Goal: Task Accomplishment & Management: Use online tool/utility

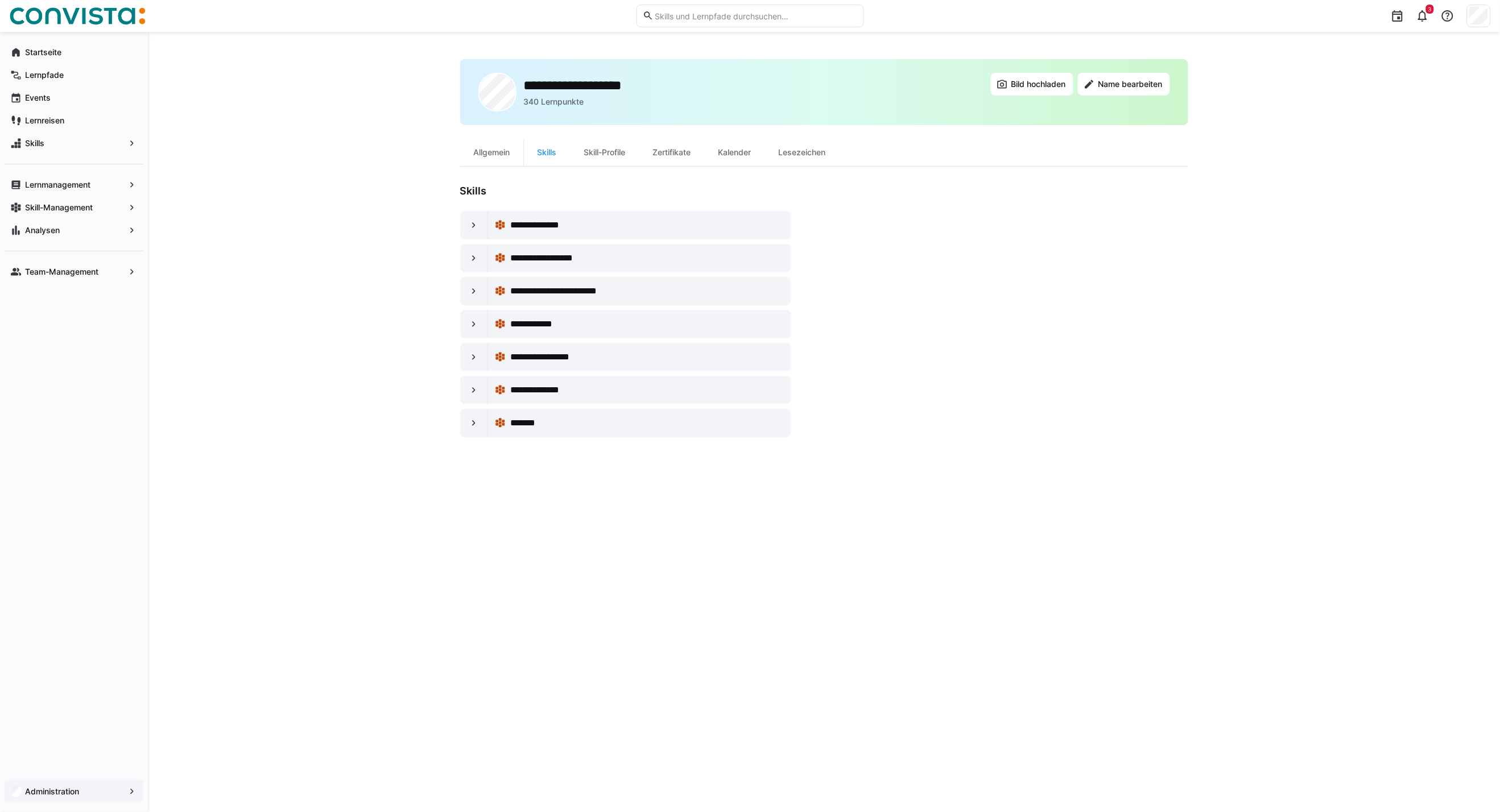
click at [82, 584] on div "Administration" at bounding box center [74, 791] width 139 height 22
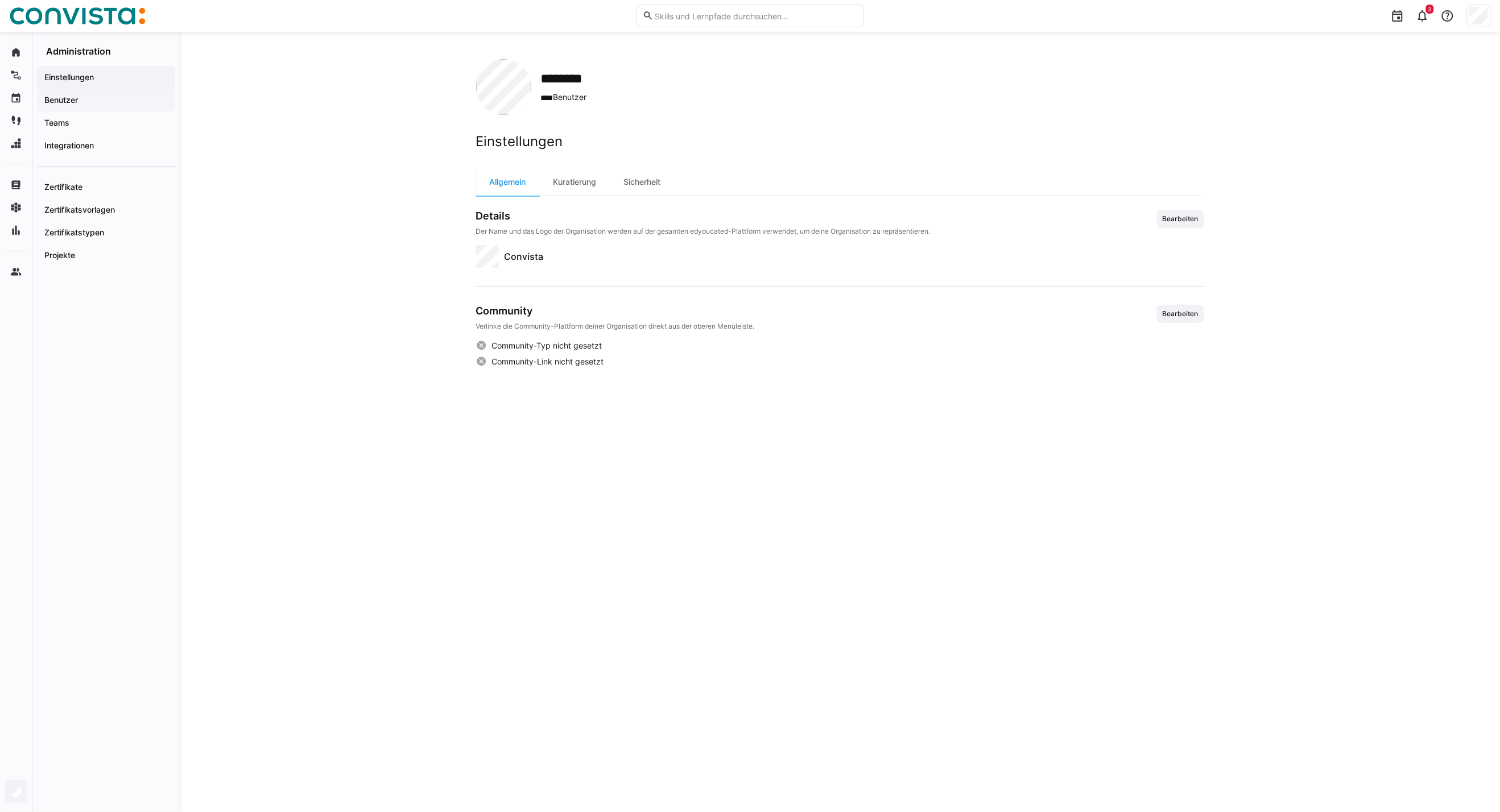
click at [71, 106] on div "Benutzer" at bounding box center [105, 100] width 138 height 22
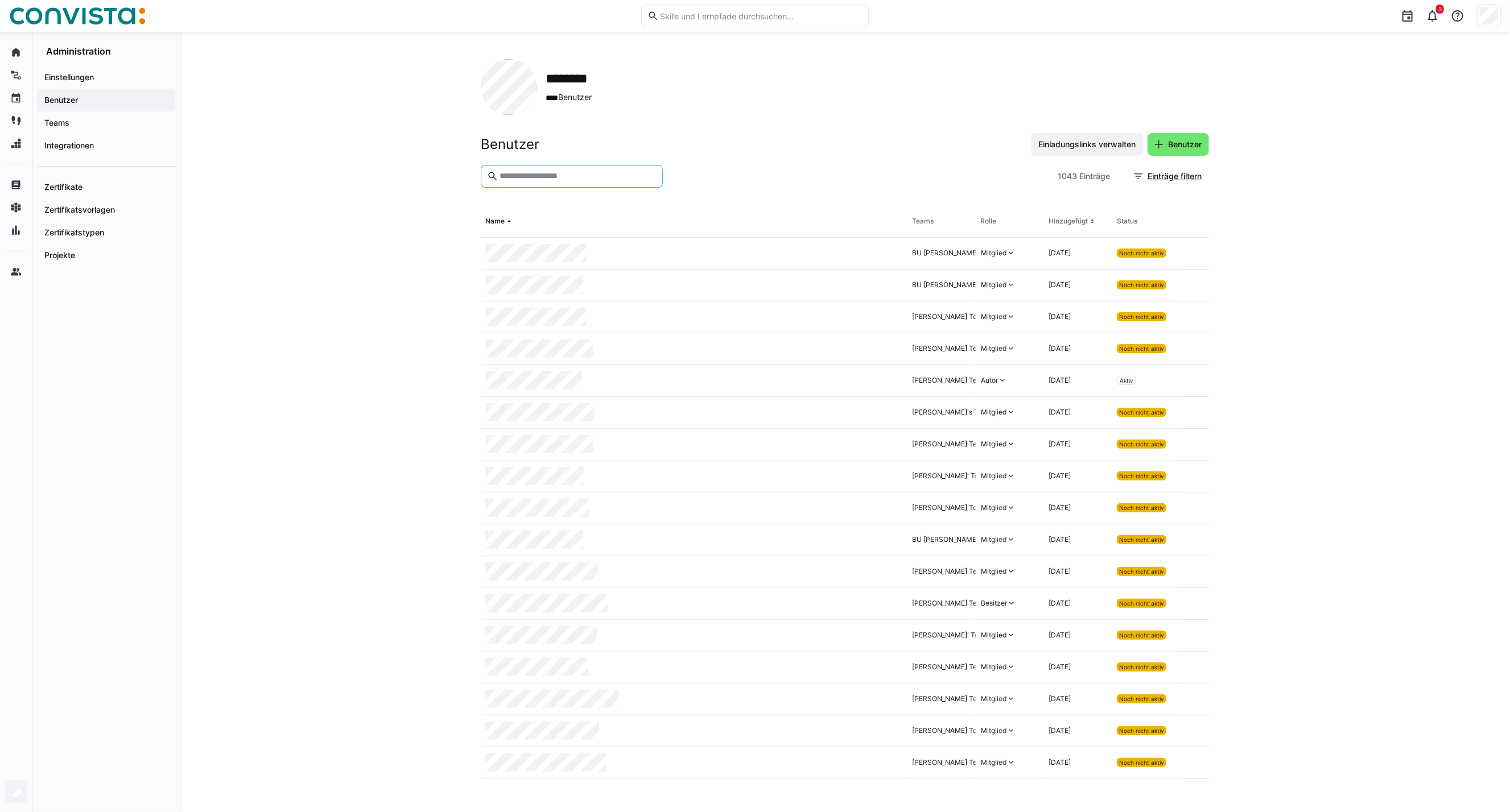
click at [538, 178] on input "text" at bounding box center [578, 176] width 158 height 10
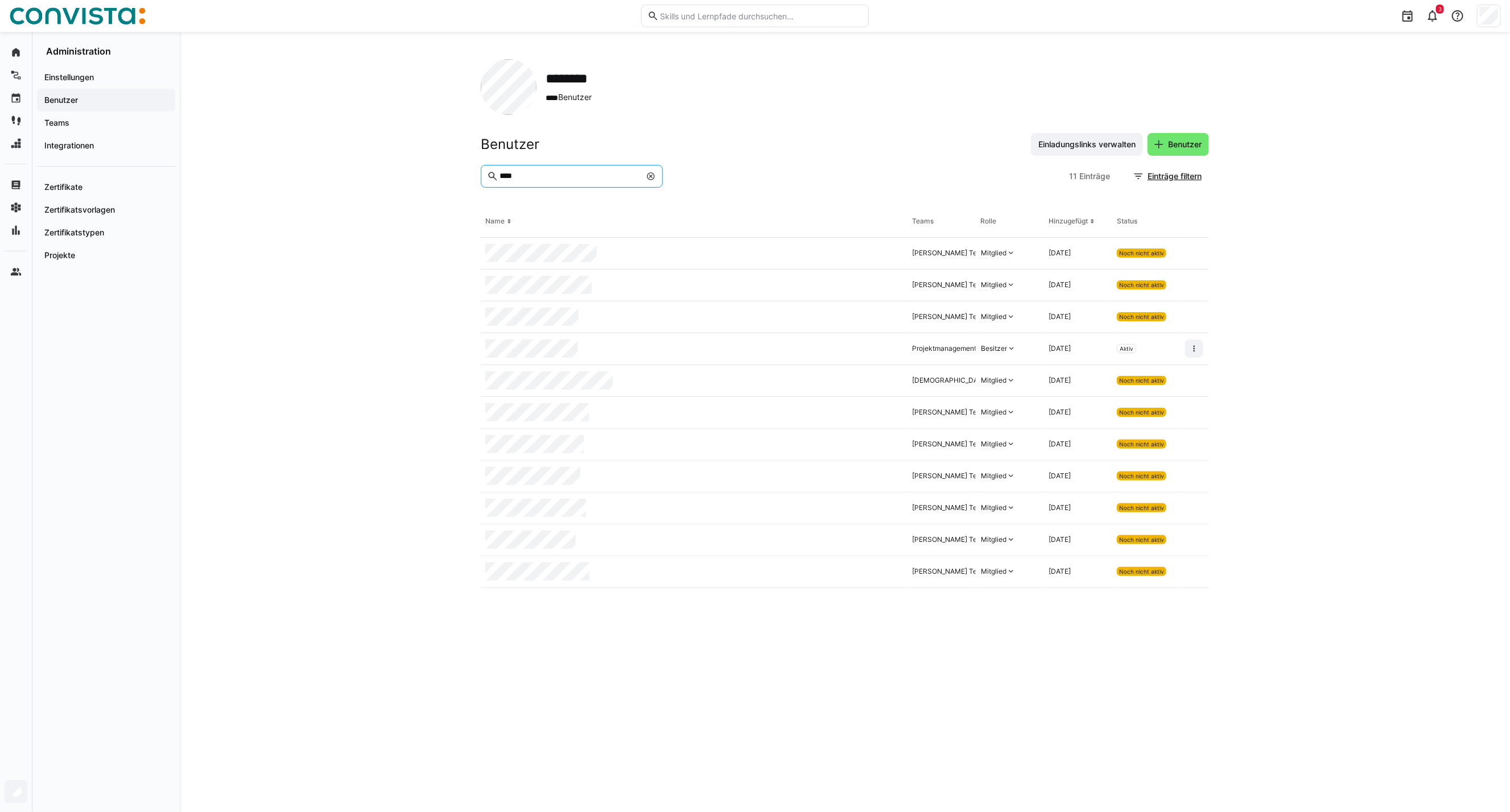
type input "****"
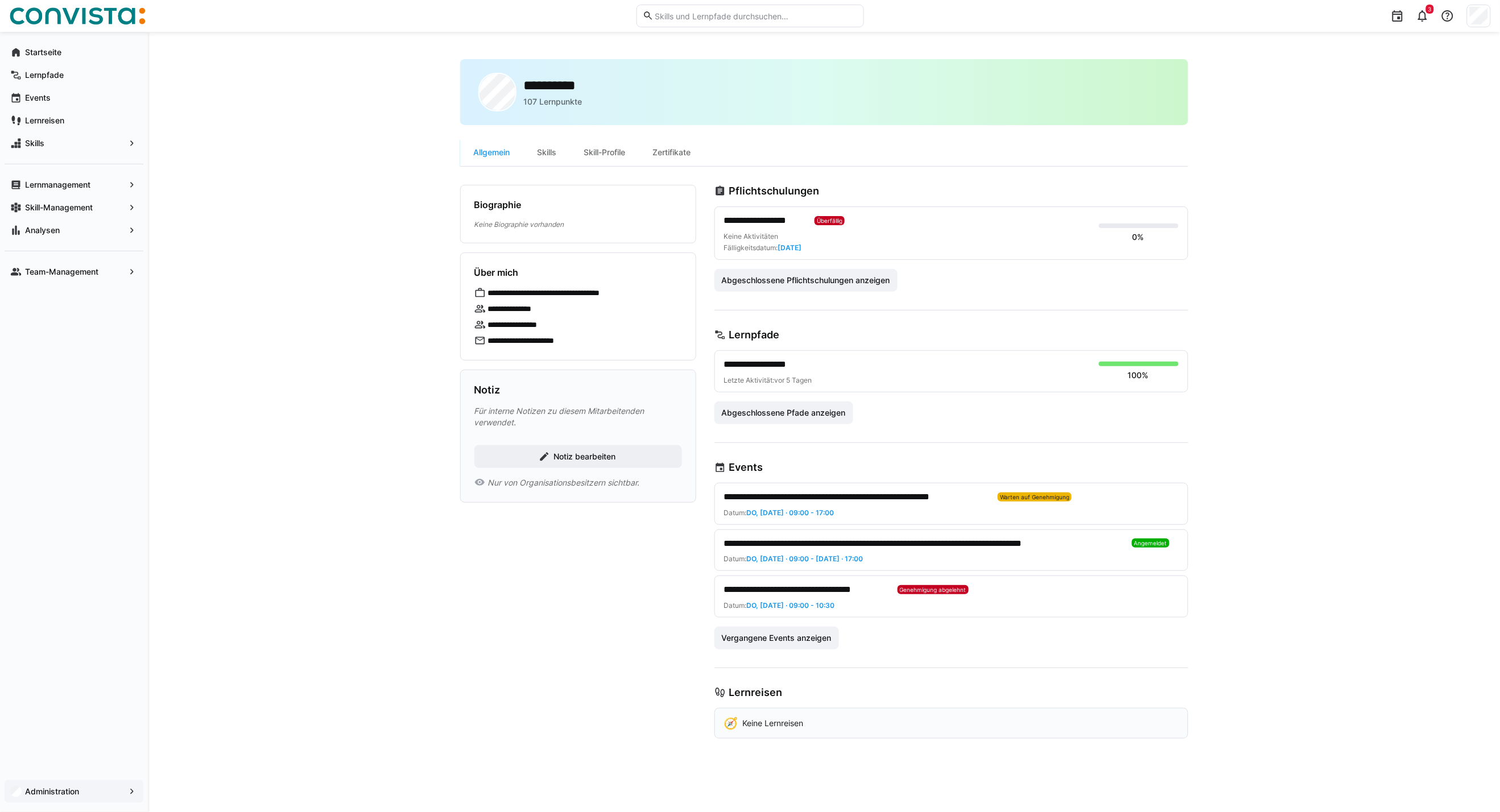
click at [92, 793] on span "Administration" at bounding box center [74, 792] width 101 height 12
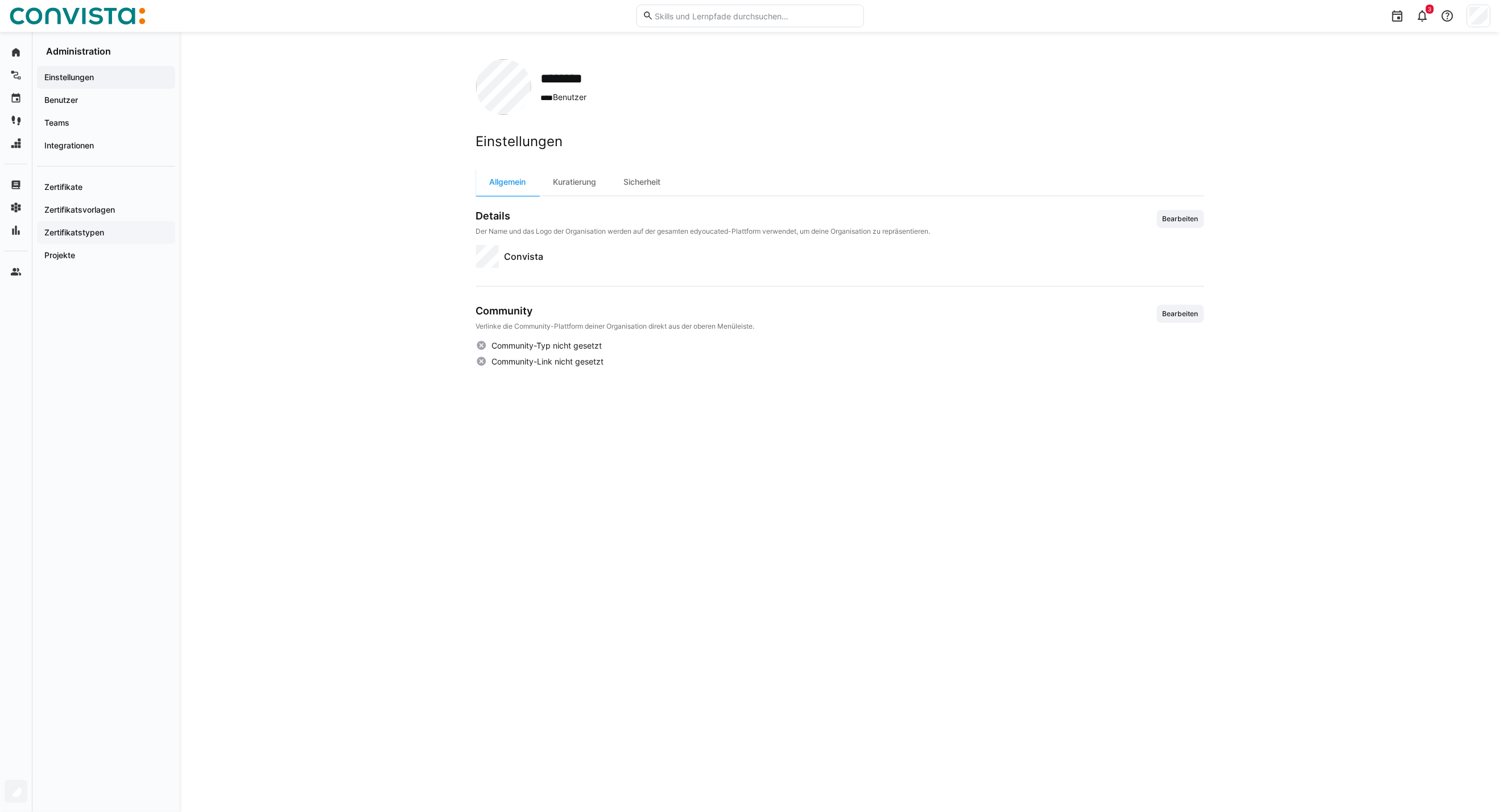
click at [95, 239] on div "Zertifikatstypen" at bounding box center [105, 232] width 138 height 22
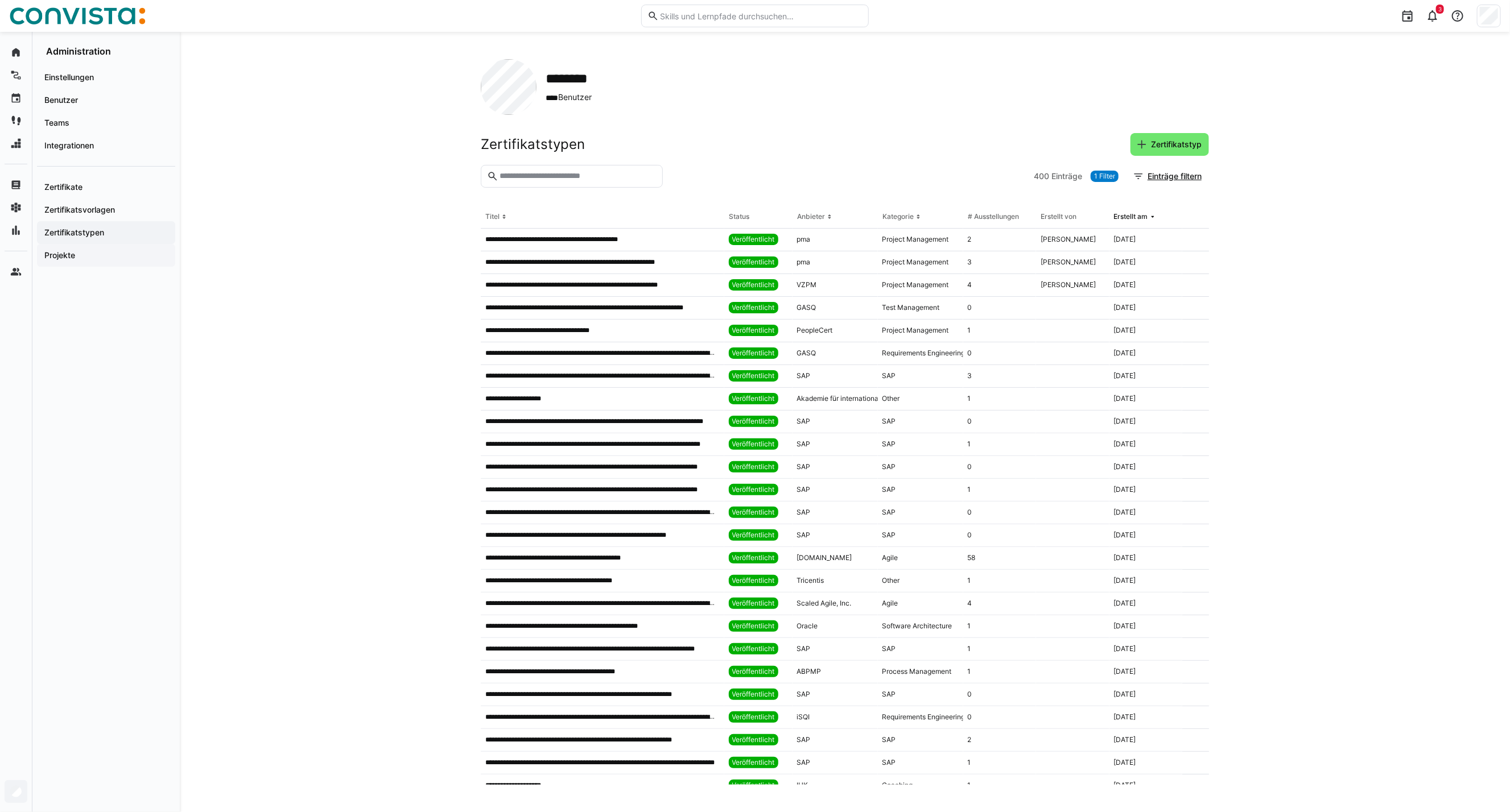
click at [87, 262] on div "Projekte" at bounding box center [106, 255] width 138 height 22
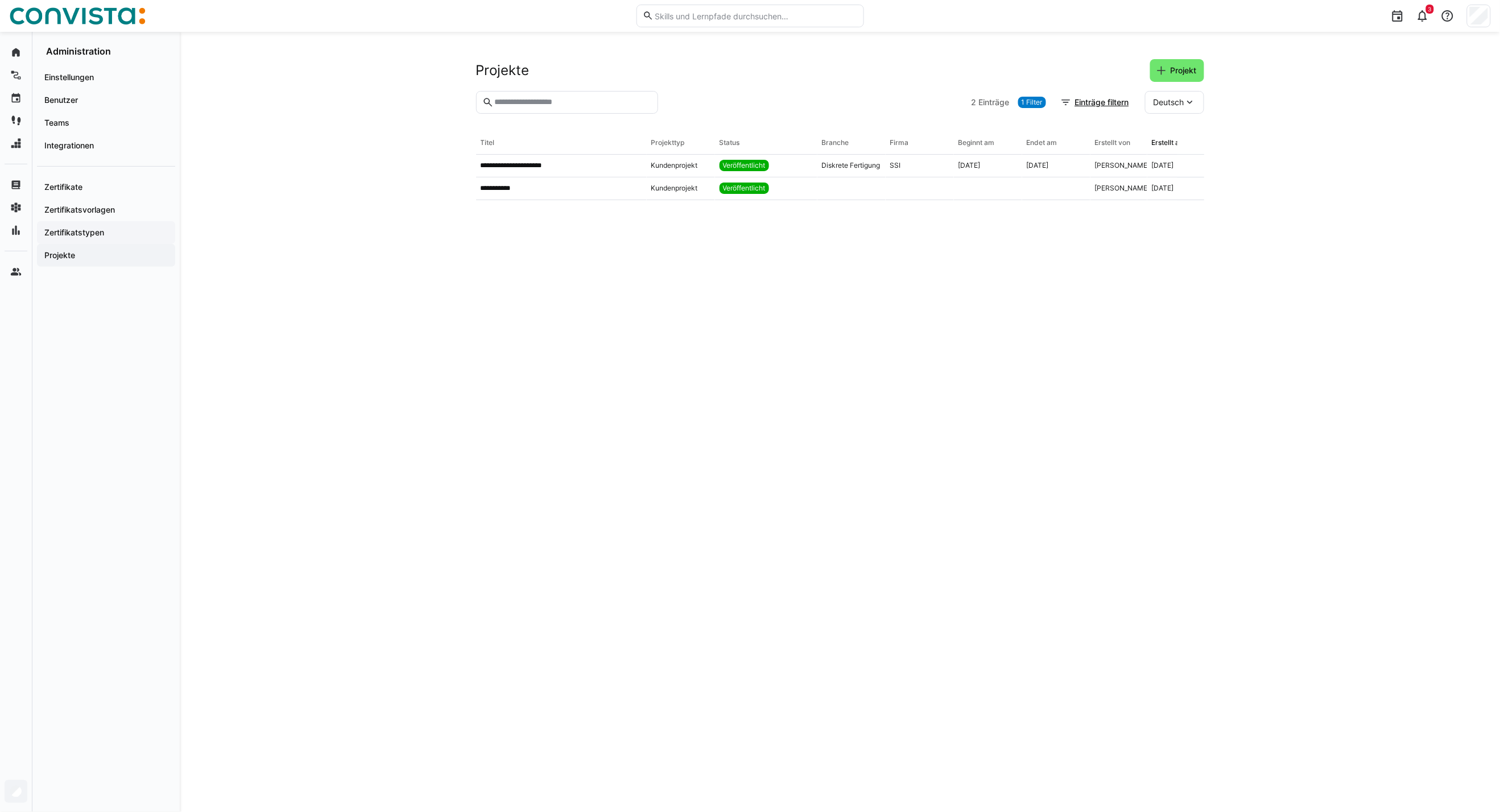
click at [0, 0] on app-navigation-label "Zertifikatstypen" at bounding box center [0, 0] width 0 height 0
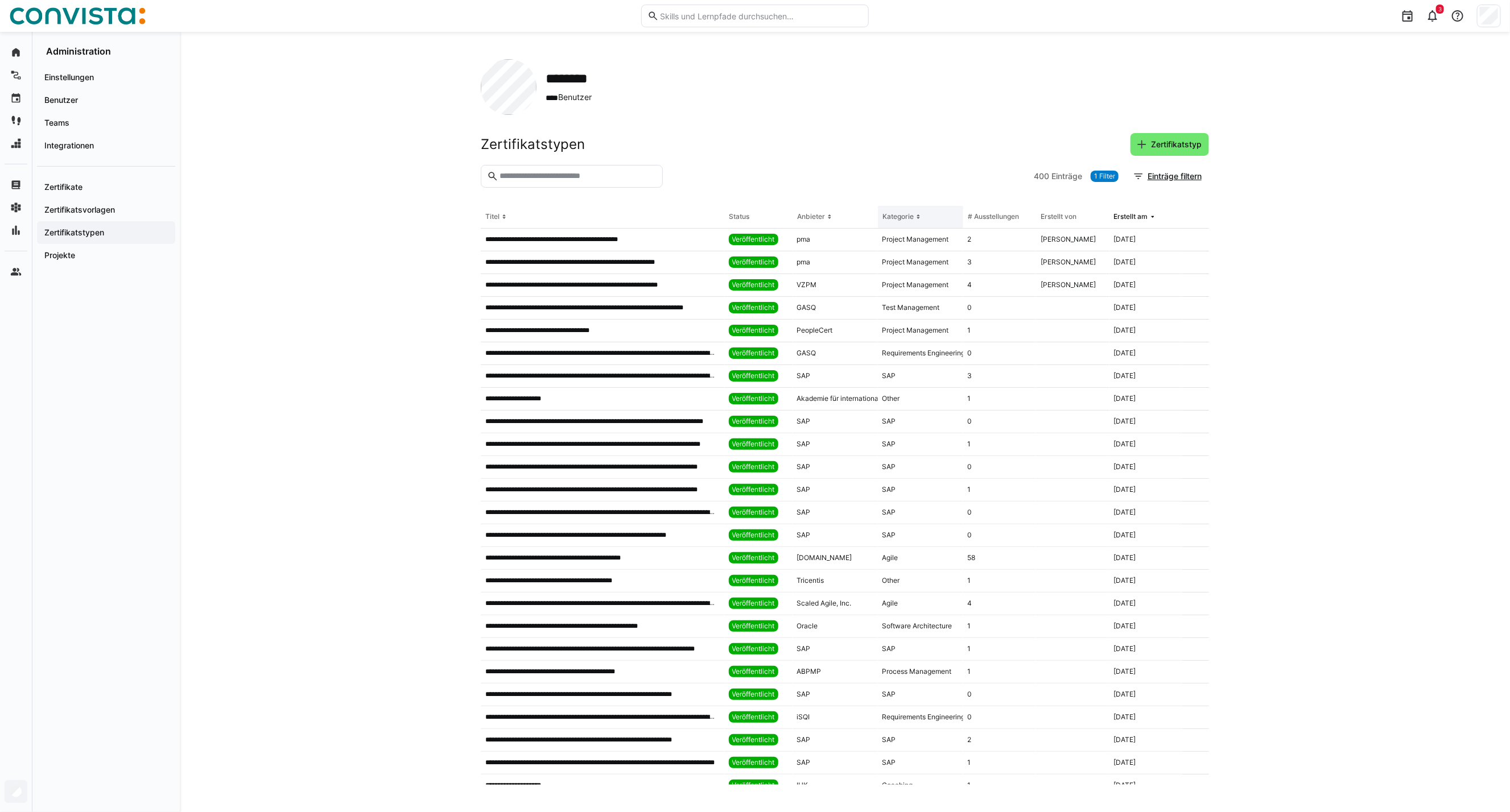
click at [907, 217] on div "Kategorie" at bounding box center [898, 217] width 31 height 9
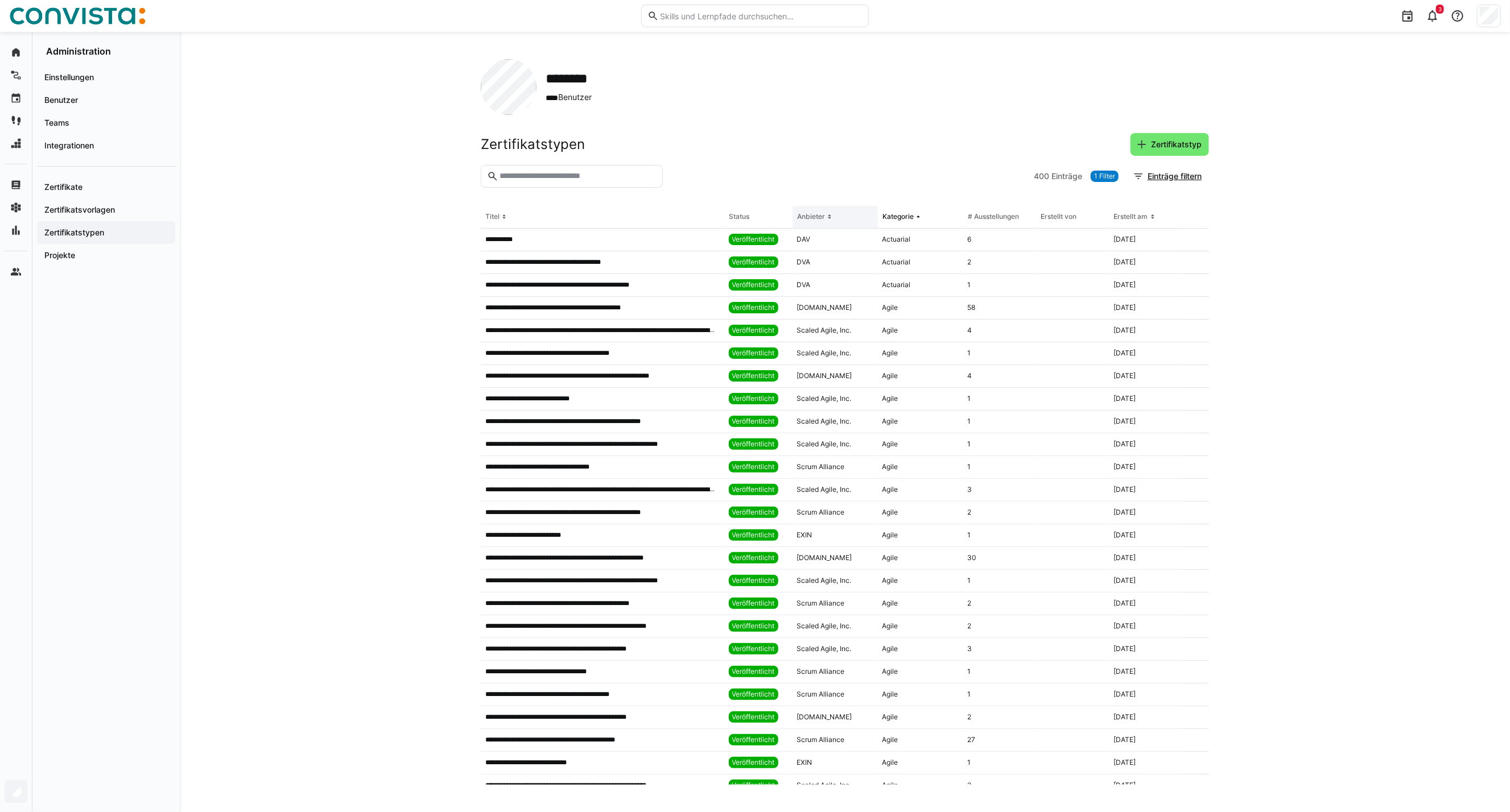
click at [815, 218] on div "Anbieter" at bounding box center [811, 217] width 28 height 9
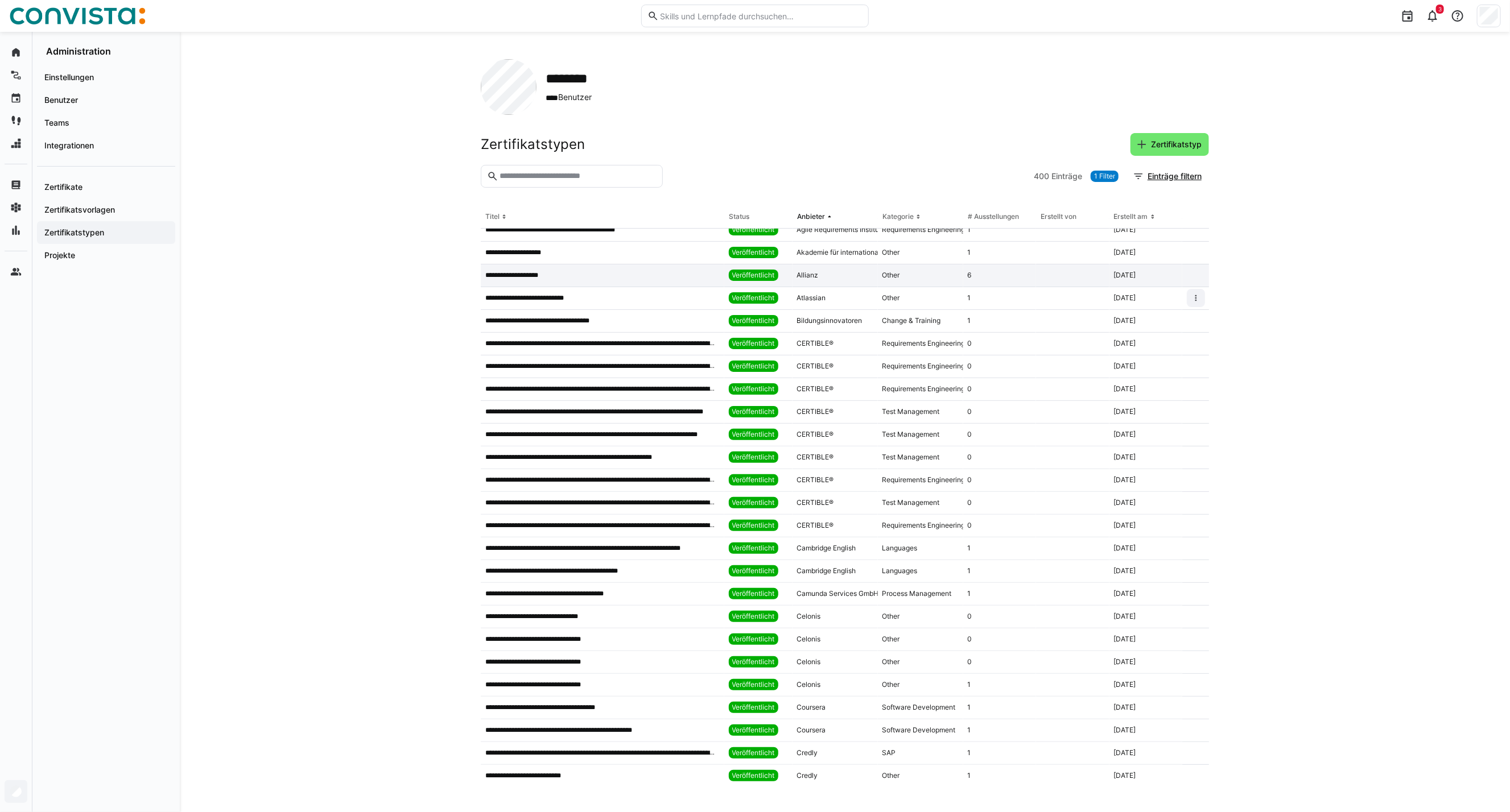
scroll to position [63, 0]
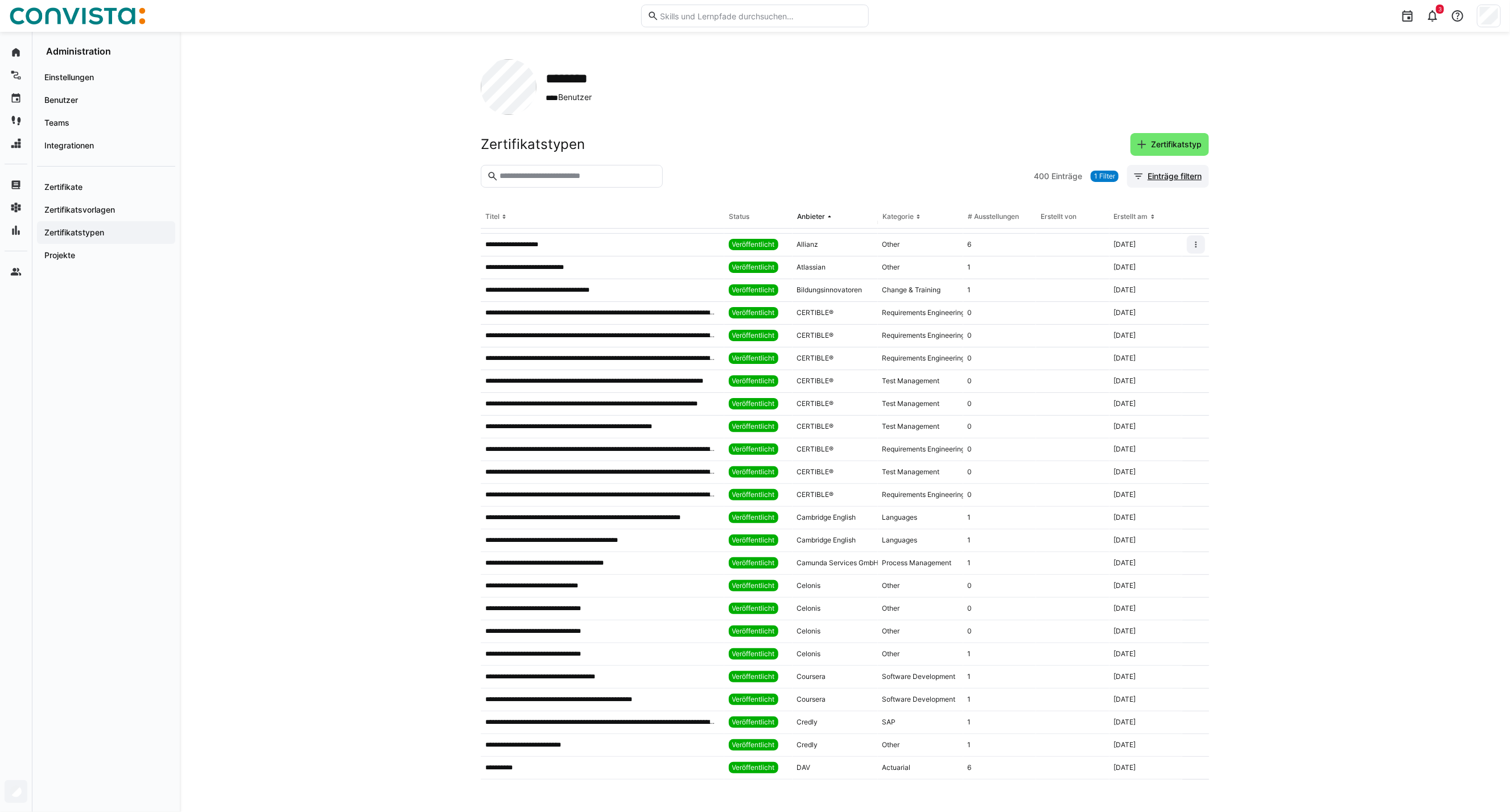
click at [1164, 178] on span "Einträge filtern" at bounding box center [1174, 176] width 57 height 12
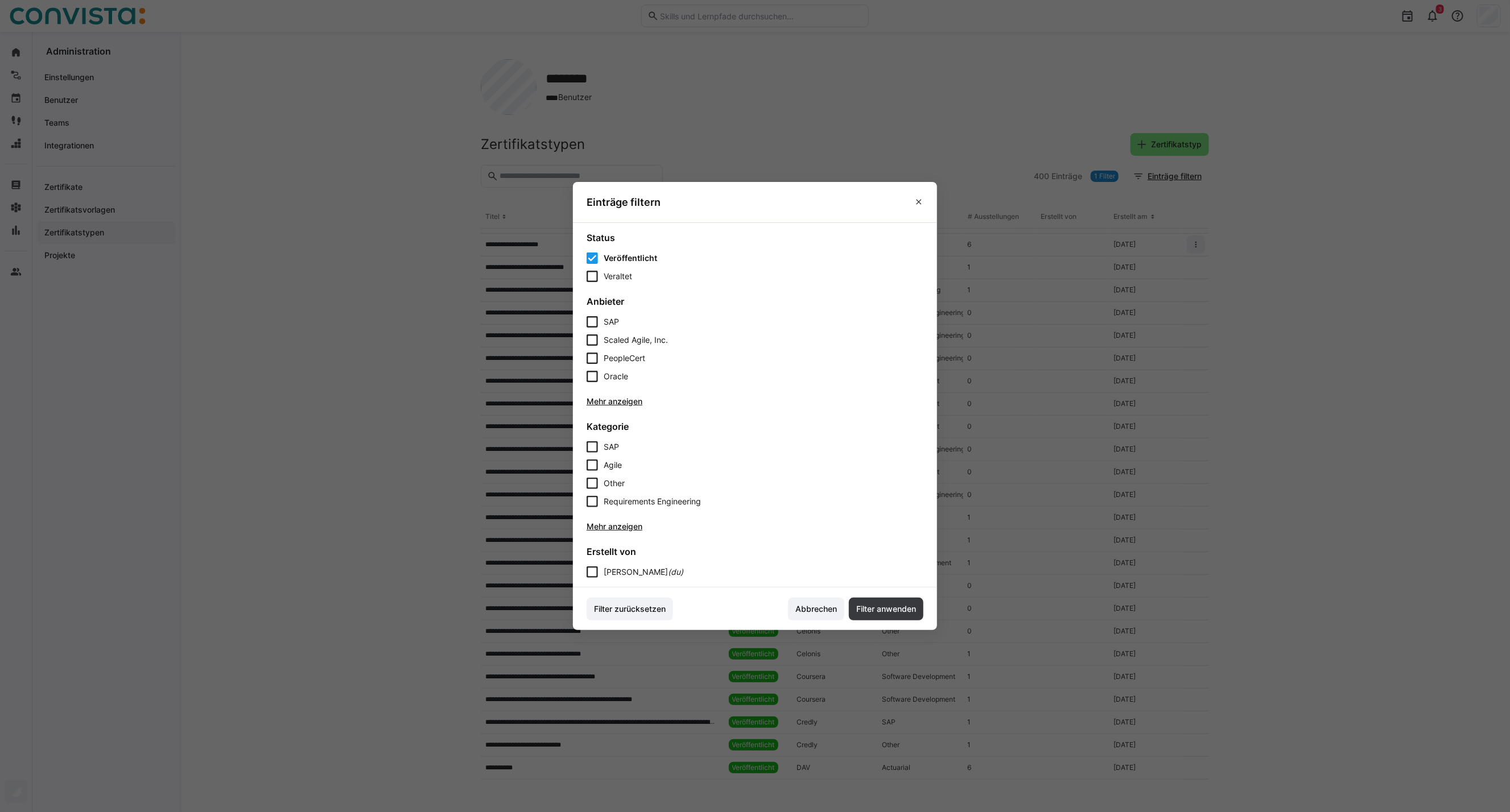
click at [619, 257] on span "Veröffentlicht" at bounding box center [630, 258] width 53 height 12
click at [617, 276] on span "Veraltet" at bounding box center [617, 277] width 28 height 12
click at [878, 607] on span "Filter anwenden" at bounding box center [885, 609] width 63 height 12
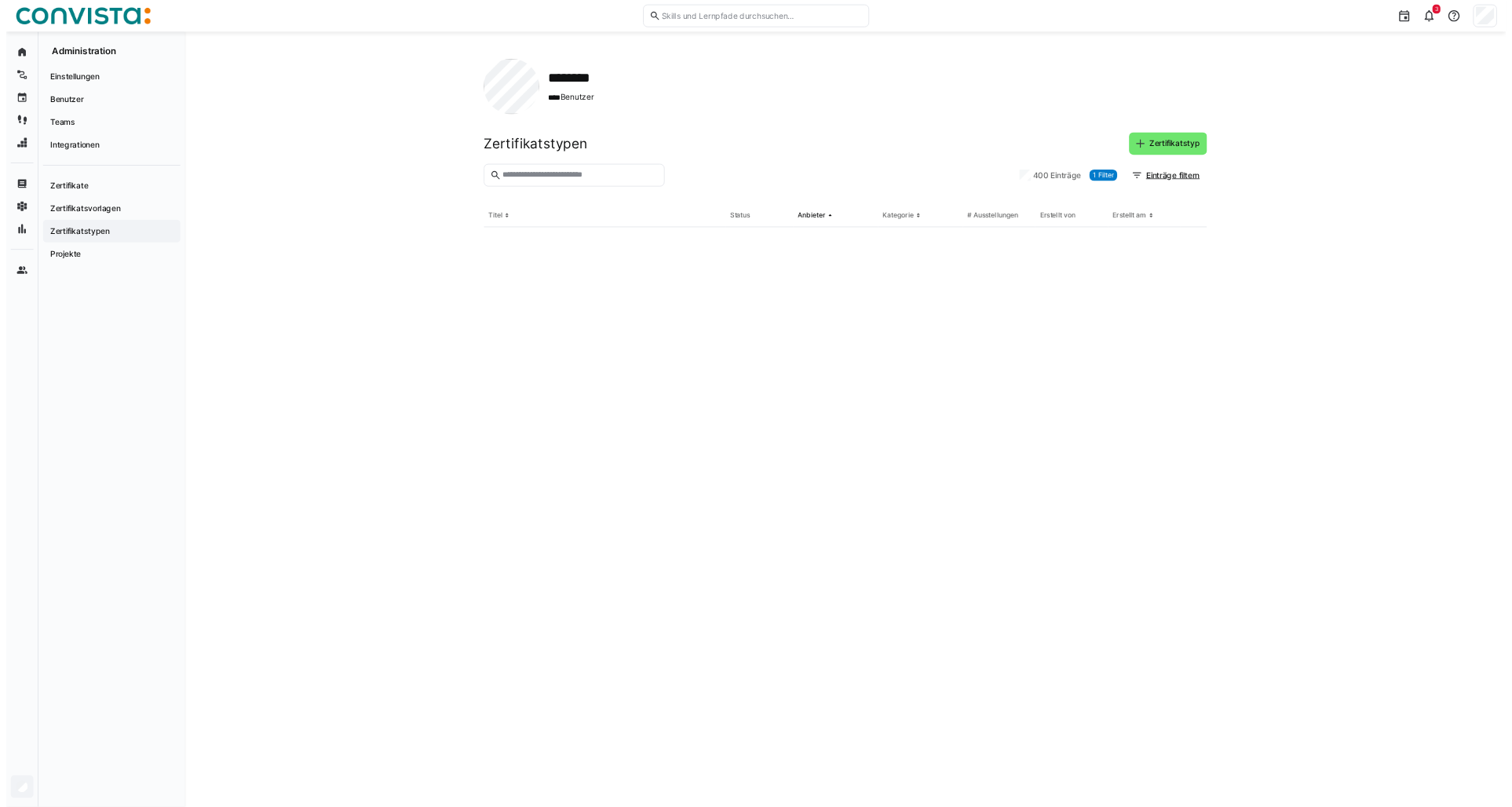
scroll to position [0, 0]
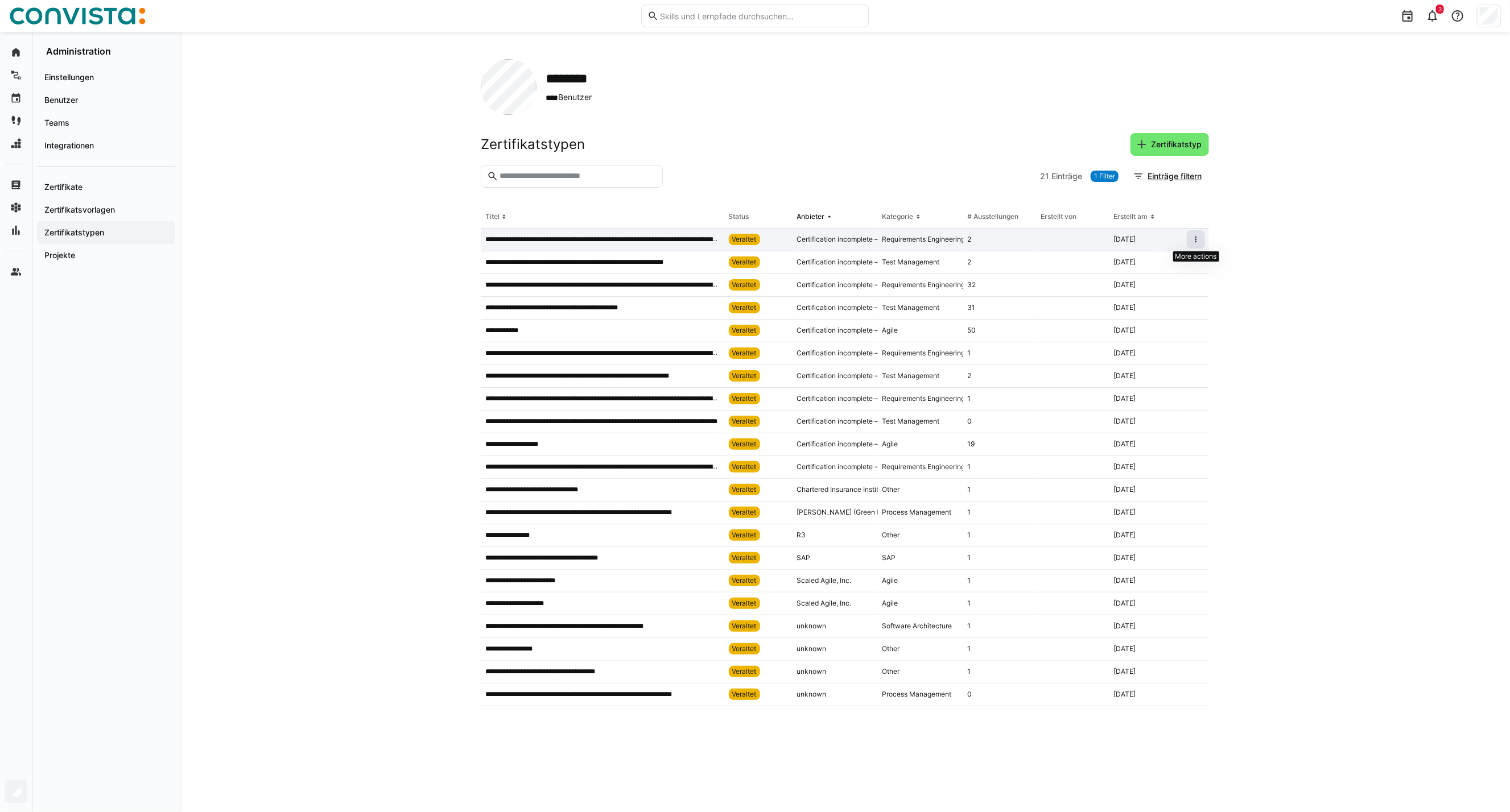
click at [1198, 239] on eds-icon at bounding box center [1196, 239] width 9 height 9
click at [1198, 332] on eds-icon at bounding box center [1196, 330] width 9 height 9
click at [1157, 376] on div "Wieder veröffentlichen" at bounding box center [1162, 373] width 72 height 9
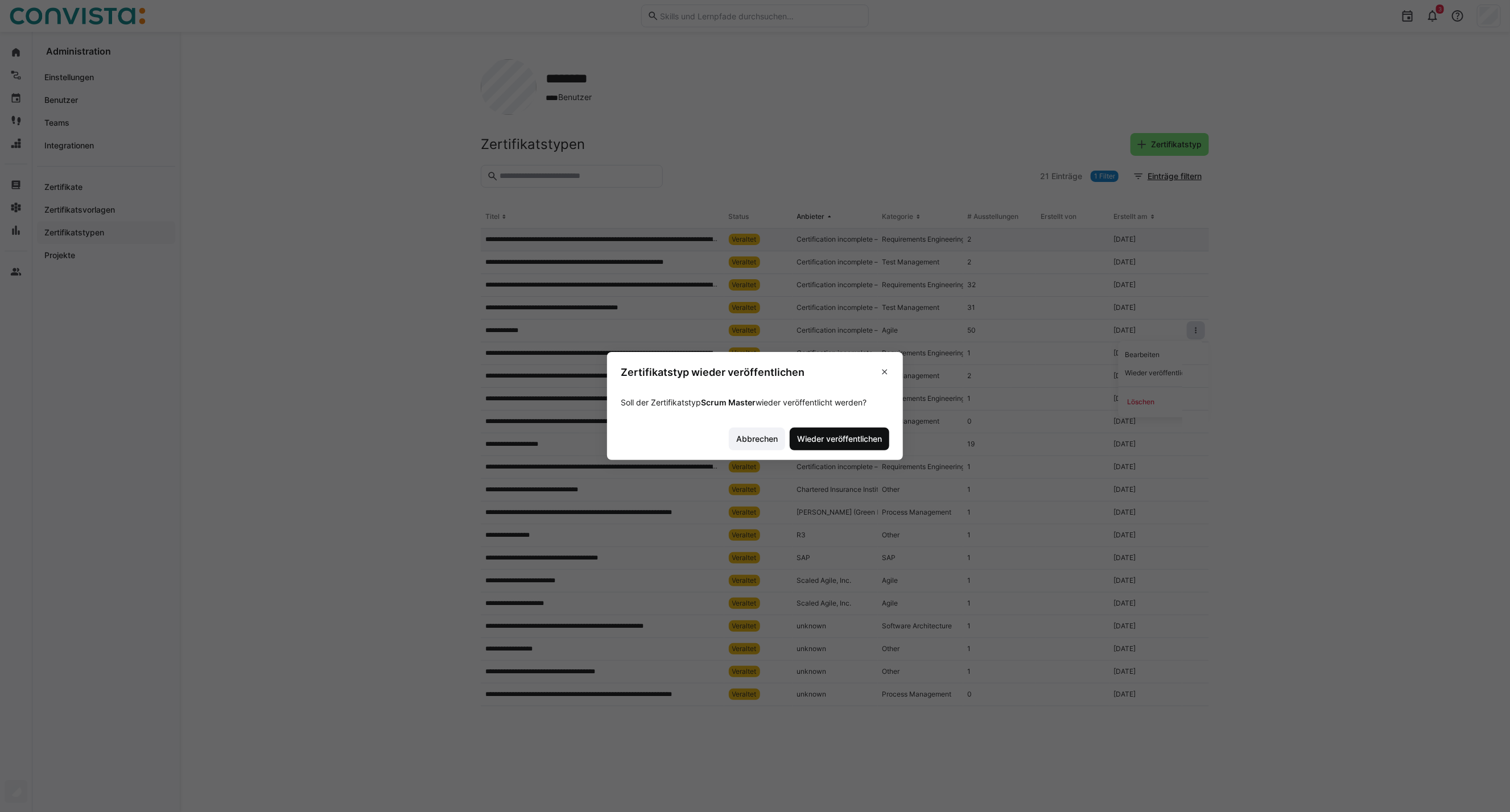
click at [837, 442] on span "Wieder veröffentlichen" at bounding box center [839, 439] width 88 height 12
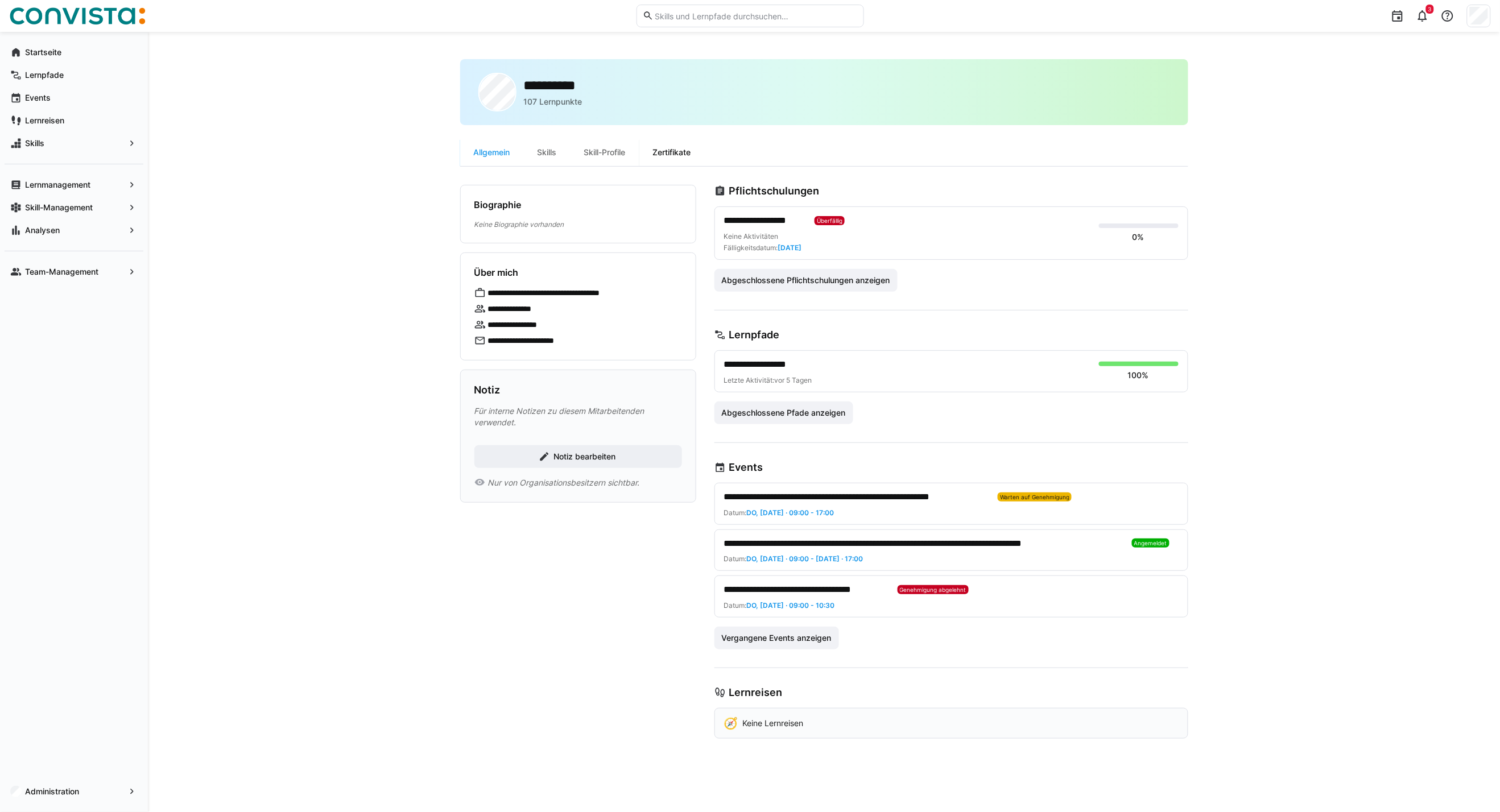
click at [670, 156] on div "Zertifikate" at bounding box center [672, 152] width 66 height 27
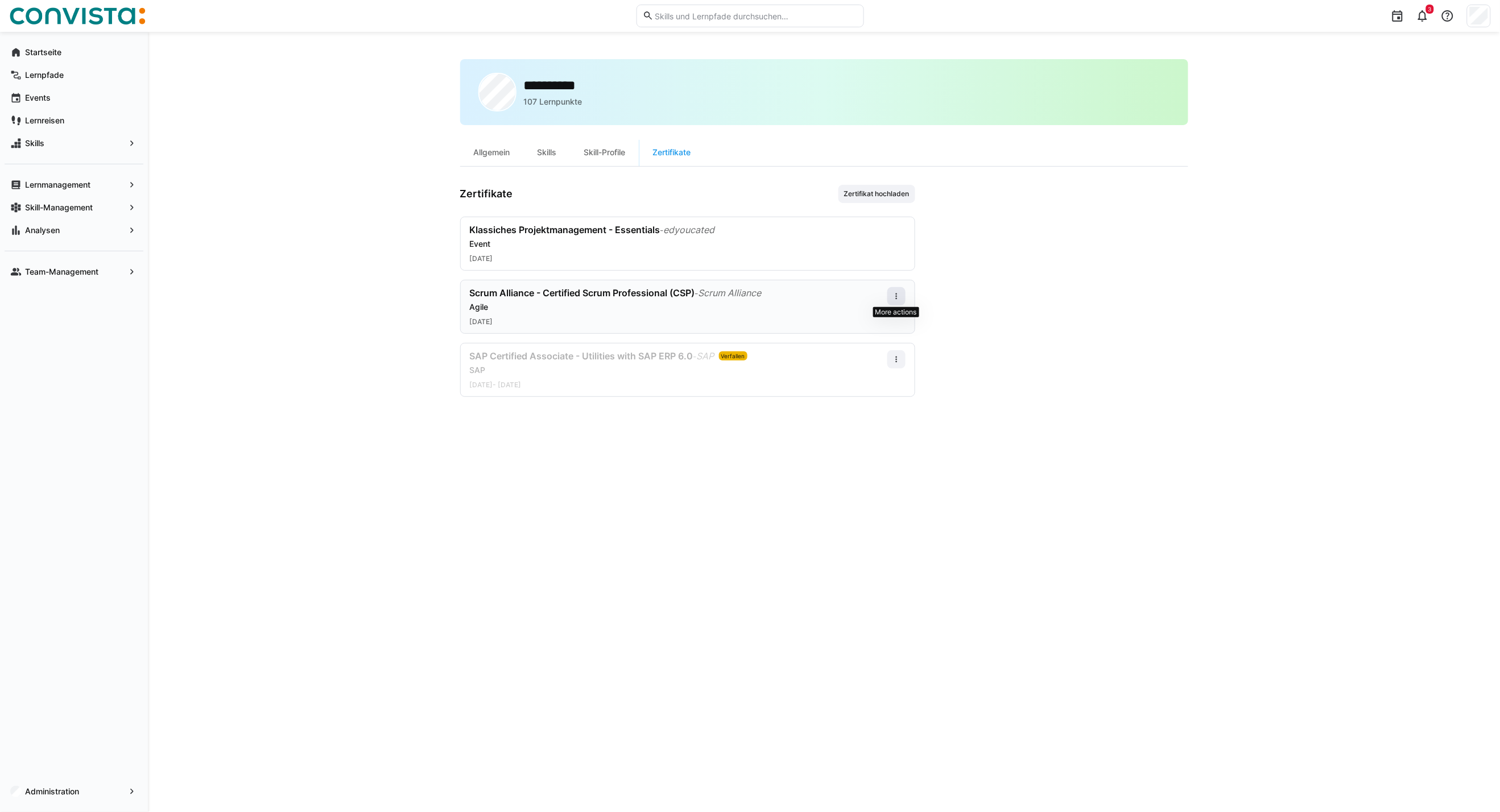
click at [897, 295] on eds-icon at bounding box center [896, 296] width 9 height 9
click at [874, 348] on div "Bearbeiten" at bounding box center [875, 345] width 46 height 9
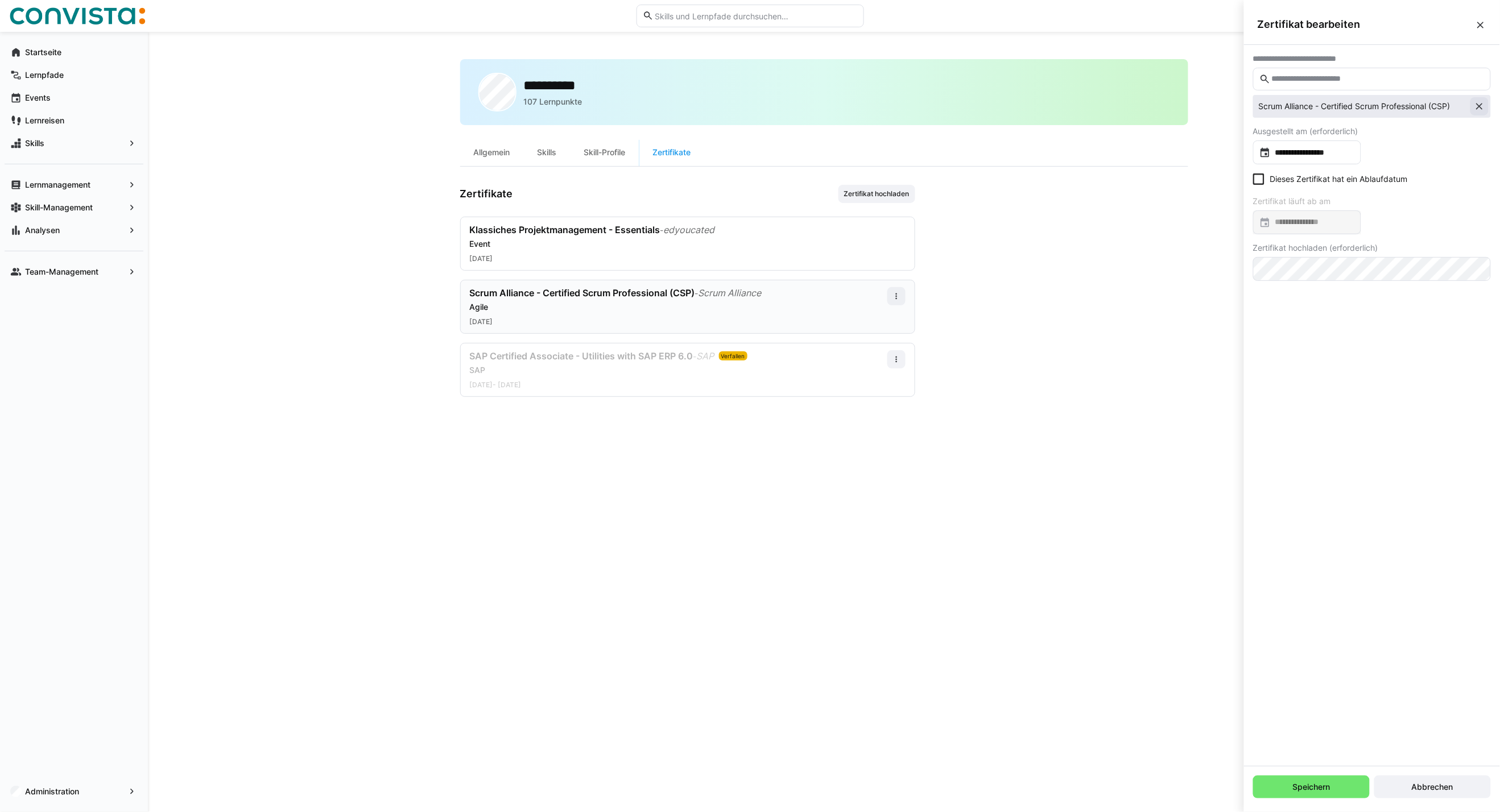
click at [1476, 105] on eds-icon at bounding box center [1479, 106] width 12 height 12
click at [1358, 80] on input "text" at bounding box center [1377, 79] width 214 height 10
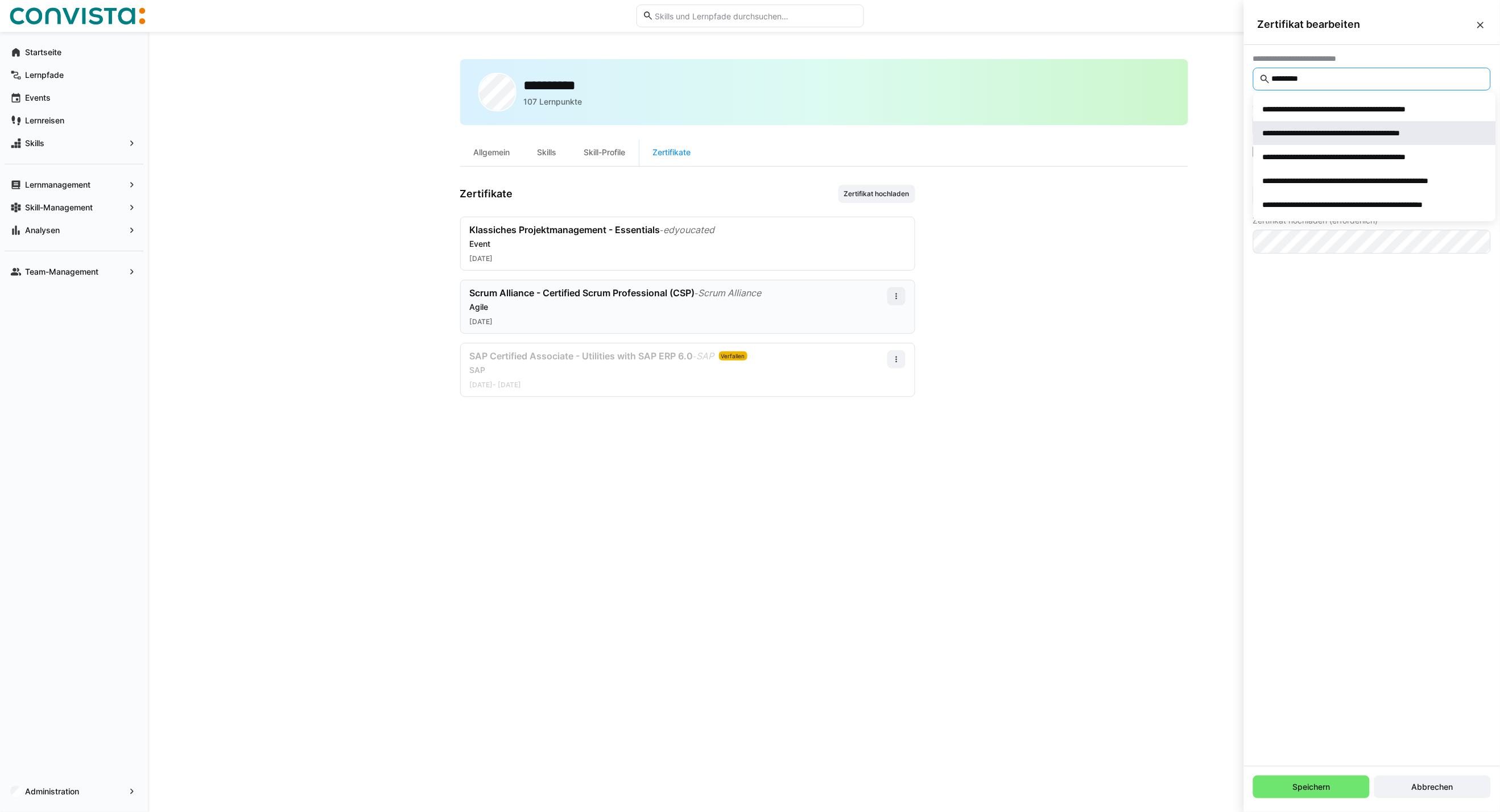
type input "*********"
click at [1332, 134] on div "**********" at bounding box center [1355, 133] width 186 height 12
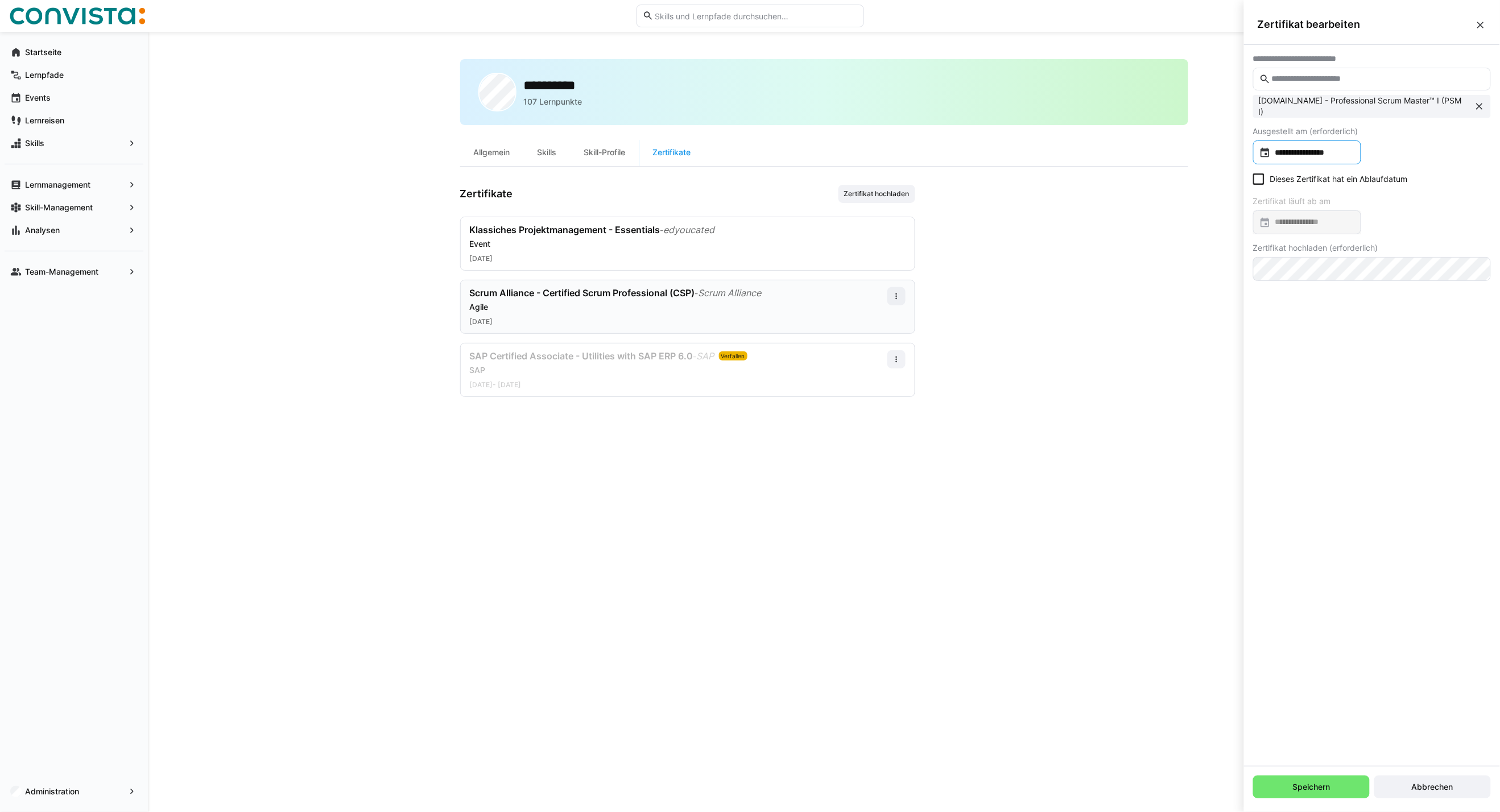
click at [1334, 147] on input "**********" at bounding box center [1312, 152] width 84 height 12
click at [1383, 189] on span "Previous month" at bounding box center [1384, 188] width 22 height 22
click at [1267, 256] on span "4" at bounding box center [1270, 259] width 20 height 20
type input "**********"
click at [1317, 787] on span "Speichern" at bounding box center [1311, 787] width 41 height 12
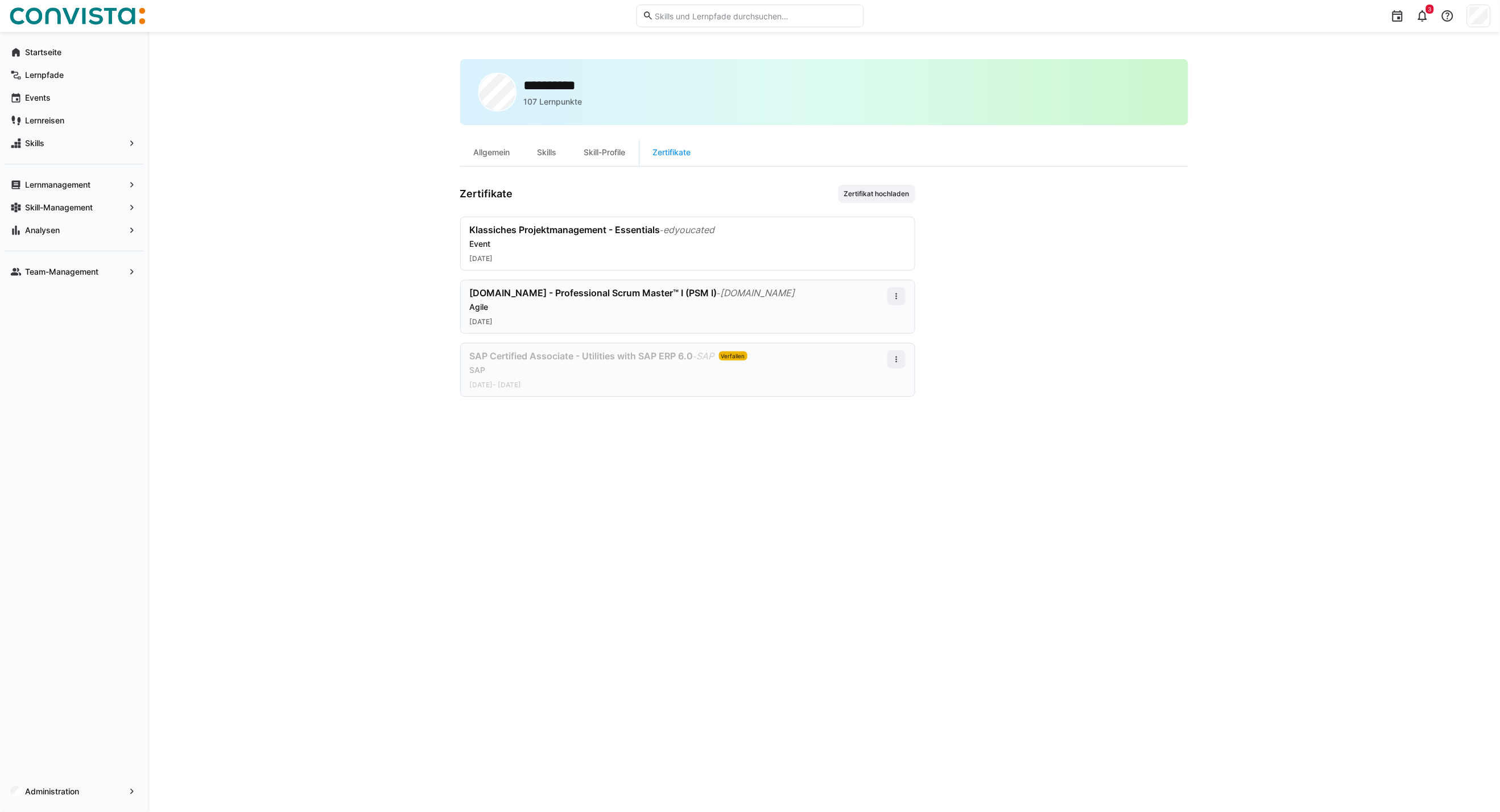
click at [662, 376] on div "SAP Certified Associate - Utilities with SAP ERP 6.0 - SAP Verfallen SAP 08.02.…" at bounding box center [678, 370] width 418 height 39
click at [899, 357] on eds-icon at bounding box center [896, 359] width 9 height 9
click at [880, 402] on div "Bearbeiten" at bounding box center [875, 407] width 59 height 22
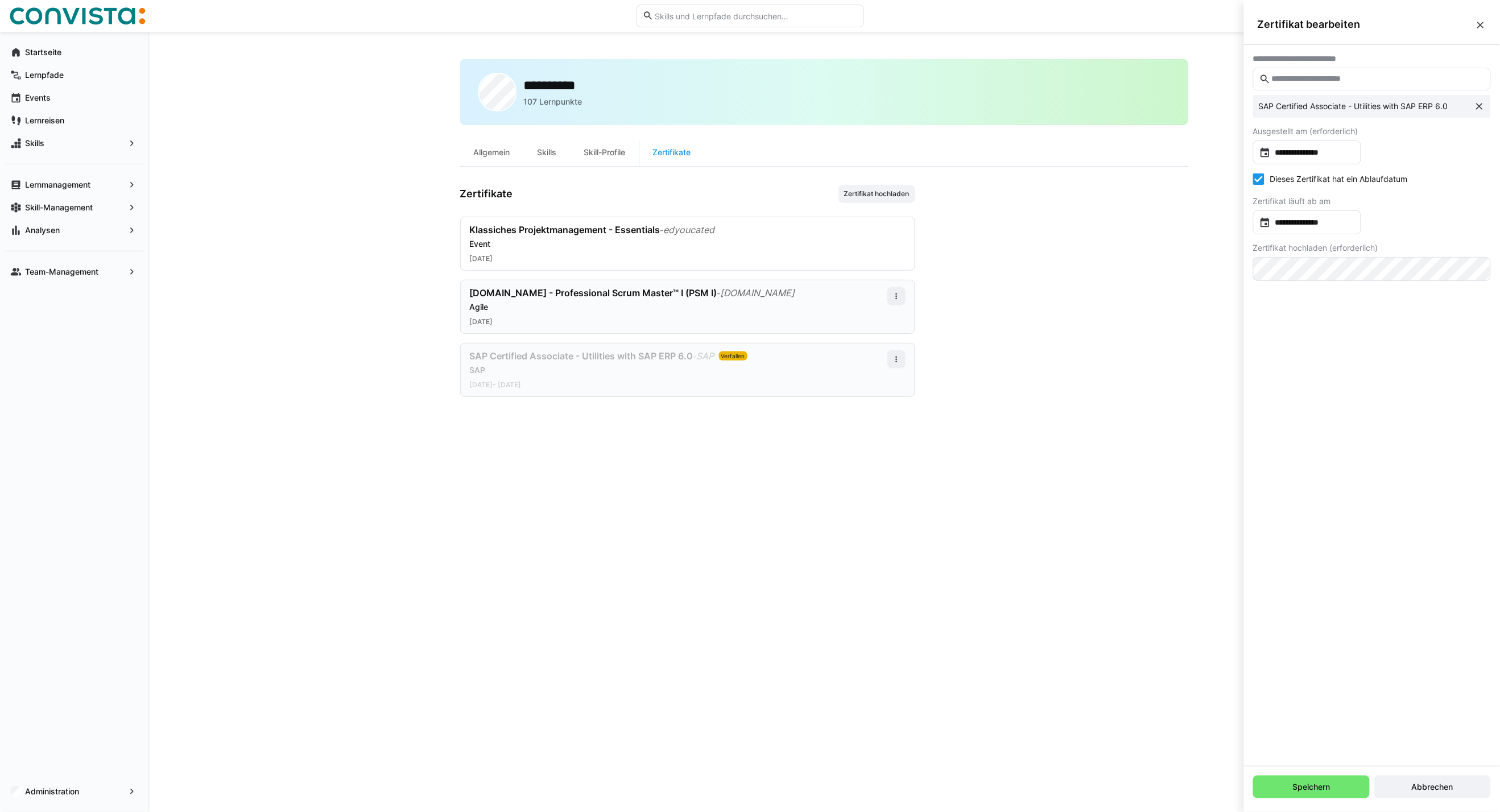
click at [1379, 79] on input "text" at bounding box center [1377, 79] width 214 height 10
click at [1478, 100] on eds-icon at bounding box center [1479, 106] width 12 height 12
click at [1369, 83] on input "text" at bounding box center [1377, 79] width 214 height 10
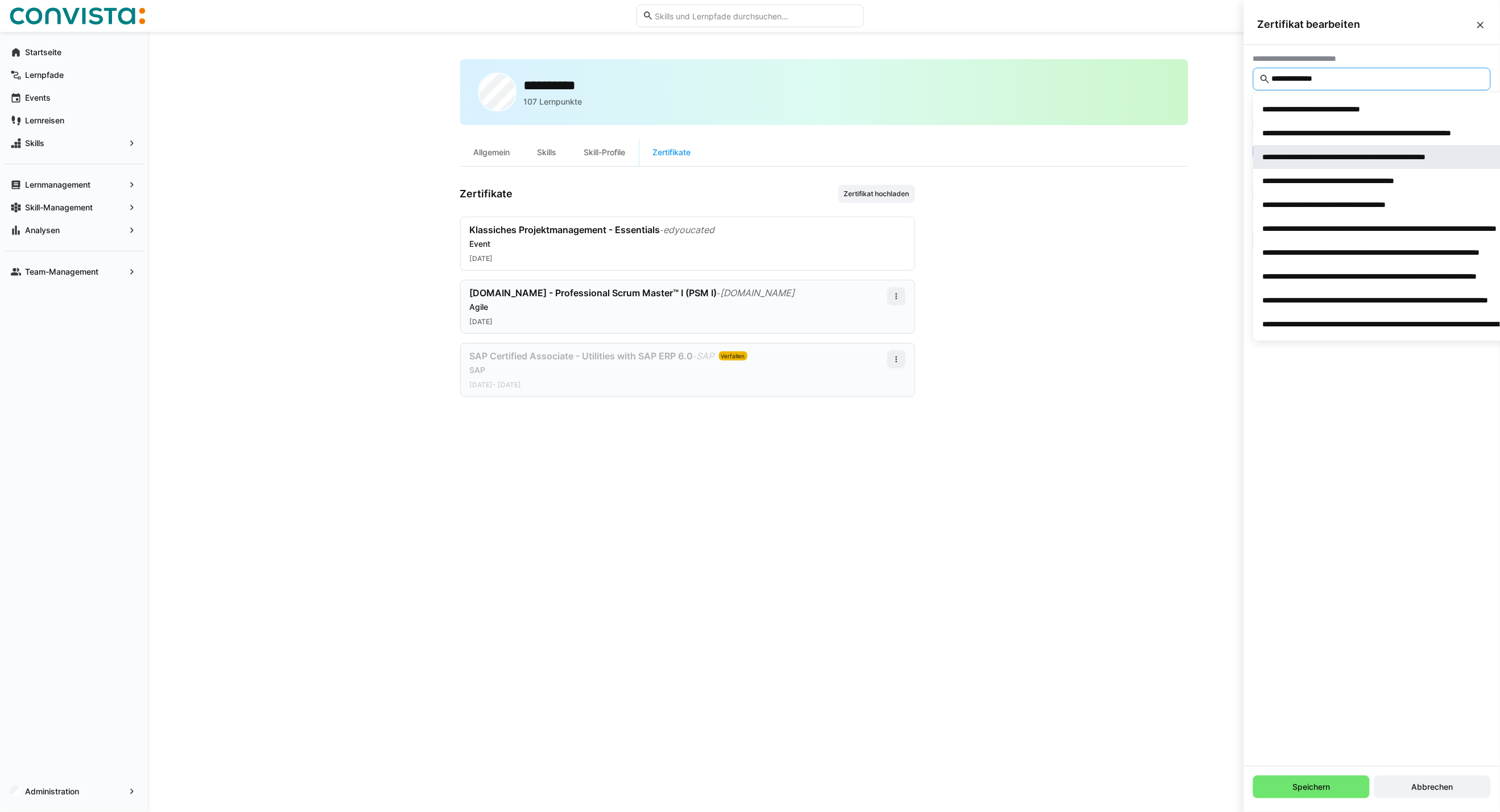
type input "**********"
click at [1362, 155] on div "**********" at bounding box center [1370, 157] width 215 height 12
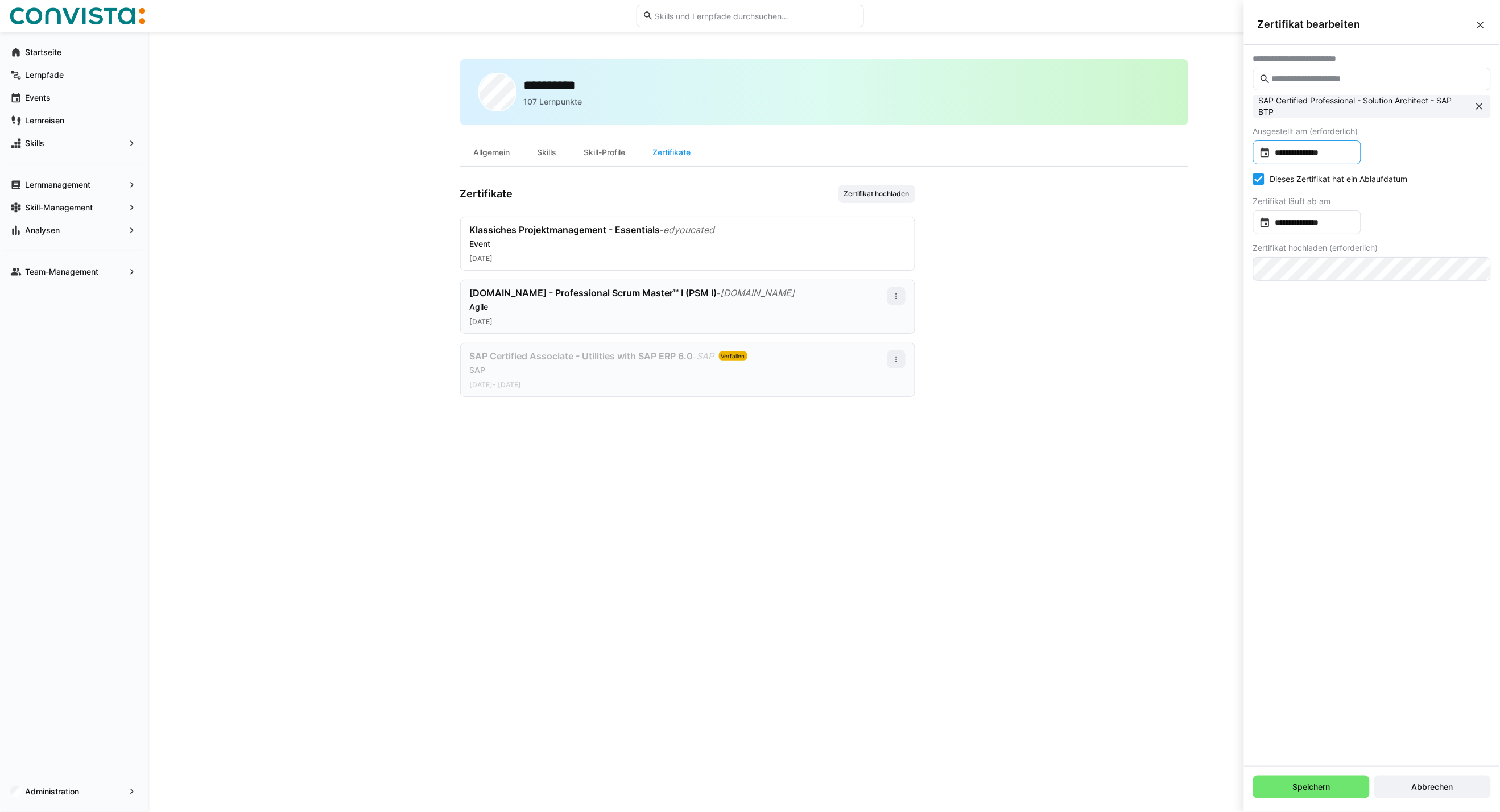
click at [1325, 151] on input "**********" at bounding box center [1312, 152] width 84 height 12
click at [1300, 195] on span "Choose month and year" at bounding box center [1282, 189] width 42 height 27
click at [1317, 274] on span "2025" at bounding box center [1318, 269] width 36 height 20
click at [1396, 262] on span "AUG." at bounding box center [1397, 269] width 36 height 20
click at [1334, 257] on span "7" at bounding box center [1337, 259] width 20 height 20
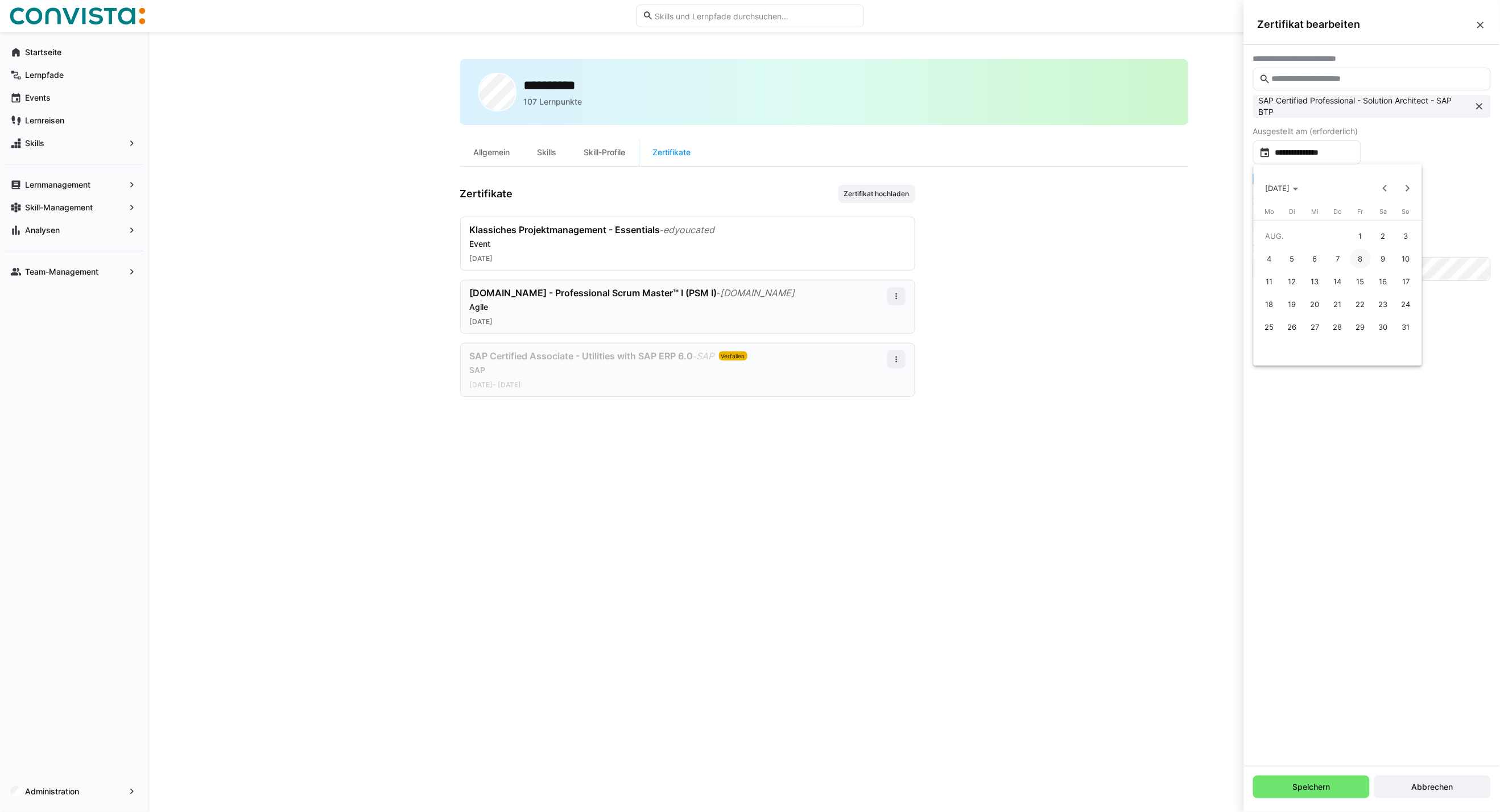
type input "**********"
click at [1321, 220] on input "**********" at bounding box center [1312, 223] width 84 height 12
click at [1290, 256] on span "FEB. 2024" at bounding box center [1277, 259] width 25 height 9
click at [1322, 338] on span "2025" at bounding box center [1318, 340] width 36 height 20
click at [1397, 337] on span "AUG." at bounding box center [1397, 340] width 36 height 20
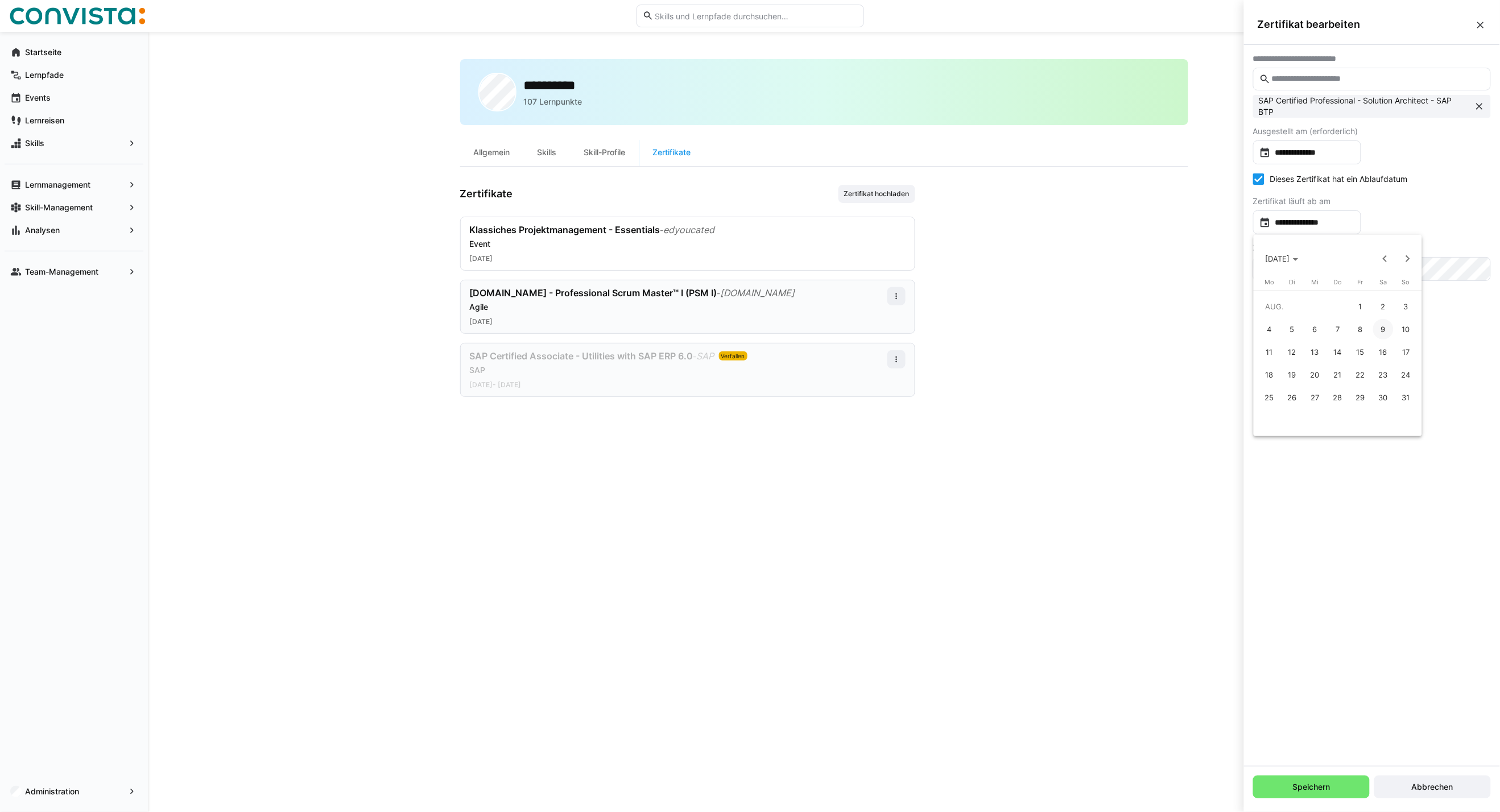
click at [1356, 331] on span "8" at bounding box center [1361, 329] width 20 height 20
click at [1320, 223] on input "**********" at bounding box center [1312, 223] width 84 height 12
click at [1301, 264] on span "Choose month and year" at bounding box center [1282, 259] width 42 height 27
click at [1354, 342] on span "2026" at bounding box center [1358, 340] width 36 height 20
click at [1392, 334] on span "AUG." at bounding box center [1397, 340] width 36 height 20
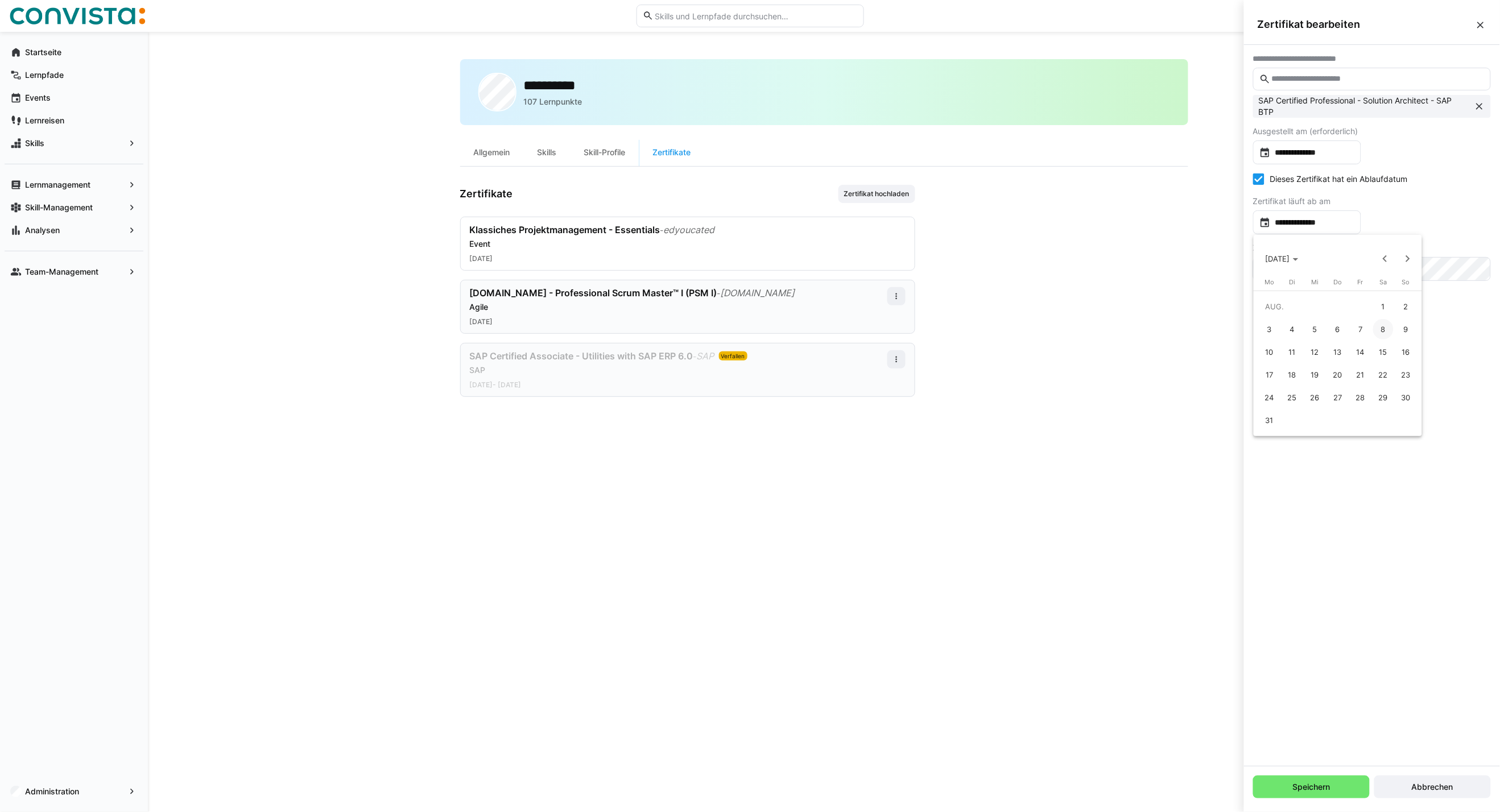
click at [1378, 329] on span "8" at bounding box center [1383, 329] width 20 height 20
type input "**********"
click at [1287, 791] on span "Speichern" at bounding box center [1311, 787] width 116 height 22
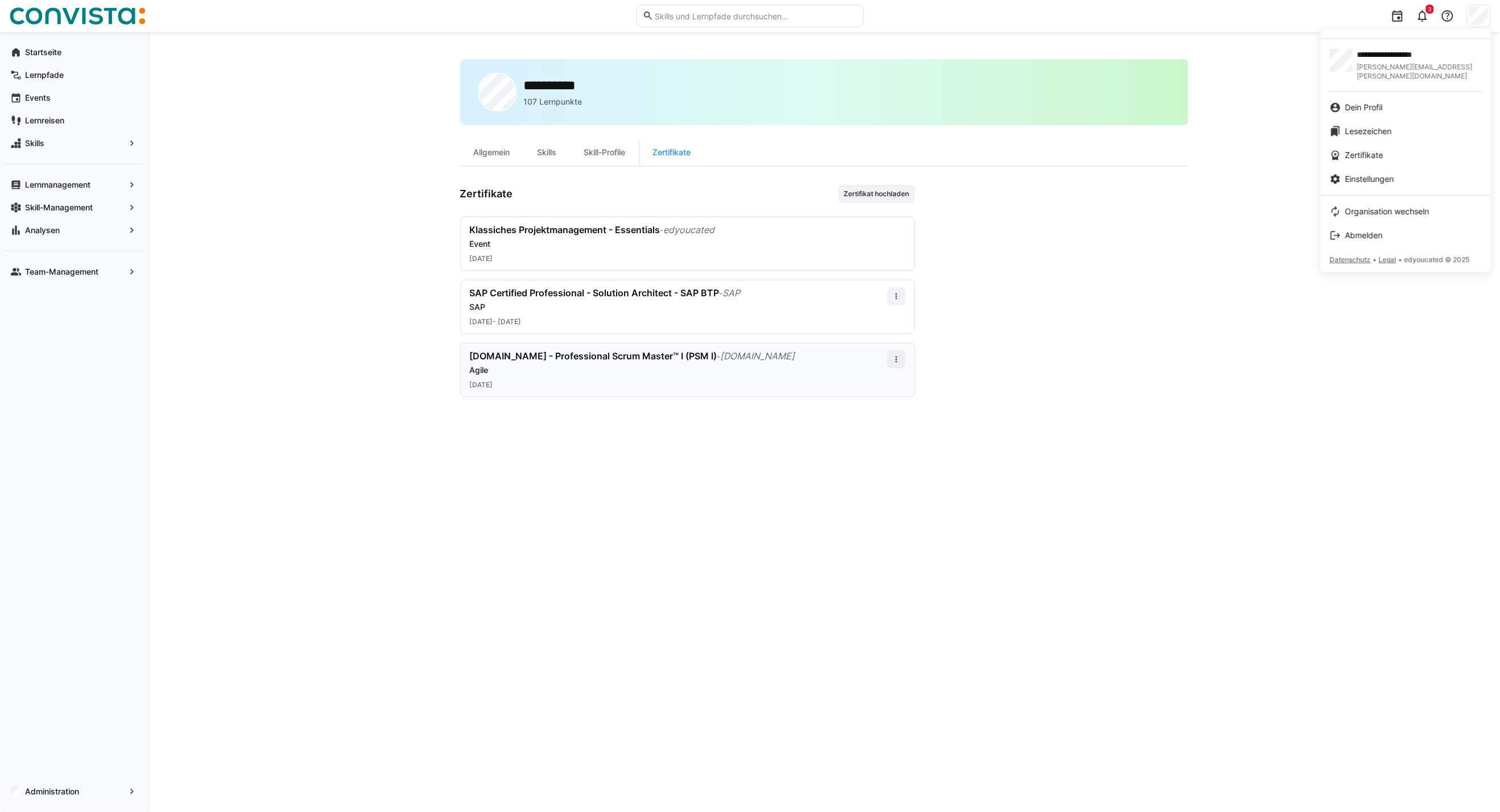
drag, startPoint x: 1361, startPoint y: 98, endPoint x: 1319, endPoint y: 127, distance: 51.0
click at [1361, 102] on span "Dein Profil" at bounding box center [1364, 108] width 38 height 12
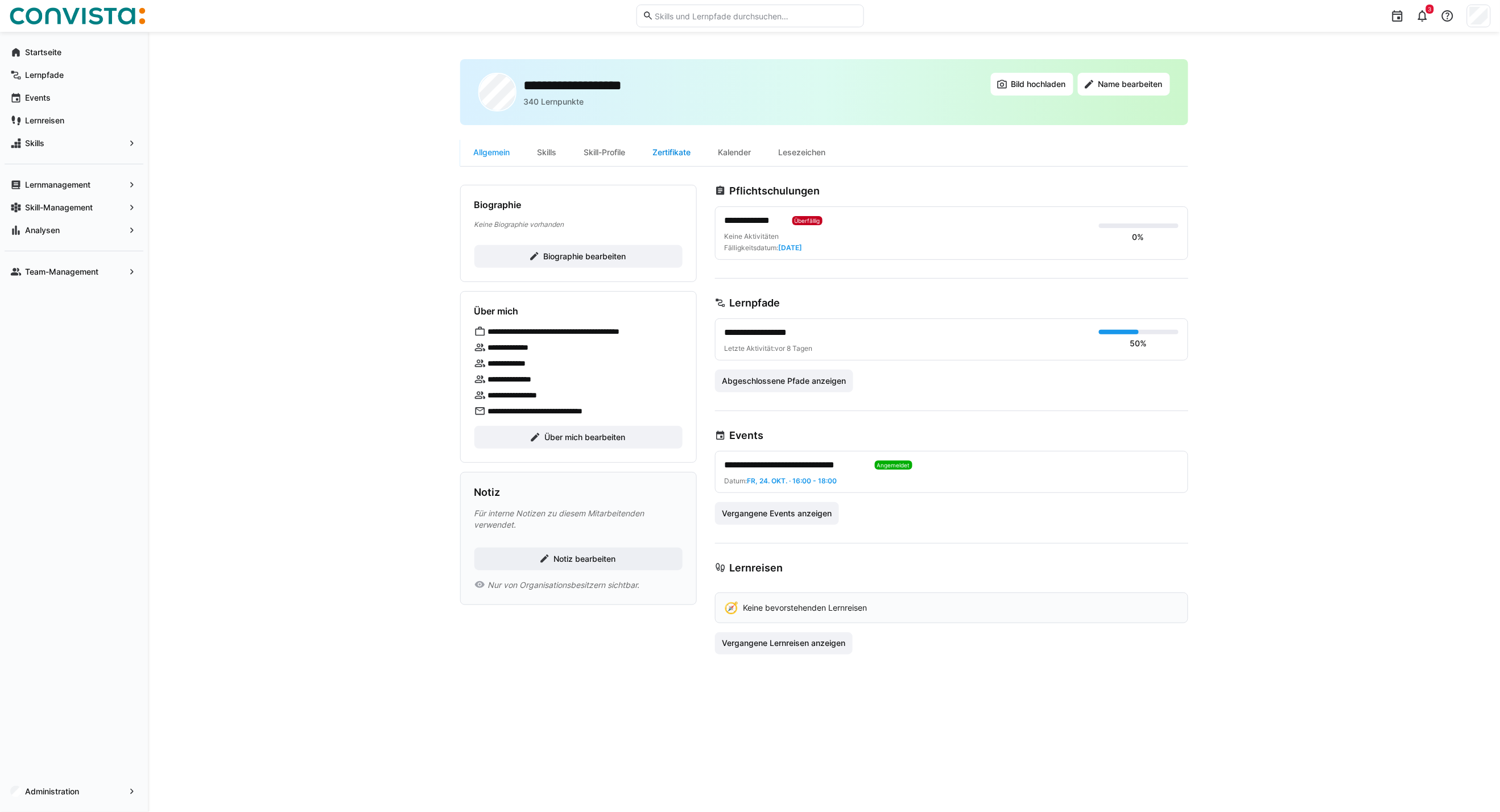
click at [691, 151] on div "Zertifikate" at bounding box center [672, 152] width 66 height 27
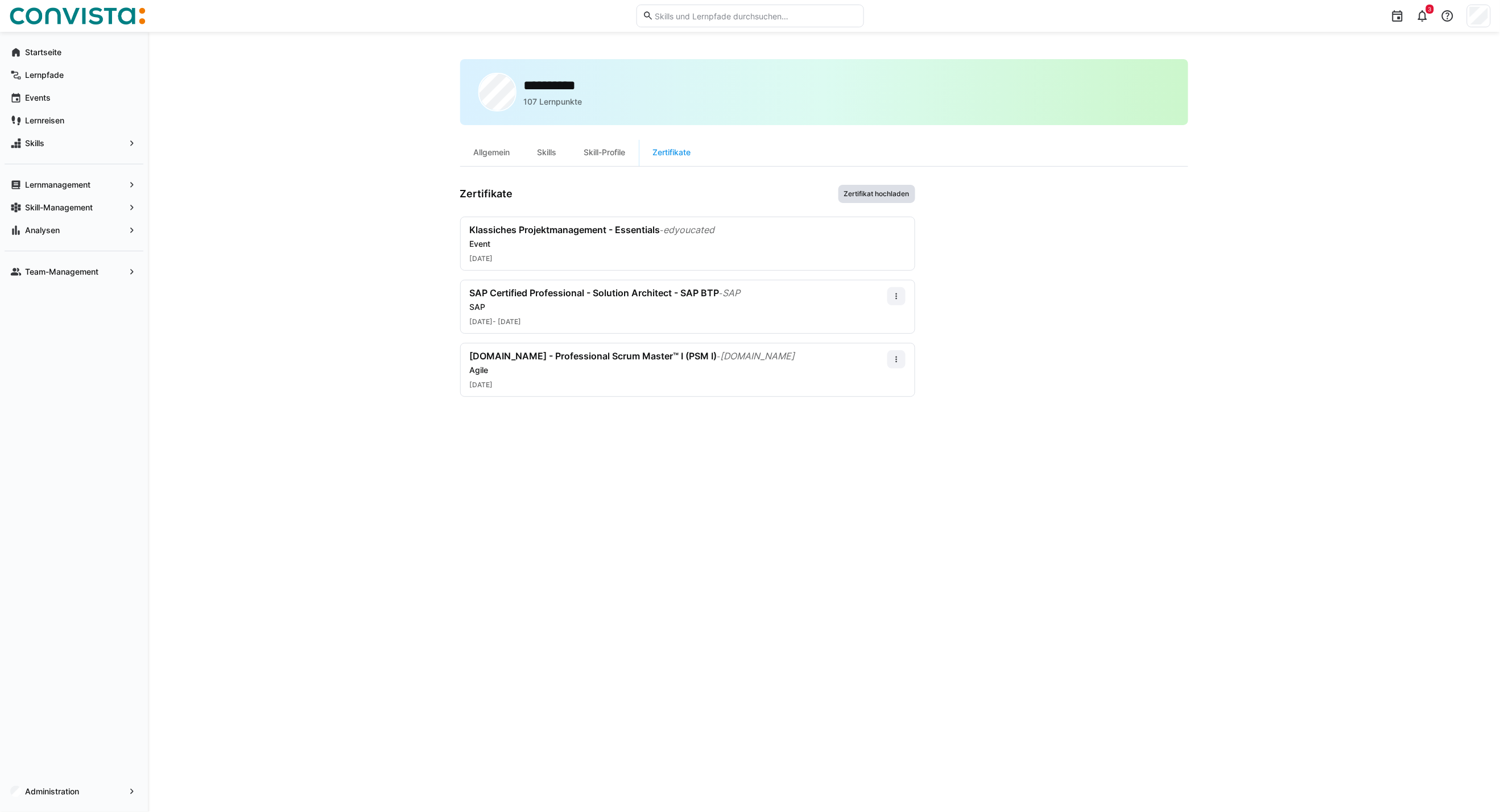
click at [871, 189] on span "Zertifikat hochladen" at bounding box center [876, 194] width 68 height 9
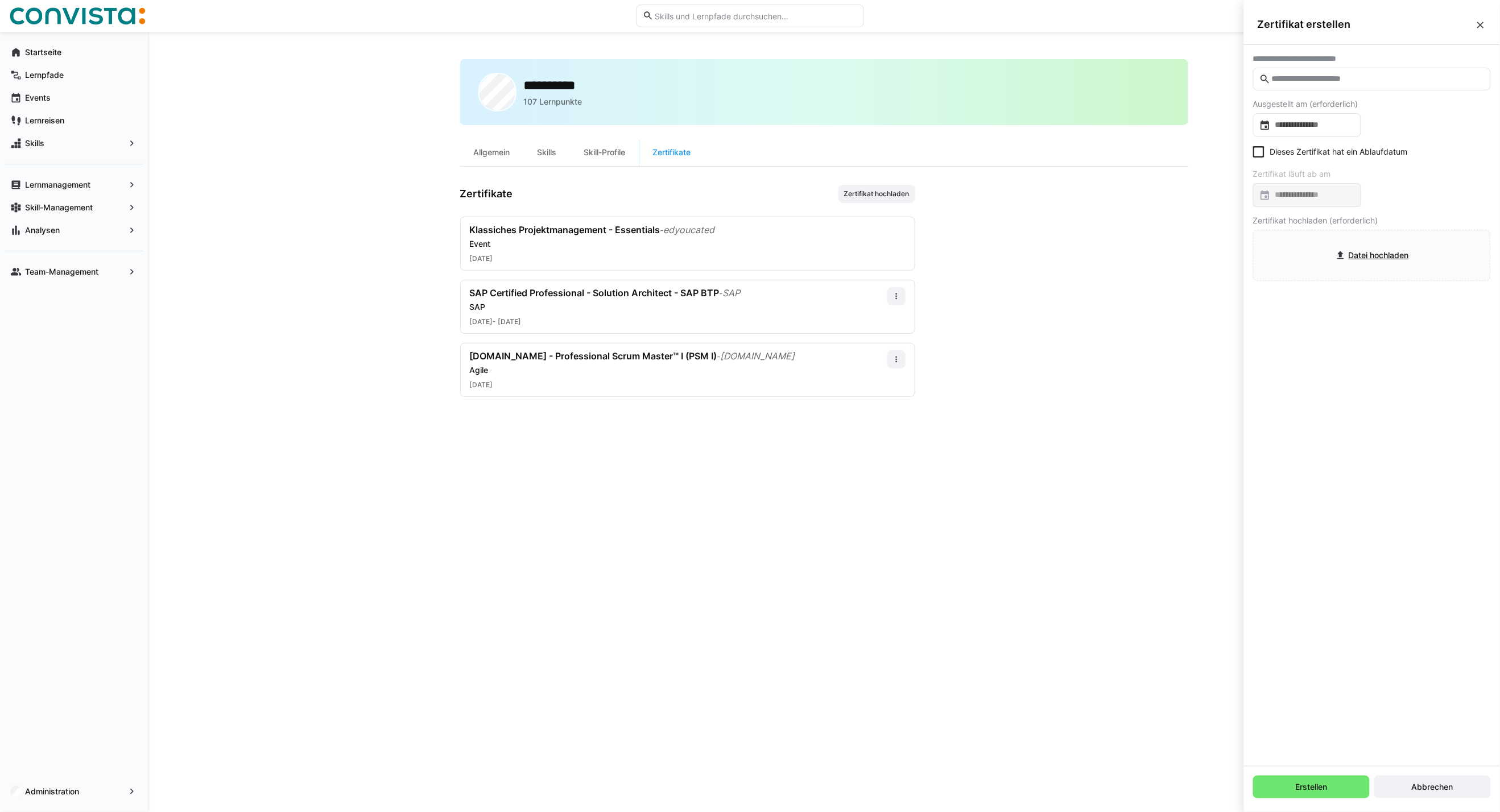
click at [1328, 83] on input "text" at bounding box center [1377, 79] width 214 height 10
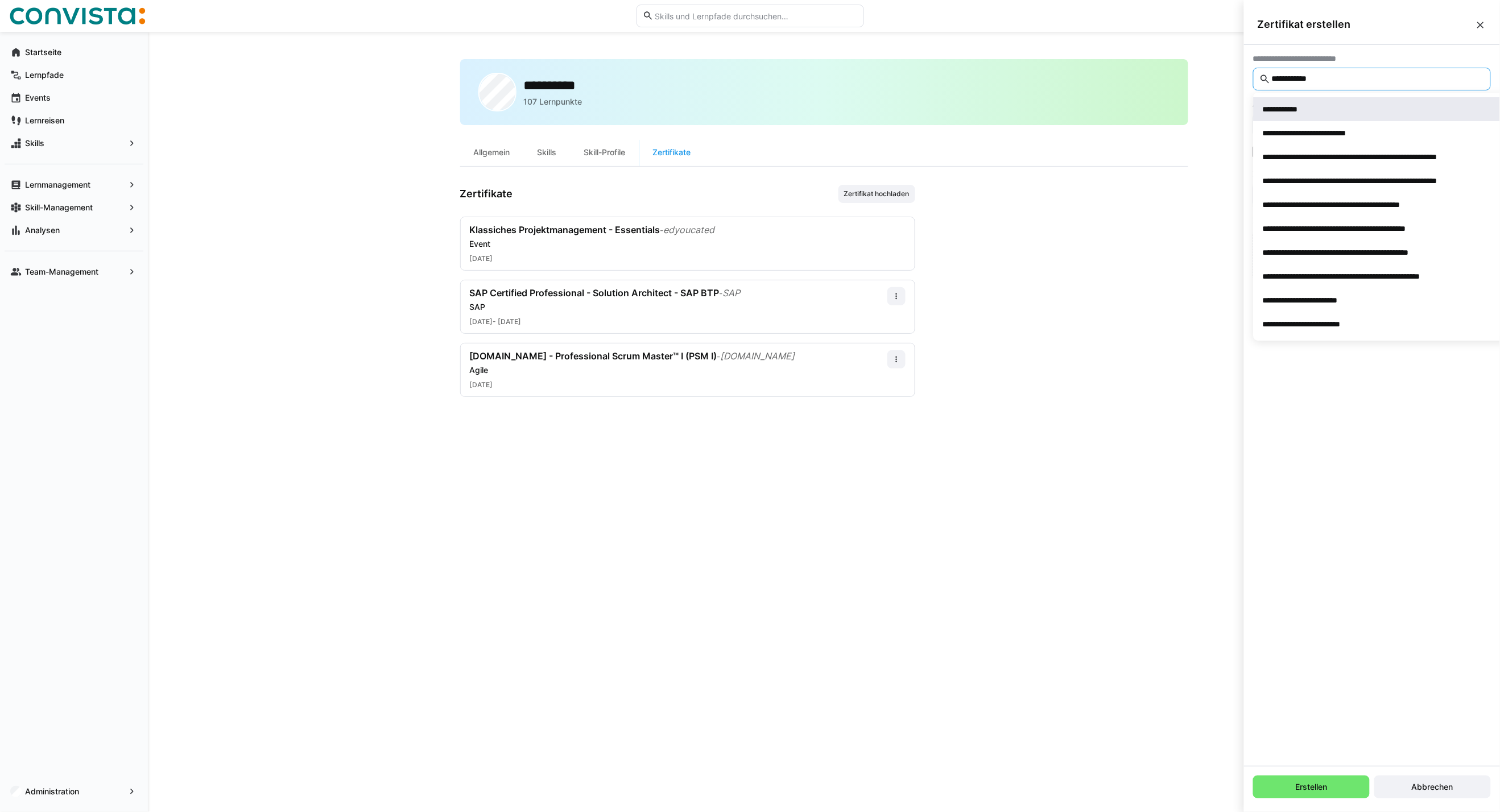
type input "**********"
click at [1328, 104] on div "**********" at bounding box center [1387, 109] width 249 height 12
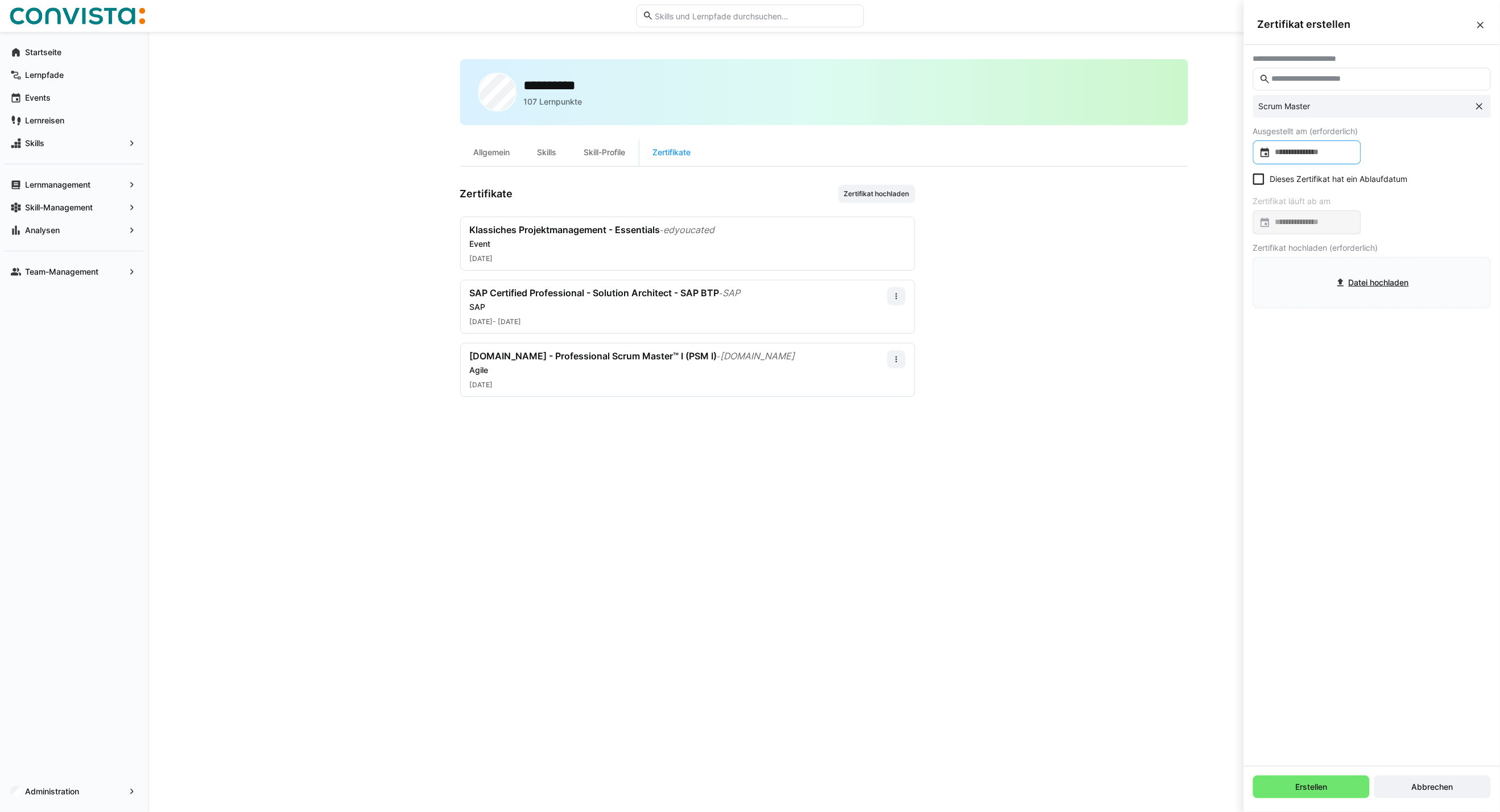
click at [1324, 155] on input at bounding box center [1312, 152] width 84 height 12
click at [1283, 194] on span "Choose month and year" at bounding box center [1288, 189] width 55 height 27
click at [1383, 186] on span "Previous 24 years" at bounding box center [1384, 188] width 22 height 22
click at [1400, 242] on span "1999" at bounding box center [1397, 246] width 36 height 20
click at [1272, 242] on span "JAN." at bounding box center [1277, 246] width 36 height 20
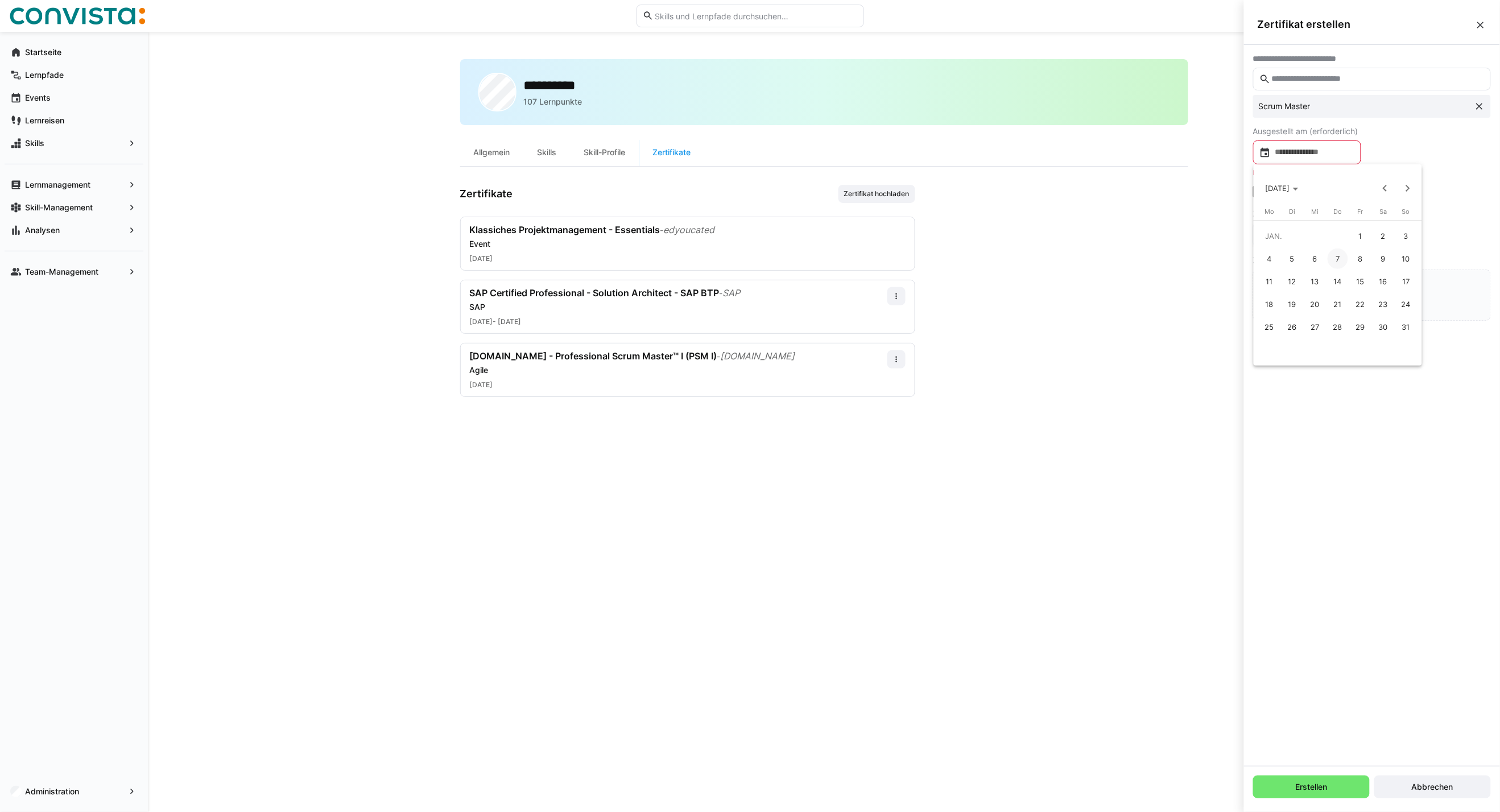
click at [1362, 231] on span "1" at bounding box center [1361, 236] width 20 height 20
type input "**********"
click at [1254, 183] on icon at bounding box center [1259, 179] width 12 height 12
click at [1286, 223] on input at bounding box center [1312, 223] width 84 height 12
click at [1306, 258] on icon "Choose month and year" at bounding box center [1309, 259] width 6 height 3
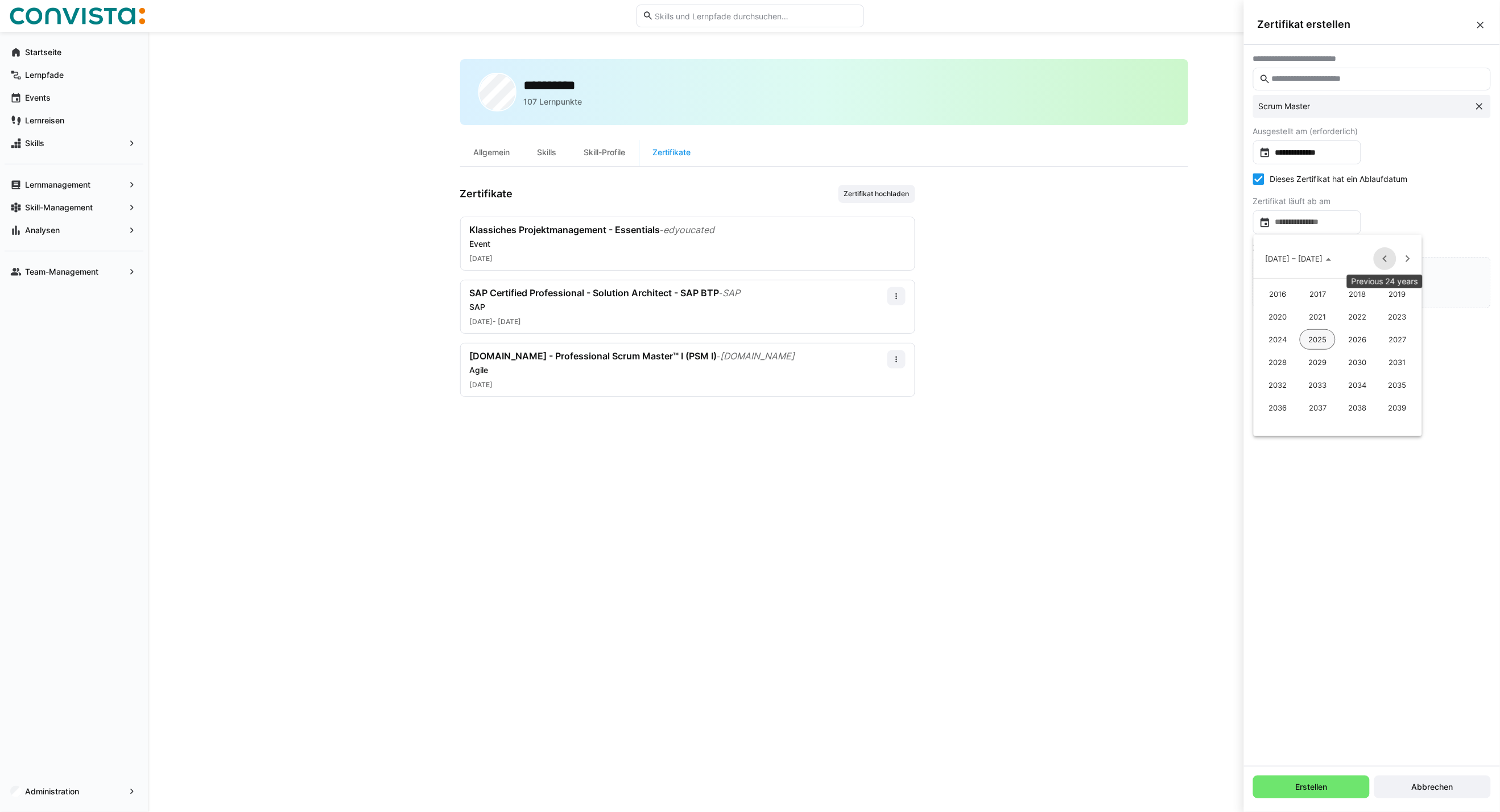
click at [1384, 258] on span "Previous 24 years" at bounding box center [1384, 258] width 22 height 22
click at [1400, 315] on span "1999" at bounding box center [1397, 316] width 36 height 20
click at [1278, 316] on span "JAN." at bounding box center [1277, 316] width 36 height 20
click at [1359, 301] on span "1" at bounding box center [1361, 306] width 20 height 20
type input "**********"
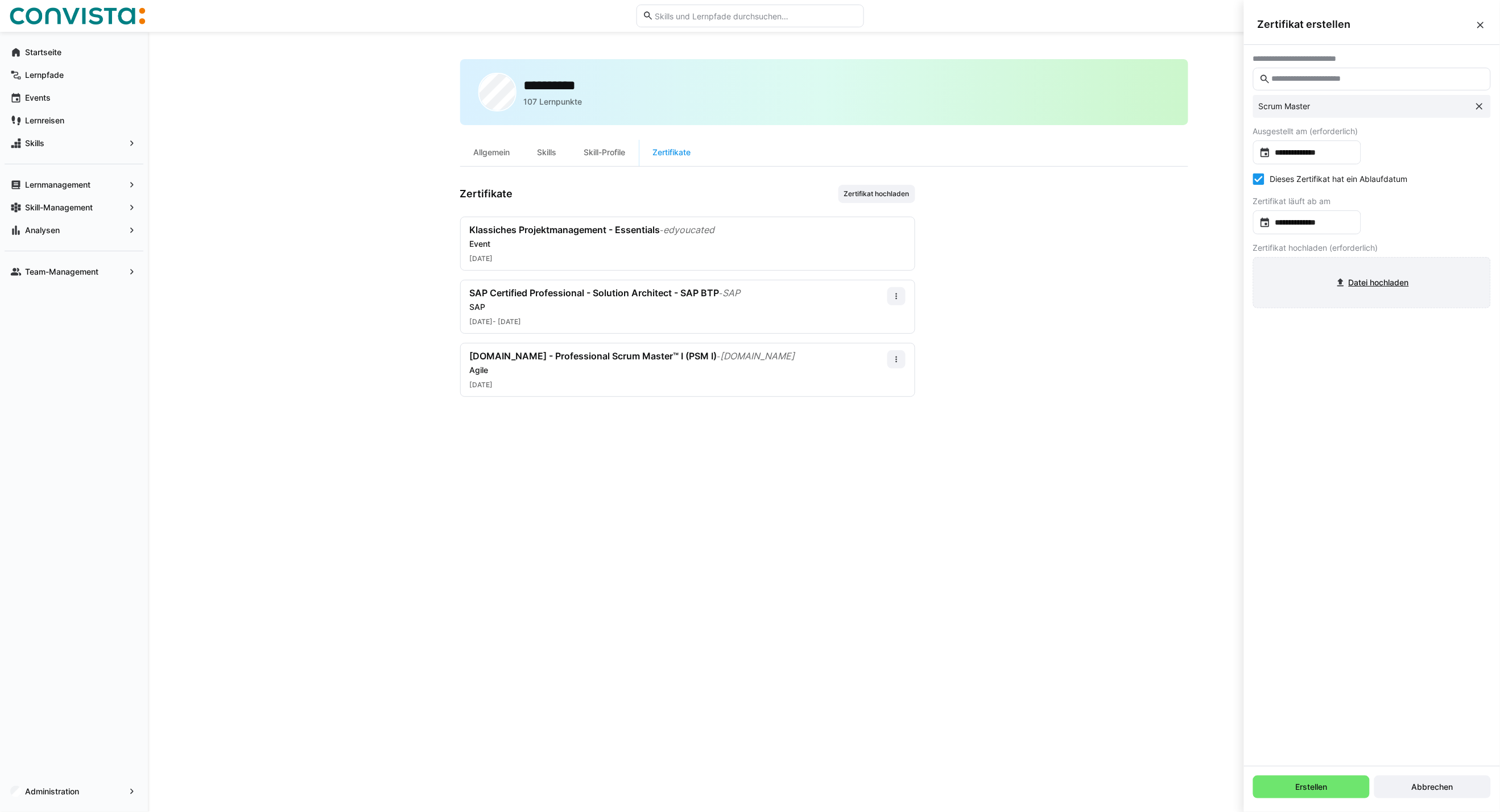
click at [1356, 289] on input "file" at bounding box center [1371, 282] width 236 height 50
click at [1307, 787] on span "Erstellen" at bounding box center [1311, 787] width 35 height 12
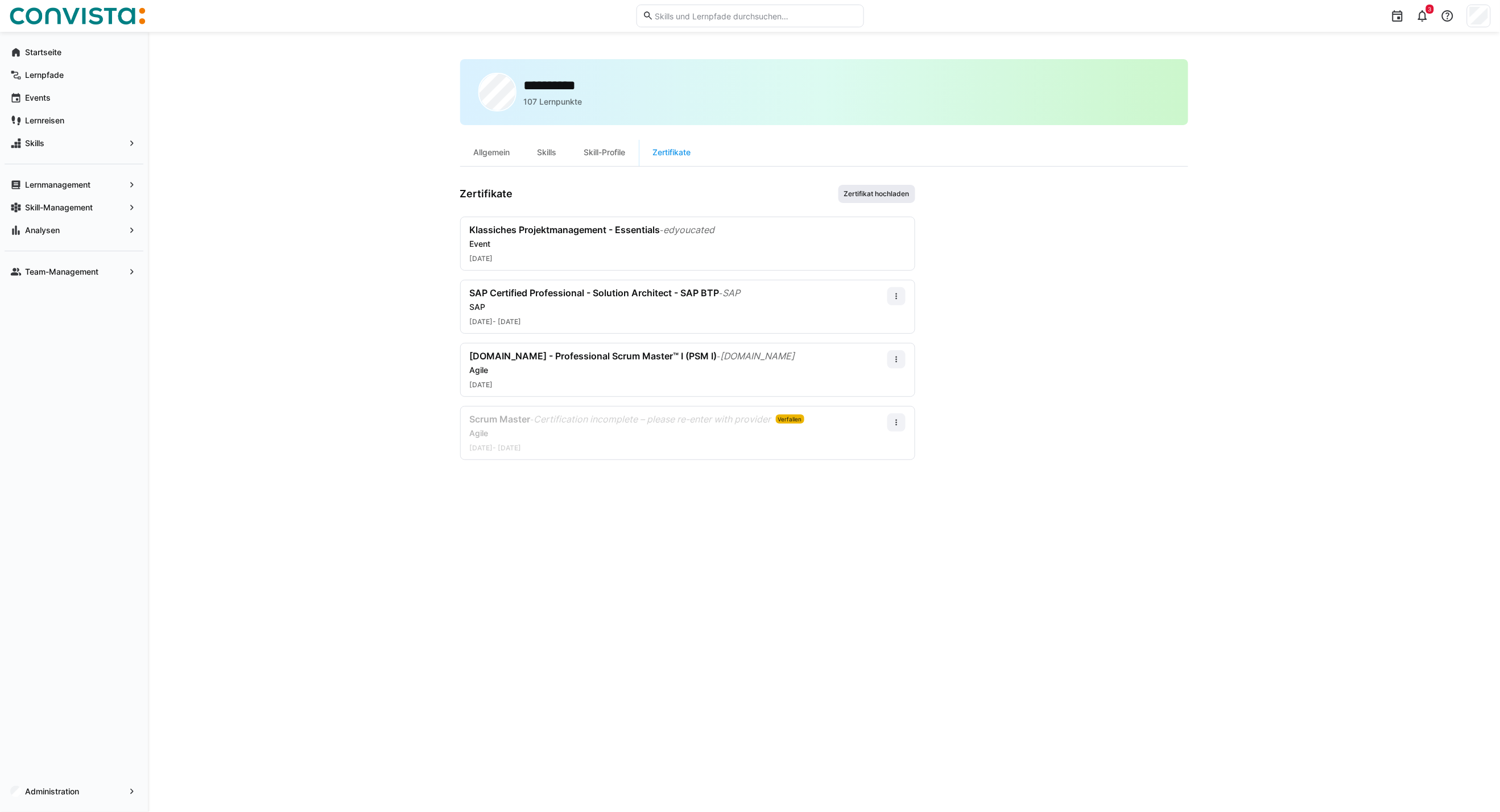
click at [901, 191] on span "Zertifikat hochladen" at bounding box center [876, 194] width 68 height 9
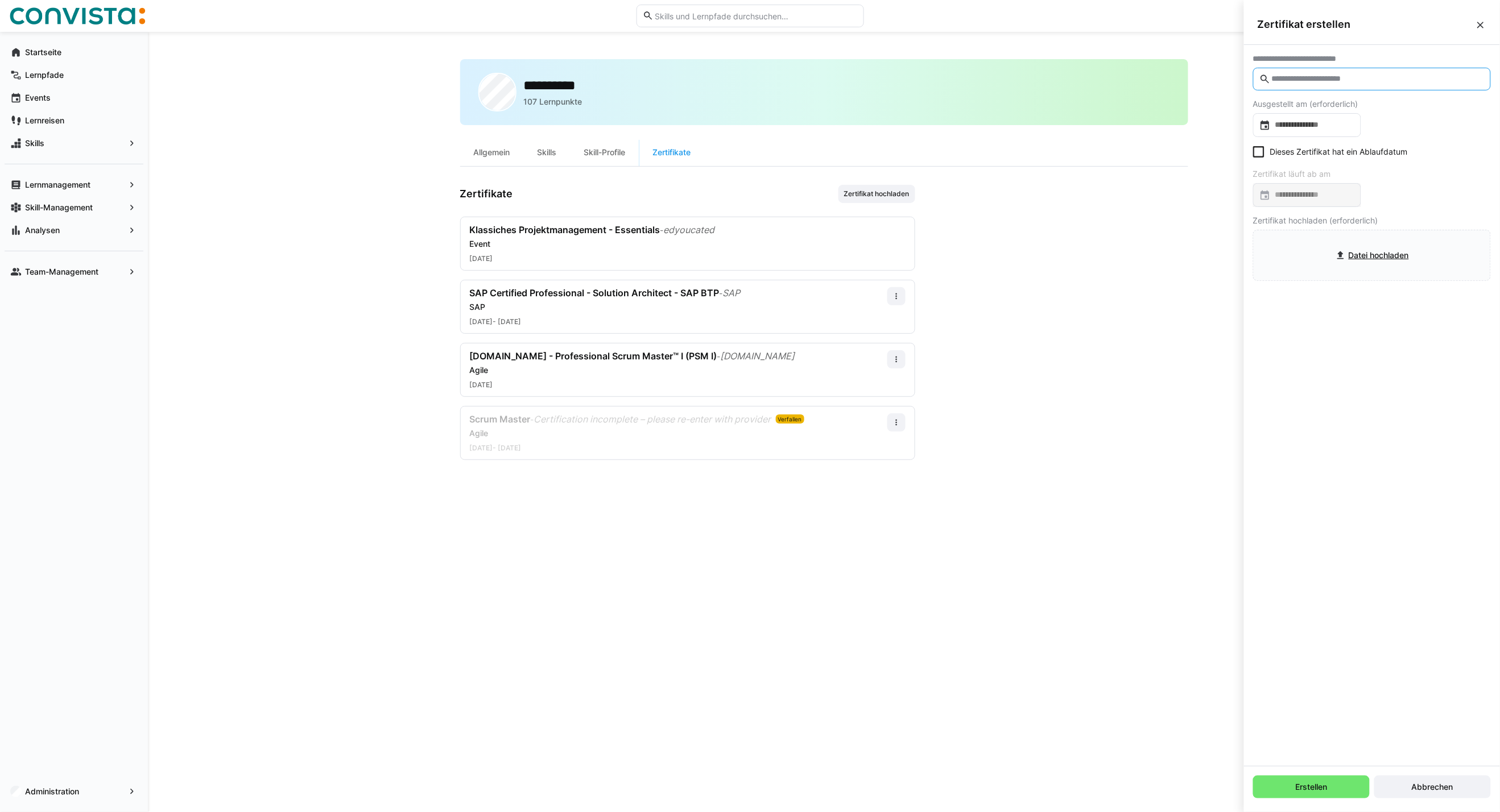
click at [1335, 79] on input "text" at bounding box center [1377, 79] width 214 height 10
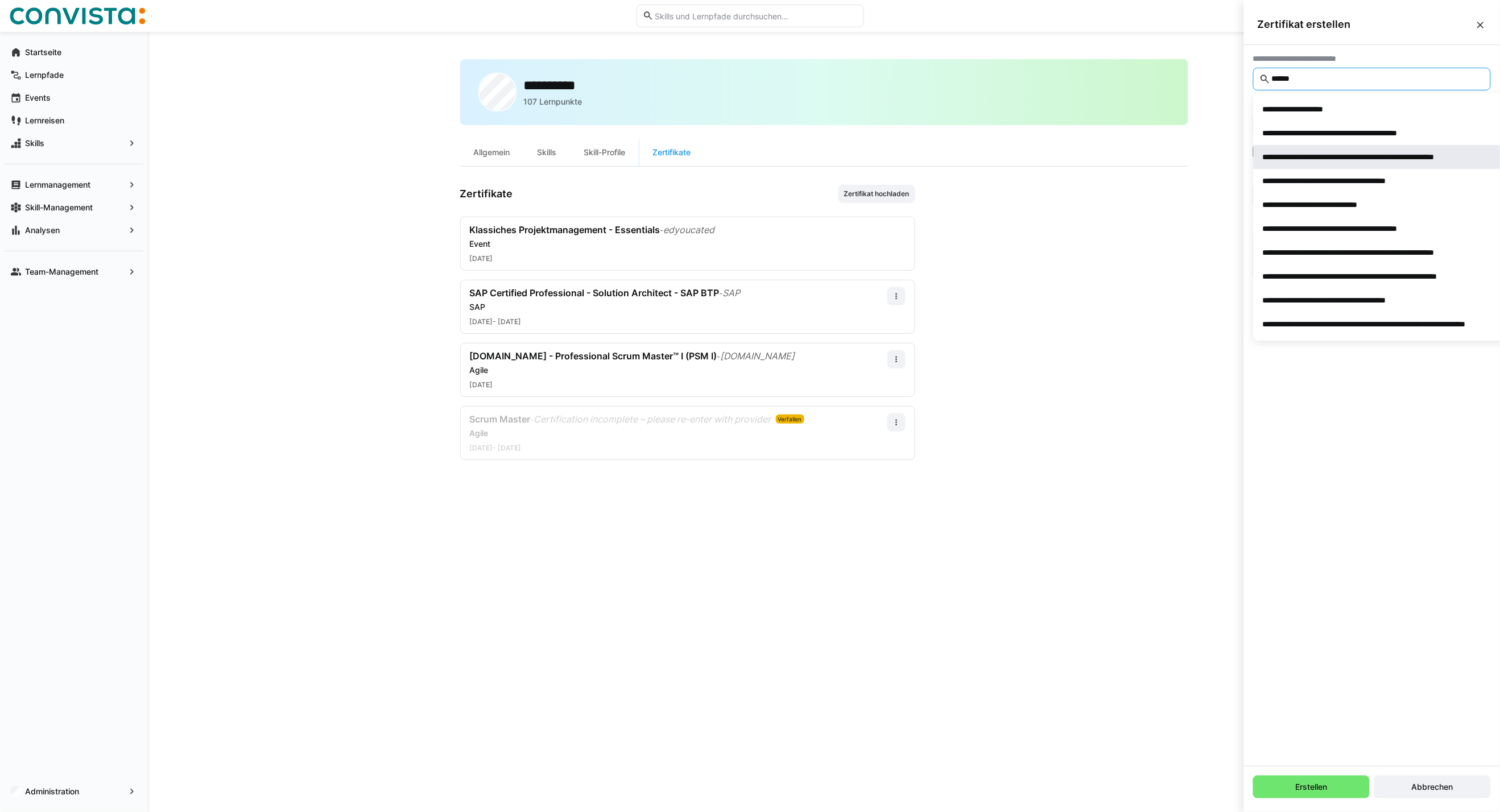
type input "*****"
click at [1329, 161] on div "**********" at bounding box center [1382, 157] width 241 height 12
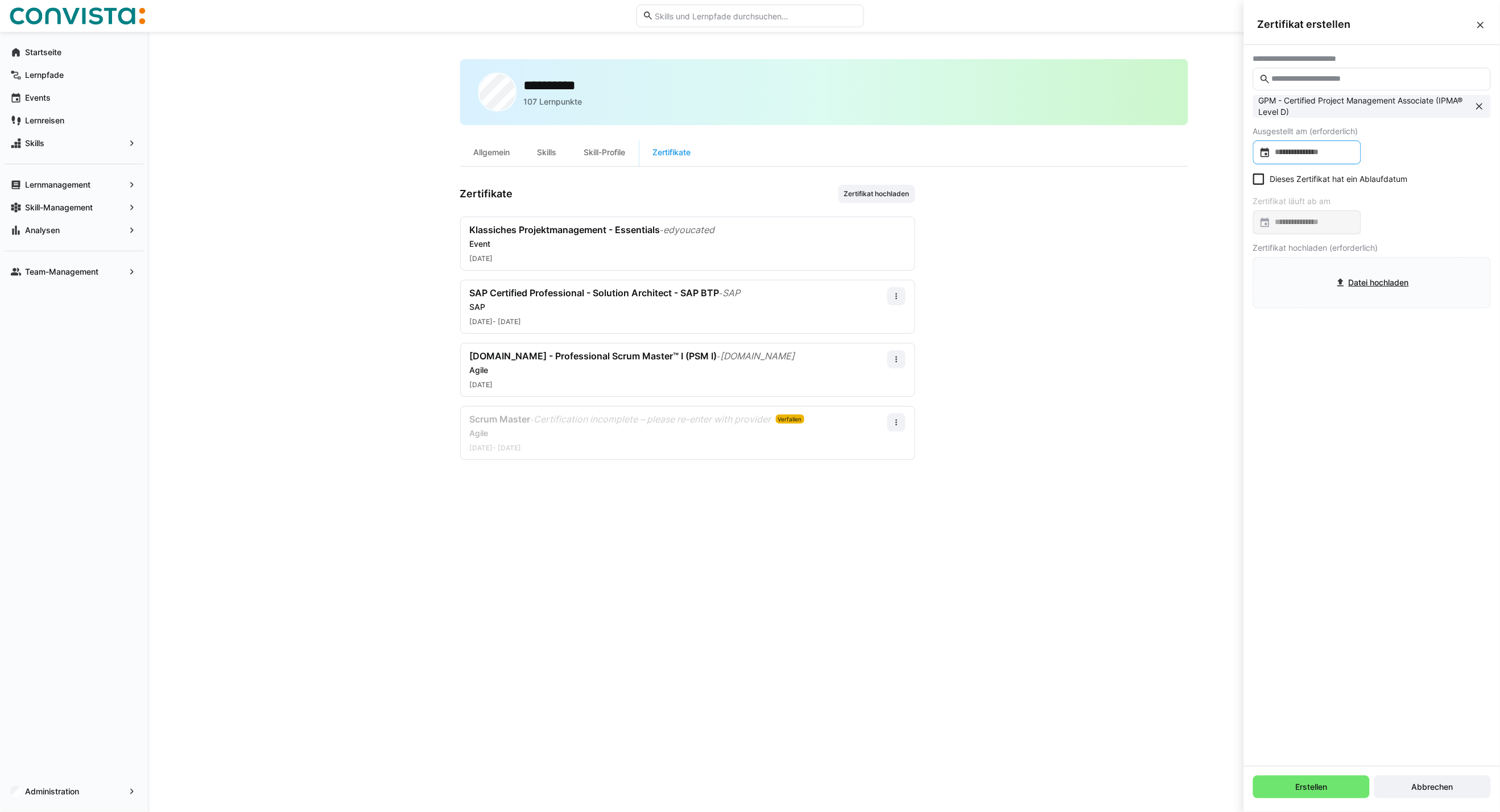
click at [1319, 155] on input at bounding box center [1312, 152] width 84 height 12
click at [1278, 191] on span "OKT. 2025" at bounding box center [1284, 188] width 38 height 9
click at [1402, 246] on span "2023" at bounding box center [1397, 246] width 36 height 20
click at [1277, 246] on span "JAN." at bounding box center [1277, 246] width 36 height 20
click at [1406, 233] on span "1" at bounding box center [1406, 236] width 20 height 20
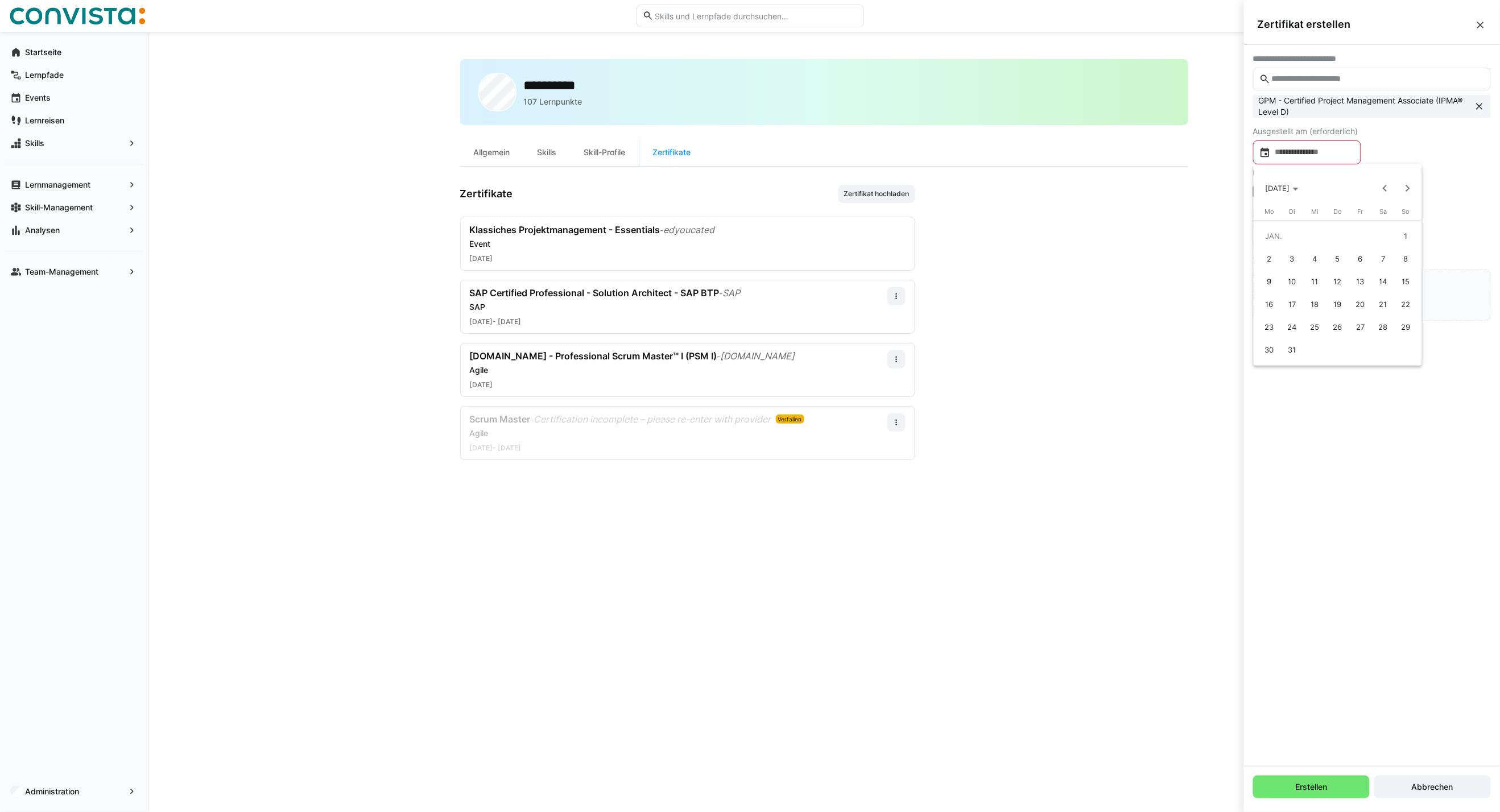
type input "**********"
click at [1292, 183] on eds-checkbox "Dieses Zertifikat hat ein Ablaufdatum" at bounding box center [1330, 179] width 155 height 12
click at [1303, 223] on input at bounding box center [1312, 223] width 84 height 12
click at [1404, 251] on span "Next month" at bounding box center [1407, 258] width 22 height 22
click at [1286, 254] on span "NOV. 2025" at bounding box center [1277, 259] width 25 height 9
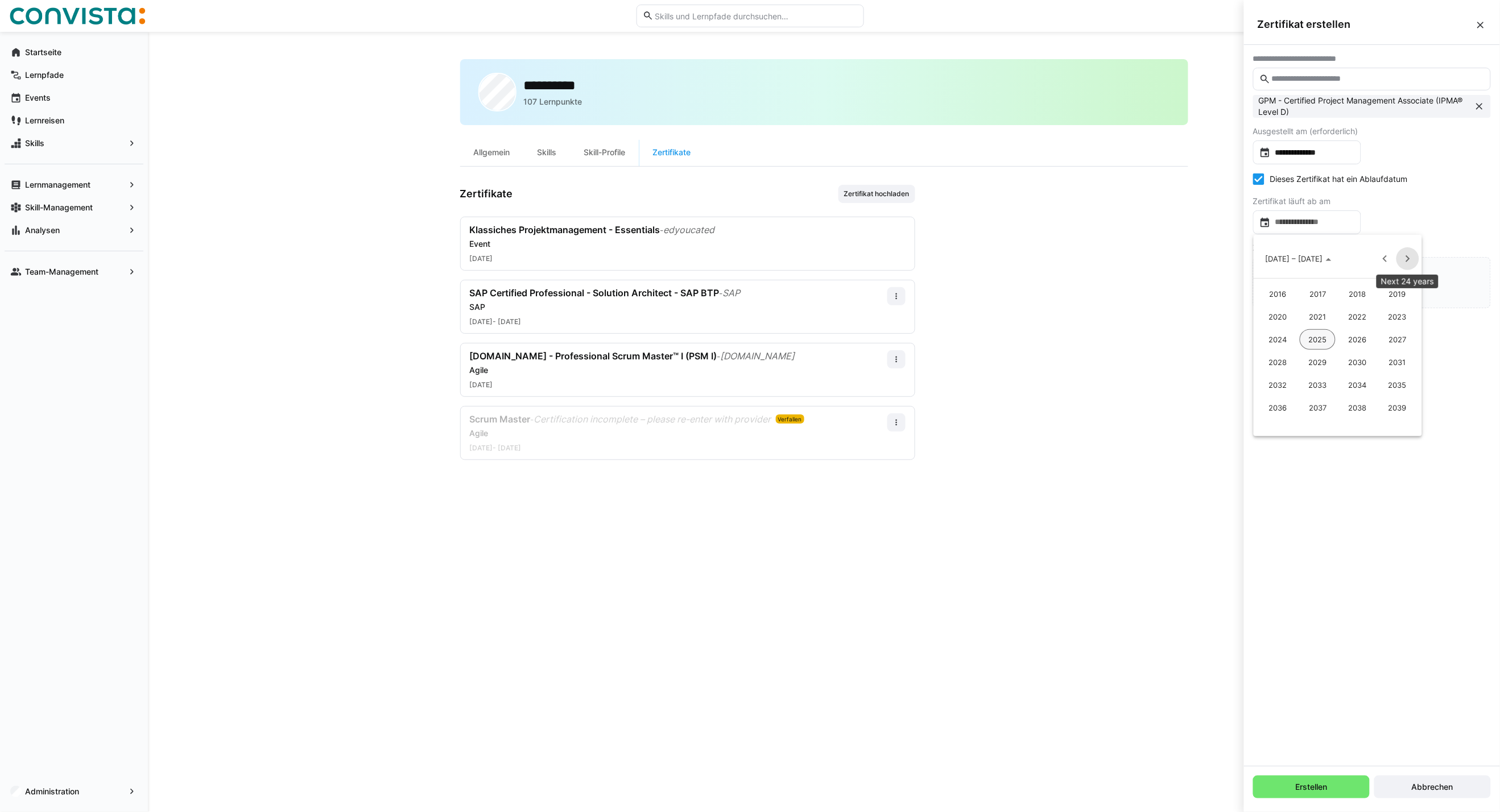
click at [1402, 259] on span "Next 24 years" at bounding box center [1407, 258] width 22 height 22
click at [1401, 337] on span "2099" at bounding box center [1397, 340] width 36 height 20
click at [1271, 311] on span "JAN." at bounding box center [1277, 316] width 36 height 20
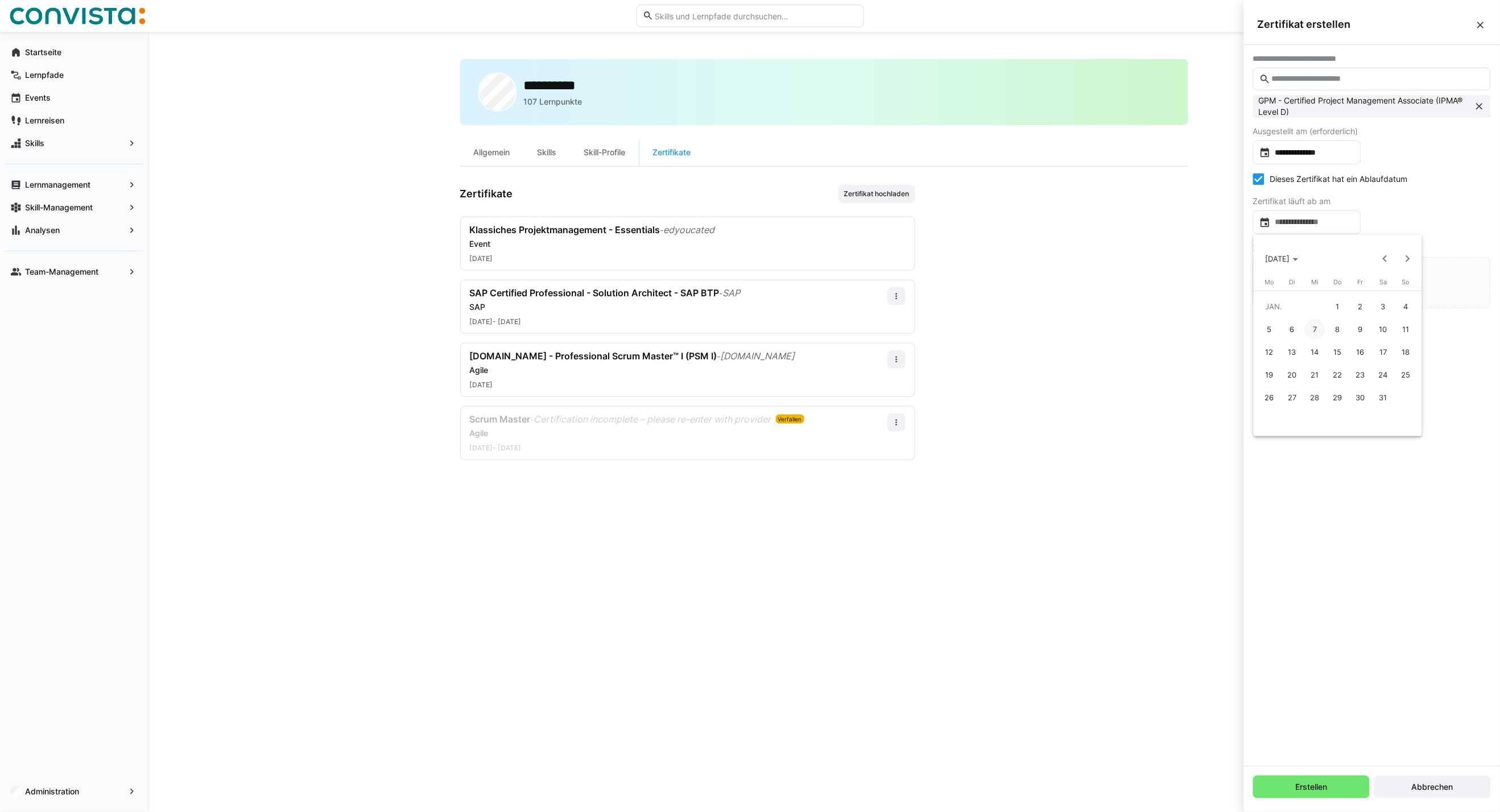
click at [1342, 303] on span "1" at bounding box center [1337, 306] width 20 height 20
type input "**********"
click at [1379, 285] on input "file" at bounding box center [1371, 282] width 236 height 50
click at [1300, 787] on span "Erstellen" at bounding box center [1311, 787] width 35 height 12
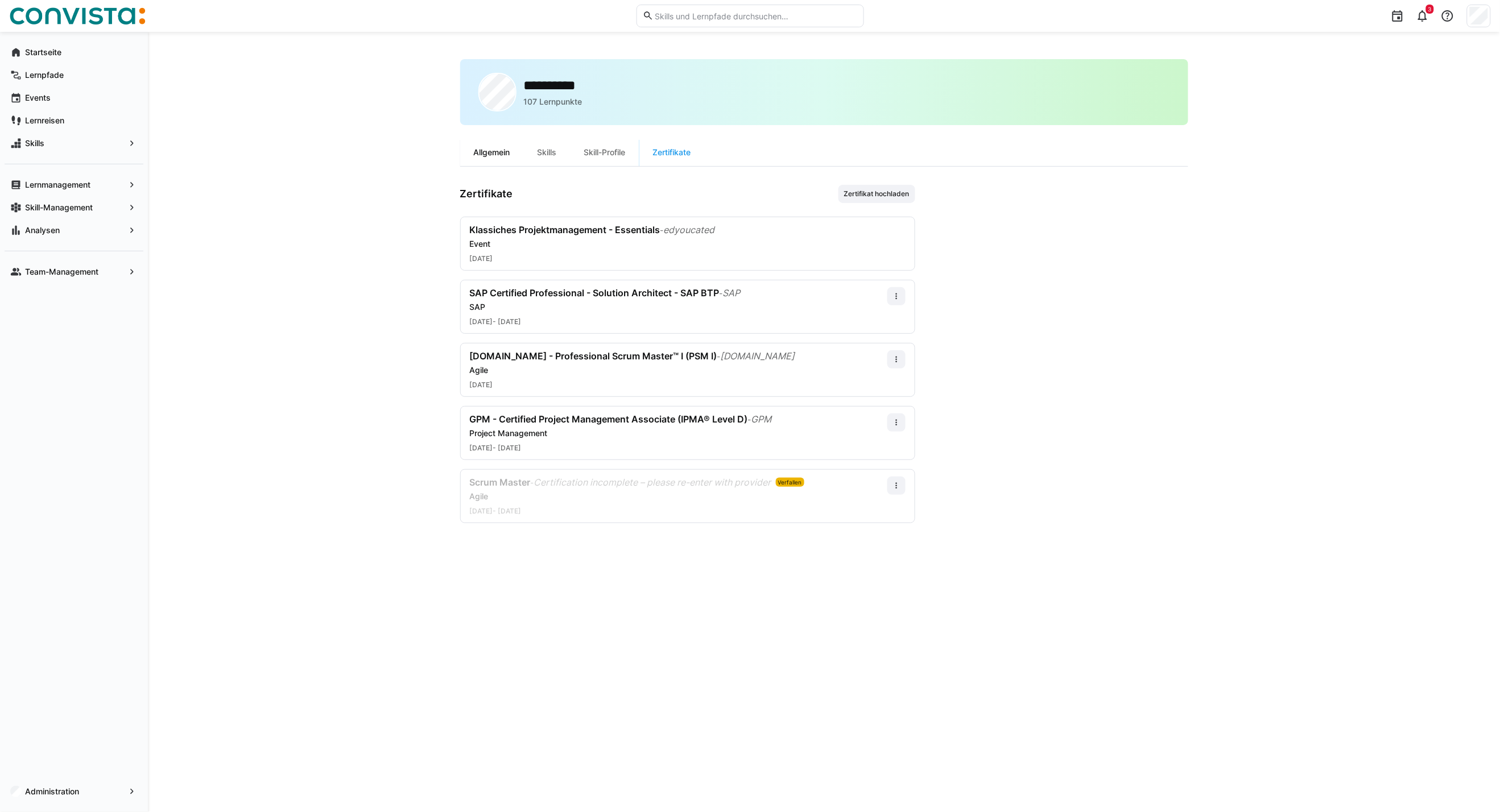
click at [501, 150] on div "Allgemein" at bounding box center [492, 152] width 64 height 27
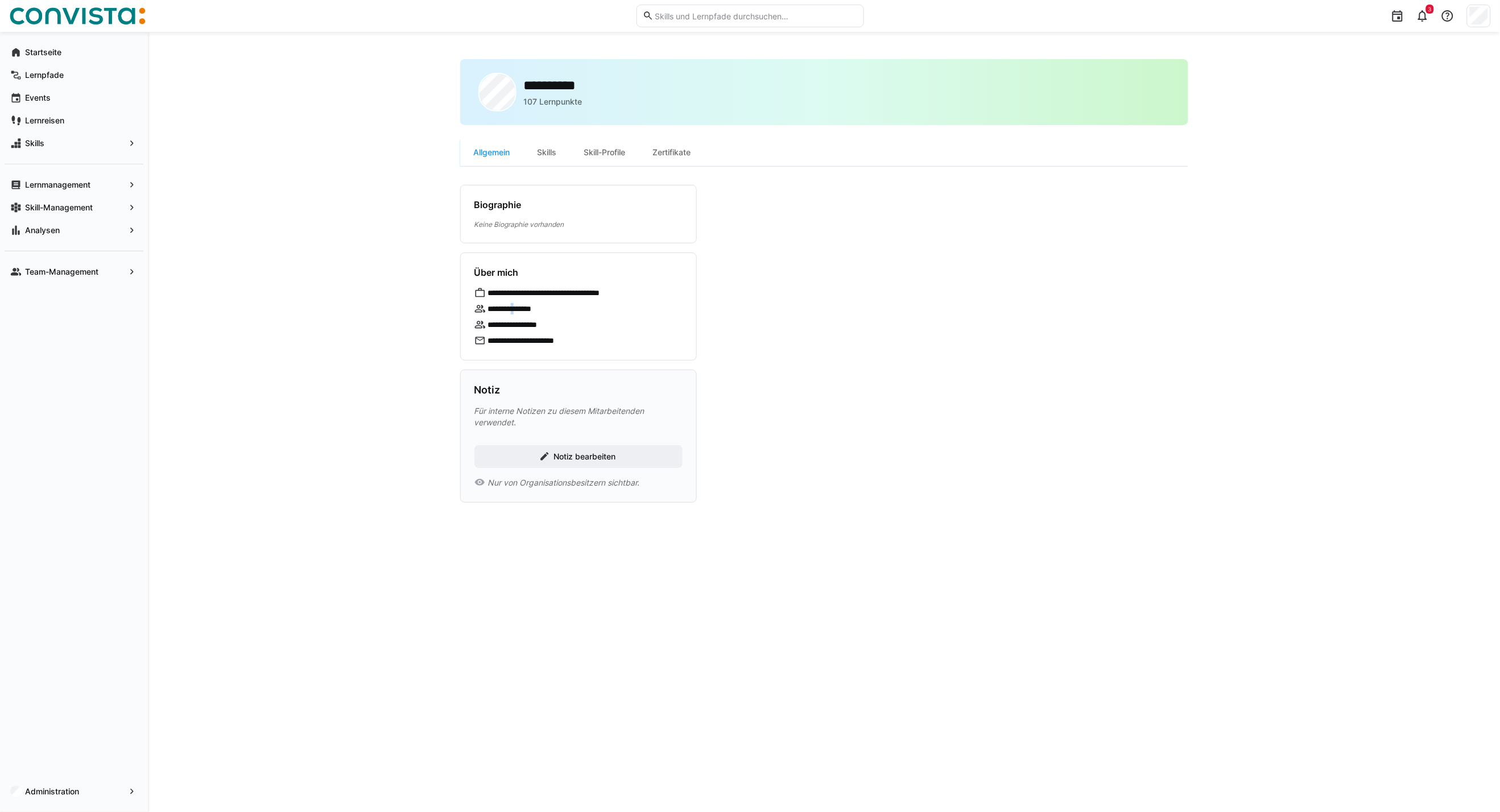
click at [519, 303] on p "**********" at bounding box center [517, 309] width 59 height 12
drag, startPoint x: 519, startPoint y: 303, endPoint x: 478, endPoint y: 311, distance: 41.8
click at [478, 311] on eds-icon at bounding box center [480, 309] width 12 height 12
click at [0, 0] on app-navigation-label "Administration" at bounding box center [0, 0] width 0 height 0
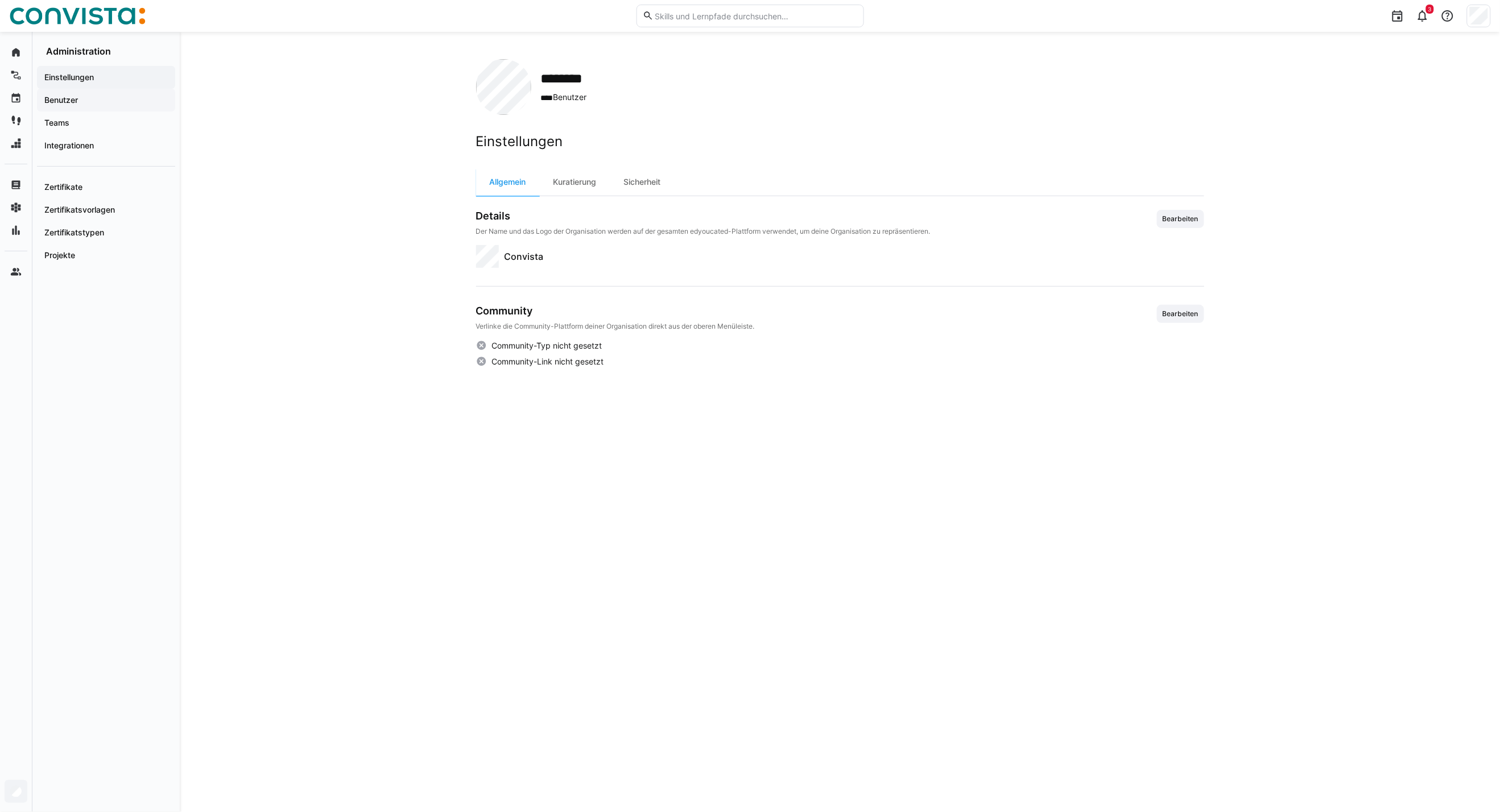
drag, startPoint x: 67, startPoint y: 95, endPoint x: 162, endPoint y: 105, distance: 95.5
click at [0, 0] on app-navigation-label "Benutzer" at bounding box center [0, 0] width 0 height 0
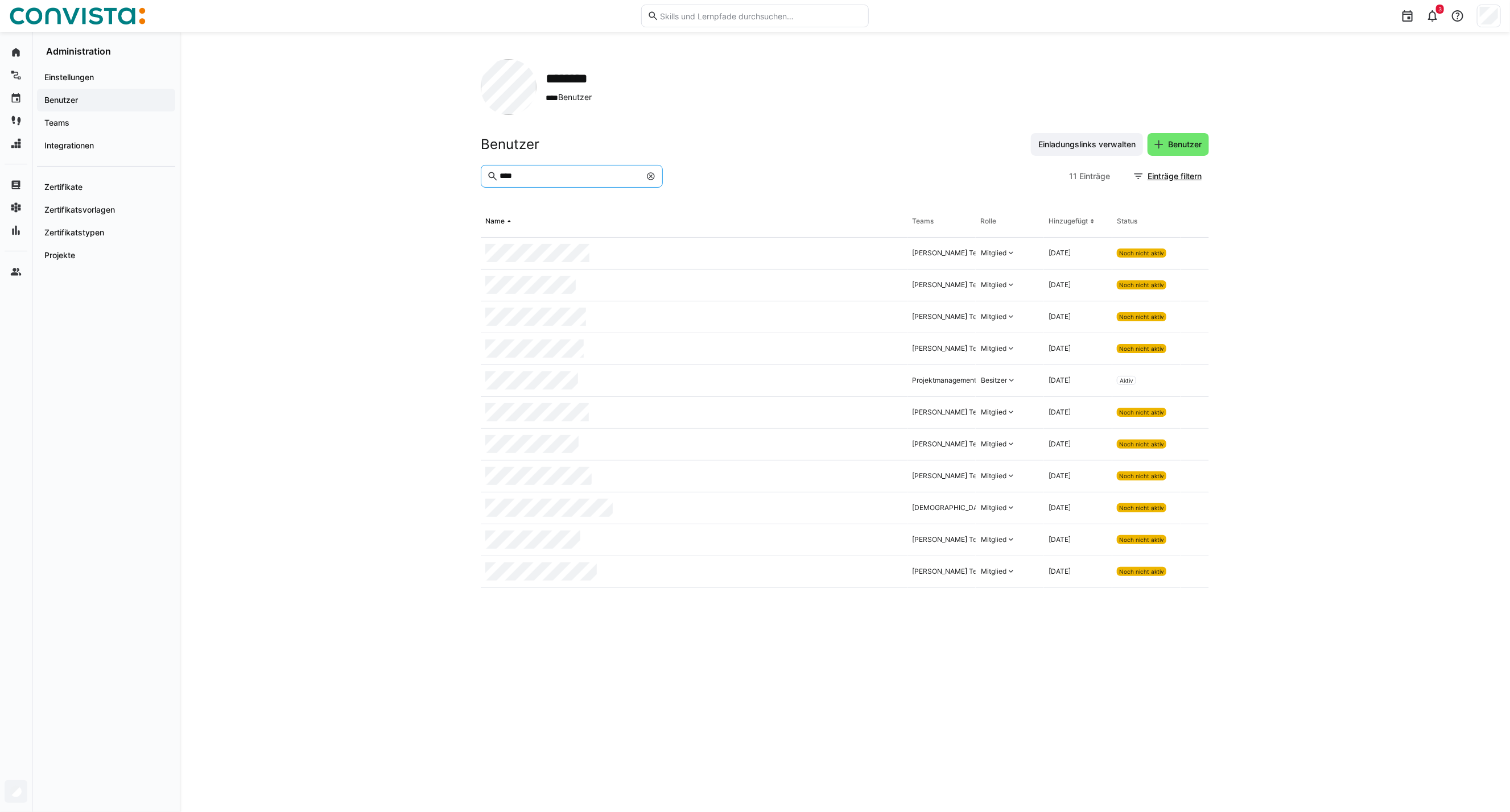
drag, startPoint x: 518, startPoint y: 181, endPoint x: 463, endPoint y: 183, distance: 55.0
click at [463, 183] on div "******** **** Benutzer Benutzer Einladungslinks verwalten Benutzer **** 11 Eint…" at bounding box center [845, 422] width 1330 height 780
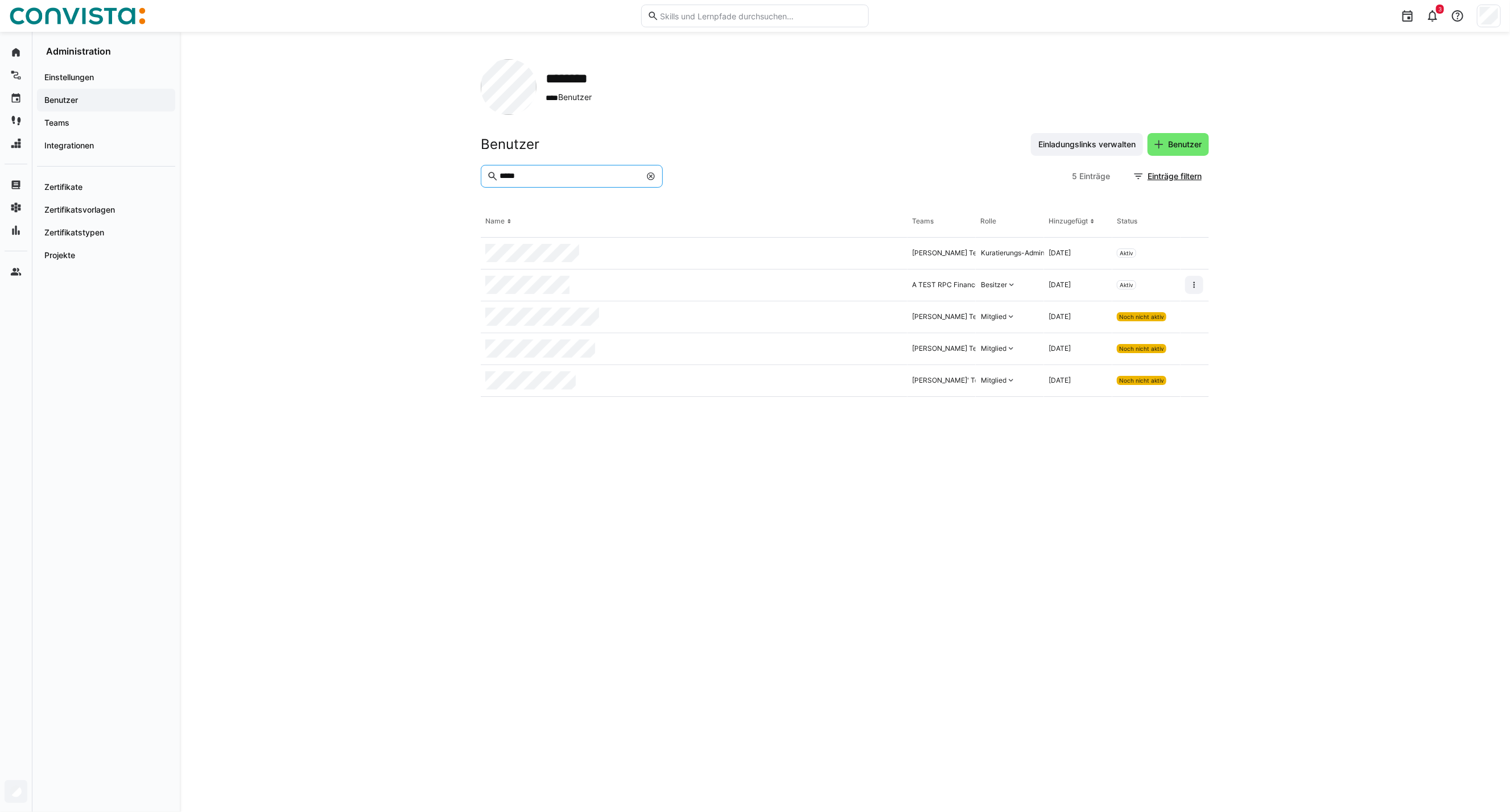
type input "*****"
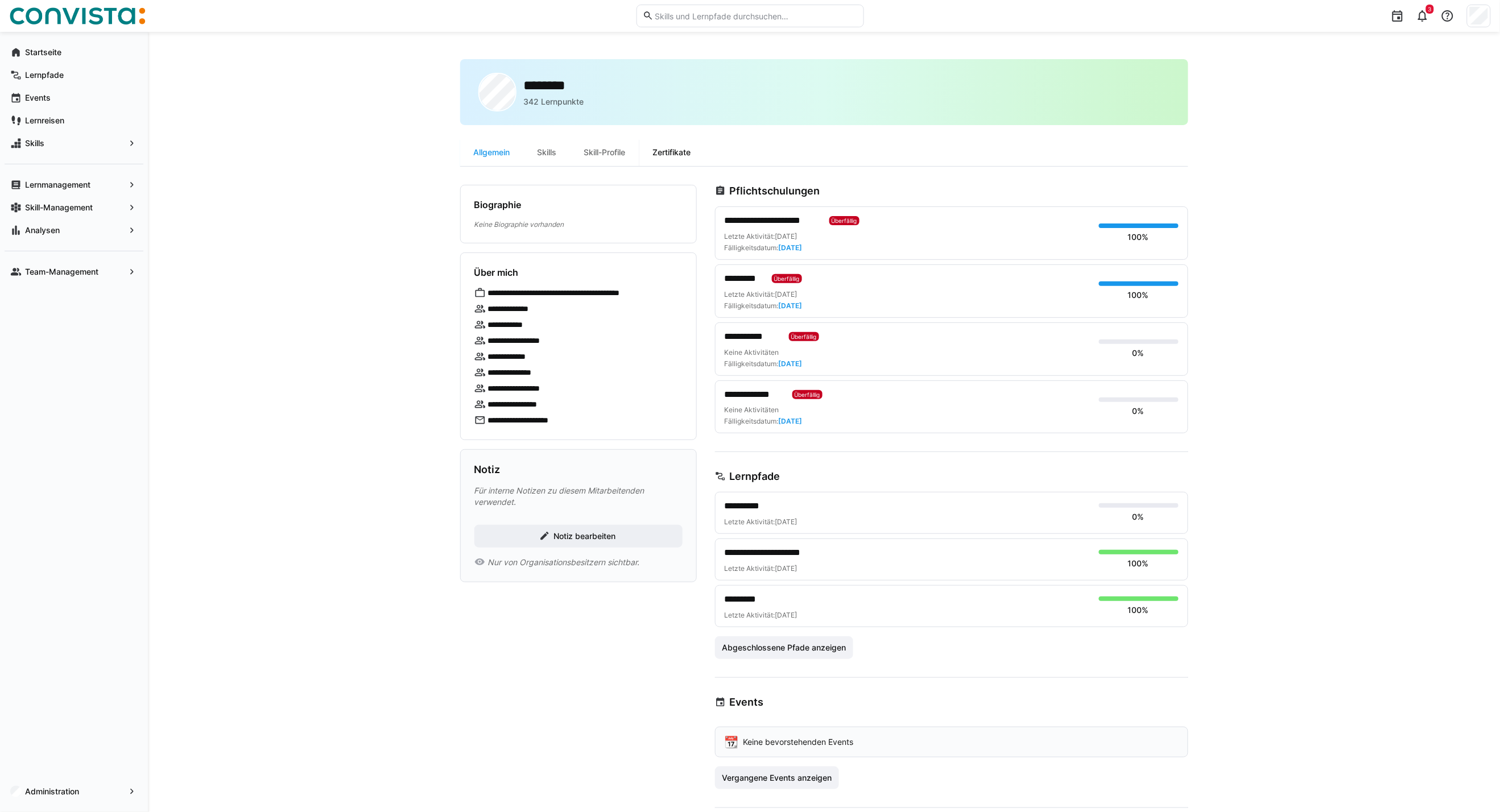
click at [655, 144] on div "Zertifikate" at bounding box center [672, 152] width 66 height 27
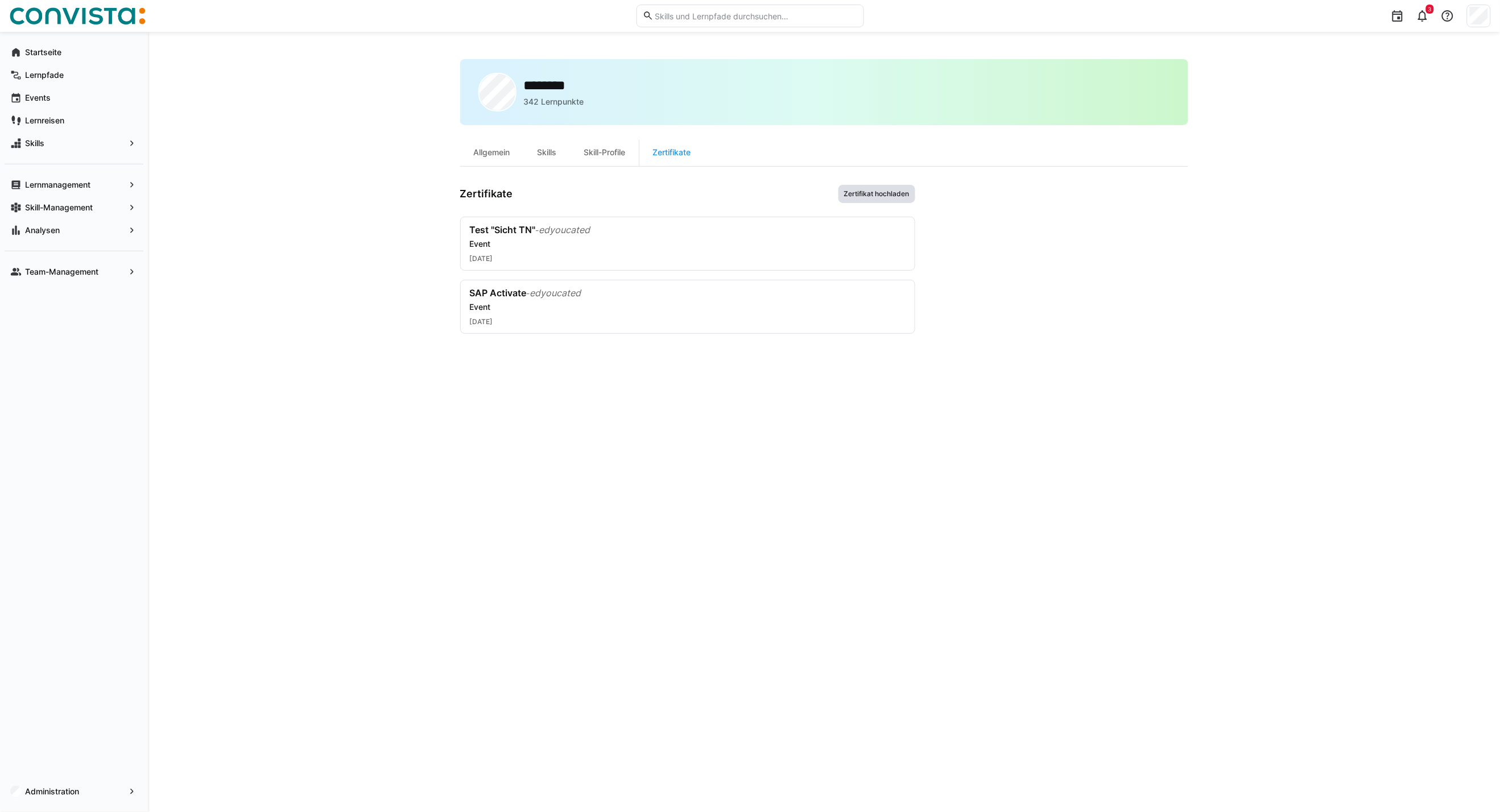
click at [887, 191] on span "Zertifikat hochladen" at bounding box center [876, 194] width 68 height 9
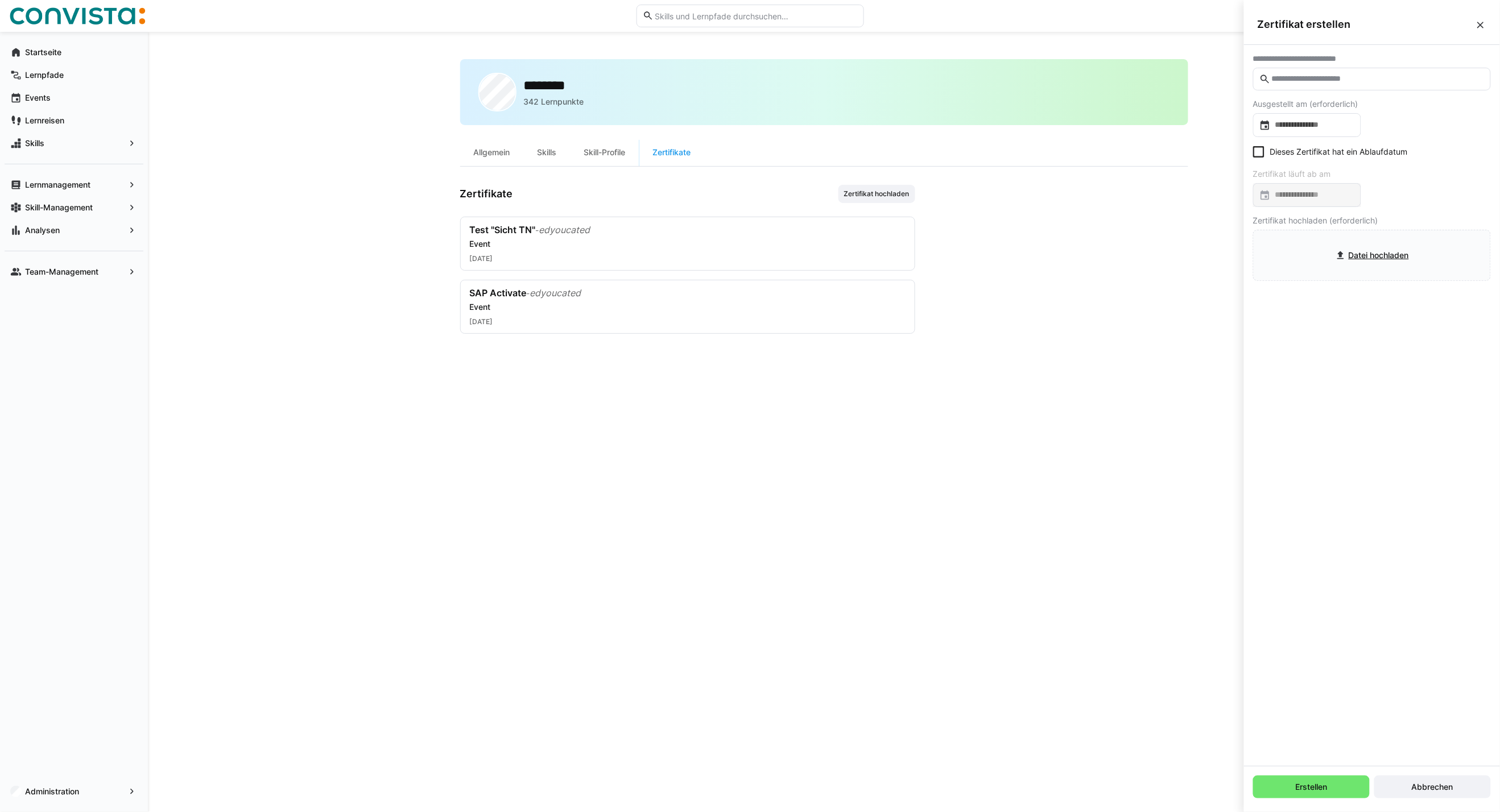
click at [1326, 76] on input "text" at bounding box center [1377, 79] width 214 height 10
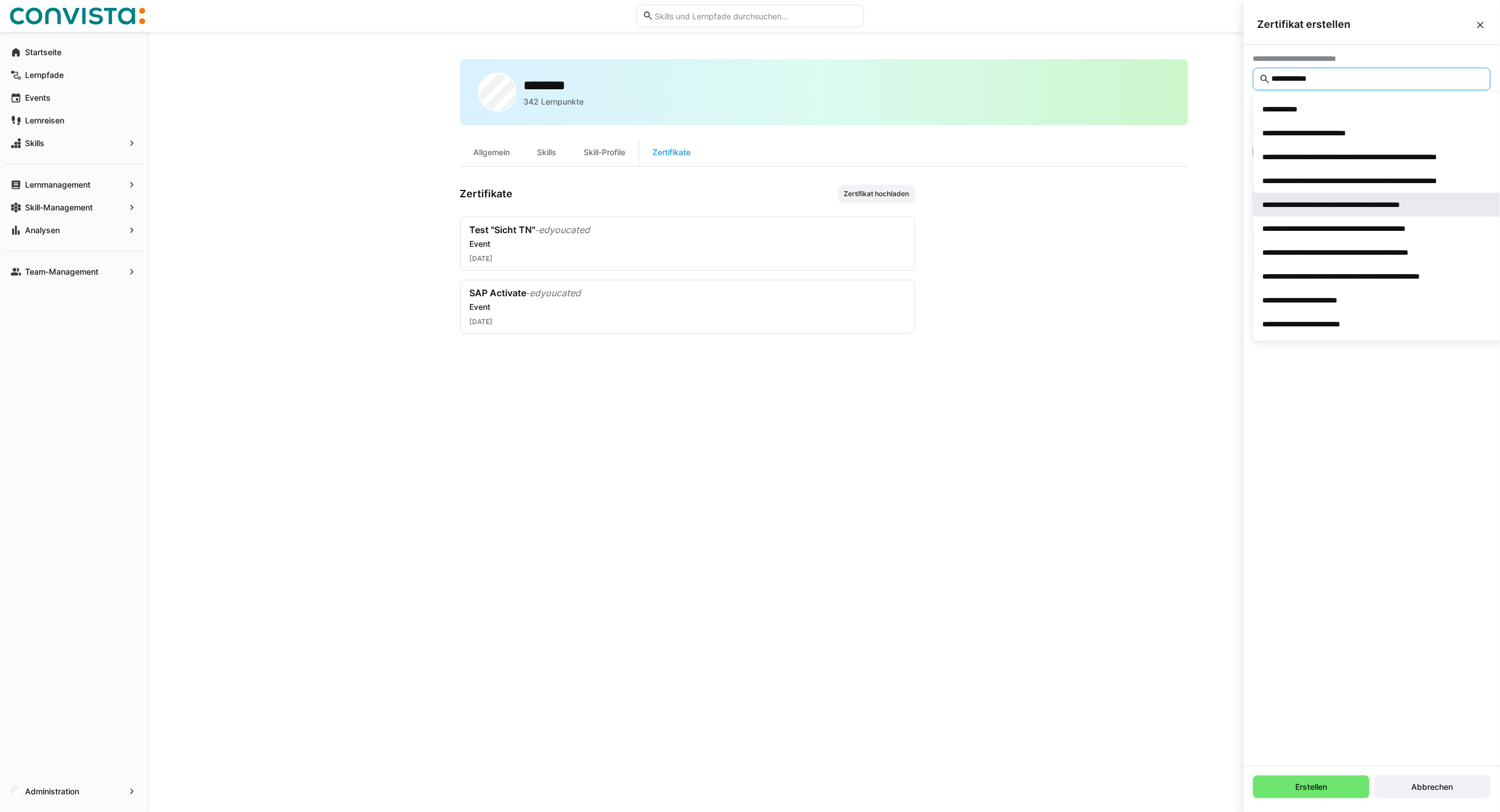
type input "**********"
click at [1344, 212] on span "**********" at bounding box center [1387, 204] width 267 height 24
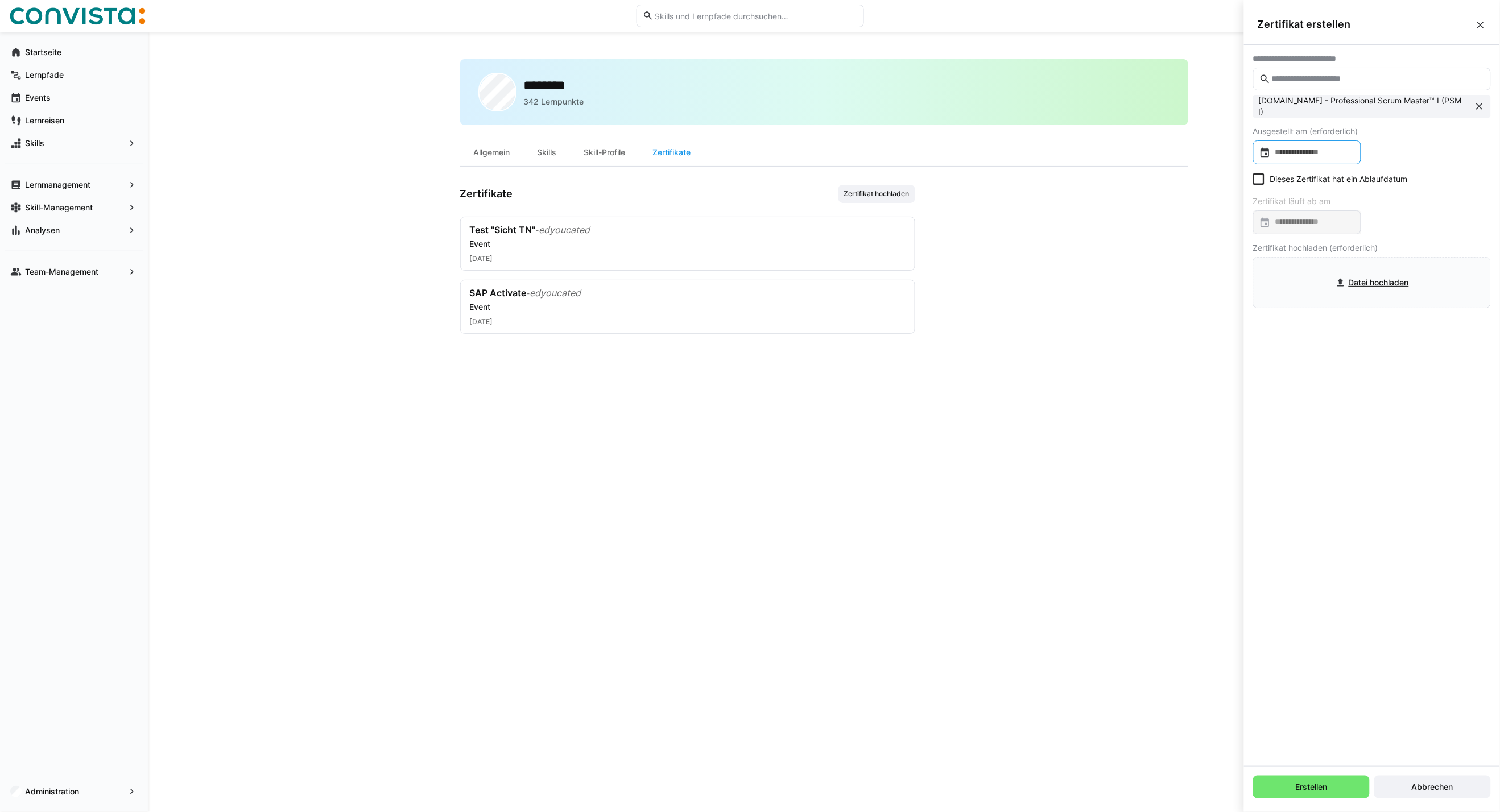
click at [1333, 156] on input at bounding box center [1312, 152] width 84 height 12
click at [1382, 185] on span "Previous month" at bounding box center [1384, 188] width 22 height 22
click at [1272, 256] on span "4" at bounding box center [1270, 259] width 20 height 20
type input "**********"
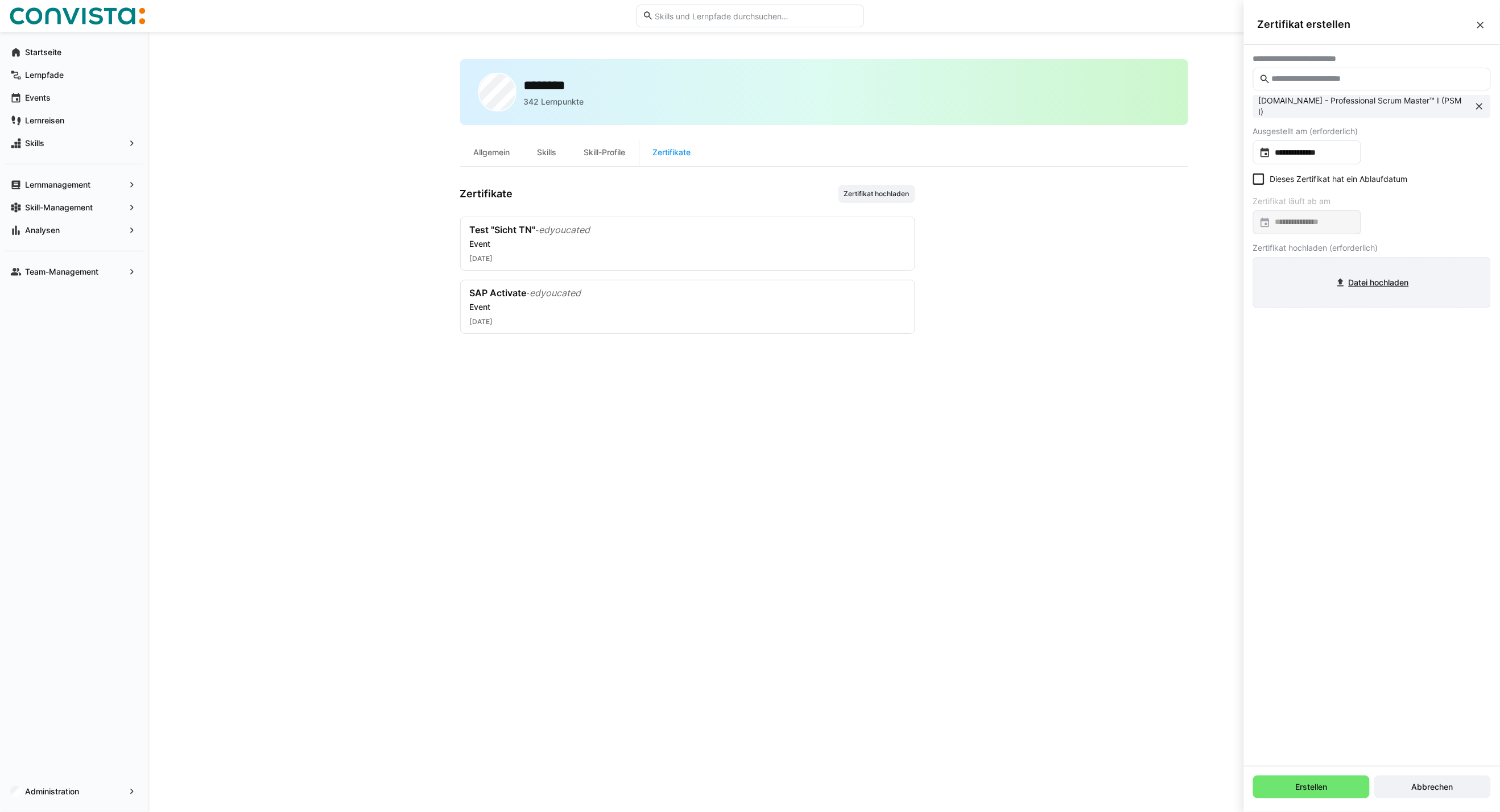
click at [1326, 280] on input "file" at bounding box center [1371, 282] width 236 height 50
click at [1319, 787] on span "Erstellen" at bounding box center [1311, 787] width 35 height 12
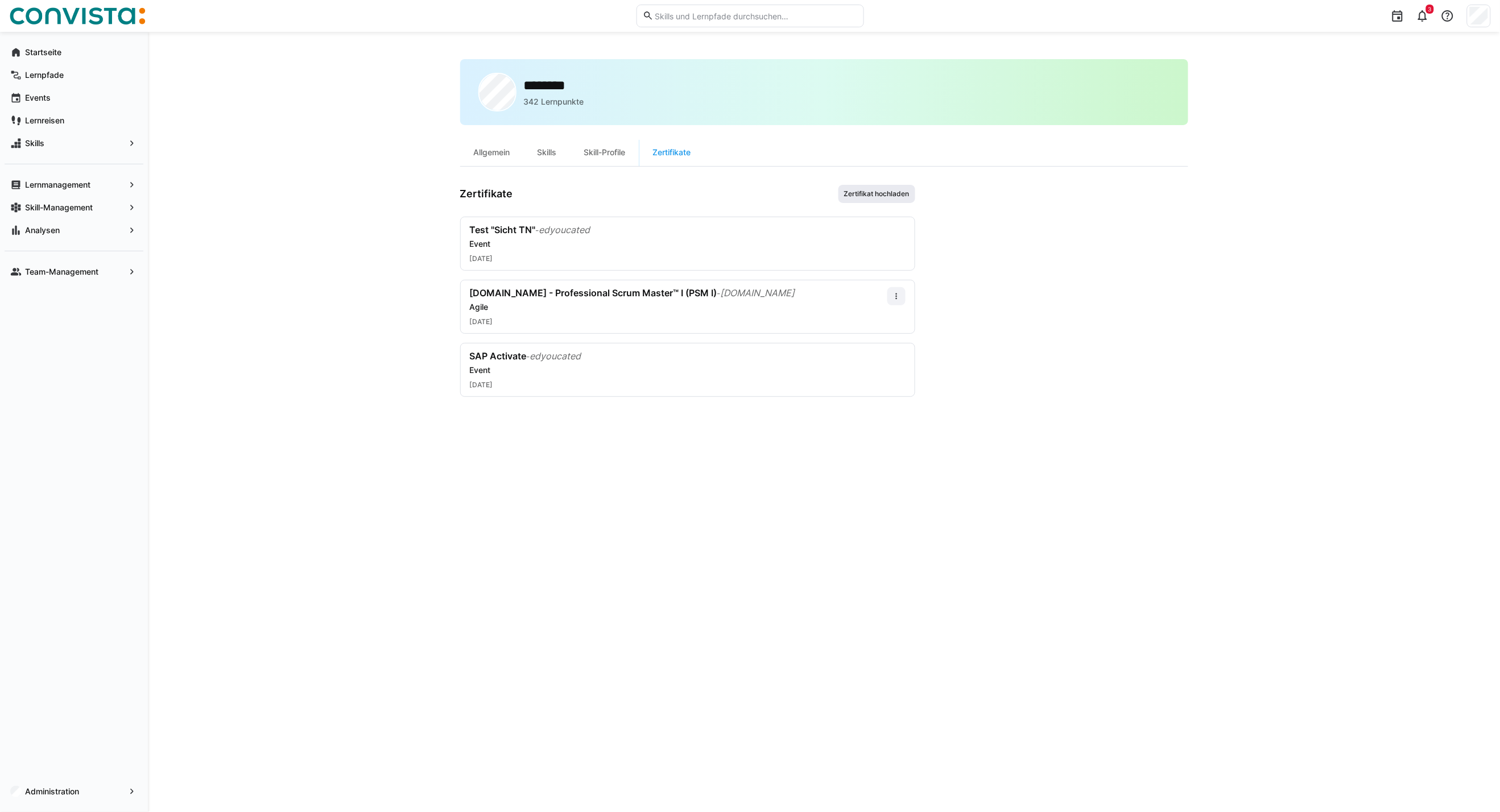
click at [888, 196] on span "Zertifikat hochladen" at bounding box center [876, 194] width 68 height 9
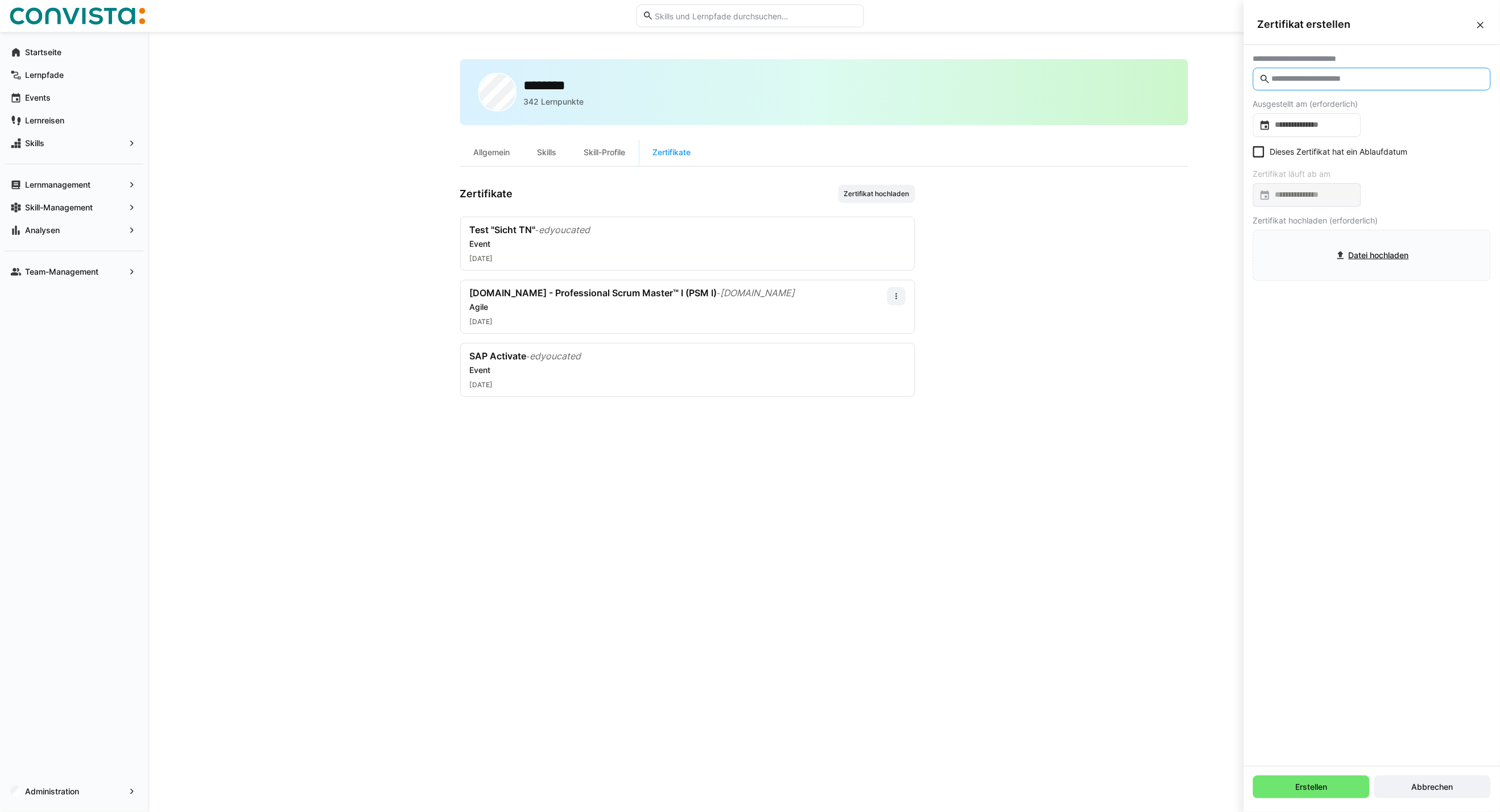
click at [1352, 84] on input "text" at bounding box center [1377, 79] width 214 height 10
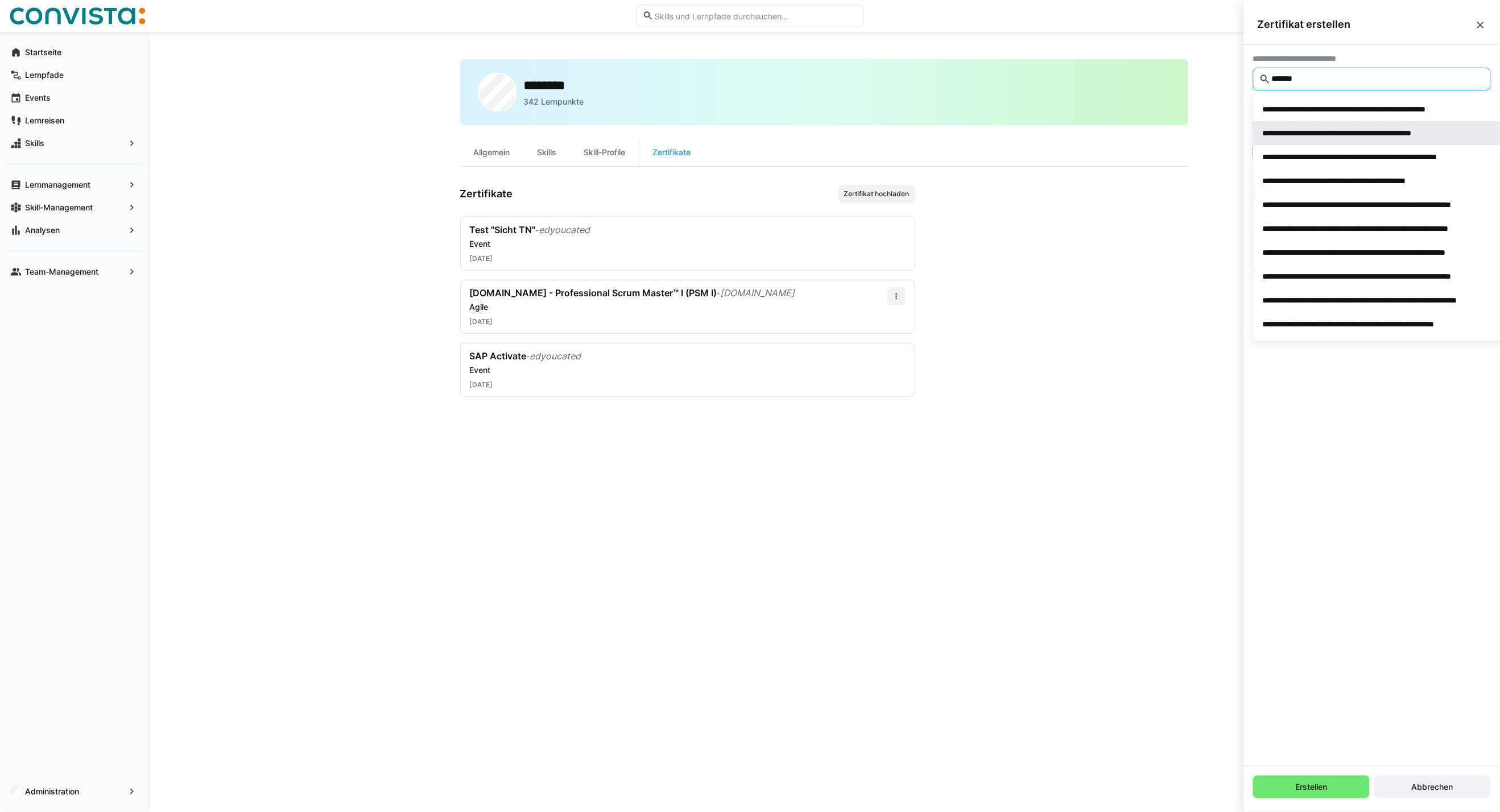
type input "*******"
click at [1344, 121] on span "**********" at bounding box center [1399, 133] width 290 height 24
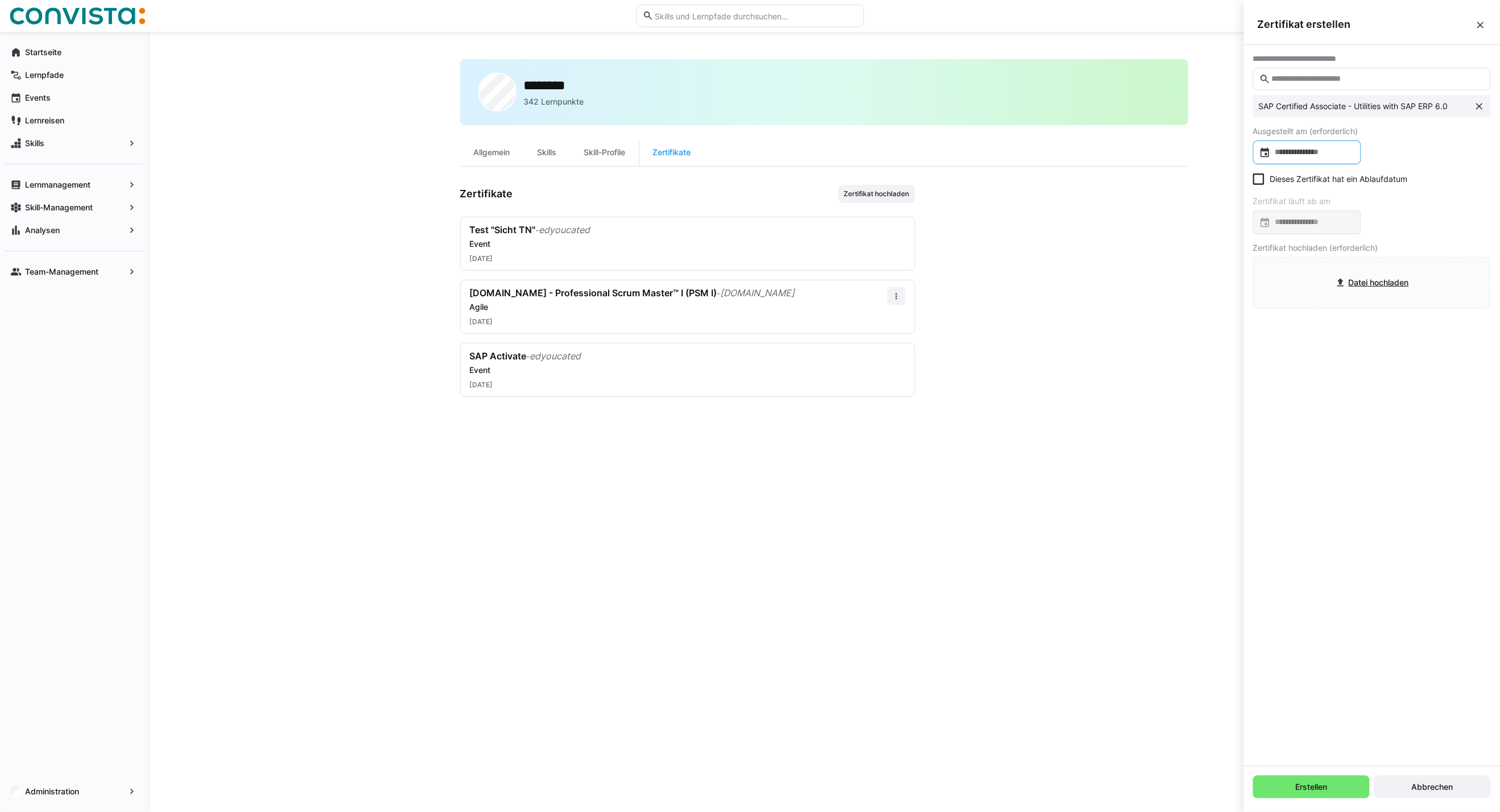
click at [1309, 145] on div at bounding box center [1307, 152] width 108 height 24
click at [1298, 190] on span "OKT. 2025" at bounding box center [1284, 188] width 38 height 9
click at [1281, 269] on span "2024" at bounding box center [1277, 269] width 36 height 20
click at [1390, 269] on span "AUG." at bounding box center [1397, 269] width 36 height 20
click at [1311, 258] on span "7" at bounding box center [1315, 259] width 20 height 20
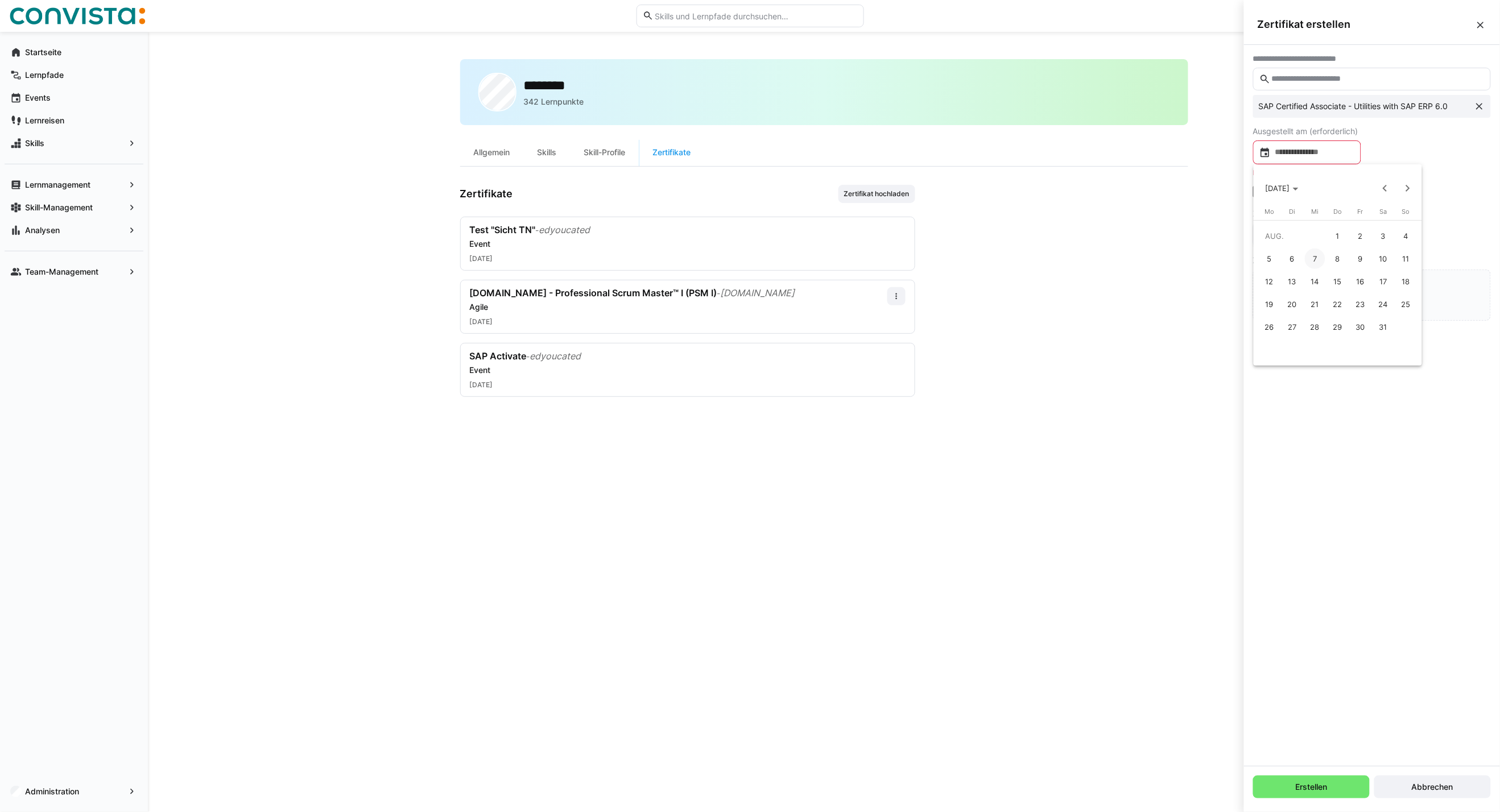
type input "**********"
click at [1275, 178] on eds-checkbox "Dieses Zertifikat hat ein Ablaufdatum" at bounding box center [1330, 179] width 155 height 12
click at [1298, 223] on input at bounding box center [1312, 223] width 84 height 12
click at [1381, 263] on span "Previous month" at bounding box center [1384, 258] width 22 height 22
click at [1389, 250] on span "Previous month" at bounding box center [1384, 258] width 22 height 22
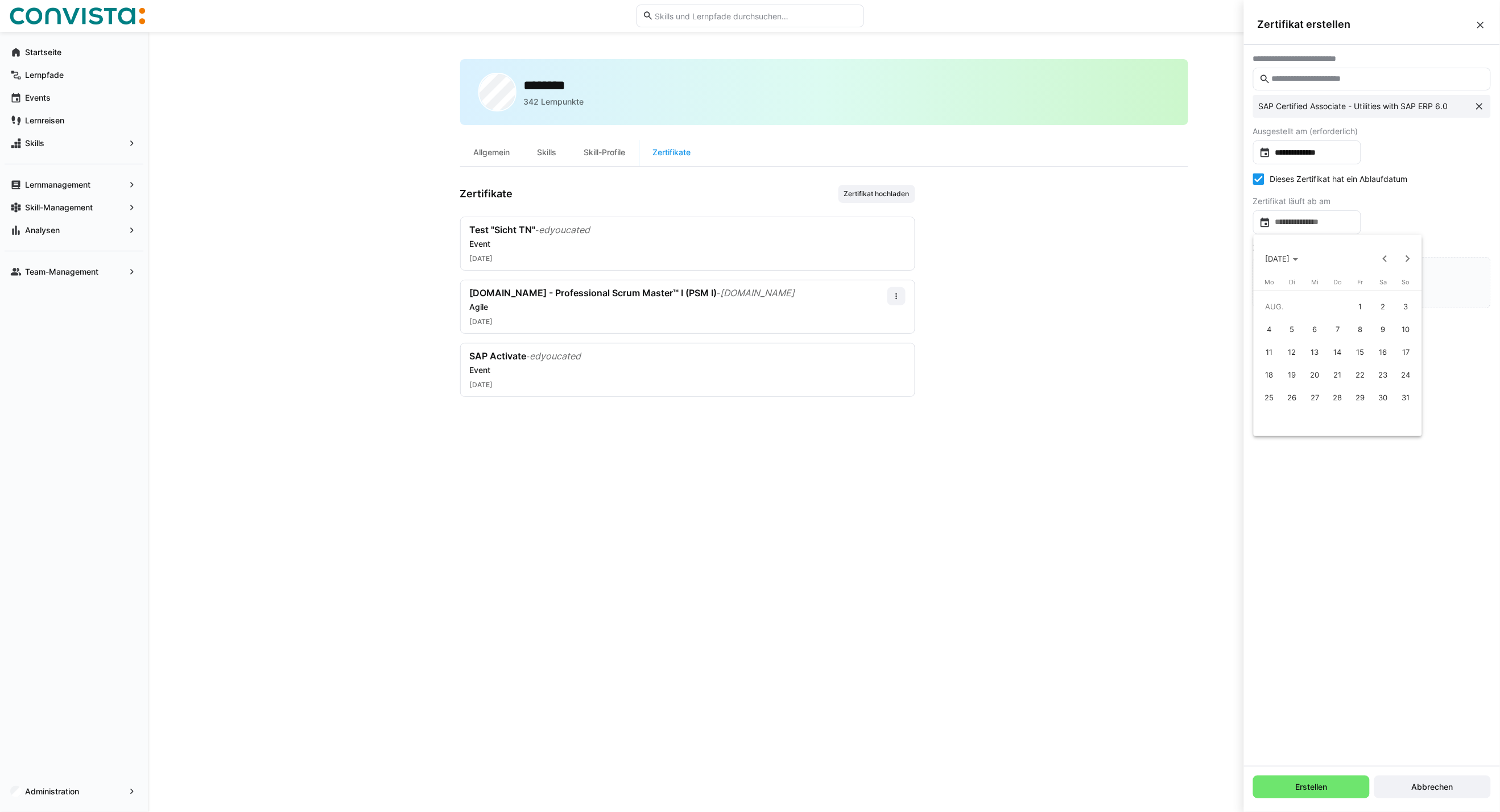
click at [1361, 330] on span "8" at bounding box center [1361, 329] width 20 height 20
type input "**********"
click at [1361, 277] on input "file" at bounding box center [1371, 282] width 236 height 50
click at [1309, 792] on span "Erstellen" at bounding box center [1311, 787] width 35 height 12
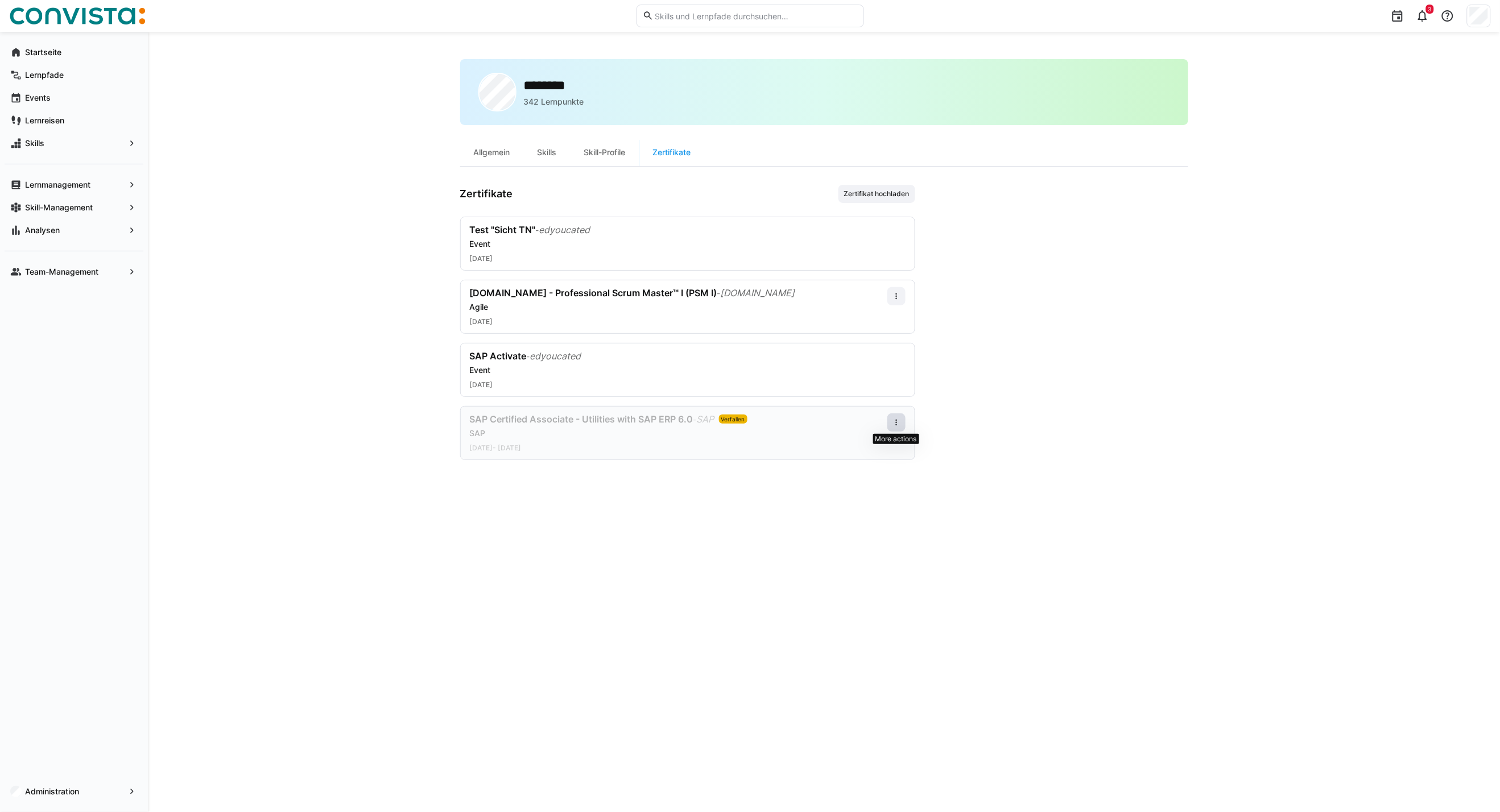
click at [895, 424] on eds-icon at bounding box center [896, 423] width 9 height 9
click at [878, 465] on div "Bearbeiten" at bounding box center [875, 472] width 59 height 22
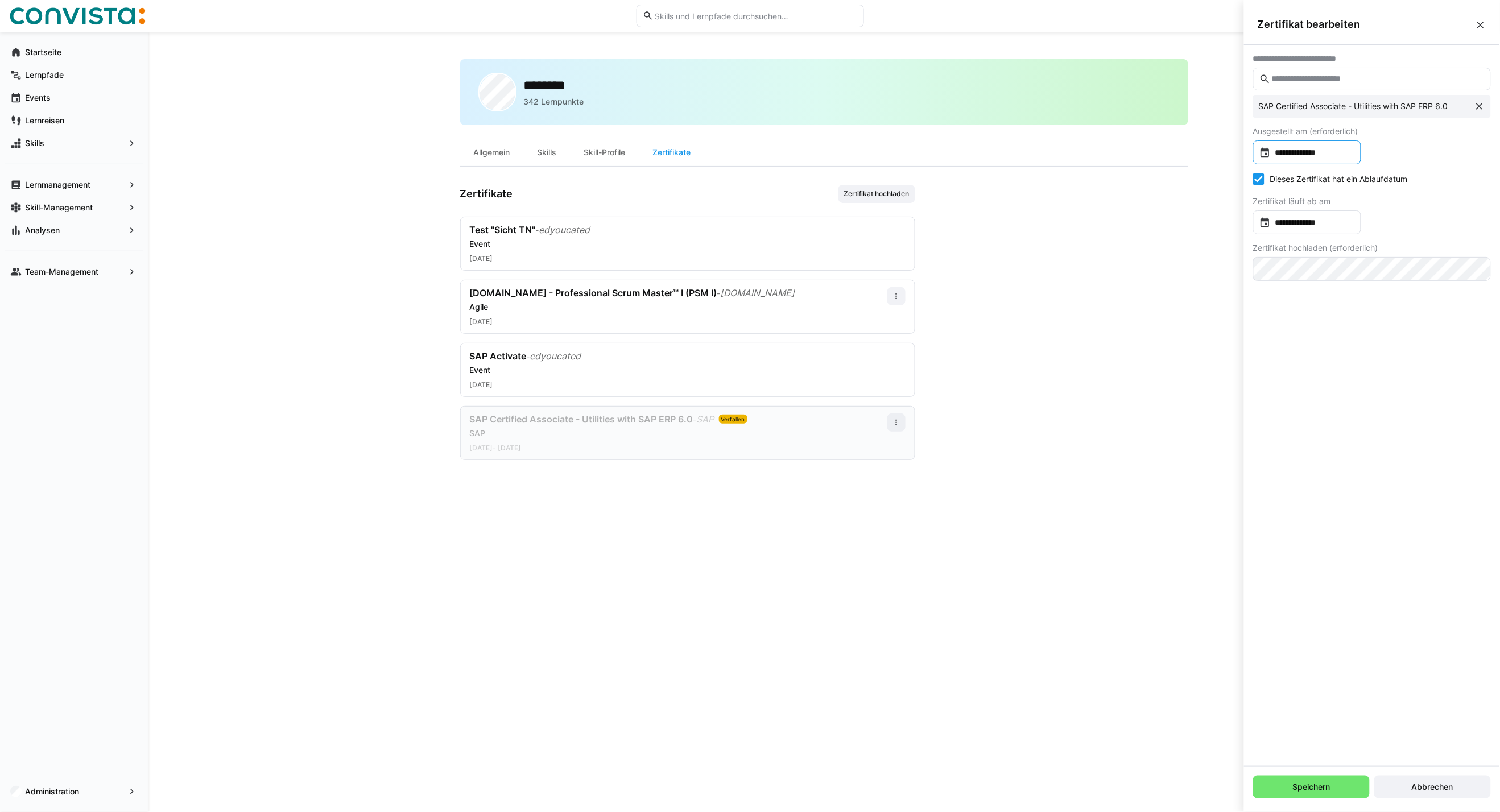
click at [1327, 156] on input "**********" at bounding box center [1312, 152] width 84 height 12
click at [1405, 183] on span "Next month" at bounding box center [1407, 188] width 22 height 22
click at [1337, 256] on span "7" at bounding box center [1337, 259] width 20 height 20
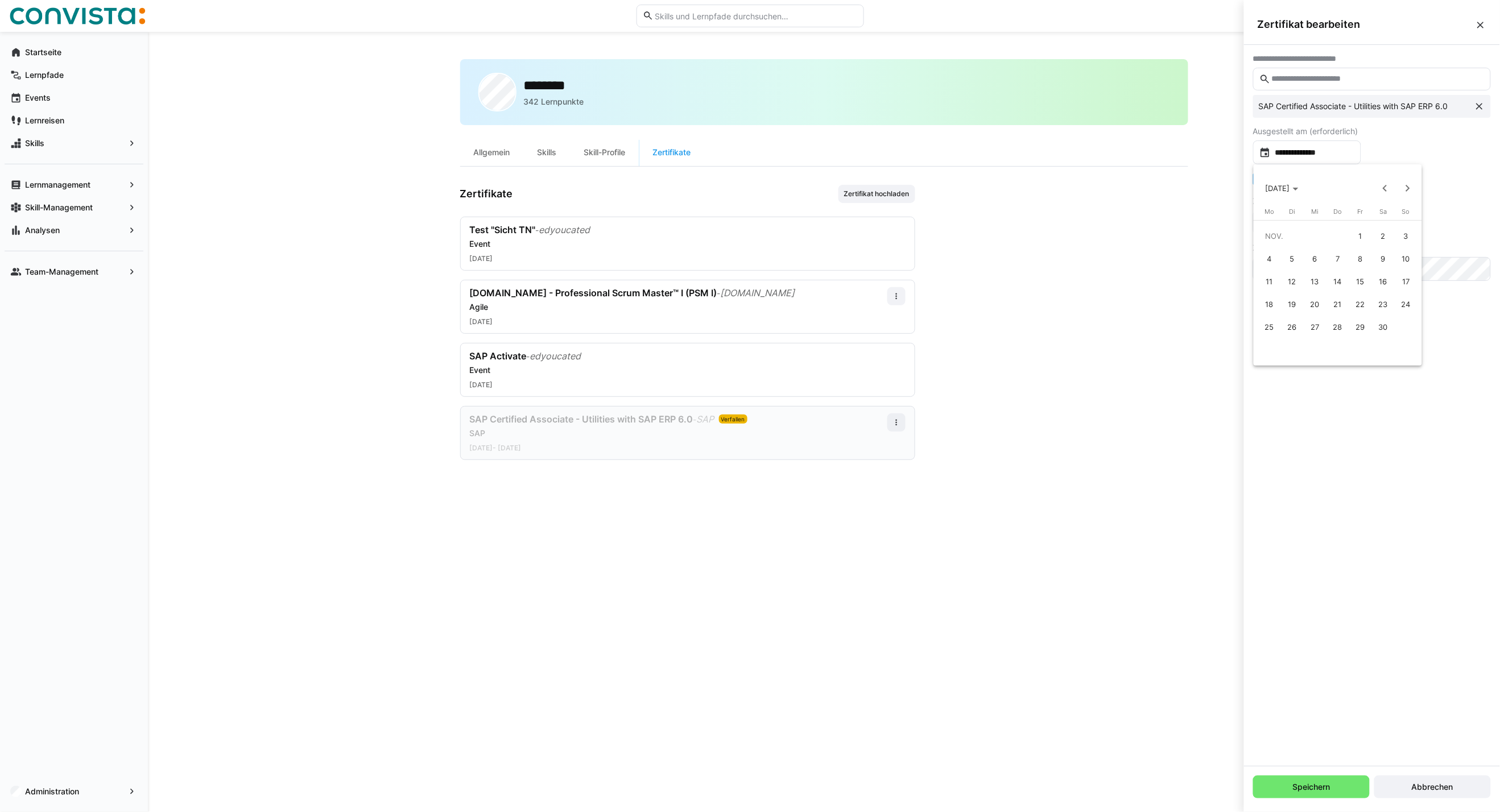
type input "**********"
click at [1331, 217] on input "**********" at bounding box center [1312, 223] width 84 height 12
click at [1401, 254] on span "Next month" at bounding box center [1407, 258] width 22 height 22
click at [1408, 264] on span "Next month" at bounding box center [1407, 258] width 22 height 22
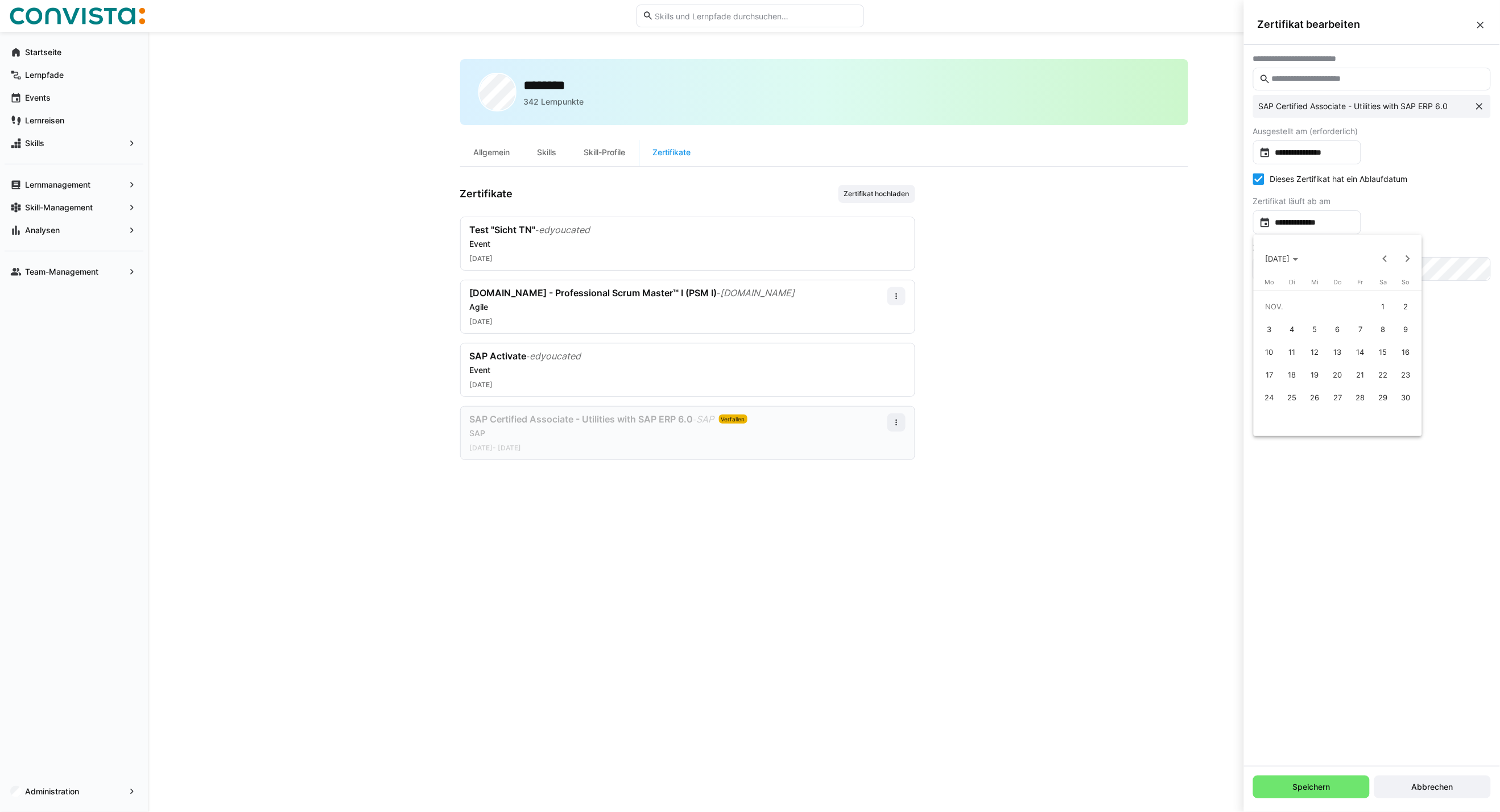
click at [1384, 327] on span "8" at bounding box center [1383, 329] width 20 height 20
type input "**********"
click at [1283, 790] on span "Speichern" at bounding box center [1311, 787] width 116 height 22
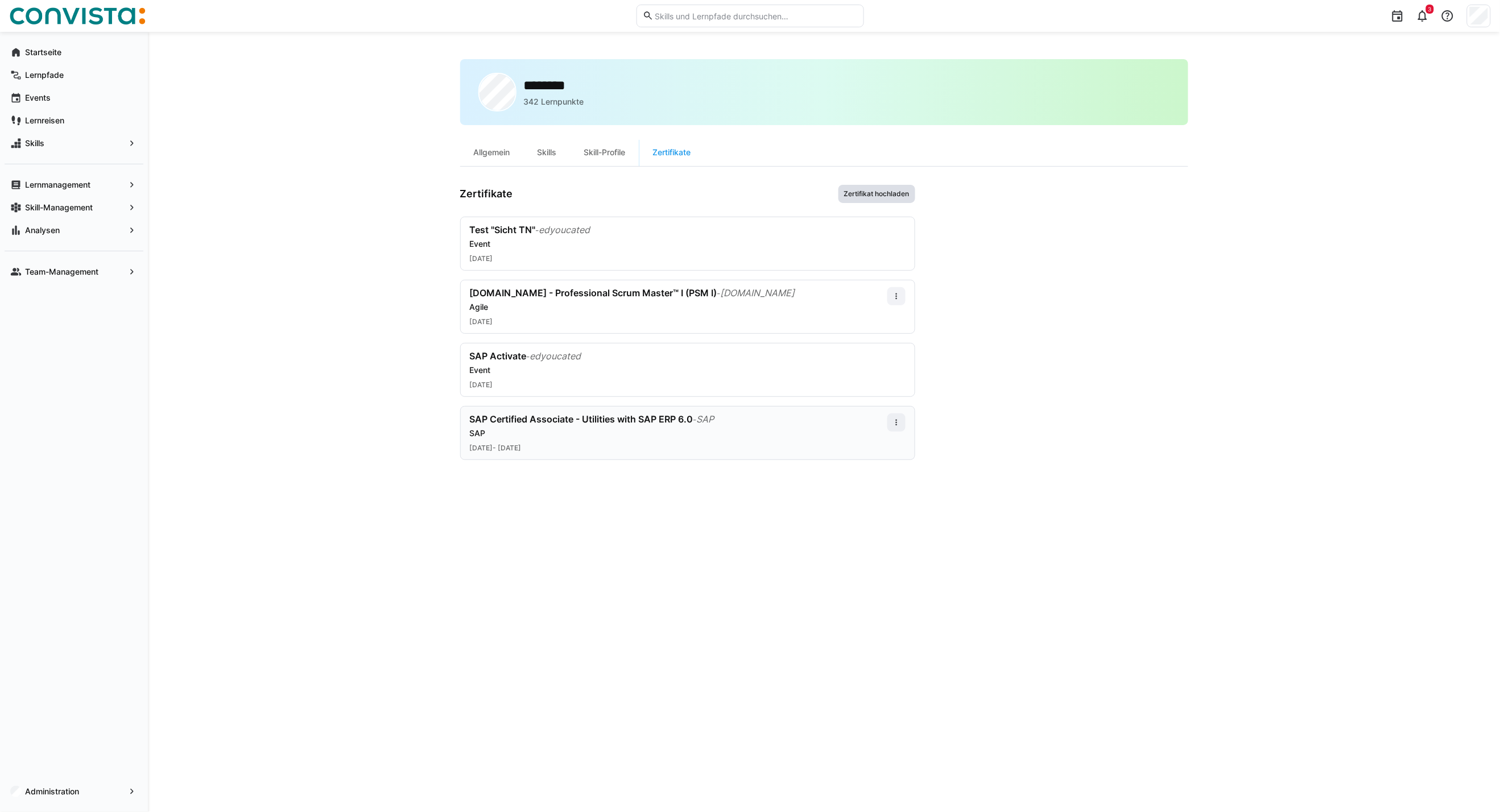
click at [896, 196] on span "Zertifikat hochladen" at bounding box center [876, 194] width 68 height 9
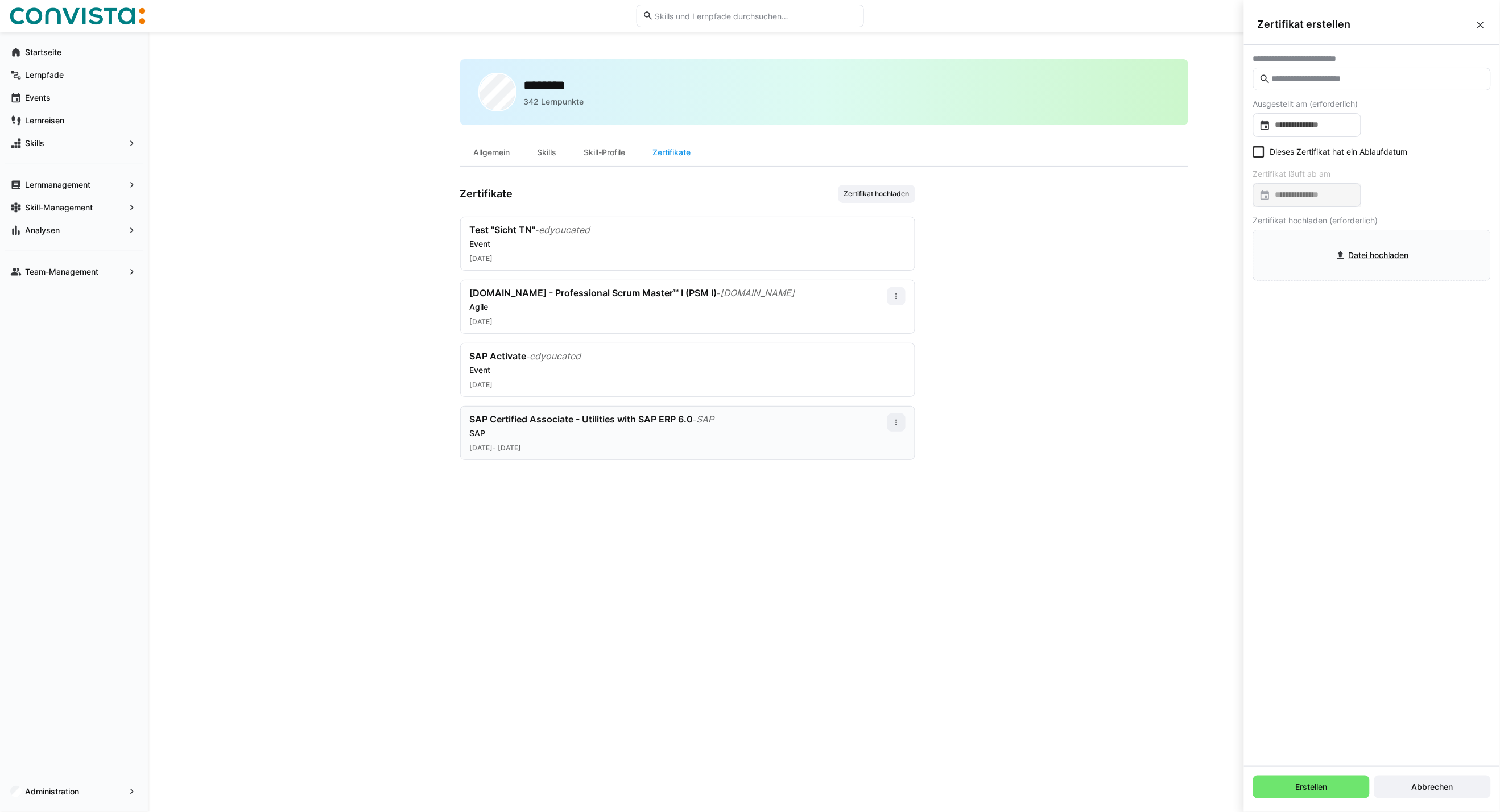
click at [1310, 82] on input "text" at bounding box center [1377, 79] width 214 height 10
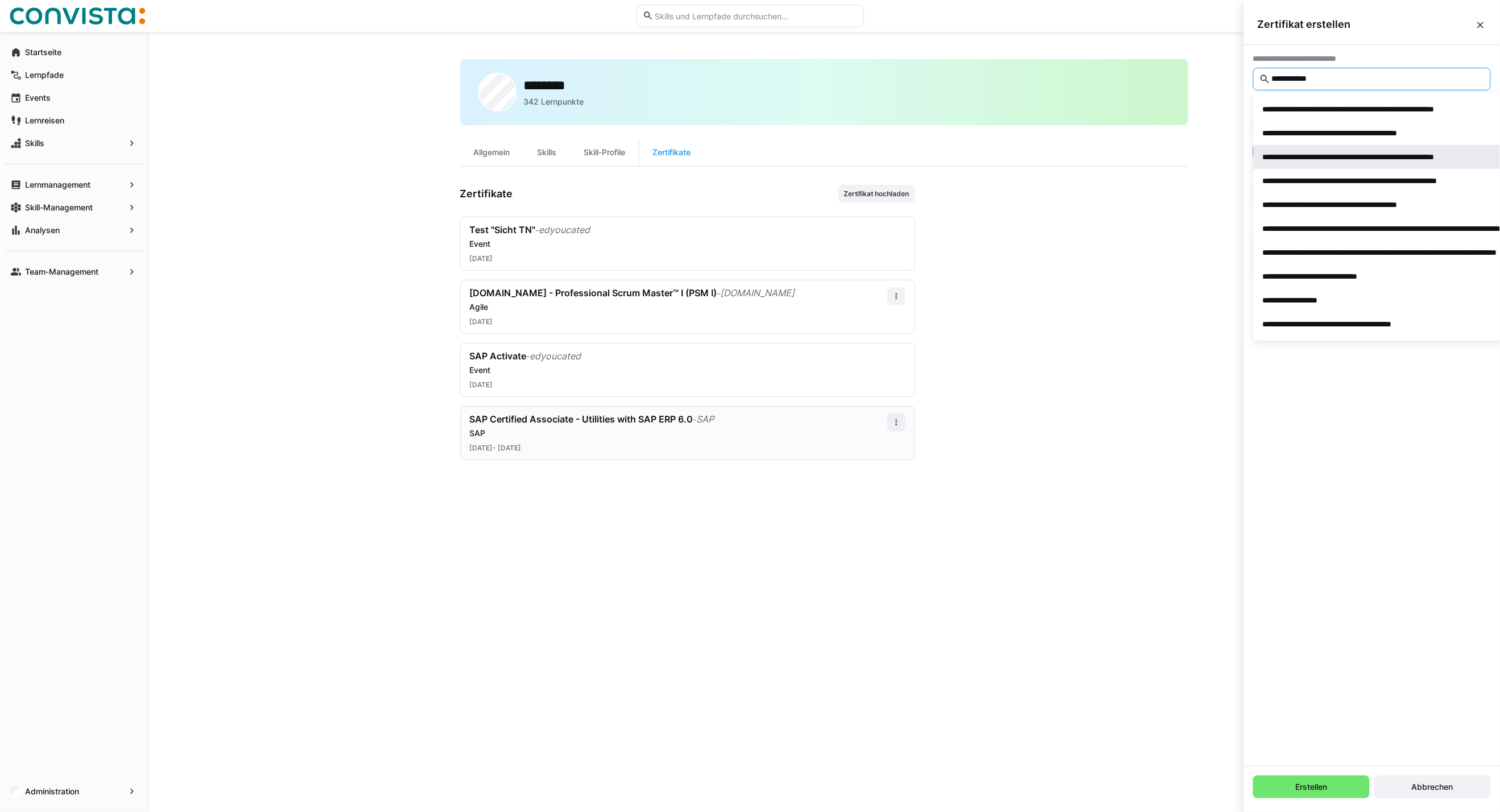
type input "**********"
click at [1327, 154] on div "**********" at bounding box center [1382, 157] width 241 height 12
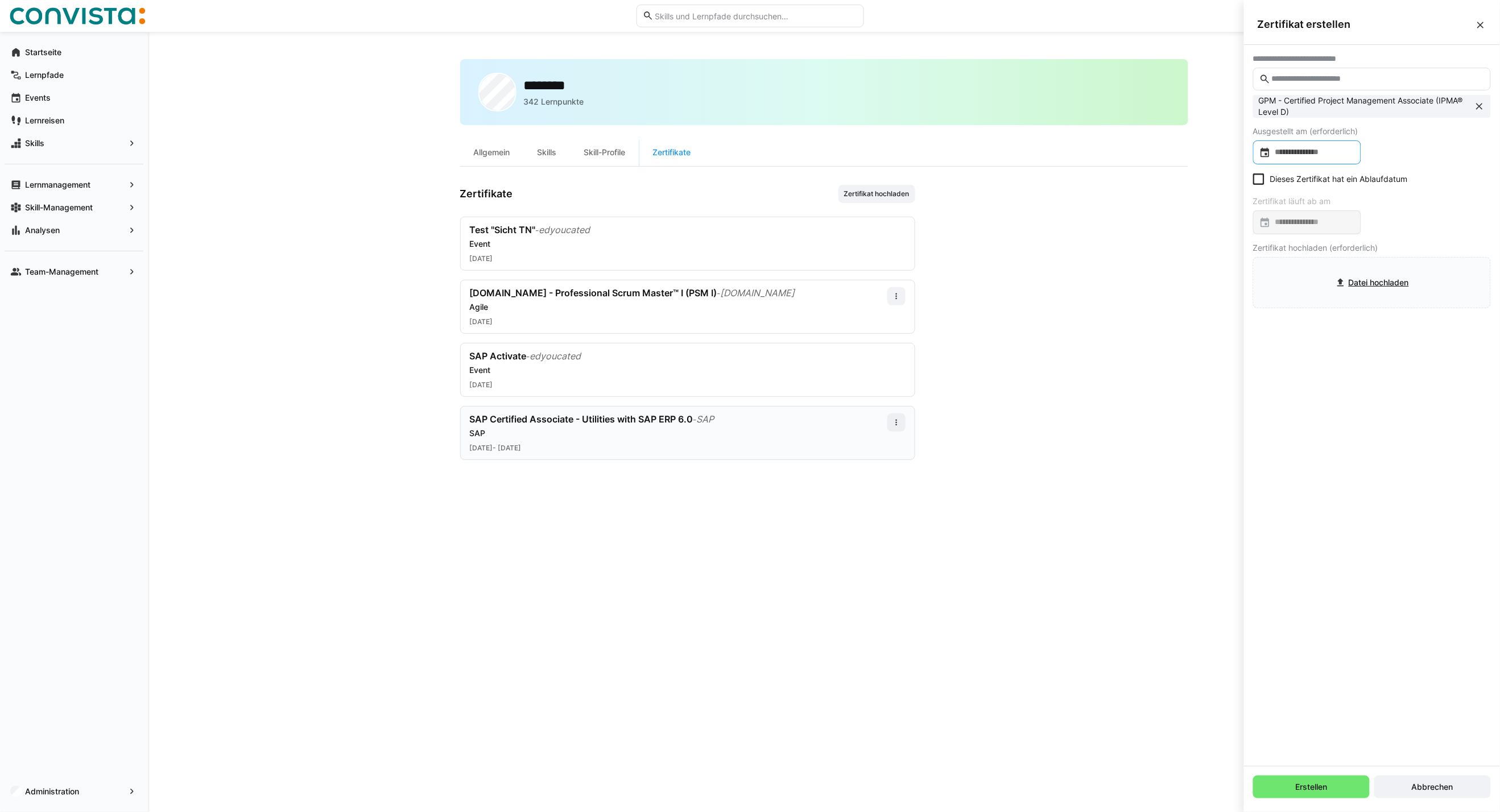
click at [1327, 154] on input at bounding box center [1312, 152] width 84 height 12
click at [1306, 191] on span "OKT. 2025" at bounding box center [1288, 188] width 46 height 9
click at [1395, 244] on span "2023" at bounding box center [1397, 246] width 36 height 20
click at [1278, 242] on span "JAN." at bounding box center [1277, 246] width 36 height 20
click at [1409, 234] on span "1" at bounding box center [1406, 236] width 20 height 20
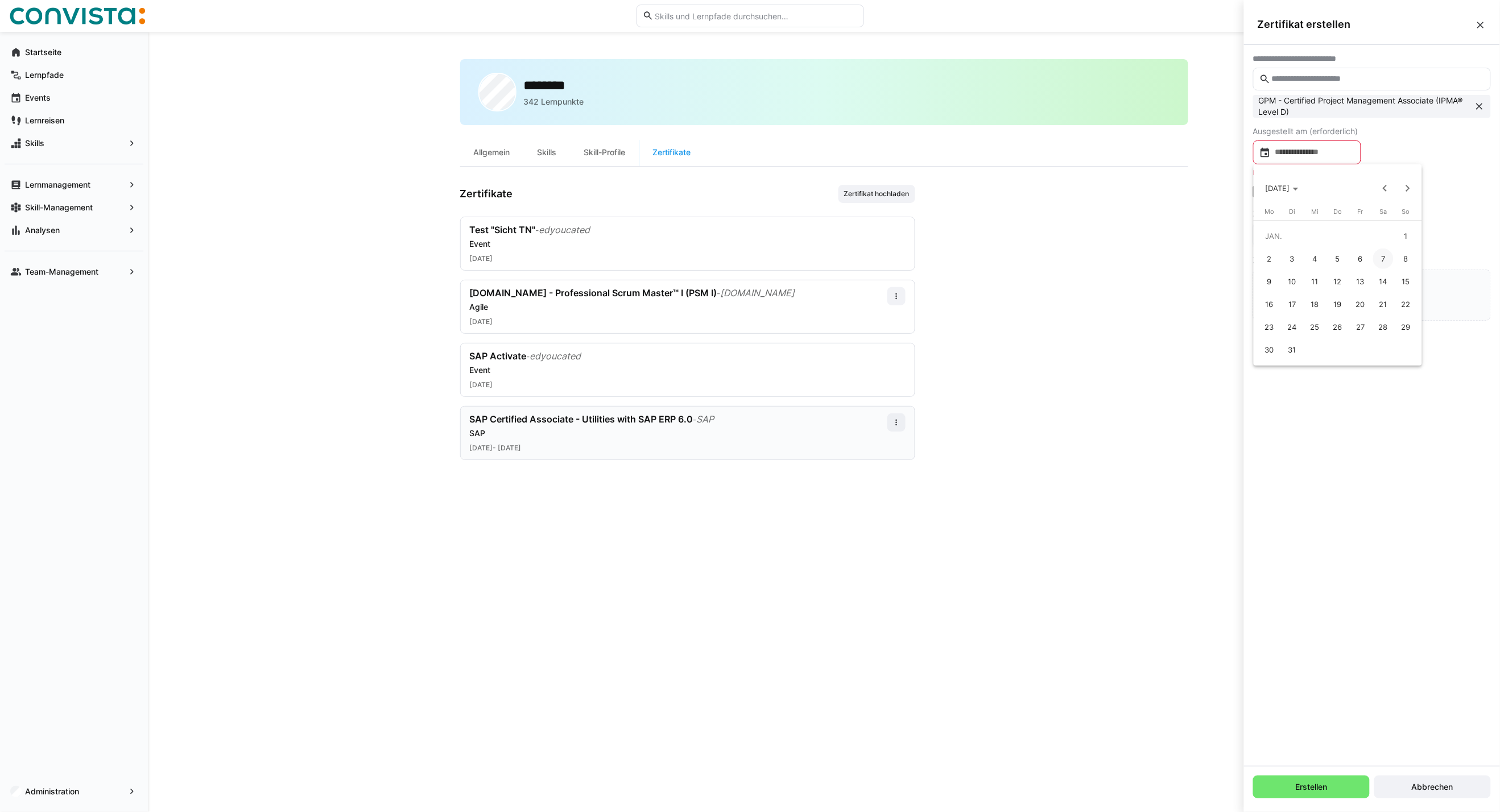
type input "**********"
click at [1289, 181] on eds-checkbox "Dieses Zertifikat hat ein Ablaufdatum" at bounding box center [1330, 179] width 155 height 12
click at [1289, 222] on input at bounding box center [1312, 223] width 84 height 12
click at [1302, 262] on span "OKT. 2025" at bounding box center [1284, 259] width 38 height 9
click at [1400, 258] on span "Next 24 years" at bounding box center [1407, 258] width 22 height 22
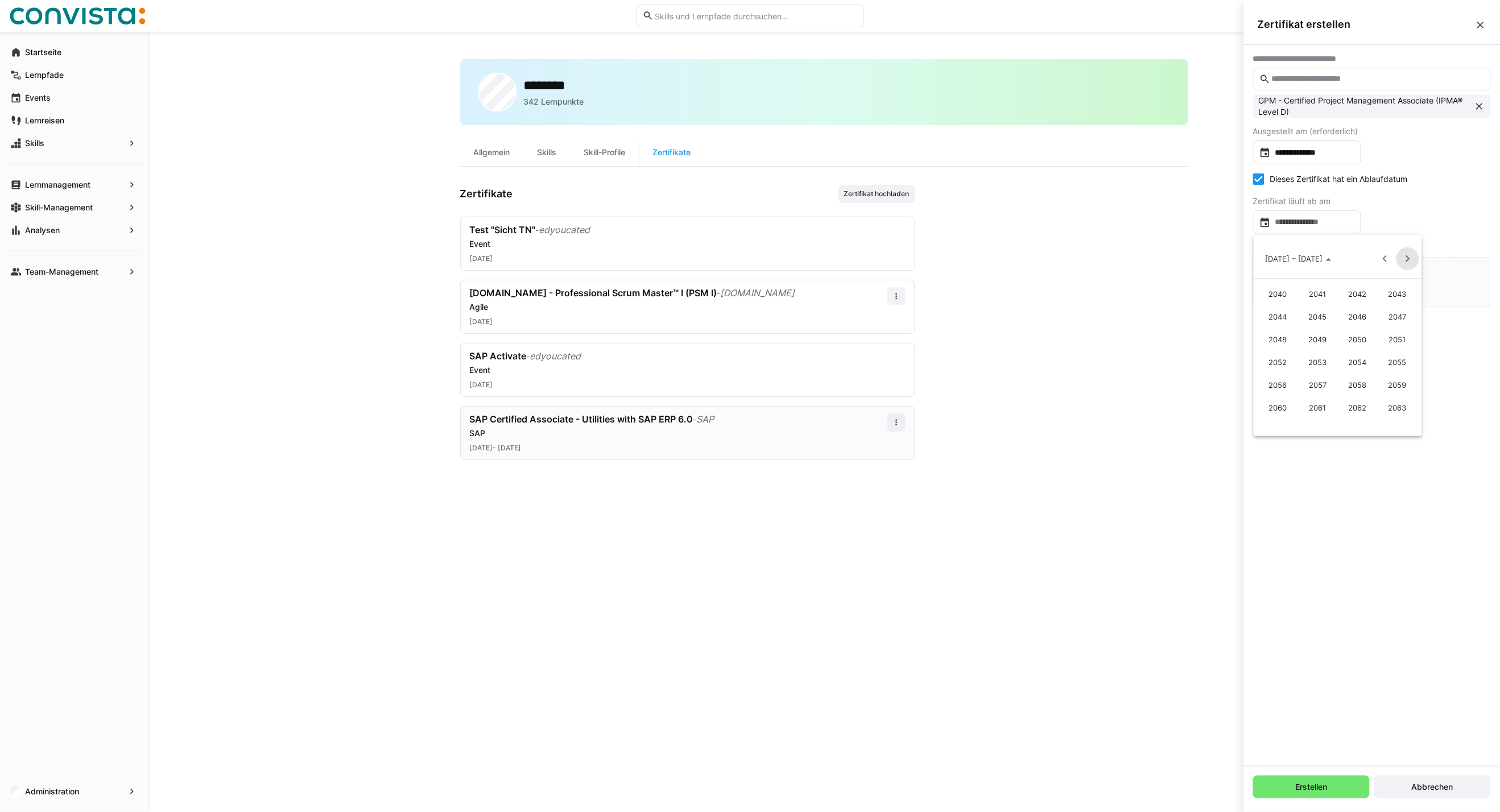
click at [1400, 258] on span "Next 24 years" at bounding box center [1407, 258] width 22 height 22
click at [1389, 338] on span "2099" at bounding box center [1397, 340] width 36 height 20
click at [1287, 314] on span "JAN." at bounding box center [1277, 316] width 36 height 20
click at [1335, 306] on span "1" at bounding box center [1337, 306] width 20 height 20
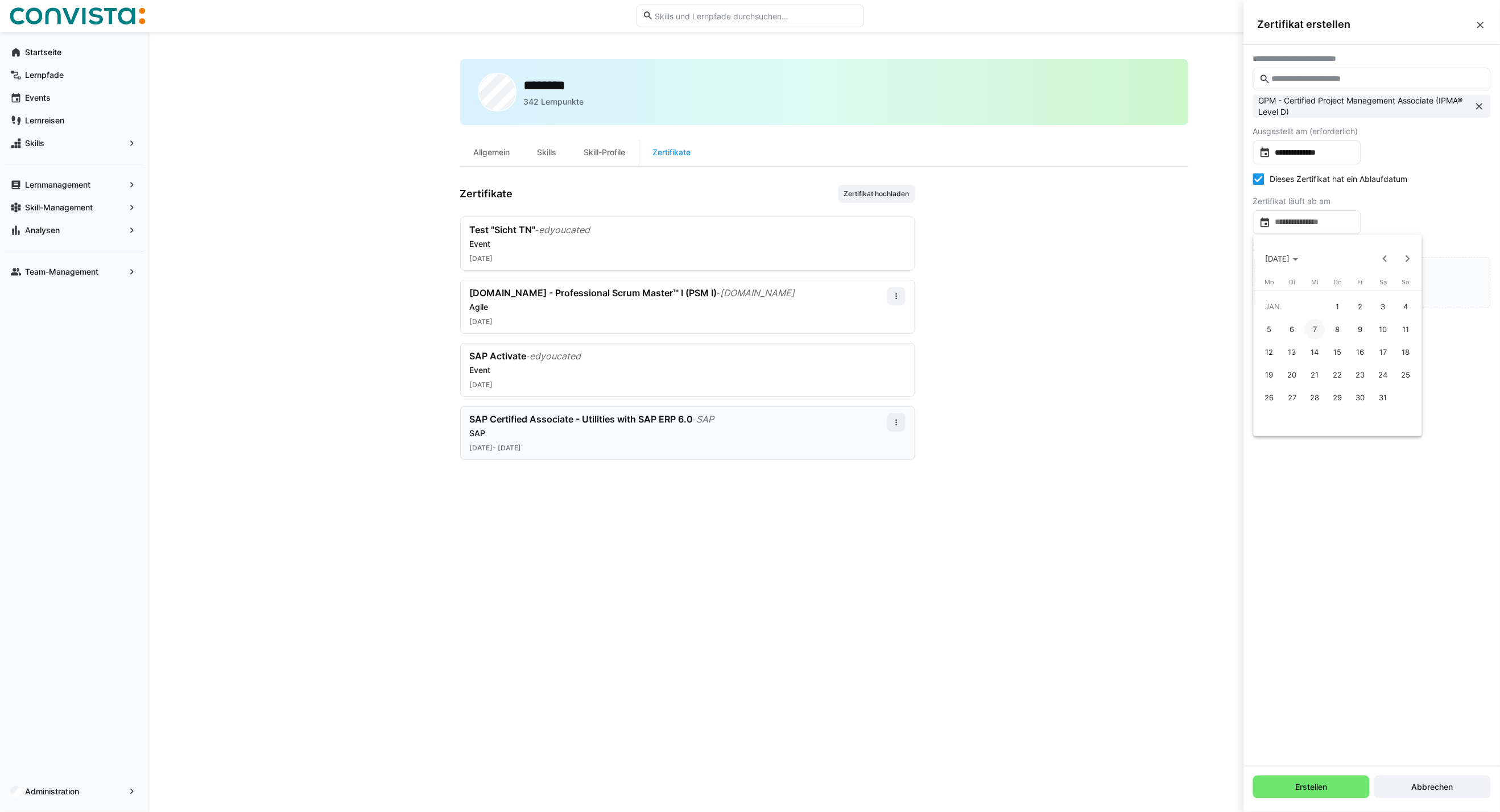
type input "**********"
click at [1338, 293] on input "file" at bounding box center [1371, 282] width 236 height 50
click at [1318, 794] on span "Erstellen" at bounding box center [1311, 787] width 116 height 22
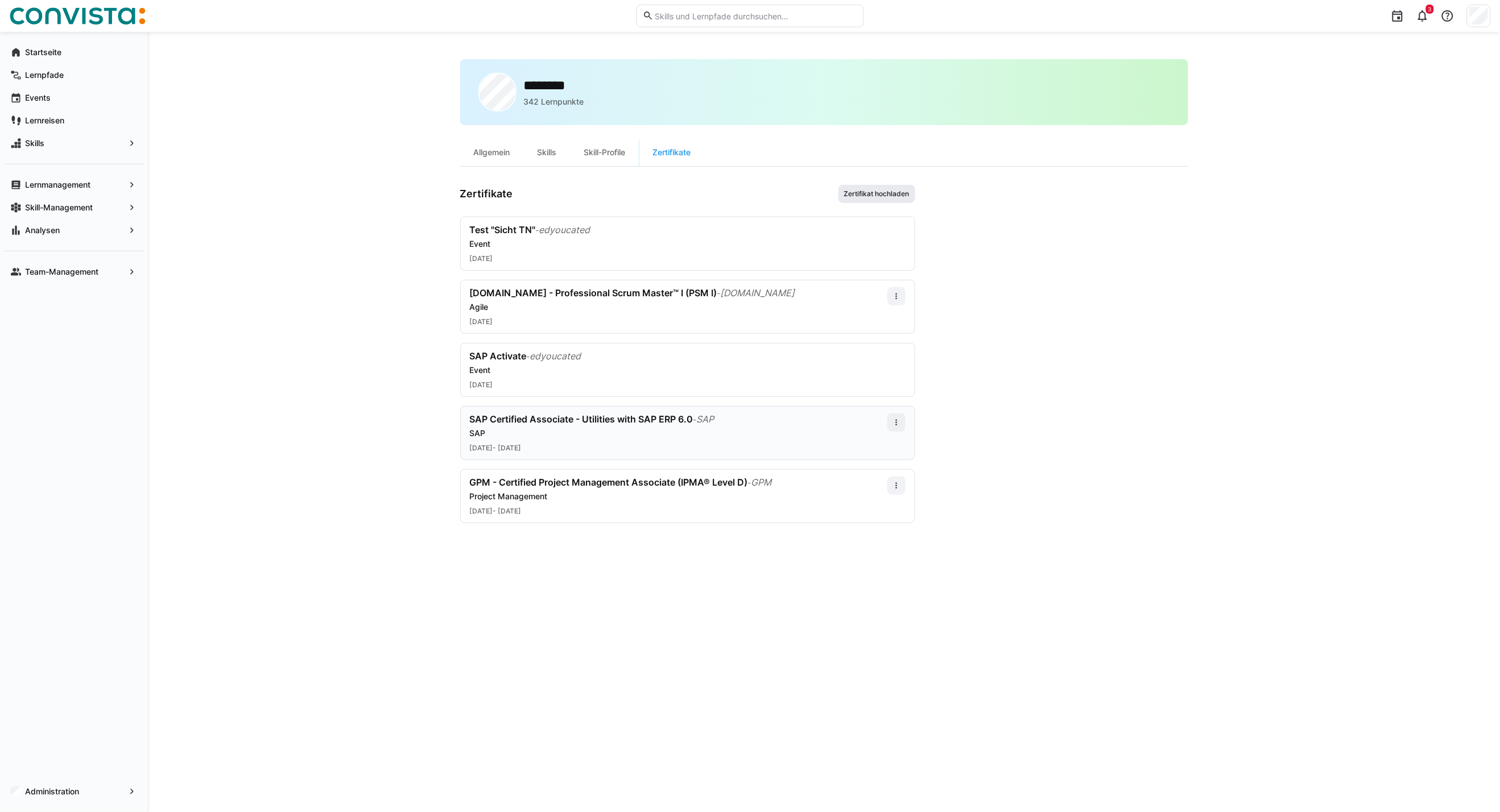
click at [908, 192] on span "Zertifikat hochladen" at bounding box center [876, 194] width 68 height 9
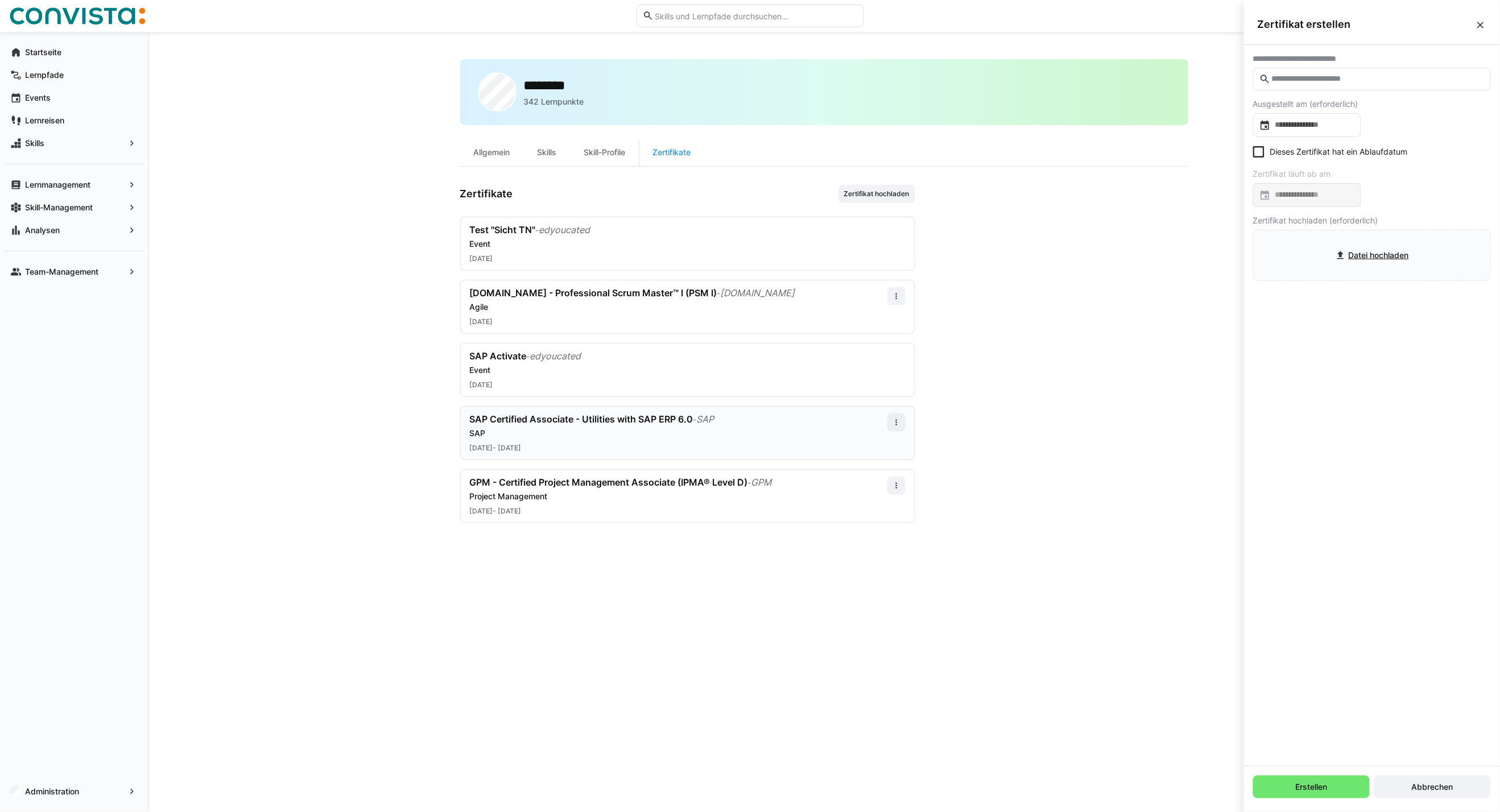
click at [1293, 81] on input "text" at bounding box center [1377, 79] width 214 height 10
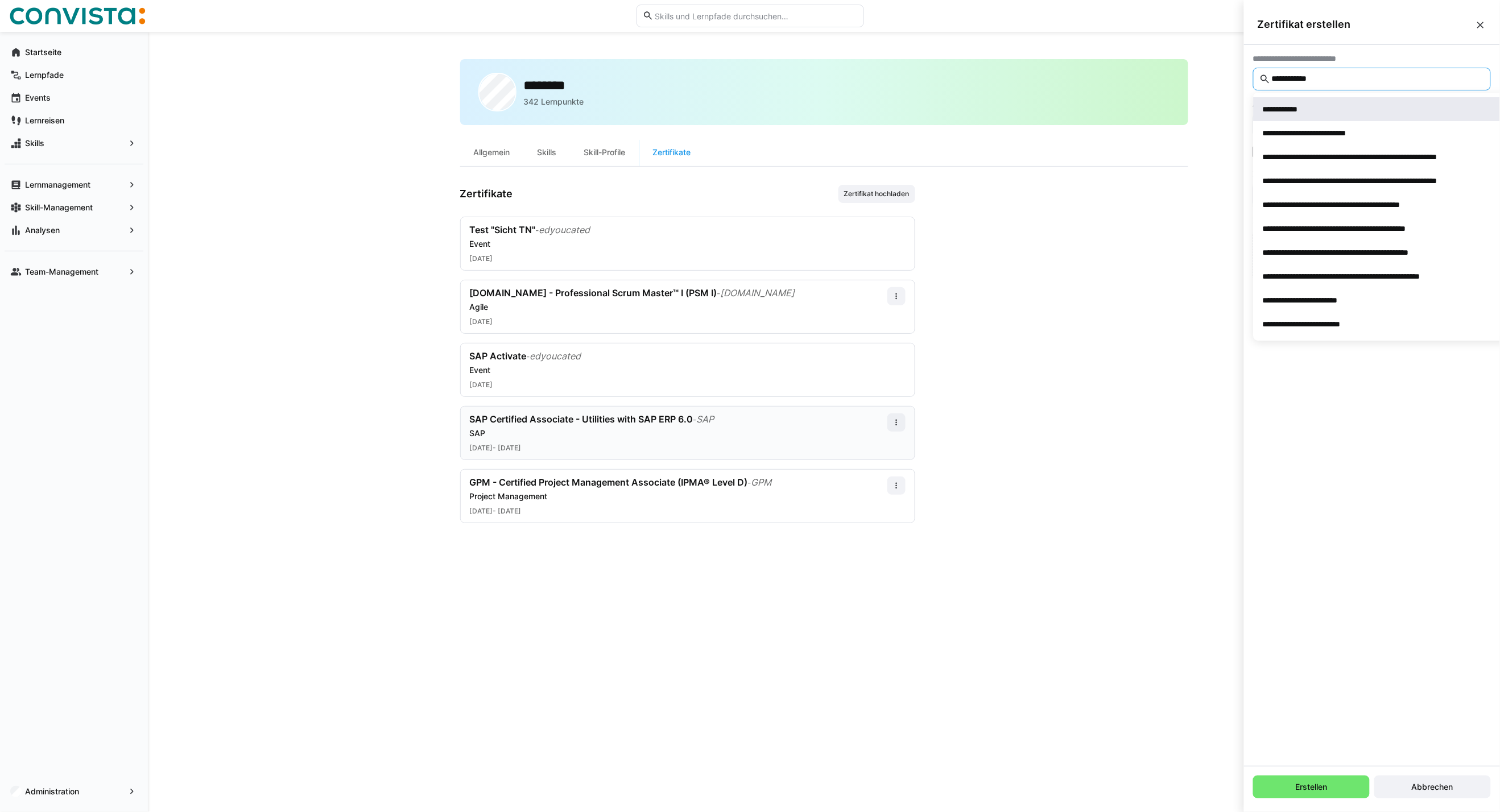
type input "**********"
click at [1328, 115] on span "**********" at bounding box center [1387, 109] width 267 height 24
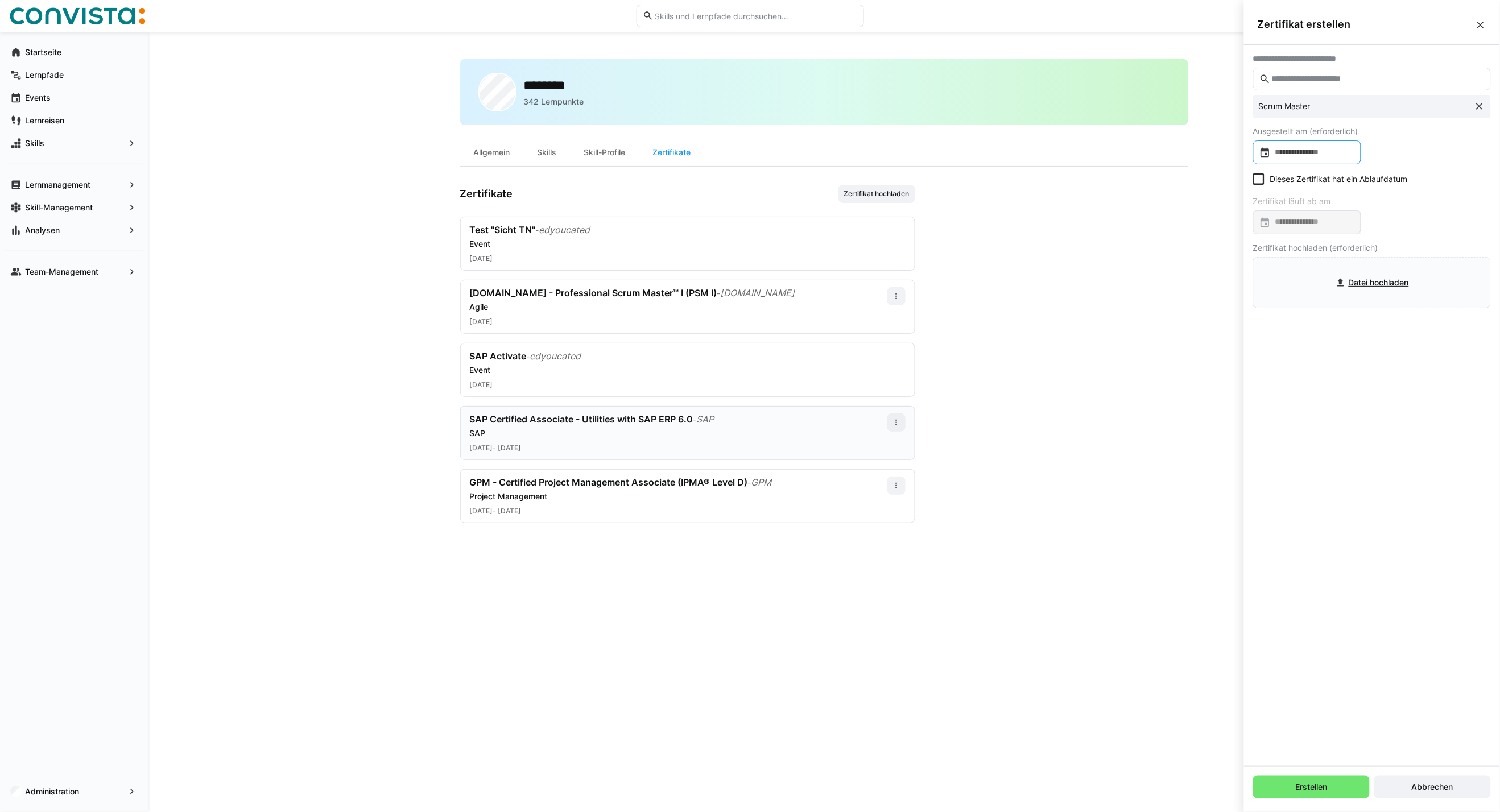
click at [1320, 151] on input at bounding box center [1312, 152] width 84 height 12
click at [1306, 189] on icon "Choose month and year" at bounding box center [1309, 189] width 6 height 3
click at [1384, 189] on span "Previous 24 years" at bounding box center [1384, 188] width 22 height 22
click at [1400, 242] on span "1999" at bounding box center [1397, 246] width 36 height 20
click at [1273, 240] on span "JAN." at bounding box center [1277, 246] width 36 height 20
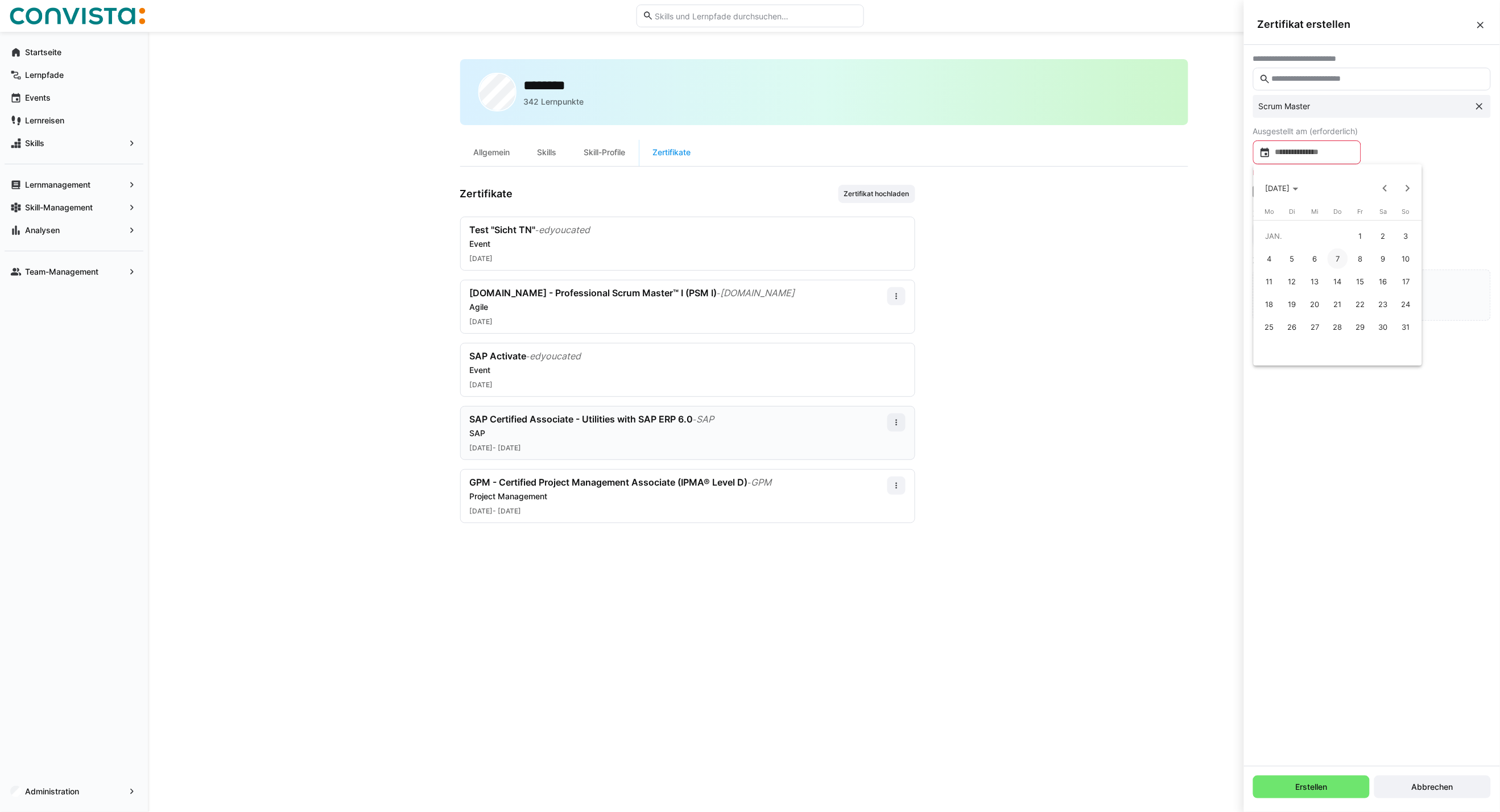
click at [1365, 235] on span "1" at bounding box center [1361, 236] width 20 height 20
type input "**********"
click at [1288, 181] on eds-checkbox "Dieses Zertifikat hat ein Ablaufdatum" at bounding box center [1330, 179] width 155 height 12
click at [1298, 223] on input at bounding box center [1312, 223] width 84 height 12
click at [1380, 260] on span "Previous month" at bounding box center [1384, 258] width 22 height 22
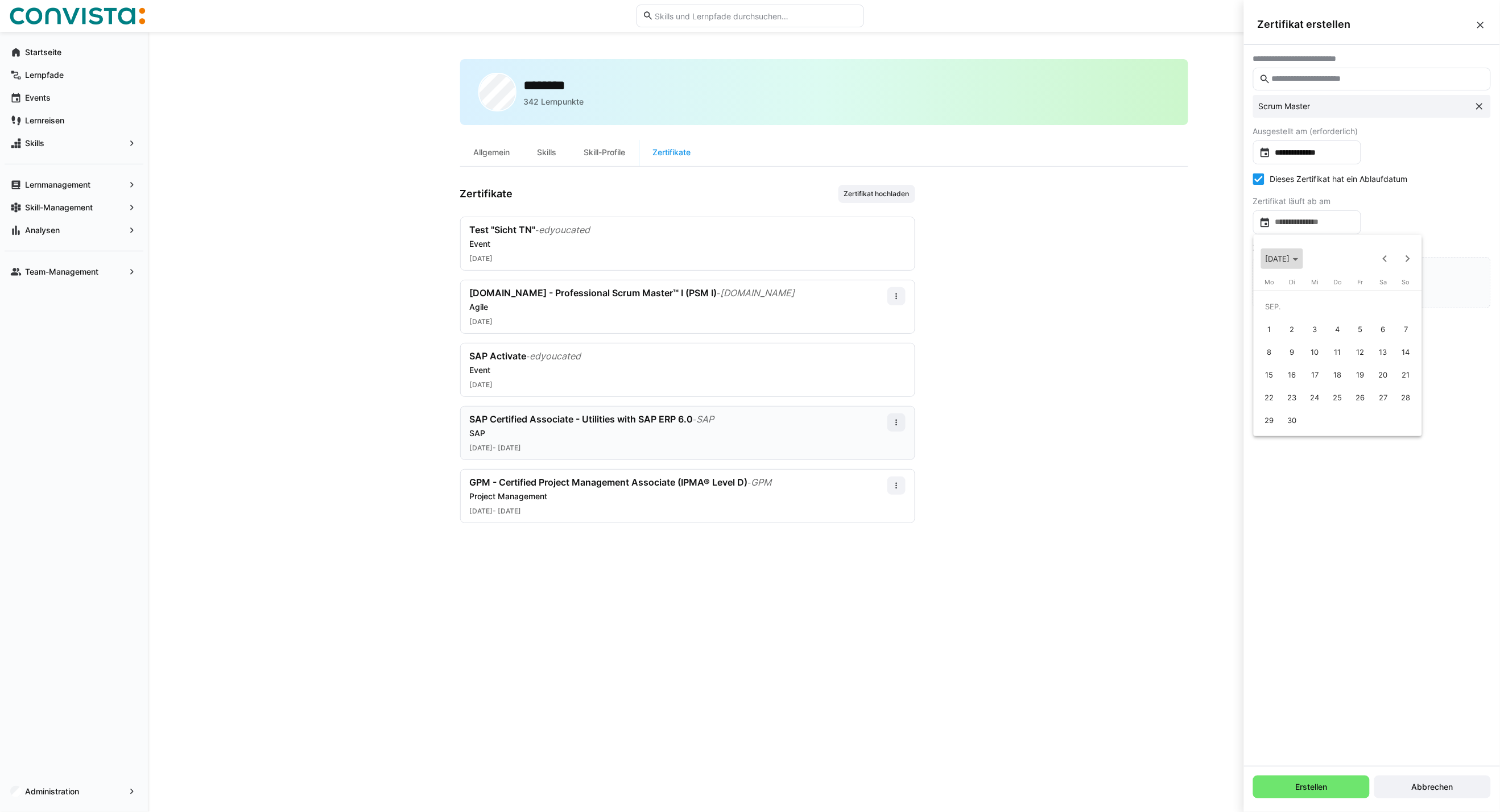
click at [1282, 255] on span "SEP. 2025" at bounding box center [1277, 259] width 25 height 9
click at [1380, 260] on span "Previous 24 years" at bounding box center [1384, 258] width 22 height 22
click at [1402, 317] on span "1999" at bounding box center [1397, 316] width 36 height 20
click at [1280, 311] on span "JAN." at bounding box center [1277, 316] width 36 height 20
click at [1361, 304] on span "1" at bounding box center [1361, 306] width 20 height 20
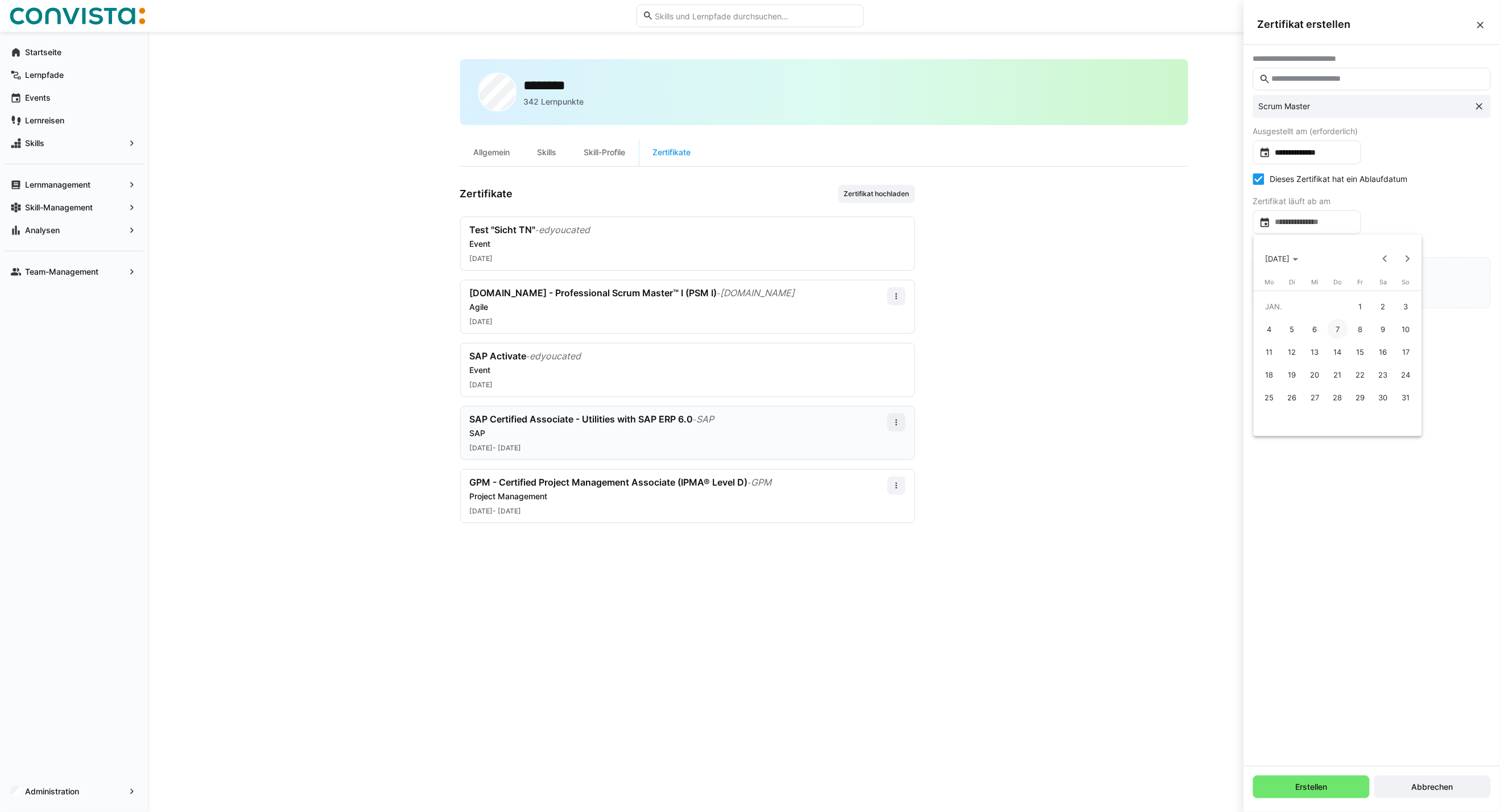
type input "**********"
click at [1361, 294] on input "file" at bounding box center [1371, 282] width 236 height 50
click at [1324, 784] on span "Erstellen" at bounding box center [1311, 787] width 35 height 12
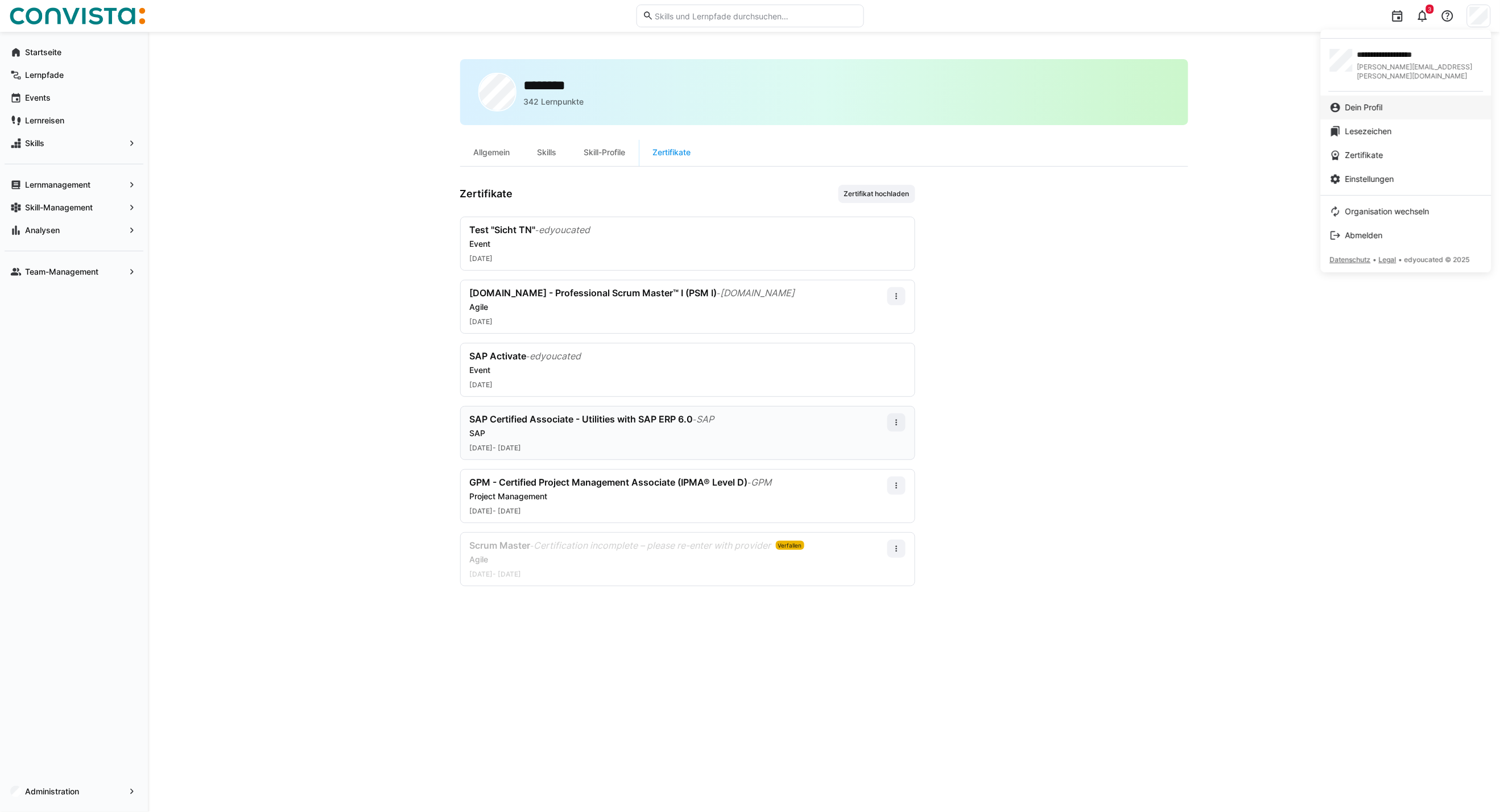
click at [1349, 102] on span "Dein Profil" at bounding box center [1364, 108] width 38 height 12
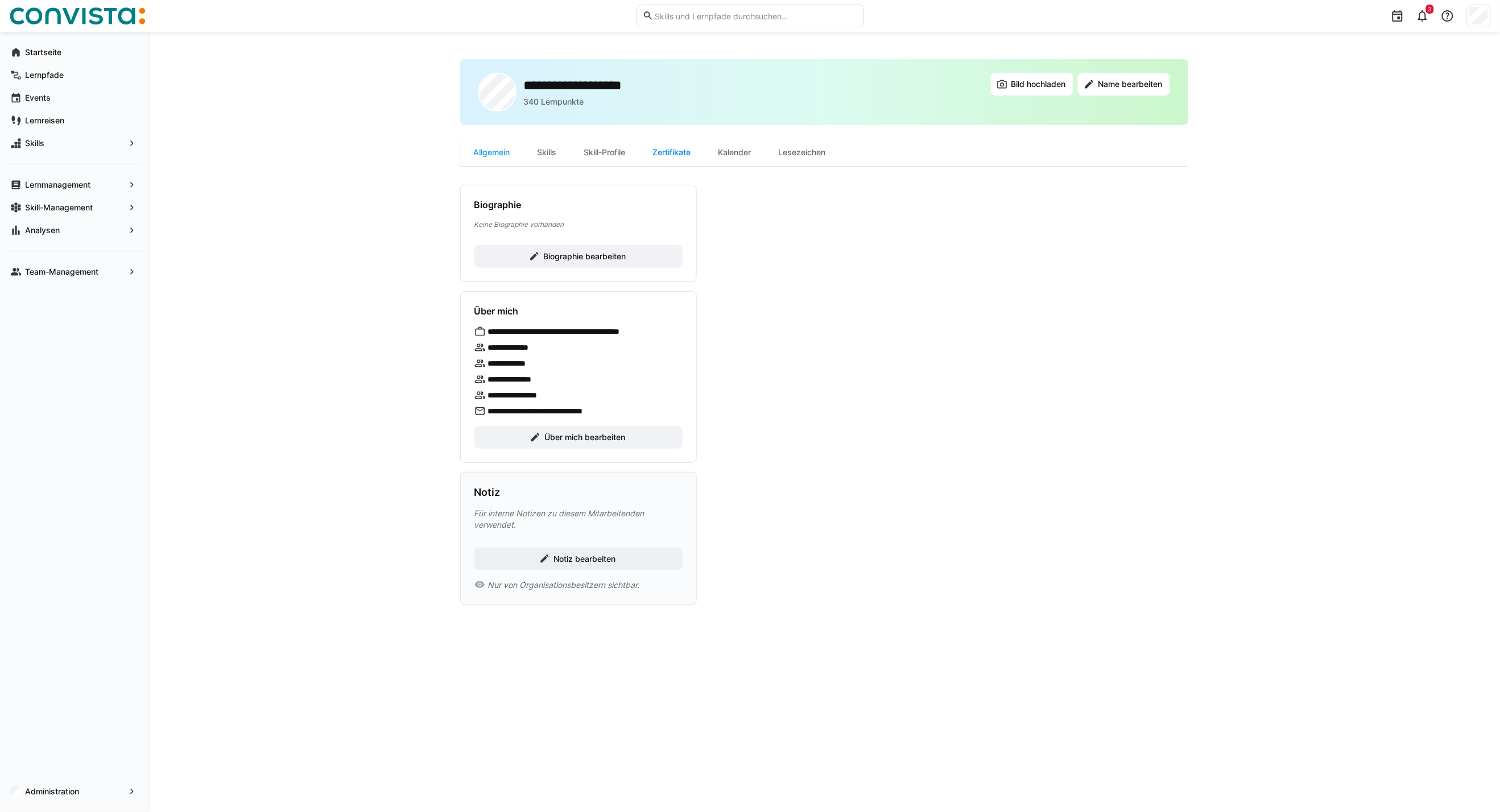
click at [689, 151] on div "Zertifikate" at bounding box center [672, 152] width 66 height 27
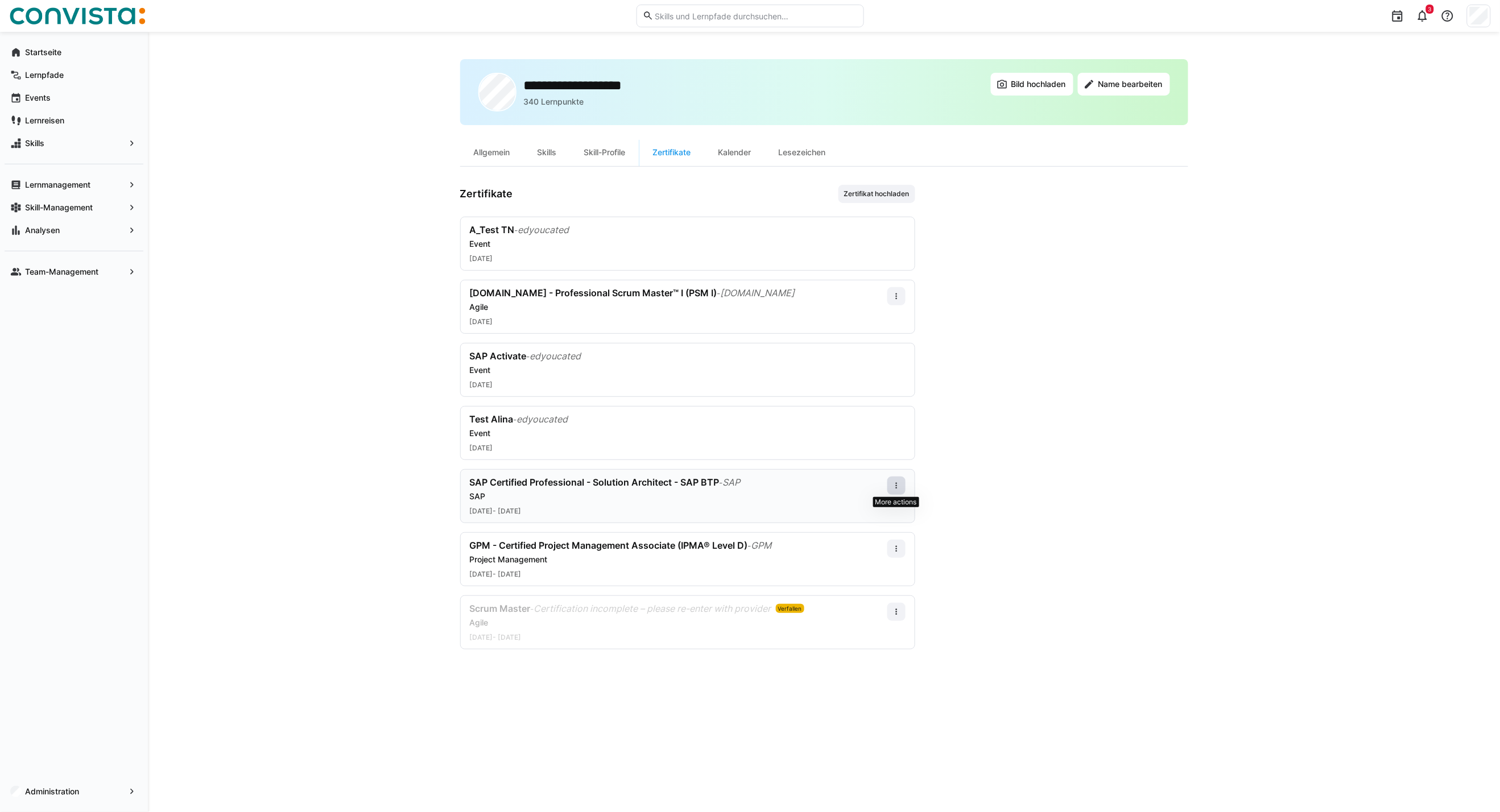
click at [895, 492] on span at bounding box center [896, 485] width 18 height 18
click at [878, 531] on div "Bearbeiten" at bounding box center [875, 535] width 46 height 9
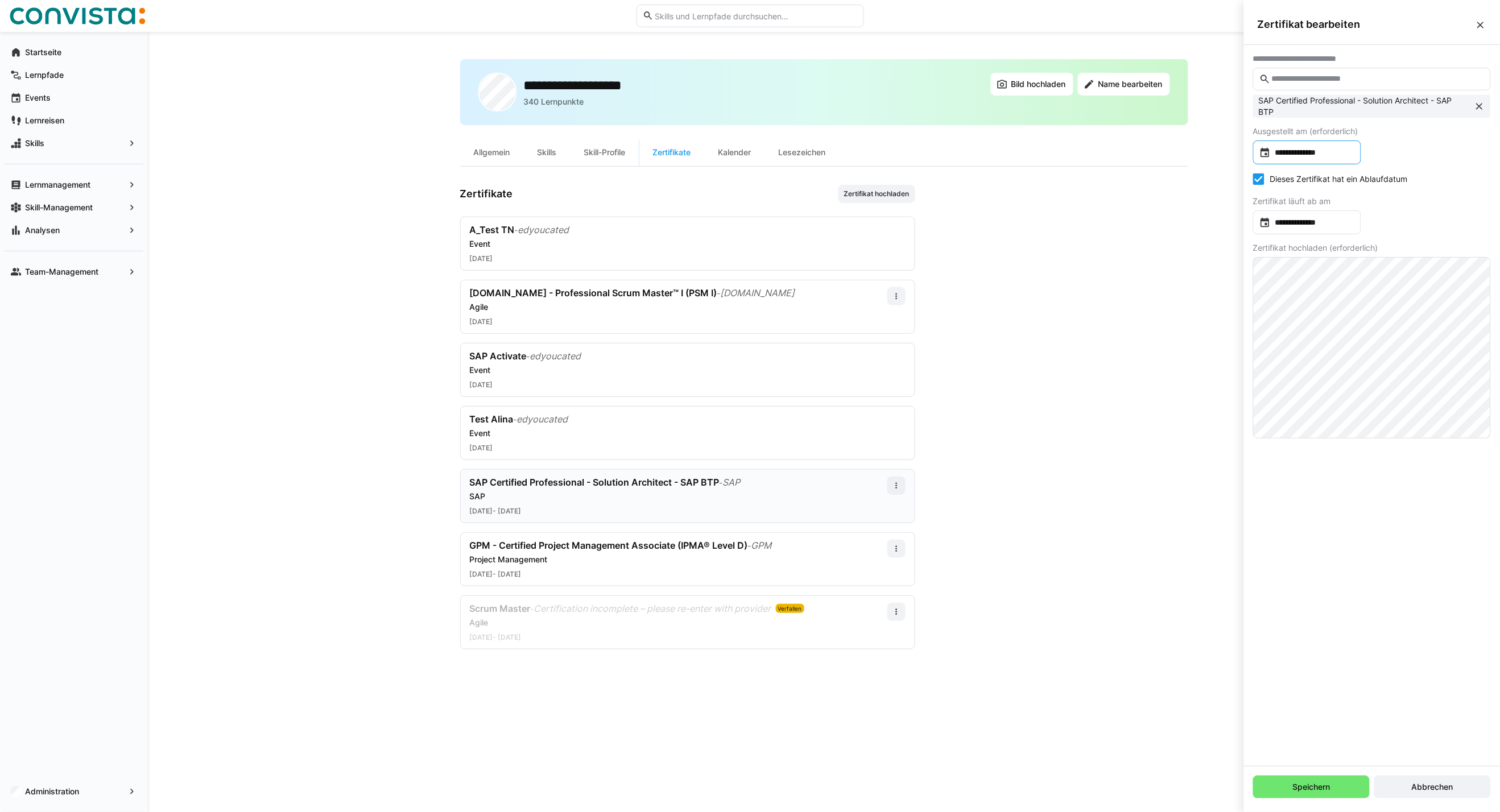
click at [1320, 154] on input "**********" at bounding box center [1312, 152] width 84 height 12
click at [1401, 190] on span "Next month" at bounding box center [1407, 188] width 22 height 22
click at [1406, 189] on span "Next month" at bounding box center [1407, 188] width 22 height 22
click at [1337, 256] on span "7" at bounding box center [1337, 259] width 20 height 20
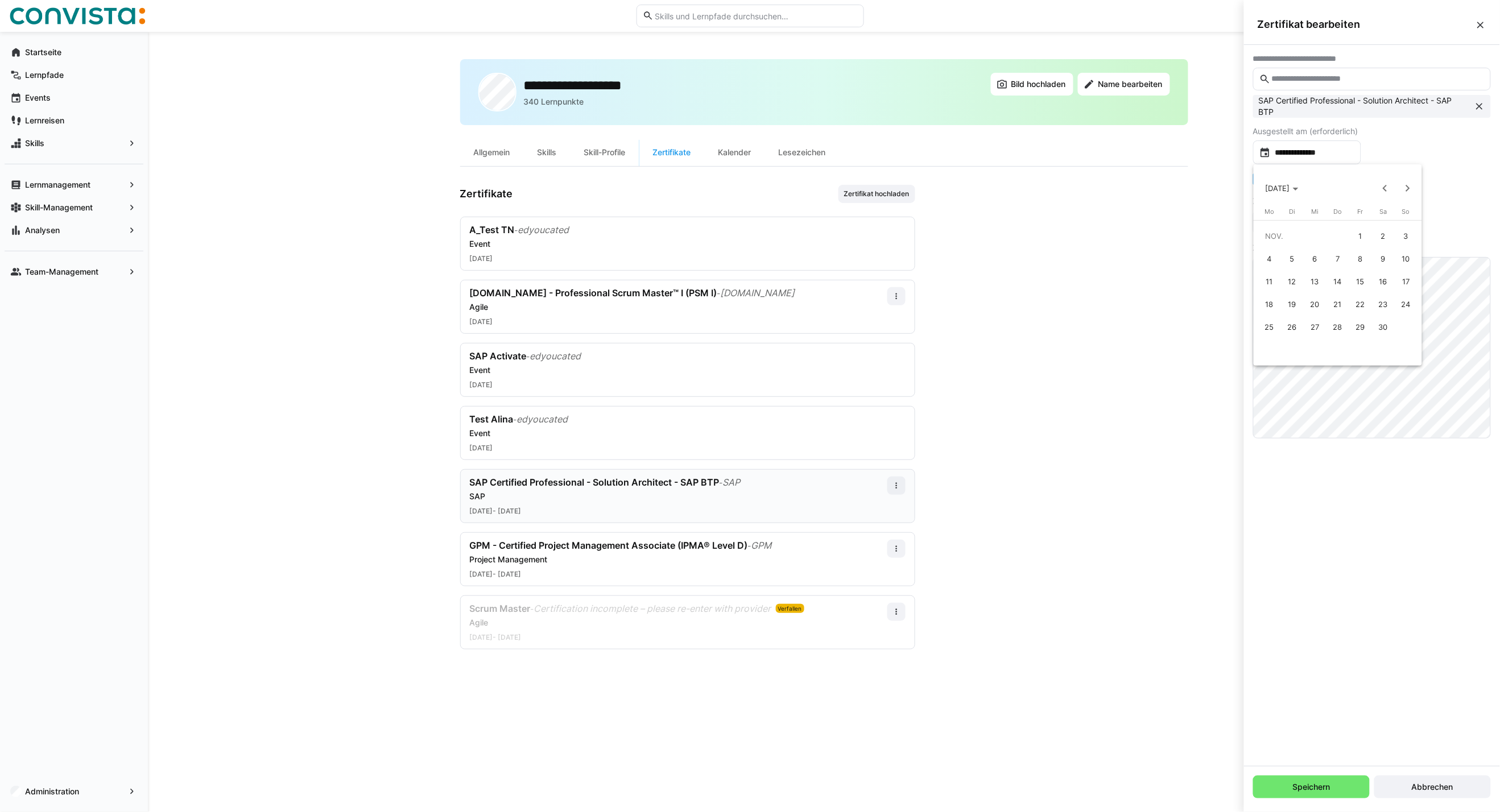
type input "**********"
click at [1322, 222] on input "**********" at bounding box center [1312, 223] width 84 height 12
click at [1405, 257] on span "Next month" at bounding box center [1407, 258] width 22 height 22
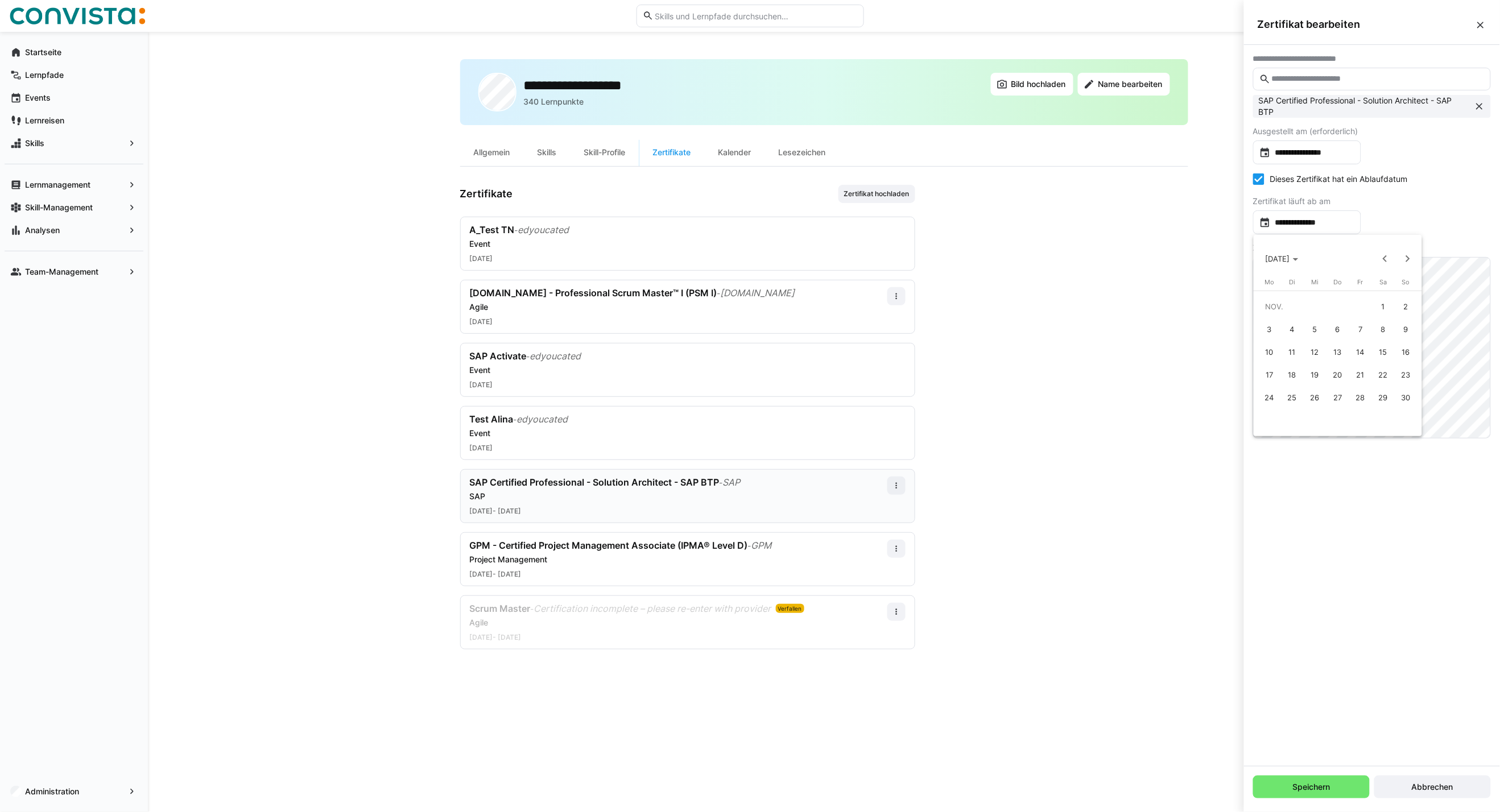
click at [1384, 325] on span "8" at bounding box center [1383, 329] width 20 height 20
type input "**********"
click at [1307, 788] on span "Speichern" at bounding box center [1311, 787] width 41 height 12
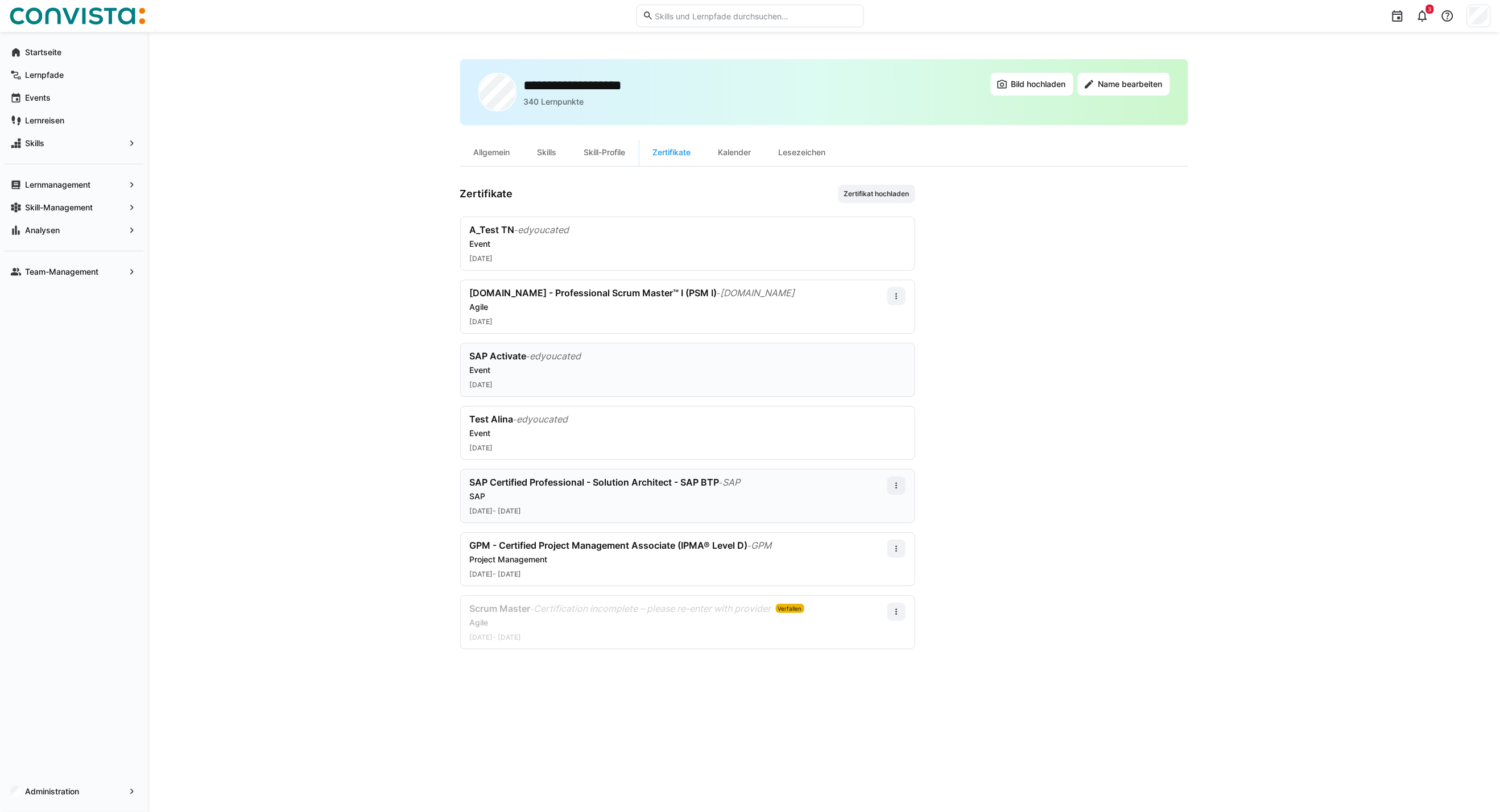
drag, startPoint x: 447, startPoint y: 338, endPoint x: 509, endPoint y: 394, distance: 83.5
click at [509, 394] on div "**********" at bounding box center [824, 422] width 1352 height 780
click at [1077, 407] on app-user-profile-inner-container "Zertifikate Zertifikat hochladen A_Test TN - edyoucated Event 01.09.2025 scrum.…" at bounding box center [824, 417] width 728 height 465
click at [496, 246] on div "Event" at bounding box center [687, 244] width 436 height 12
drag, startPoint x: 452, startPoint y: 209, endPoint x: 761, endPoint y: 272, distance: 315.4
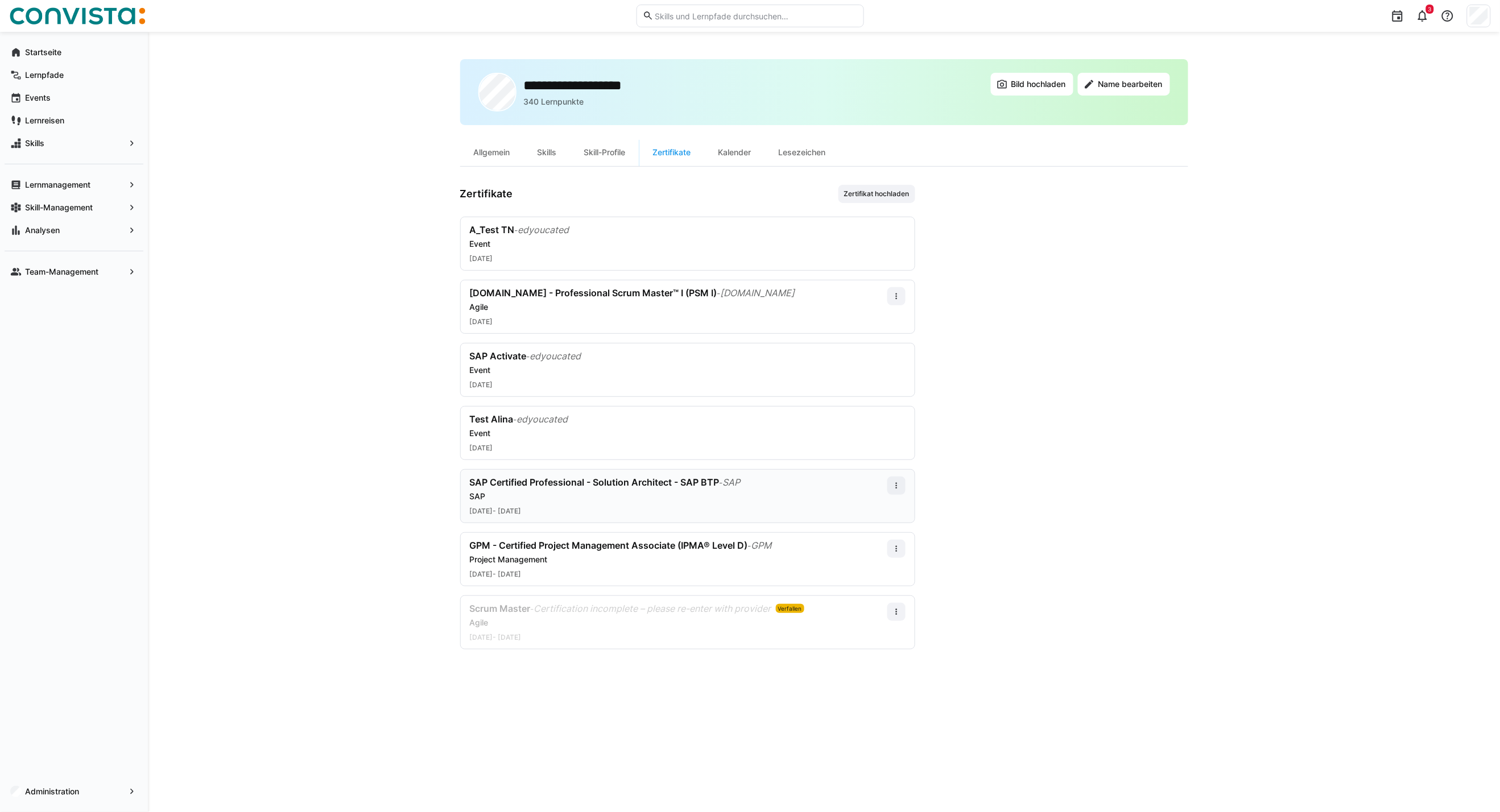
click at [761, 272] on div "**********" at bounding box center [824, 422] width 1352 height 780
drag, startPoint x: 765, startPoint y: 272, endPoint x: 1014, endPoint y: 282, distance: 249.2
click at [1020, 285] on app-user-profile-inner-container "Zertifikate Zertifikat hochladen A_Test TN - edyoucated Event 01.09.2025 scrum.…" at bounding box center [824, 417] width 728 height 465
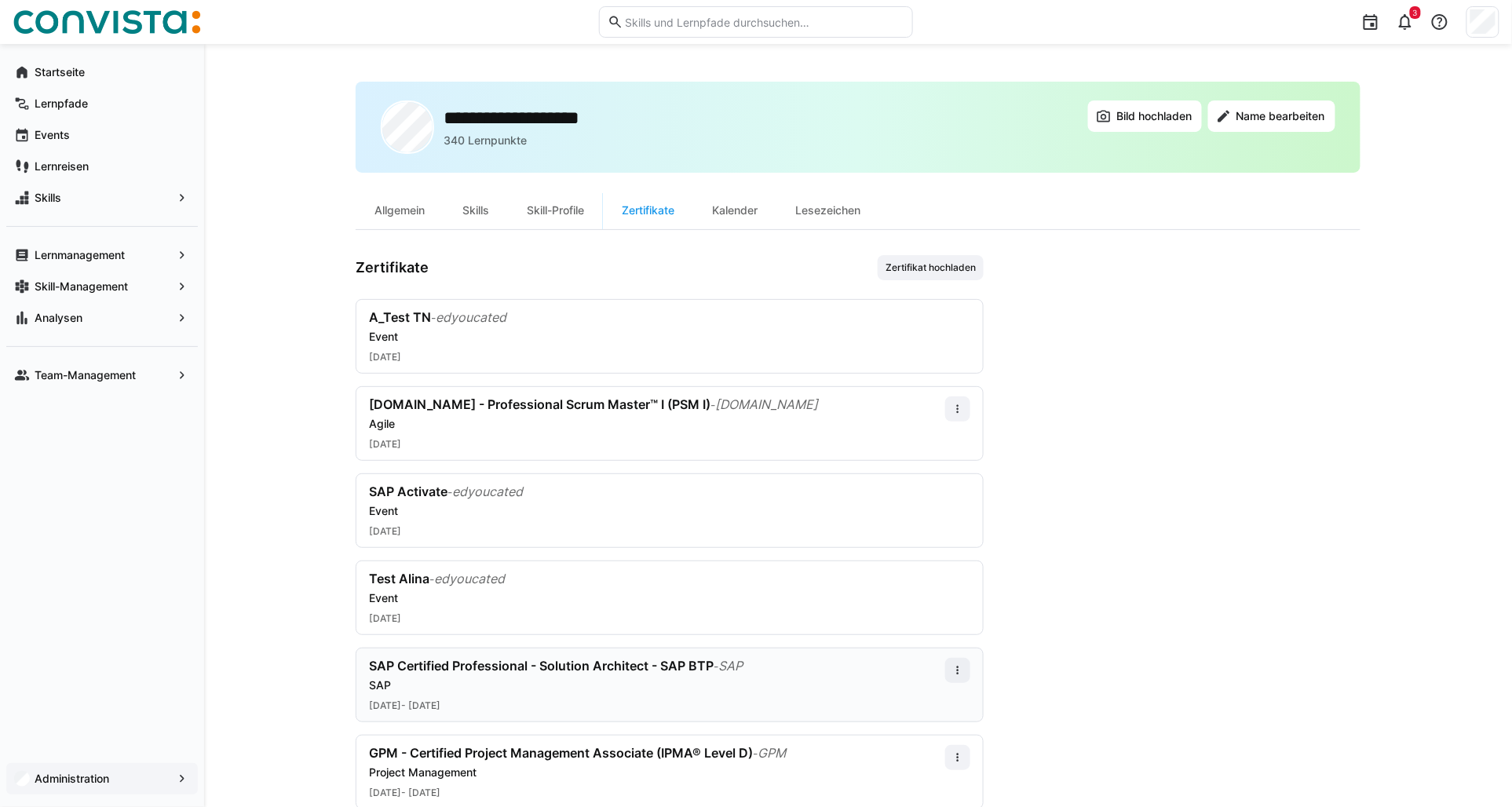
click at [0, 0] on app-navigation-label "Administration" at bounding box center [0, 0] width 0 height 0
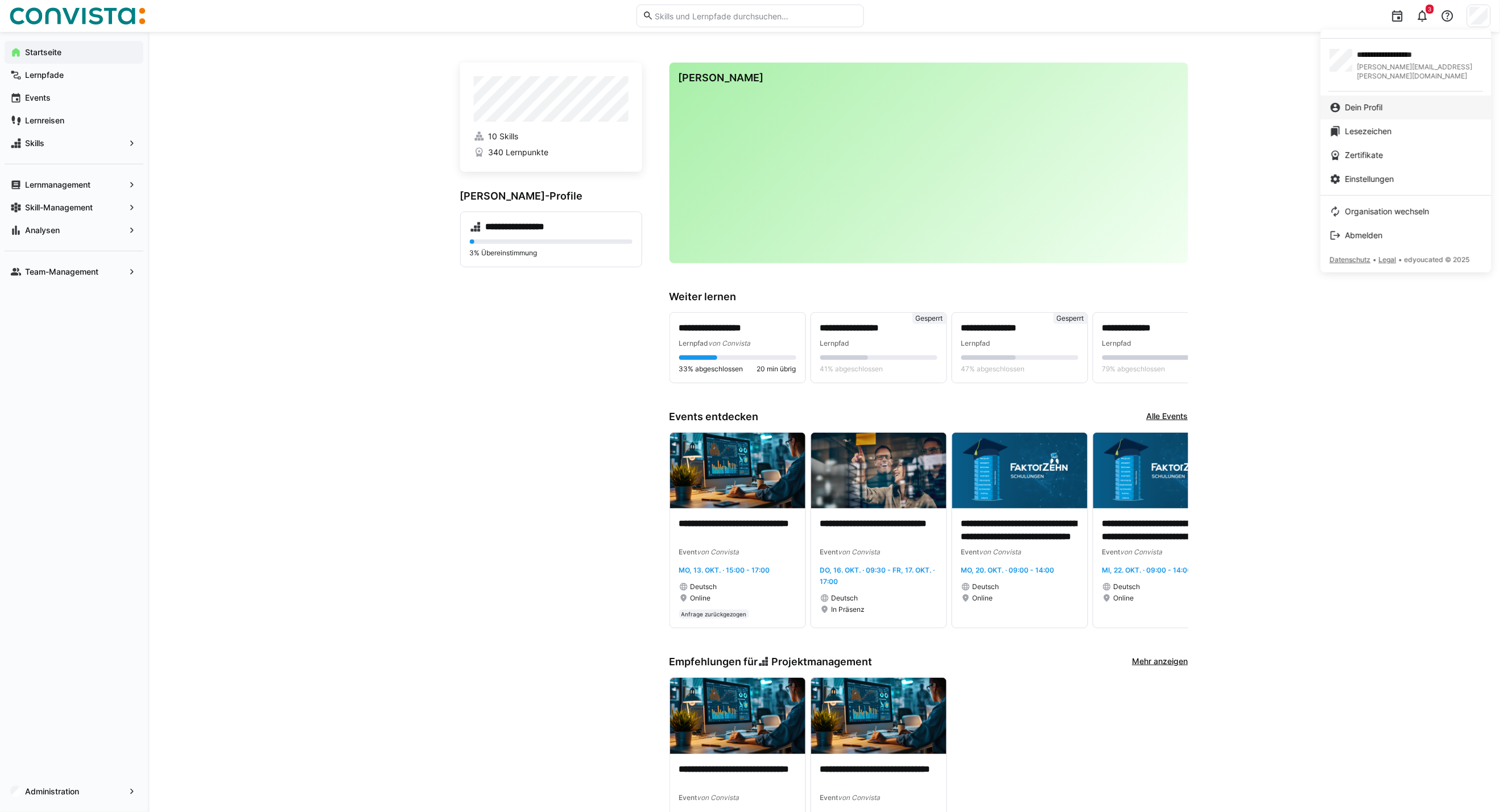
click at [1374, 103] on span "Dein Profil" at bounding box center [1364, 108] width 38 height 12
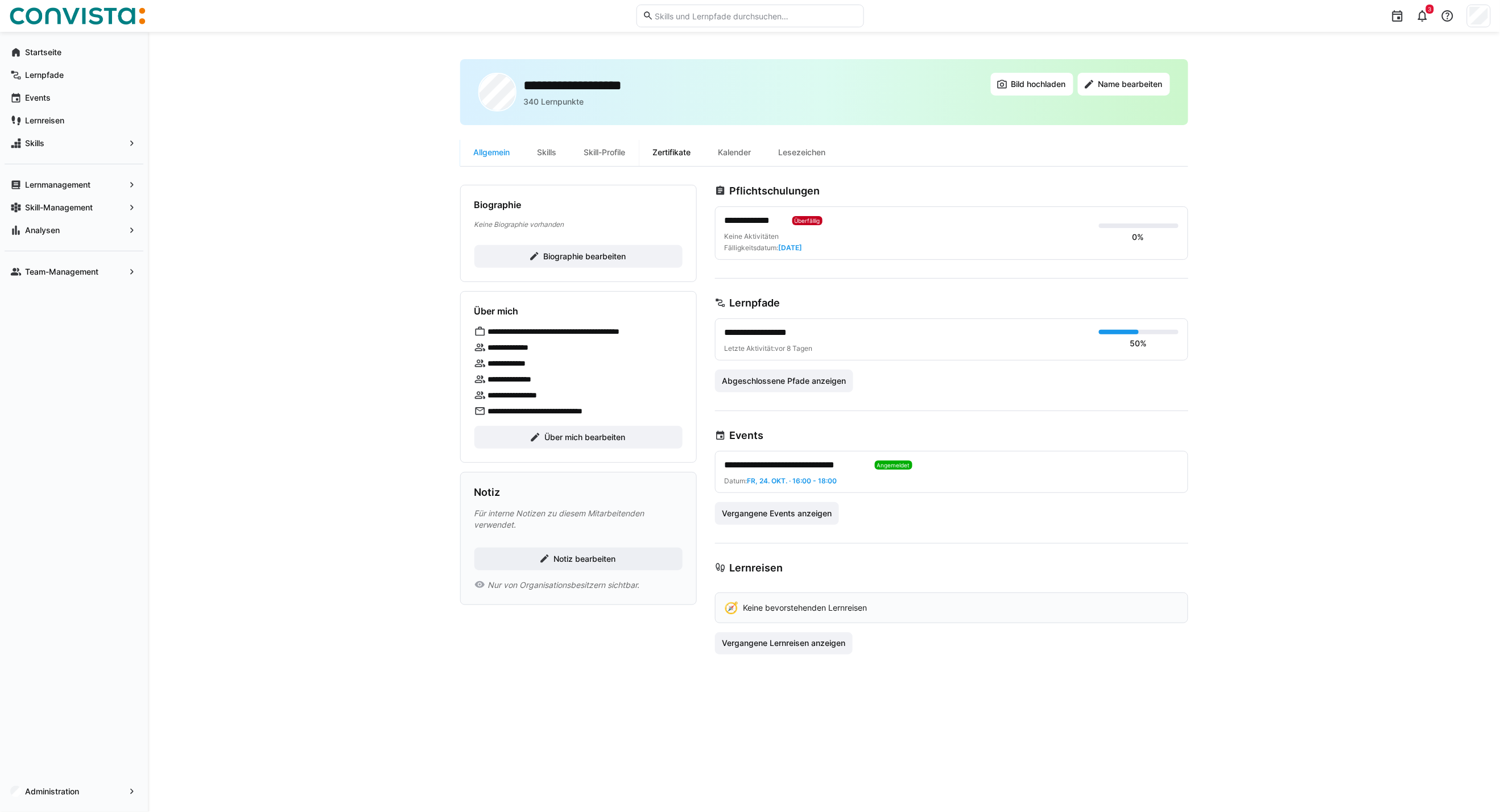
click at [675, 149] on div "Zertifikate" at bounding box center [672, 152] width 66 height 27
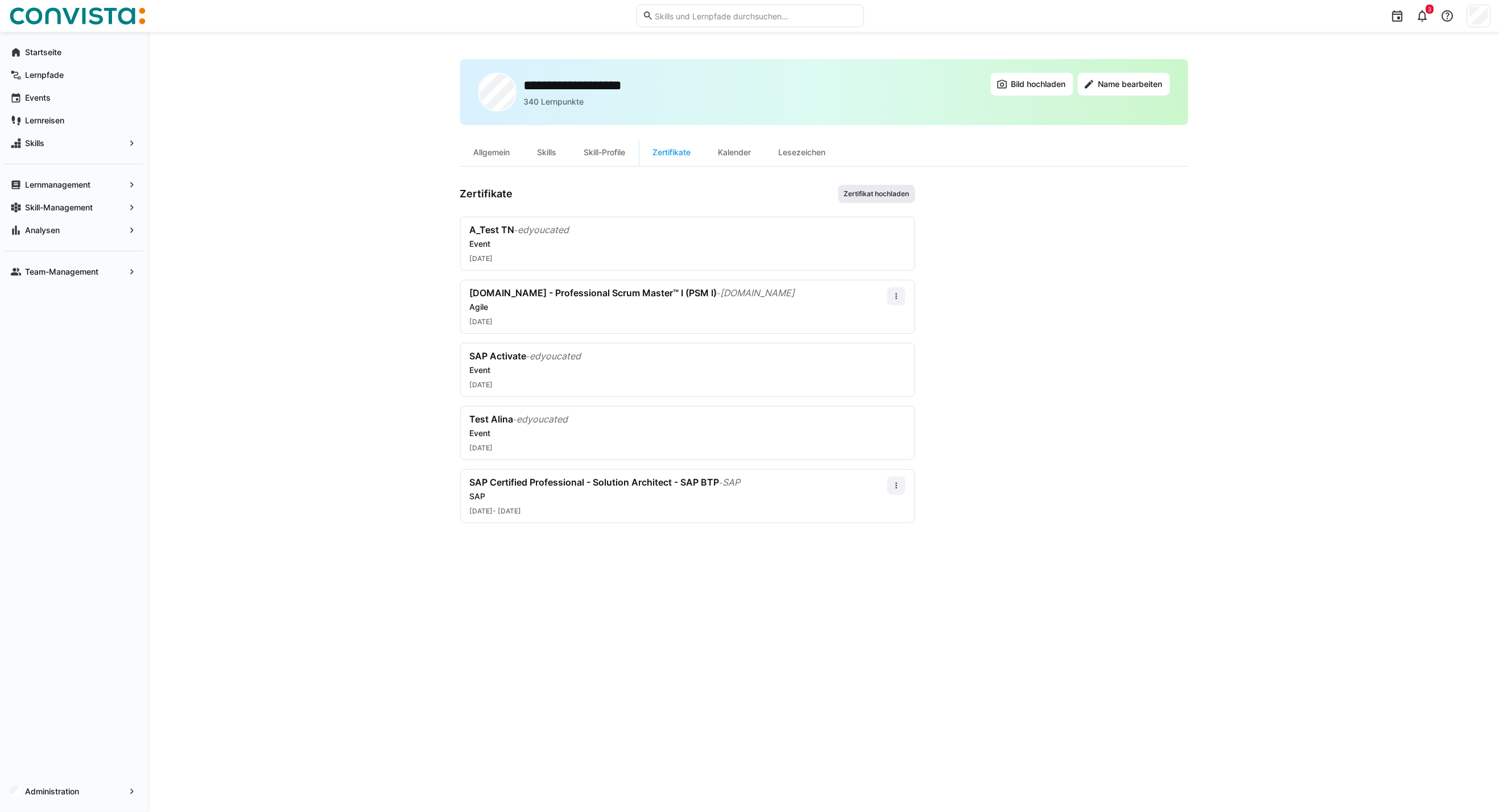
click at [878, 192] on span "Zertifikat hochladen" at bounding box center [876, 194] width 68 height 9
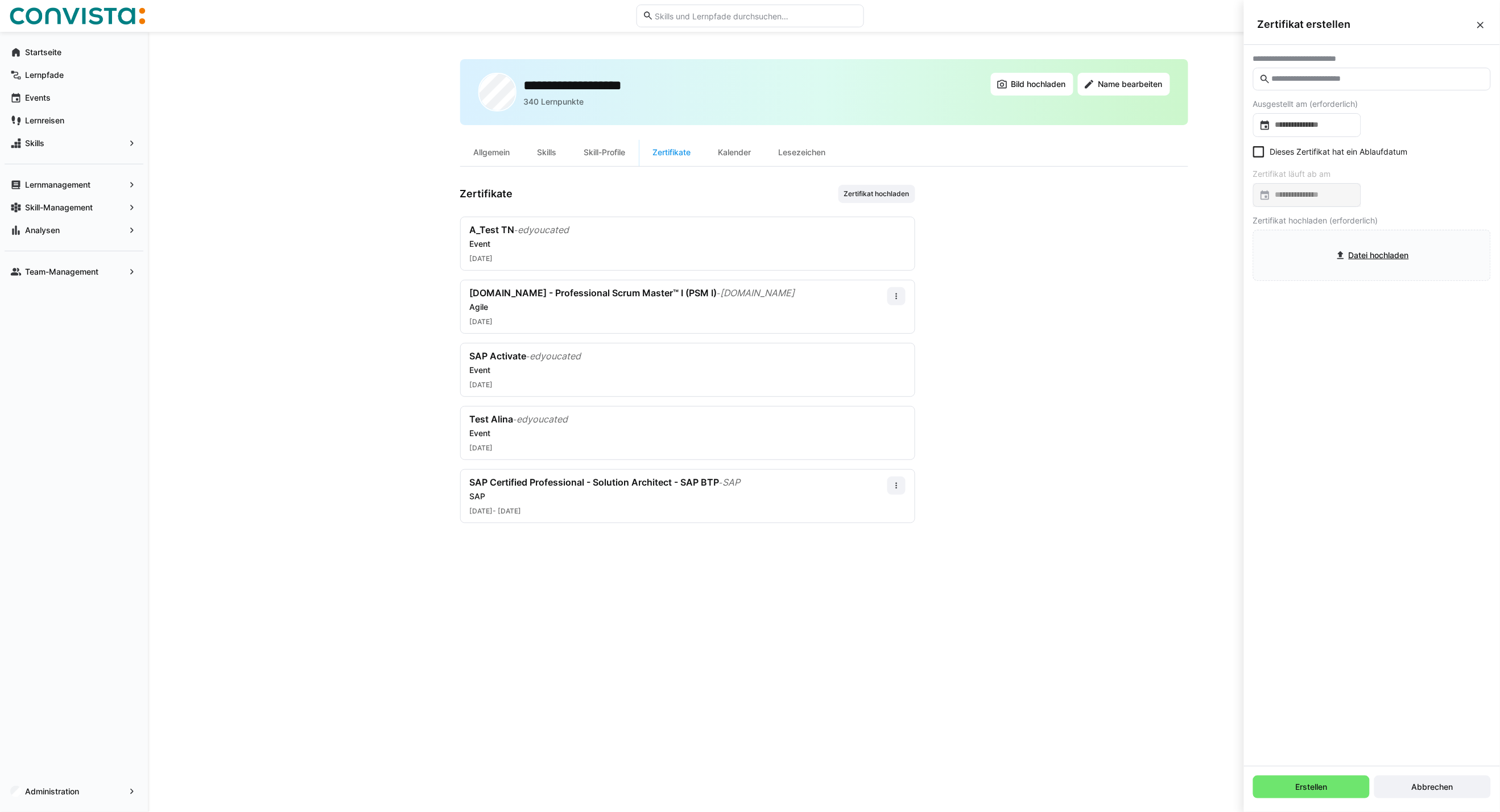
click at [1327, 82] on input "text" at bounding box center [1377, 79] width 214 height 10
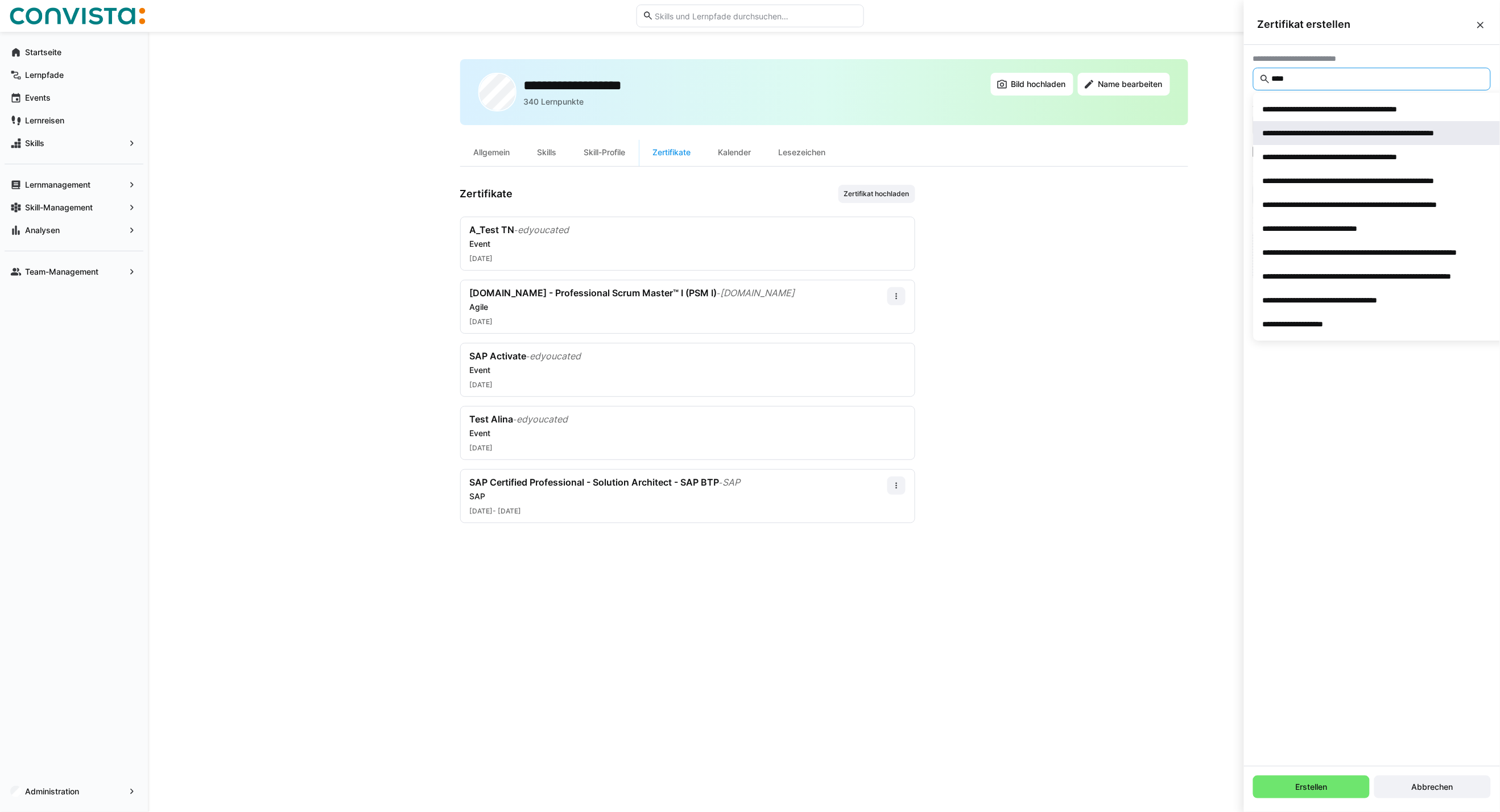
type input "****"
click at [1331, 131] on div "**********" at bounding box center [1382, 133] width 239 height 12
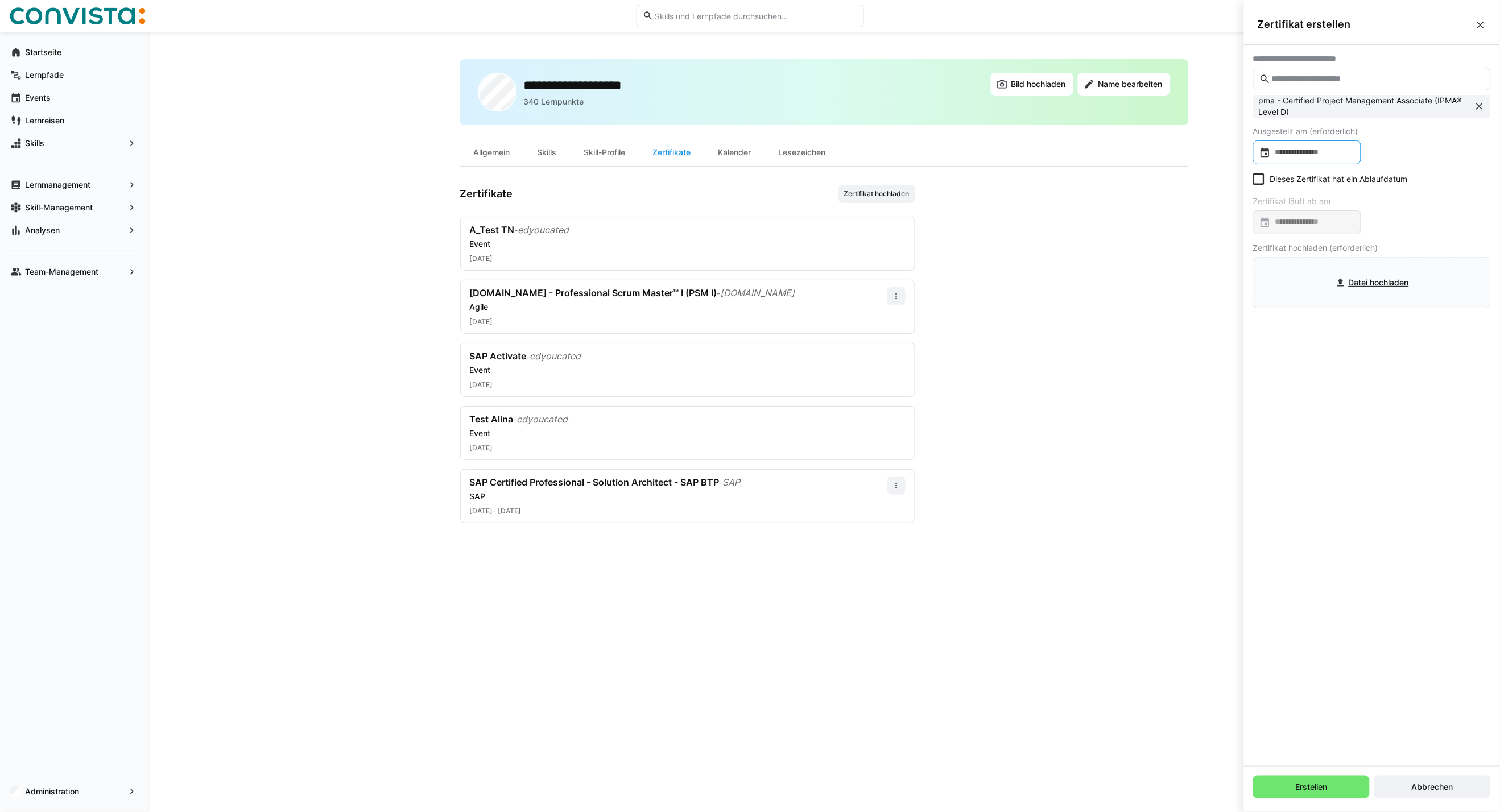
click at [1324, 152] on input at bounding box center [1312, 152] width 84 height 12
click at [1289, 189] on span "OKT. 2025" at bounding box center [1284, 188] width 38 height 9
click at [1380, 188] on span "Previous 24 years" at bounding box center [1384, 188] width 22 height 22
click at [1401, 243] on span "1999" at bounding box center [1397, 246] width 36 height 20
click at [1276, 248] on span "JAN." at bounding box center [1277, 246] width 36 height 20
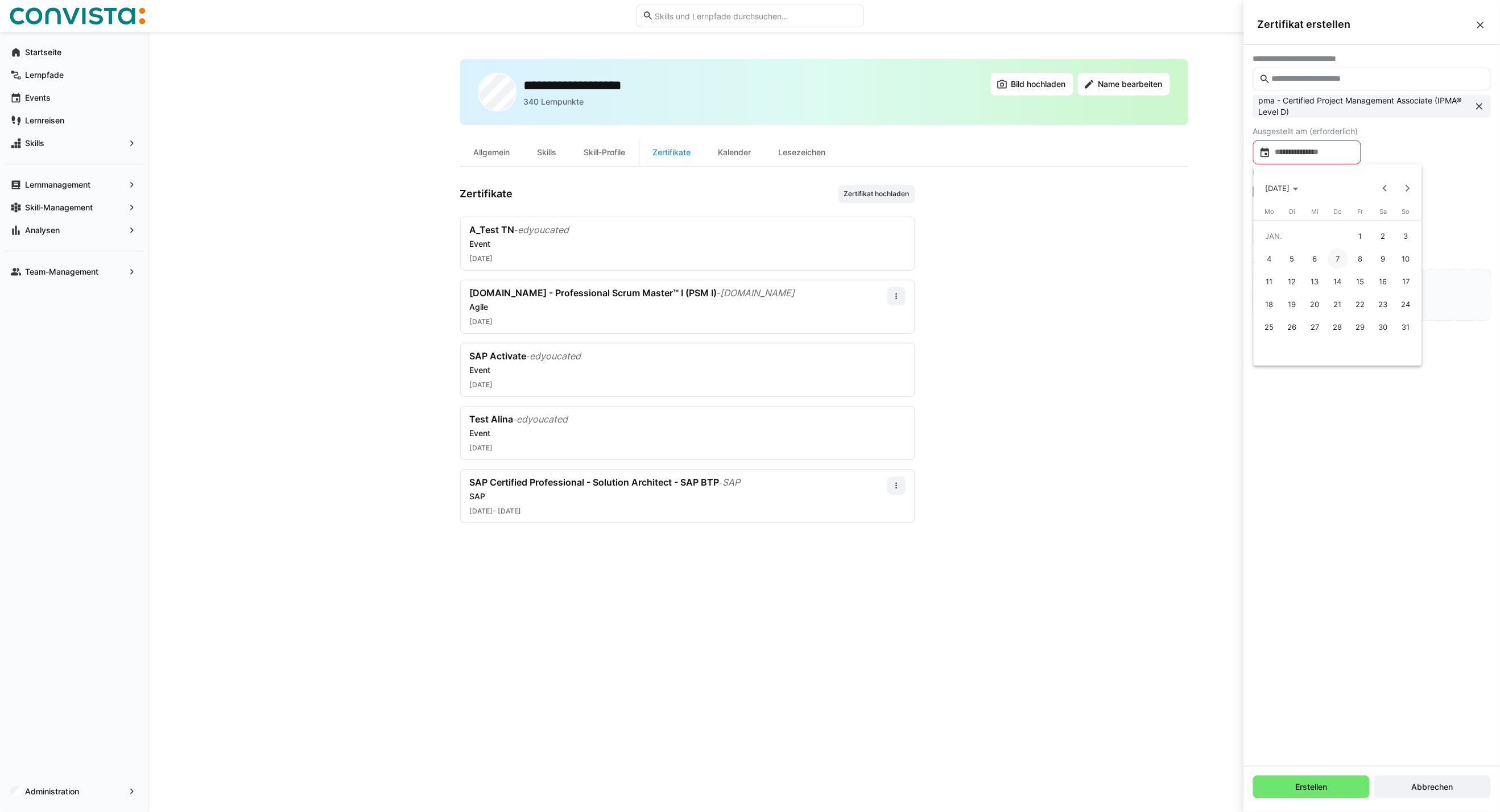
click at [1358, 229] on span "1" at bounding box center [1361, 236] width 20 height 20
type input "**********"
click at [1259, 181] on icon at bounding box center [1259, 179] width 12 height 12
click at [1292, 217] on input at bounding box center [1312, 223] width 84 height 12
click at [1277, 251] on span "Choose month and year" at bounding box center [1288, 259] width 55 height 27
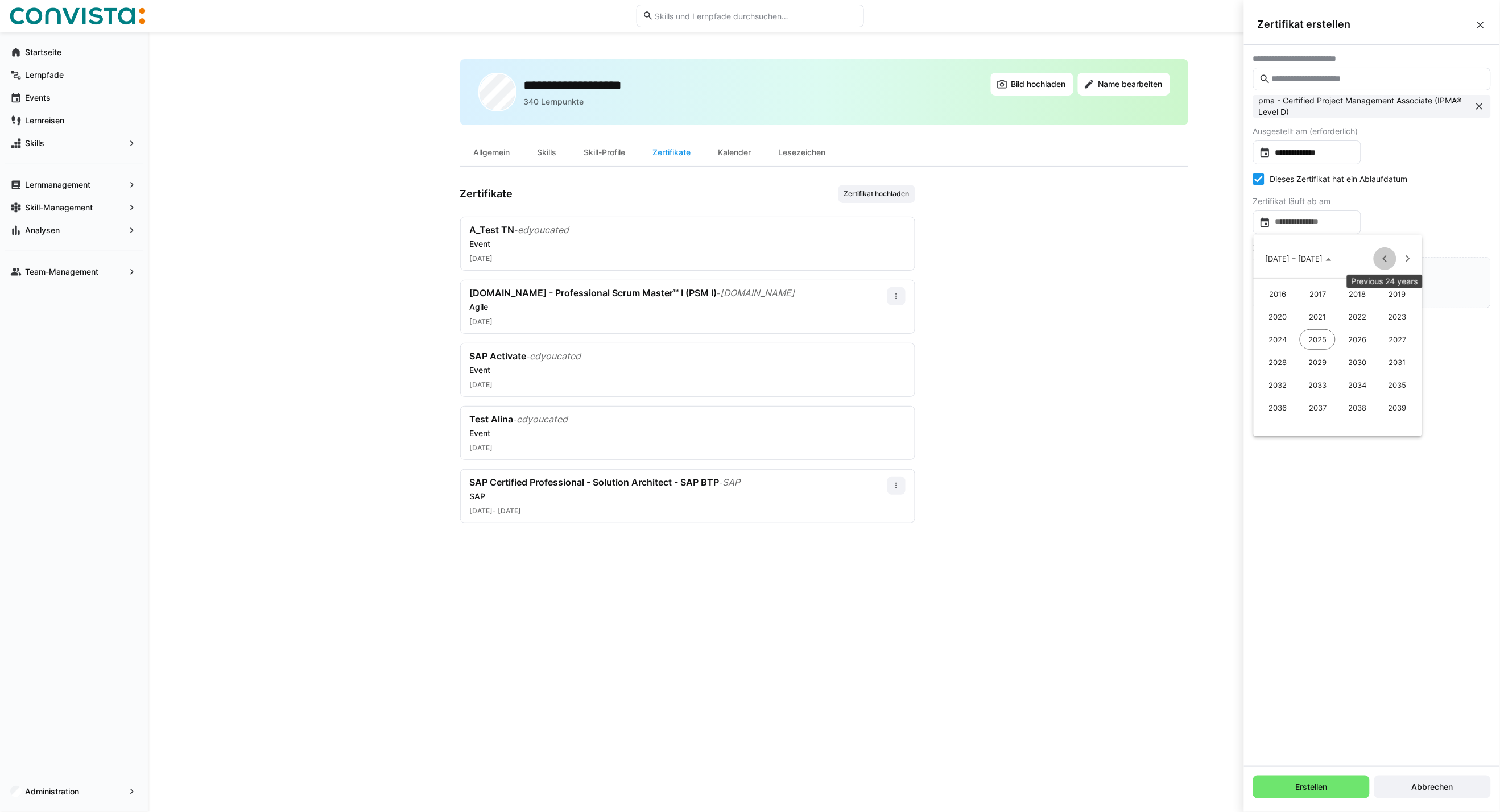
click at [1381, 260] on span "Previous 24 years" at bounding box center [1384, 258] width 22 height 22
click at [1402, 314] on span "1999" at bounding box center [1397, 316] width 36 height 20
click at [1392, 359] on span "DEZ." at bounding box center [1397, 362] width 36 height 20
click at [1319, 326] on span "1" at bounding box center [1315, 329] width 20 height 20
click at [1346, 225] on input "**********" at bounding box center [1312, 223] width 84 height 12
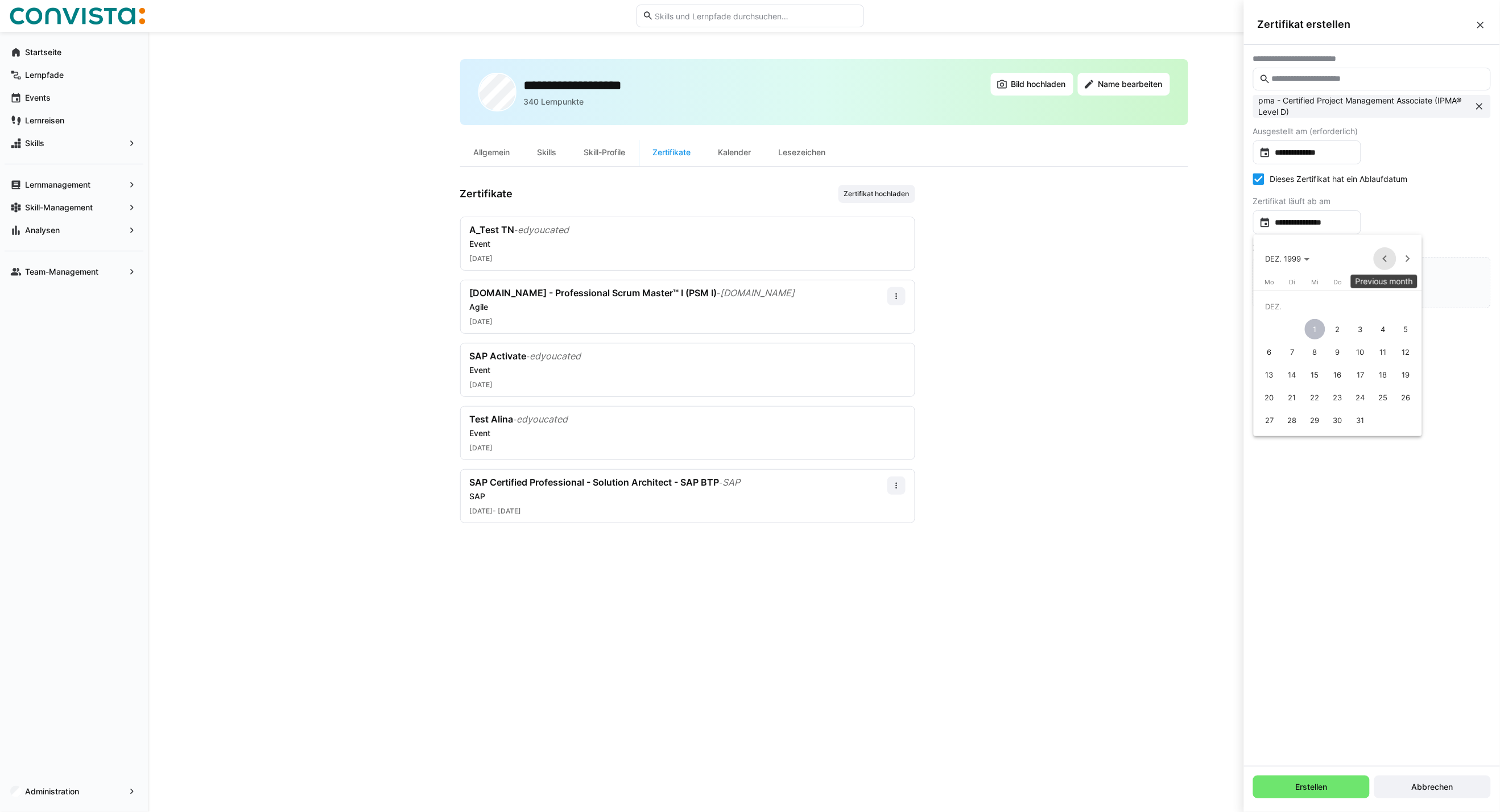
click at [1380, 262] on span "Previous month" at bounding box center [1384, 258] width 22 height 22
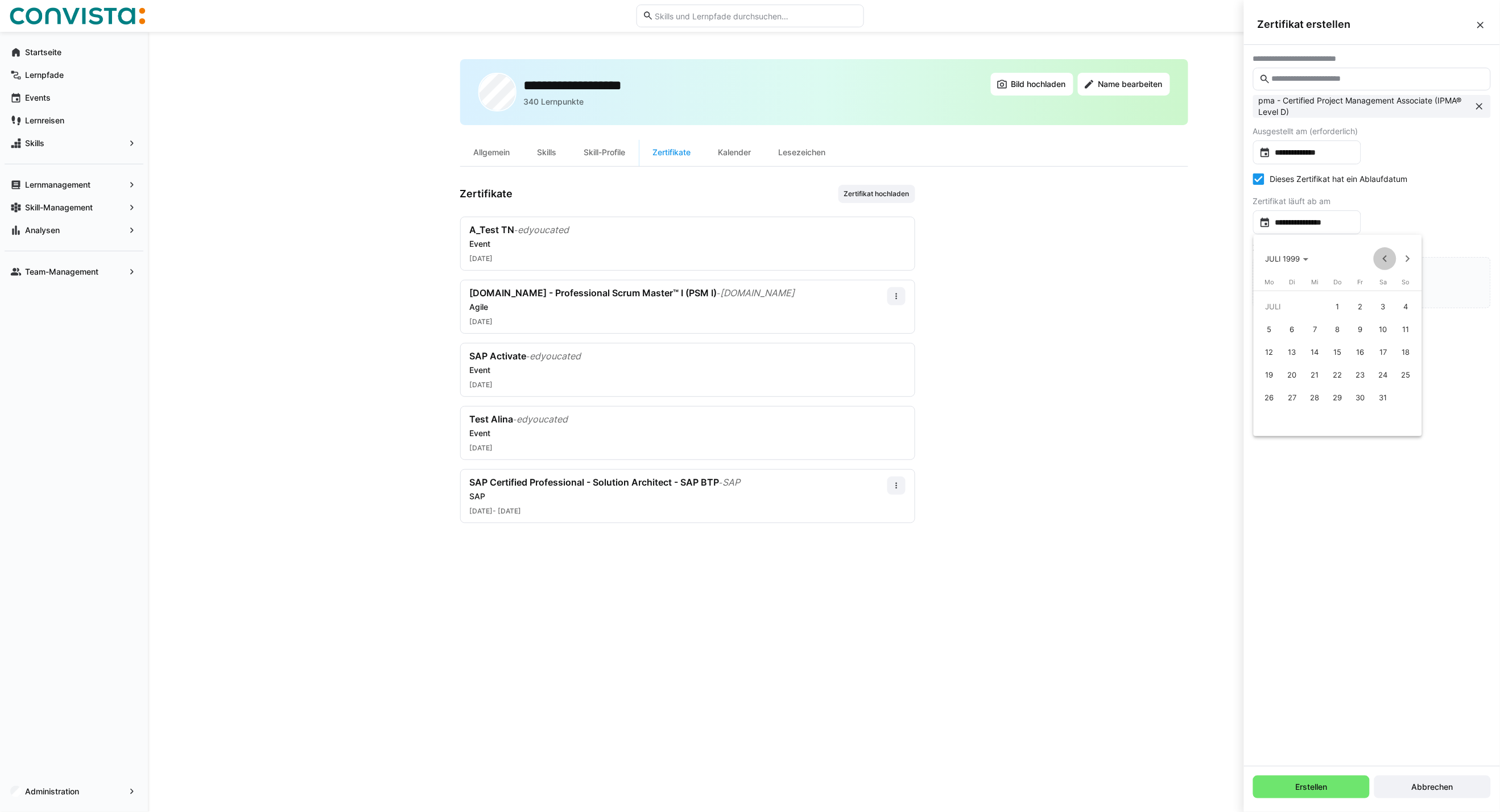
click at [1380, 262] on span "Previous month" at bounding box center [1384, 258] width 22 height 22
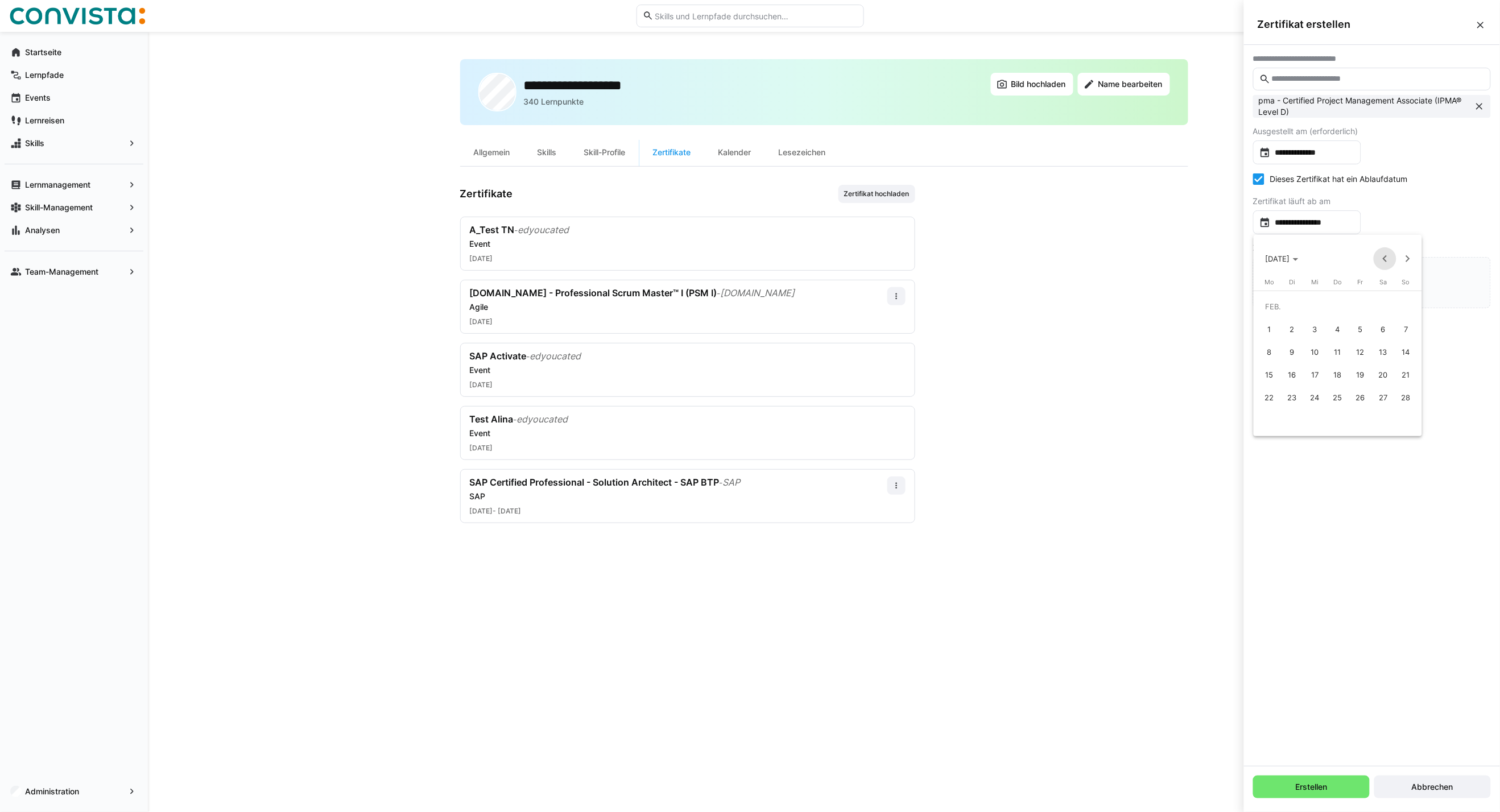
click at [1380, 262] on span "Previous month" at bounding box center [1384, 258] width 22 height 22
click at [1361, 303] on span "1" at bounding box center [1361, 306] width 20 height 20
type input "**********"
click at [1405, 275] on input "file" at bounding box center [1371, 282] width 236 height 50
click at [1307, 790] on span "Erstellen" at bounding box center [1311, 787] width 35 height 12
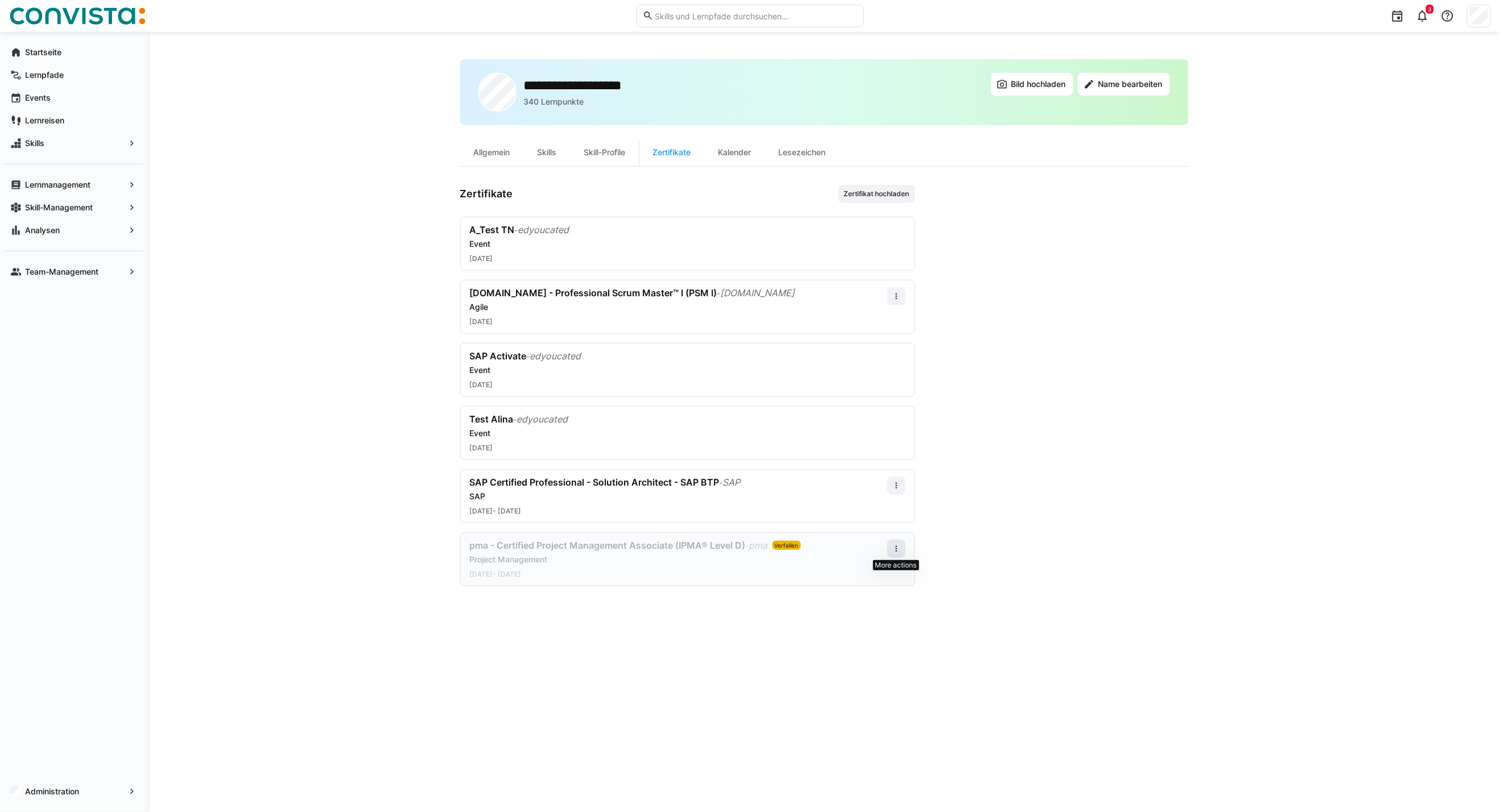
click at [896, 554] on span at bounding box center [896, 548] width 18 height 18
click at [868, 595] on div "Bearbeiten" at bounding box center [875, 598] width 46 height 9
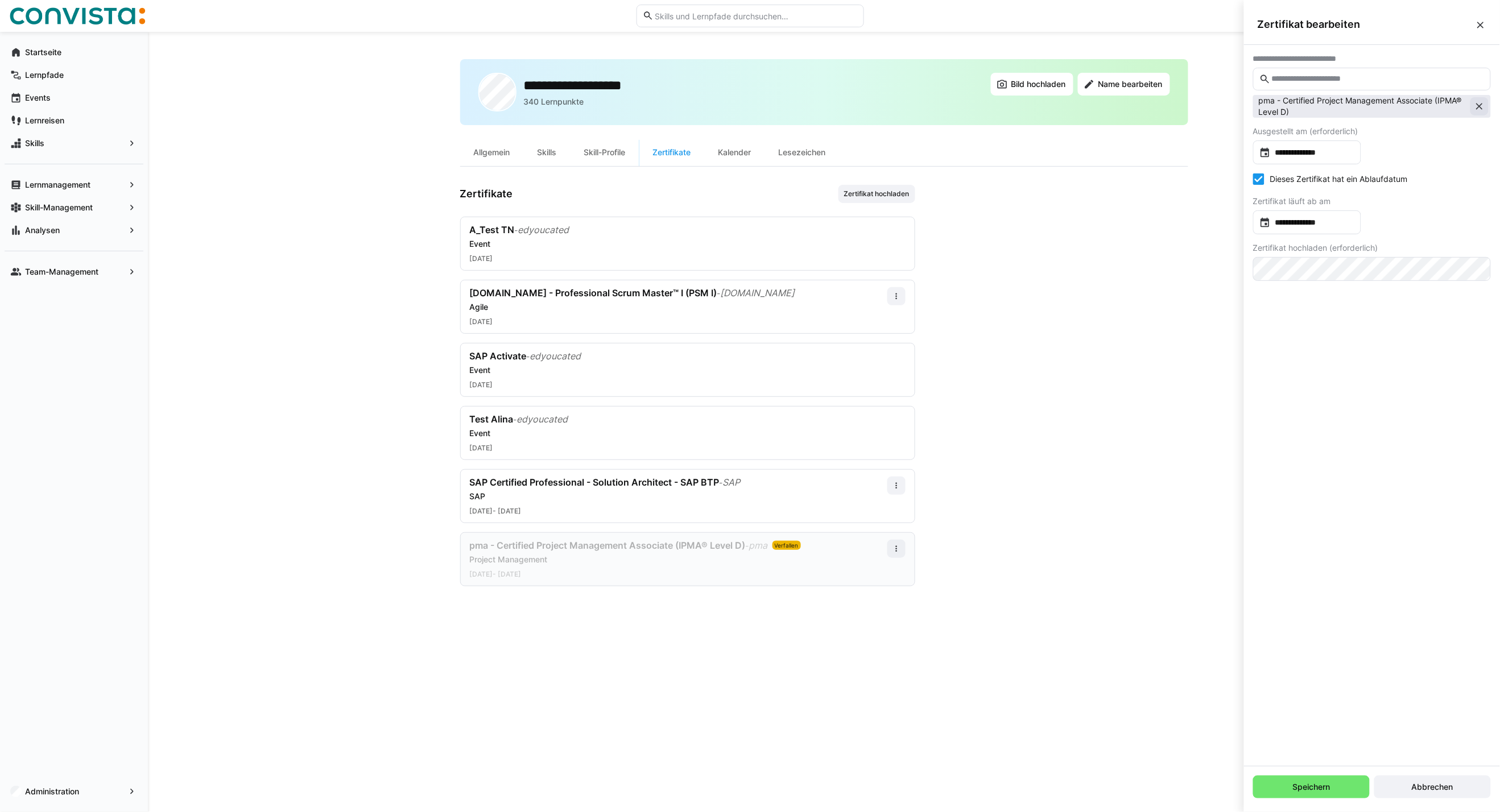
click at [1476, 103] on eds-icon at bounding box center [1479, 106] width 12 height 12
click at [1368, 82] on input "text" at bounding box center [1377, 79] width 214 height 10
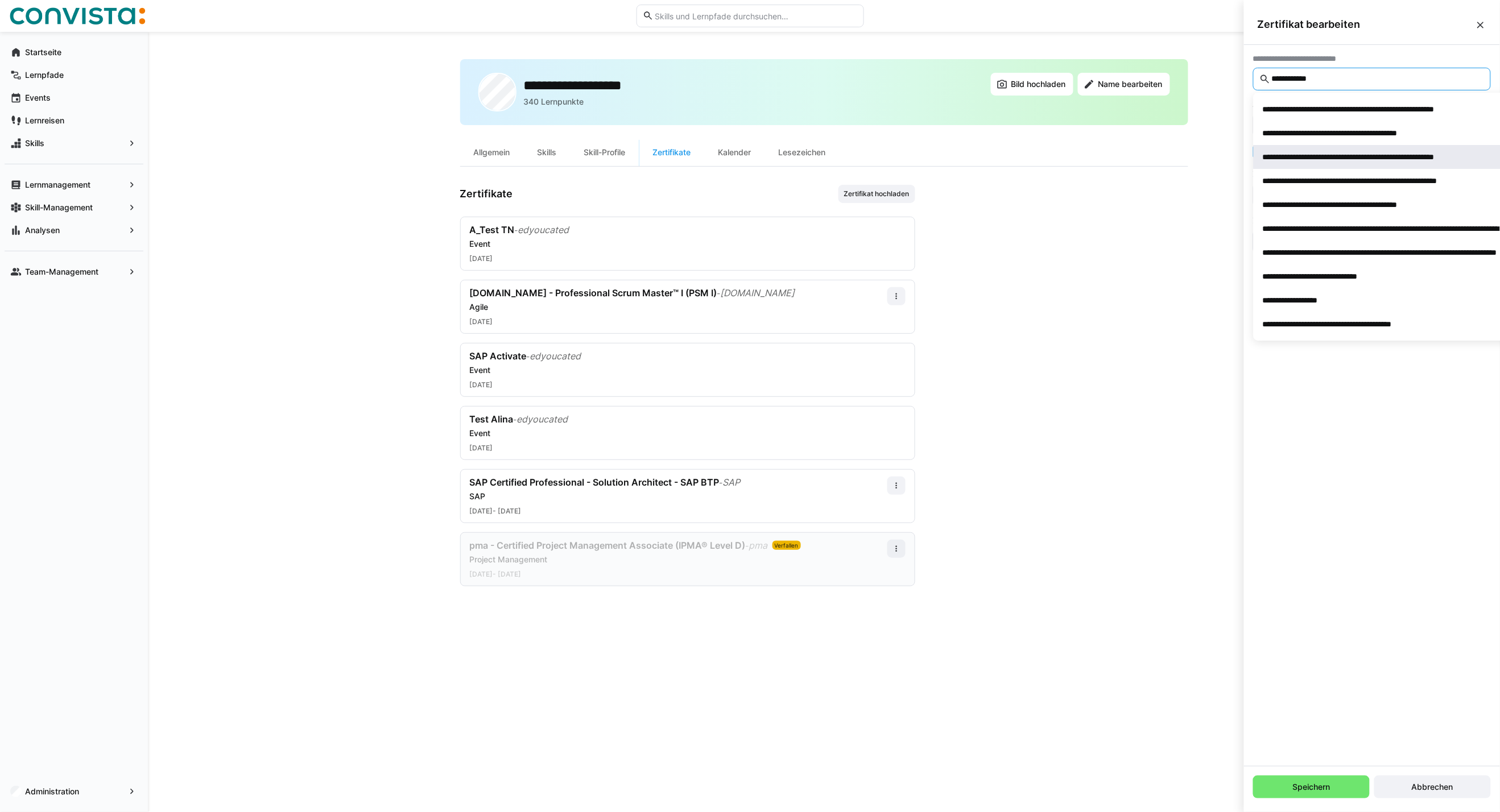
type input "**********"
click at [1361, 164] on span "**********" at bounding box center [1425, 157] width 342 height 24
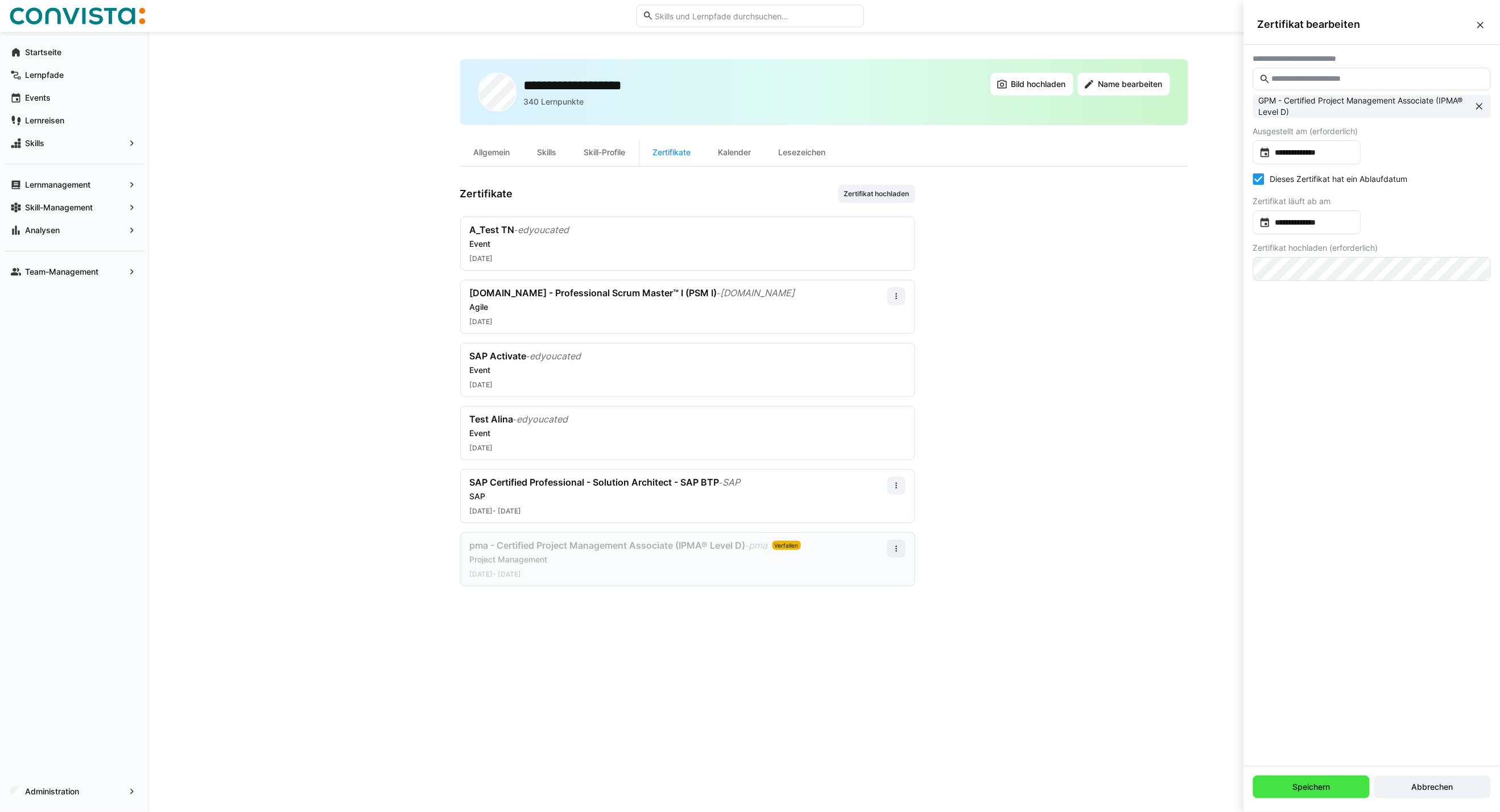
click at [1316, 787] on span "Speichern" at bounding box center [1311, 787] width 41 height 12
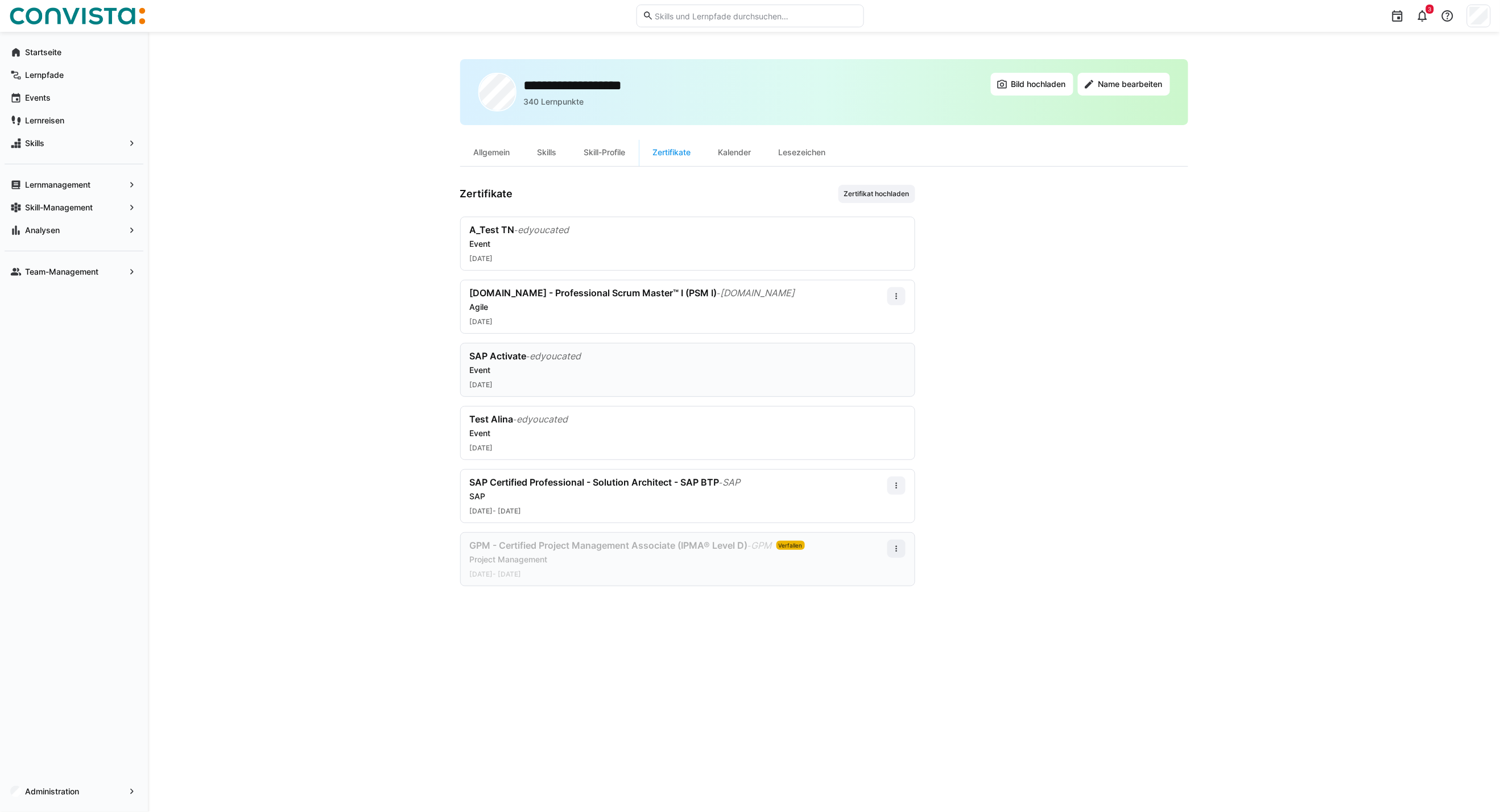
click at [519, 367] on div "Event" at bounding box center [687, 371] width 436 height 12
click at [899, 296] on eds-icon at bounding box center [896, 296] width 9 height 9
click at [882, 340] on div "Bearbeiten" at bounding box center [875, 345] width 59 height 22
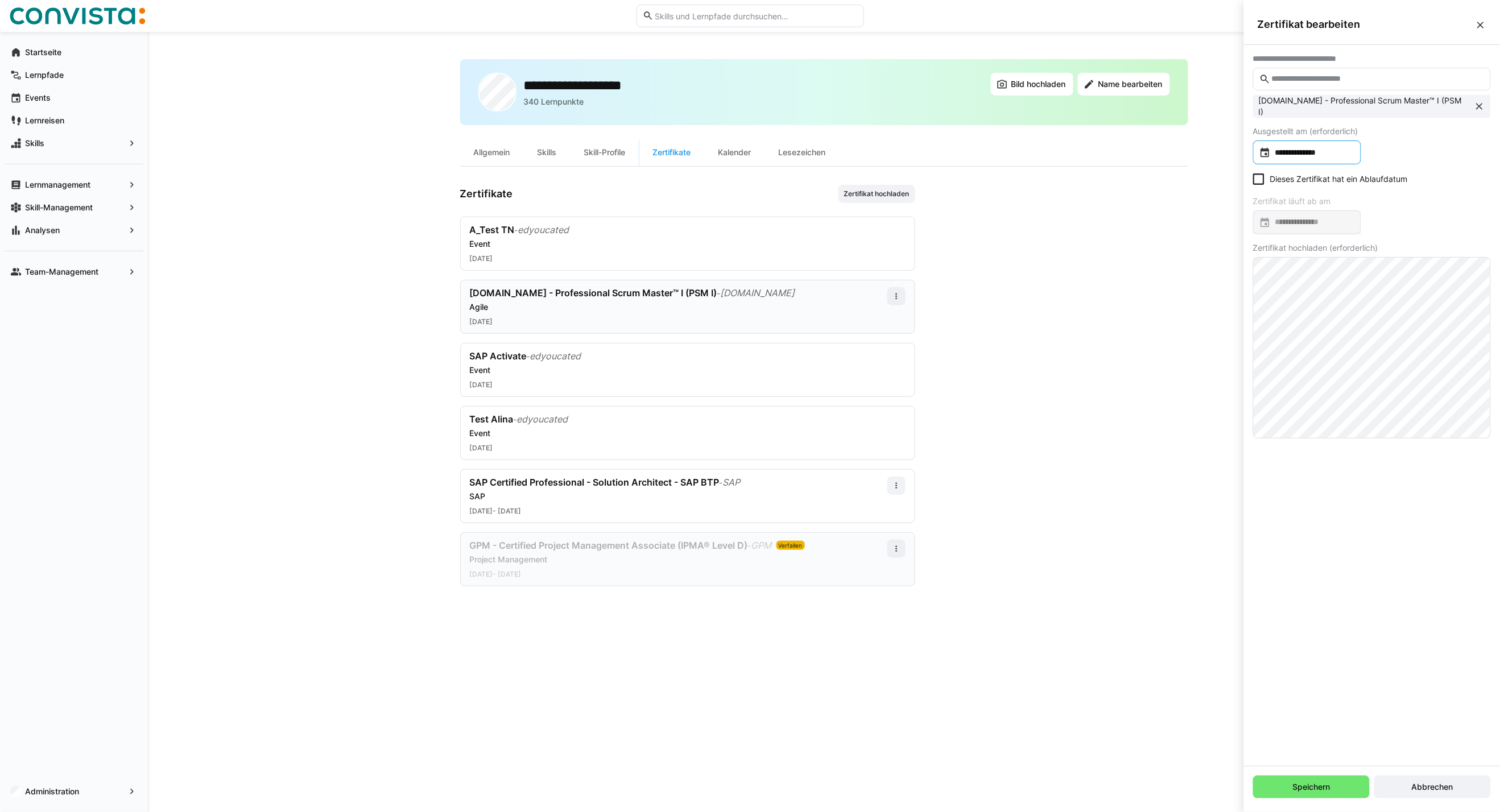
click at [1301, 150] on input "**********" at bounding box center [1312, 152] width 84 height 12
click at [1434, 156] on div at bounding box center [750, 406] width 1500 height 812
click at [1337, 76] on input "text" at bounding box center [1377, 79] width 214 height 10
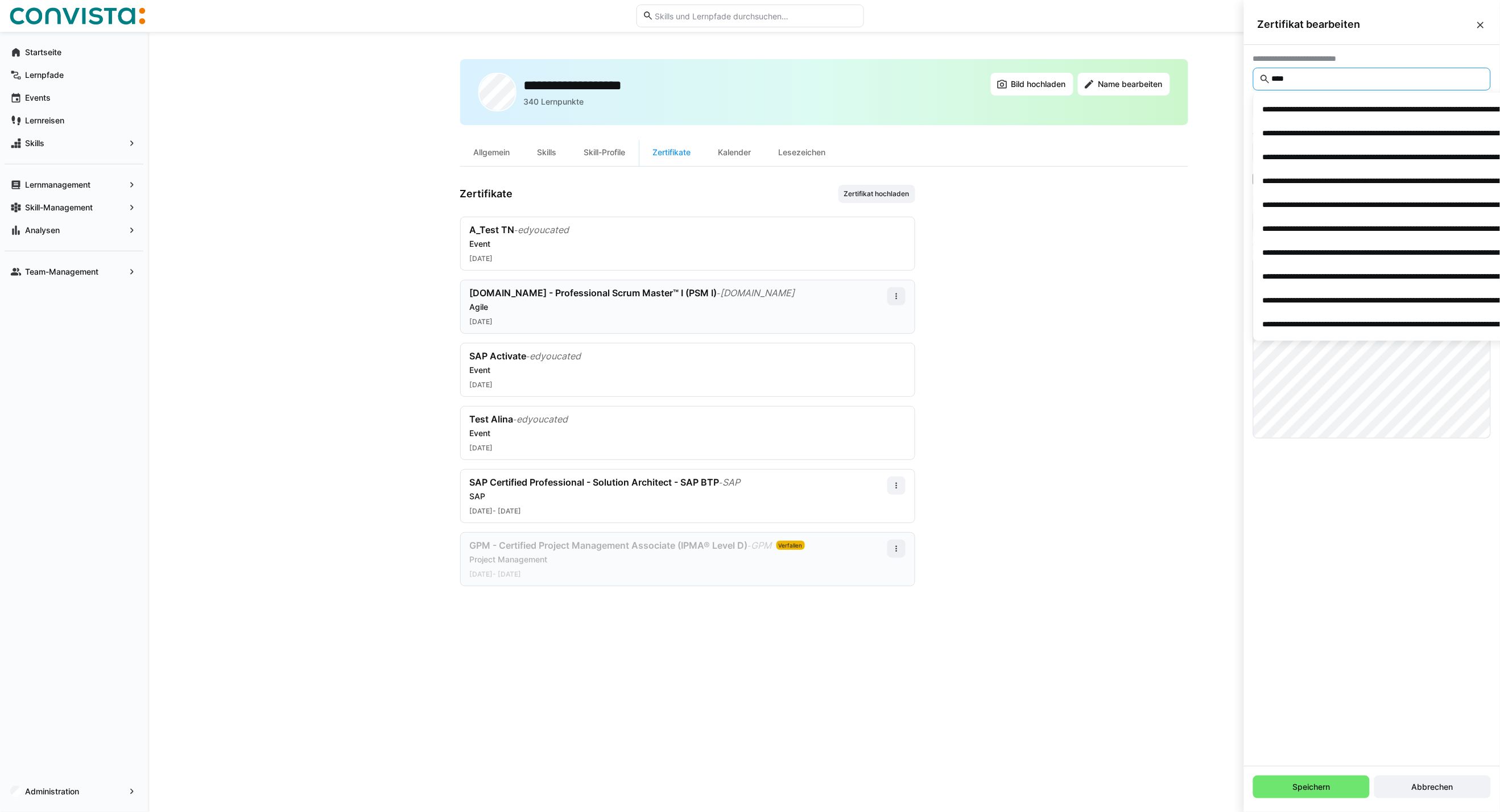
type input "****"
click at [872, 195] on span "Zertifikat hochladen" at bounding box center [876, 194] width 68 height 9
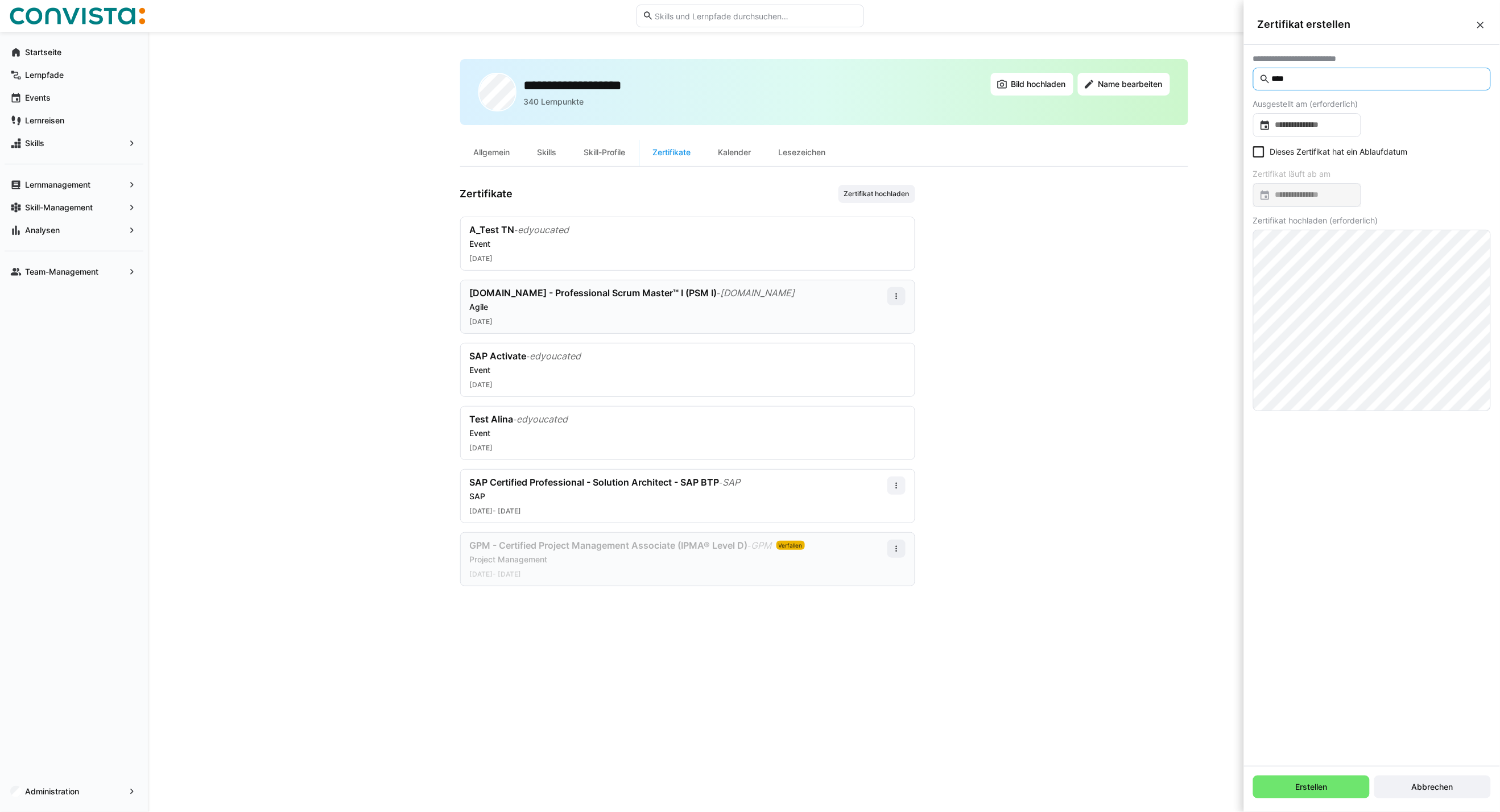
drag, startPoint x: 1309, startPoint y: 76, endPoint x: 1256, endPoint y: 79, distance: 53.1
click at [1256, 79] on eds-input "****" at bounding box center [1371, 79] width 238 height 22
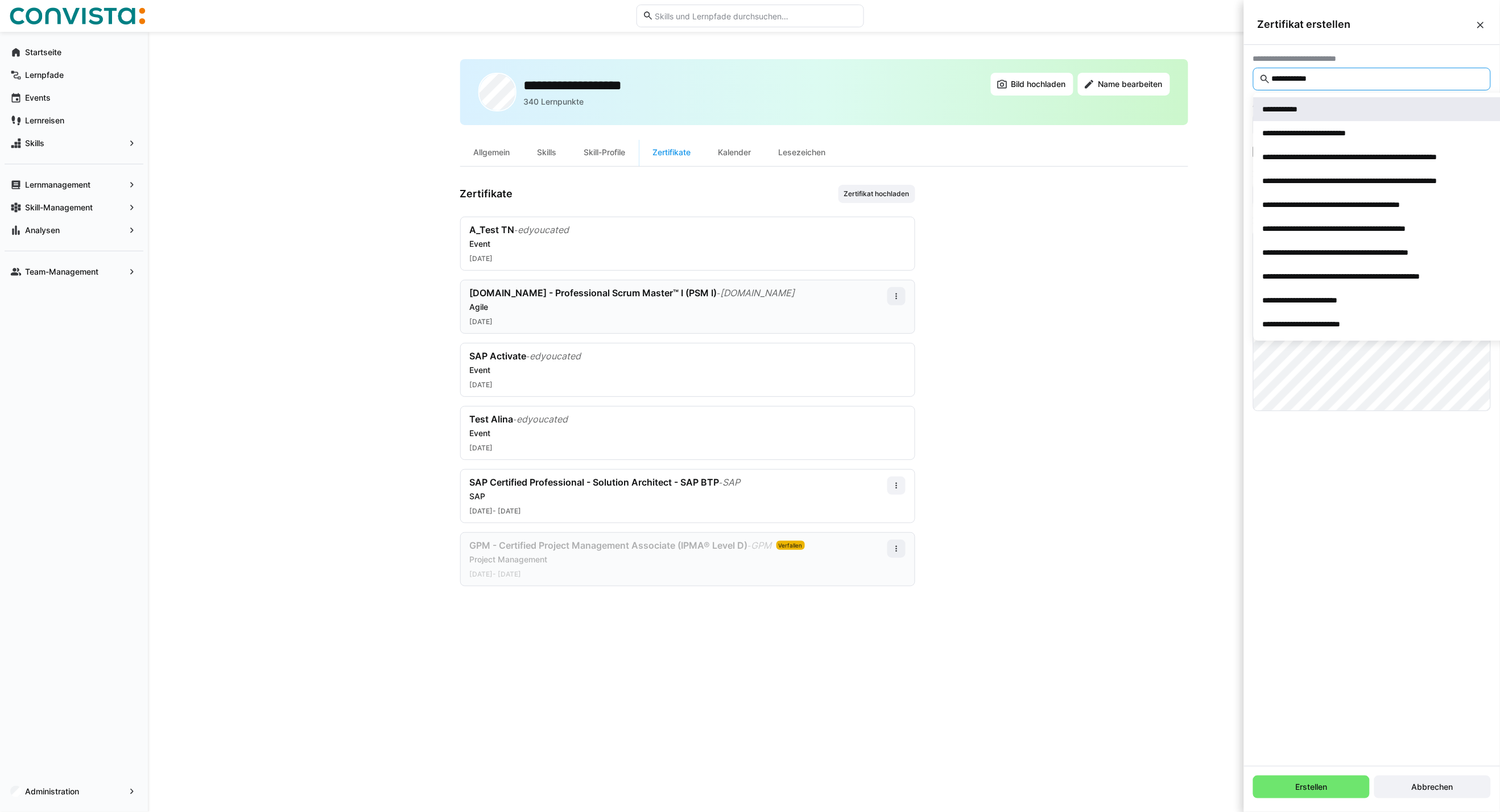
type input "**********"
click at [1288, 111] on div "**********" at bounding box center [1288, 109] width 52 height 12
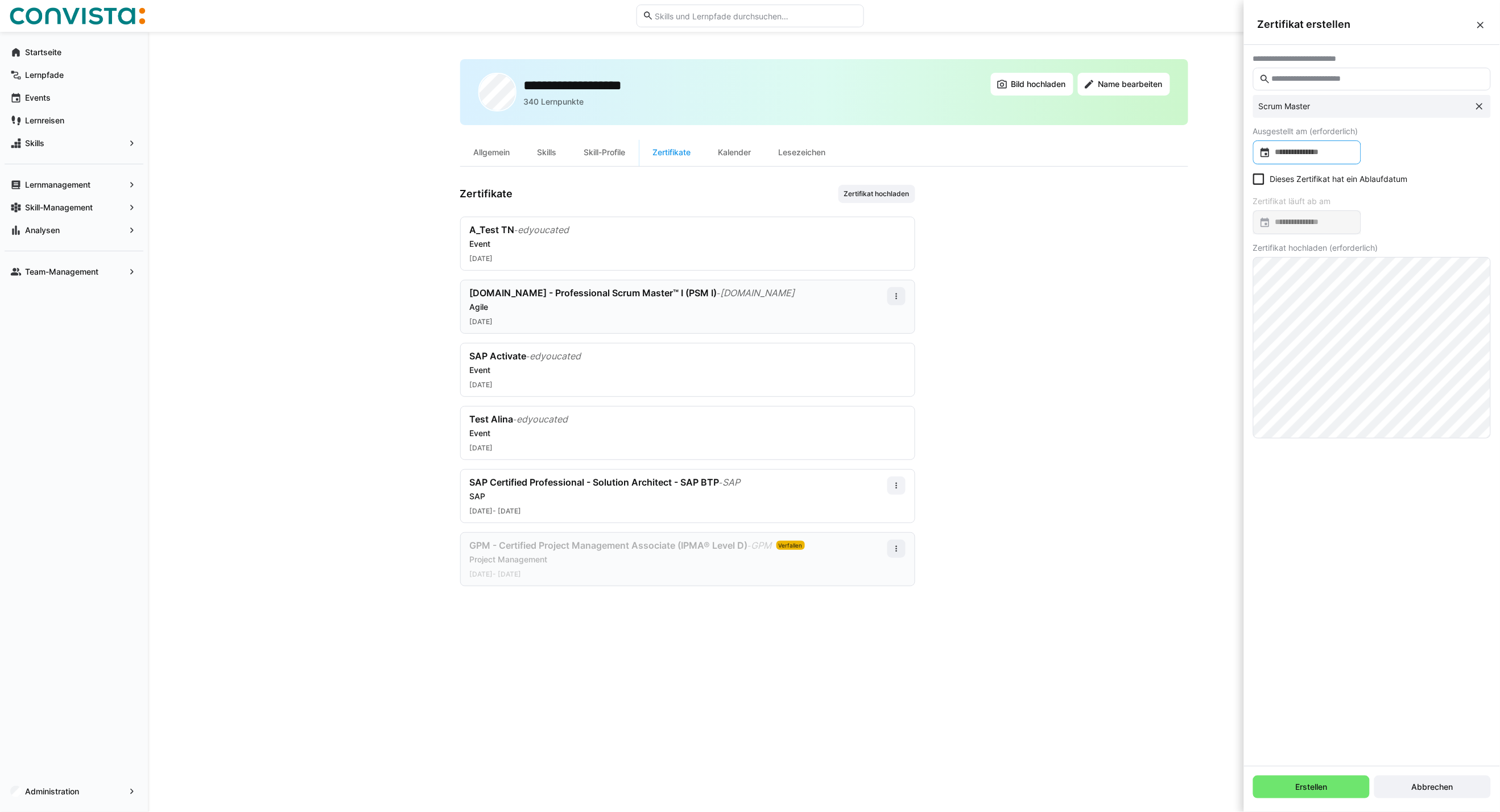
click at [1323, 155] on input at bounding box center [1312, 152] width 84 height 12
click at [1388, 183] on span "Previous month" at bounding box center [1384, 188] width 22 height 22
drag, startPoint x: 1379, startPoint y: 192, endPoint x: 1367, endPoint y: 191, distance: 12.0
click at [1379, 192] on span "Previous month" at bounding box center [1384, 188] width 22 height 22
click at [1286, 191] on span "AUG. 2025" at bounding box center [1277, 188] width 25 height 9
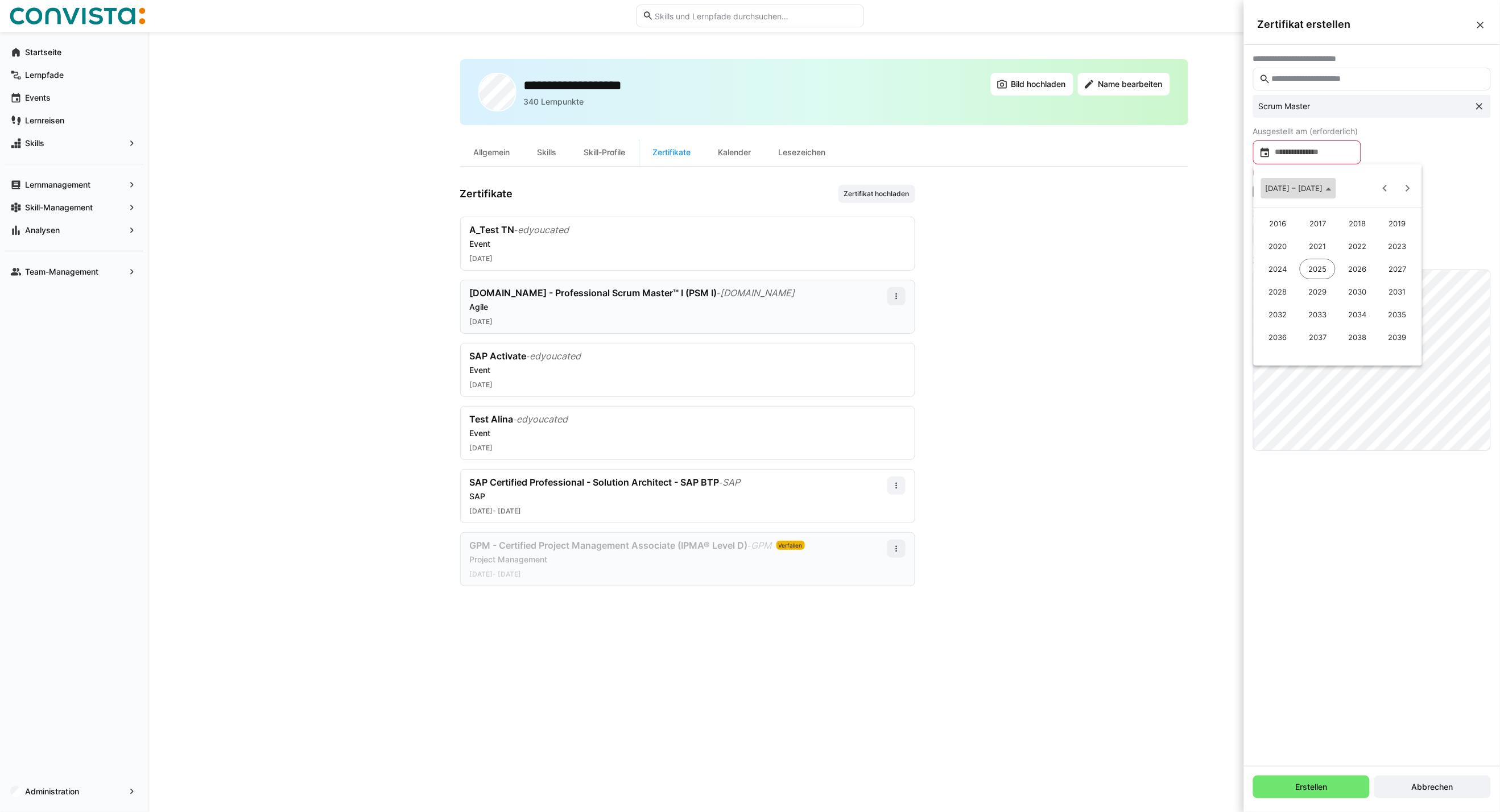
click at [1304, 194] on span "Choose date" at bounding box center [1298, 189] width 75 height 27
click at [1298, 189] on icon "Choose month and year" at bounding box center [1296, 189] width 6 height 3
click at [1384, 191] on span "Previous 24 years" at bounding box center [1384, 188] width 22 height 22
click at [1396, 246] on span "1999" at bounding box center [1397, 246] width 36 height 20
click at [1286, 240] on span "JAN." at bounding box center [1277, 246] width 36 height 20
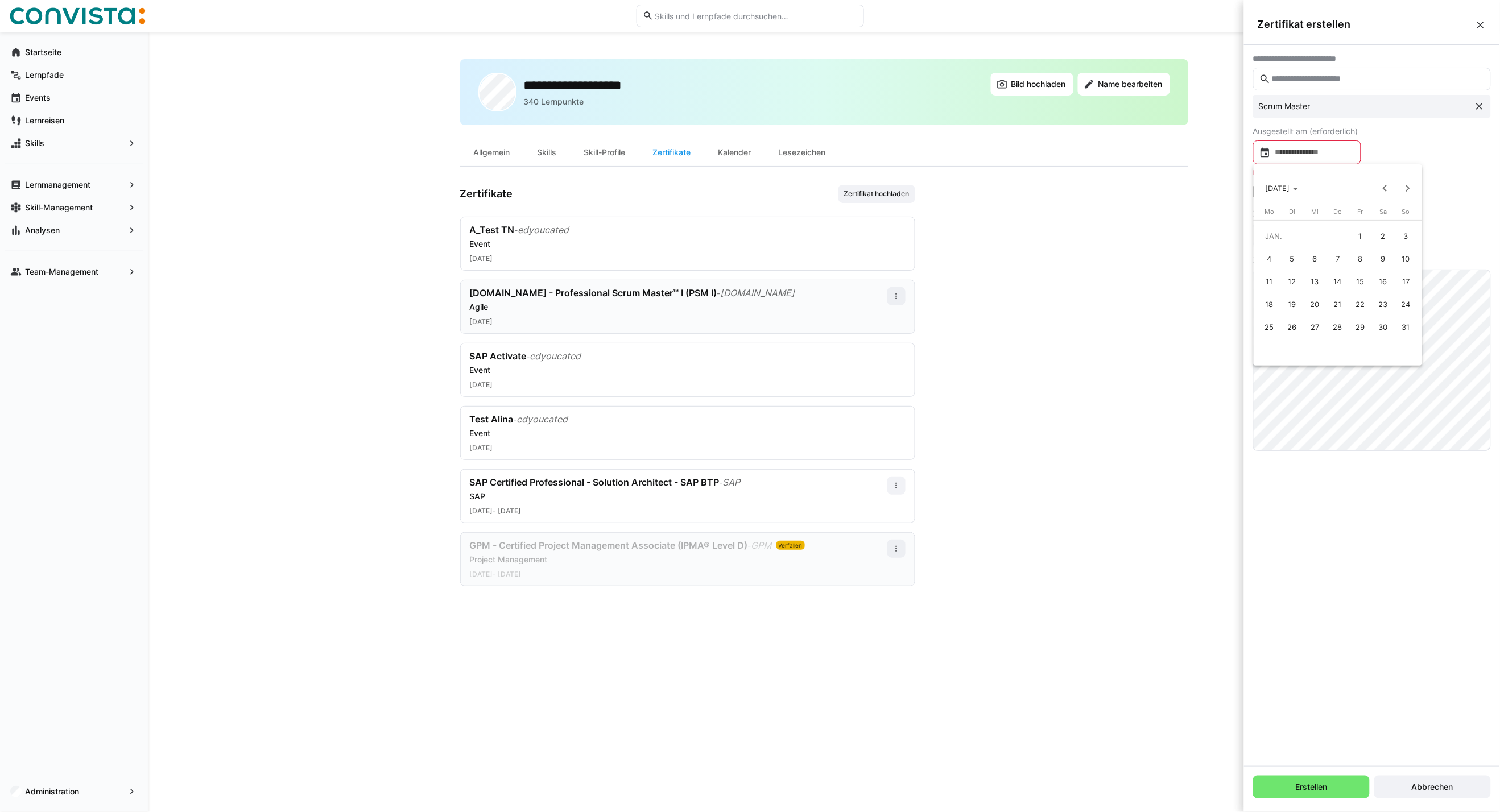
click at [1361, 231] on span "1" at bounding box center [1361, 236] width 20 height 20
type input "**********"
click at [1261, 176] on icon at bounding box center [1259, 179] width 12 height 12
click at [1303, 223] on input at bounding box center [1312, 223] width 84 height 12
click at [1295, 260] on span "OKT. 2025" at bounding box center [1284, 259] width 38 height 9
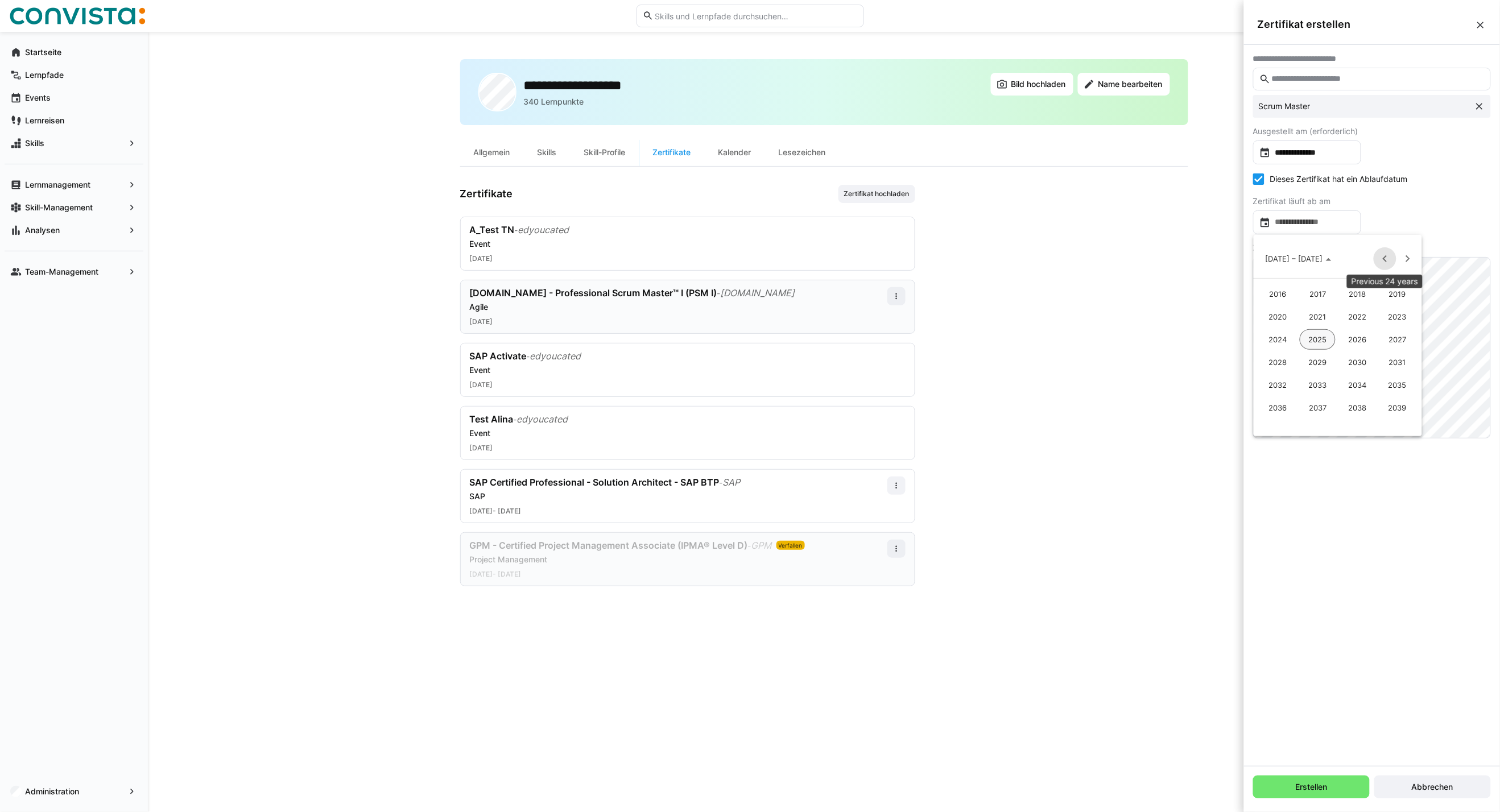
click at [1385, 258] on span "Previous 24 years" at bounding box center [1384, 258] width 22 height 22
click at [1405, 259] on span "Next 24 years" at bounding box center [1407, 258] width 22 height 22
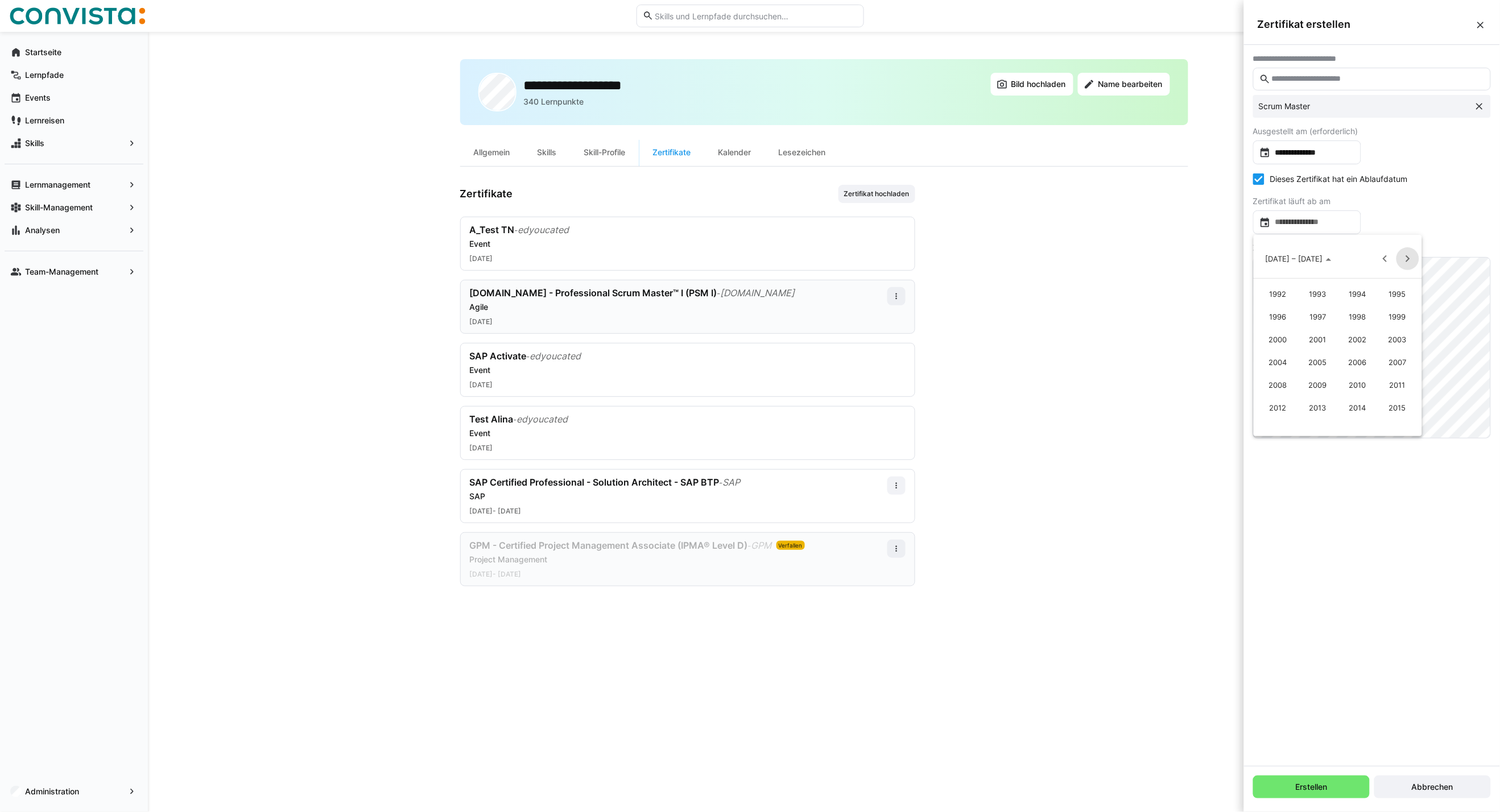
click at [1405, 259] on span "Next 24 years" at bounding box center [1407, 258] width 22 height 22
click at [1385, 256] on span "Previous 24 years" at bounding box center [1384, 258] width 22 height 22
click at [1395, 316] on span "1999" at bounding box center [1397, 316] width 36 height 20
click at [1275, 311] on span "JAN." at bounding box center [1277, 316] width 36 height 20
click at [1358, 303] on span "1" at bounding box center [1361, 306] width 20 height 20
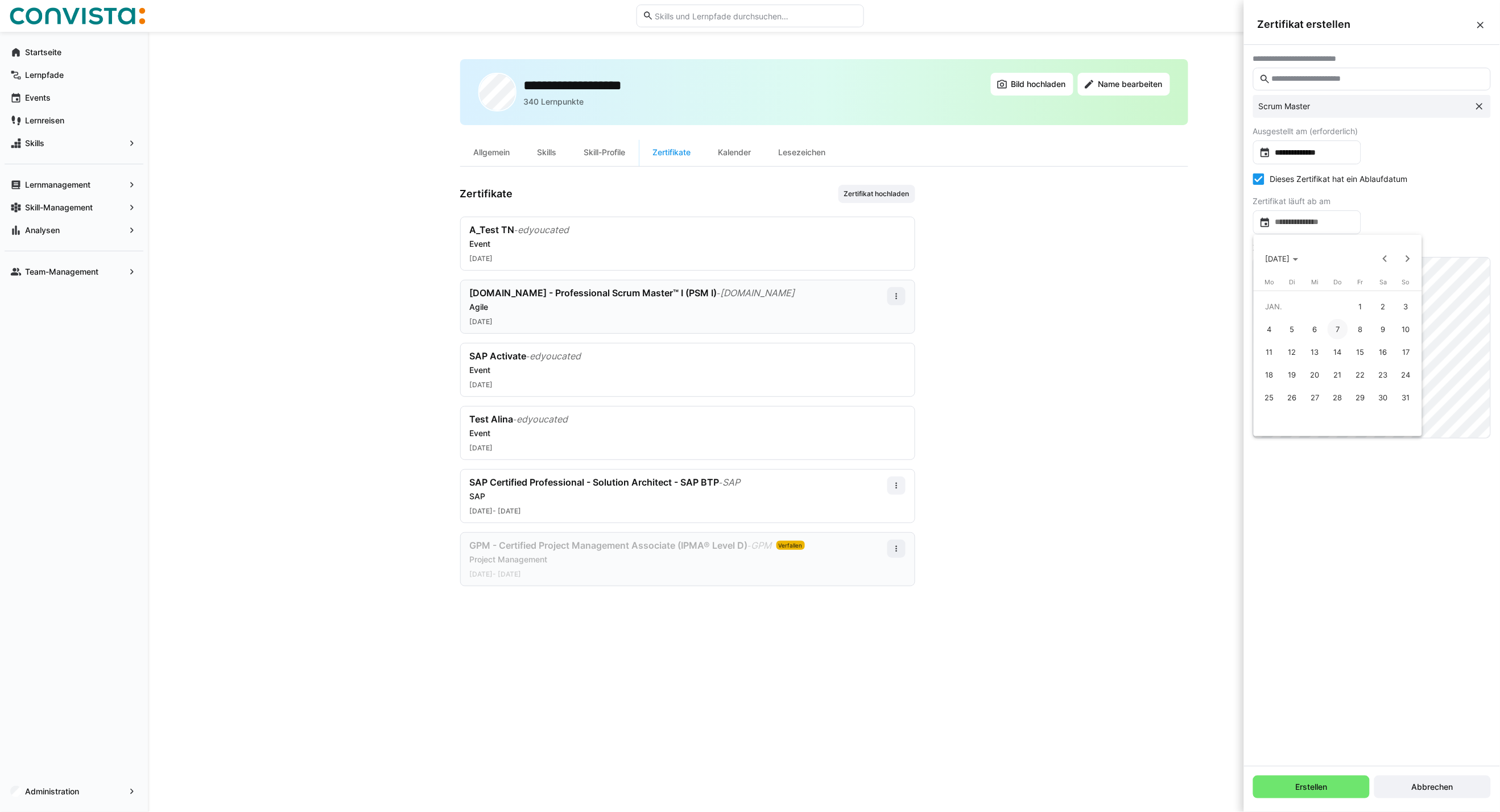
type input "**********"
click at [1323, 277] on input "file" at bounding box center [1371, 282] width 236 height 50
click at [1316, 794] on span "Erstellen" at bounding box center [1311, 787] width 116 height 22
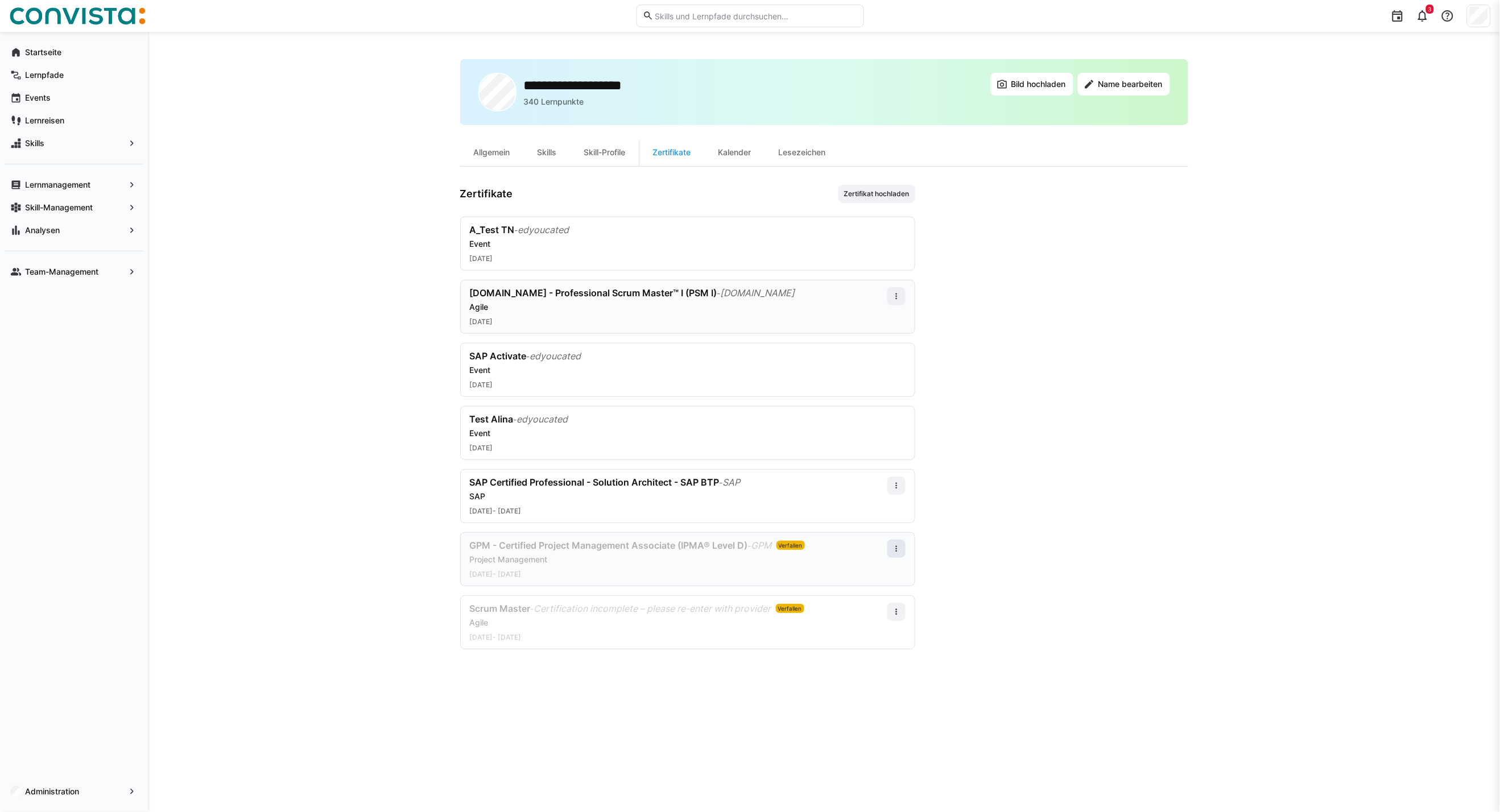
click at [888, 552] on span at bounding box center [896, 548] width 18 height 18
click at [879, 616] on div "Löschen" at bounding box center [875, 621] width 59 height 22
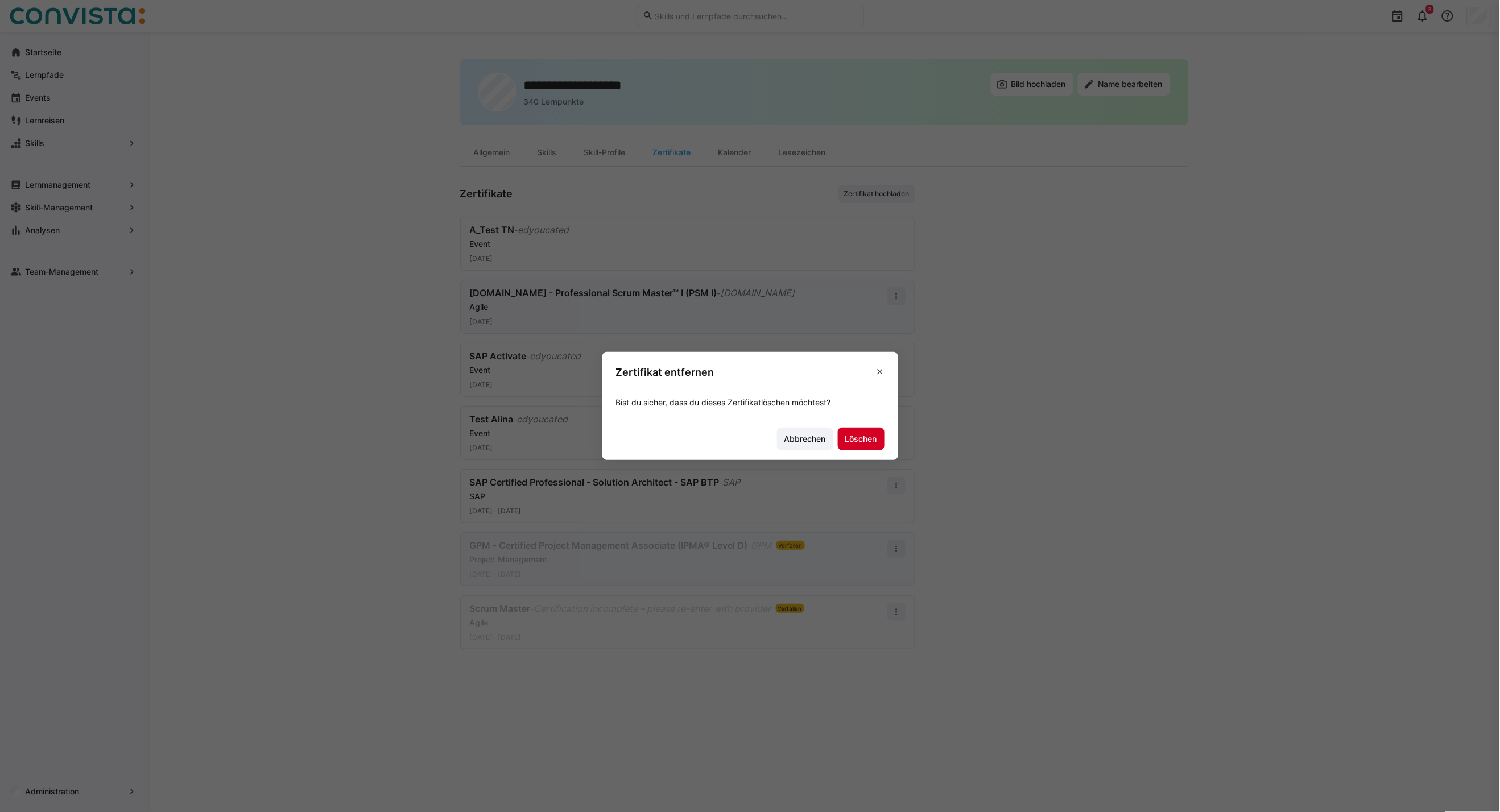
click at [854, 442] on span "Löschen" at bounding box center [861, 439] width 35 height 12
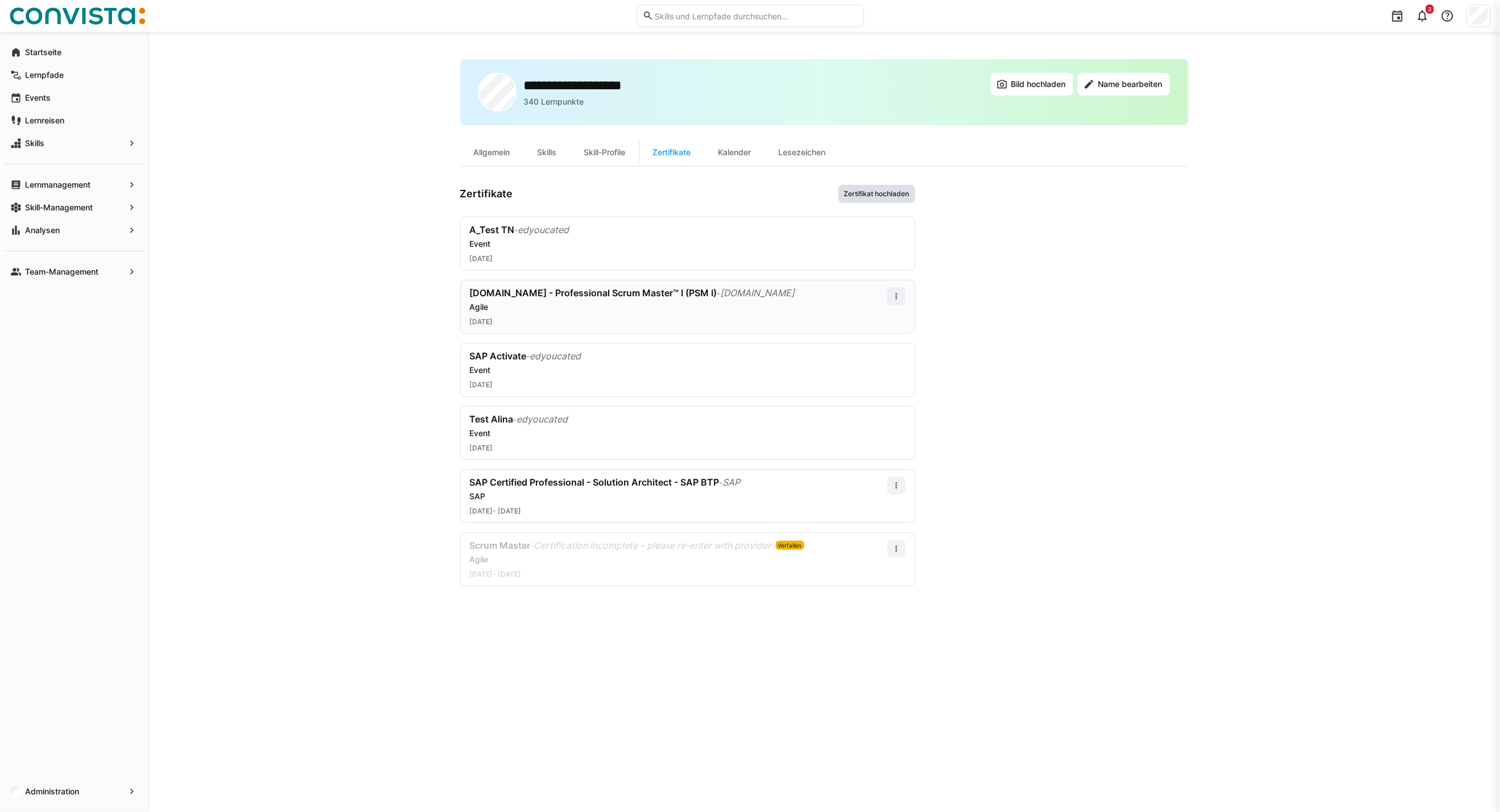
click at [885, 196] on span "Zertifikat hochladen" at bounding box center [876, 194] width 68 height 9
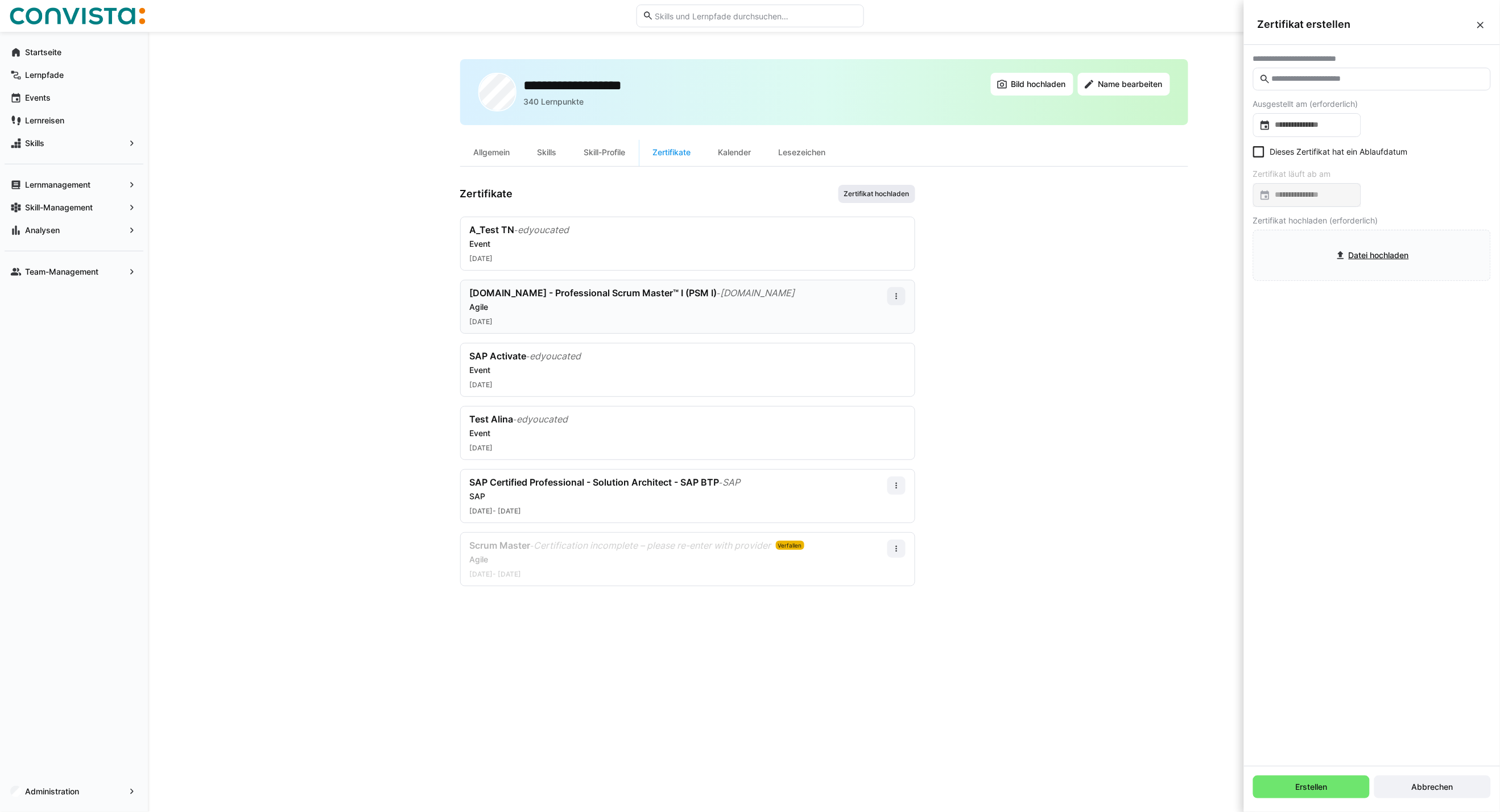
click at [888, 201] on span "Zertifikat hochladen" at bounding box center [876, 194] width 77 height 18
click at [1293, 79] on input "text" at bounding box center [1377, 79] width 214 height 10
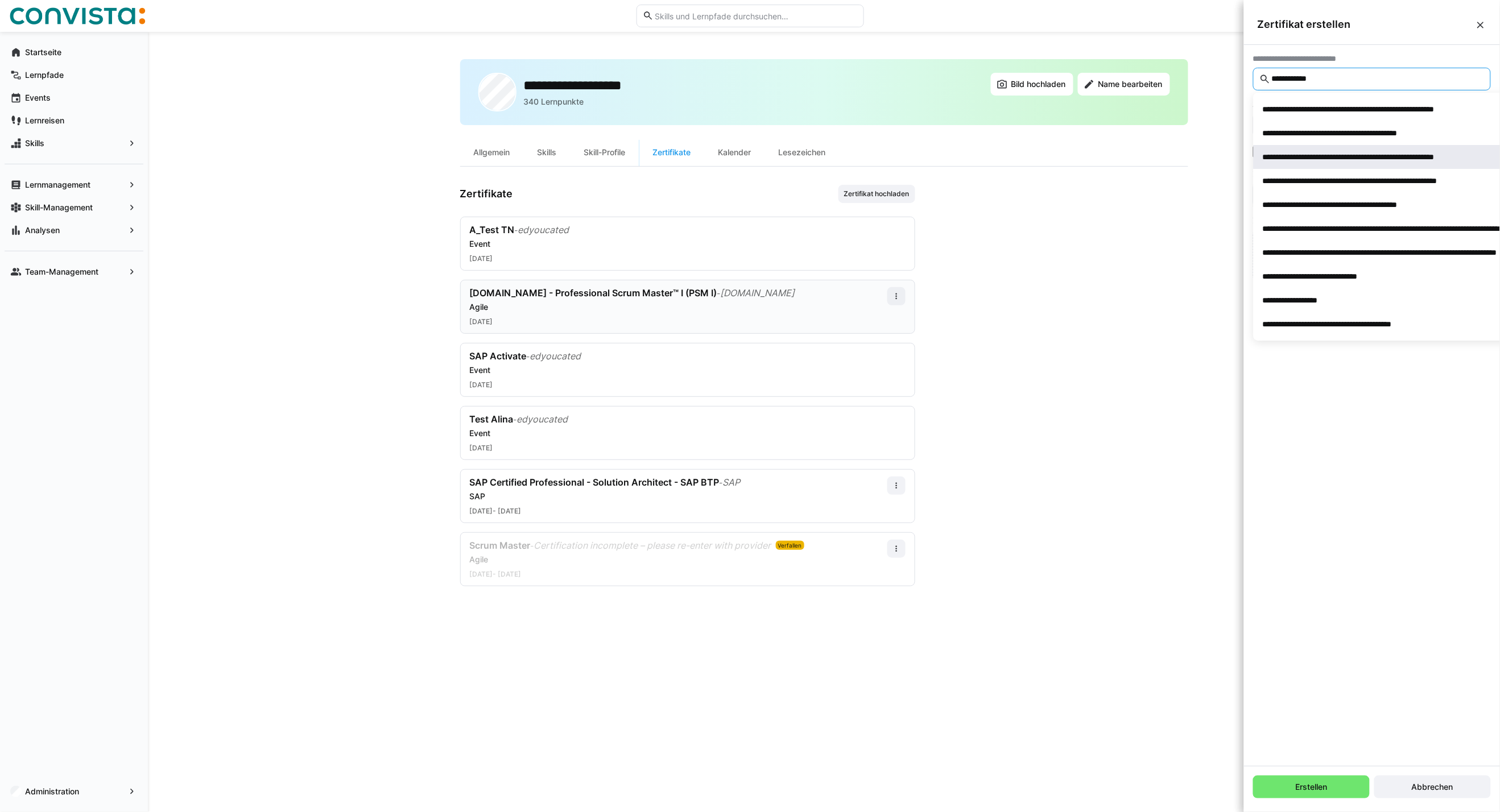
type input "**********"
click at [1327, 164] on span "**********" at bounding box center [1425, 157] width 342 height 24
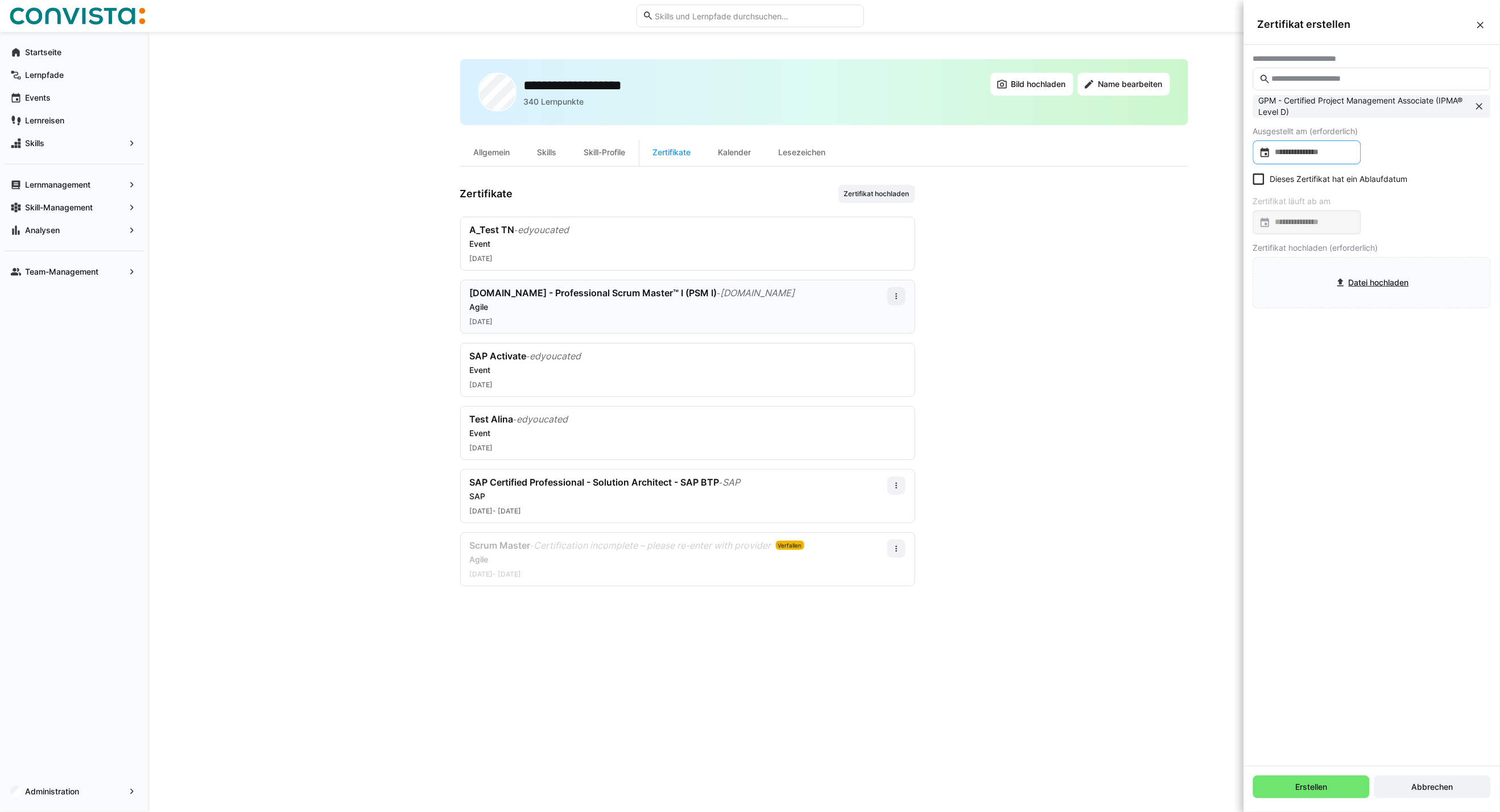
click at [1301, 156] on input at bounding box center [1312, 152] width 84 height 12
click at [1377, 189] on span "Previous month" at bounding box center [1384, 188] width 22 height 22
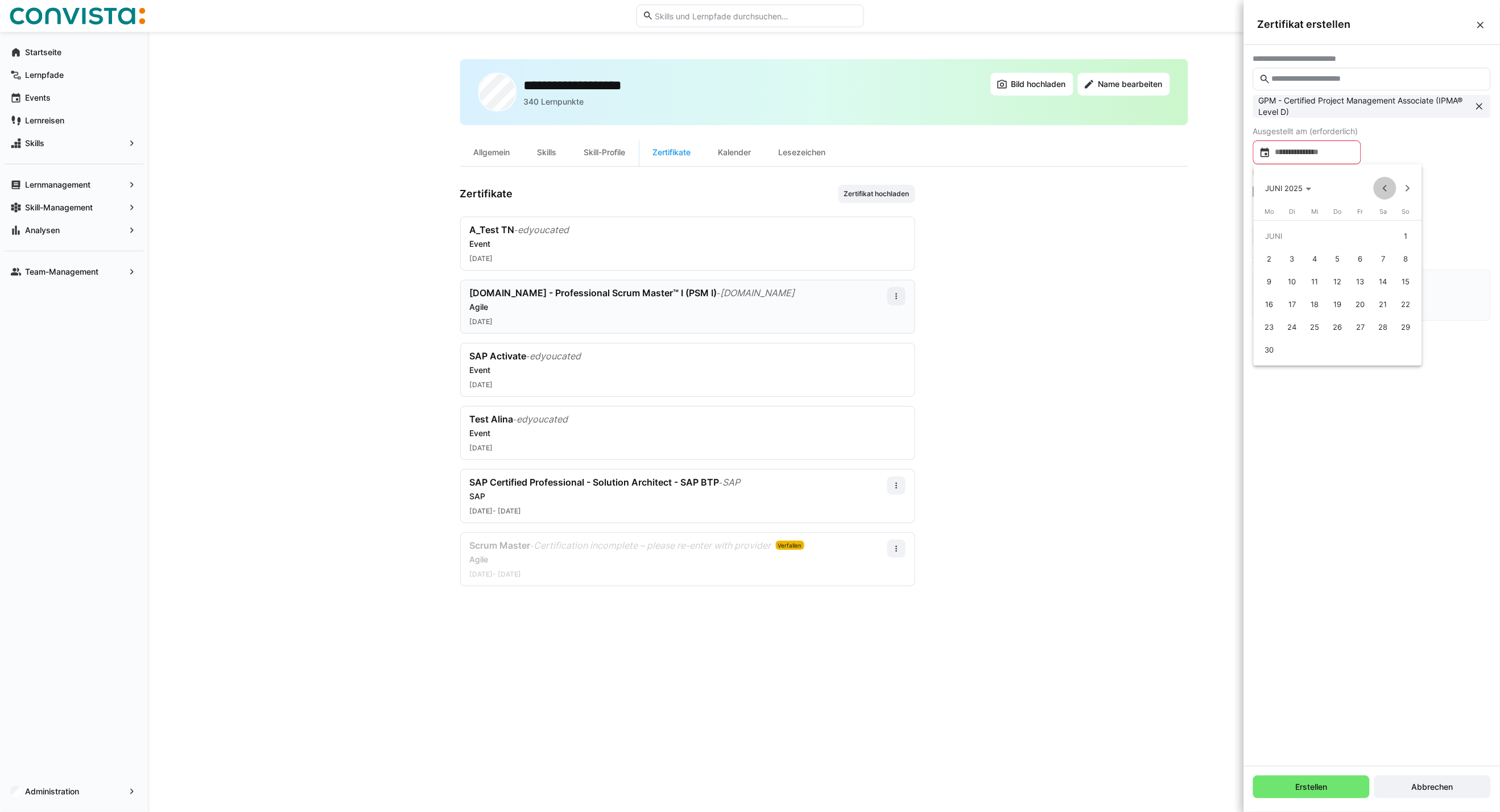
click at [1377, 189] on span "Previous month" at bounding box center [1384, 188] width 22 height 22
click at [1310, 188] on polygon "Choose month and year" at bounding box center [1313, 189] width 6 height 3
click at [1408, 241] on span "2023" at bounding box center [1397, 246] width 36 height 20
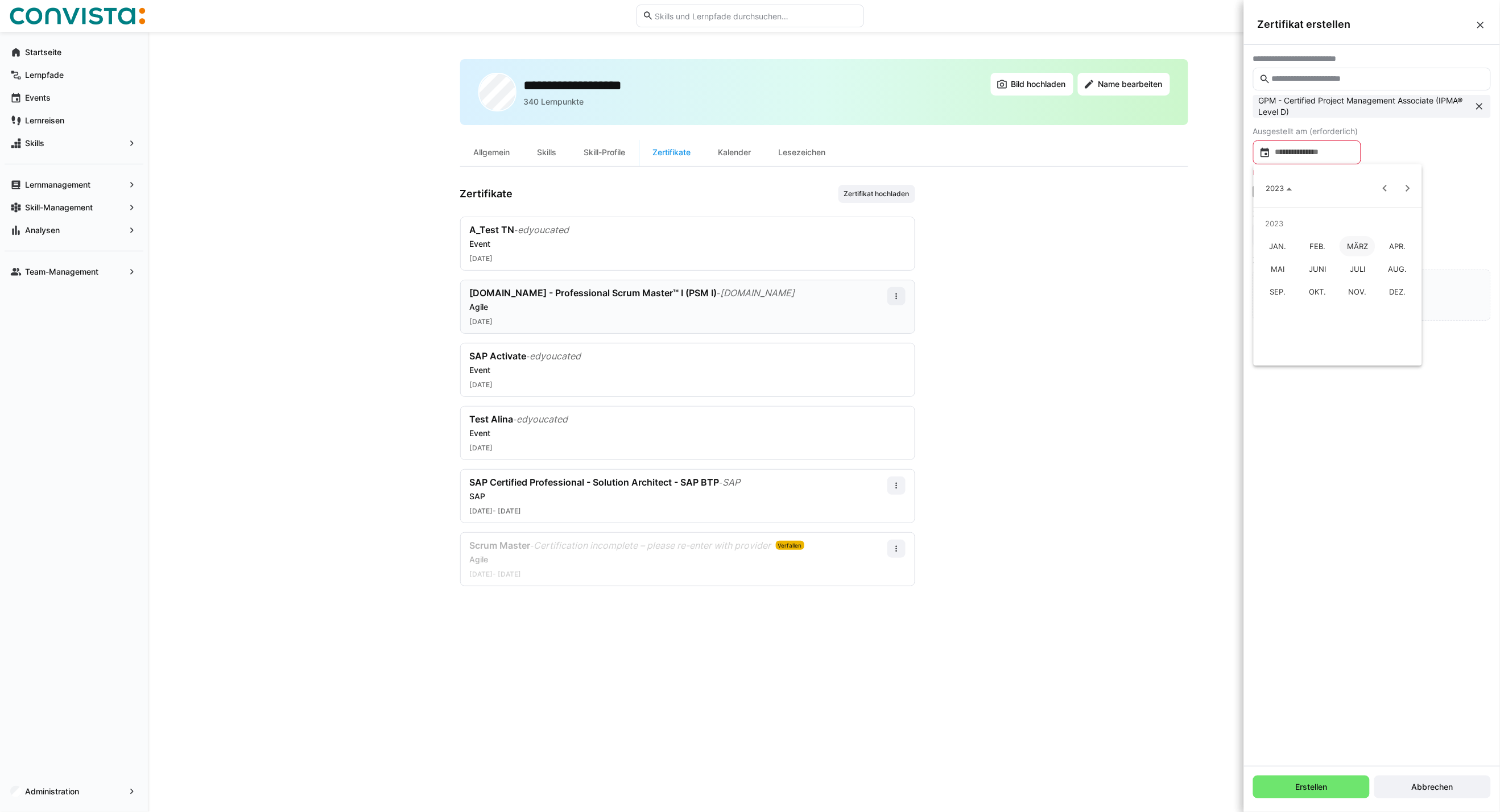
click at [1278, 248] on span "JAN." at bounding box center [1277, 246] width 36 height 20
click at [1408, 231] on span "1" at bounding box center [1406, 236] width 20 height 20
type input "**********"
click at [1259, 180] on icon at bounding box center [1259, 179] width 12 height 12
click at [1290, 223] on input at bounding box center [1312, 223] width 84 height 12
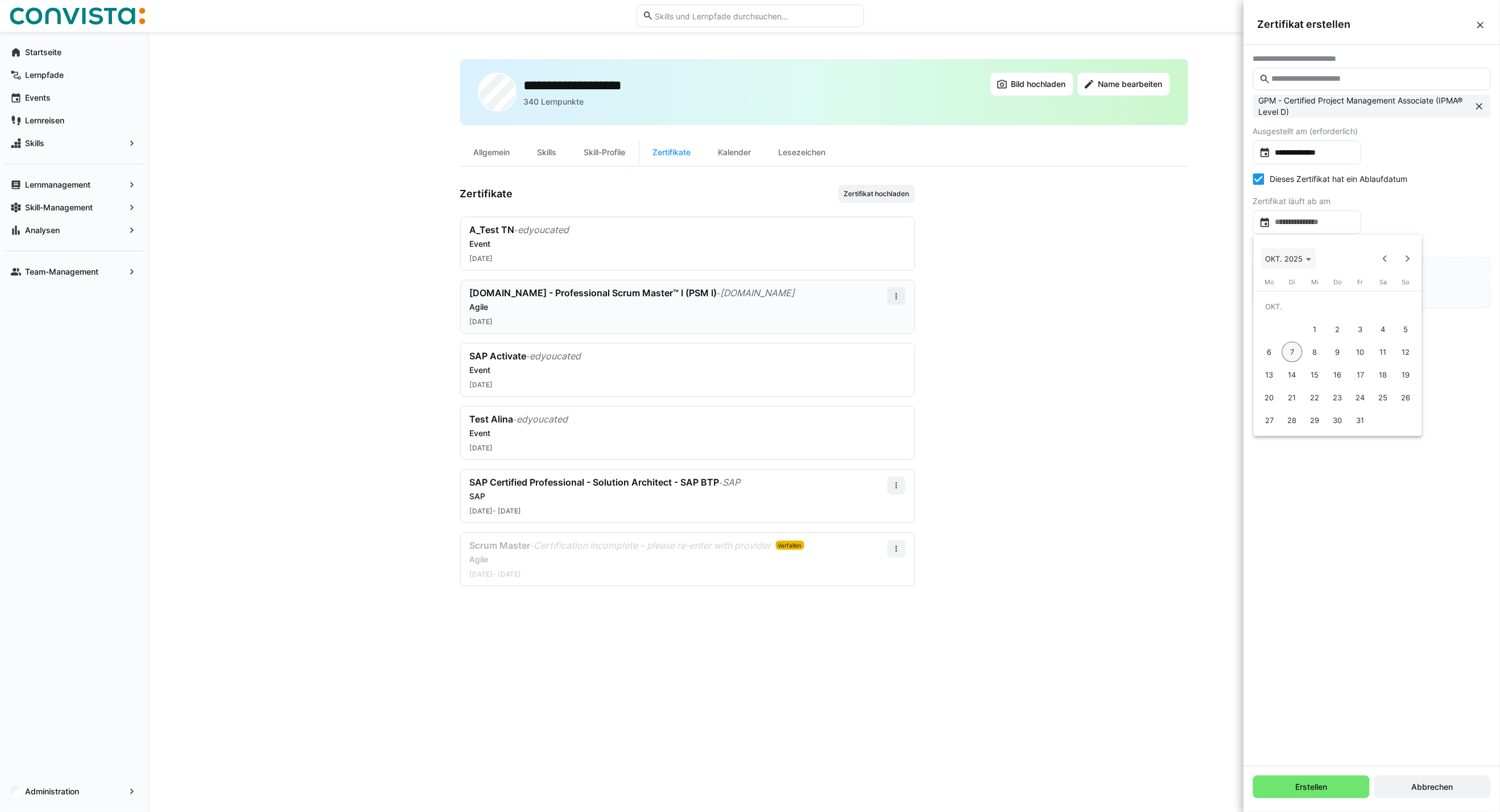
click at [1300, 256] on span "OKT. 2025" at bounding box center [1284, 259] width 38 height 9
click at [1408, 263] on span "Next 24 years" at bounding box center [1407, 258] width 22 height 22
click at [1394, 336] on span "2099" at bounding box center [1397, 340] width 36 height 20
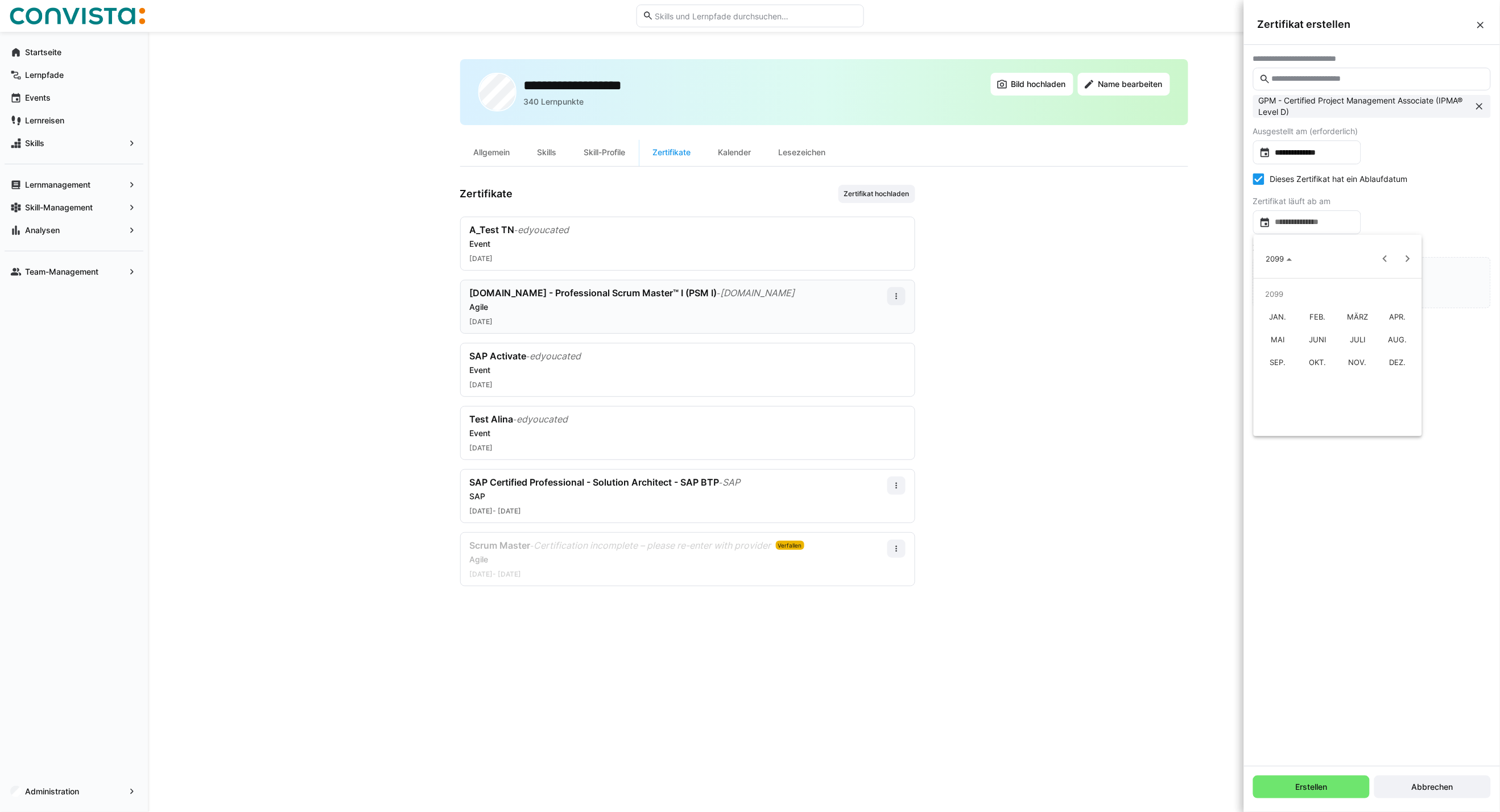
click at [1272, 316] on span "JAN." at bounding box center [1277, 316] width 36 height 20
click at [1341, 303] on span "1" at bounding box center [1337, 306] width 20 height 20
type input "**********"
click at [1374, 277] on input "file" at bounding box center [1371, 282] width 236 height 50
click at [1310, 789] on span "Erstellen" at bounding box center [1311, 787] width 35 height 12
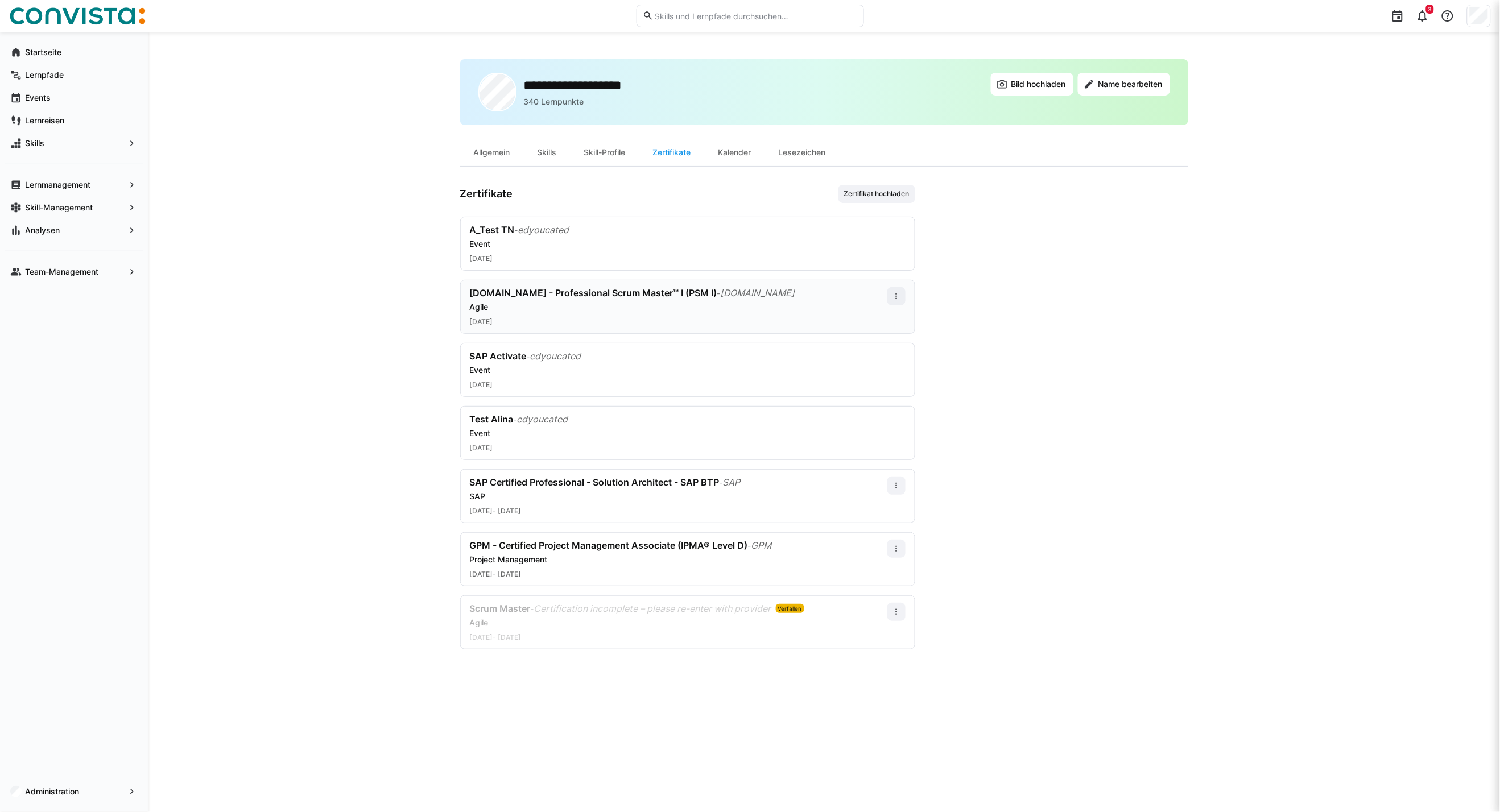
click at [514, 296] on span "scrum.org - Professional Scrum Master™ I (PSM I)" at bounding box center [593, 293] width 247 height 12
drag, startPoint x: 472, startPoint y: 291, endPoint x: 743, endPoint y: 290, distance: 271.0
click at [743, 290] on div "scrum.org - Professional Scrum Master™ I (PSM I) - scrum.org" at bounding box center [678, 293] width 418 height 12
copy div "scrum.org - Professional Scrum Master™ I (PSM I) - scrum.org"
drag, startPoint x: 467, startPoint y: 609, endPoint x: 782, endPoint y: 605, distance: 315.0
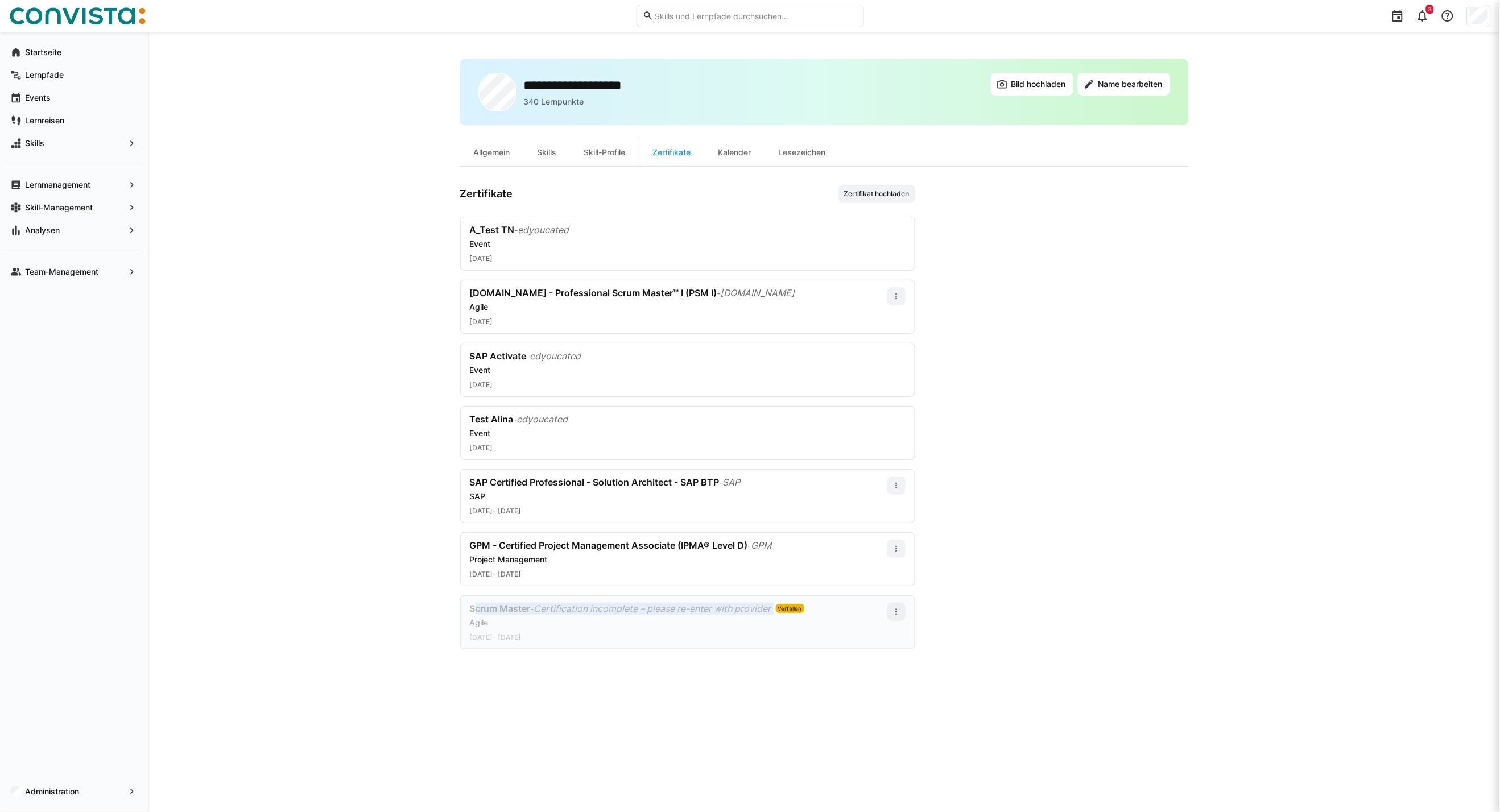
click at [782, 605] on div "Scrum Master - Certification incomplete – please re-enter with provider Verfall…" at bounding box center [688, 622] width 455 height 54
copy div "Scrum Master - Certification incomplete – please re-enter with provider"
drag, startPoint x: 470, startPoint y: 544, endPoint x: 798, endPoint y: 546, distance: 328.0
click at [798, 546] on div "GPM - Certified Project Management Associate (IPMA® Level D) - GPM" at bounding box center [678, 545] width 418 height 12
drag, startPoint x: 798, startPoint y: 546, endPoint x: 723, endPoint y: 543, distance: 75.1
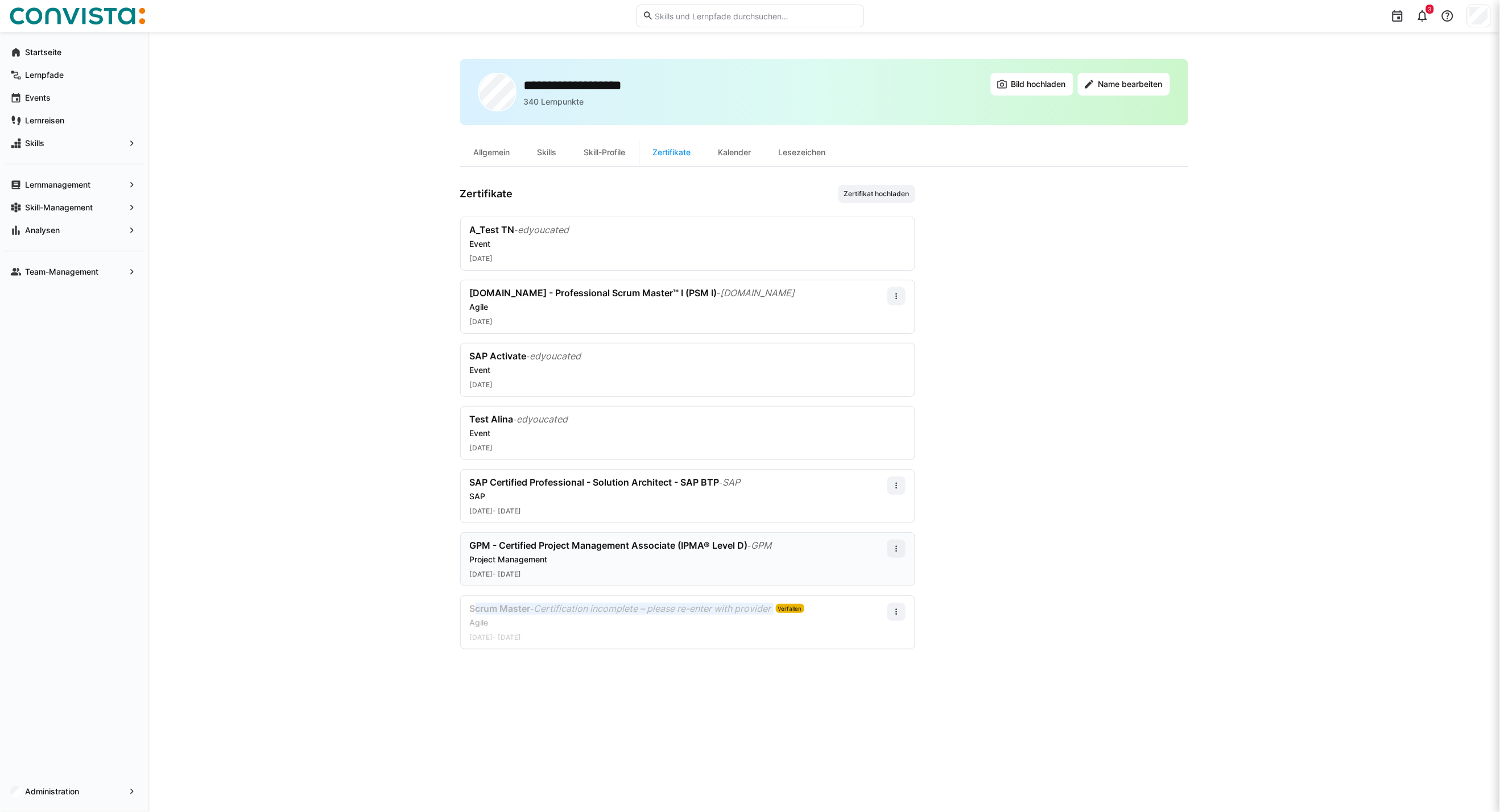
copy div "GPM - Certified Project Management Associate (IPMA® Level D) - GPM"
click at [1087, 488] on app-user-profile-inner-container "Zertifikate Zertifikat hochladen A_Test TN - edyoucated Event 01.09.2025 scrum.…" at bounding box center [824, 417] width 728 height 465
click at [0, 0] on app-navigation-label "Team-Management" at bounding box center [0, 0] width 0 height 0
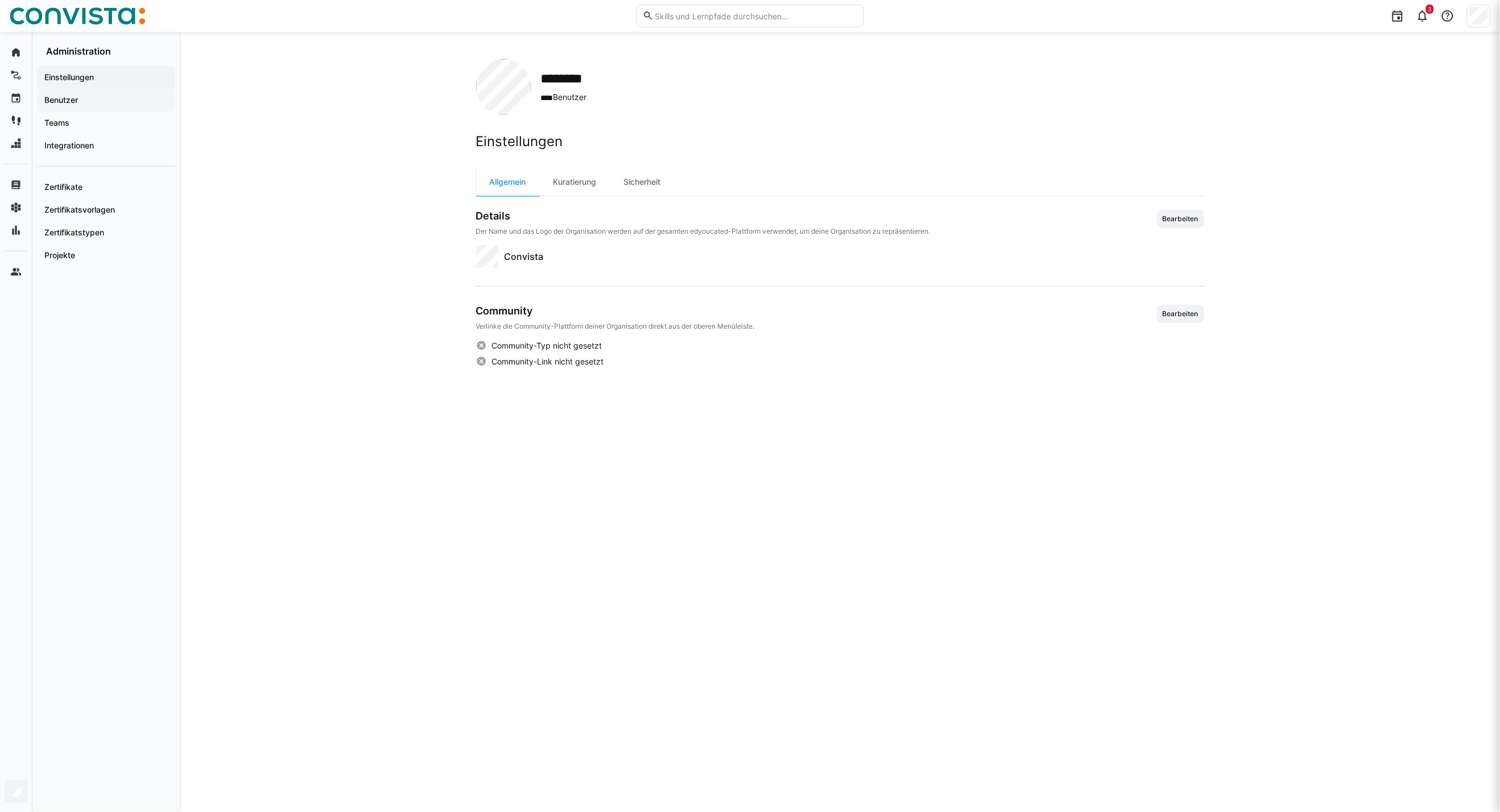
click at [89, 103] on span "Benutzer" at bounding box center [106, 100] width 127 height 12
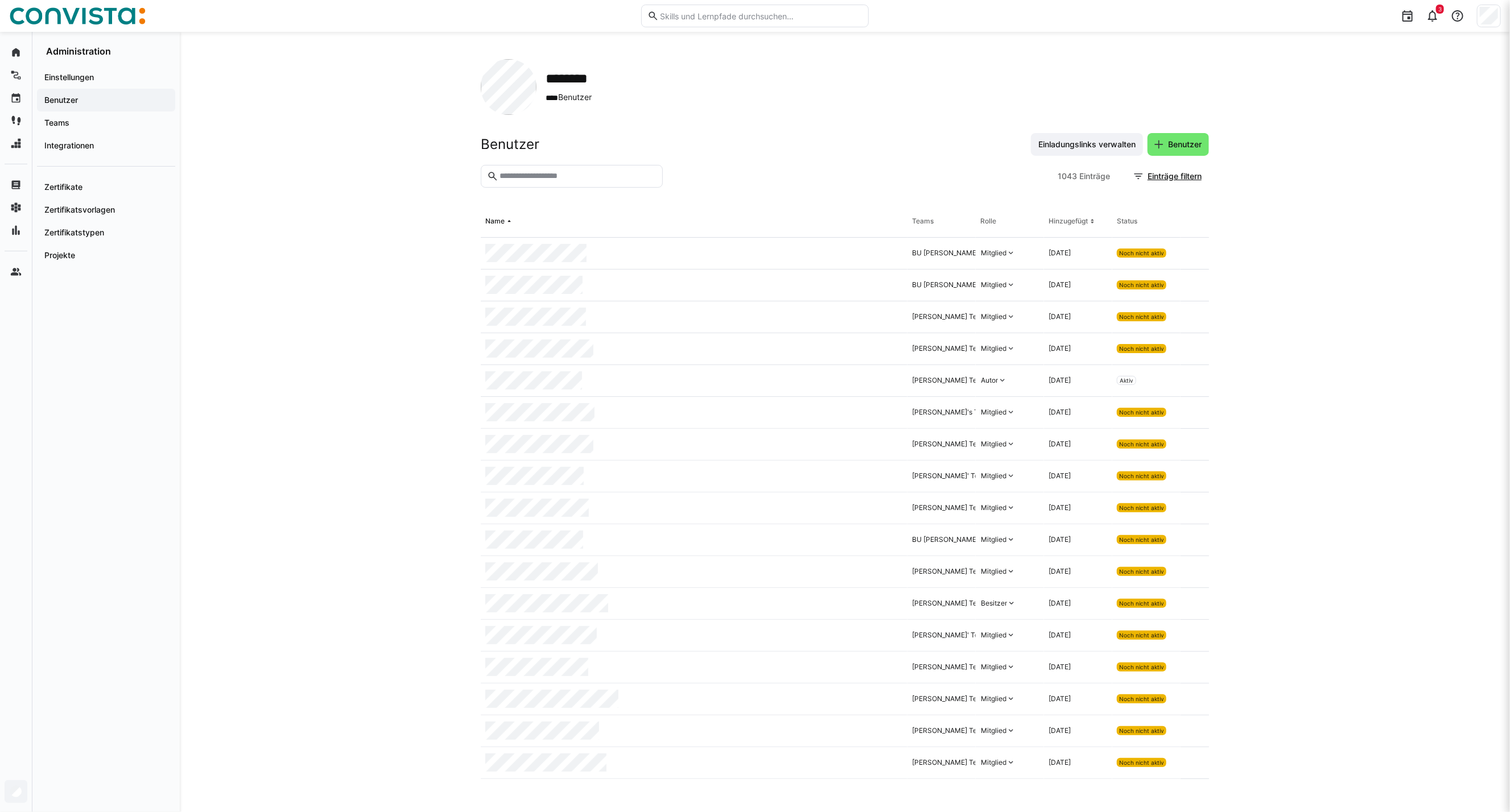
click at [539, 183] on eds-input at bounding box center [572, 176] width 182 height 22
click at [549, 170] on eds-input at bounding box center [572, 176] width 182 height 22
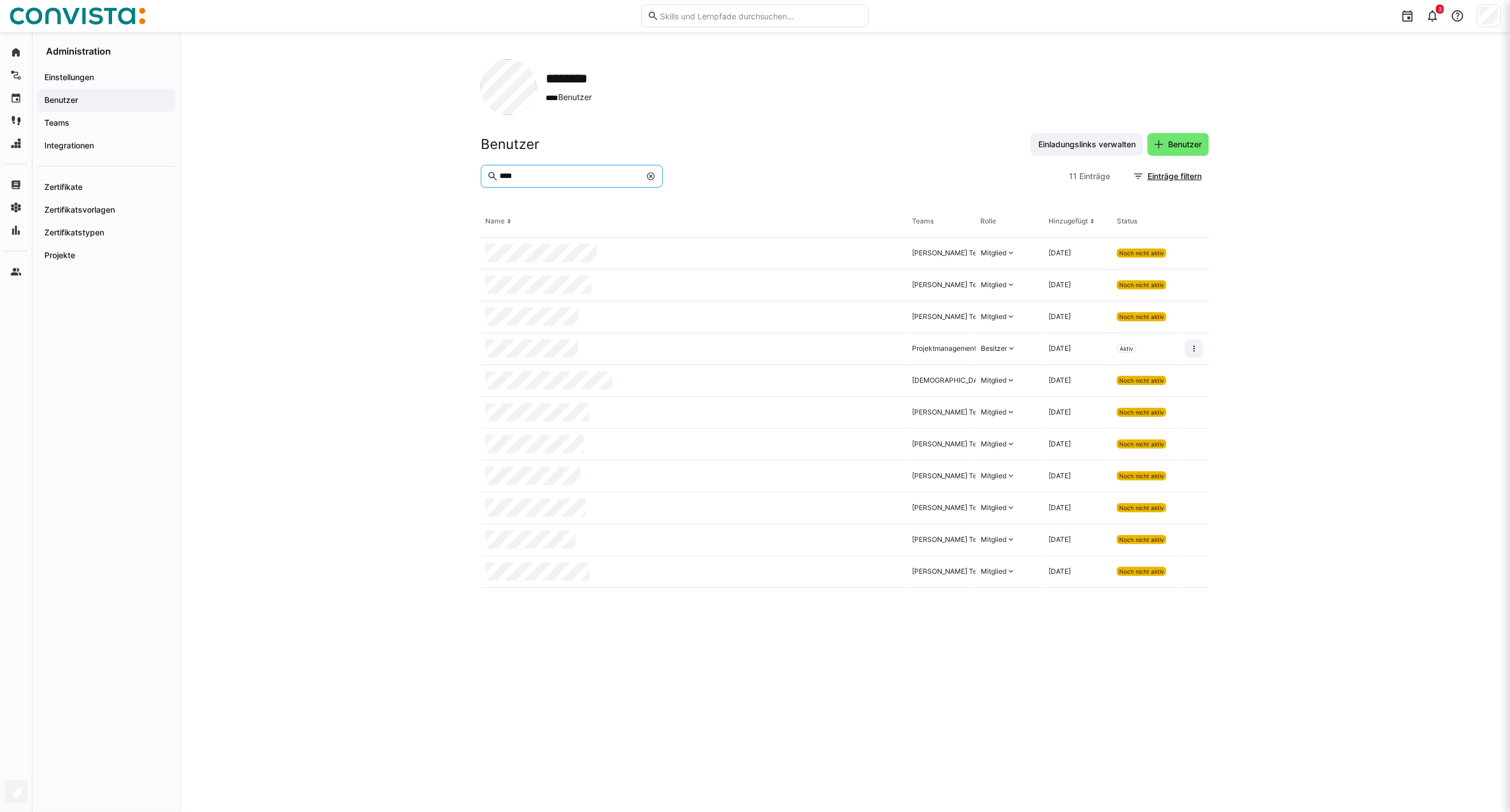
type input "****"
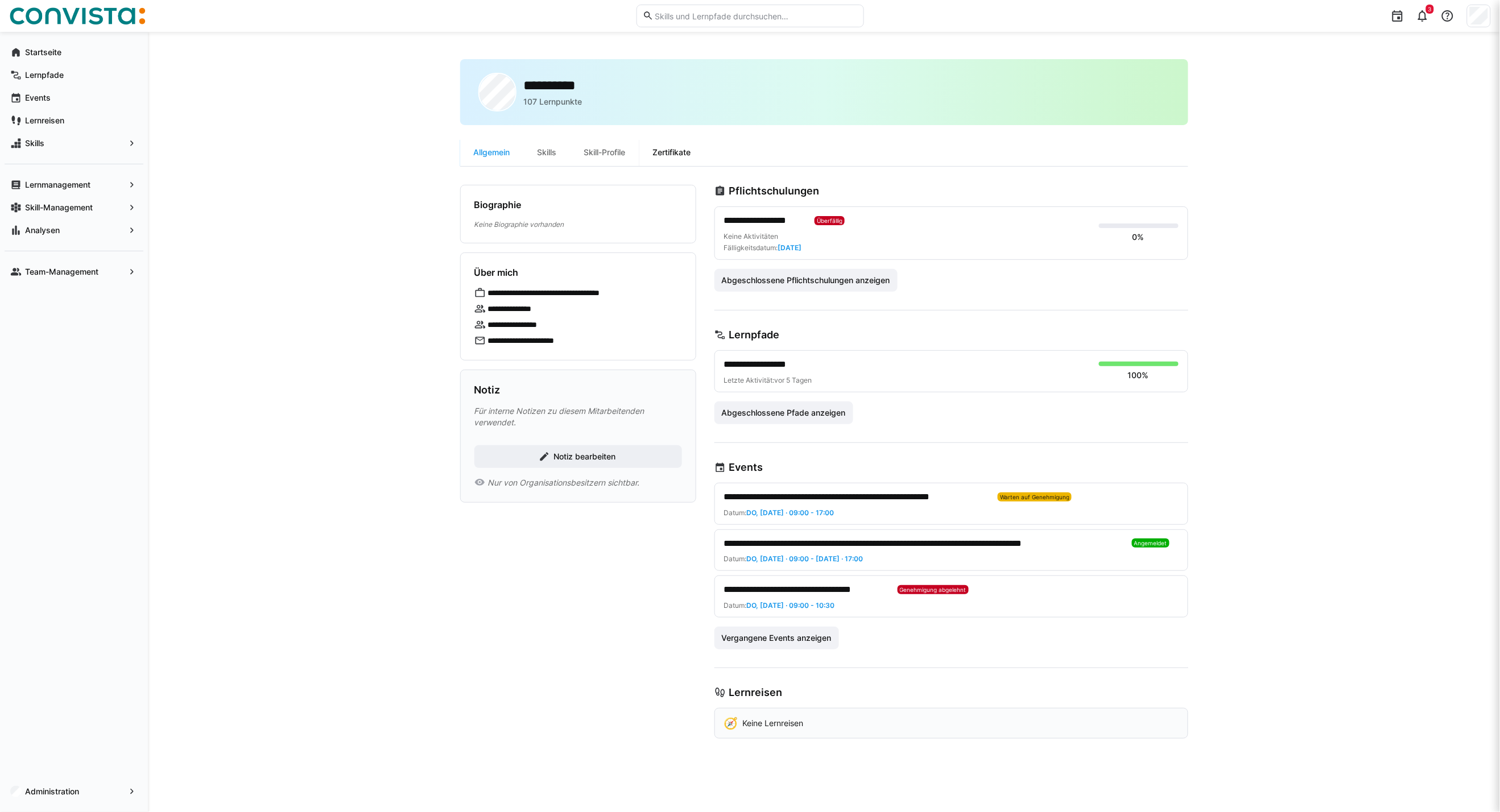
click at [666, 160] on div "Zertifikate" at bounding box center [672, 152] width 66 height 27
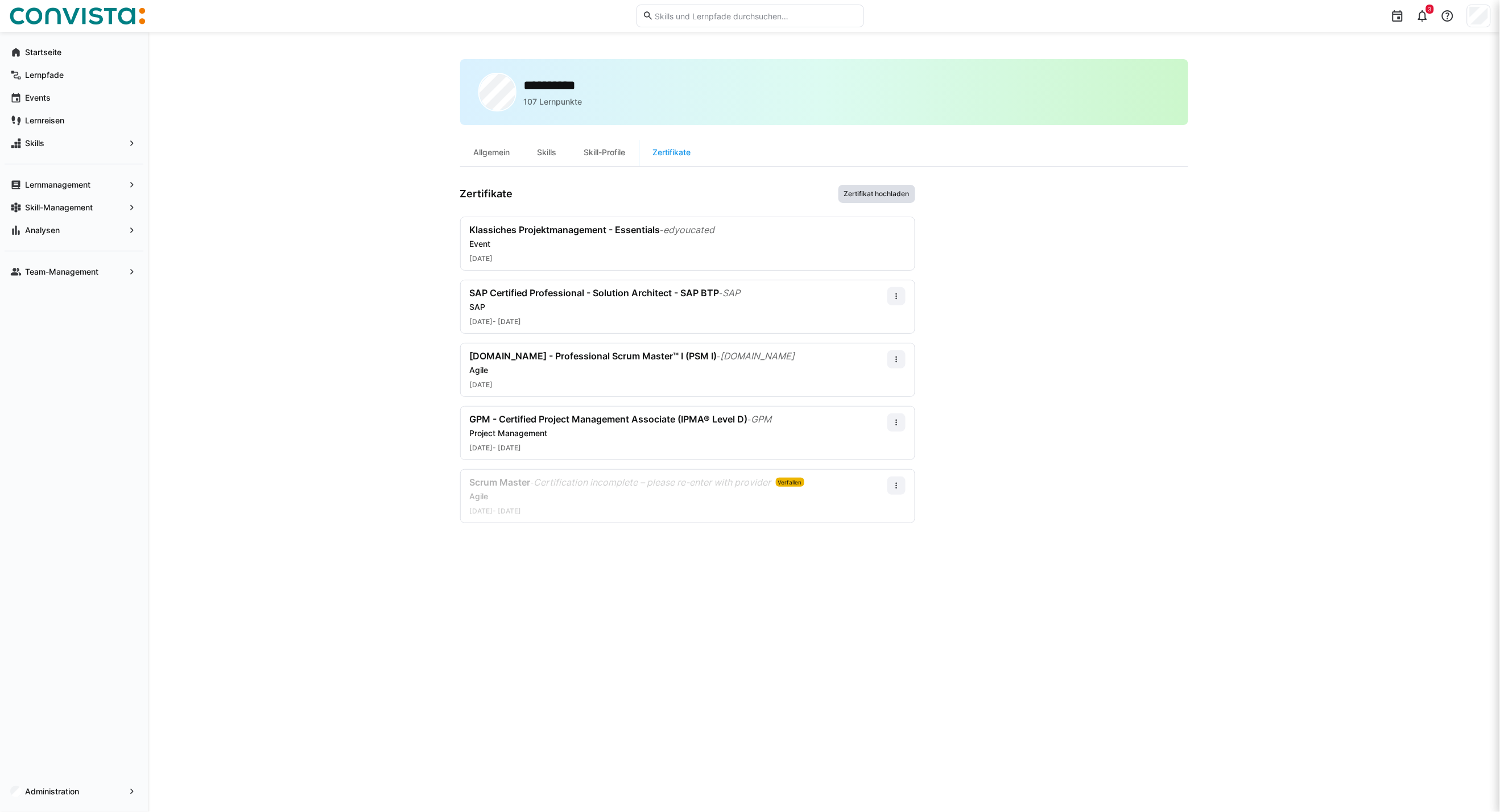
click at [864, 198] on span "Zertifikat hochladen" at bounding box center [876, 194] width 77 height 18
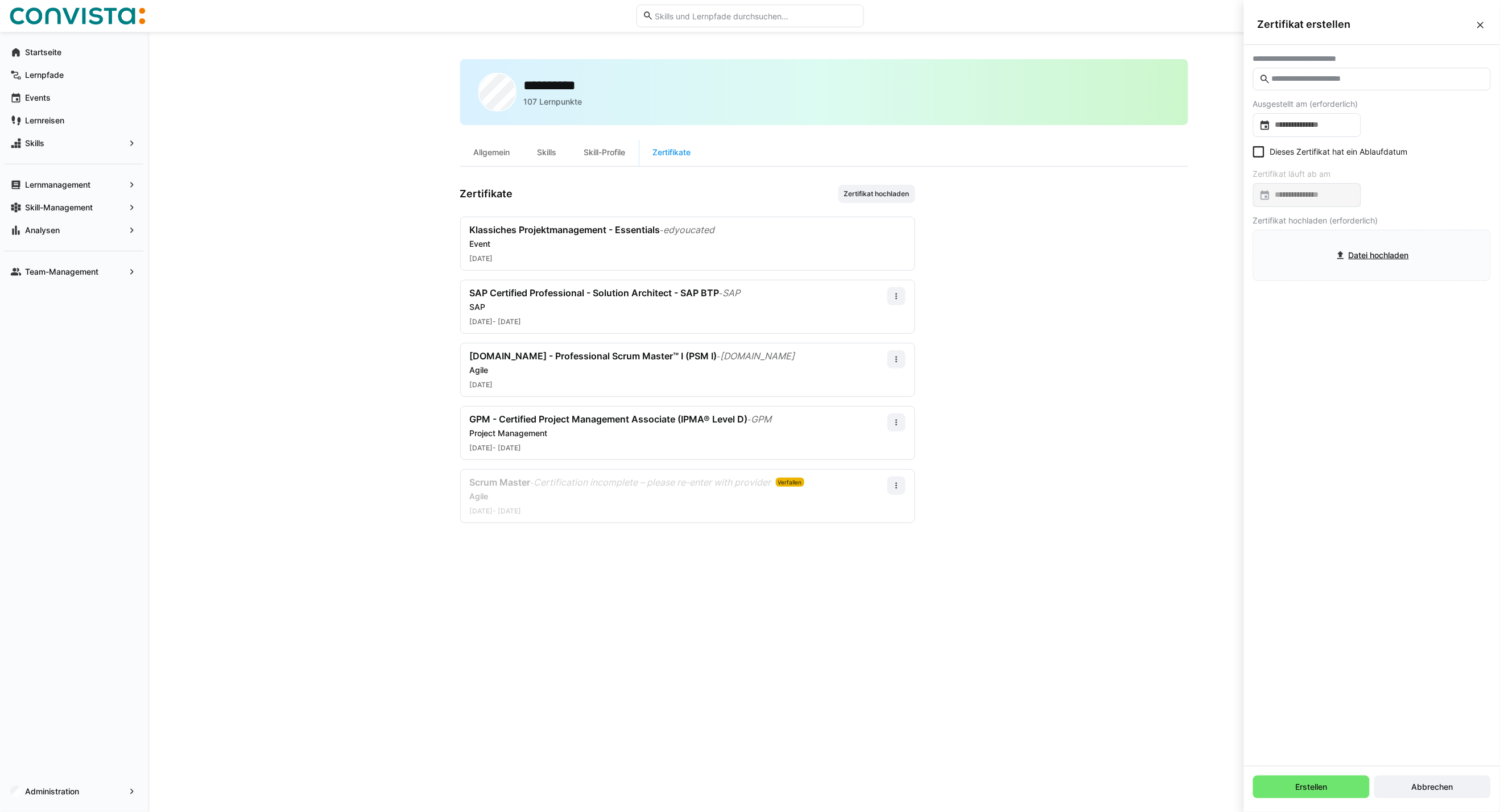
click at [1483, 28] on eds-icon at bounding box center [1480, 25] width 12 height 12
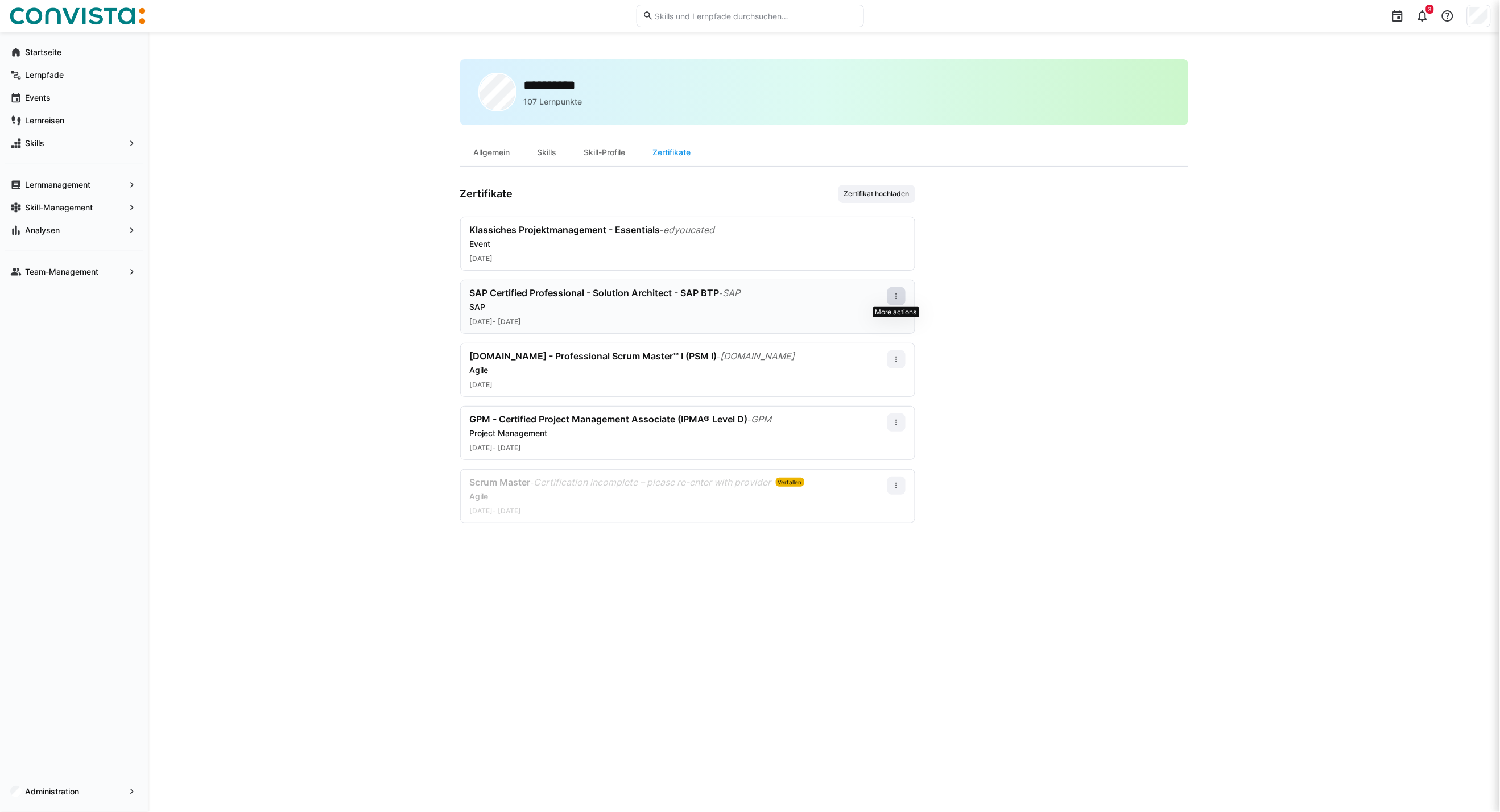
click at [893, 300] on eds-icon at bounding box center [896, 296] width 9 height 9
click at [883, 344] on div "Bearbeiten" at bounding box center [875, 345] width 46 height 9
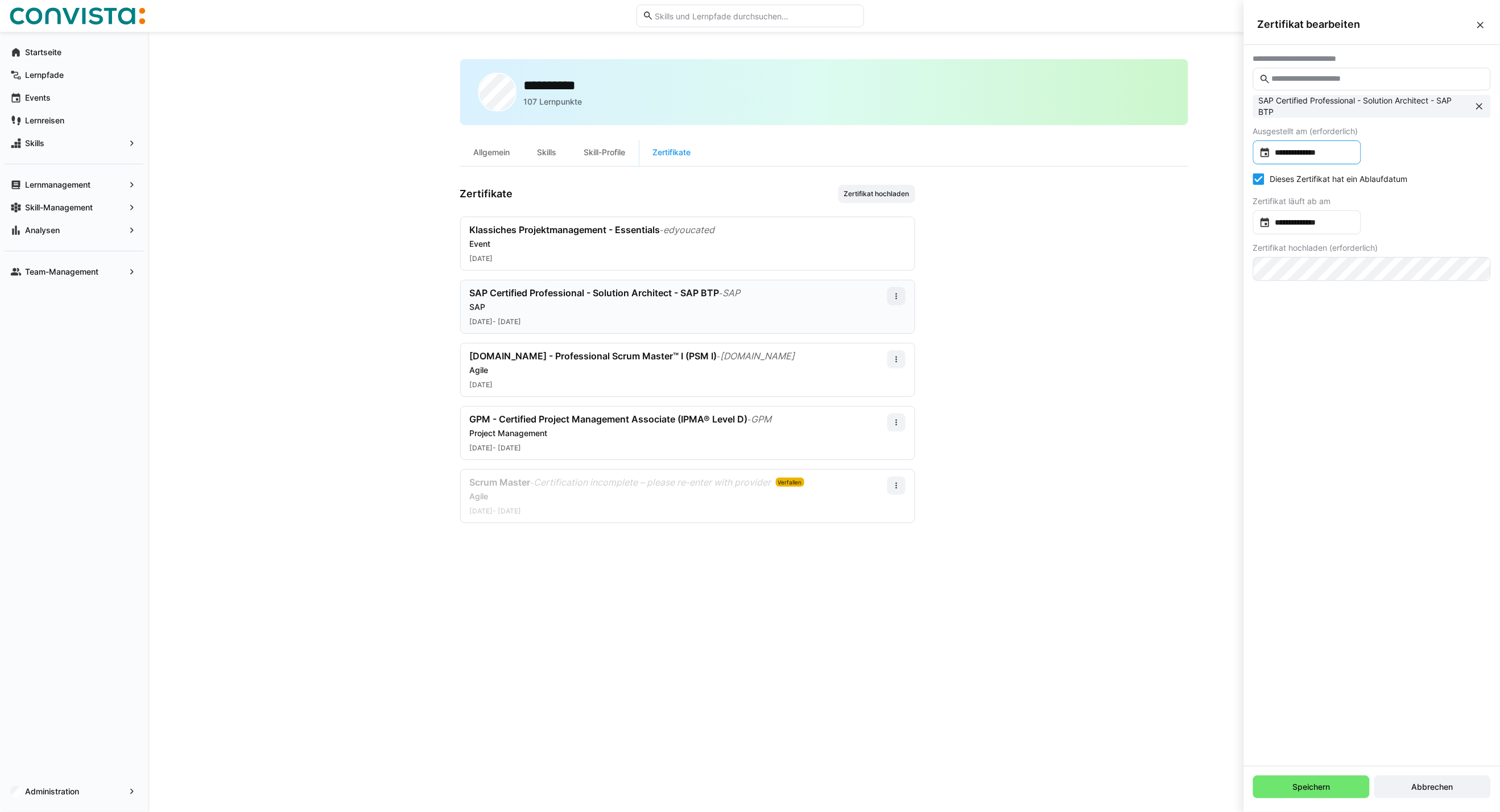
click at [1303, 157] on input "**********" at bounding box center [1312, 152] width 84 height 12
click at [1403, 189] on span "Next month" at bounding box center [1407, 188] width 22 height 22
click at [1397, 191] on span "Next month" at bounding box center [1407, 188] width 22 height 22
click at [1353, 258] on span "7" at bounding box center [1361, 259] width 20 height 20
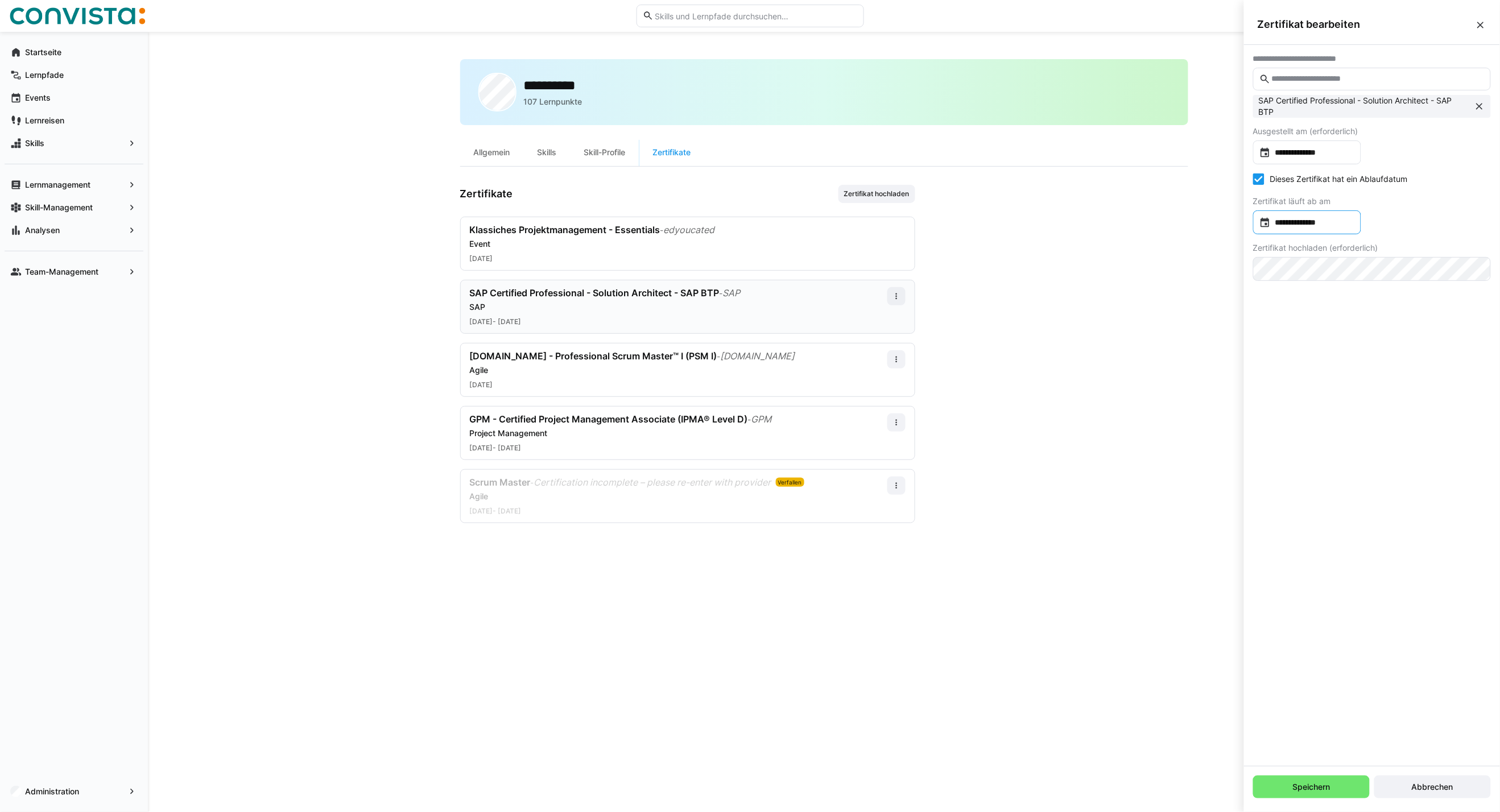
click at [1345, 217] on input "**********" at bounding box center [1312, 223] width 84 height 12
click at [1402, 259] on span "Next month" at bounding box center [1407, 258] width 22 height 22
click at [1405, 327] on span "8" at bounding box center [1406, 329] width 20 height 20
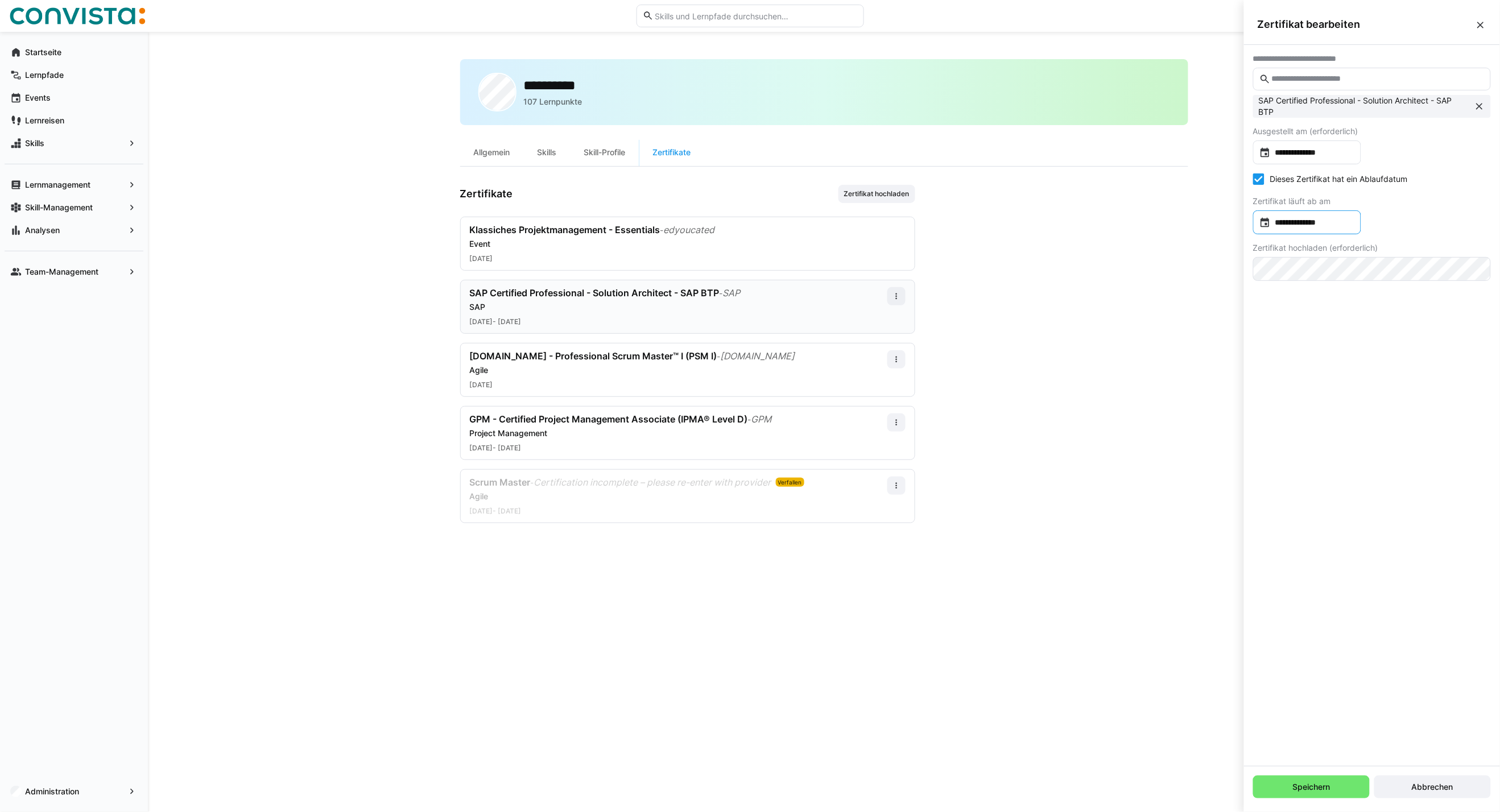
click at [1327, 218] on input "**********" at bounding box center [1312, 223] width 84 height 12
click at [1290, 262] on span "NOV. 2026" at bounding box center [1277, 259] width 25 height 9
click at [1309, 342] on span "2025" at bounding box center [1318, 340] width 36 height 20
click at [1355, 361] on span "NOV." at bounding box center [1358, 362] width 36 height 20
click at [1380, 329] on span "8" at bounding box center [1383, 329] width 20 height 20
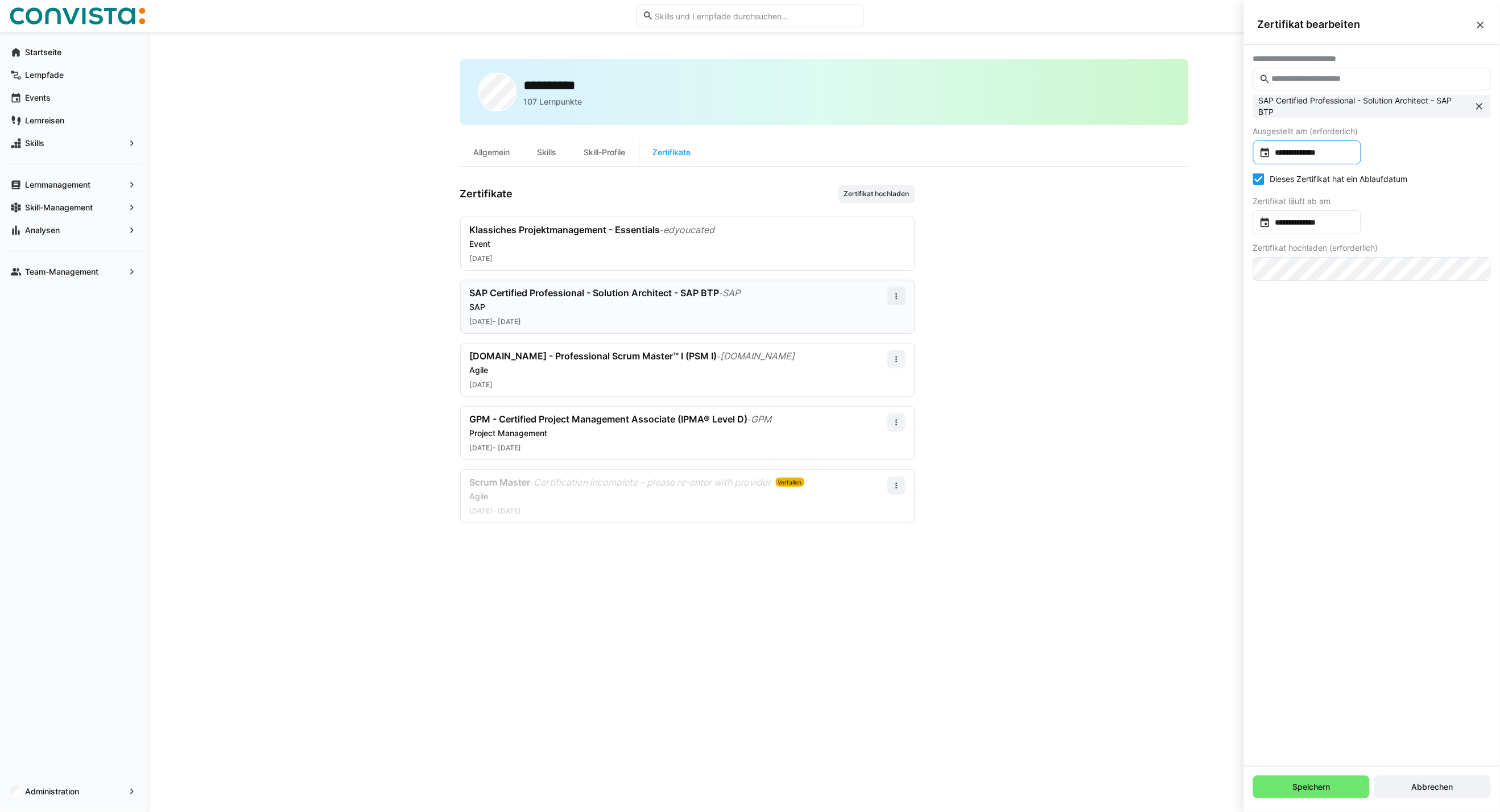
click at [1333, 156] on input "**********" at bounding box center [1312, 152] width 84 height 12
click at [1290, 191] on span "NOV. 2025" at bounding box center [1277, 188] width 25 height 9
click at [1272, 268] on span "2024" at bounding box center [1277, 269] width 36 height 20
click at [1353, 288] on span "NOV." at bounding box center [1358, 292] width 36 height 20
click at [1333, 257] on span "7" at bounding box center [1337, 259] width 20 height 20
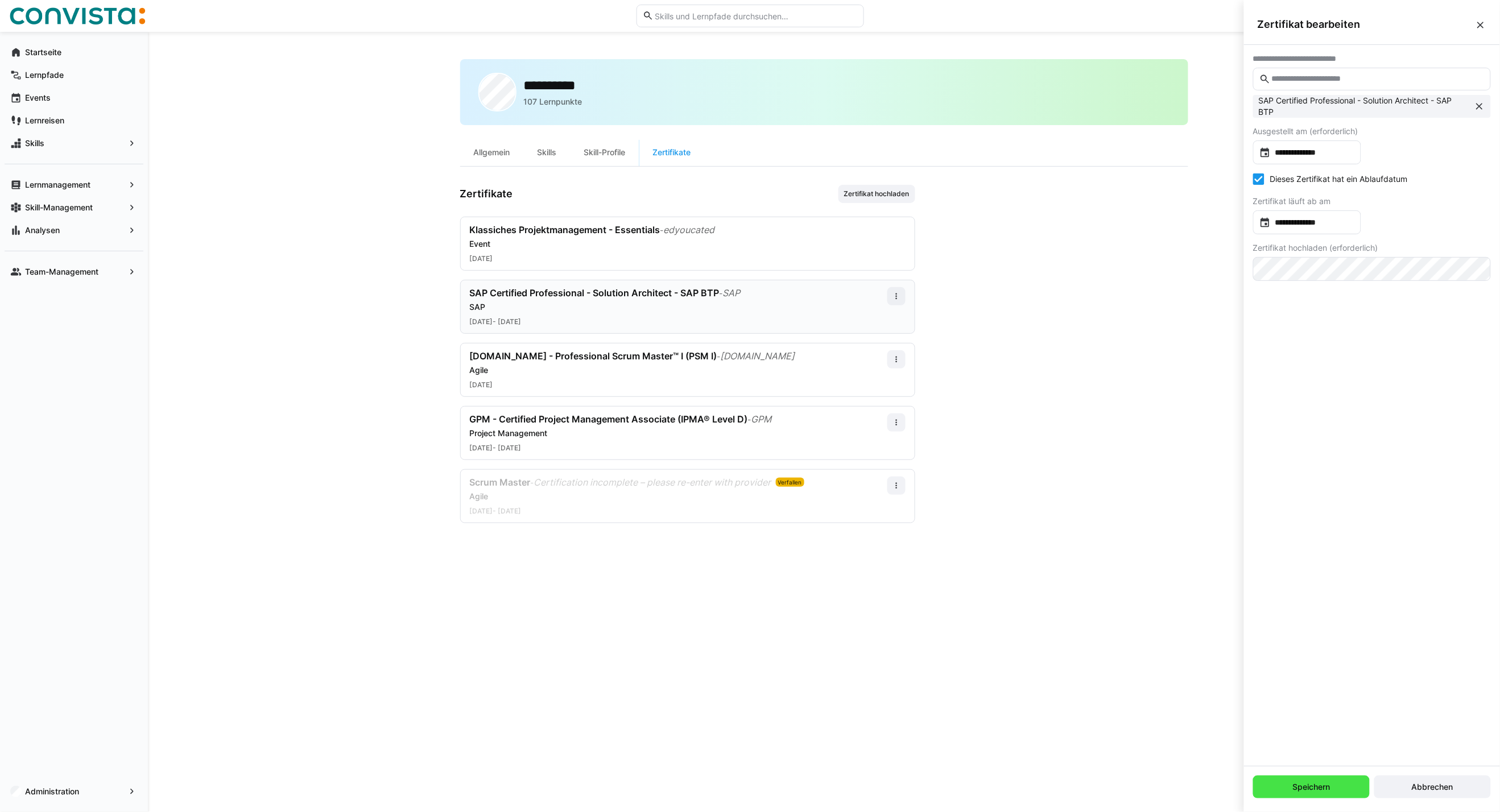
click at [1315, 787] on span "Speichern" at bounding box center [1311, 787] width 41 height 12
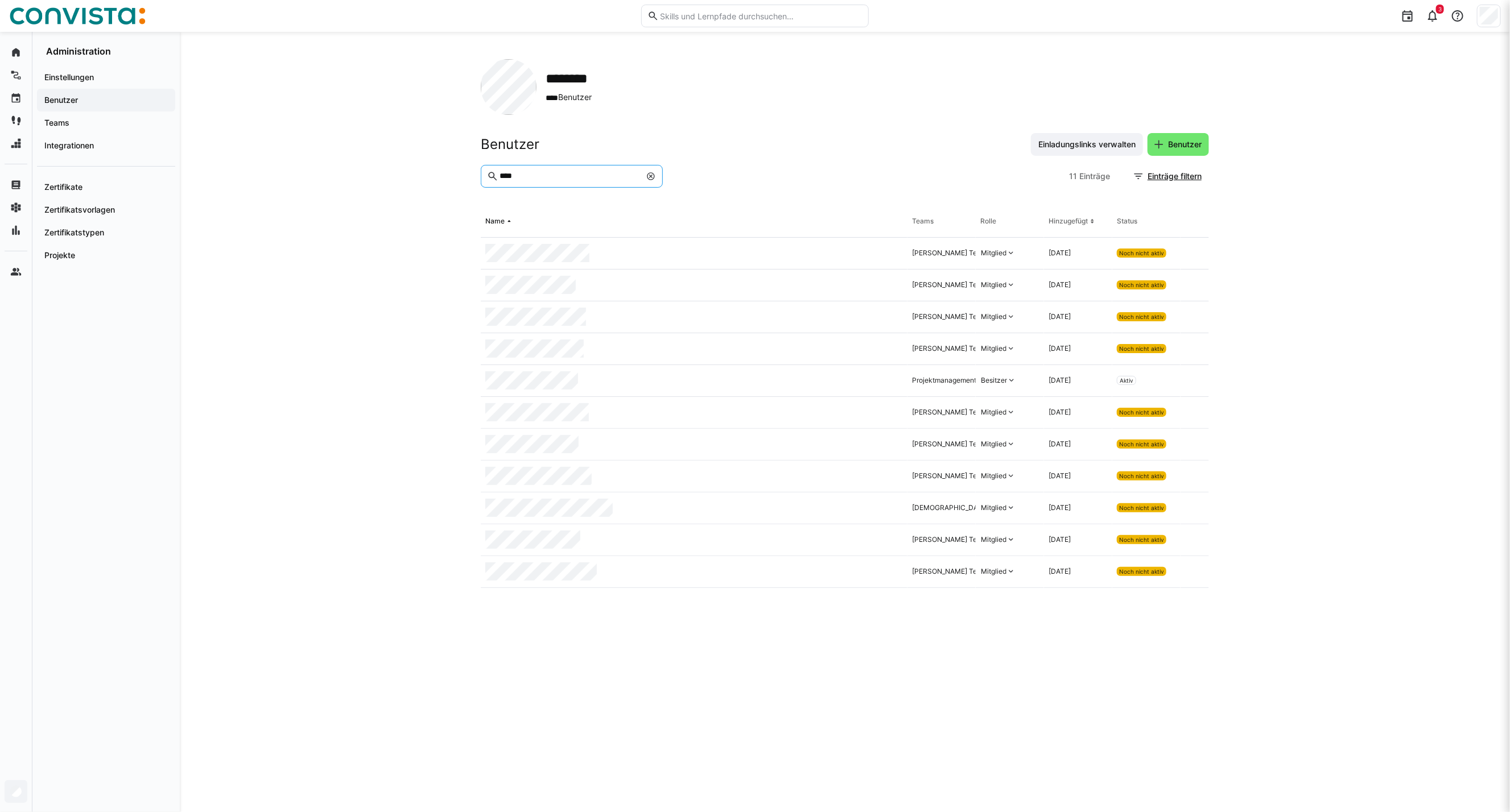
click at [512, 178] on input "****" at bounding box center [570, 176] width 142 height 10
type input "*****"
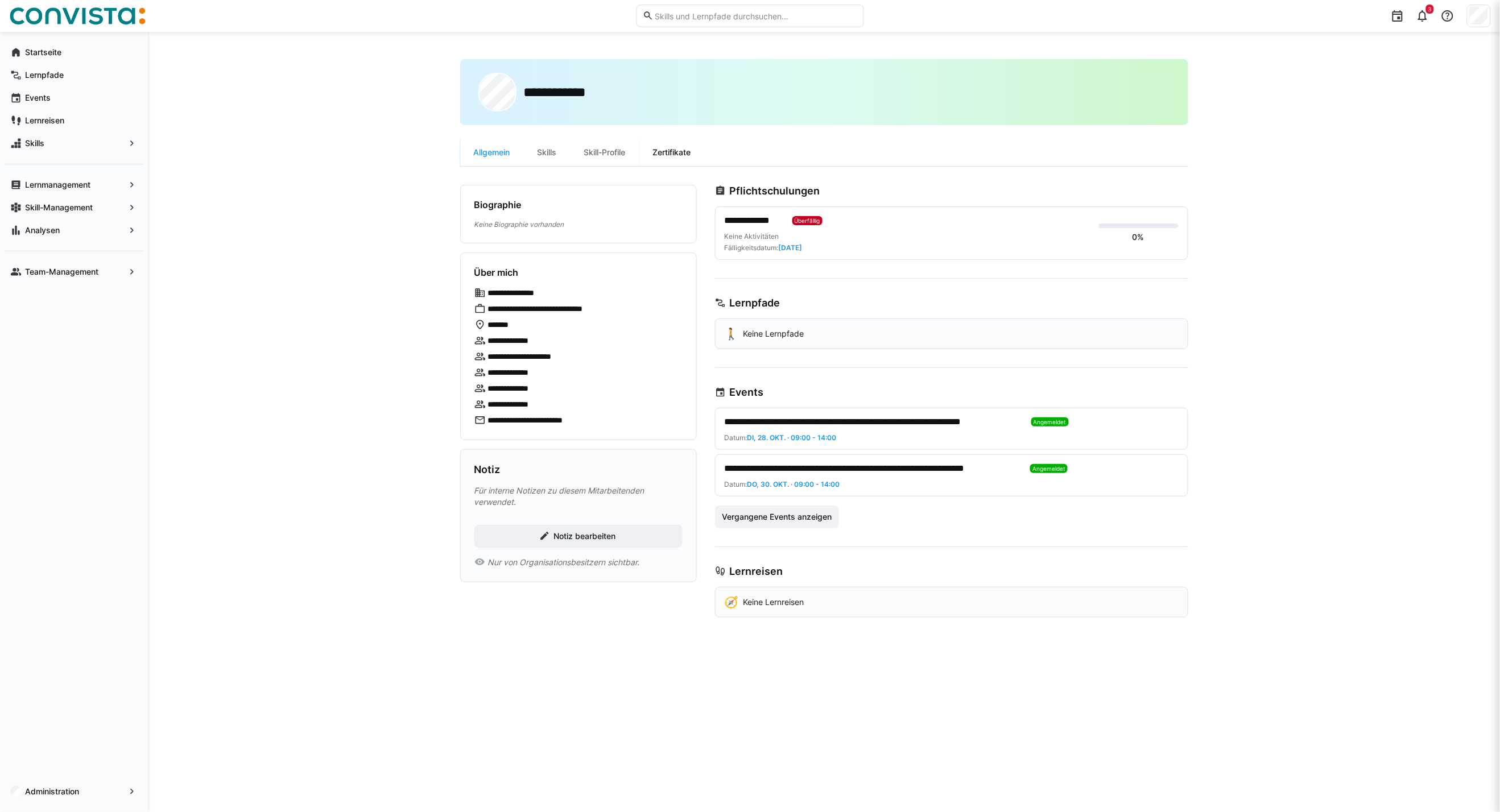
click at [678, 149] on div "Zertifikate" at bounding box center [672, 152] width 66 height 27
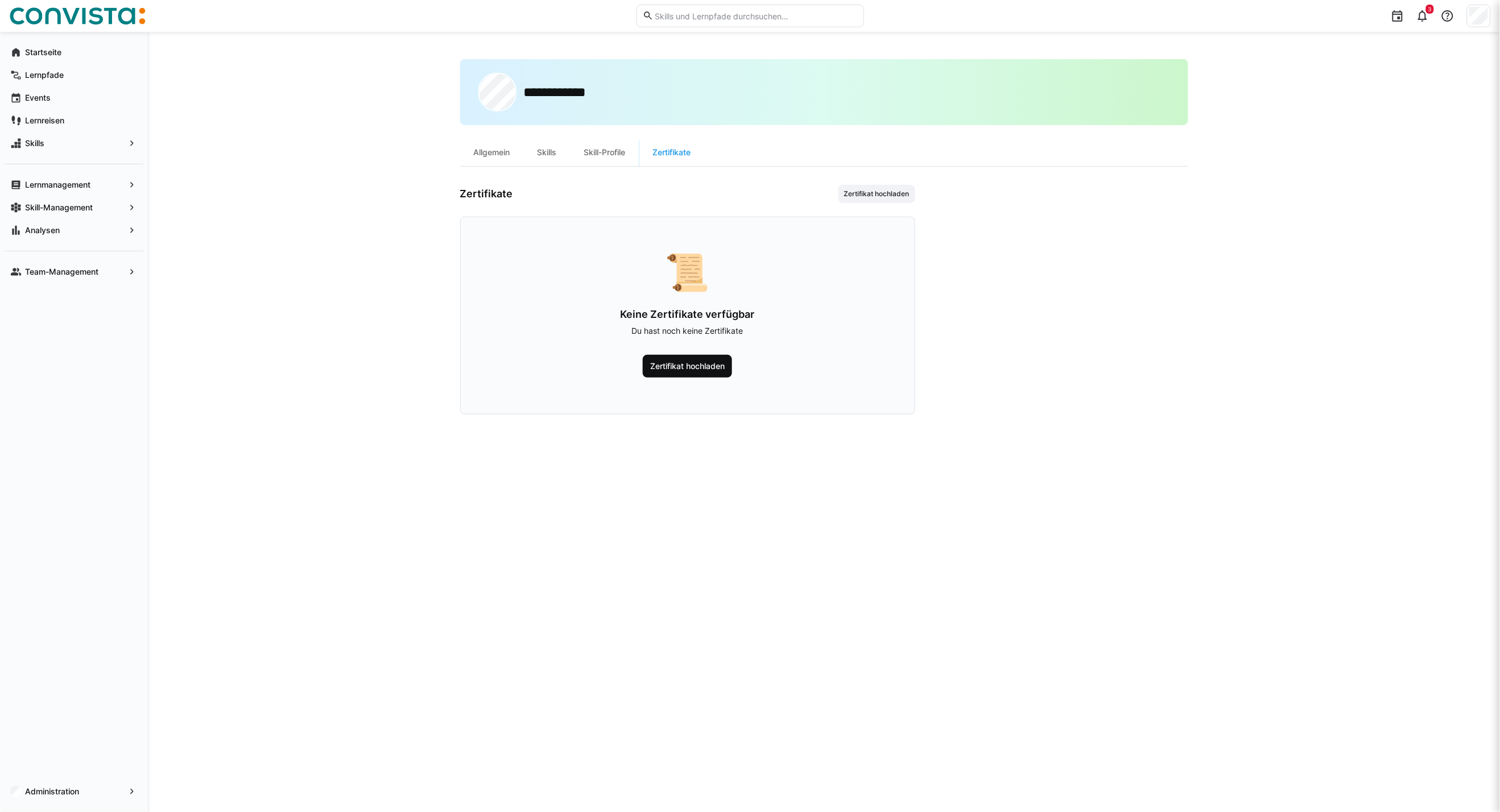
click at [704, 366] on span "Zertifikat hochladen" at bounding box center [687, 366] width 78 height 12
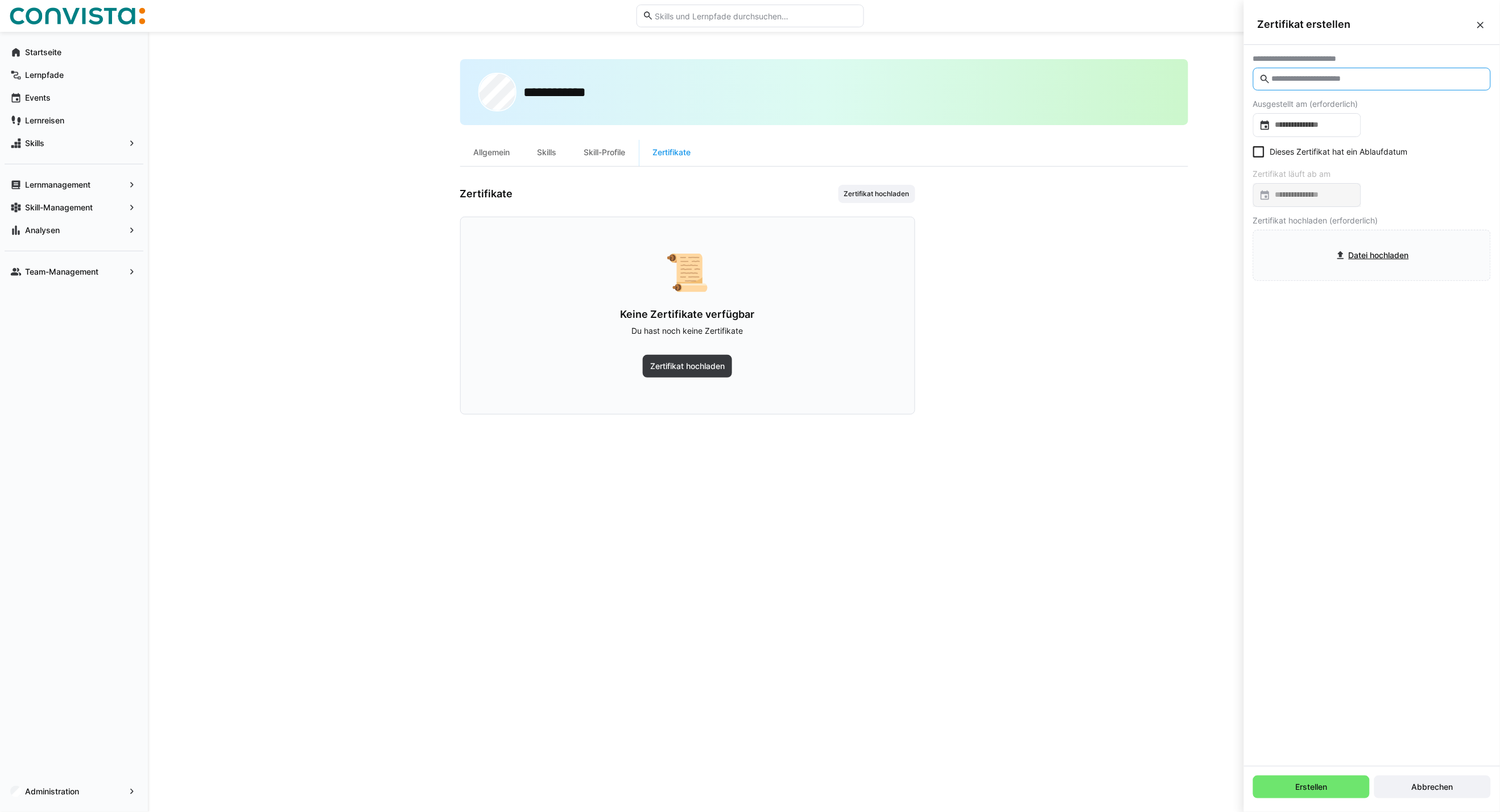
click at [1282, 77] on input "text" at bounding box center [1377, 79] width 214 height 10
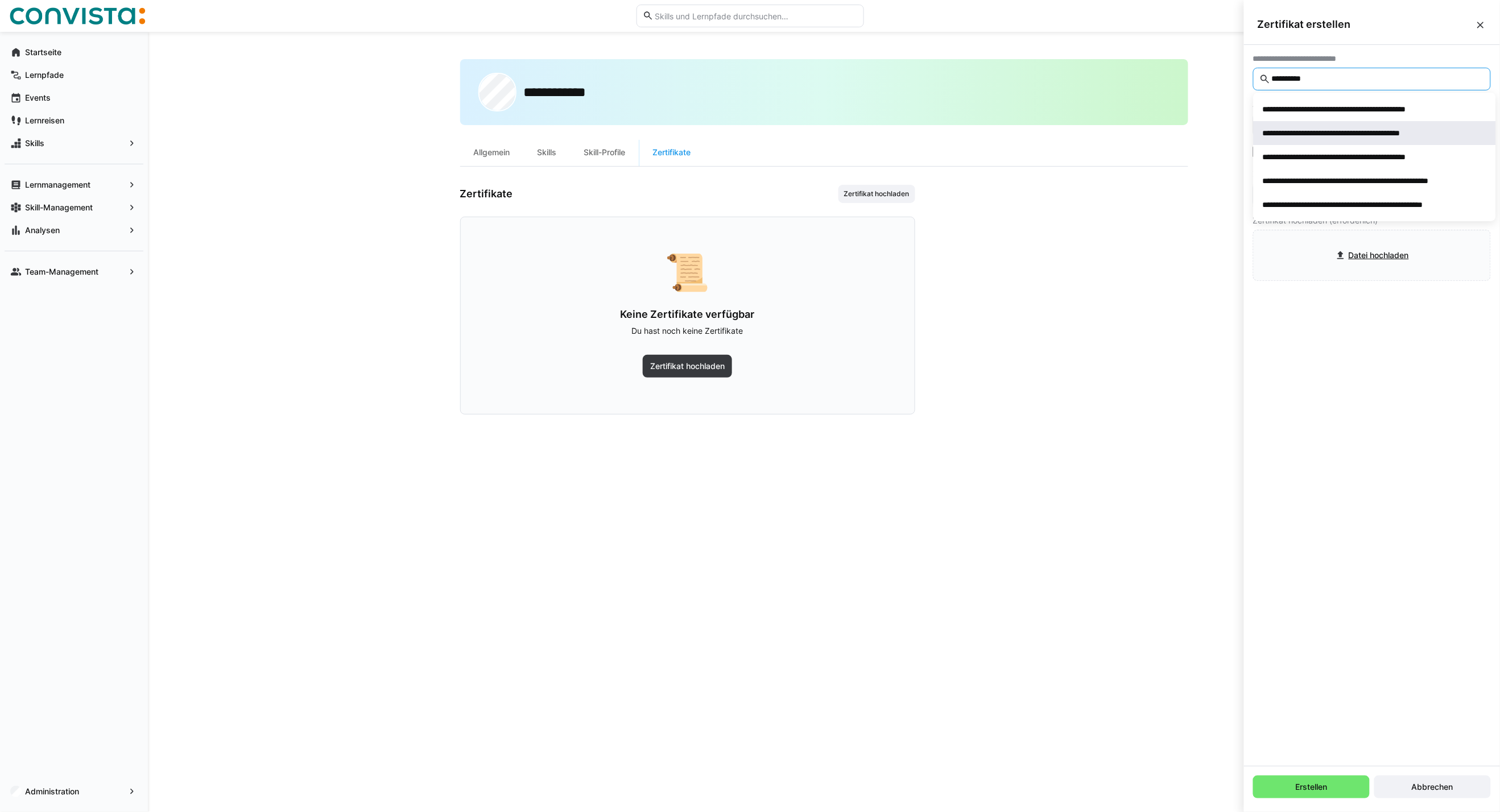
type input "*********"
click at [1396, 137] on div "**********" at bounding box center [1355, 133] width 186 height 12
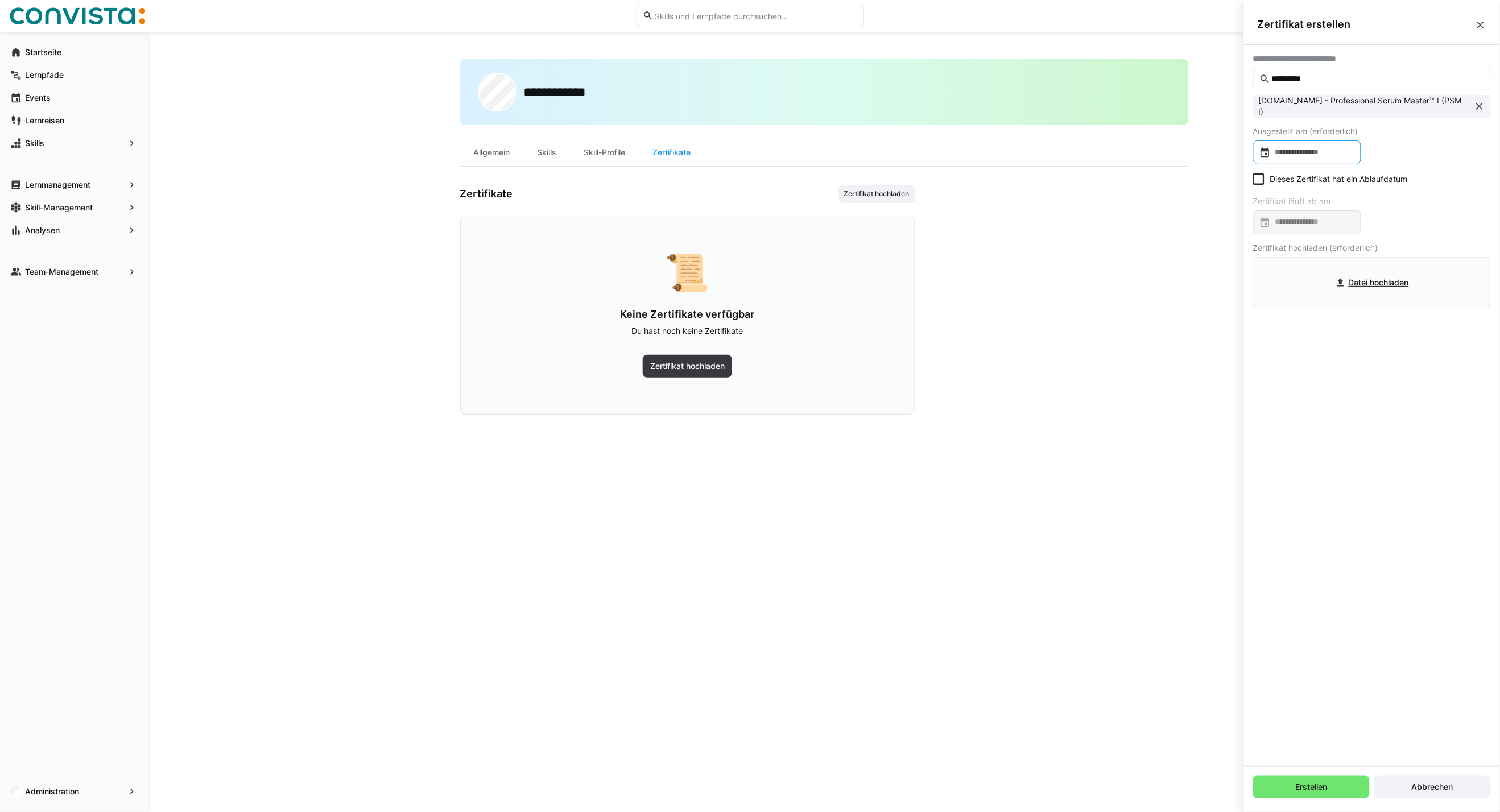
click at [1340, 152] on input at bounding box center [1312, 152] width 84 height 12
click at [1385, 189] on span "Previous month" at bounding box center [1384, 188] width 22 height 22
click at [1271, 260] on span "4" at bounding box center [1270, 259] width 20 height 20
click at [1358, 293] on input "file" at bounding box center [1371, 282] width 236 height 50
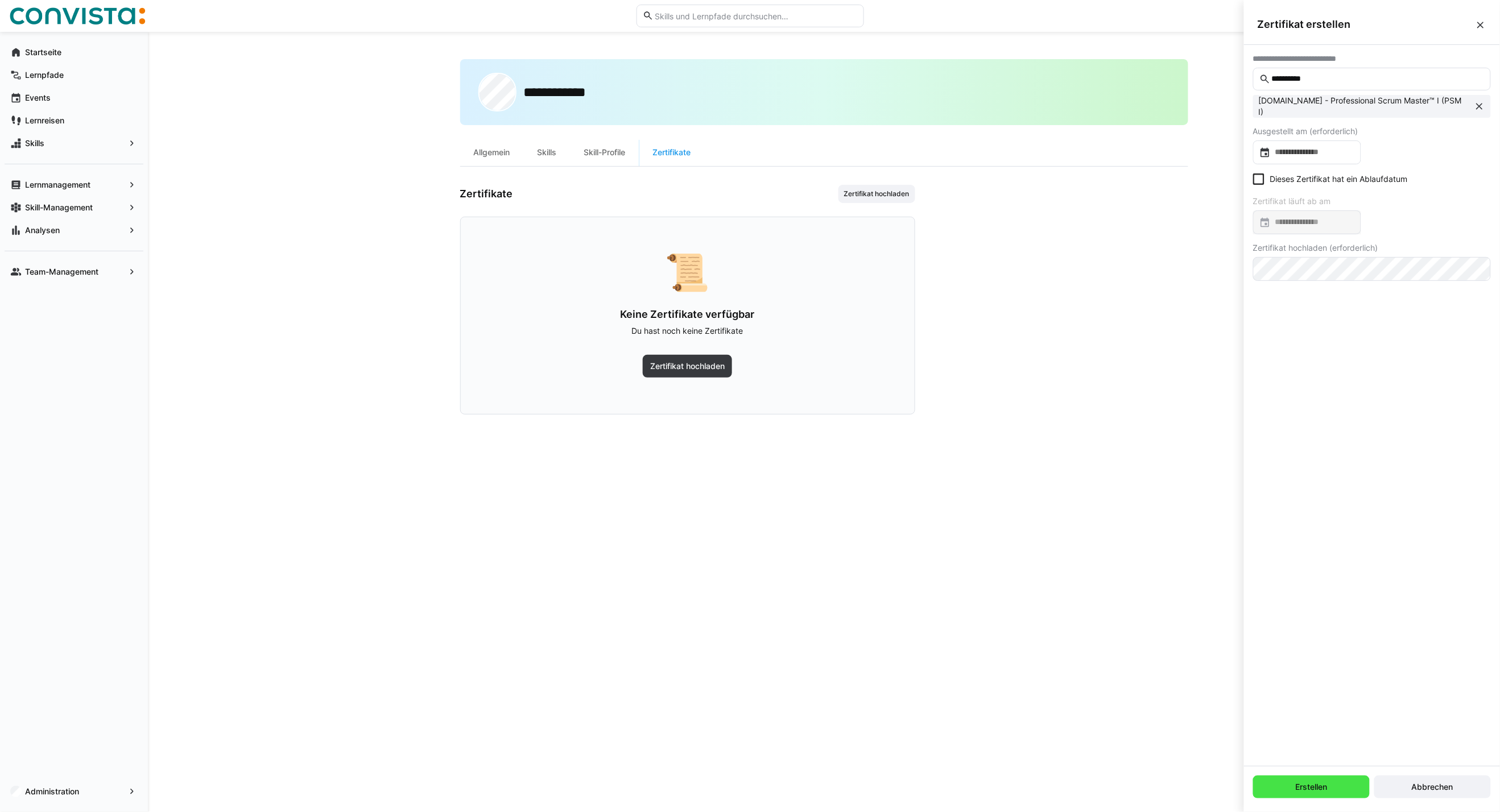
click at [1294, 776] on span "Erstellen" at bounding box center [1311, 787] width 116 height 22
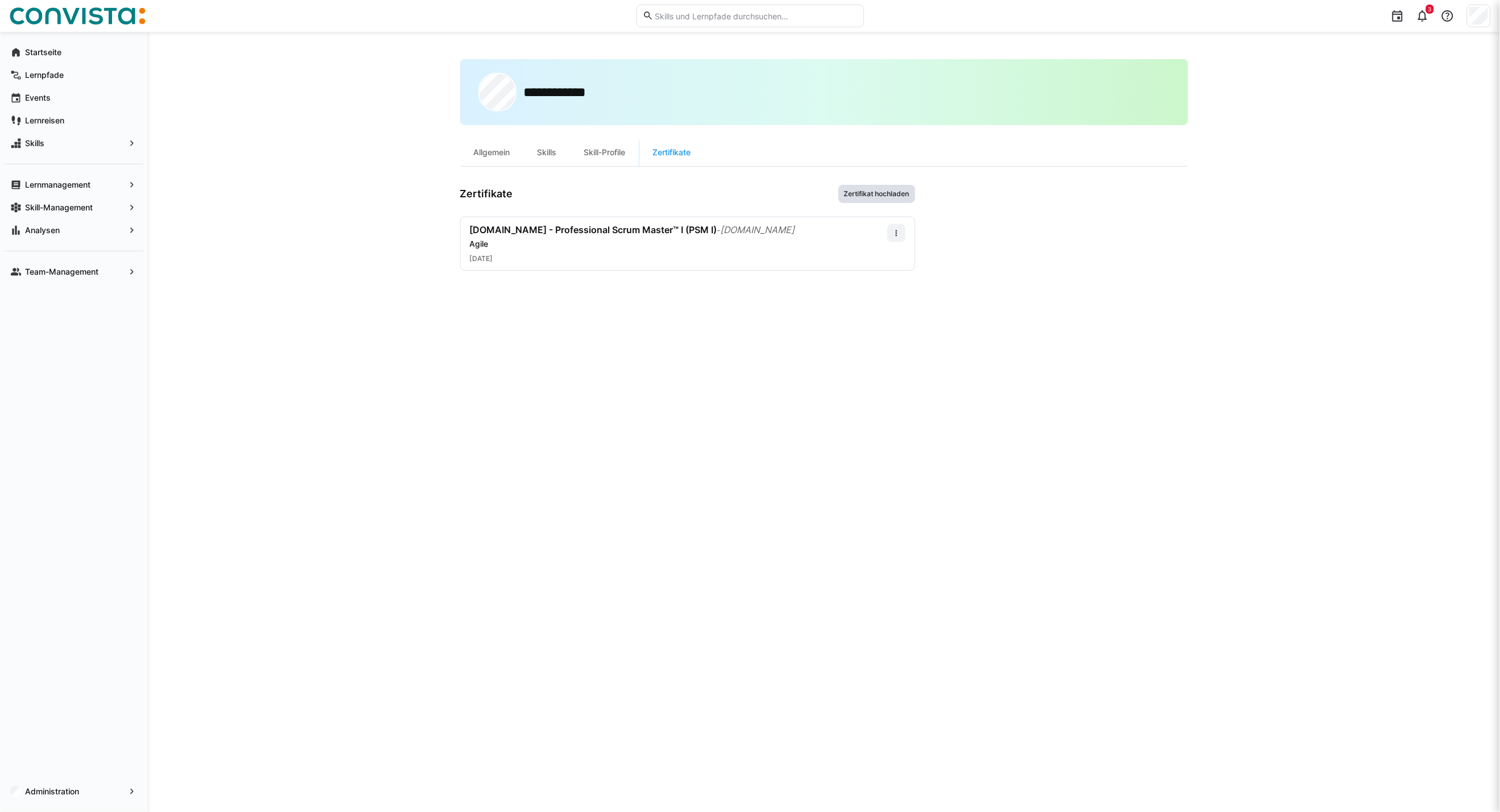
click at [861, 194] on span "Zertifikat hochladen" at bounding box center [876, 194] width 68 height 9
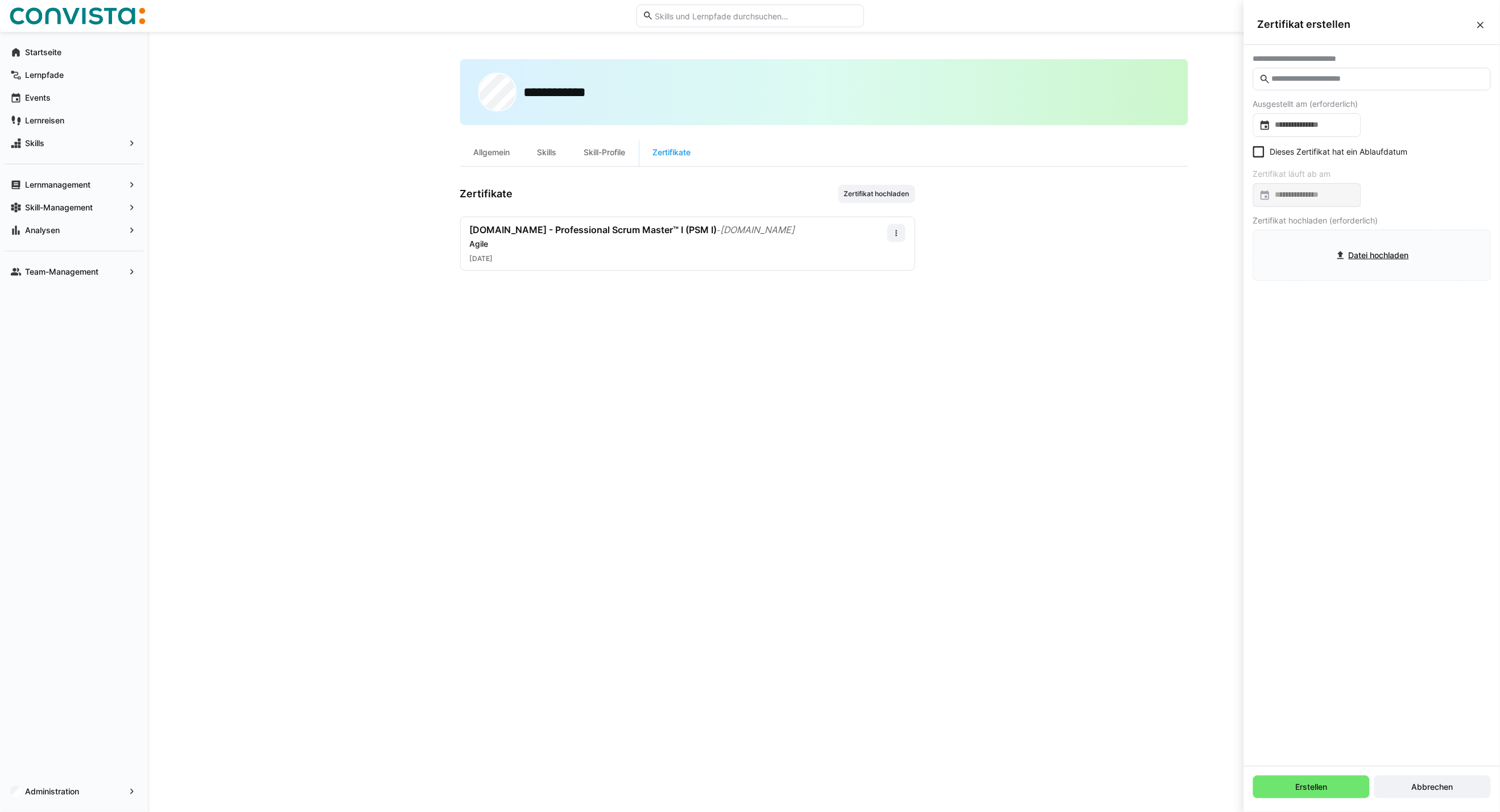
click at [1314, 77] on input "text" at bounding box center [1377, 79] width 214 height 10
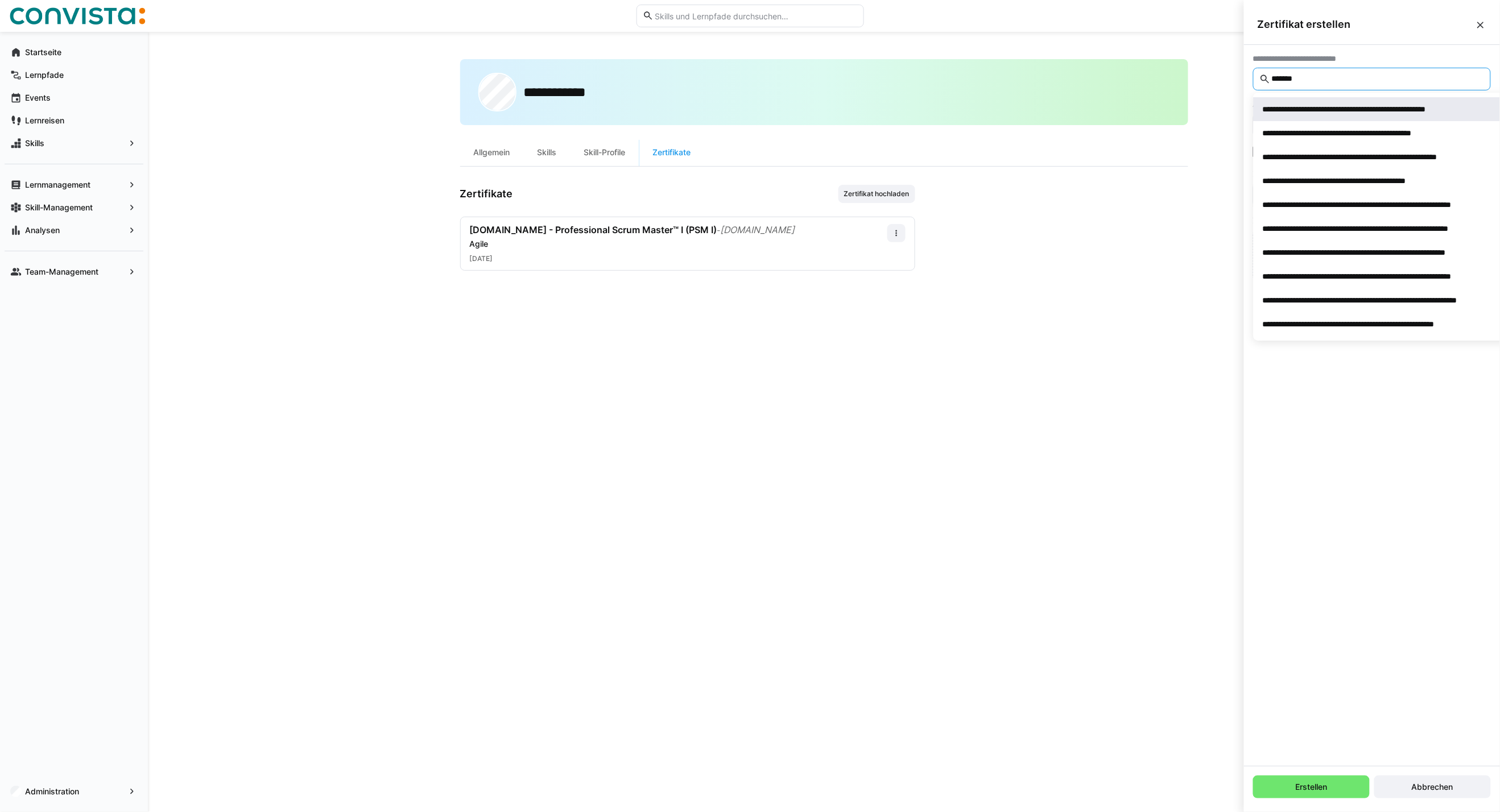
type input "*******"
click at [1332, 111] on div "**********" at bounding box center [1370, 109] width 215 height 12
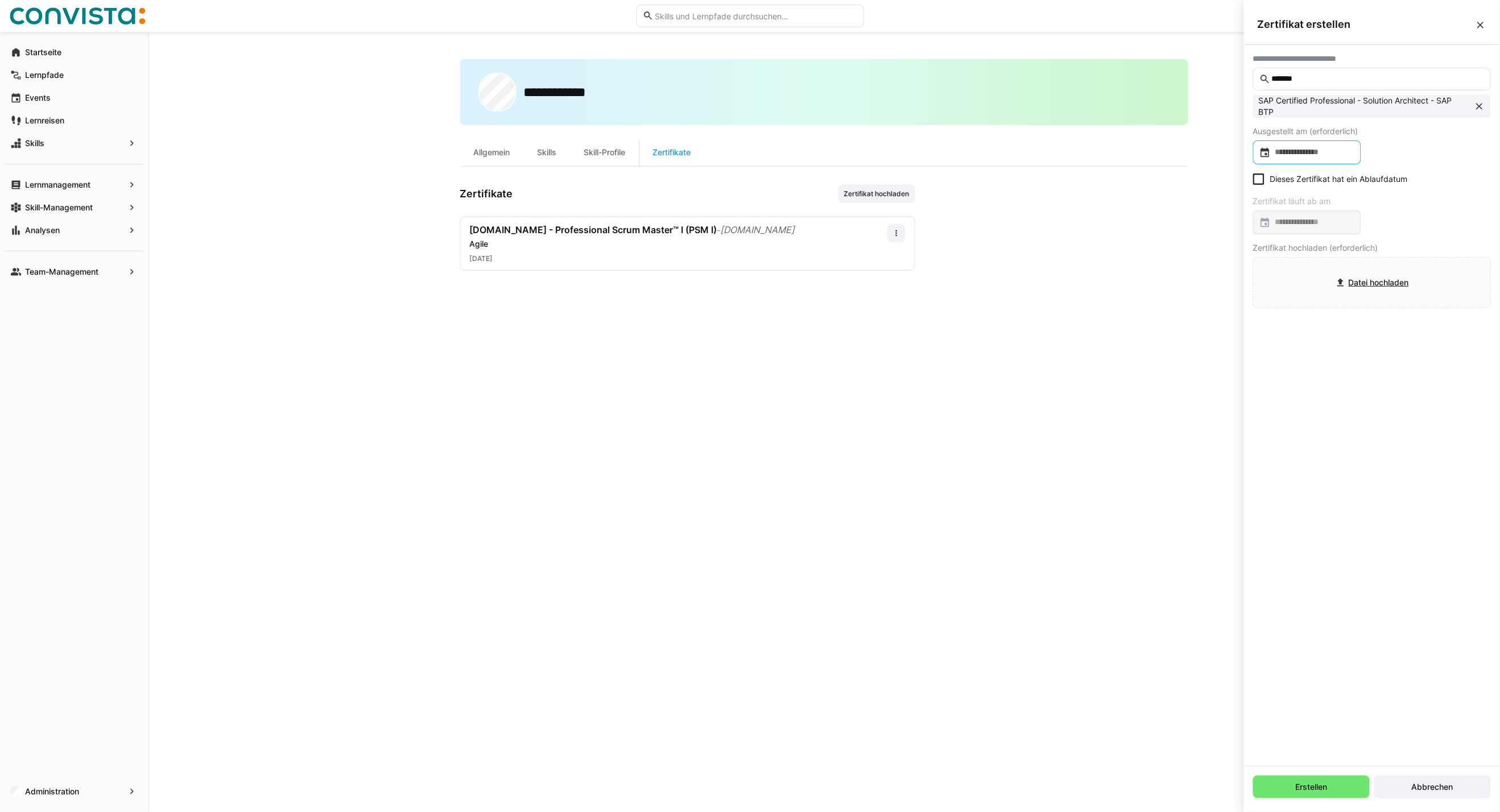
click at [1319, 155] on input at bounding box center [1312, 152] width 84 height 12
click at [1404, 189] on span "Next month" at bounding box center [1407, 188] width 22 height 22
click at [1431, 162] on div at bounding box center [750, 406] width 1500 height 812
click at [1327, 157] on input at bounding box center [1312, 152] width 84 height 12
click at [1283, 188] on span "OKT. 2025" at bounding box center [1284, 188] width 38 height 9
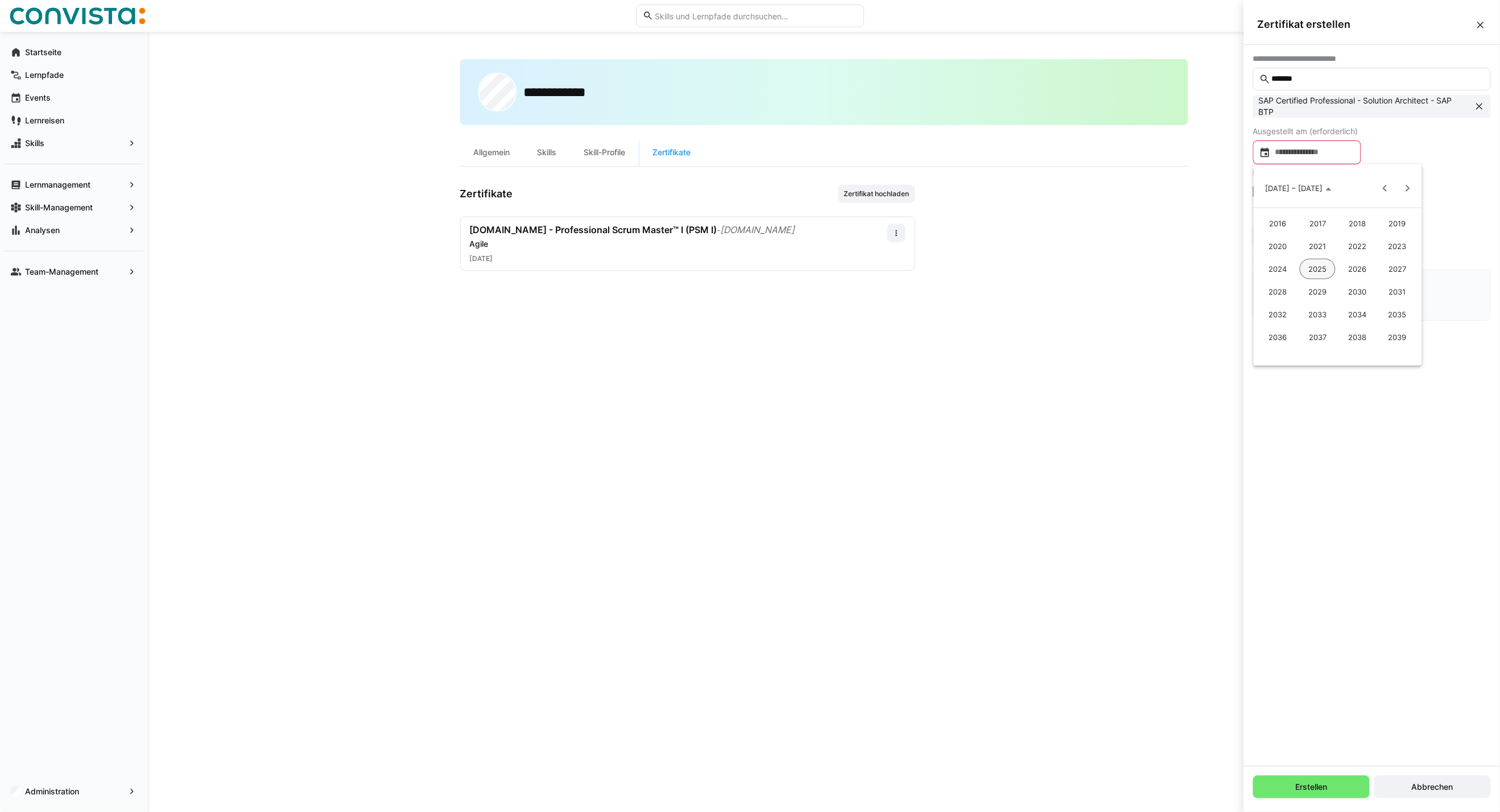
click at [1270, 267] on span "2024" at bounding box center [1277, 269] width 36 height 20
click at [1362, 289] on span "NOV." at bounding box center [1358, 292] width 36 height 20
click at [1339, 256] on span "7" at bounding box center [1337, 259] width 20 height 20
click at [1281, 183] on eds-checkbox "Dieses Zertifikat hat ein Ablaufdatum" at bounding box center [1330, 179] width 155 height 12
click at [1289, 219] on input at bounding box center [1312, 223] width 84 height 12
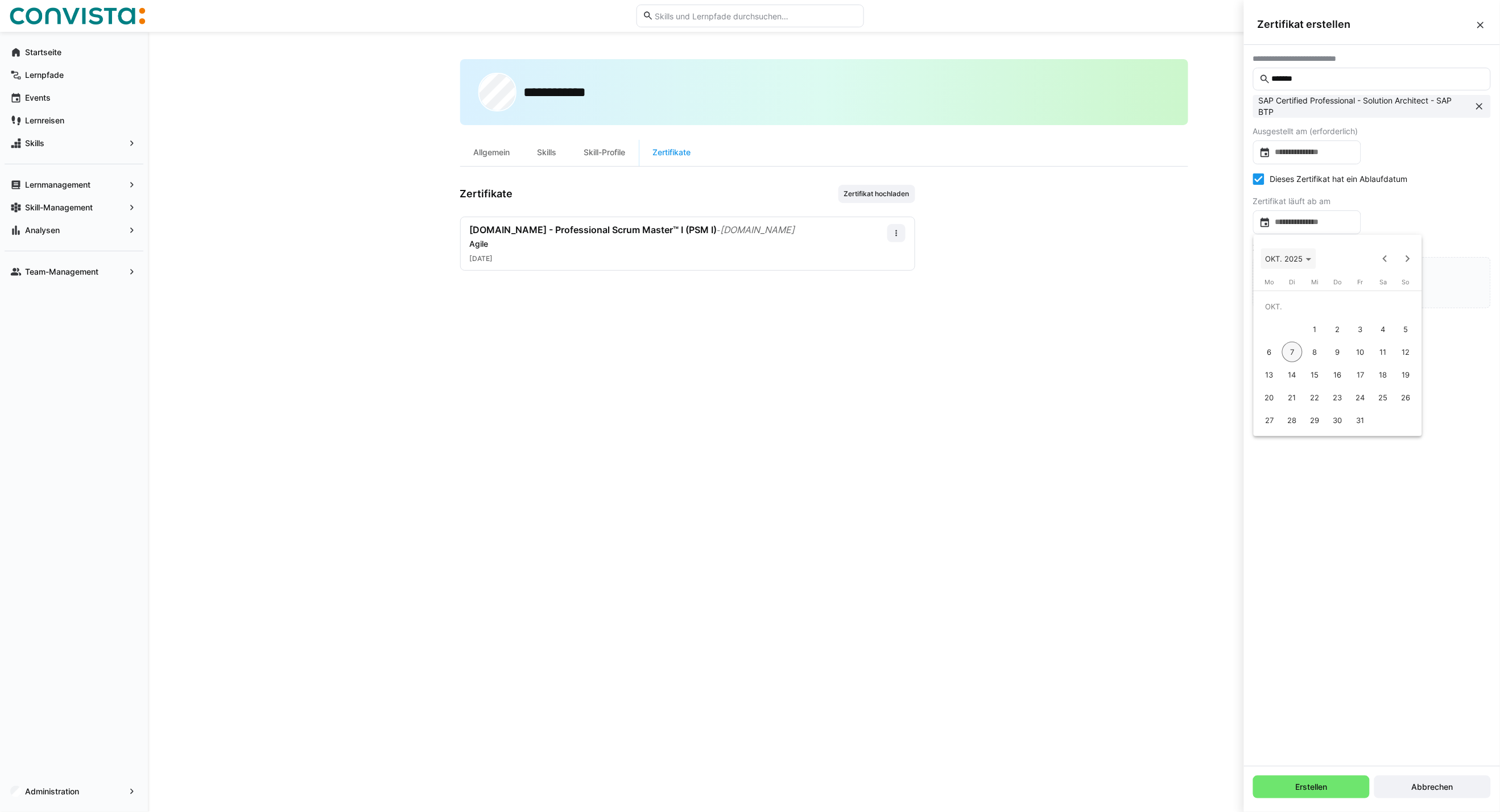
click at [1304, 255] on span "OKT. 2025" at bounding box center [1288, 259] width 46 height 9
click at [1457, 230] on div at bounding box center [750, 406] width 1500 height 812
click at [1292, 223] on input at bounding box center [1312, 223] width 84 height 12
click at [1405, 258] on span "Next month" at bounding box center [1407, 258] width 22 height 22
click at [1385, 328] on span "8" at bounding box center [1383, 329] width 20 height 20
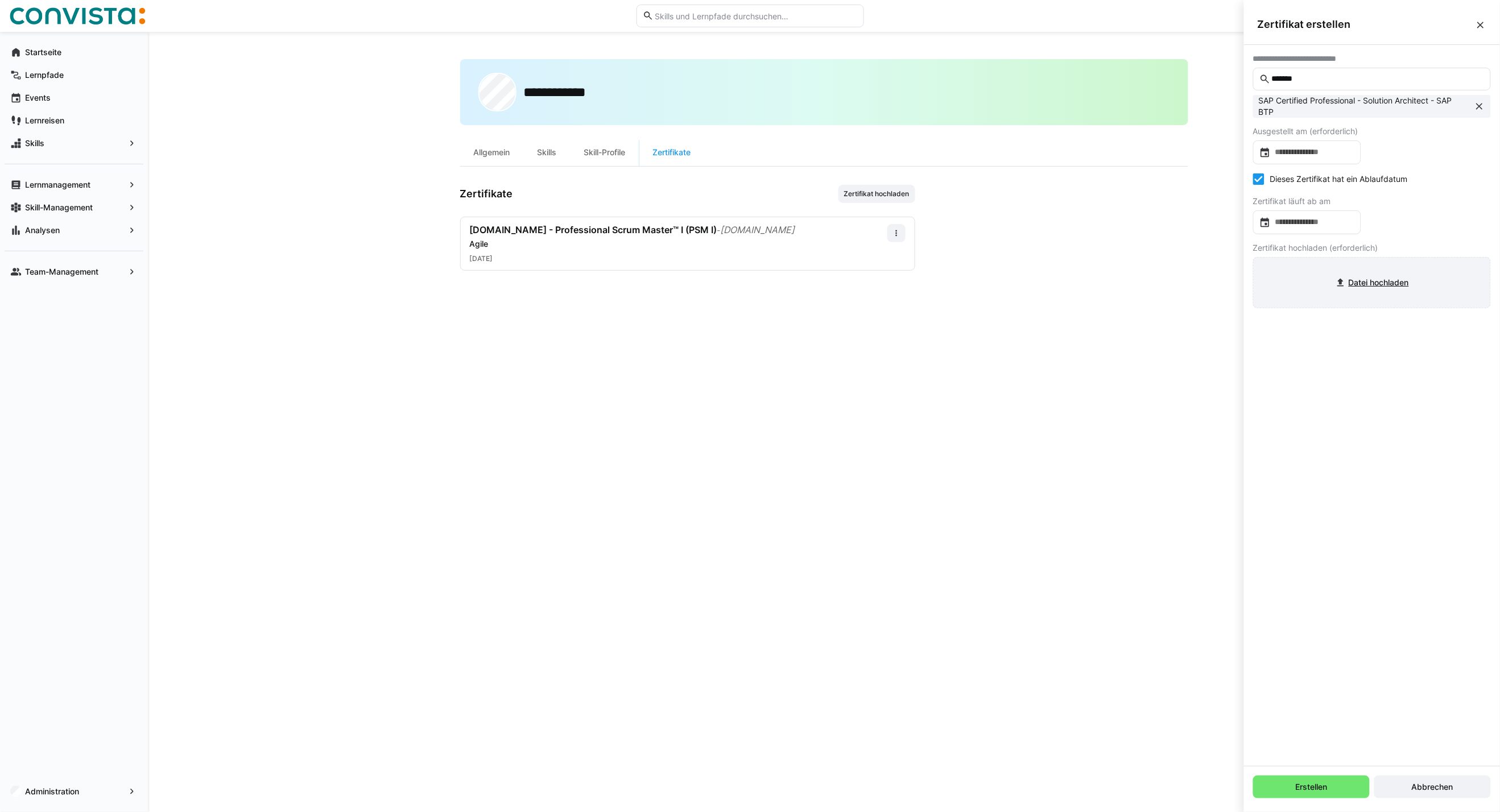
click at [1340, 282] on input "file" at bounding box center [1371, 282] width 236 height 50
click at [1306, 780] on span "Erstellen" at bounding box center [1311, 787] width 116 height 22
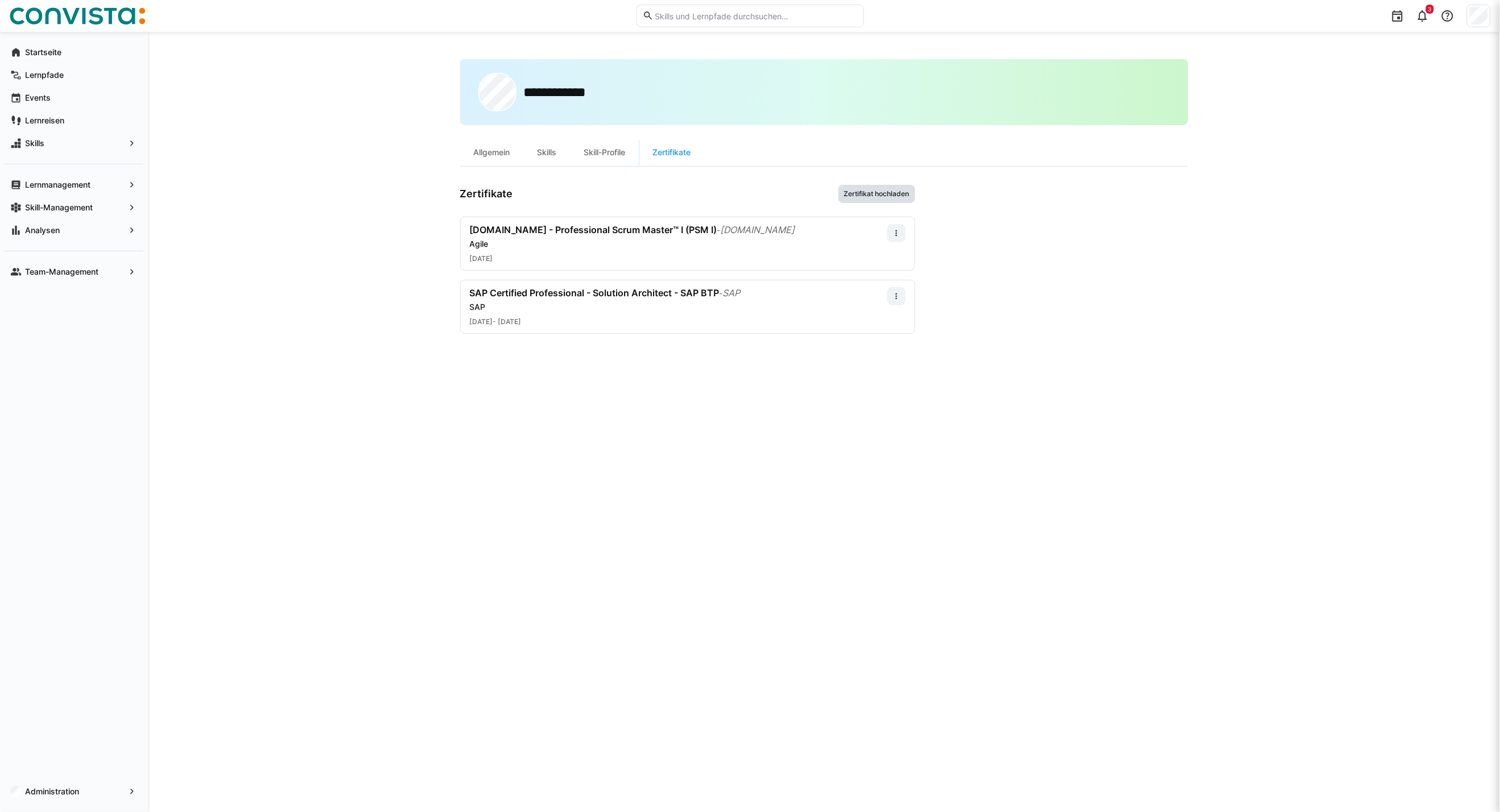
click at [866, 188] on span "Zertifikat hochladen" at bounding box center [876, 194] width 77 height 18
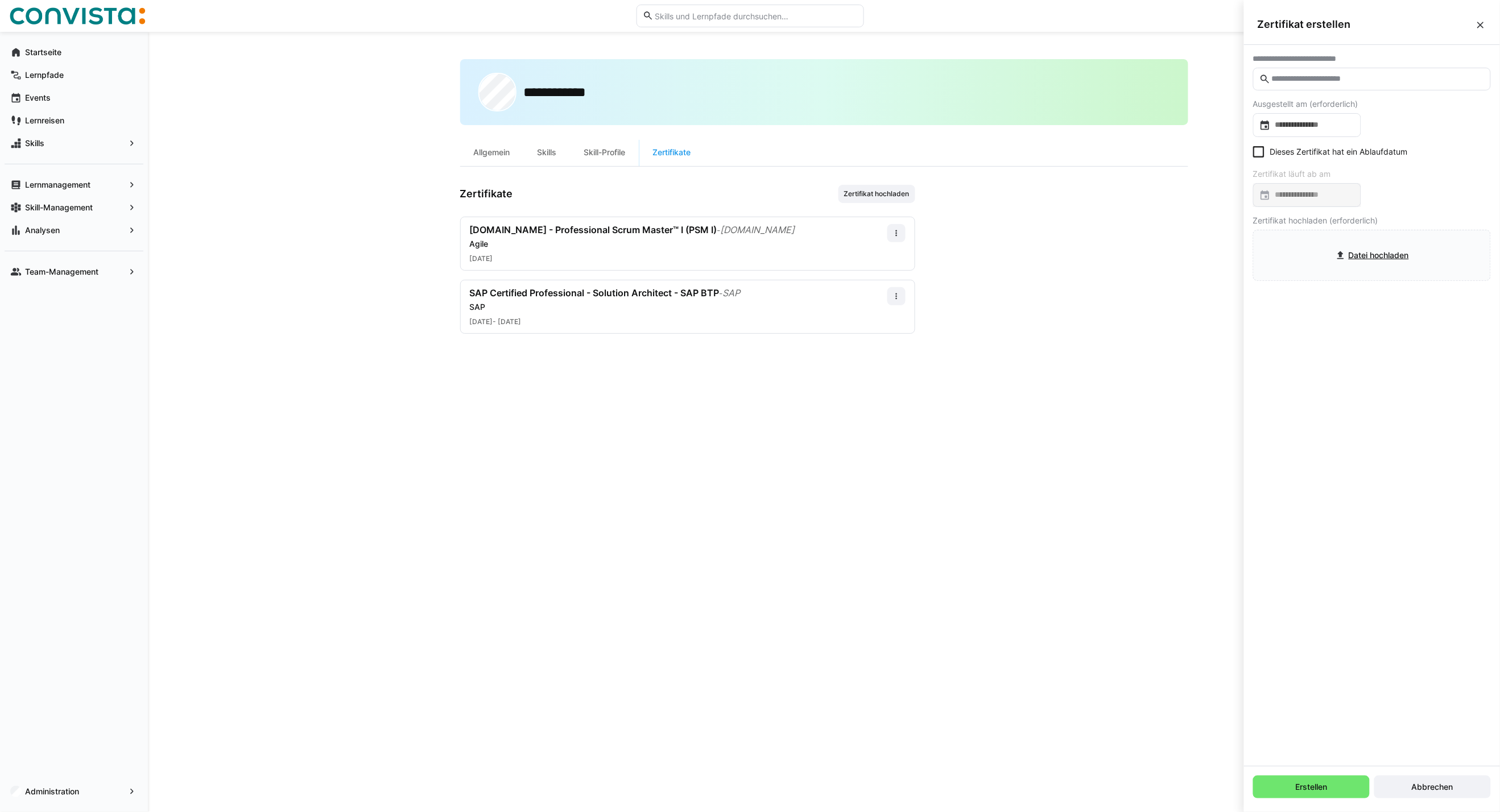
click at [1363, 82] on input "text" at bounding box center [1377, 79] width 214 height 10
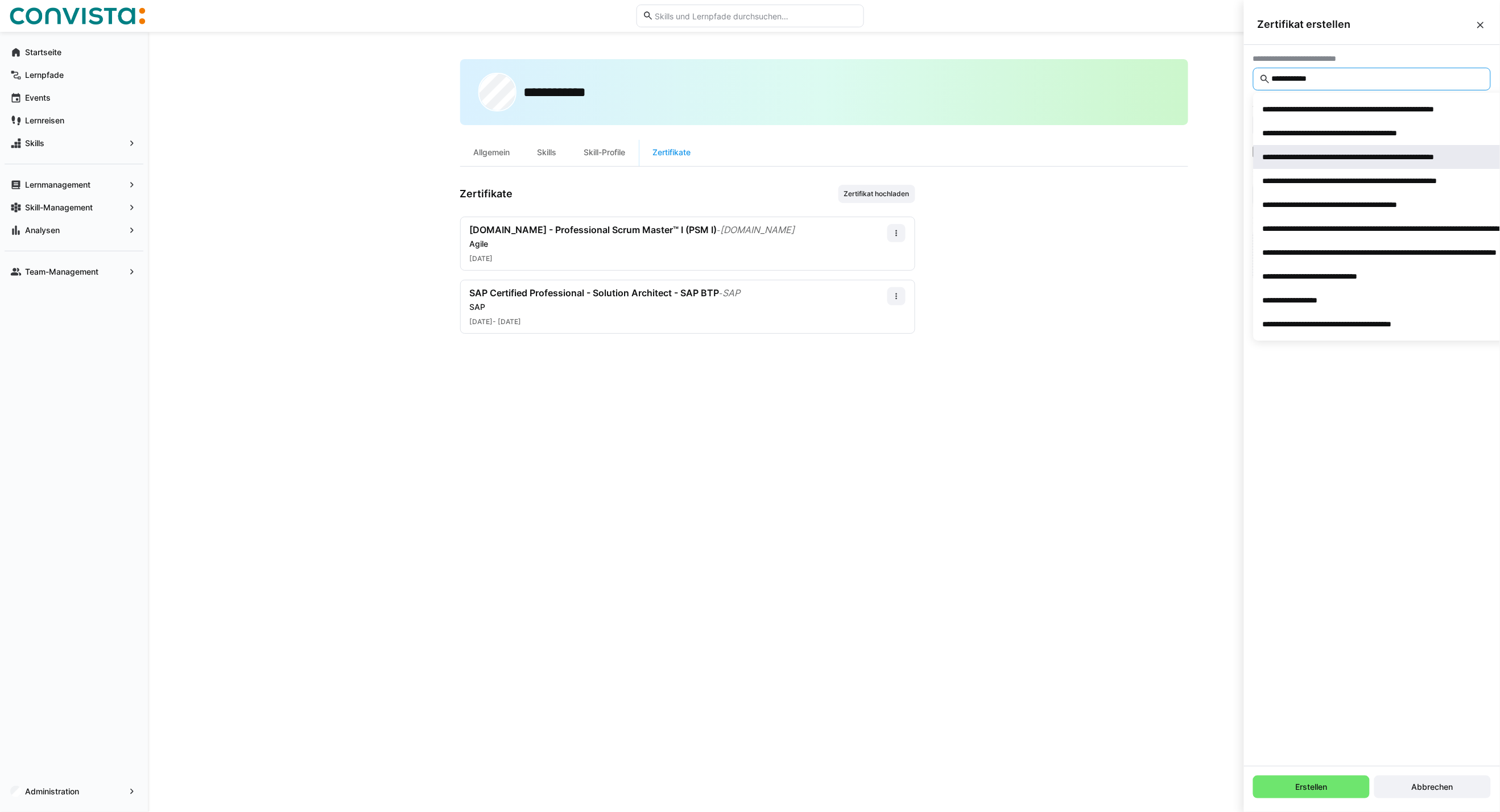
type input "**********"
click at [1345, 162] on div "**********" at bounding box center [1382, 157] width 241 height 12
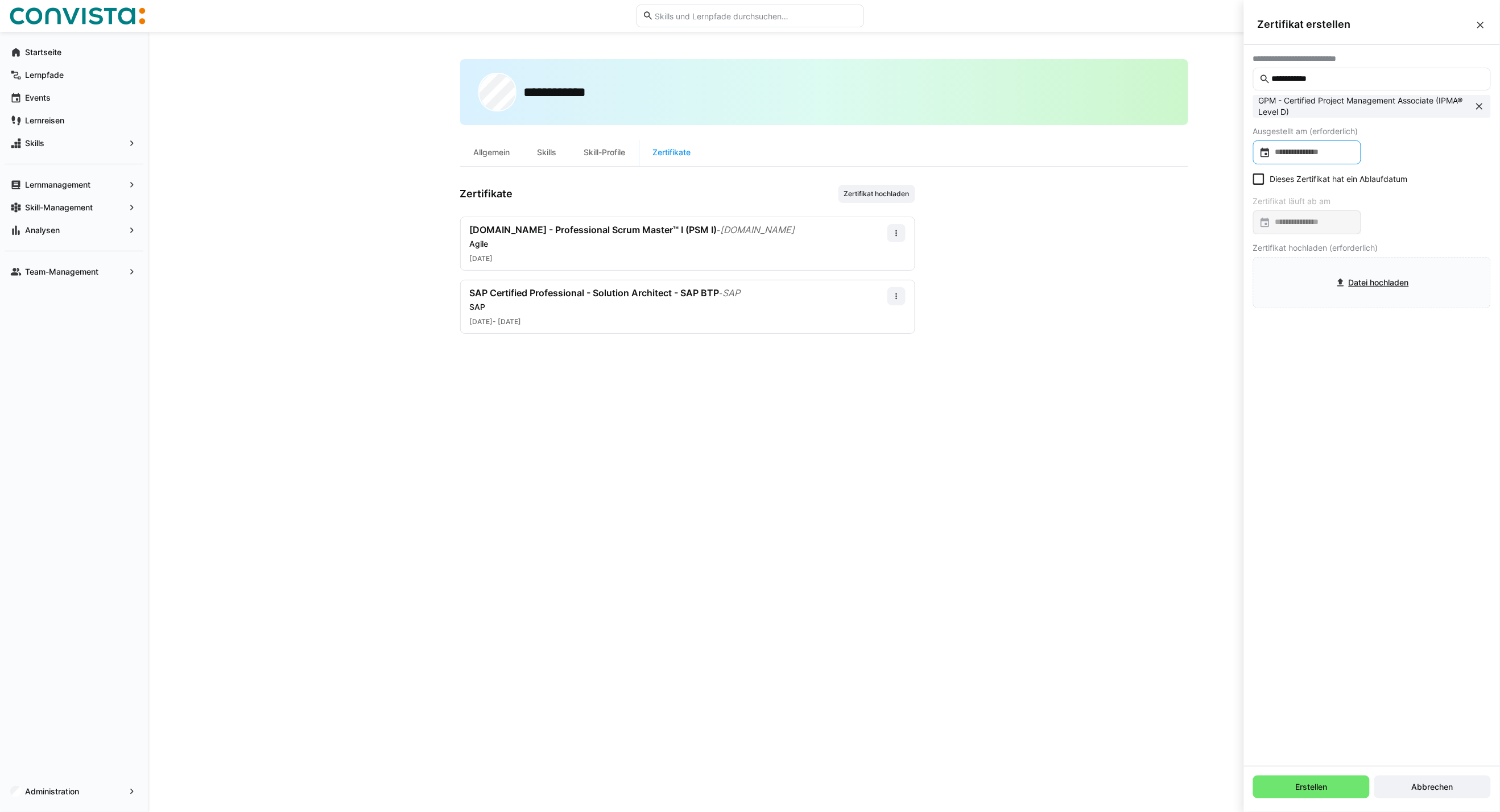
click at [1301, 151] on input at bounding box center [1312, 152] width 84 height 12
click at [1300, 190] on span "OKT. 2025" at bounding box center [1284, 188] width 38 height 9
click at [1392, 242] on span "2023" at bounding box center [1397, 246] width 36 height 20
click at [1281, 247] on span "JAN." at bounding box center [1277, 246] width 36 height 20
click at [1408, 234] on span "1" at bounding box center [1406, 236] width 20 height 20
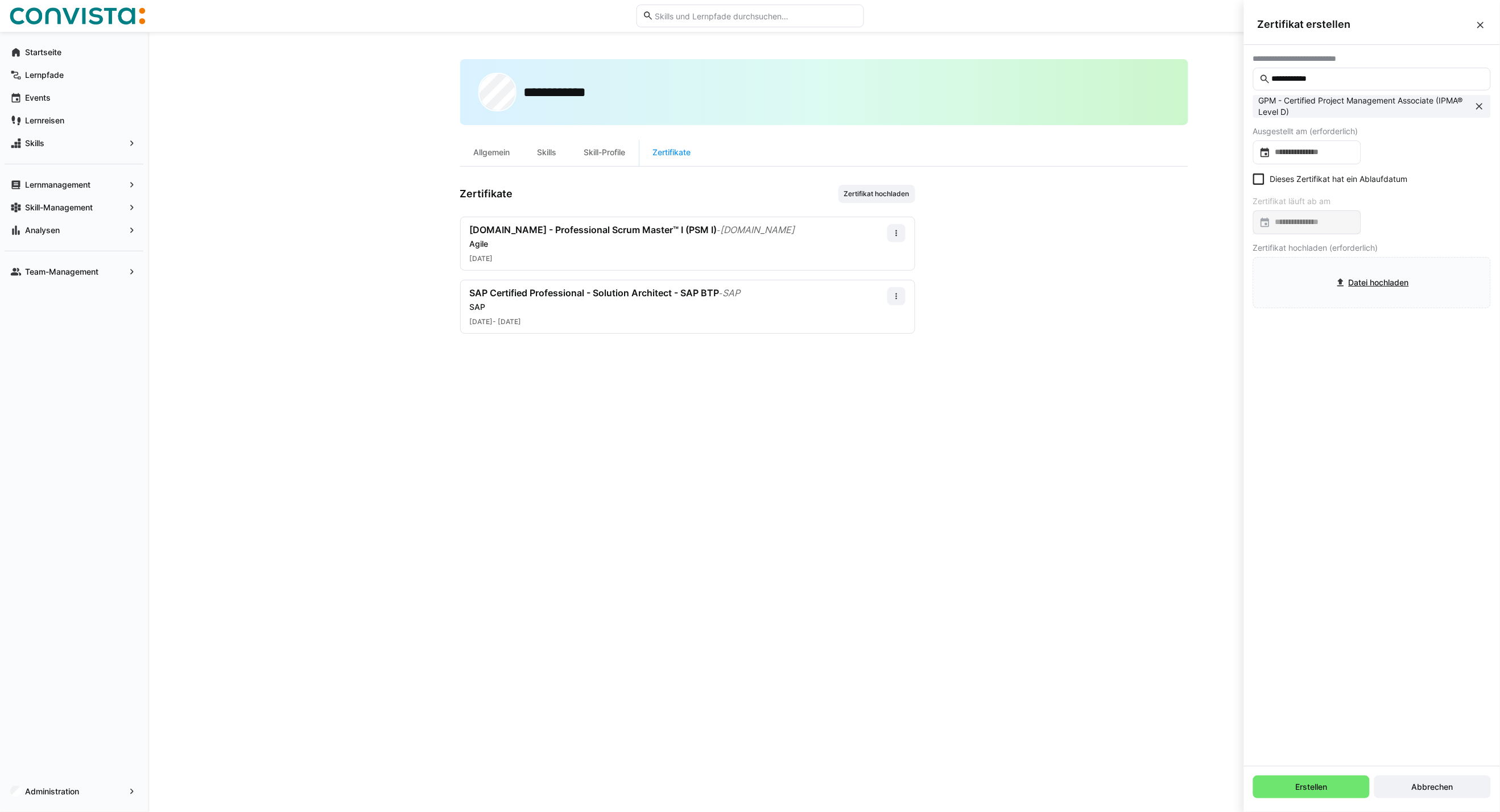
click at [1300, 181] on eds-checkbox "Dieses Zertifikat hat ein Ablaufdatum" at bounding box center [1330, 179] width 155 height 12
click at [1301, 228] on div at bounding box center [1307, 222] width 108 height 24
click at [1306, 253] on span "Choose month and year" at bounding box center [1288, 259] width 55 height 27
click at [1406, 258] on span "Next 24 years" at bounding box center [1407, 258] width 22 height 22
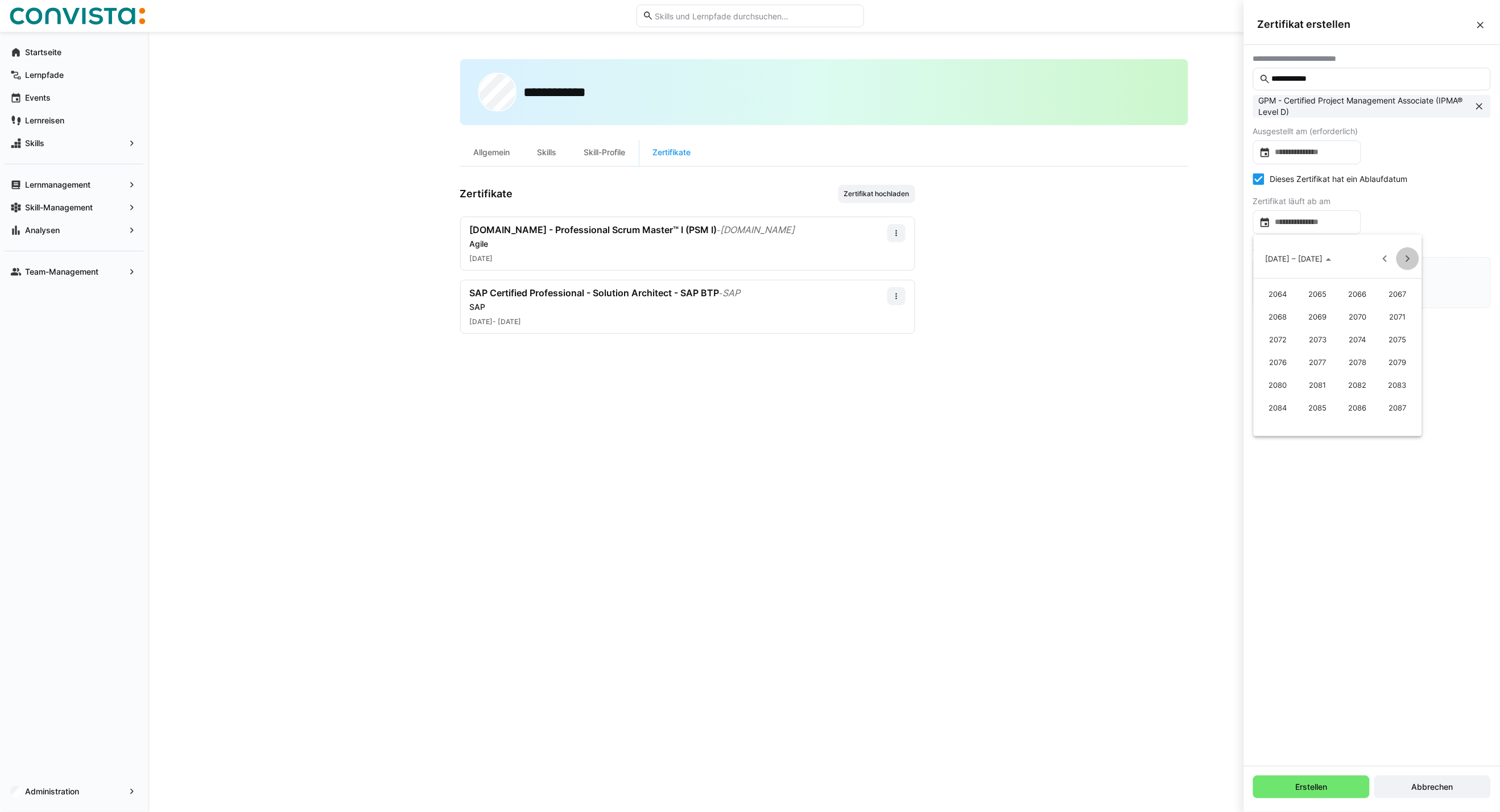
click at [1406, 258] on span "Next 24 years" at bounding box center [1407, 258] width 22 height 22
click at [1390, 332] on span "2099" at bounding box center [1397, 340] width 36 height 20
click at [1280, 309] on span "JAN." at bounding box center [1277, 316] width 36 height 20
click at [1332, 303] on span "1" at bounding box center [1337, 306] width 20 height 20
click at [1350, 283] on input "file" at bounding box center [1371, 282] width 236 height 50
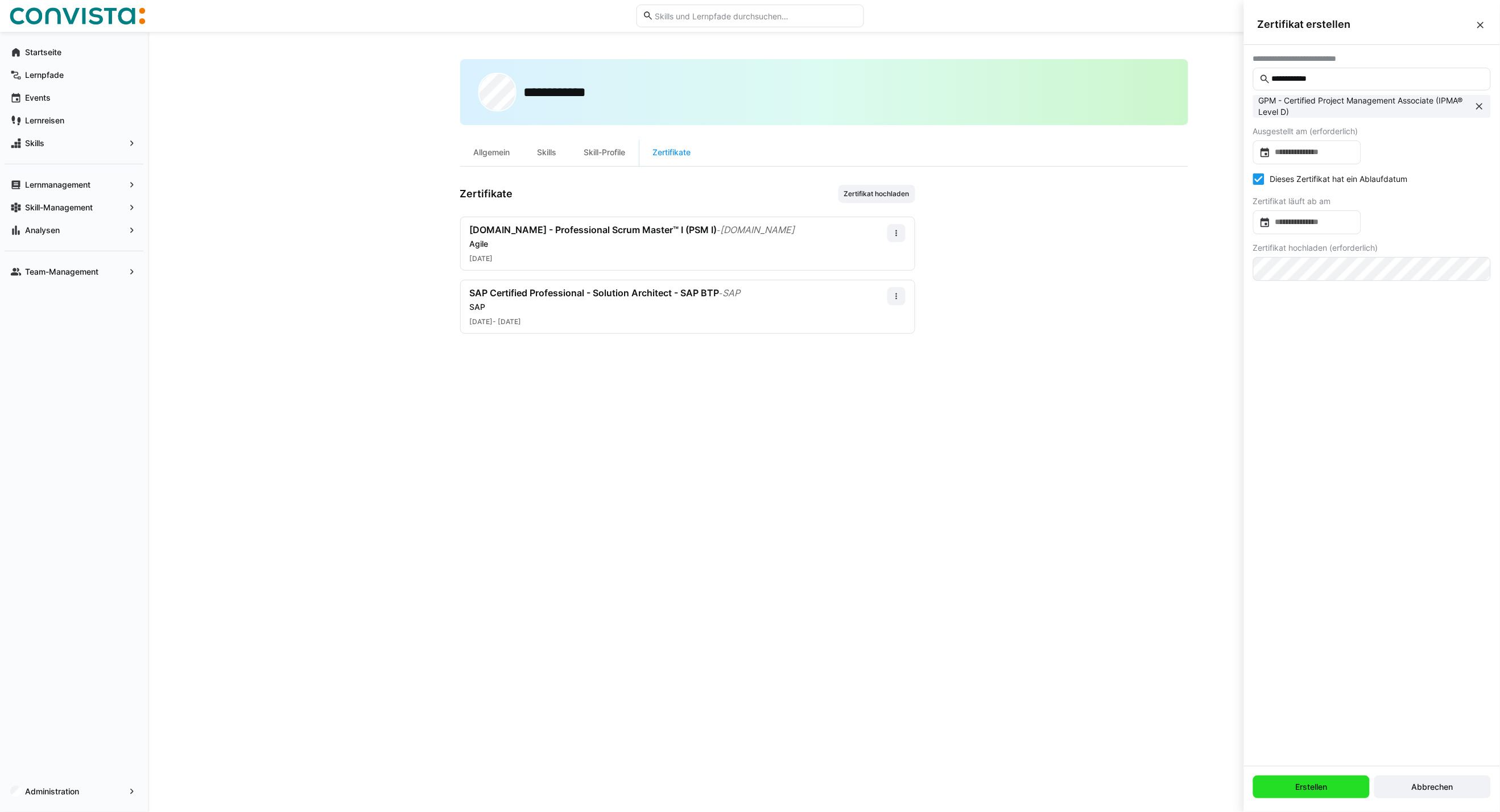
click at [1318, 786] on span "Erstellen" at bounding box center [1311, 787] width 35 height 12
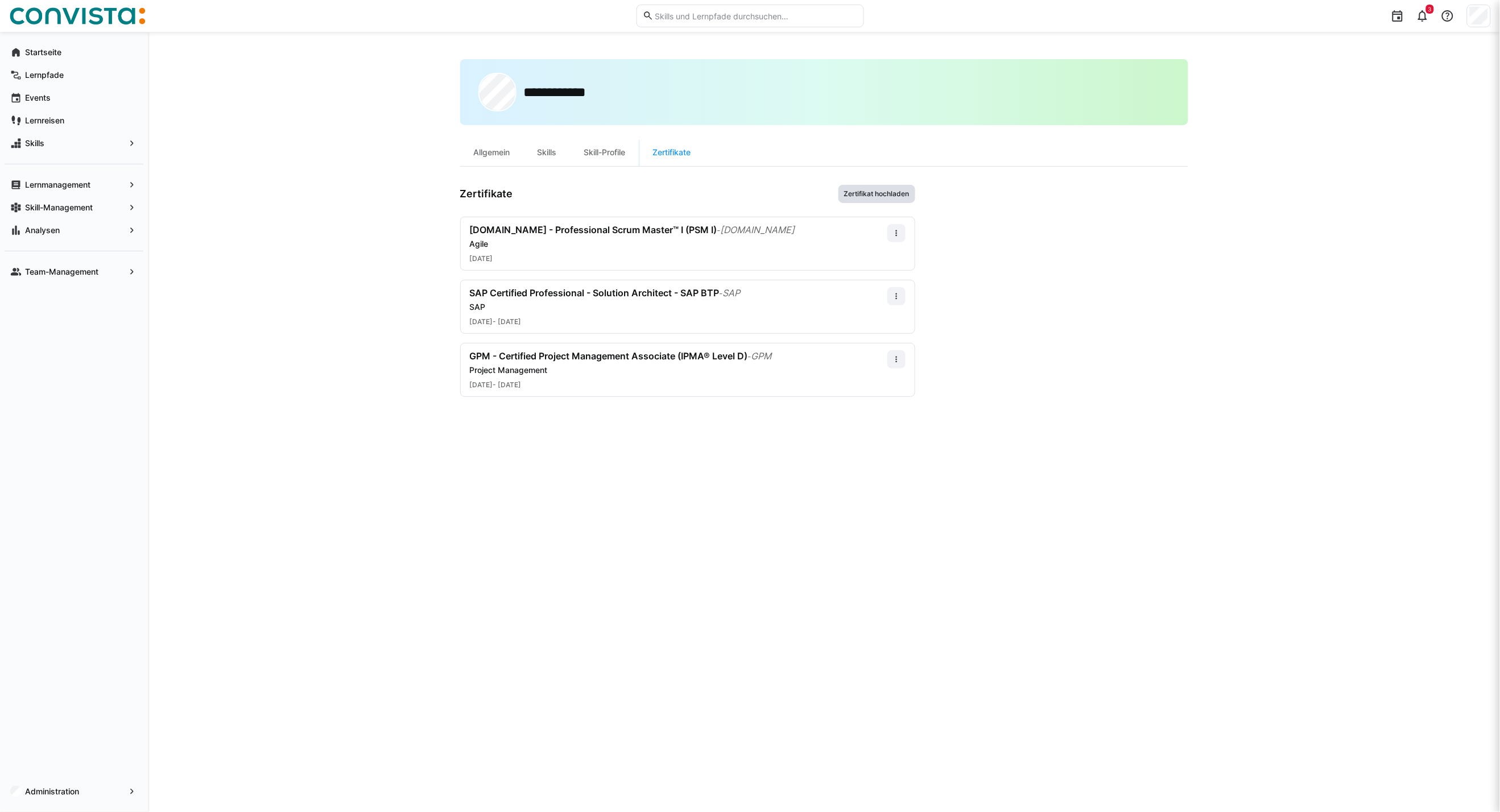
click at [855, 198] on span "Zertifikat hochladen" at bounding box center [876, 194] width 77 height 18
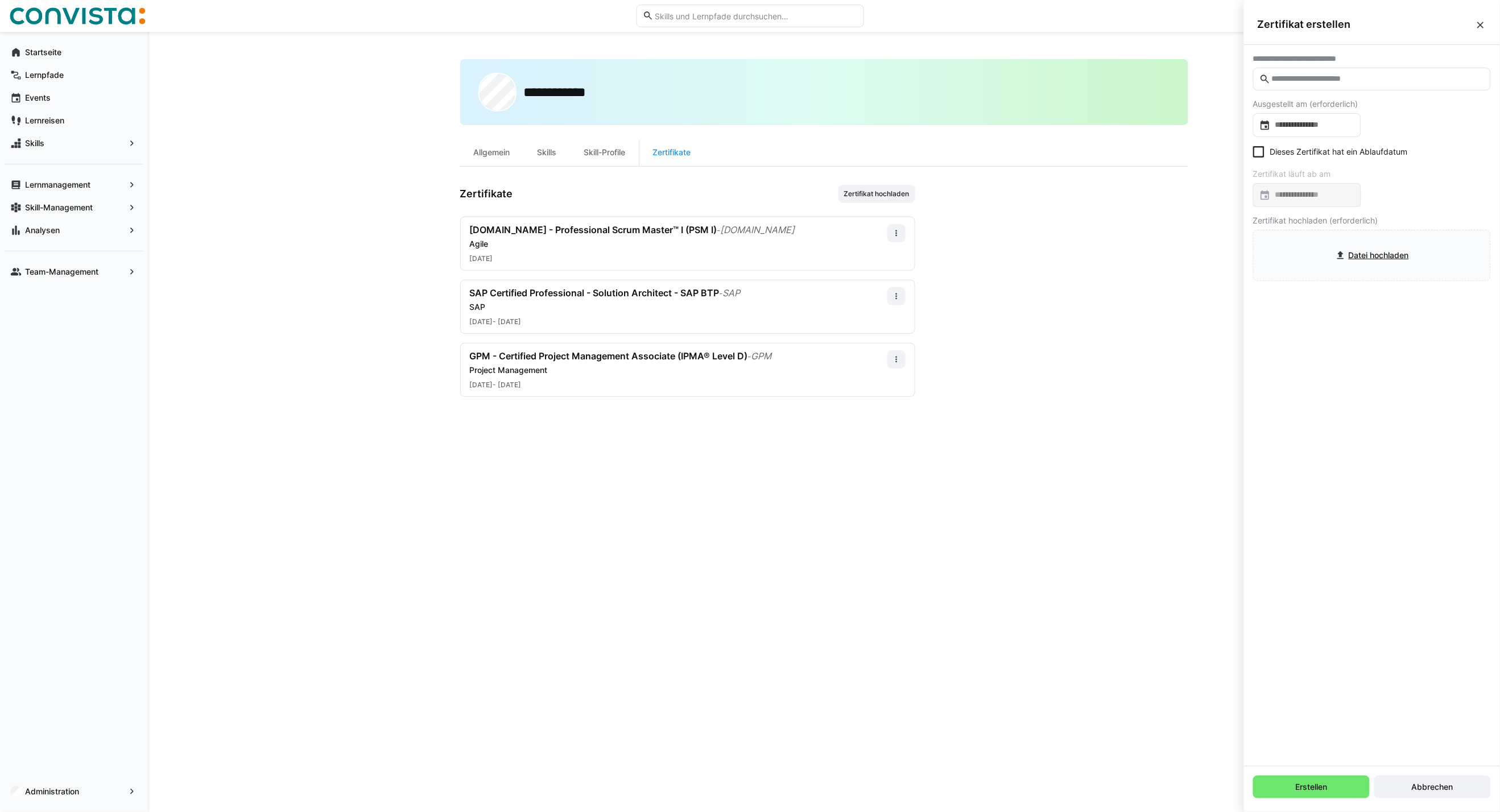
drag, startPoint x: 1310, startPoint y: 86, endPoint x: 1306, endPoint y: 77, distance: 9.8
click at [1310, 85] on eds-input at bounding box center [1371, 79] width 238 height 22
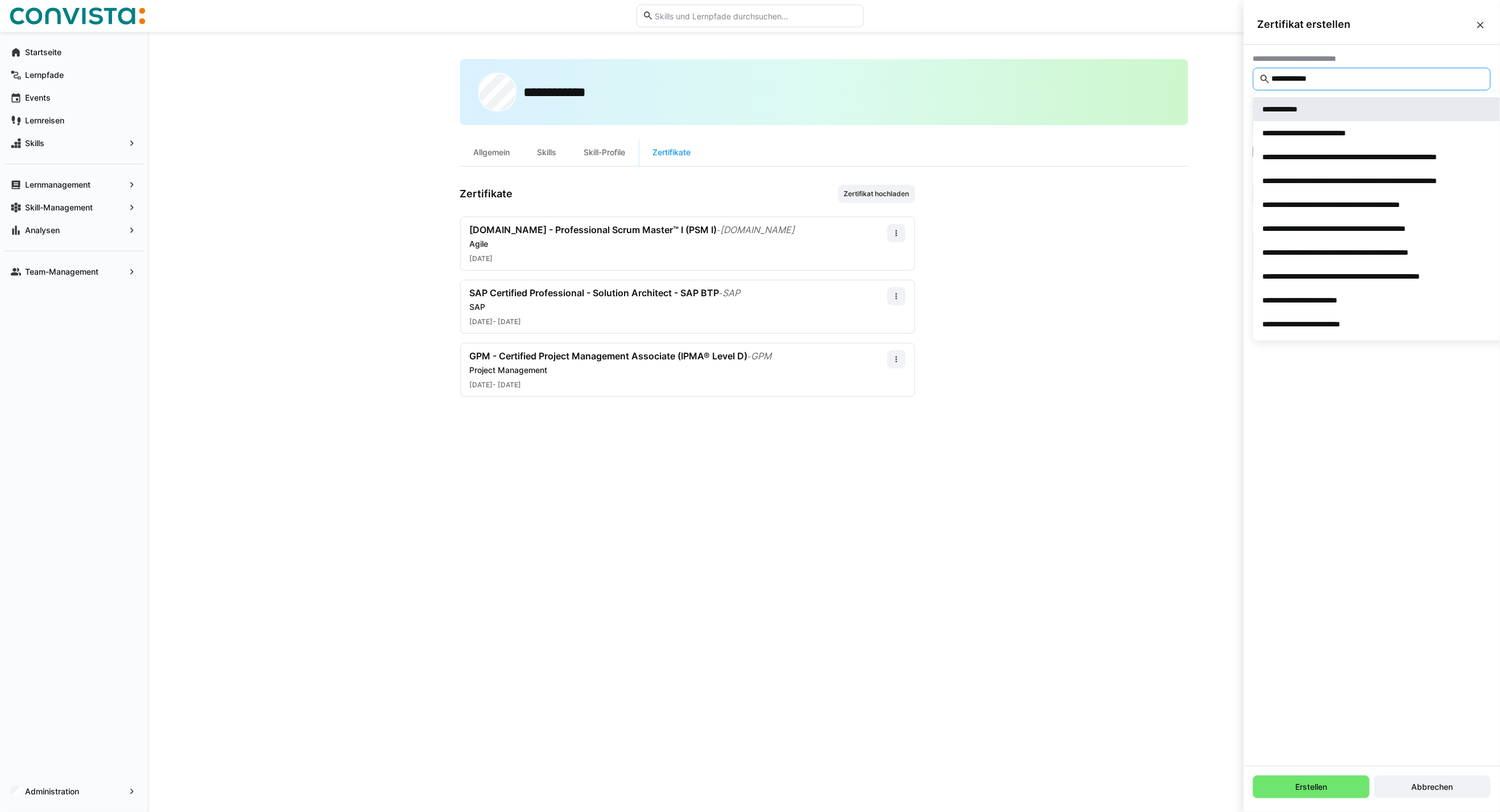
type input "**********"
click at [1349, 103] on div "**********" at bounding box center [1387, 109] width 249 height 12
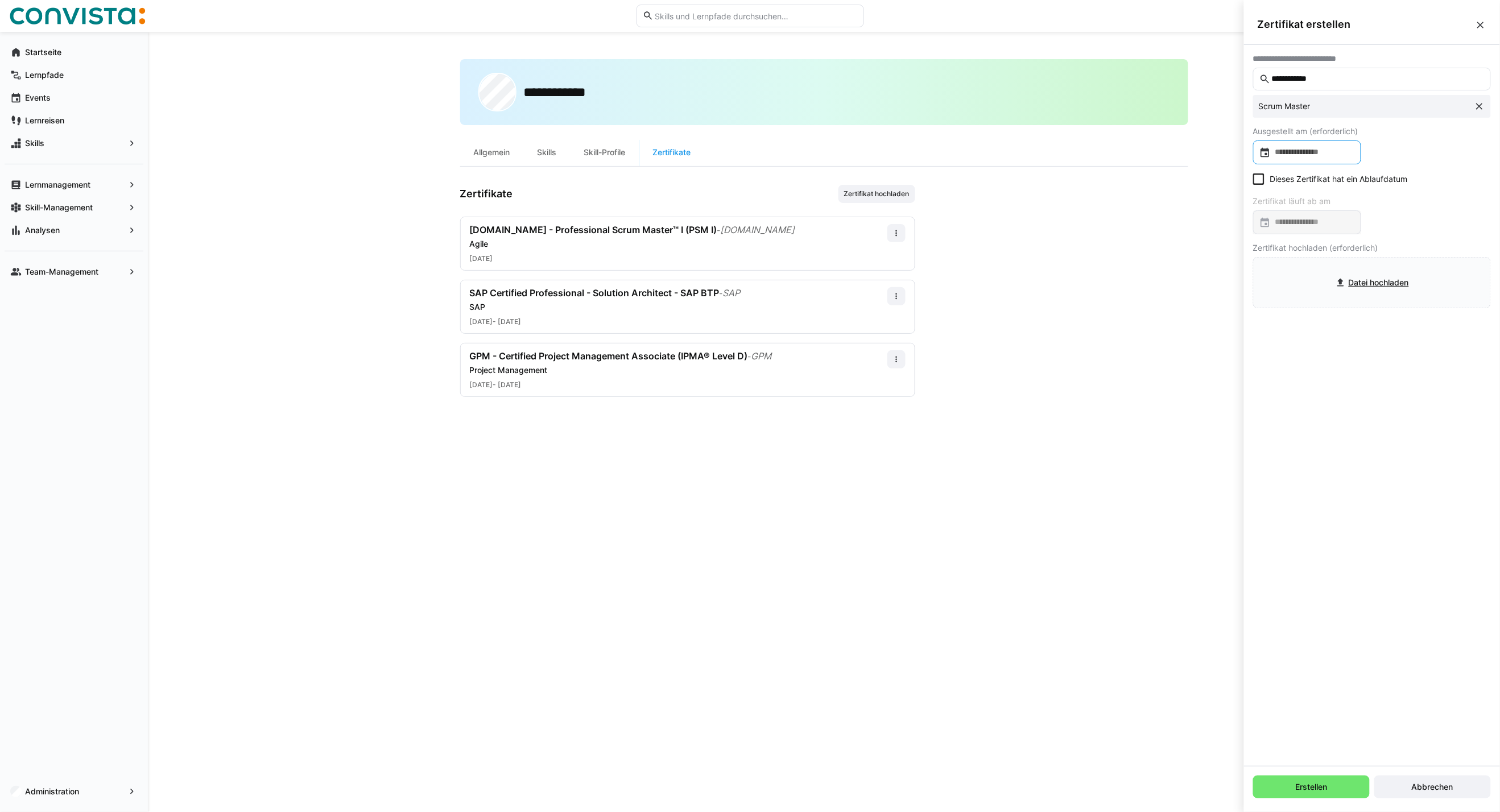
click at [1331, 149] on input at bounding box center [1312, 152] width 84 height 12
click at [1387, 191] on span "Previous month" at bounding box center [1384, 188] width 22 height 22
click at [1290, 196] on span "Choose month and year" at bounding box center [1282, 189] width 42 height 27
click at [1379, 189] on span "Previous 24 years" at bounding box center [1384, 188] width 22 height 22
click at [1397, 246] on span "1999" at bounding box center [1397, 246] width 36 height 20
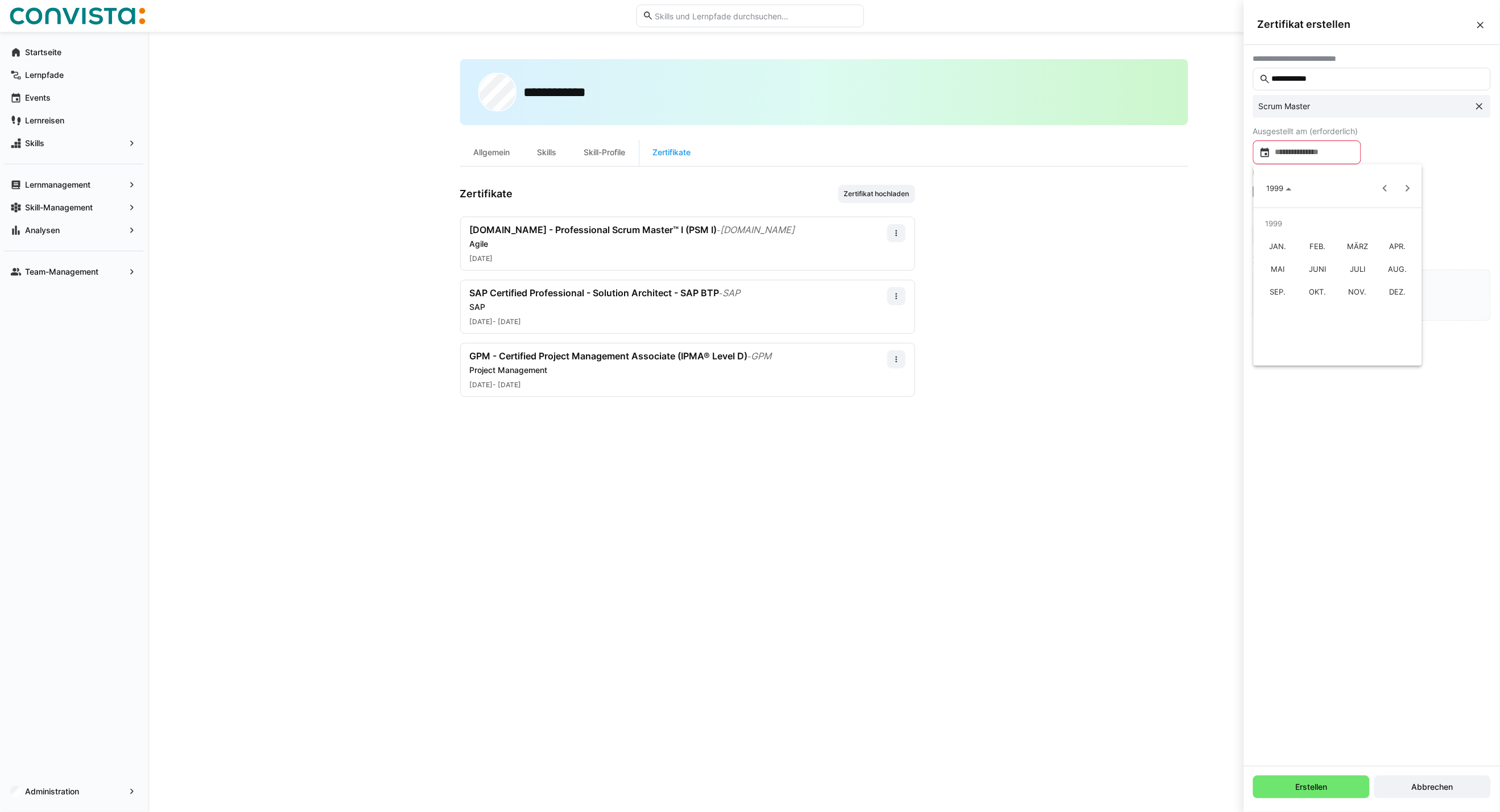
click at [1280, 242] on span "JAN." at bounding box center [1277, 246] width 36 height 20
click at [1360, 230] on span "1" at bounding box center [1361, 236] width 20 height 20
click at [1267, 178] on eds-checkbox "Dieses Zertifikat hat ein Ablaufdatum" at bounding box center [1330, 179] width 155 height 12
click at [1292, 223] on input at bounding box center [1312, 223] width 84 height 12
click at [1295, 258] on span "OKT. 2025" at bounding box center [1284, 259] width 38 height 9
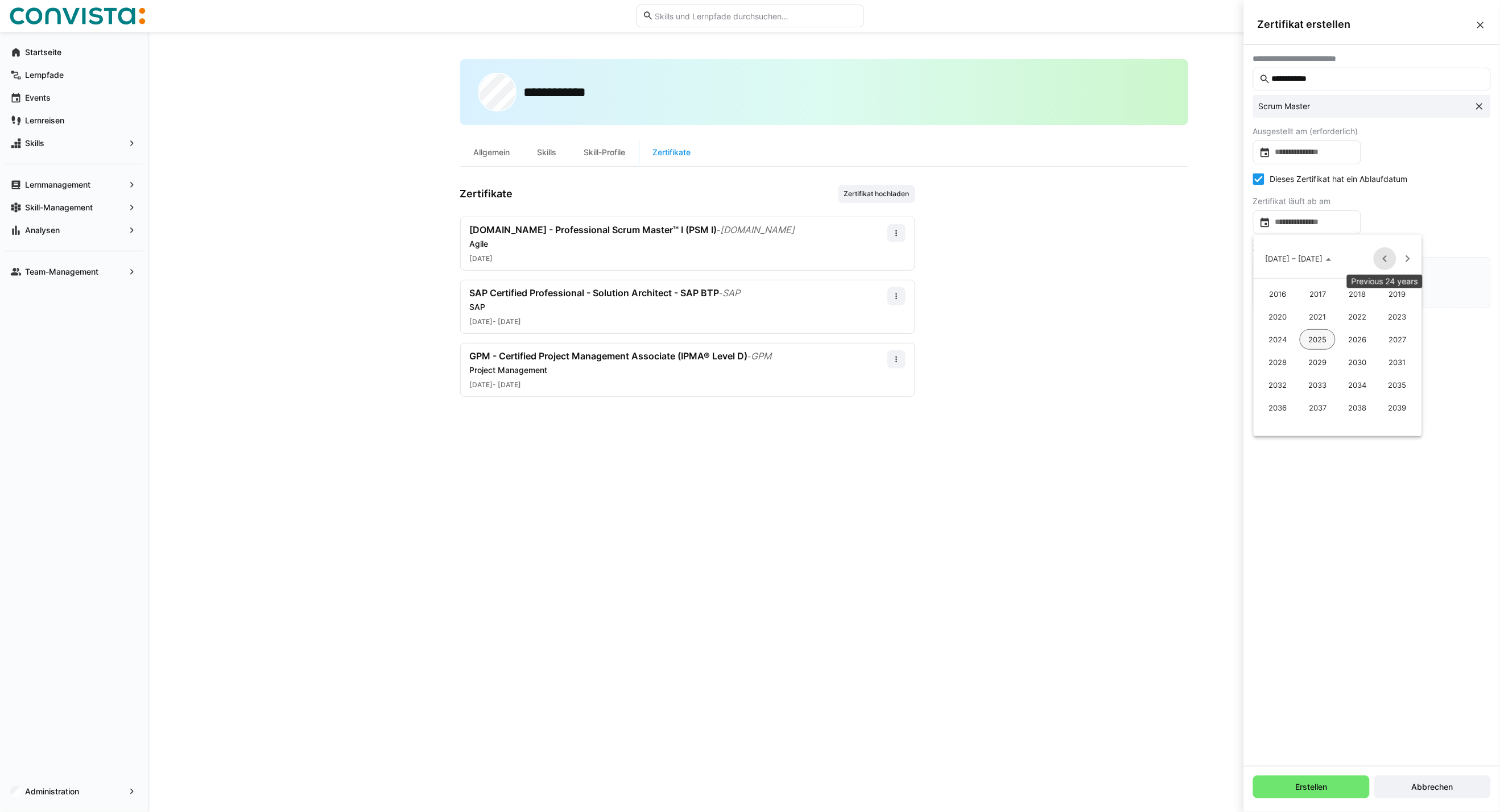
click at [1377, 262] on span "Previous 24 years" at bounding box center [1384, 258] width 22 height 22
click at [1402, 308] on span "1999" at bounding box center [1397, 316] width 36 height 20
click at [1278, 311] on span "JAN." at bounding box center [1277, 316] width 36 height 20
click at [1357, 308] on span "1" at bounding box center [1361, 306] width 20 height 20
click at [1344, 279] on input "file" at bounding box center [1371, 282] width 236 height 50
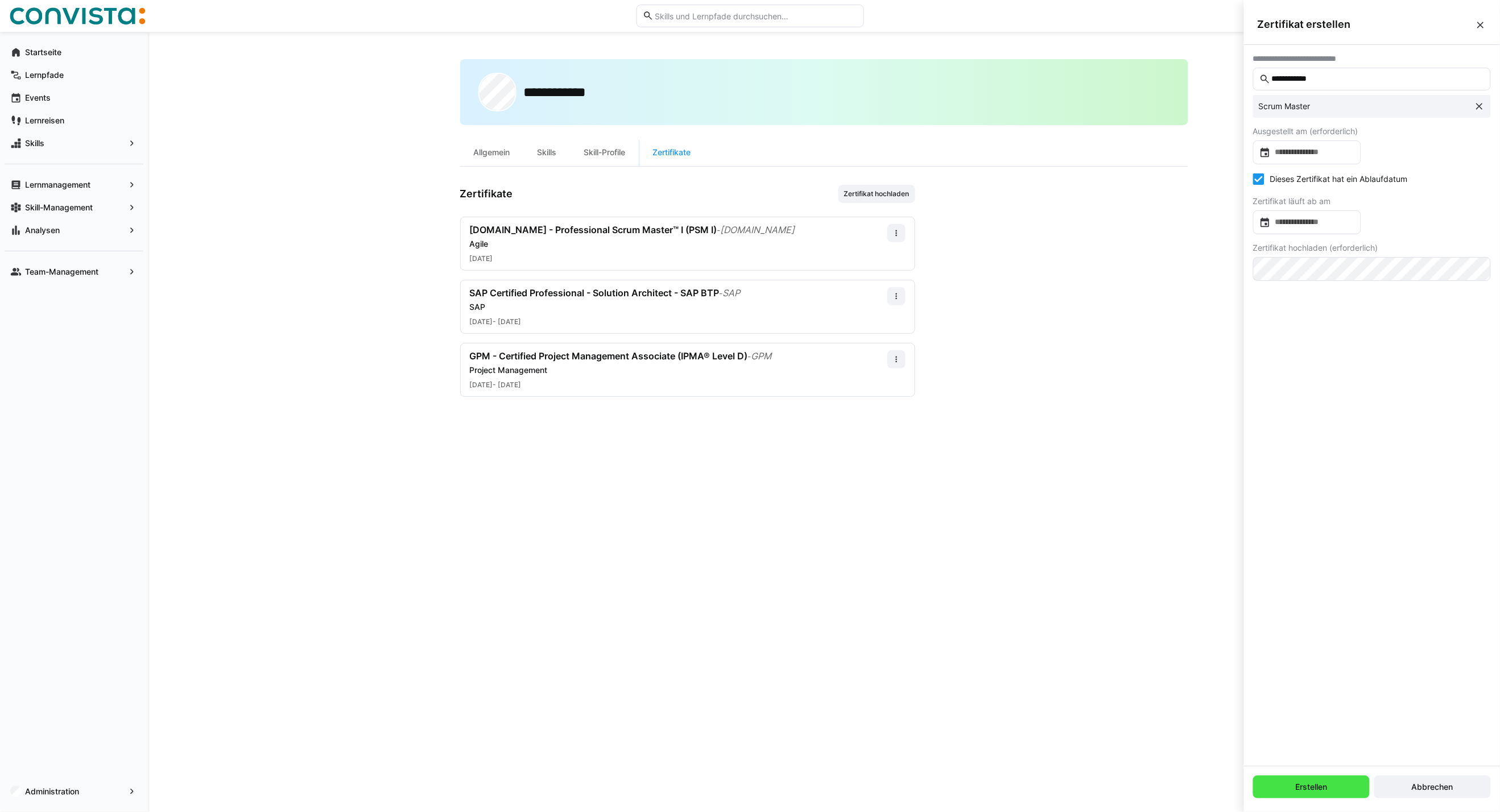
click at [1335, 791] on span "Erstellen" at bounding box center [1311, 787] width 116 height 22
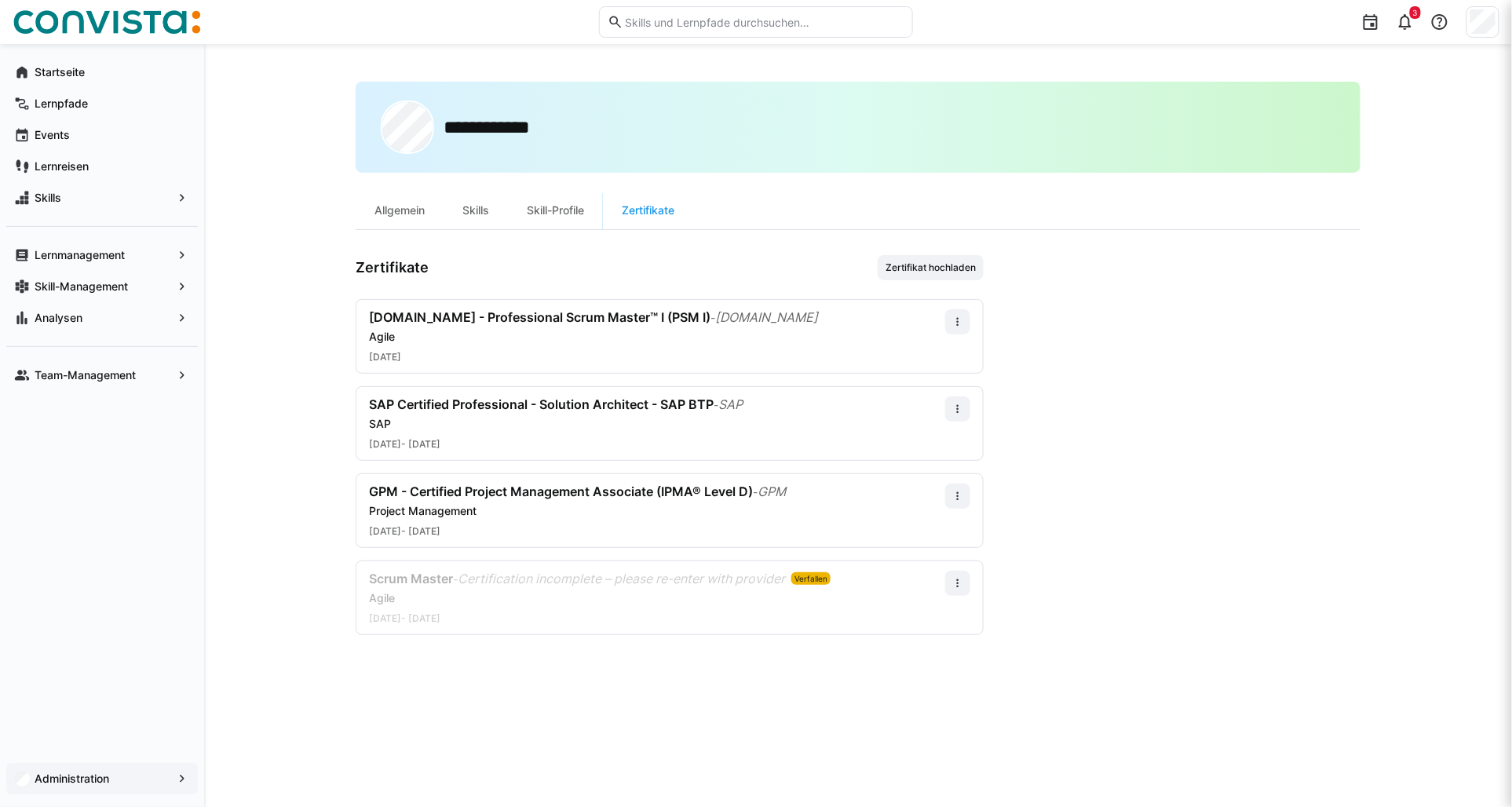
click at [91, 788] on div "Administration" at bounding box center [102, 778] width 191 height 31
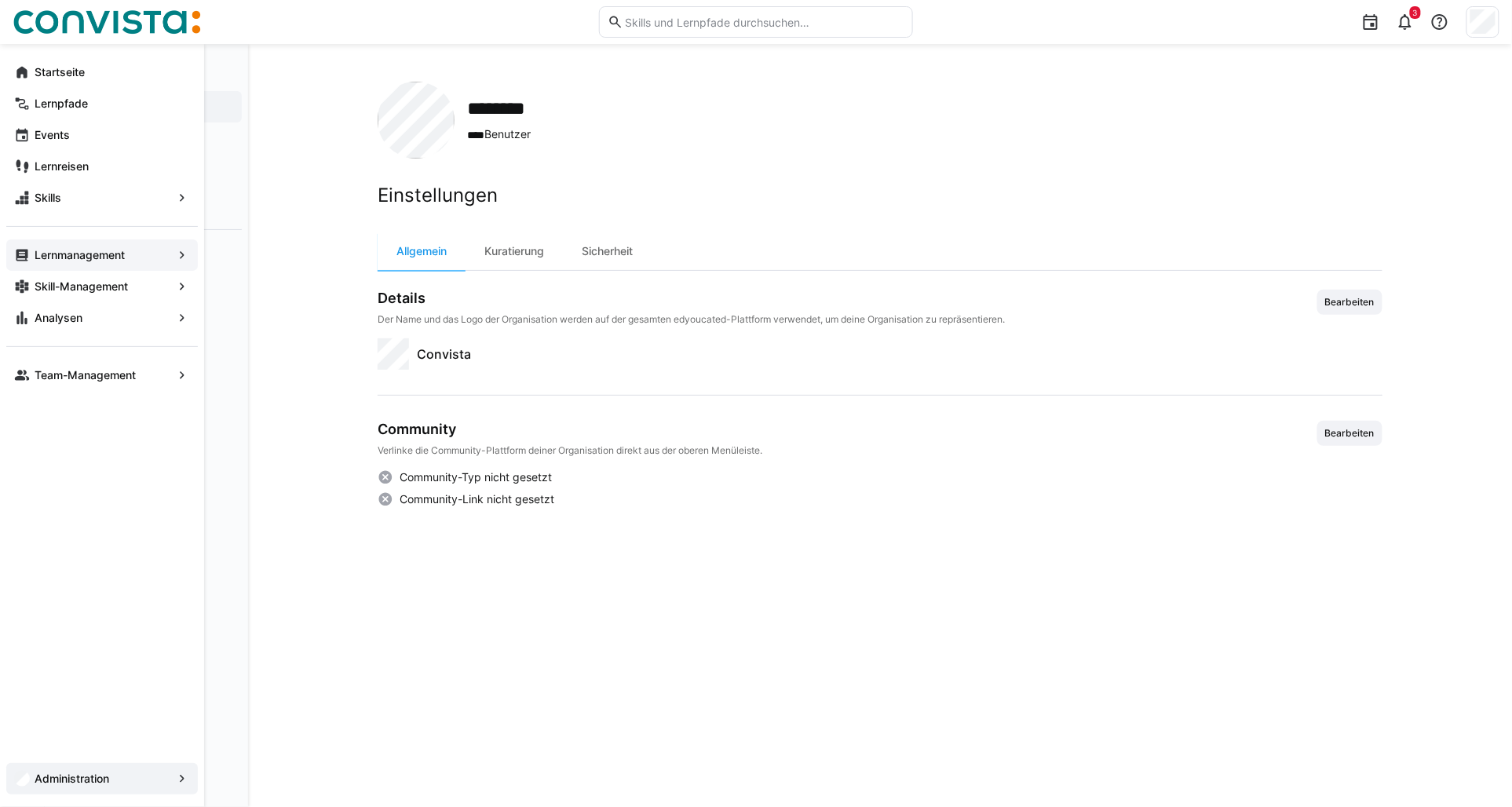
click at [76, 247] on span "Lernmanagement" at bounding box center [102, 255] width 140 height 16
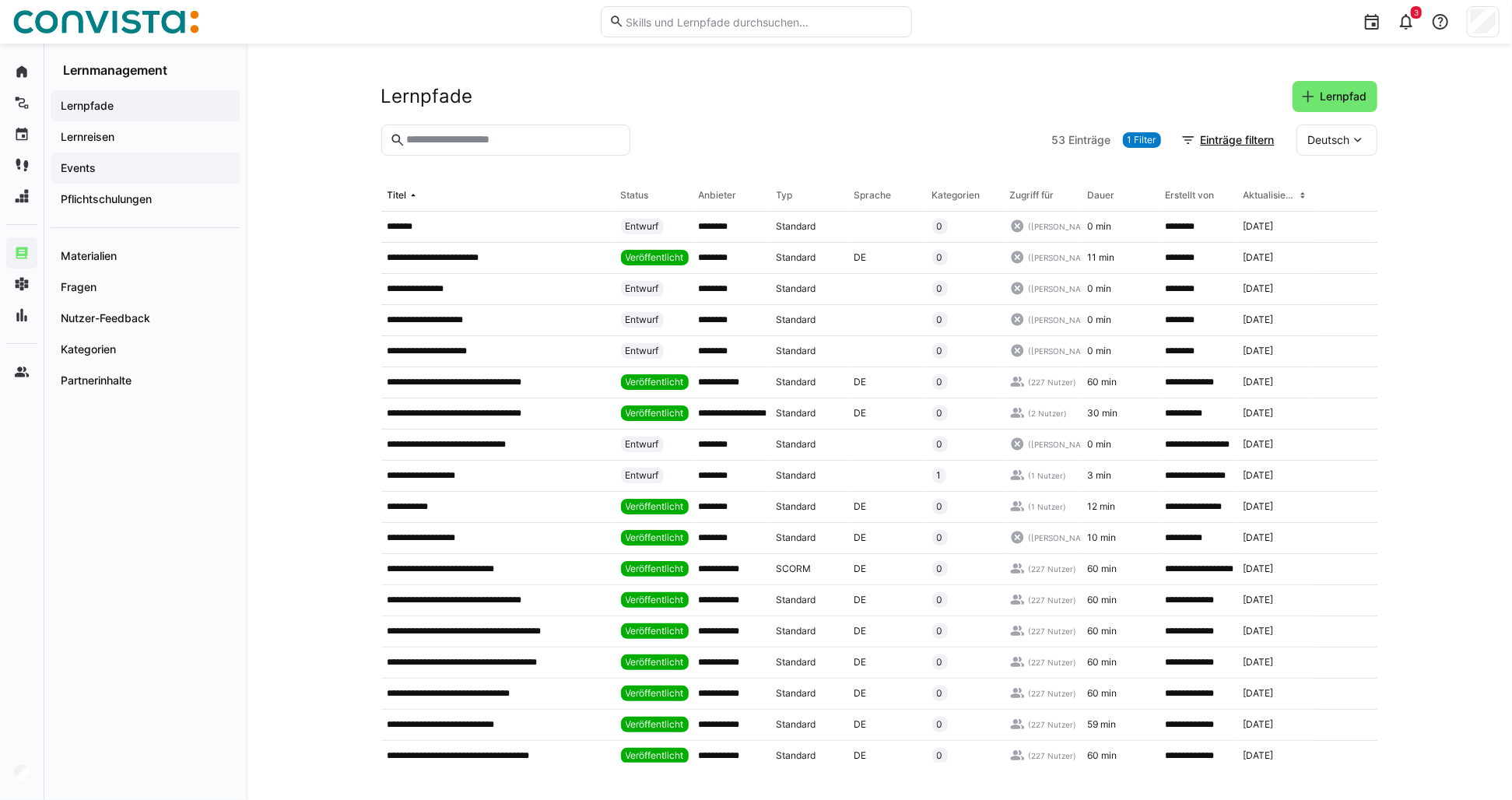
click at [0, 0] on app-navigation-label "Events" at bounding box center [0, 0] width 0 height 0
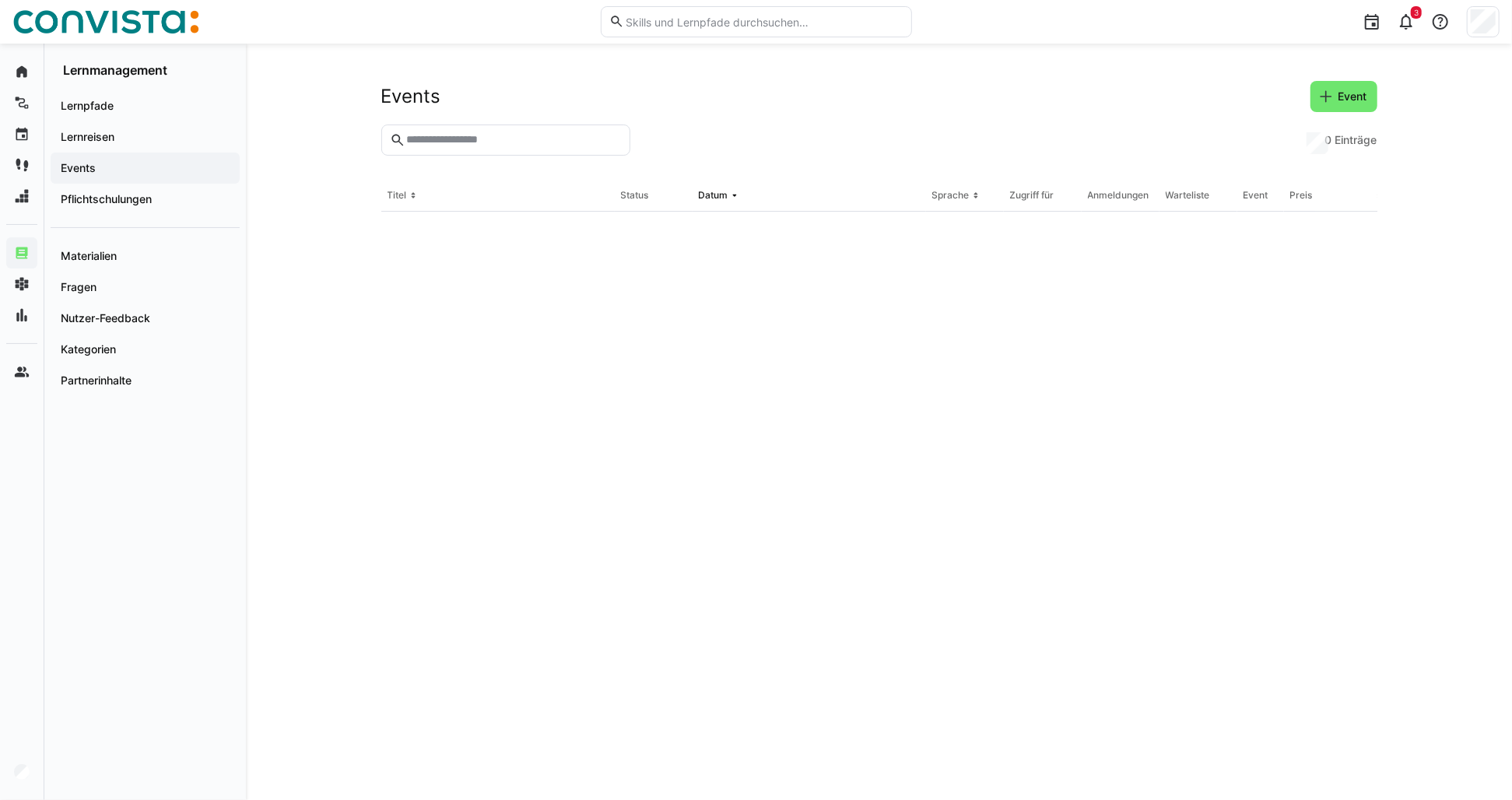
click at [420, 137] on input "text" at bounding box center [512, 140] width 217 height 14
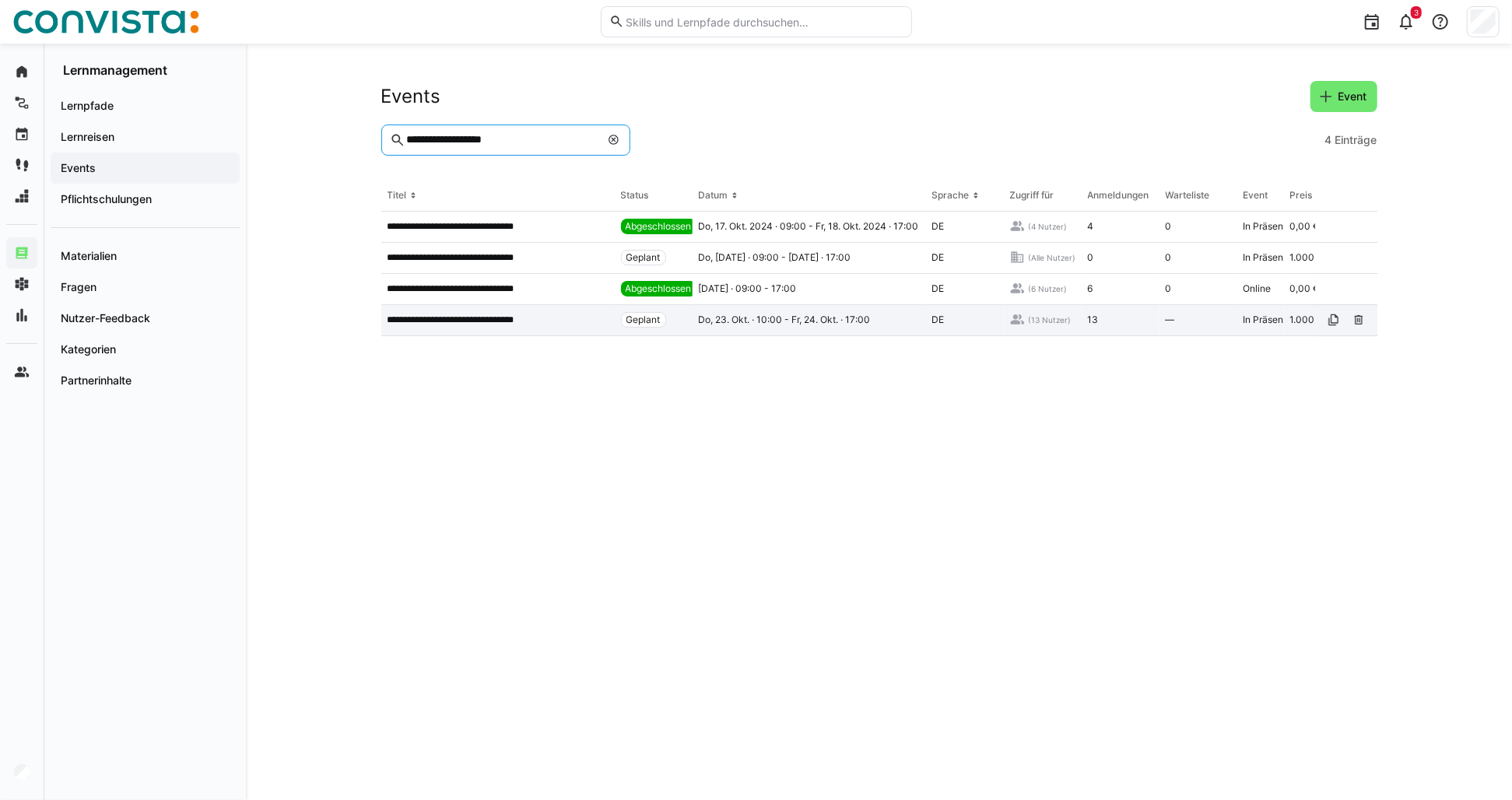
type input "**********"
click at [474, 320] on p "**********" at bounding box center [463, 319] width 150 height 13
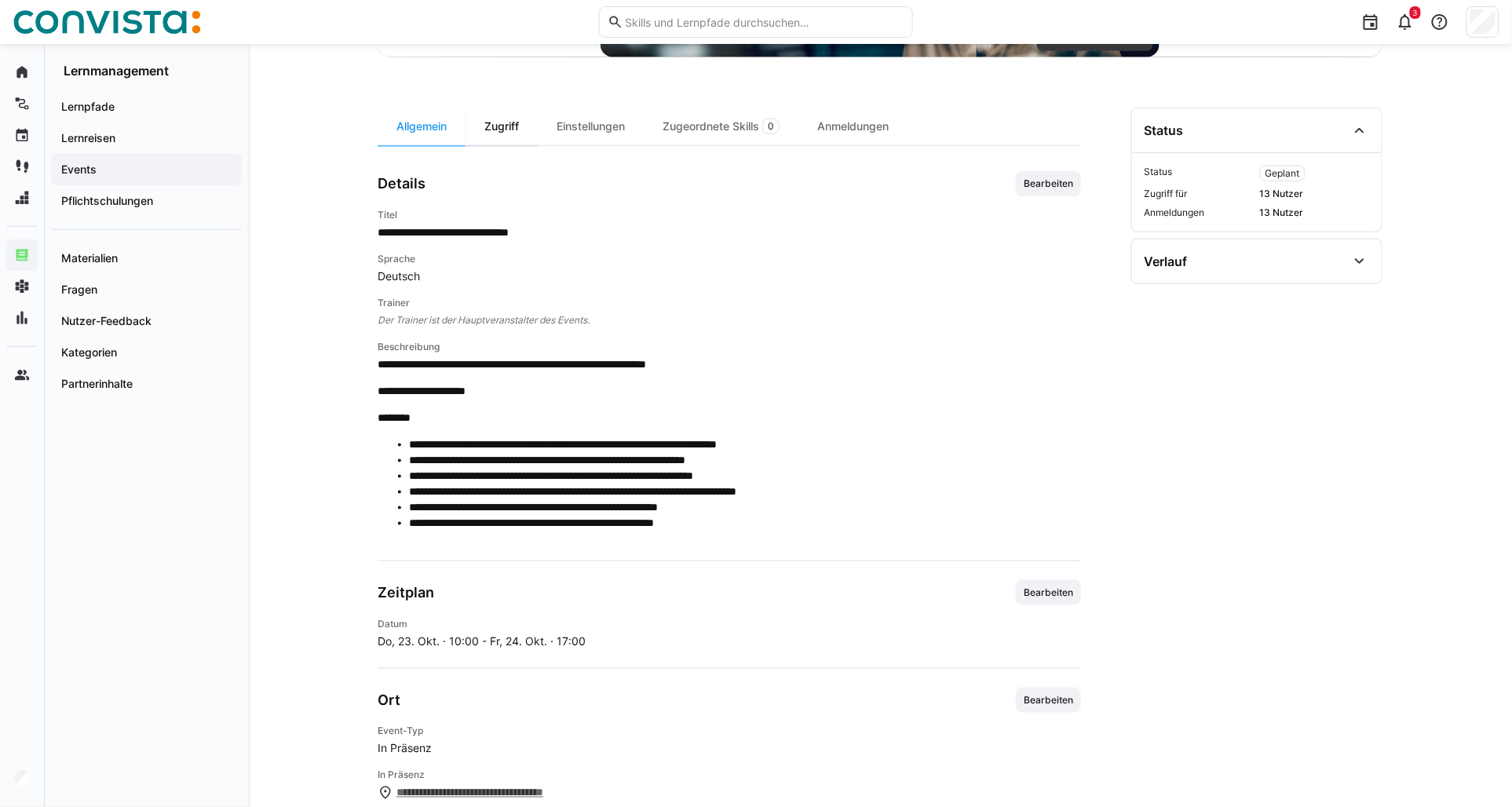
scroll to position [436, 0]
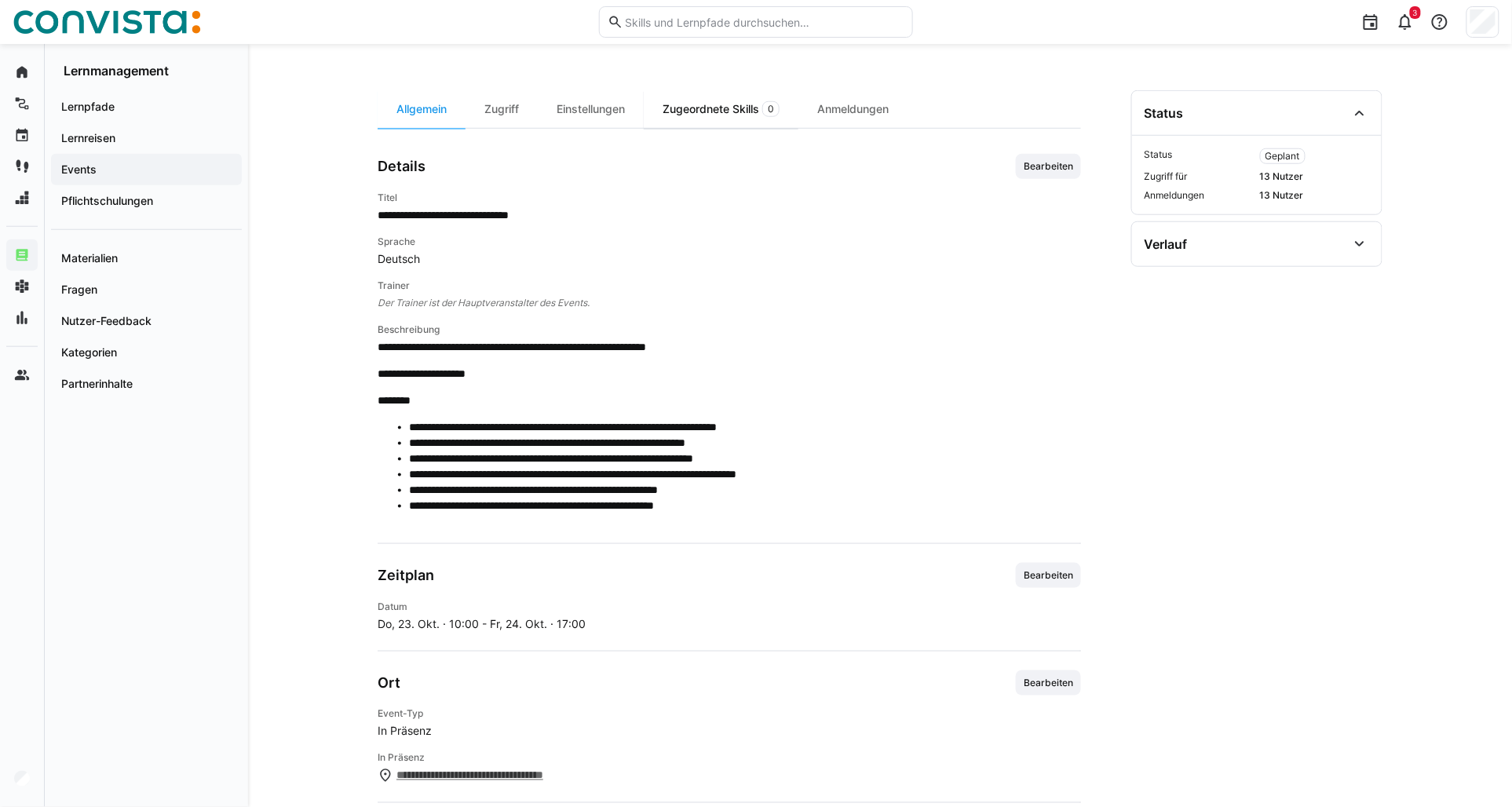
click at [728, 116] on div "Zugeordnete Skills 0" at bounding box center [720, 110] width 155 height 38
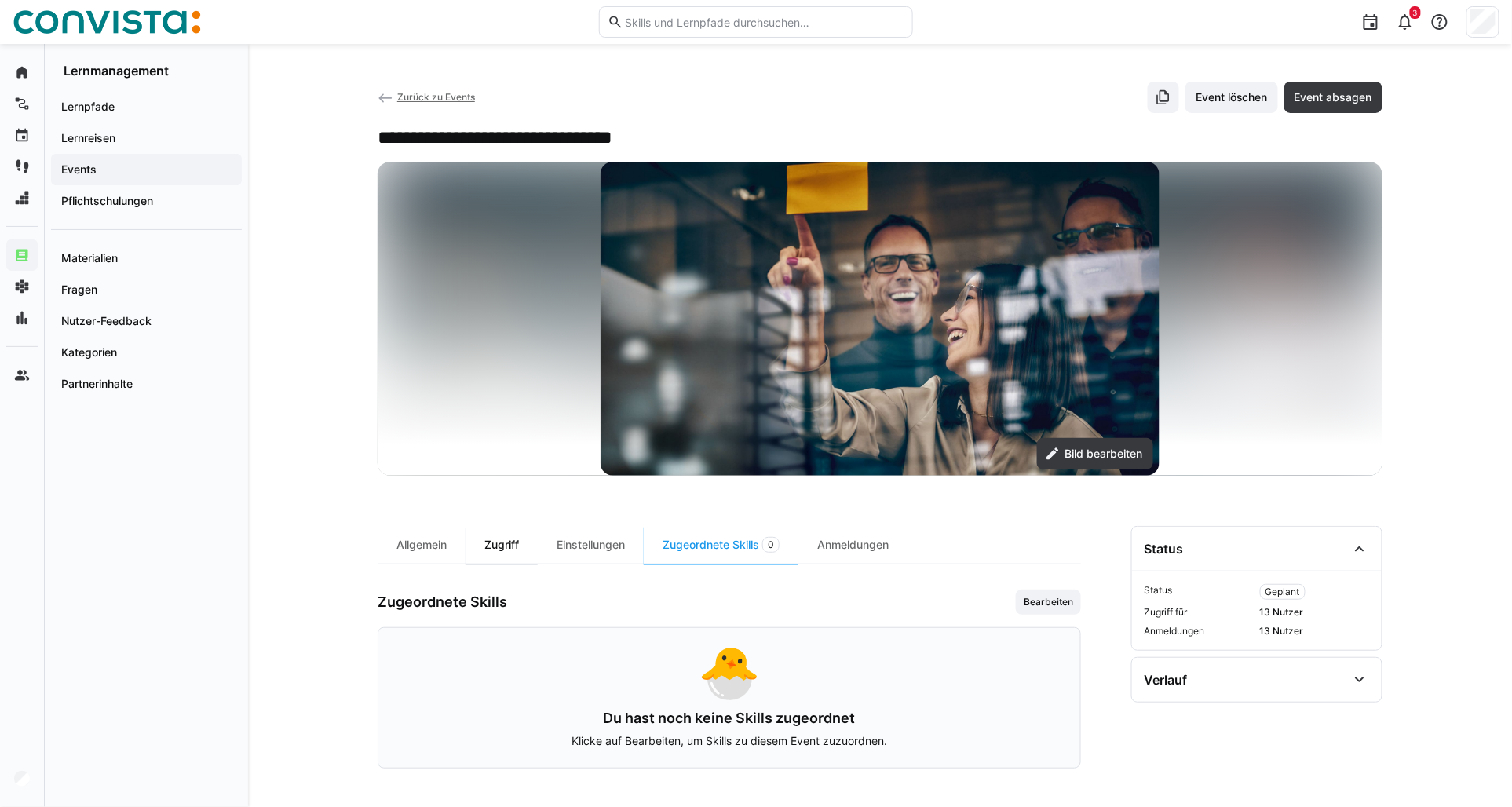
click at [511, 540] on div "Zugriff" at bounding box center [502, 545] width 72 height 38
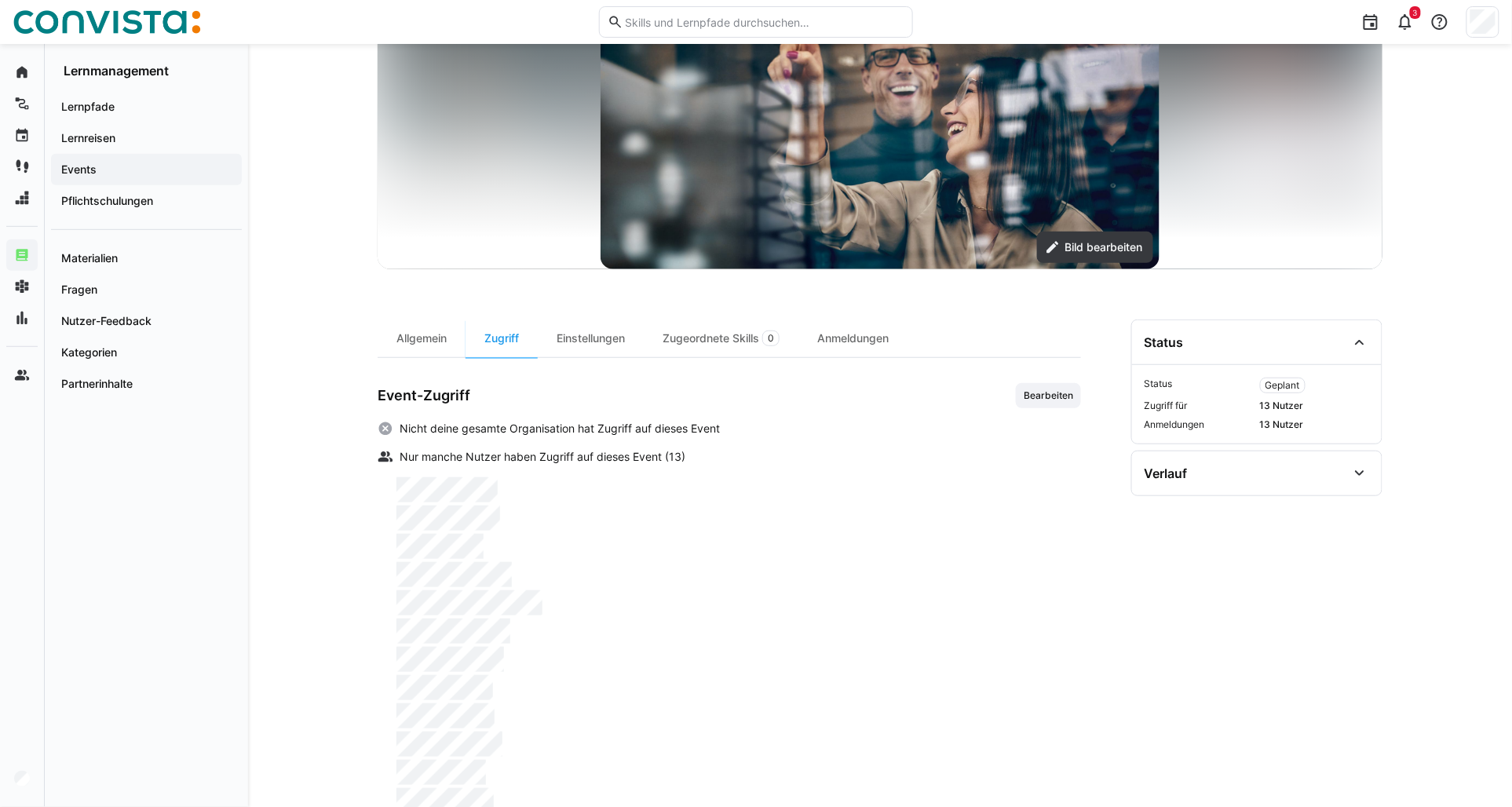
scroll to position [261, 0]
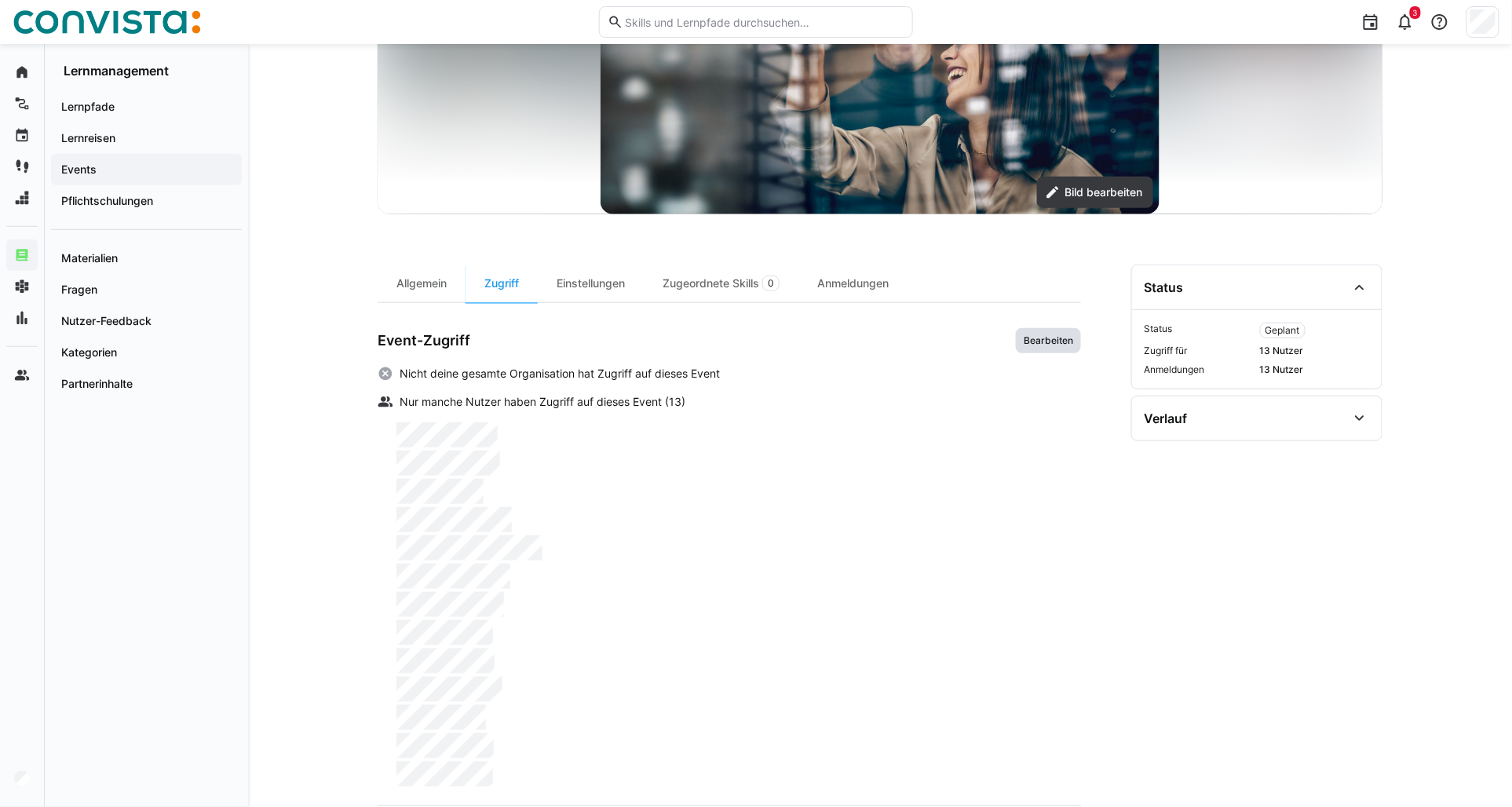
click at [1045, 348] on span "Bearbeiten" at bounding box center [1048, 340] width 65 height 25
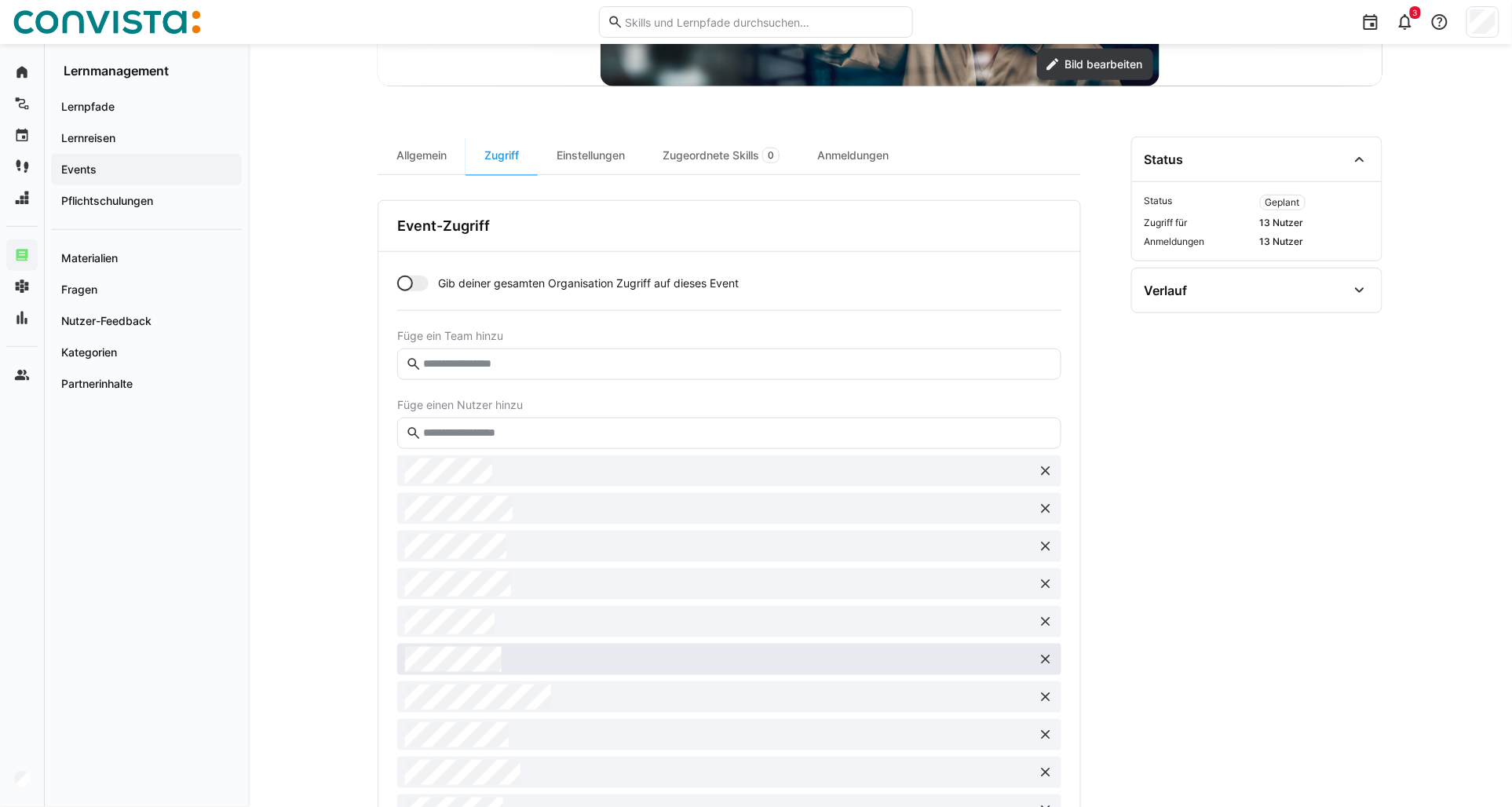
scroll to position [436, 0]
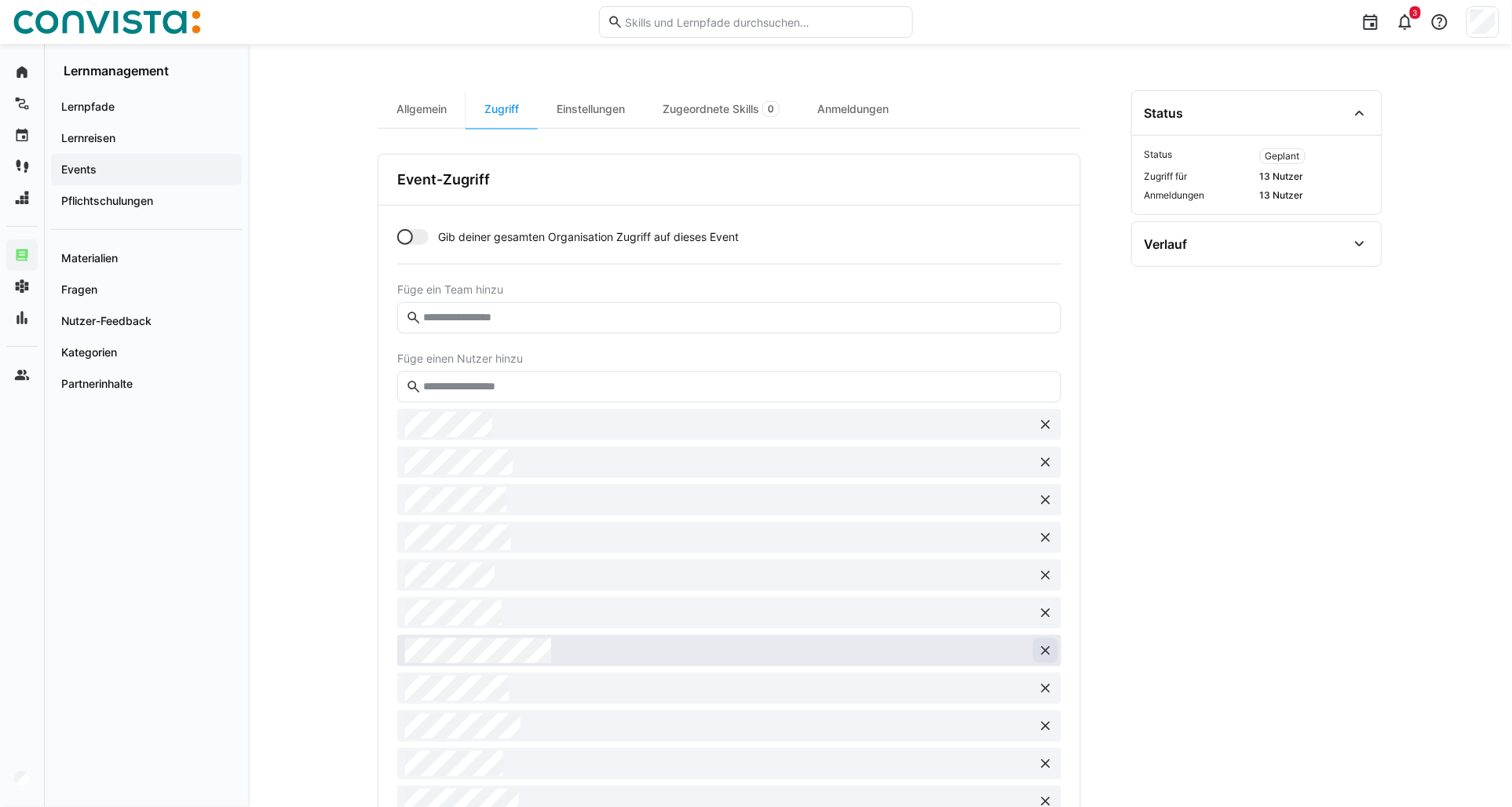
click at [1039, 653] on eds-icon at bounding box center [1046, 651] width 16 height 16
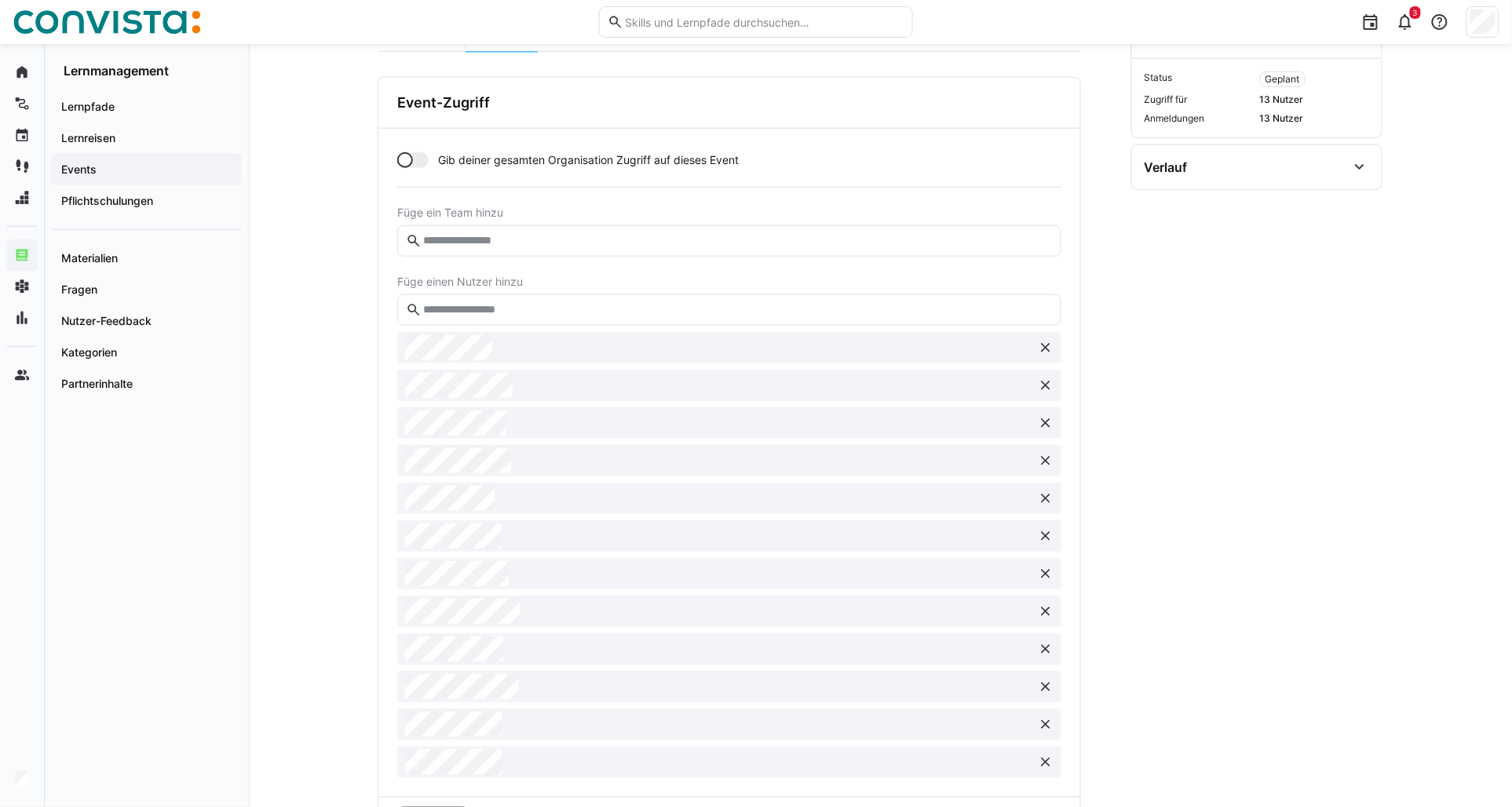
scroll to position [697, 0]
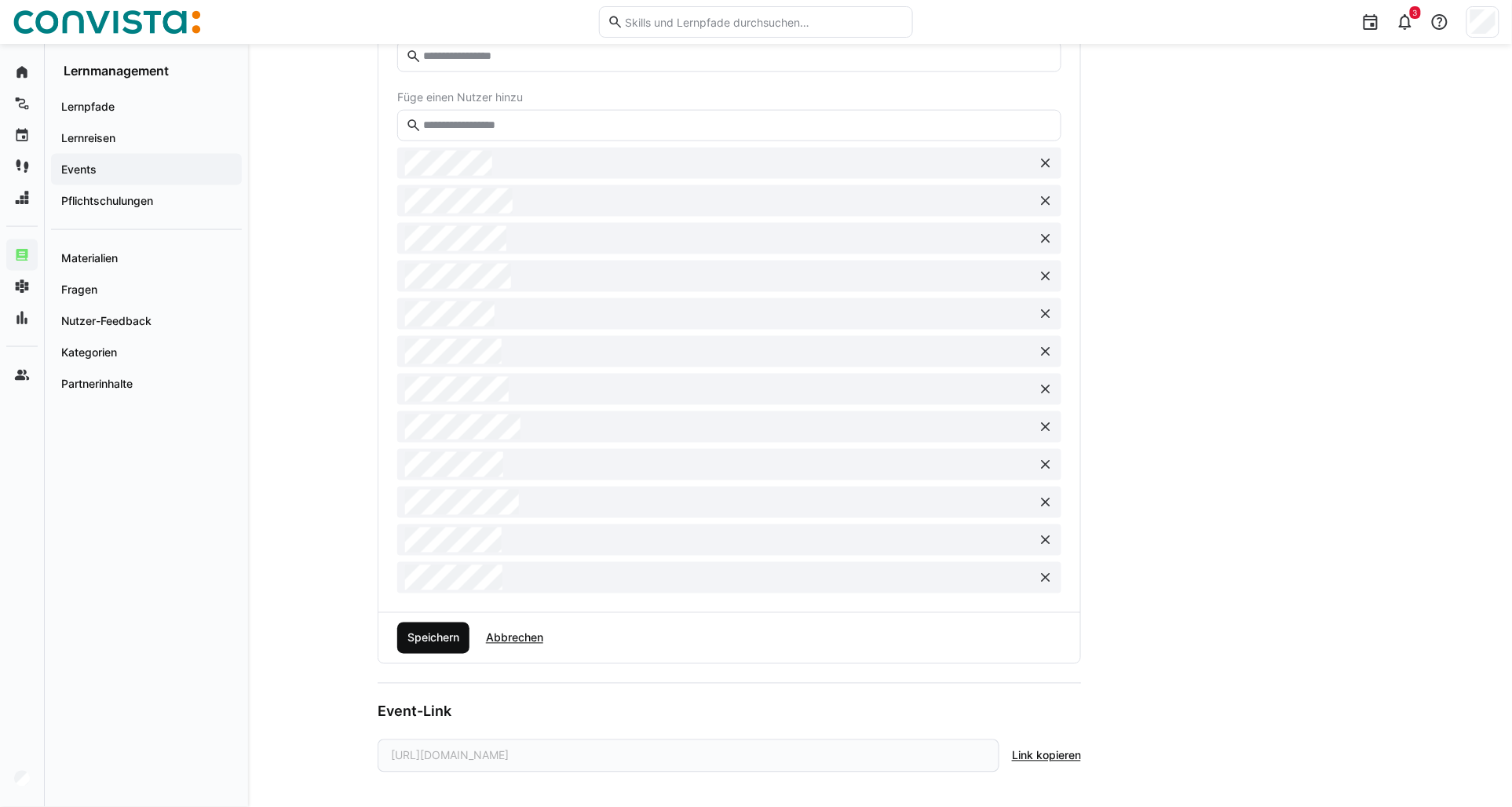
click at [430, 630] on span "Speichern" at bounding box center [433, 638] width 57 height 16
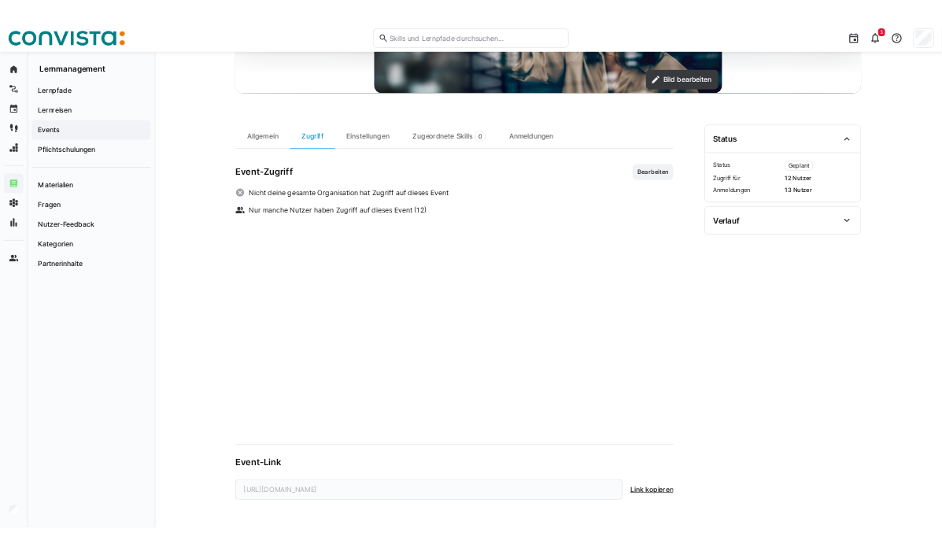
scroll to position [365, 0]
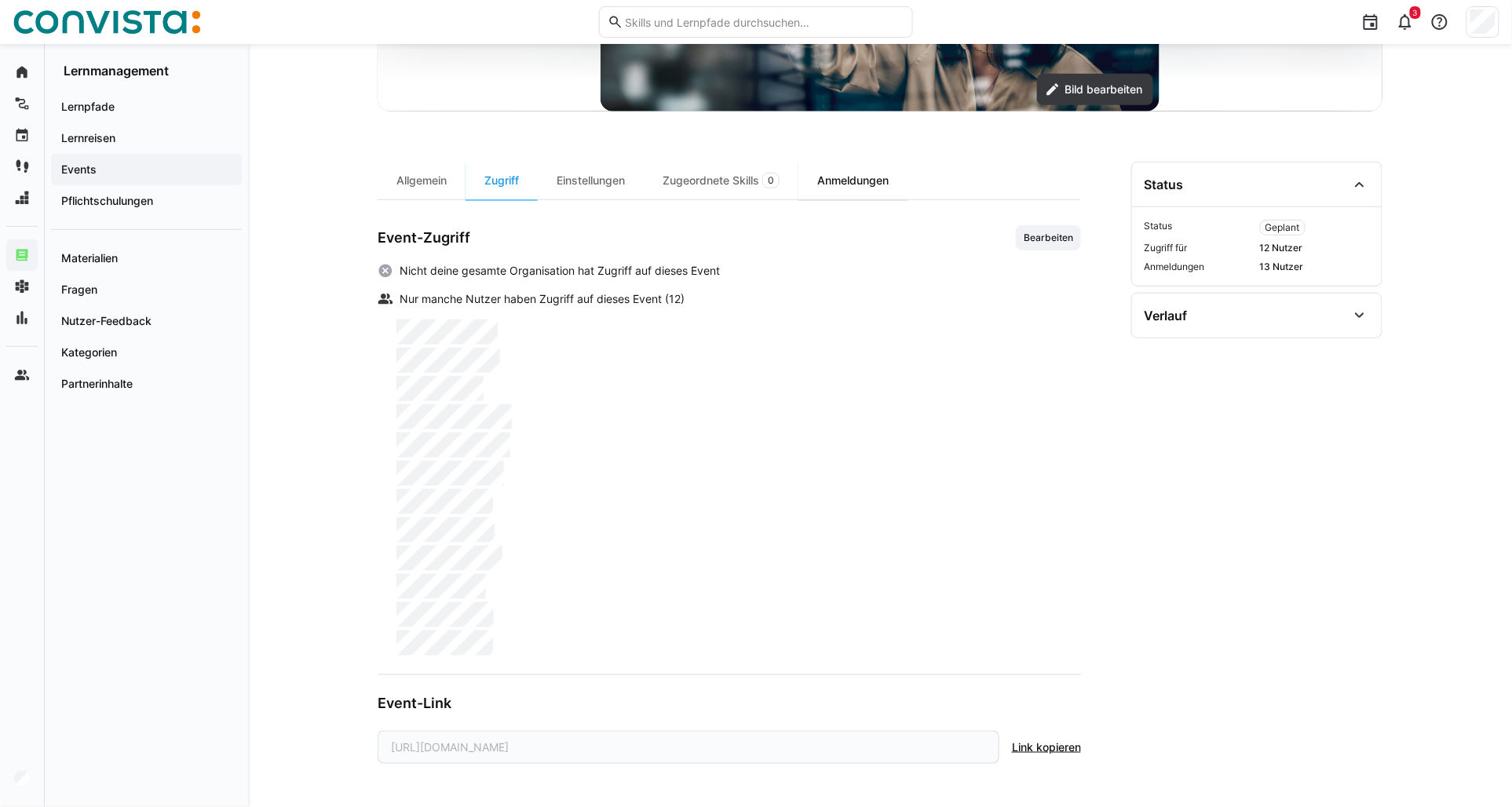
click at [830, 186] on div "Anmeldungen" at bounding box center [852, 181] width 109 height 38
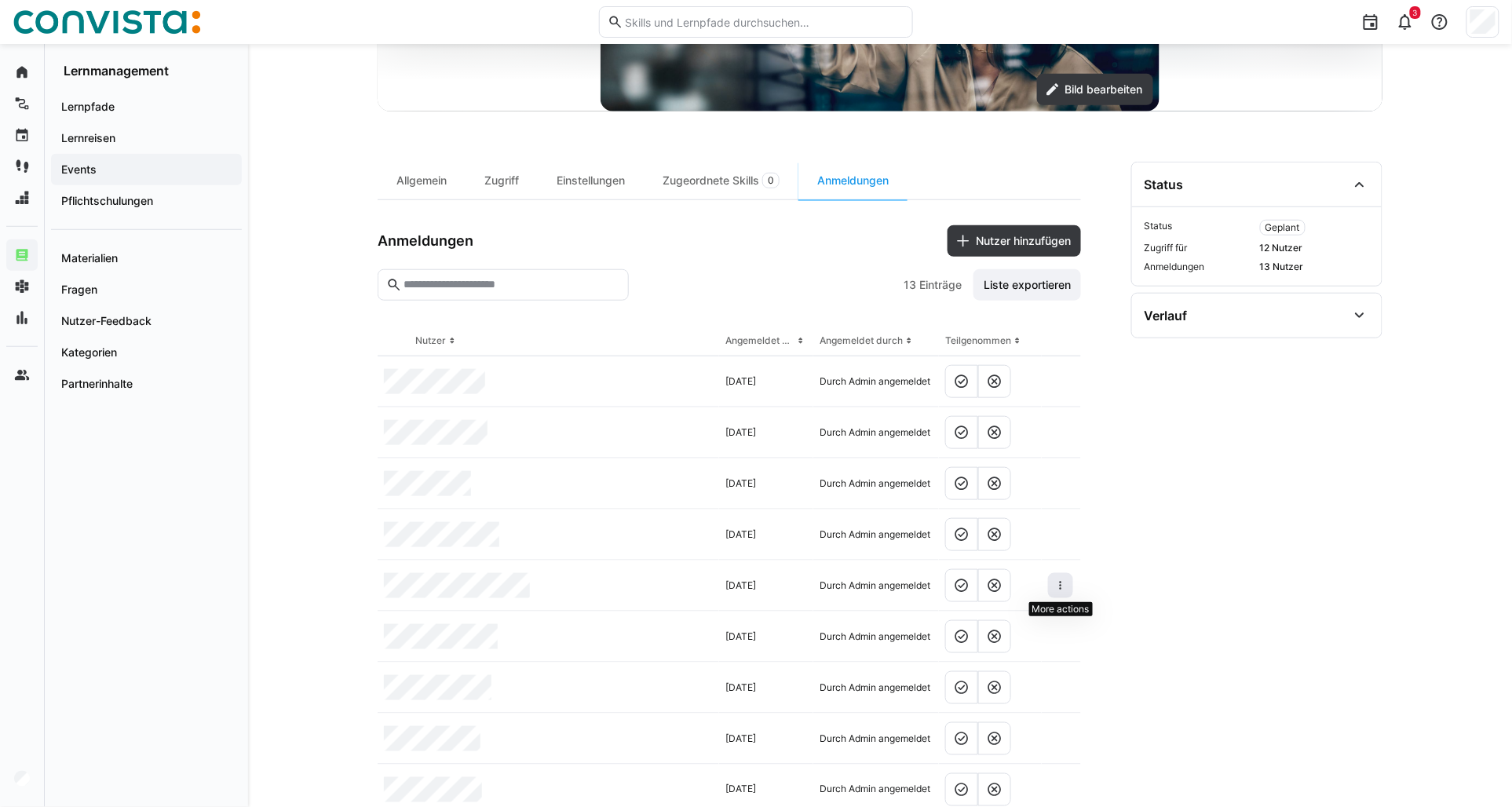
click at [1058, 589] on eds-icon at bounding box center [1060, 586] width 13 height 13
click at [1032, 622] on div "Teilnehmer entfernen" at bounding box center [1012, 621] width 96 height 13
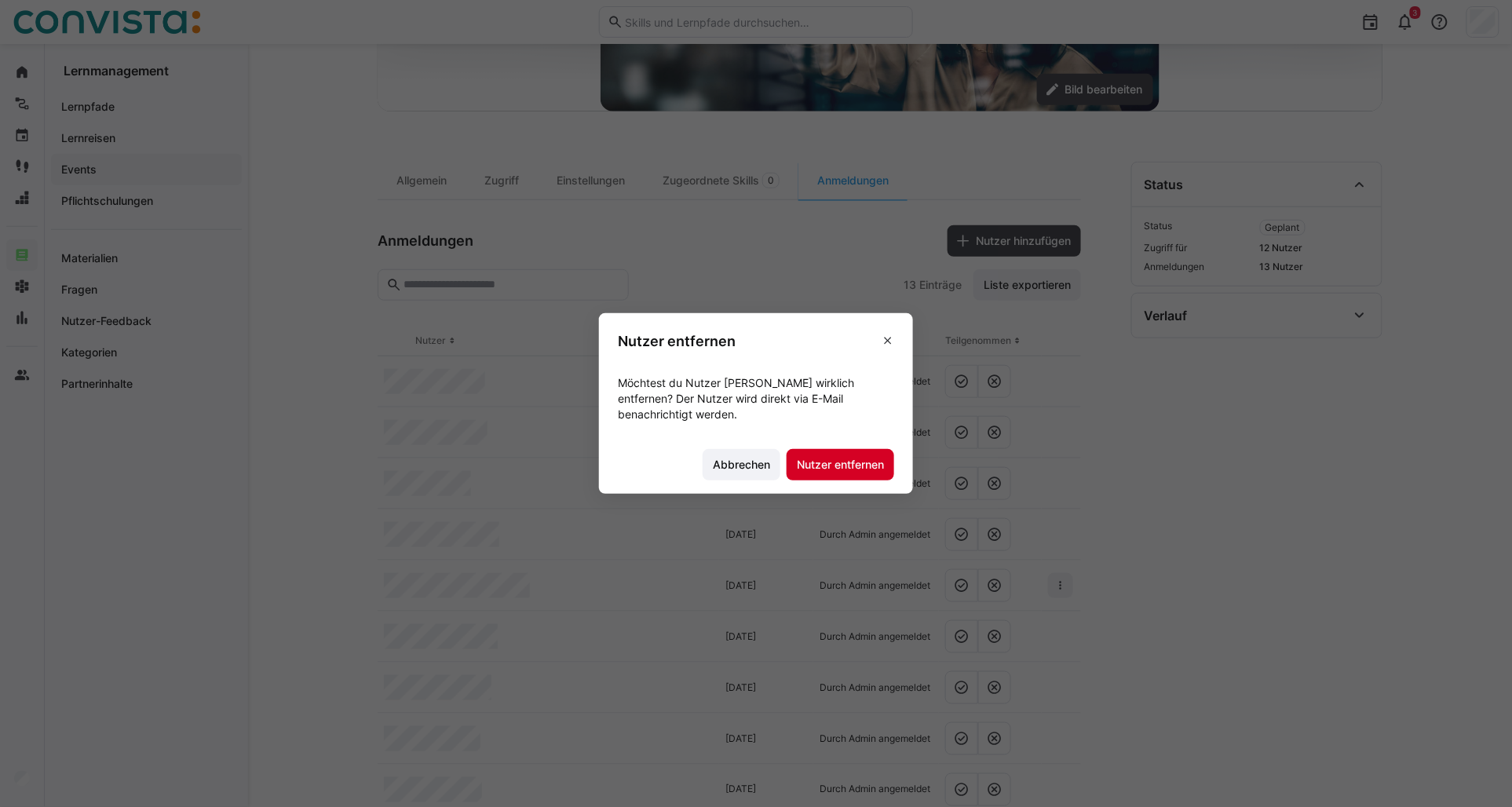
click at [814, 467] on span "Nutzer entfernen" at bounding box center [841, 465] width 92 height 16
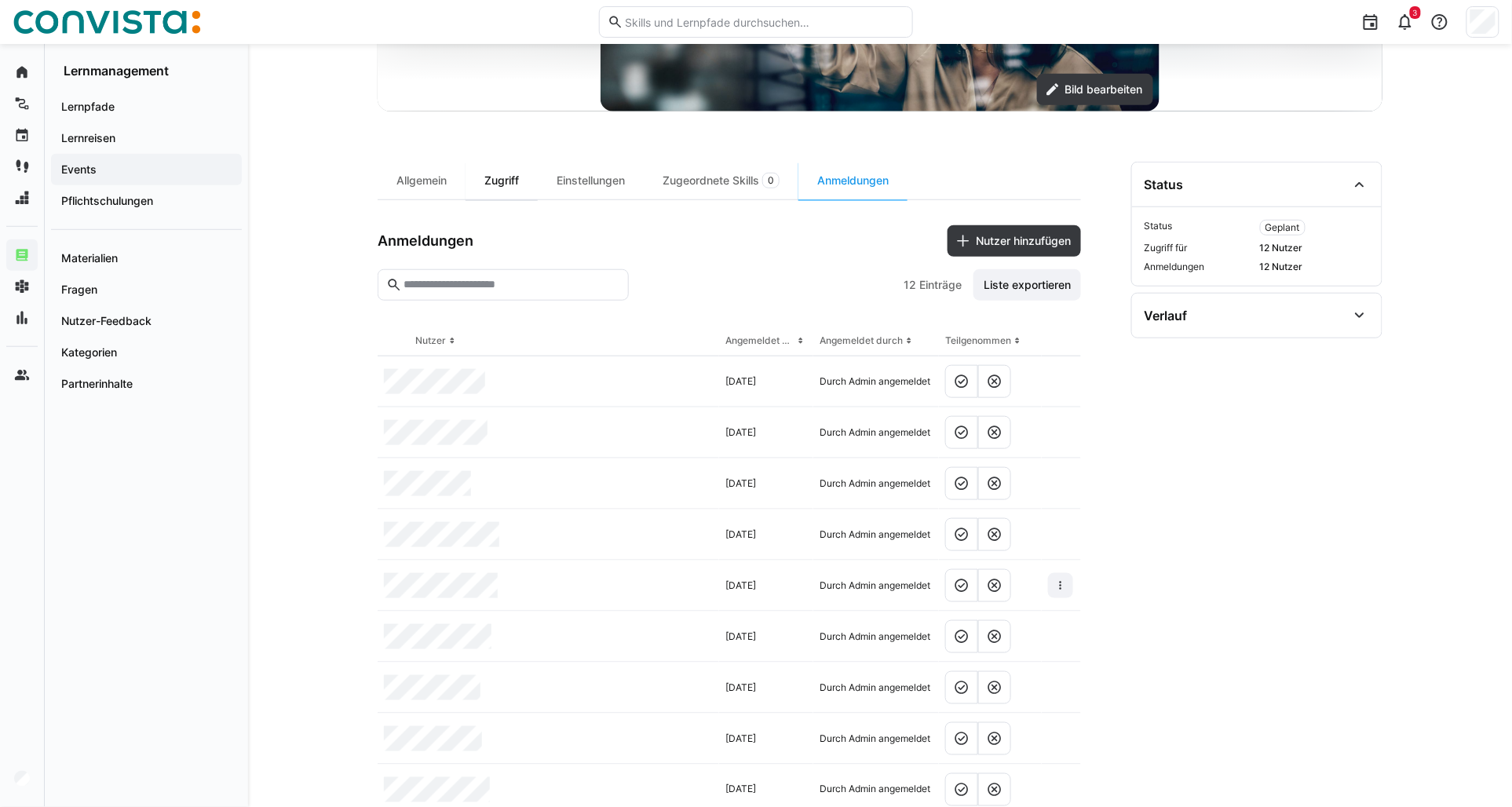
click at [520, 179] on div "Zugriff" at bounding box center [502, 181] width 72 height 38
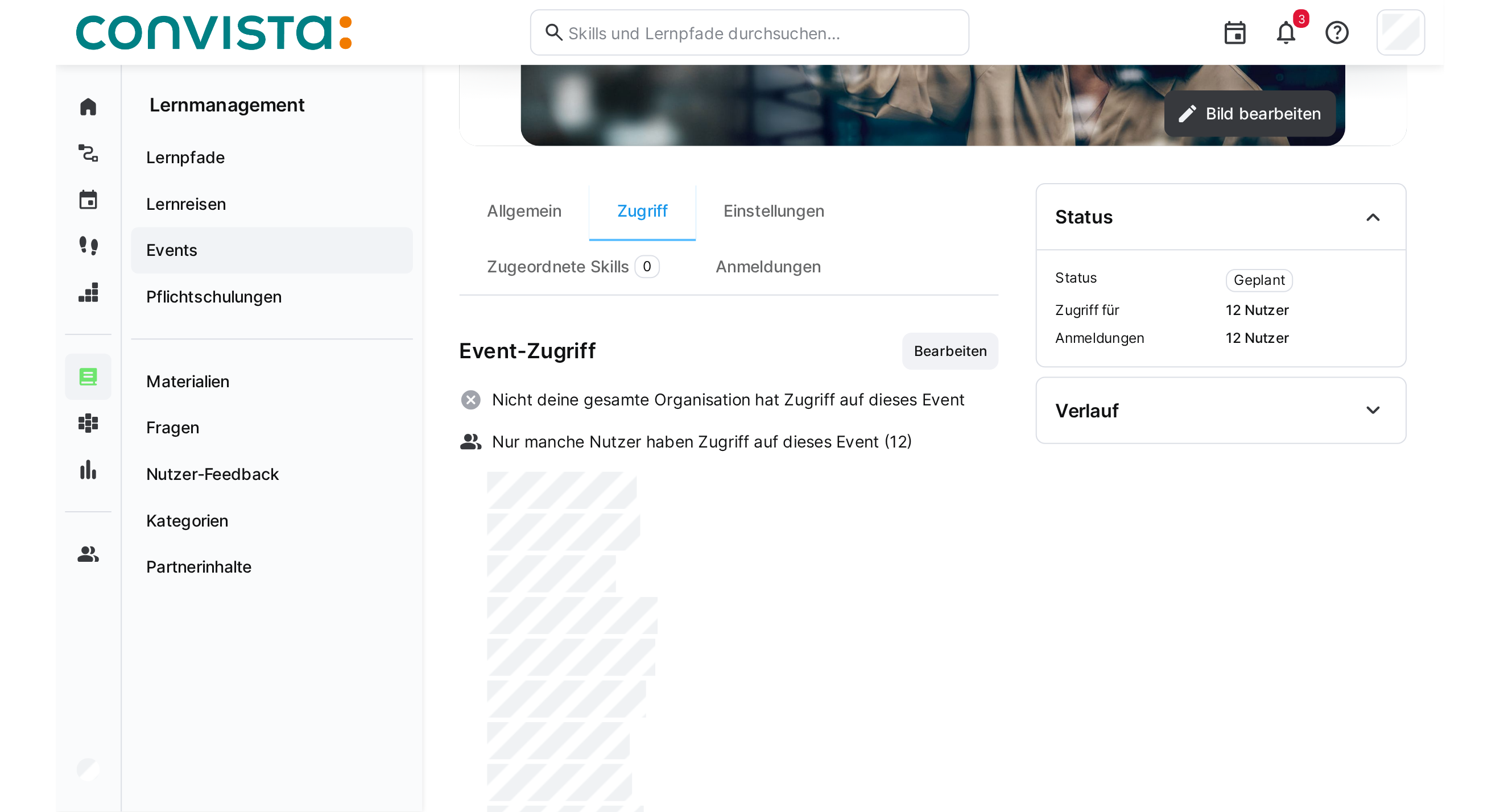
scroll to position [36, 0]
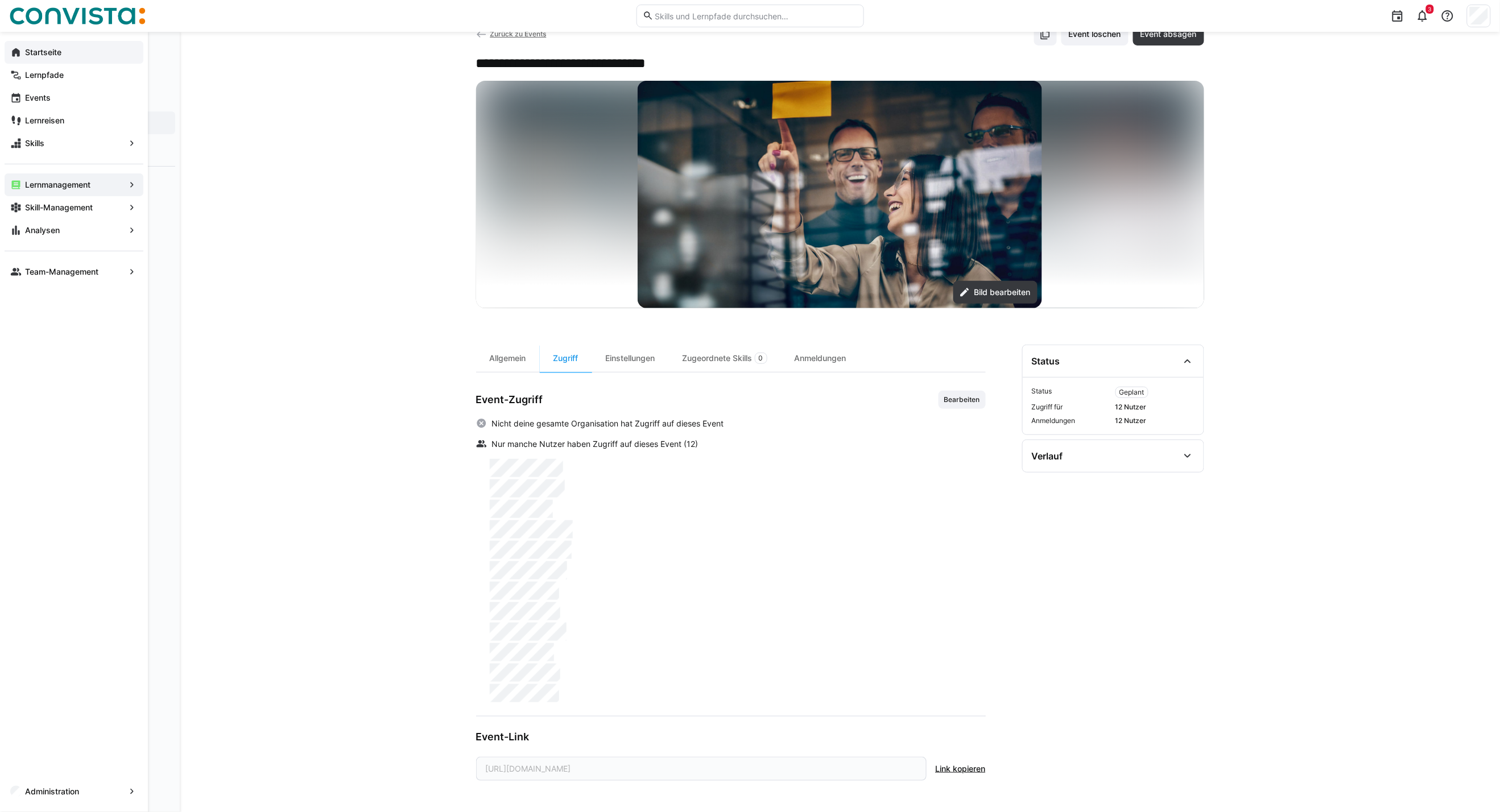
click at [44, 57] on span "Startseite" at bounding box center [80, 53] width 114 height 12
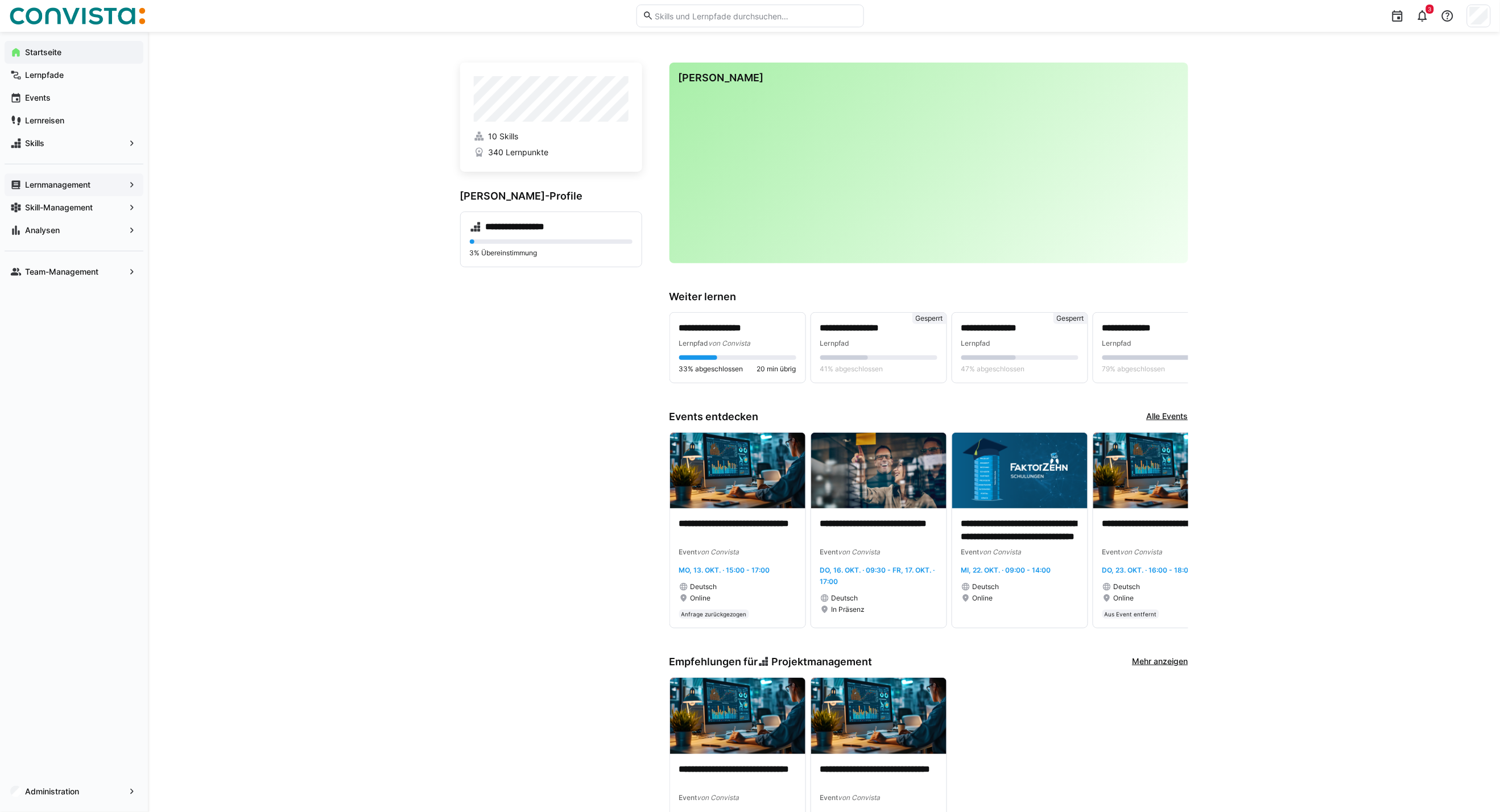
click at [0, 0] on app-navigation-label "Lernmanagement" at bounding box center [0, 0] width 0 height 0
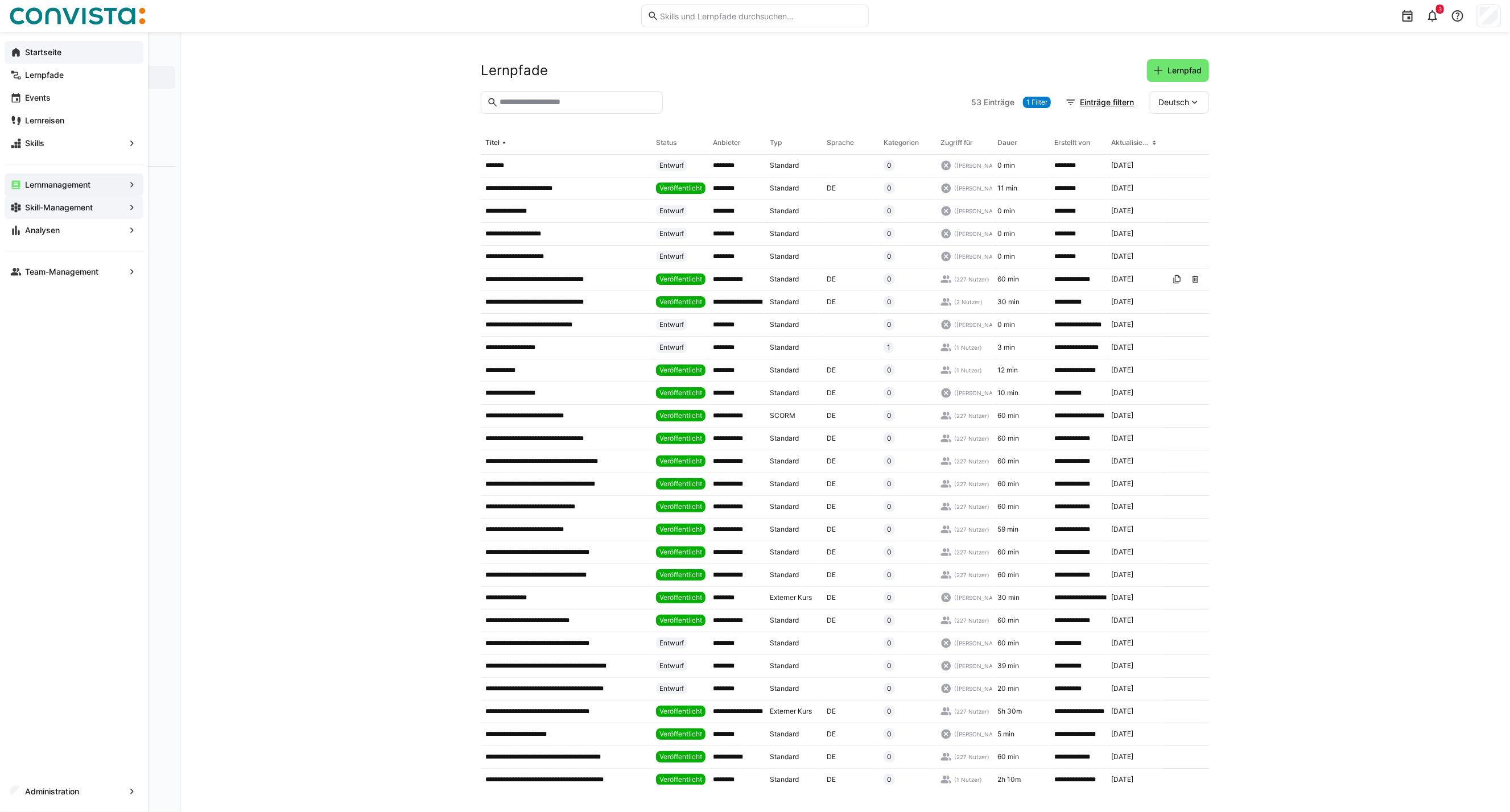
drag, startPoint x: 55, startPoint y: 212, endPoint x: 67, endPoint y: 210, distance: 12.2
click at [0, 0] on app-navigation-label "Skill-Management" at bounding box center [0, 0] width 0 height 0
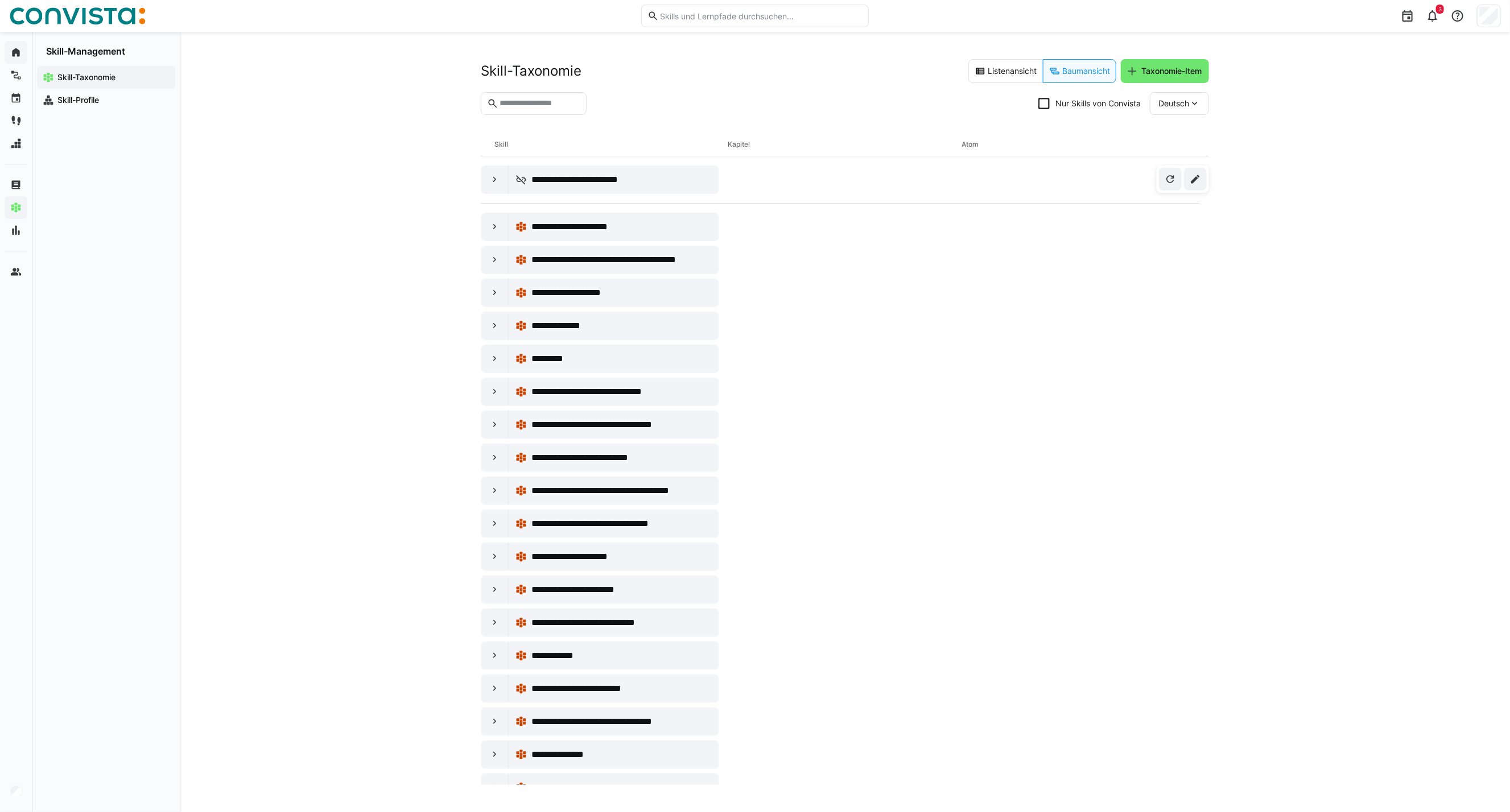
click at [526, 103] on input "text" at bounding box center [539, 103] width 82 height 10
click at [492, 190] on div at bounding box center [495, 180] width 27 height 27
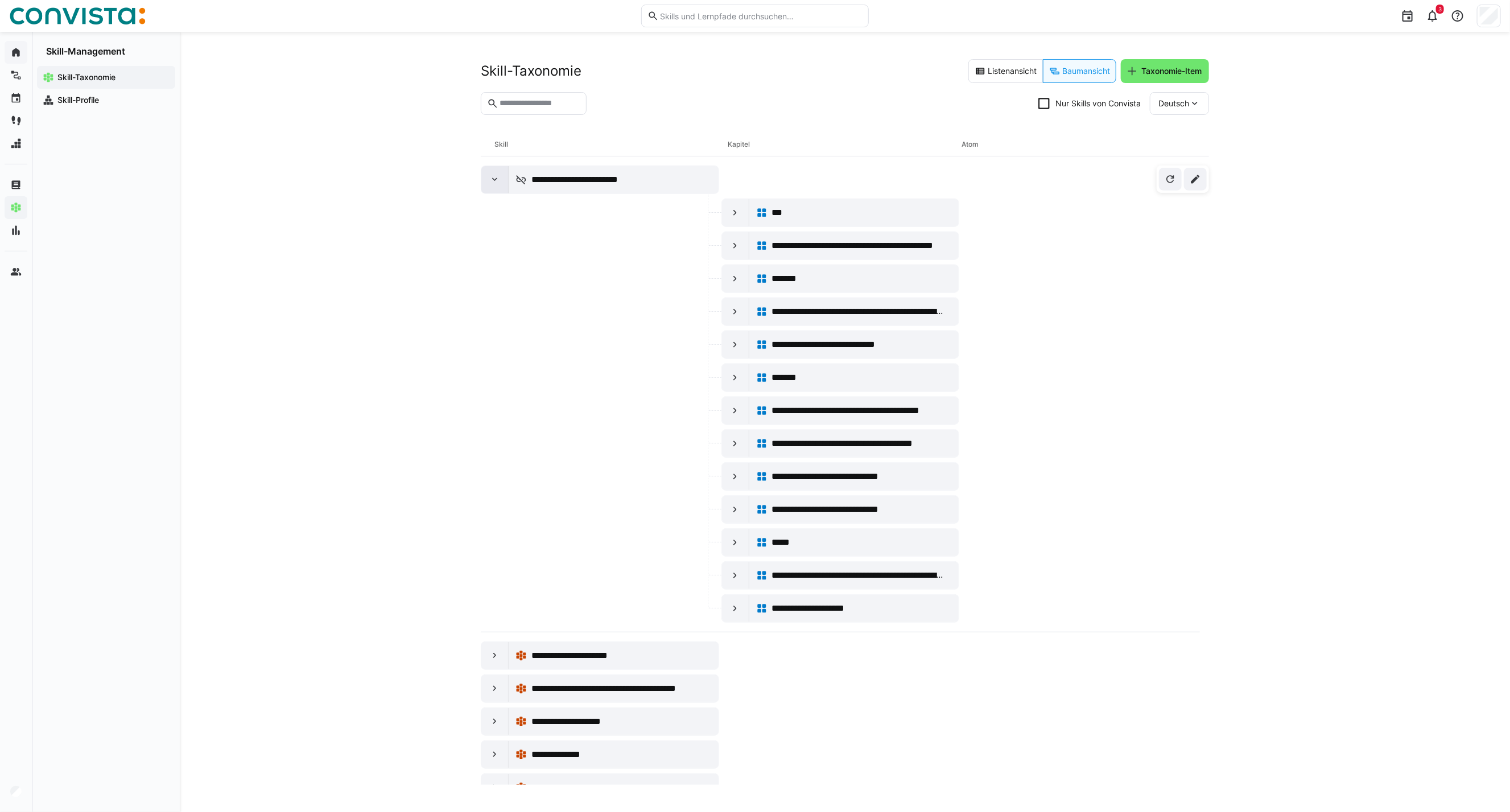
click at [493, 186] on div at bounding box center [495, 180] width 27 height 27
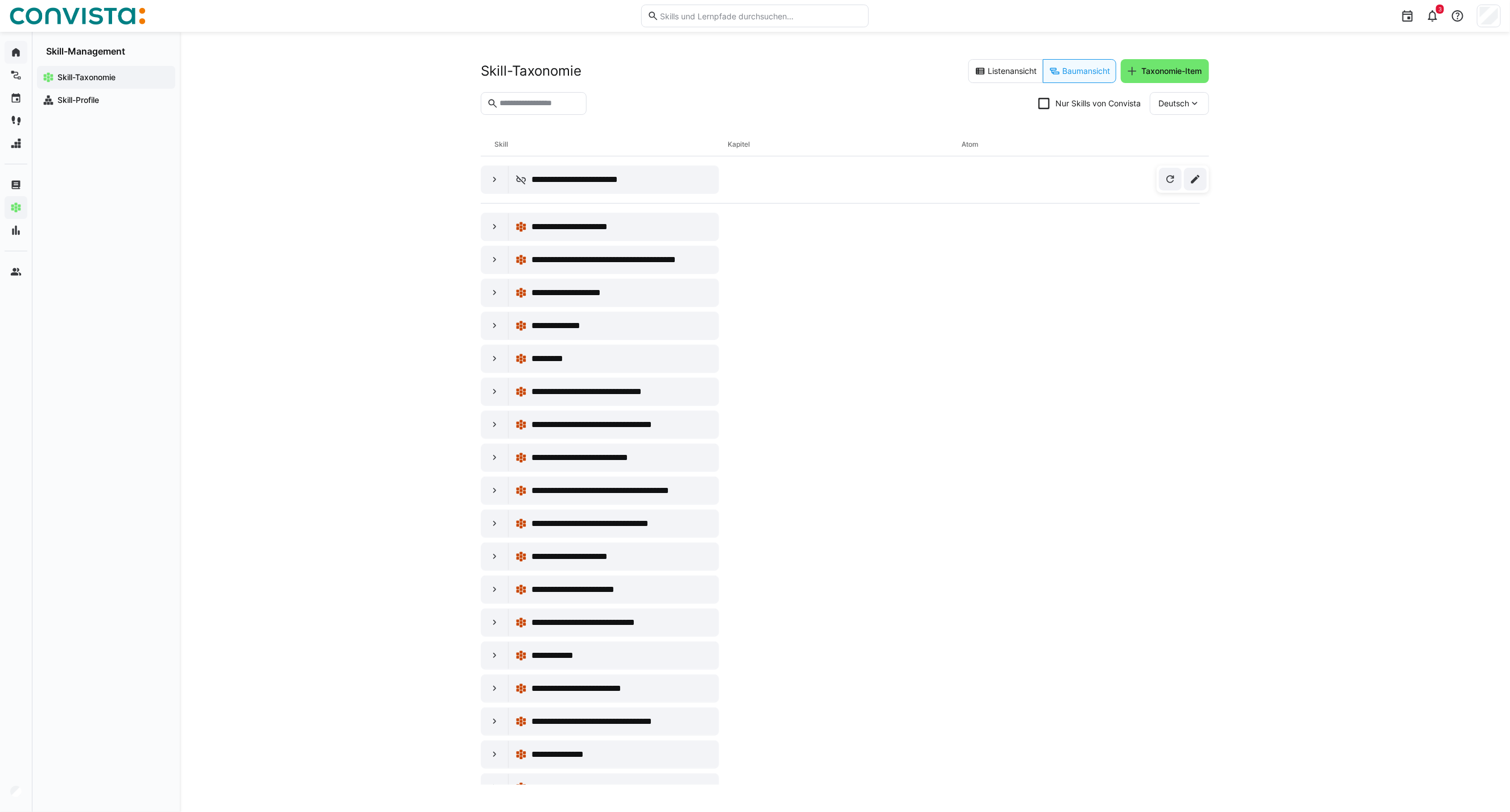
click at [526, 98] on eds-input at bounding box center [533, 103] width 106 height 22
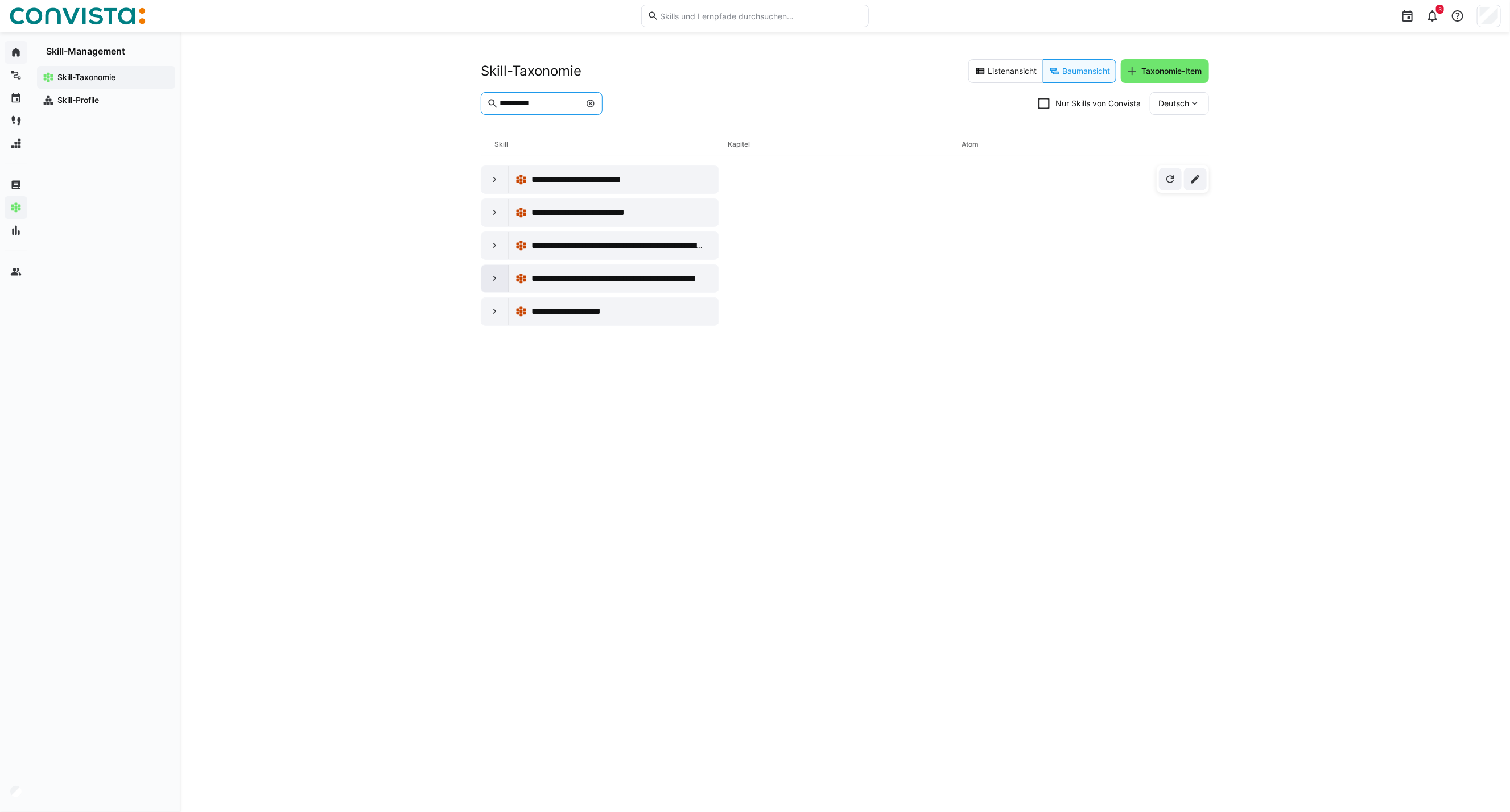
type input "**********"
click at [490, 277] on eds-icon at bounding box center [495, 279] width 12 height 12
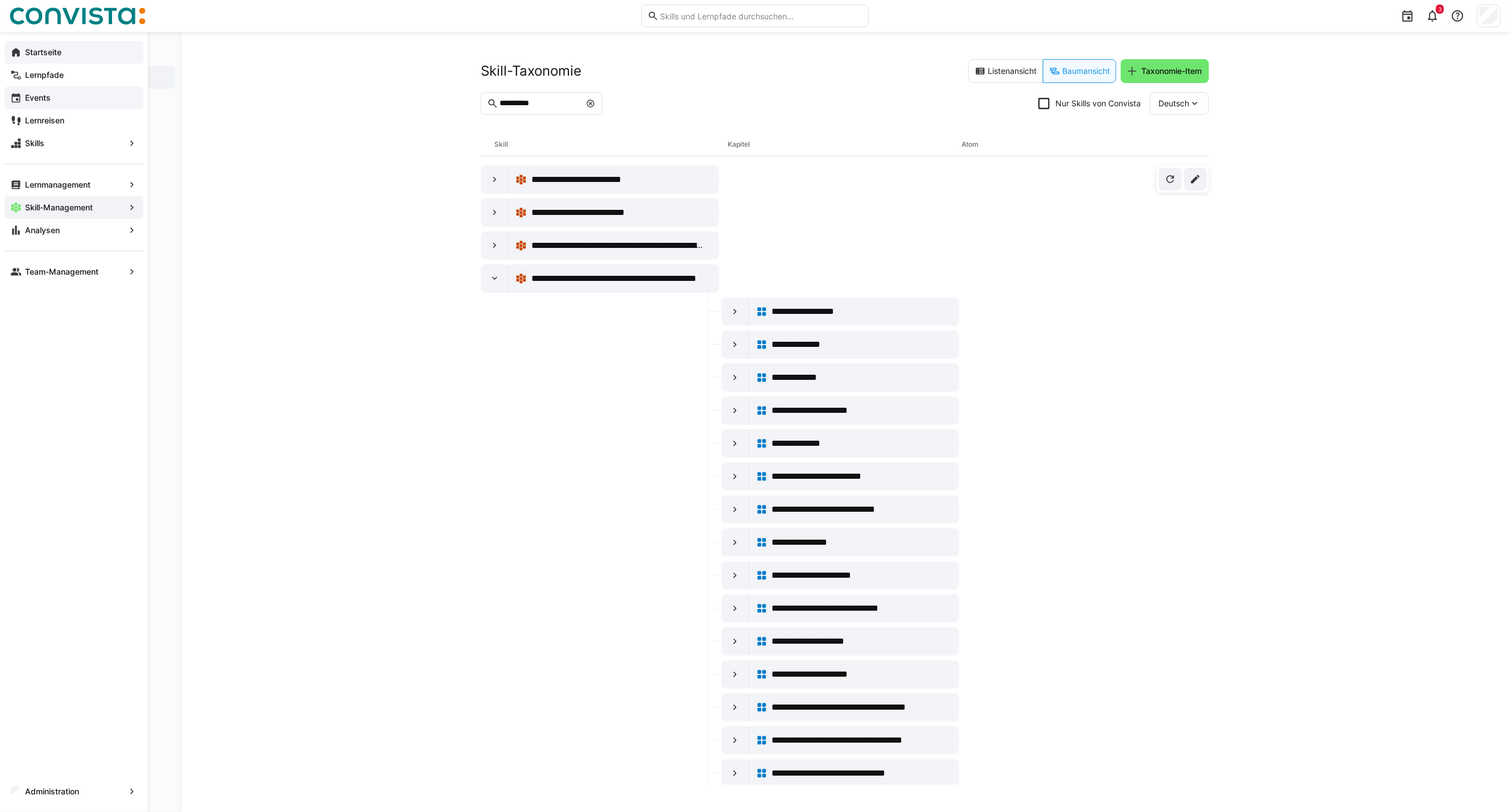
click at [51, 99] on span "Events" at bounding box center [80, 98] width 114 height 12
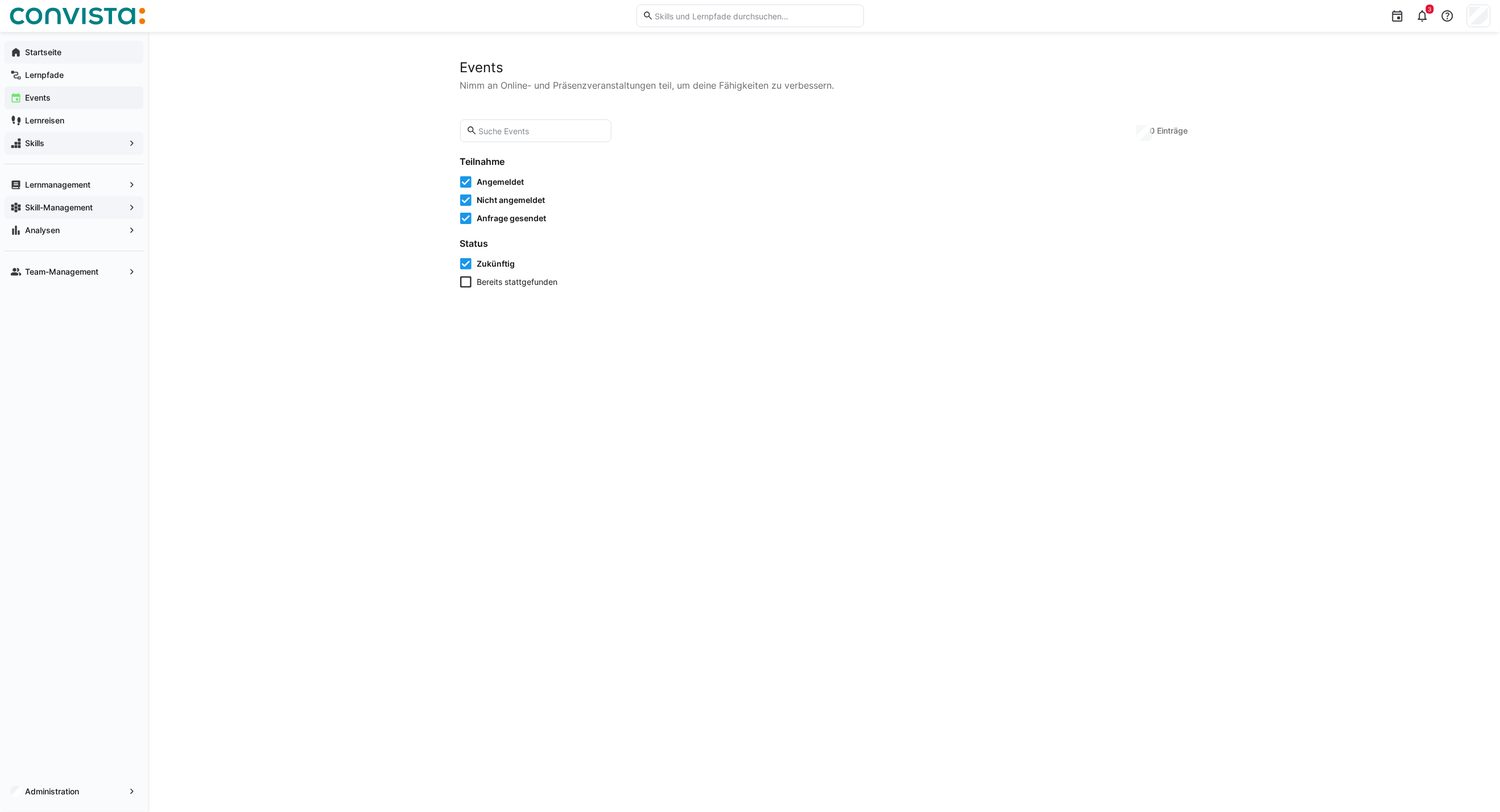
click at [63, 140] on span "Skills" at bounding box center [74, 143] width 101 height 12
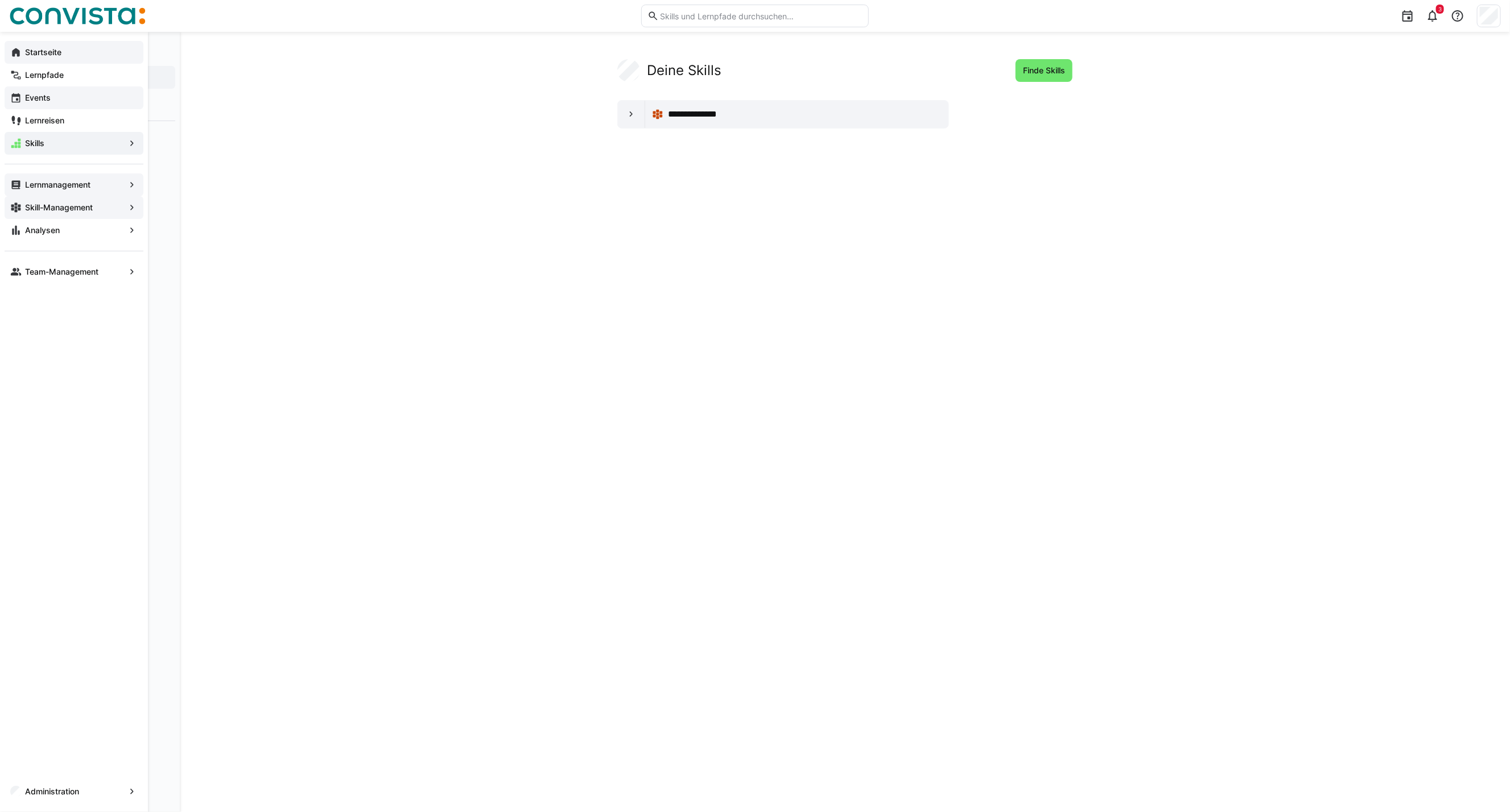
click at [0, 0] on app-navigation-label "Lernmanagement" at bounding box center [0, 0] width 0 height 0
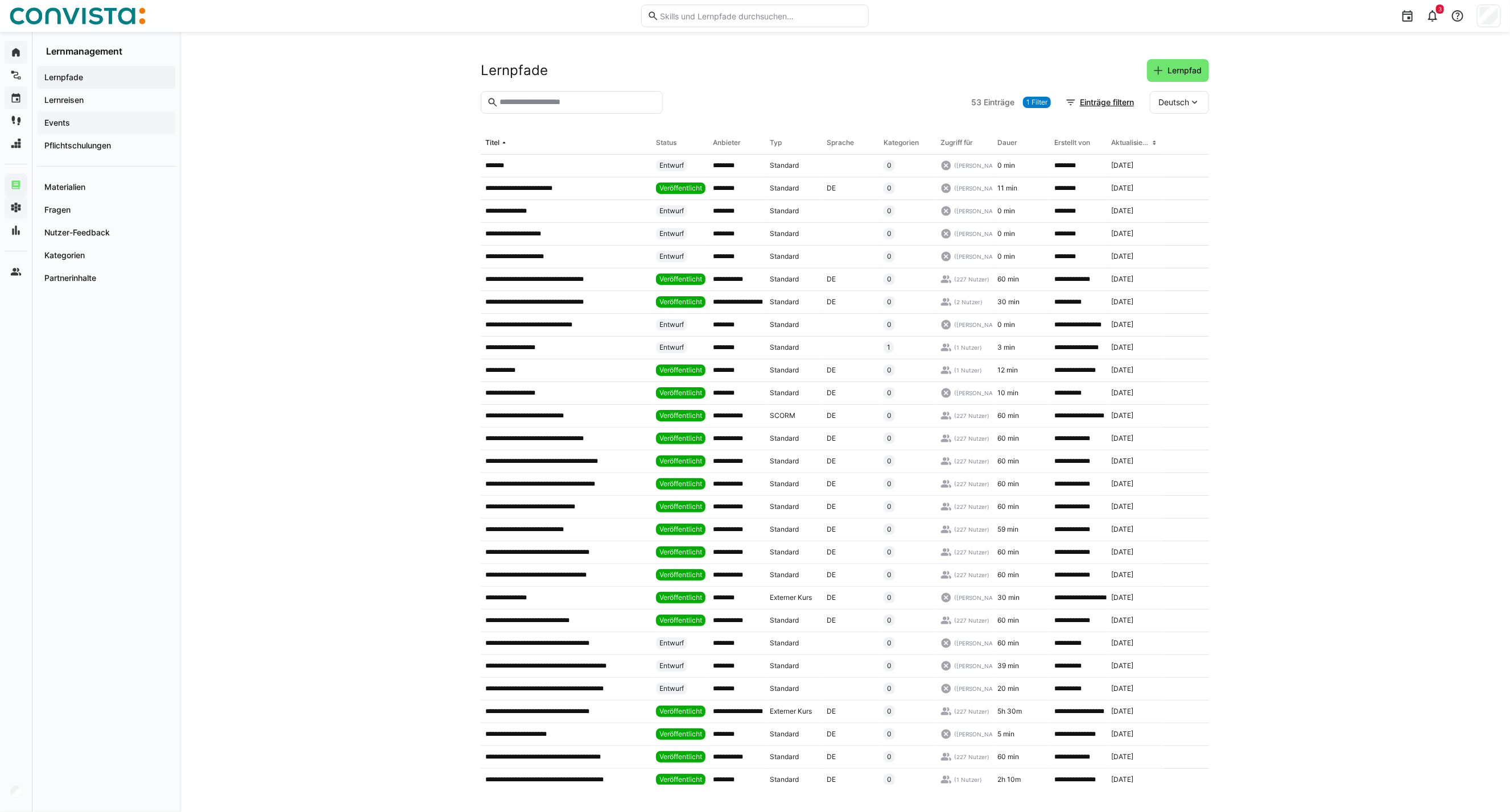
click at [72, 121] on span "Events" at bounding box center [106, 123] width 127 height 12
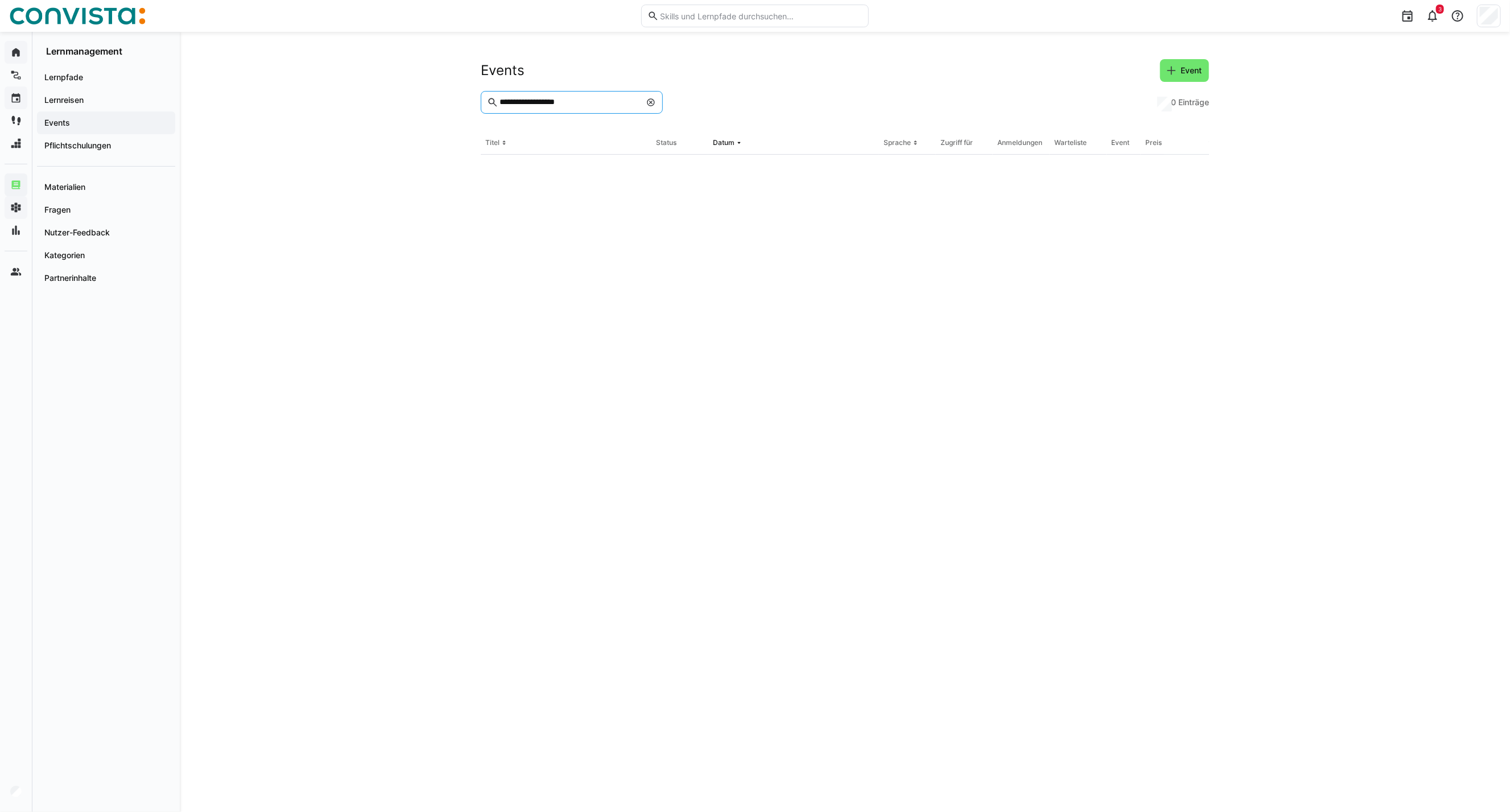
click at [581, 105] on input "**********" at bounding box center [570, 103] width 142 height 10
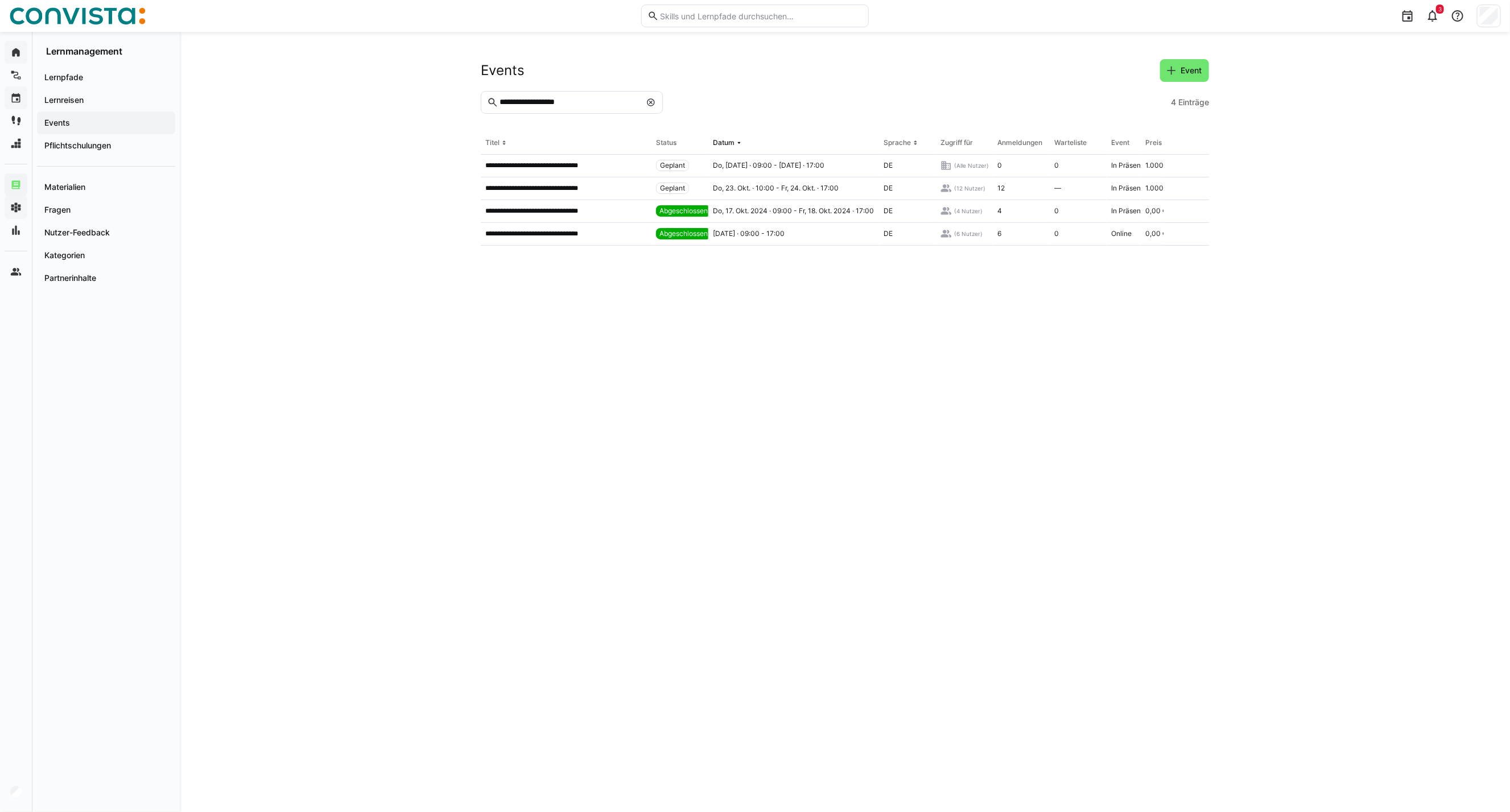
click at [651, 100] on eds-icon at bounding box center [651, 102] width 9 height 9
click at [584, 103] on input "**********" at bounding box center [578, 103] width 158 height 10
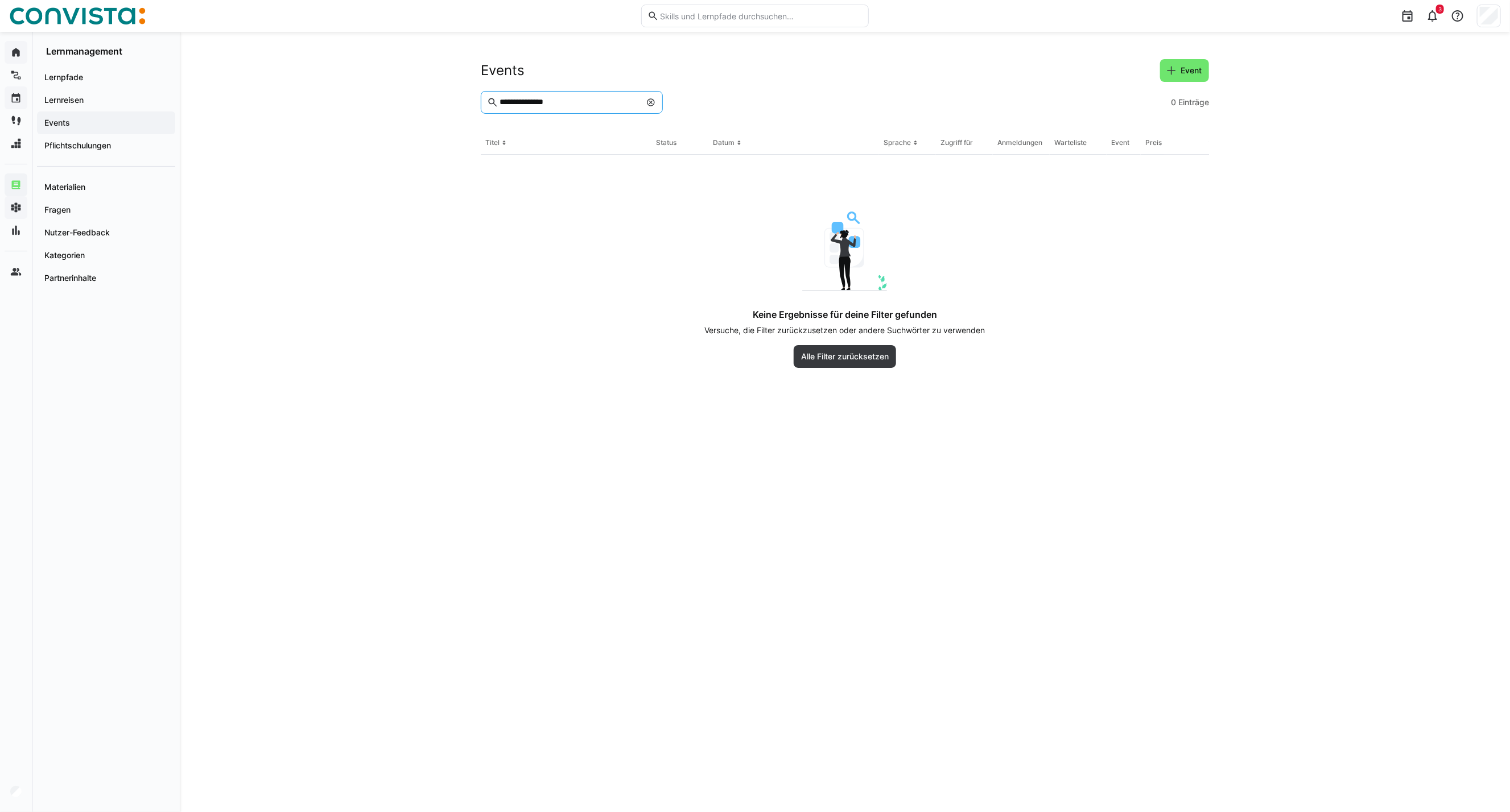
click at [518, 105] on input "**********" at bounding box center [570, 103] width 142 height 10
click at [562, 103] on input "**********" at bounding box center [570, 103] width 142 height 10
click at [513, 100] on input "**********" at bounding box center [570, 103] width 142 height 10
type input "**********"
drag, startPoint x: 651, startPoint y: 105, endPoint x: 595, endPoint y: 109, distance: 56.1
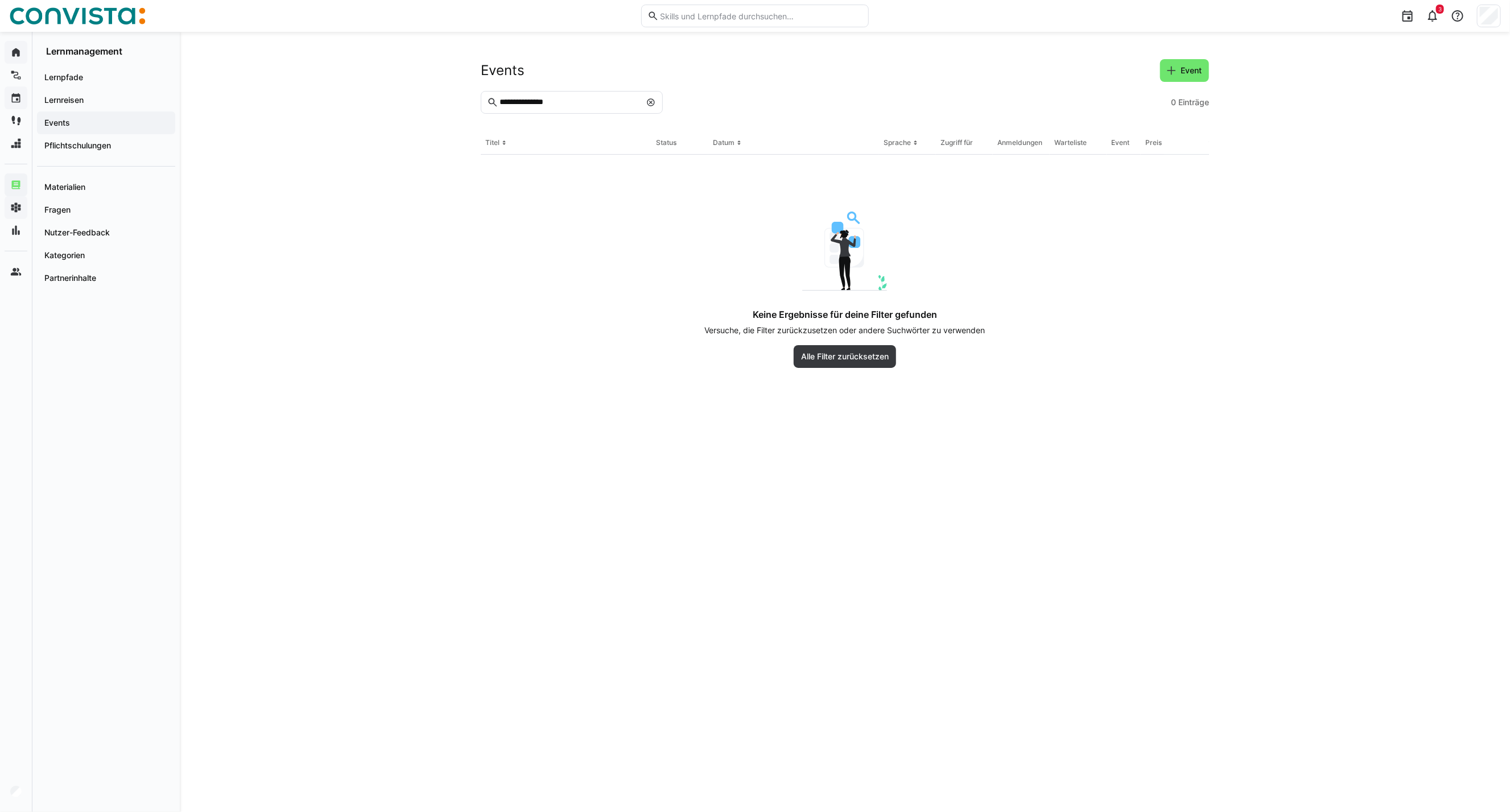
click at [651, 105] on eds-icon at bounding box center [651, 102] width 9 height 9
drag, startPoint x: 571, startPoint y: 100, endPoint x: 568, endPoint y: 109, distance: 9.5
click at [568, 109] on eds-input "**********" at bounding box center [572, 102] width 182 height 22
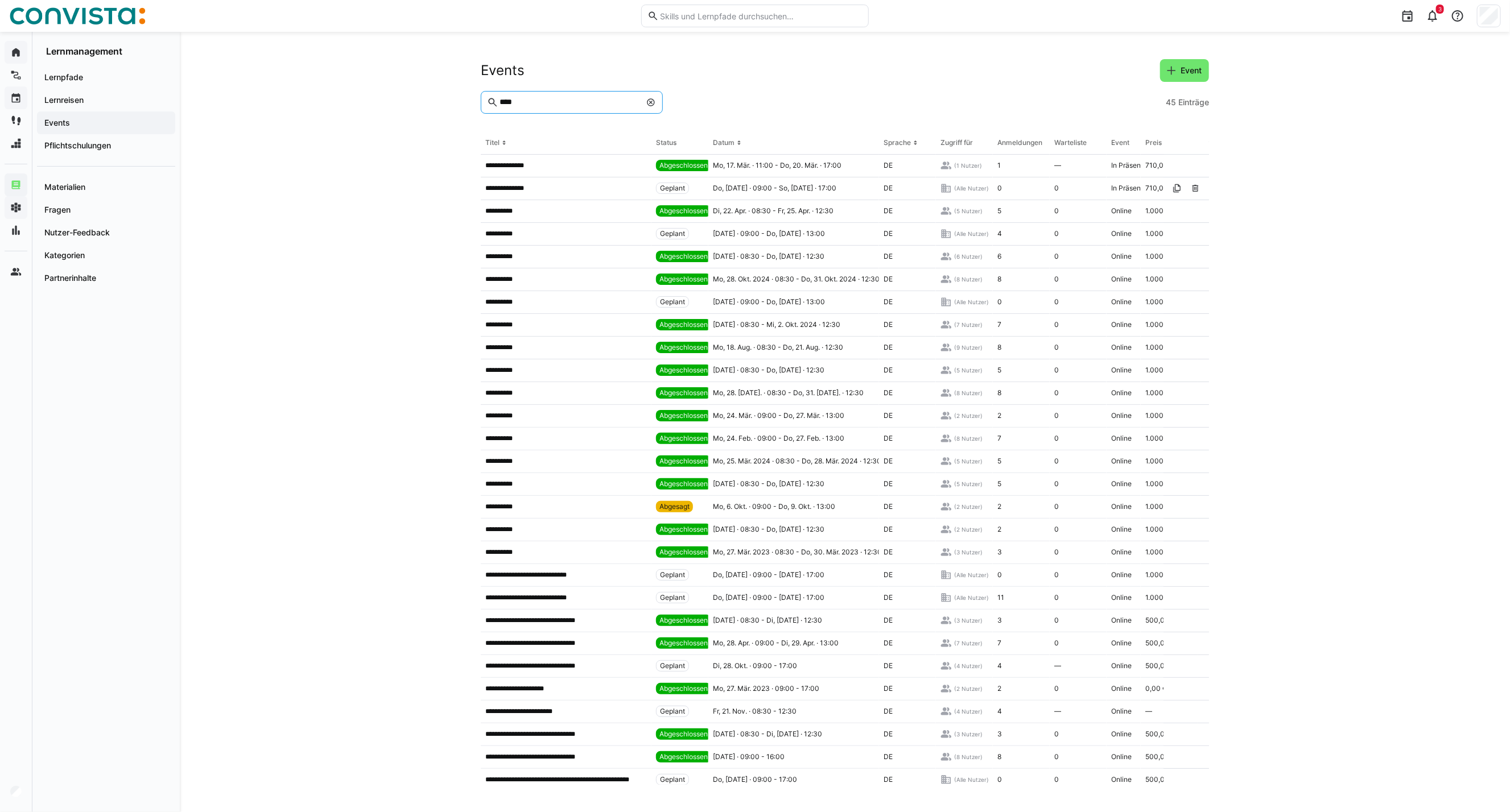
type input "***"
click at [651, 103] on eds-icon at bounding box center [651, 102] width 9 height 9
click at [578, 103] on input "***" at bounding box center [578, 103] width 158 height 10
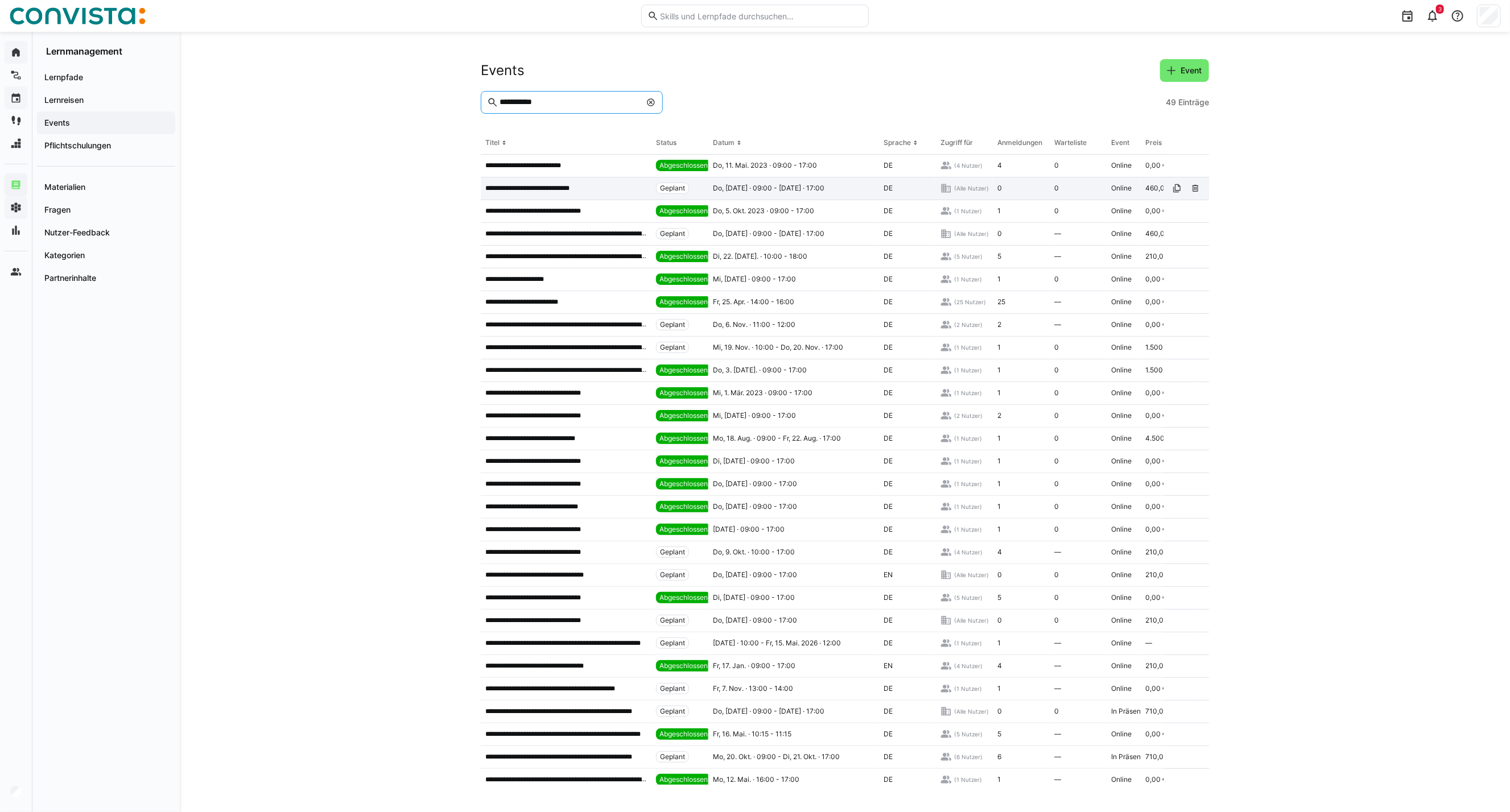
type input "**********"
click at [556, 189] on p "**********" at bounding box center [537, 188] width 104 height 9
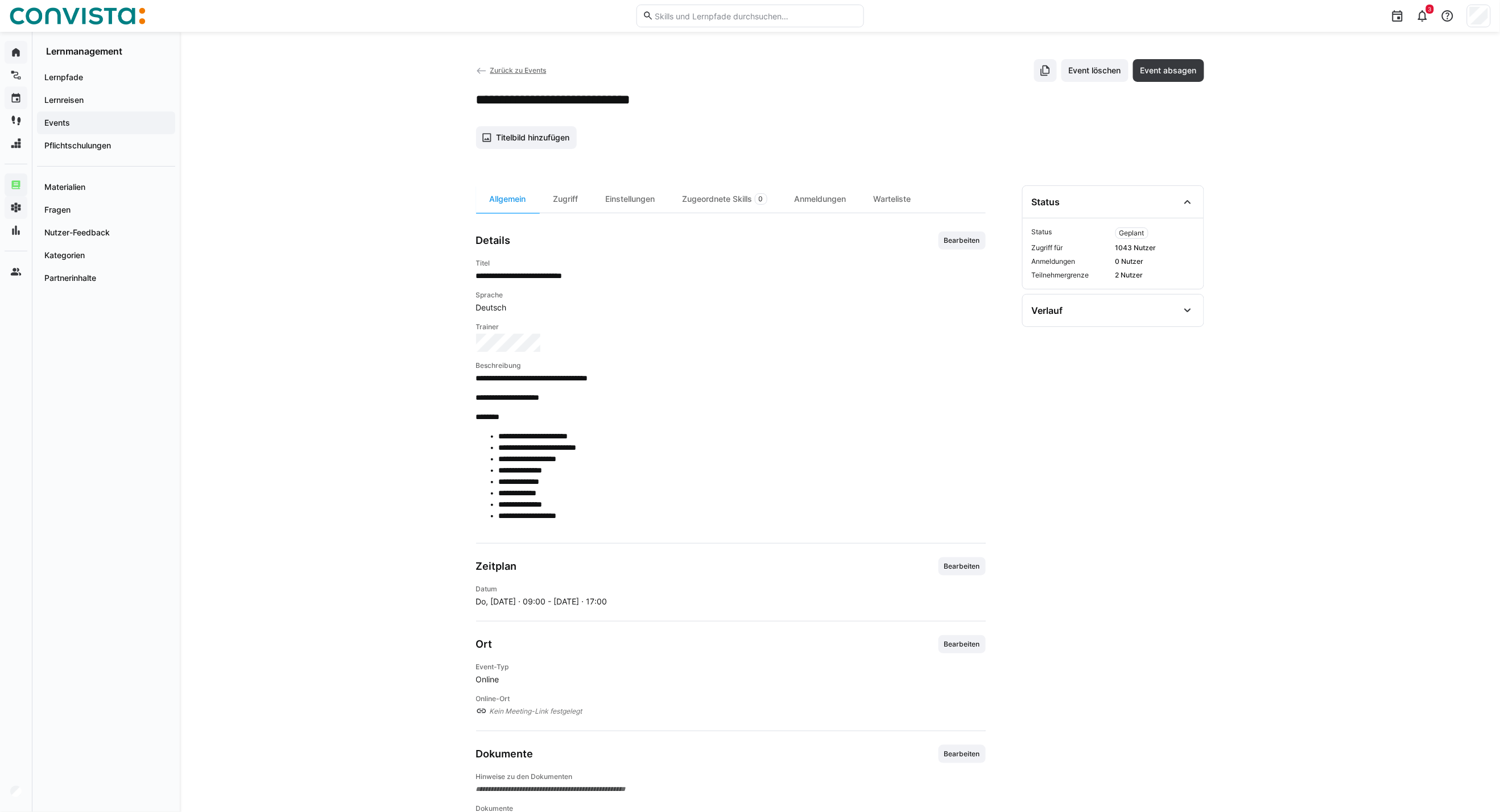
drag, startPoint x: 941, startPoint y: 241, endPoint x: 914, endPoint y: 255, distance: 30.4
click at [941, 241] on span "Bearbeiten" at bounding box center [962, 240] width 47 height 18
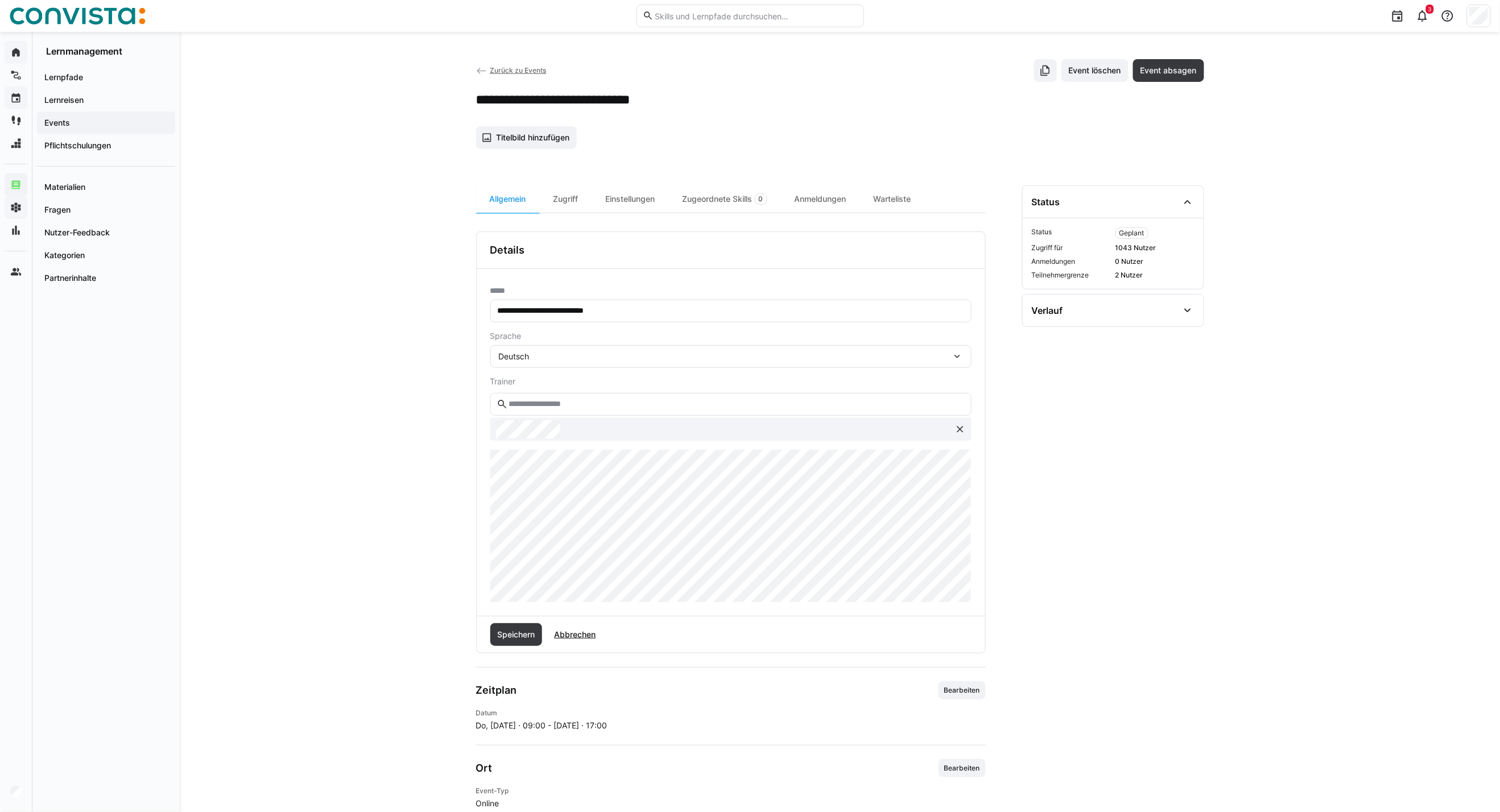
click at [479, 496] on div "**********" at bounding box center [731, 442] width 509 height 347
click at [514, 584] on span "Speichern" at bounding box center [516, 635] width 41 height 12
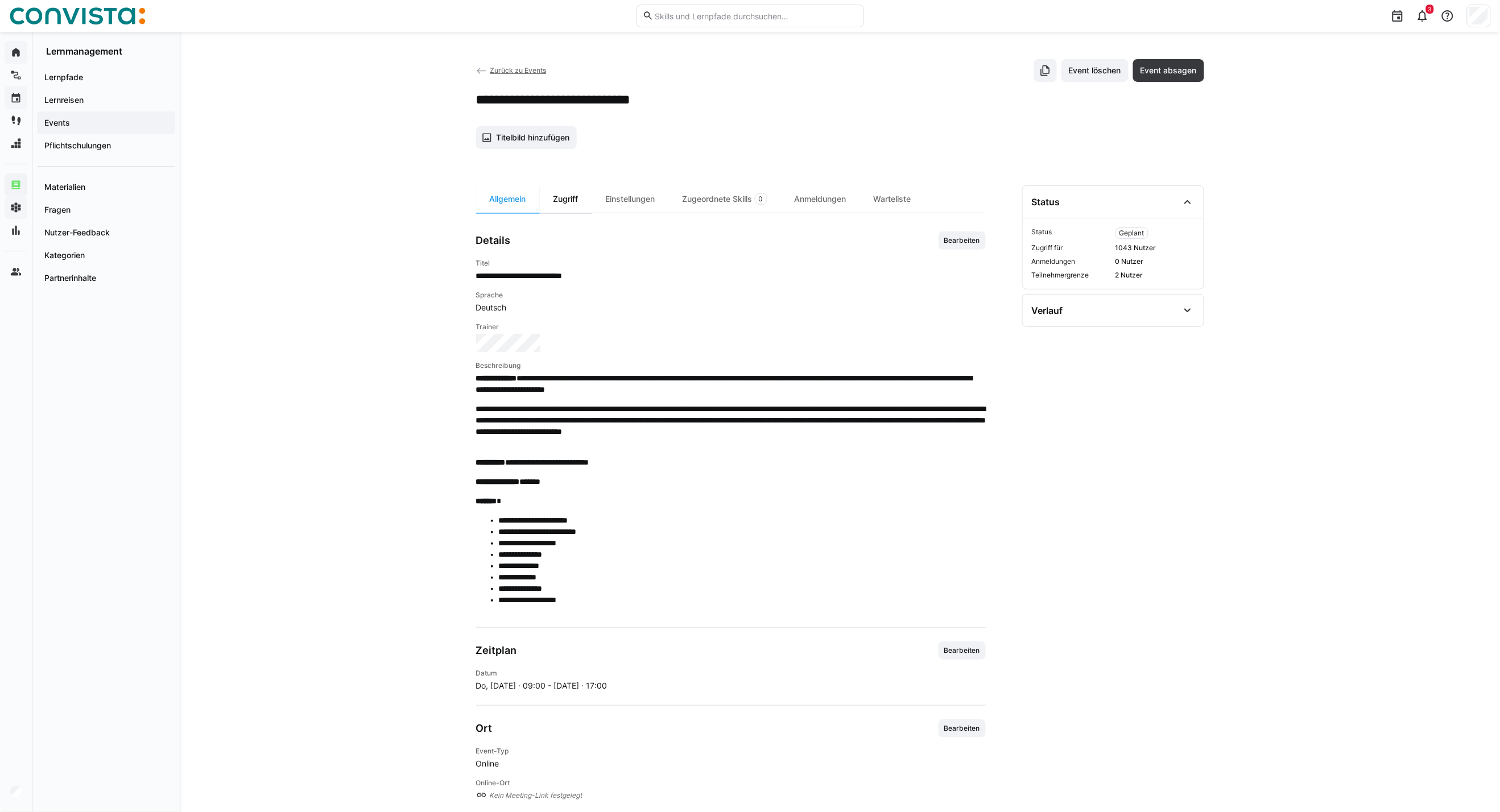
click at [557, 199] on div "Zugriff" at bounding box center [566, 199] width 52 height 27
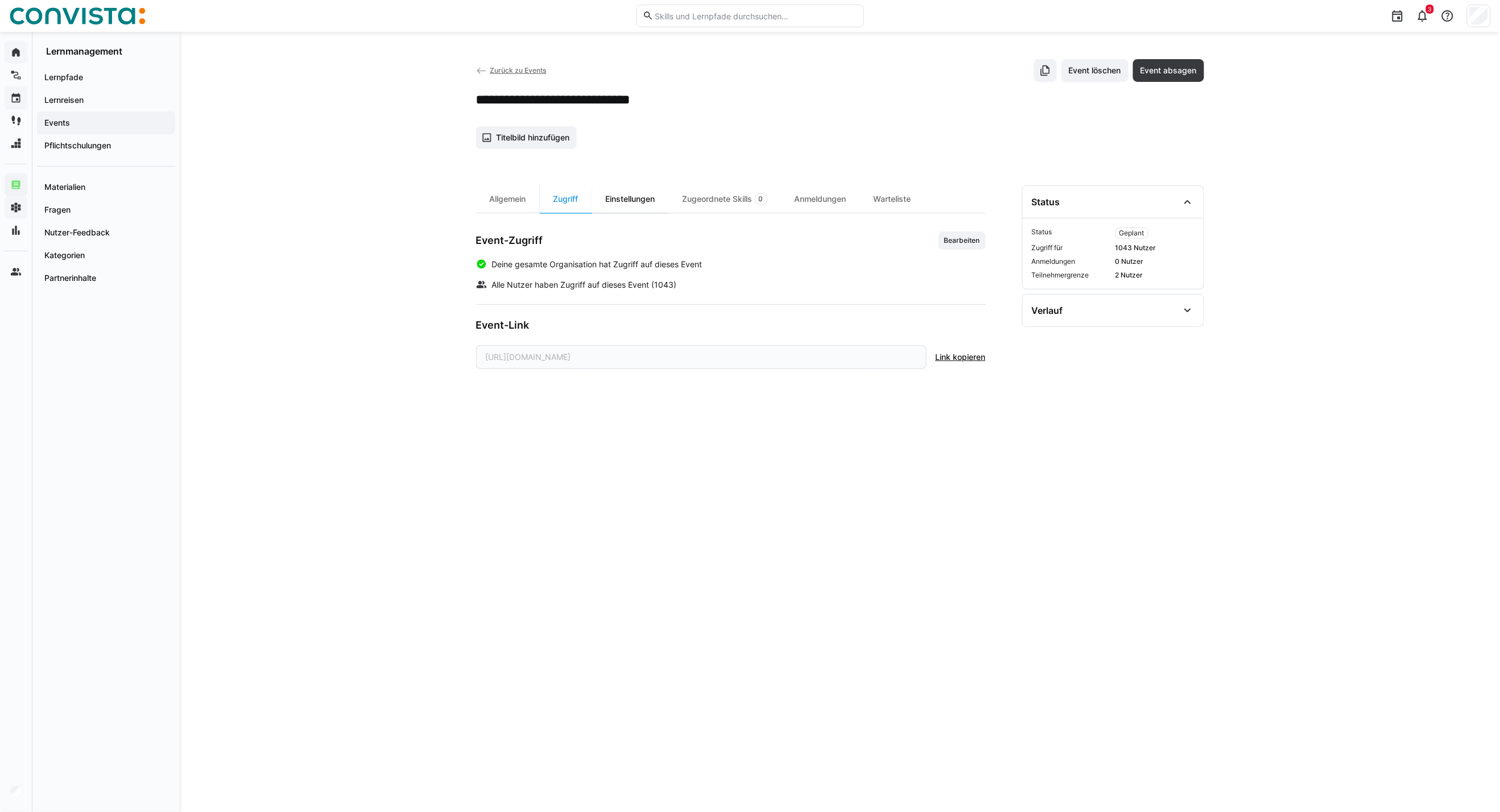
click at [640, 201] on div "Einstellungen" at bounding box center [630, 199] width 77 height 27
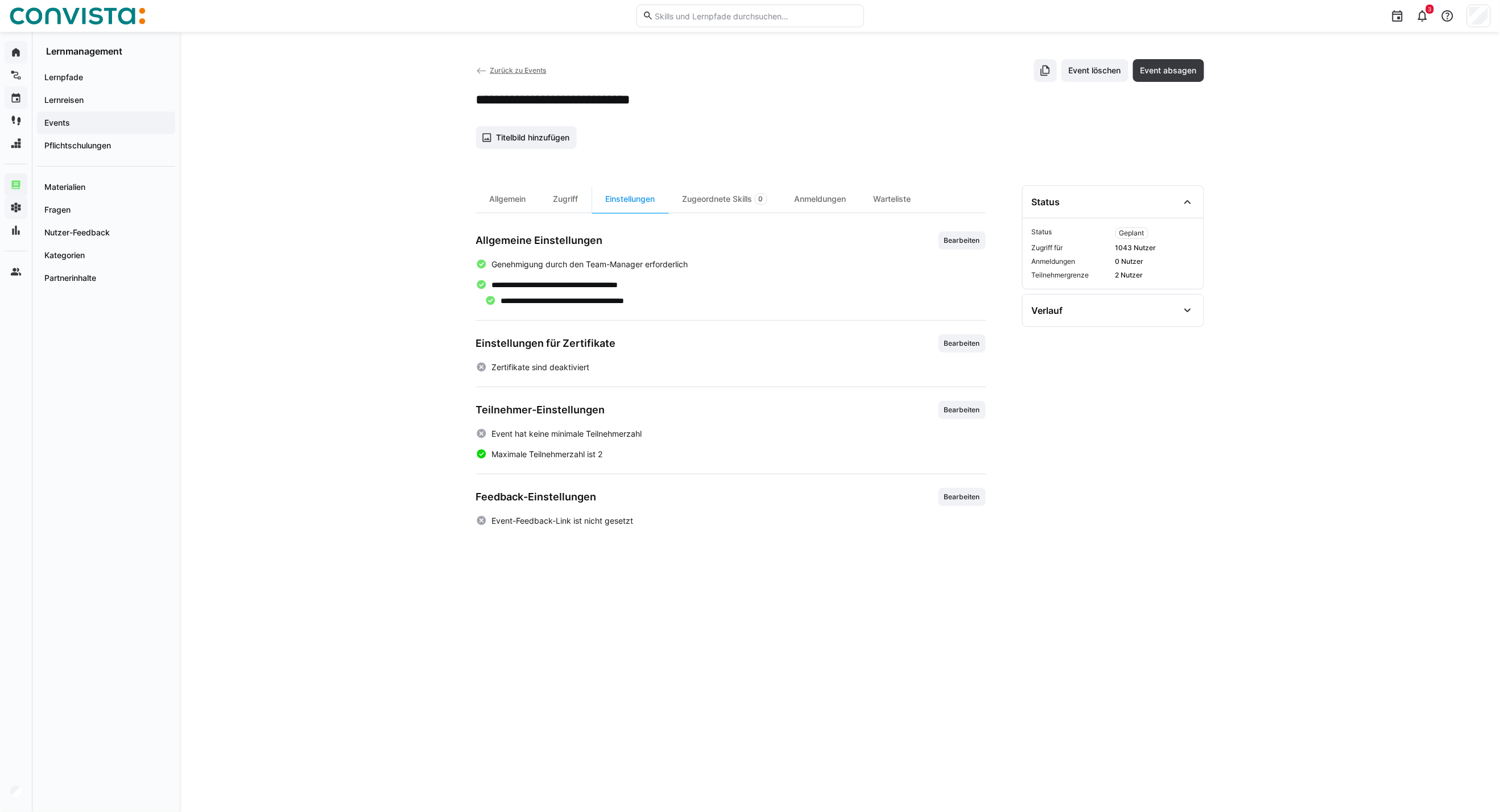
click at [955, 399] on app-learning-event-details-settings "**********" at bounding box center [730, 379] width 509 height 295
drag, startPoint x: 954, startPoint y: 407, endPoint x: 915, endPoint y: 413, distance: 39.5
click at [954, 407] on span "Bearbeiten" at bounding box center [962, 410] width 38 height 9
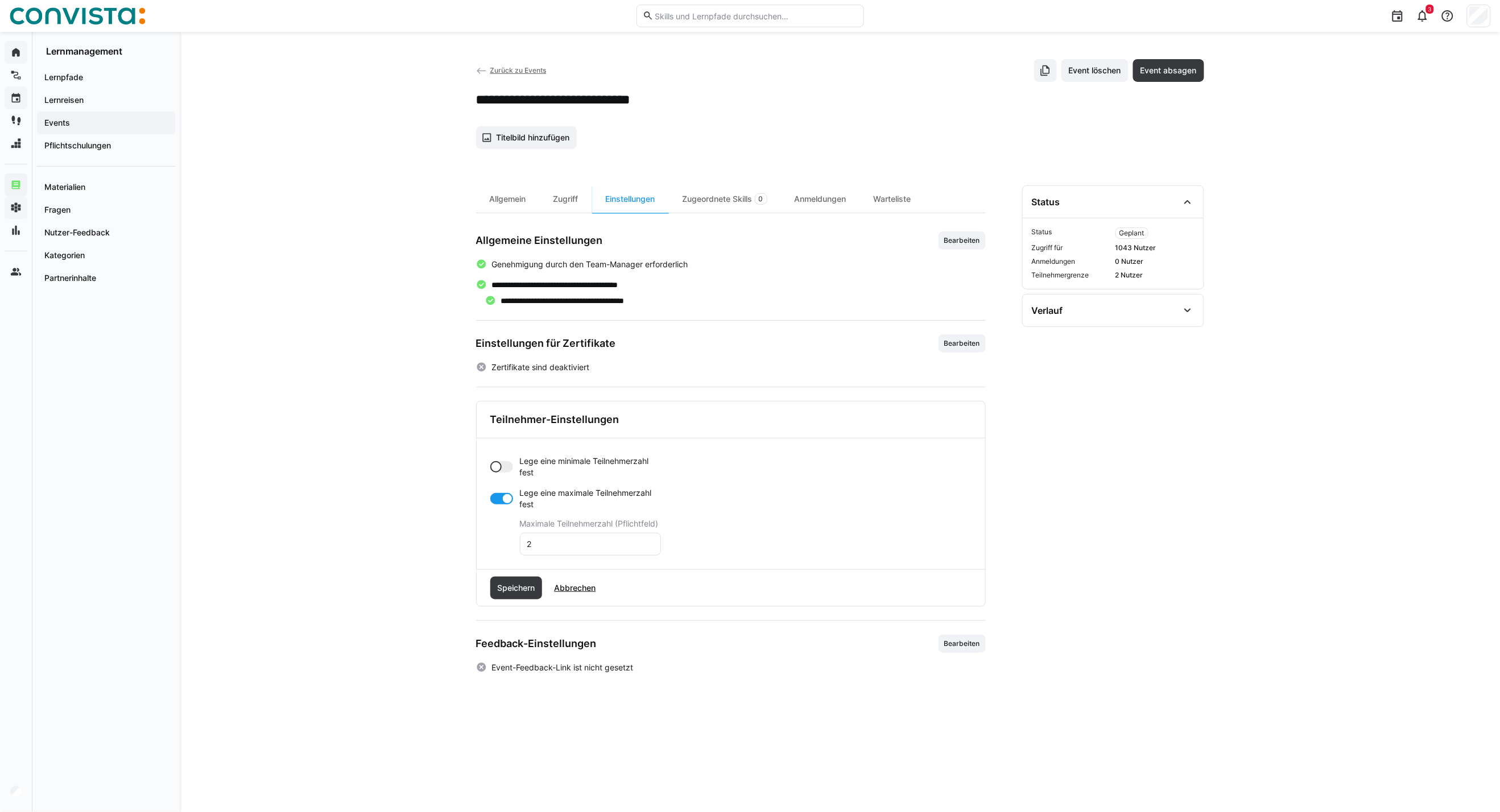
click at [499, 469] on div at bounding box center [496, 467] width 12 height 12
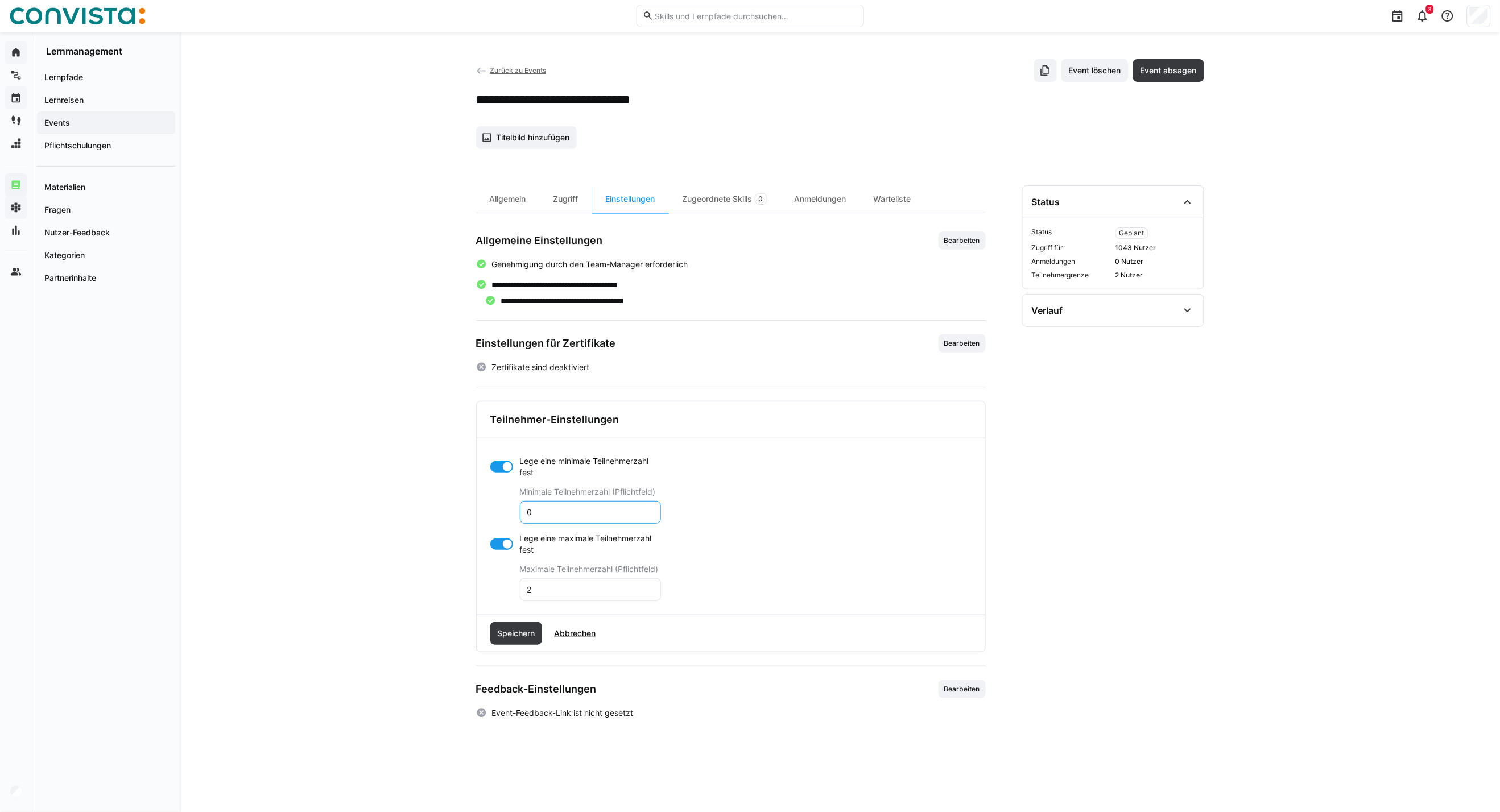
drag, startPoint x: 552, startPoint y: 511, endPoint x: 527, endPoint y: 511, distance: 25.0
click at [527, 511] on input "0" at bounding box center [590, 512] width 129 height 10
type input "3"
drag, startPoint x: 503, startPoint y: 542, endPoint x: 505, endPoint y: 603, distance: 61.0
click at [504, 542] on div at bounding box center [507, 544] width 12 height 12
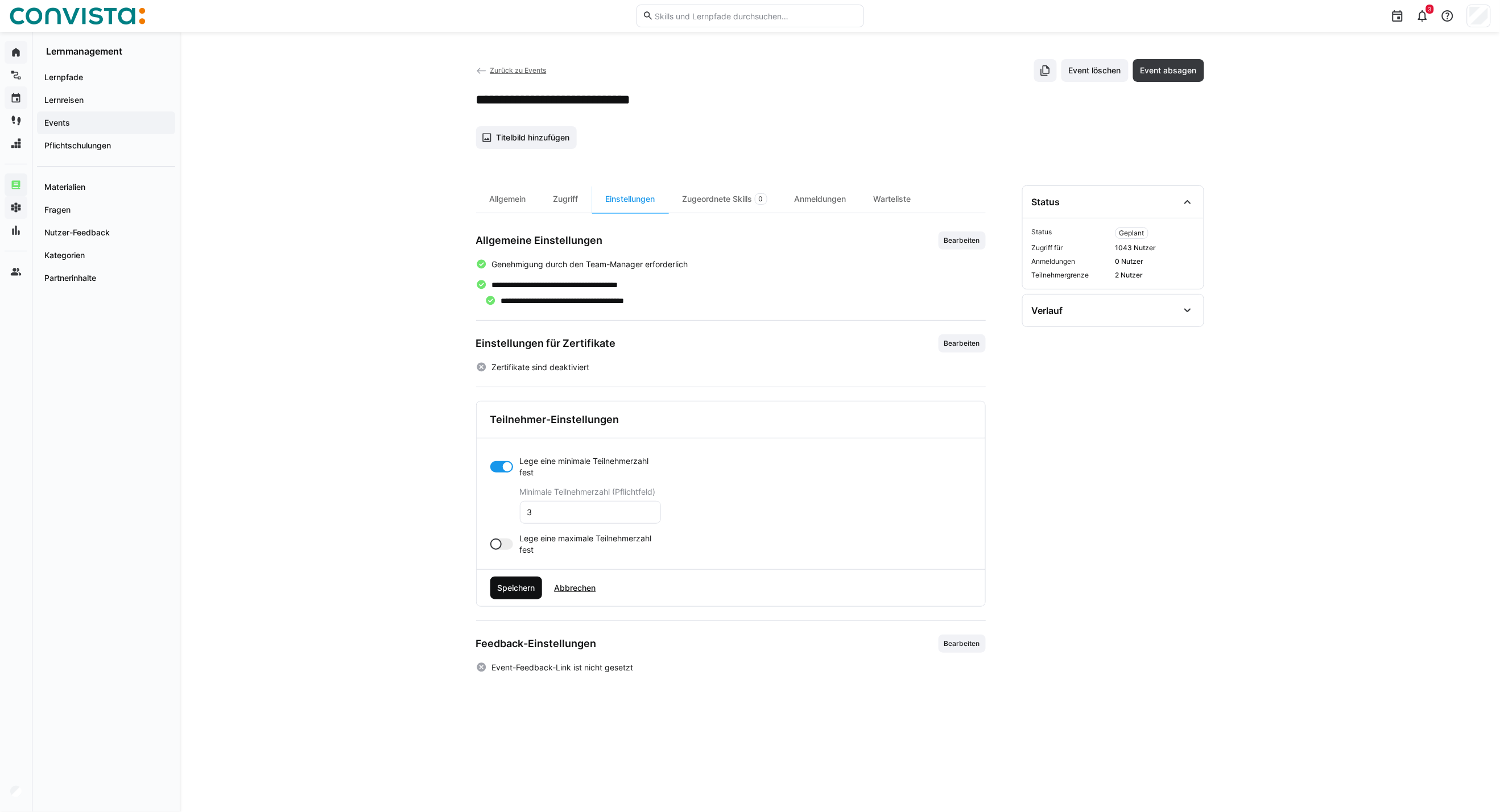
click at [508, 581] on span "Speichern" at bounding box center [516, 587] width 52 height 22
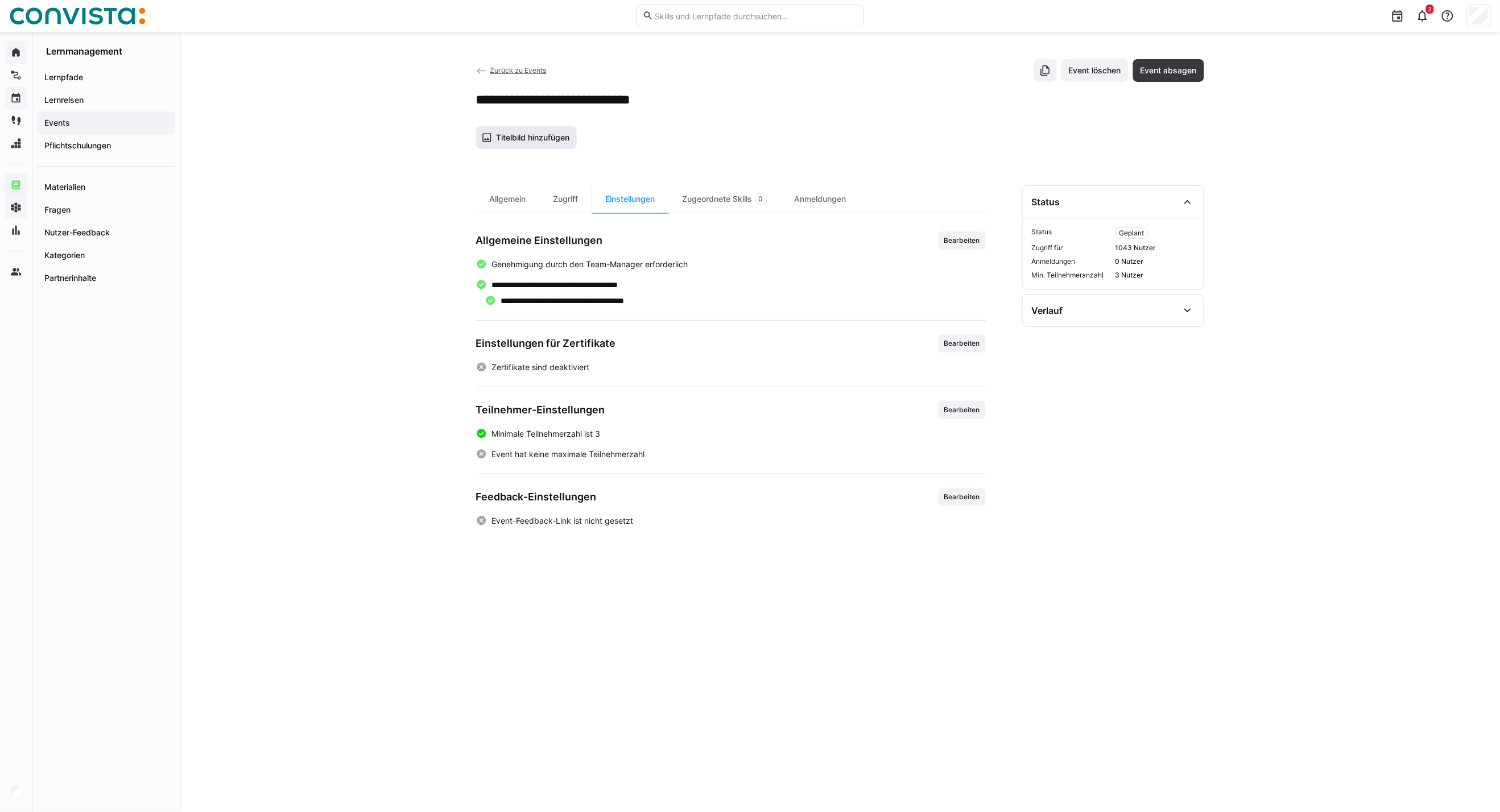
click at [559, 140] on span "Titelbild hinzufügen" at bounding box center [533, 138] width 77 height 12
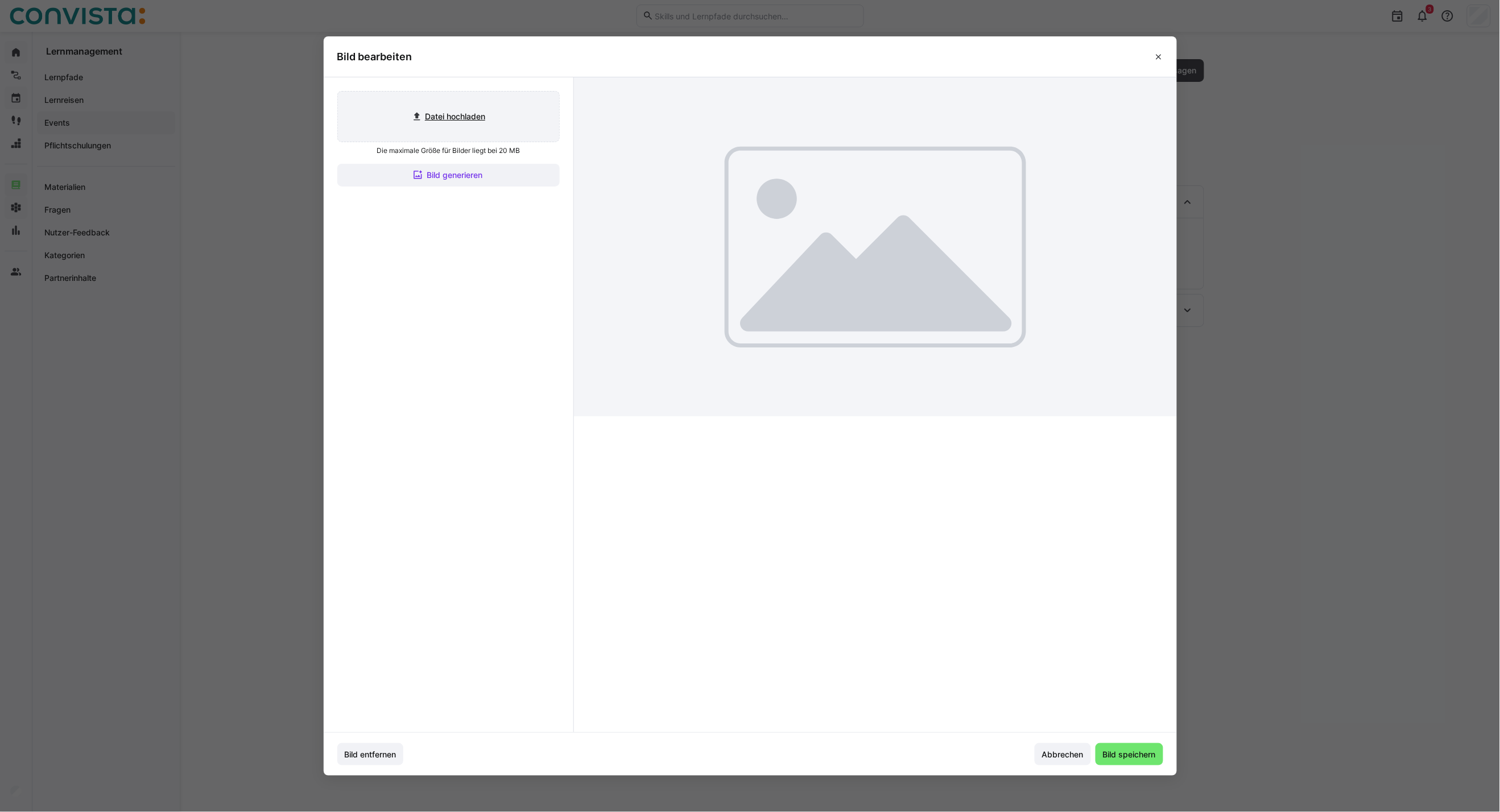
click at [444, 117] on input "file" at bounding box center [449, 116] width 221 height 50
type input "C:\fakepath\CoE Customer & Sales_inaktiv.jpg"
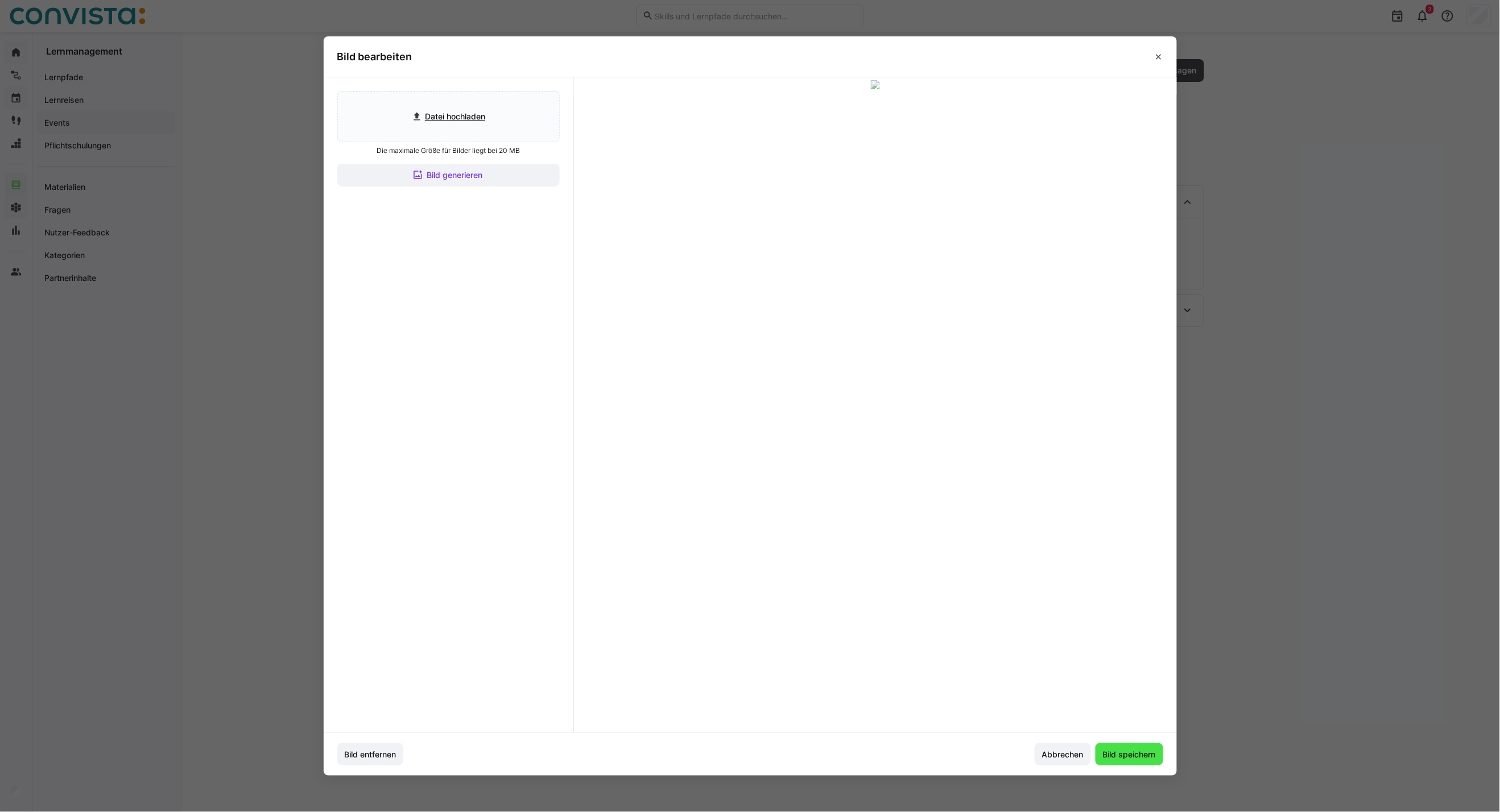
click at [1105, 584] on span "Bild speichern" at bounding box center [1129, 755] width 56 height 12
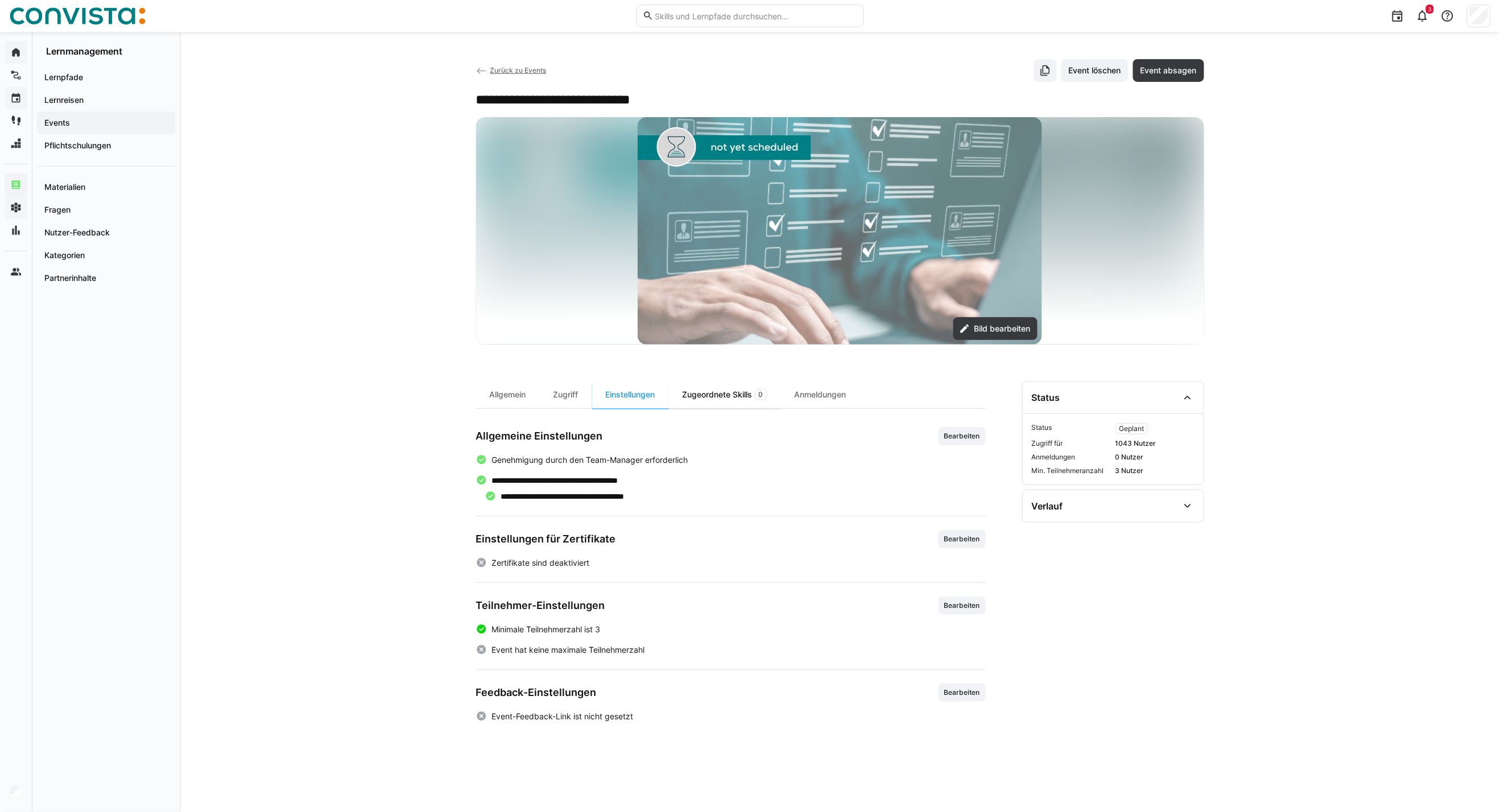
click at [721, 390] on div "Zugeordnete Skills 0" at bounding box center [725, 394] width 112 height 27
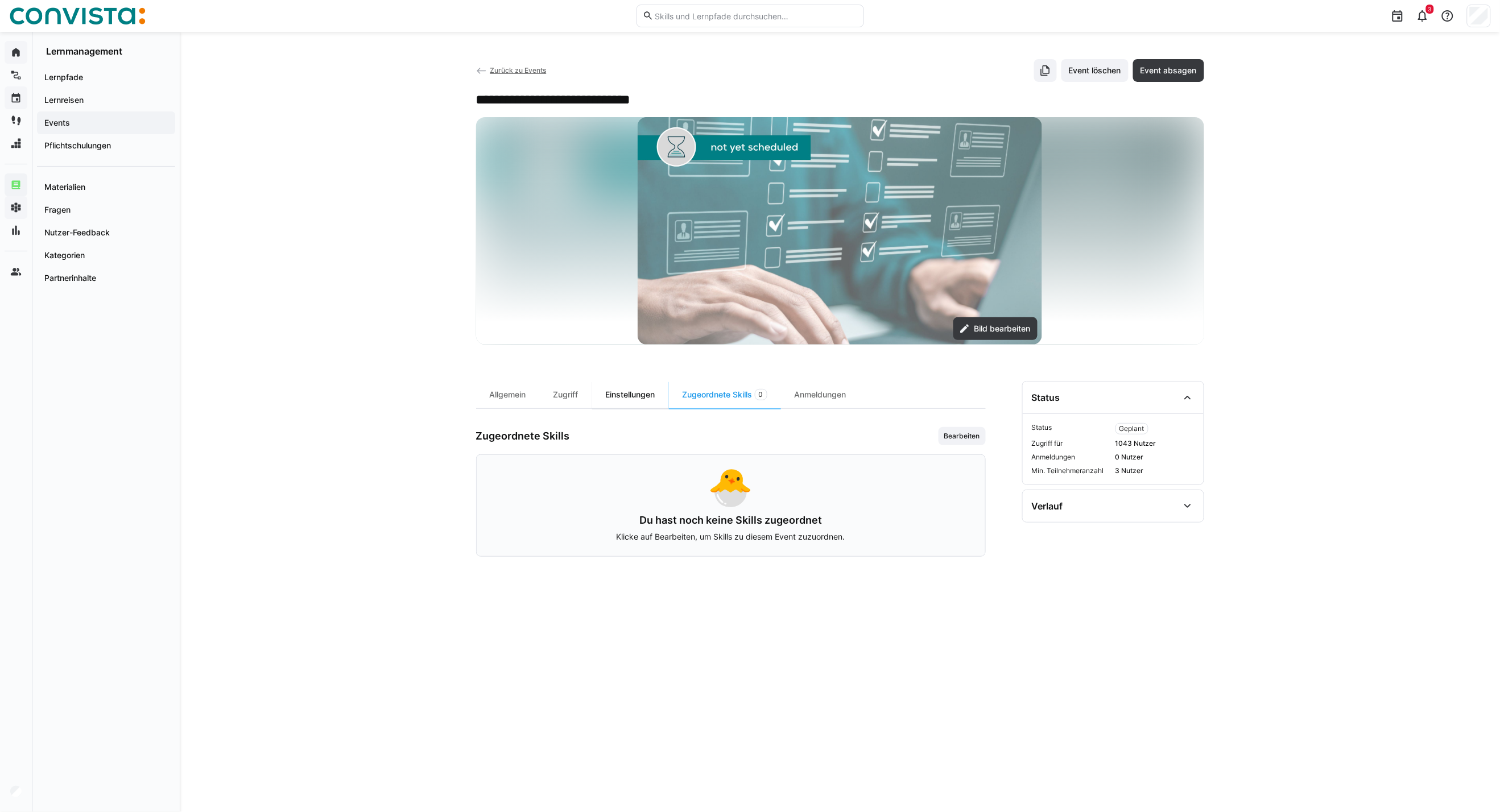
click at [633, 397] on div "Einstellungen" at bounding box center [630, 394] width 77 height 27
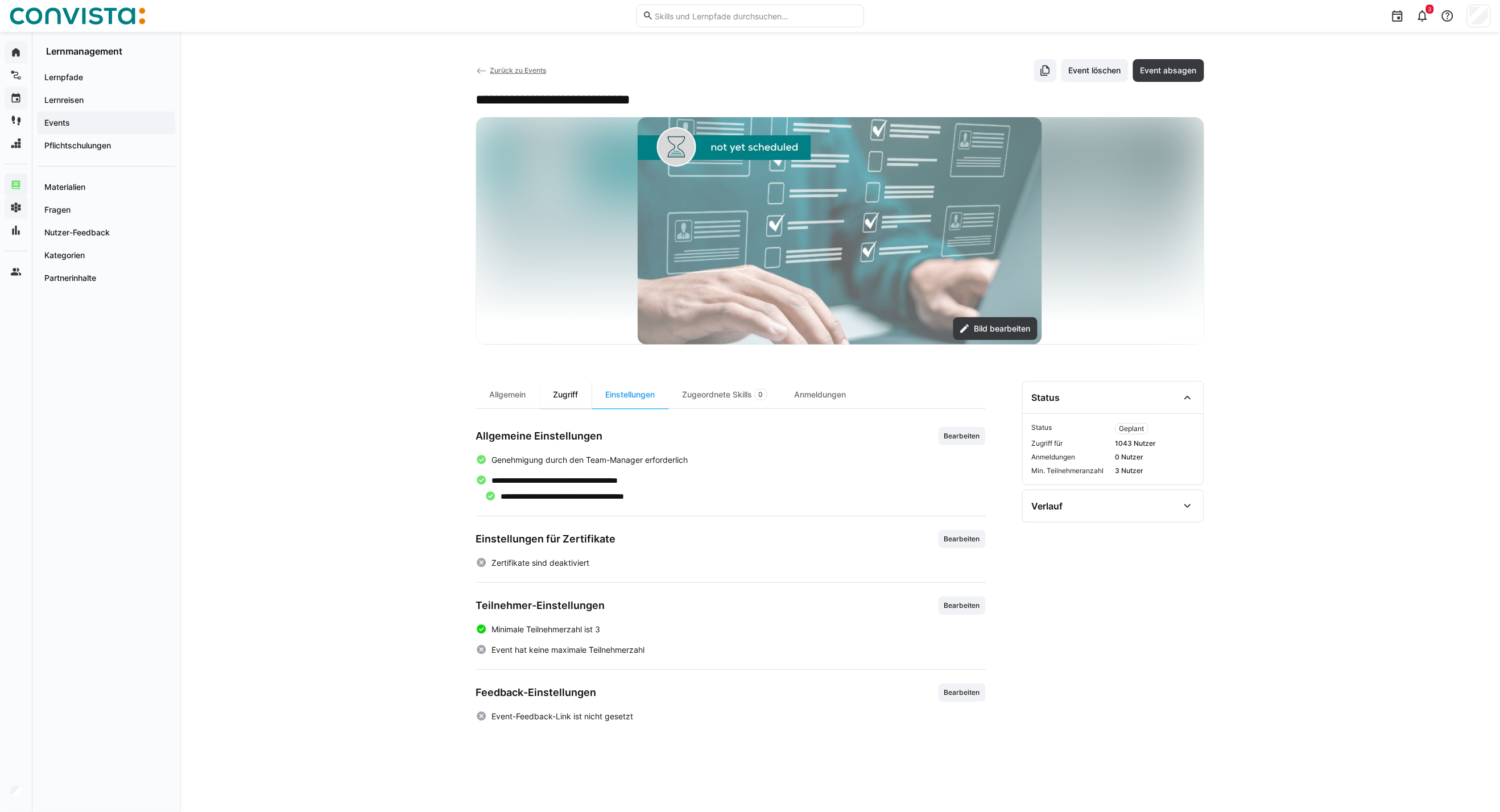
click at [566, 397] on div "Zugriff" at bounding box center [566, 394] width 52 height 27
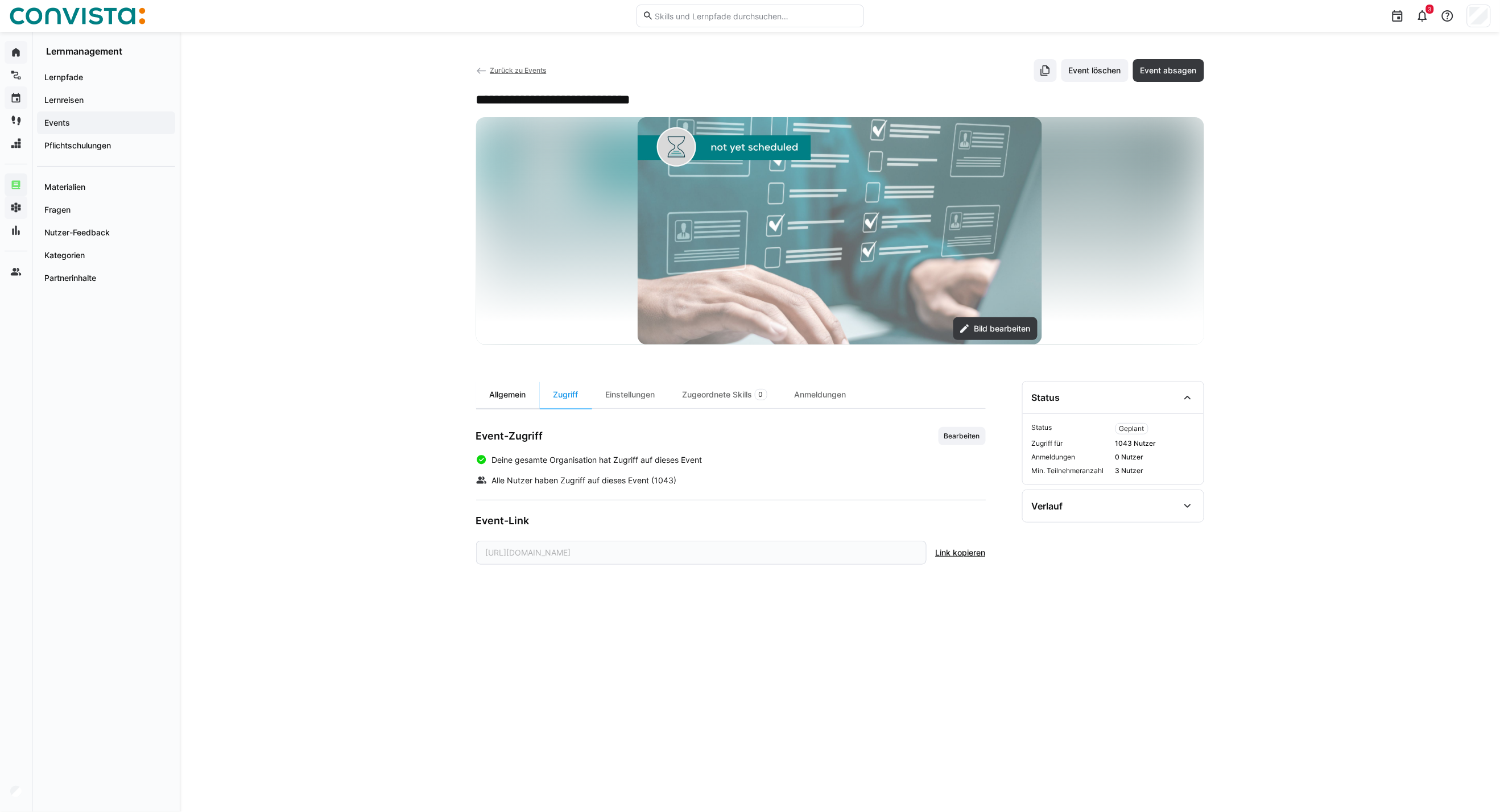
click at [520, 398] on div "Allgemein" at bounding box center [508, 394] width 64 height 27
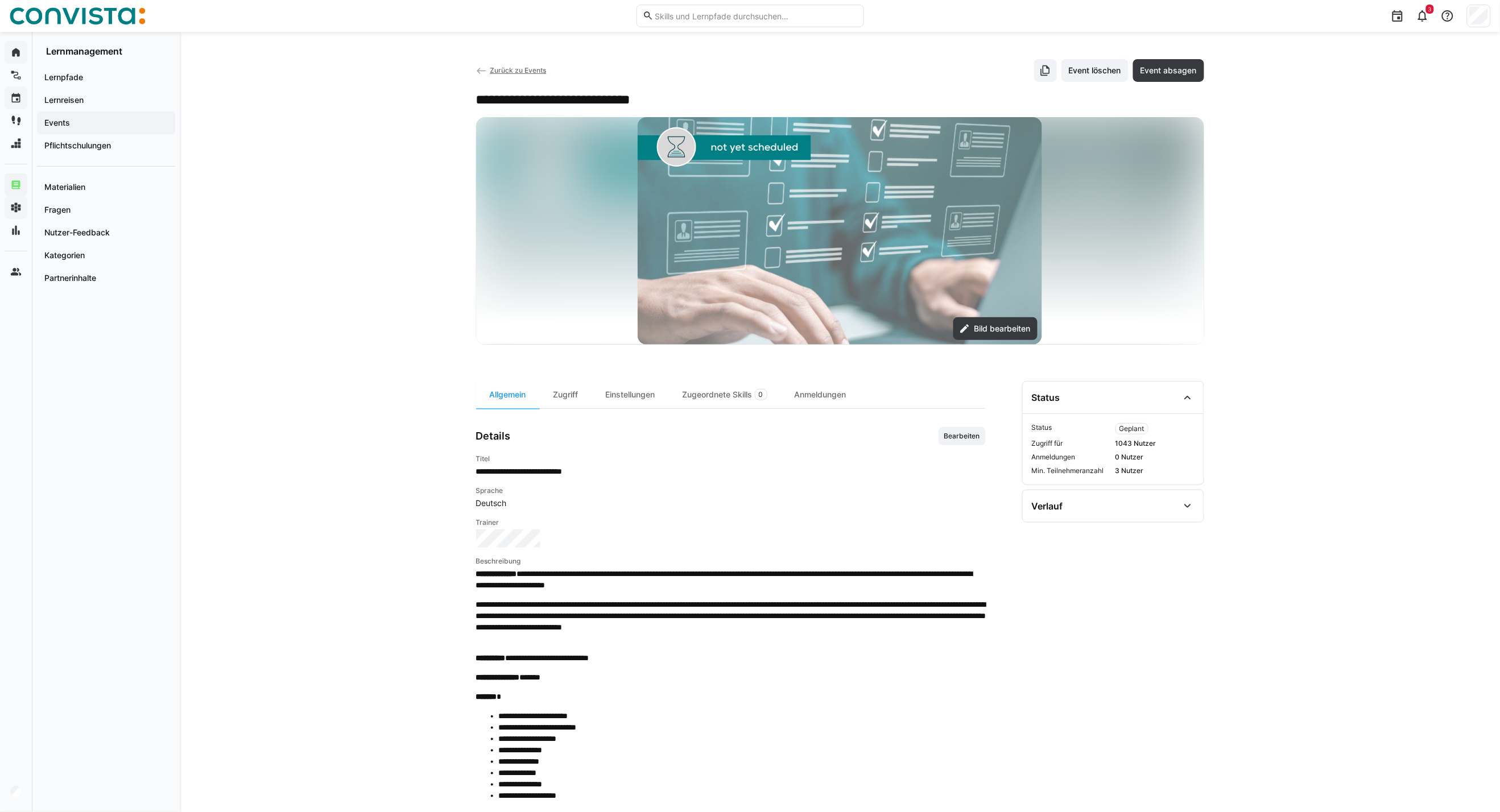
click at [484, 66] on eds-icon at bounding box center [482, 72] width 12 height 12
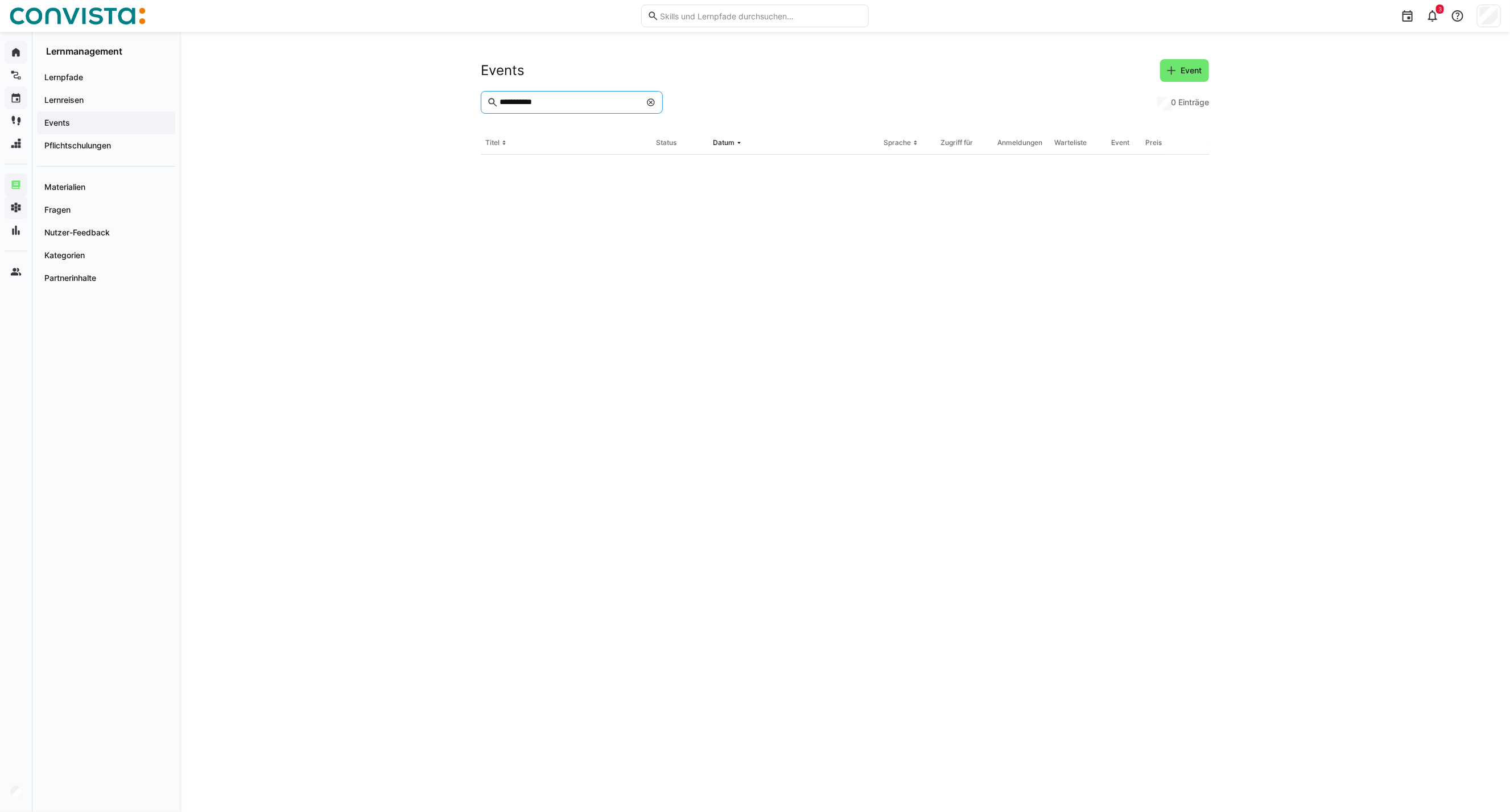
drag, startPoint x: 564, startPoint y: 105, endPoint x: 411, endPoint y: 104, distance: 153.0
click at [416, 107] on div "**********" at bounding box center [845, 422] width 1330 height 780
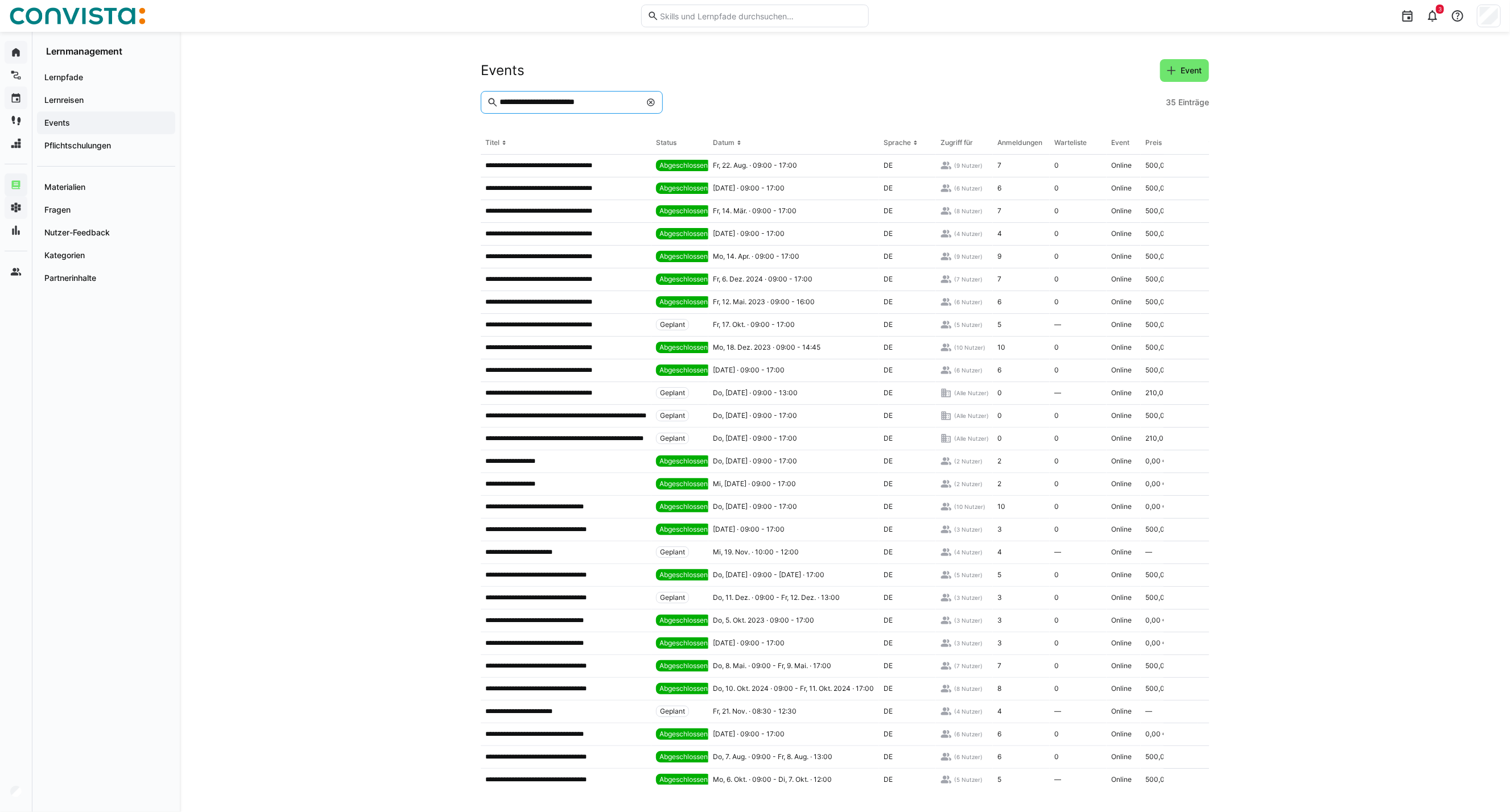
drag, startPoint x: 565, startPoint y: 106, endPoint x: 485, endPoint y: 103, distance: 80.1
click at [484, 103] on eds-input "**********" at bounding box center [572, 102] width 182 height 22
click at [584, 100] on input "********" at bounding box center [570, 103] width 142 height 10
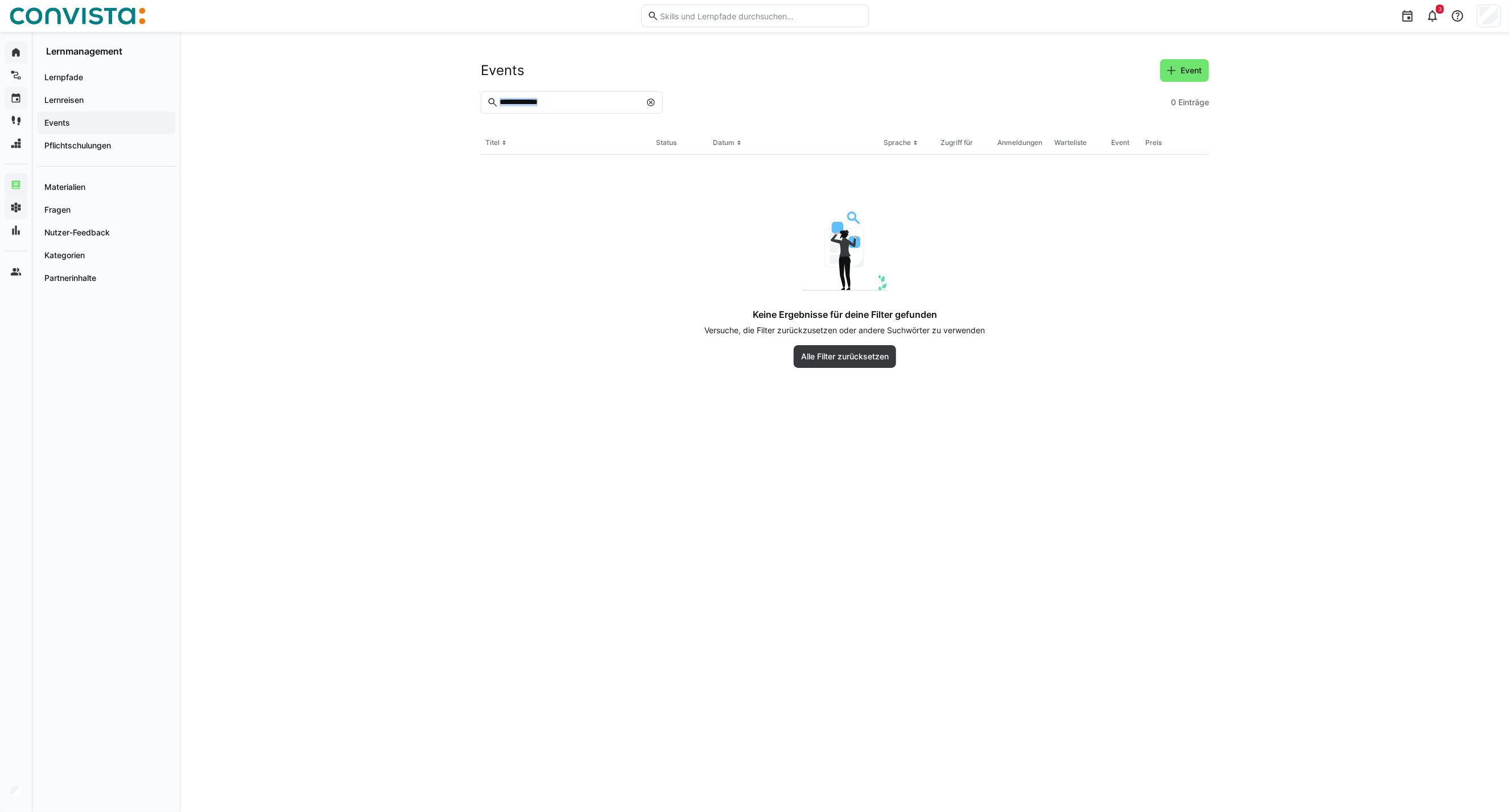
drag, startPoint x: 651, startPoint y: 100, endPoint x: 527, endPoint y: 100, distance: 124.0
click at [642, 100] on eds-input "**********" at bounding box center [572, 102] width 182 height 22
click at [527, 100] on input "**********" at bounding box center [570, 103] width 142 height 10
click at [577, 105] on input "**********" at bounding box center [570, 103] width 142 height 10
type input "*****"
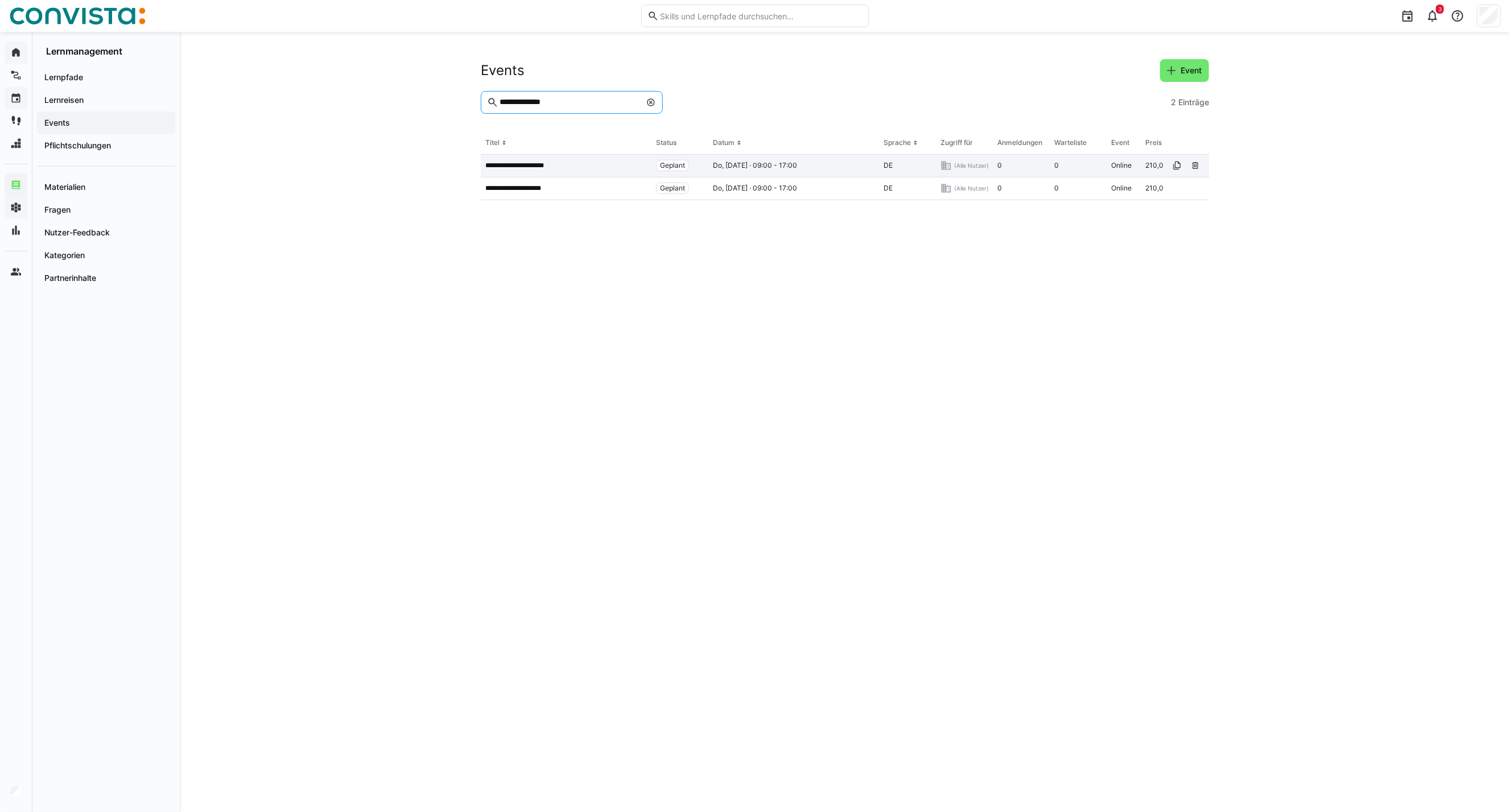
type input "**********"
click at [565, 165] on p "**********" at bounding box center [526, 165] width 83 height 9
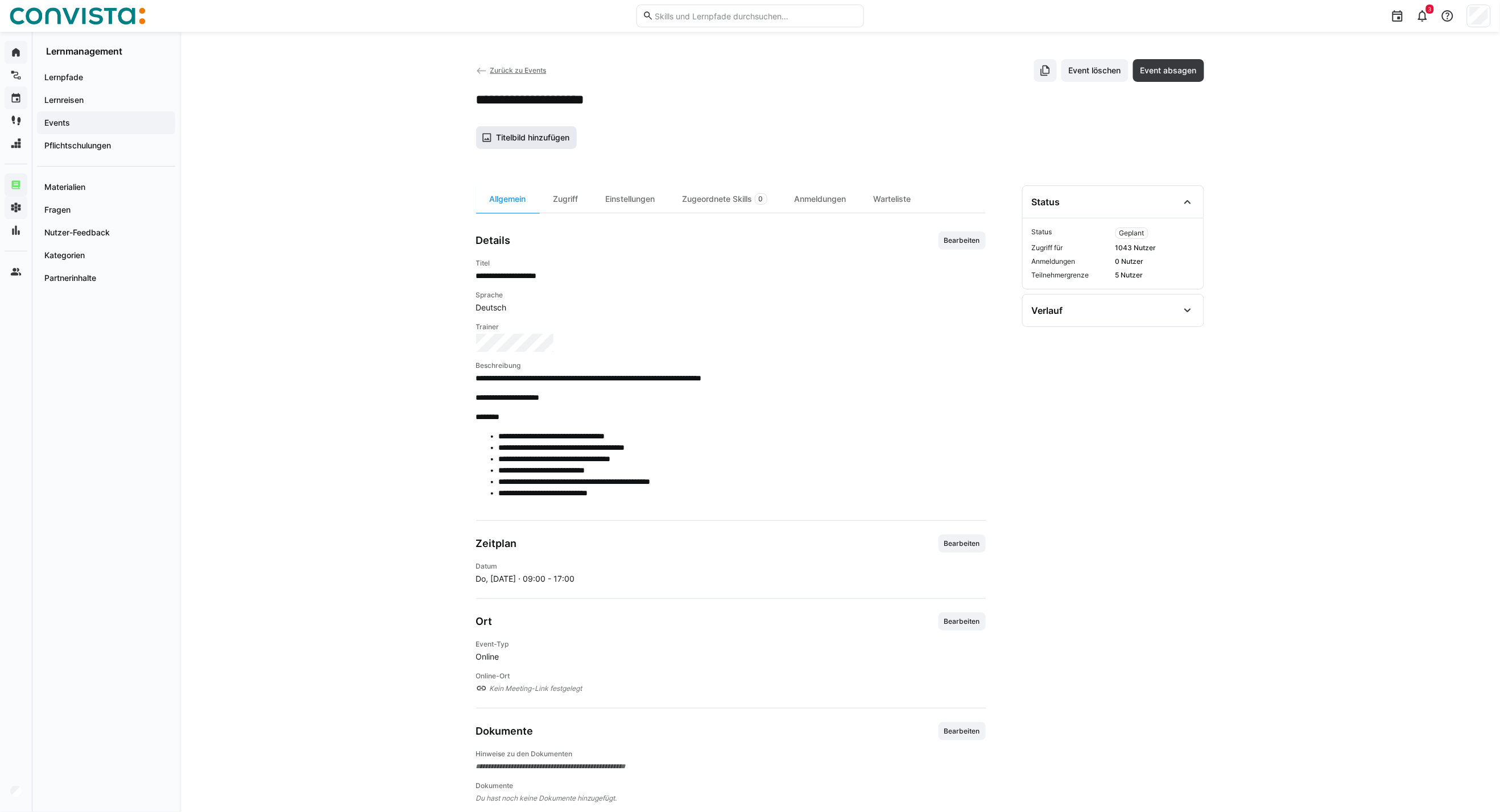
click at [559, 144] on span "Titelbild hinzufügen" at bounding box center [527, 137] width 101 height 22
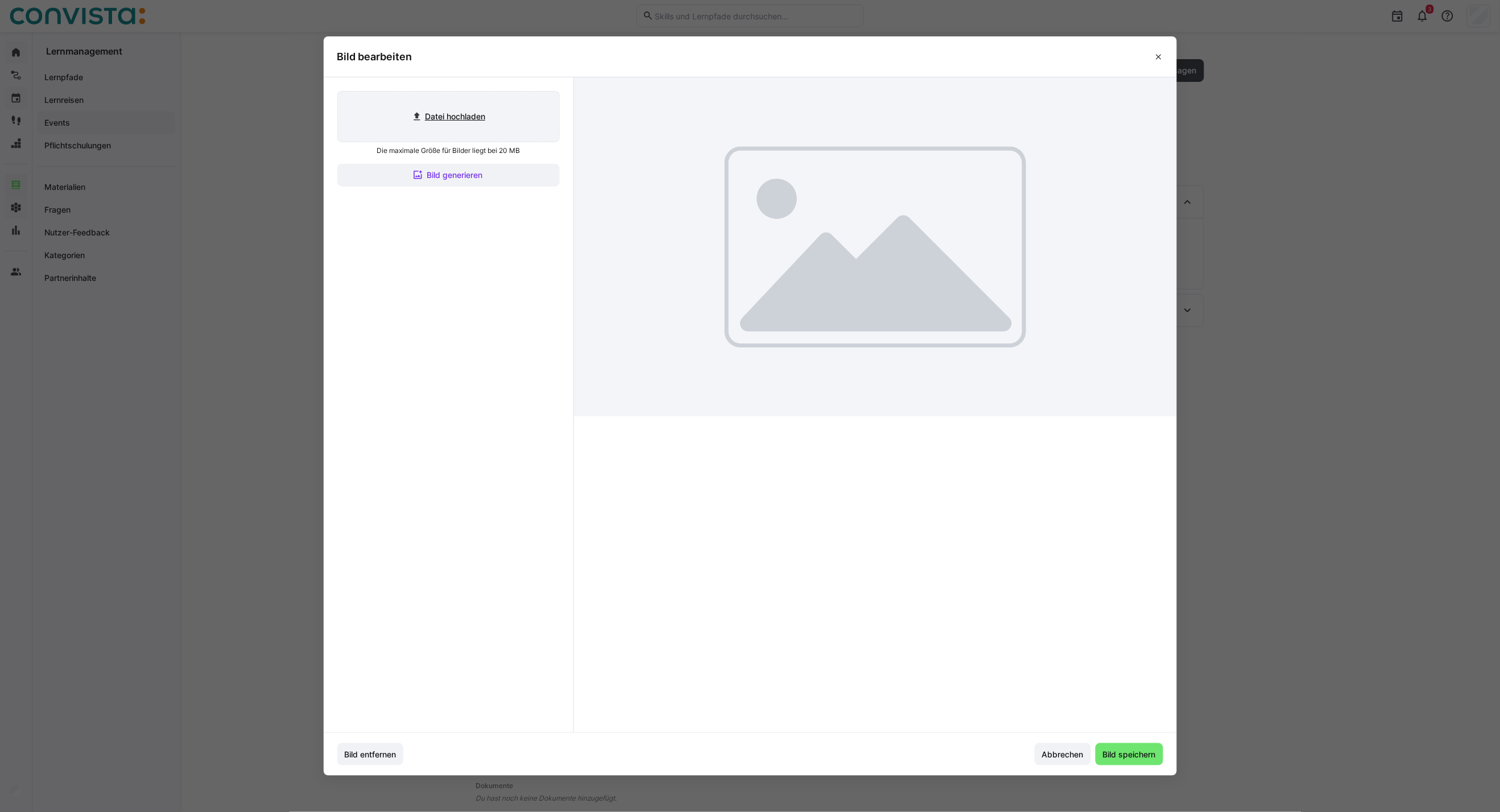
click at [465, 123] on input "file" at bounding box center [449, 116] width 221 height 50
type input "C:\fakepath\CoE EAM_inaktiv.jpg"
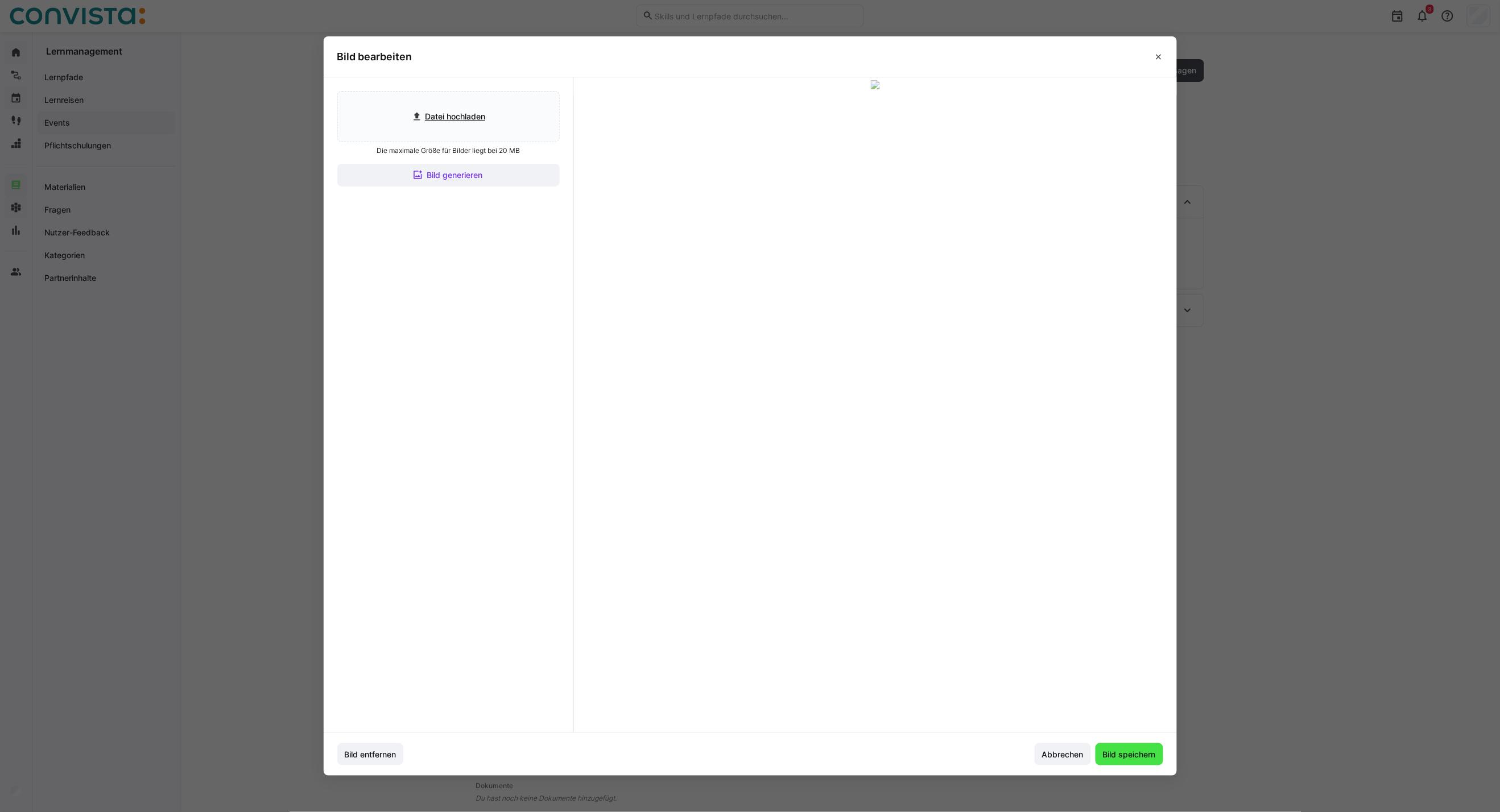
click at [1105, 584] on span "Bild speichern" at bounding box center [1129, 755] width 56 height 12
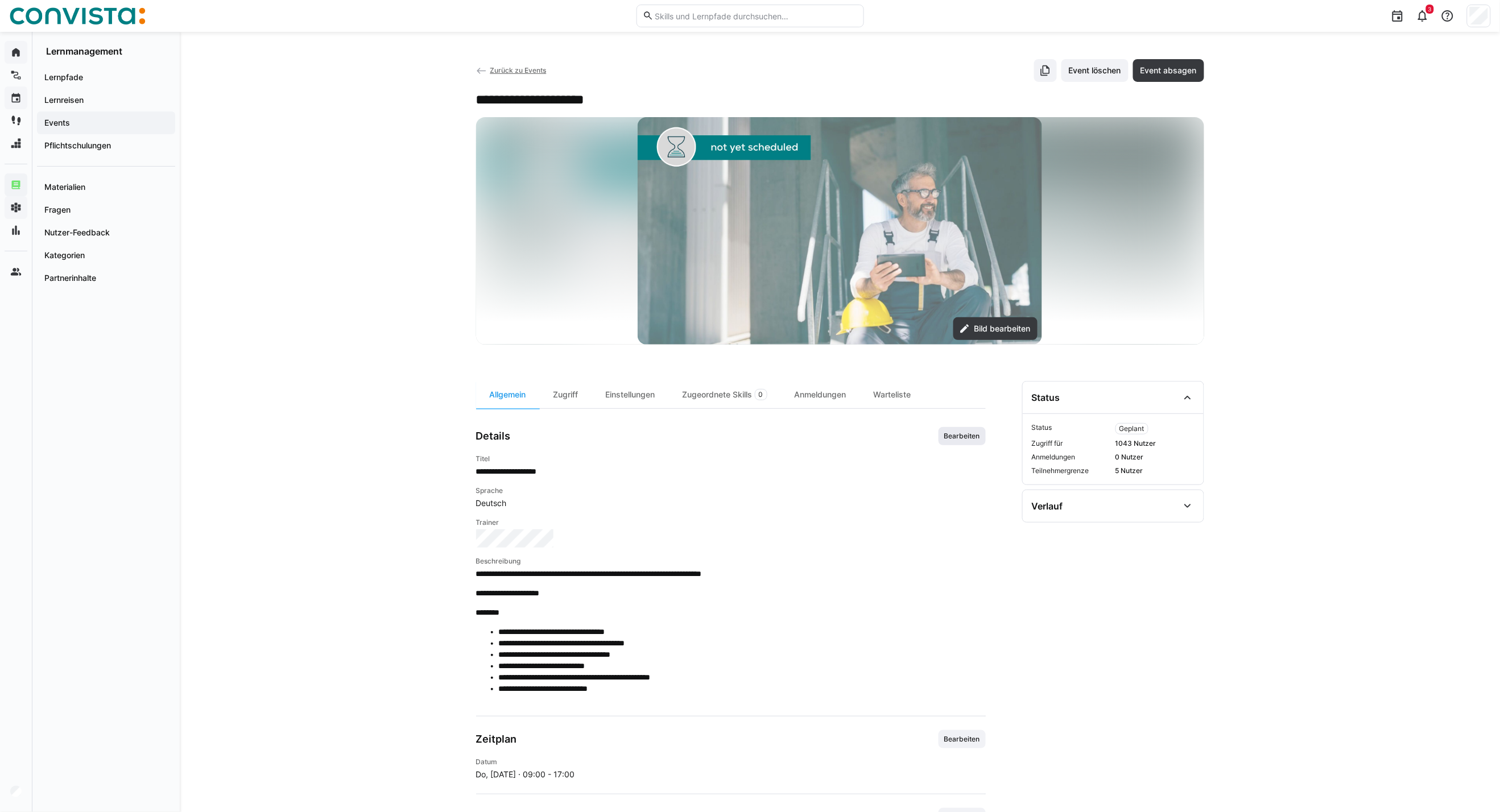
click at [962, 444] on span "Bearbeiten" at bounding box center [962, 436] width 47 height 18
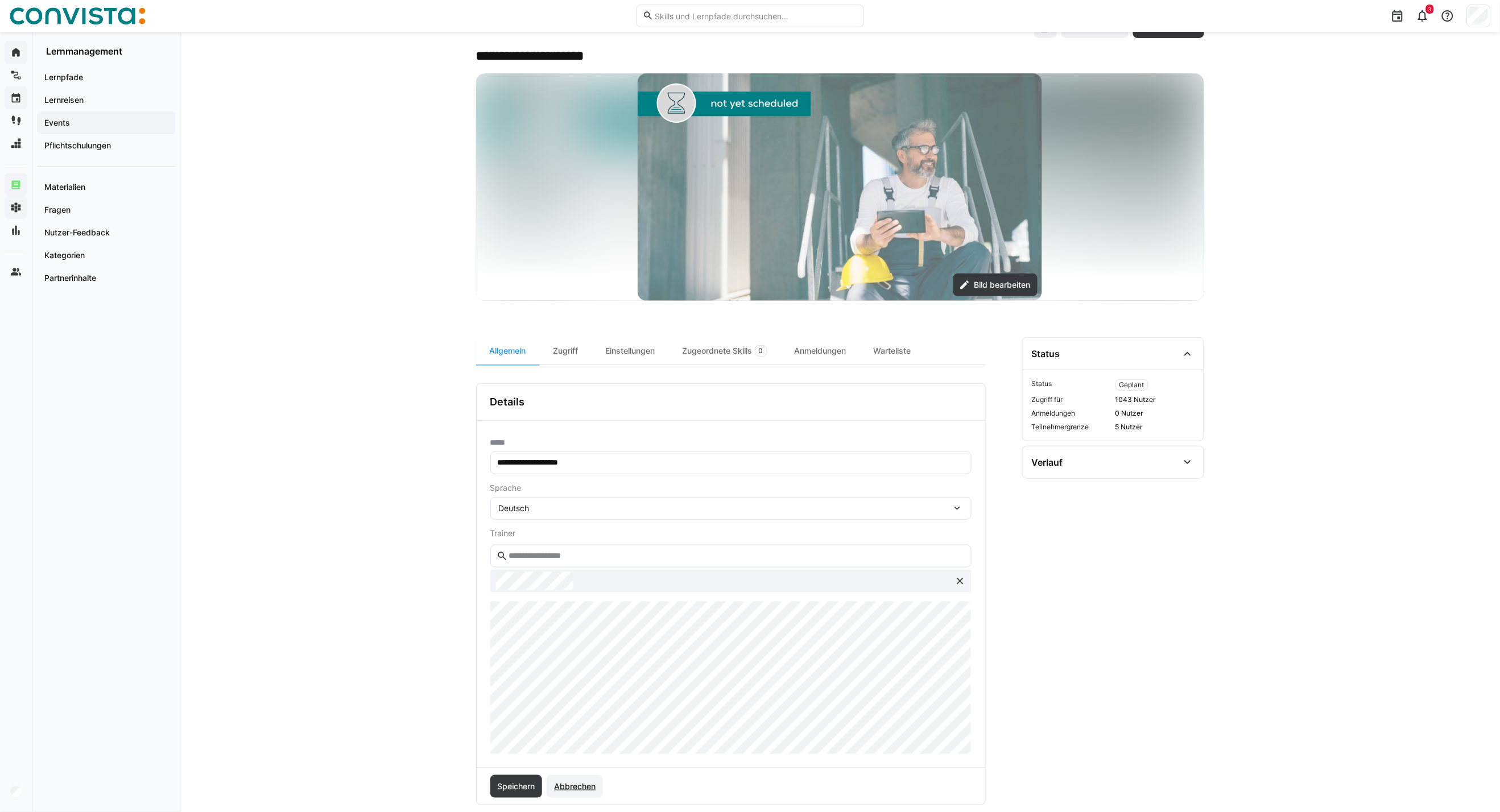
scroll to position [63, 0]
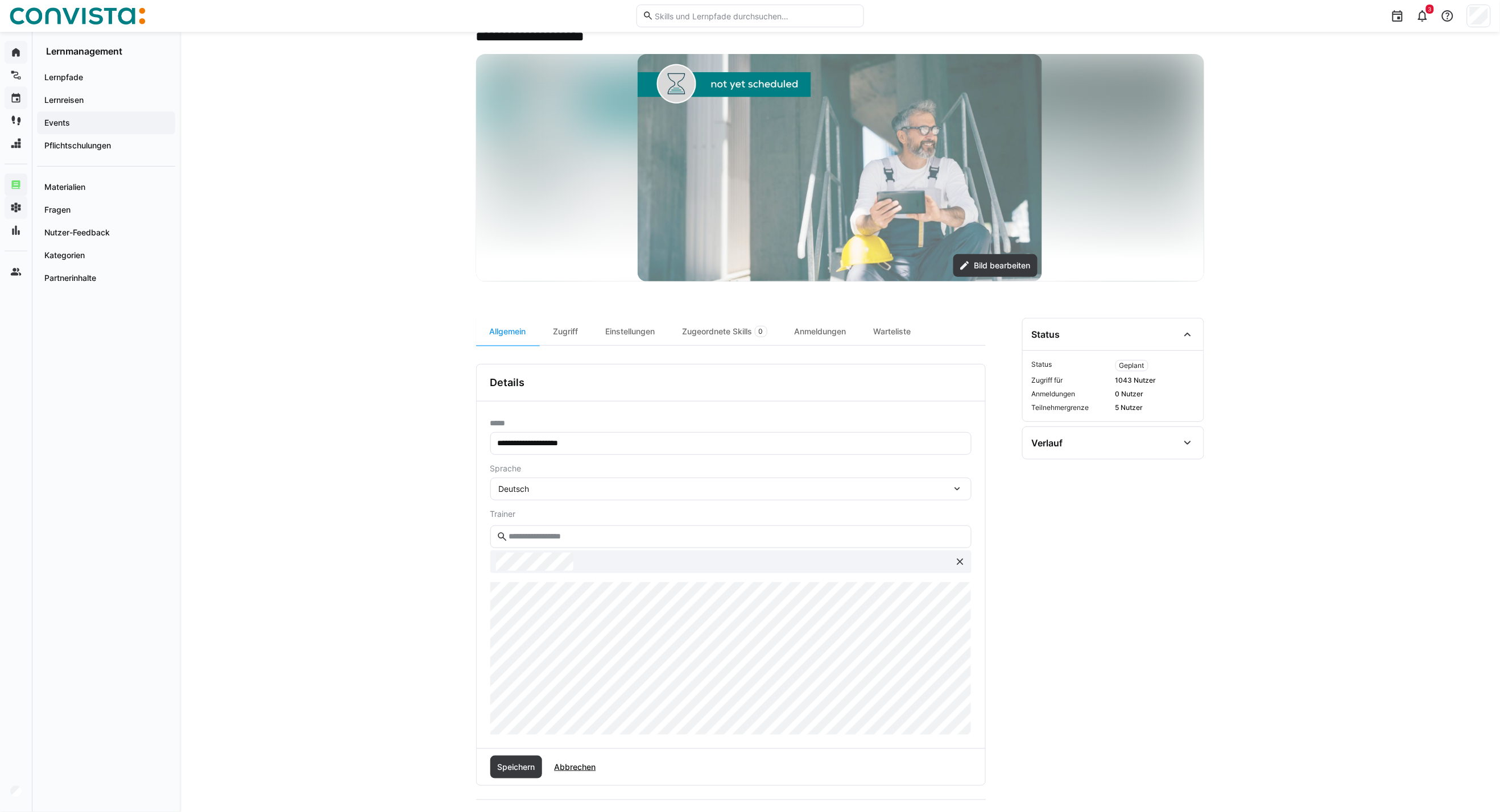
click at [472, 584] on div "**********" at bounding box center [840, 540] width 1320 height 1142
click at [525, 584] on span "Speichern" at bounding box center [516, 767] width 41 height 12
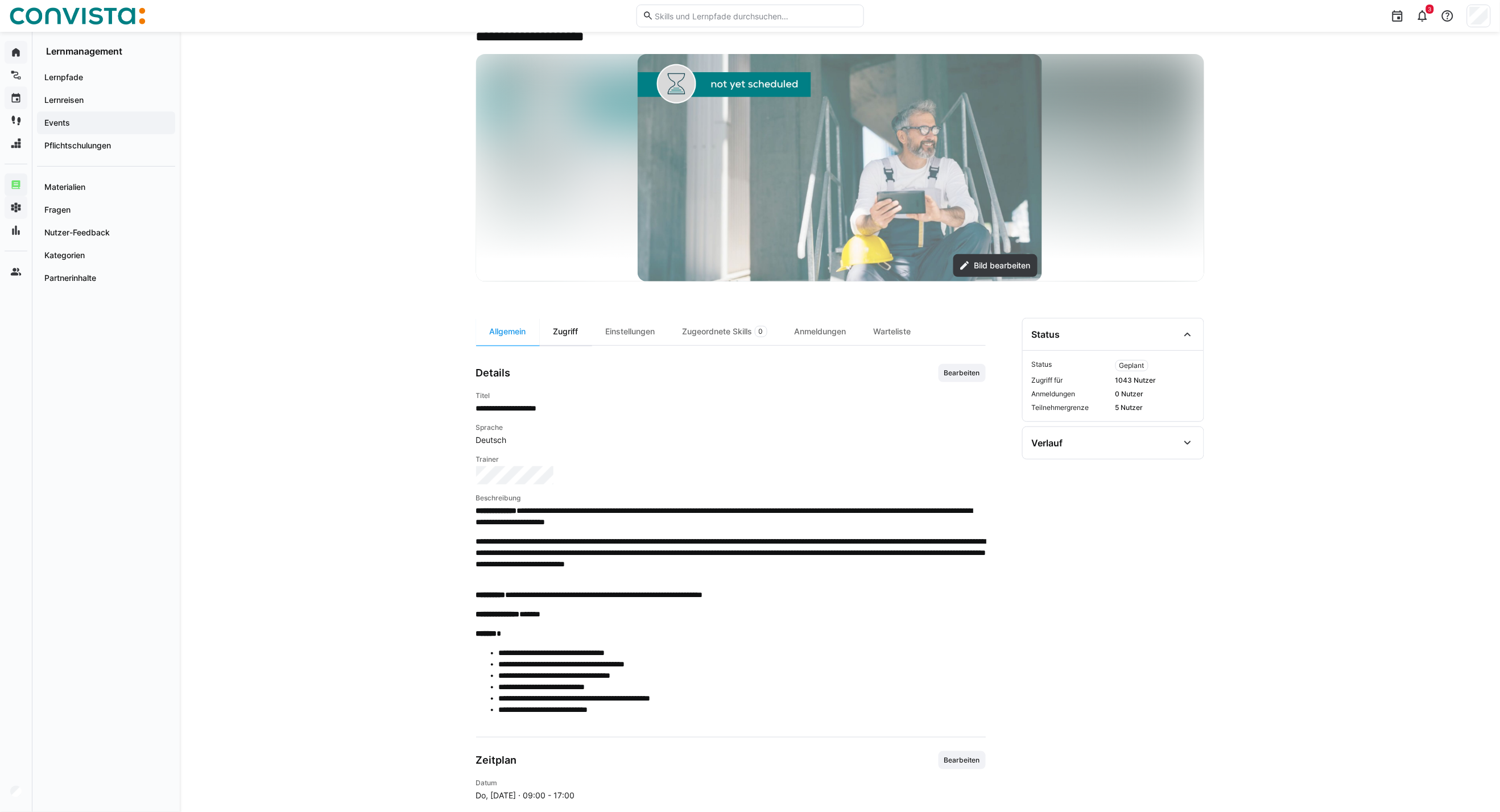
click at [582, 334] on div "Zugriff" at bounding box center [566, 332] width 52 height 27
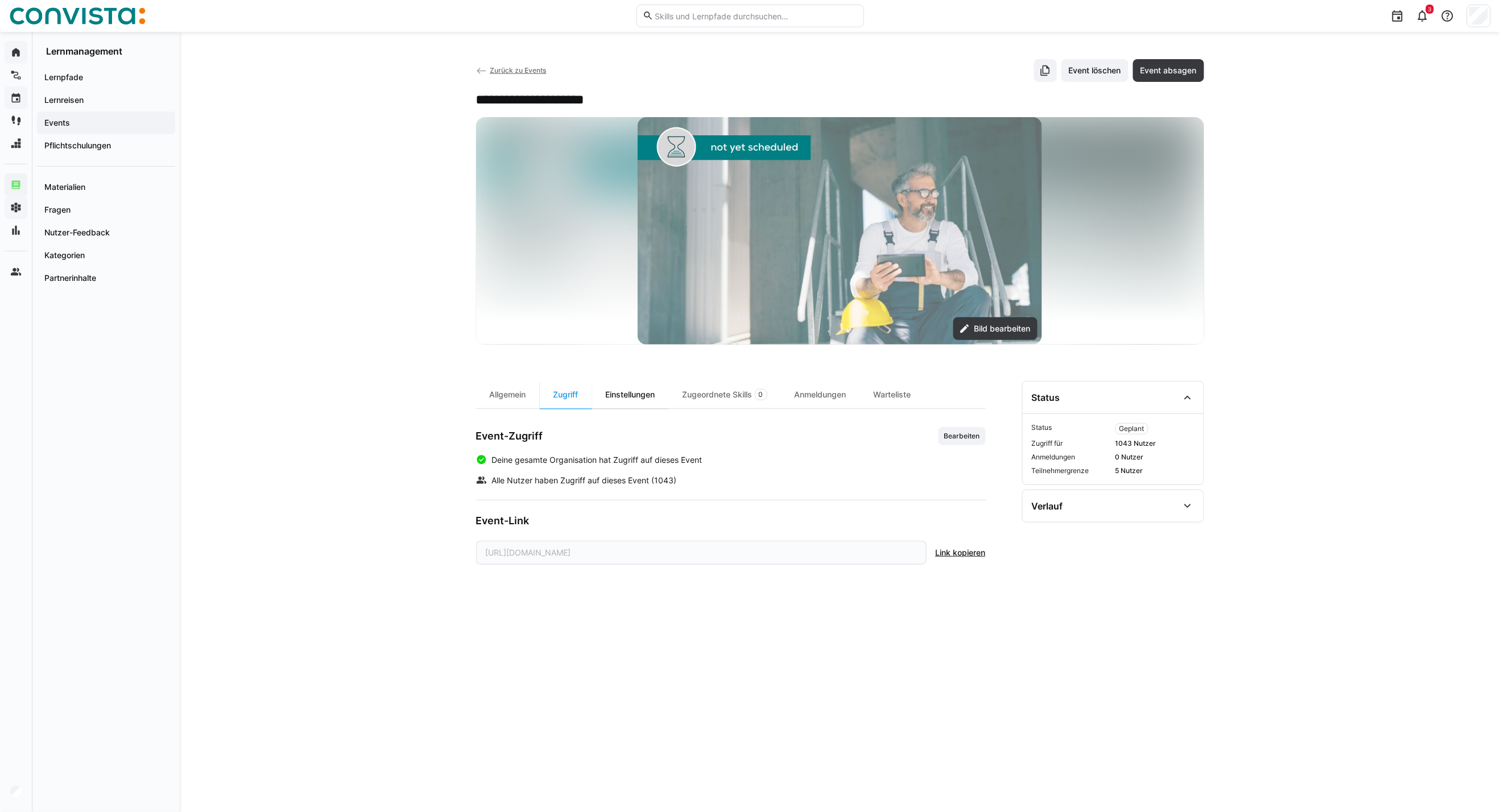
click at [639, 390] on div "Einstellungen" at bounding box center [630, 394] width 77 height 27
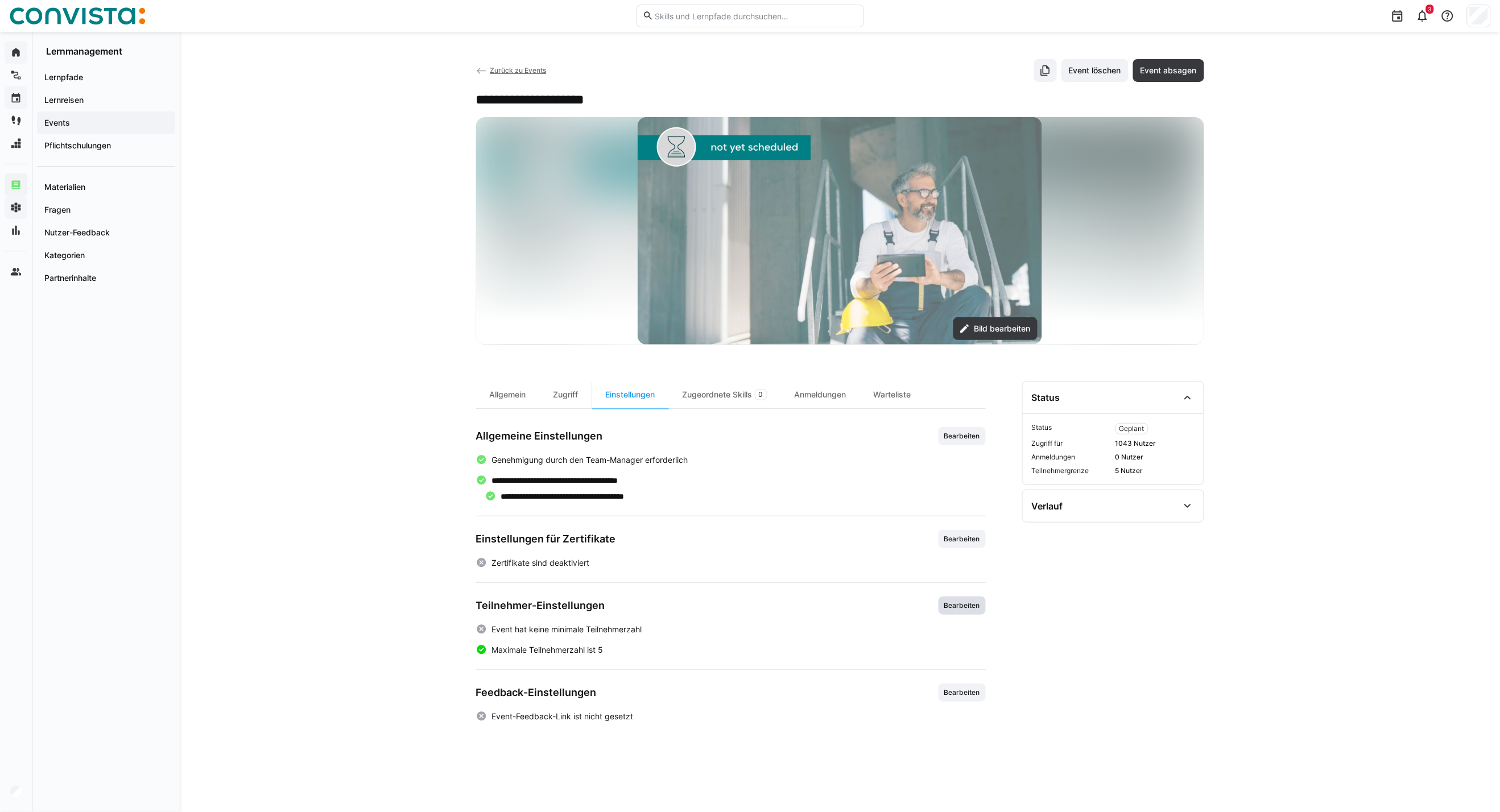
click at [952, 584] on span "Bearbeiten" at bounding box center [962, 605] width 47 height 18
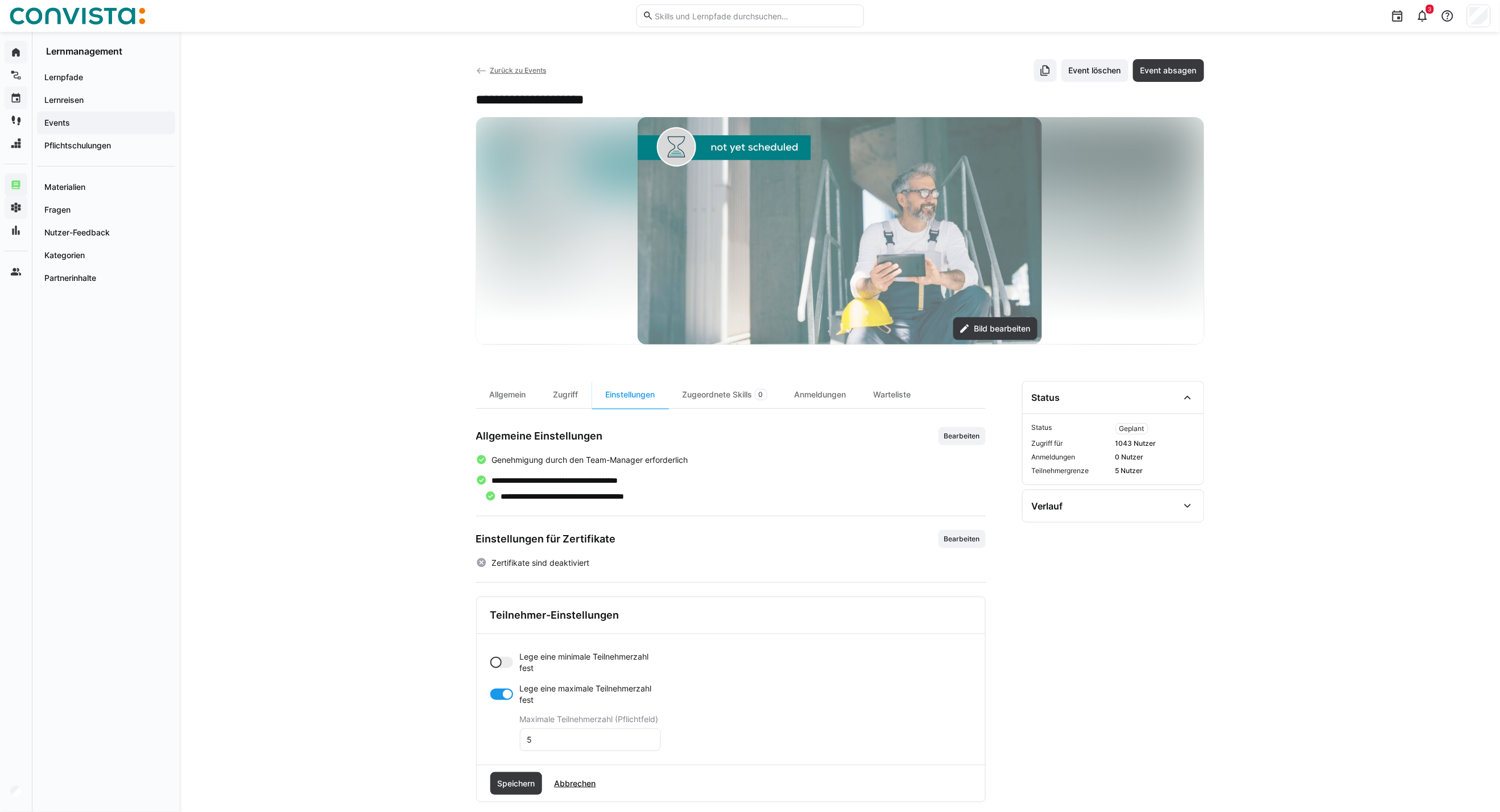
click at [496, 584] on div at bounding box center [496, 662] width 12 height 12
drag, startPoint x: 543, startPoint y: 706, endPoint x: 522, endPoint y: 712, distance: 21.8
click at [522, 584] on eds-input "0" at bounding box center [590, 707] width 141 height 22
type input "6"
click at [501, 584] on div at bounding box center [507, 740] width 12 height 12
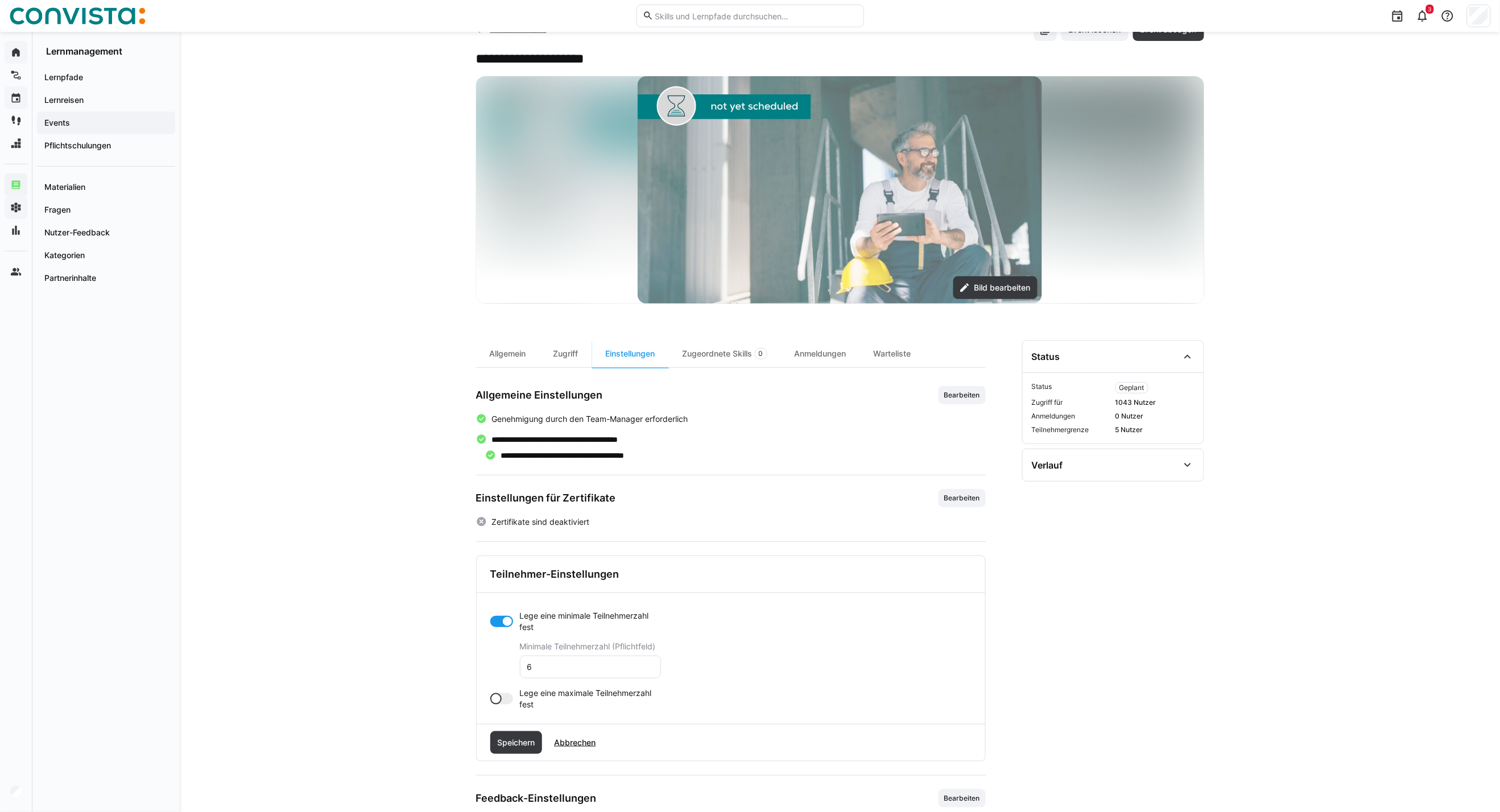
scroll to position [63, 0]
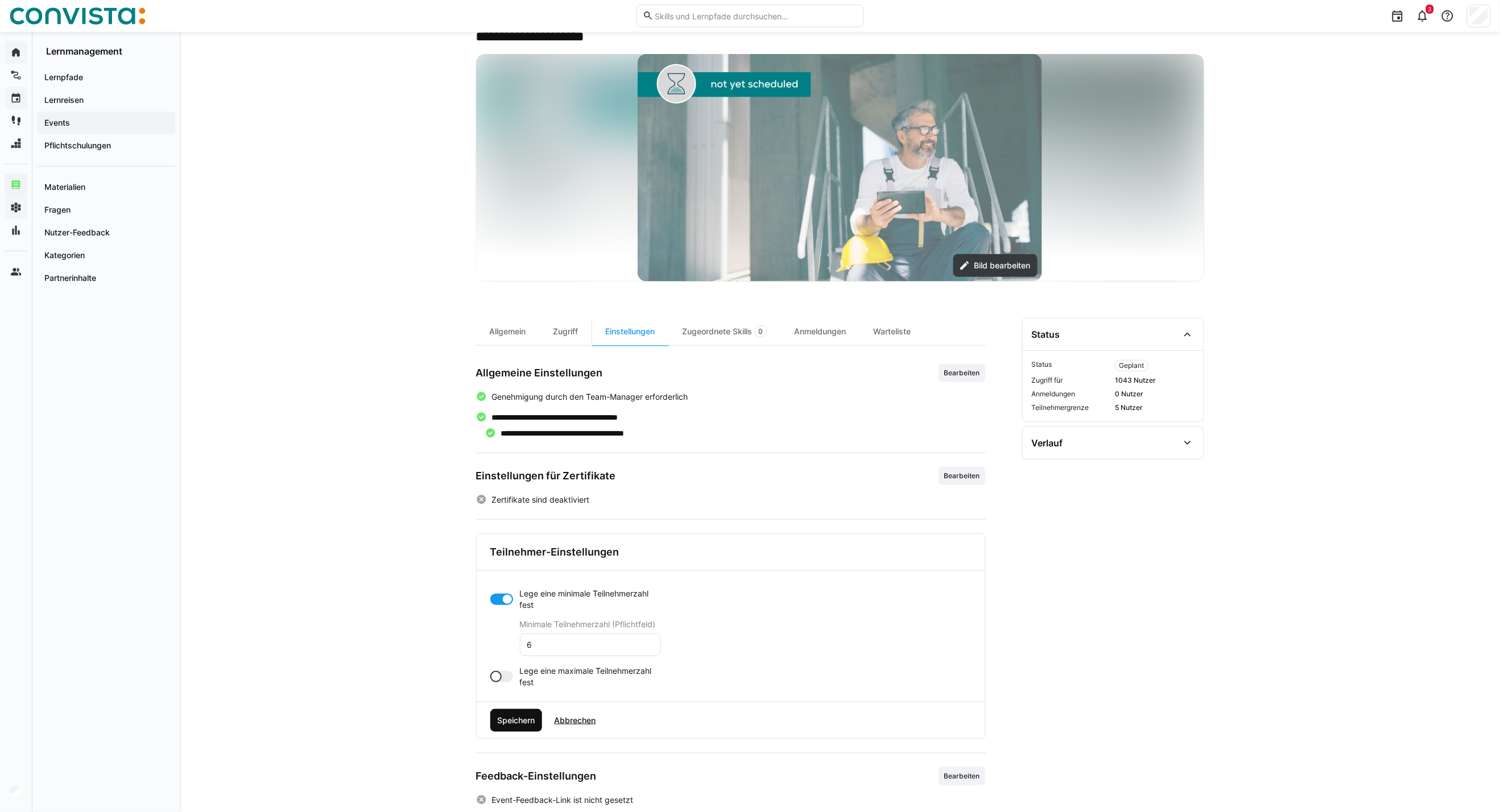
click at [524, 584] on span "Speichern" at bounding box center [516, 720] width 41 height 12
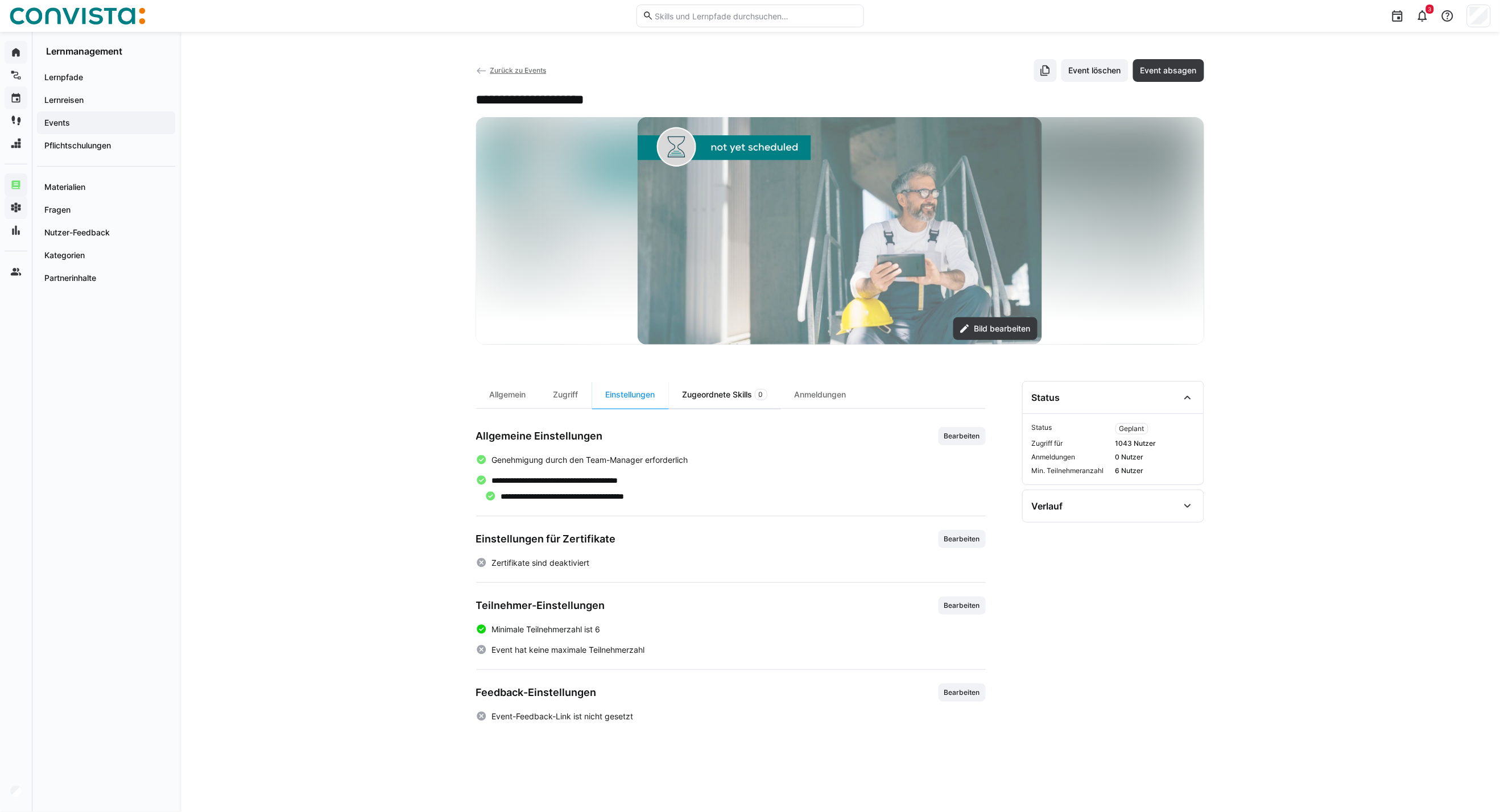
click at [729, 397] on div "Zugeordnete Skills 0" at bounding box center [725, 394] width 112 height 27
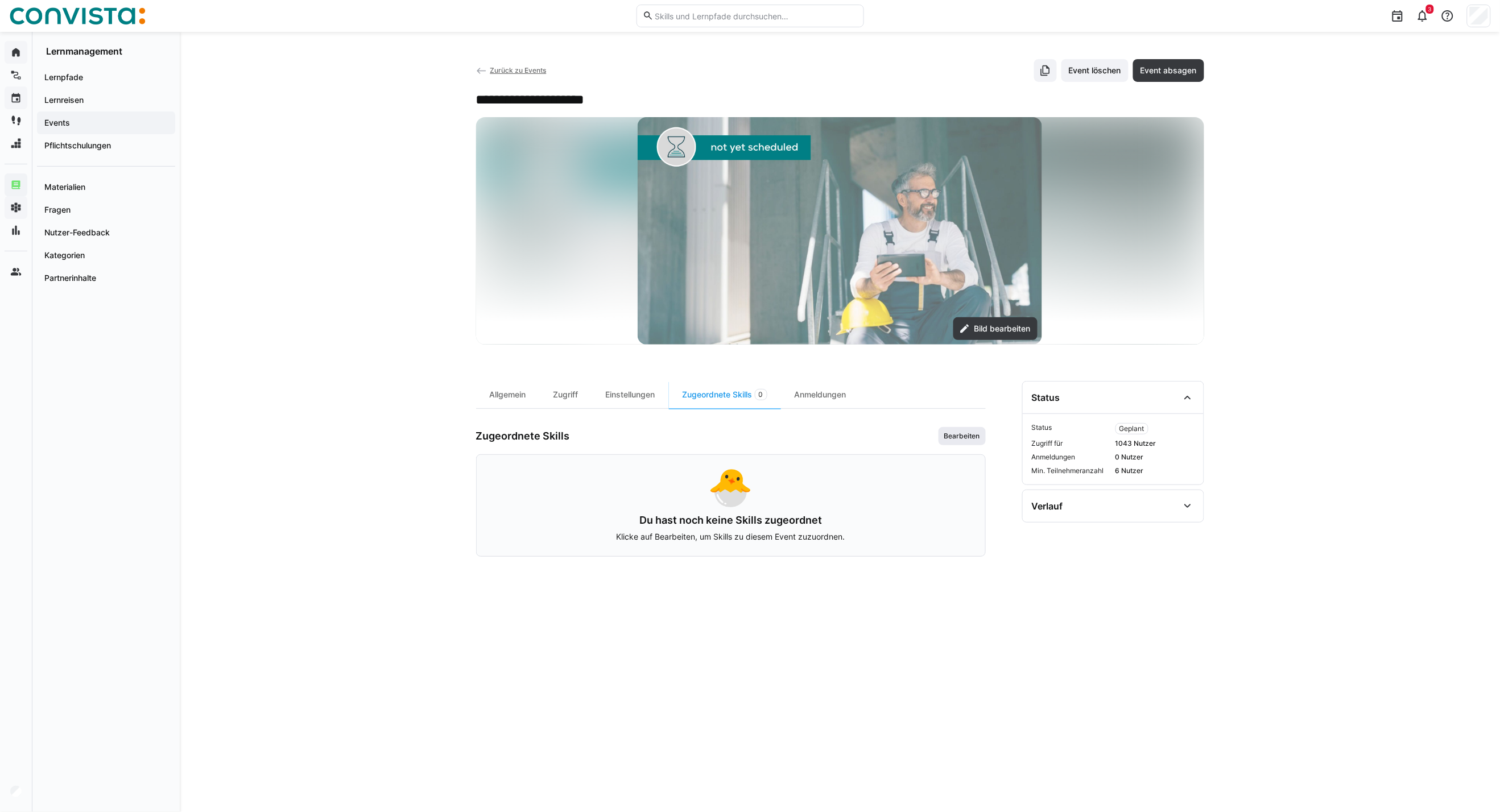
click at [965, 429] on span "Bearbeiten" at bounding box center [962, 436] width 47 height 18
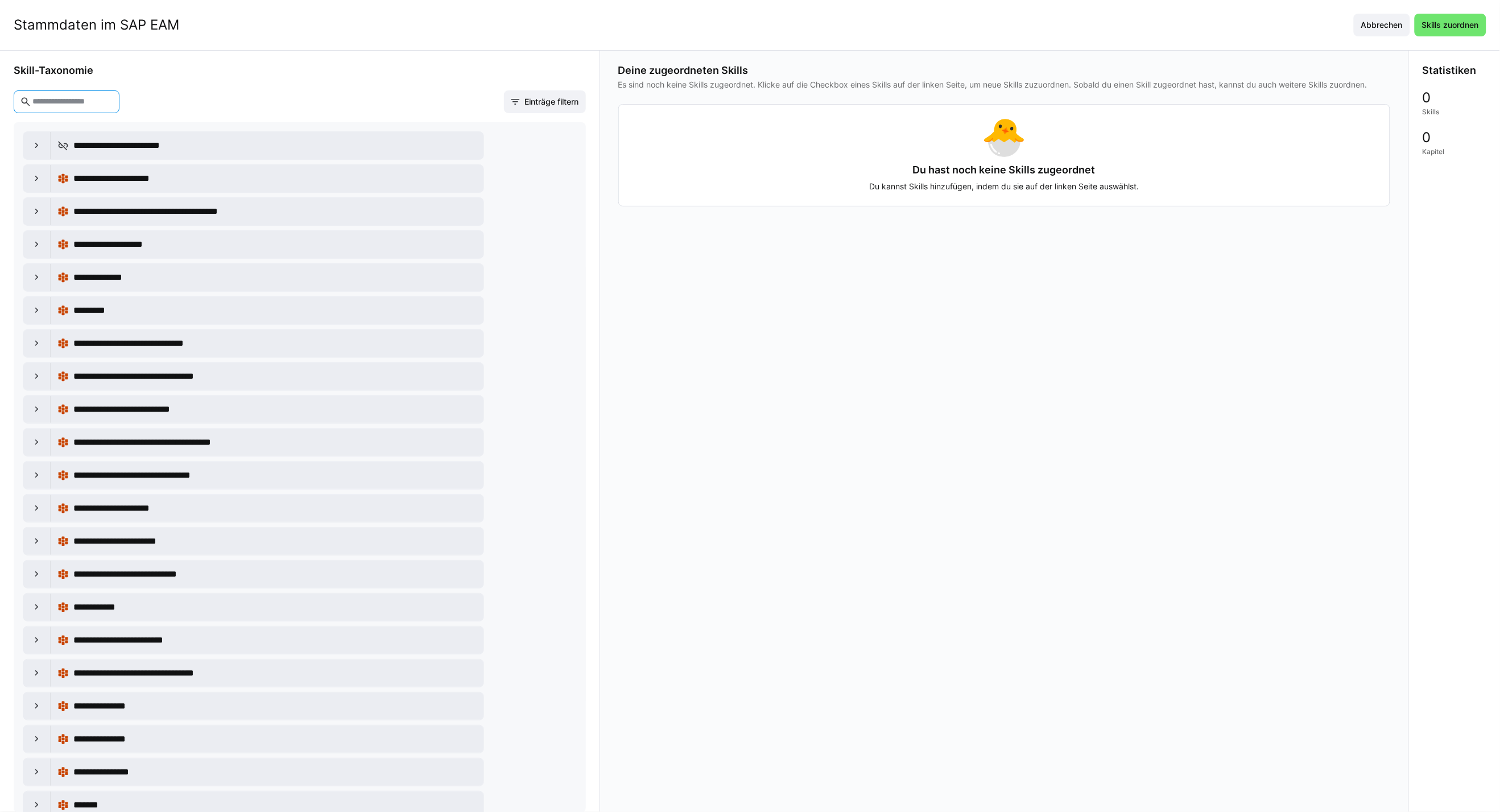
click at [87, 100] on input "text" at bounding box center [72, 102] width 82 height 10
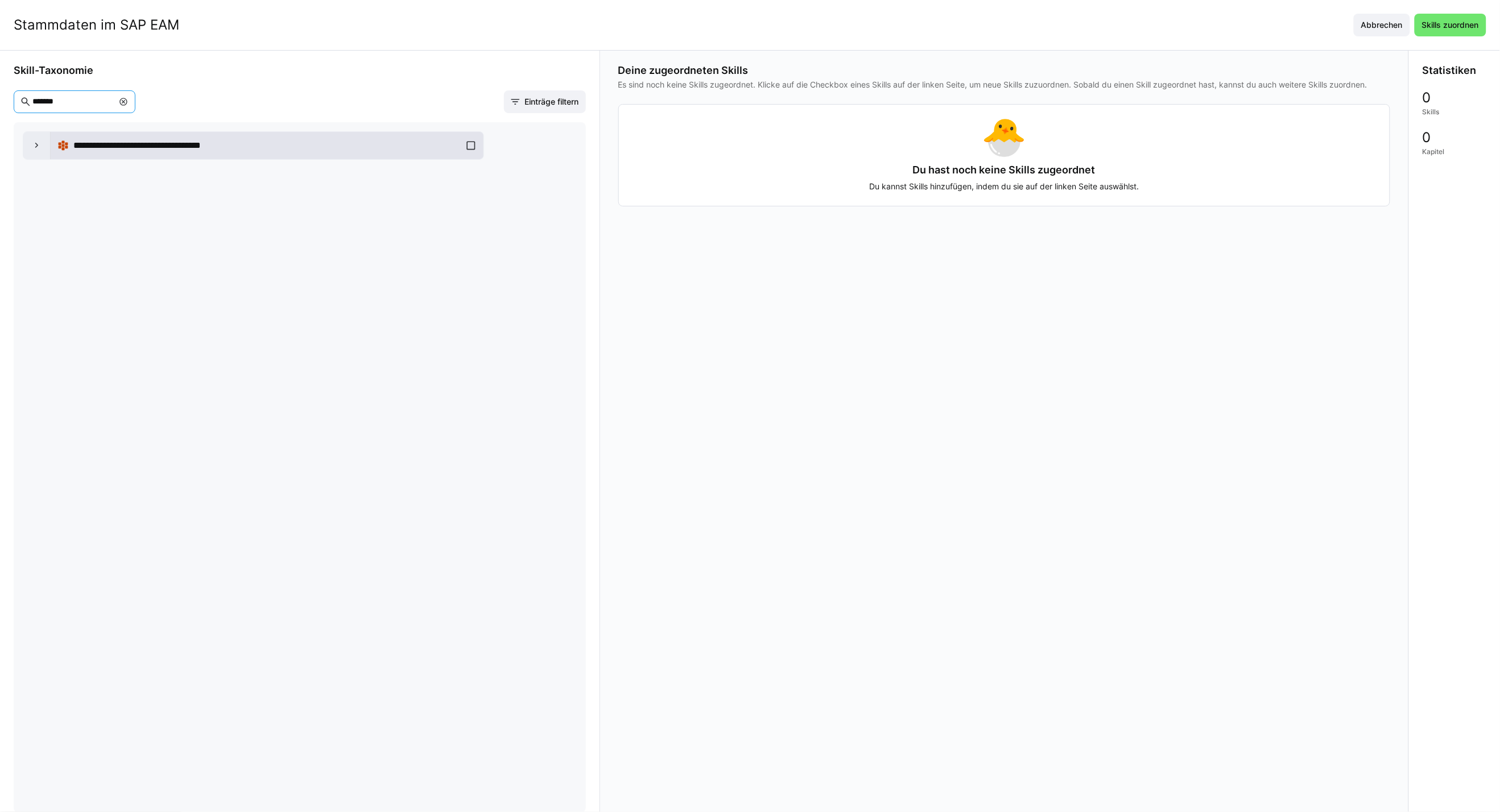
type input "*******"
click at [464, 144] on div "**********" at bounding box center [267, 145] width 419 height 22
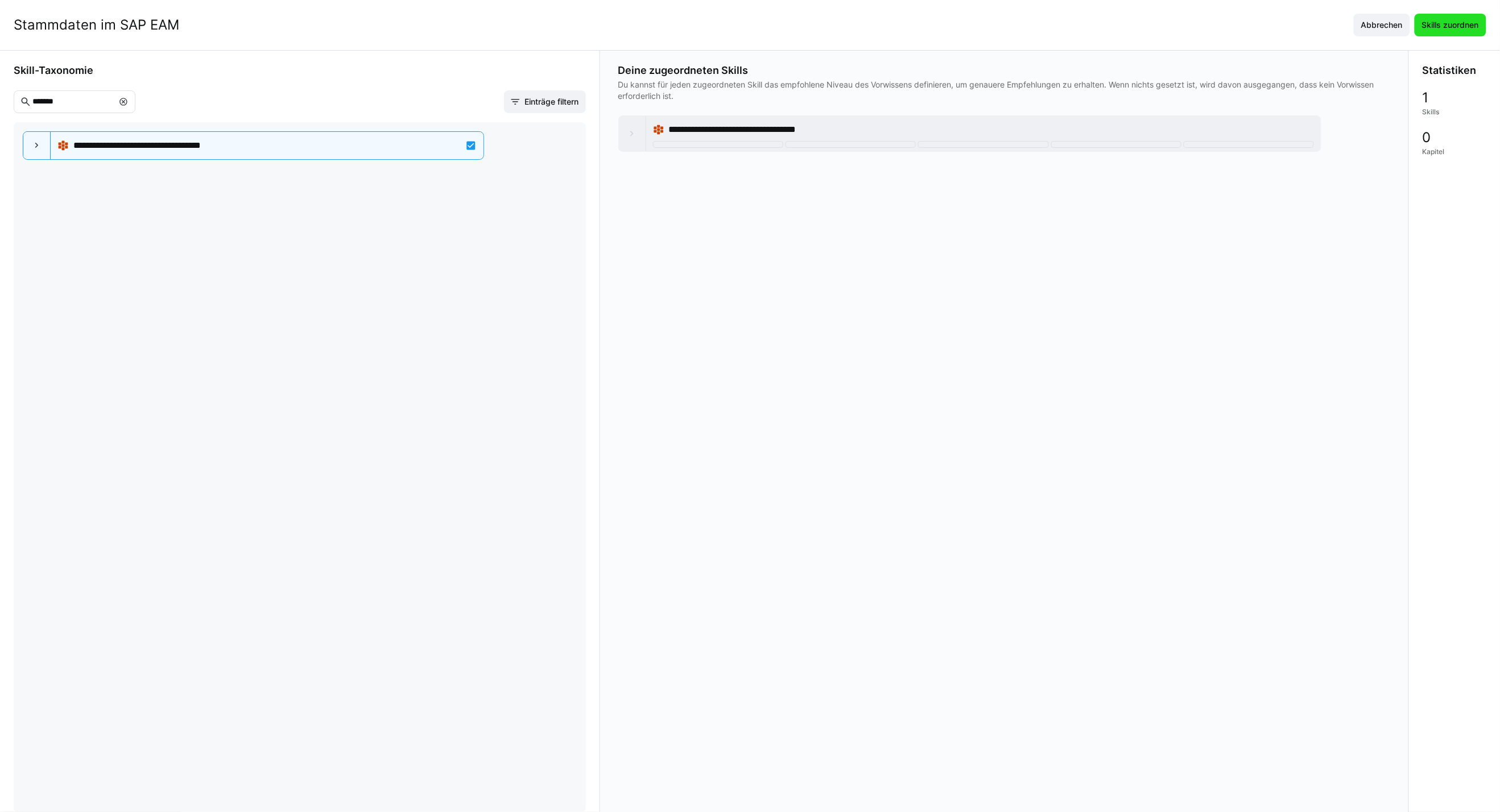
click at [1105, 33] on span "Skills zuordnen" at bounding box center [1450, 25] width 72 height 22
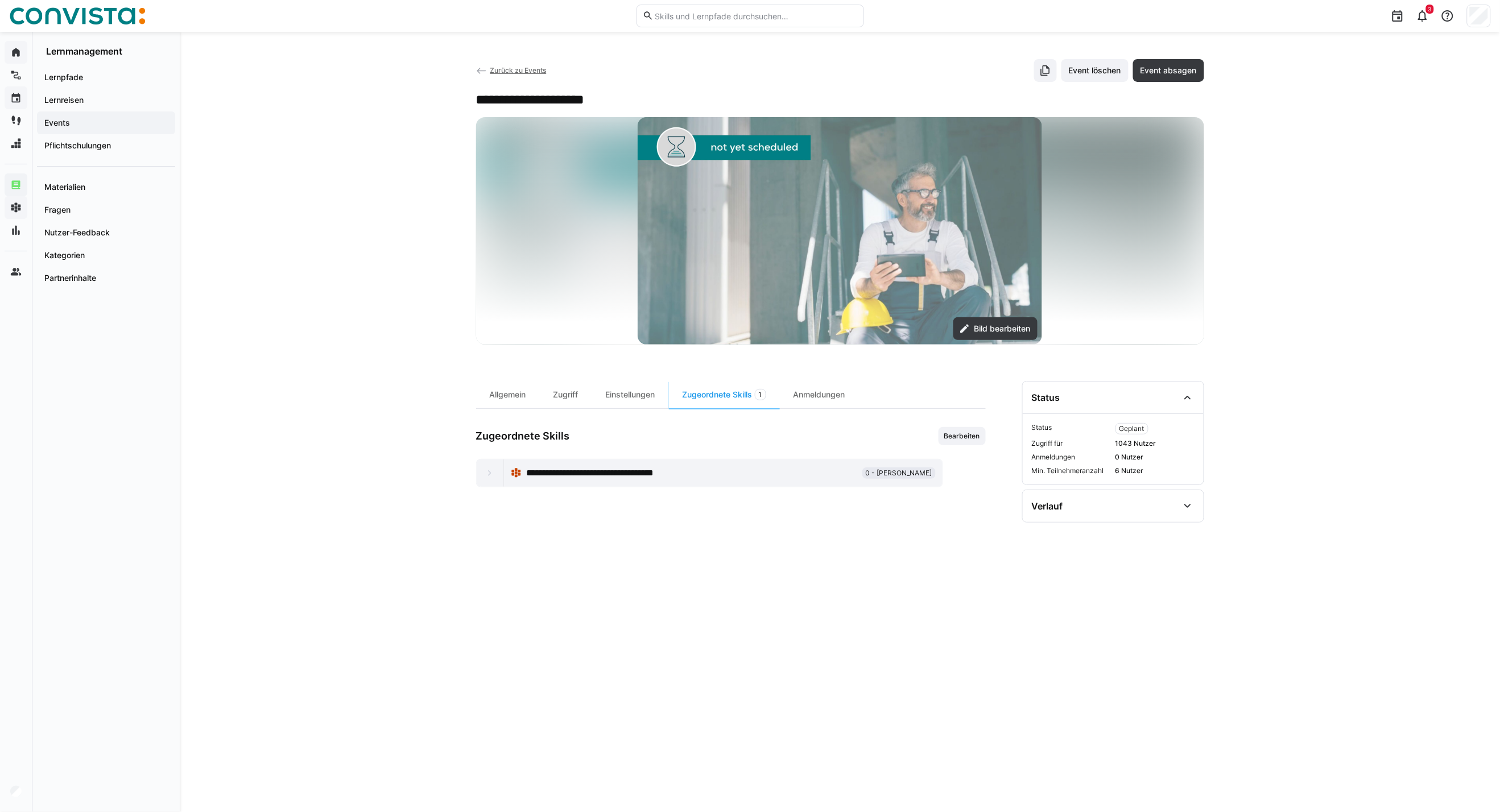
click at [514, 69] on span "Zurück zu Events" at bounding box center [518, 70] width 56 height 9
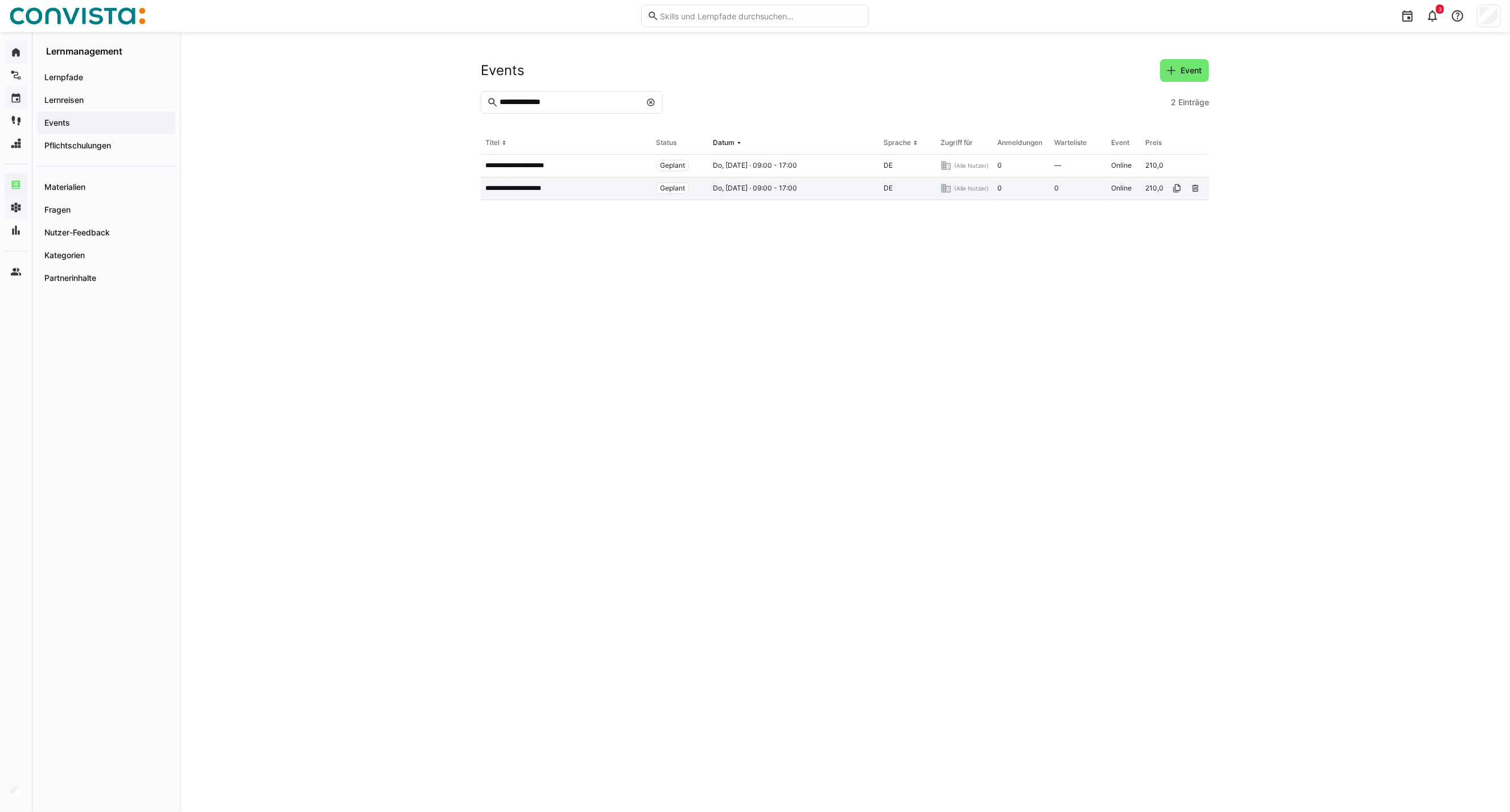
click at [569, 197] on div "**********" at bounding box center [566, 189] width 171 height 22
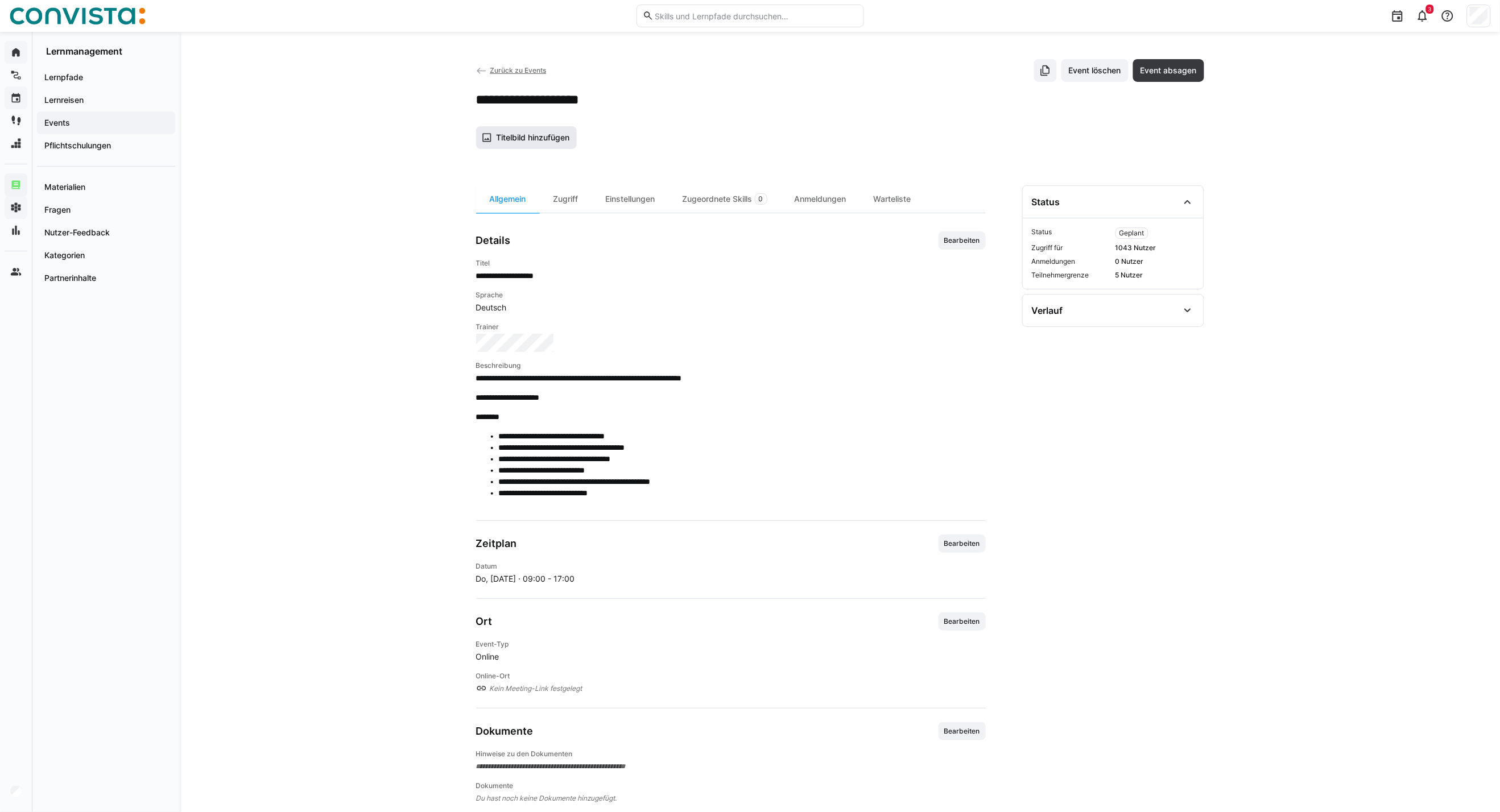
click at [538, 134] on span "Titelbild hinzufügen" at bounding box center [533, 138] width 77 height 12
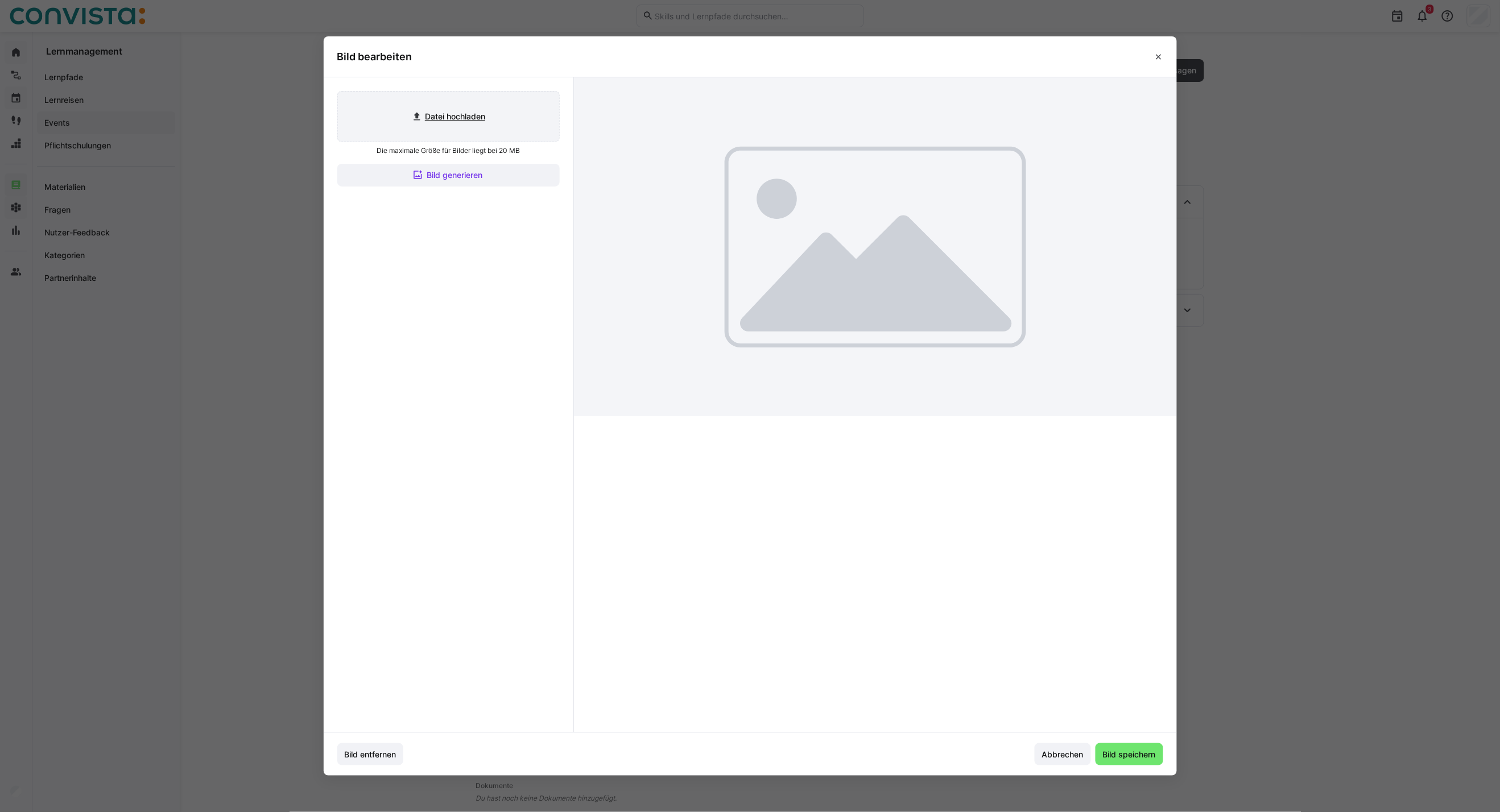
click at [496, 129] on input "file" at bounding box center [449, 116] width 221 height 50
type input "C:\fakepath\CoE EAM_inaktiv.jpg"
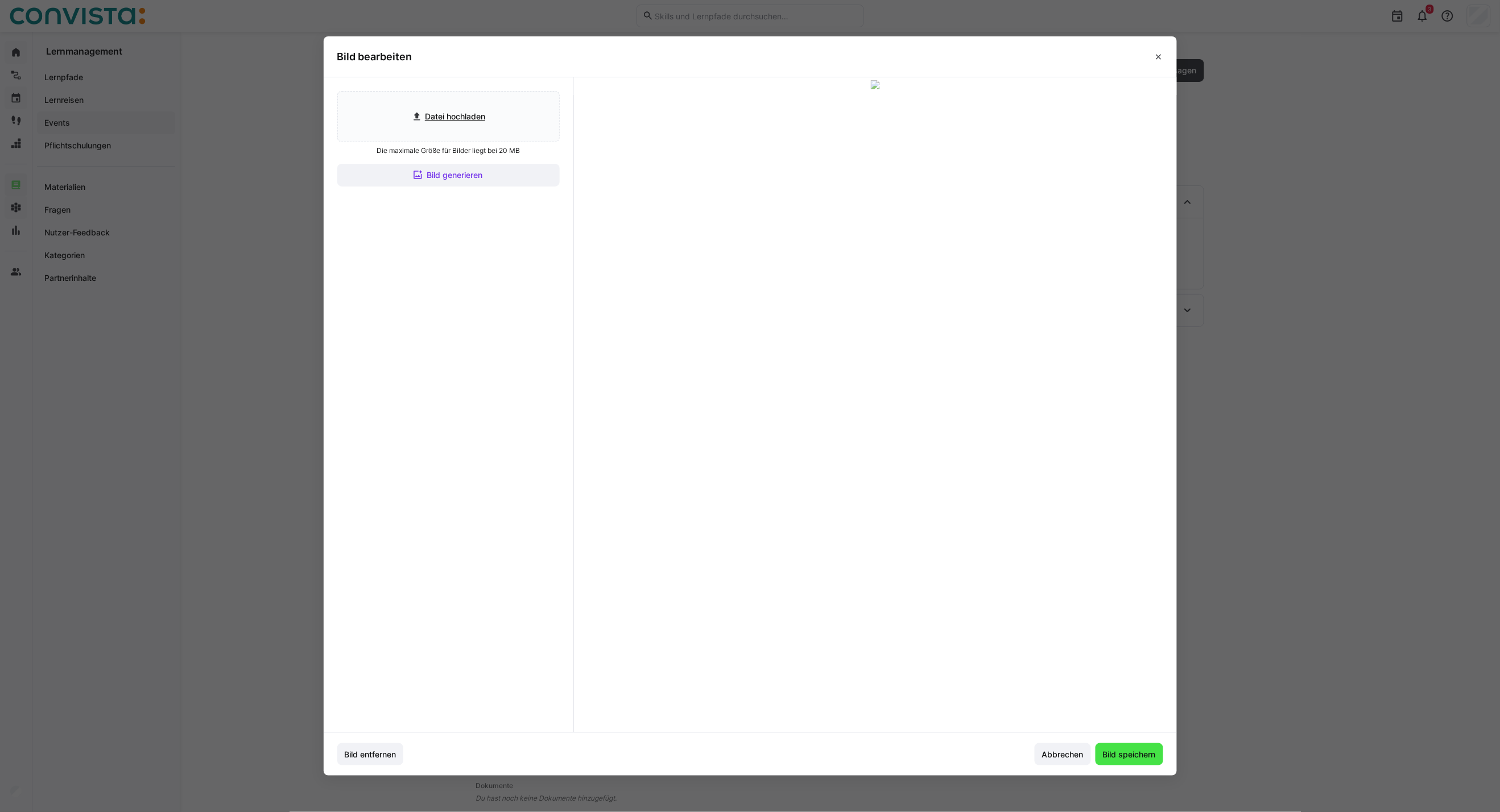
click at [1105, 584] on span "Bild speichern" at bounding box center [1129, 755] width 56 height 12
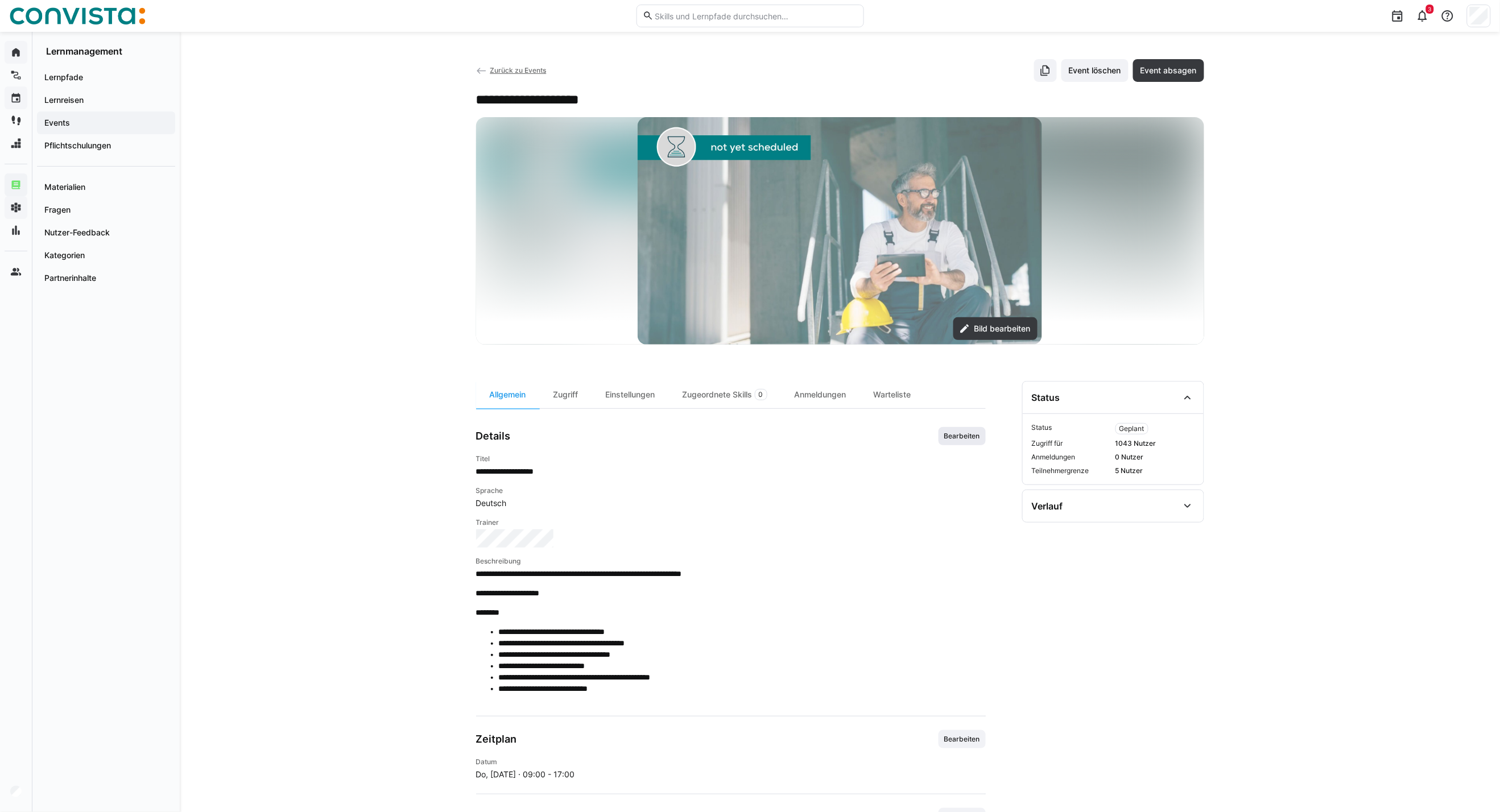
click at [958, 434] on span "Bearbeiten" at bounding box center [962, 436] width 38 height 9
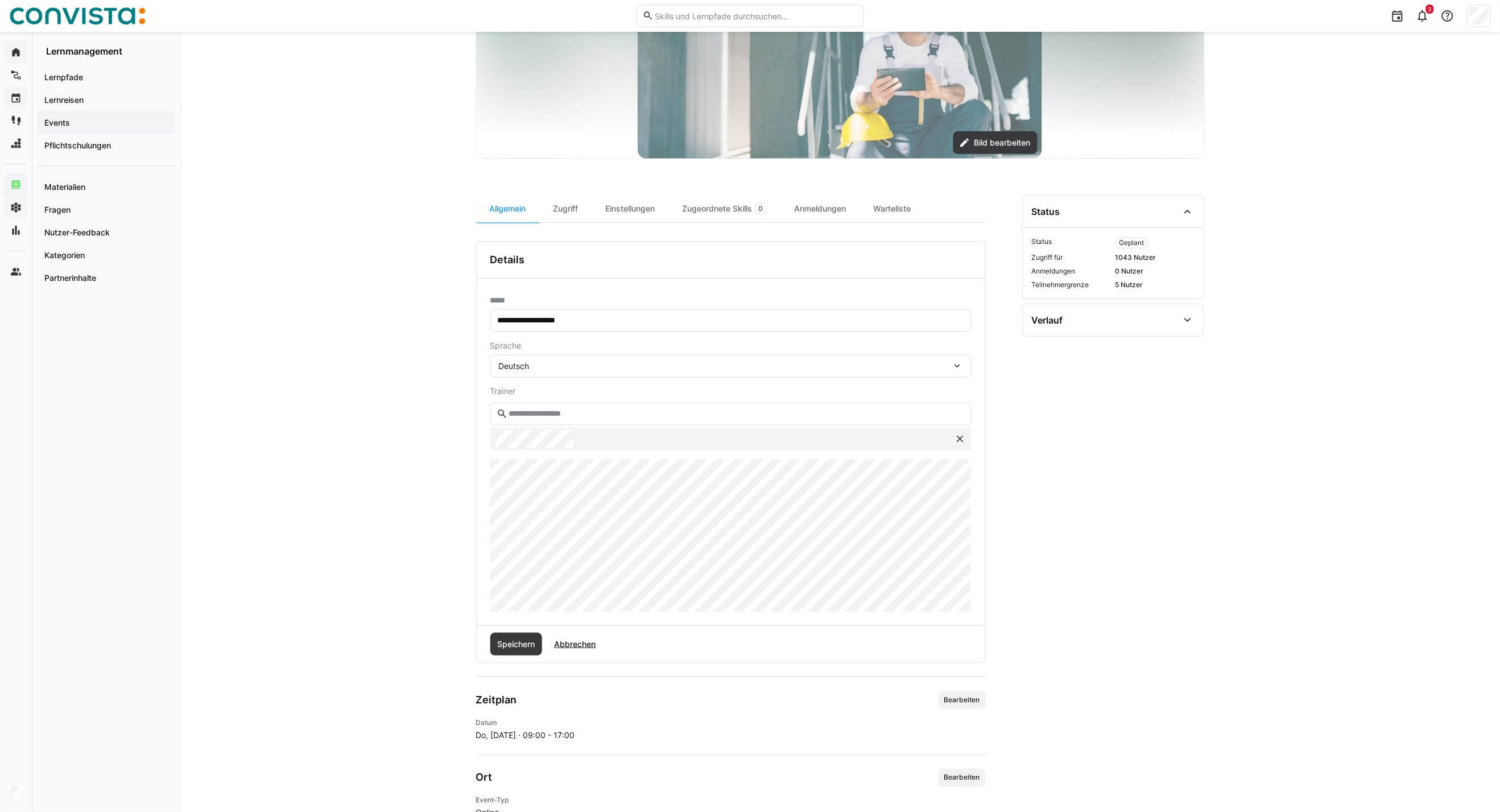
scroll to position [189, 0]
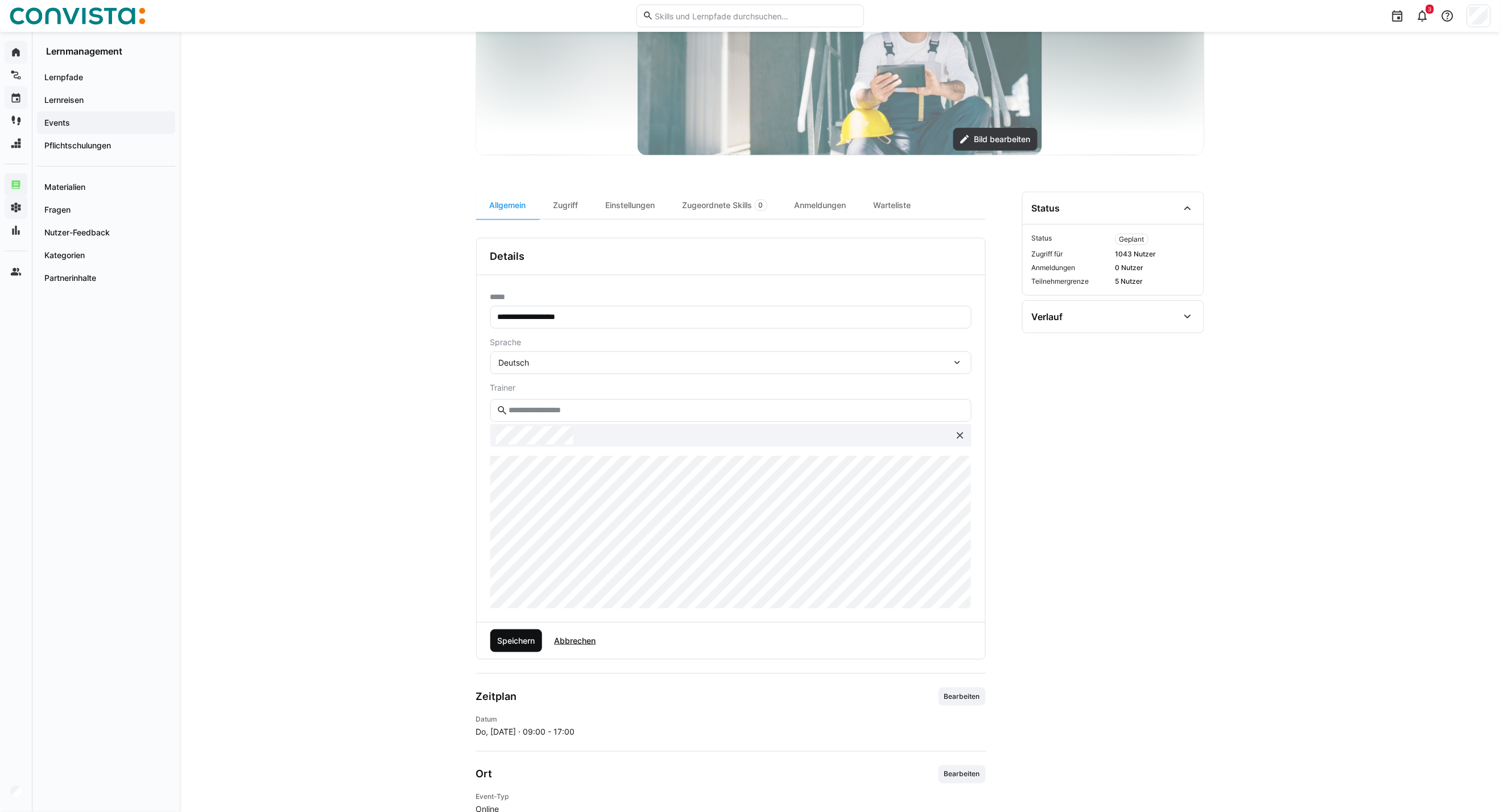
click at [523, 584] on span "Speichern" at bounding box center [516, 640] width 52 height 22
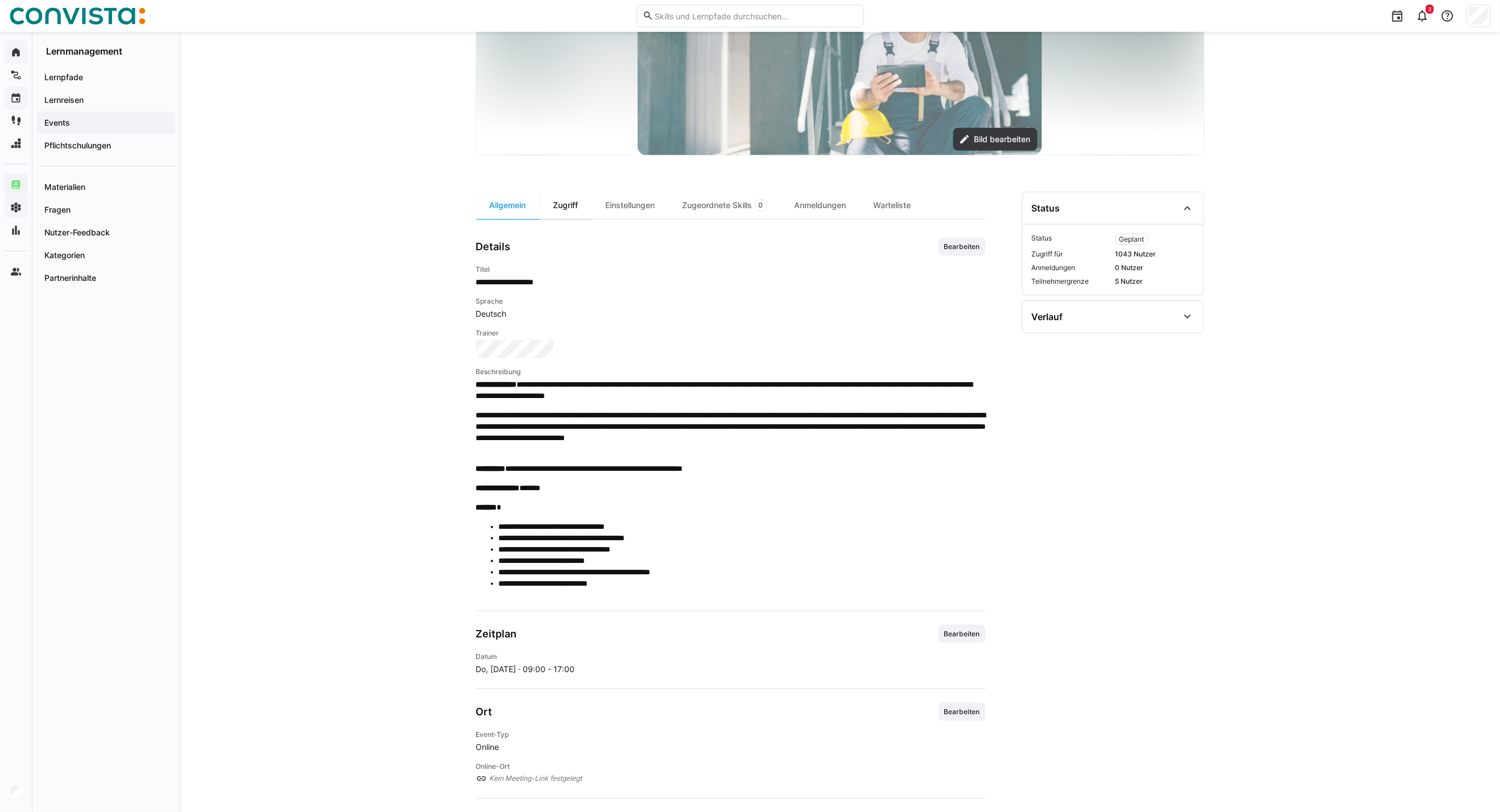
click at [566, 216] on div "Zugriff" at bounding box center [566, 205] width 52 height 27
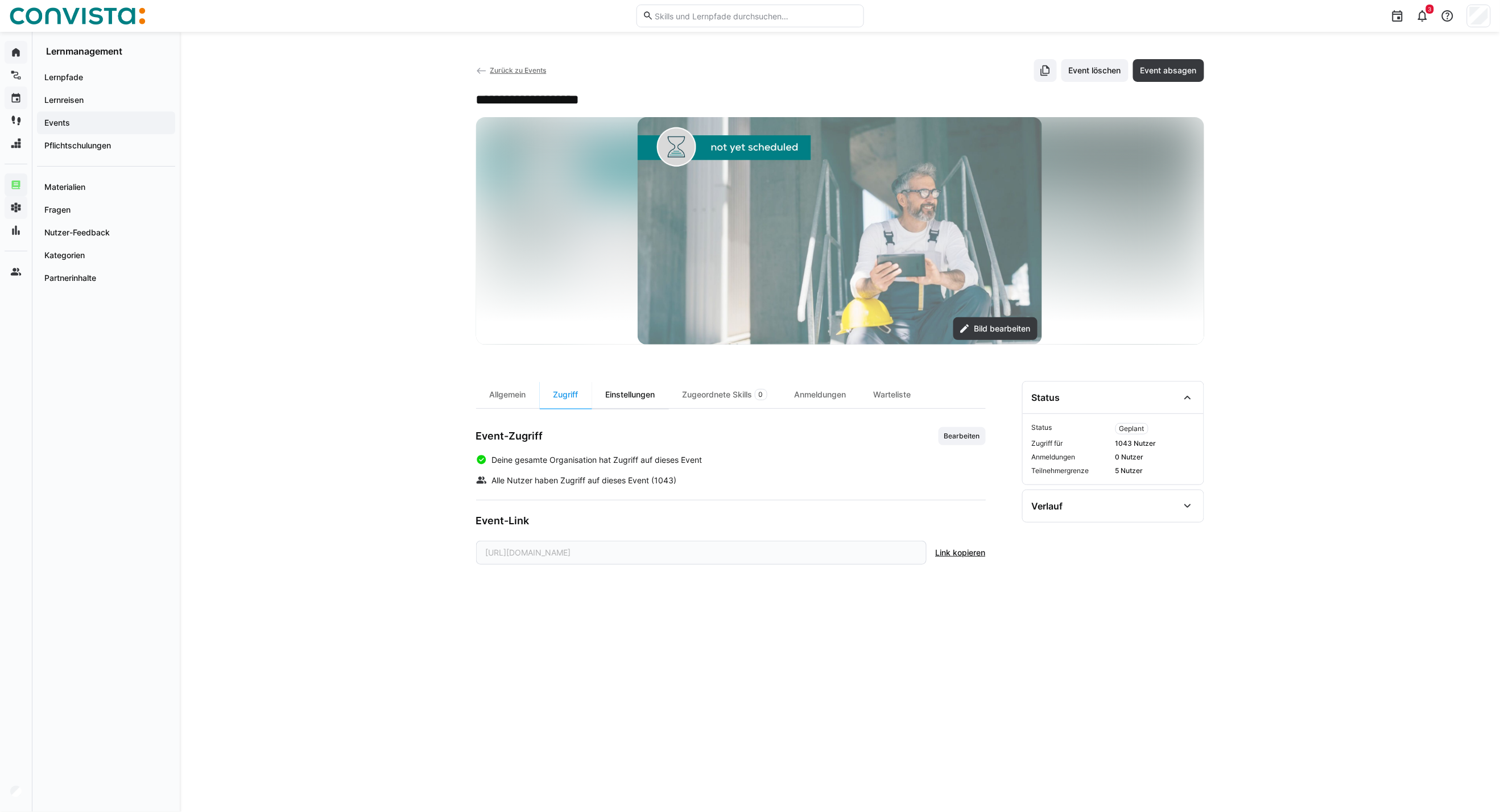
click at [626, 384] on div "Einstellungen" at bounding box center [630, 394] width 77 height 27
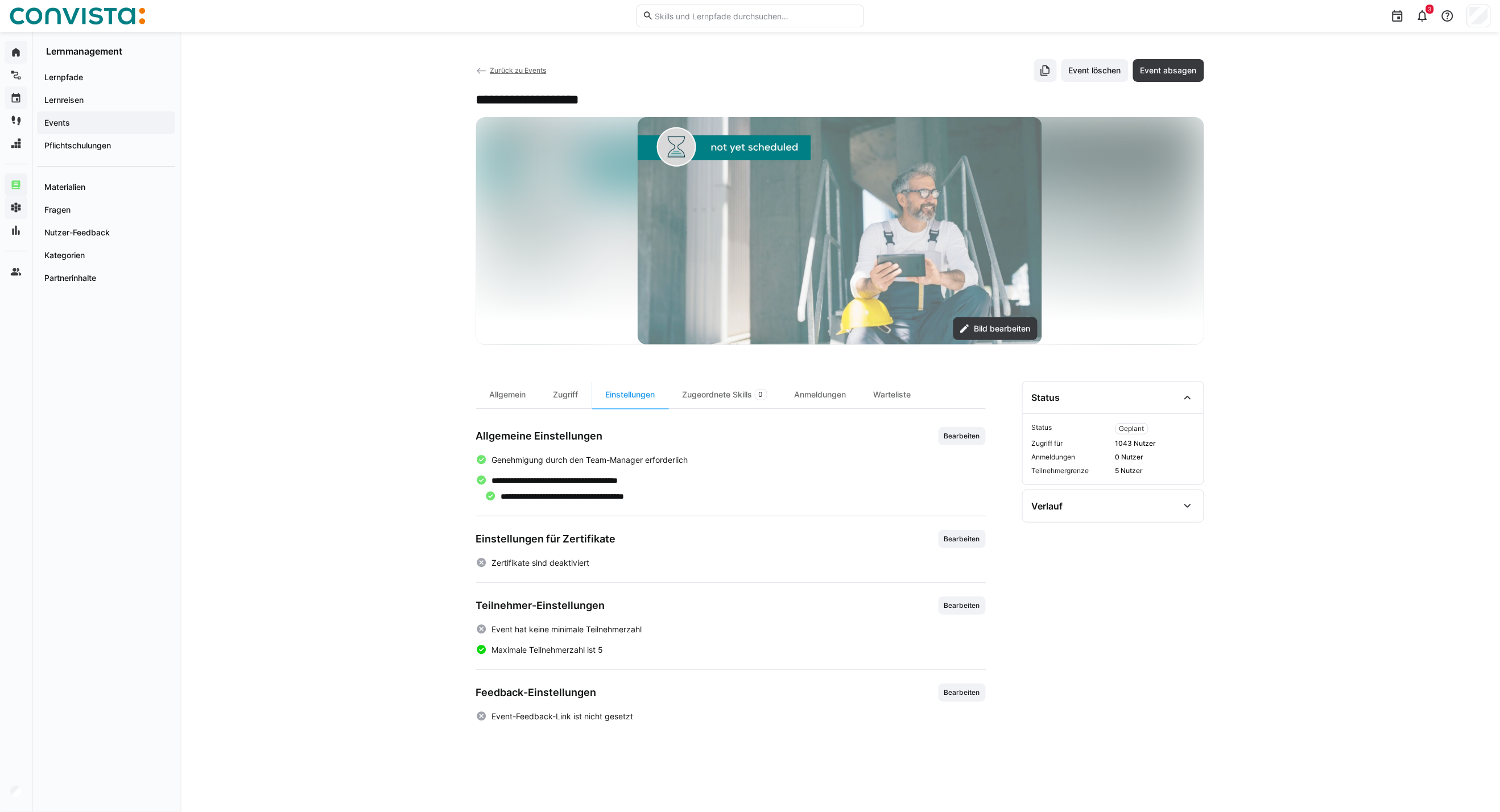
click at [962, 584] on span "Bearbeiten" at bounding box center [962, 605] width 38 height 9
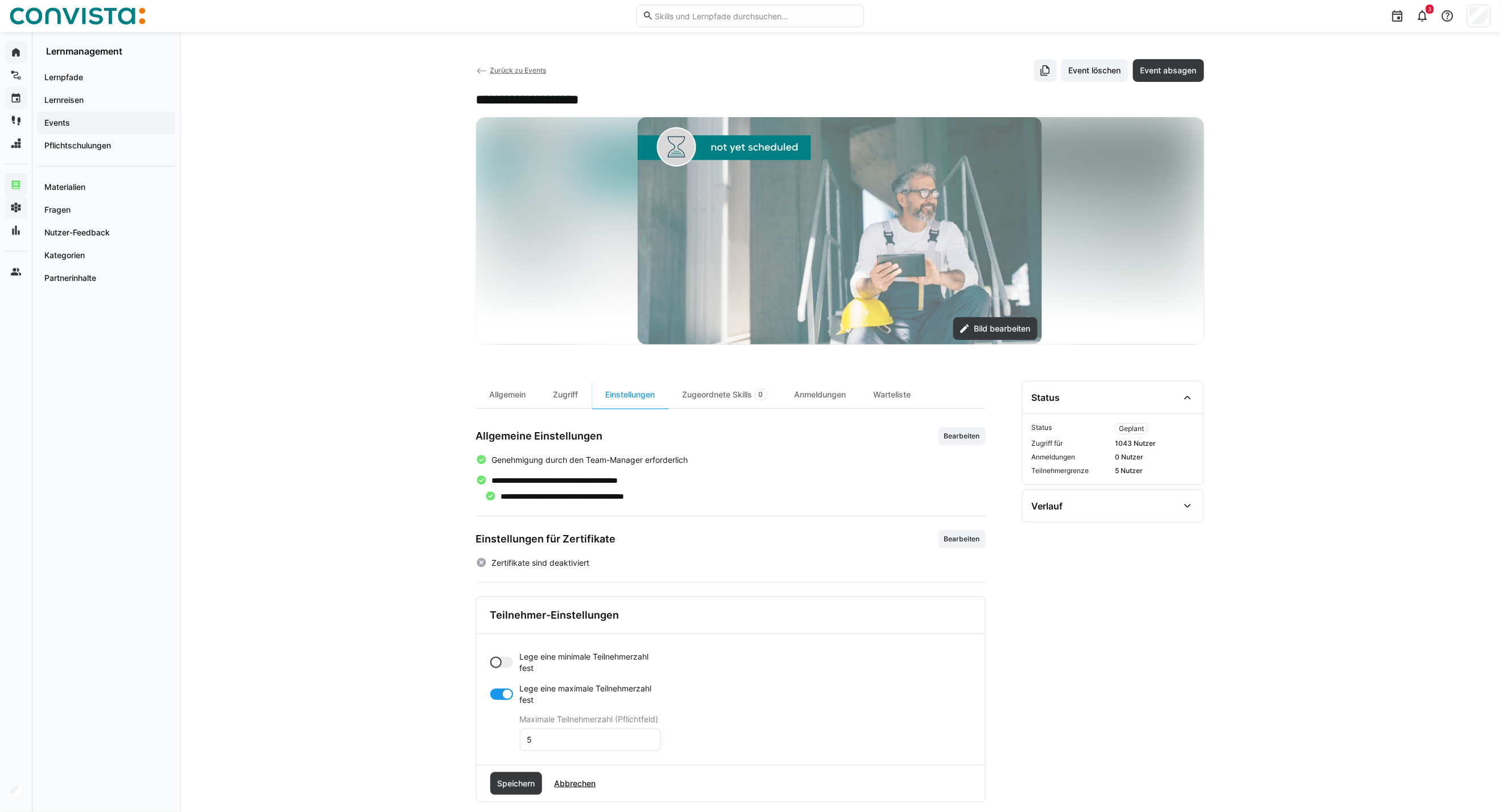
click at [504, 584] on div at bounding box center [501, 662] width 22 height 12
drag, startPoint x: 505, startPoint y: 707, endPoint x: 482, endPoint y: 707, distance: 23.0
click at [482, 584] on div "Lege eine minimale Teilnehmerzahl fest Minimale Teilnehmerzahl (Pflichtfeld) 0 …" at bounding box center [731, 722] width 509 height 176
type input "6"
drag, startPoint x: 514, startPoint y: 735, endPoint x: 501, endPoint y: 738, distance: 13.3
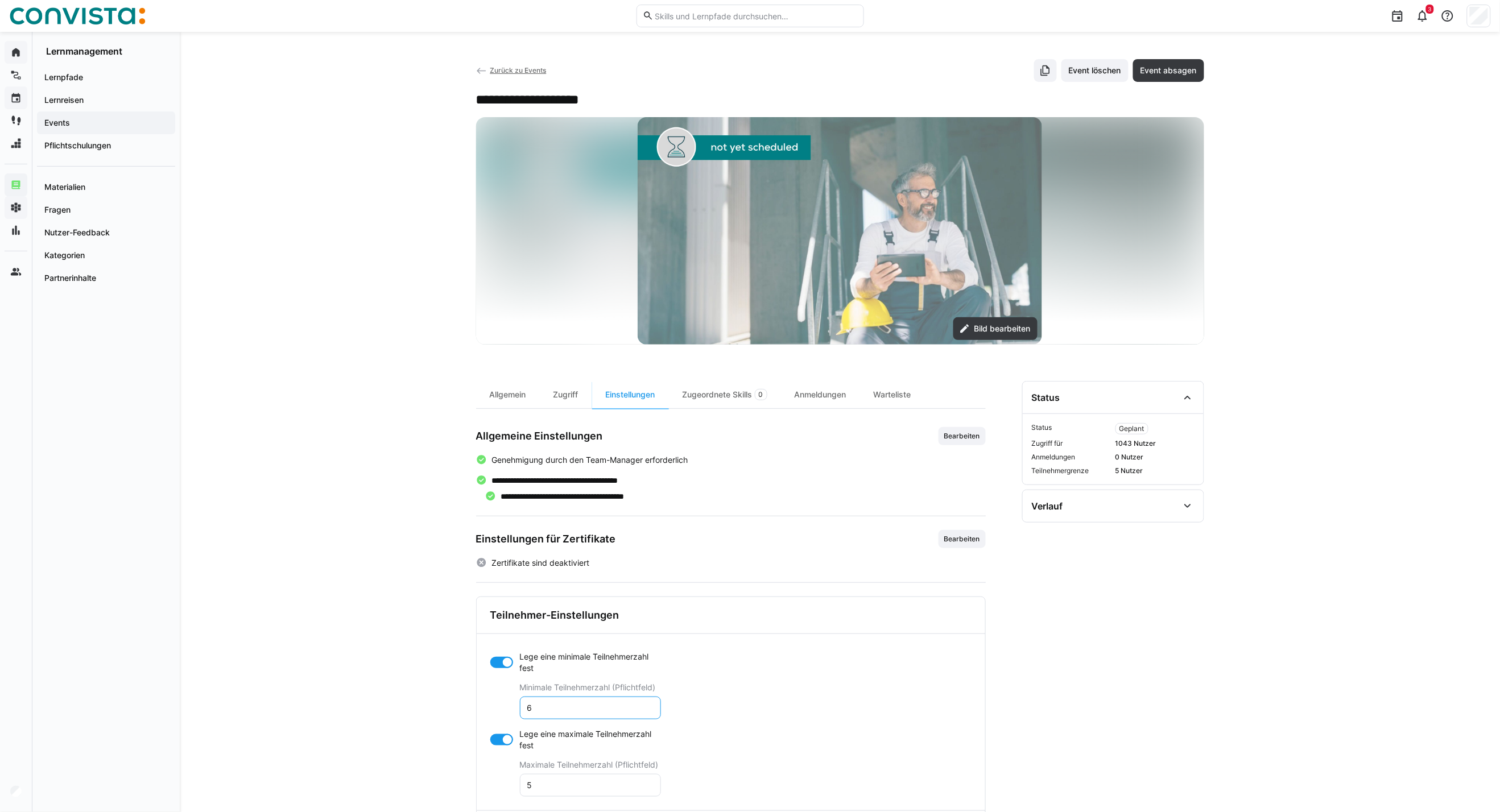
click at [513, 584] on app-toggle "Lege eine maximale Teilnehmerzahl fest" at bounding box center [575, 739] width 171 height 22
click at [517, 584] on span "Speichern" at bounding box center [516, 783] width 52 height 22
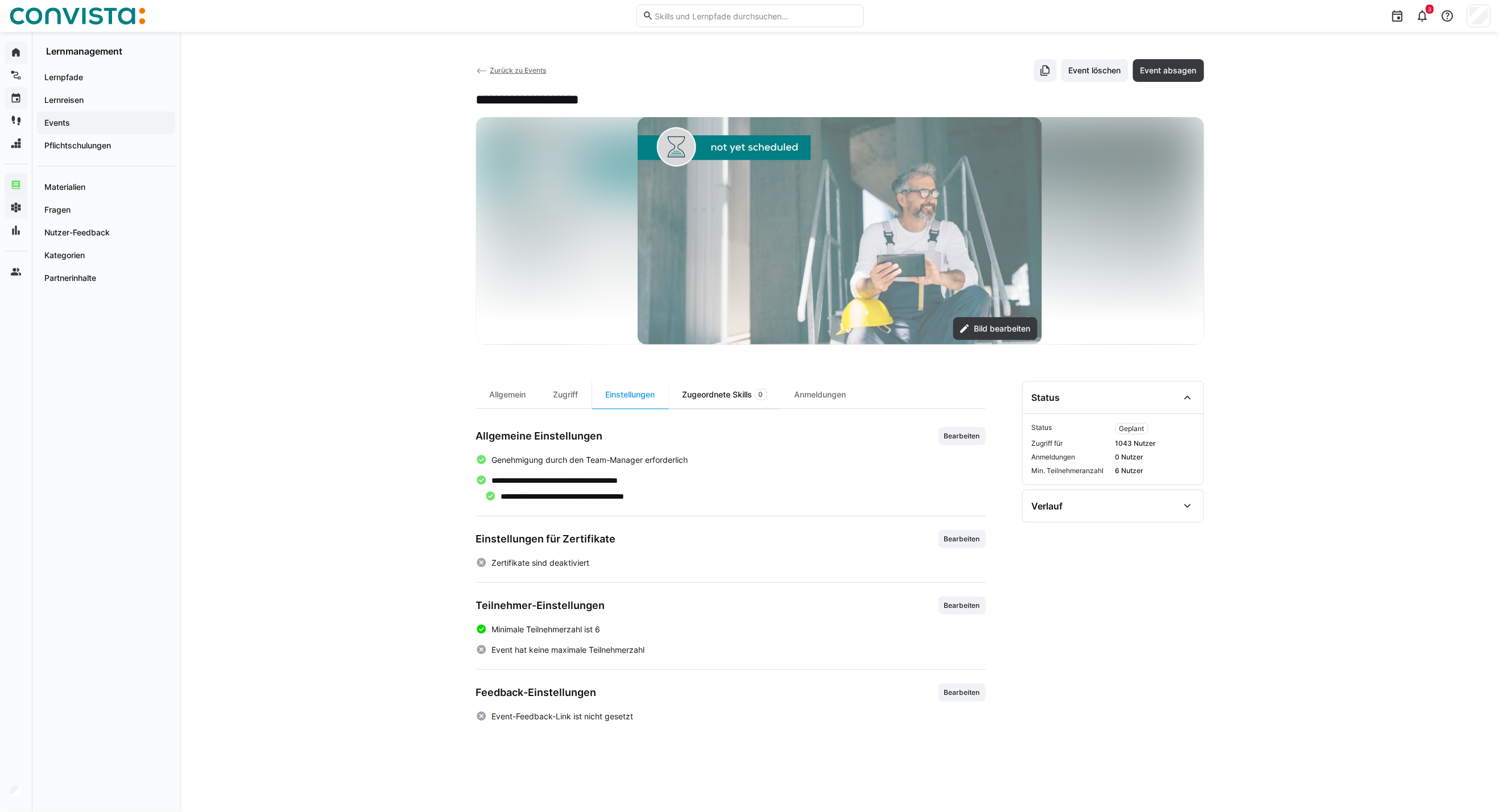
click at [737, 394] on div "Zugeordnete Skills 0" at bounding box center [725, 394] width 112 height 27
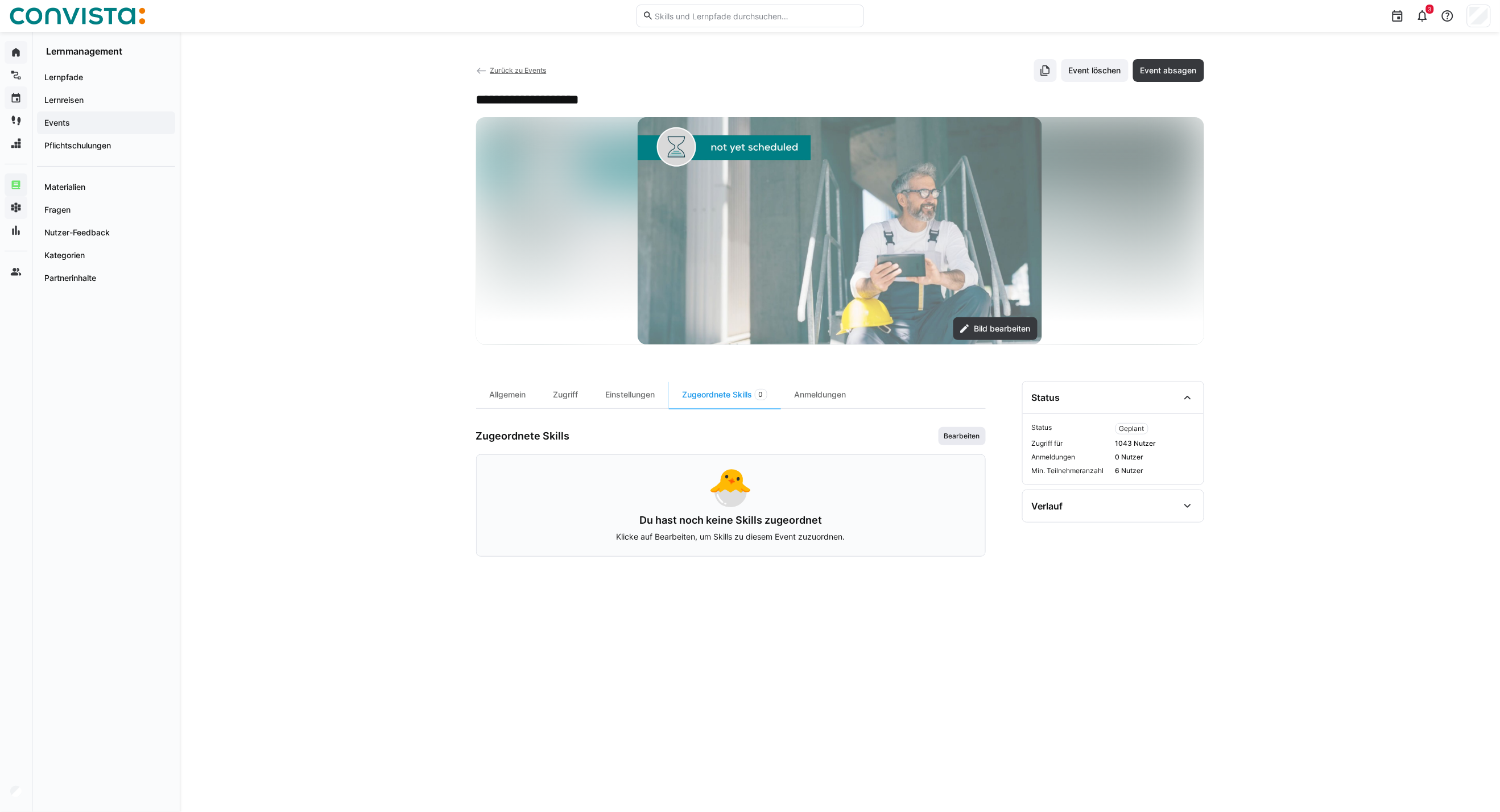
click at [975, 439] on span "Bearbeiten" at bounding box center [962, 436] width 38 height 9
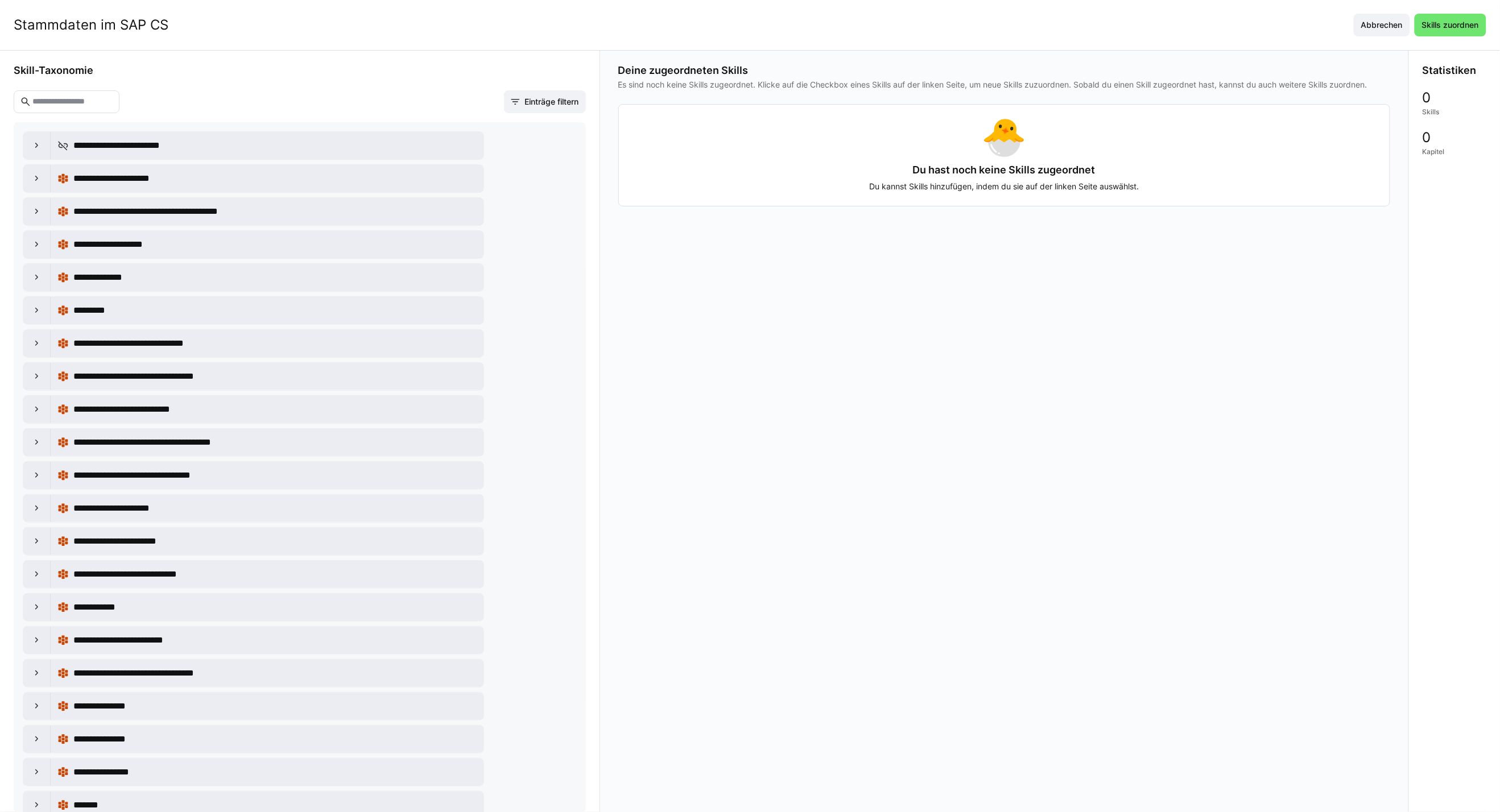
click at [95, 103] on input "text" at bounding box center [72, 102] width 82 height 10
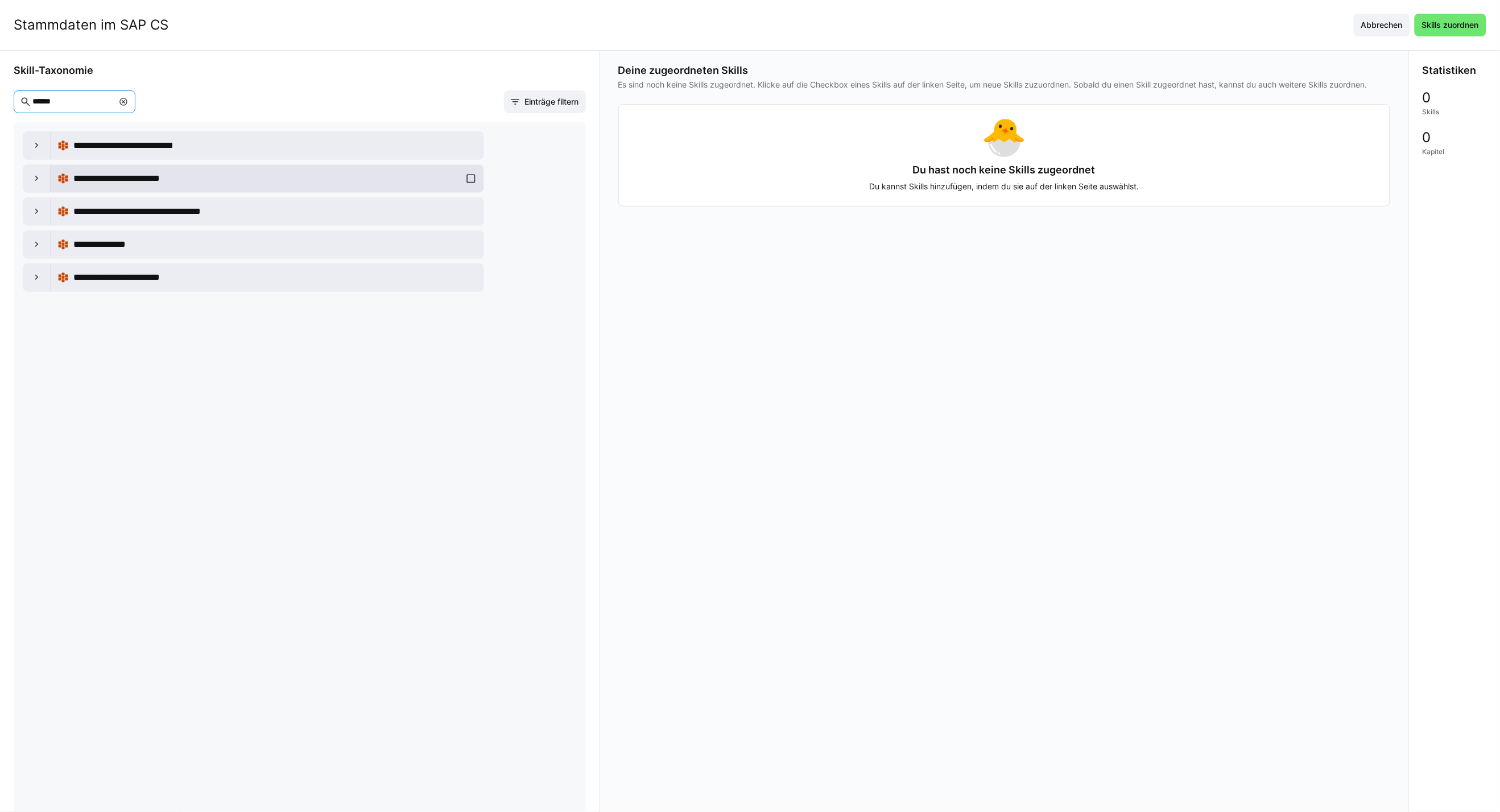
type input "******"
click at [468, 181] on div "**********" at bounding box center [267, 178] width 419 height 22
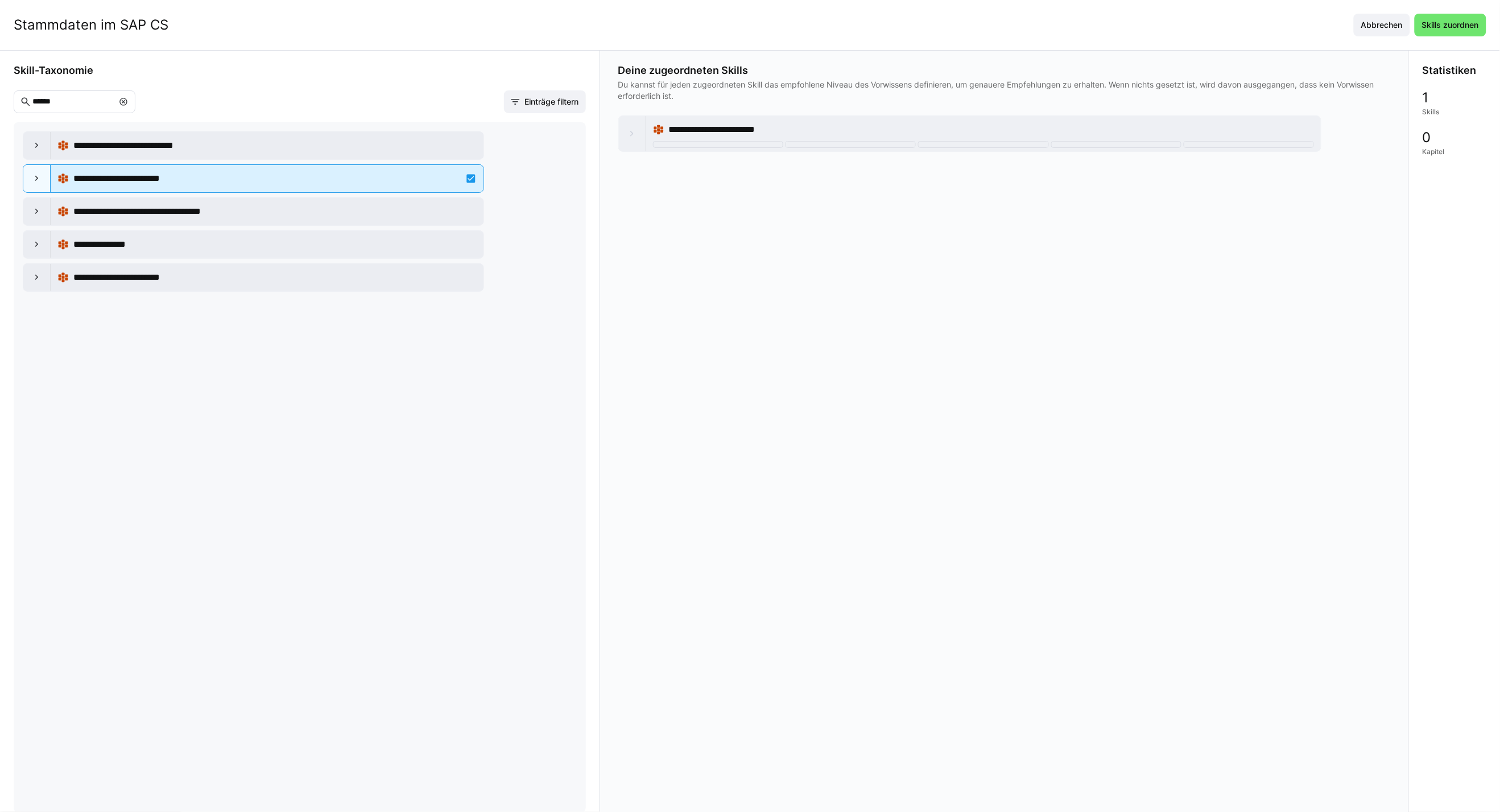
click at [90, 175] on span "**********" at bounding box center [134, 178] width 120 height 14
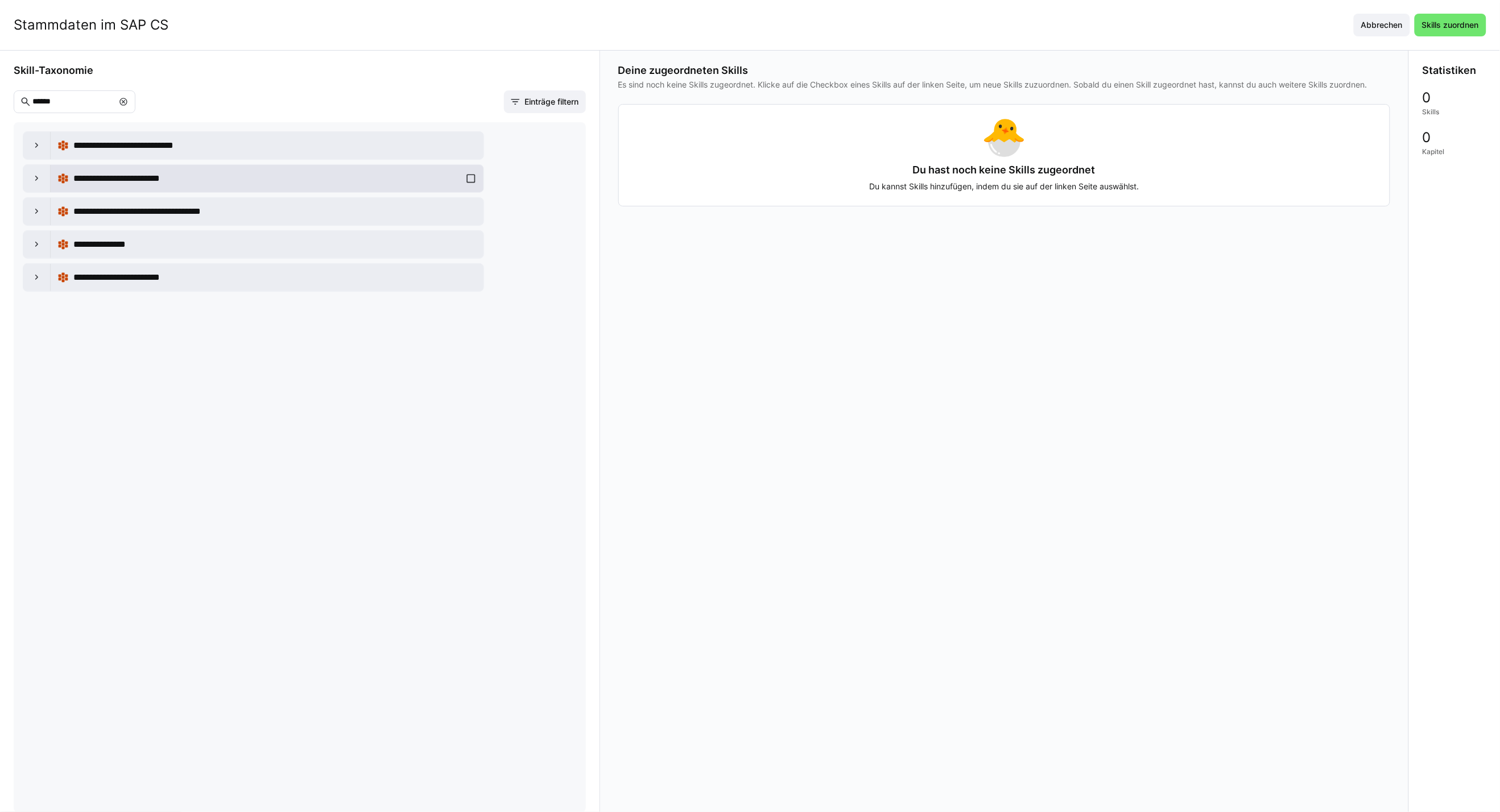
click at [118, 178] on span "**********" at bounding box center [134, 178] width 120 height 14
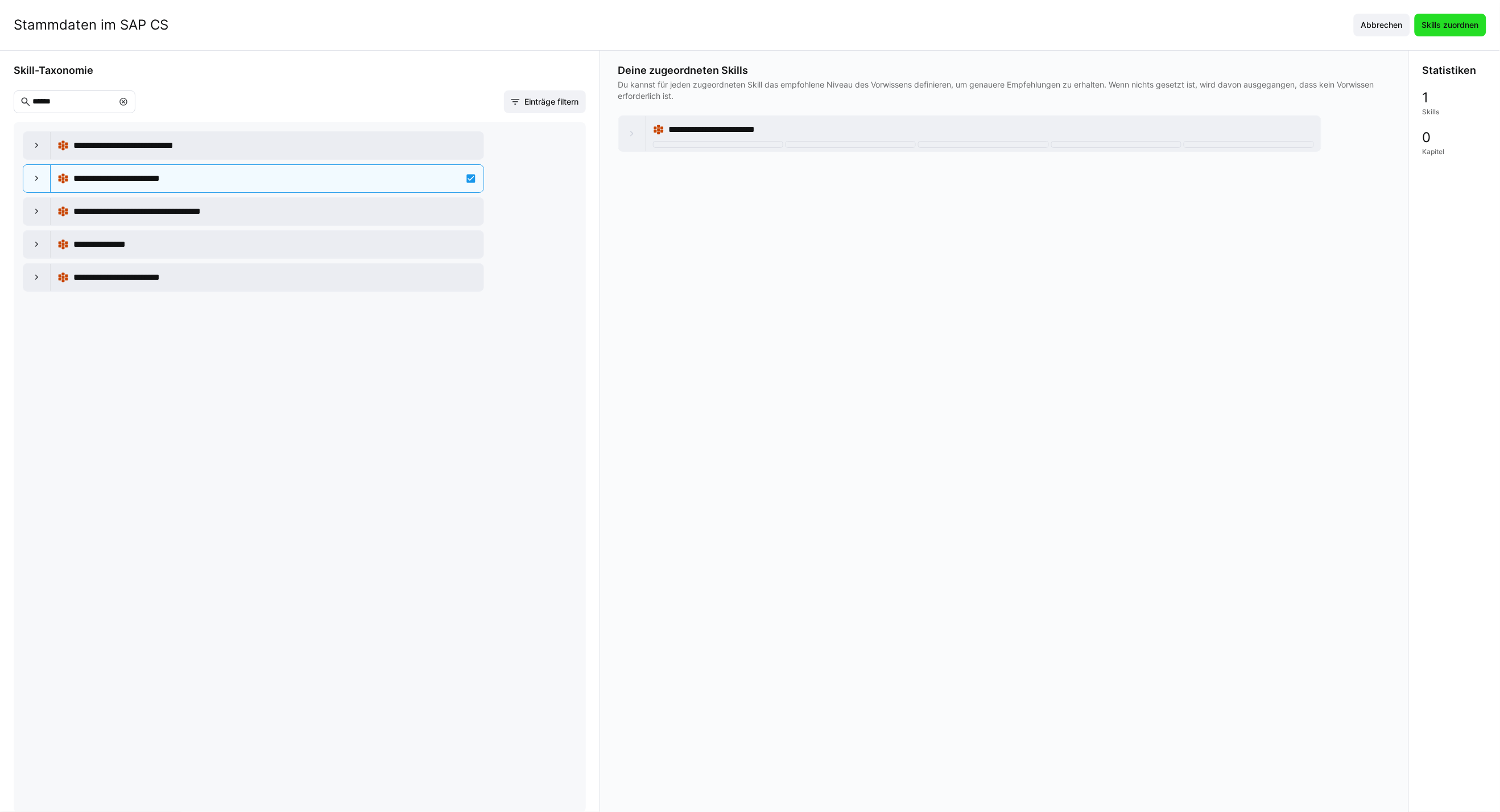
click at [1105, 27] on span "Skills zuordnen" at bounding box center [1449, 25] width 60 height 12
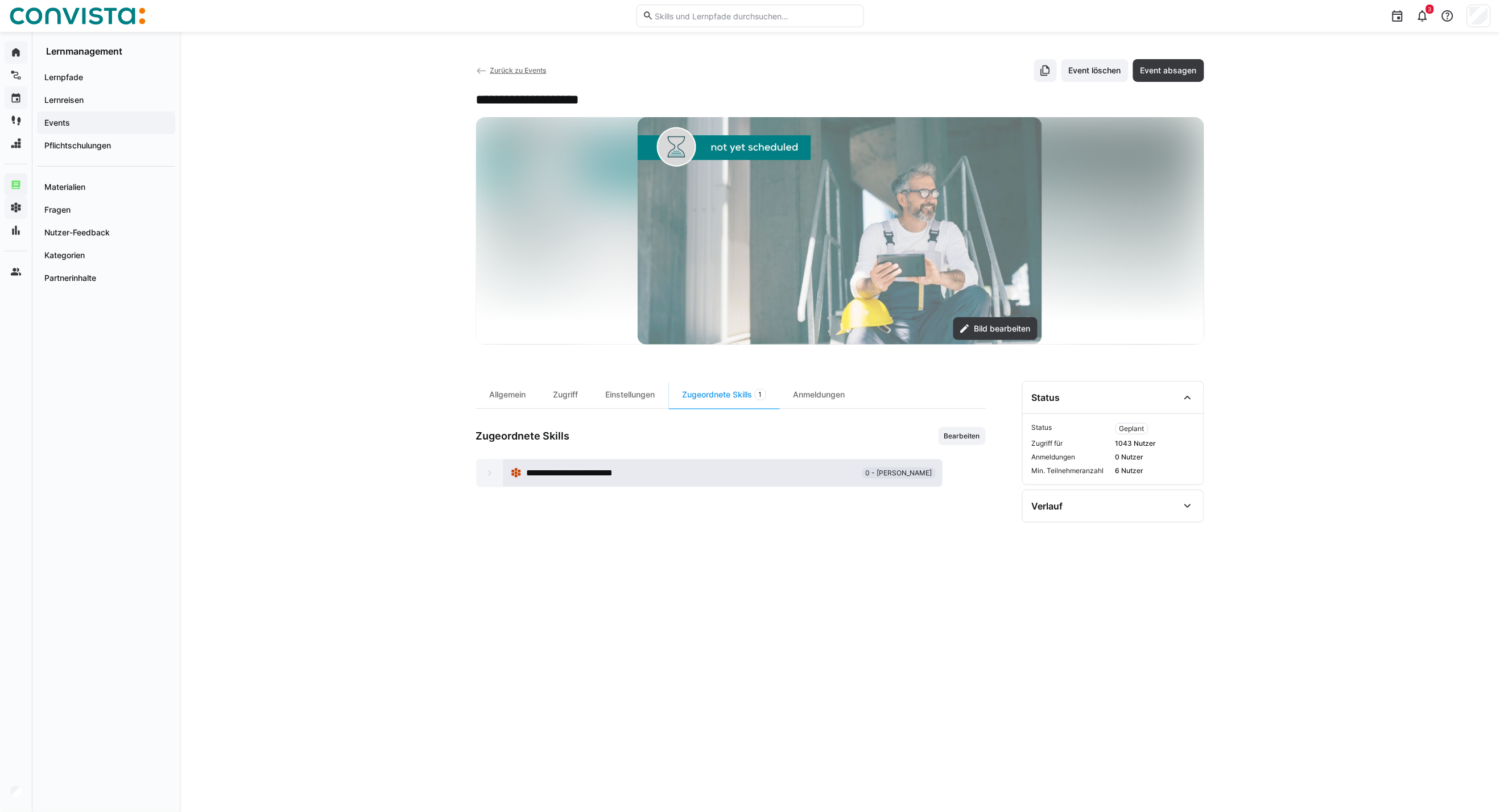
click at [582, 477] on span "**********" at bounding box center [586, 472] width 120 height 14
click at [491, 71] on span "Zurück zu Events" at bounding box center [518, 70] width 56 height 9
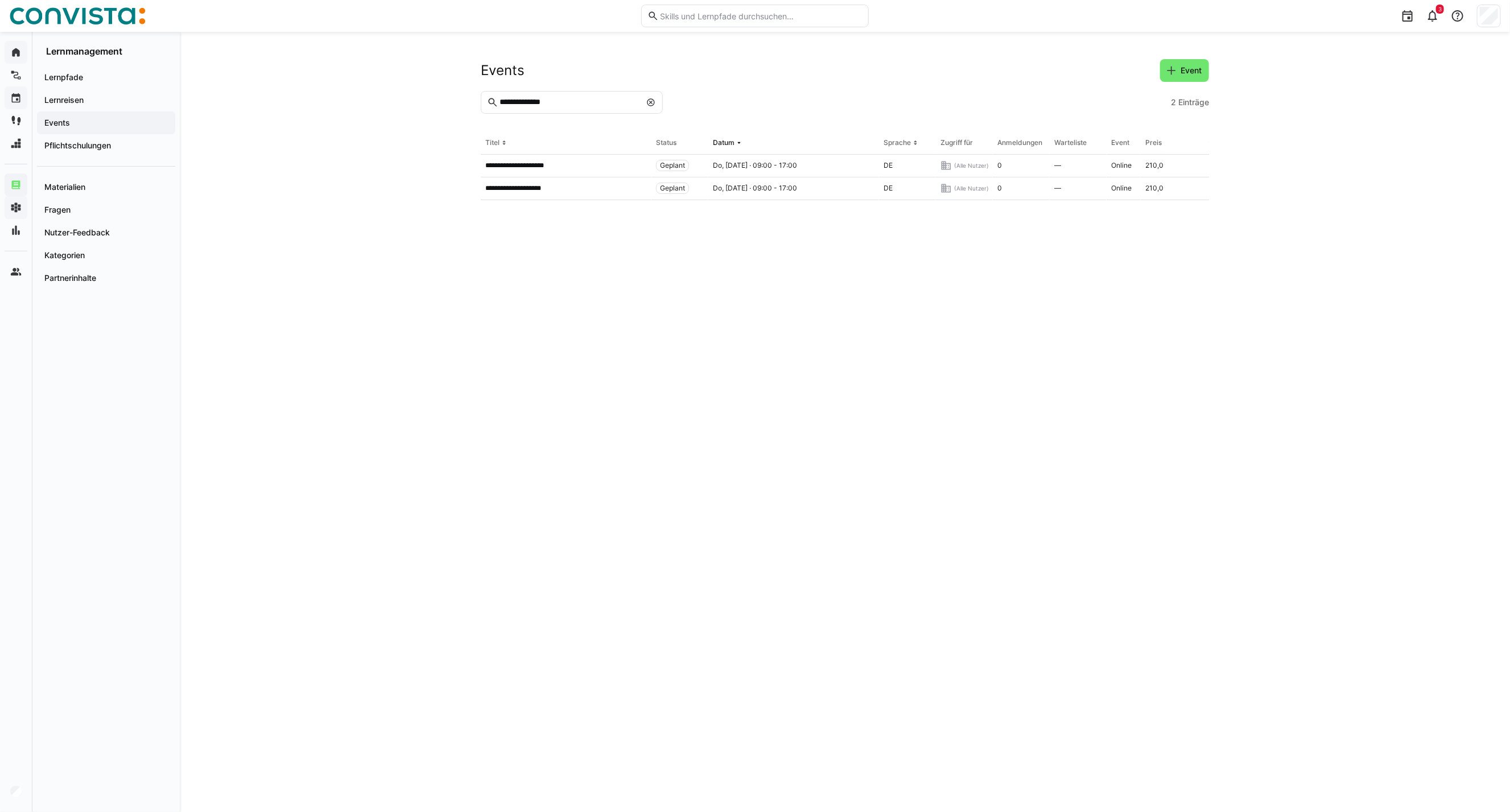
click at [648, 100] on eds-icon at bounding box center [651, 102] width 9 height 9
type input "**********"
click at [539, 162] on p "**********" at bounding box center [535, 165] width 100 height 9
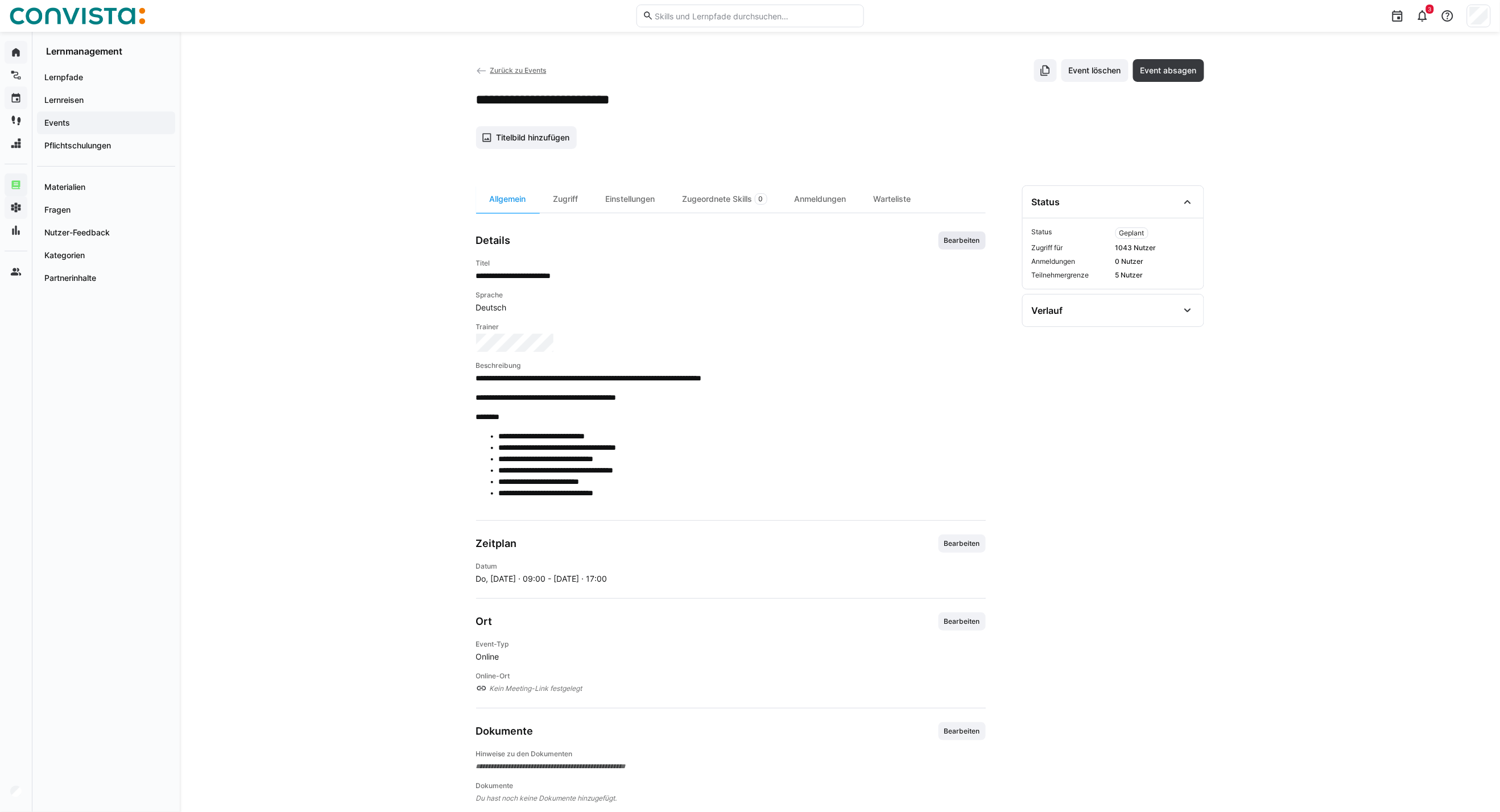
click at [939, 242] on span "Bearbeiten" at bounding box center [962, 240] width 47 height 18
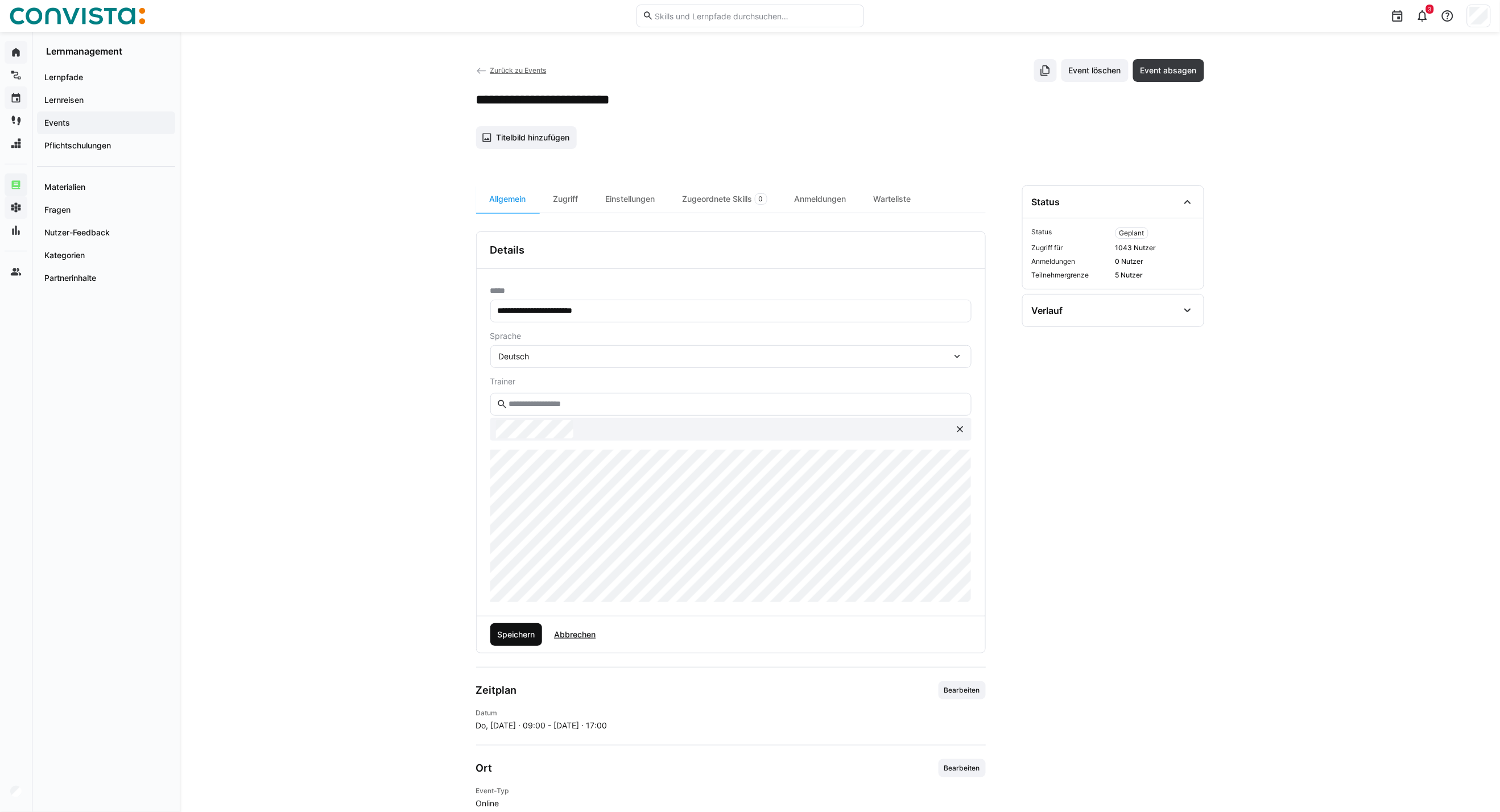
click at [508, 584] on span "Speichern" at bounding box center [516, 635] width 41 height 12
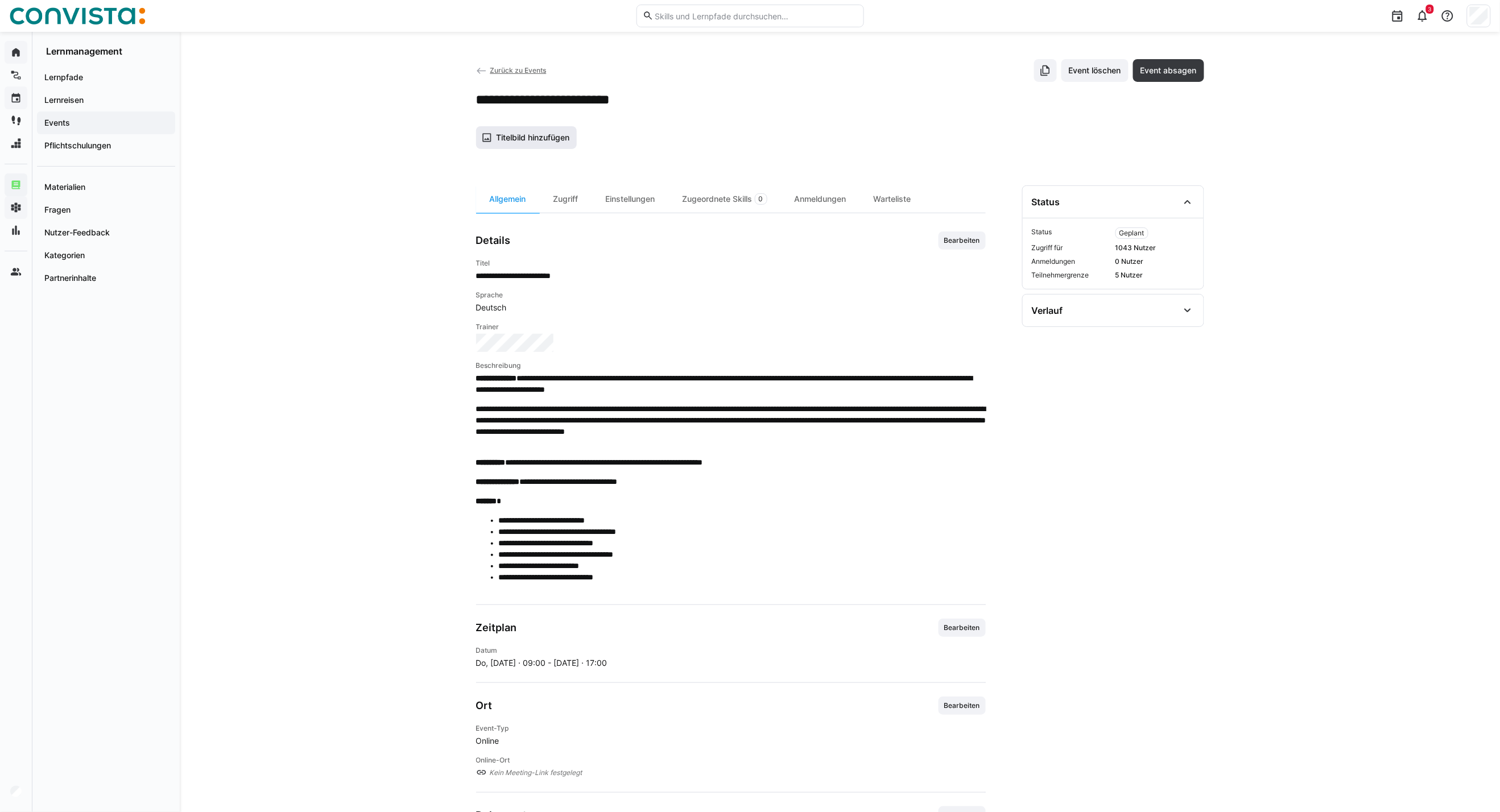
click at [510, 138] on span "Titelbild hinzufügen" at bounding box center [533, 138] width 77 height 12
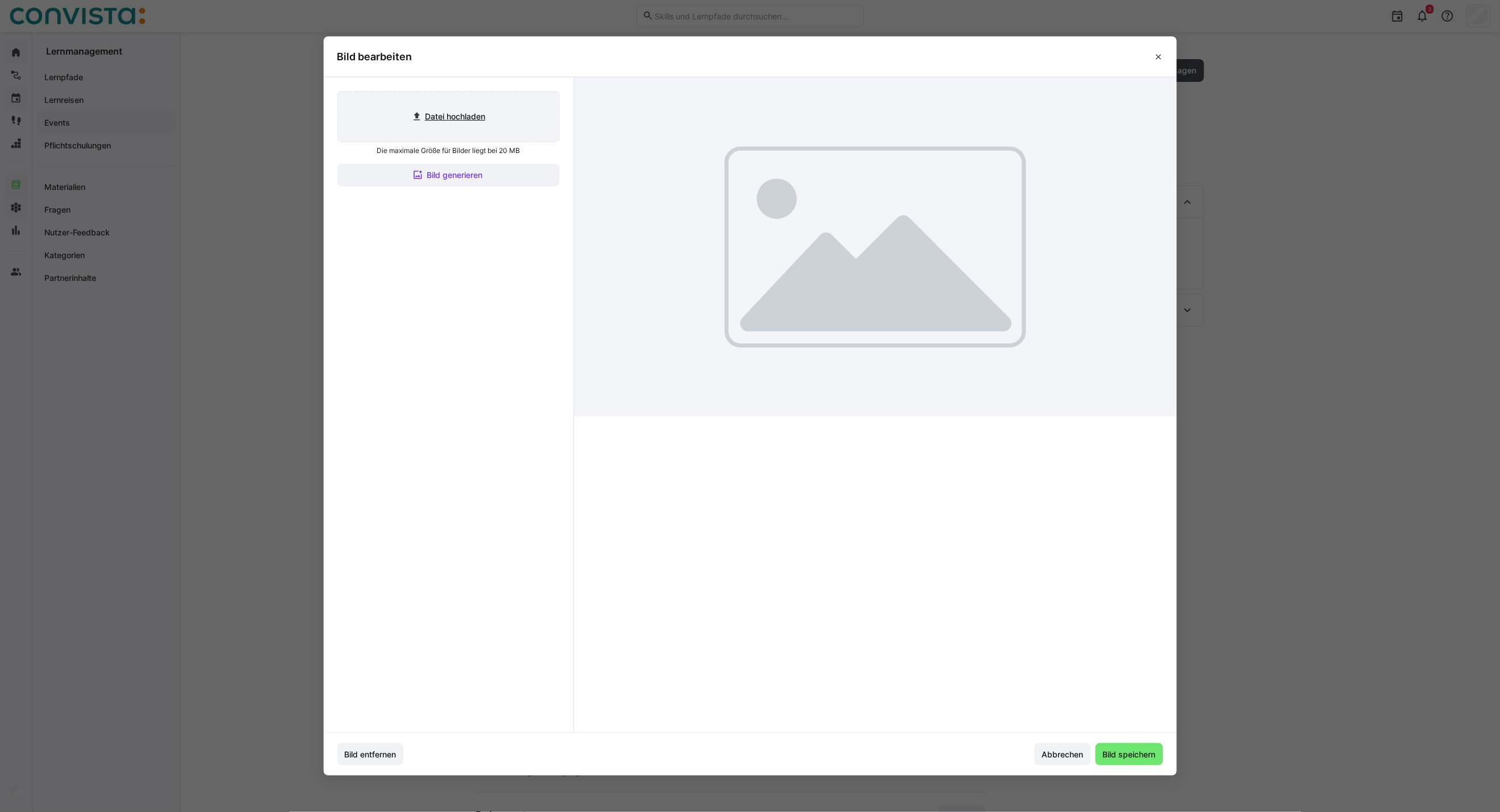
click at [477, 120] on input "file" at bounding box center [449, 116] width 221 height 50
type input "C:\fakepath\CoE EAM_inaktiv.jpg"
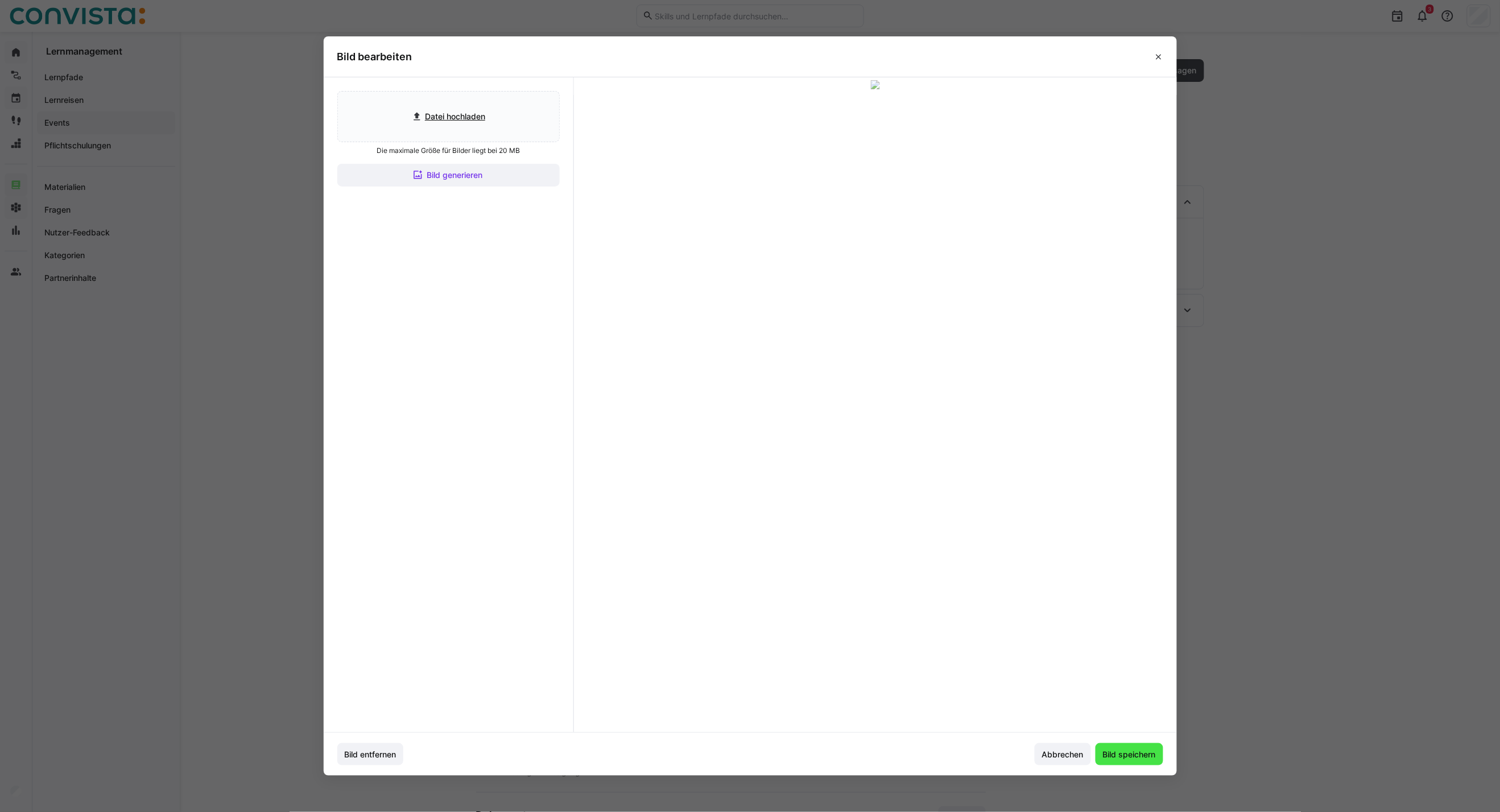
click at [1105, 584] on span "Bild speichern" at bounding box center [1129, 755] width 56 height 12
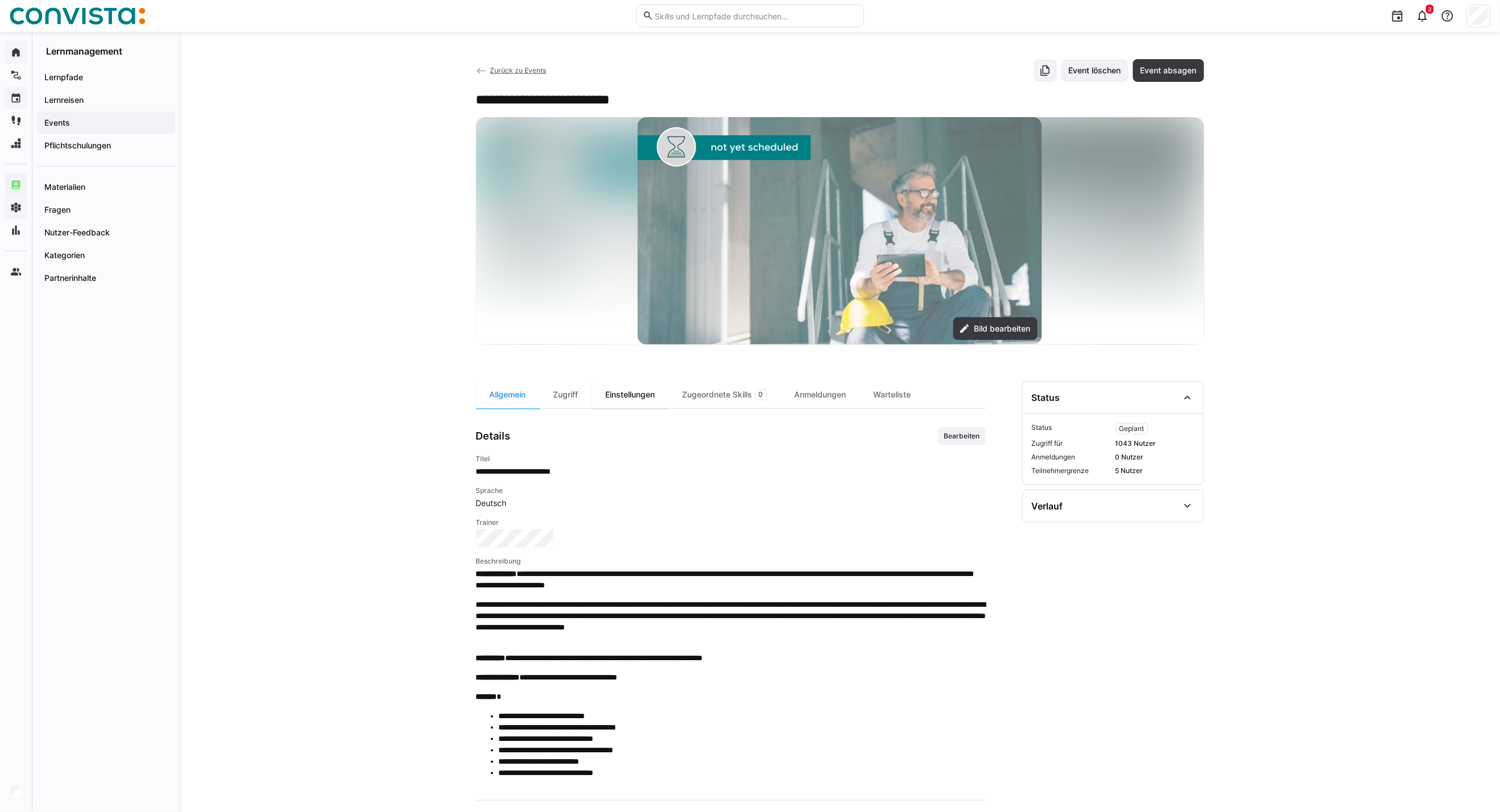
click at [635, 390] on div "Einstellungen" at bounding box center [630, 394] width 77 height 27
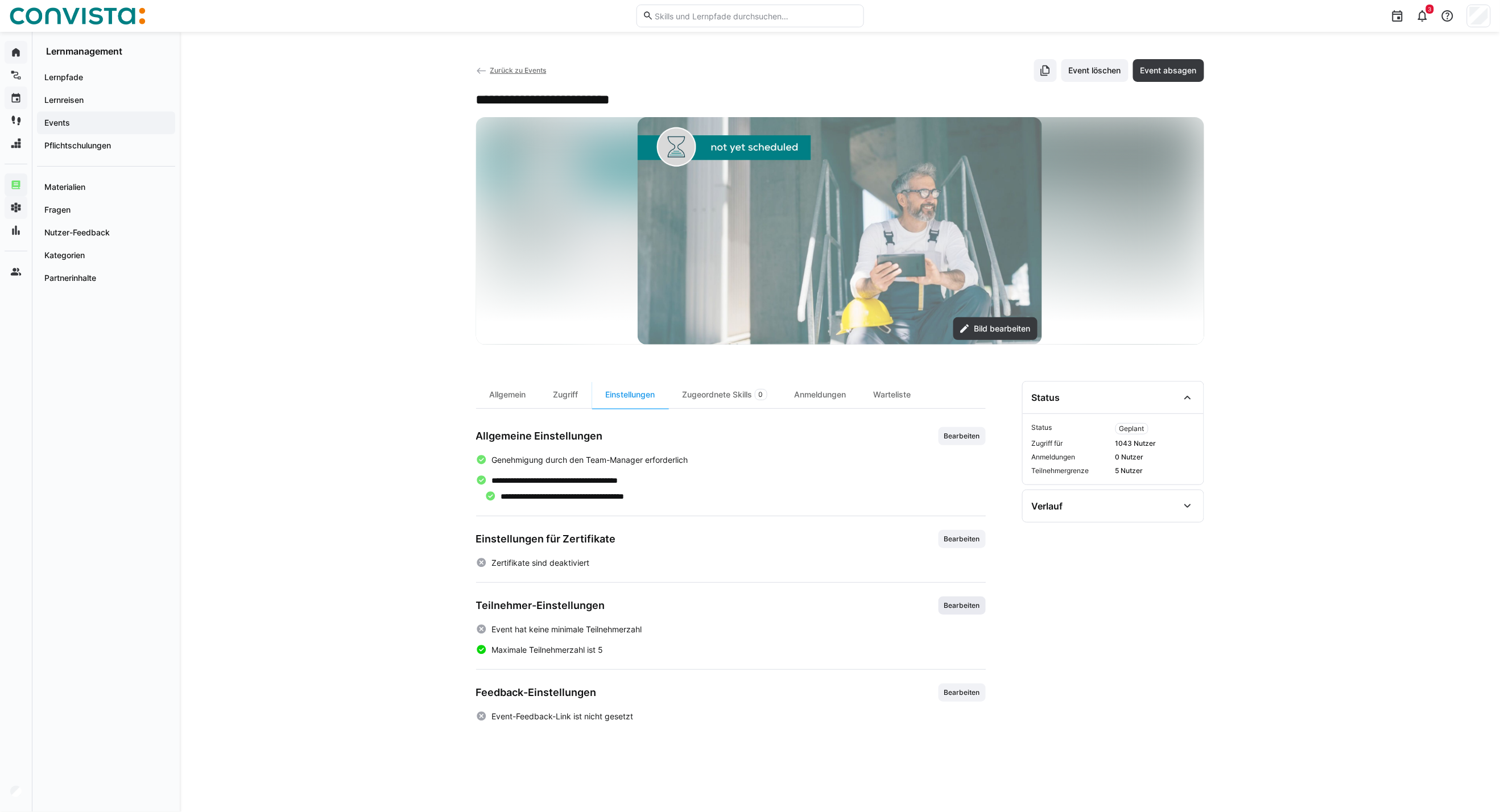
click at [962, 584] on span "Bearbeiten" at bounding box center [962, 605] width 47 height 18
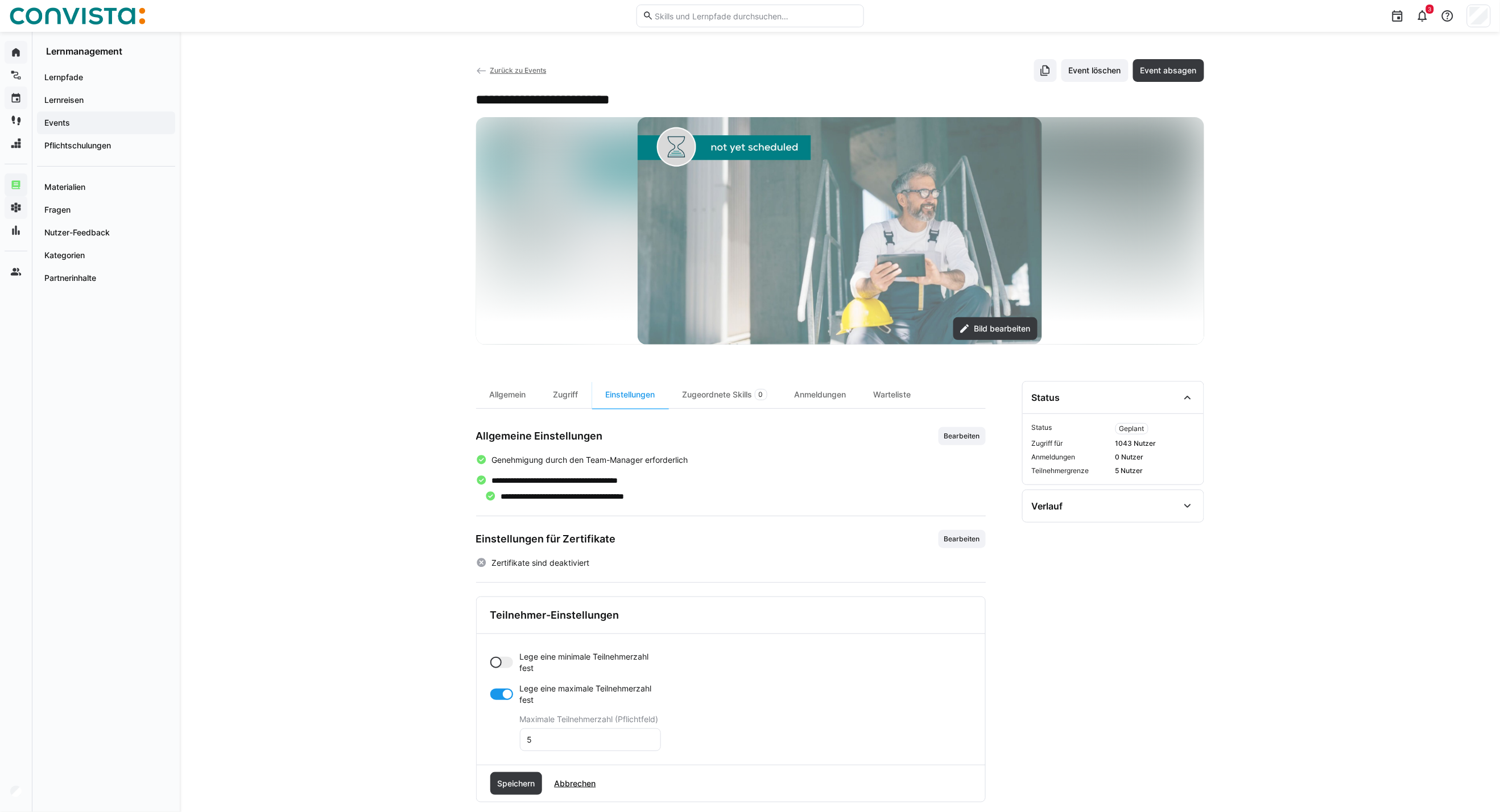
click at [493, 584] on div at bounding box center [501, 694] width 22 height 12
click at [499, 584] on div at bounding box center [496, 662] width 12 height 12
click at [550, 584] on eds-input "0" at bounding box center [590, 707] width 141 height 22
drag, startPoint x: 545, startPoint y: 711, endPoint x: 496, endPoint y: 711, distance: 49.0
click at [496, 584] on app-toggle-and-input "Lege eine minimale Teilnehmerzahl fest Minimale Teilnehmerzahl (Pflichtfeld) 06" at bounding box center [575, 685] width 171 height 68
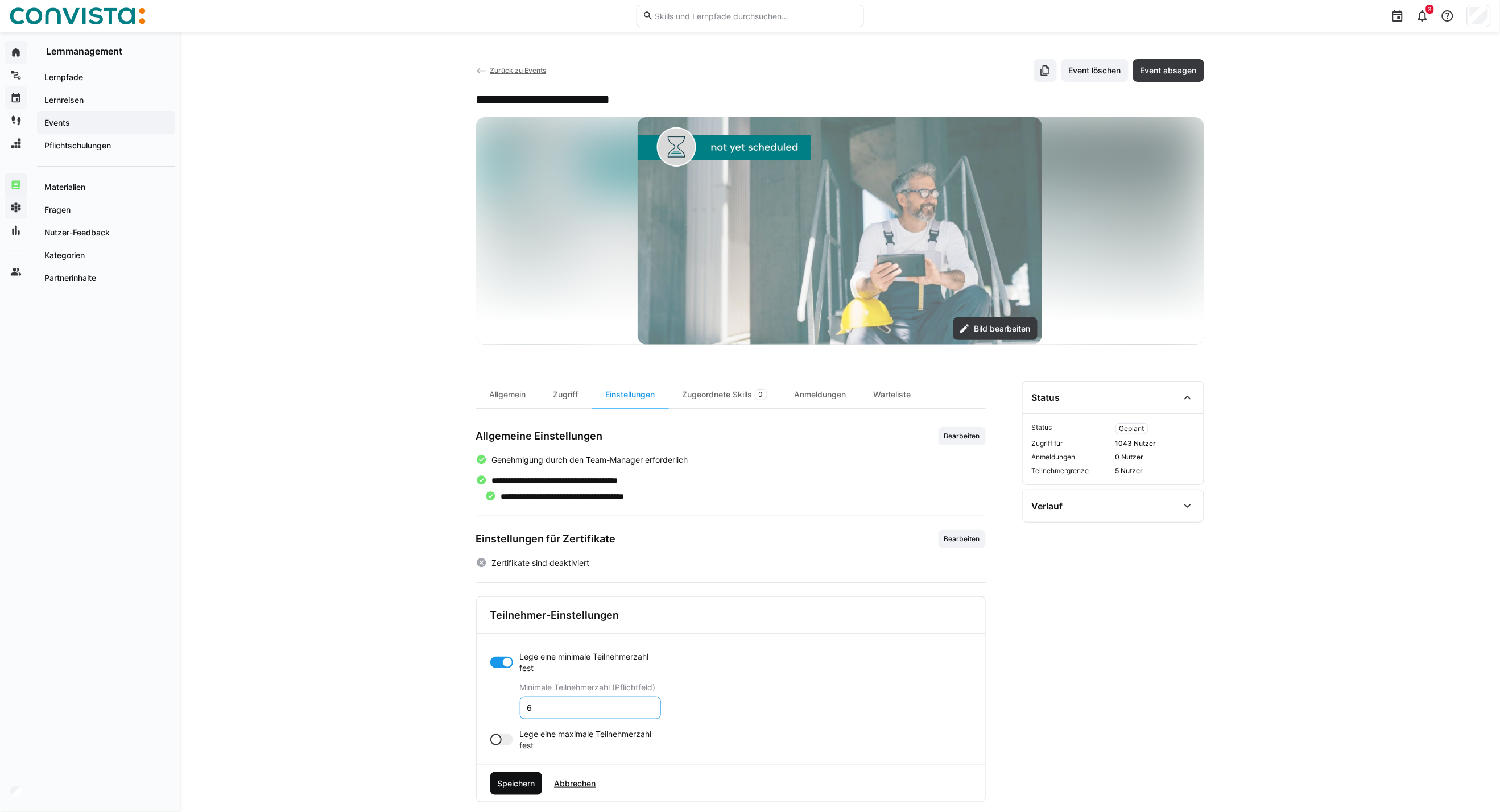
type input "6"
click at [511, 584] on span "Speichern" at bounding box center [516, 784] width 41 height 12
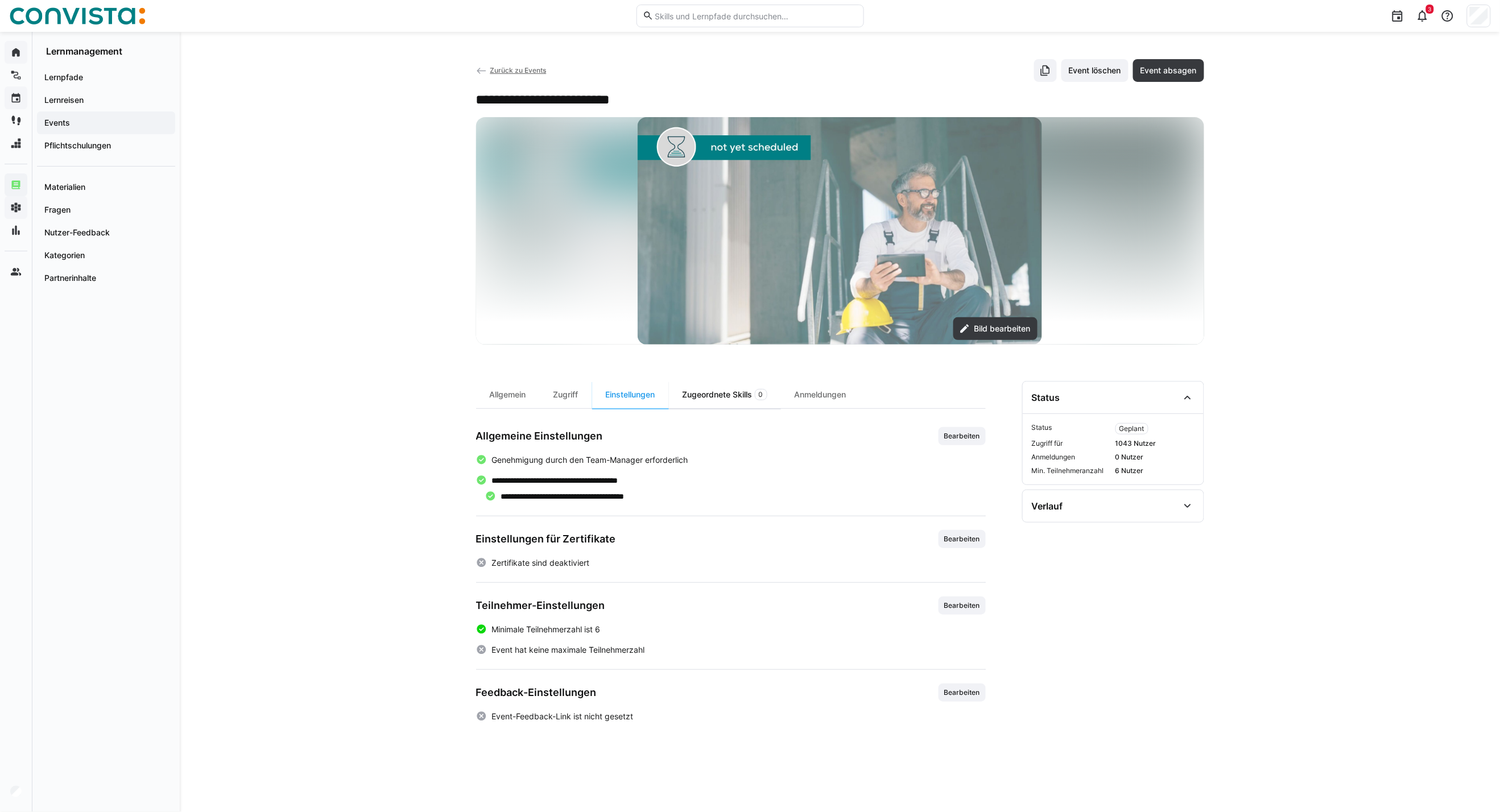
click at [730, 398] on div "Zugeordnete Skills 0" at bounding box center [725, 394] width 112 height 27
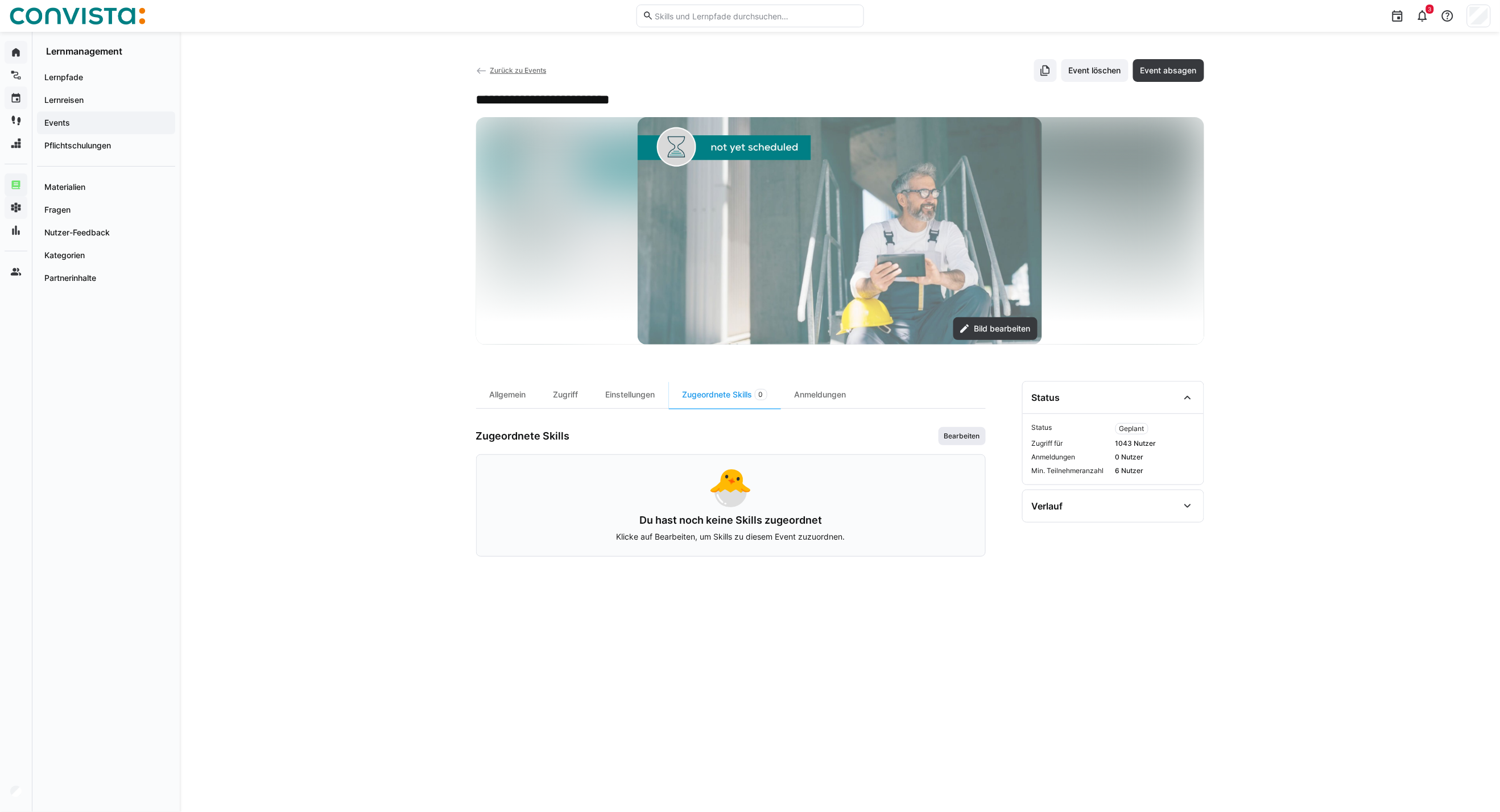
click at [967, 434] on span "Bearbeiten" at bounding box center [962, 436] width 38 height 9
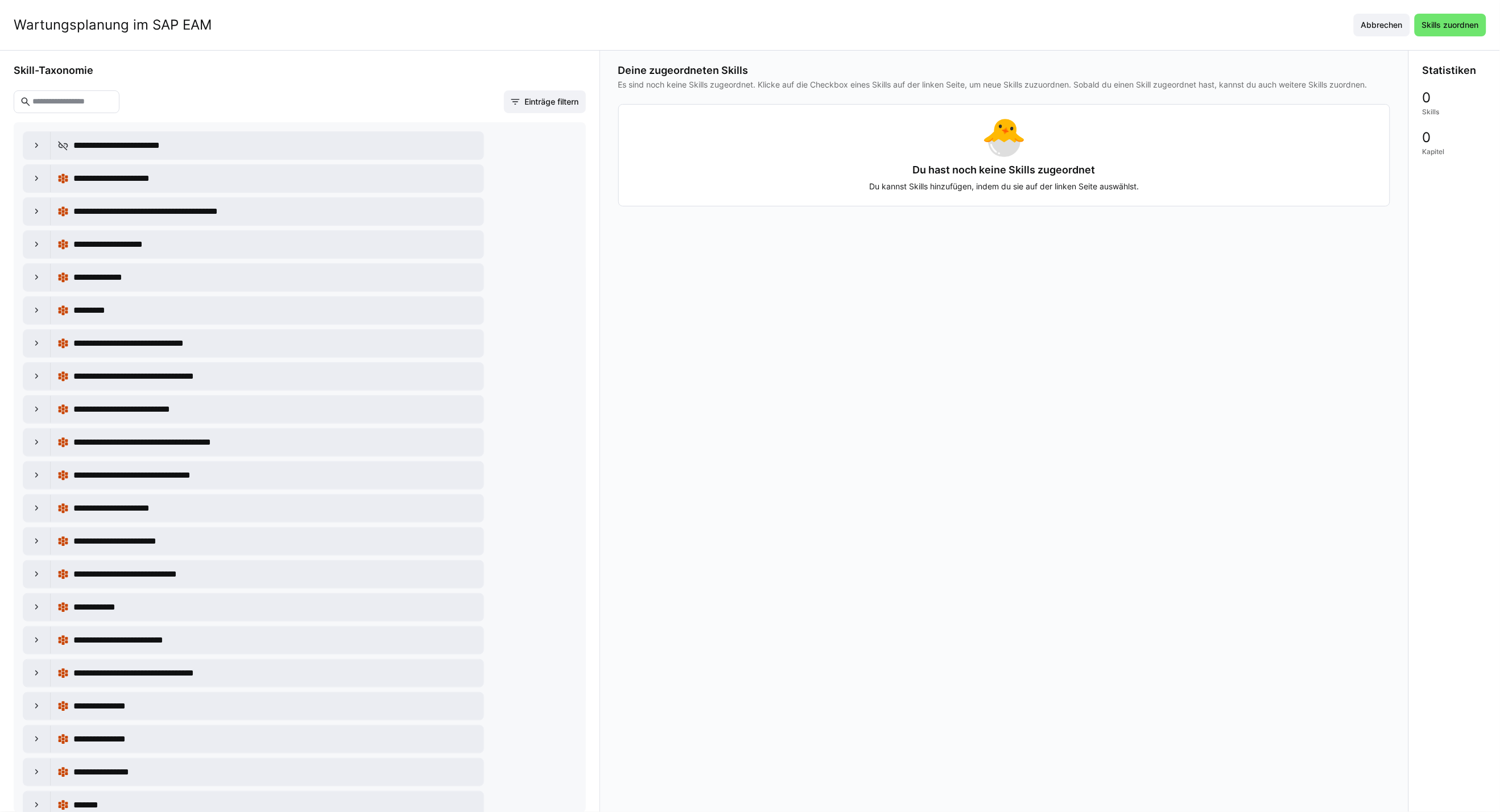
click at [72, 93] on eds-input at bounding box center [66, 101] width 105 height 22
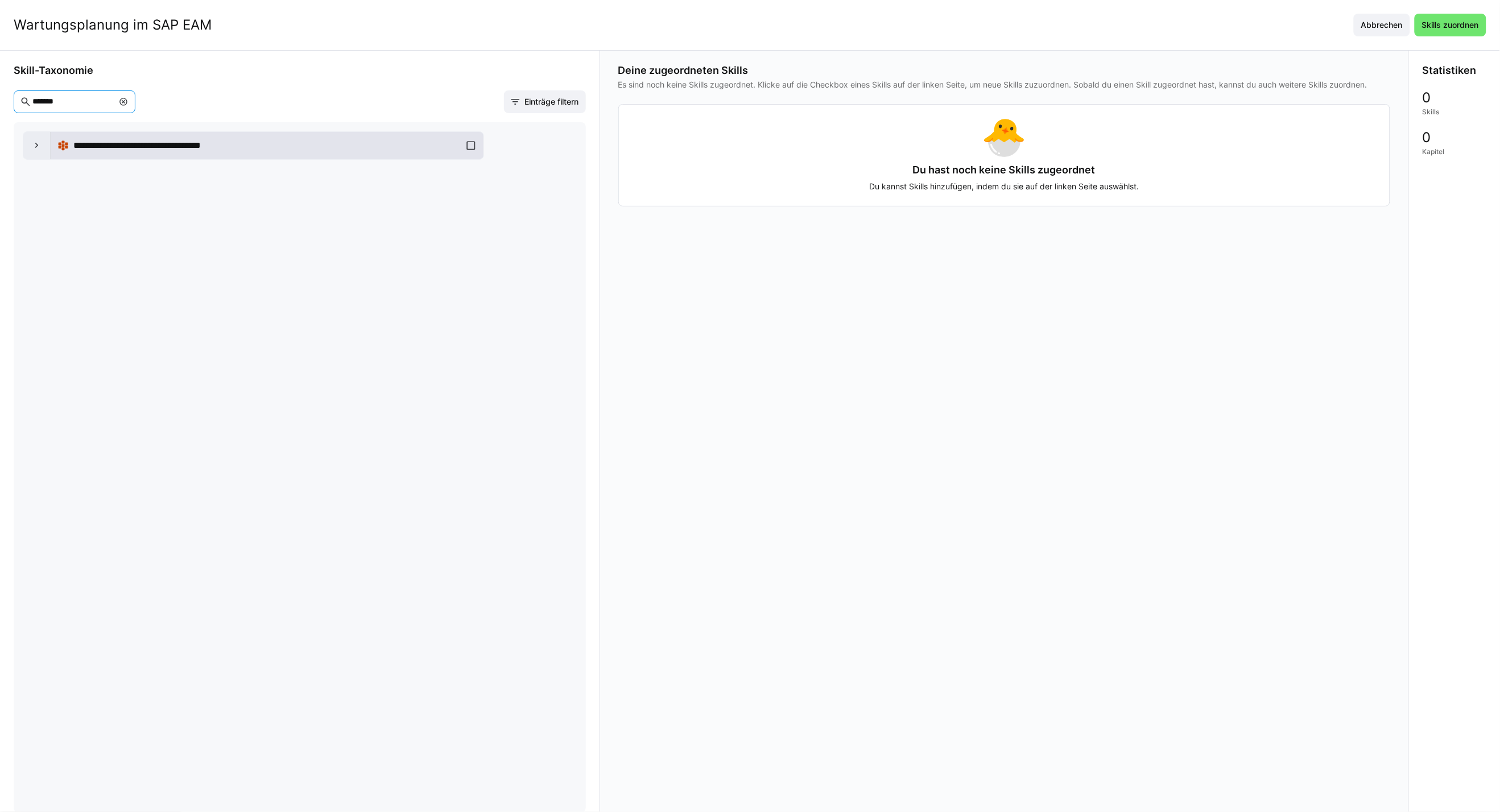
type input "*******"
click at [464, 151] on div "**********" at bounding box center [267, 145] width 419 height 22
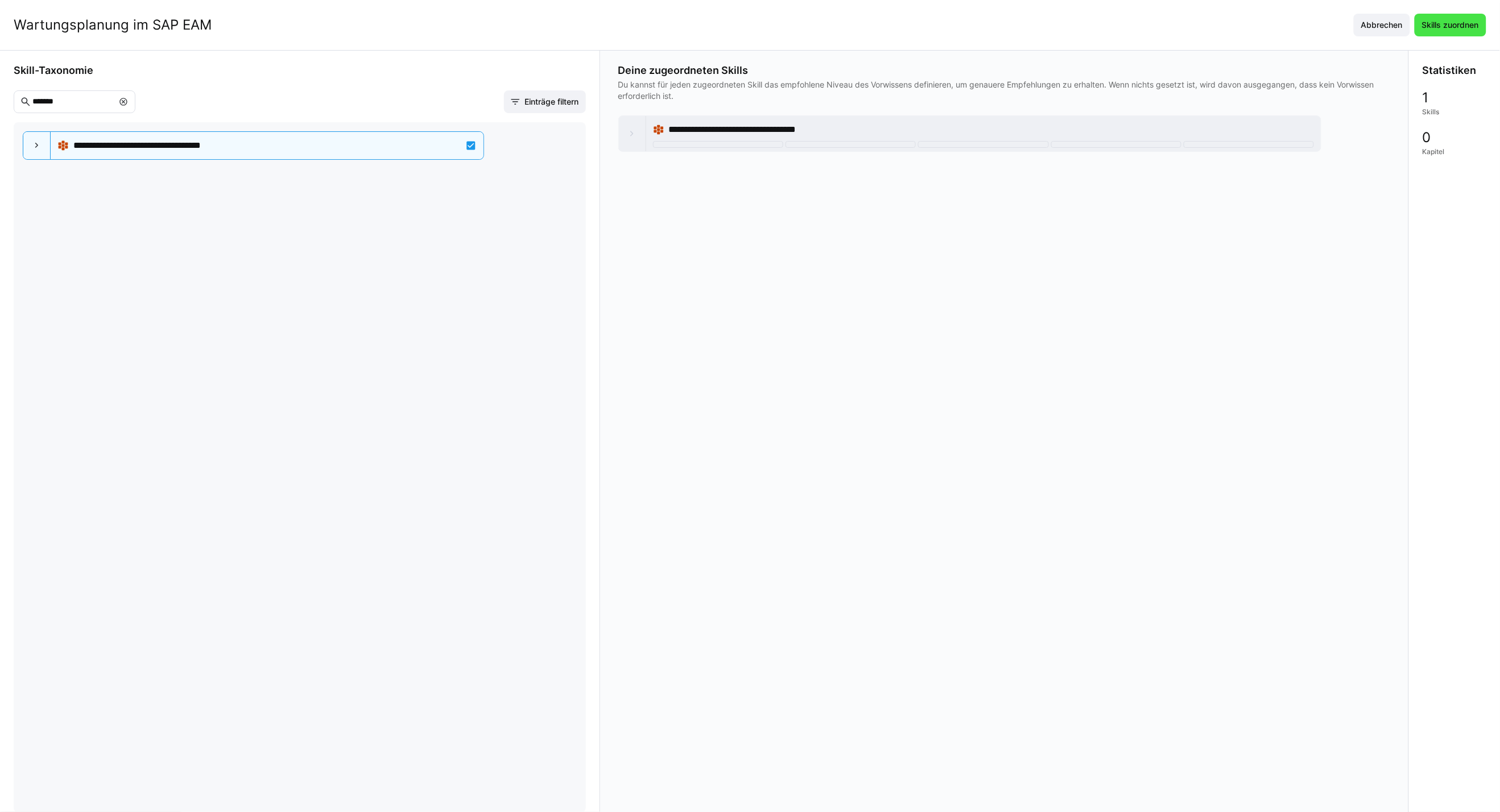
click at [1105, 28] on span "Skills zuordnen" at bounding box center [1449, 25] width 60 height 12
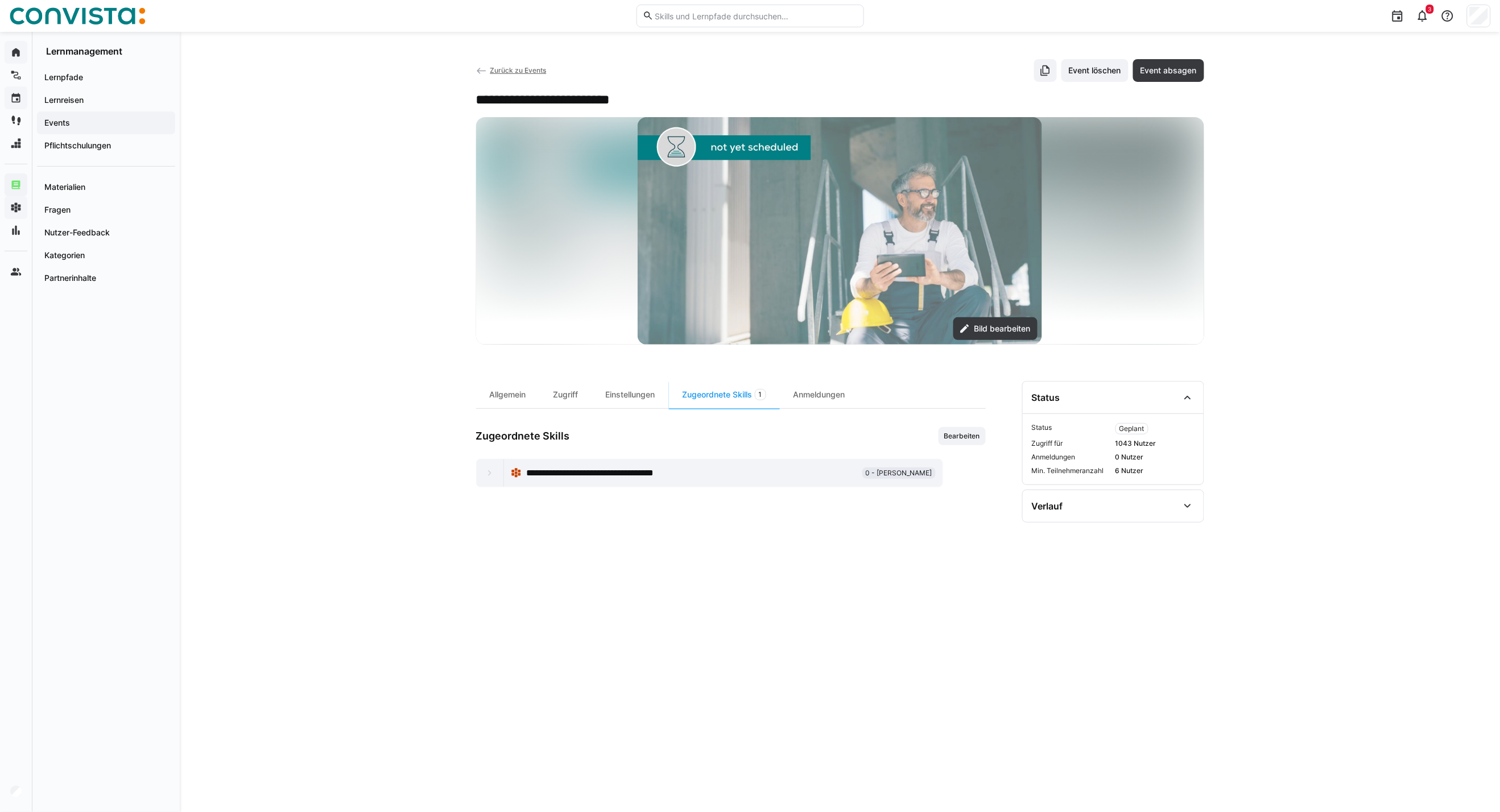
click at [503, 68] on span "Zurück zu Events" at bounding box center [518, 70] width 56 height 9
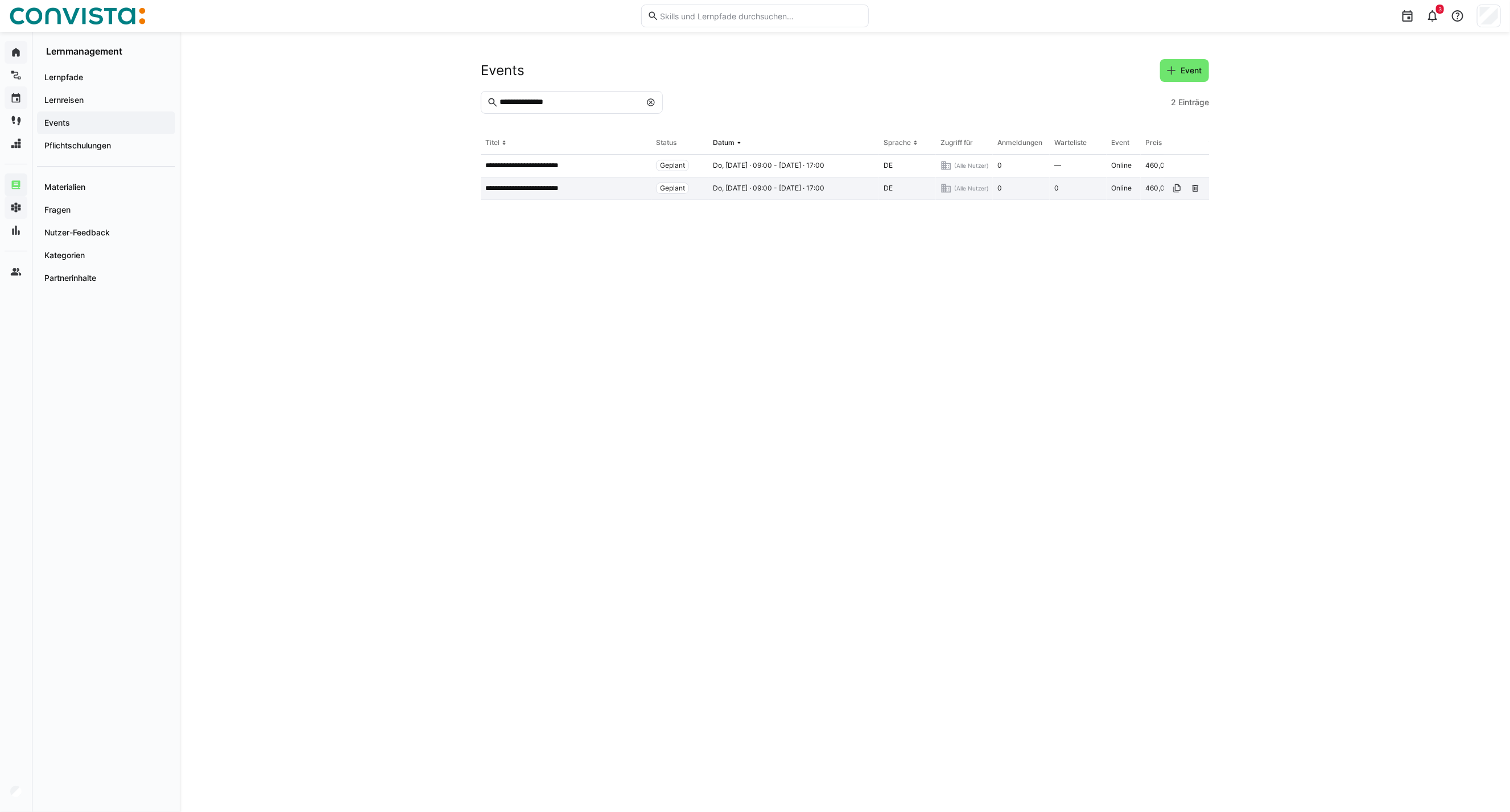
click at [593, 189] on app-table-first-column "**********" at bounding box center [566, 188] width 162 height 9
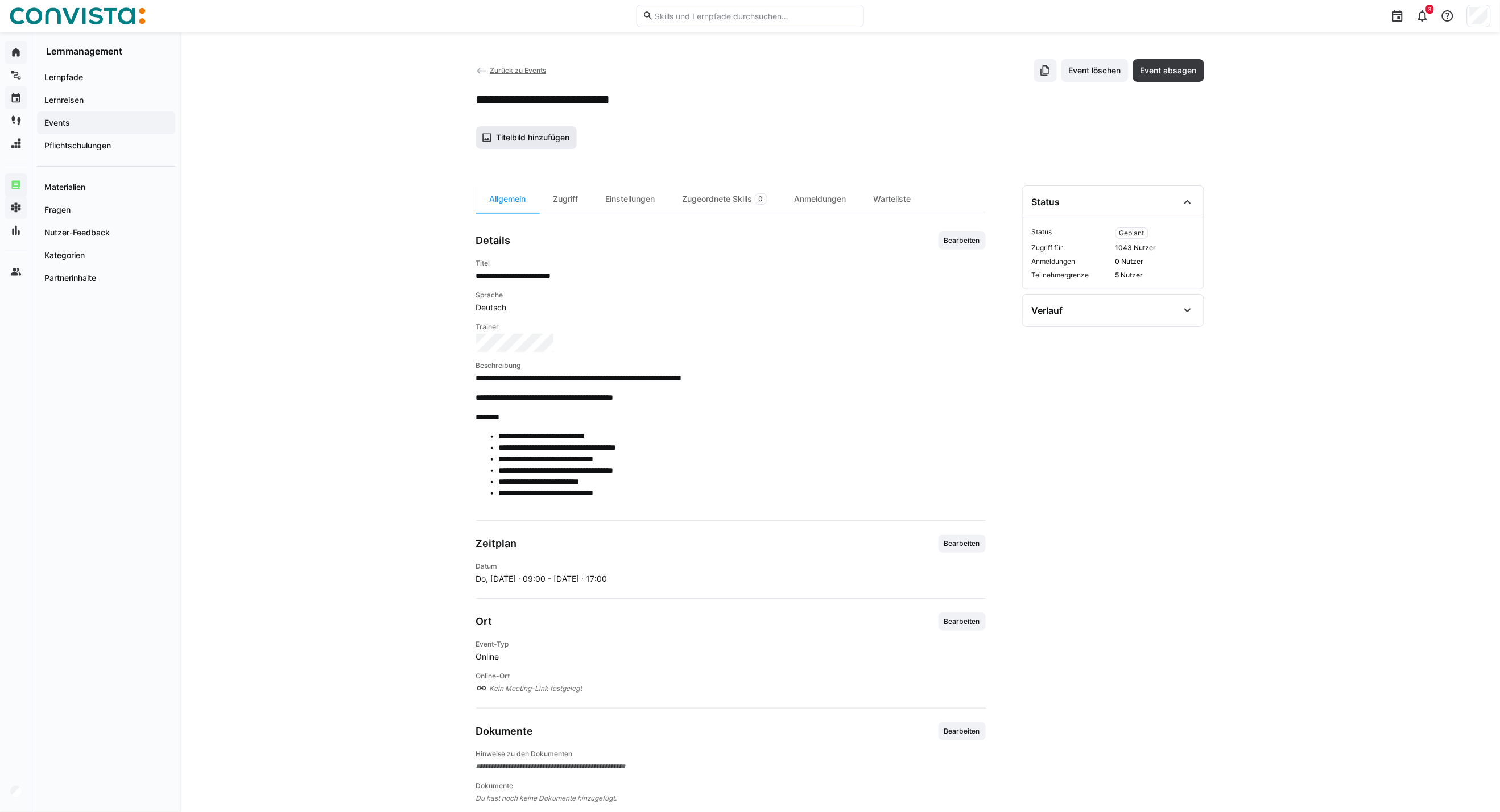
click at [530, 131] on span "Titelbild hinzufügen" at bounding box center [527, 137] width 101 height 22
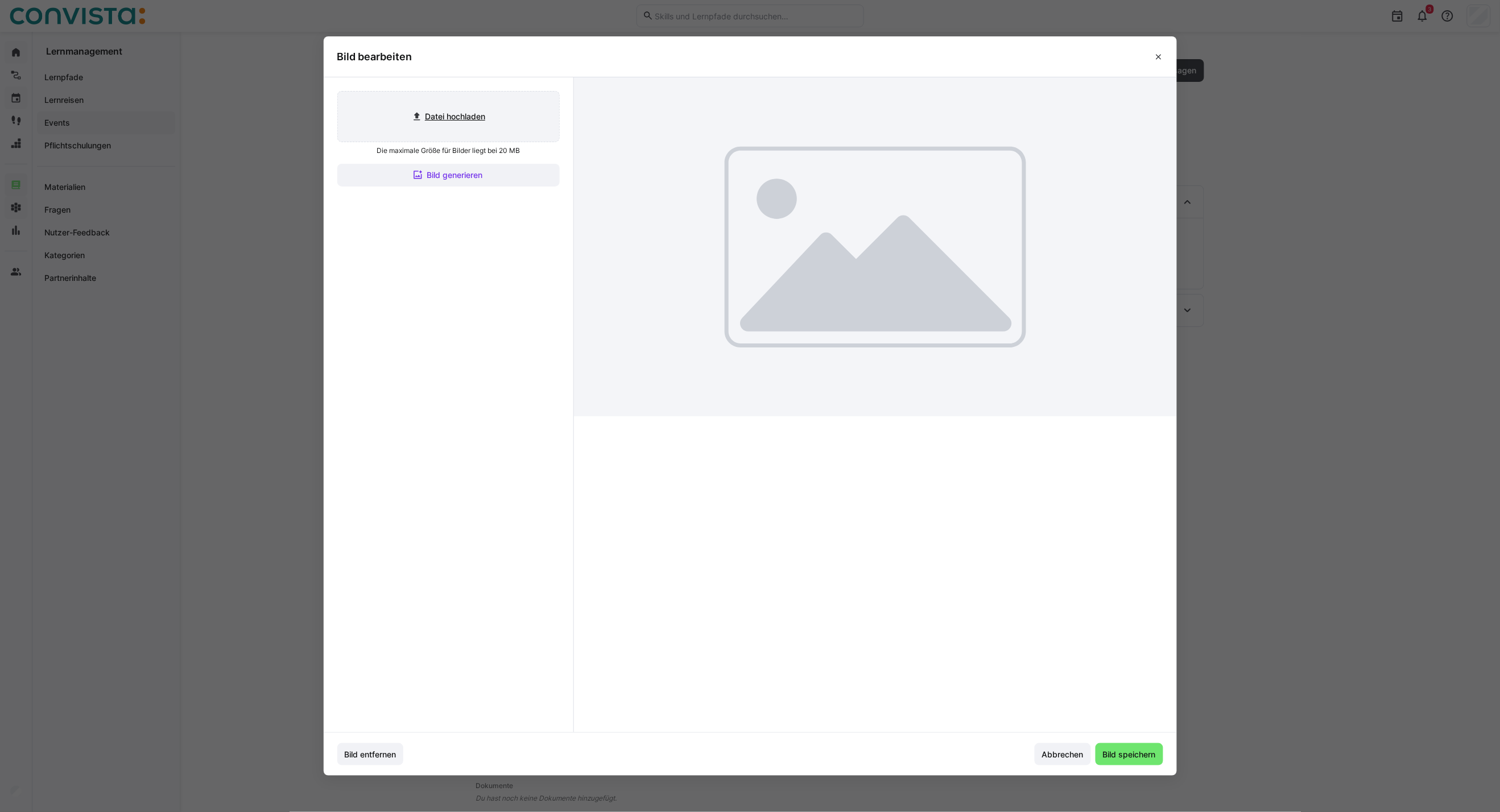
click at [463, 118] on input "file" at bounding box center [449, 116] width 221 height 50
type input "C:\fakepath\CoE EAM_inaktiv.jpg"
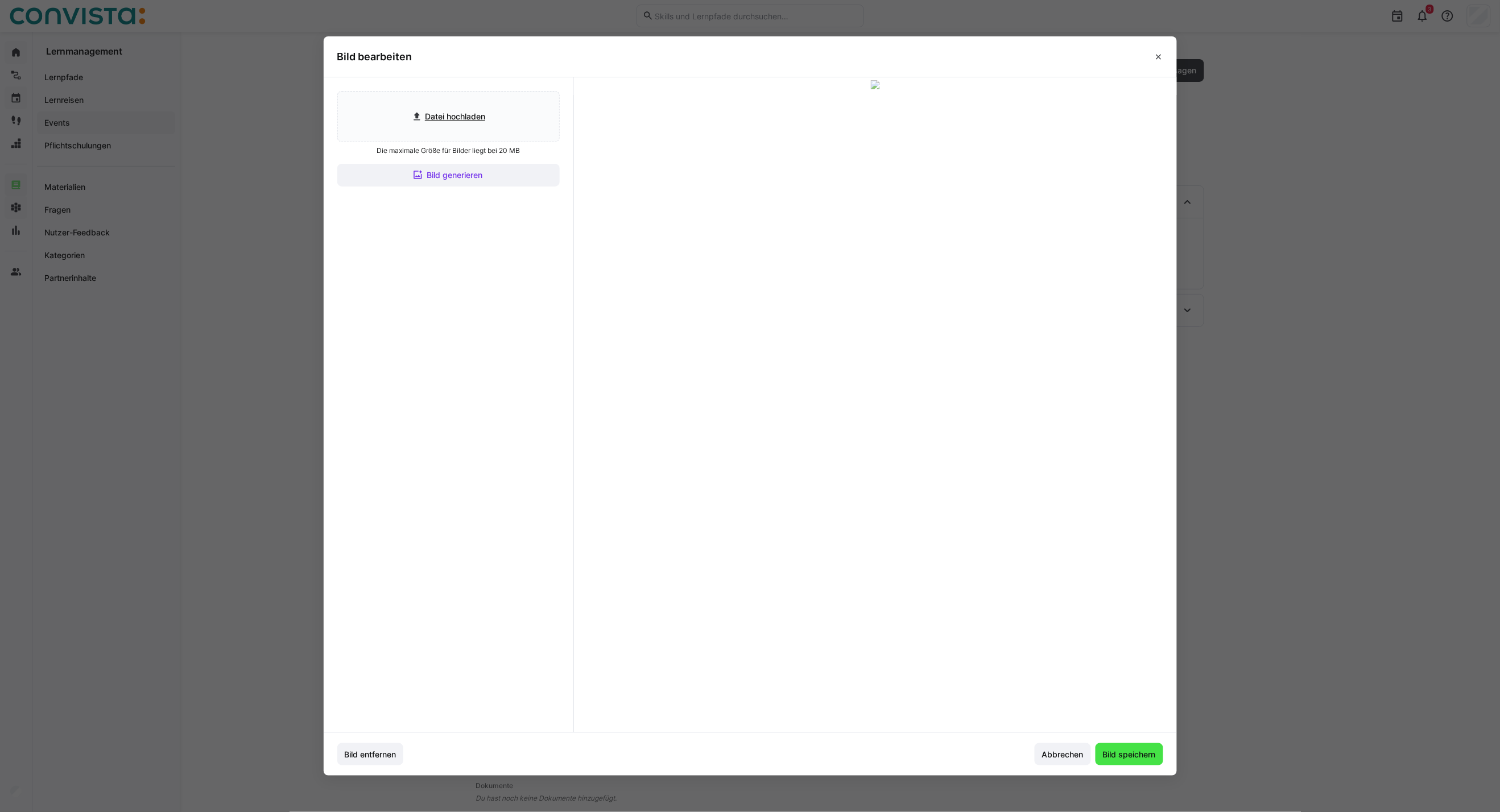
click at [1105, 584] on span "Bild speichern" at bounding box center [1129, 755] width 56 height 12
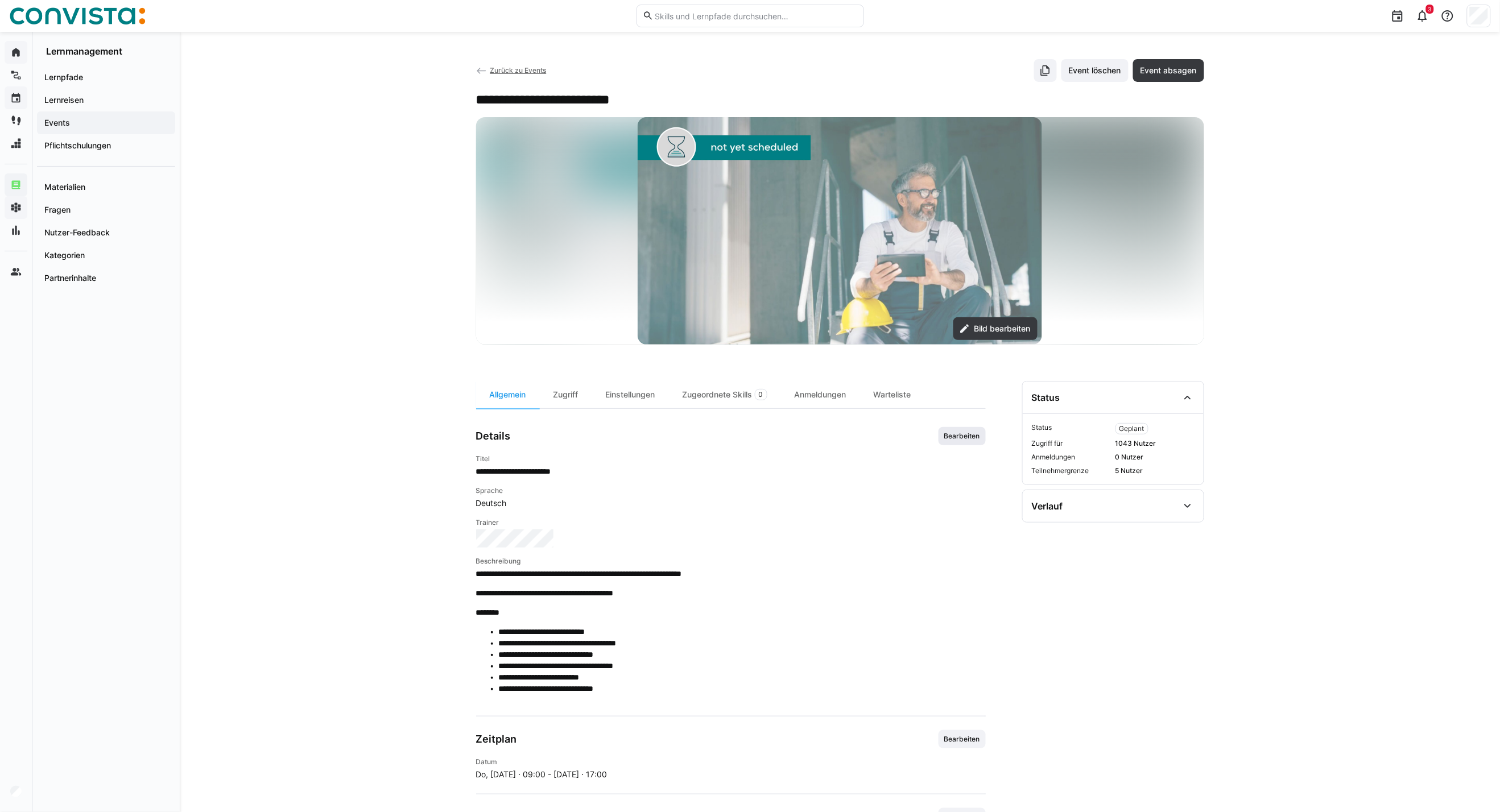
click at [949, 439] on span "Bearbeiten" at bounding box center [962, 436] width 38 height 9
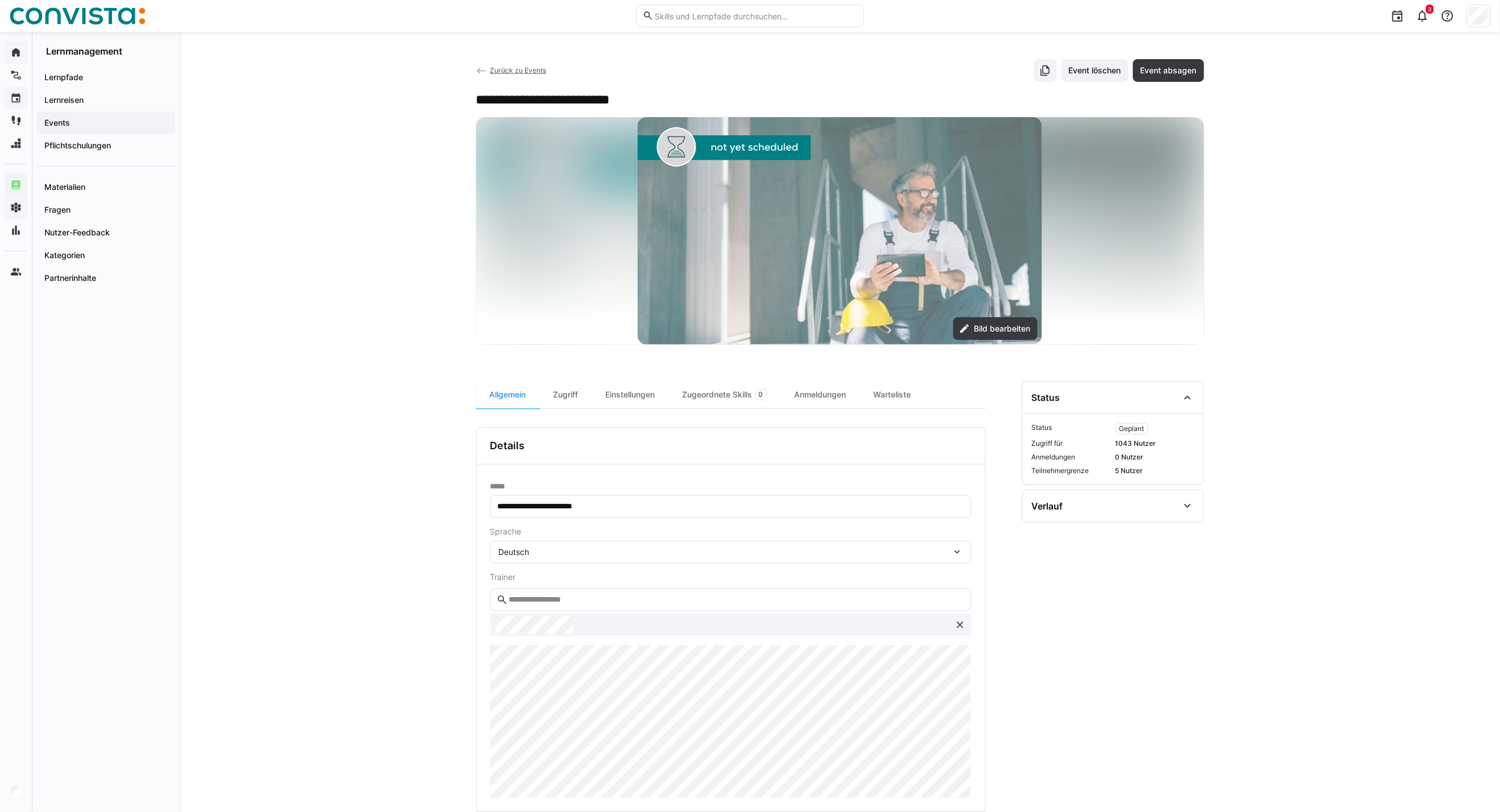
scroll to position [126, 0]
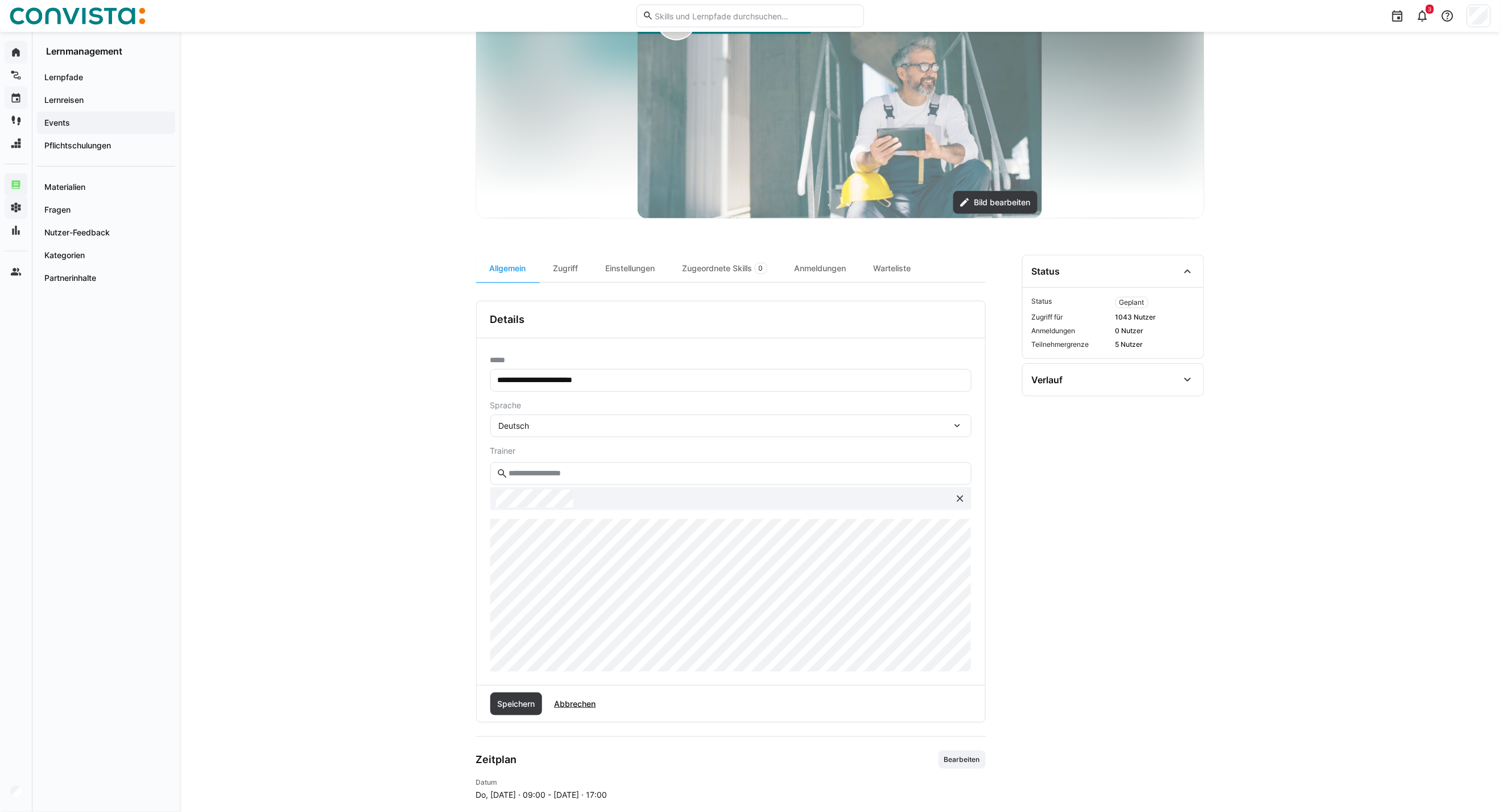
drag, startPoint x: 520, startPoint y: 712, endPoint x: 536, endPoint y: 691, distance: 26.4
click at [520, 584] on span "Speichern" at bounding box center [516, 704] width 52 height 22
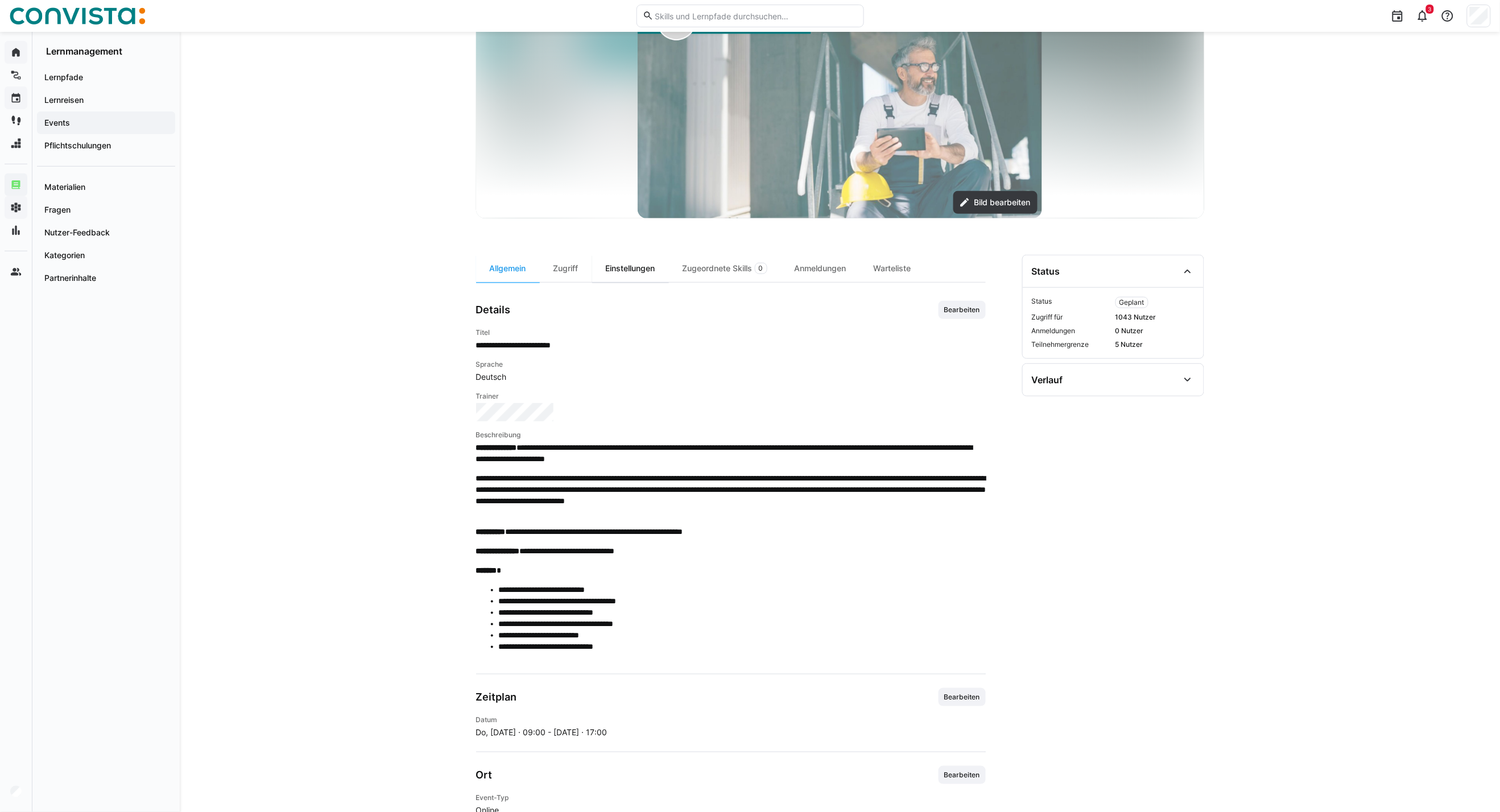
click at [632, 264] on div "Einstellungen" at bounding box center [630, 269] width 77 height 27
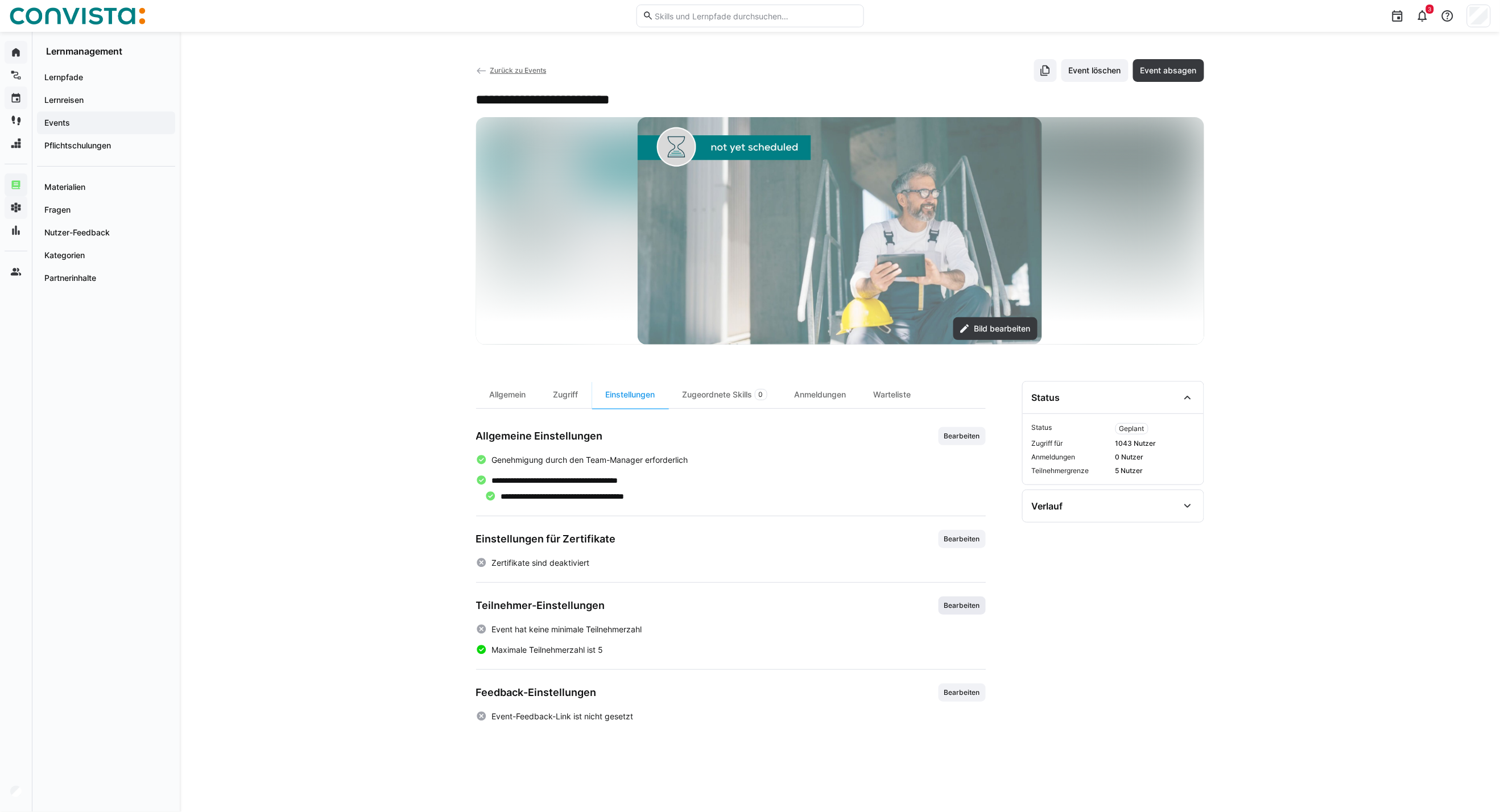
click at [963, 584] on span "Bearbeiten" at bounding box center [962, 605] width 38 height 9
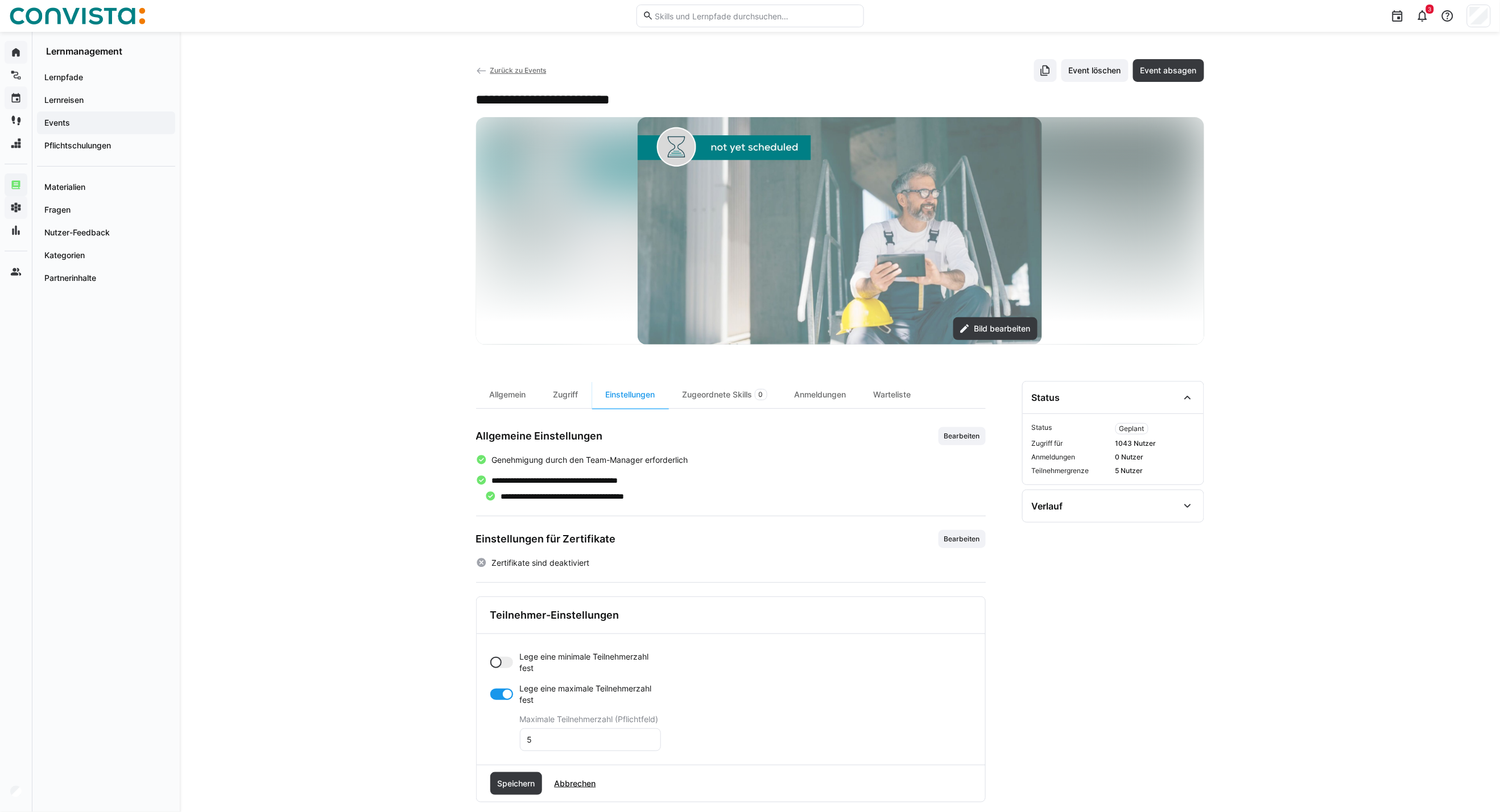
click at [507, 584] on app-toggle "Lege eine minimale Teilnehmerzahl fest" at bounding box center [575, 662] width 171 height 22
click at [535, 584] on input "0" at bounding box center [590, 708] width 129 height 10
type input "6"
click at [503, 584] on div at bounding box center [507, 740] width 12 height 12
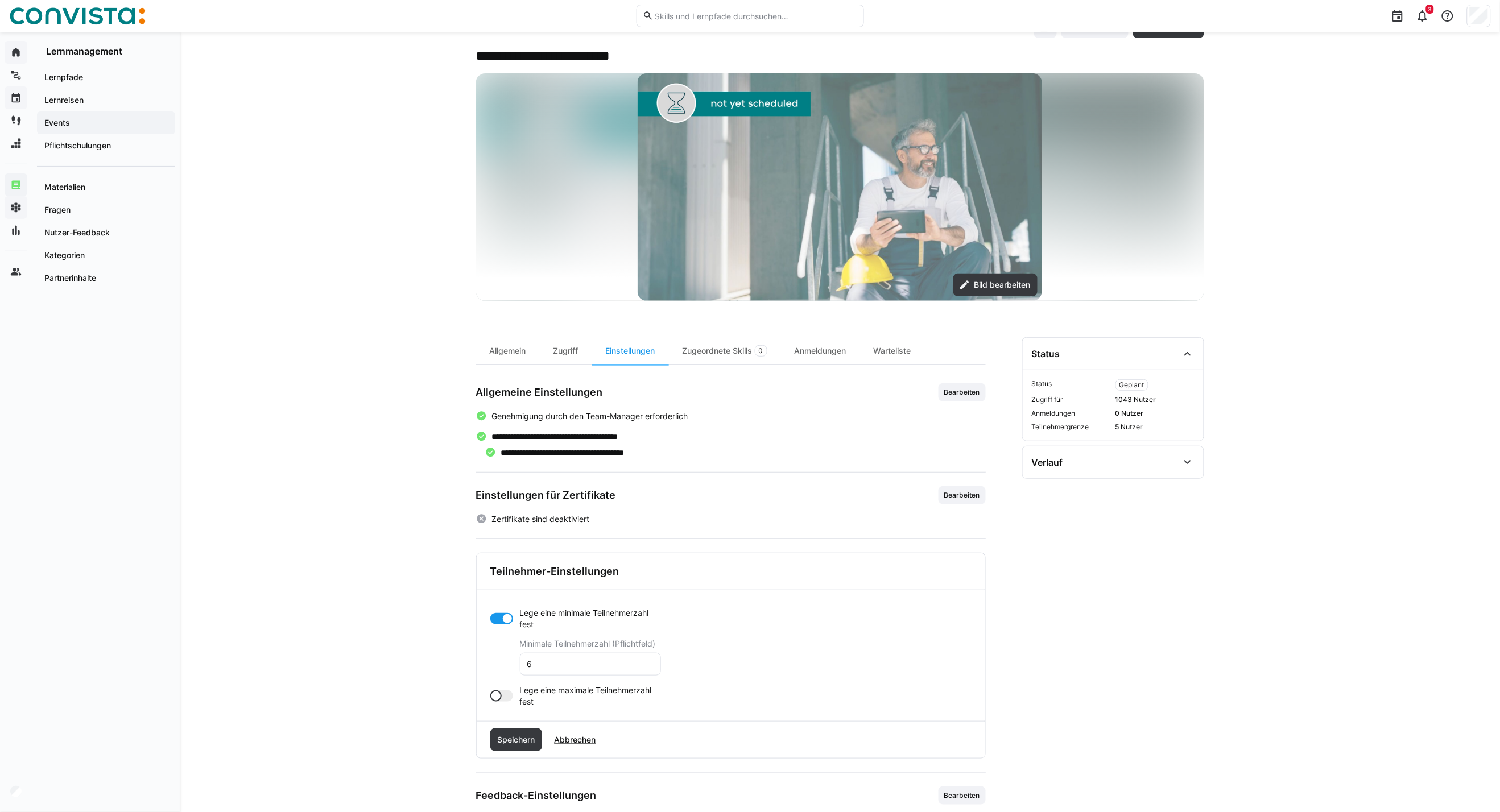
scroll to position [63, 0]
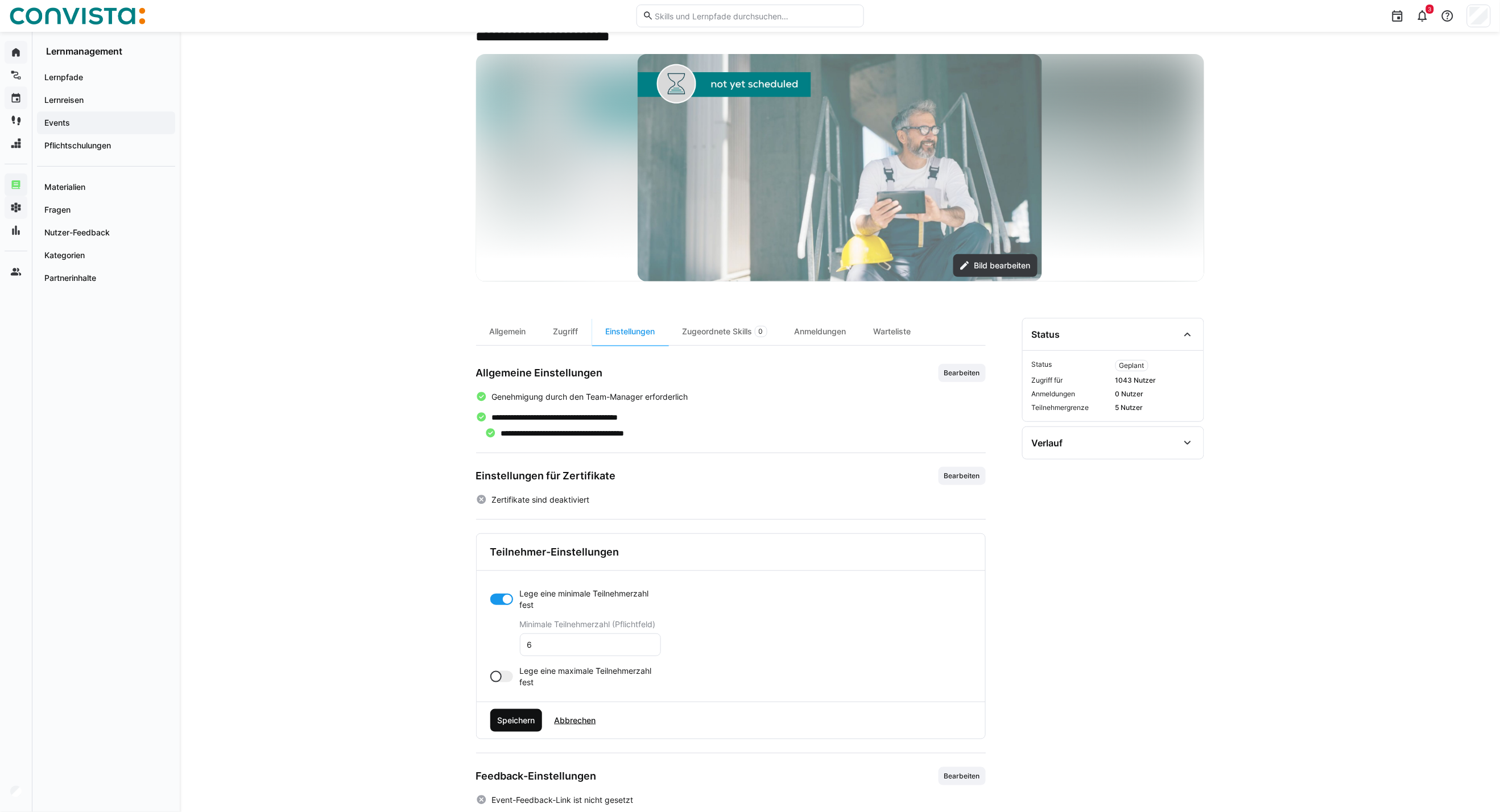
click at [516, 584] on span "Speichern" at bounding box center [516, 720] width 41 height 12
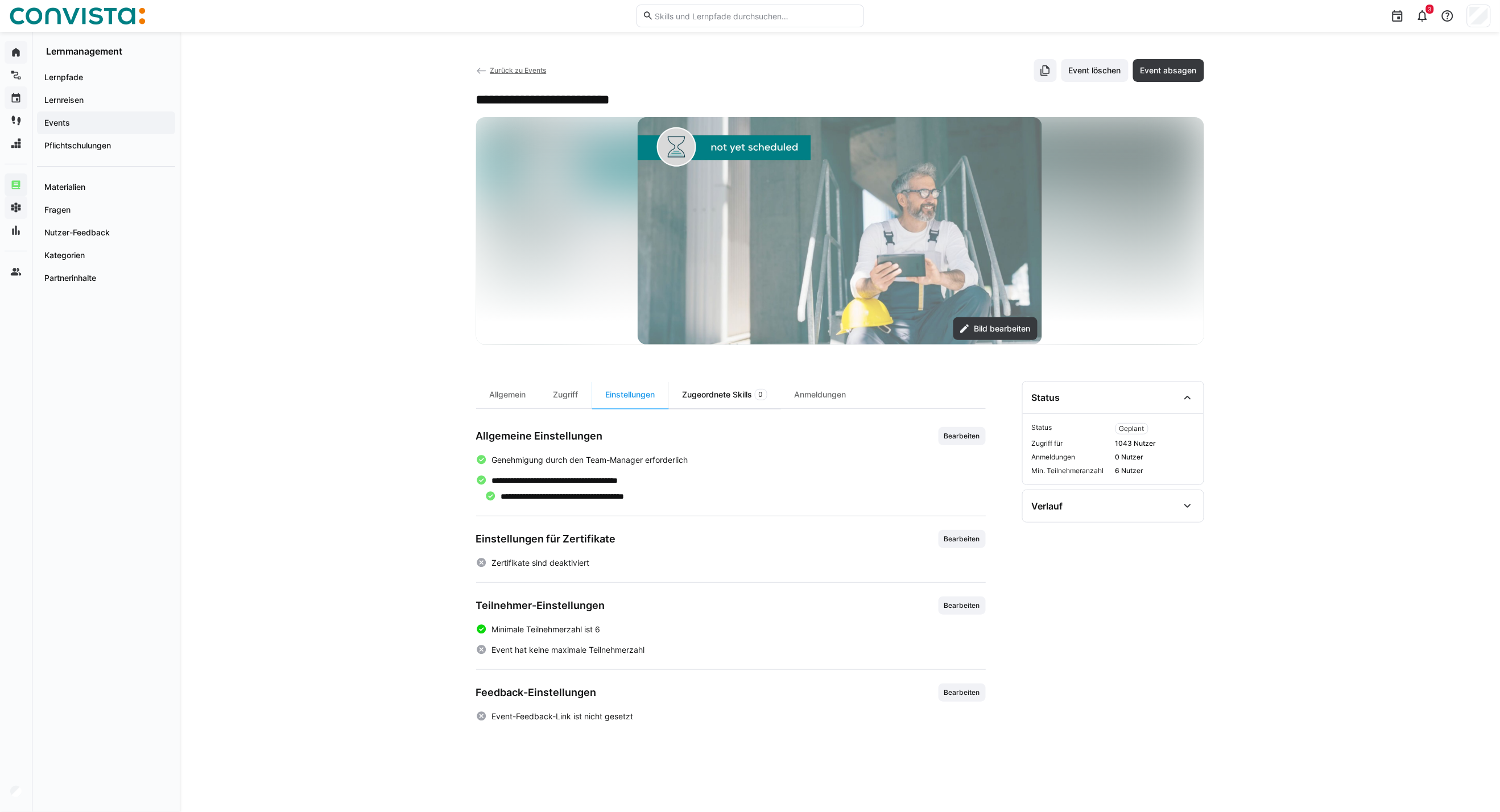
click at [715, 398] on div "Zugeordnete Skills 0" at bounding box center [725, 394] width 112 height 27
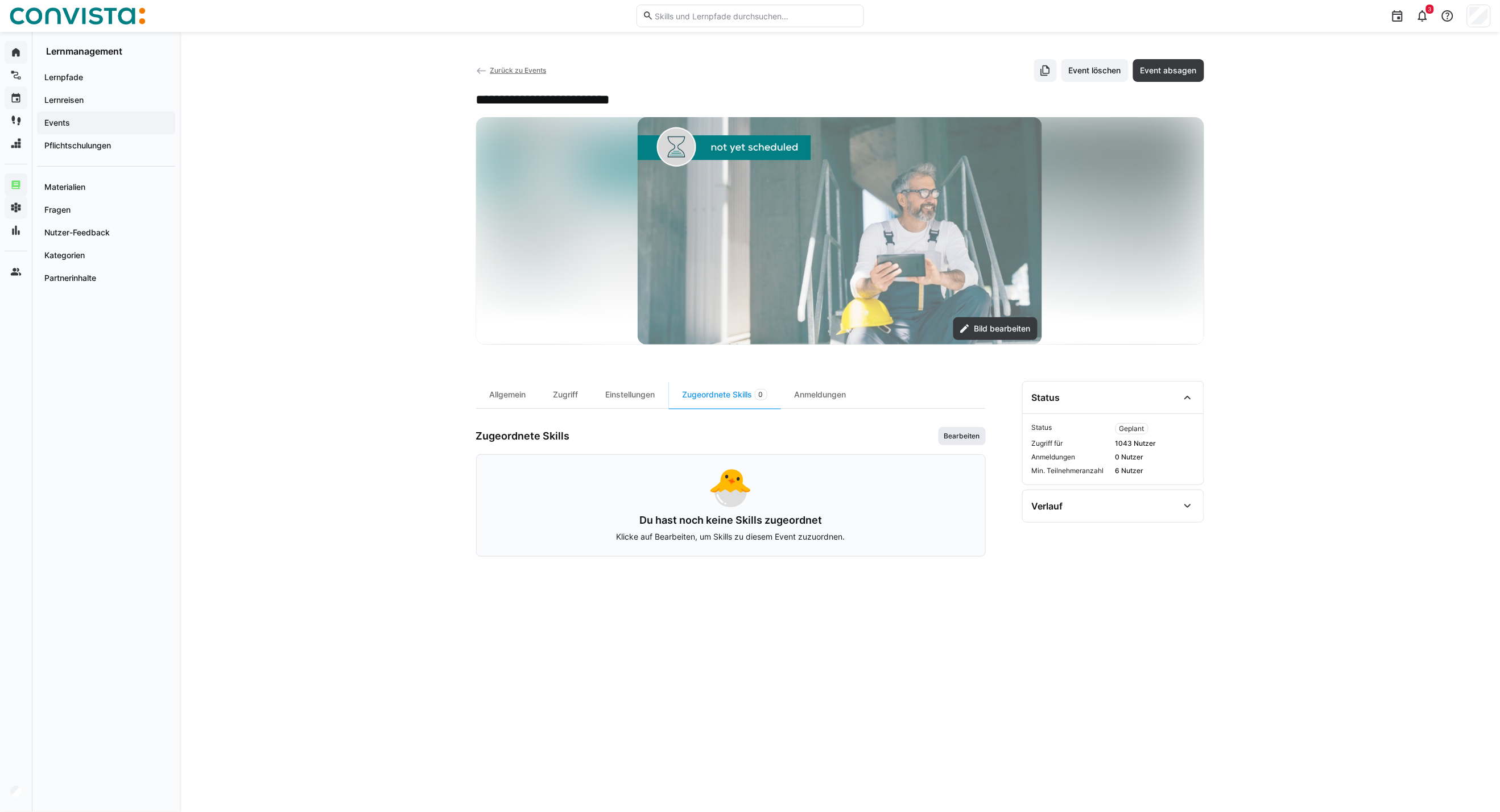
click at [974, 433] on span "Bearbeiten" at bounding box center [962, 436] width 38 height 9
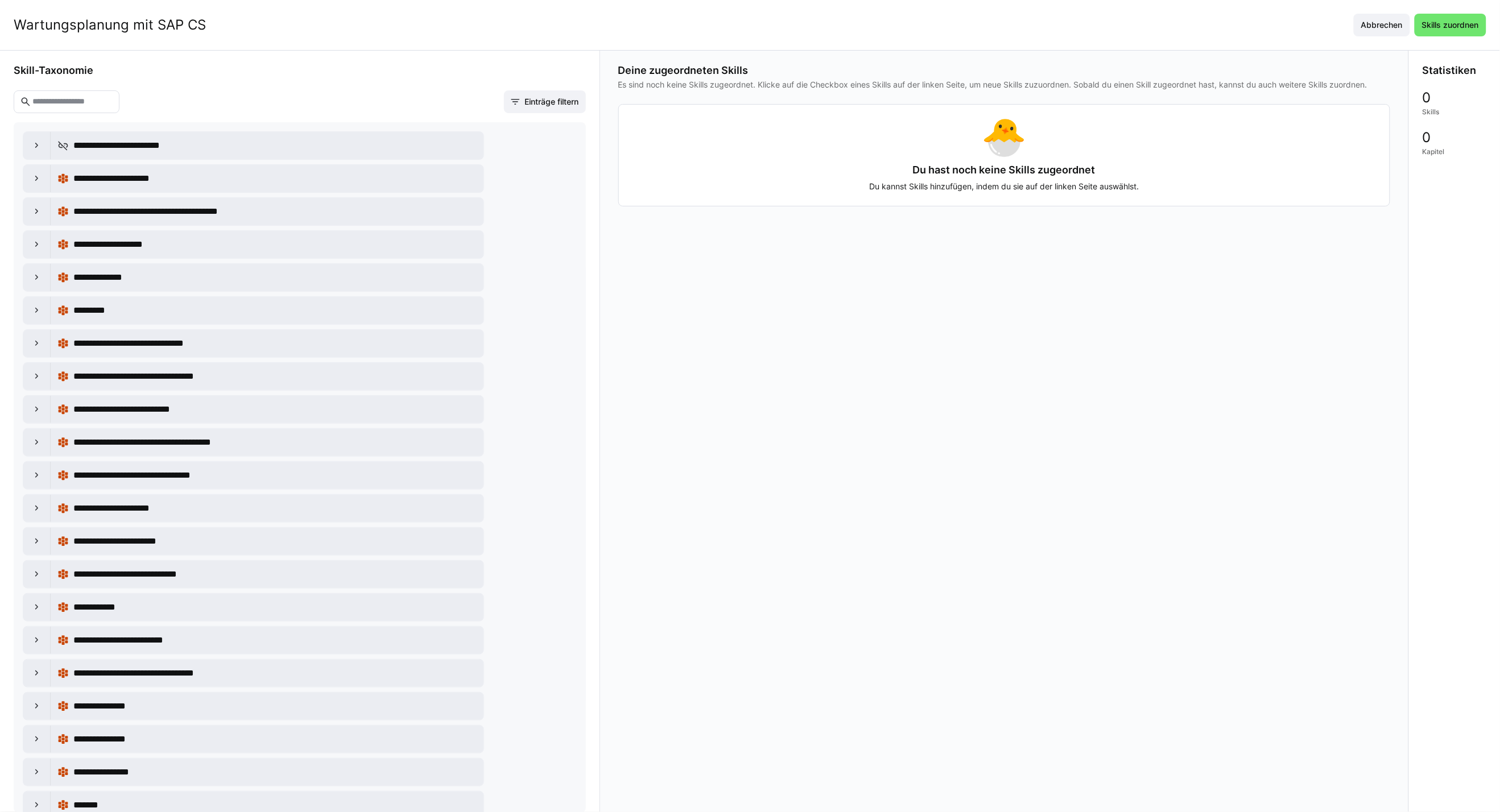
click at [94, 113] on eds-input at bounding box center [66, 101] width 105 height 22
click at [95, 98] on input "text" at bounding box center [72, 102] width 82 height 10
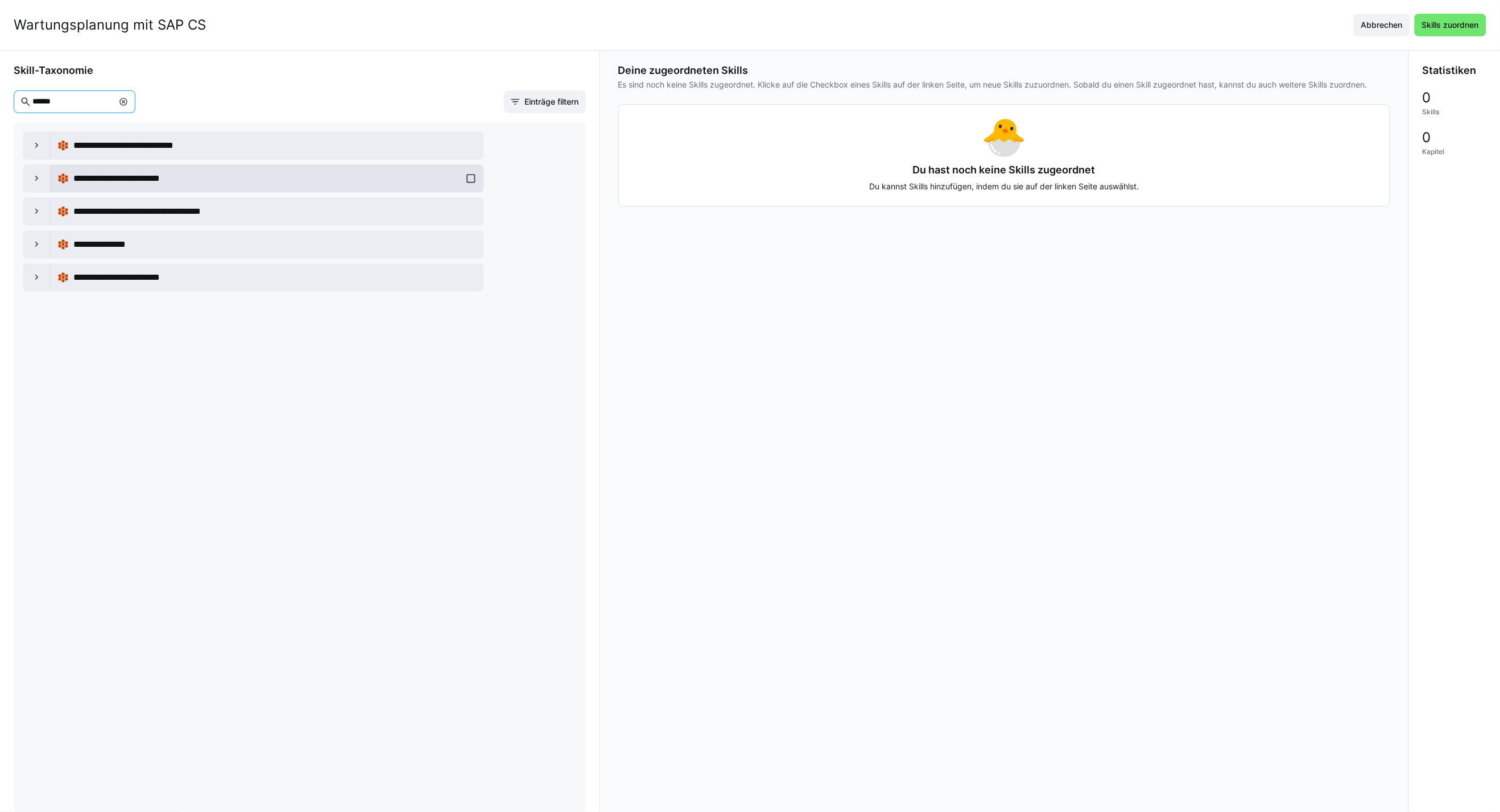
type input "******"
click at [471, 178] on div "**********" at bounding box center [267, 178] width 419 height 22
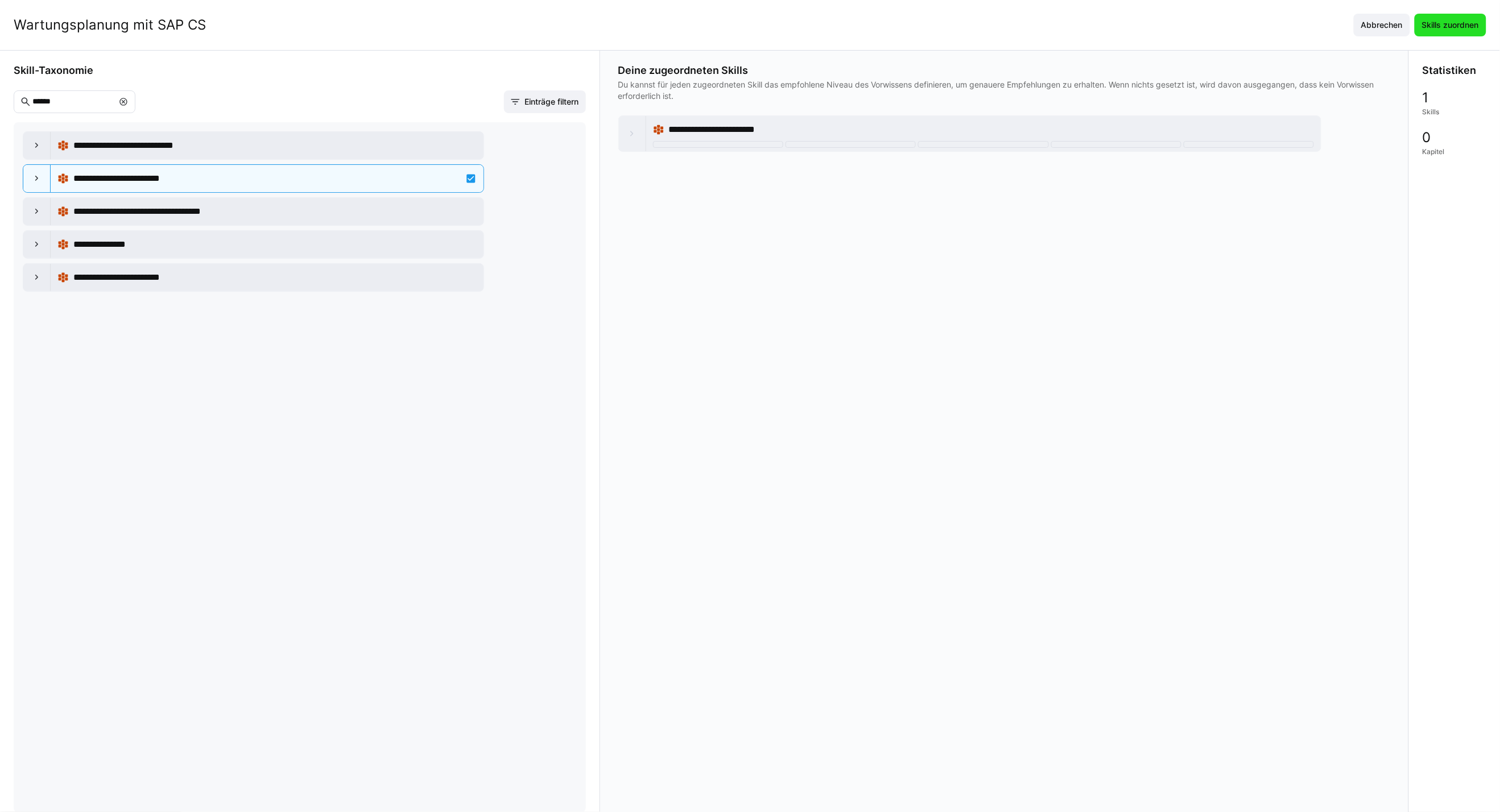
click at [1105, 27] on span "Skills zuordnen" at bounding box center [1449, 25] width 60 height 12
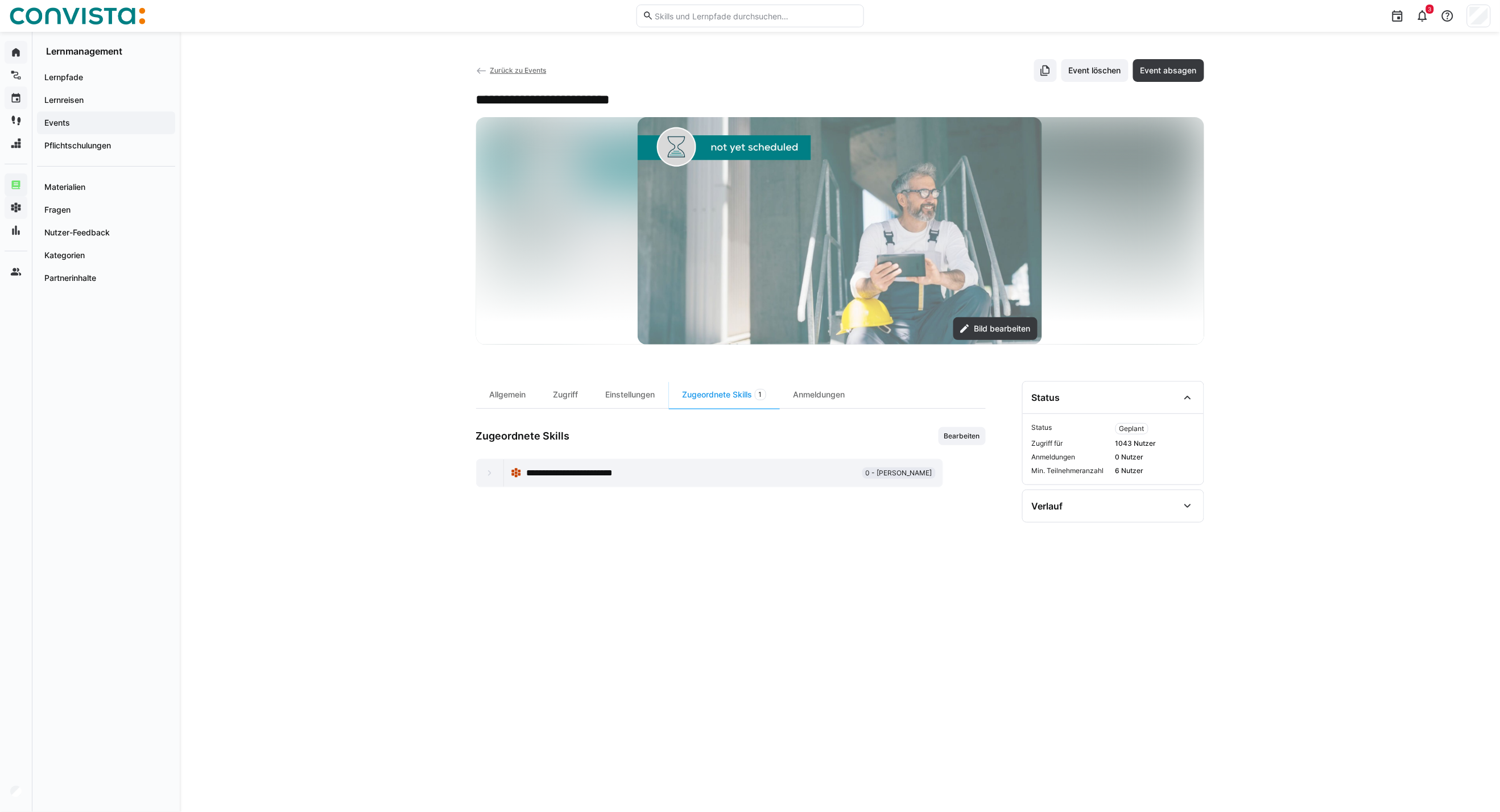
click at [520, 67] on span "Zurück zu Events" at bounding box center [518, 70] width 56 height 9
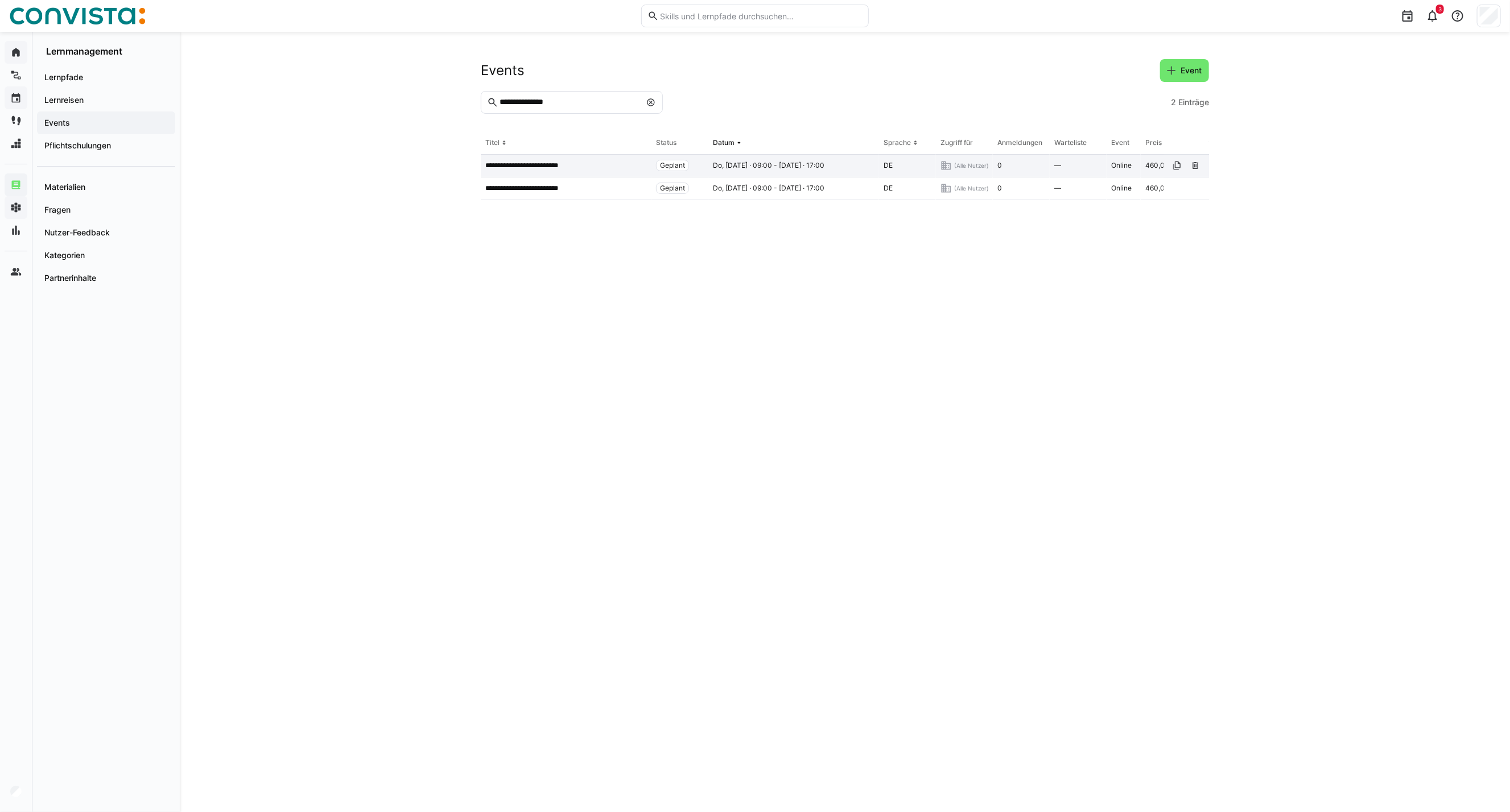
click at [553, 163] on p "**********" at bounding box center [535, 165] width 100 height 9
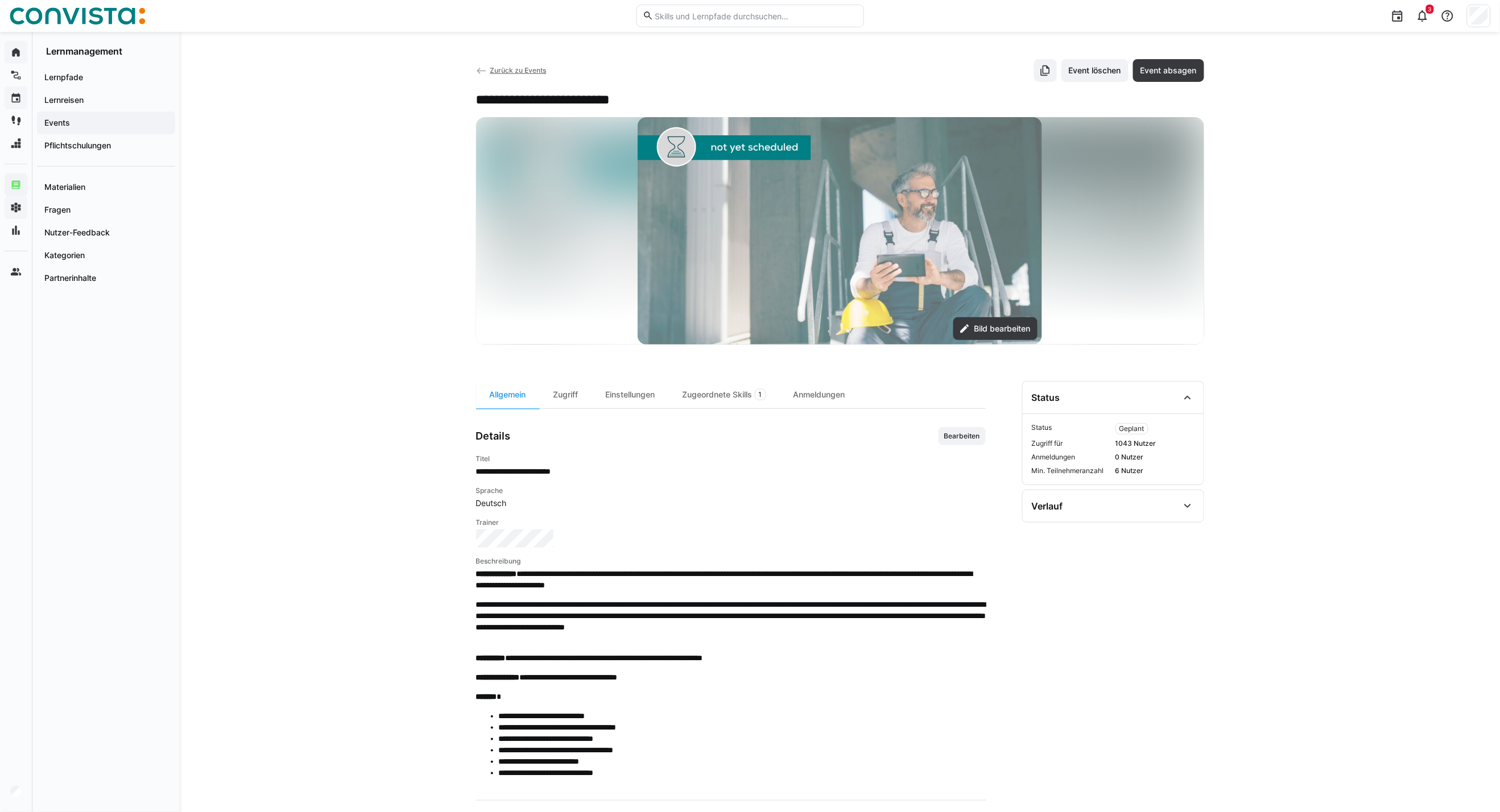
click at [511, 72] on span "Zurück zu Events" at bounding box center [518, 70] width 56 height 9
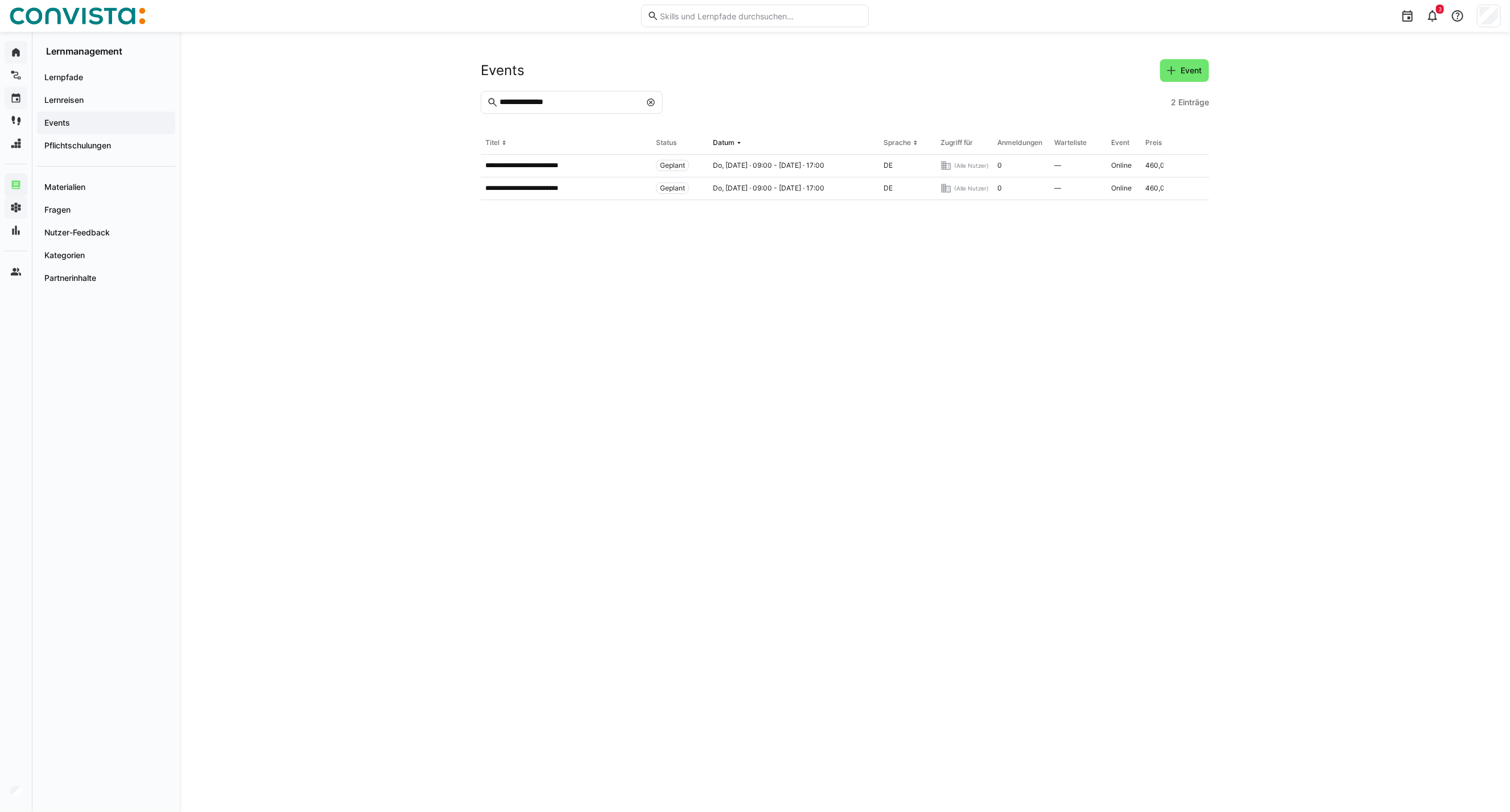
click at [578, 103] on input "**********" at bounding box center [570, 103] width 142 height 10
type input "*********"
click at [549, 167] on p "**********" at bounding box center [535, 165] width 100 height 9
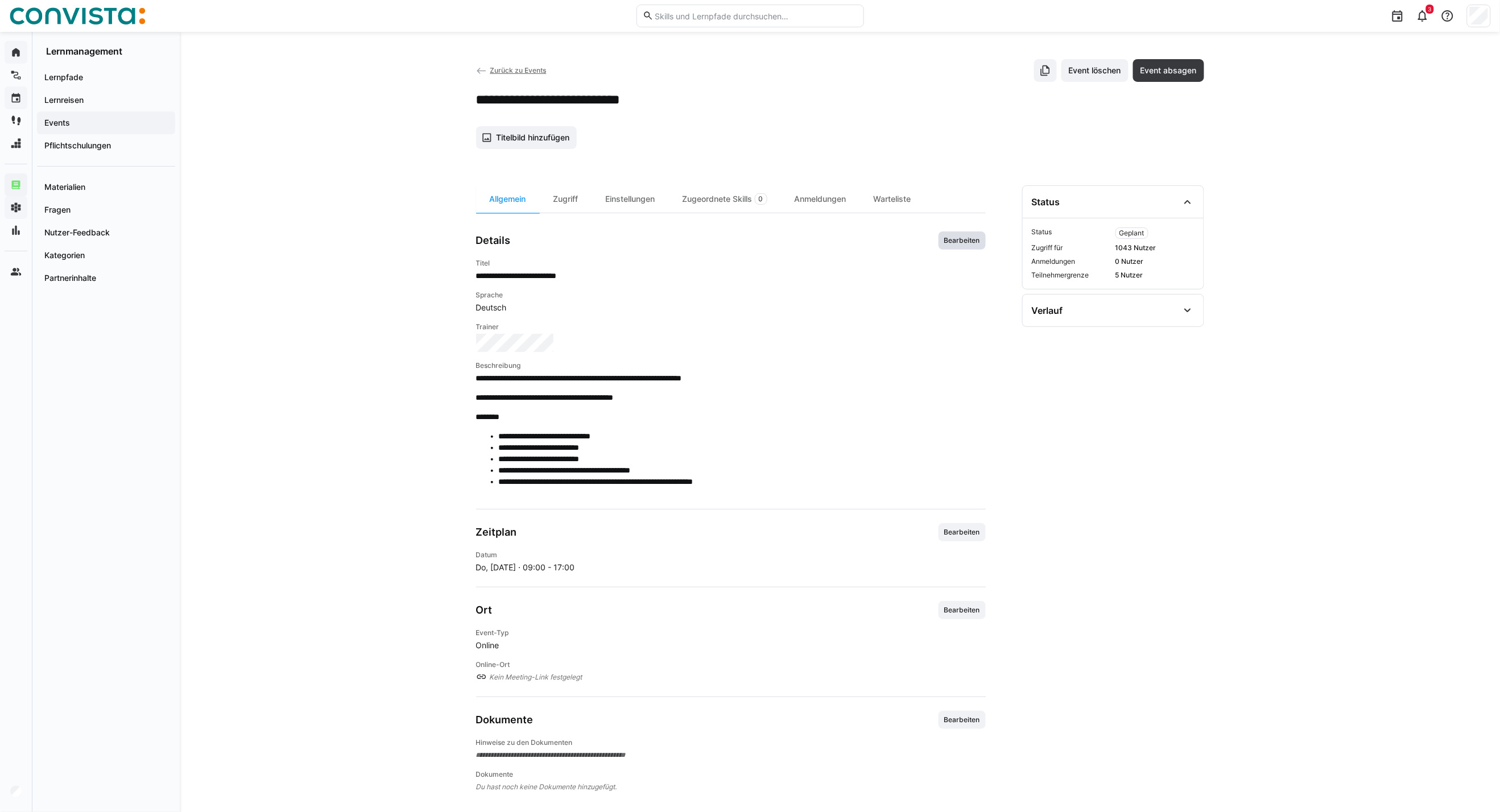
click at [962, 239] on span "Bearbeiten" at bounding box center [962, 241] width 38 height 9
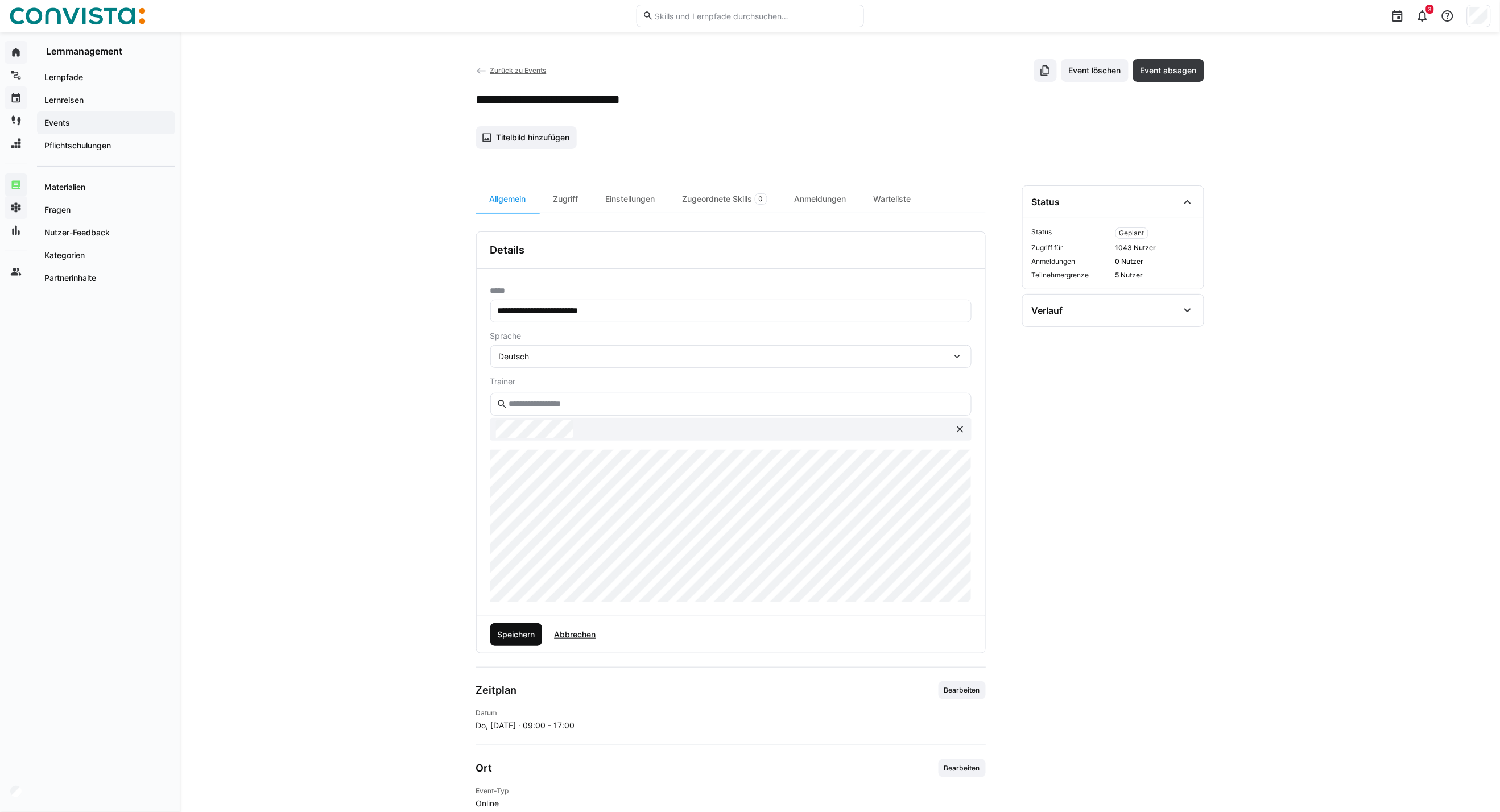
click at [509, 584] on span "Speichern" at bounding box center [516, 635] width 41 height 12
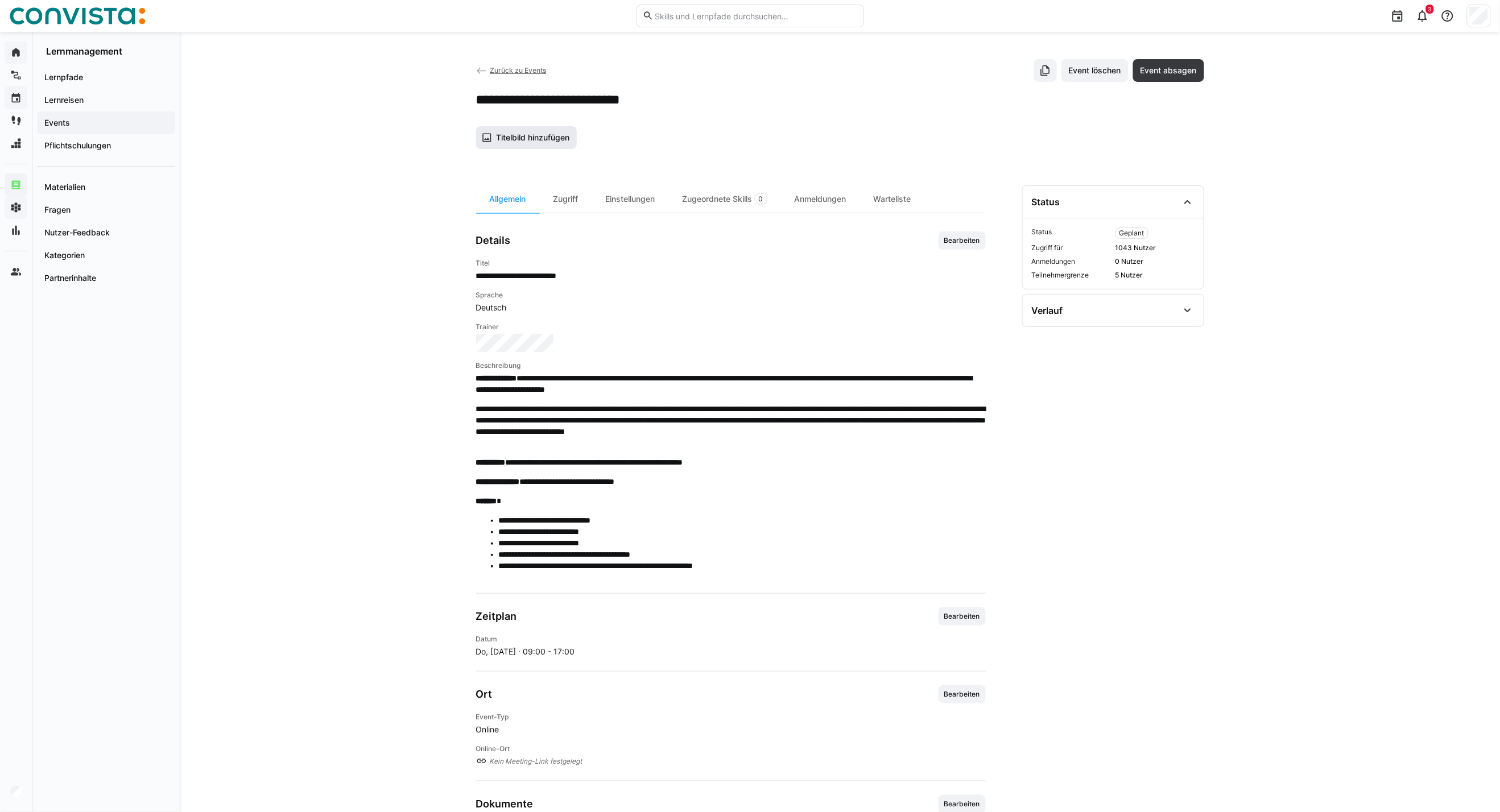
click at [551, 137] on span "Titelbild hinzufügen" at bounding box center [533, 138] width 77 height 12
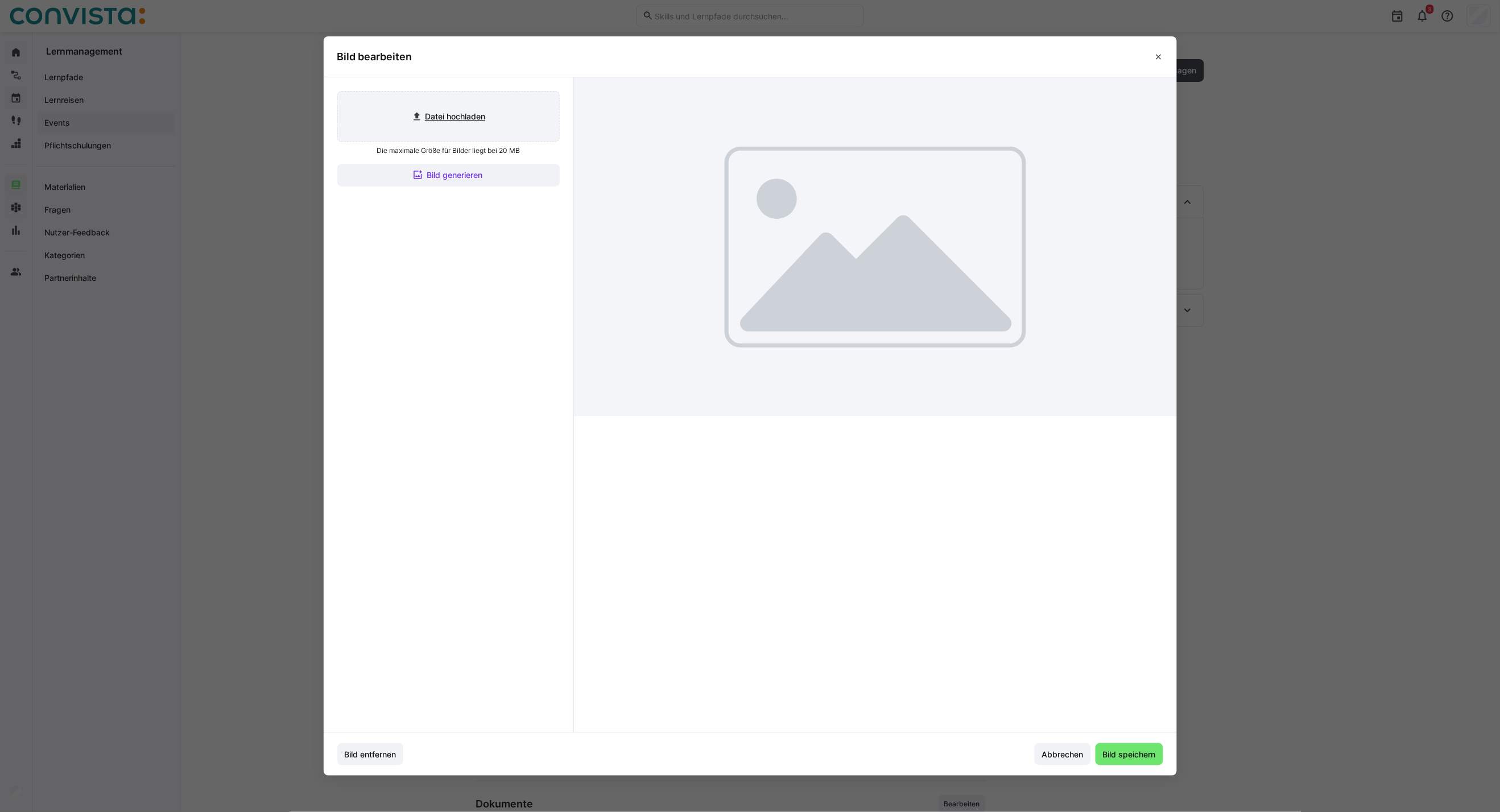
click at [461, 135] on input "file" at bounding box center [449, 116] width 221 height 50
type input "C:\fakepath\CoE EAM_inaktiv.jpg"
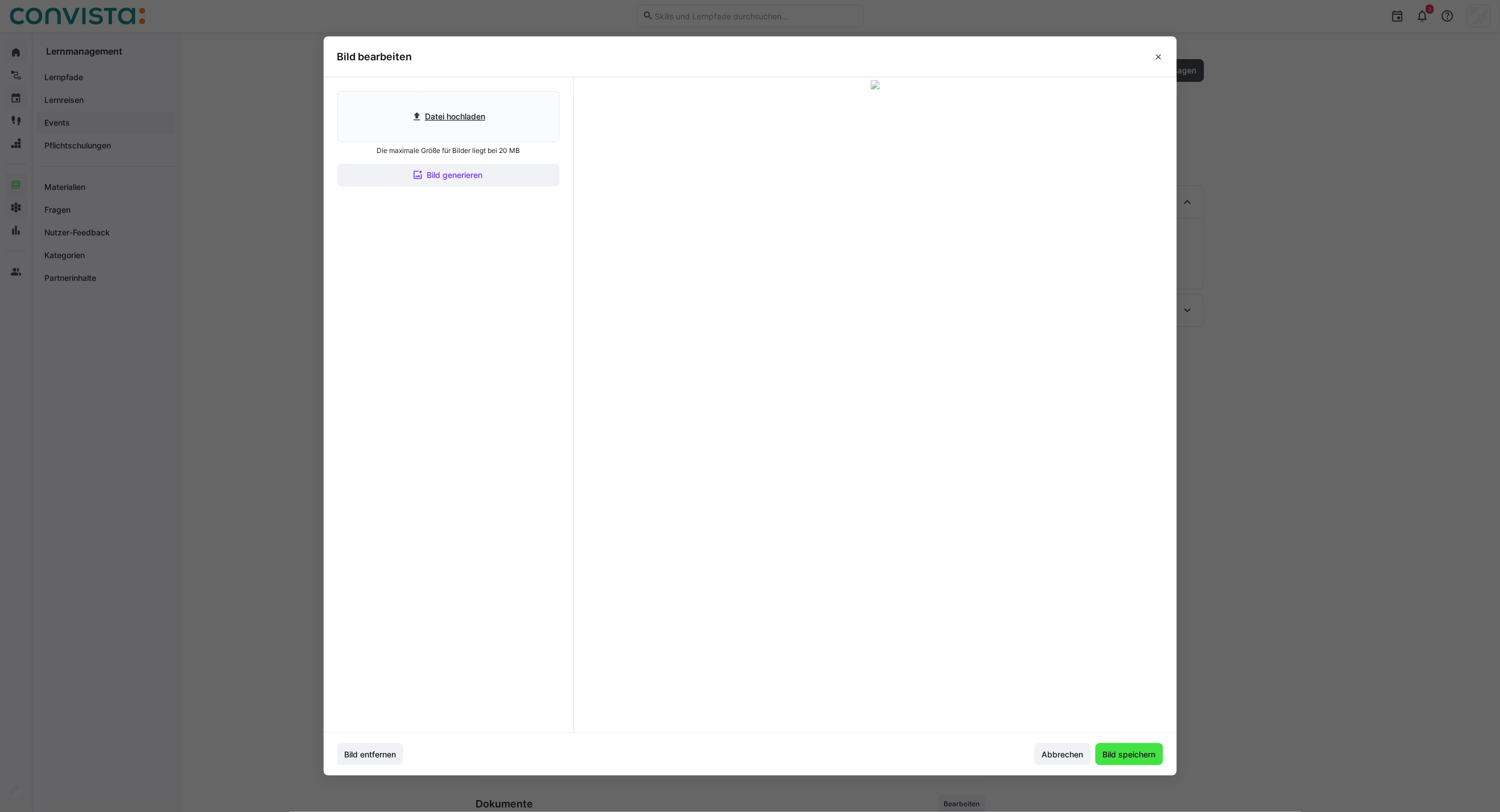
click at [1105, 584] on span "Bild speichern" at bounding box center [1129, 755] width 56 height 12
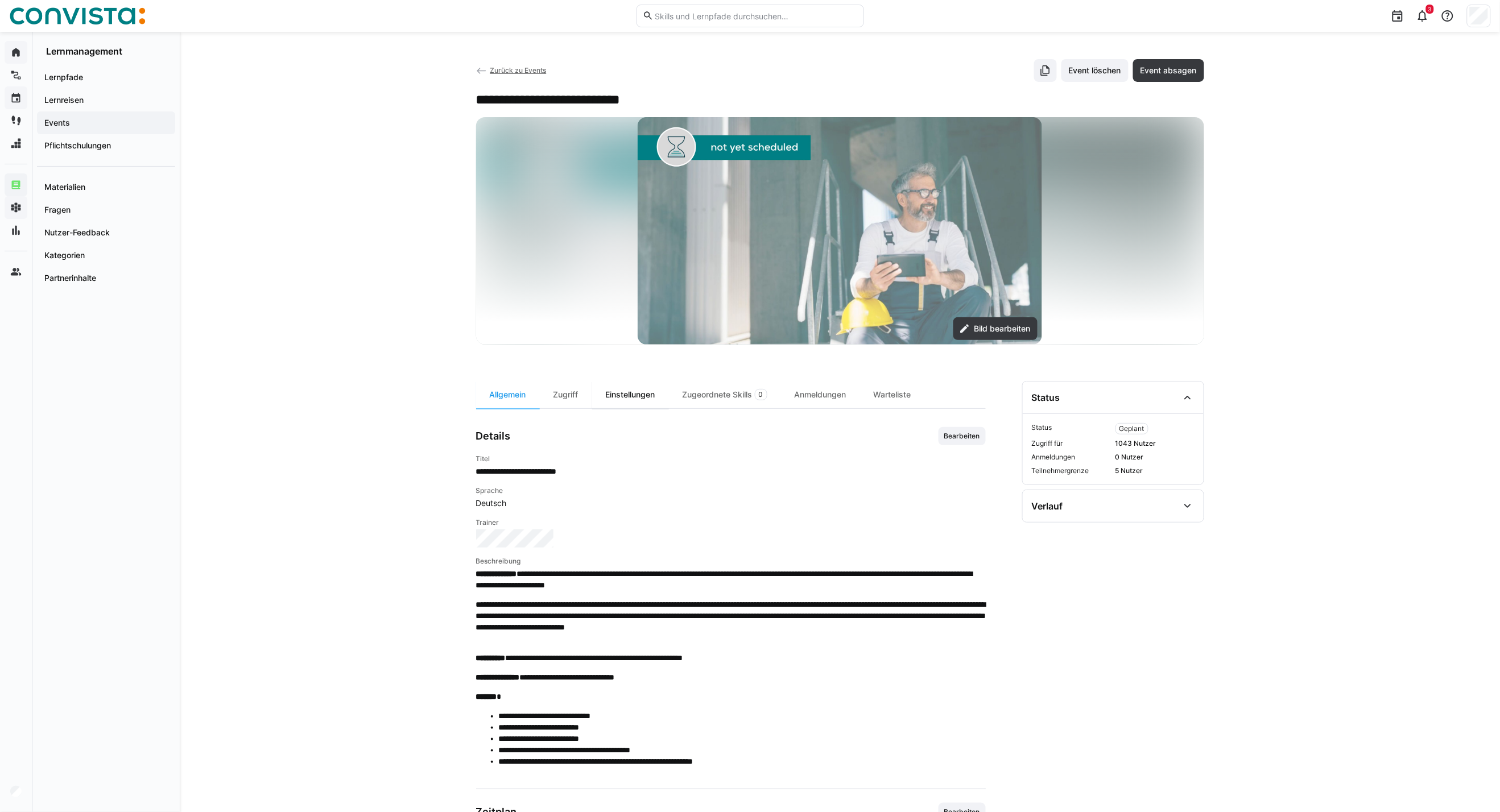
click at [623, 397] on div "Einstellungen" at bounding box center [630, 394] width 77 height 27
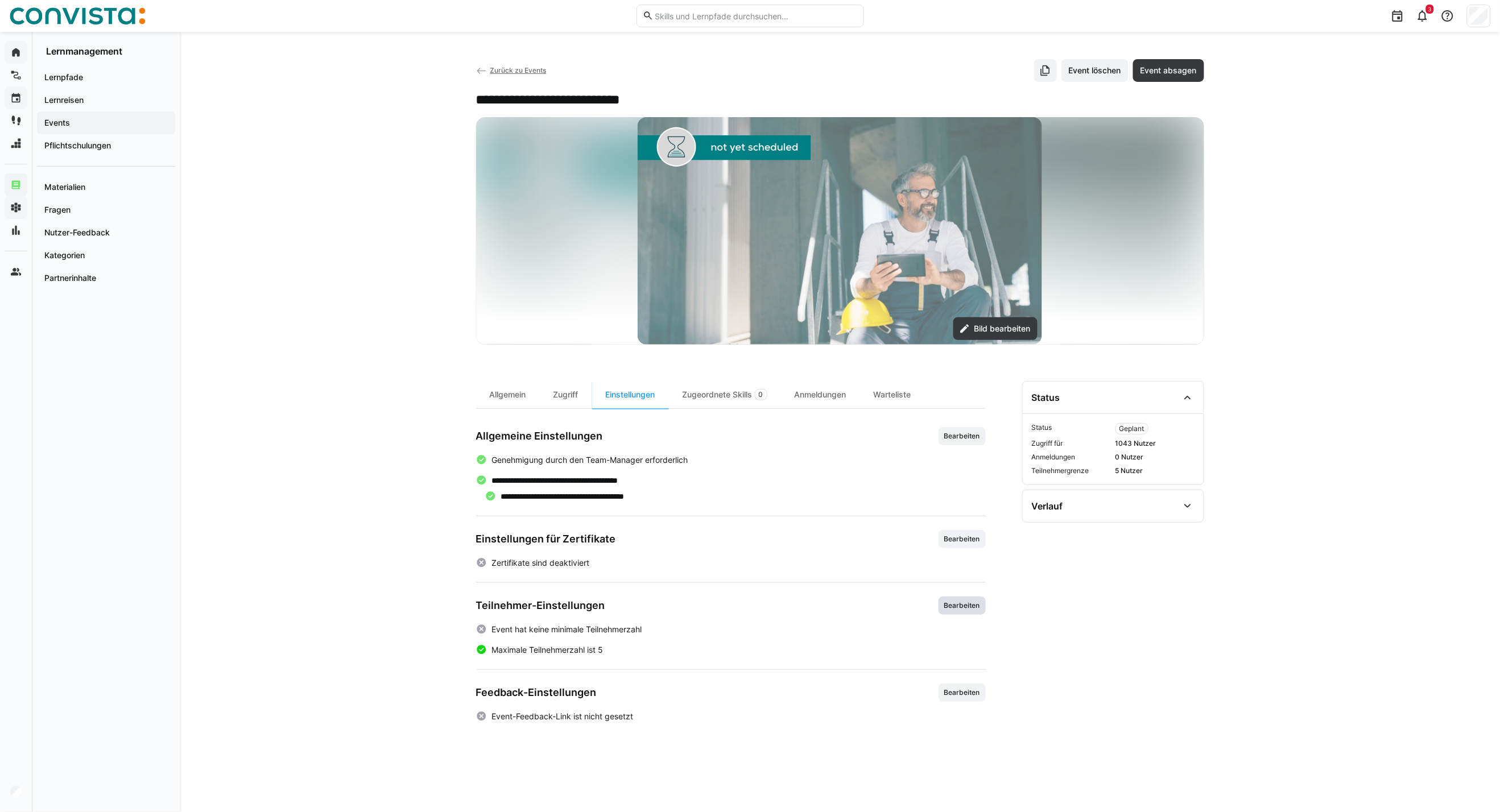
click at [963, 584] on span "Bearbeiten" at bounding box center [962, 605] width 38 height 9
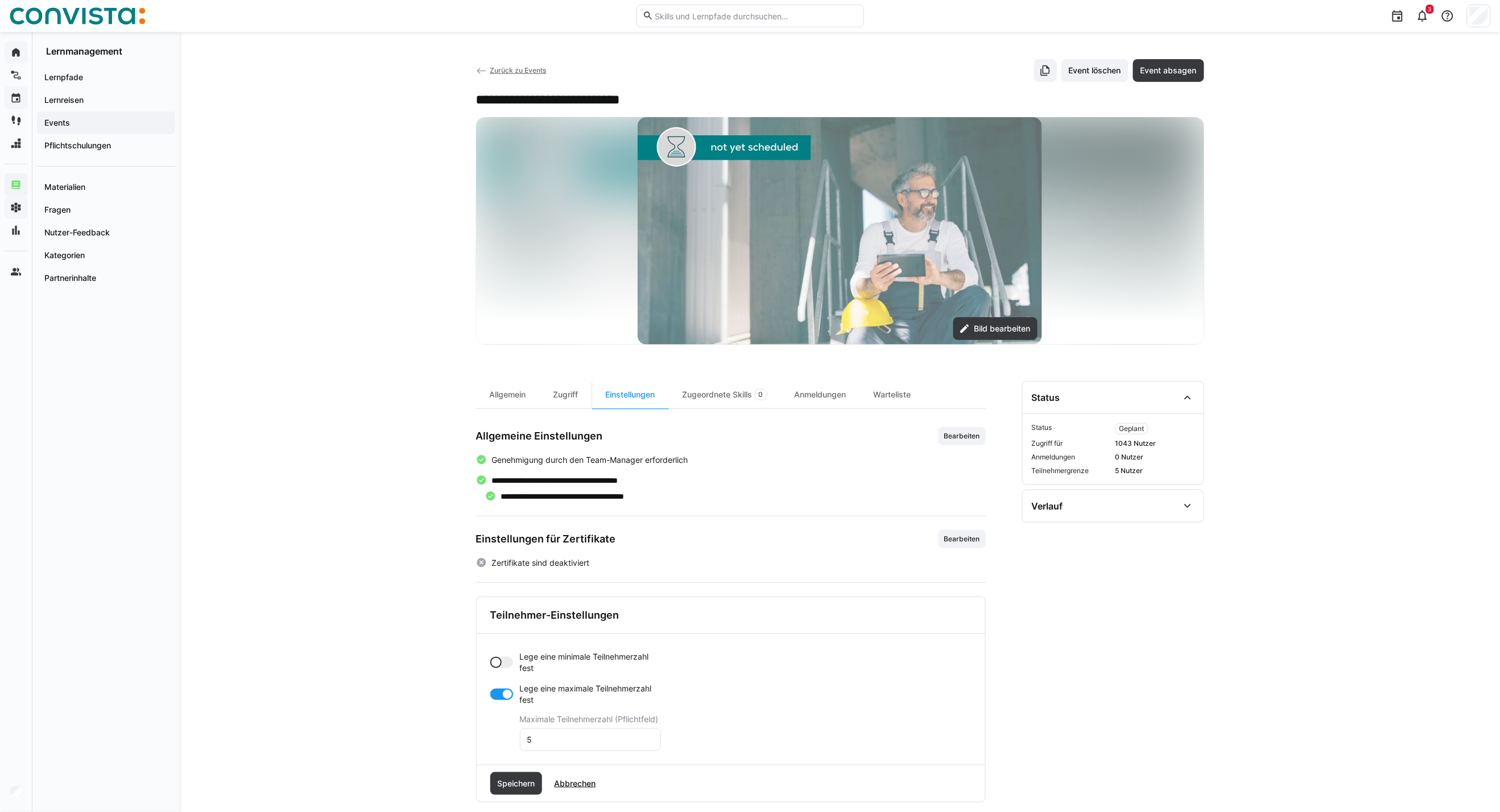
click at [503, 584] on div at bounding box center [501, 662] width 22 height 12
click at [539, 584] on input "0" at bounding box center [590, 708] width 129 height 10
type input "6"
click at [497, 584] on div at bounding box center [501, 740] width 22 height 12
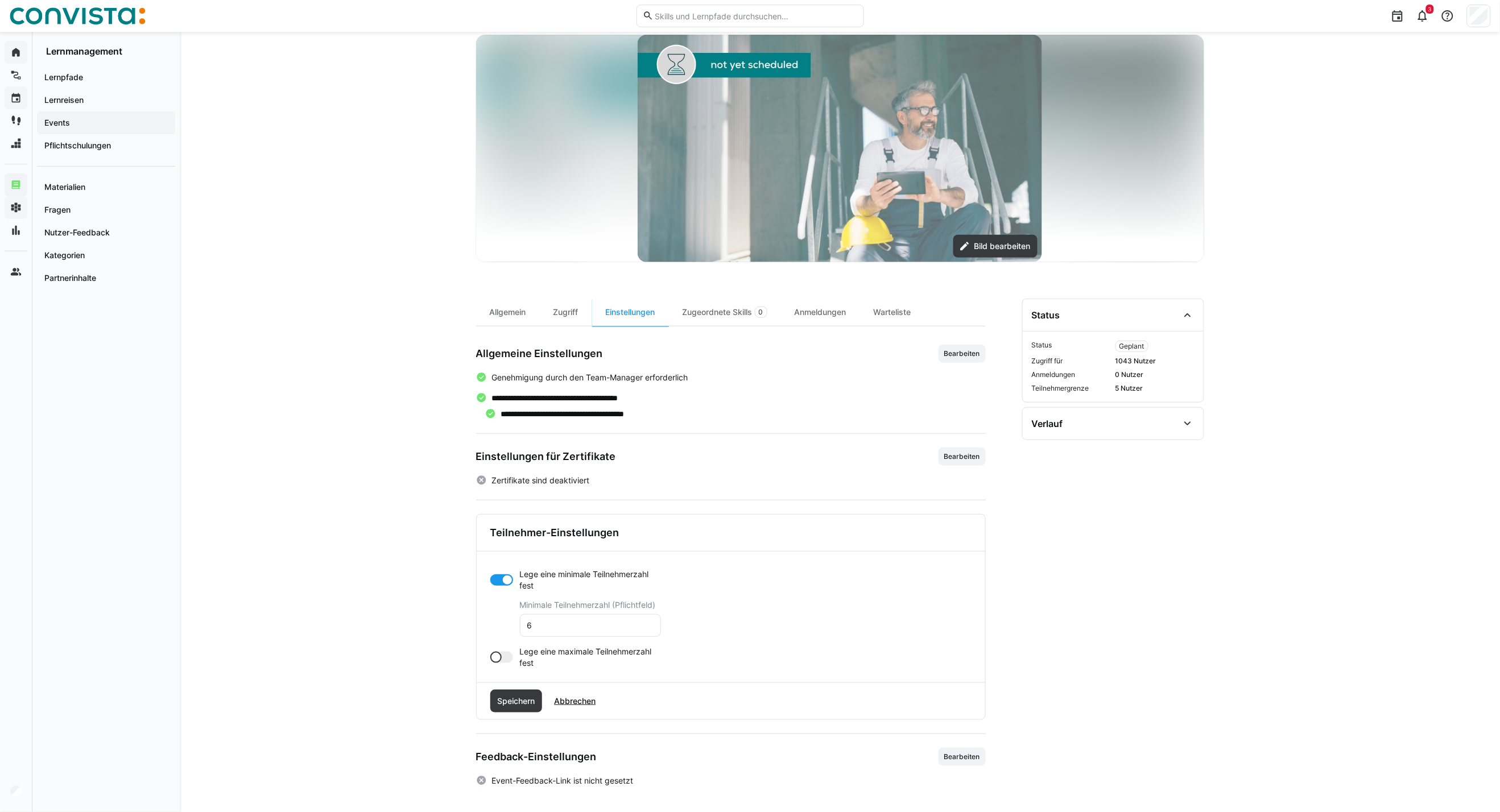
scroll to position [84, 0]
click at [527, 584] on span "Speichern" at bounding box center [516, 699] width 41 height 12
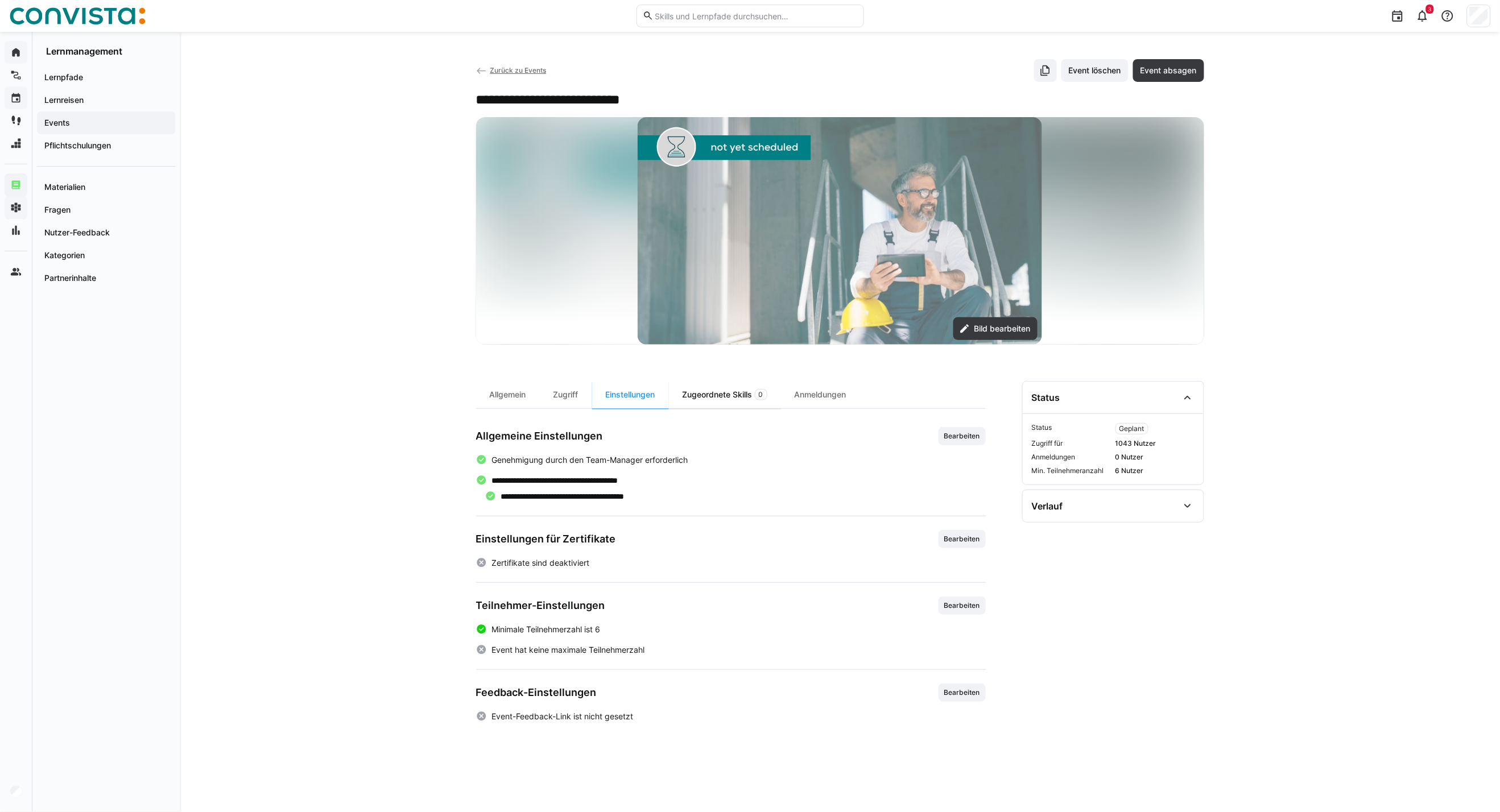
scroll to position [0, 0]
click at [725, 401] on div "Zugeordnete Skills 0" at bounding box center [725, 394] width 112 height 27
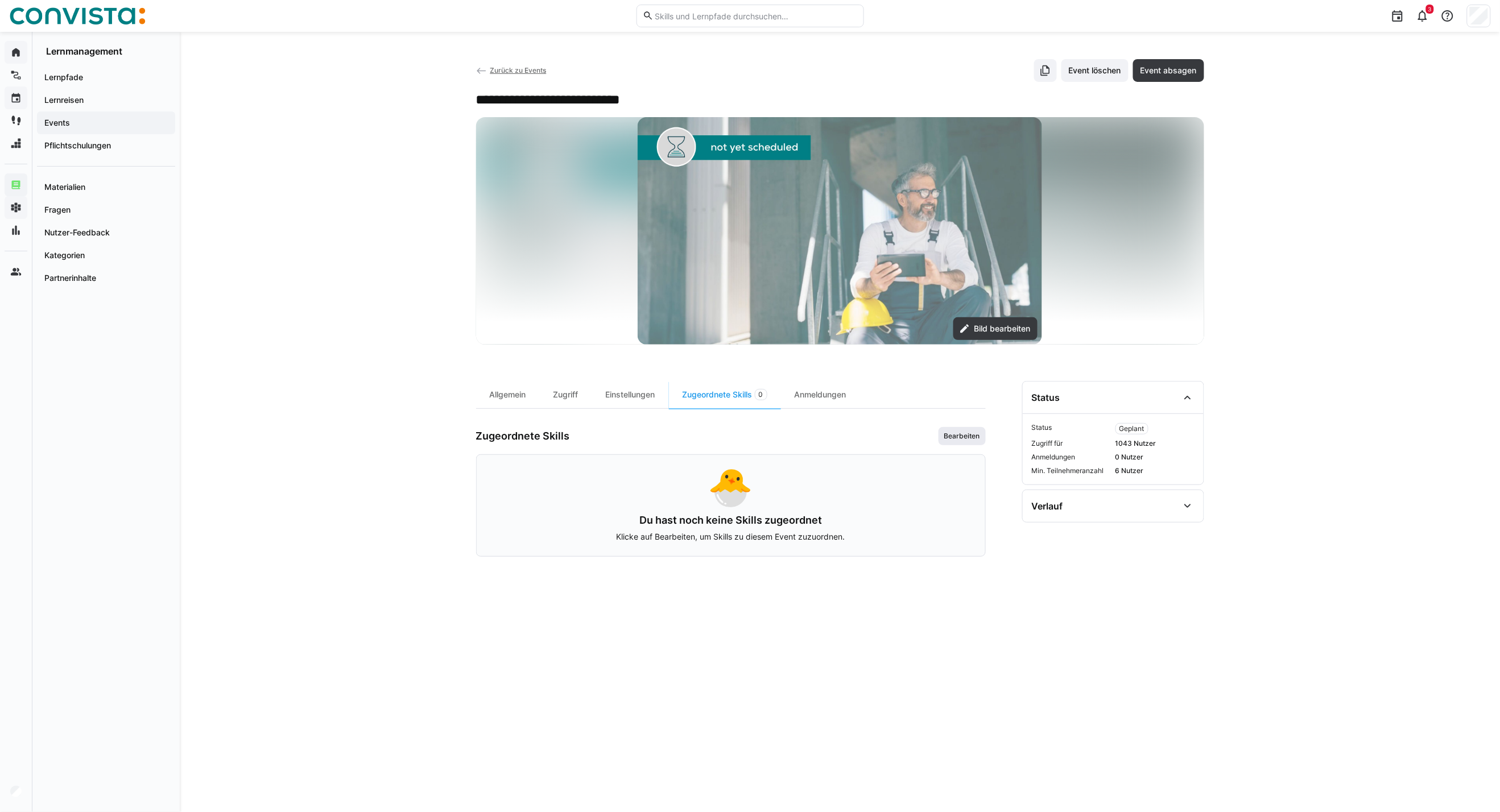
click at [954, 445] on span "Bearbeiten" at bounding box center [962, 436] width 47 height 18
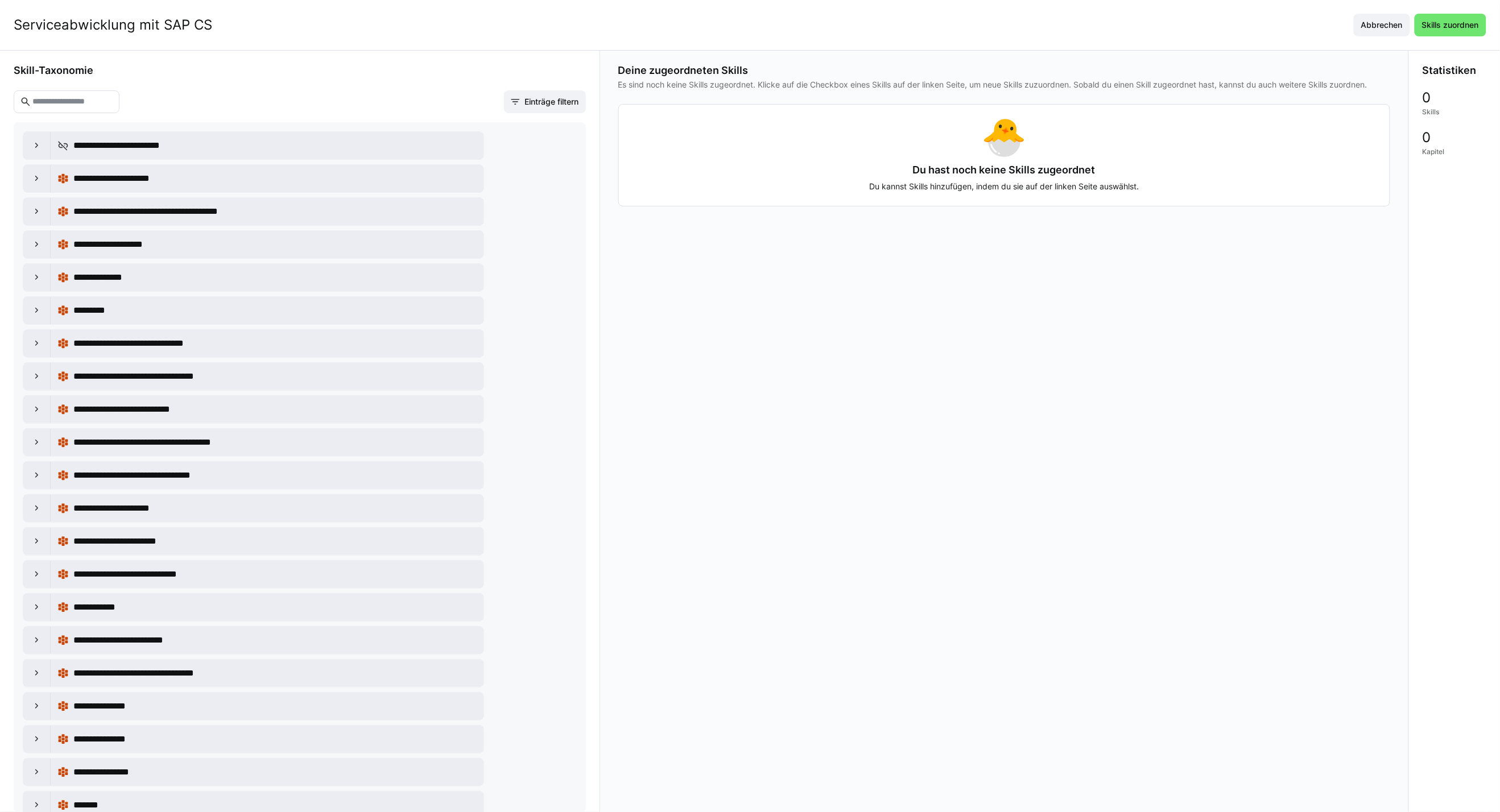
click at [82, 103] on input "text" at bounding box center [72, 102] width 82 height 10
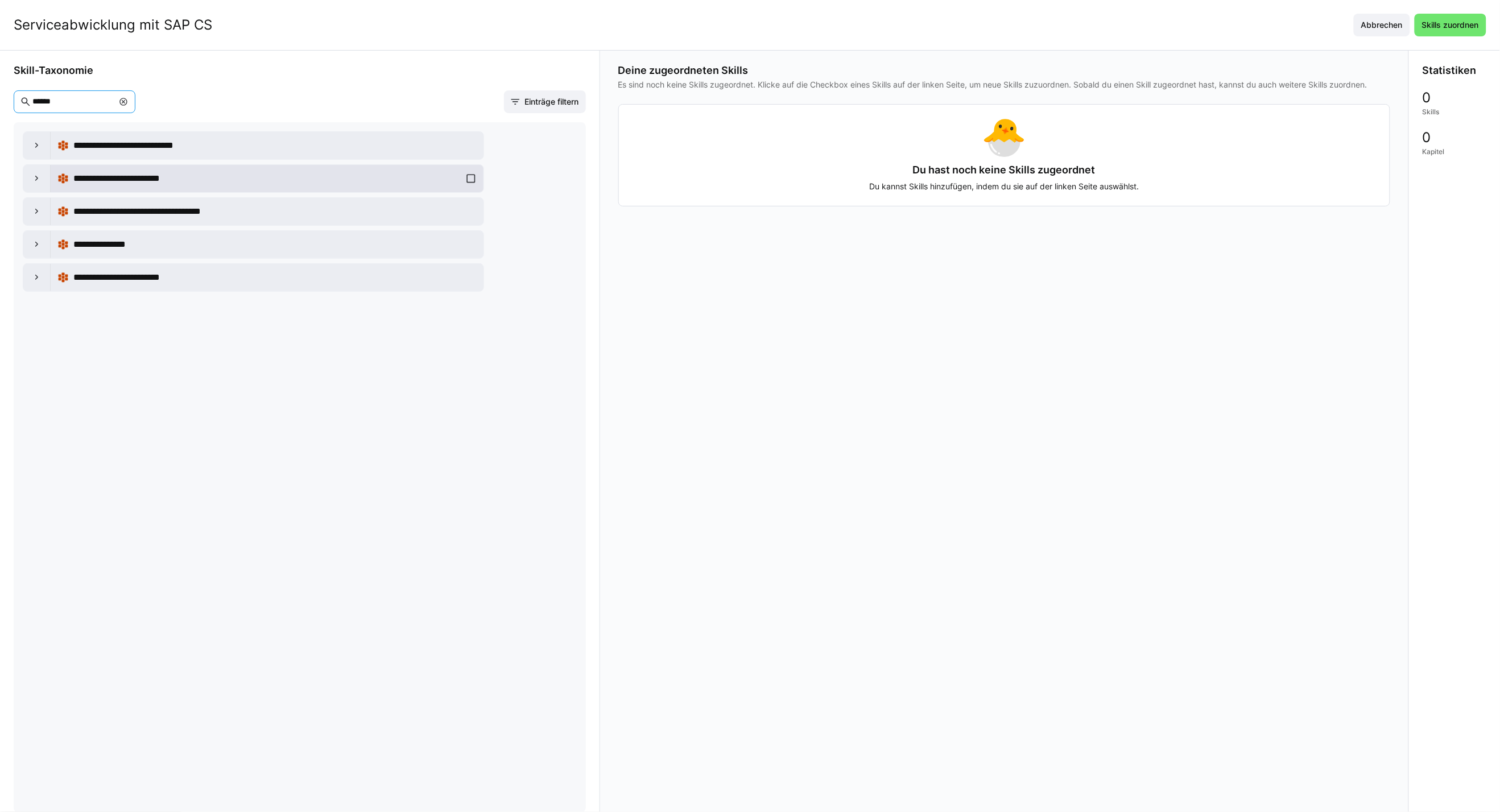
type input "******"
click at [474, 181] on div "**********" at bounding box center [267, 178] width 419 height 22
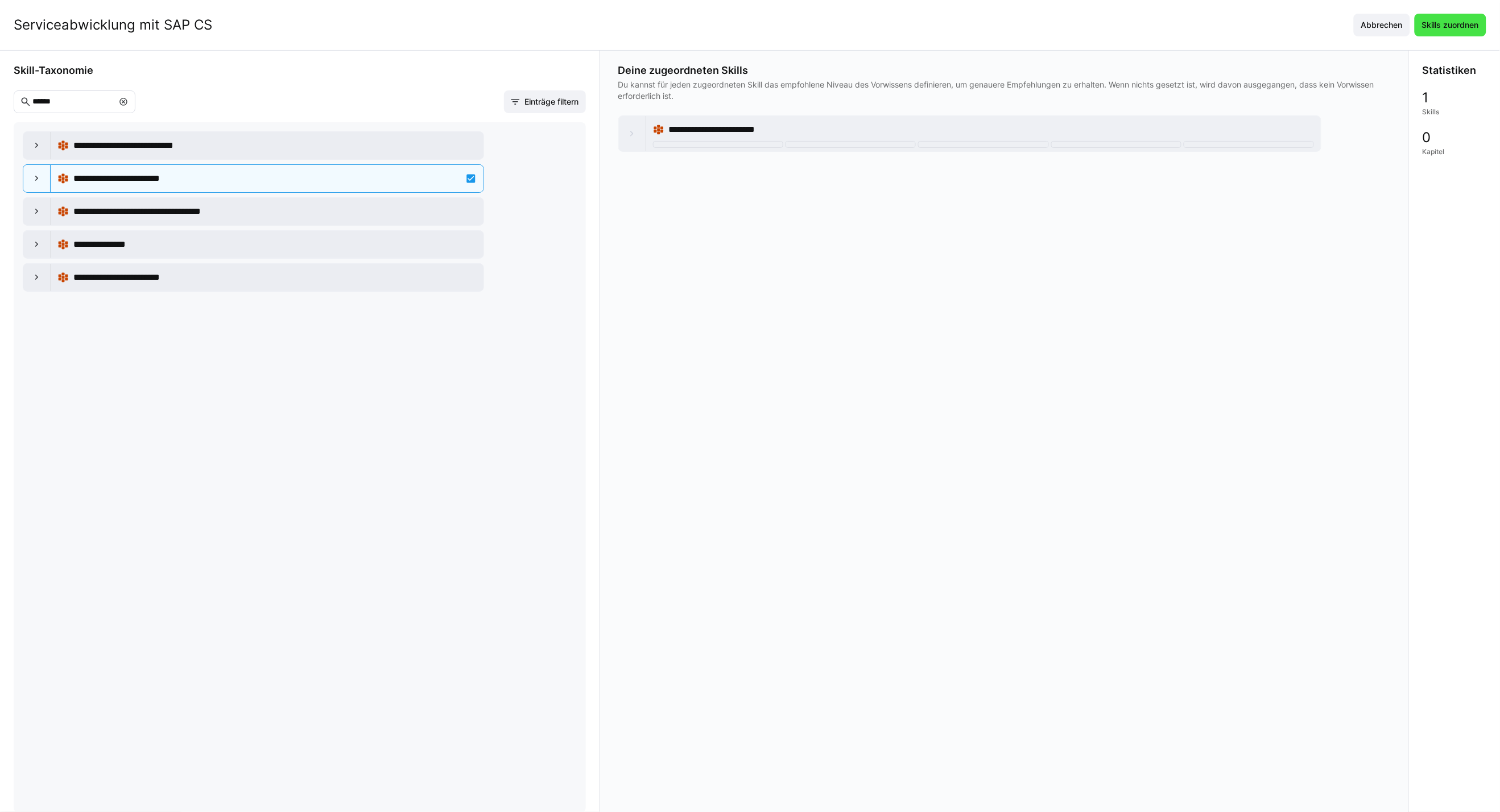
click at [1105, 25] on span "Skills zuordnen" at bounding box center [1449, 25] width 60 height 12
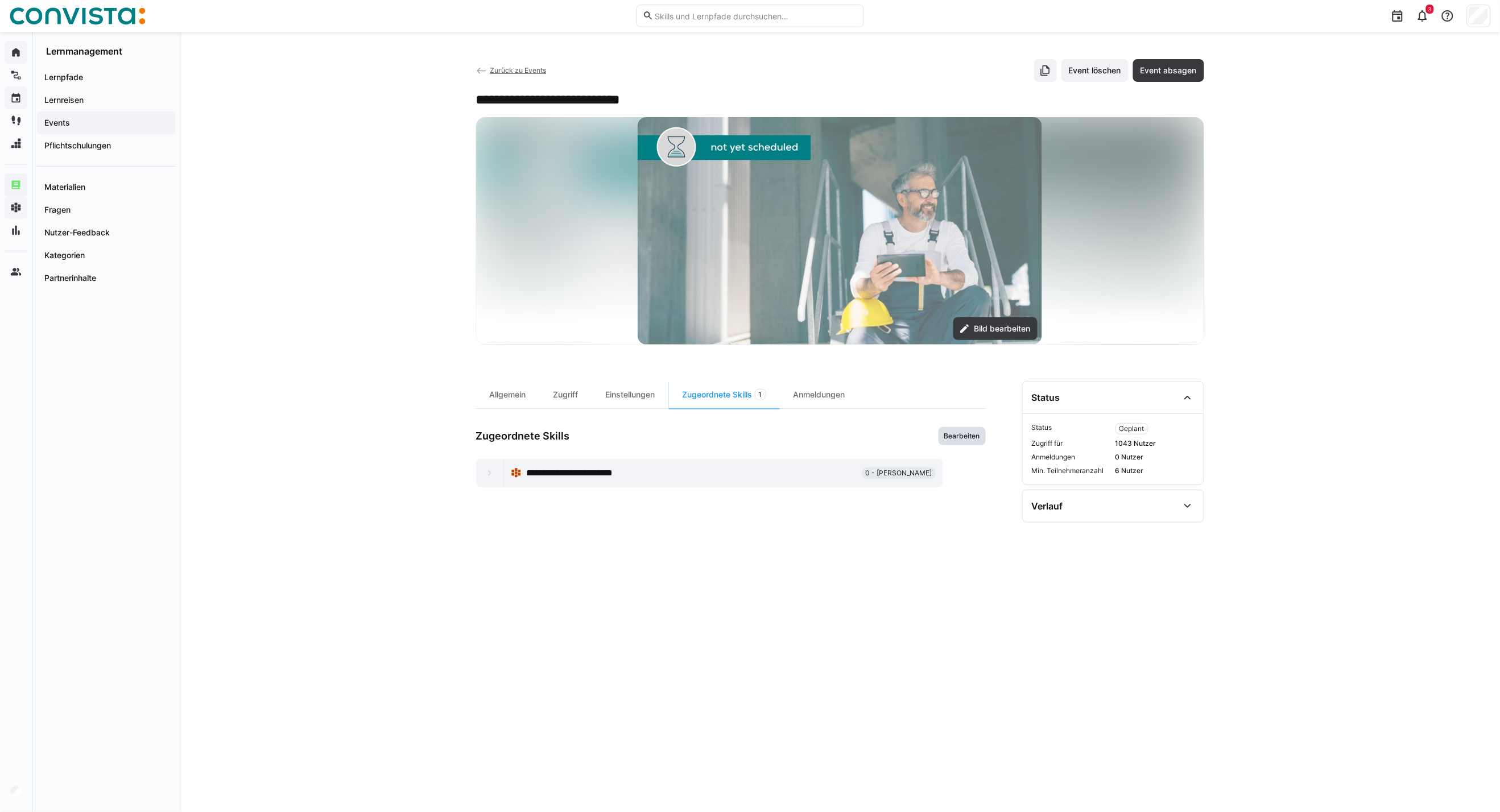
click at [965, 442] on span "Bearbeiten" at bounding box center [962, 436] width 47 height 18
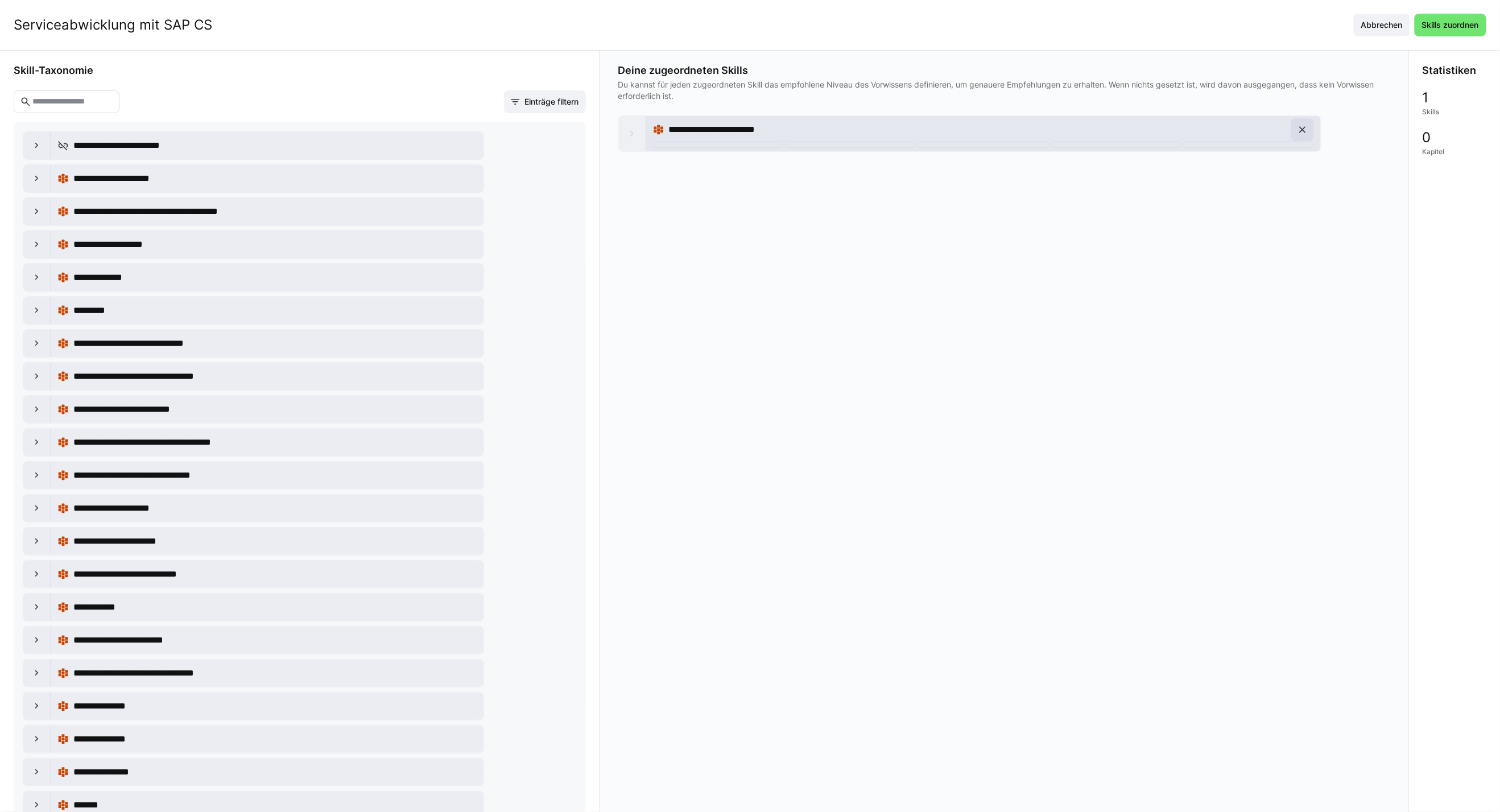
click at [1105, 127] on eds-icon at bounding box center [1303, 130] width 12 height 12
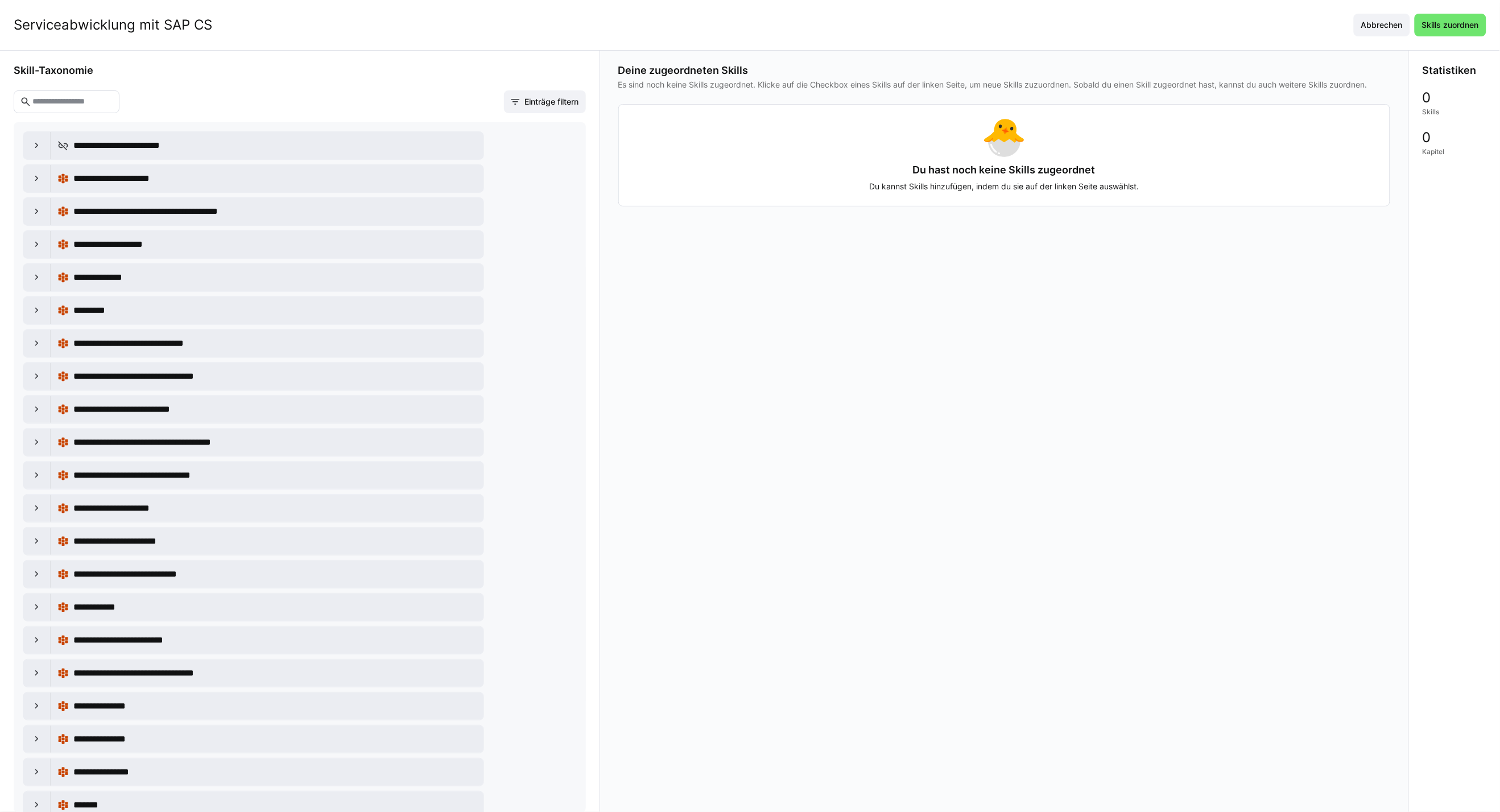
click at [41, 100] on input "text" at bounding box center [72, 102] width 82 height 10
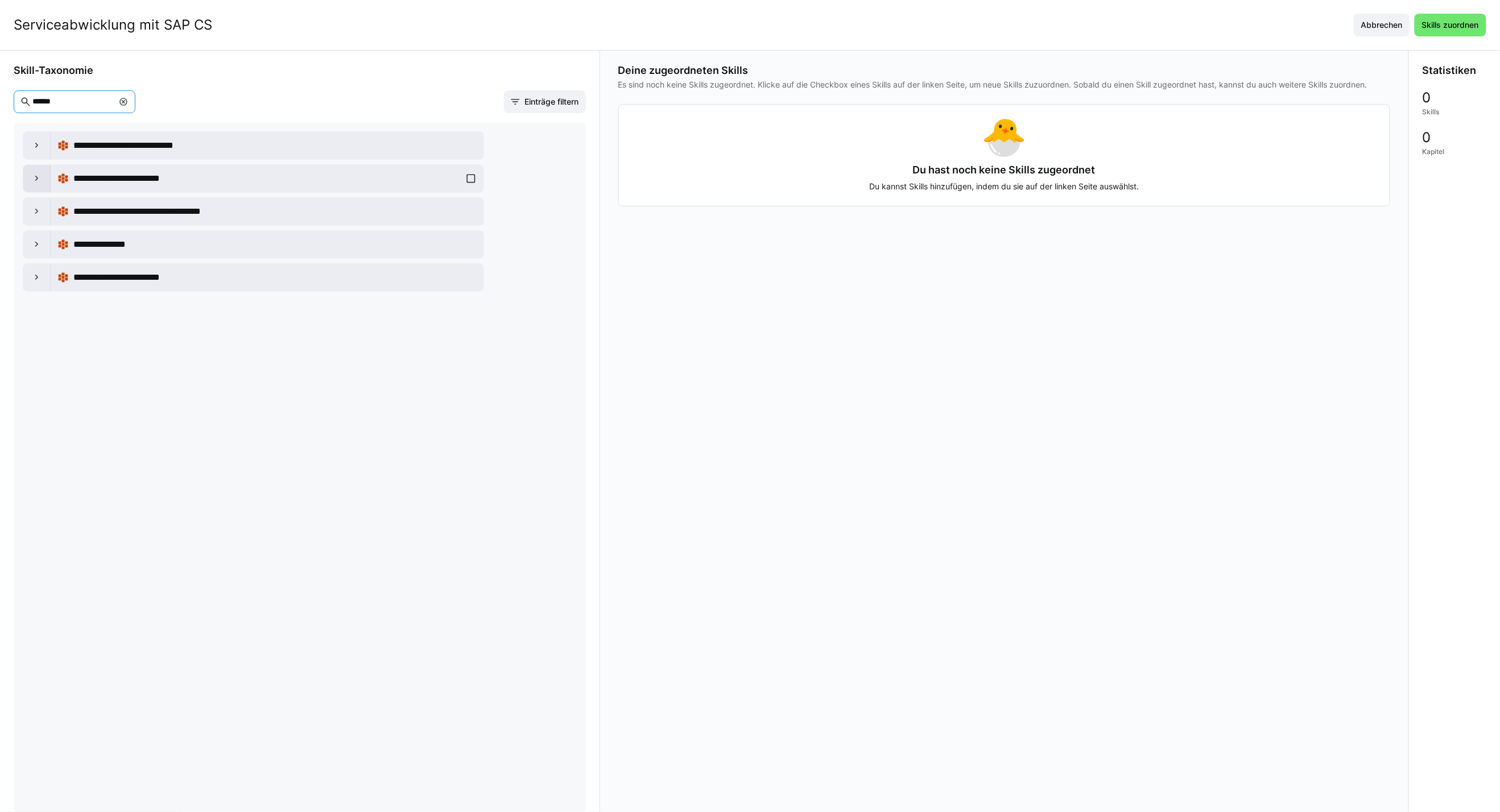
type input "******"
click at [30, 178] on div at bounding box center [37, 178] width 27 height 27
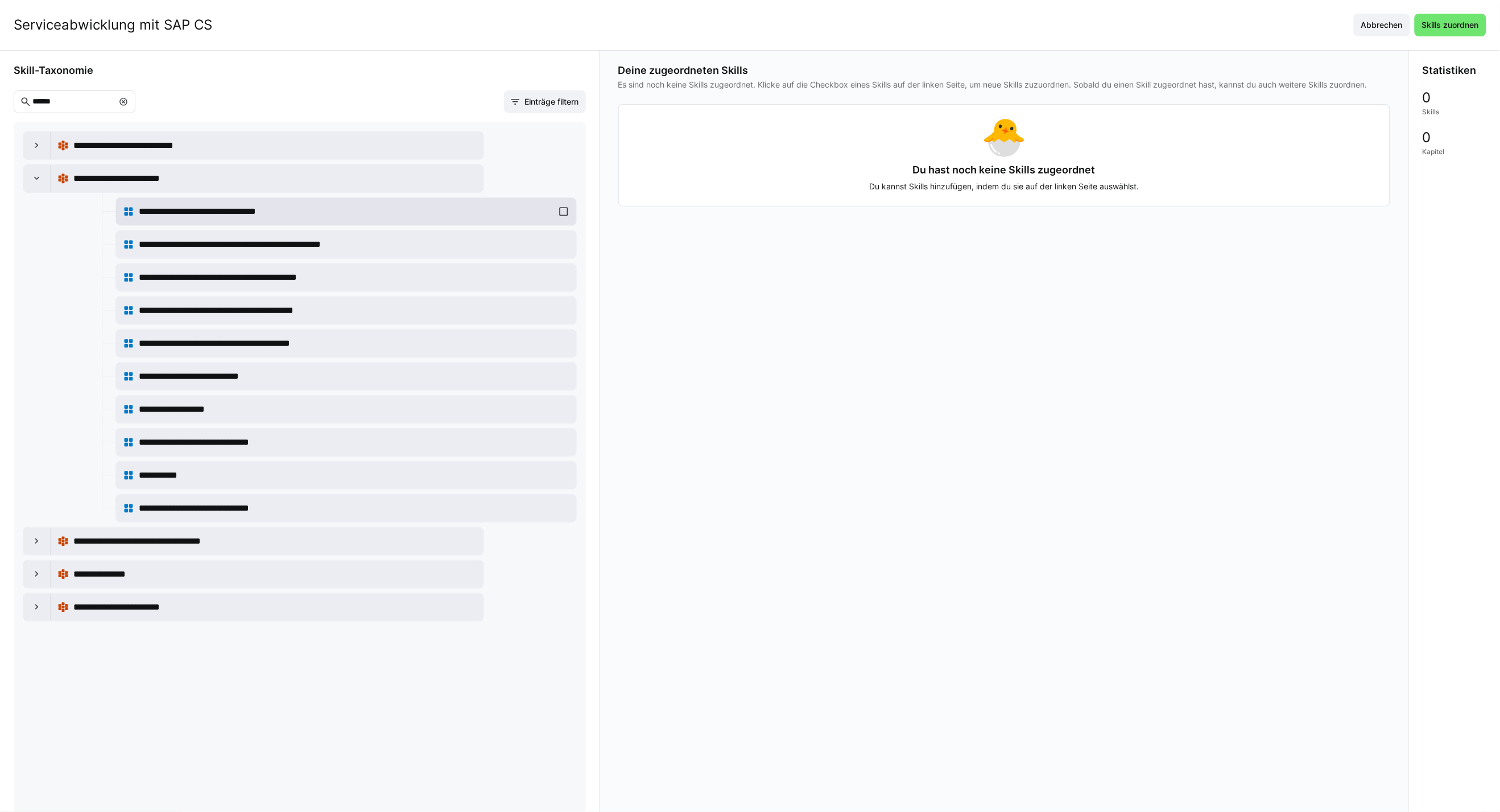
click at [558, 210] on div "**********" at bounding box center [346, 211] width 447 height 22
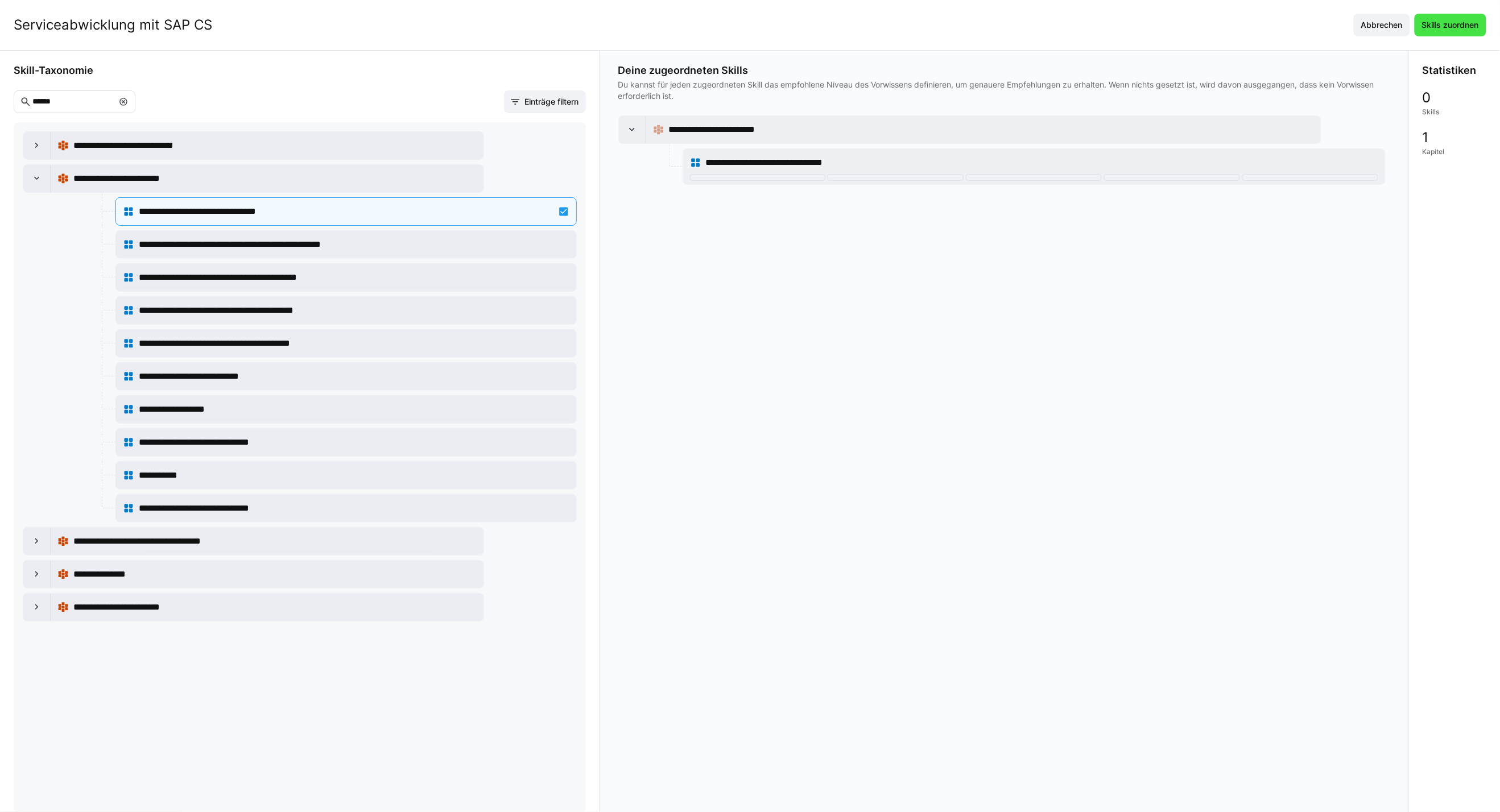
click at [1105, 30] on span "Skills zuordnen" at bounding box center [1449, 25] width 60 height 12
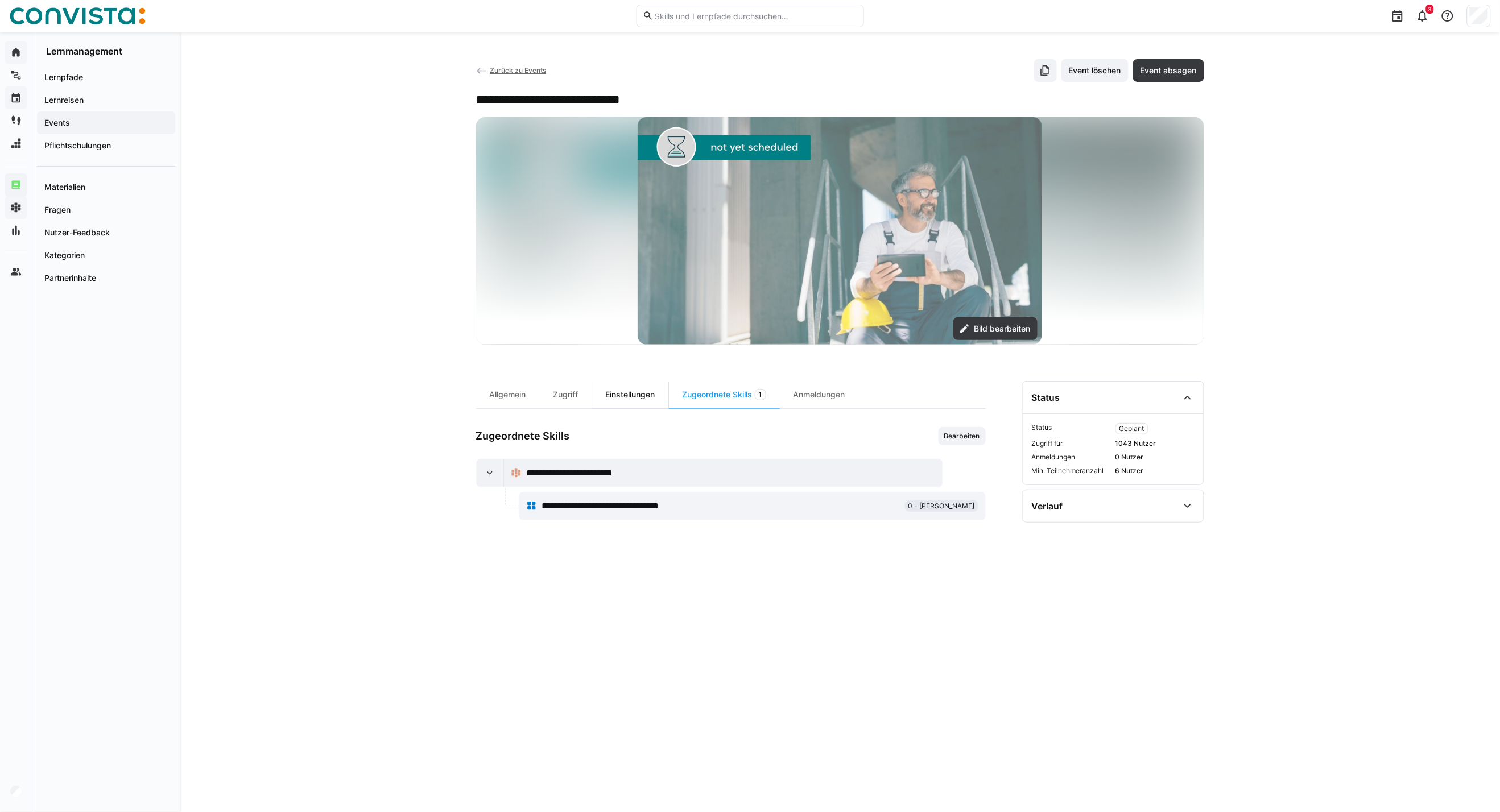
click at [628, 397] on div "Einstellungen" at bounding box center [630, 394] width 77 height 27
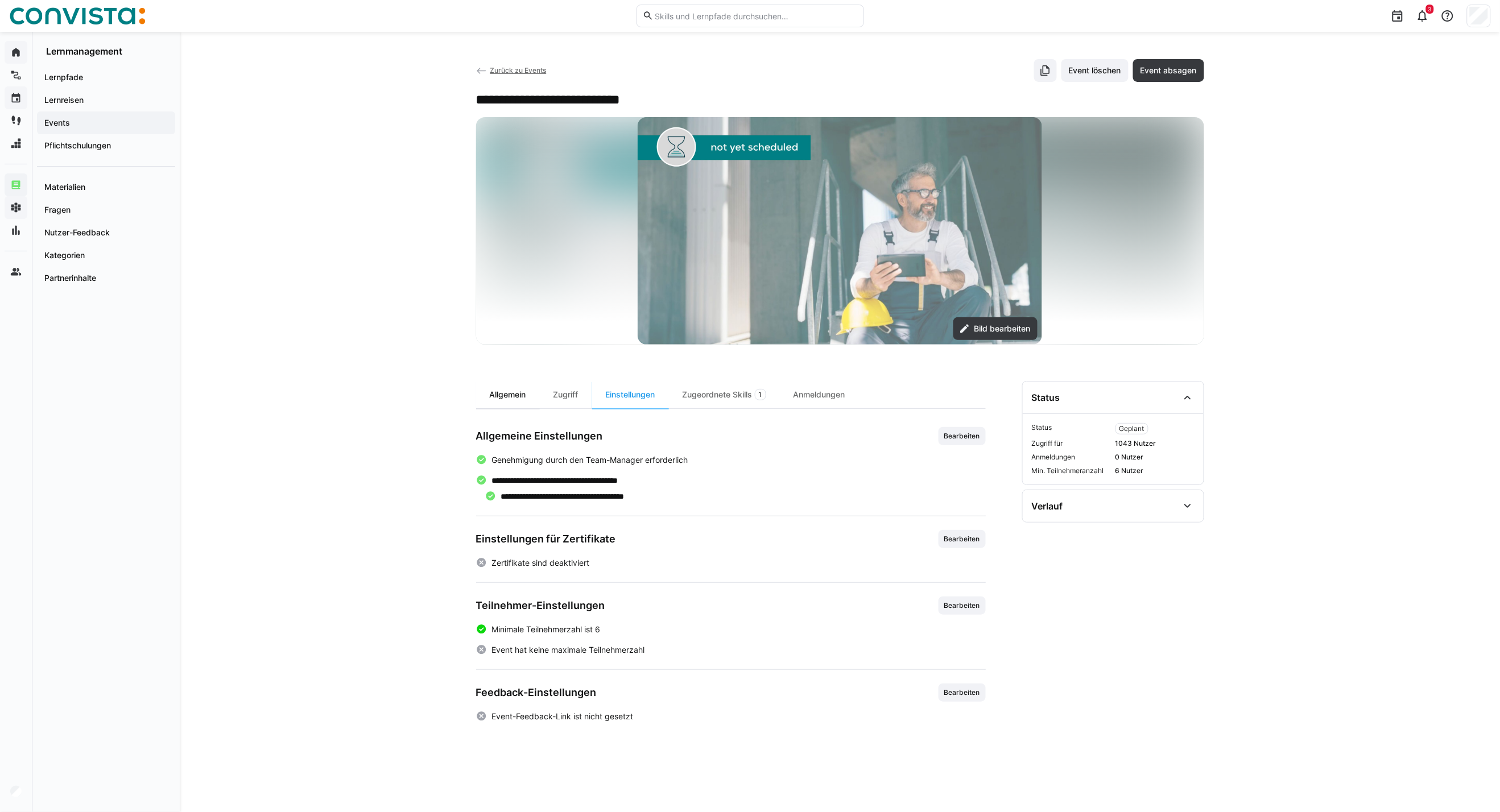
click at [493, 386] on div "Allgemein" at bounding box center [508, 394] width 64 height 27
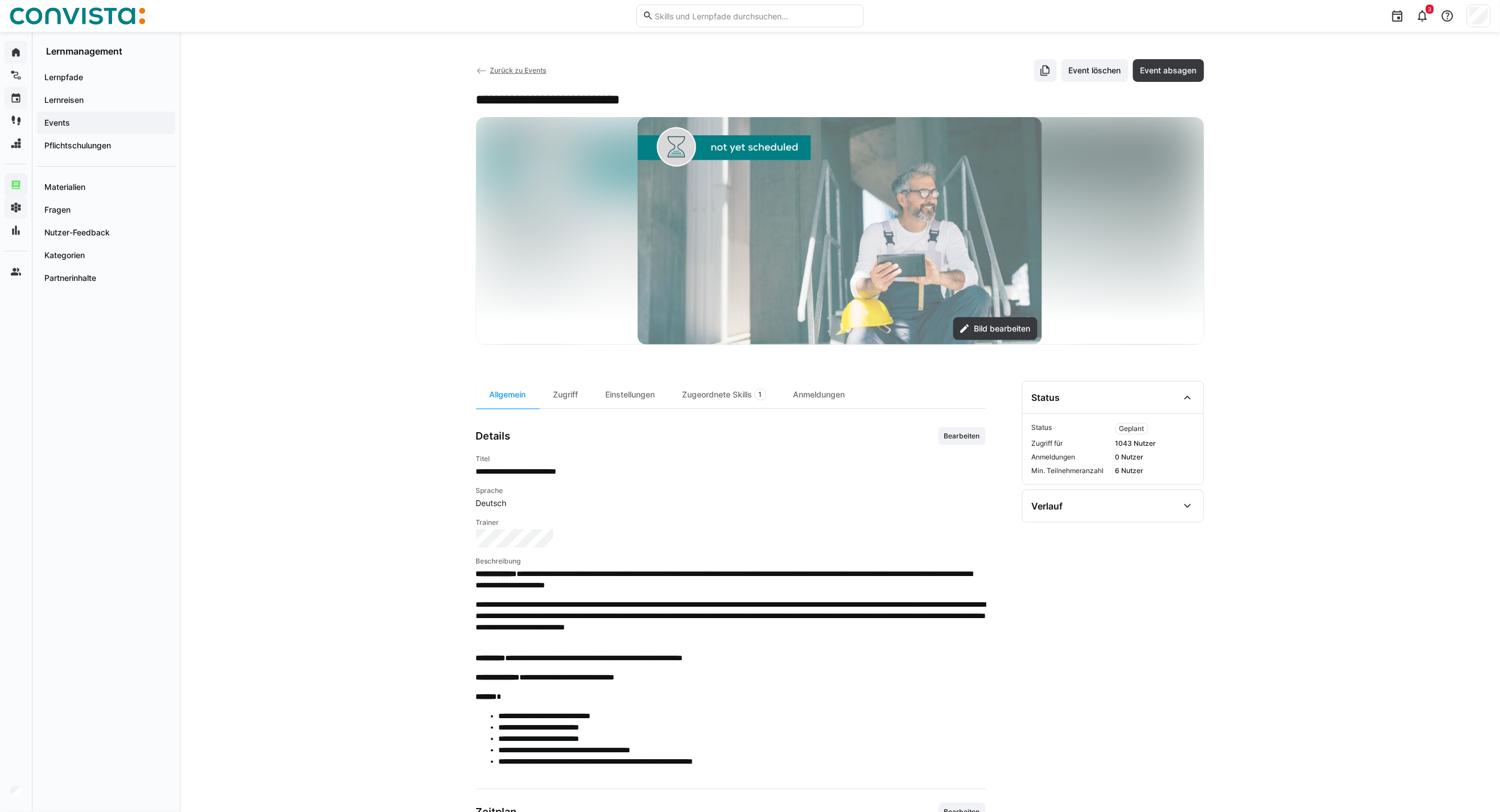
click at [514, 71] on span "Zurück zu Events" at bounding box center [518, 70] width 56 height 9
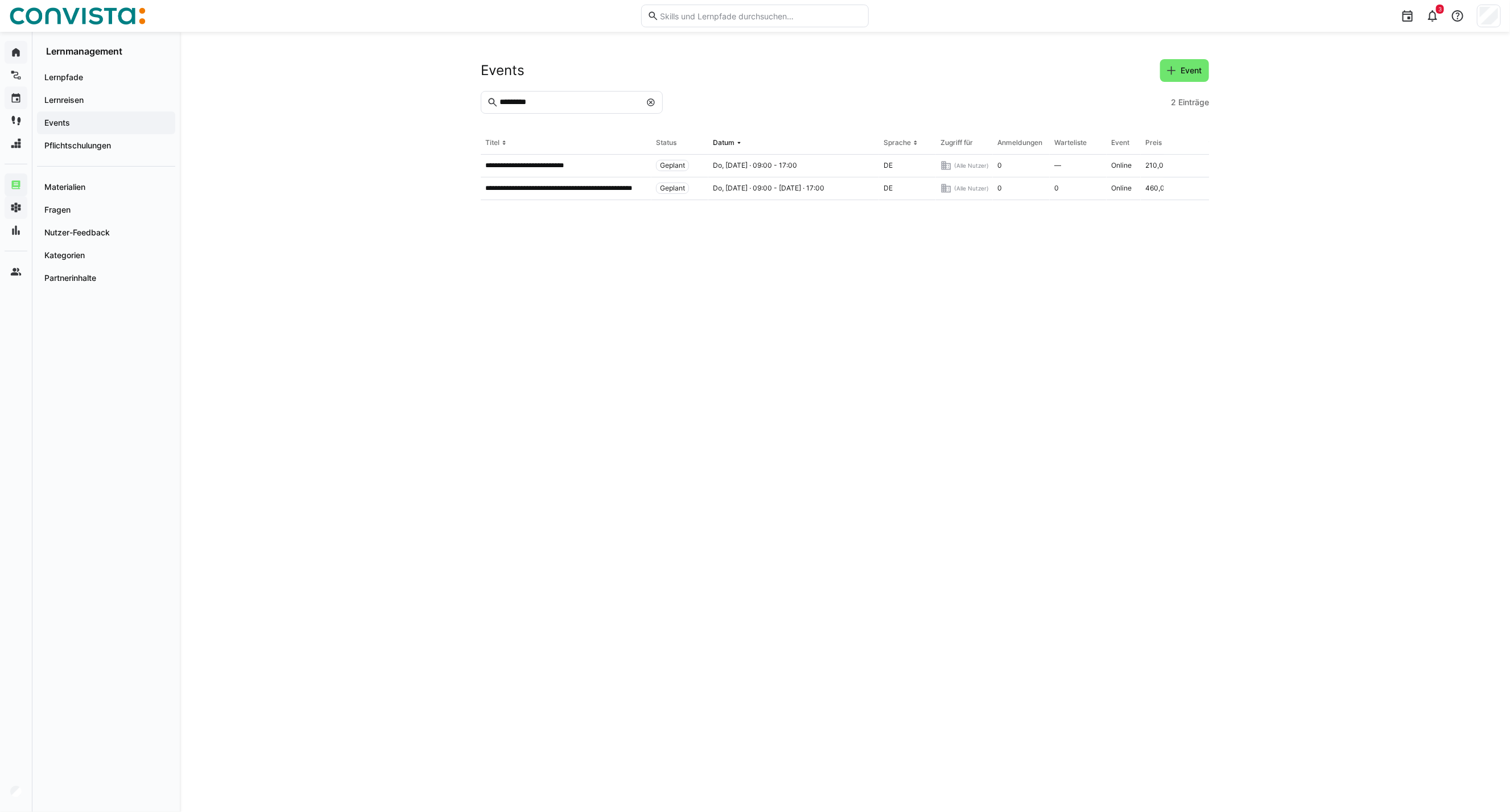
click at [509, 105] on input "*********" at bounding box center [570, 103] width 142 height 10
drag, startPoint x: 533, startPoint y: 104, endPoint x: 518, endPoint y: 99, distance: 15.8
click at [533, 104] on input "*********" at bounding box center [570, 103] width 142 height 10
click at [518, 99] on input "*********" at bounding box center [570, 103] width 142 height 10
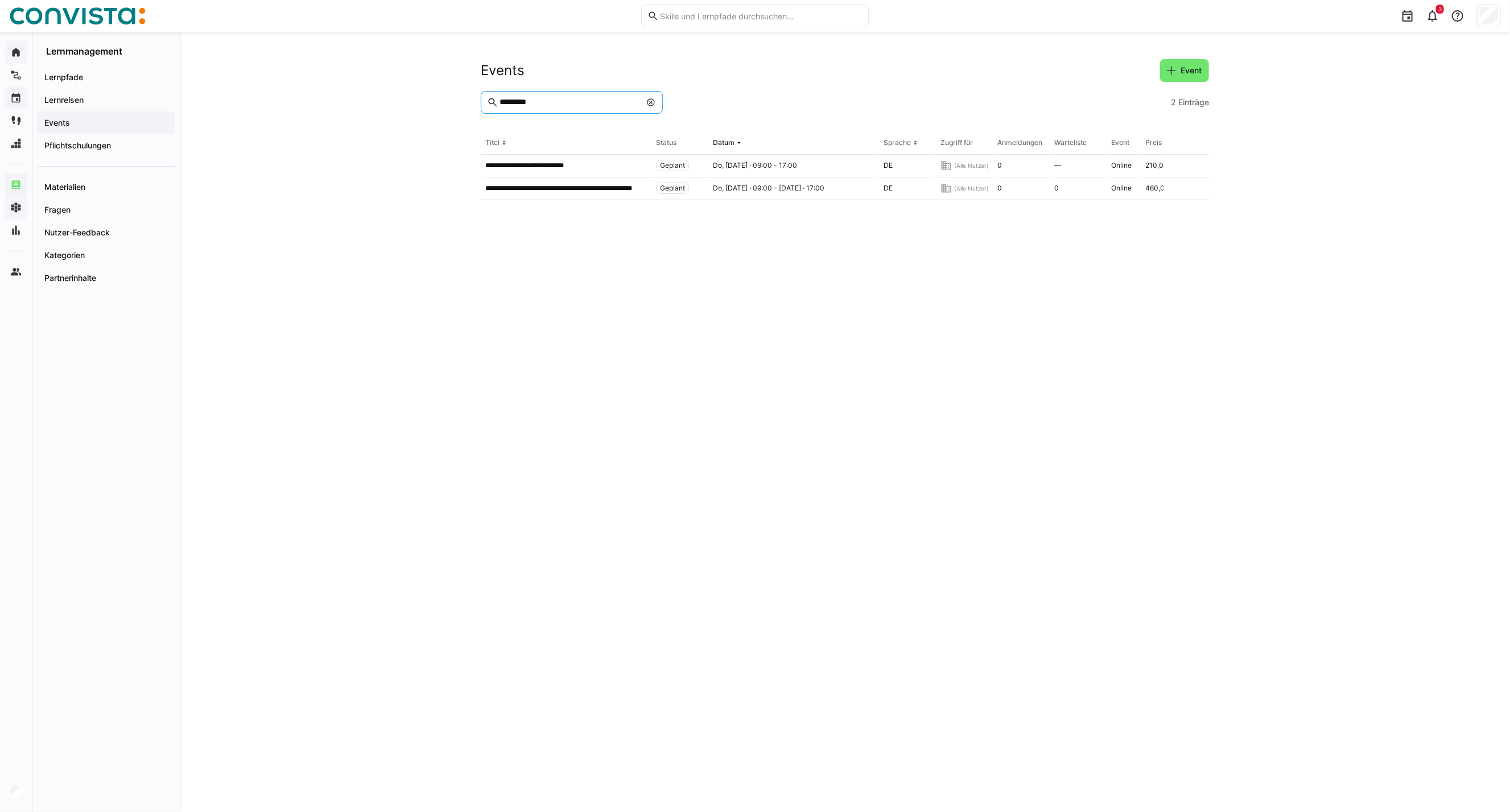
click at [518, 99] on input "*********" at bounding box center [570, 103] width 142 height 10
type input "**********"
click at [517, 164] on p "**********" at bounding box center [526, 165] width 83 height 9
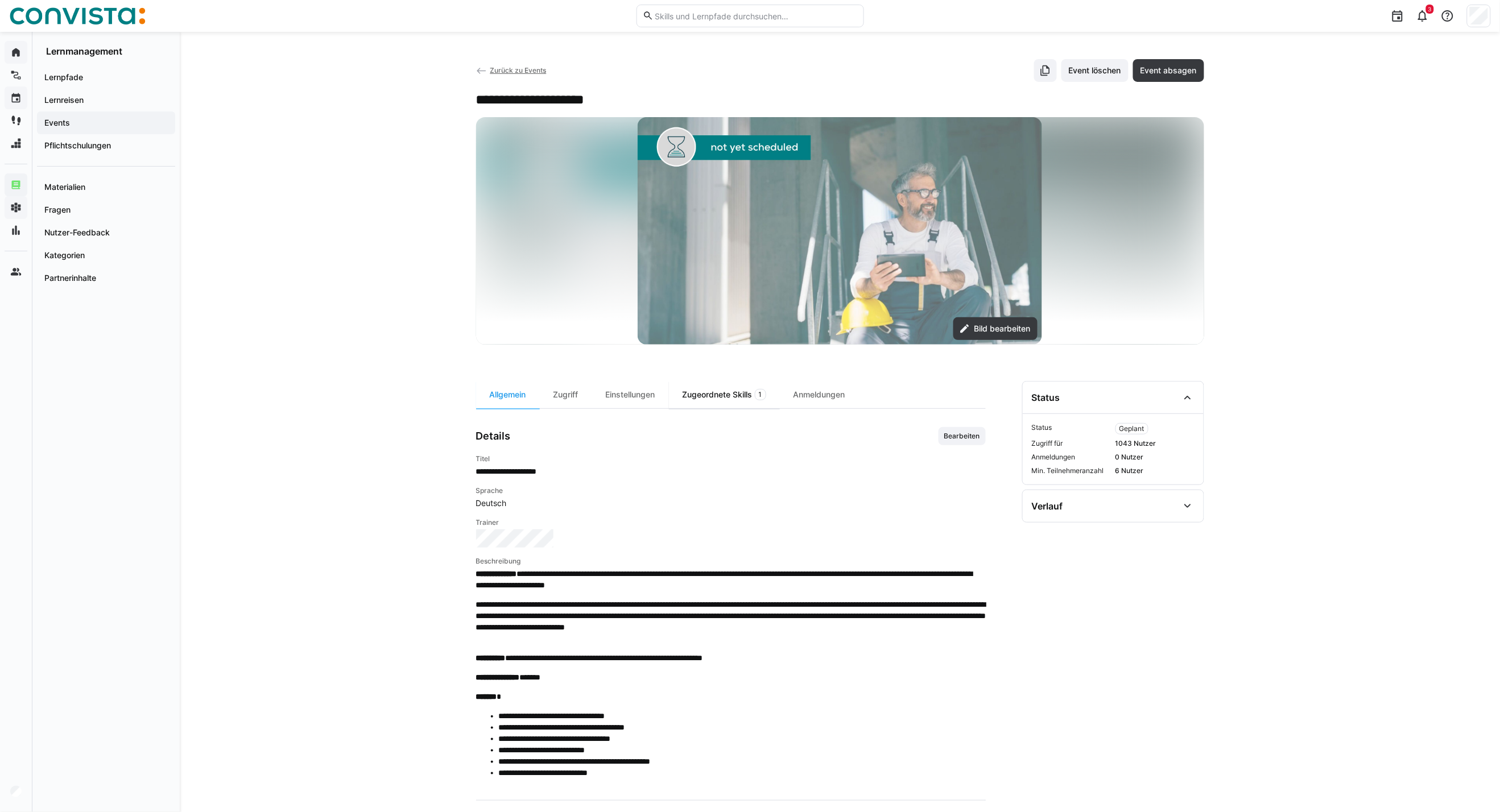
click at [703, 383] on div "Zugeordnete Skills 1" at bounding box center [724, 394] width 111 height 27
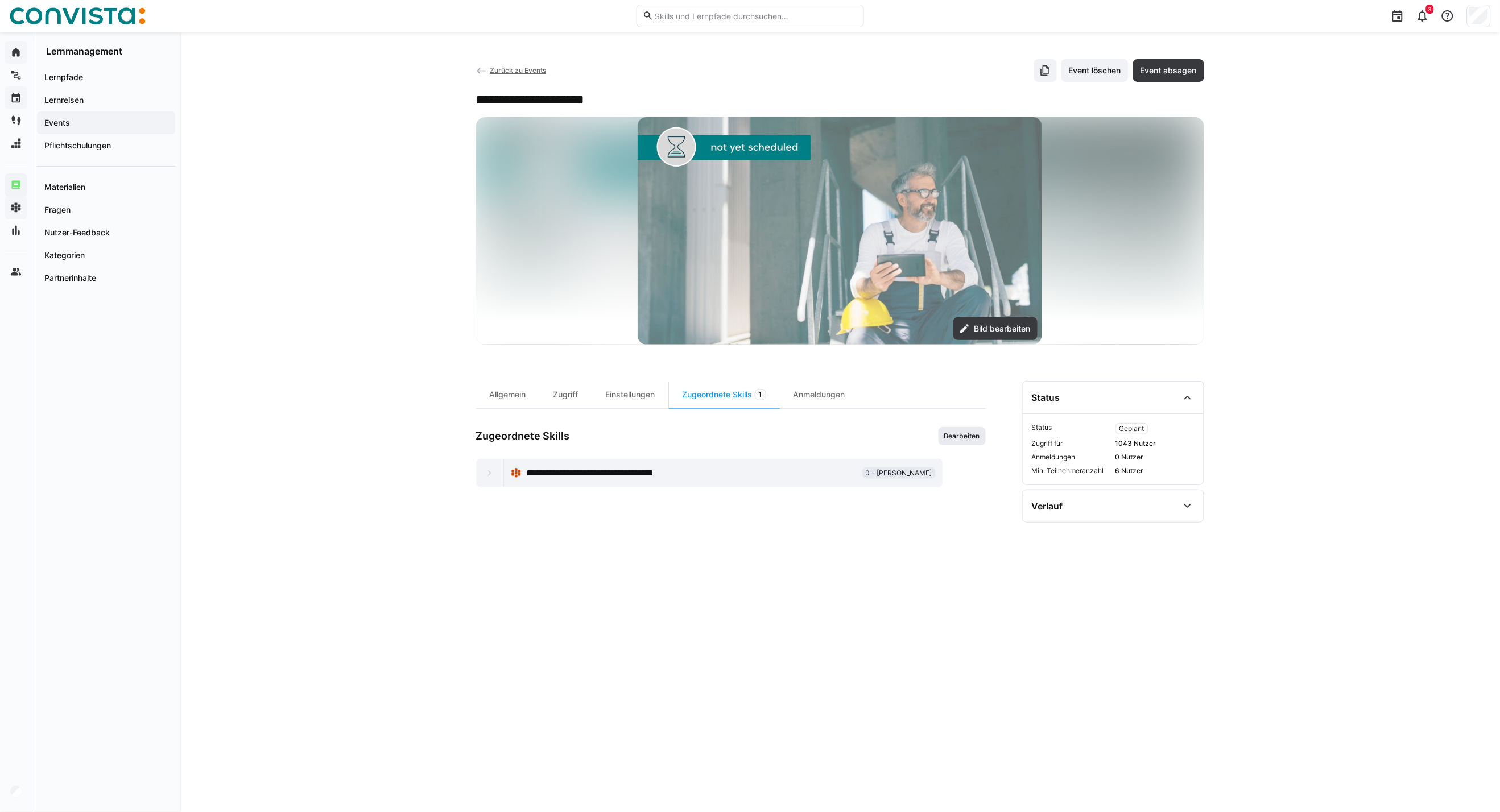
click at [946, 432] on span "Bearbeiten" at bounding box center [962, 436] width 38 height 9
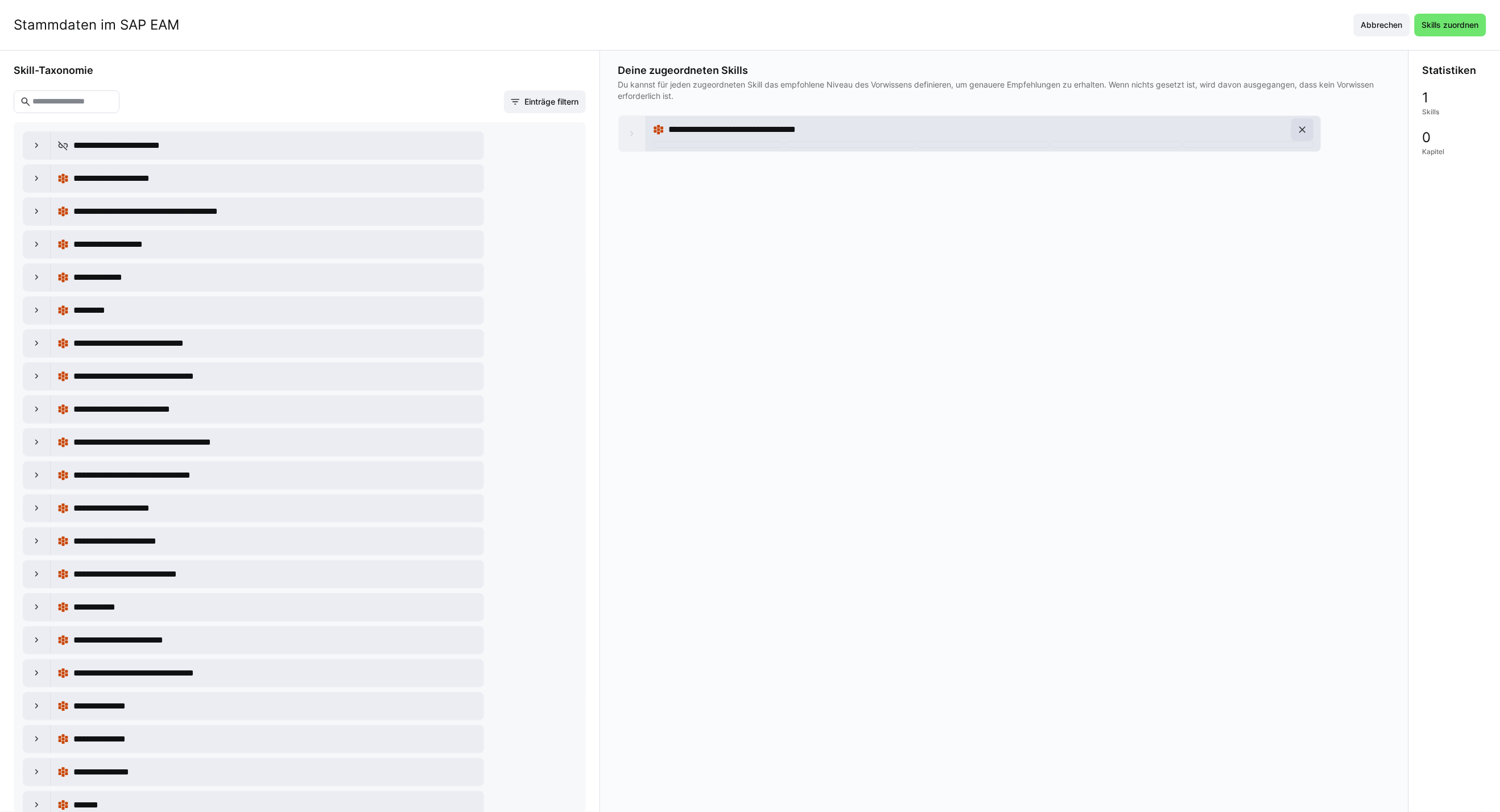
click at [1105, 127] on span at bounding box center [1302, 129] width 22 height 22
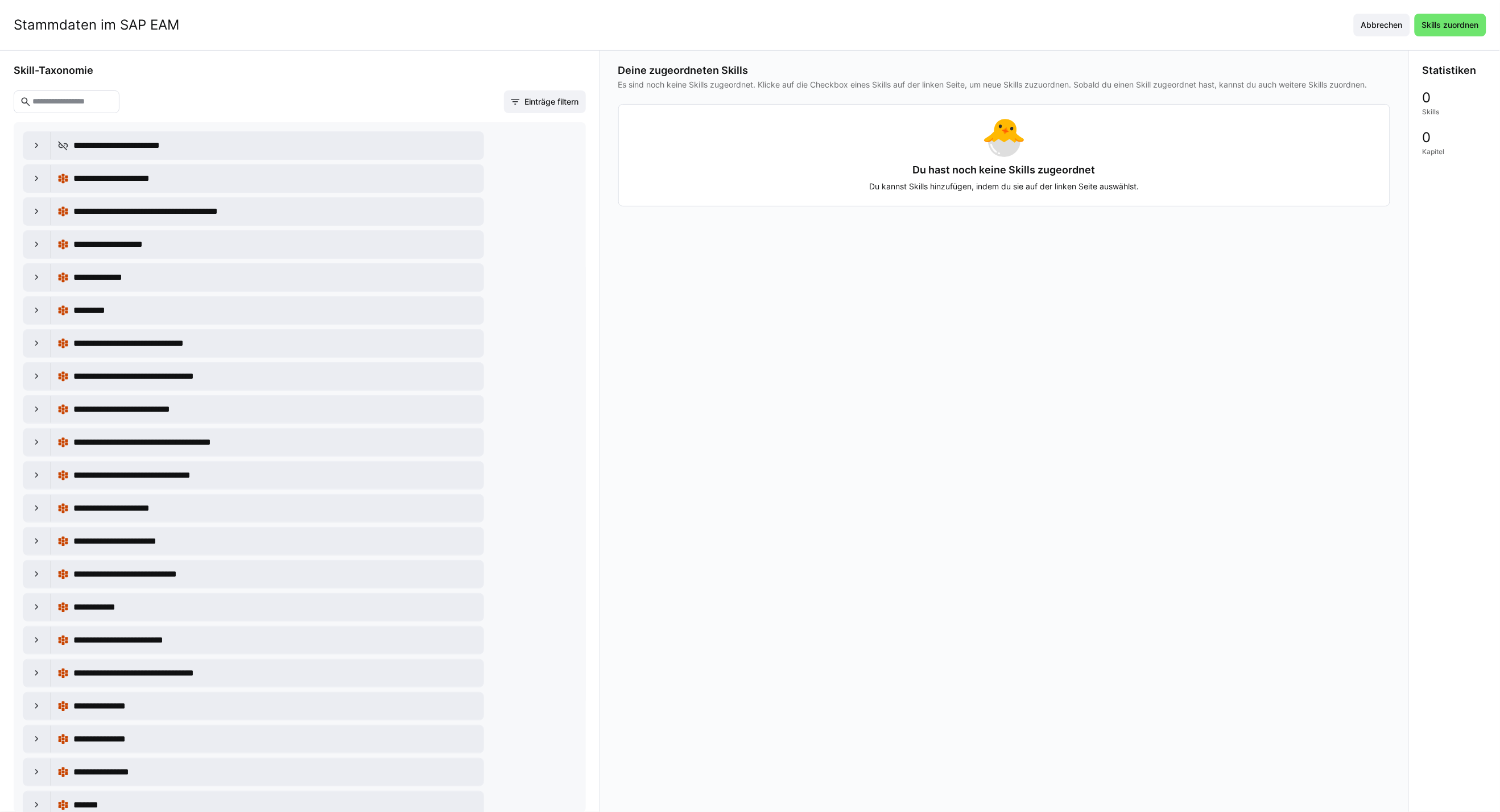
click at [57, 95] on eds-input at bounding box center [66, 101] width 105 height 22
click at [59, 111] on eds-input at bounding box center [66, 101] width 105 height 22
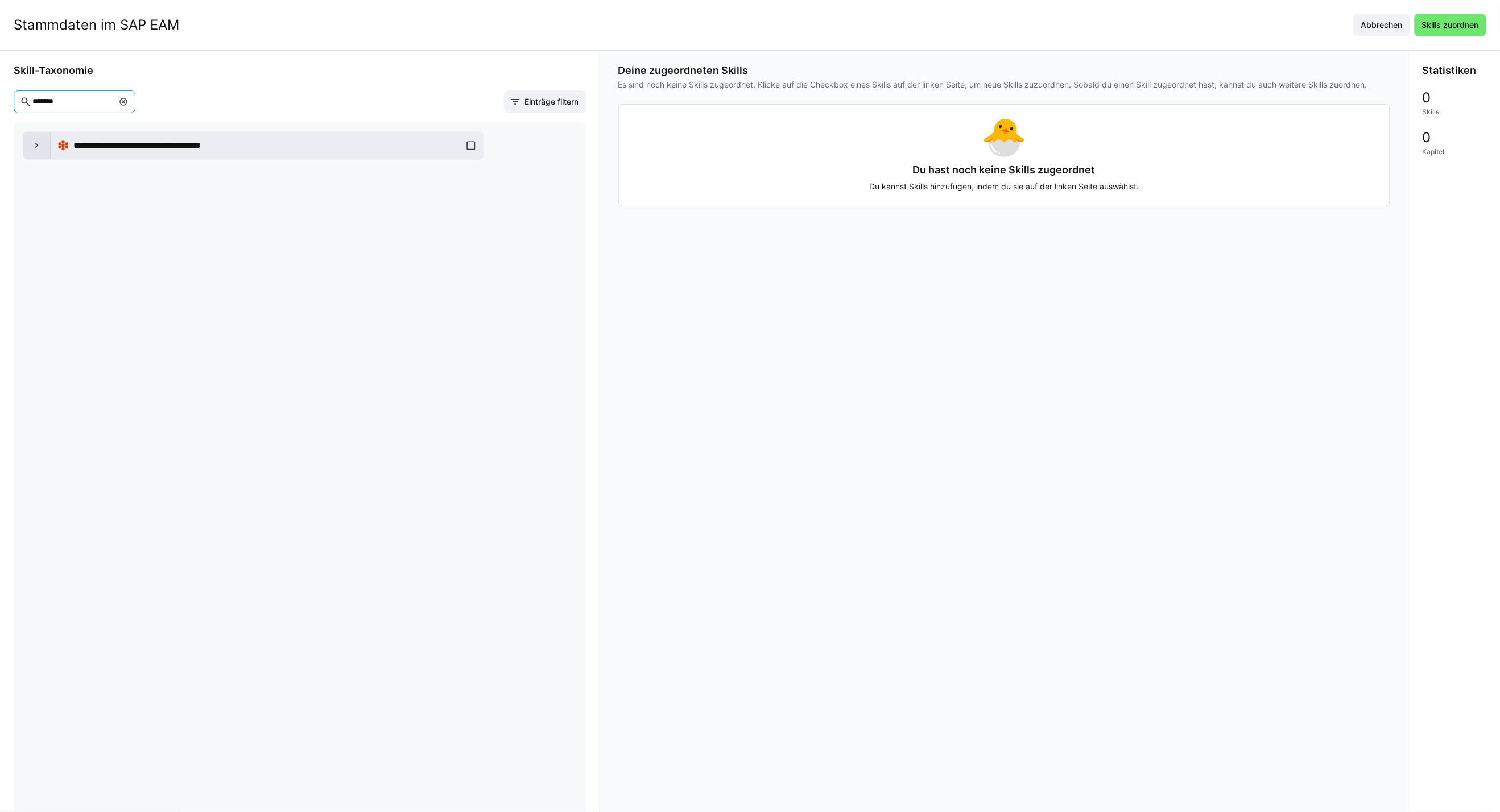
type input "*******"
click at [31, 146] on eds-icon at bounding box center [37, 146] width 12 height 12
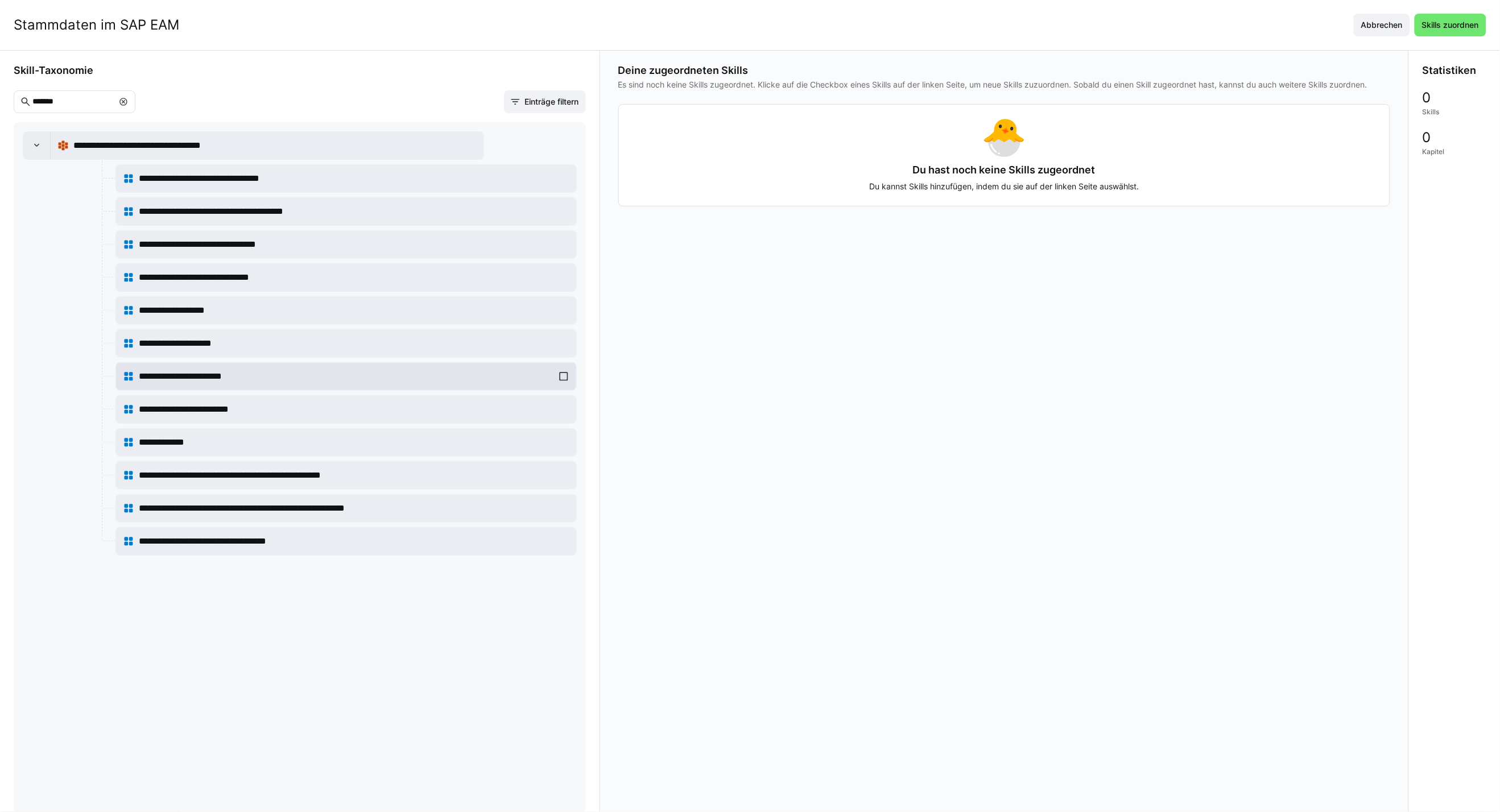
click at [560, 377] on div "**********" at bounding box center [346, 376] width 447 height 22
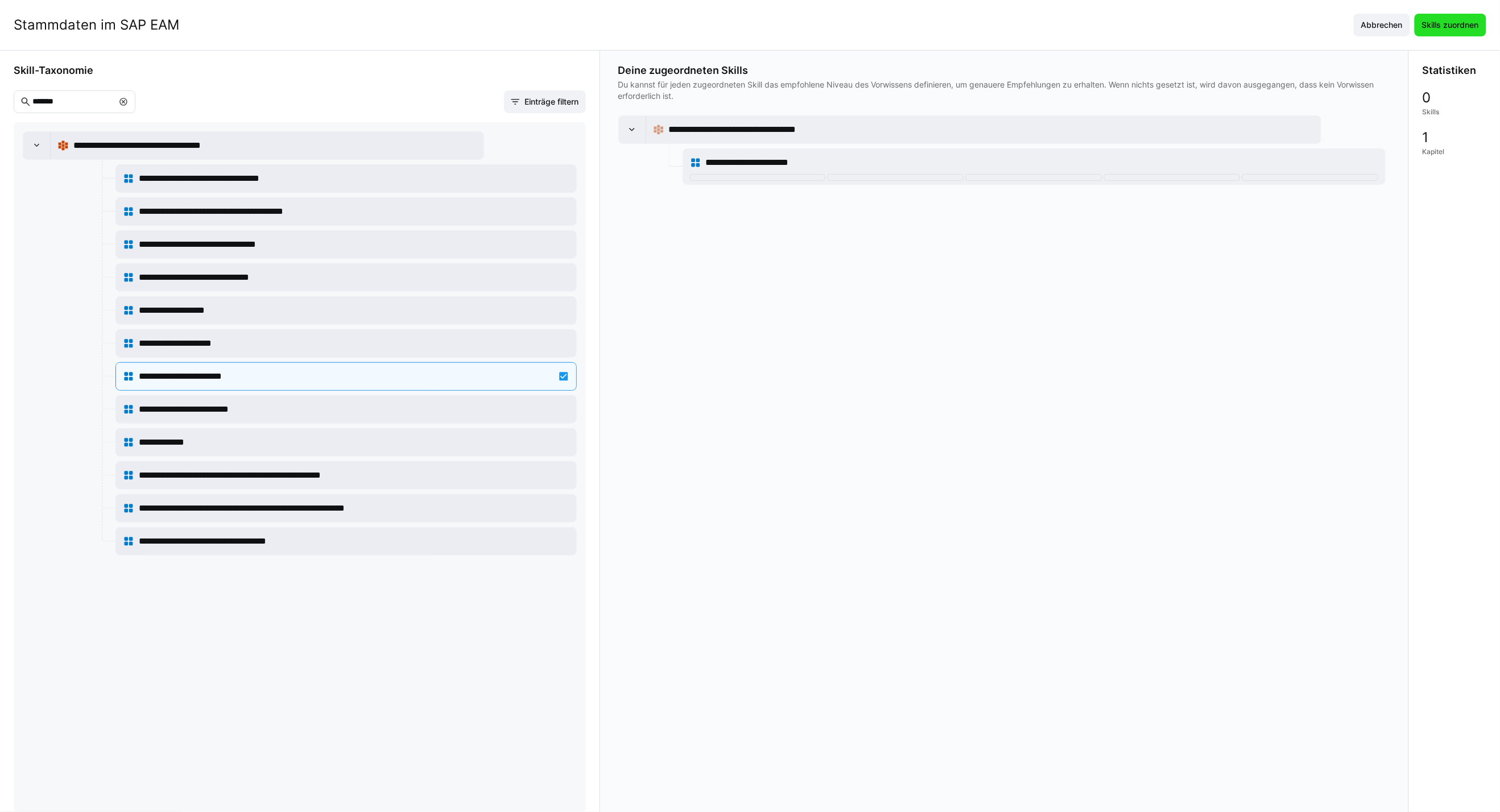
click at [1105, 25] on span "Skills zuordnen" at bounding box center [1449, 25] width 60 height 12
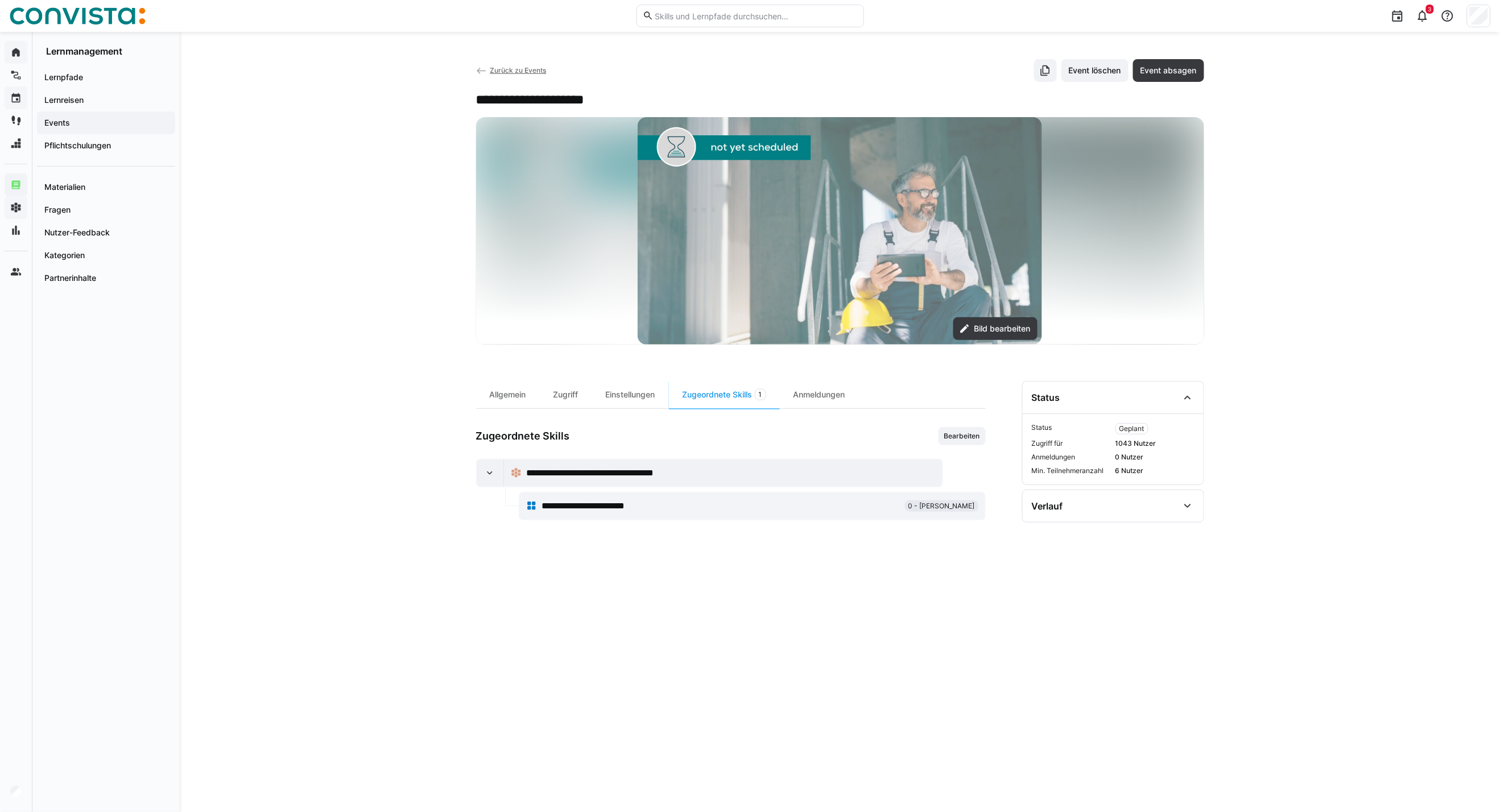
click at [511, 73] on span "Zurück zu Events" at bounding box center [518, 70] width 56 height 9
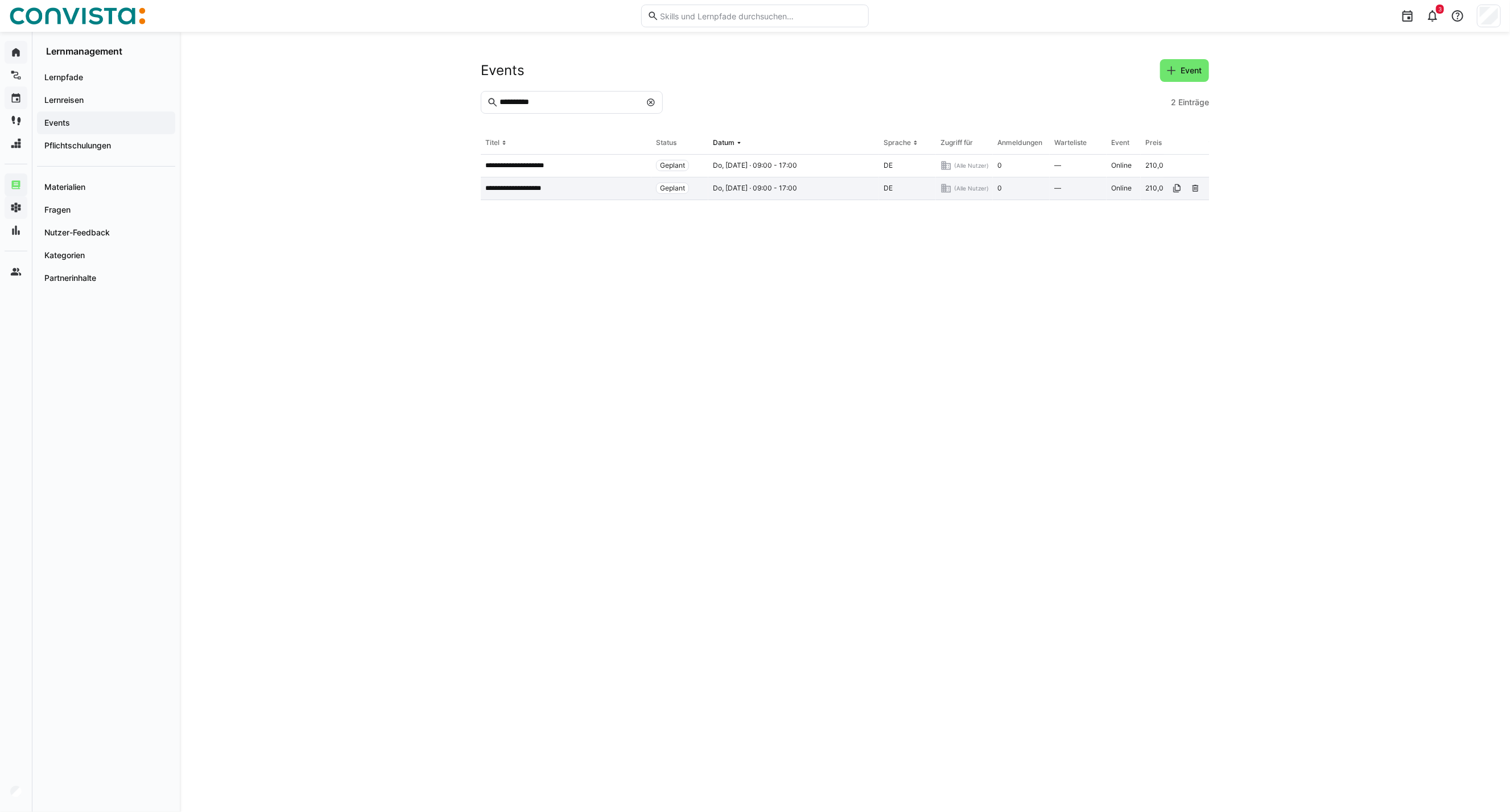
click at [579, 188] on app-table-first-column "**********" at bounding box center [566, 188] width 162 height 9
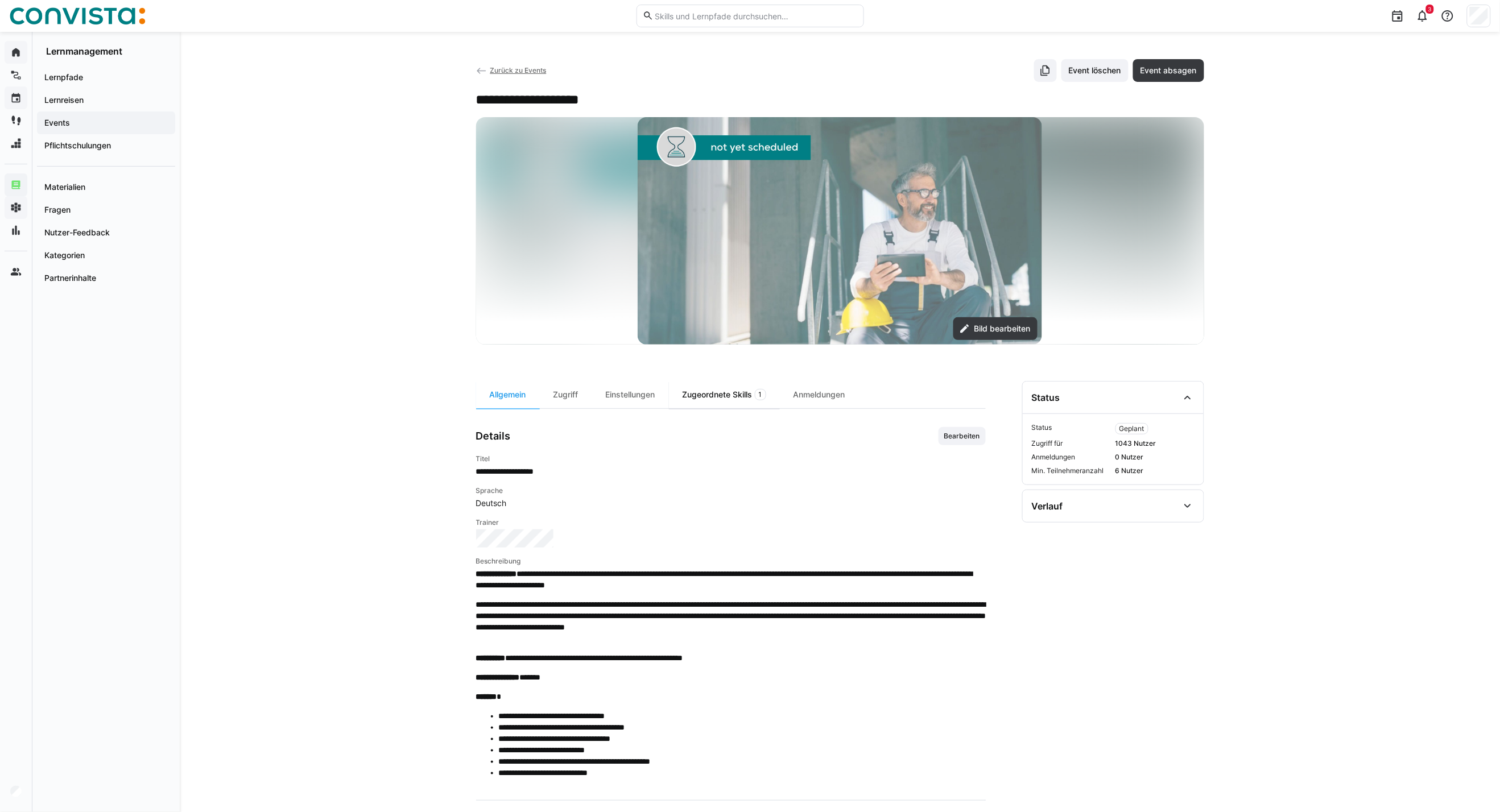
click at [735, 392] on div "Zugeordnete Skills 1" at bounding box center [724, 394] width 111 height 27
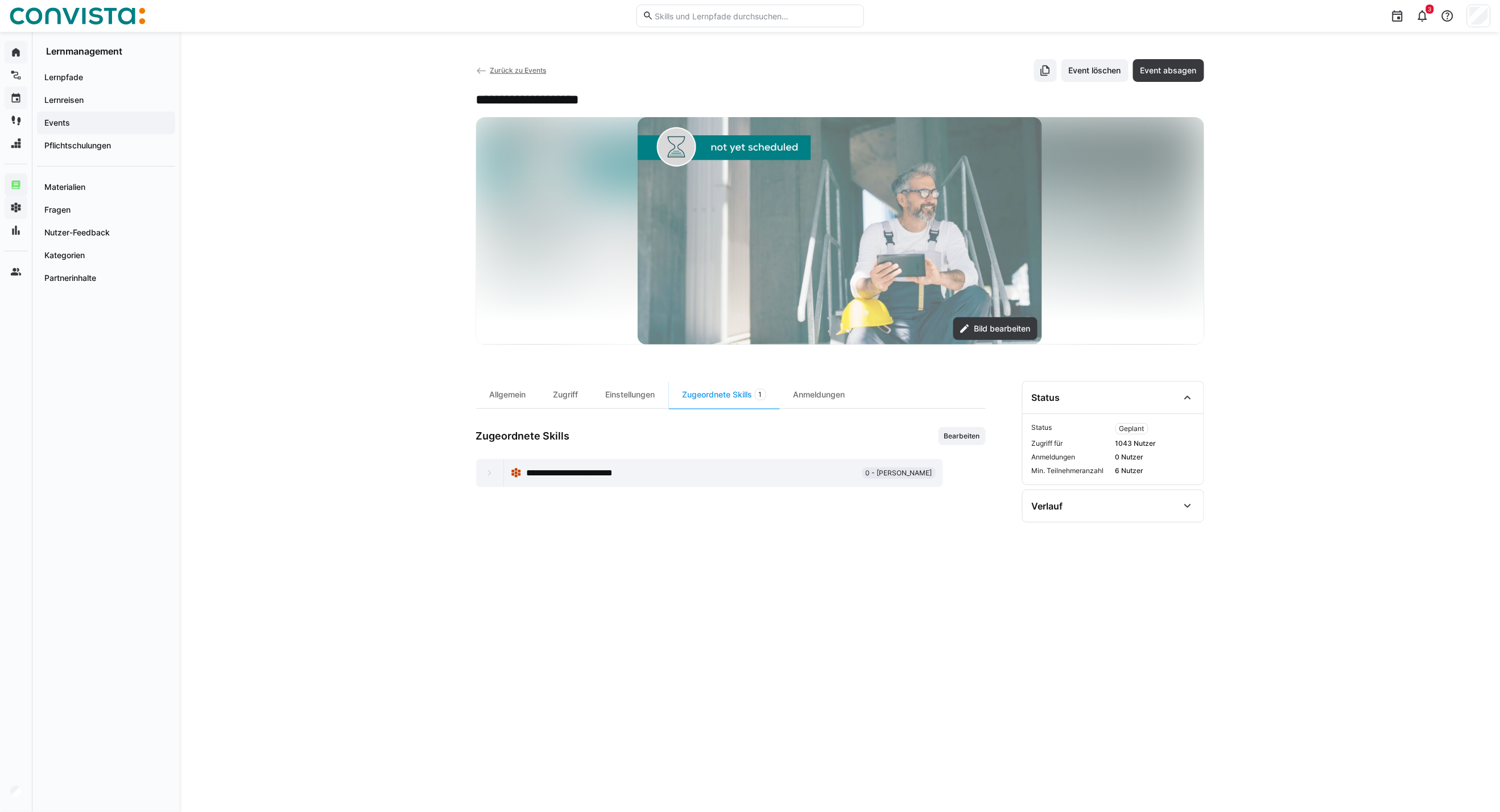
click at [531, 69] on span "Zurück zu Events" at bounding box center [518, 70] width 56 height 9
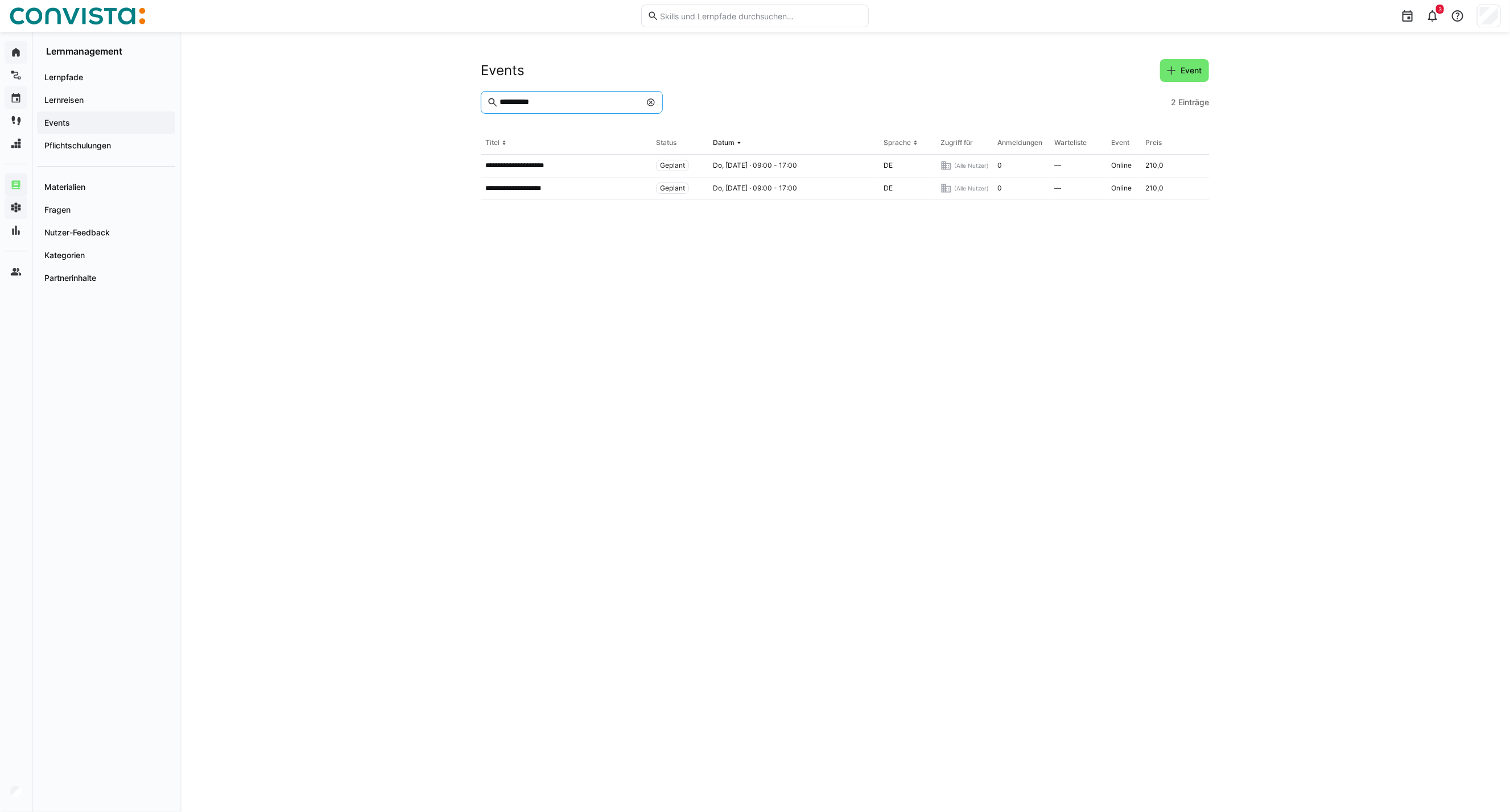
drag, startPoint x: 571, startPoint y: 100, endPoint x: 438, endPoint y: 99, distance: 133.0
click at [438, 99] on div "**********" at bounding box center [845, 422] width 1330 height 780
type input "**********"
click at [520, 167] on p "**********" at bounding box center [535, 165] width 100 height 9
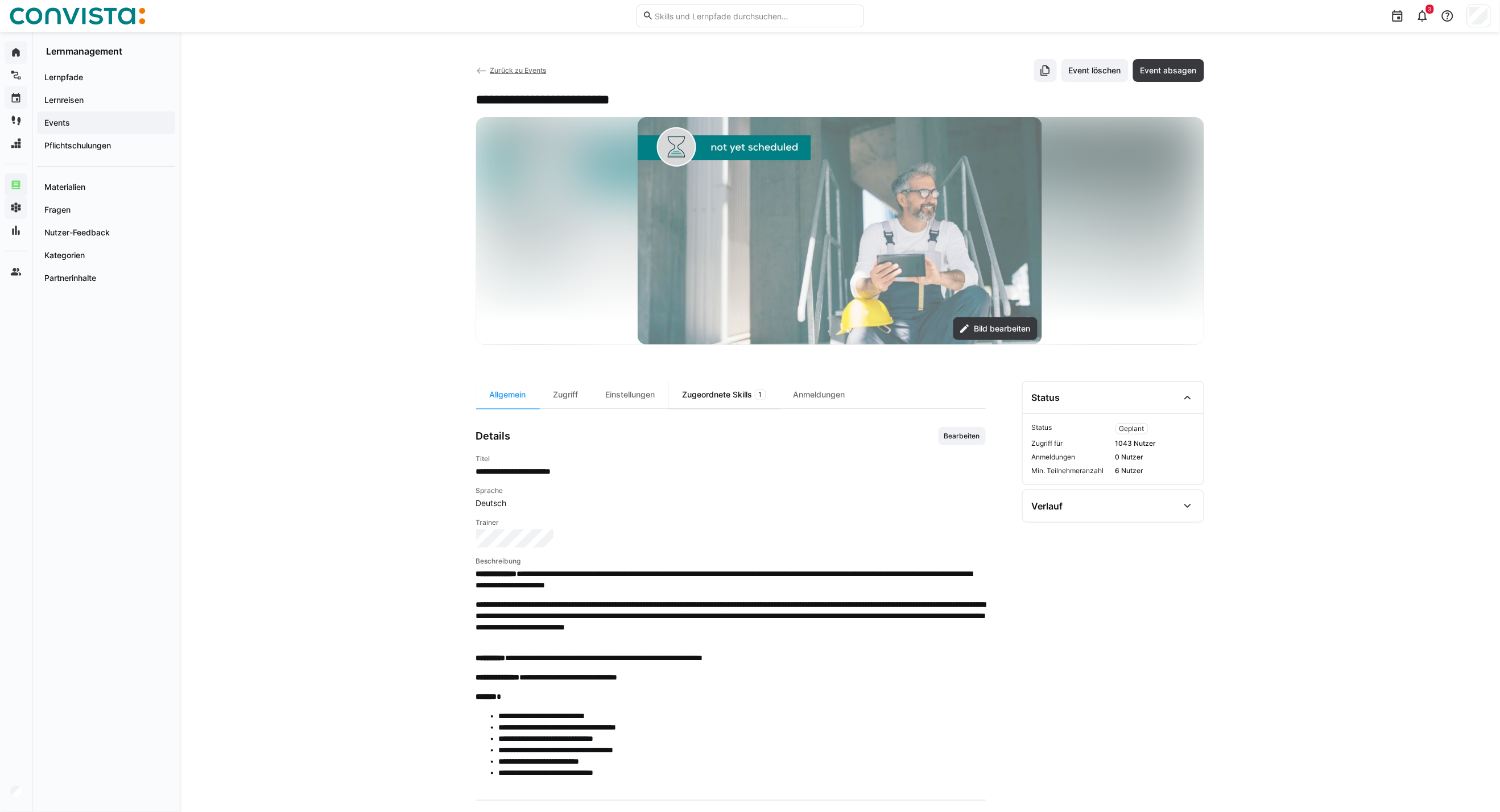
click at [717, 385] on div "Zugeordnete Skills 1" at bounding box center [724, 394] width 111 height 27
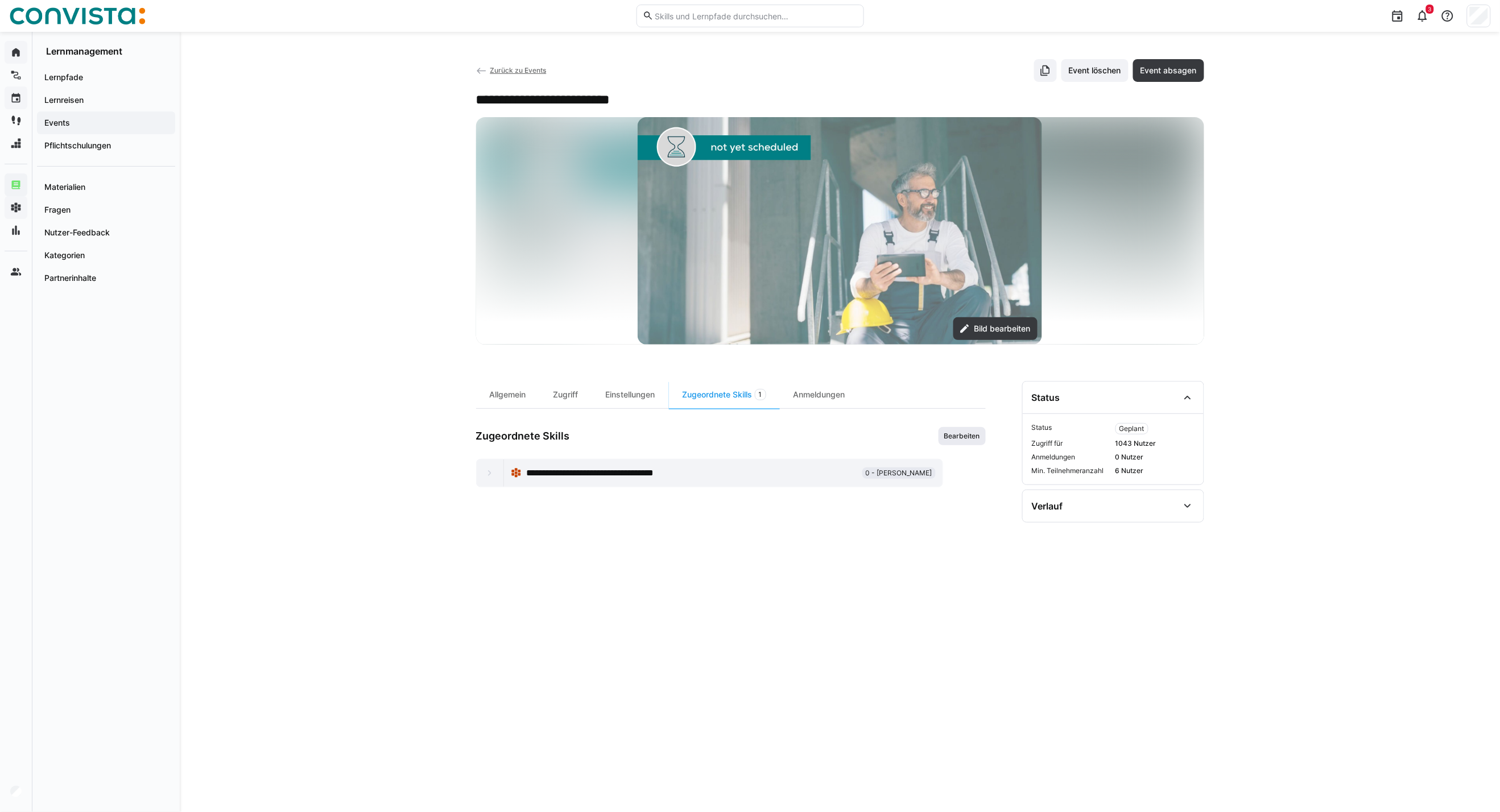
click at [958, 436] on span "Bearbeiten" at bounding box center [962, 436] width 38 height 9
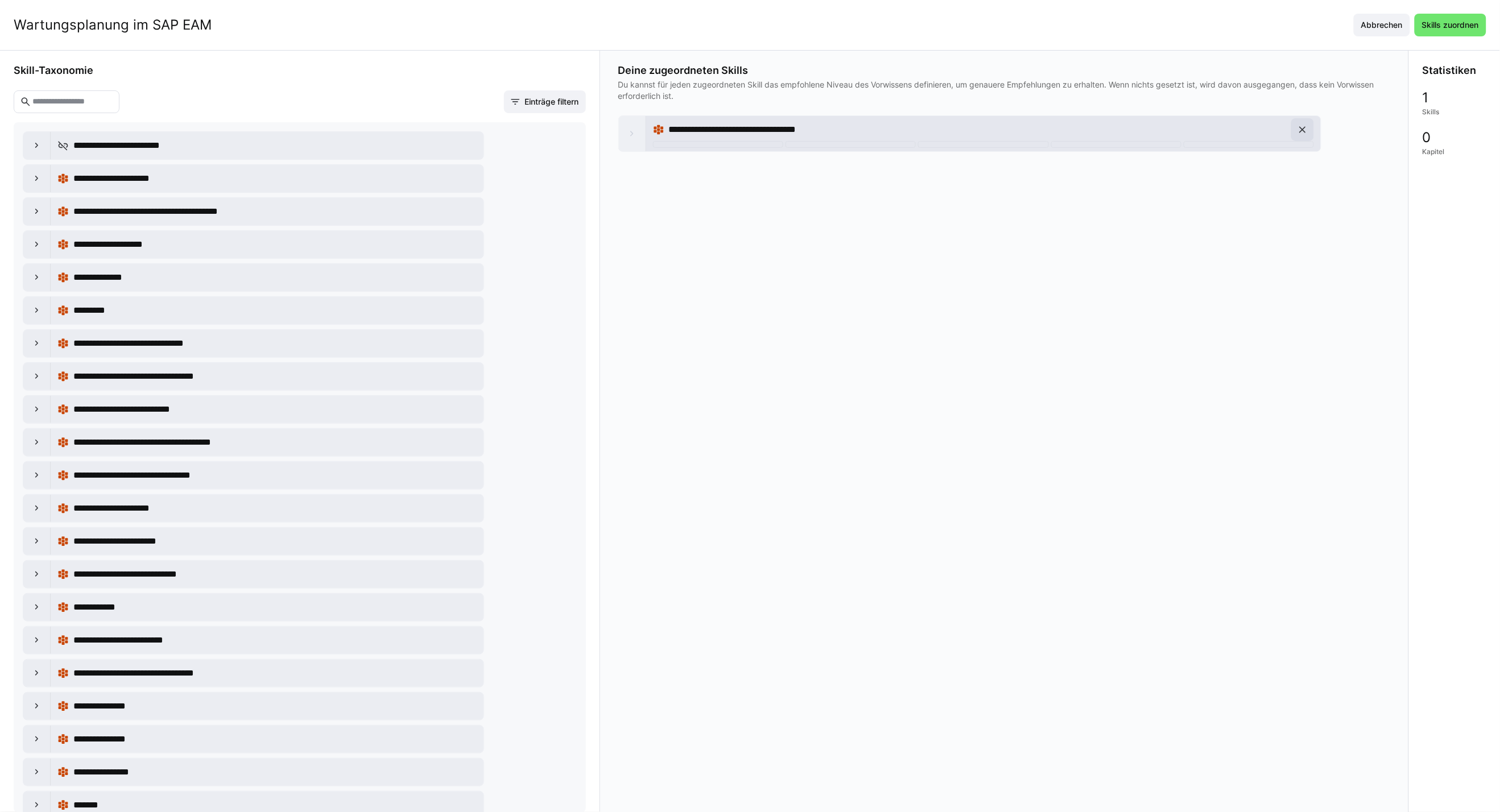
click at [1105, 129] on span at bounding box center [1302, 129] width 22 height 22
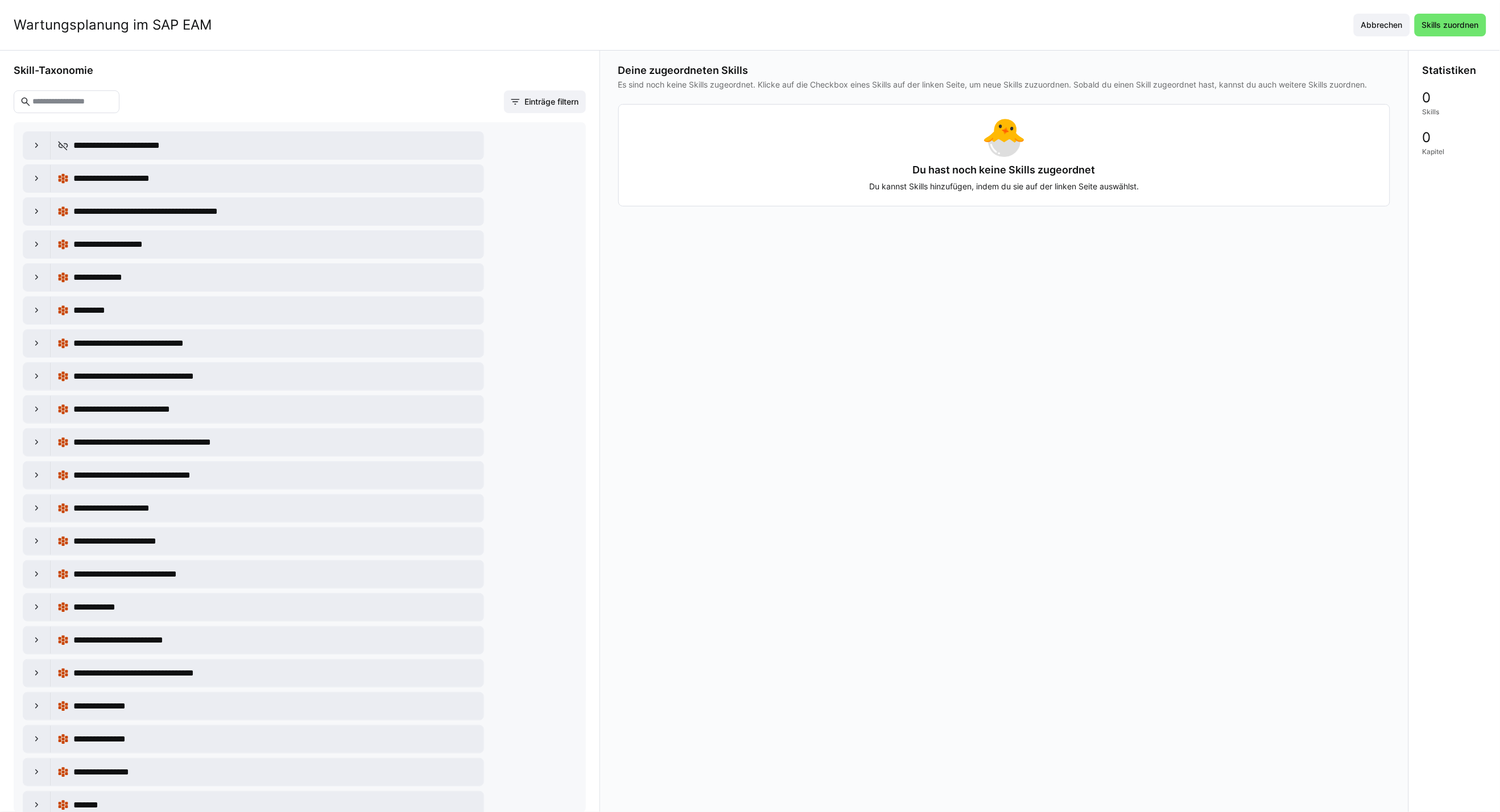
click at [93, 95] on eds-input at bounding box center [66, 101] width 105 height 22
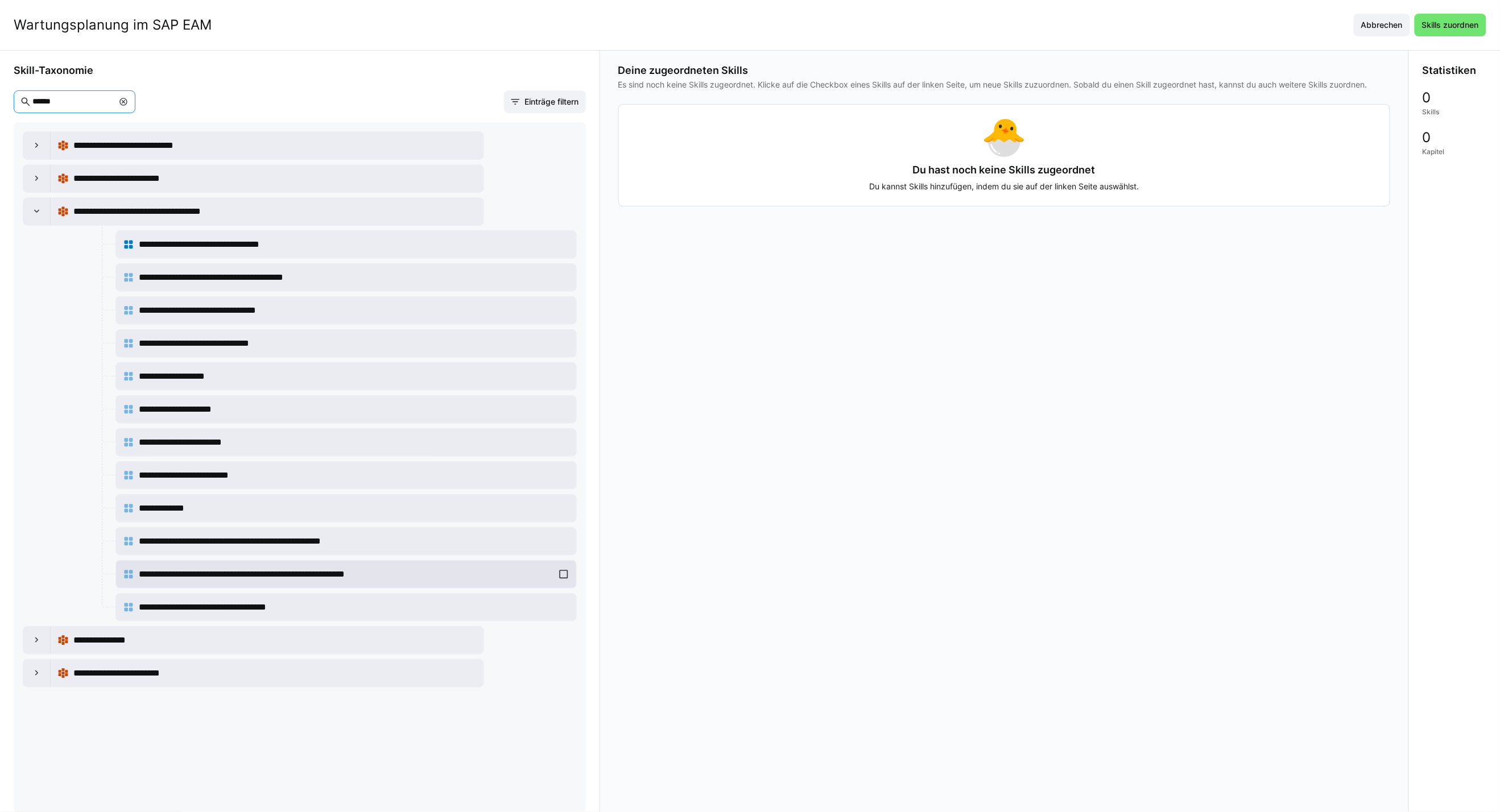
type input "******"
click at [560, 576] on div "**********" at bounding box center [346, 574] width 447 height 22
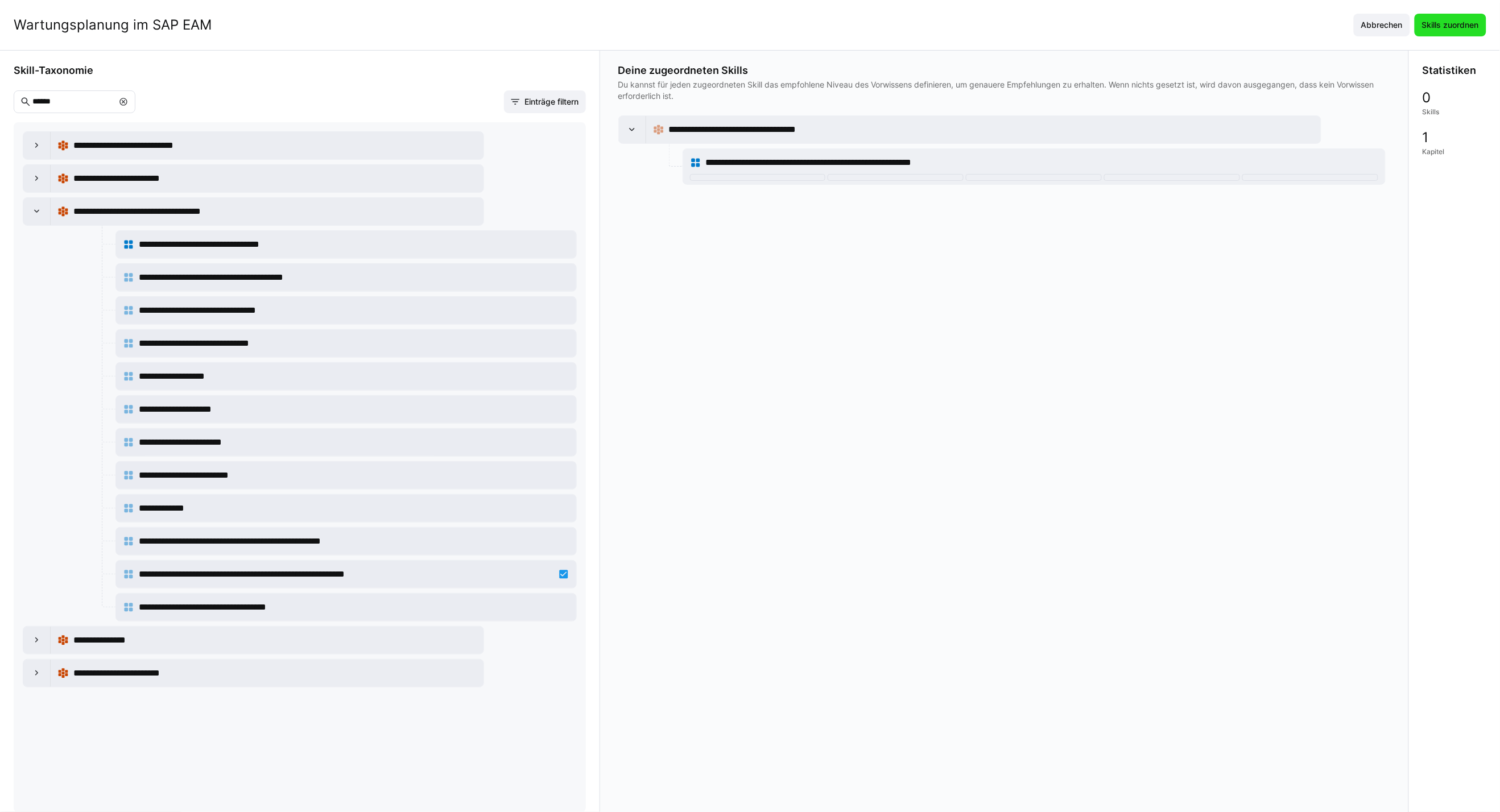
click at [1105, 28] on span "Skills zuordnen" at bounding box center [1449, 25] width 60 height 12
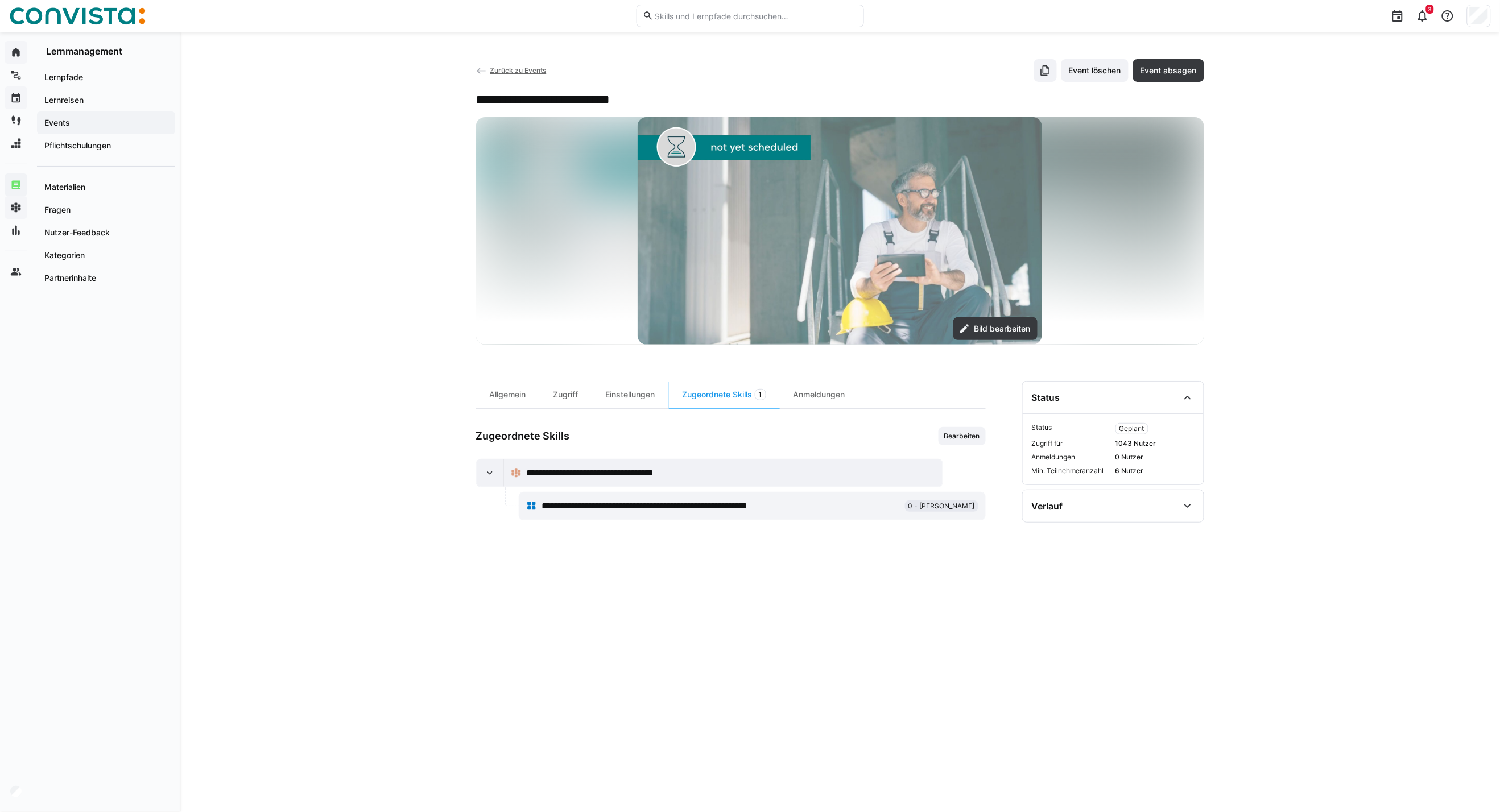
click at [533, 66] on span "Zurück zu Events" at bounding box center [518, 70] width 56 height 9
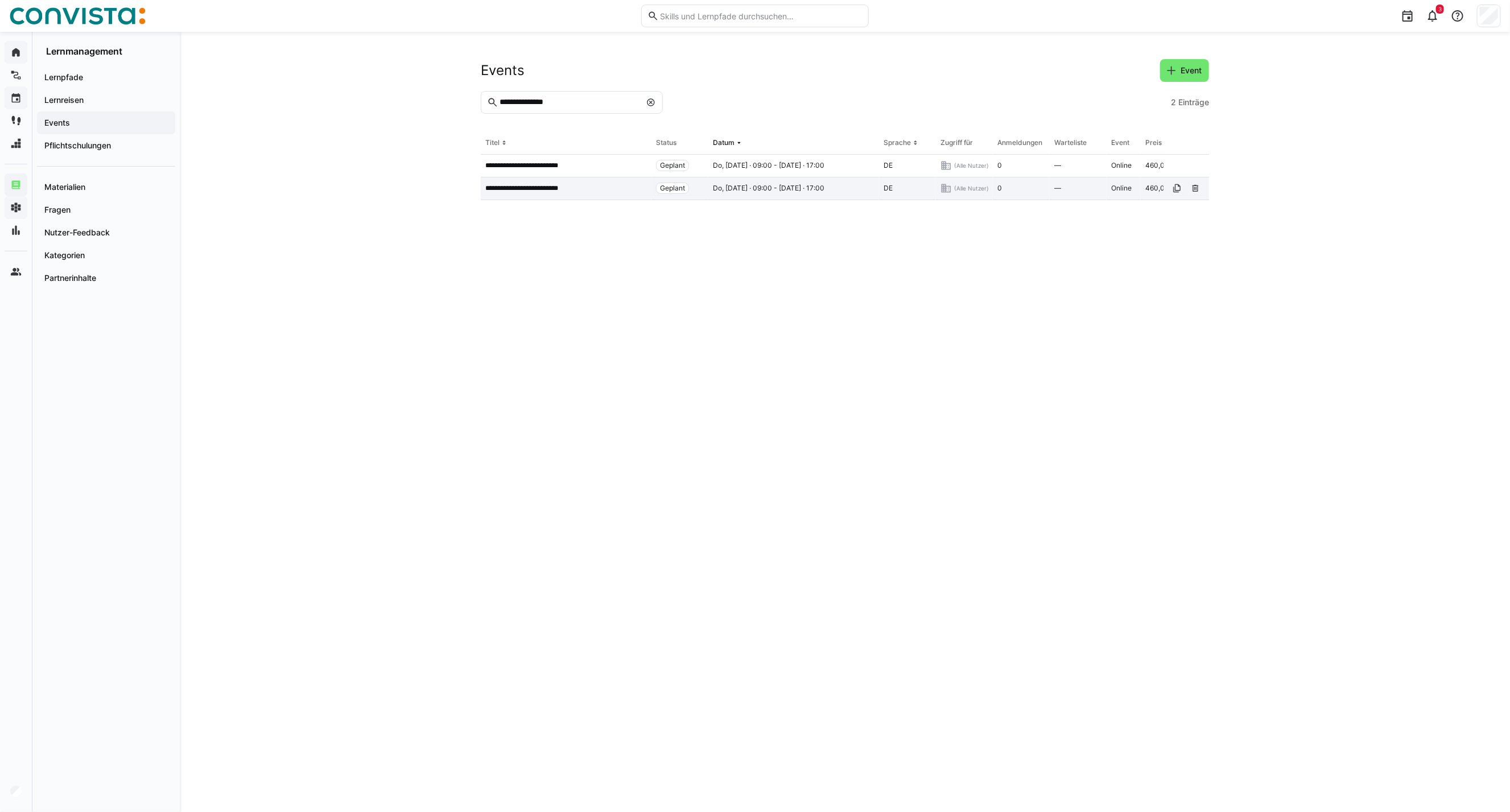
click at [572, 191] on p "**********" at bounding box center [533, 188] width 96 height 9
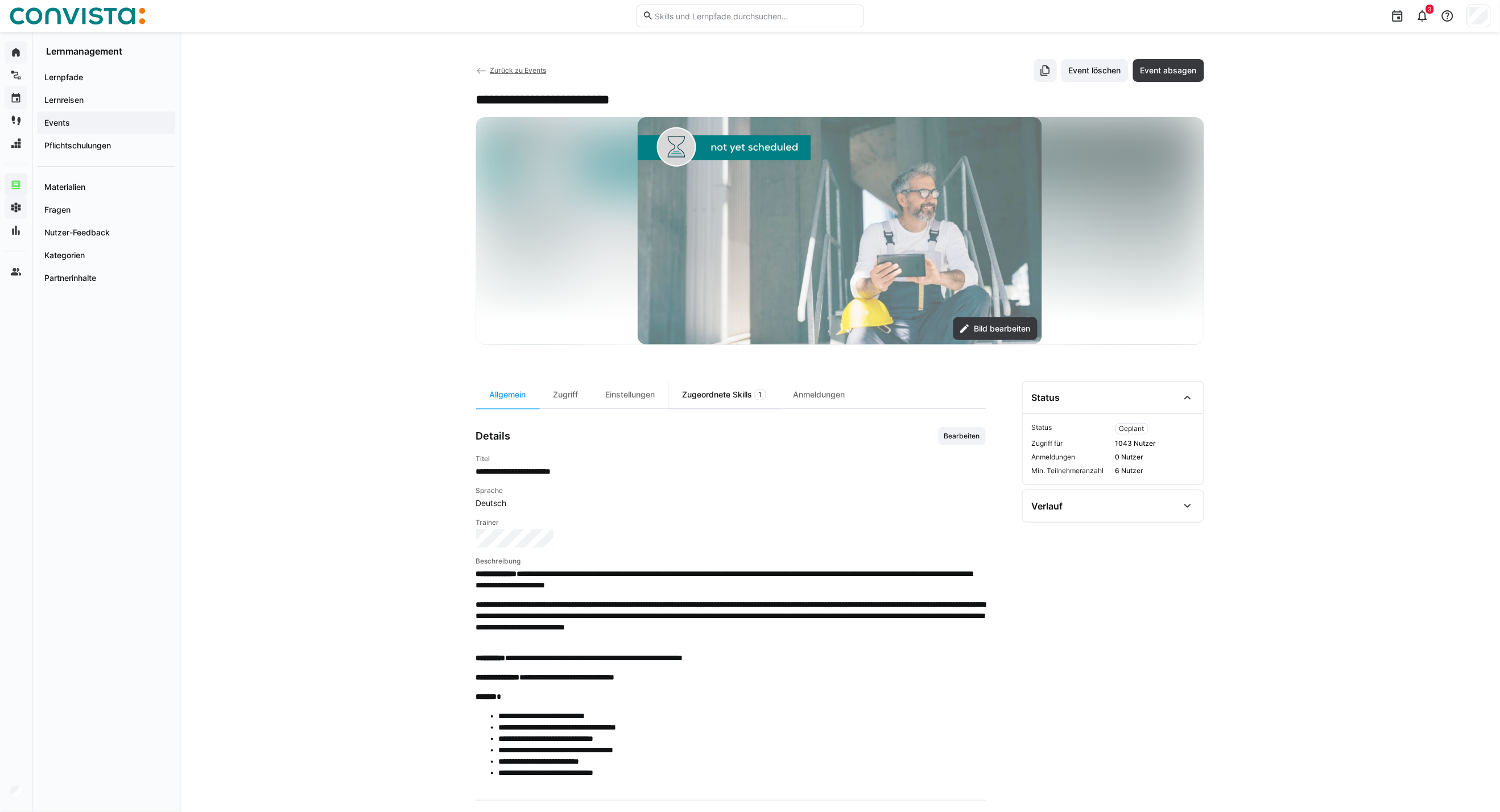
click at [730, 397] on div "Zugeordnete Skills 1" at bounding box center [724, 394] width 111 height 27
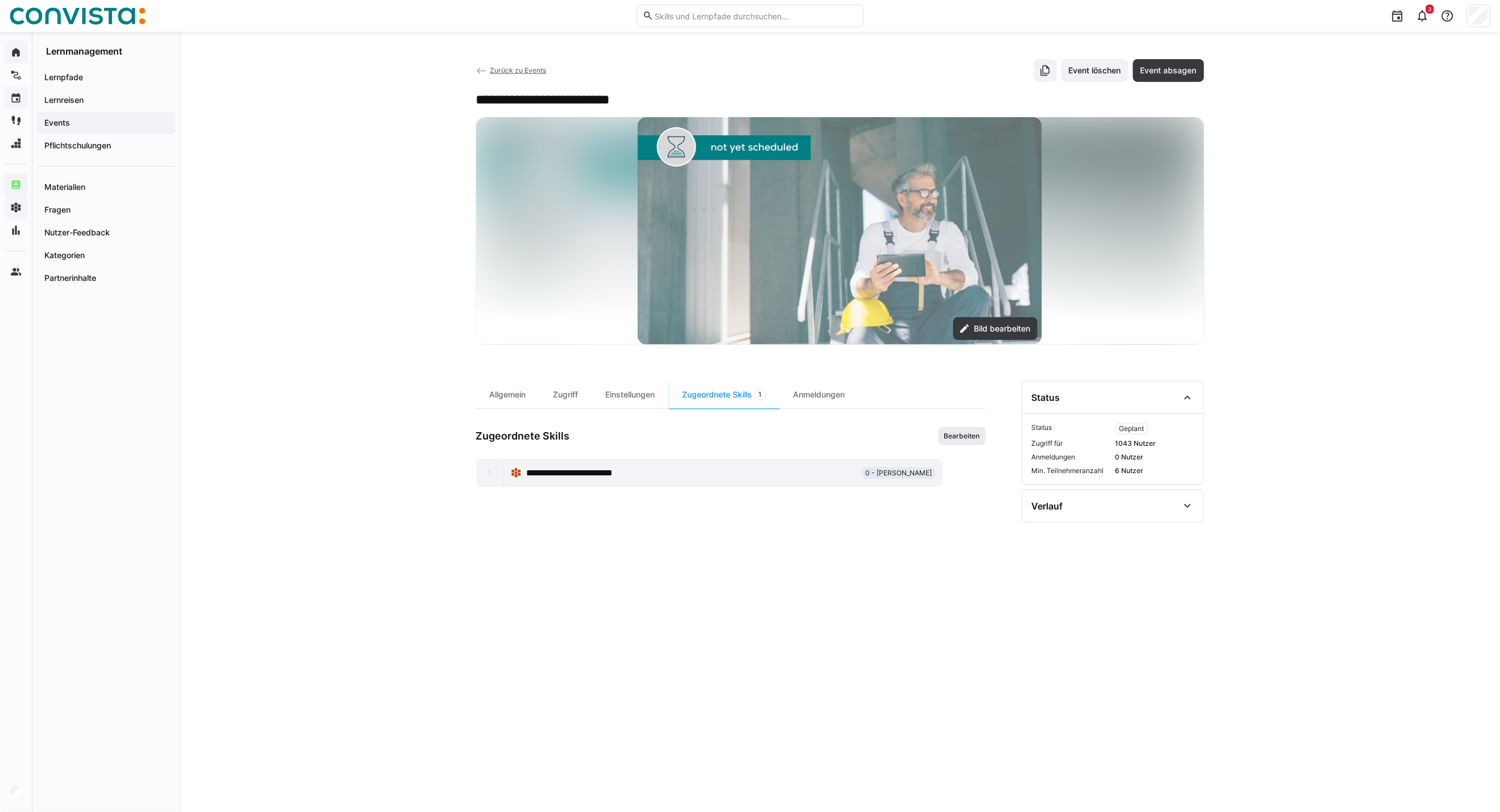
click at [959, 436] on span "Bearbeiten" at bounding box center [962, 436] width 38 height 9
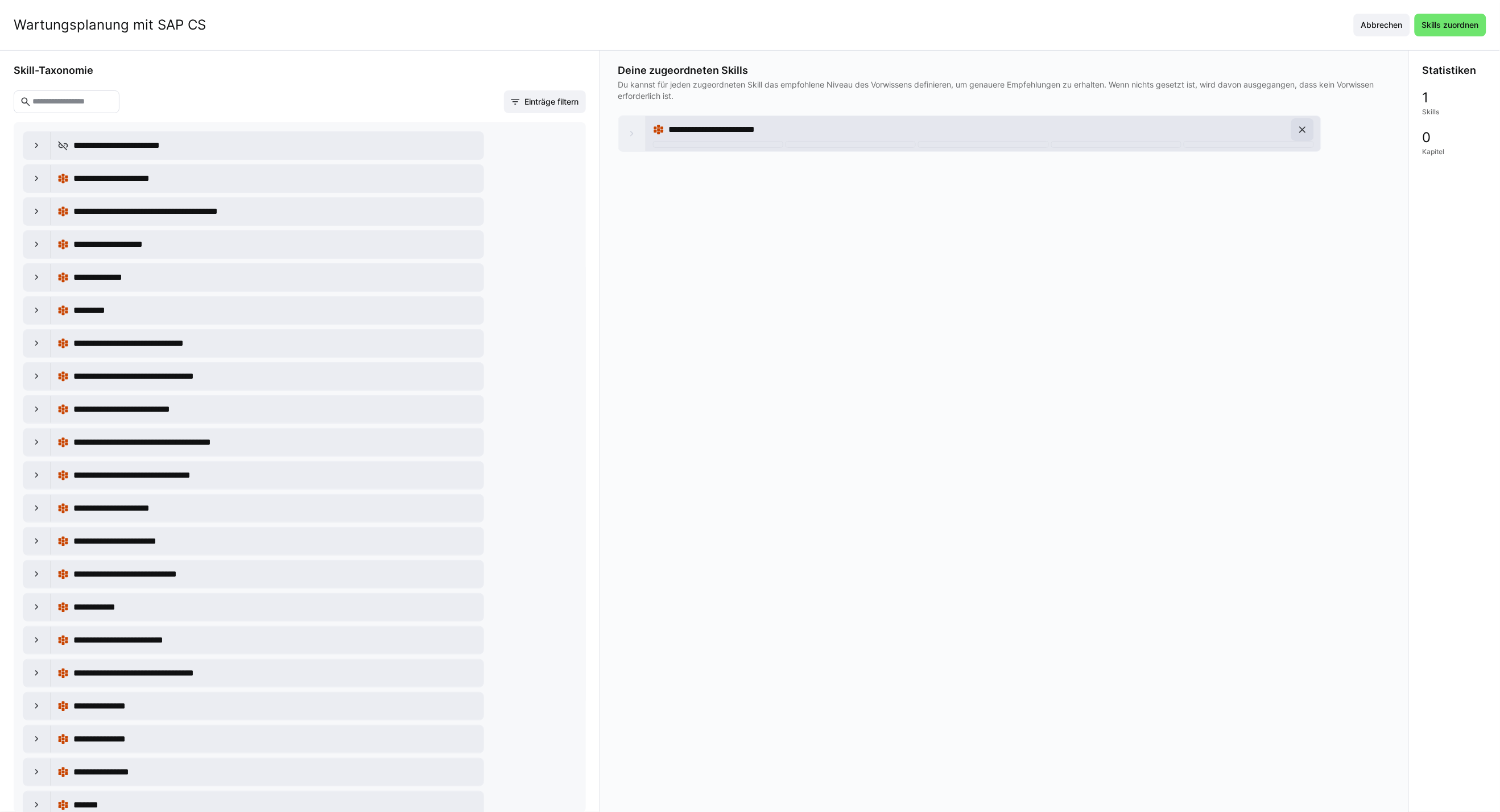
click at [1105, 137] on span at bounding box center [1302, 129] width 22 height 22
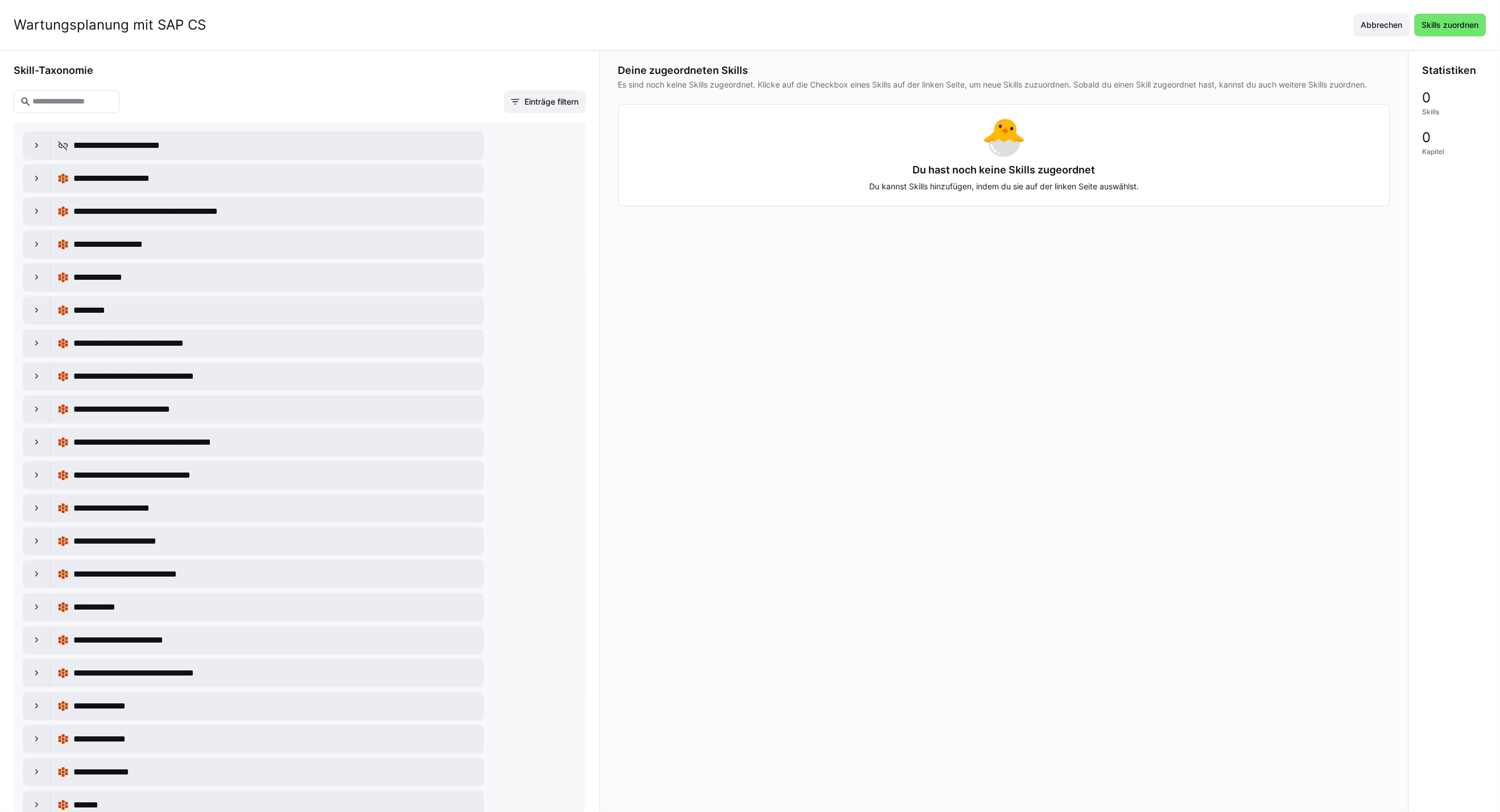
click at [104, 105] on input "text" at bounding box center [72, 102] width 82 height 10
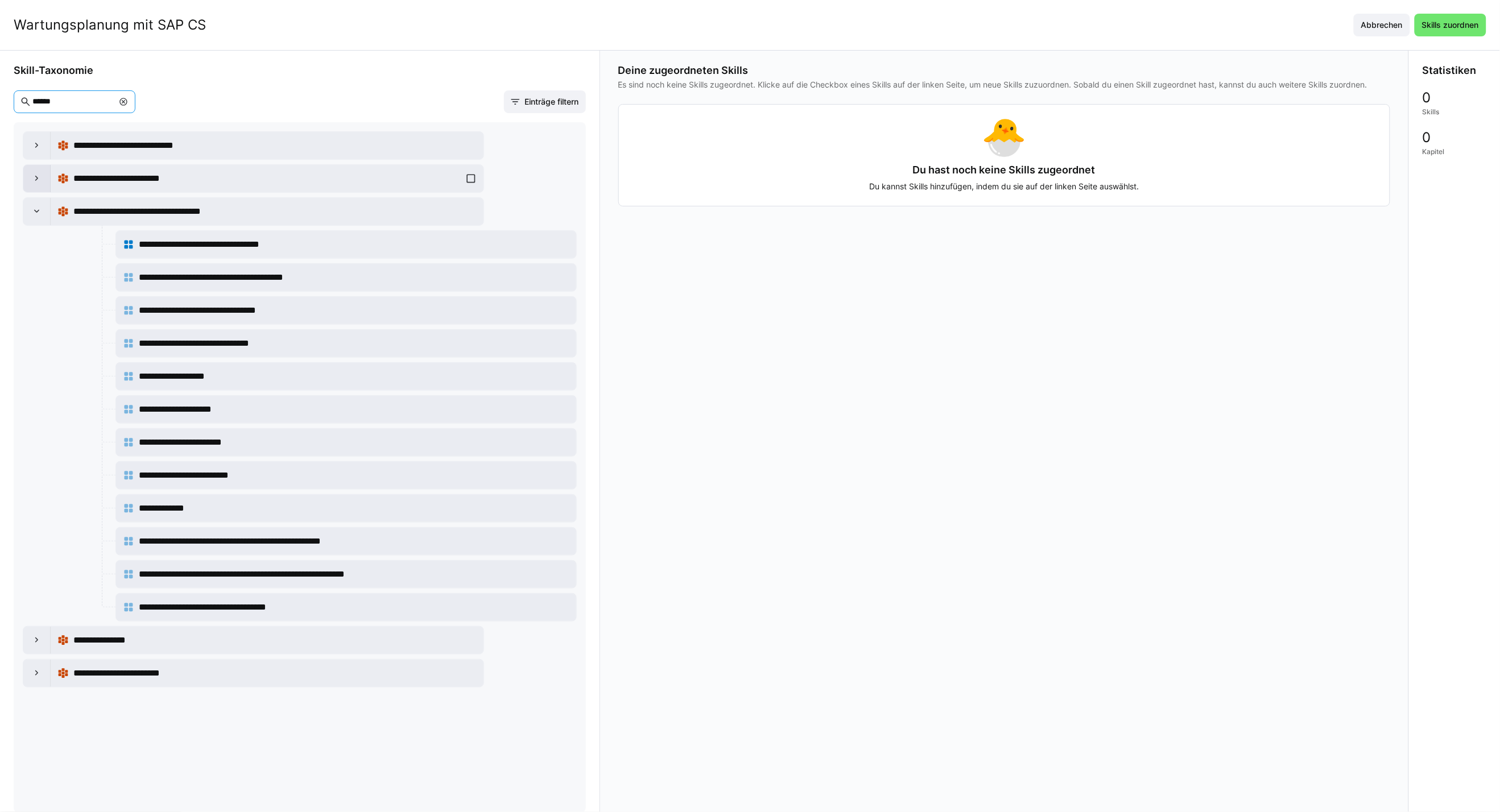
type input "******"
click at [33, 181] on eds-icon at bounding box center [37, 178] width 12 height 12
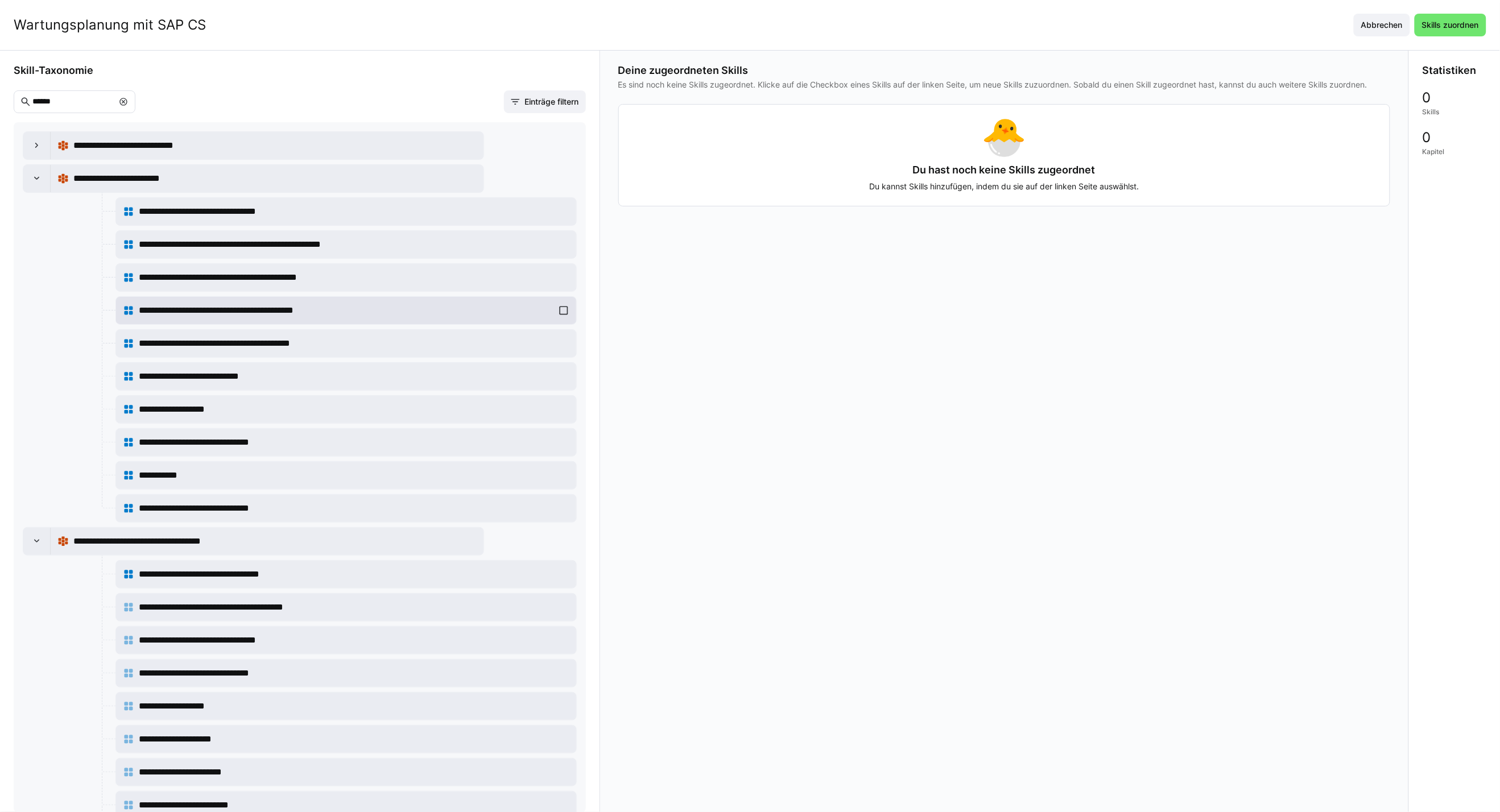
click at [559, 308] on div "**********" at bounding box center [346, 310] width 447 height 22
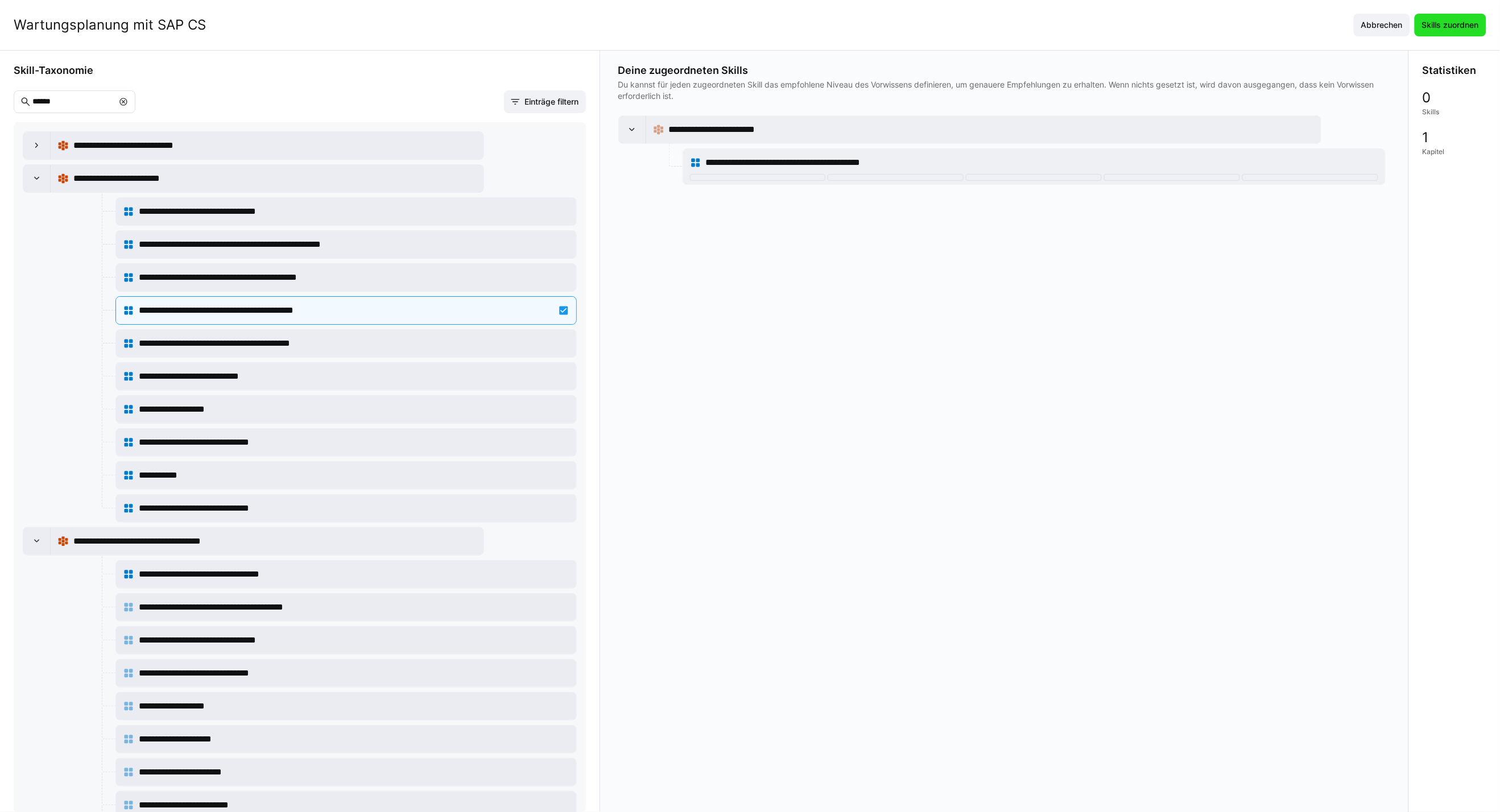
click at [1105, 27] on span "Skills zuordnen" at bounding box center [1449, 25] width 60 height 12
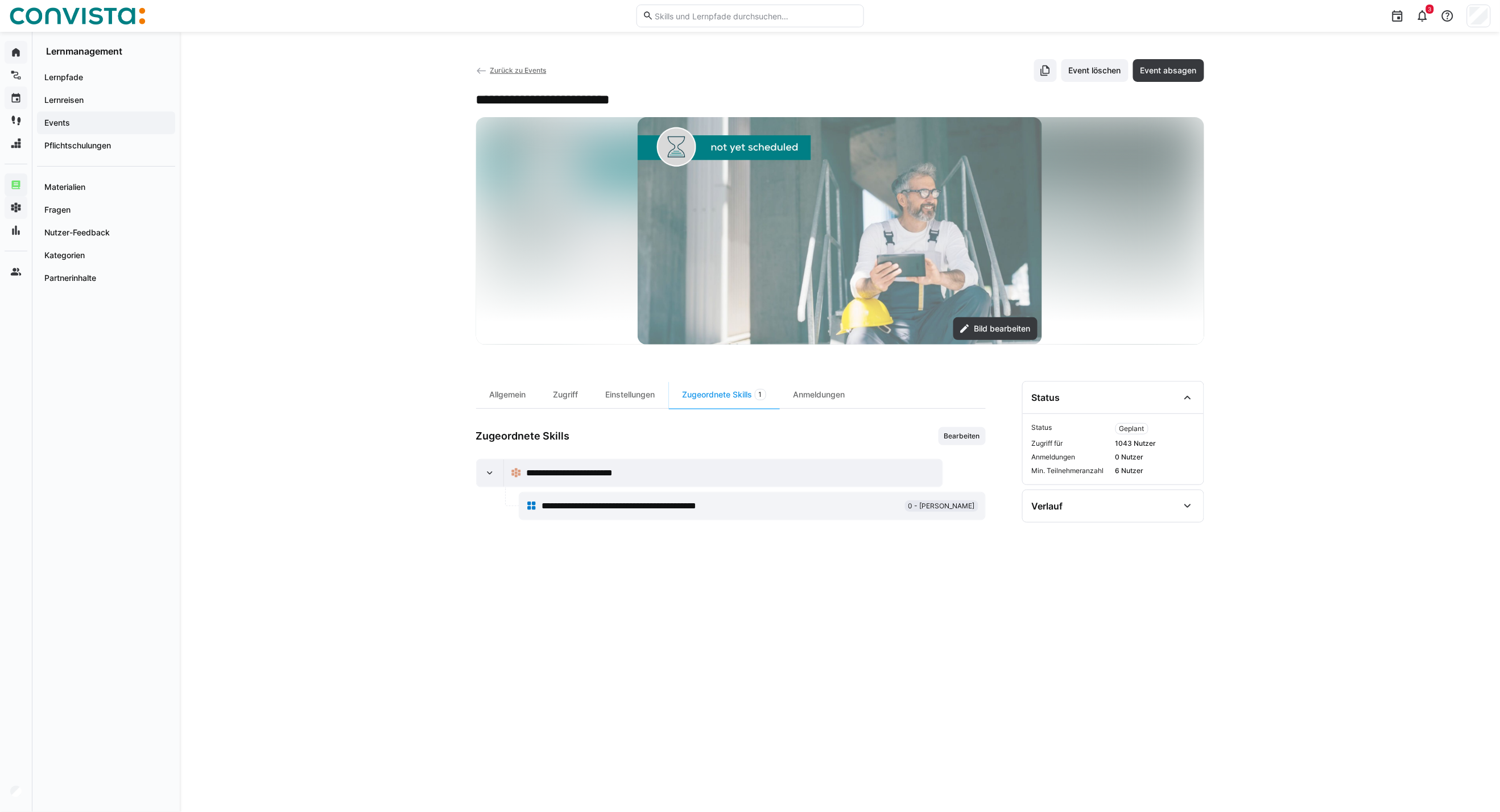
click at [522, 69] on span "Zurück zu Events" at bounding box center [518, 70] width 56 height 9
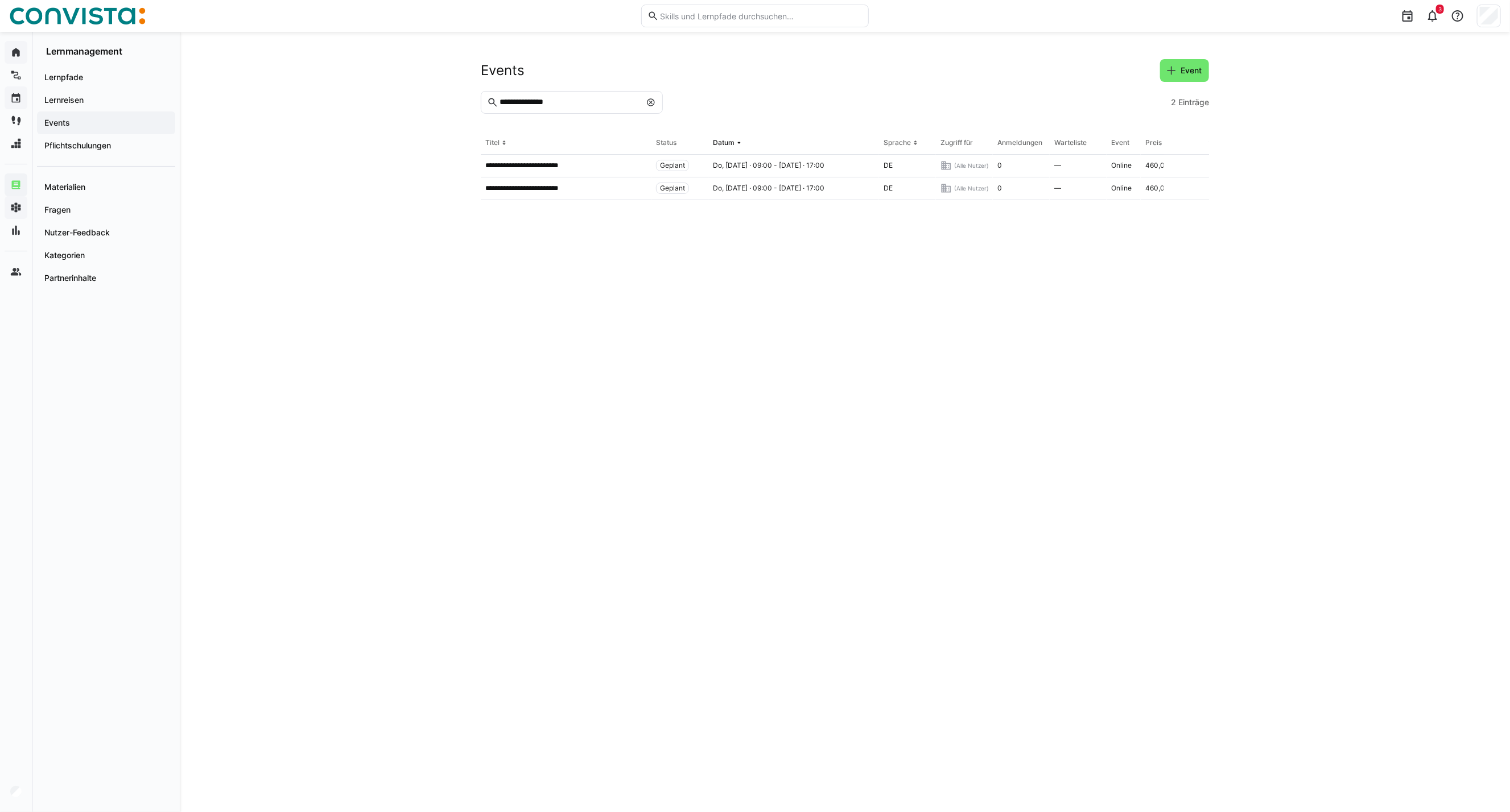
click at [539, 99] on input "**********" at bounding box center [570, 103] width 142 height 10
type input "**********"
click at [570, 170] on p "**********" at bounding box center [552, 165] width 134 height 9
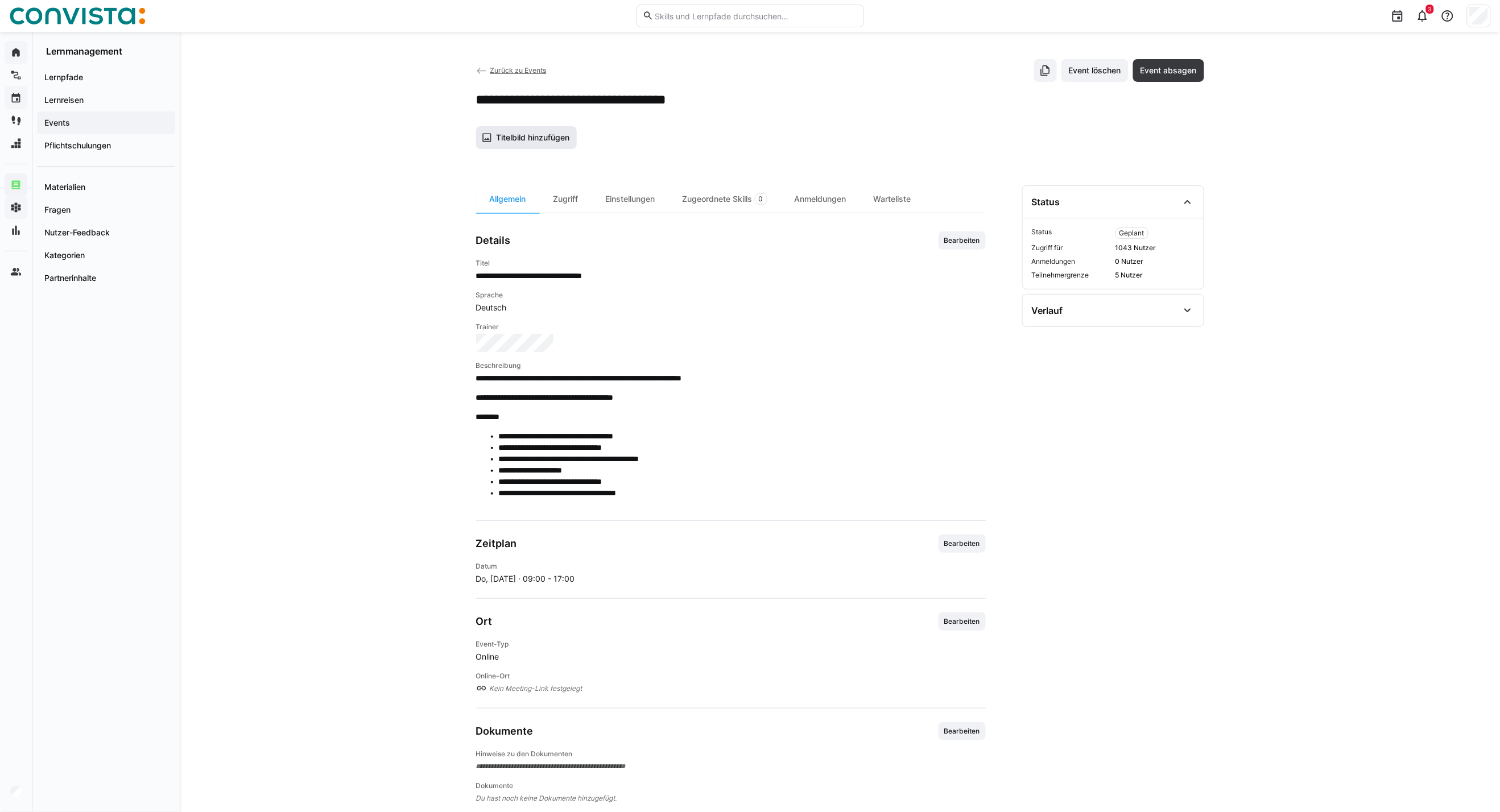
click at [518, 142] on span "Titelbild hinzufügen" at bounding box center [533, 138] width 77 height 12
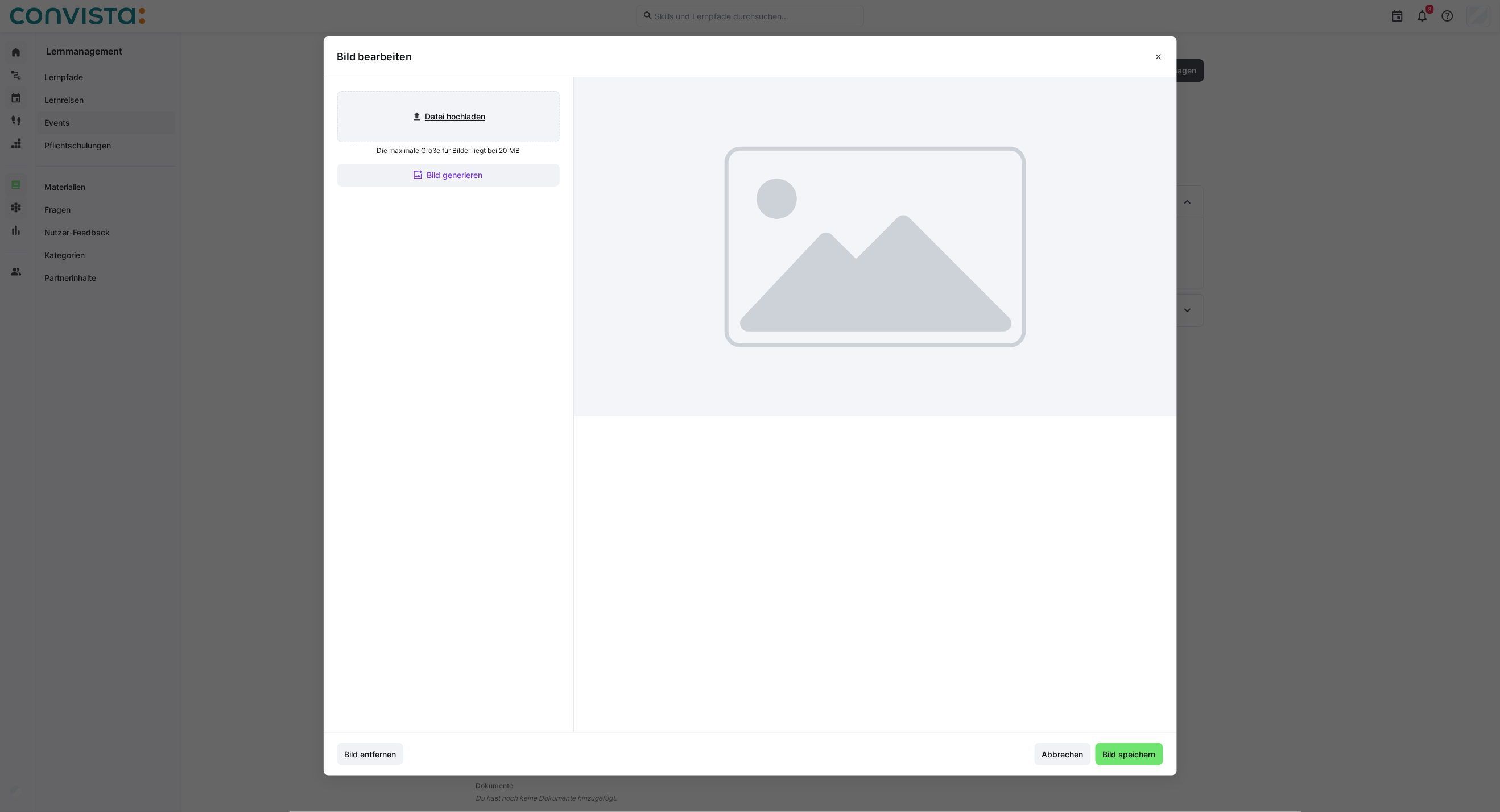
click at [470, 111] on input "file" at bounding box center [449, 116] width 221 height 50
type input "C:\fakepath\CoE EAM_inaktiv.jpg"
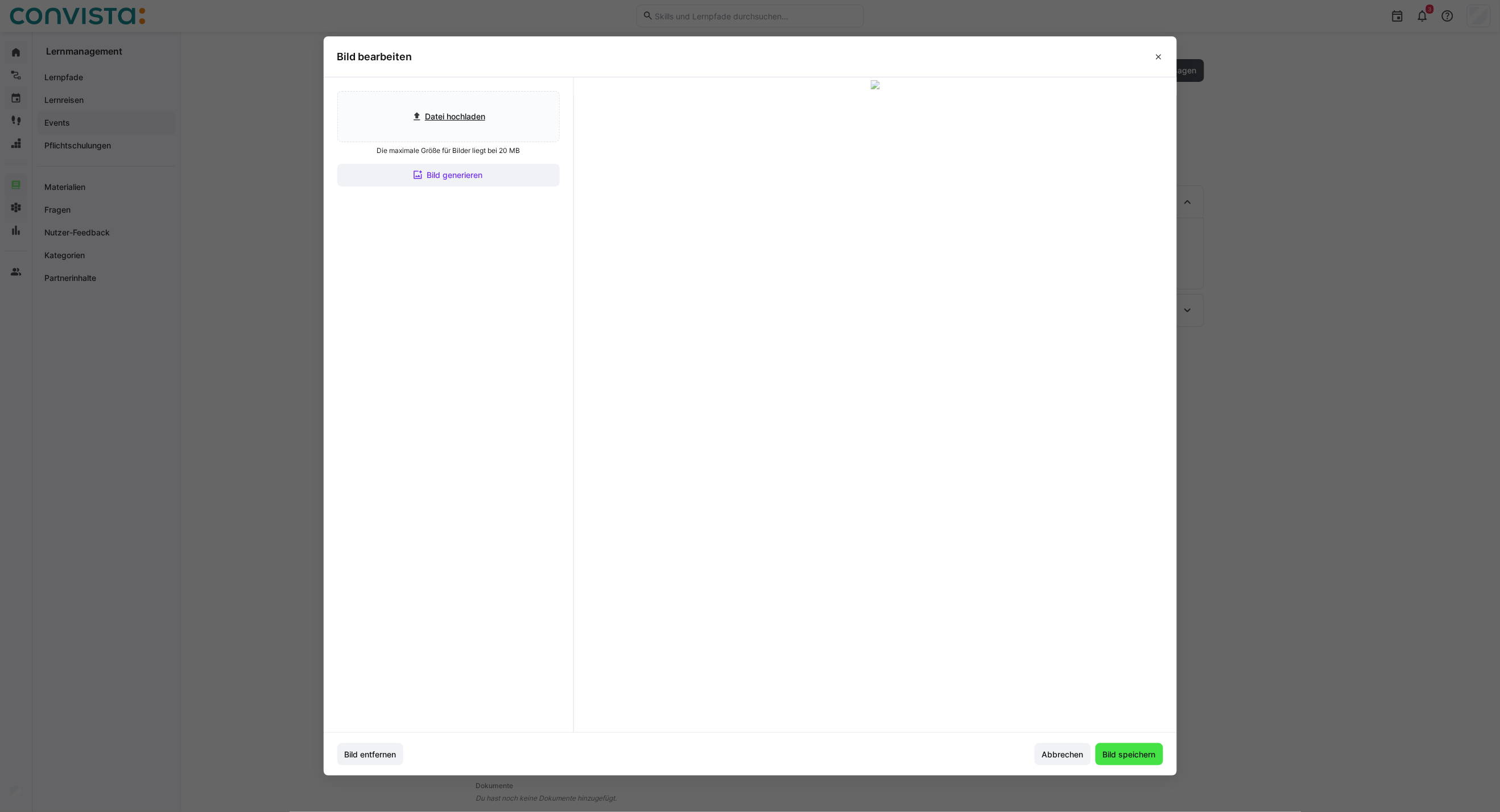
click at [1105, 584] on span "Bild speichern" at bounding box center [1129, 755] width 56 height 12
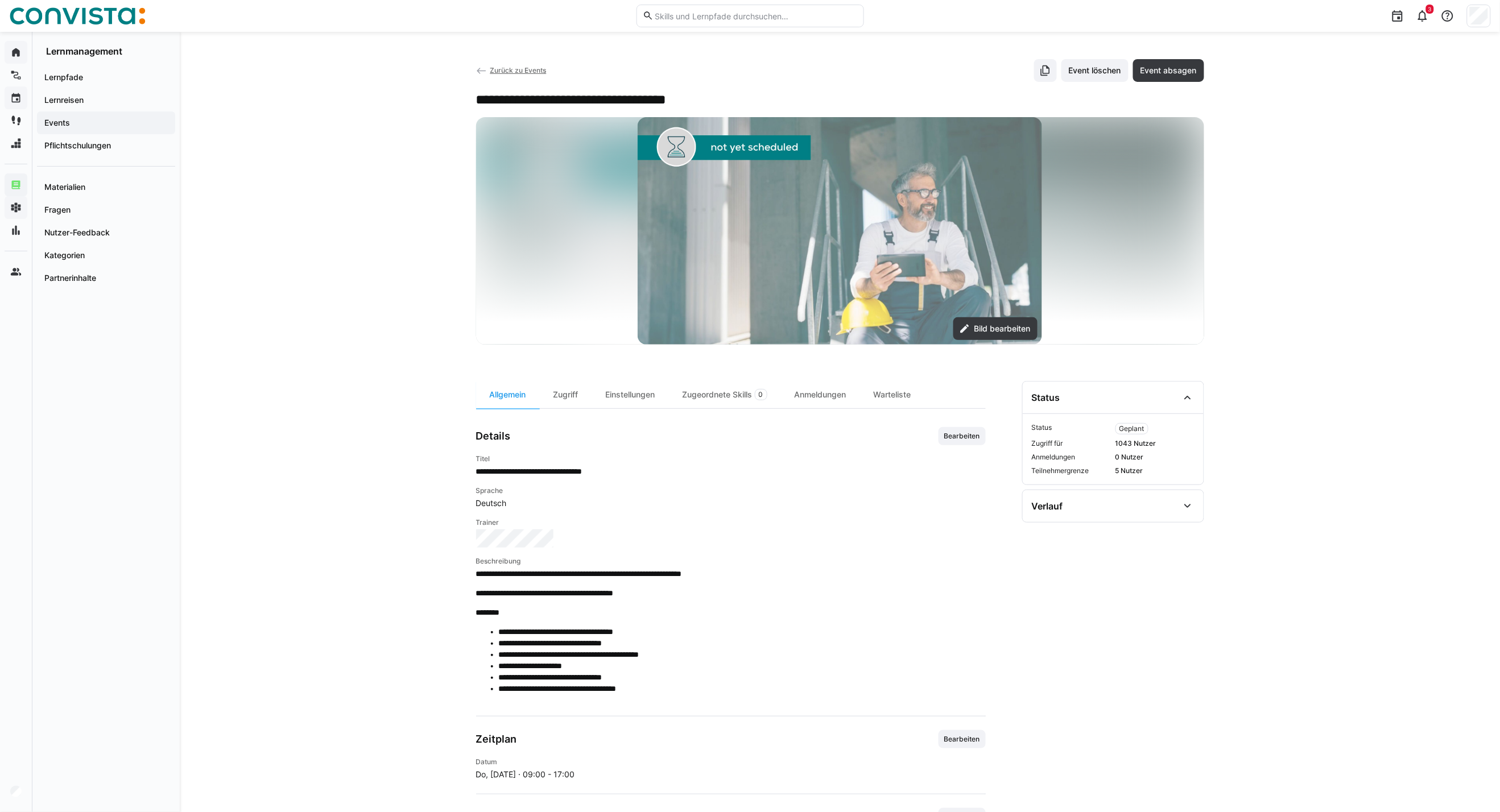
click at [975, 424] on div "**********" at bounding box center [730, 690] width 509 height 618
drag, startPoint x: 968, startPoint y: 439, endPoint x: 896, endPoint y: 465, distance: 76.6
click at [968, 439] on span "Bearbeiten" at bounding box center [962, 436] width 38 height 9
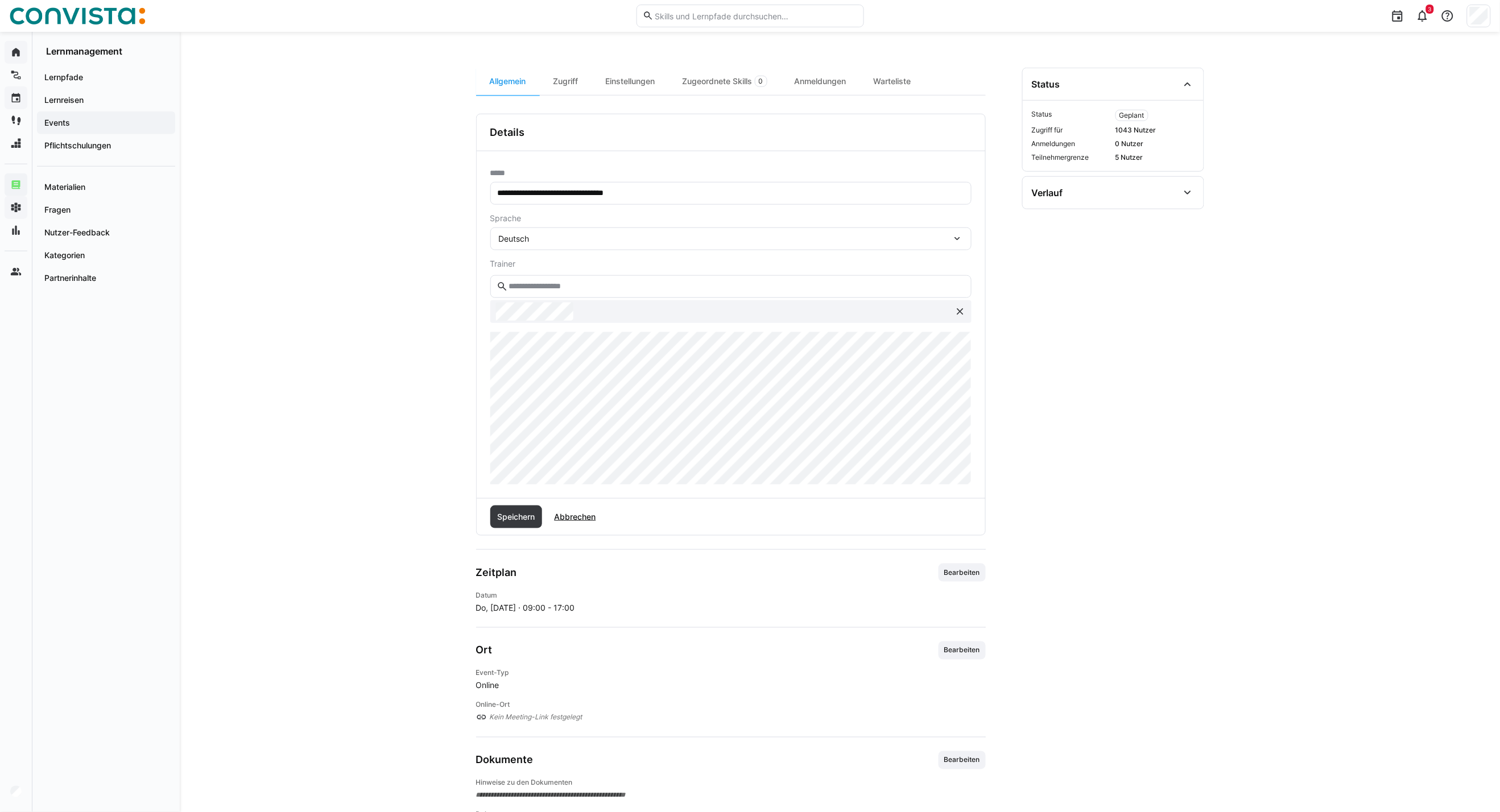
scroll to position [316, 0]
click at [527, 524] on span "Speichern" at bounding box center [516, 514] width 52 height 22
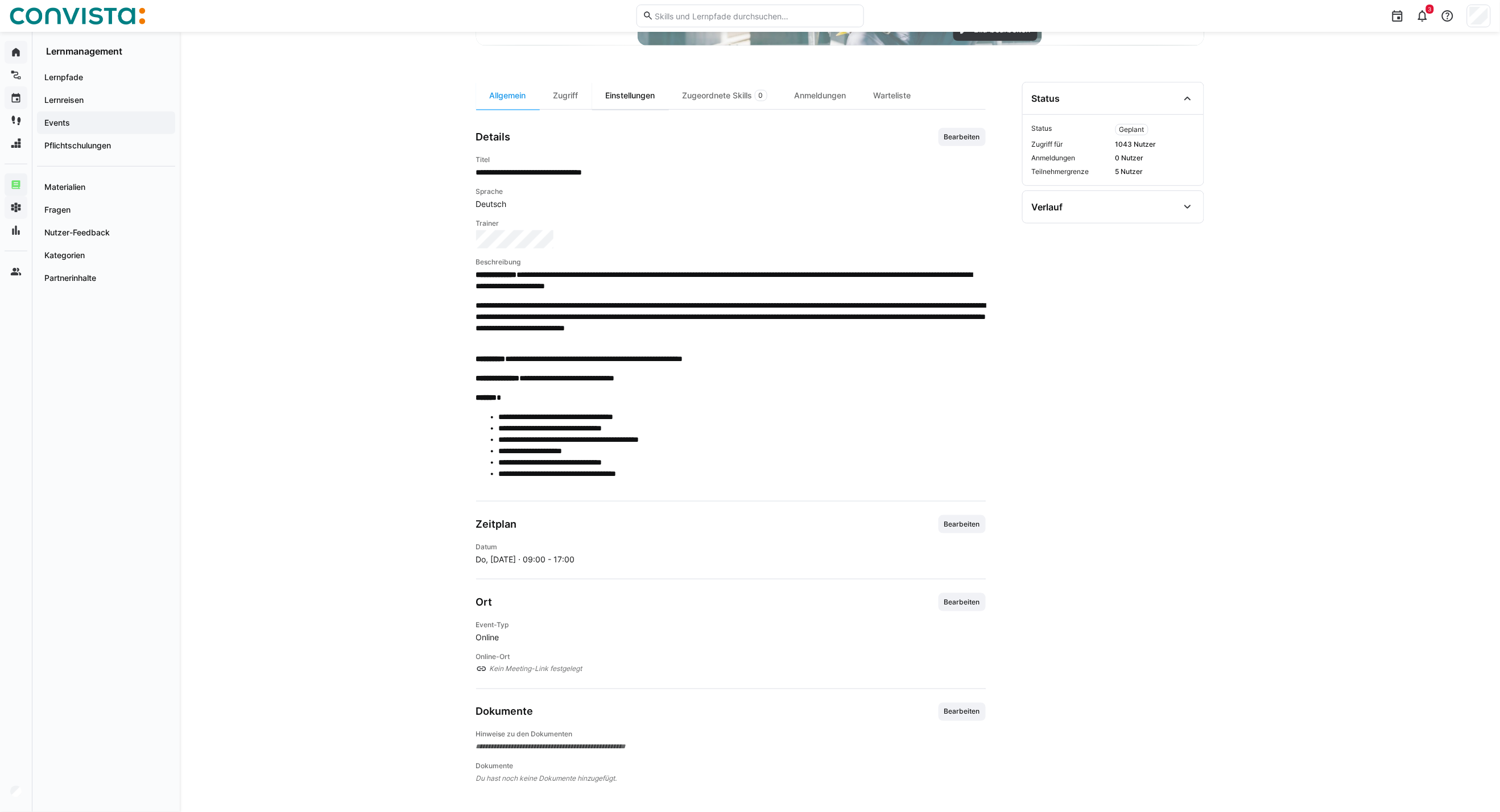
click at [627, 92] on div "Einstellungen" at bounding box center [630, 95] width 77 height 27
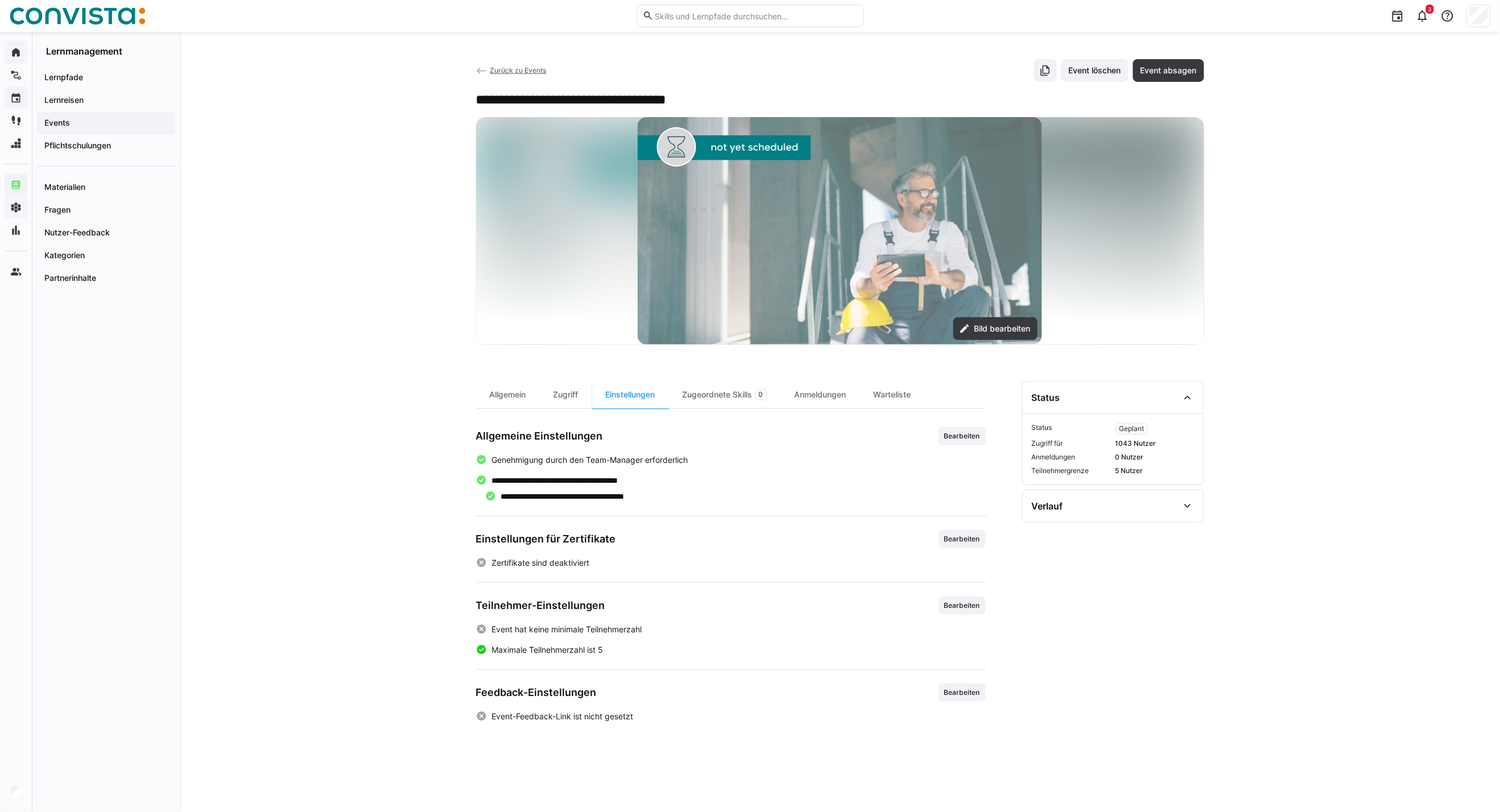
click at [964, 584] on span "Bearbeiten" at bounding box center [962, 605] width 38 height 9
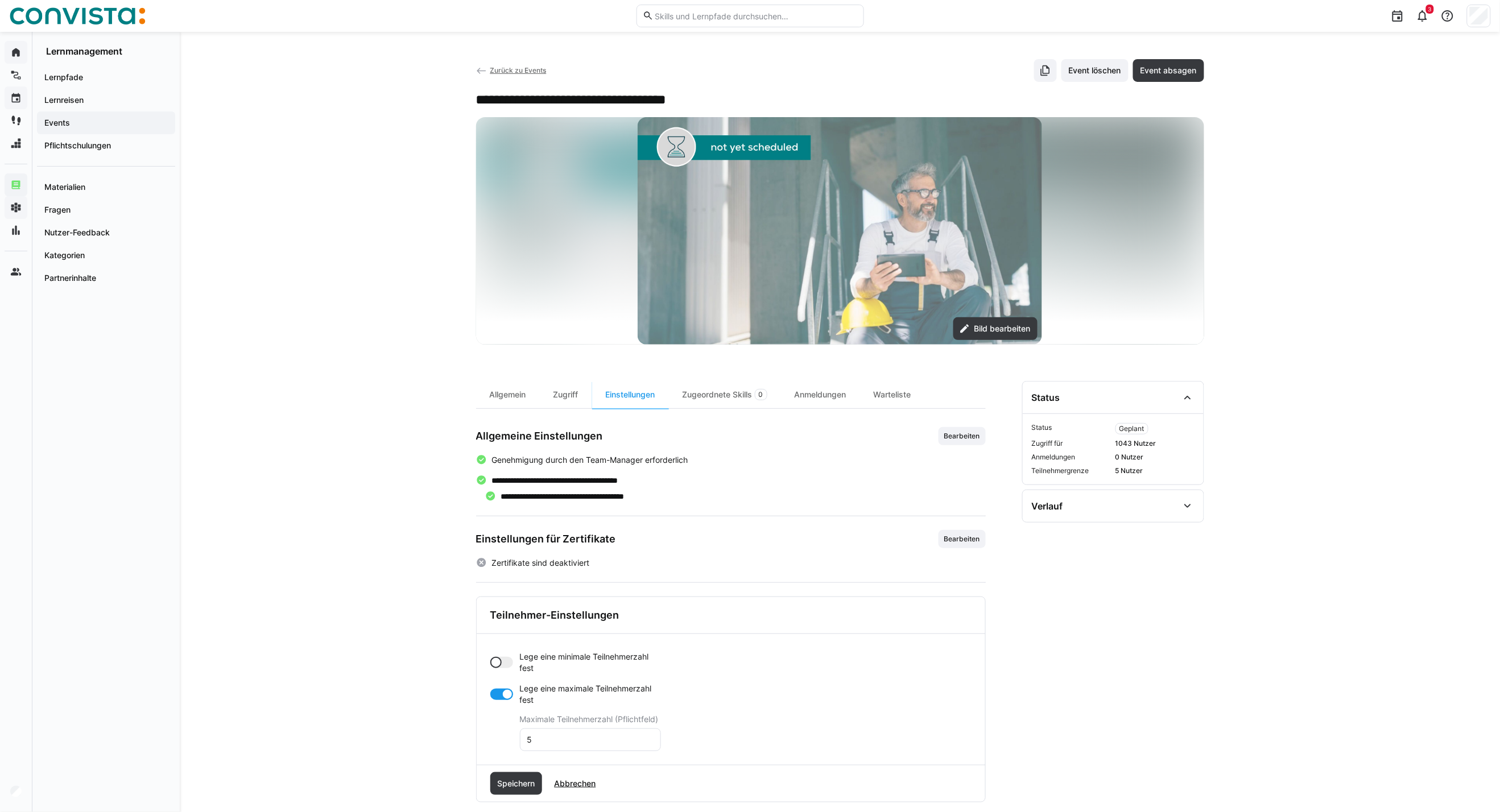
click at [497, 584] on div at bounding box center [496, 662] width 12 height 12
drag, startPoint x: 542, startPoint y: 709, endPoint x: 493, endPoint y: 709, distance: 49.0
click at [493, 584] on app-toggle-and-input "Lege eine minimale Teilnehmerzahl fest Minimale Teilnehmerzahl (Pflichtfeld) 0" at bounding box center [575, 685] width 171 height 68
type input "6"
click at [496, 584] on div at bounding box center [501, 740] width 22 height 12
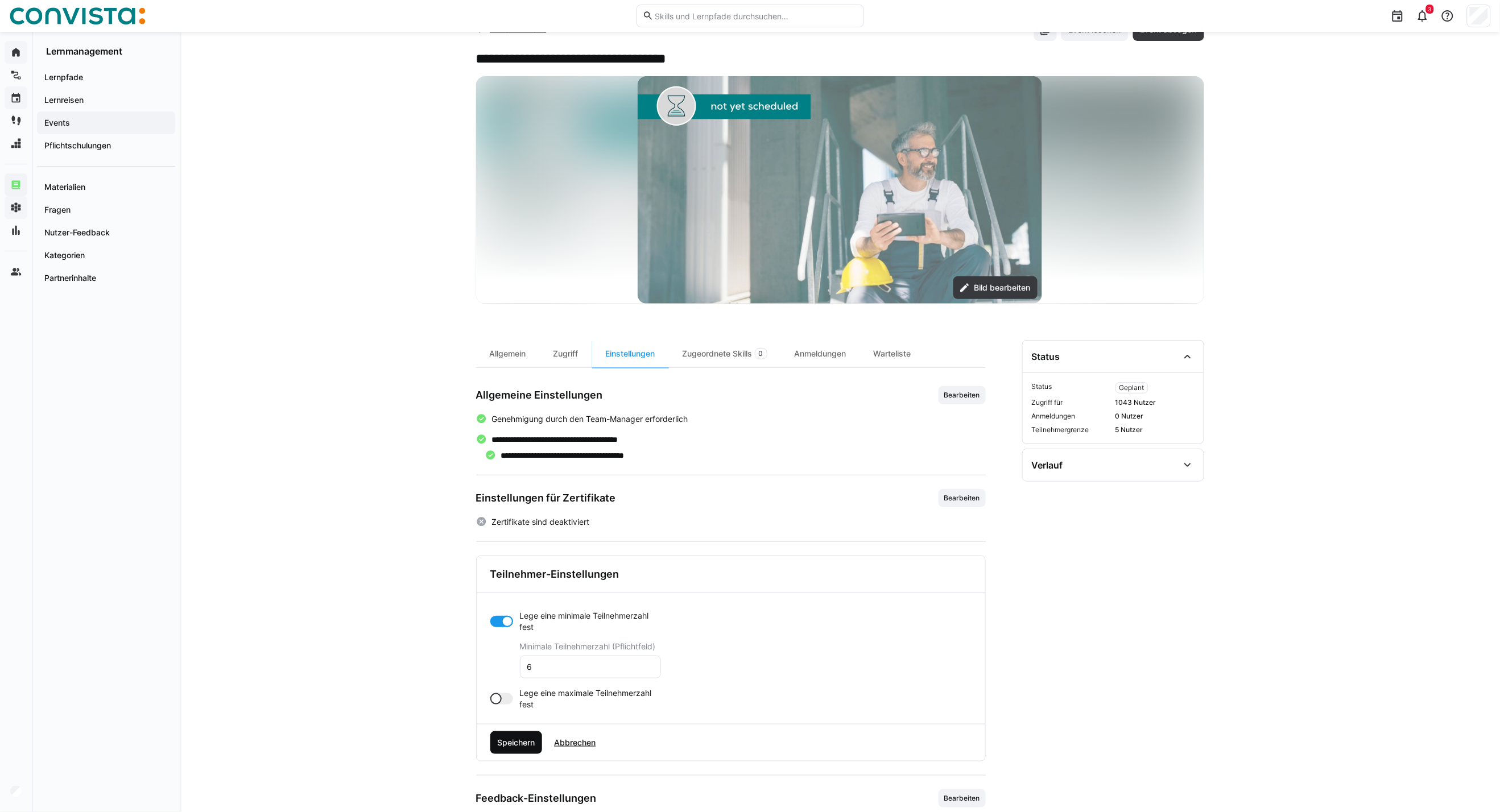
scroll to position [63, 0]
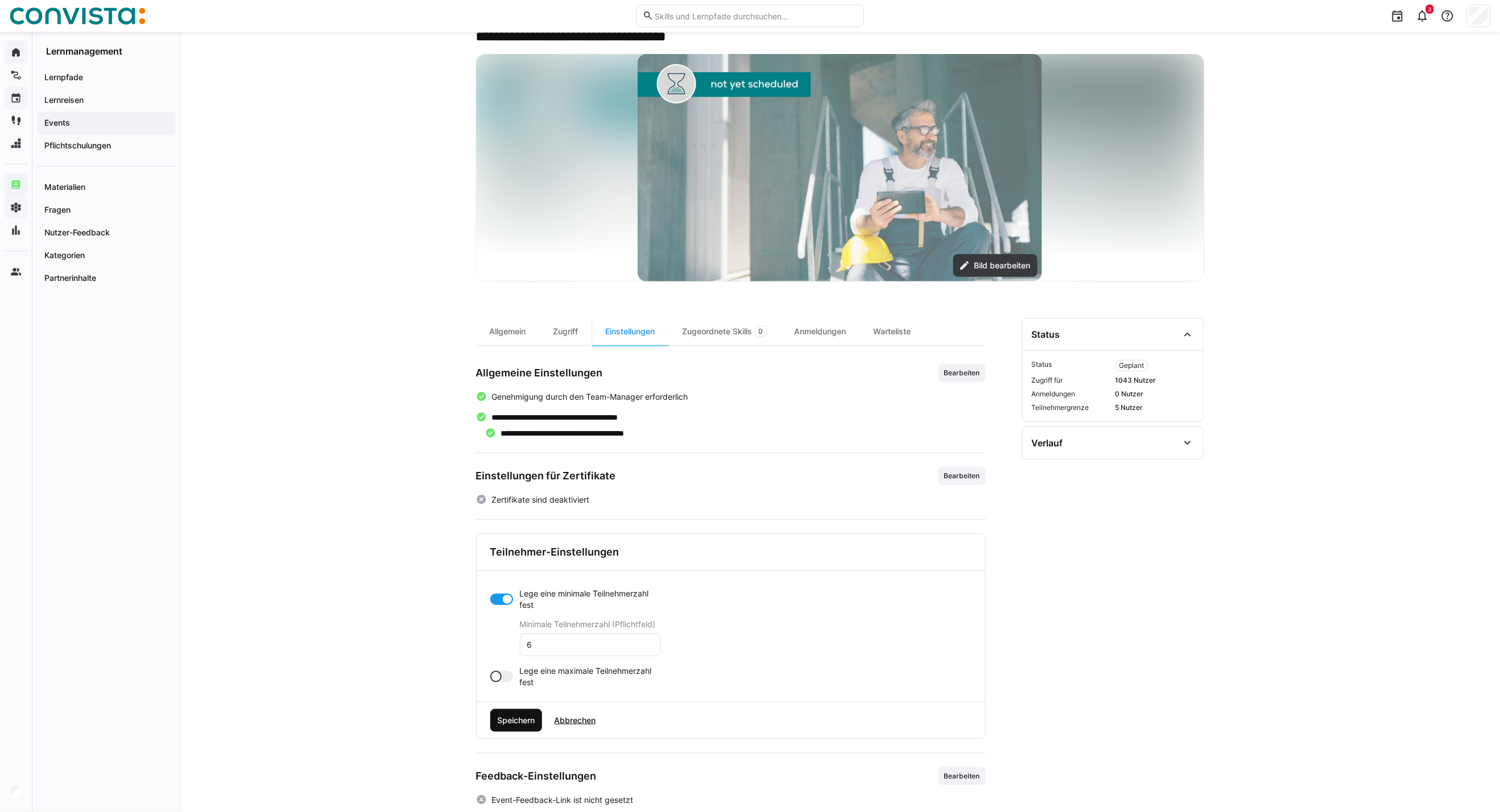
click at [527, 584] on span "Speichern" at bounding box center [516, 720] width 41 height 12
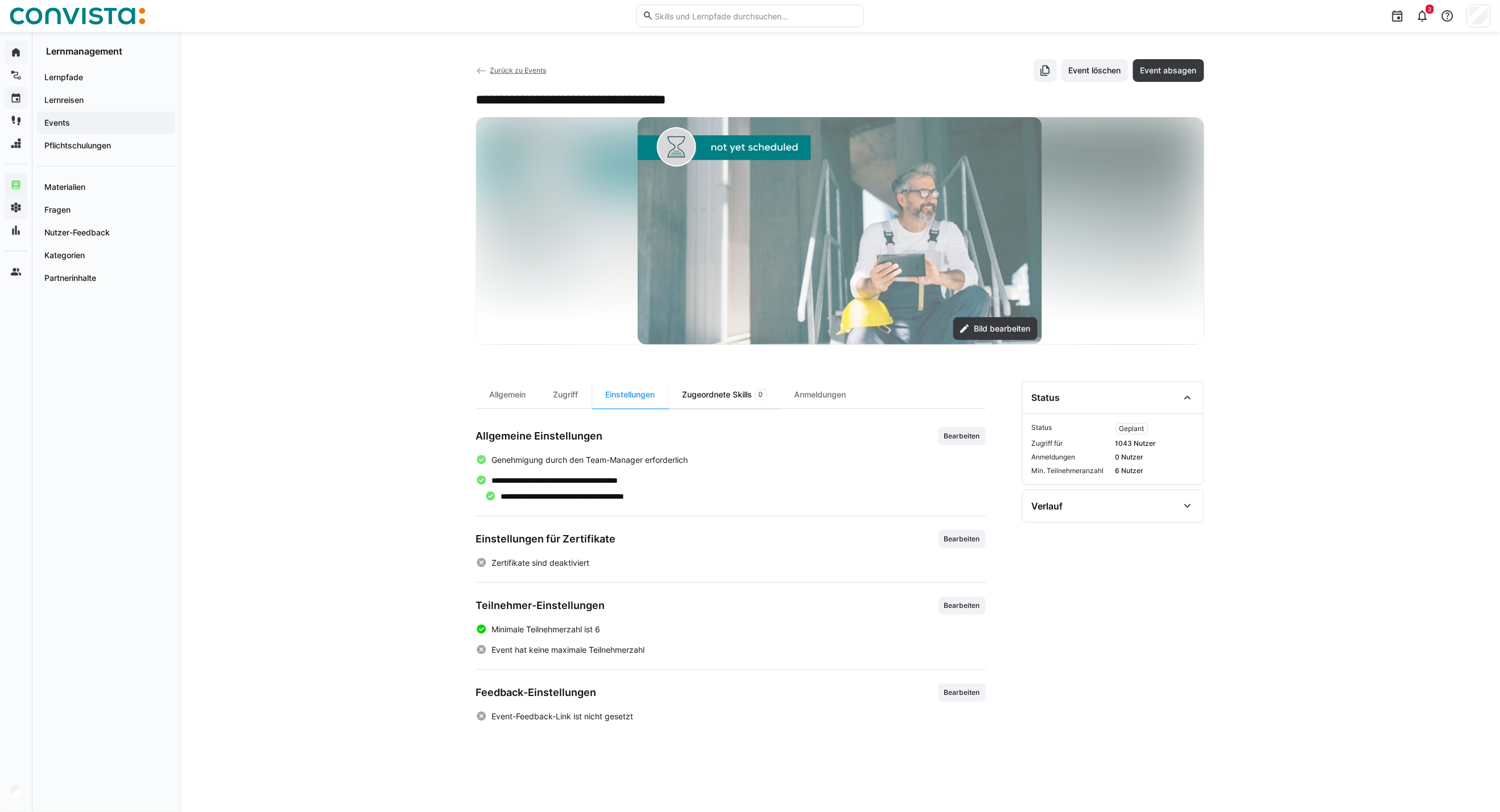
click at [719, 392] on div "Zugeordnete Skills 0" at bounding box center [725, 394] width 112 height 27
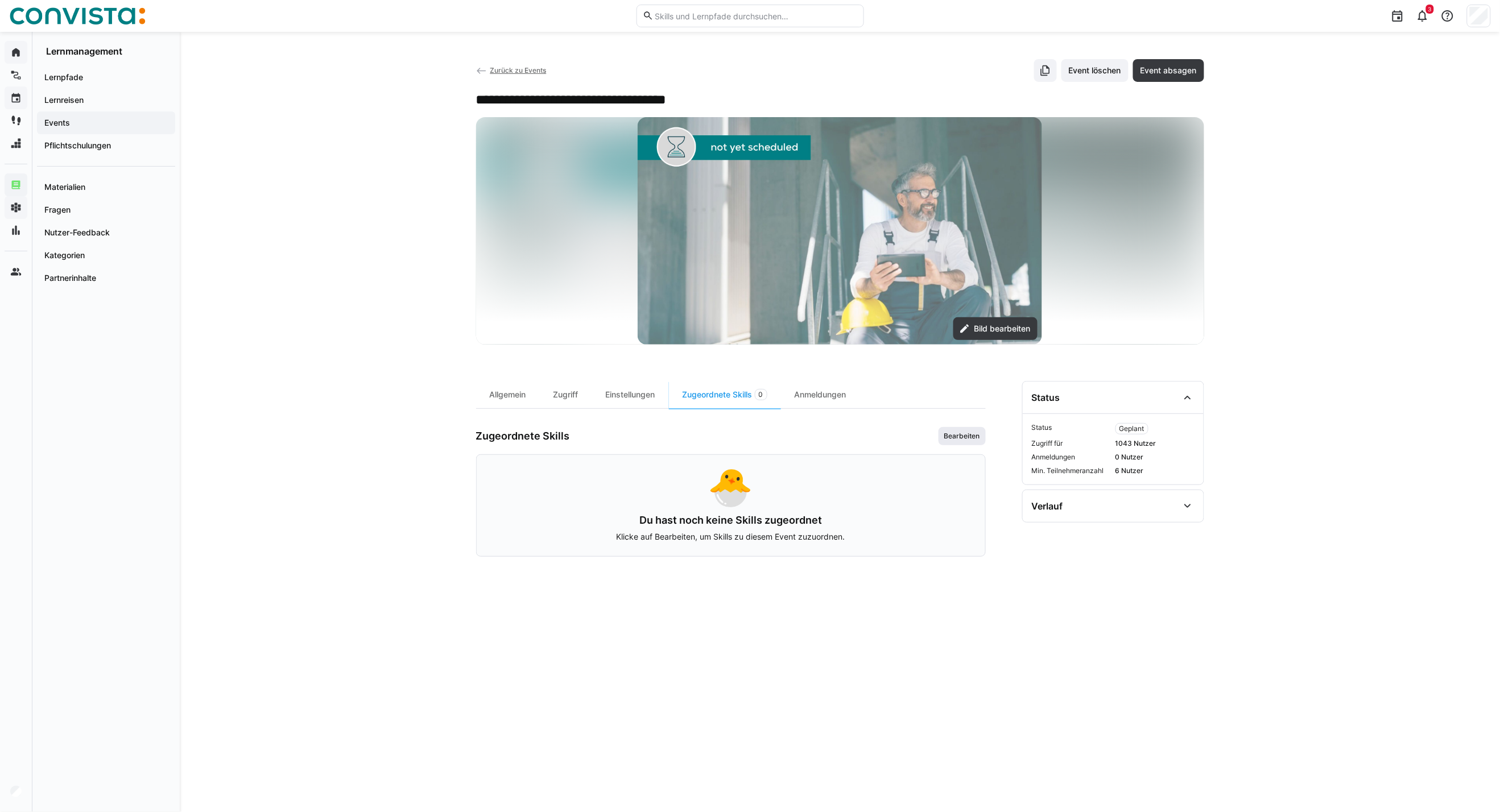
click at [954, 439] on span "Bearbeiten" at bounding box center [962, 436] width 38 height 9
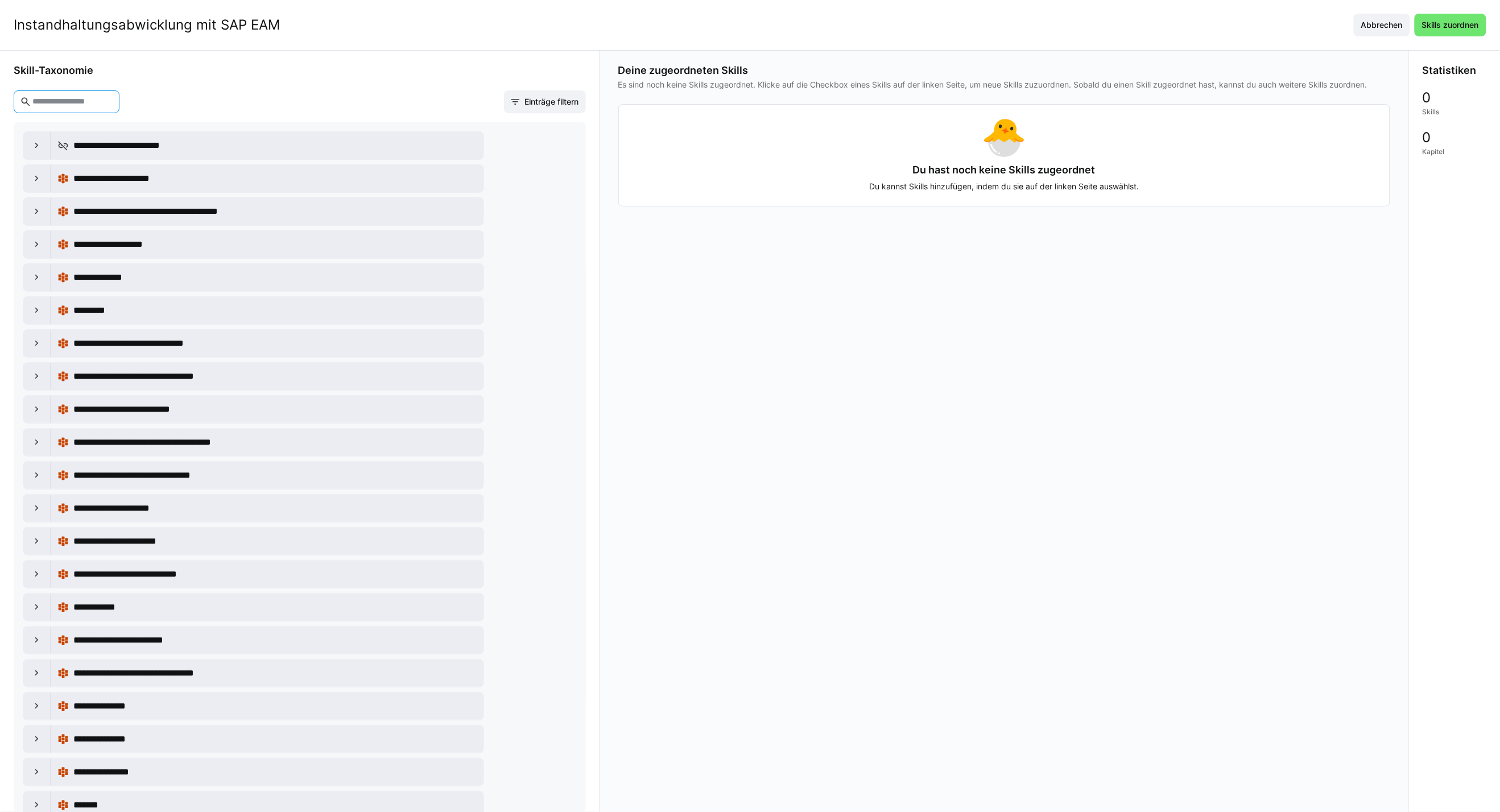
click at [113, 100] on input "text" at bounding box center [72, 102] width 82 height 10
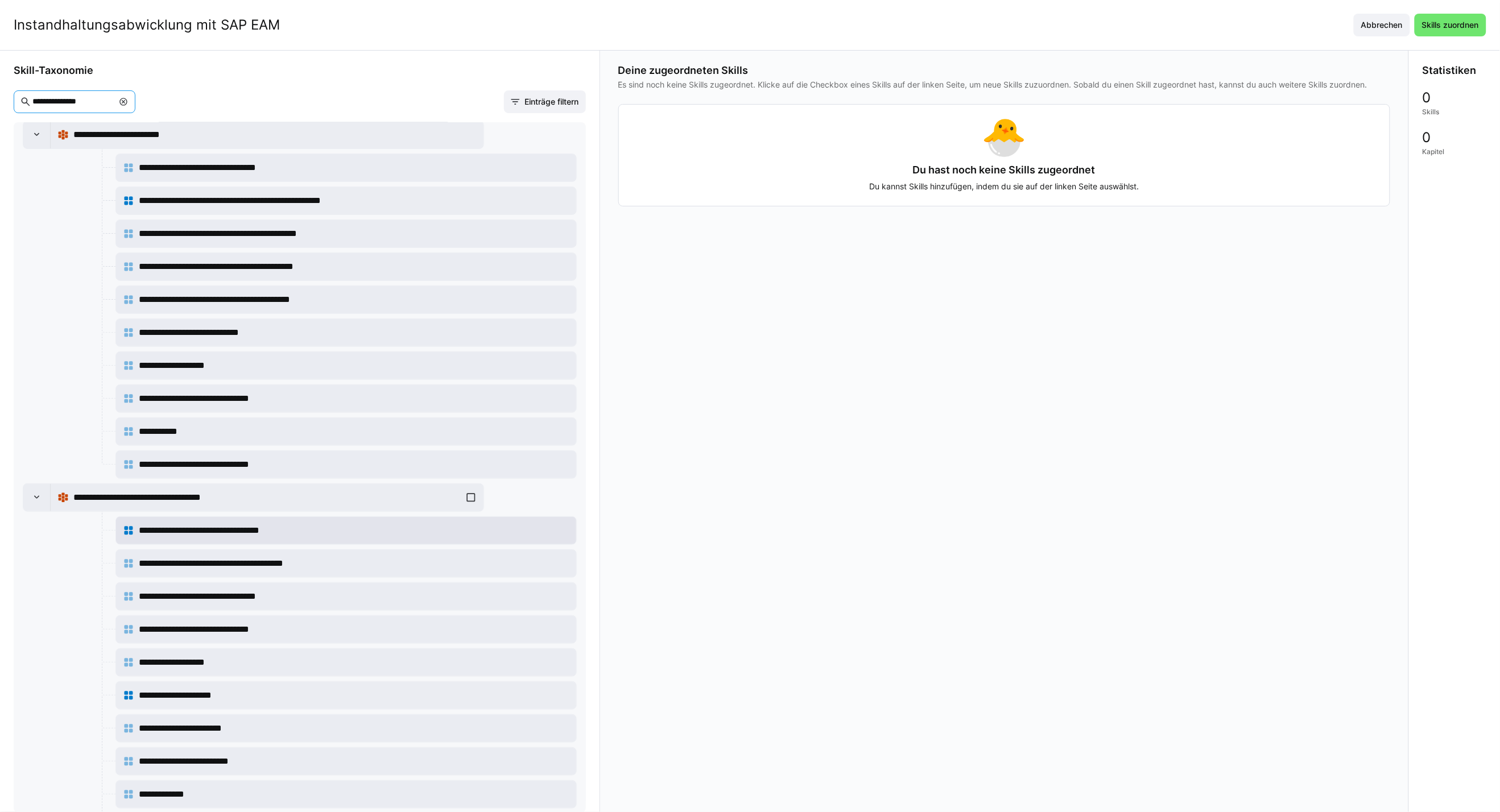
scroll to position [63, 0]
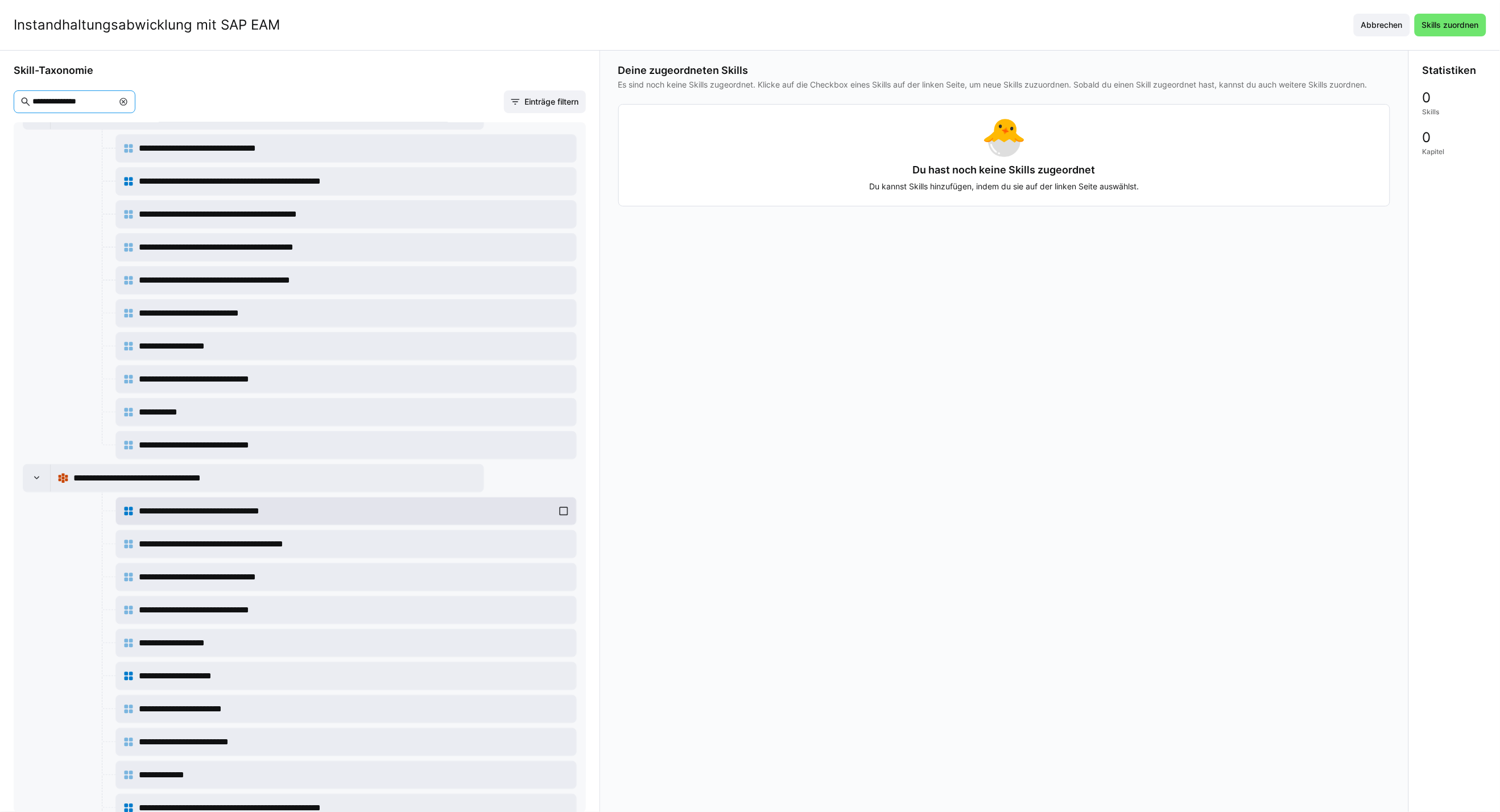
type input "**********"
click at [553, 515] on div "**********" at bounding box center [346, 511] width 447 height 22
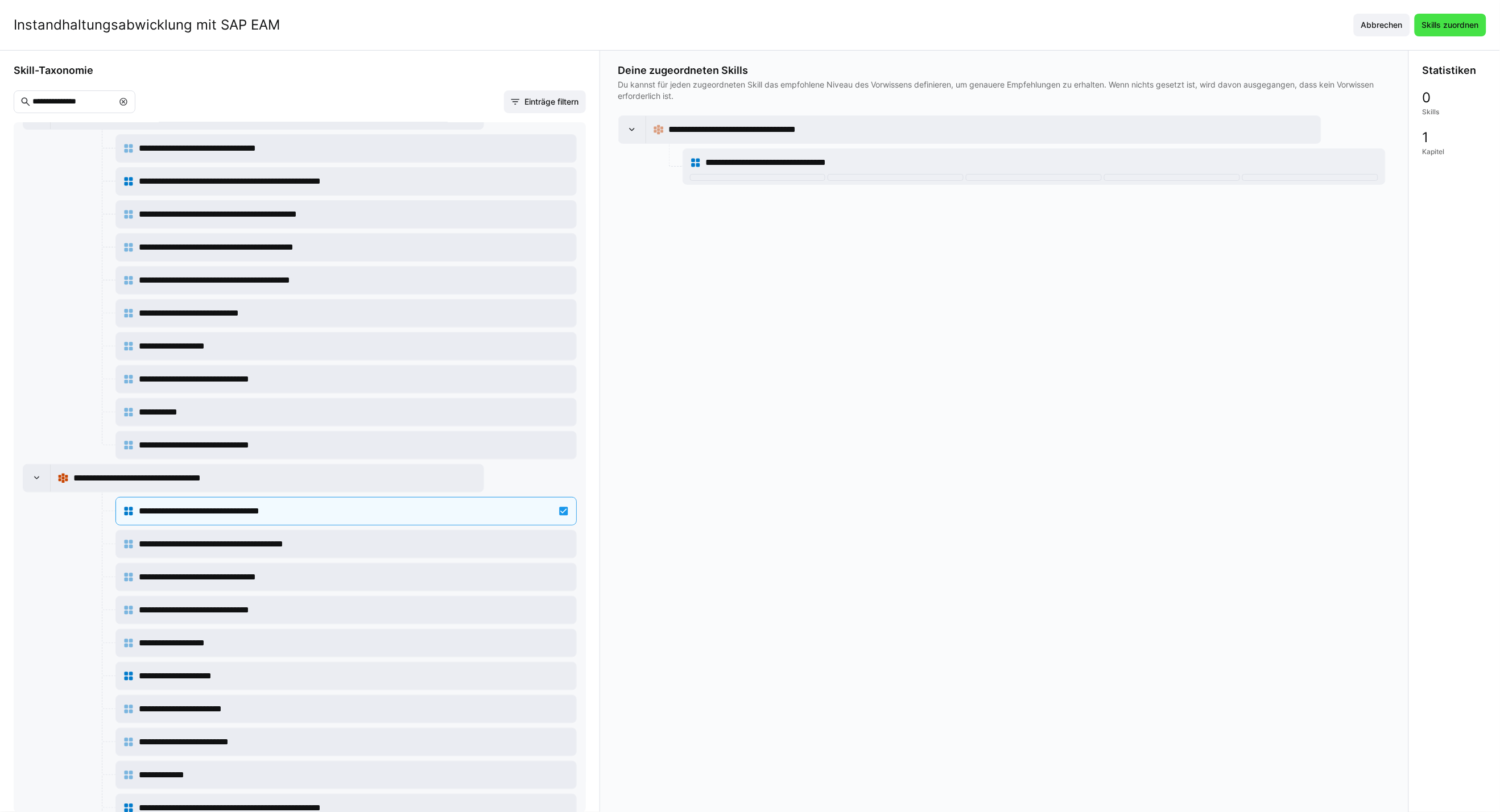
click at [1105, 26] on span "Skills zuordnen" at bounding box center [1449, 25] width 60 height 12
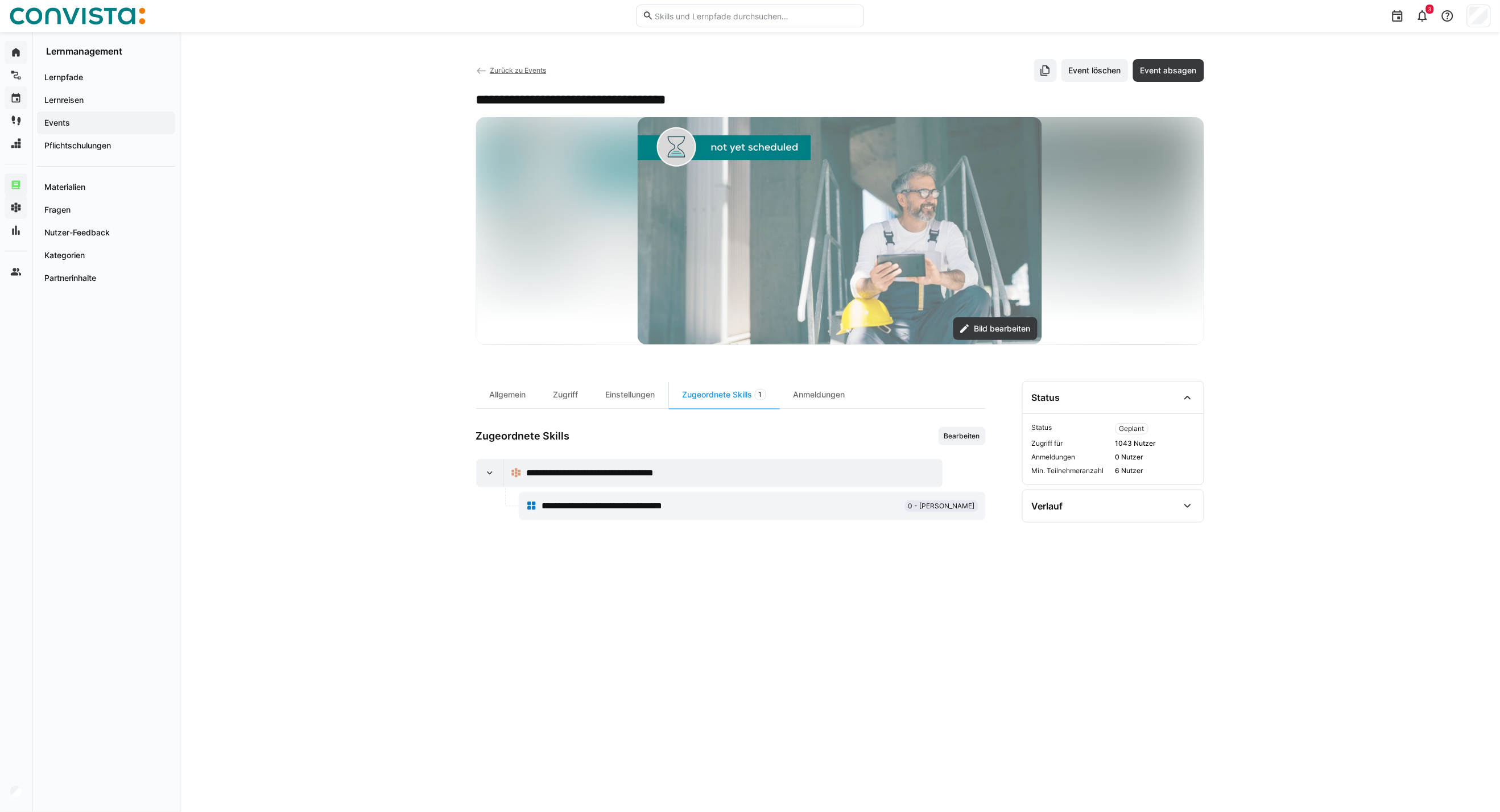
click at [479, 72] on eds-icon at bounding box center [482, 72] width 12 height 12
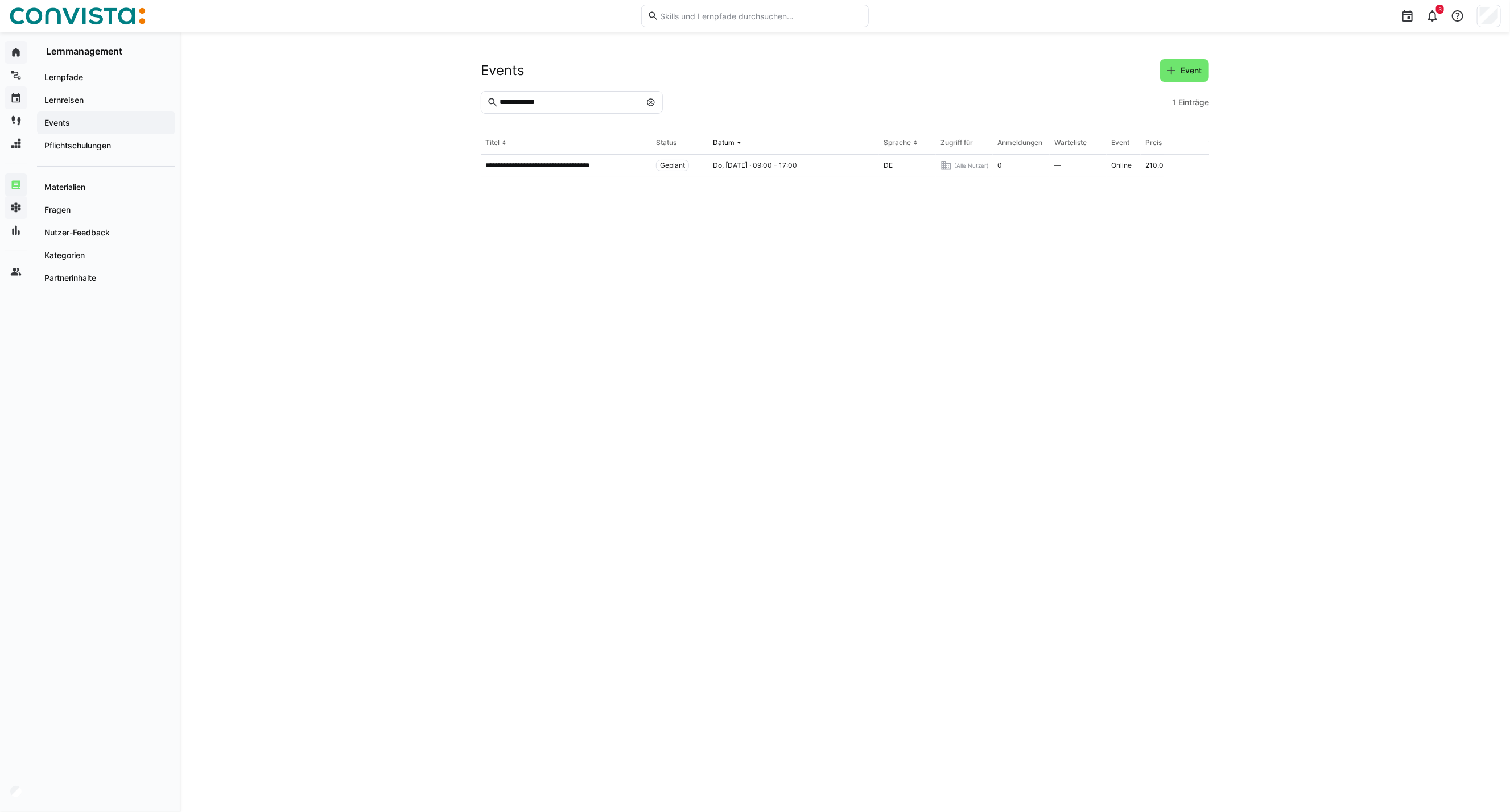
click at [650, 99] on eds-icon at bounding box center [651, 102] width 9 height 9
click at [570, 98] on input "**********" at bounding box center [578, 103] width 158 height 10
type input "**********"
click at [541, 167] on p "**********" at bounding box center [549, 165] width 129 height 9
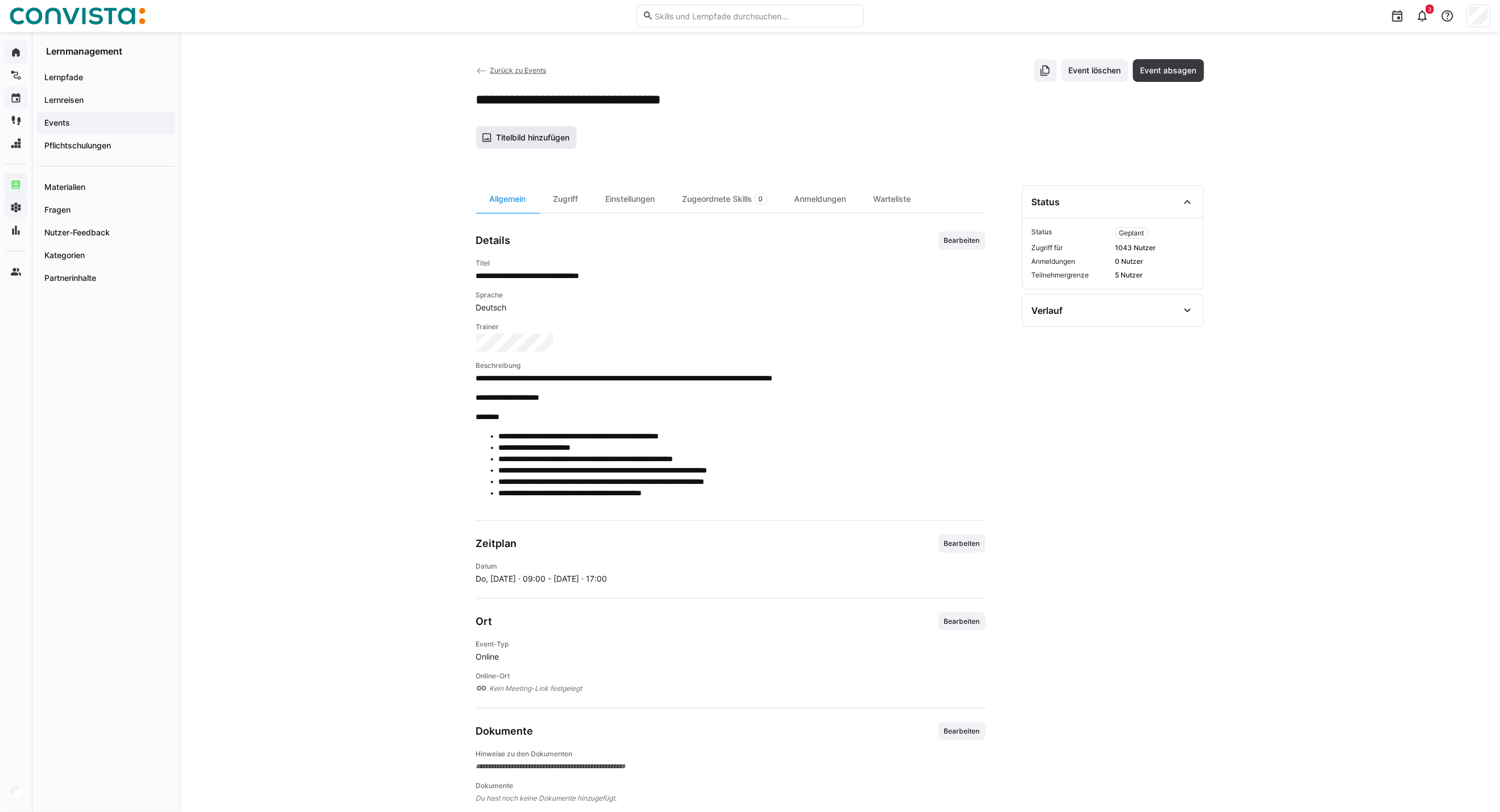
click at [516, 135] on span "Titelbild hinzufügen" at bounding box center [533, 138] width 77 height 12
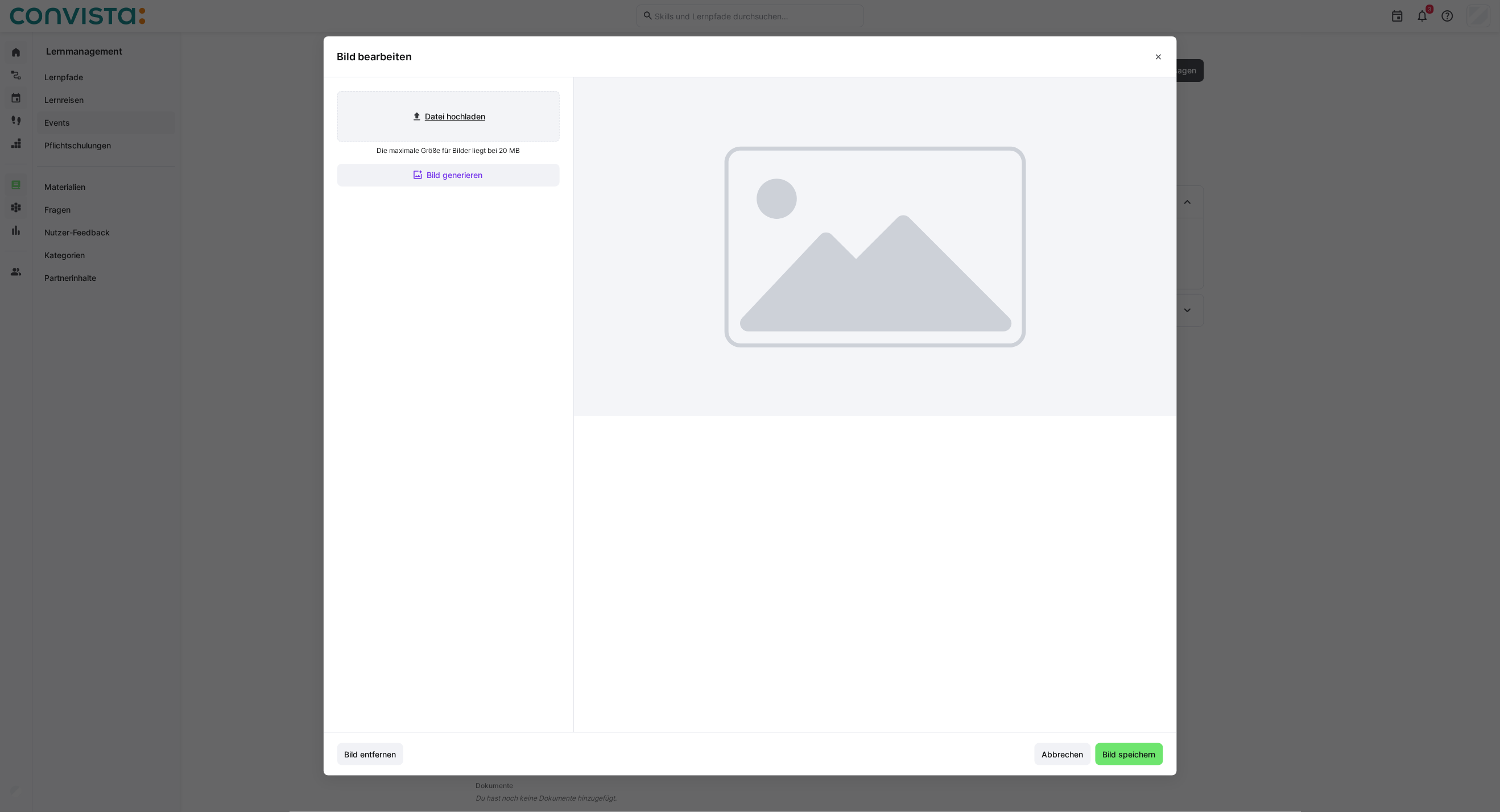
click at [467, 131] on input "file" at bounding box center [449, 116] width 221 height 50
type input "C:\fakepath\CoE EAM_inaktiv.jpg"
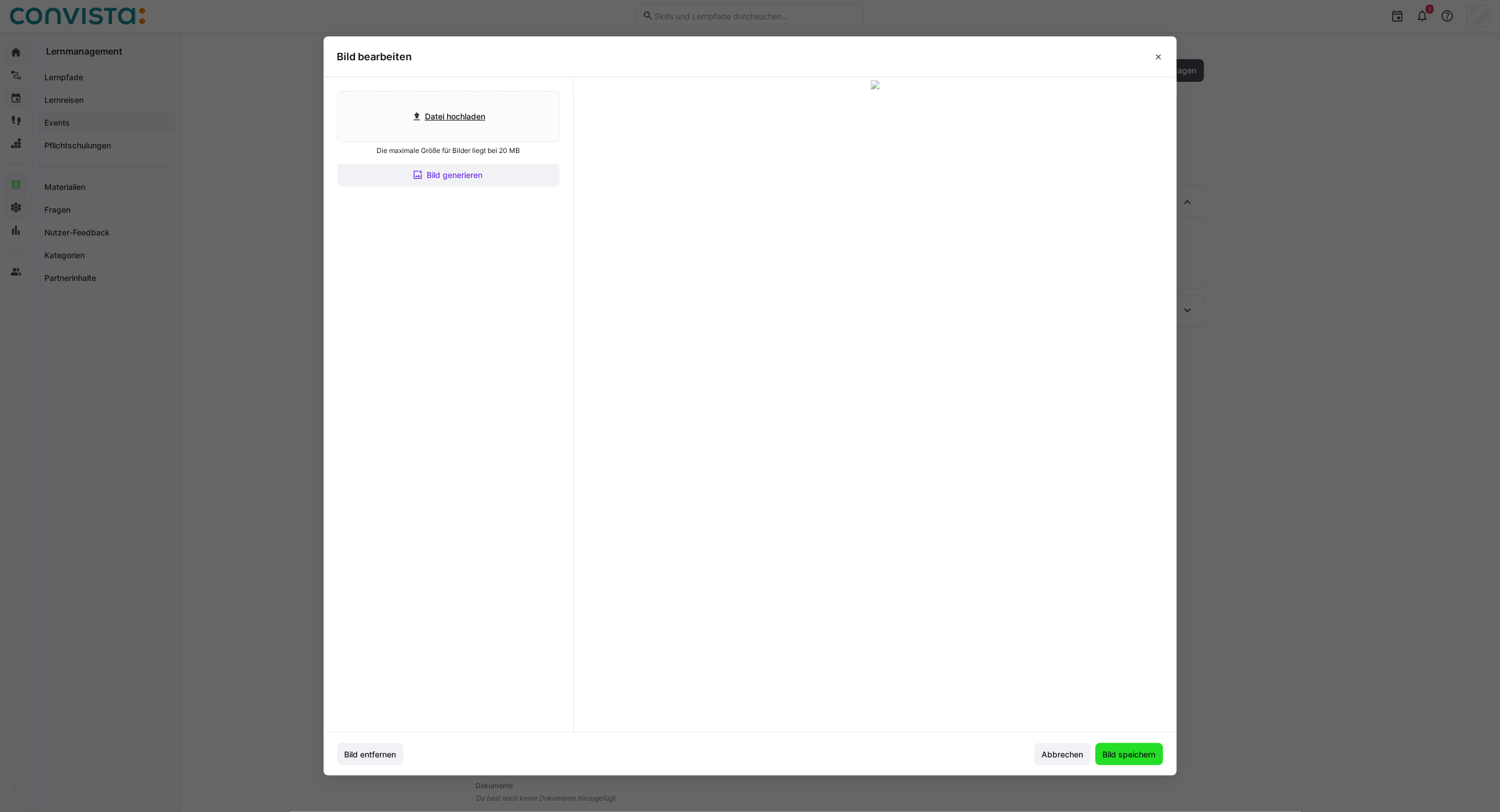
click at [1105, 584] on span "Bild speichern" at bounding box center [1129, 754] width 68 height 22
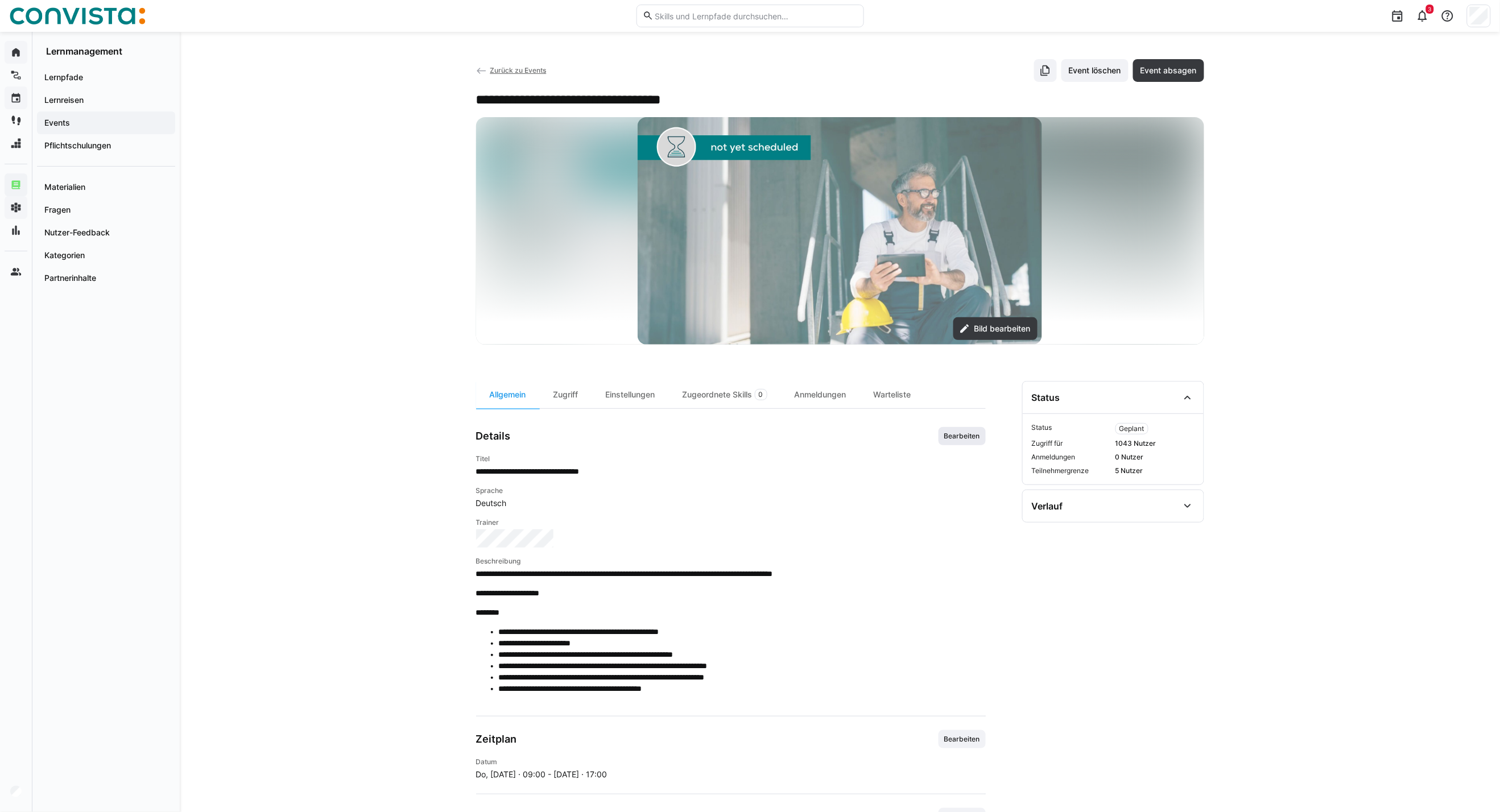
click at [952, 436] on span "Bearbeiten" at bounding box center [962, 436] width 38 height 9
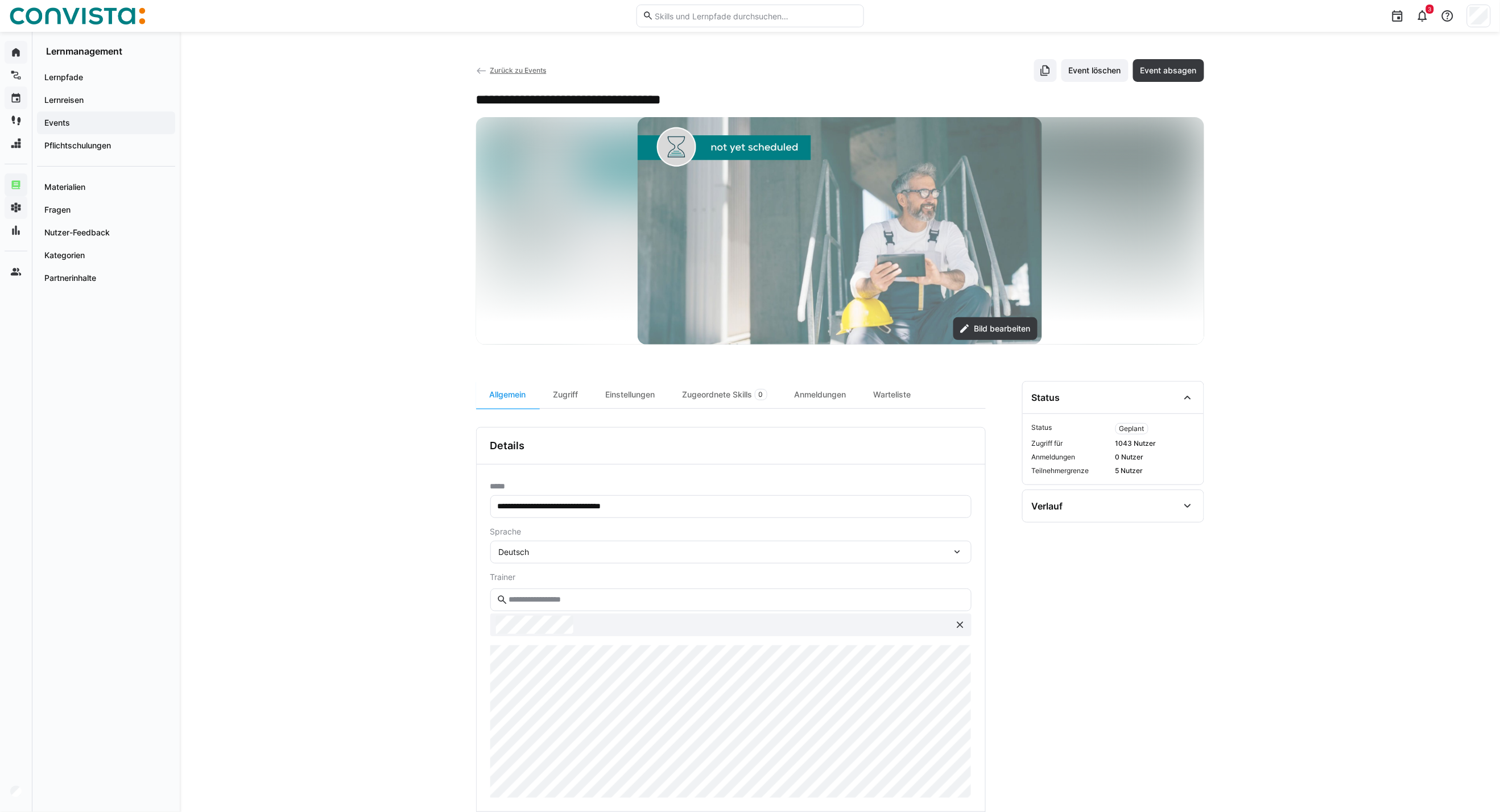
scroll to position [126, 0]
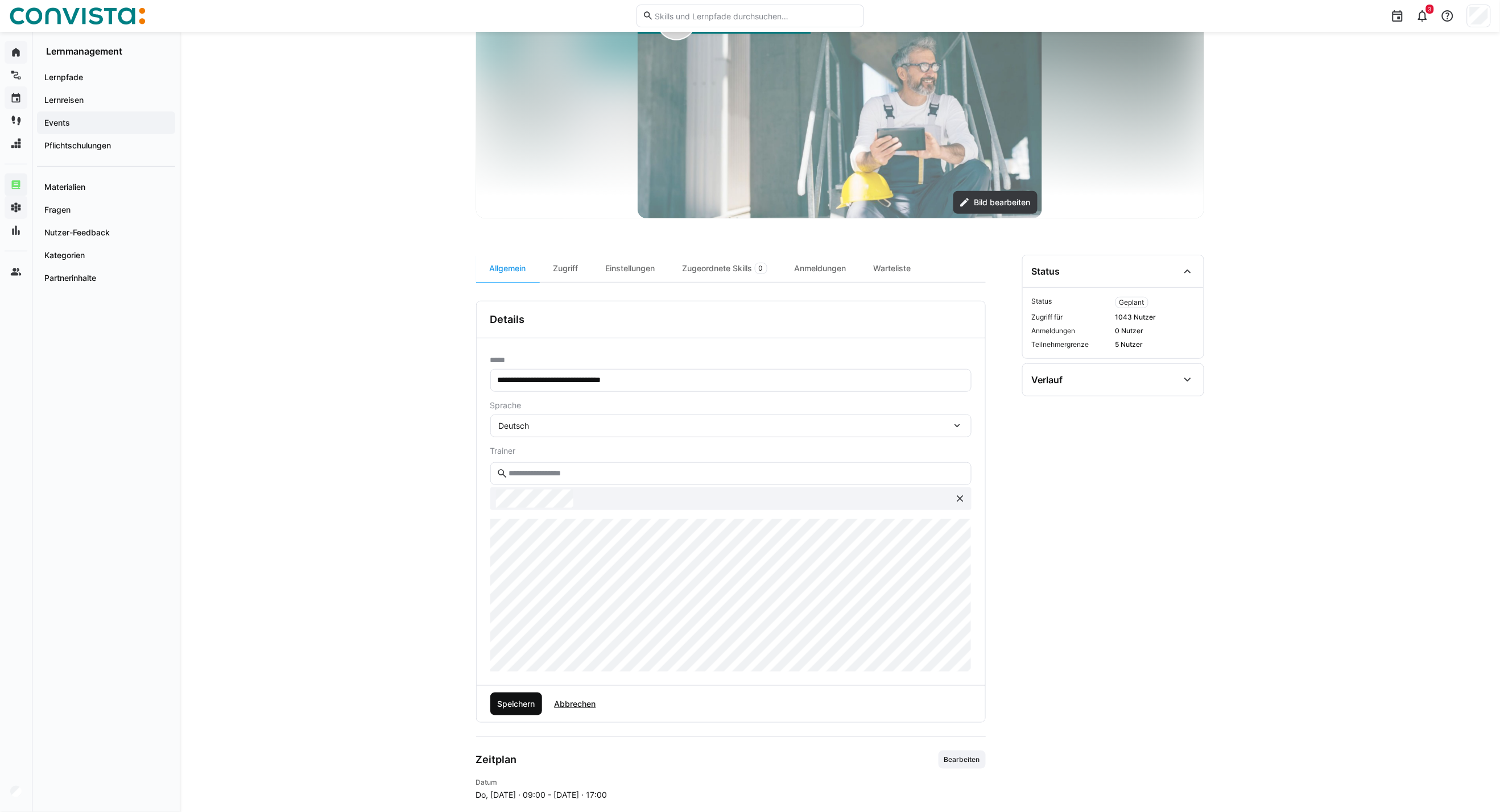
click at [525, 584] on span "Speichern" at bounding box center [516, 704] width 41 height 12
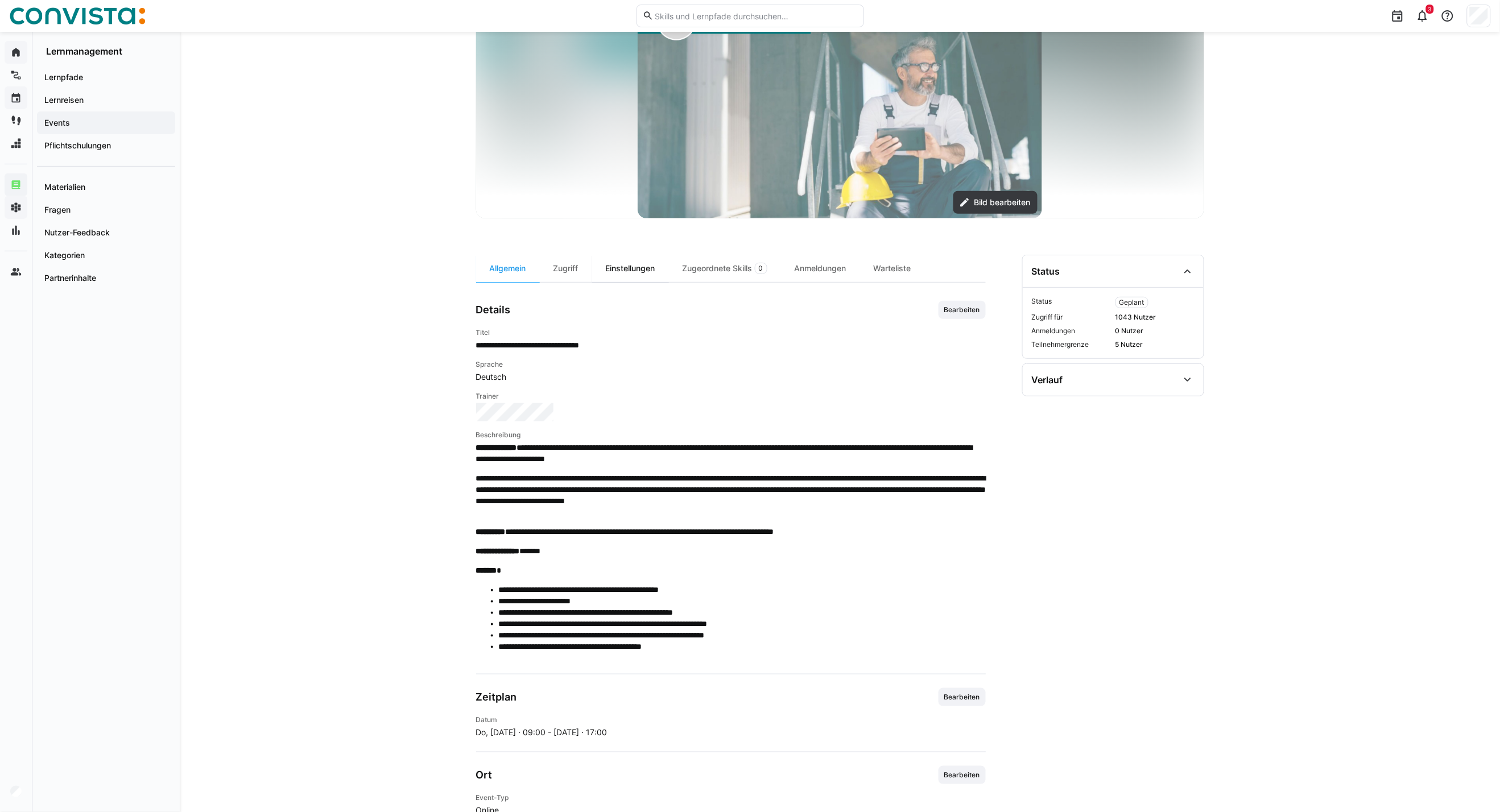
click at [630, 269] on div "Einstellungen" at bounding box center [630, 269] width 77 height 27
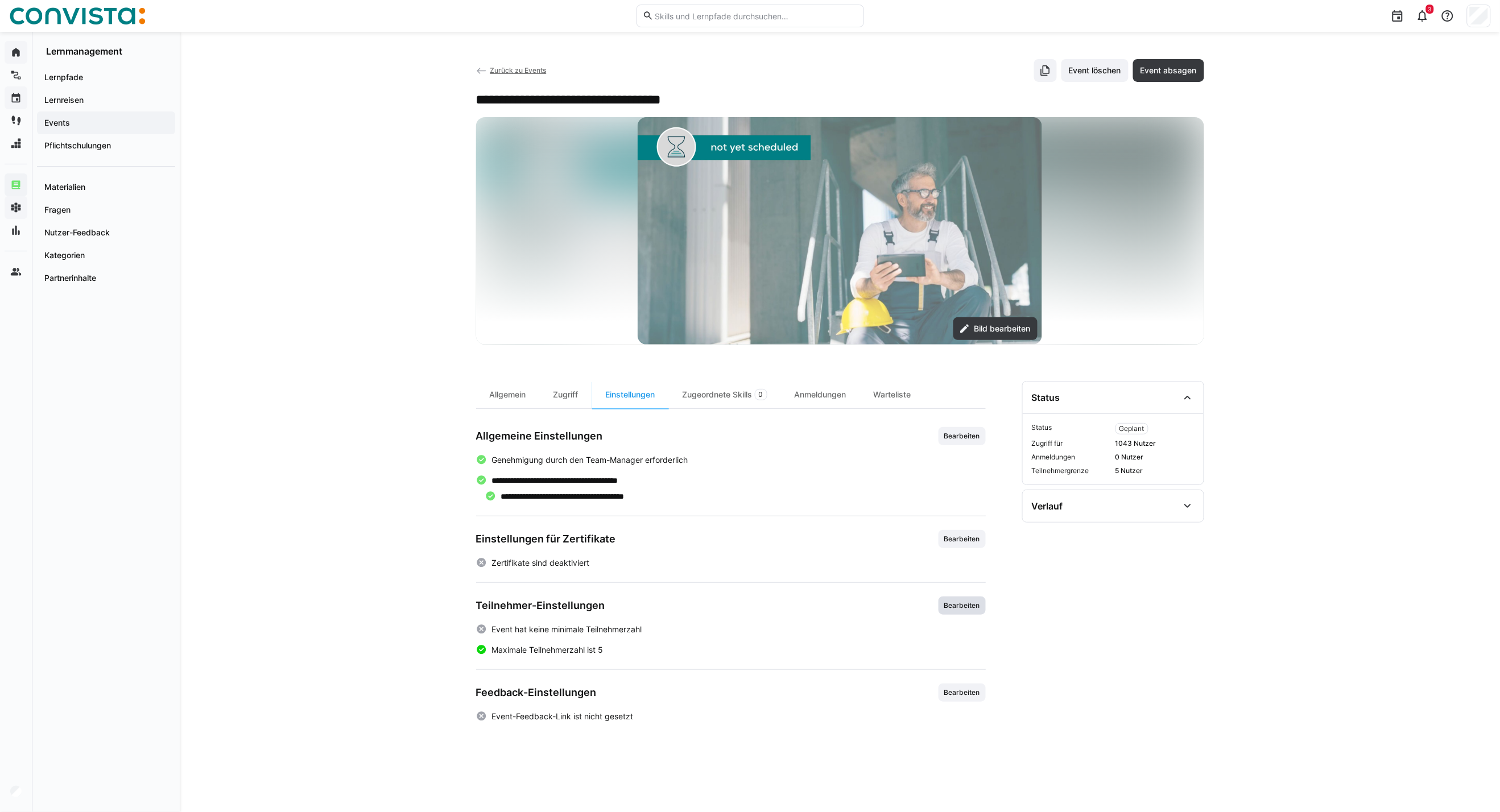
click at [952, 584] on span "Bearbeiten" at bounding box center [962, 605] width 47 height 18
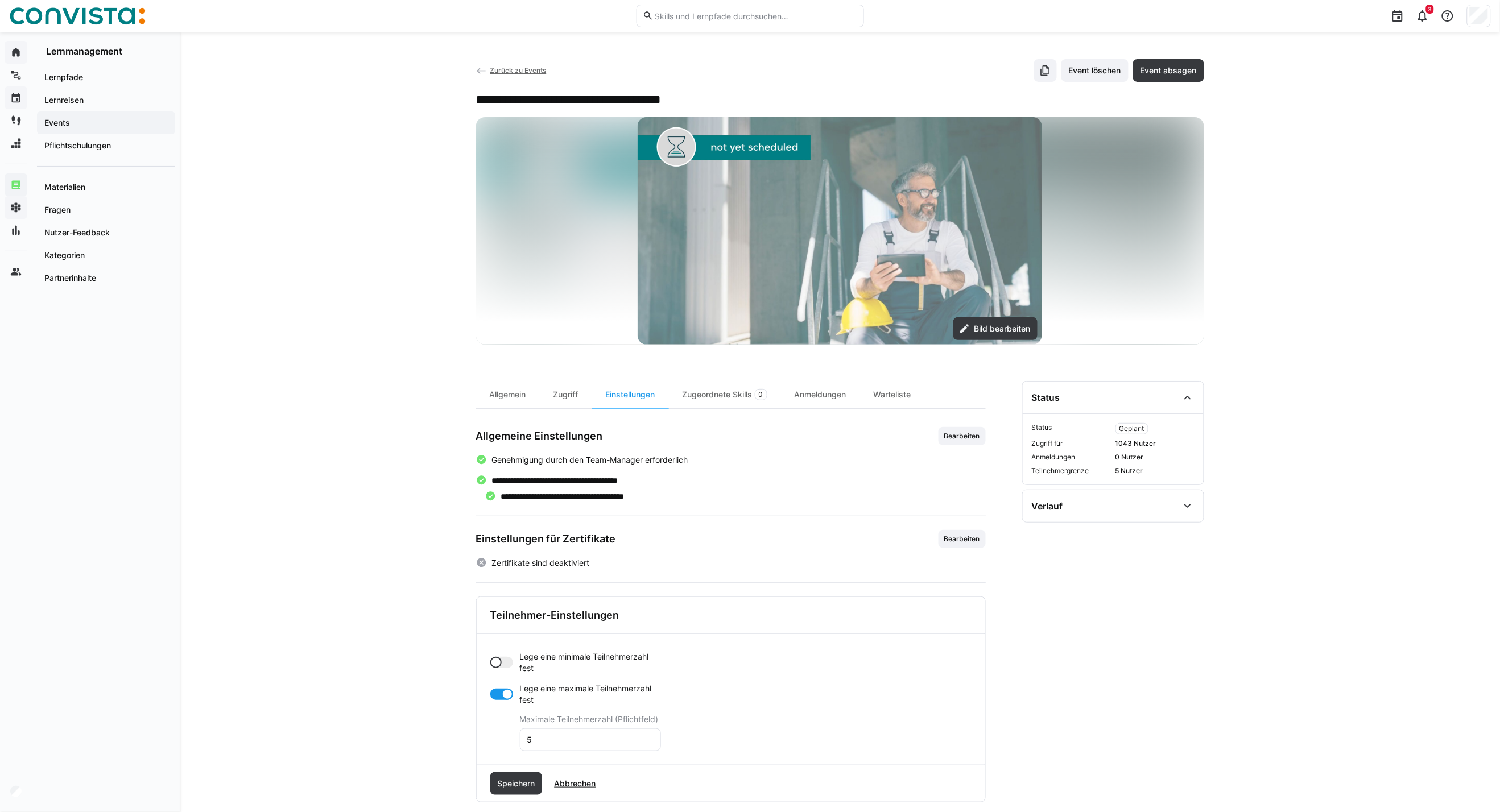
click at [501, 584] on div at bounding box center [501, 662] width 22 height 12
click at [496, 584] on div at bounding box center [501, 740] width 22 height 12
drag, startPoint x: 549, startPoint y: 706, endPoint x: 504, endPoint y: 706, distance: 45.0
click at [504, 584] on app-toggle-and-input "Lege eine minimale Teilnehmerzahl fest Minimale Teilnehmerzahl (Pflichtfeld) 0" at bounding box center [575, 685] width 171 height 68
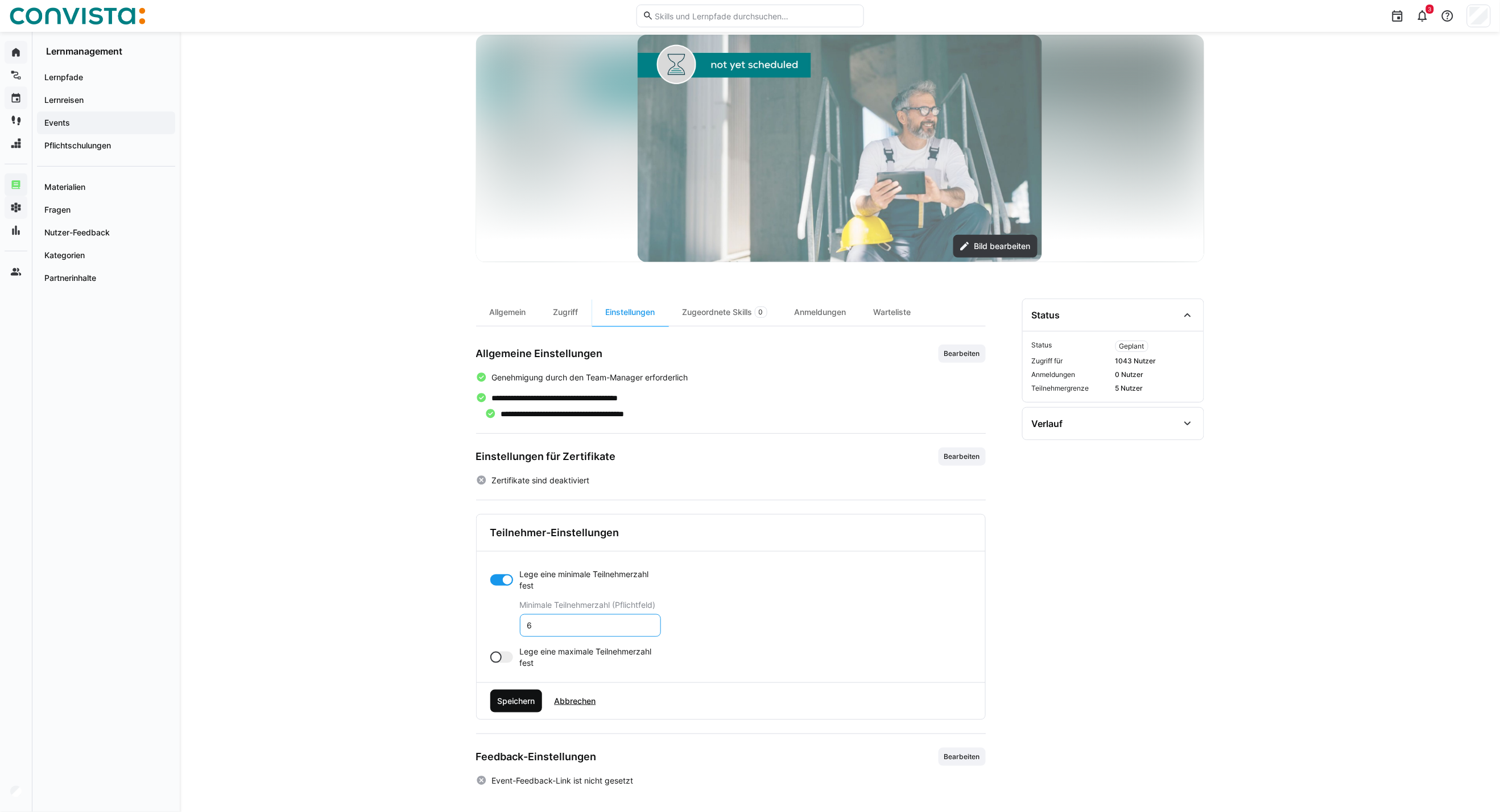
scroll to position [84, 0]
type input "6"
click at [522, 584] on span "Speichern" at bounding box center [516, 699] width 41 height 12
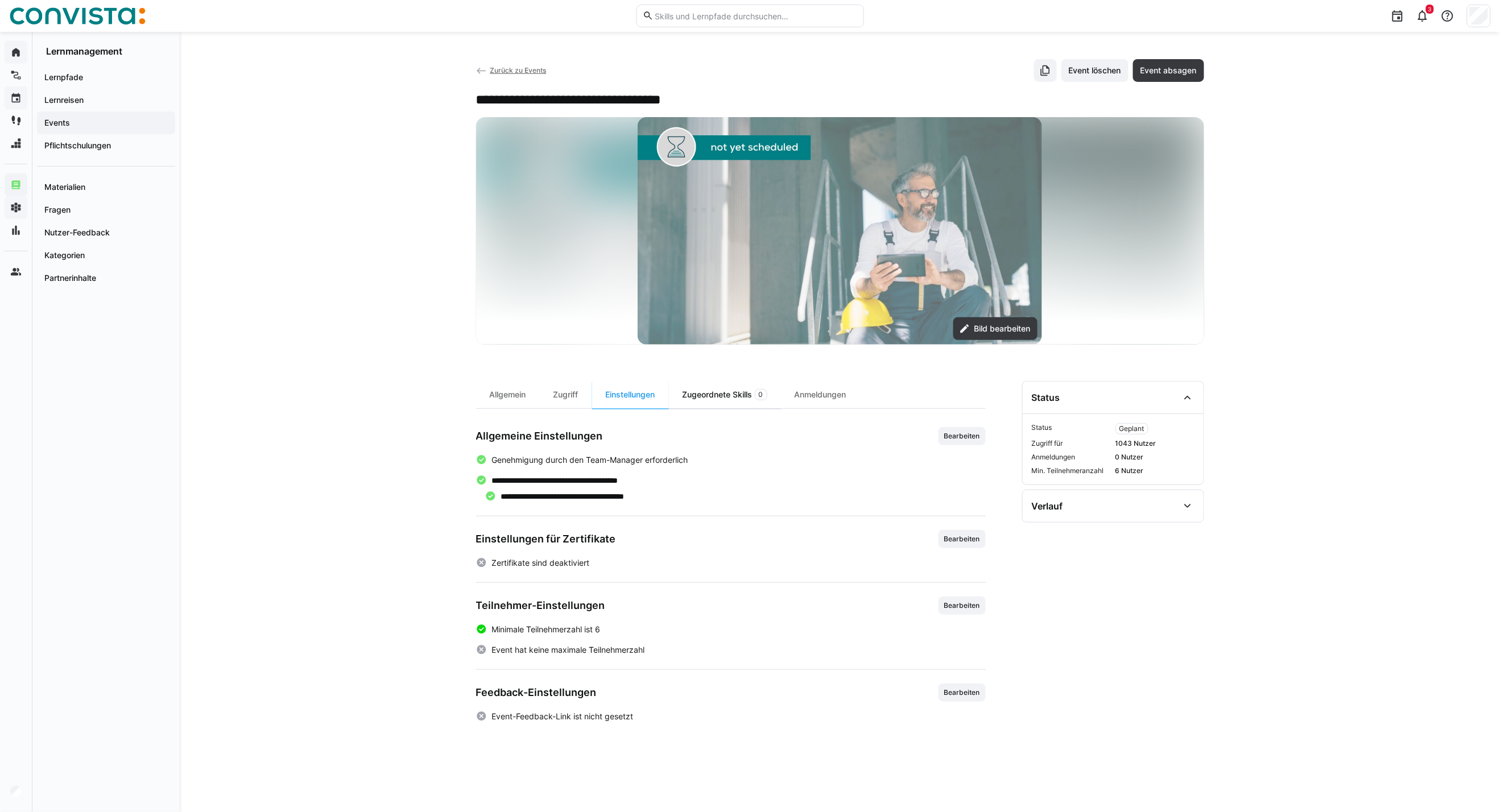
scroll to position [0, 0]
click at [726, 393] on div "Zugeordnete Skills 0" at bounding box center [725, 394] width 112 height 27
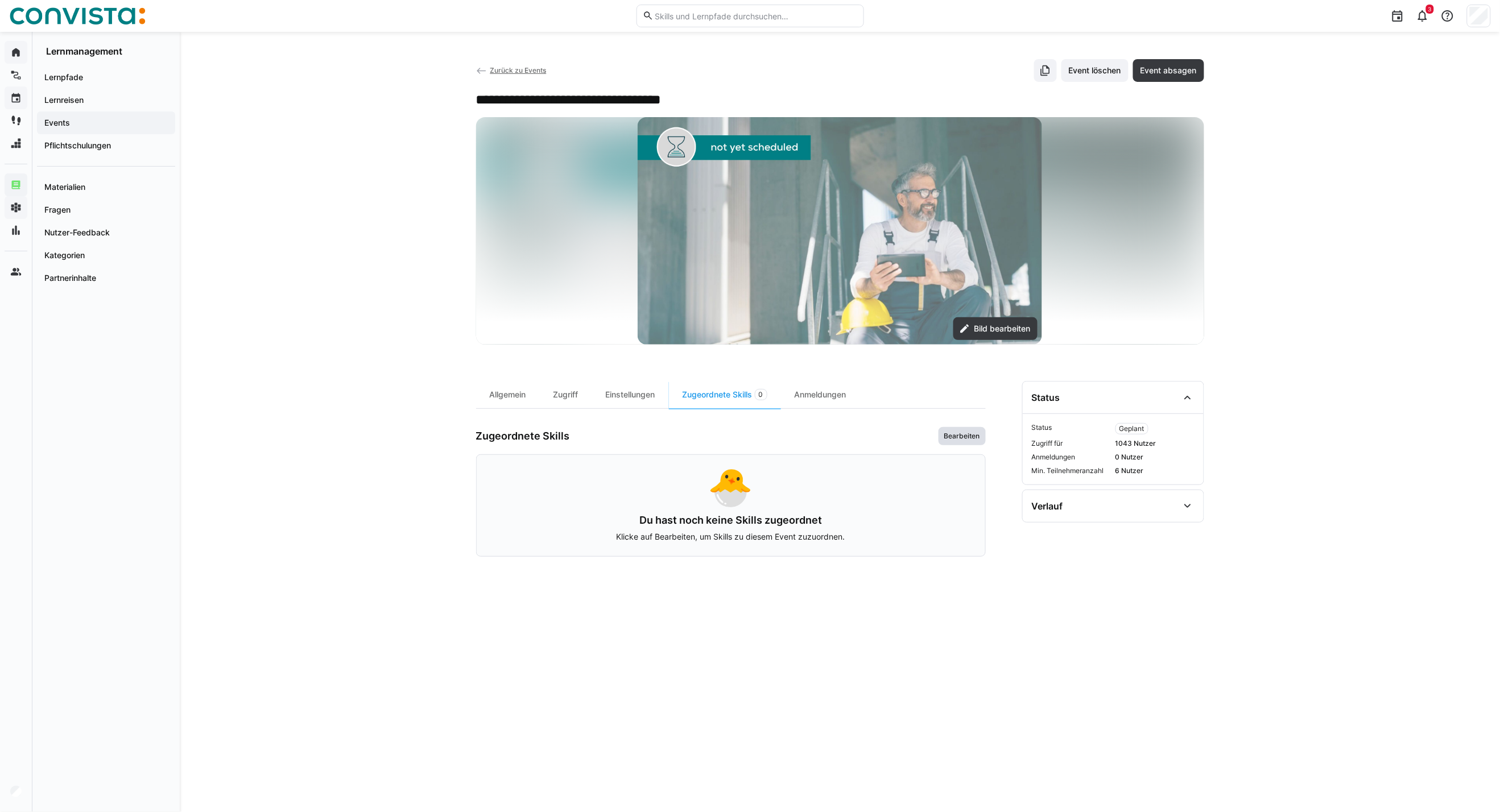
click at [947, 434] on span "Bearbeiten" at bounding box center [962, 436] width 38 height 9
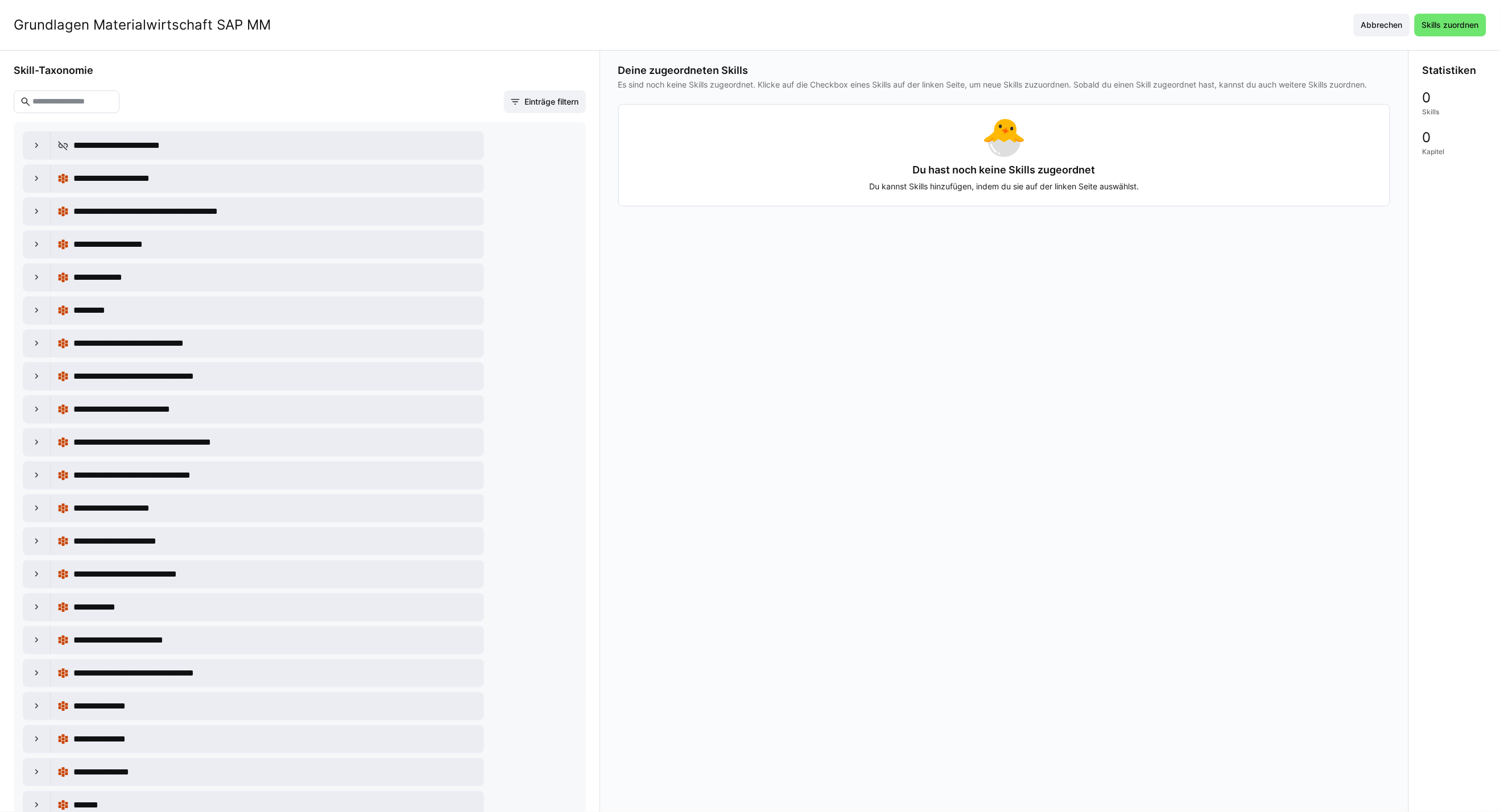
click at [82, 111] on eds-input at bounding box center [66, 101] width 105 height 22
click at [83, 105] on input "text" at bounding box center [72, 102] width 82 height 10
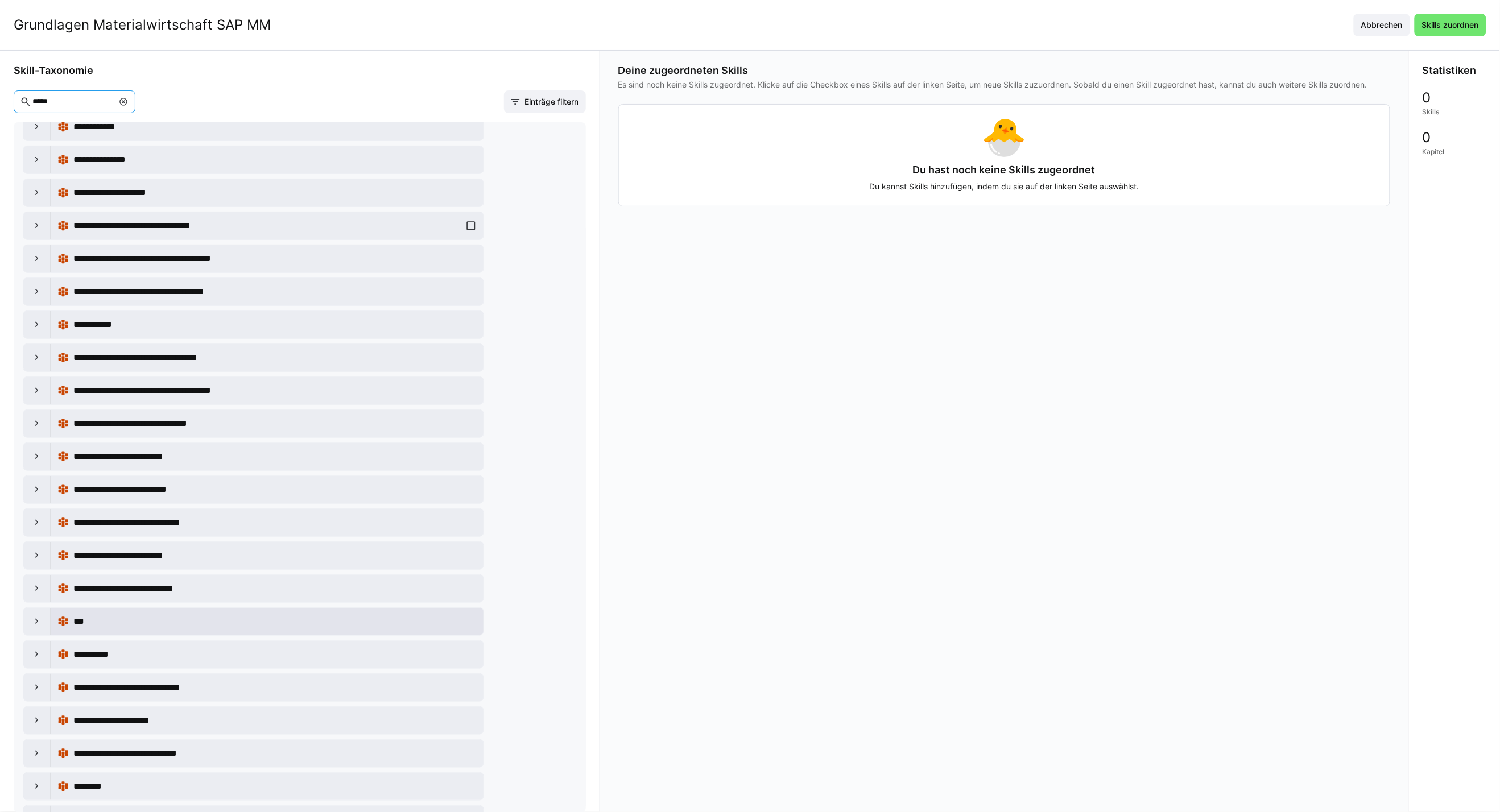
scroll to position [189, 0]
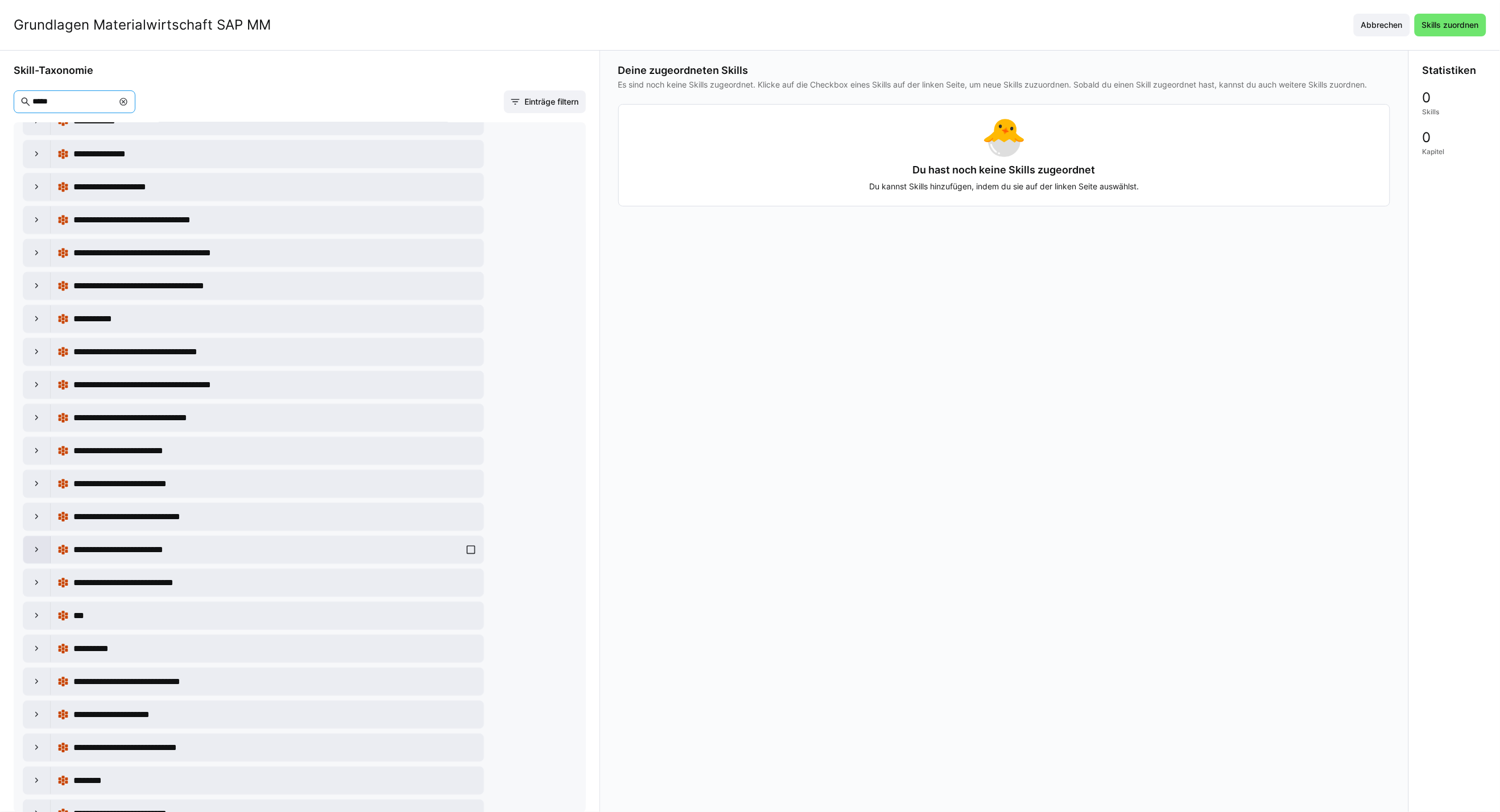
type input "*****"
click at [30, 561] on div at bounding box center [37, 550] width 27 height 27
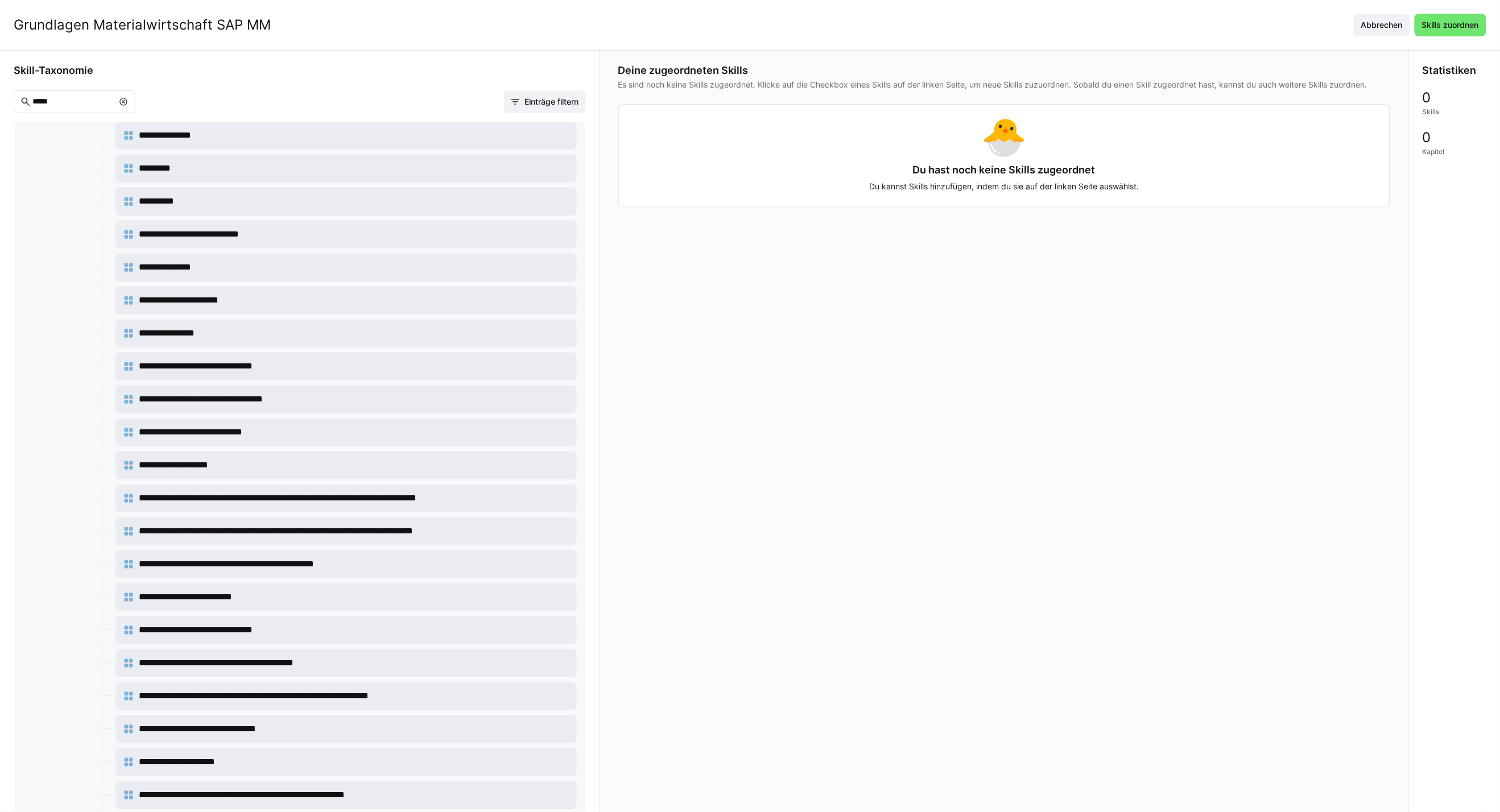
scroll to position [1579, 0]
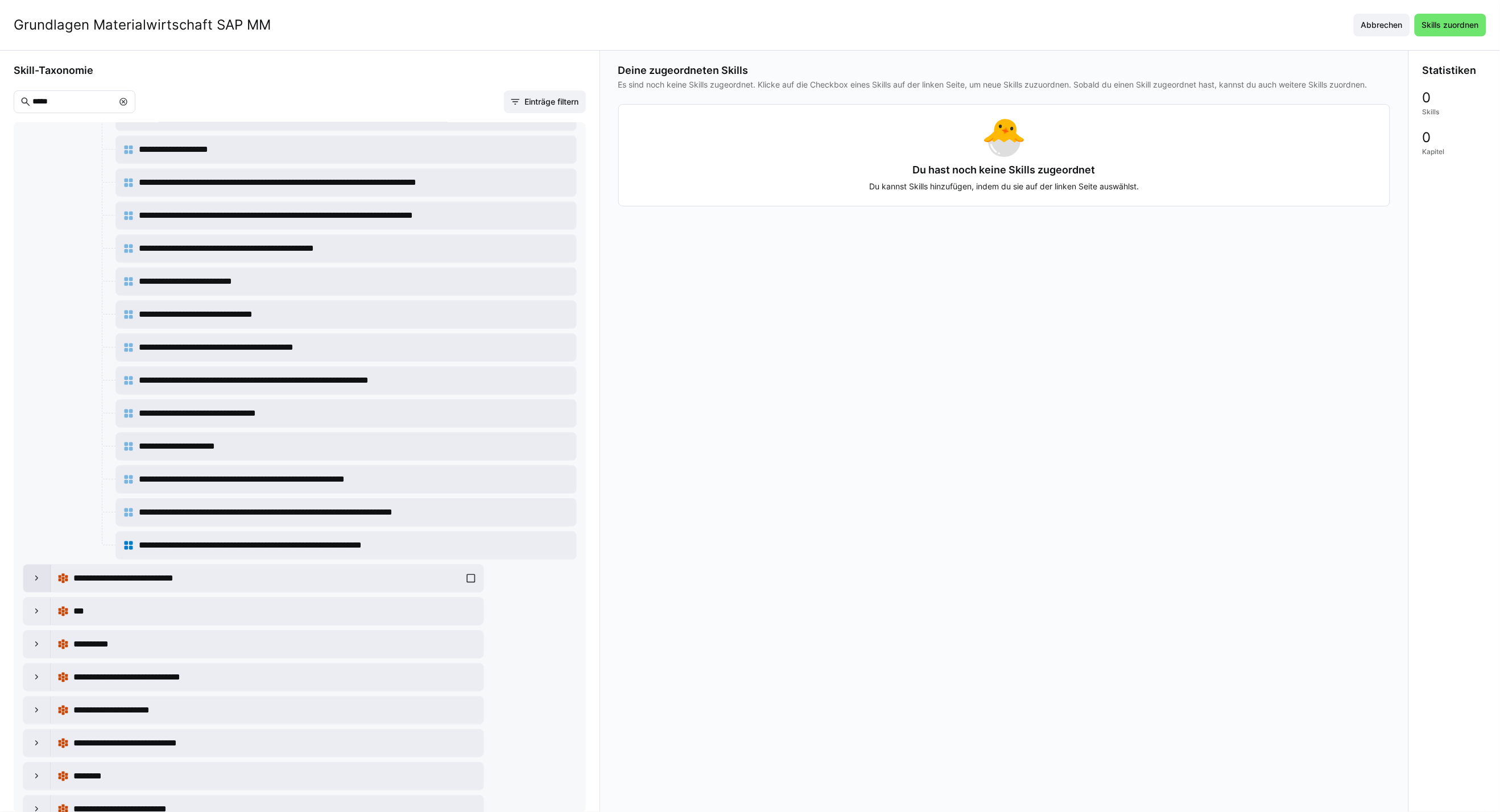
click at [31, 578] on eds-icon at bounding box center [37, 579] width 12 height 12
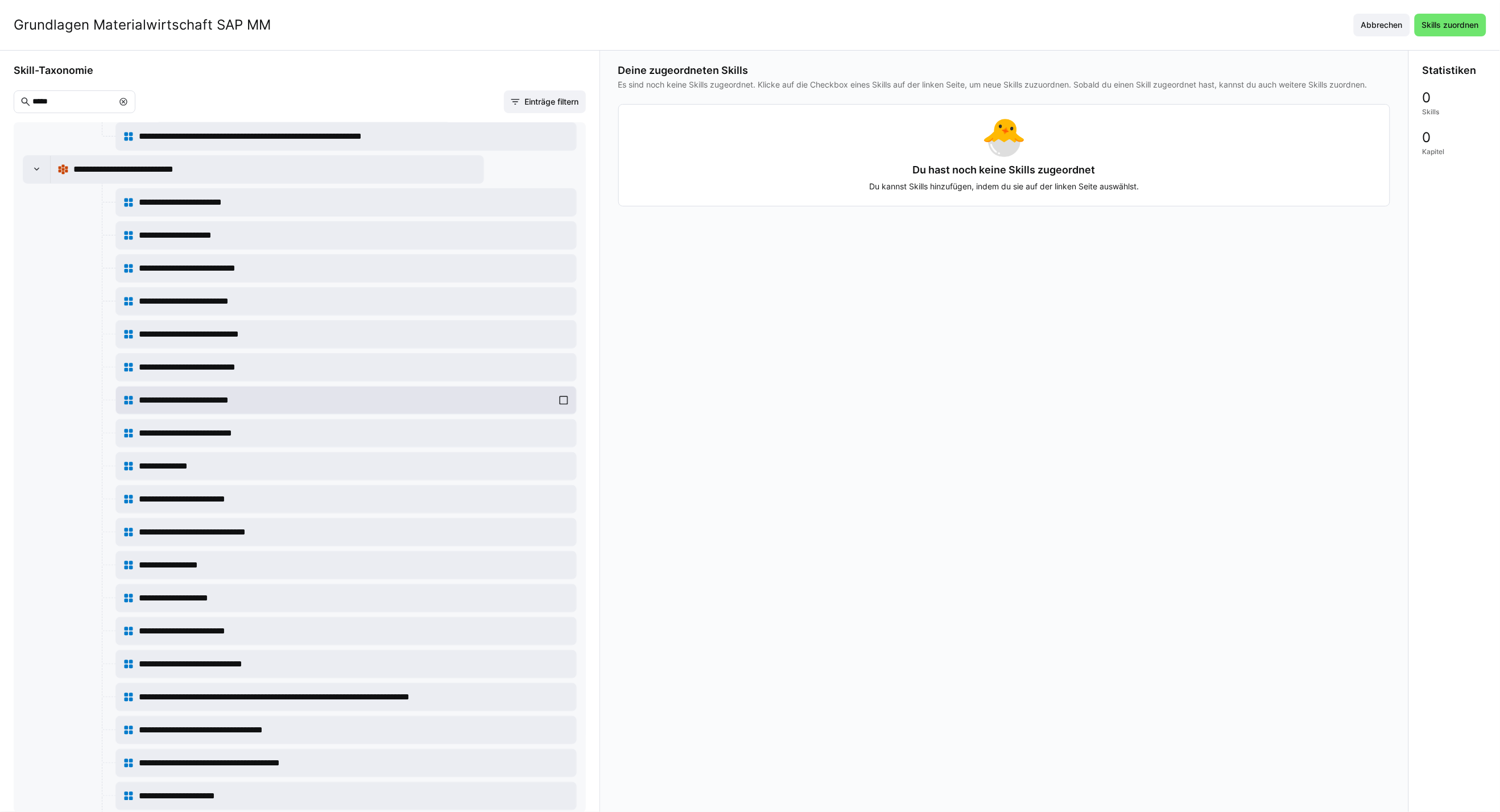
scroll to position [1958, 0]
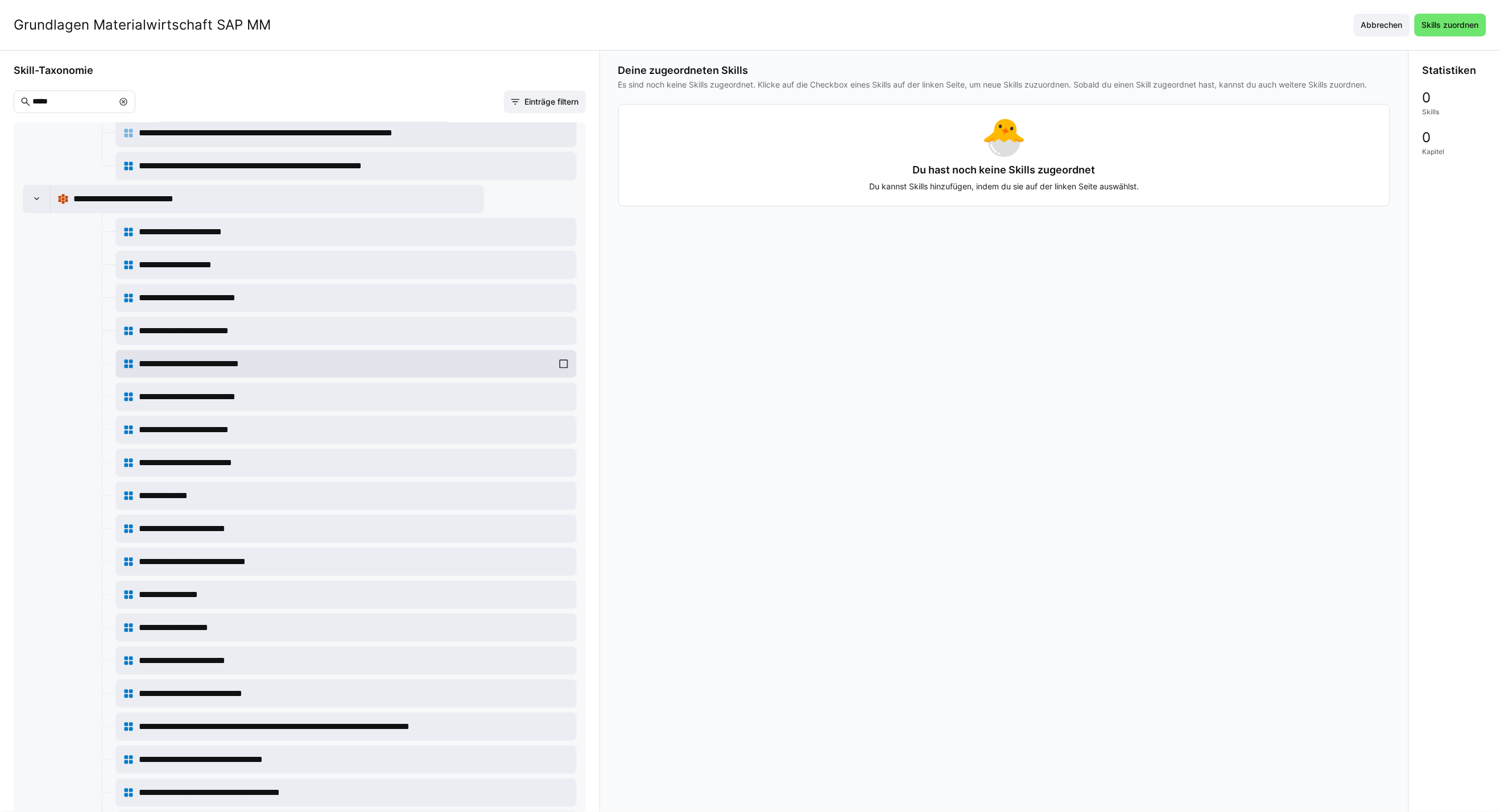
click at [560, 373] on div "**********" at bounding box center [346, 363] width 447 height 22
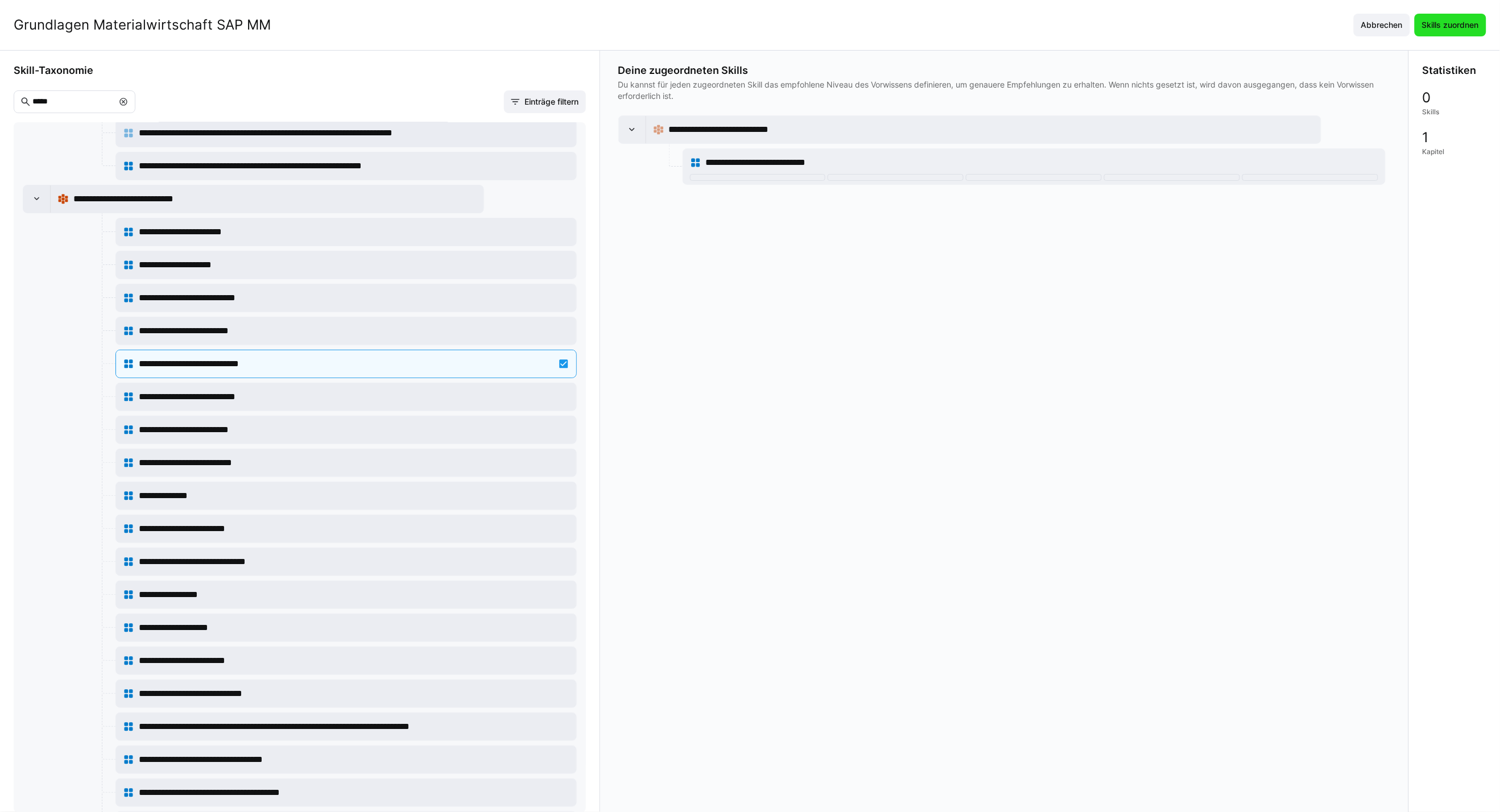
click at [1105, 24] on span "Skills zuordnen" at bounding box center [1449, 25] width 60 height 12
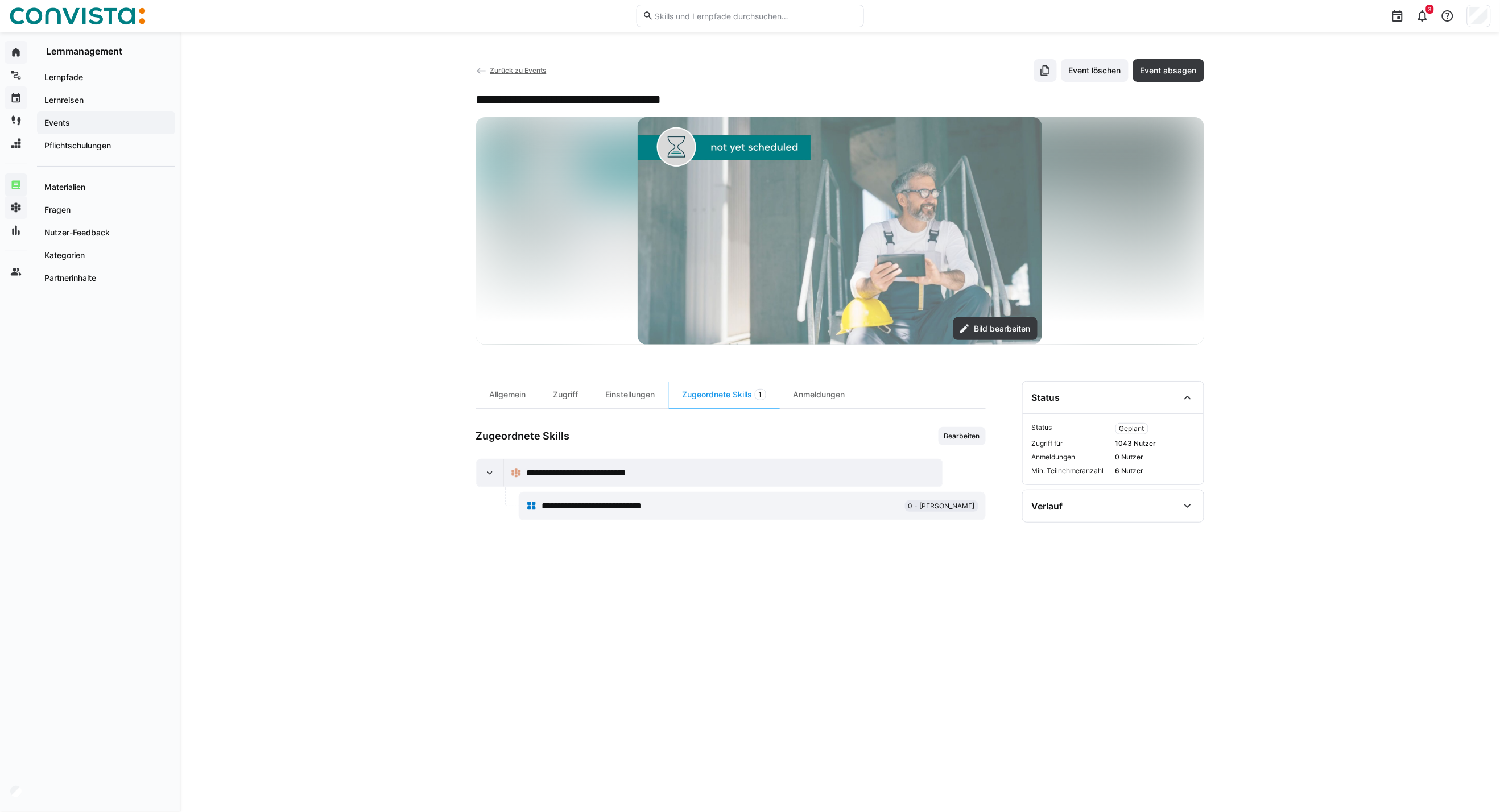
click at [512, 69] on span "Zurück zu Events" at bounding box center [518, 70] width 56 height 9
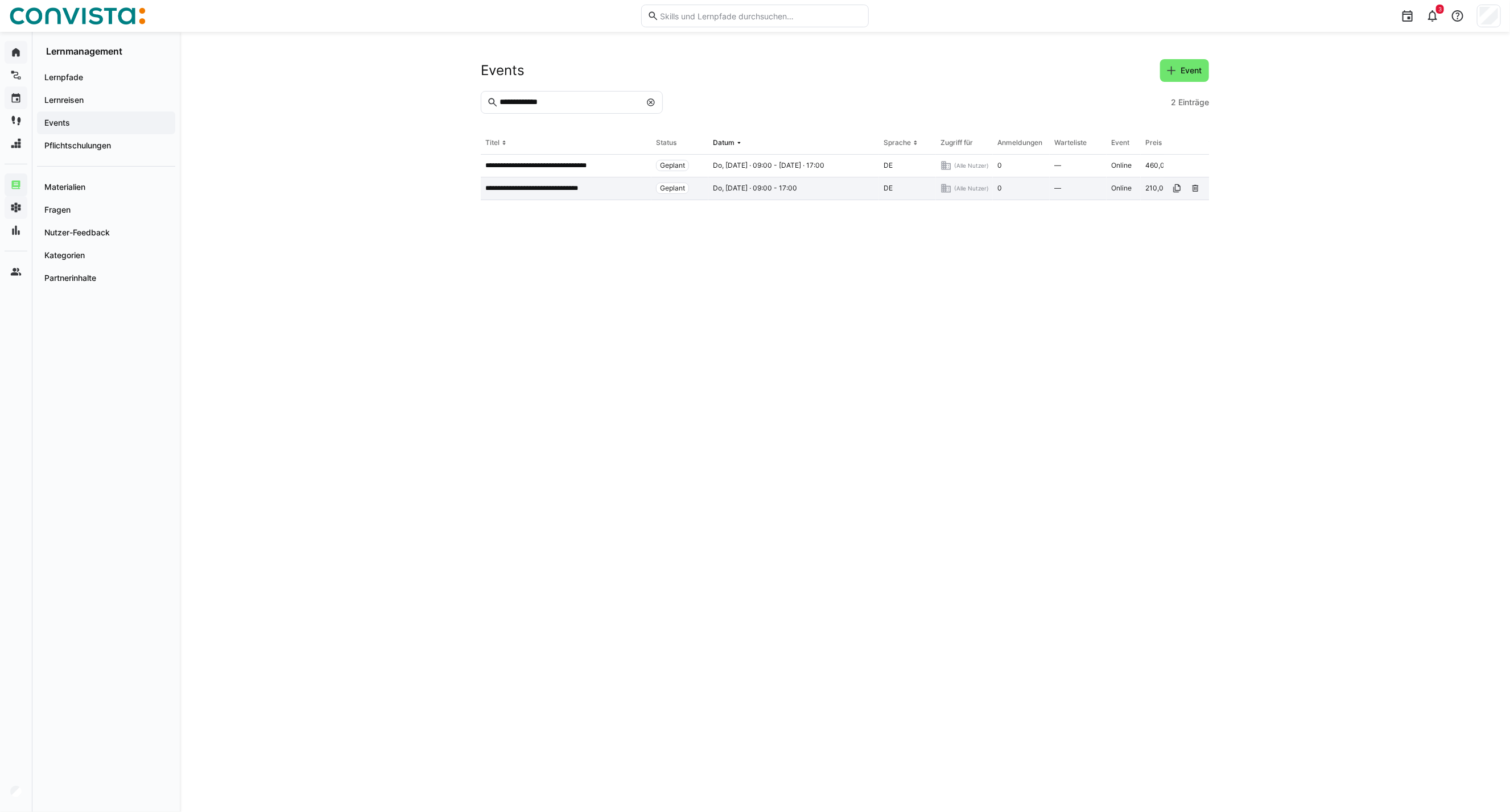
click at [553, 192] on p "**********" at bounding box center [546, 188] width 121 height 9
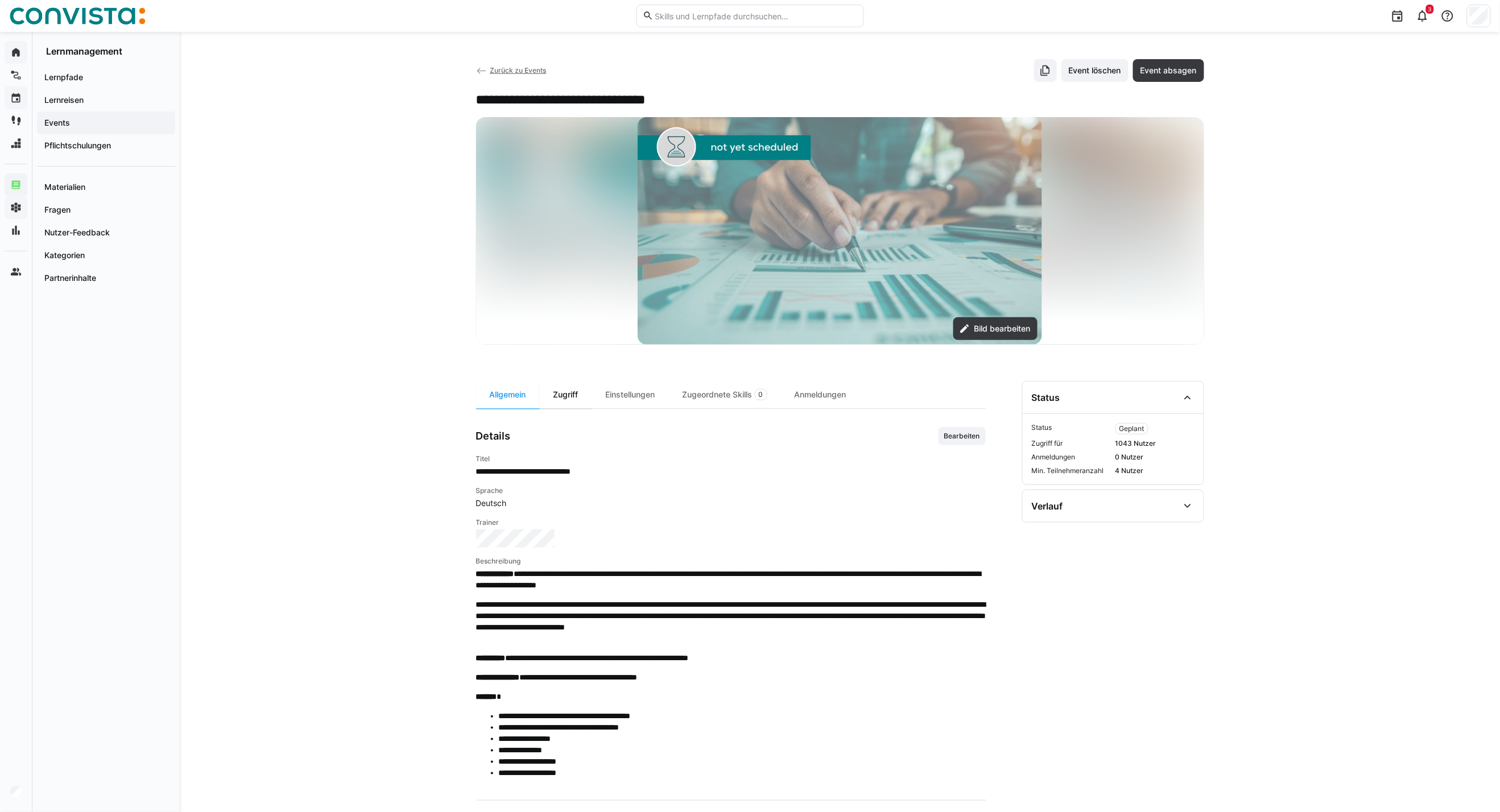
click at [579, 398] on div "Zugriff" at bounding box center [566, 394] width 52 height 27
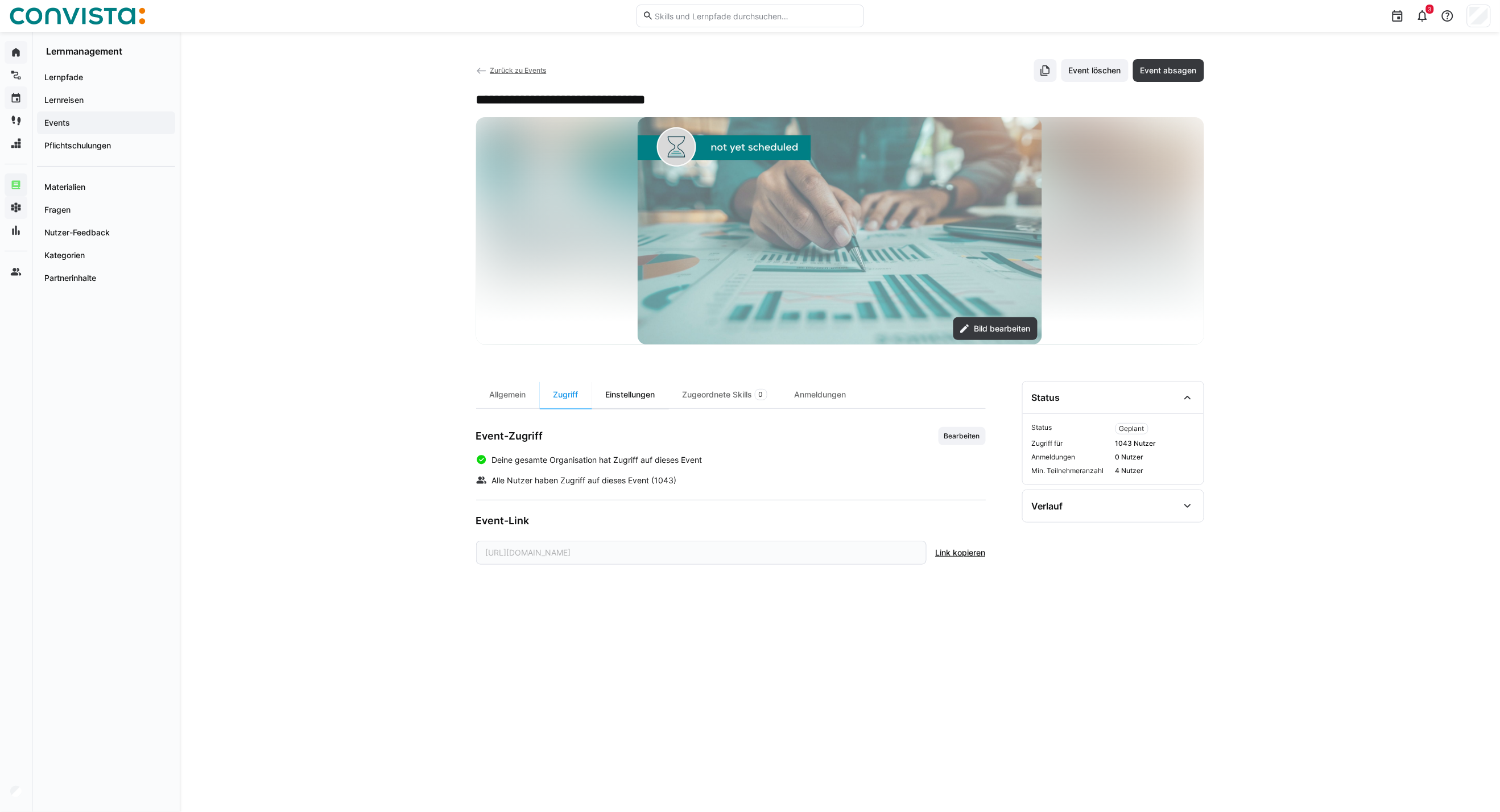
click at [655, 401] on div "Einstellungen" at bounding box center [630, 394] width 77 height 27
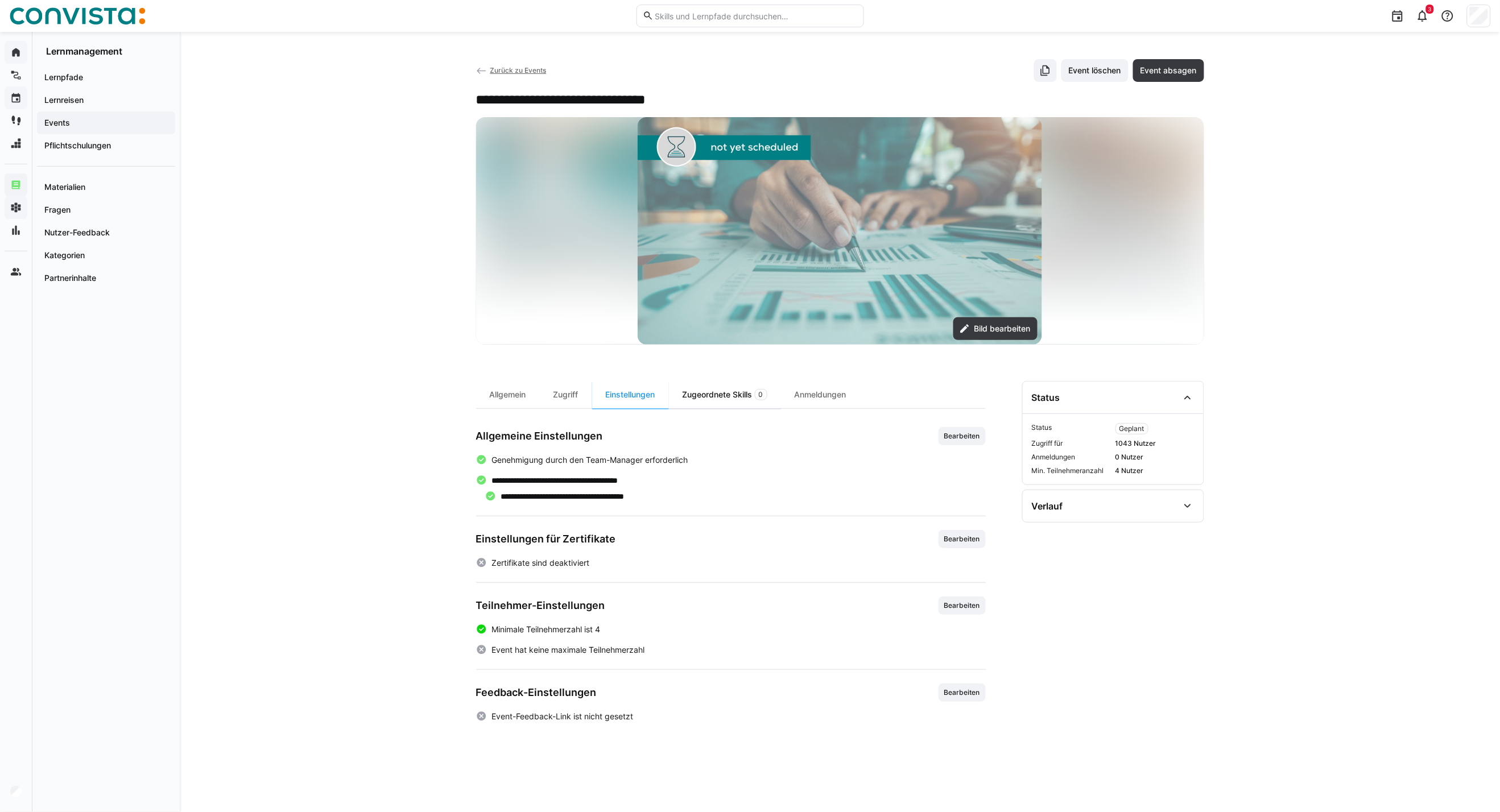
click at [715, 395] on div "Zugeordnete Skills 0" at bounding box center [725, 394] width 112 height 27
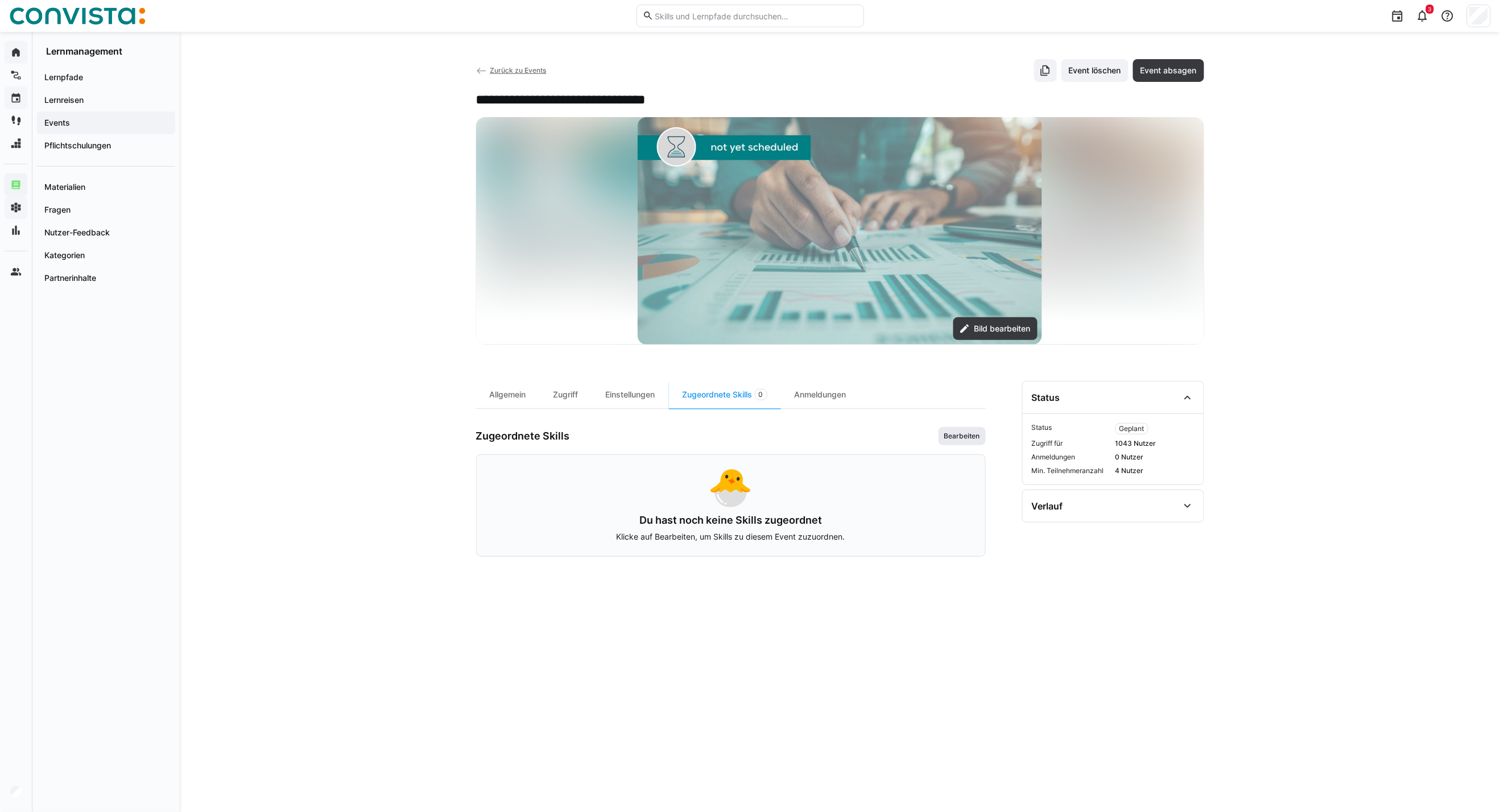
click at [944, 441] on span "Bearbeiten" at bounding box center [962, 436] width 47 height 18
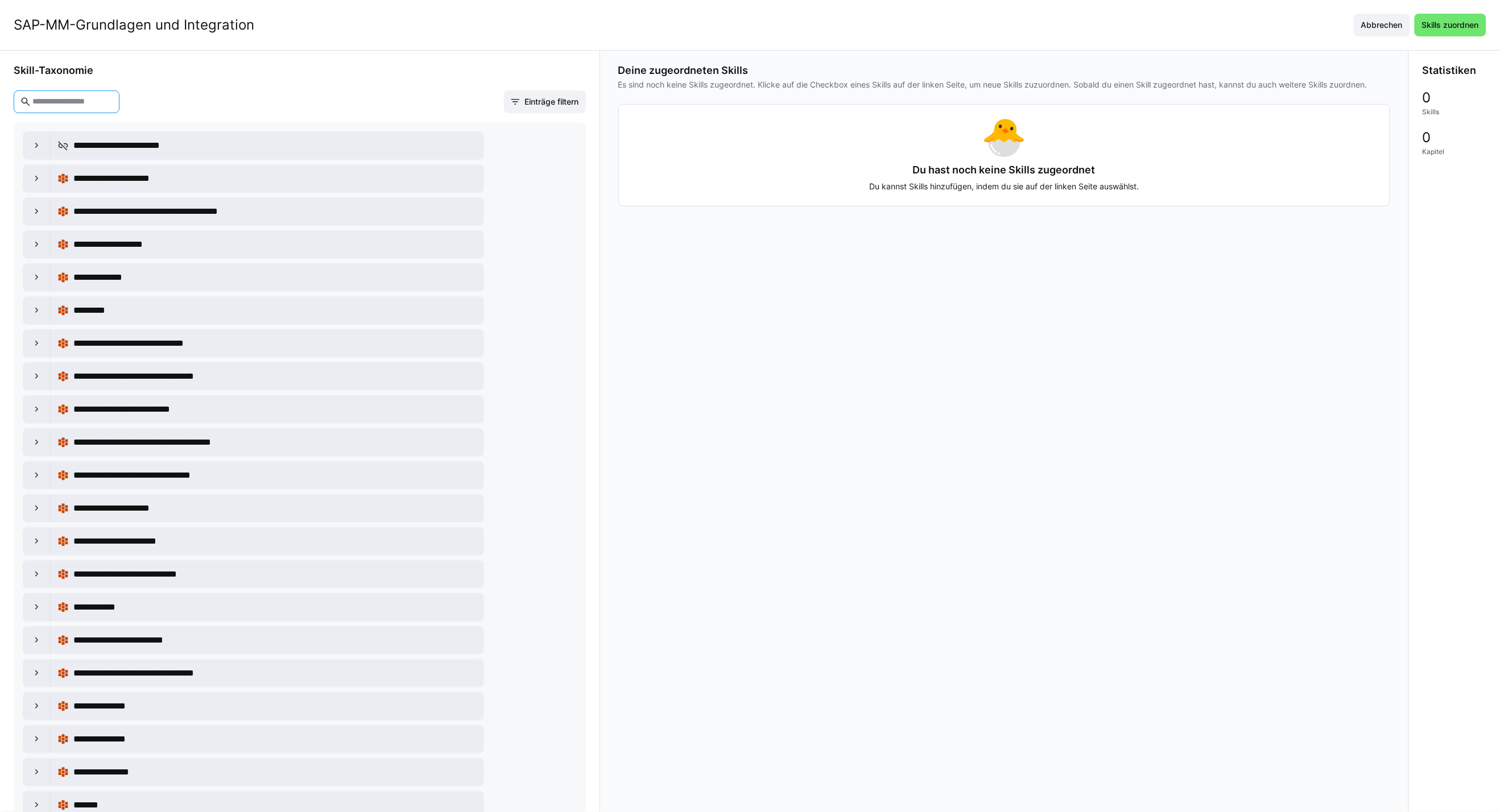
click at [92, 103] on input "text" at bounding box center [72, 102] width 82 height 10
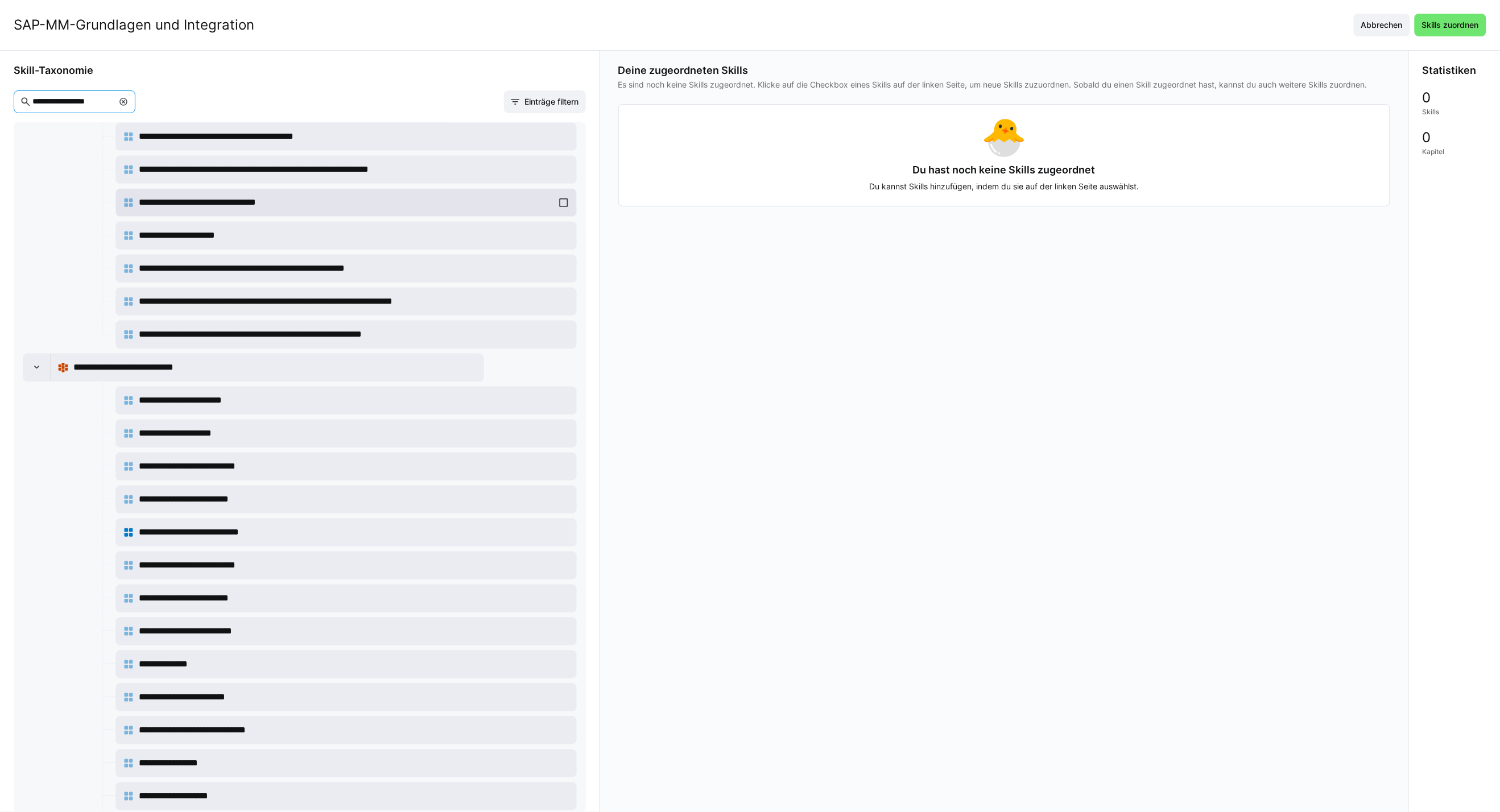
scroll to position [1326, 0]
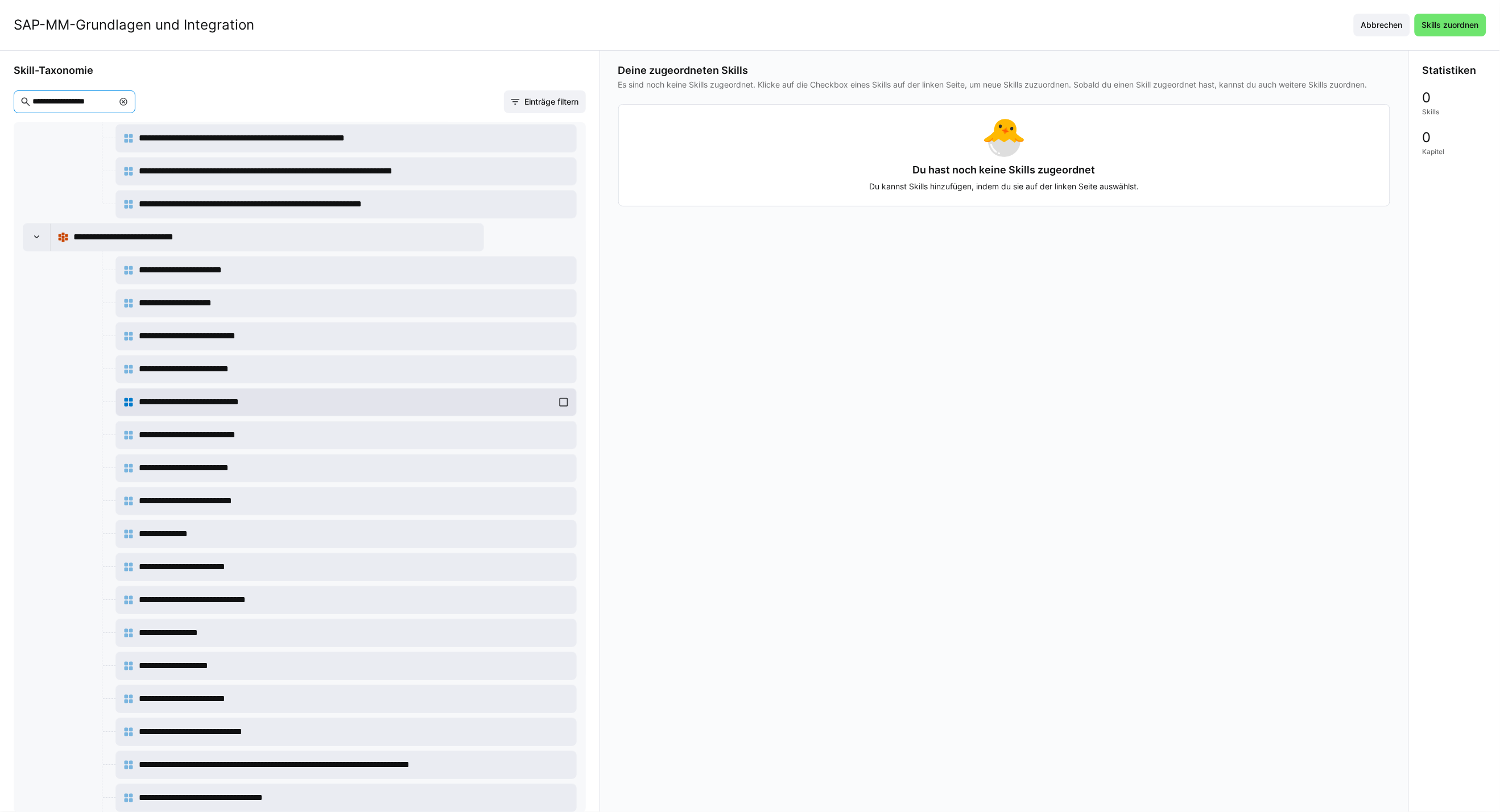
type input "**********"
click at [551, 410] on div "**********" at bounding box center [346, 402] width 447 height 22
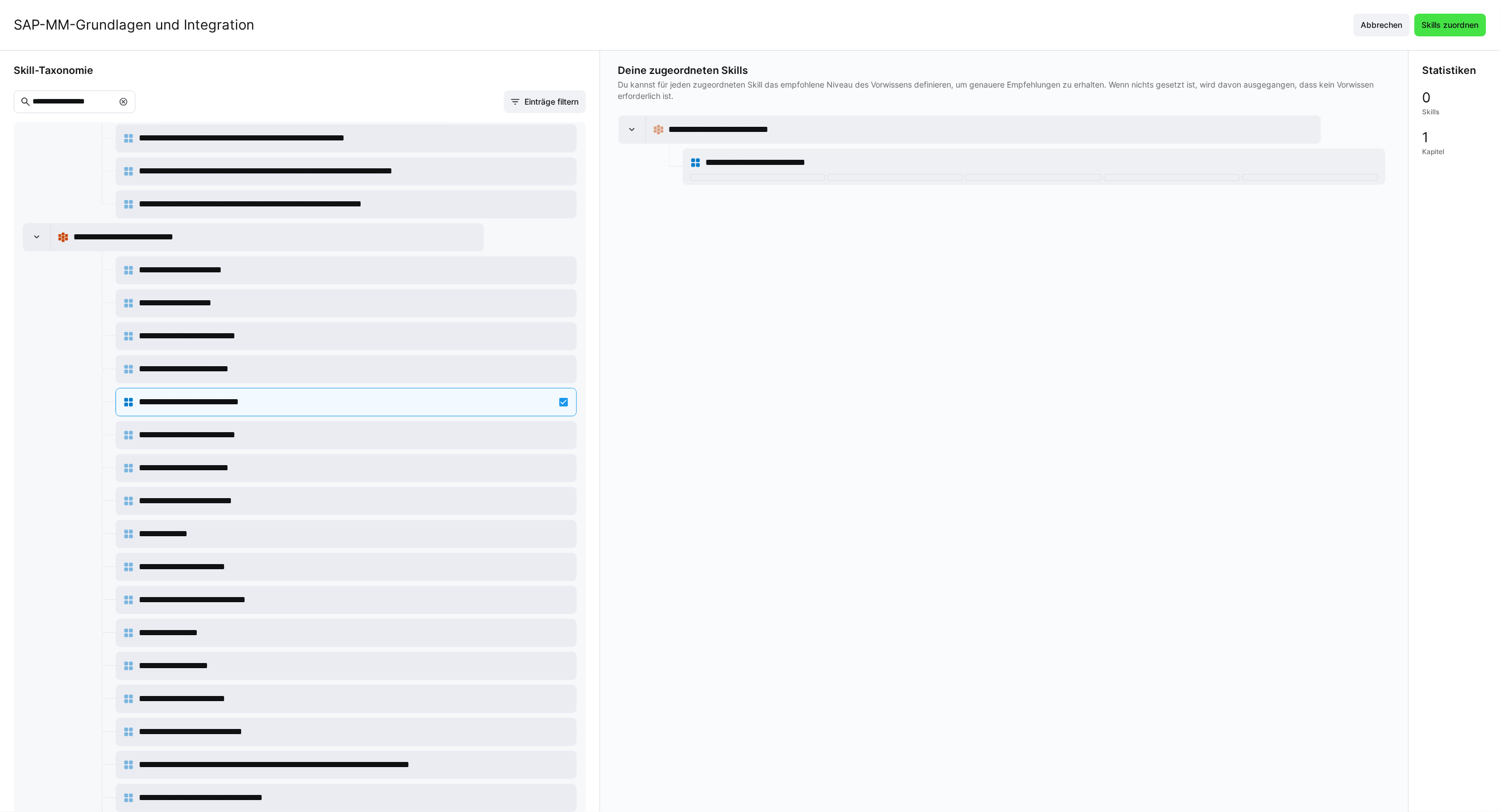
click at [1105, 32] on span "Skills zuordnen" at bounding box center [1450, 25] width 72 height 22
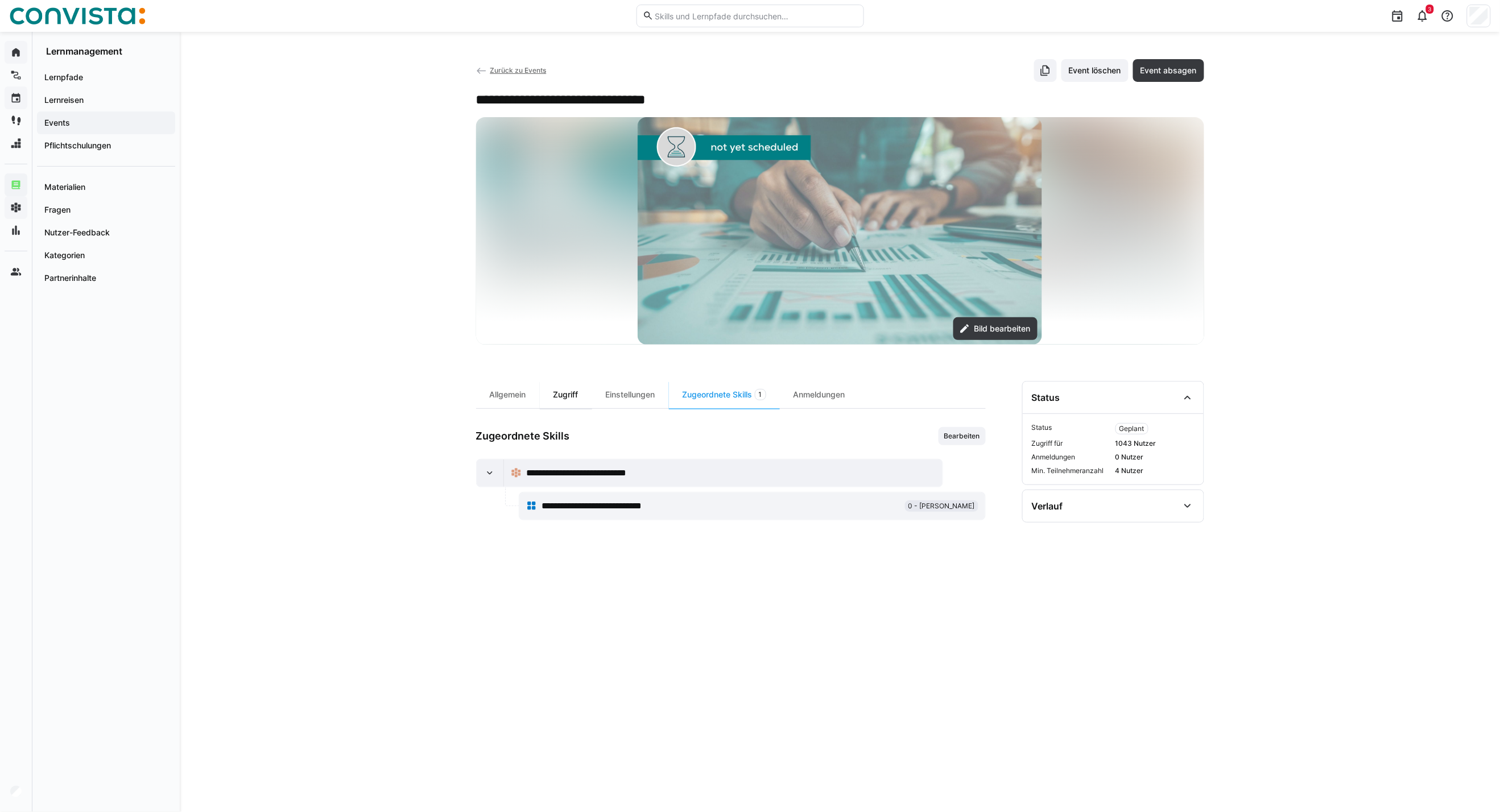
click at [573, 395] on div "Zugriff" at bounding box center [566, 394] width 52 height 27
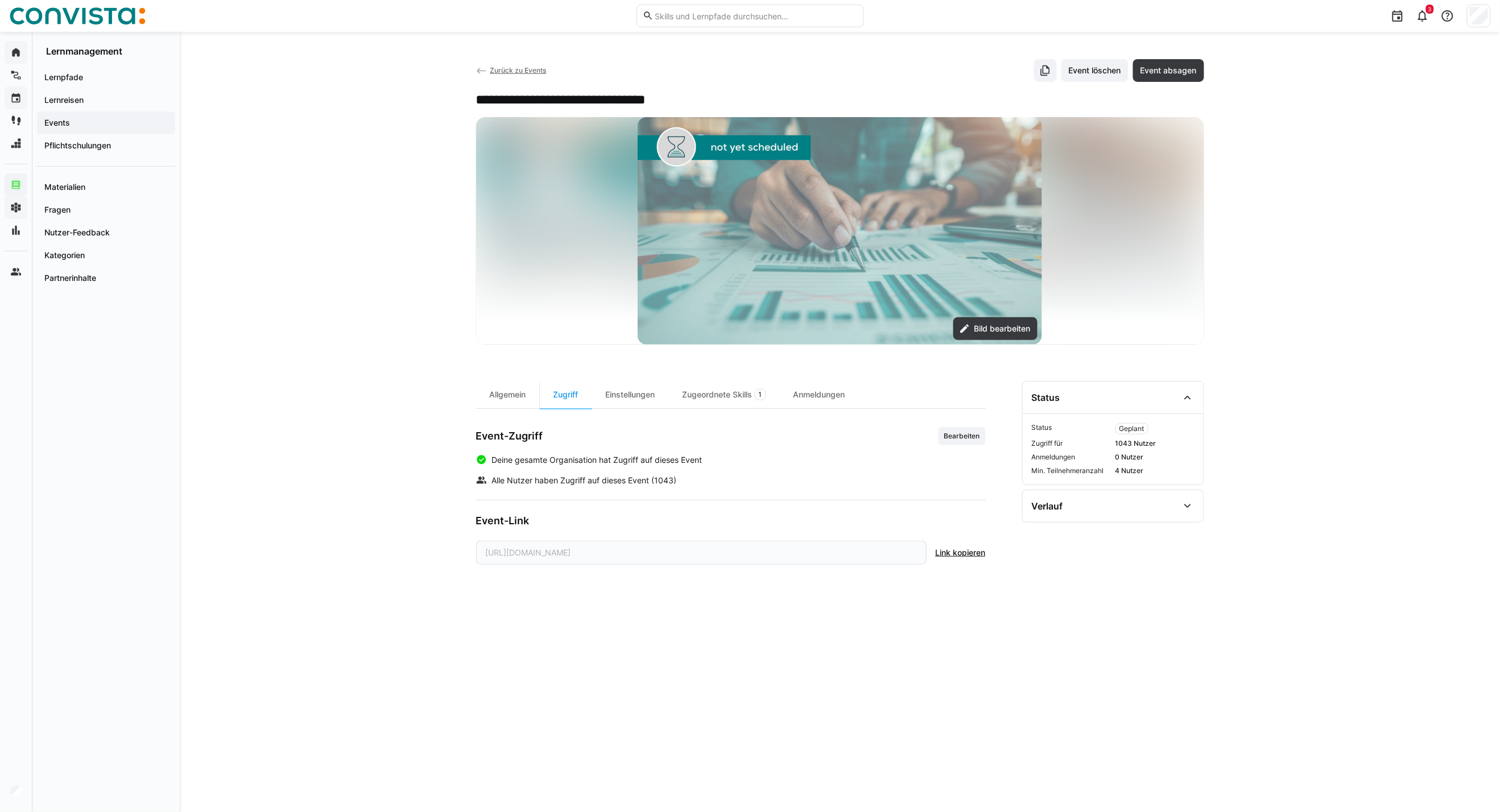
click at [507, 68] on span "Zurück zu Events" at bounding box center [518, 70] width 56 height 9
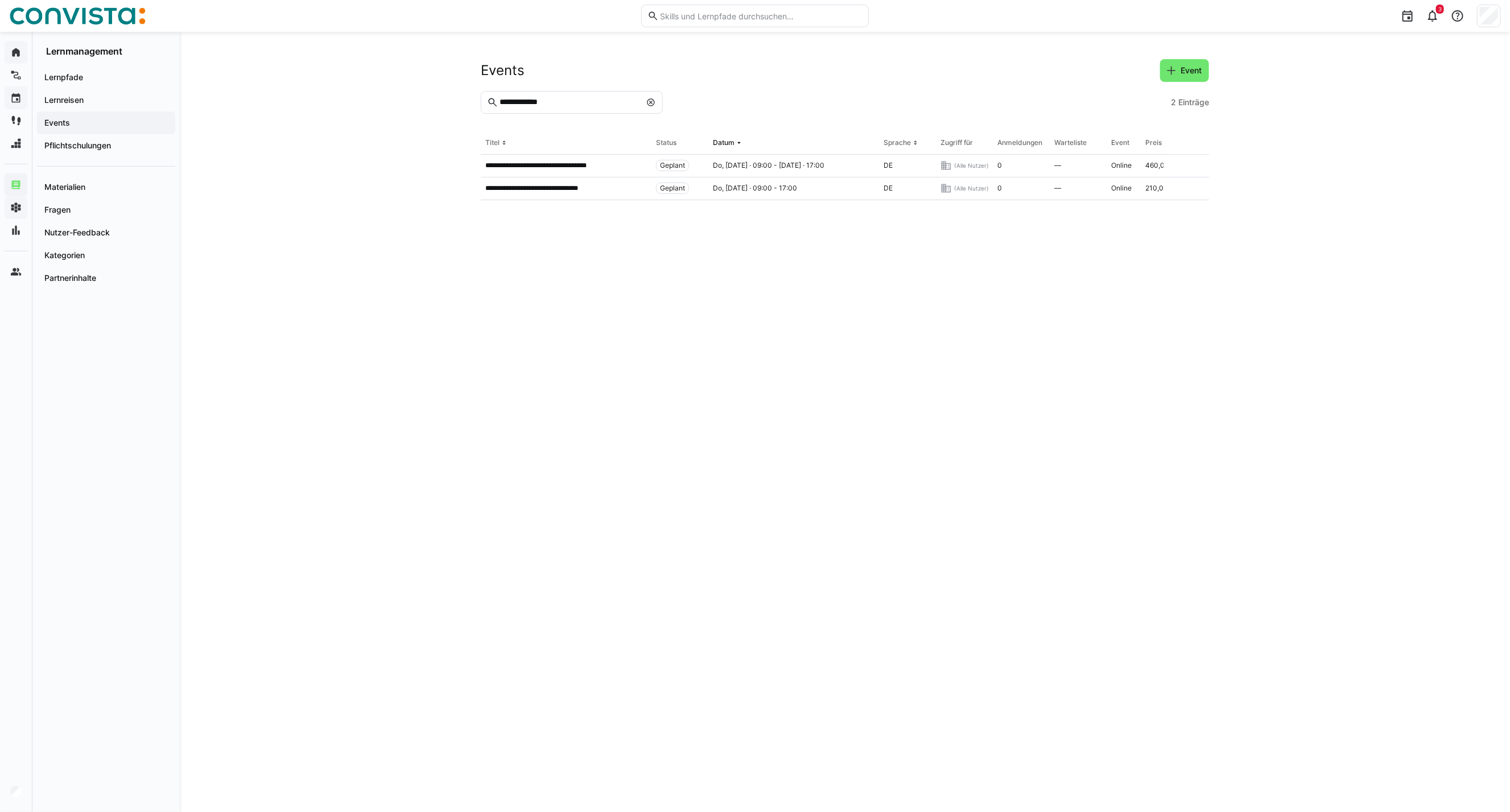
drag, startPoint x: 652, startPoint y: 105, endPoint x: 1493, endPoint y: 349, distance: 875.7
click at [652, 105] on eds-icon at bounding box center [651, 102] width 9 height 9
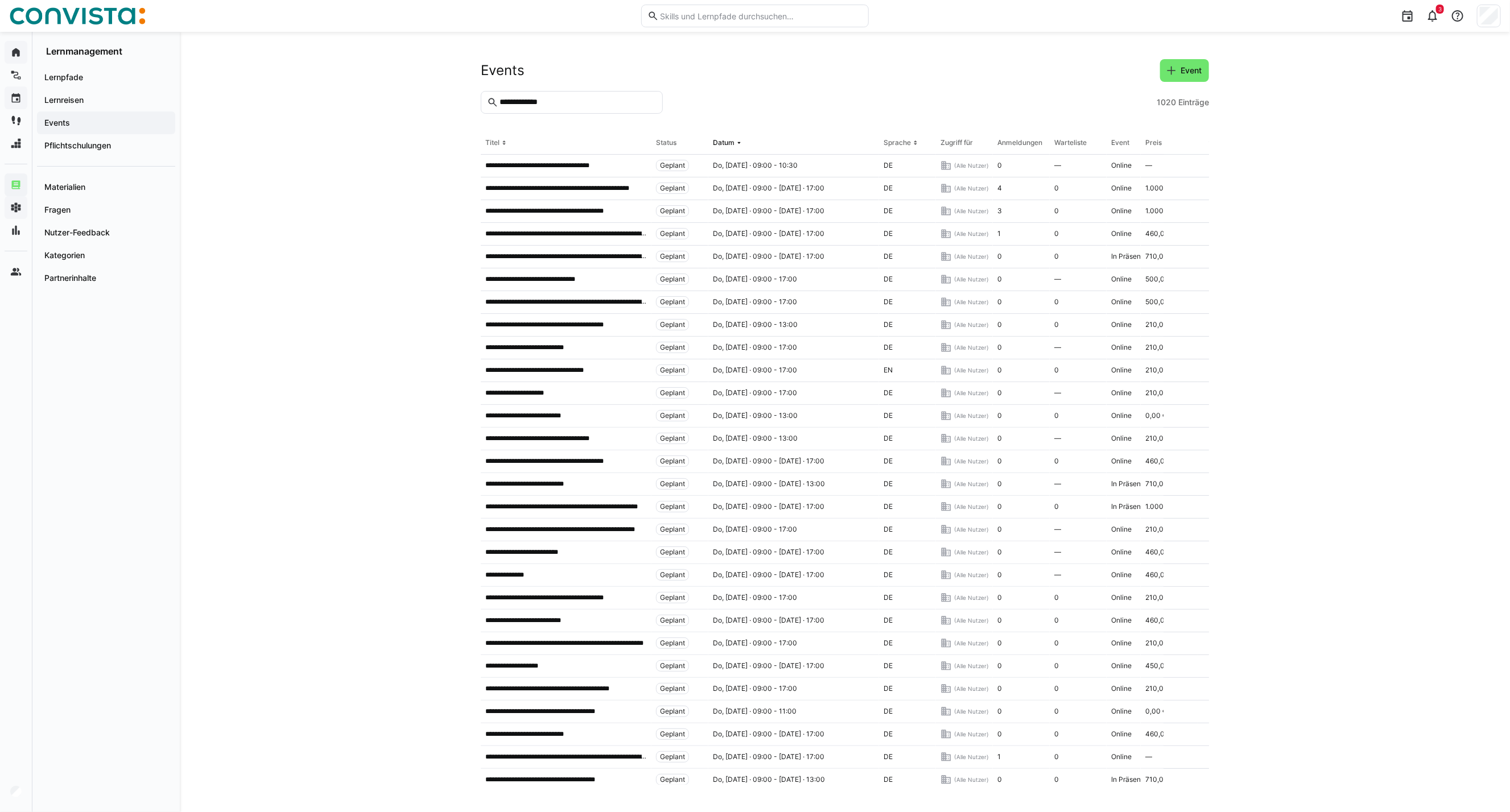
click at [544, 103] on input "**********" at bounding box center [578, 103] width 158 height 10
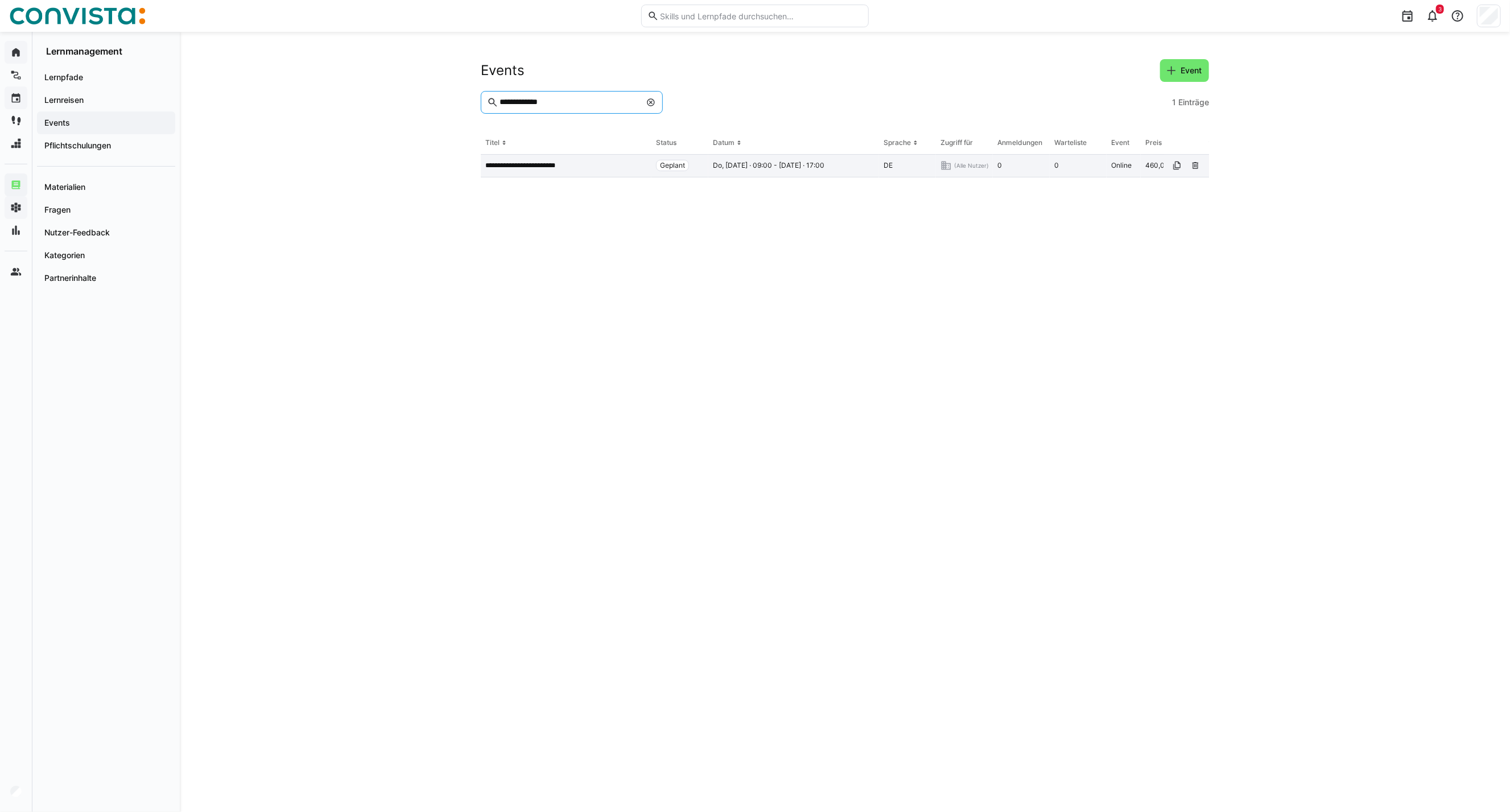
type input "**********"
click at [539, 165] on p "**********" at bounding box center [531, 165] width 93 height 9
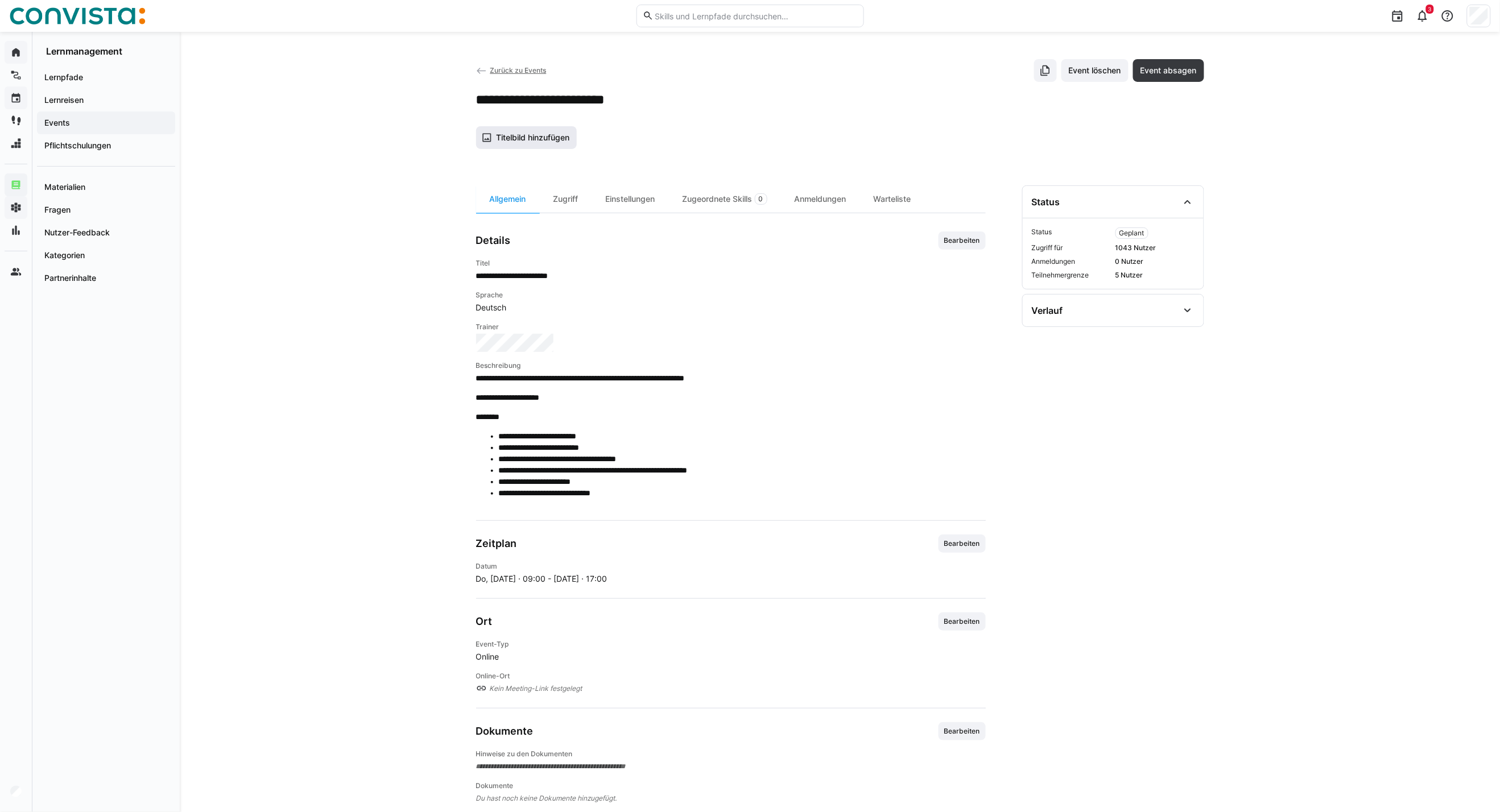
click at [499, 141] on span "Titelbild hinzufügen" at bounding box center [533, 138] width 77 height 12
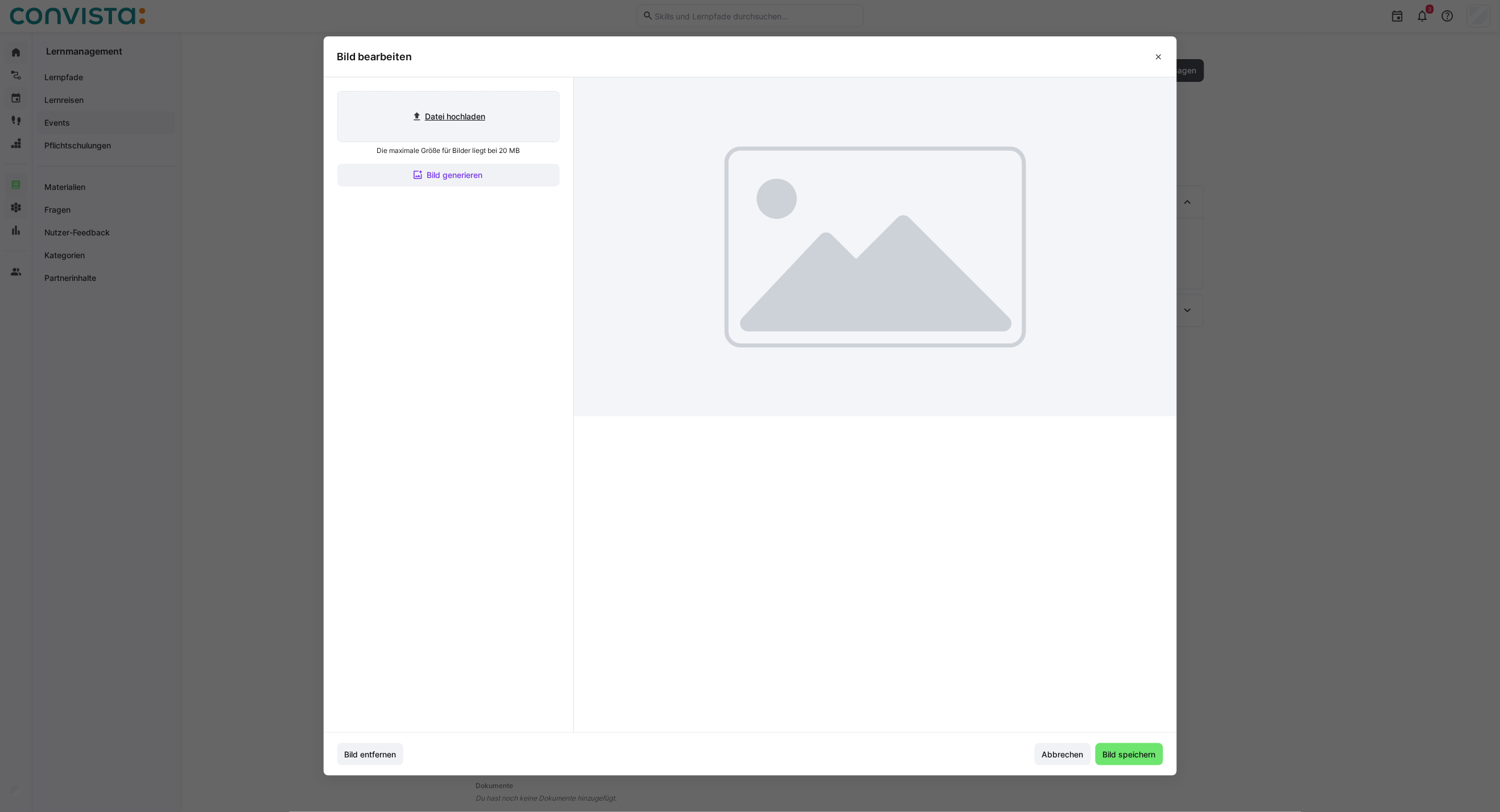
click at [474, 110] on input "file" at bounding box center [449, 116] width 221 height 50
type input "C:\fakepath\CoE EAM_inaktiv.jpg"
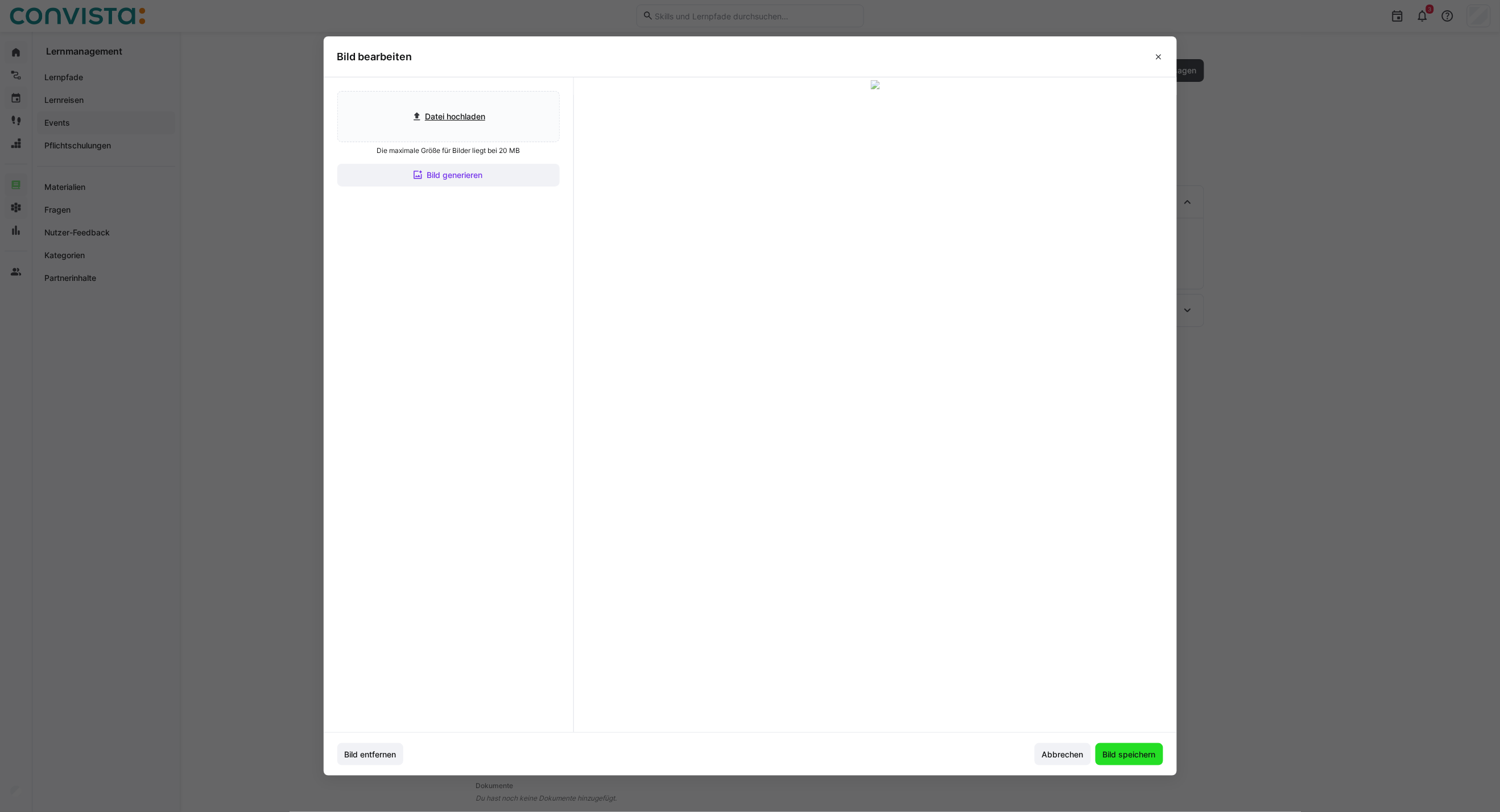
click at [1105, 584] on span "Bild speichern" at bounding box center [1129, 755] width 56 height 12
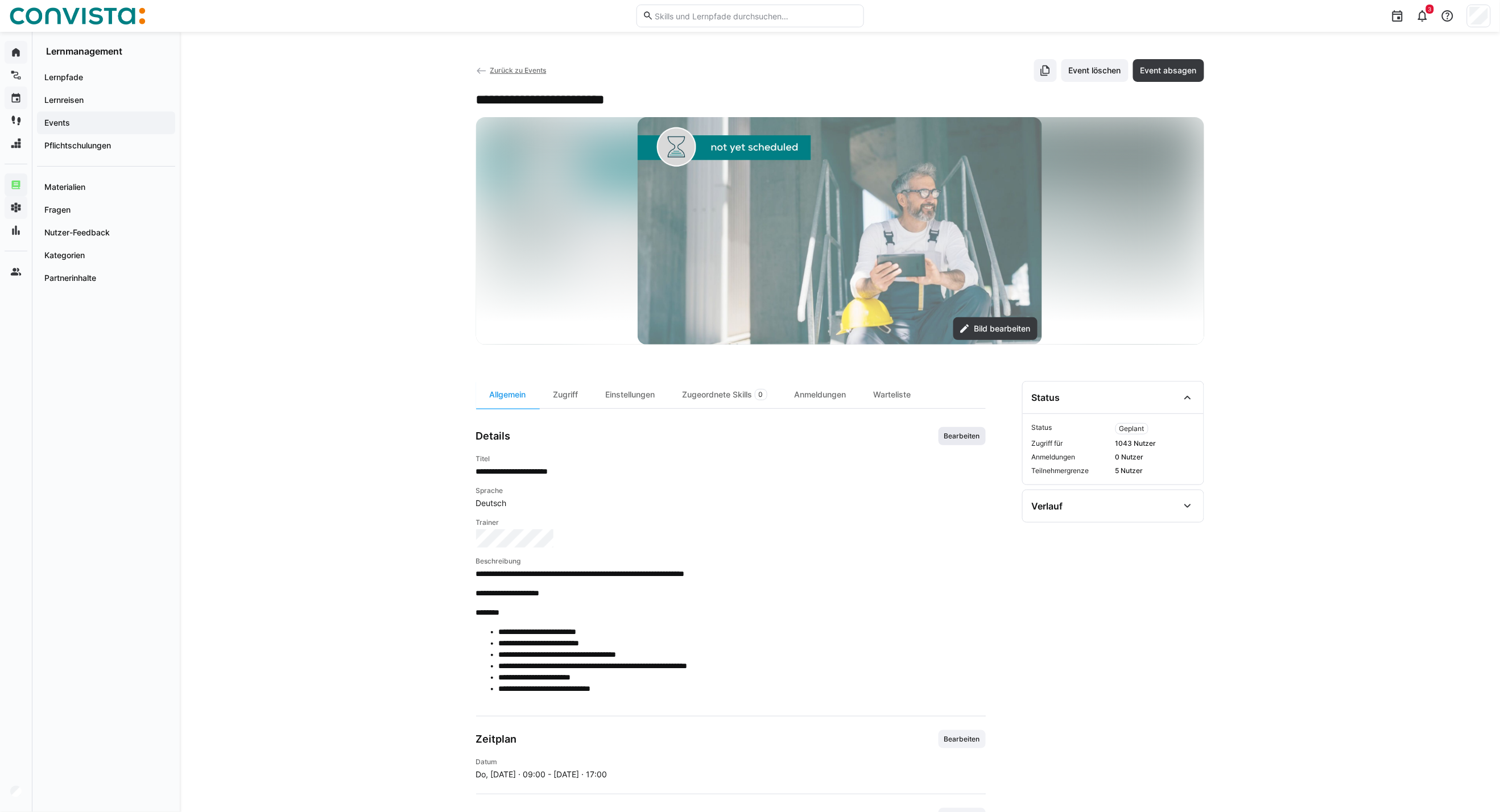
click at [943, 439] on span "Bearbeiten" at bounding box center [962, 436] width 38 height 9
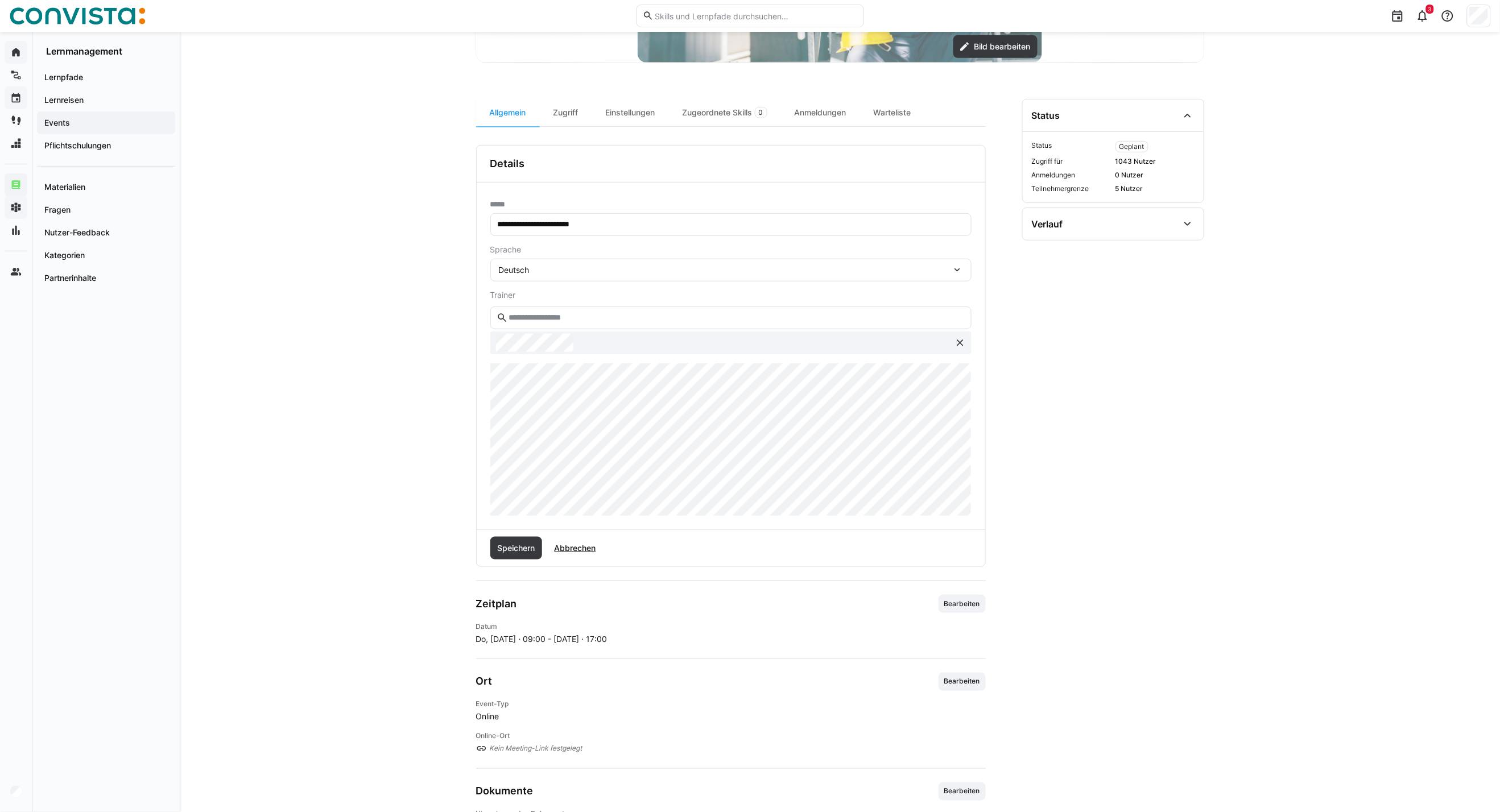
scroll to position [316, 0]
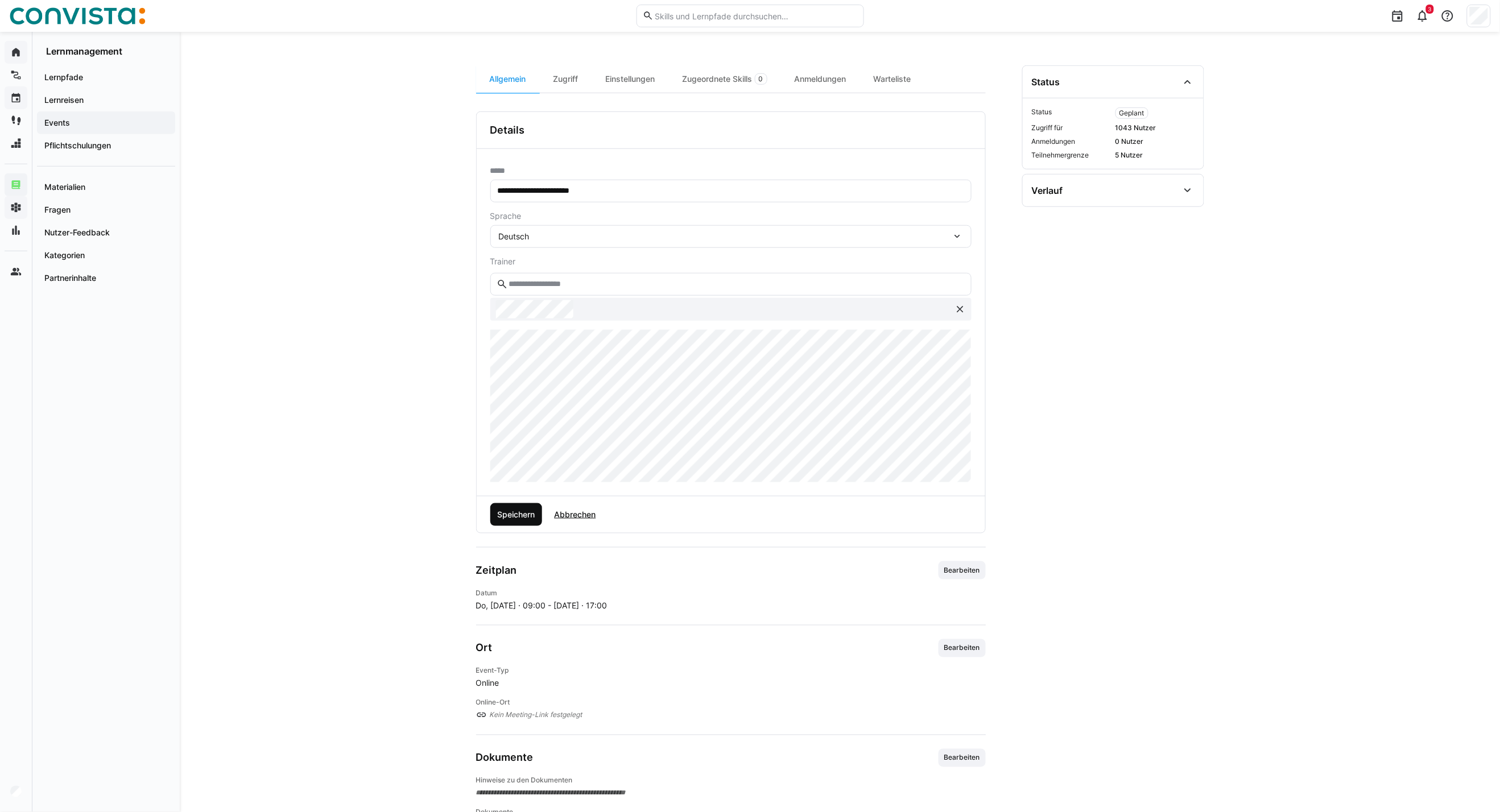
click at [504, 511] on span "Speichern" at bounding box center [516, 514] width 41 height 12
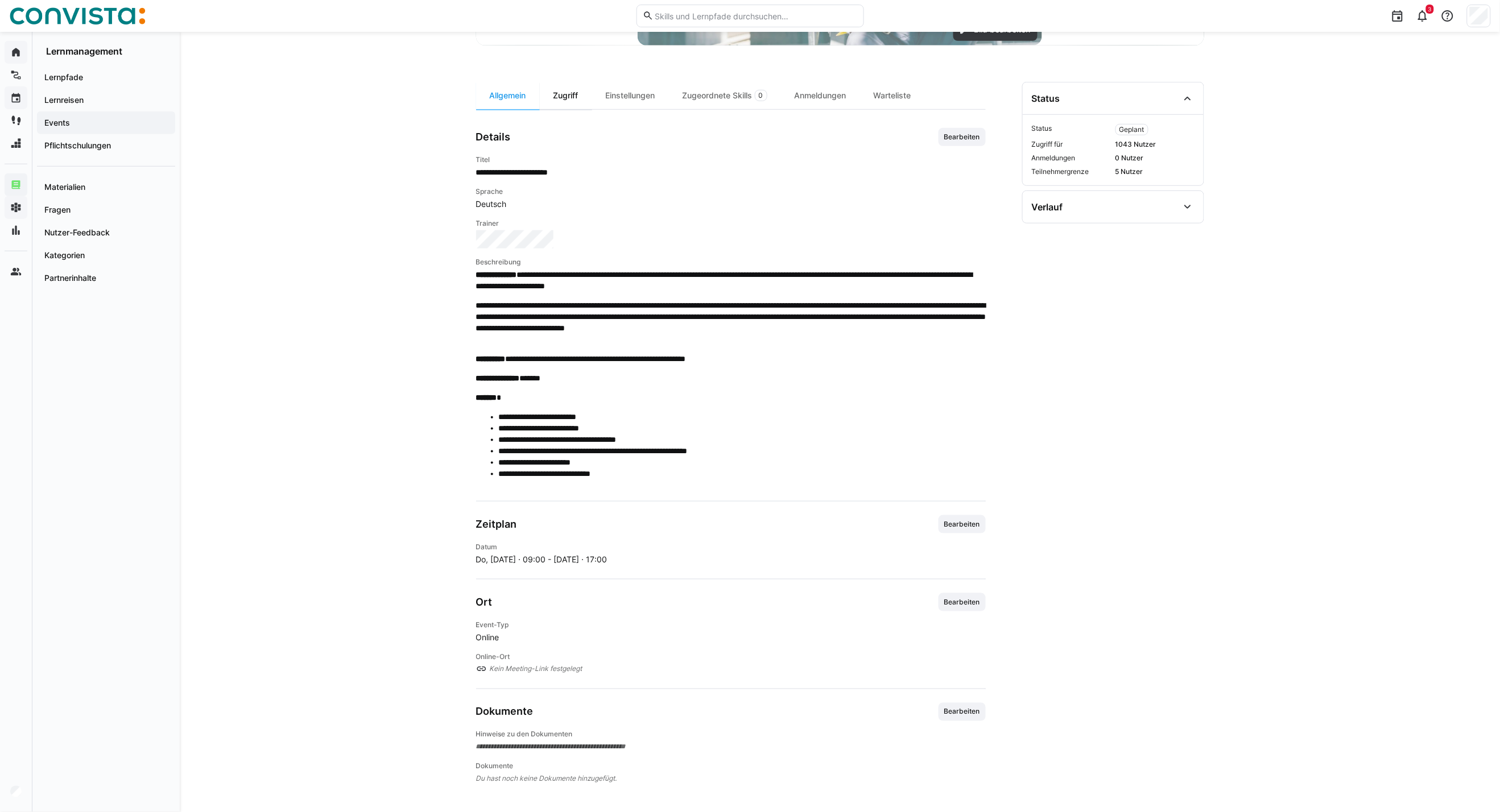
click at [567, 101] on div "Zugriff" at bounding box center [566, 95] width 52 height 27
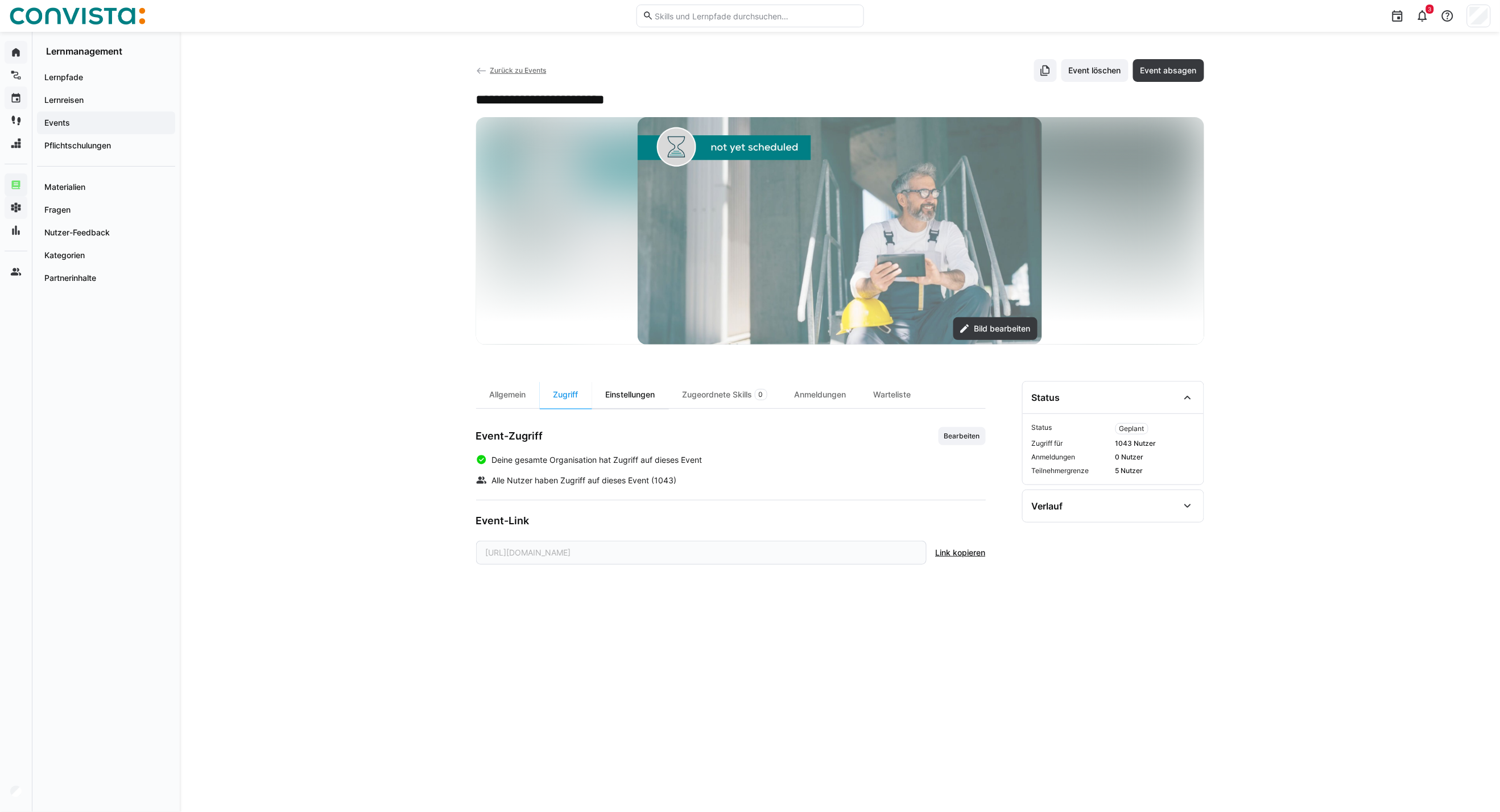
click at [622, 384] on div "Einstellungen" at bounding box center [630, 394] width 77 height 27
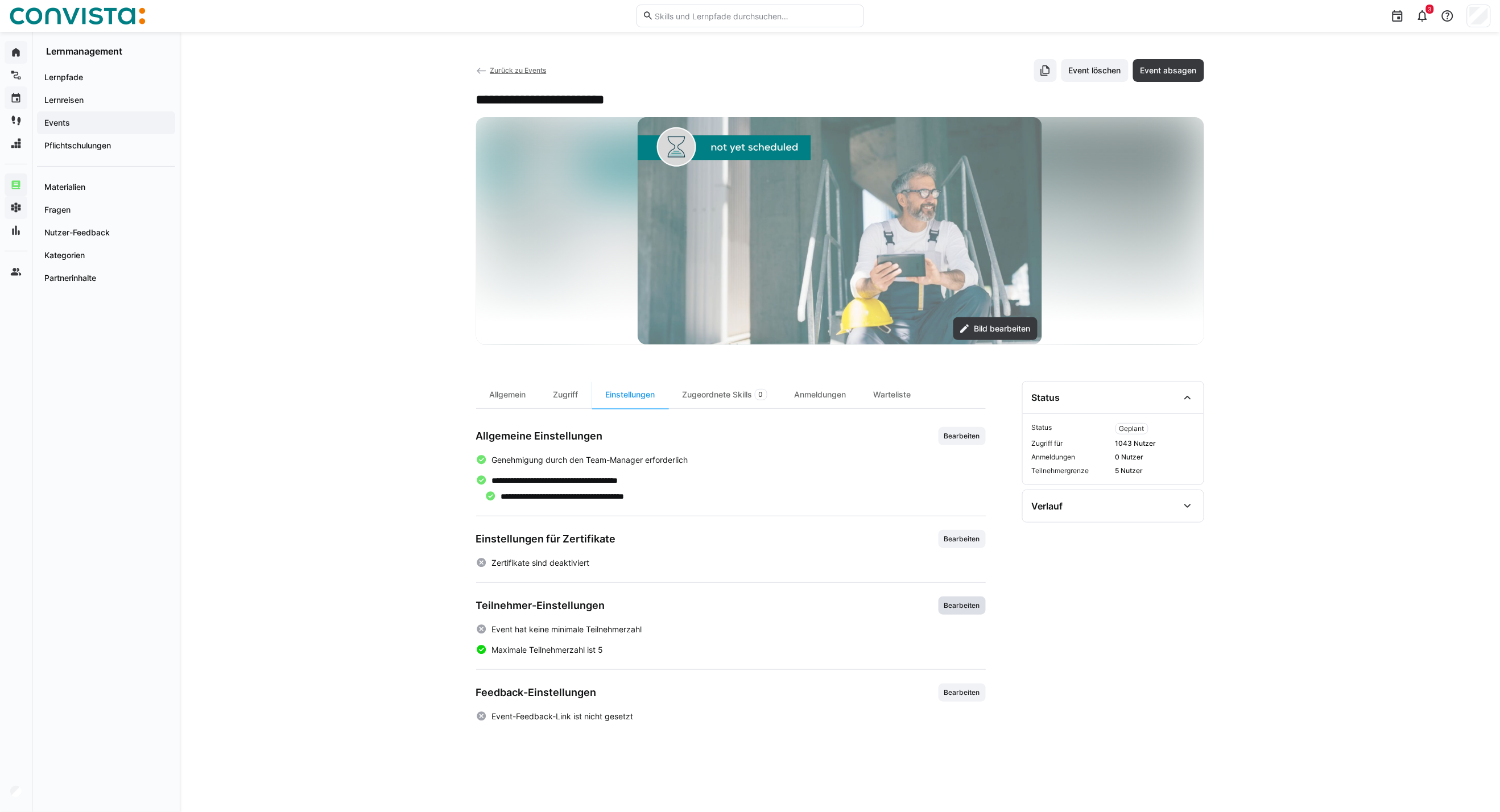
click at [954, 584] on span "Bearbeiten" at bounding box center [962, 605] width 38 height 9
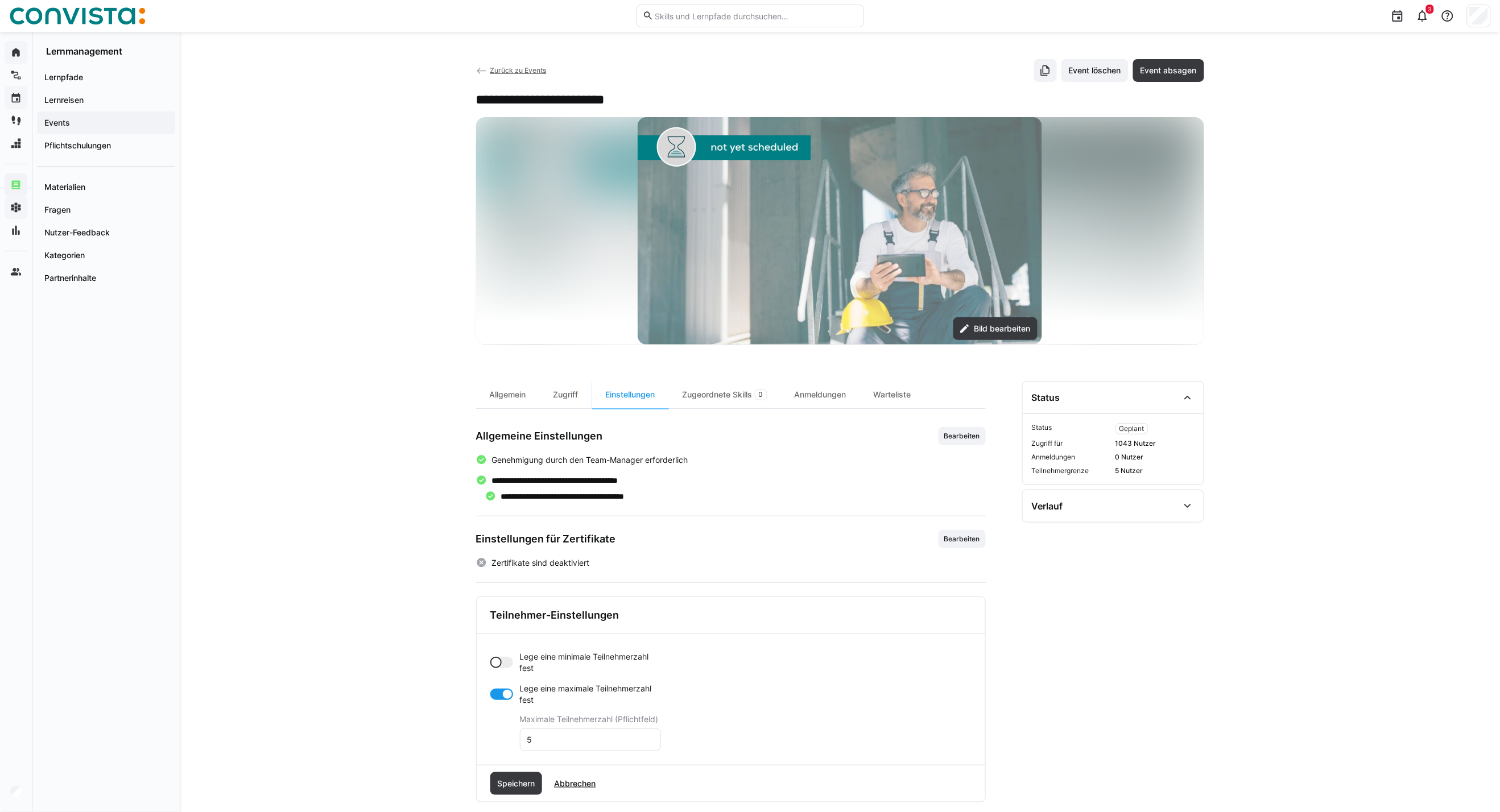
click at [501, 584] on div at bounding box center [496, 662] width 12 height 12
drag, startPoint x: 530, startPoint y: 709, endPoint x: 501, endPoint y: 709, distance: 29.0
click at [504, 584] on app-toggle-and-input "Lege eine minimale Teilnehmerzahl fest Minimale Teilnehmerzahl (Pflichtfeld) 0" at bounding box center [575, 685] width 171 height 68
type input "6"
click at [499, 584] on div at bounding box center [501, 740] width 22 height 12
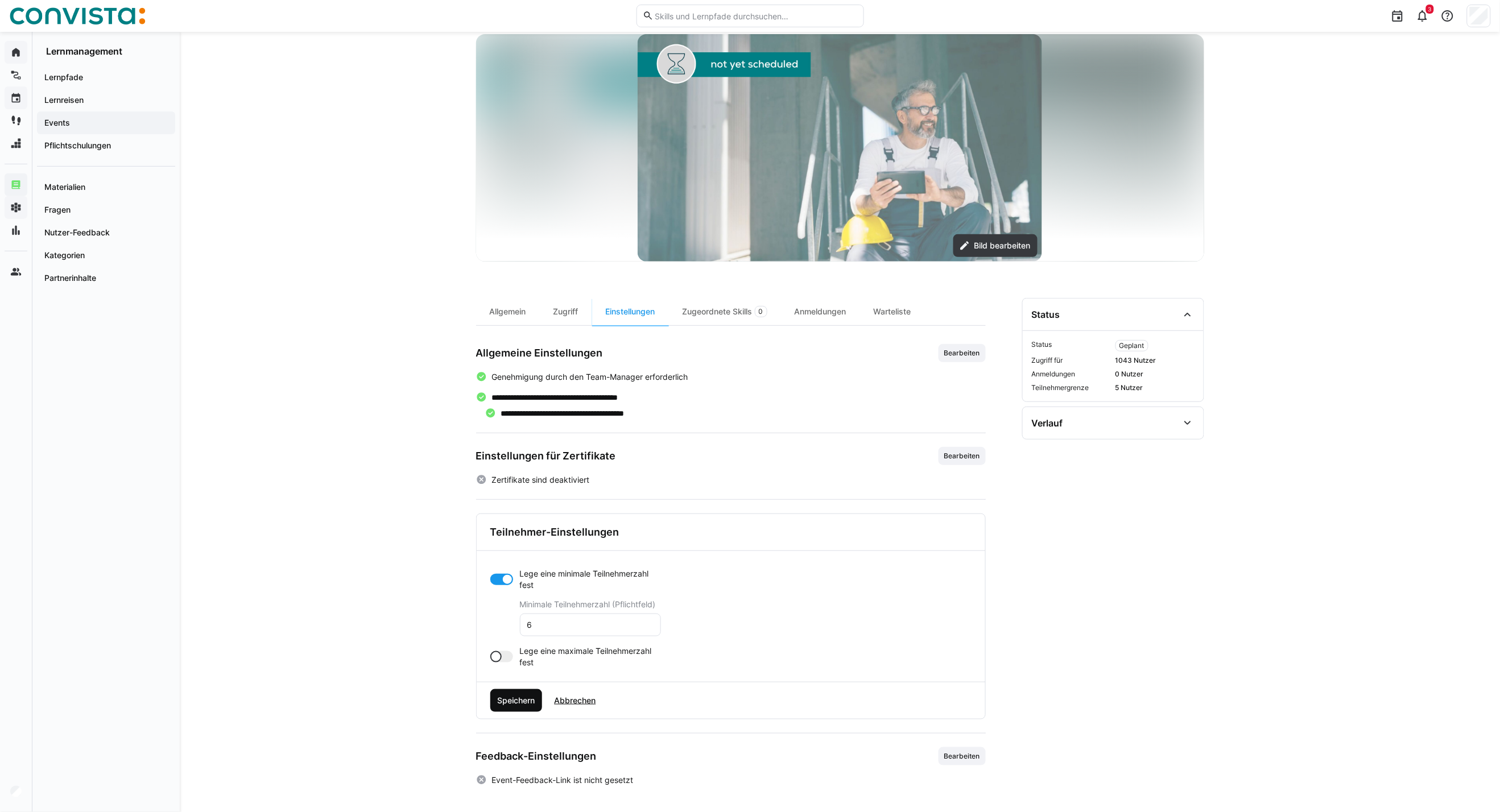
scroll to position [84, 0]
click at [520, 584] on span "Speichern" at bounding box center [516, 699] width 52 height 22
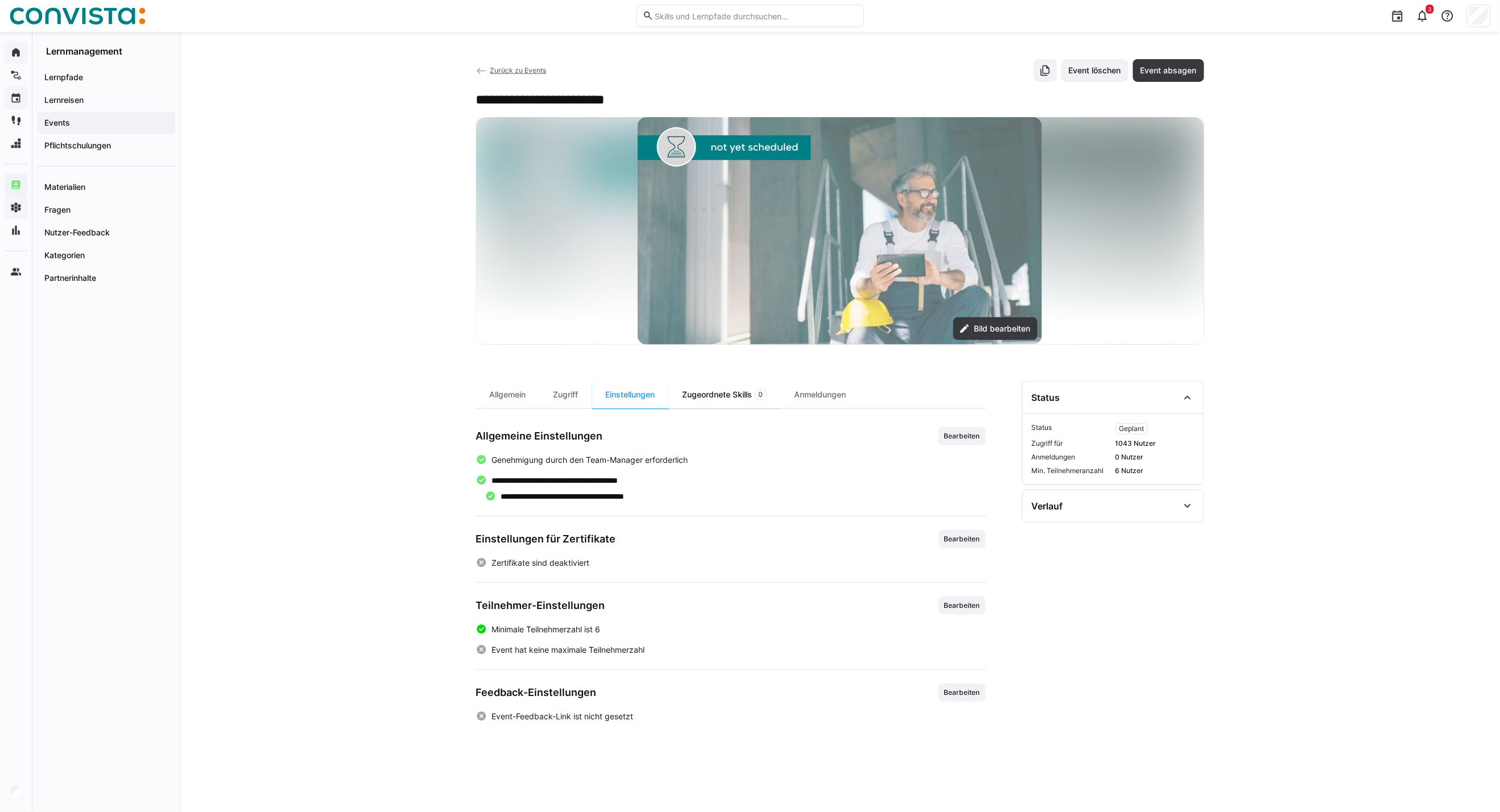
click at [736, 389] on div "Zugeordnete Skills 0" at bounding box center [725, 394] width 112 height 27
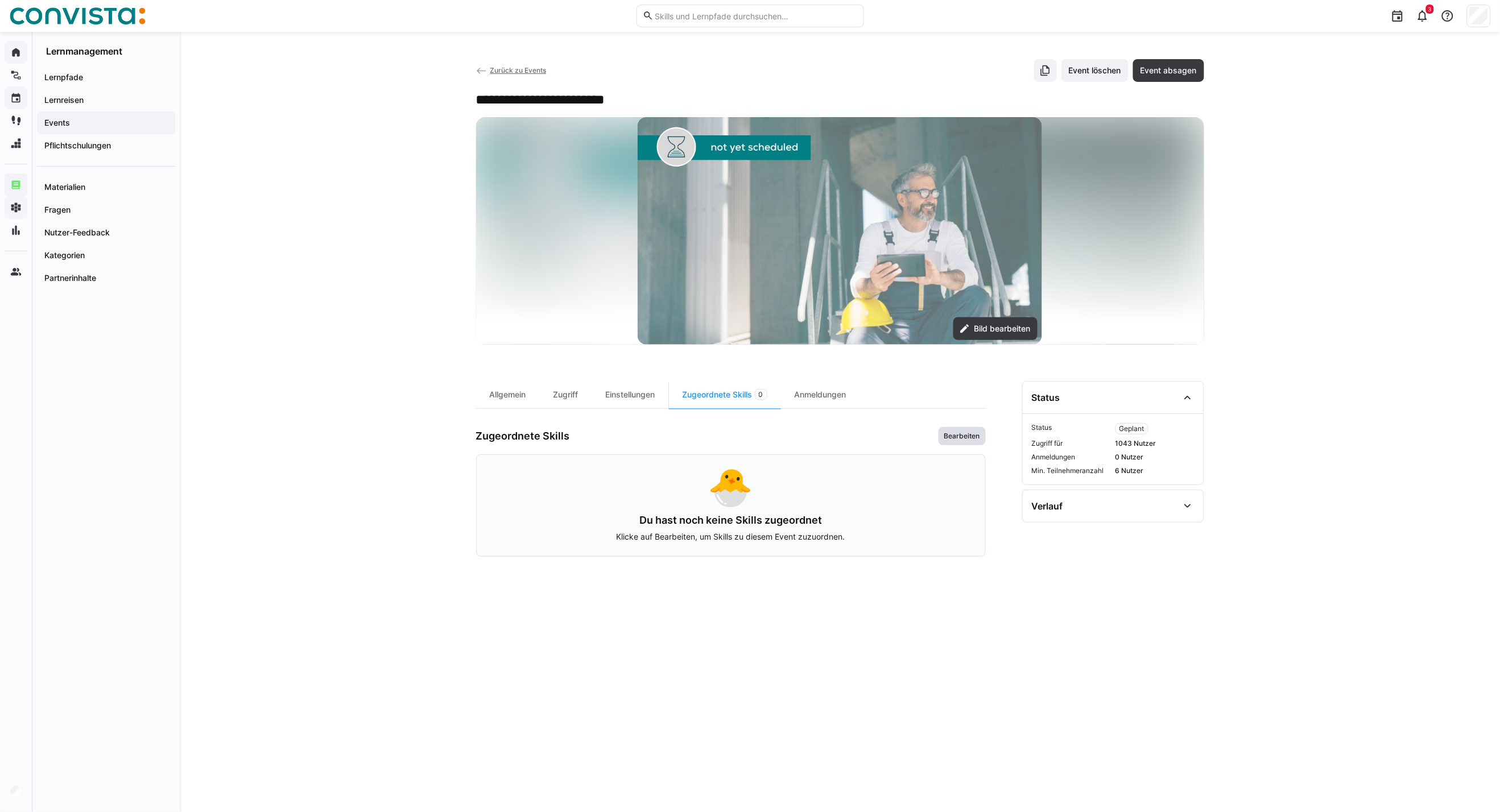
click at [947, 433] on span "Bearbeiten" at bounding box center [962, 436] width 38 height 9
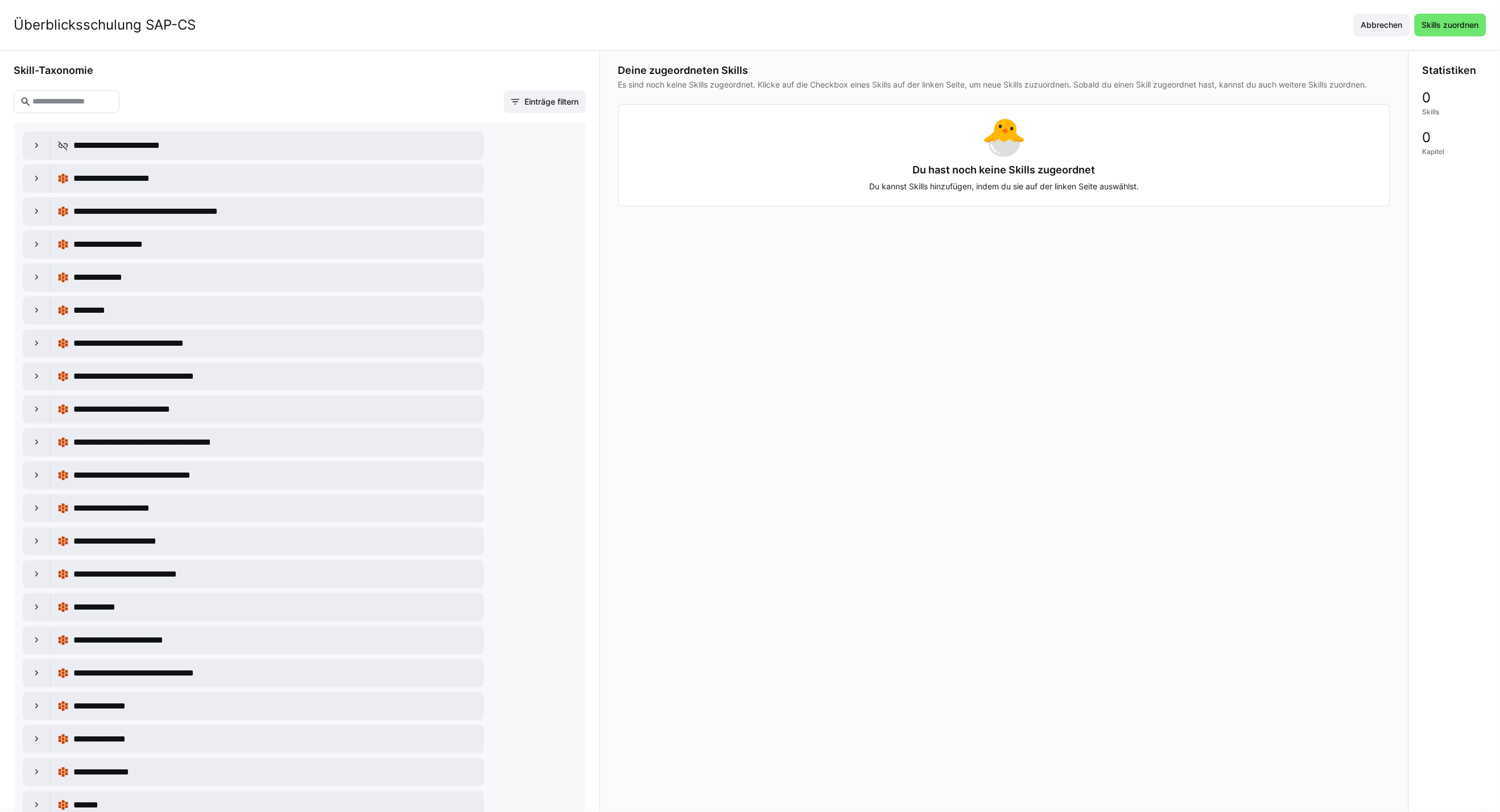
click at [88, 103] on input "text" at bounding box center [72, 102] width 82 height 10
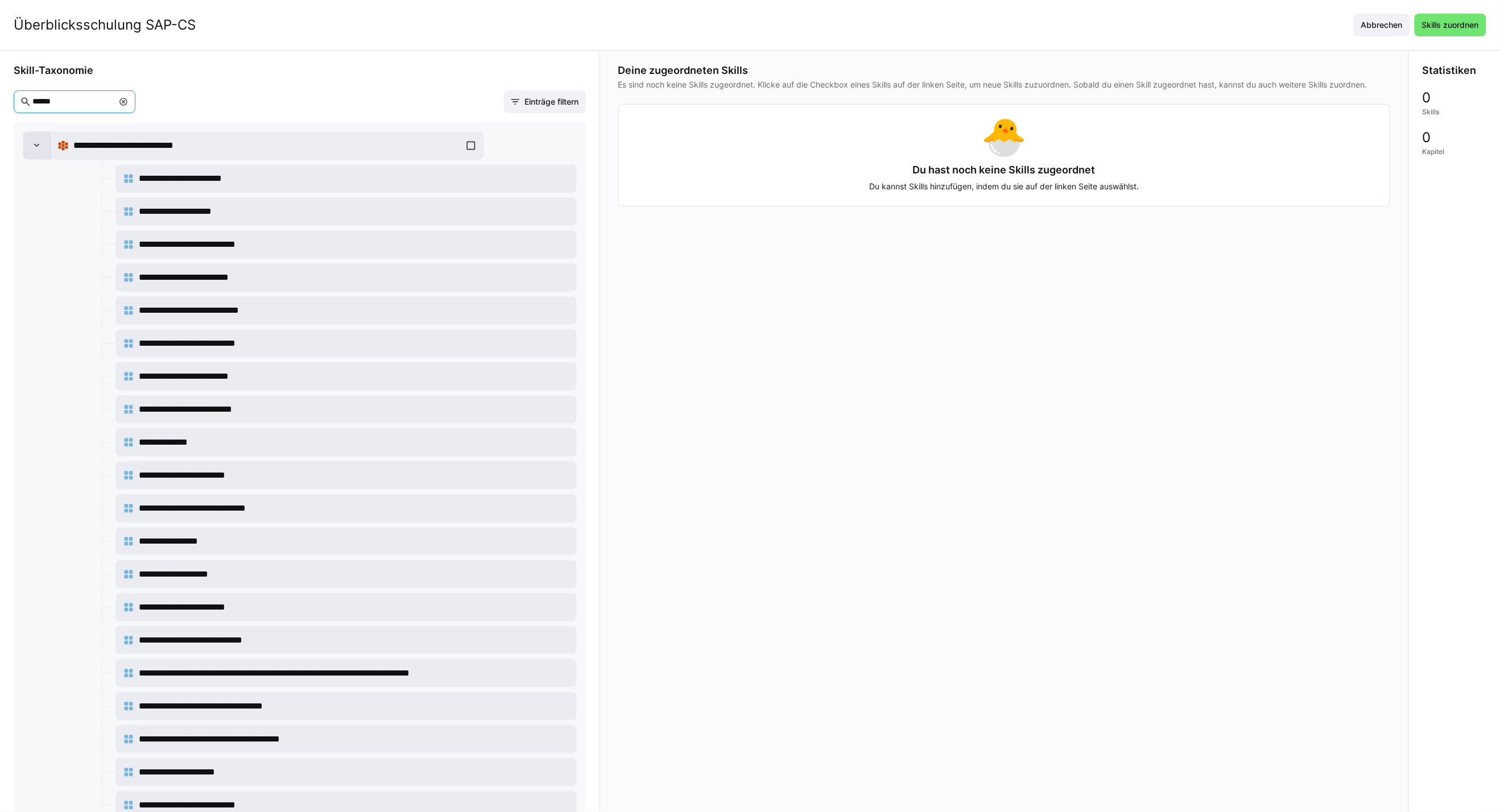
type input "******"
click at [32, 146] on eds-icon at bounding box center [37, 146] width 12 height 12
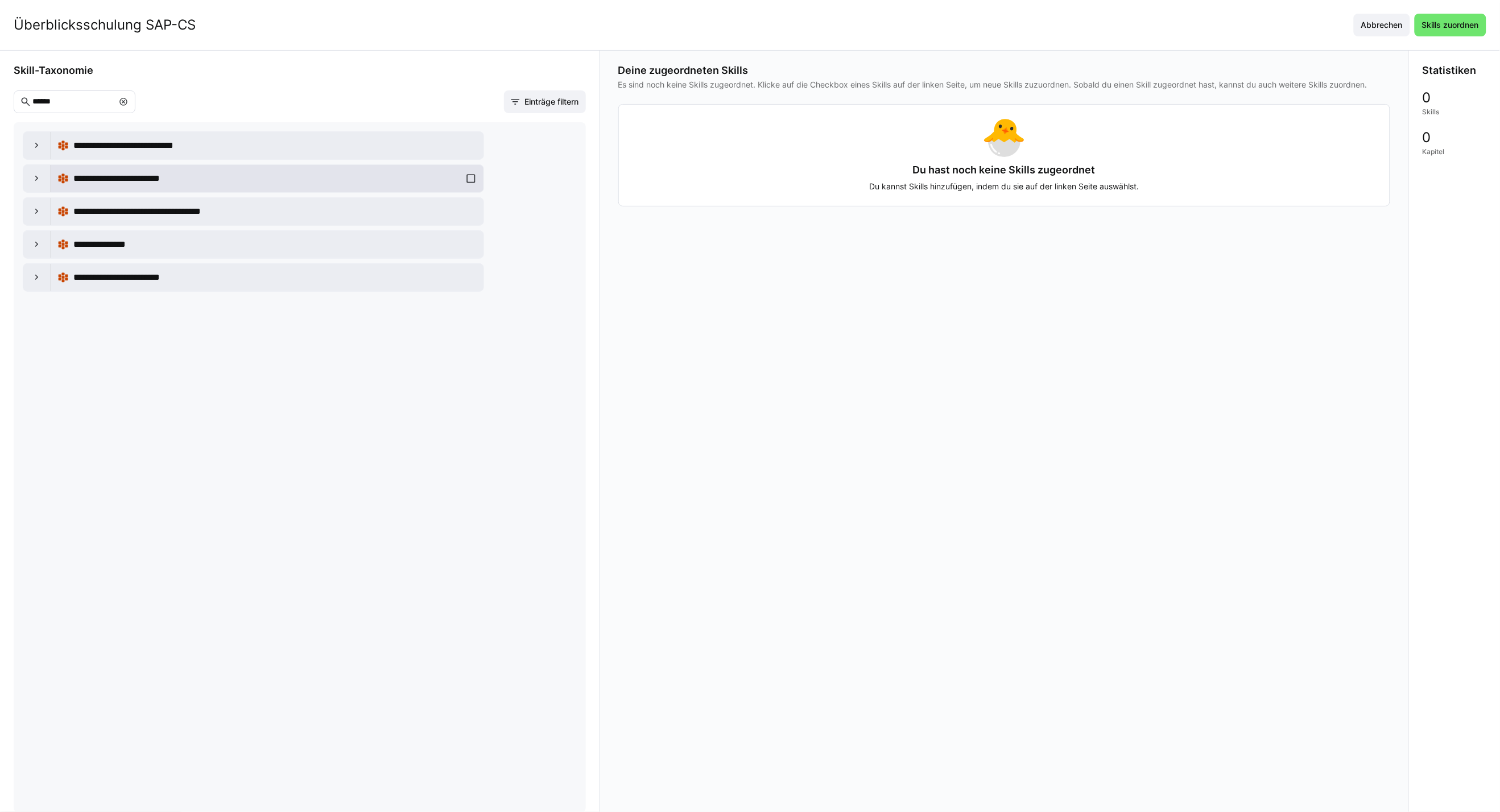
click at [470, 179] on div "**********" at bounding box center [267, 178] width 419 height 22
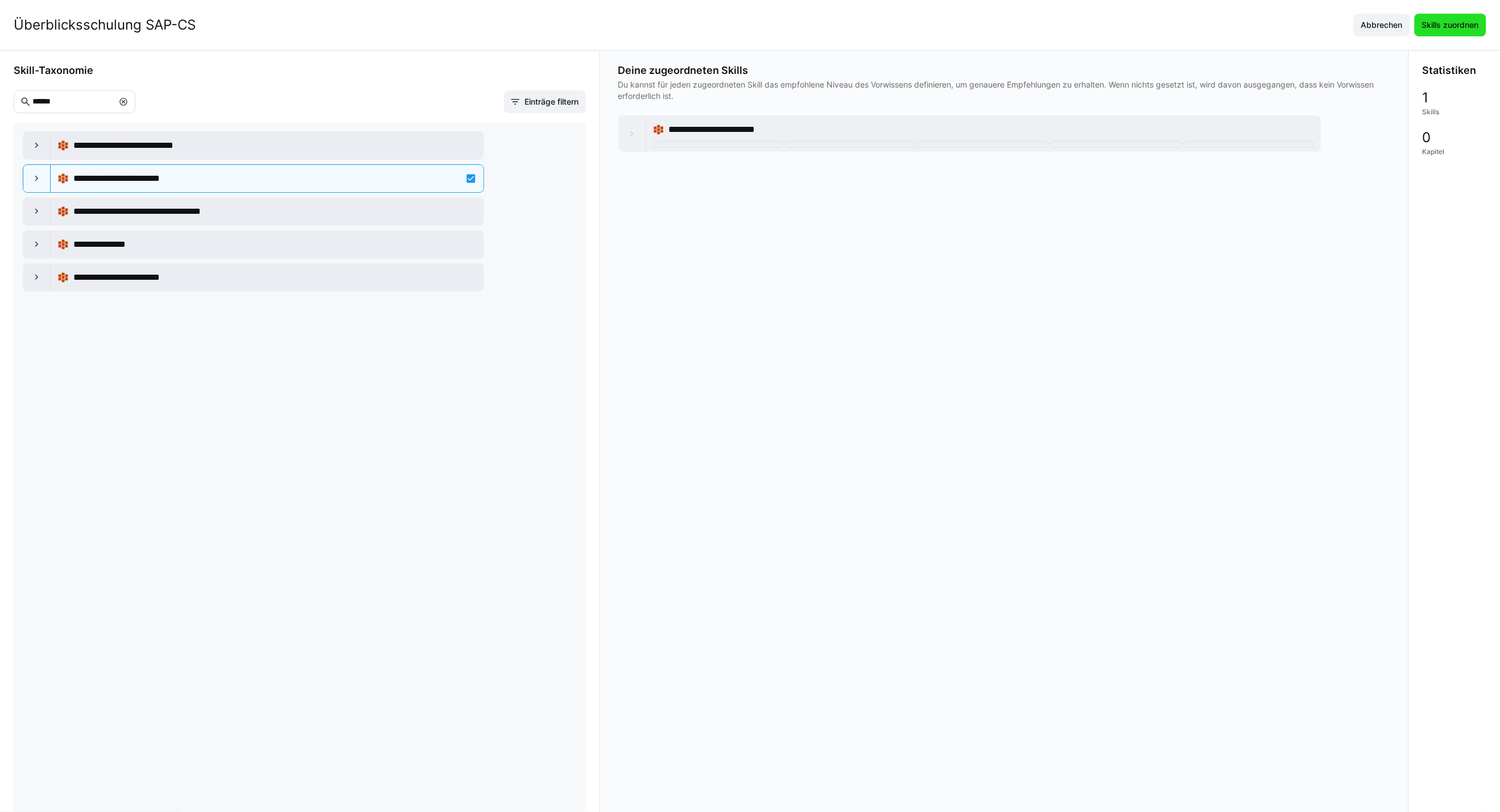
click at [1105, 27] on span "Skills zuordnen" at bounding box center [1449, 25] width 60 height 12
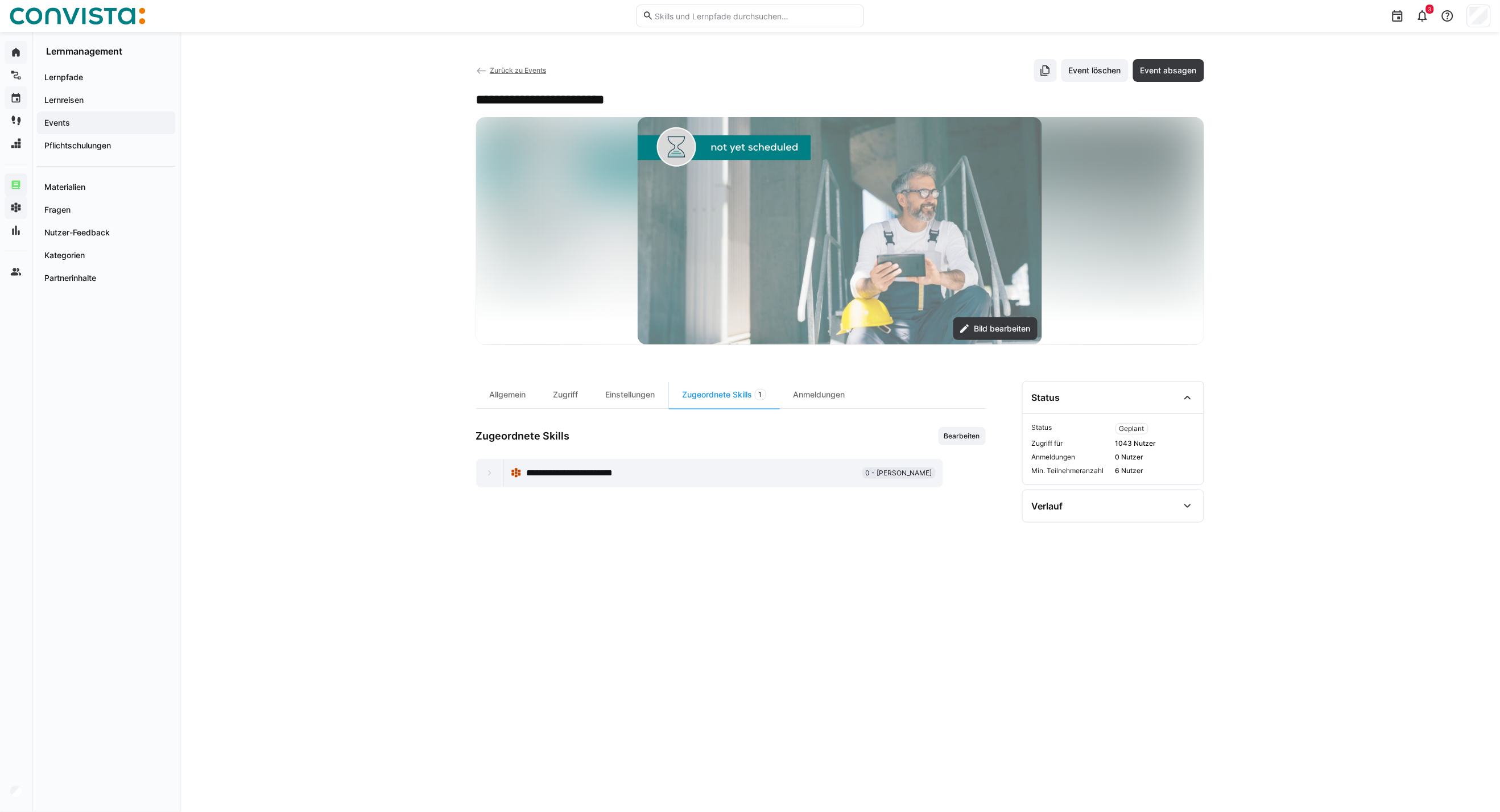
click at [512, 70] on span "Zurück zu Events" at bounding box center [518, 70] width 56 height 9
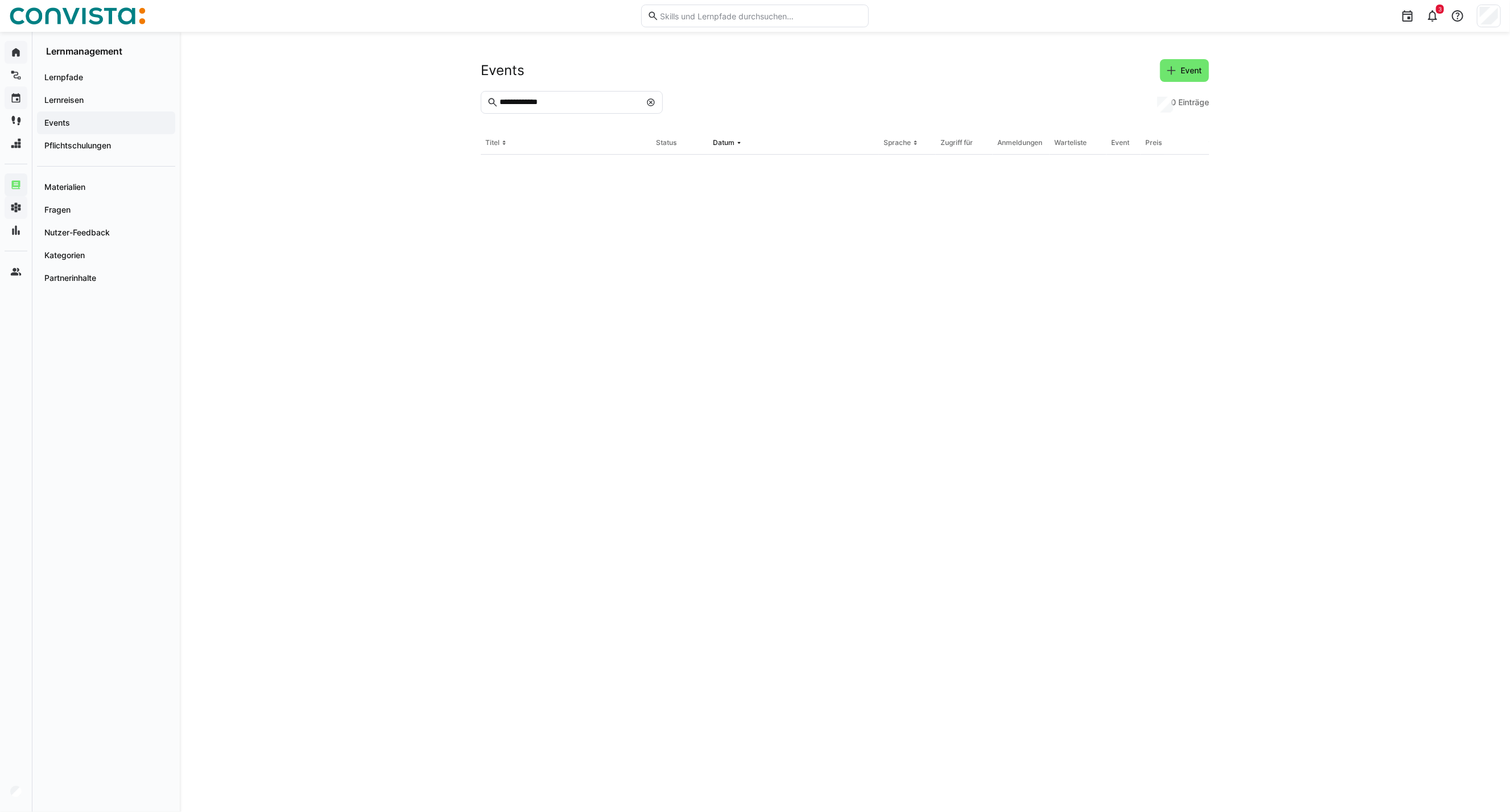
click at [648, 104] on eds-icon at bounding box center [651, 102] width 9 height 9
click at [544, 103] on input "**********" at bounding box center [578, 103] width 158 height 10
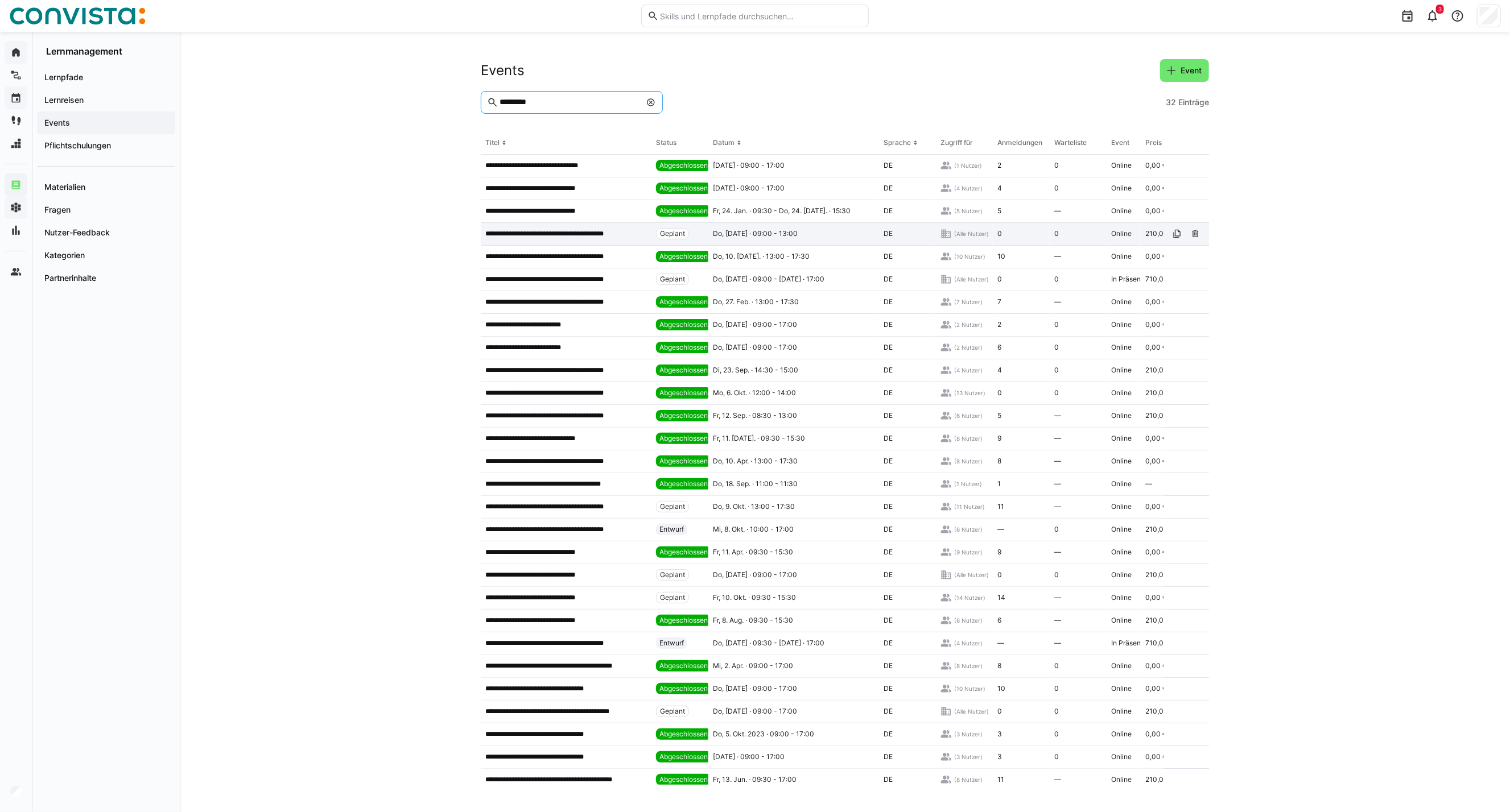
type input "*********"
click at [552, 232] on p "**********" at bounding box center [558, 233] width 146 height 9
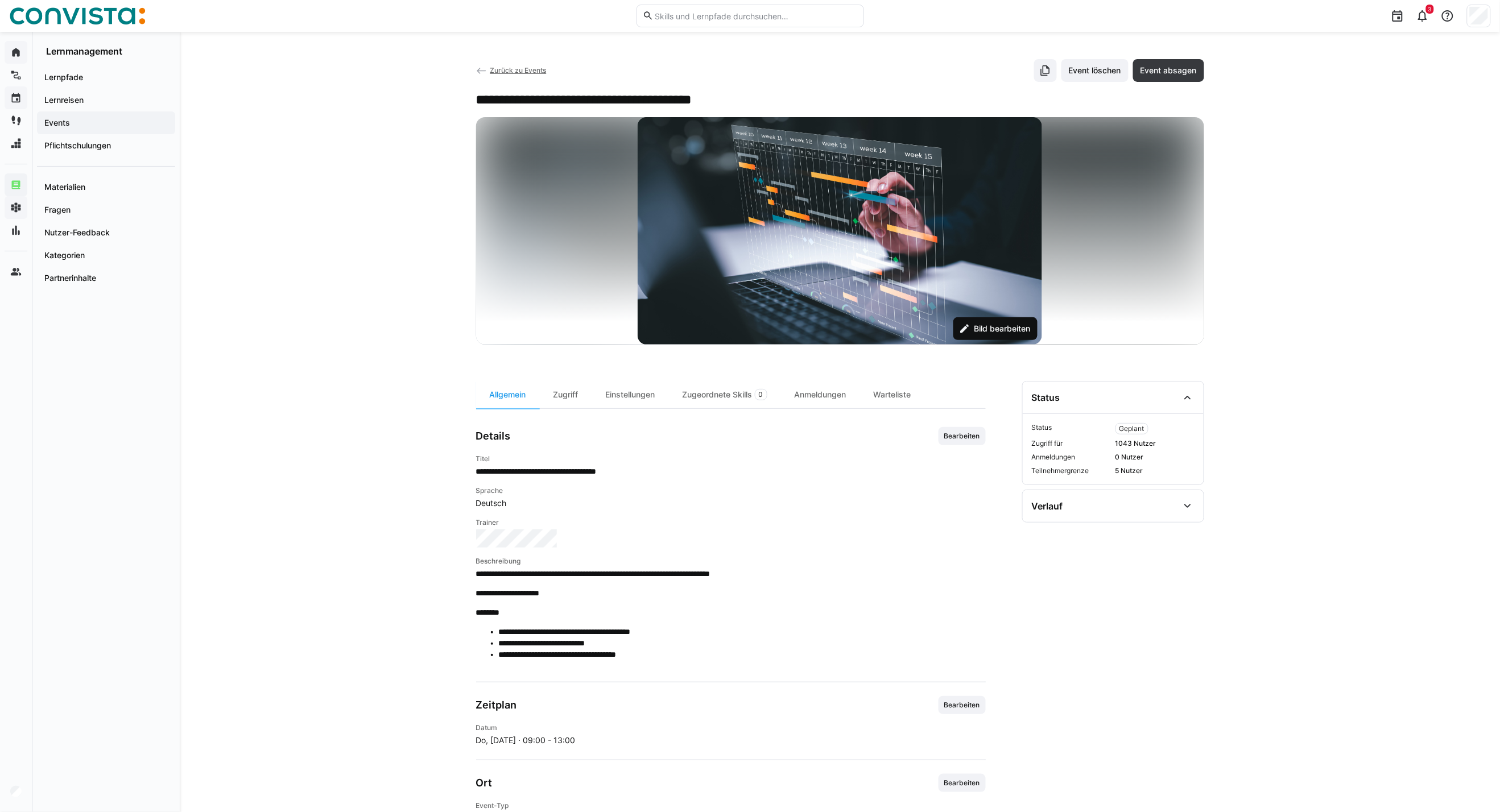
click at [1007, 332] on span "Bild bearbeiten" at bounding box center [1001, 329] width 60 height 12
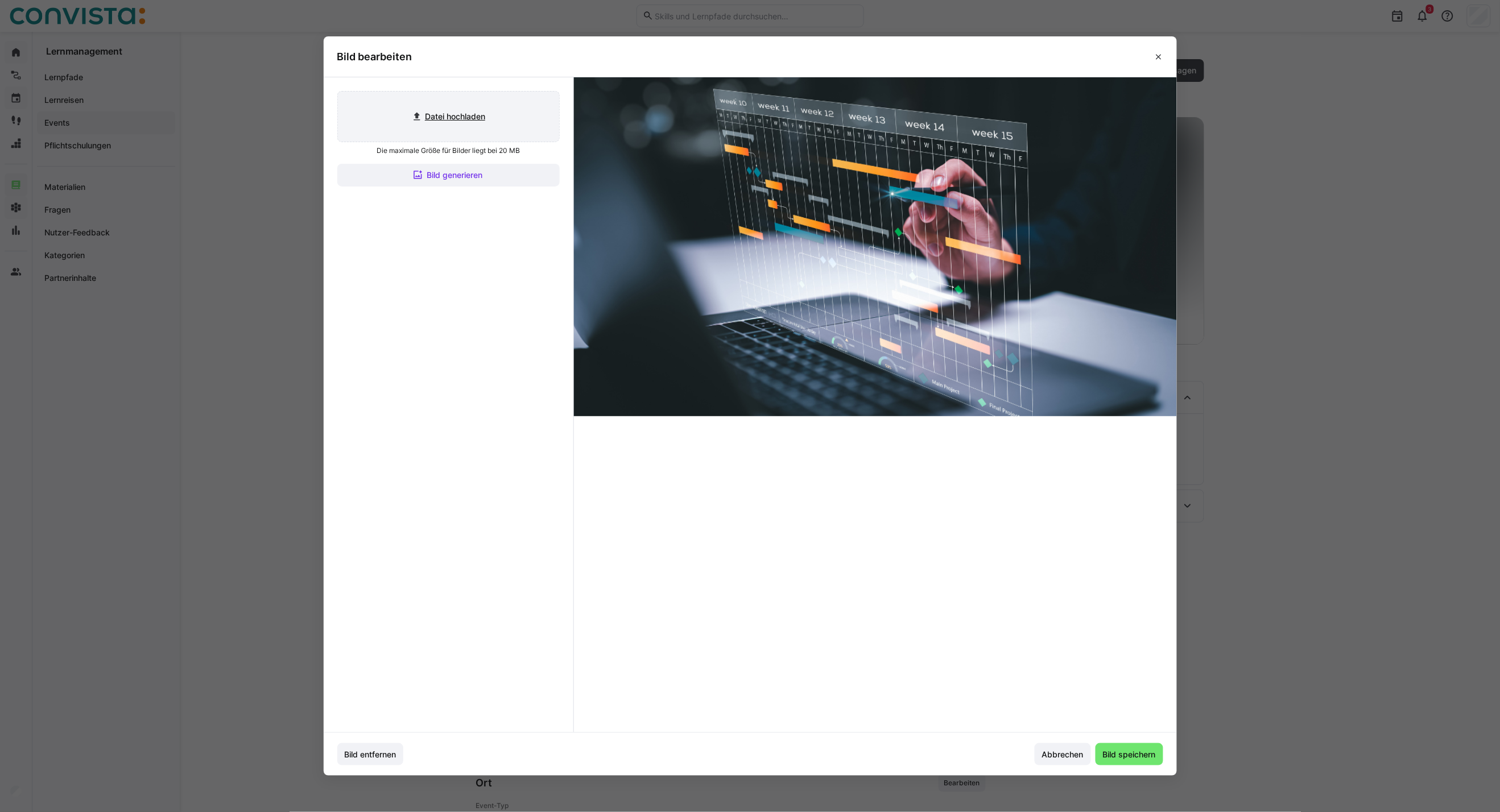
click at [439, 124] on input "file" at bounding box center [449, 116] width 221 height 50
type input "C:\fakepath\Projektmanagement_aktiv (2).jpg"
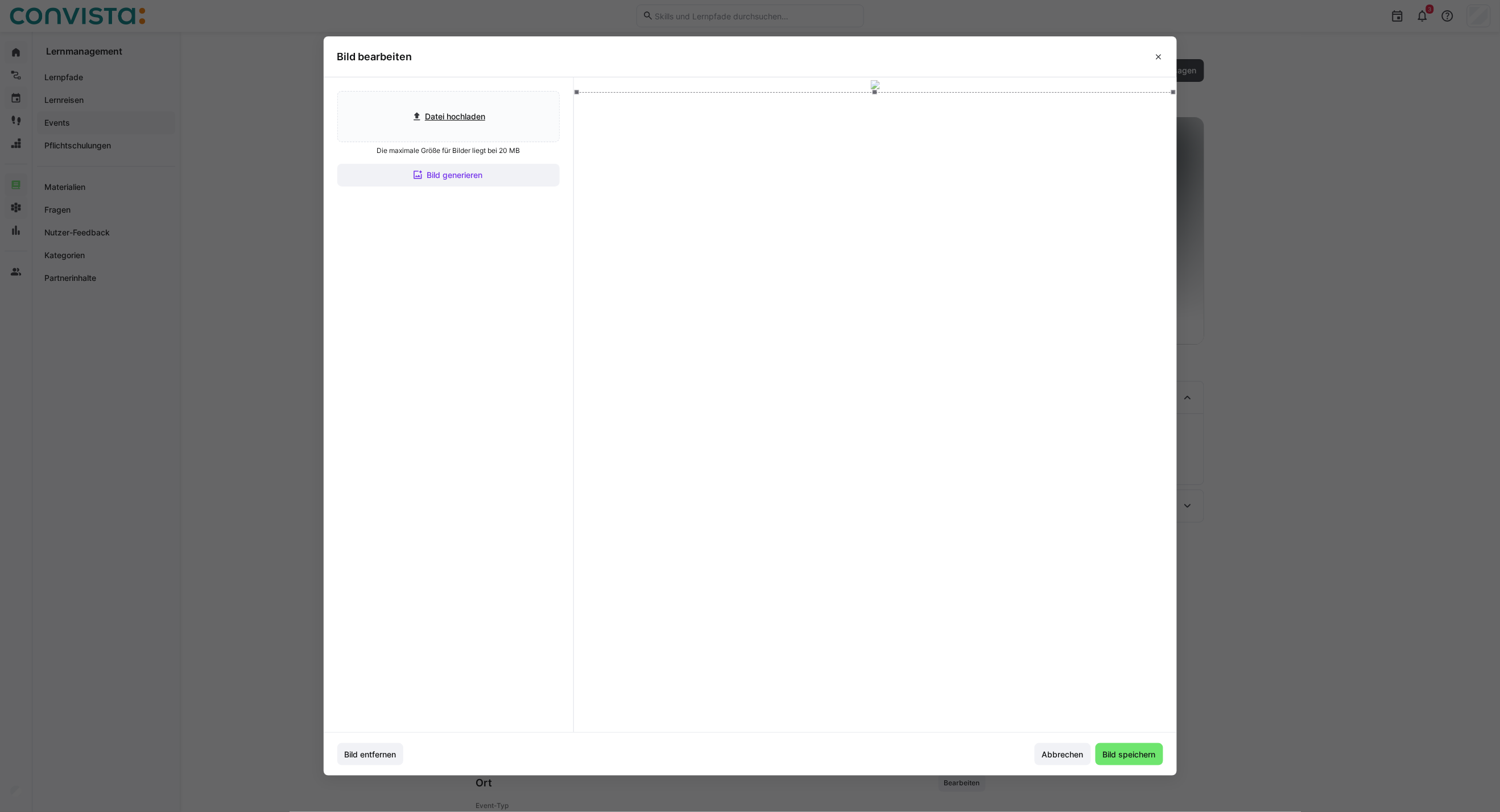
drag, startPoint x: 902, startPoint y: 277, endPoint x: 897, endPoint y: 258, distance: 19.6
click at [897, 258] on div at bounding box center [875, 260] width 597 height 336
click at [1105, 584] on span "Bild speichern" at bounding box center [1129, 755] width 56 height 12
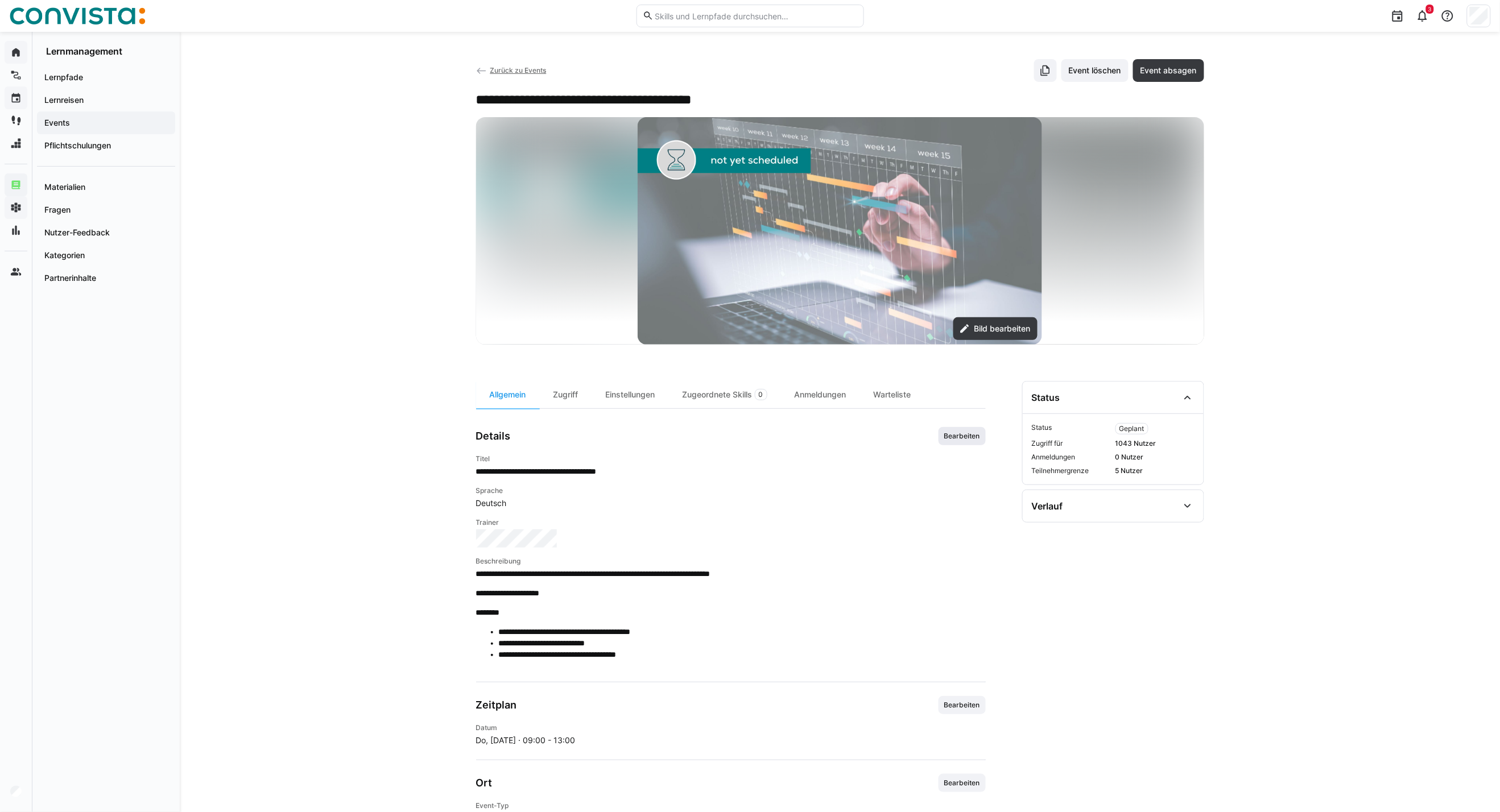
click at [970, 444] on span "Bearbeiten" at bounding box center [962, 436] width 47 height 18
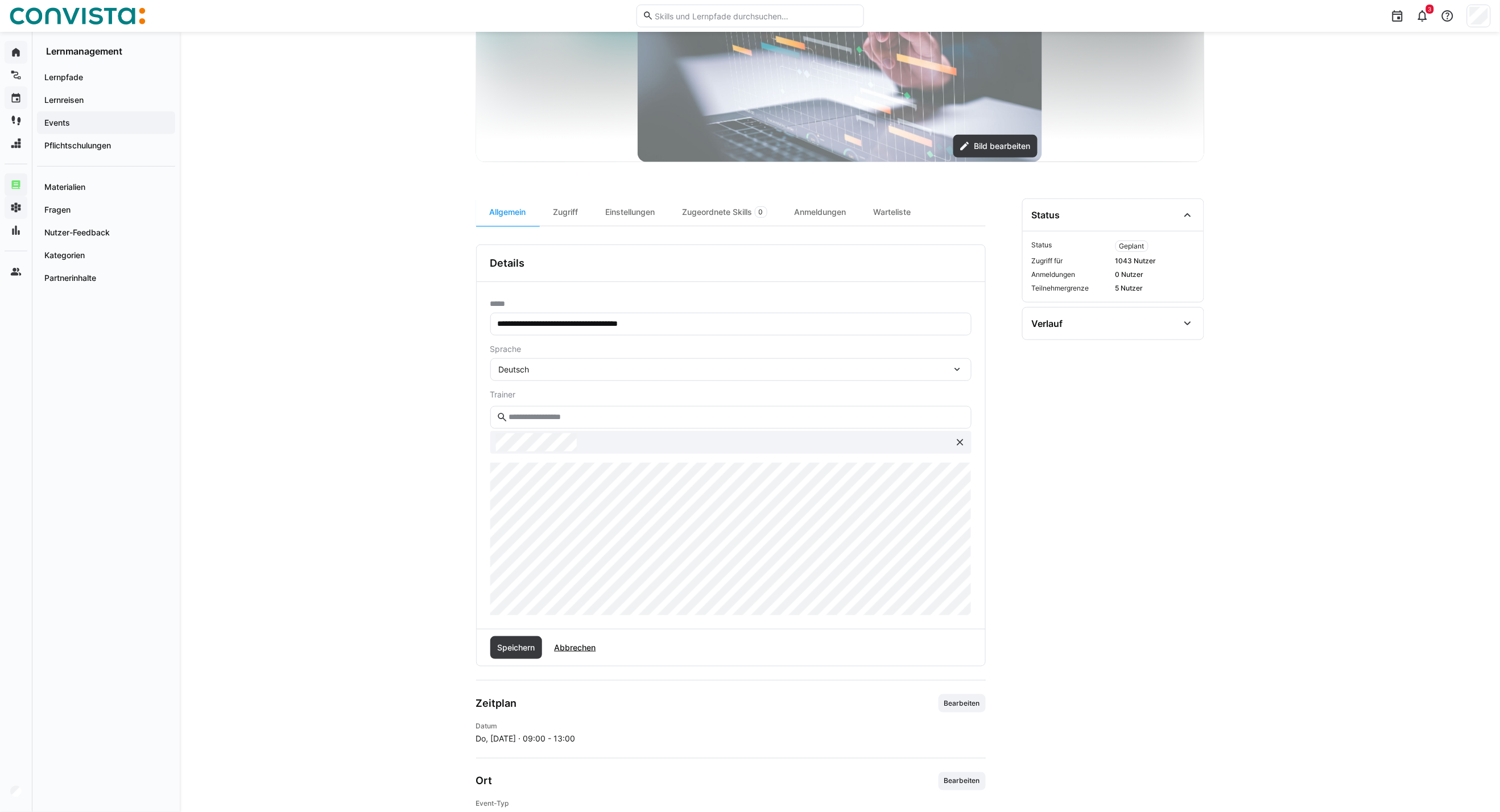
scroll to position [189, 0]
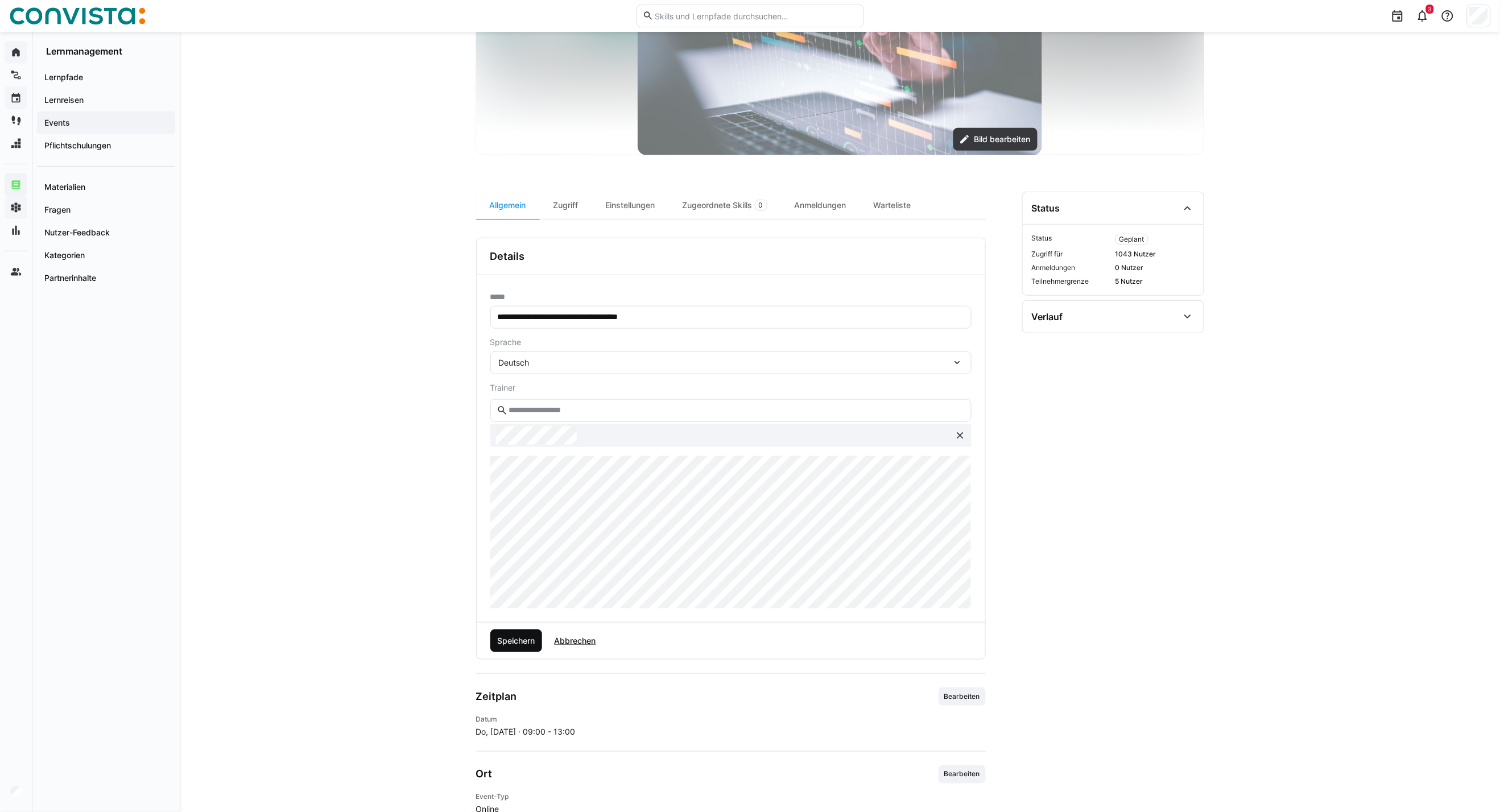
click at [520, 584] on span "Speichern" at bounding box center [516, 640] width 52 height 22
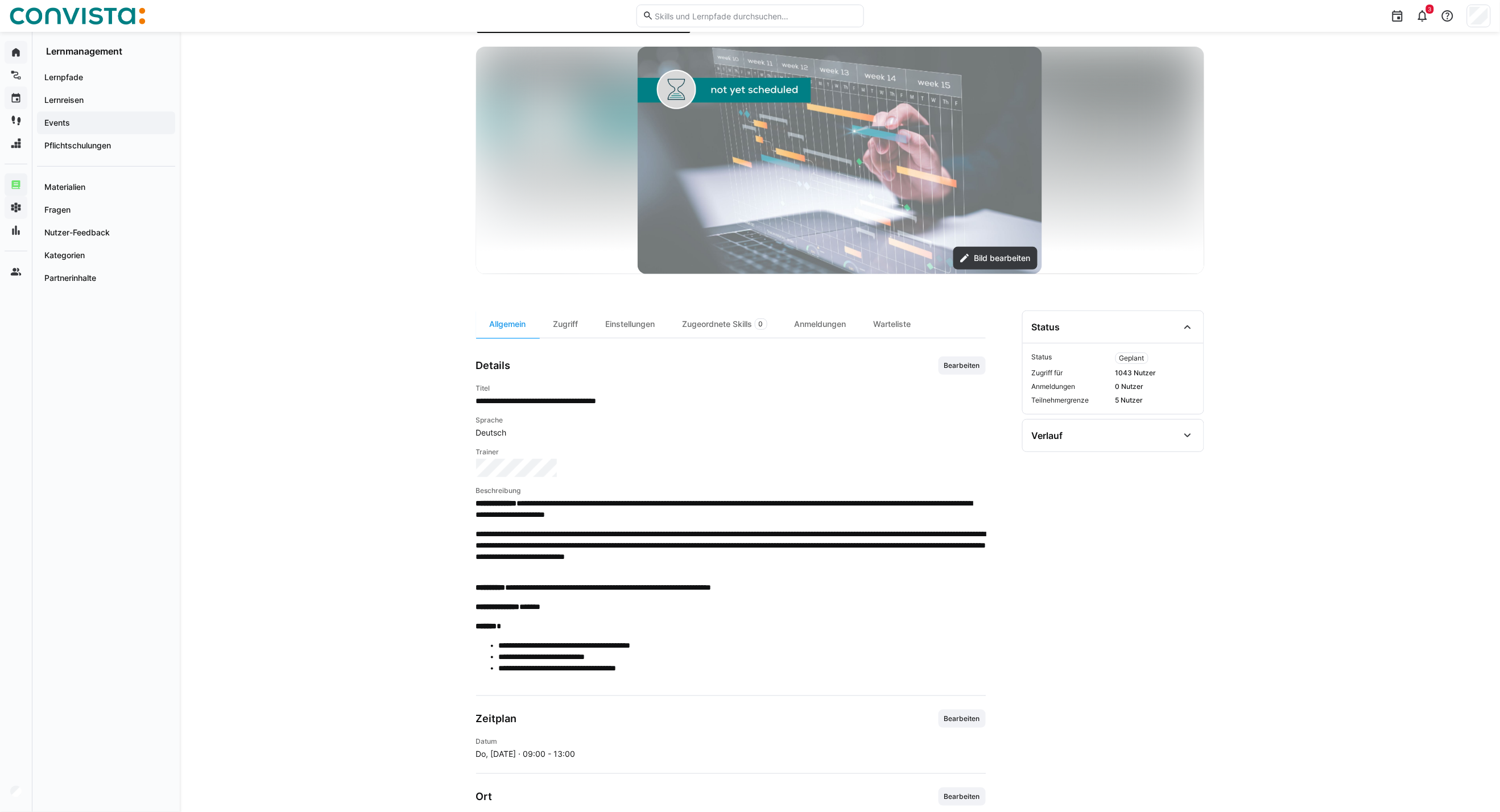
scroll to position [12, 0]
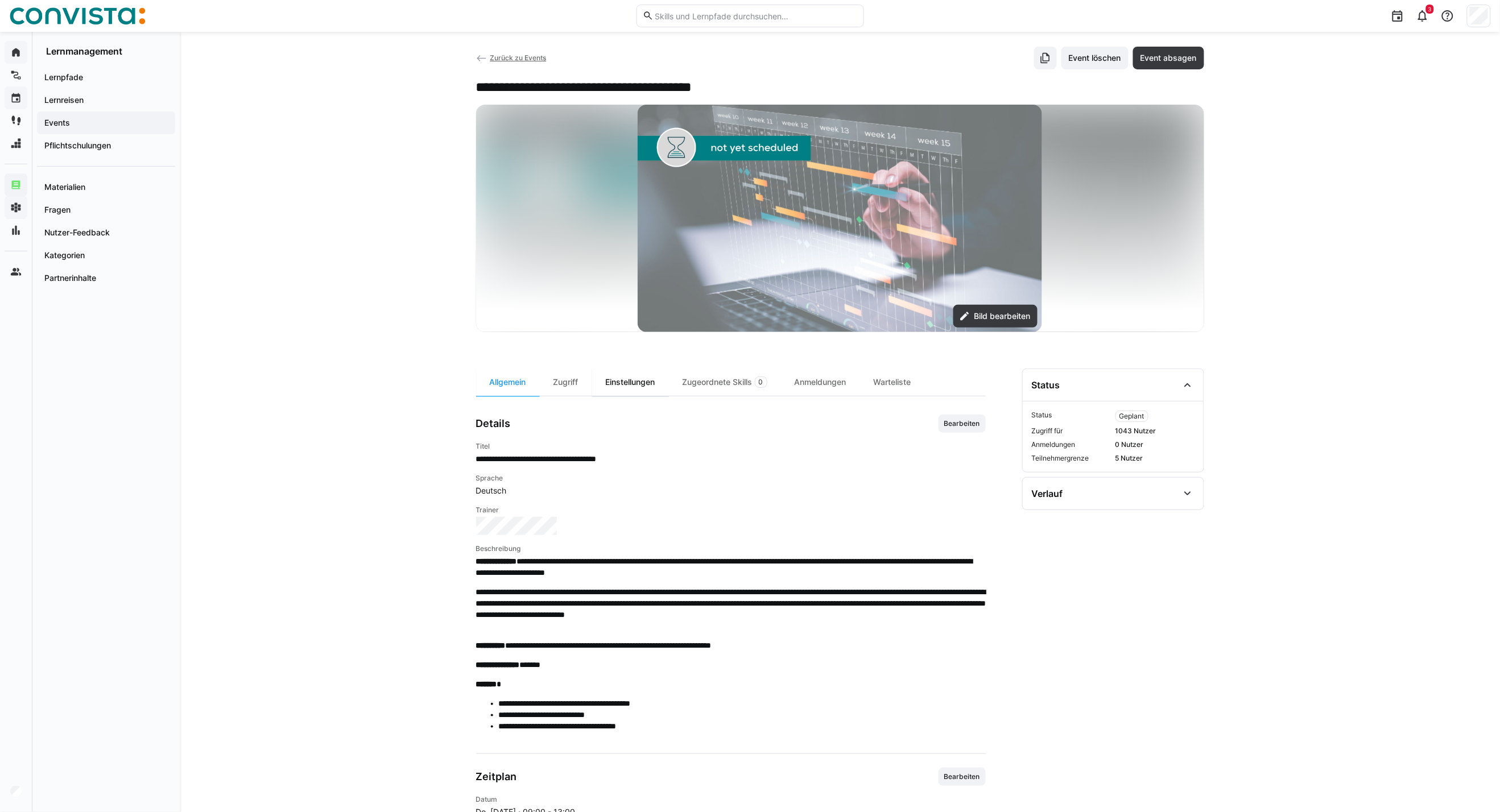
click at [635, 383] on div "Einstellungen" at bounding box center [630, 382] width 77 height 27
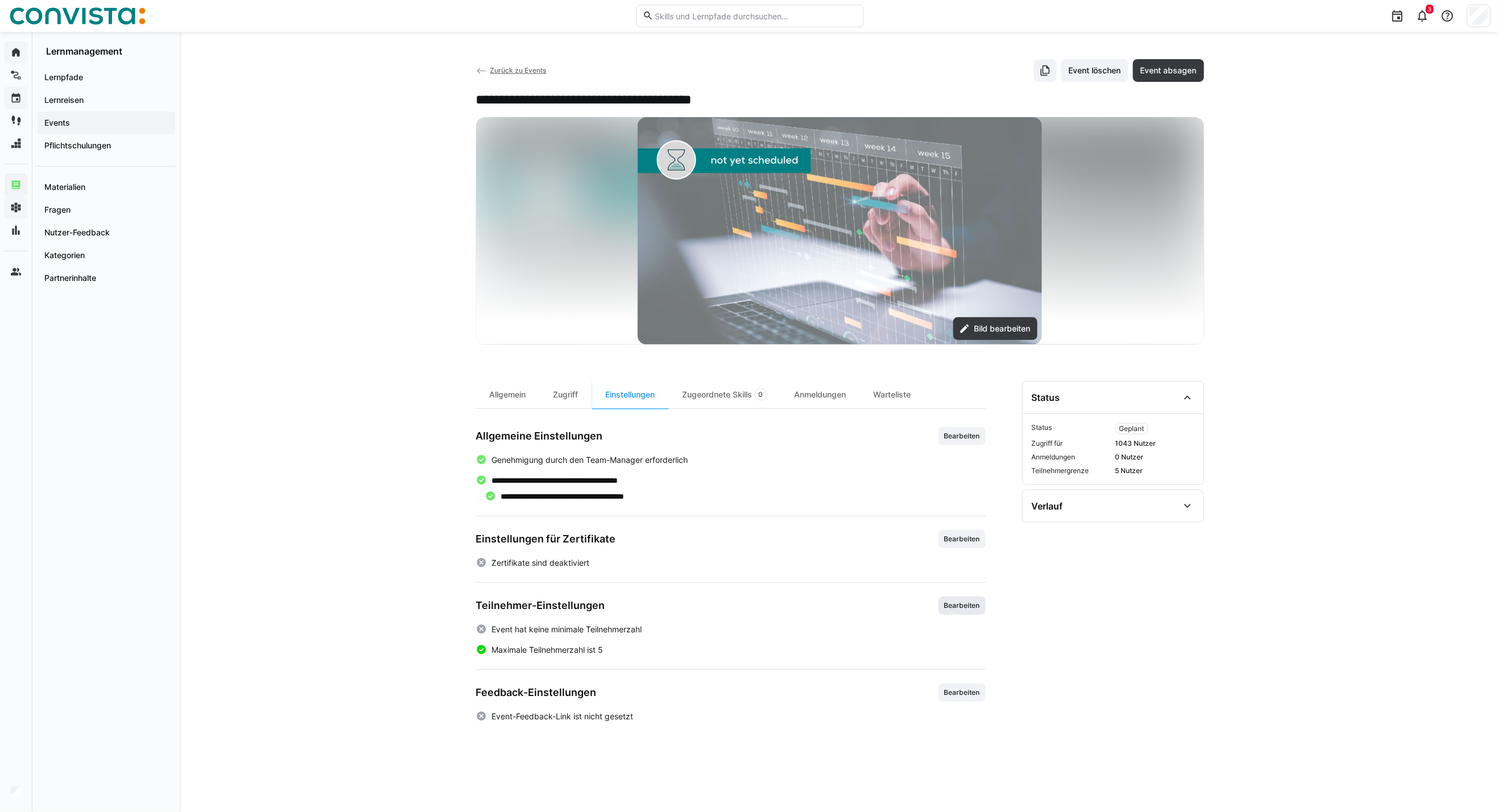
click at [952, 584] on span "Bearbeiten" at bounding box center [962, 605] width 38 height 9
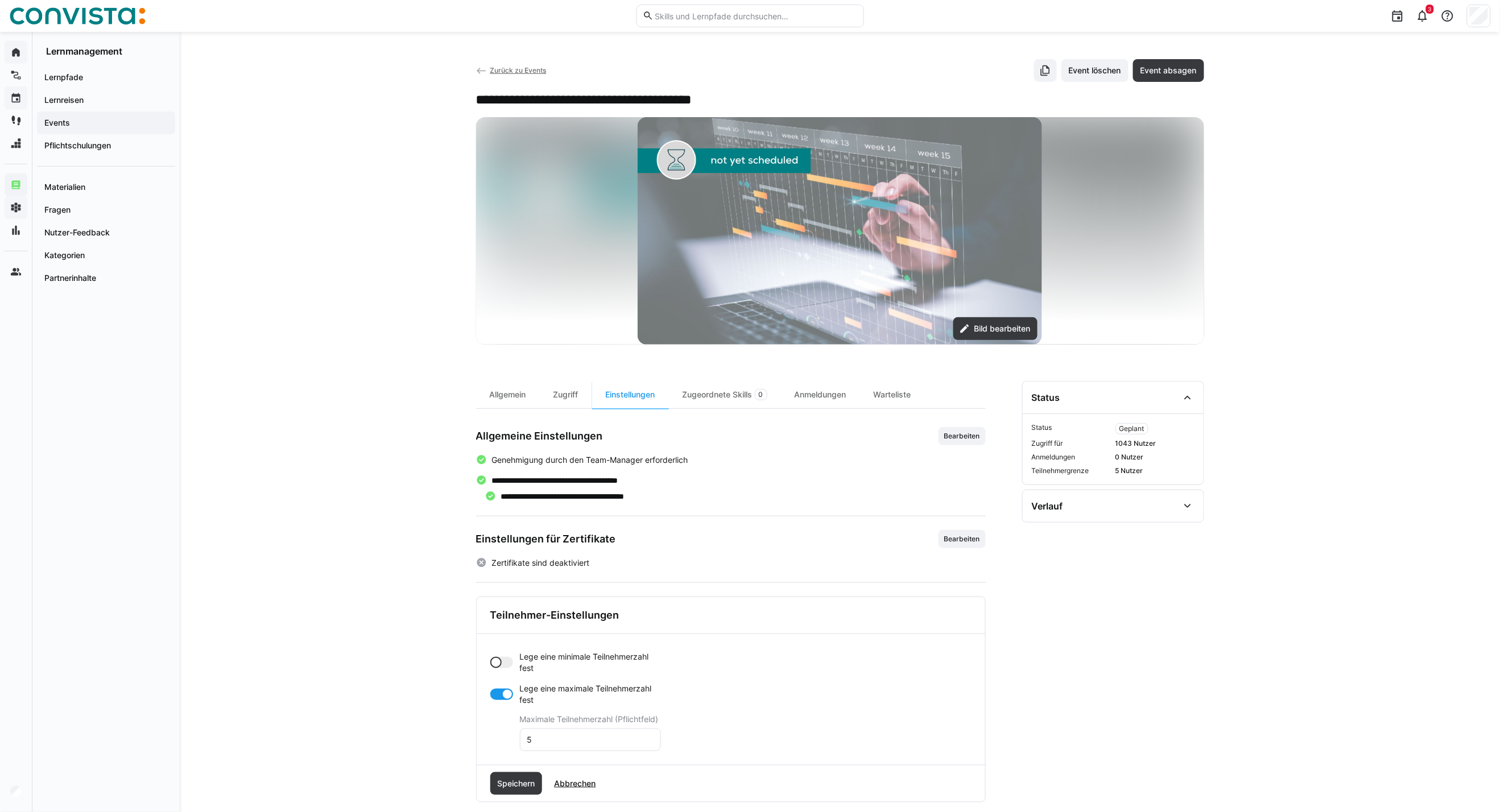
drag, startPoint x: 505, startPoint y: 667, endPoint x: 532, endPoint y: 680, distance: 30.0
click at [505, 584] on div at bounding box center [501, 662] width 22 height 12
drag, startPoint x: 538, startPoint y: 707, endPoint x: 522, endPoint y: 707, distance: 16.0
click at [522, 584] on eds-input "0" at bounding box center [590, 707] width 141 height 22
type input "6"
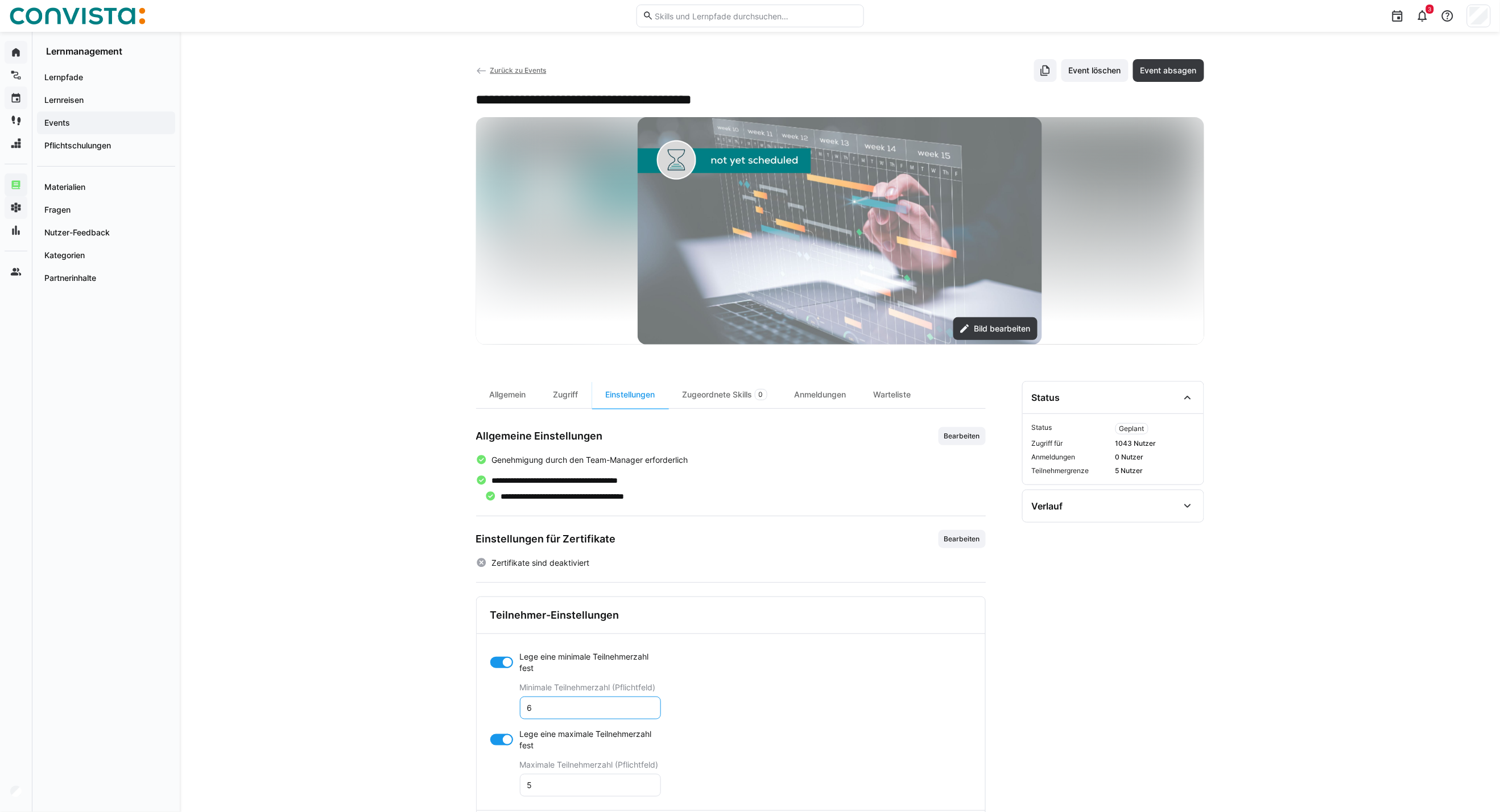
click at [502, 584] on app-toggle "Lege eine maximale Teilnehmerzahl fest" at bounding box center [575, 739] width 171 height 22
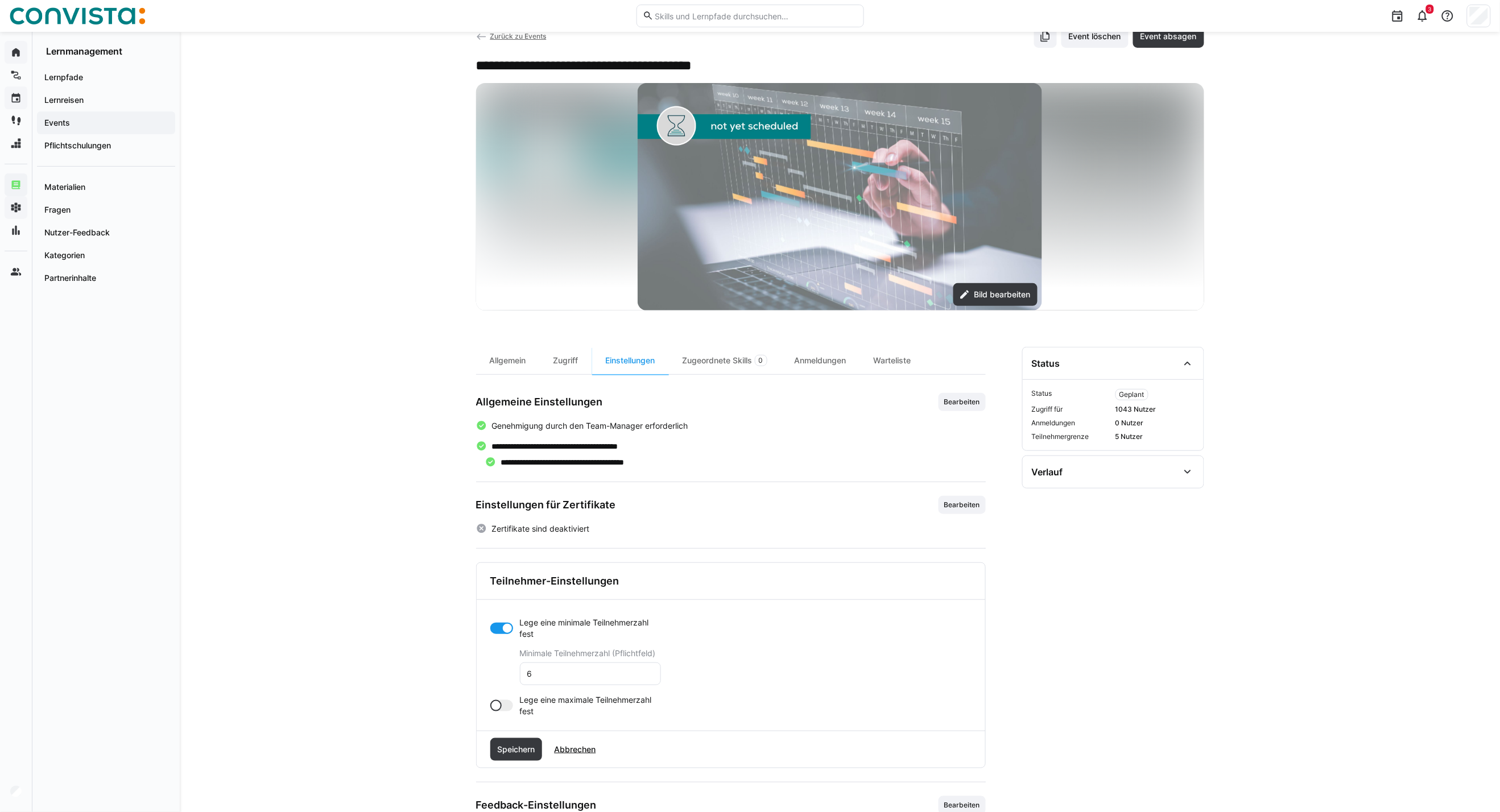
scroll to position [63, 0]
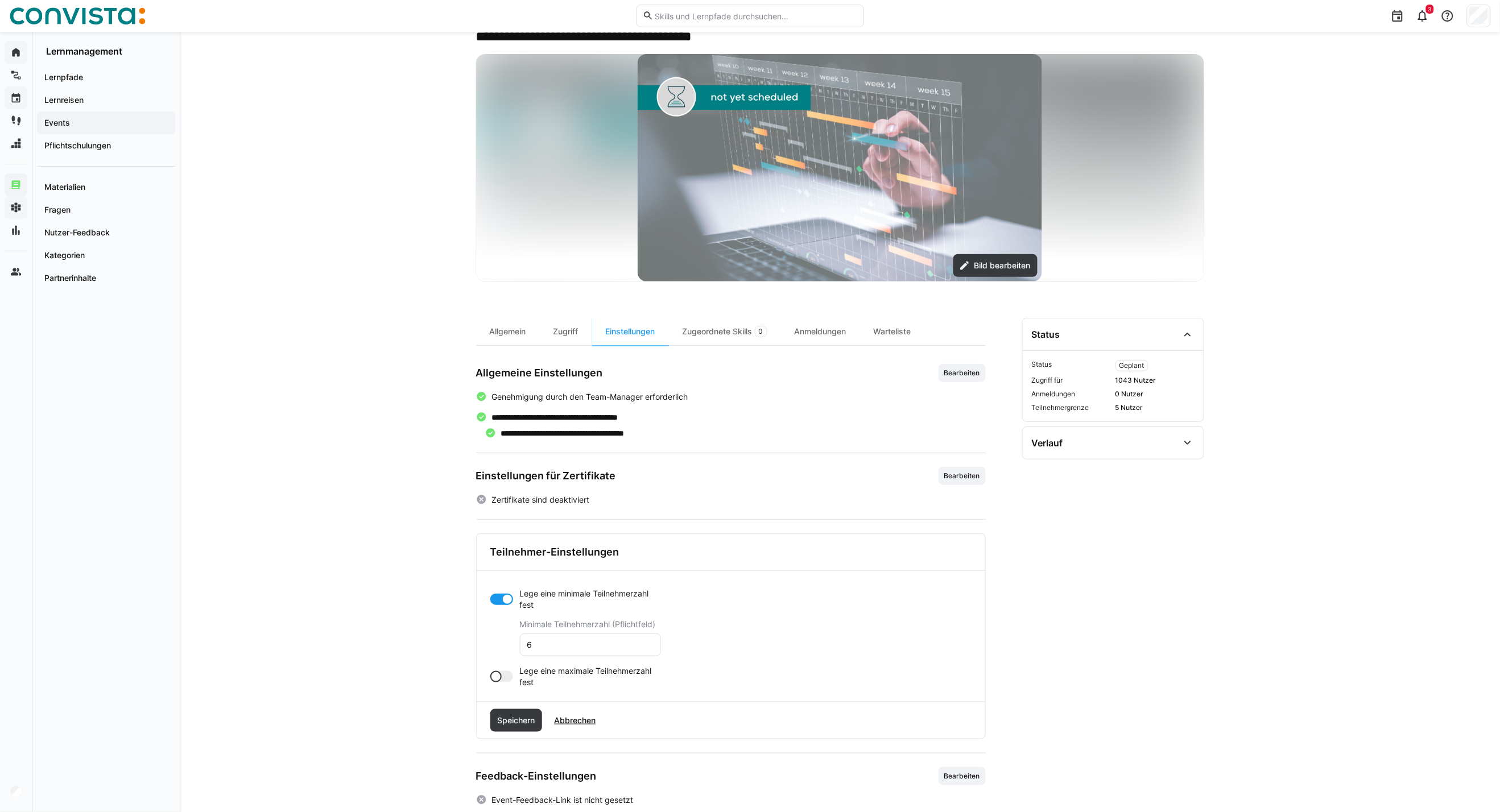
click at [512, 584] on div "Speichern Abbrechen" at bounding box center [731, 720] width 509 height 36
click at [509, 584] on span "Speichern" at bounding box center [516, 720] width 52 height 22
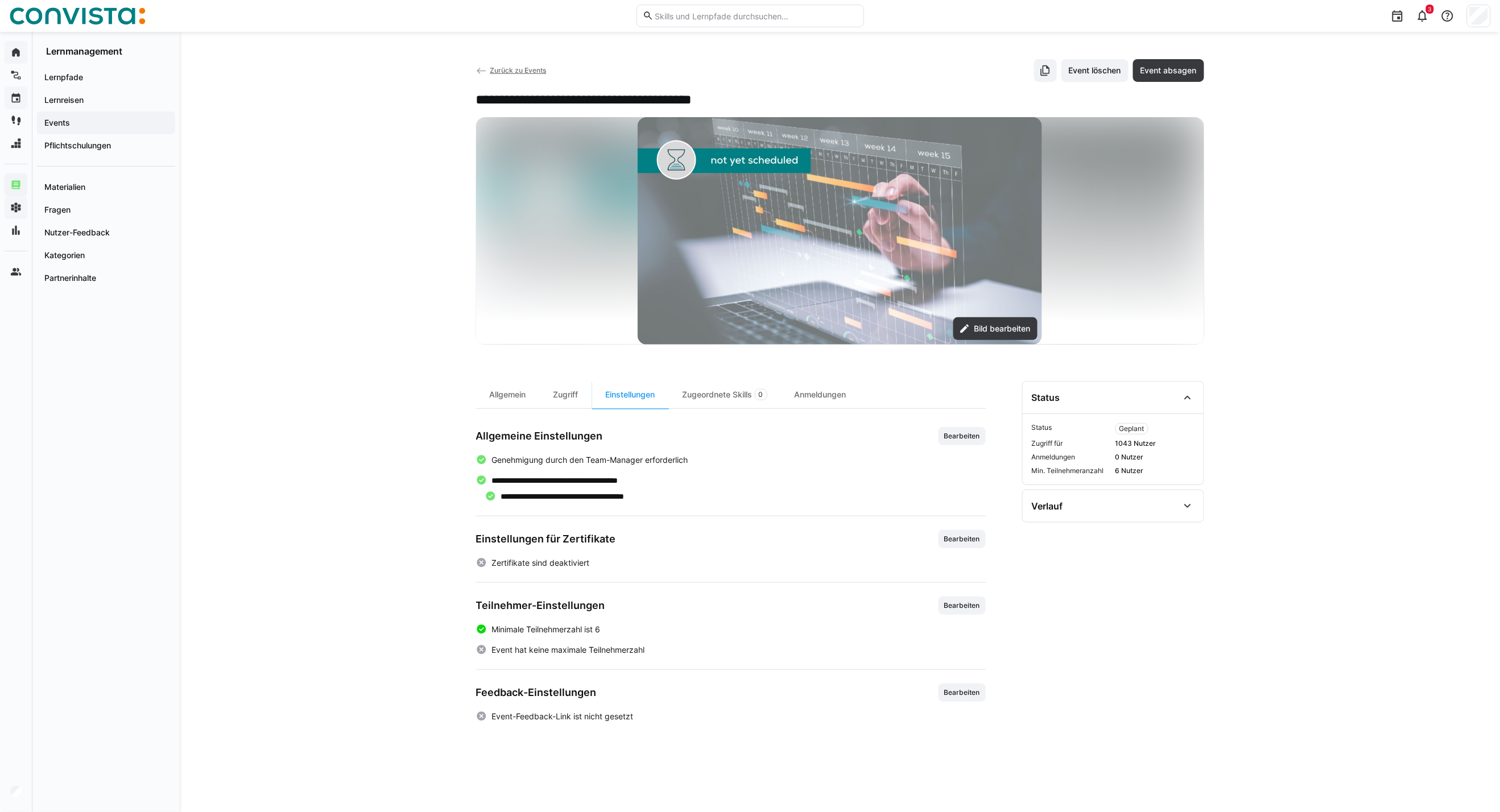
scroll to position [0, 0]
click at [715, 394] on div "Zugeordnete Skills 0" at bounding box center [725, 394] width 112 height 27
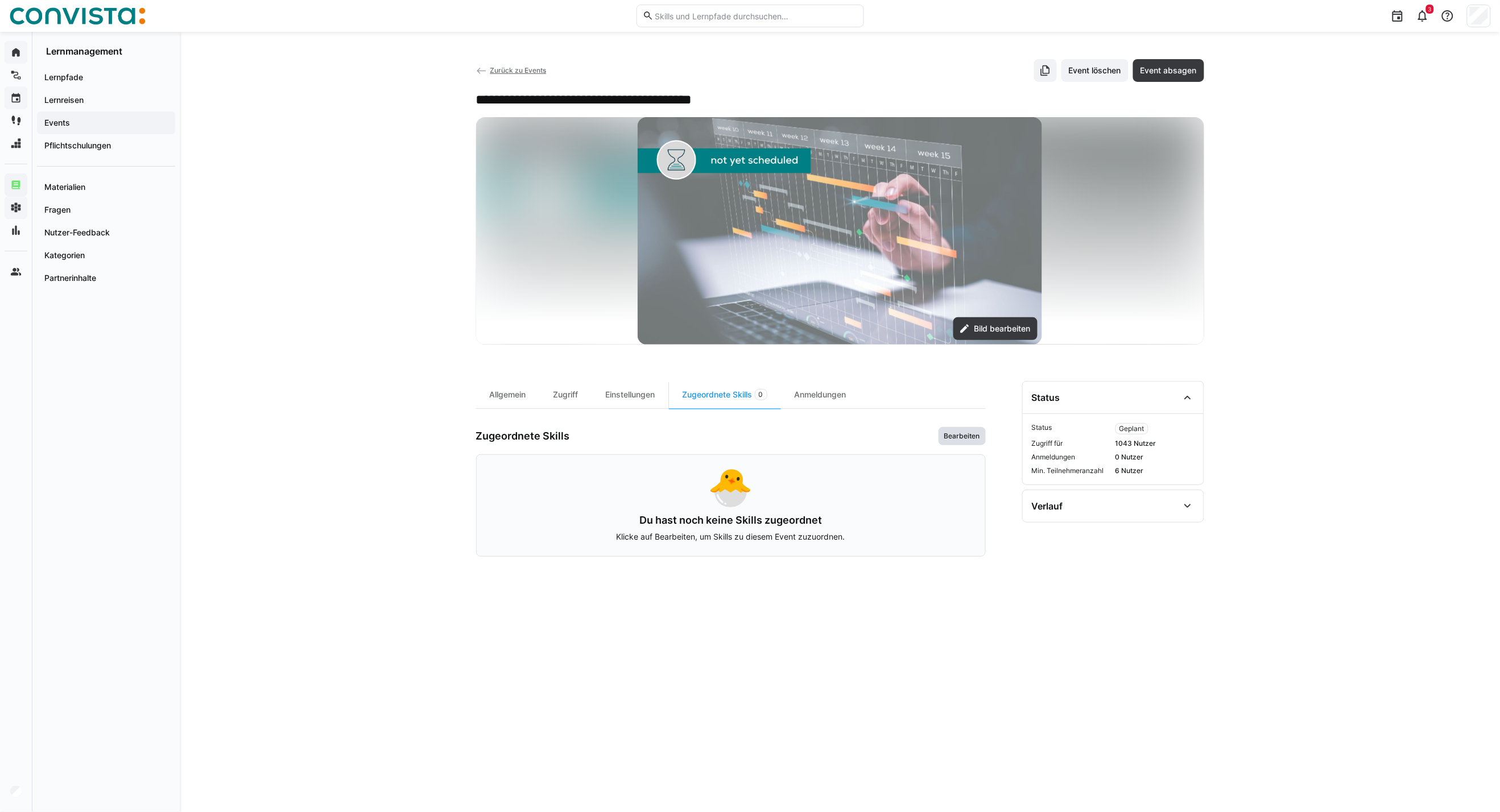
click at [950, 436] on span "Bearbeiten" at bounding box center [962, 436] width 38 height 9
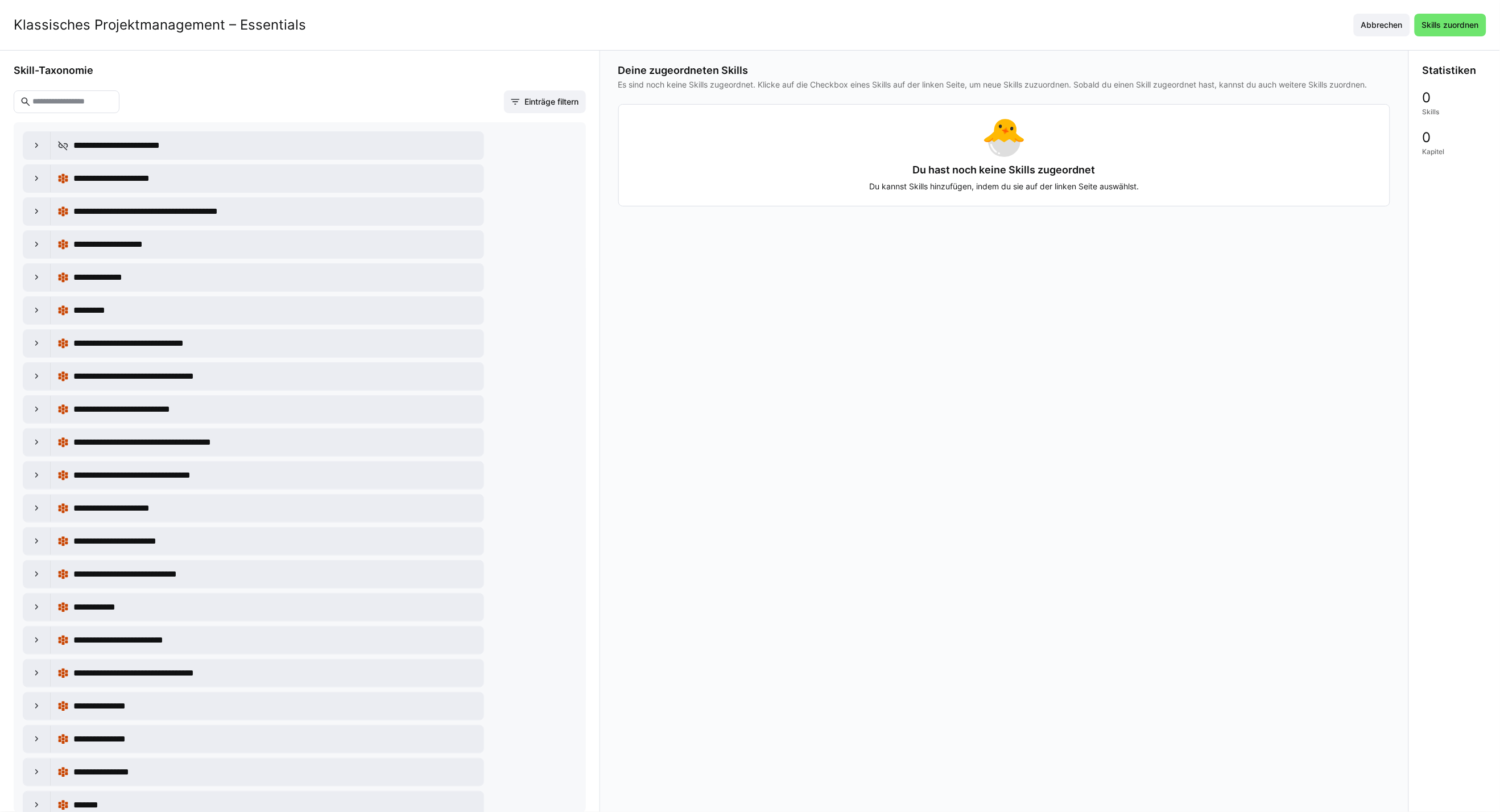
click at [116, 111] on eds-input at bounding box center [66, 101] width 105 height 22
click at [87, 104] on input "text" at bounding box center [72, 102] width 82 height 10
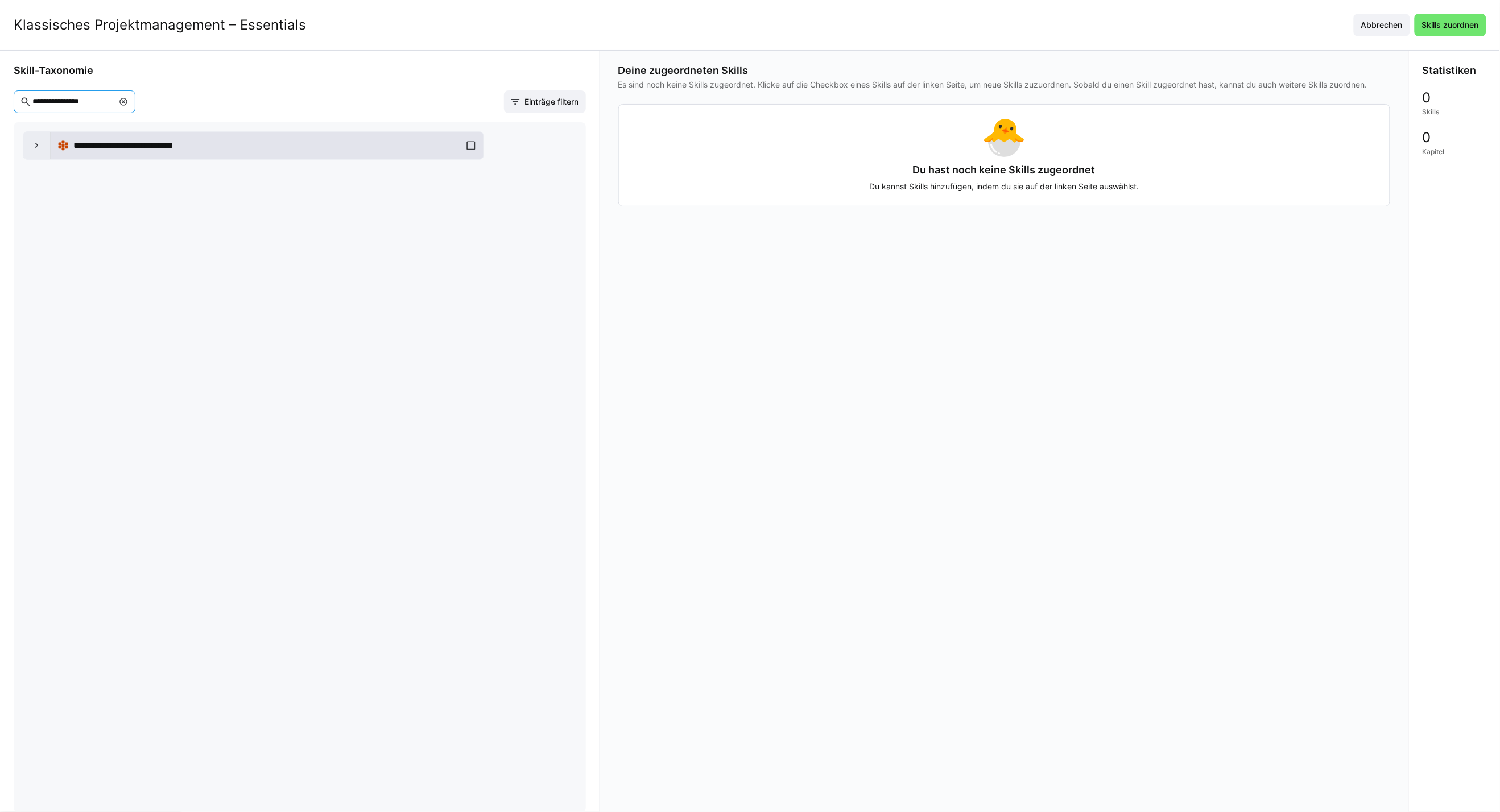
type input "**********"
click at [477, 144] on div "**********" at bounding box center [267, 145] width 419 height 22
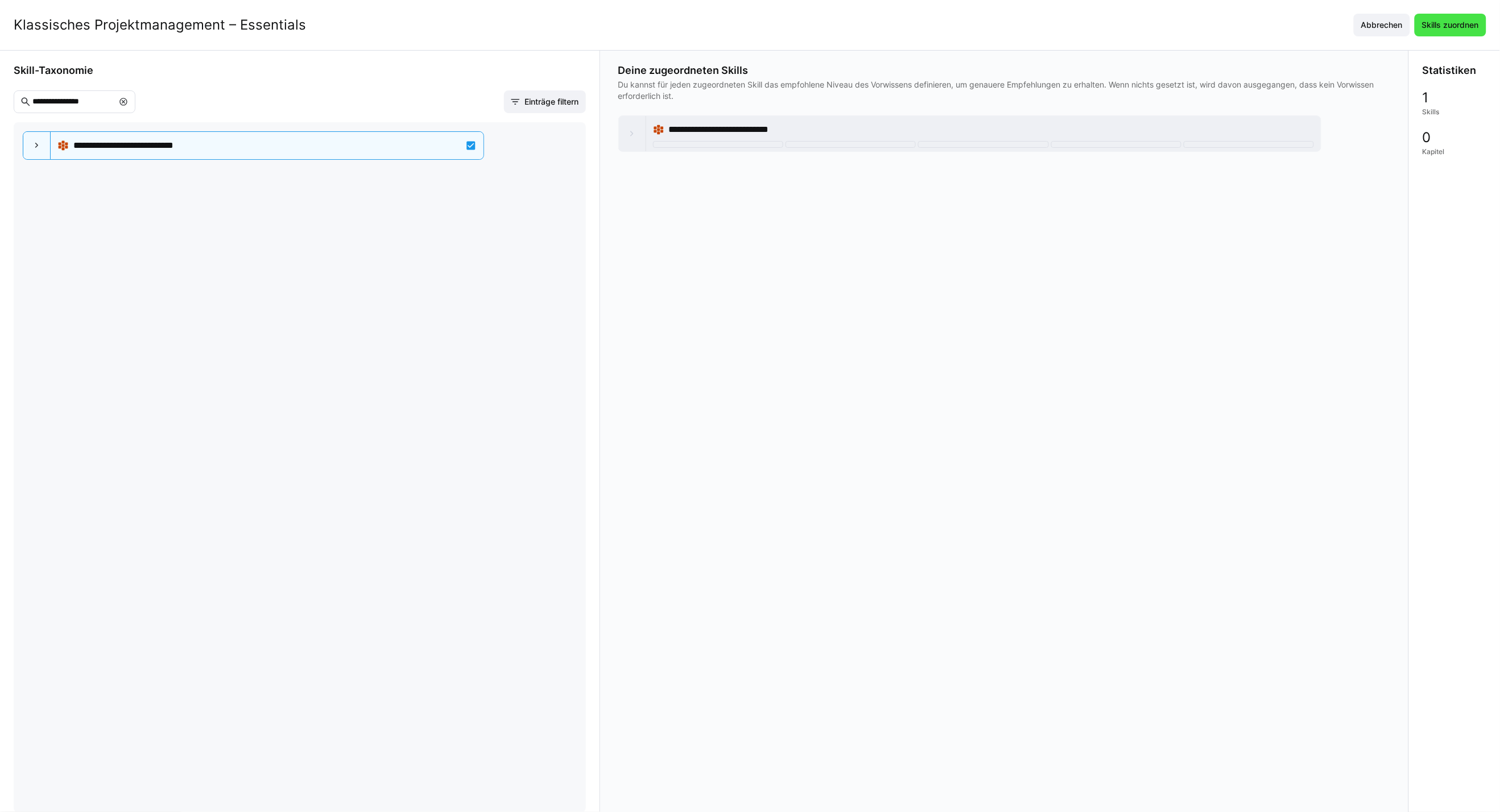
click at [1105, 23] on span "Skills zuordnen" at bounding box center [1449, 25] width 60 height 12
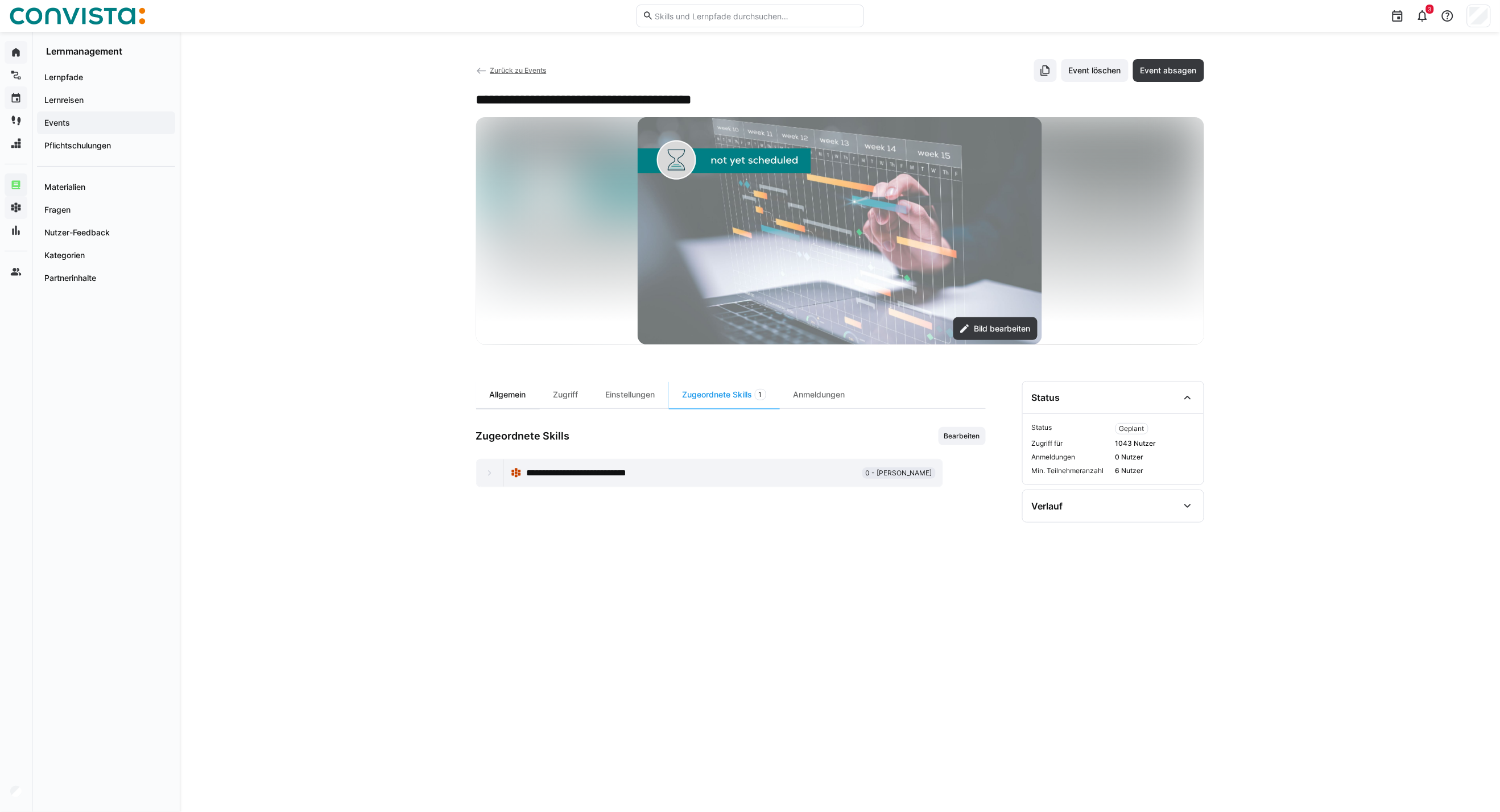
click at [519, 397] on div "Allgemein" at bounding box center [508, 394] width 64 height 27
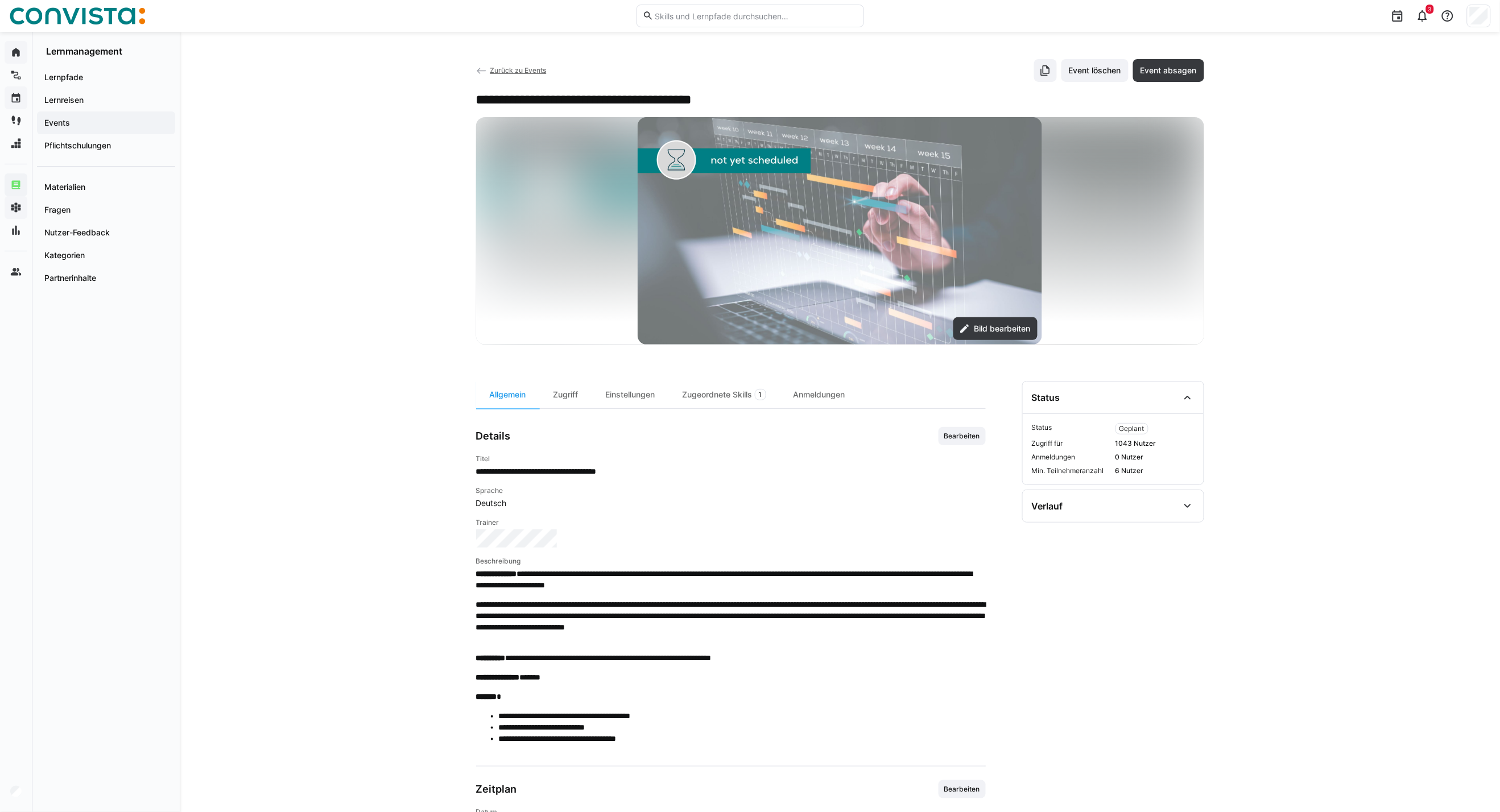
click at [524, 72] on span "Zurück zu Events" at bounding box center [518, 70] width 56 height 9
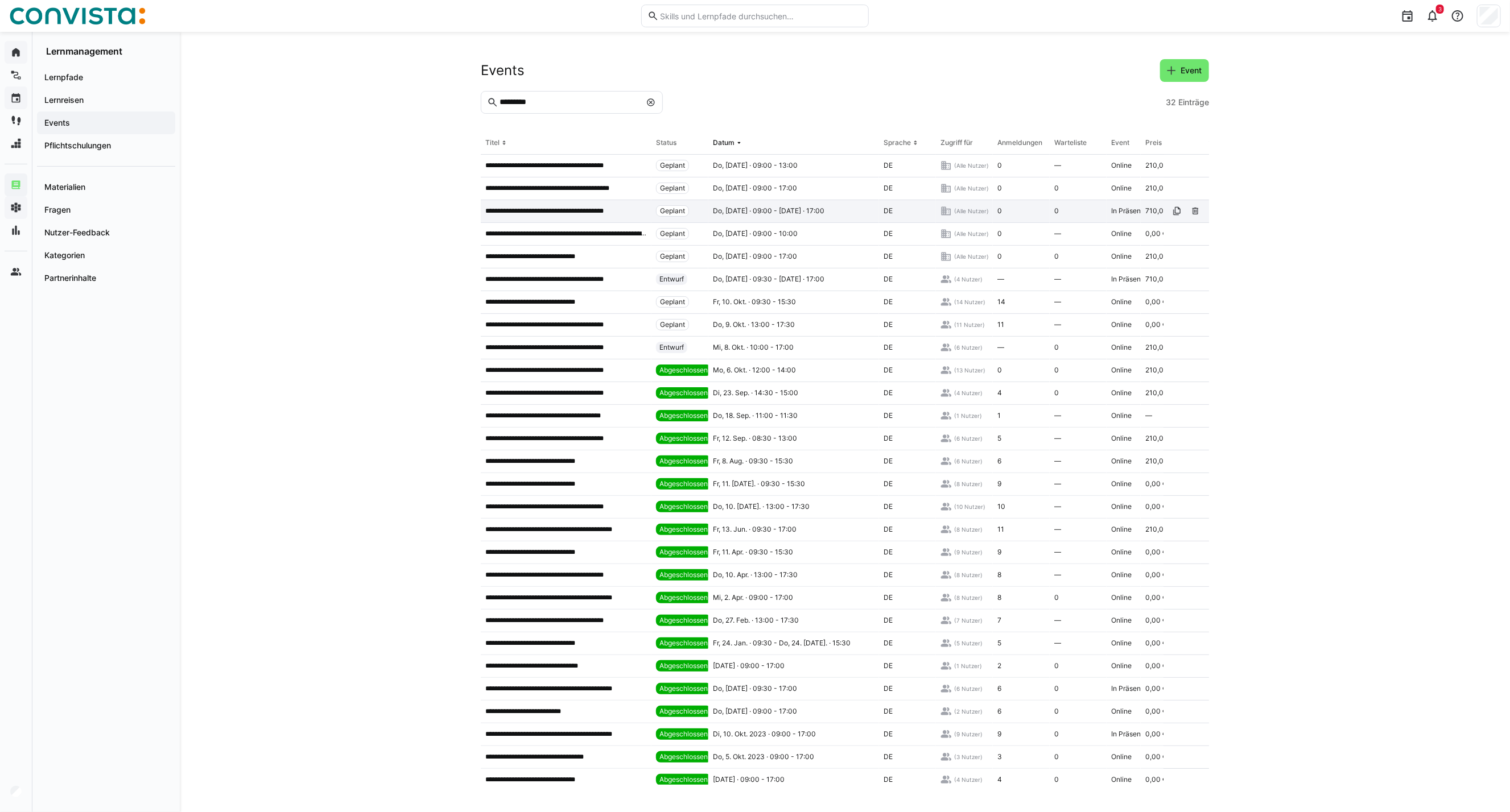
click at [567, 207] on p "**********" at bounding box center [559, 211] width 150 height 9
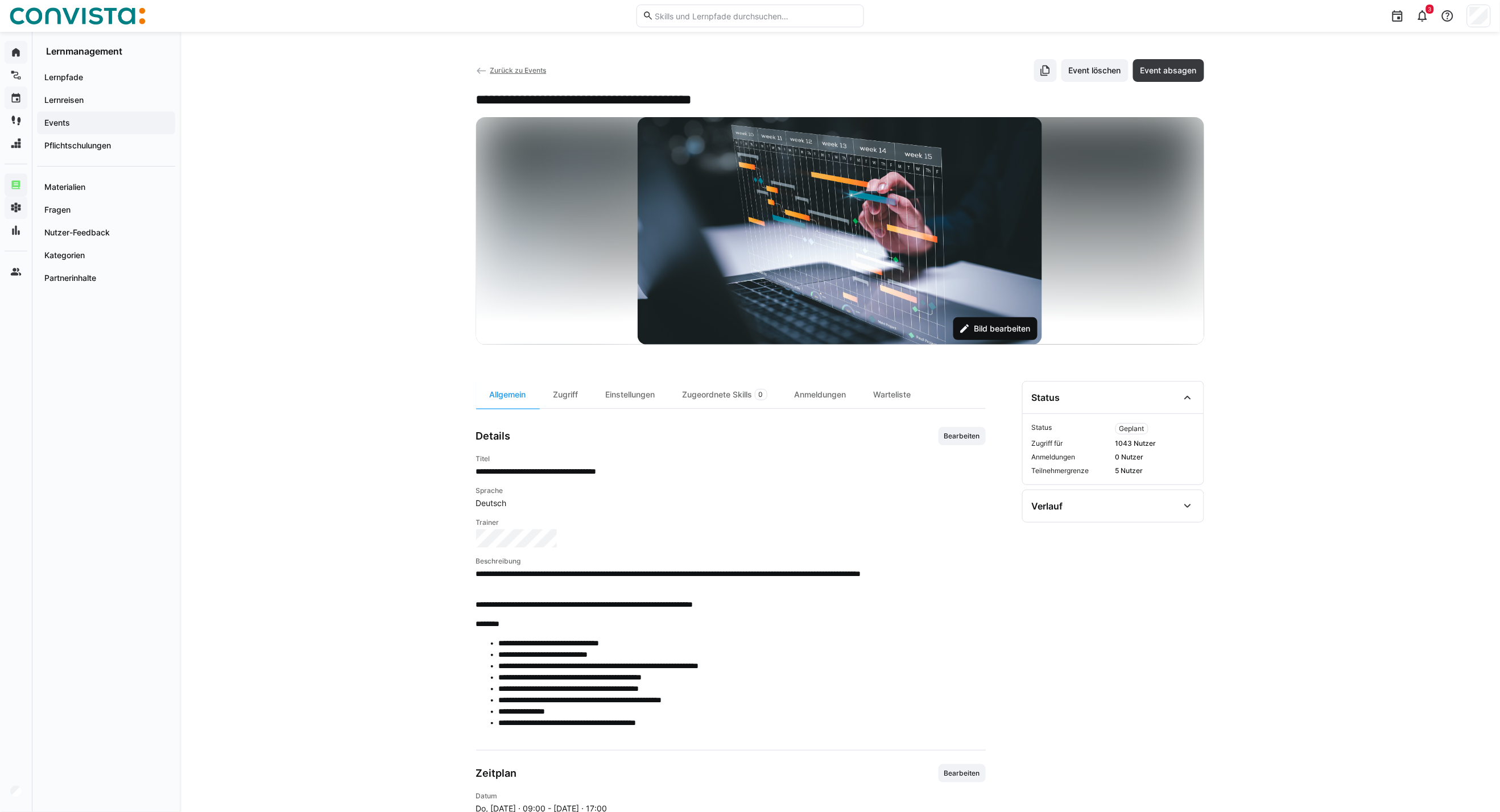
click at [1033, 332] on span "Bild bearbeiten" at bounding box center [995, 328] width 84 height 22
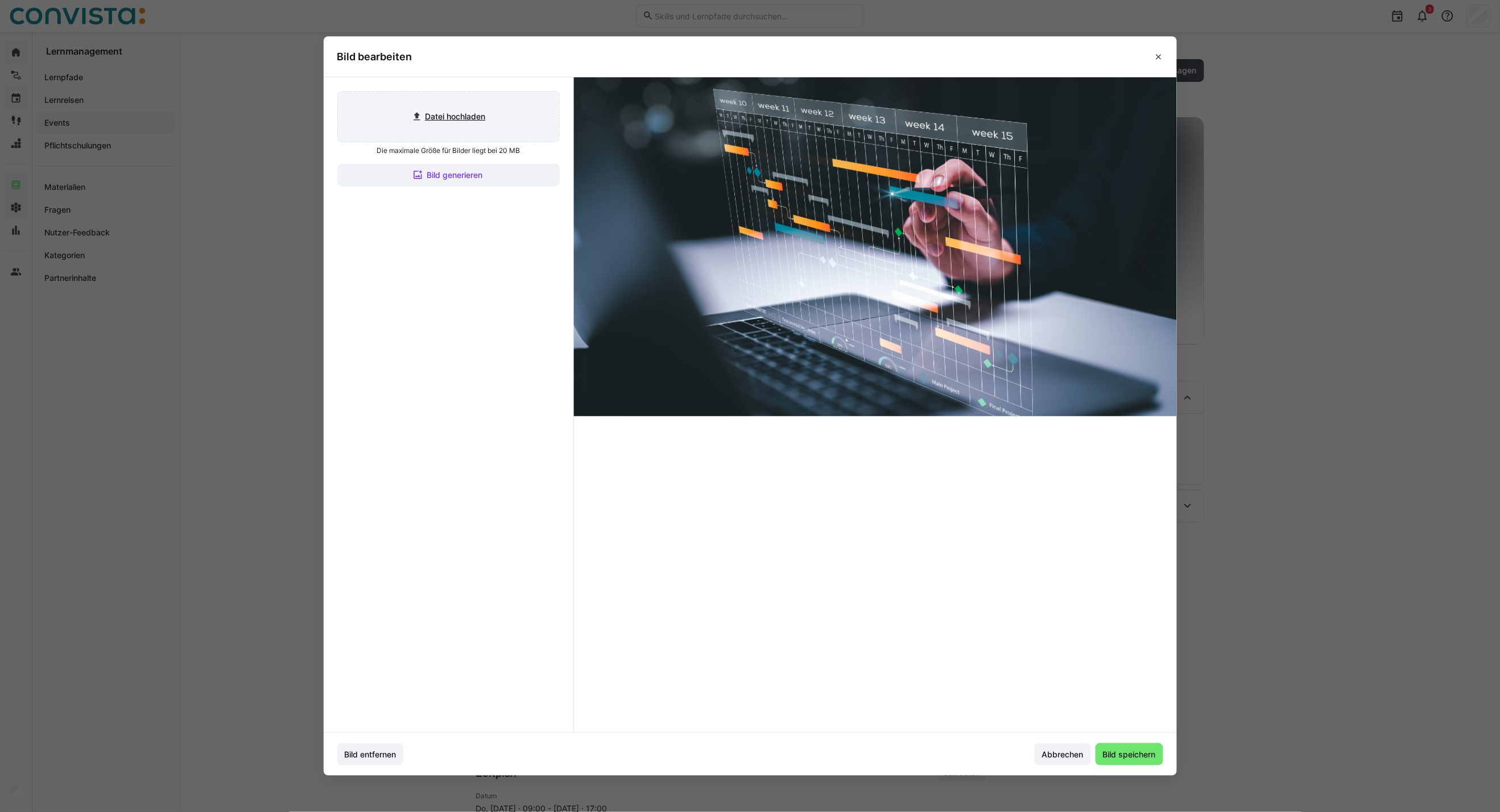
click at [427, 118] on input "file" at bounding box center [449, 116] width 221 height 50
type input "C:\fakepath\Projektmanagement_aktiv (2).jpg"
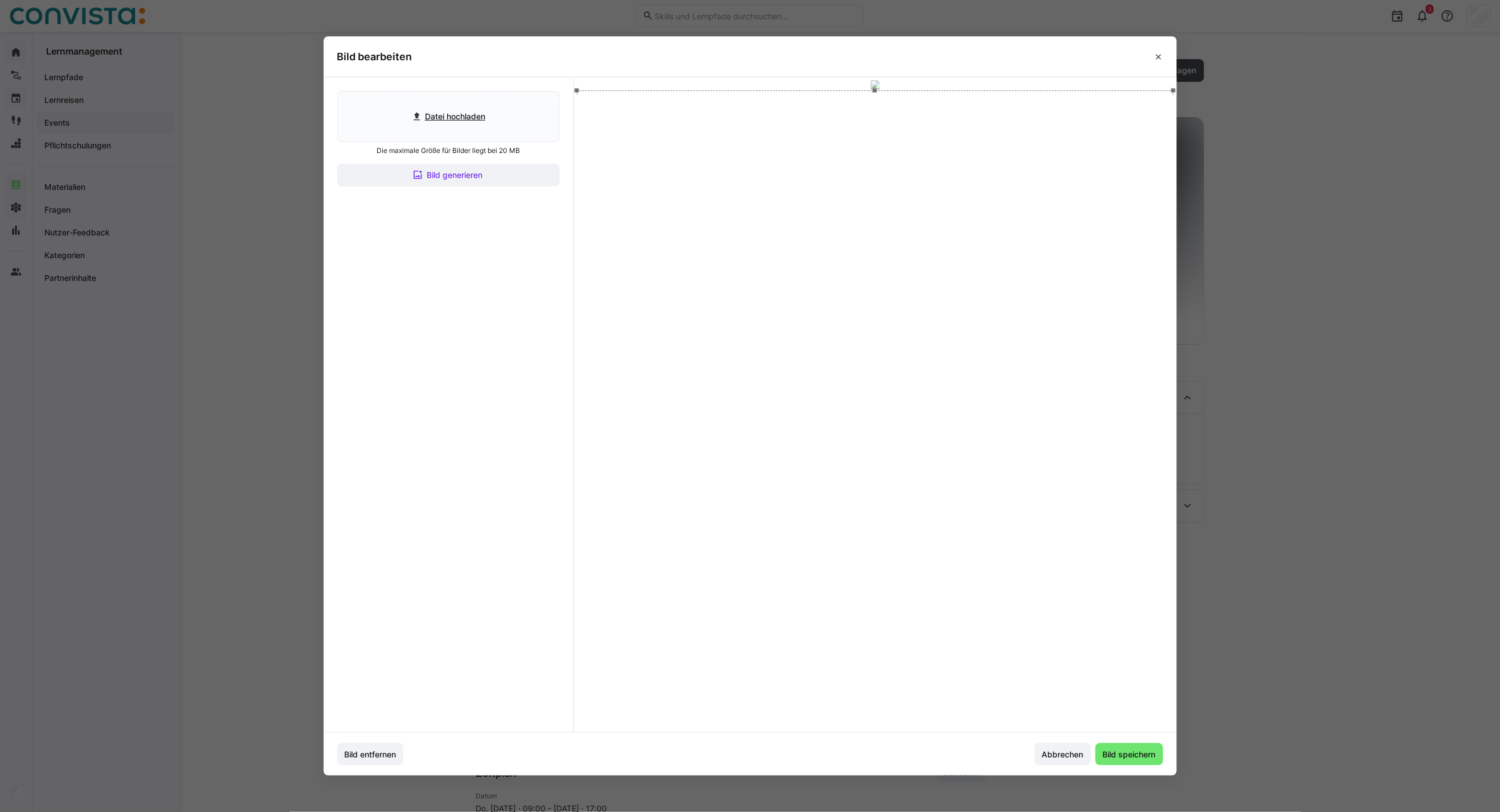
drag, startPoint x: 878, startPoint y: 368, endPoint x: 877, endPoint y: 347, distance: 21.0
click at [877, 347] on div at bounding box center [875, 258] width 597 height 336
click at [1105, 584] on span "Bild speichern" at bounding box center [1129, 755] width 56 height 12
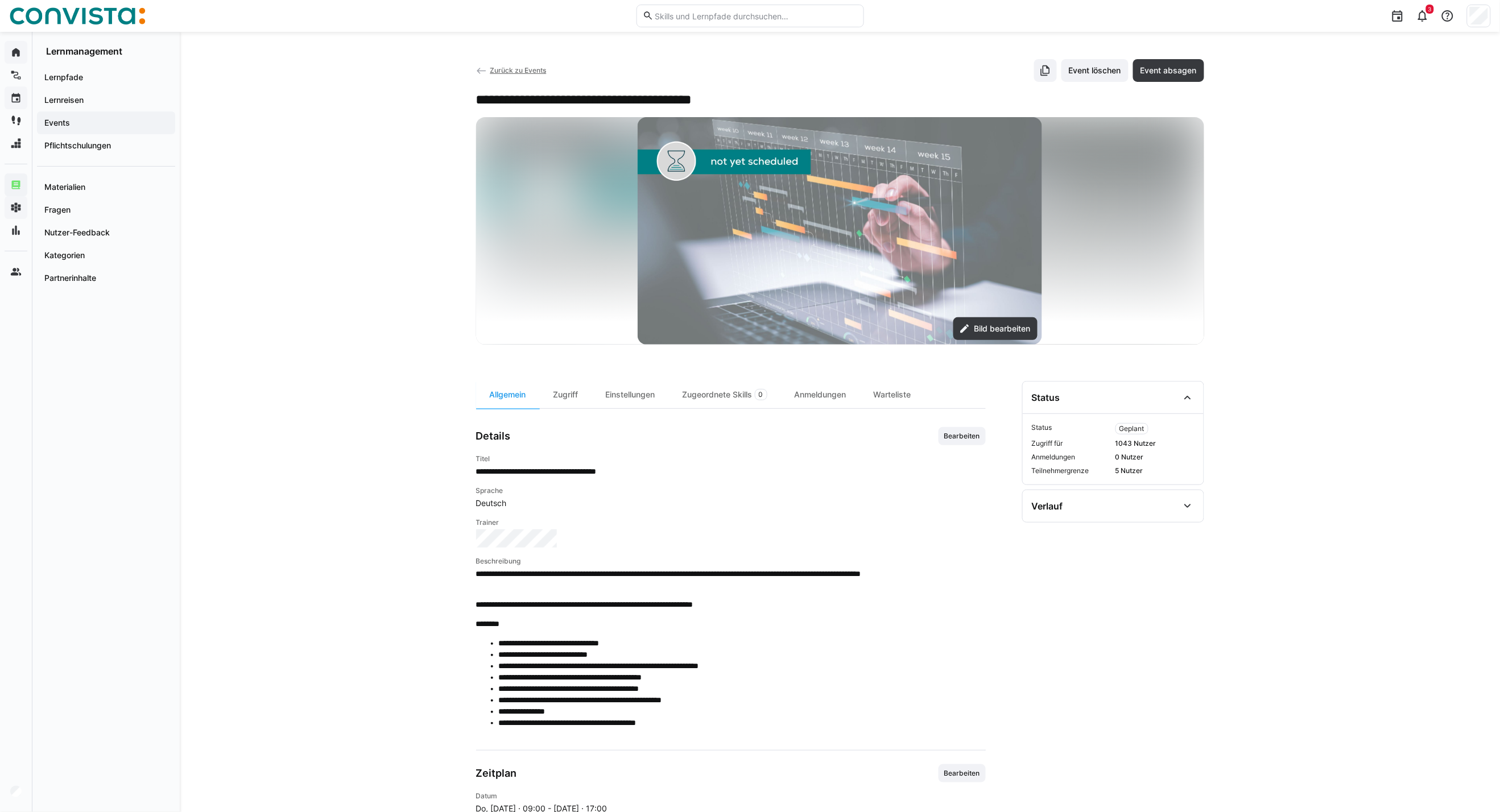
drag, startPoint x: 959, startPoint y: 439, endPoint x: 947, endPoint y: 441, distance: 12.2
click at [959, 439] on span "Bearbeiten" at bounding box center [962, 436] width 38 height 9
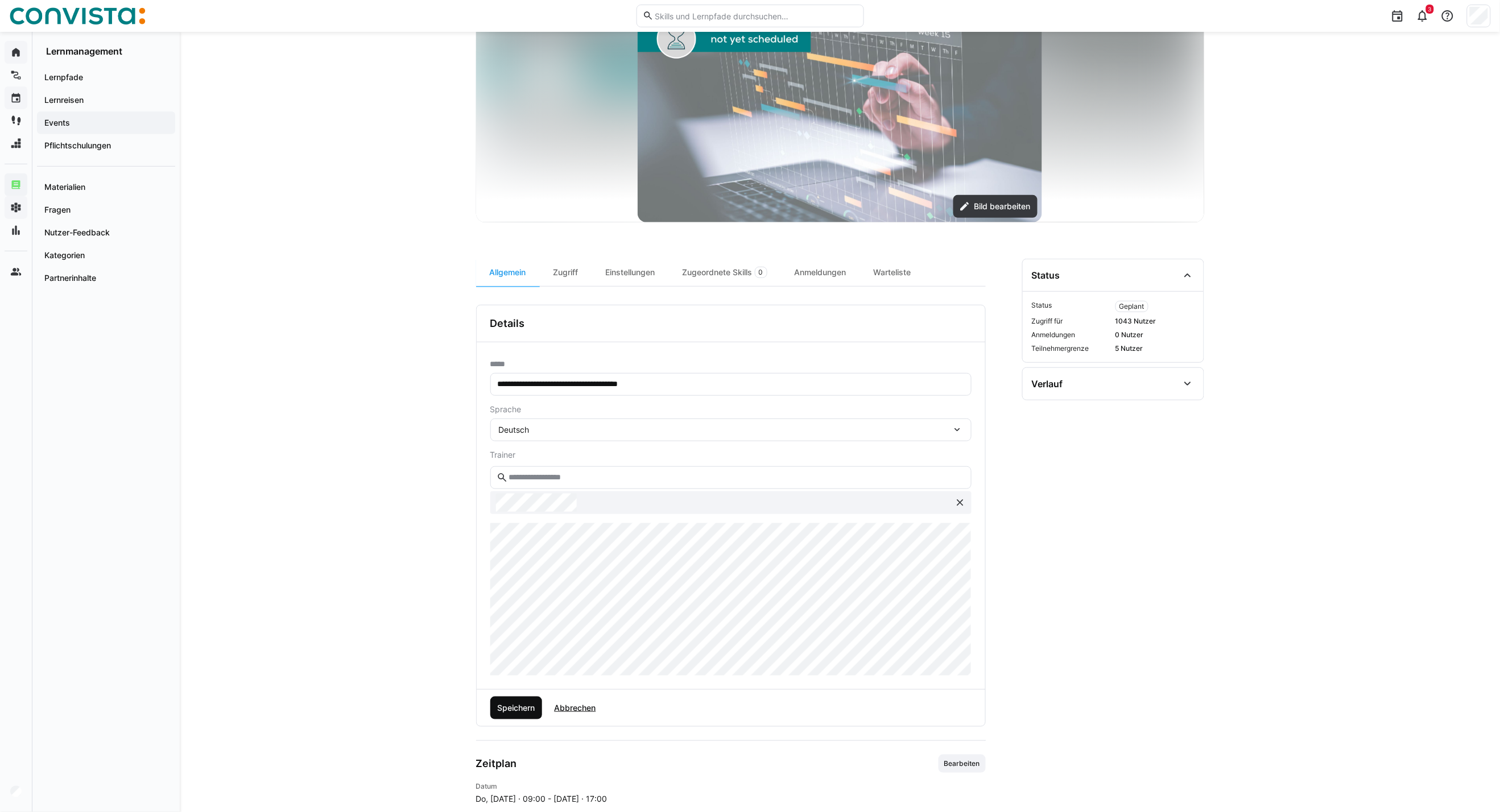
scroll to position [126, 0]
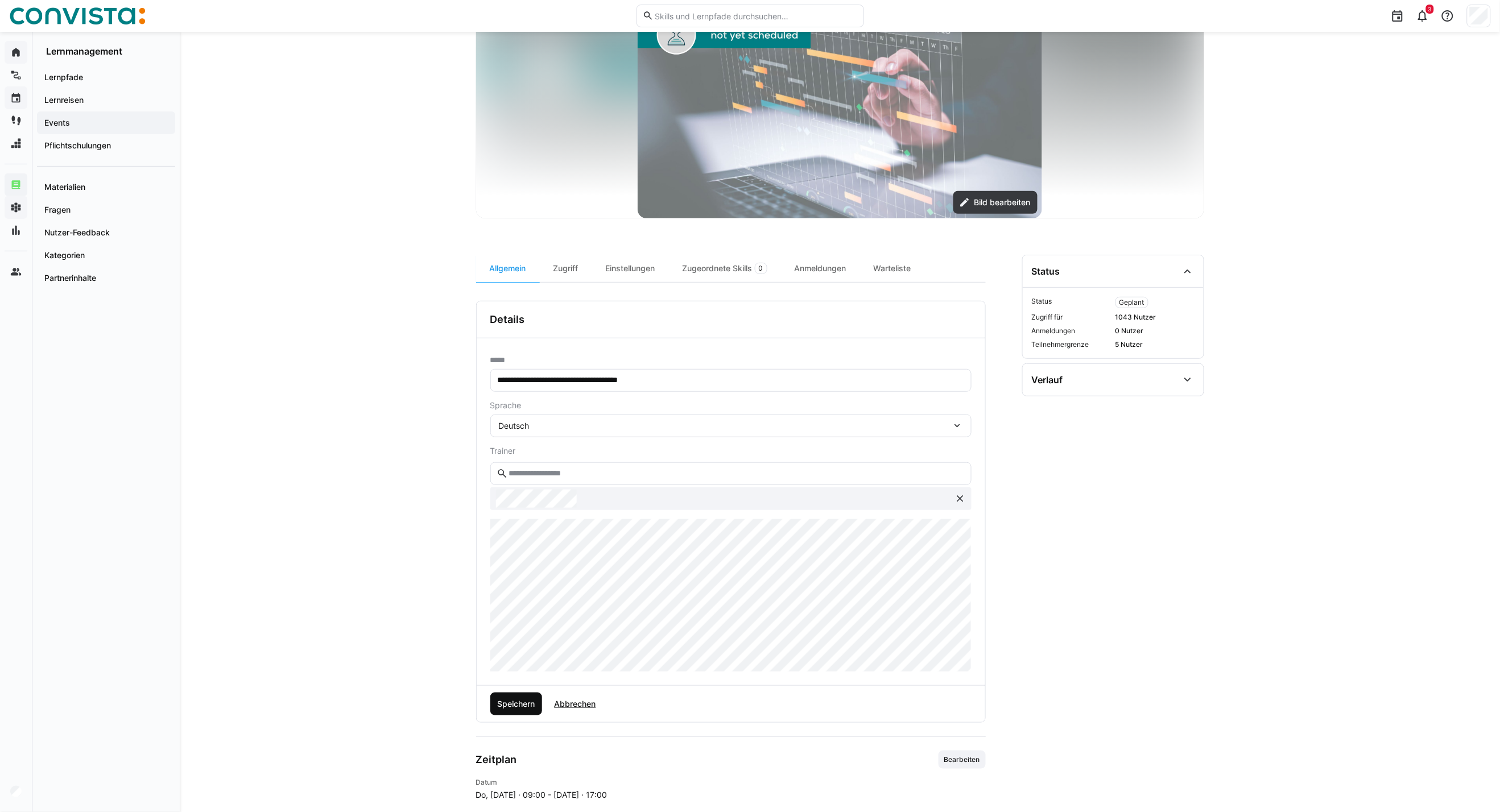
click at [525, 584] on span "Speichern" at bounding box center [516, 704] width 52 height 22
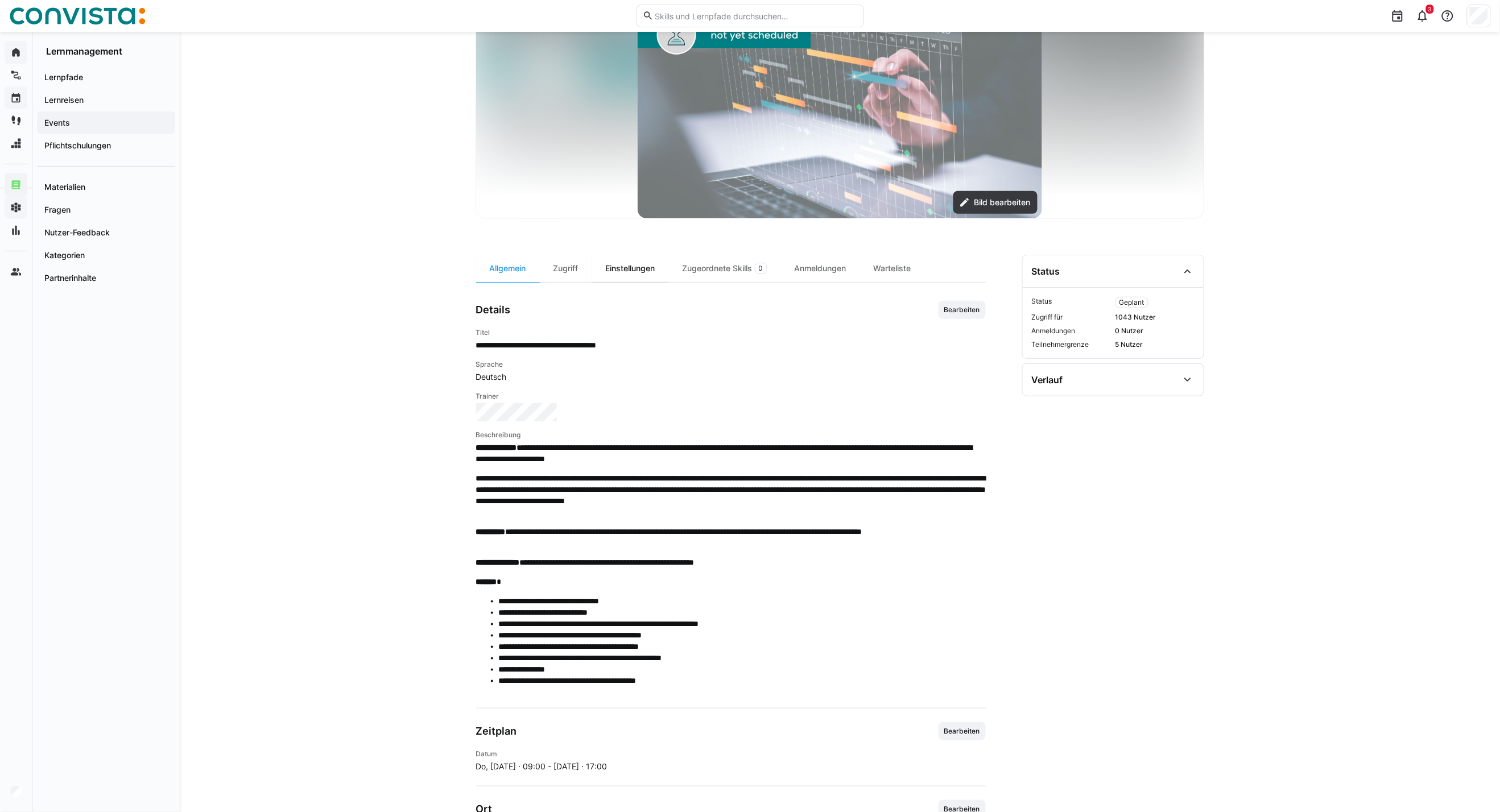
click at [626, 269] on div "Einstellungen" at bounding box center [630, 269] width 77 height 27
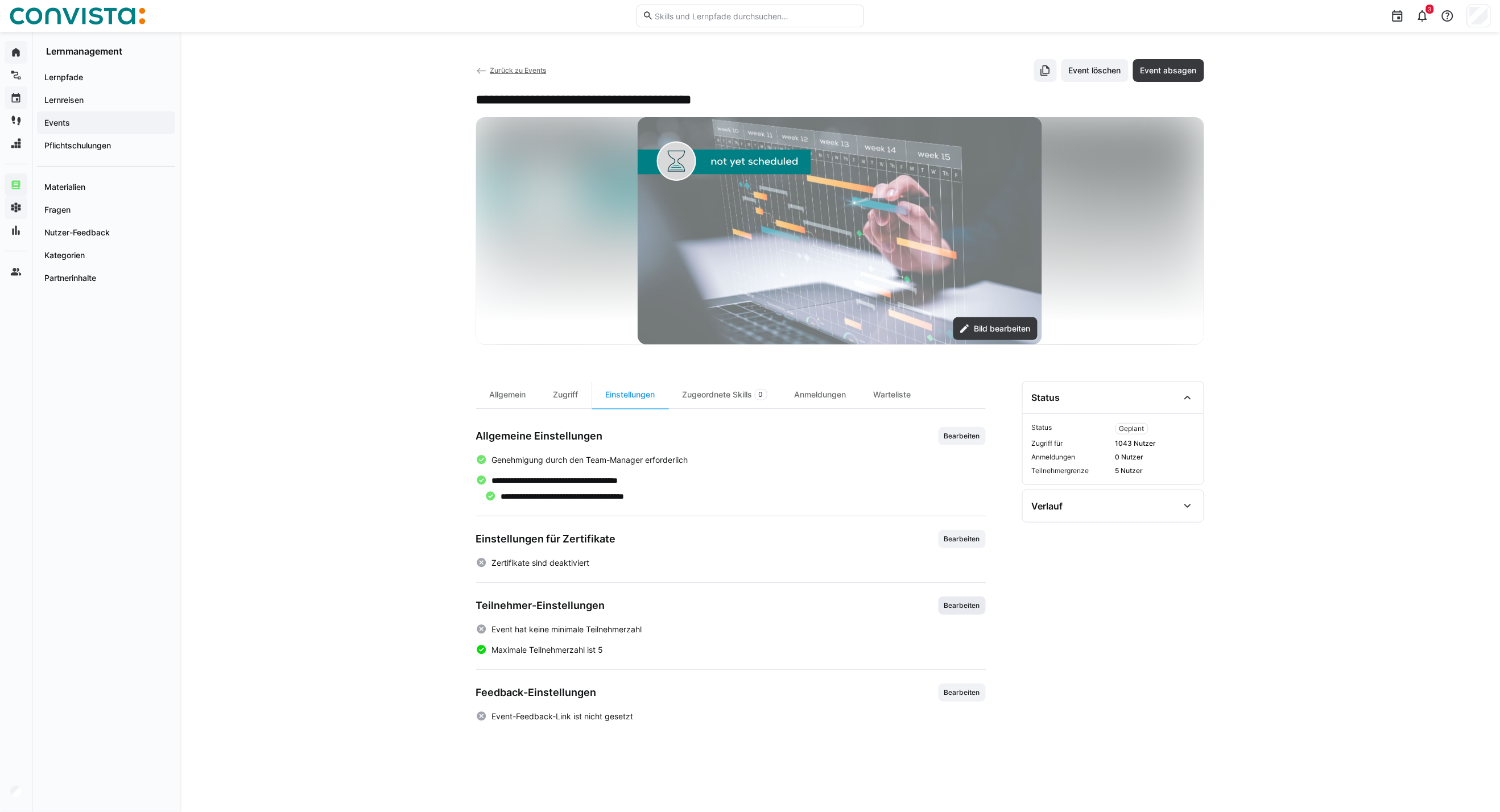
click at [949, 584] on span "Bearbeiten" at bounding box center [962, 605] width 38 height 9
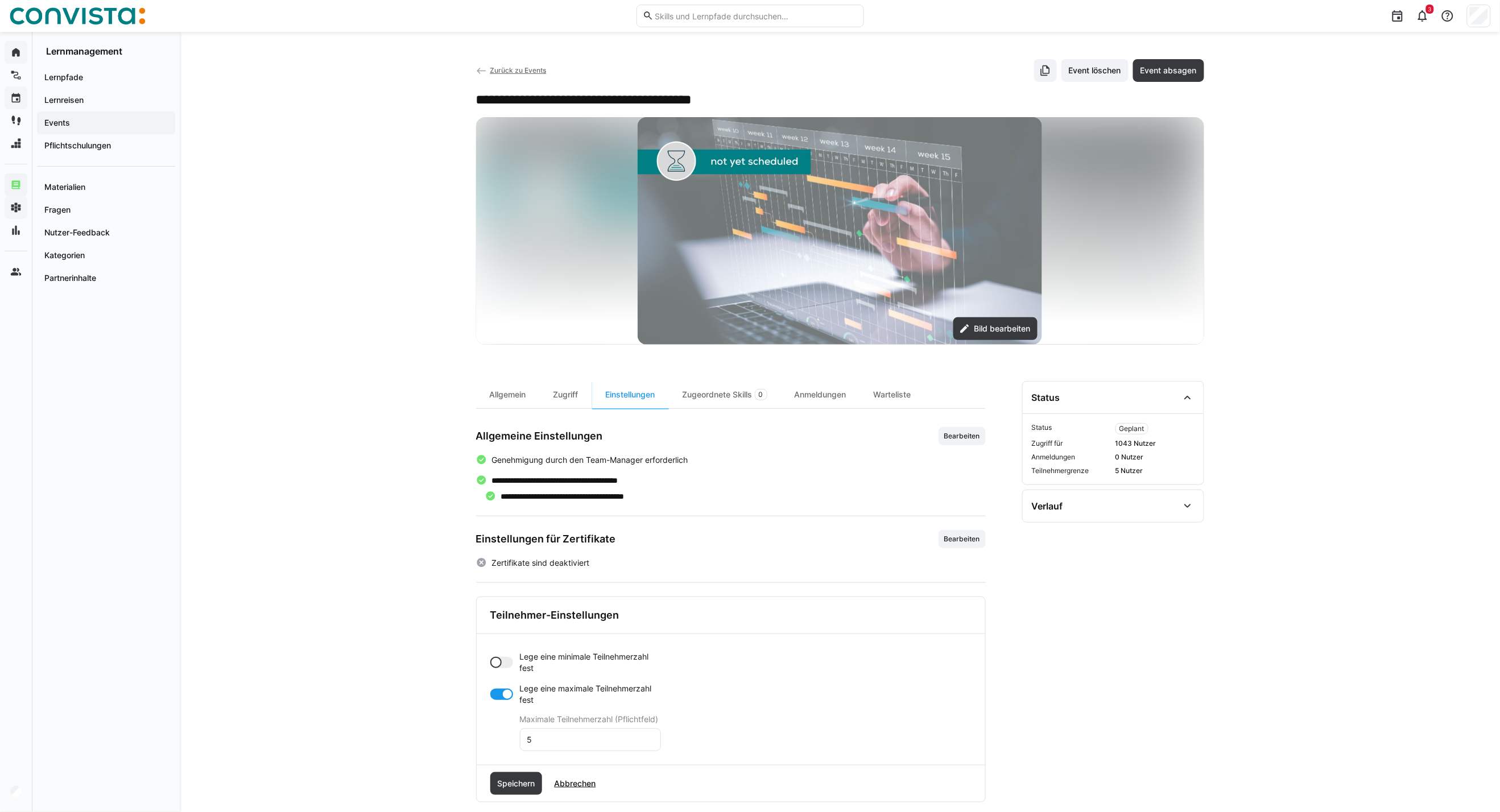
click at [502, 584] on div at bounding box center [501, 662] width 22 height 12
drag, startPoint x: 541, startPoint y: 703, endPoint x: 517, endPoint y: 705, distance: 24.1
click at [517, 584] on app-toggle-and-input "Lege eine minimale Teilnehmerzahl fest Minimale Teilnehmerzahl (Pflichtfeld) 0" at bounding box center [575, 685] width 171 height 68
type input "6"
click at [498, 584] on div at bounding box center [501, 740] width 22 height 12
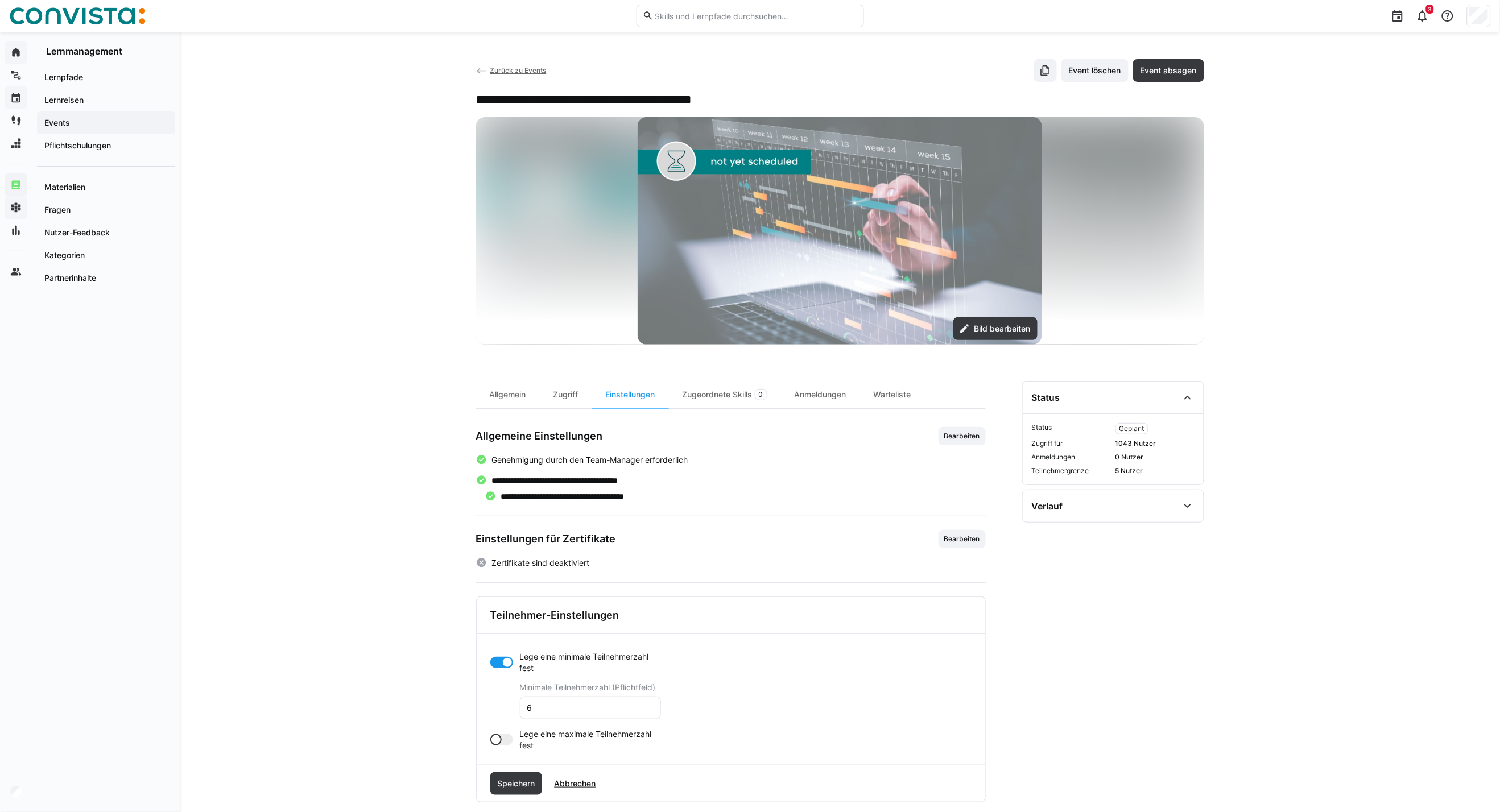
scroll to position [63, 0]
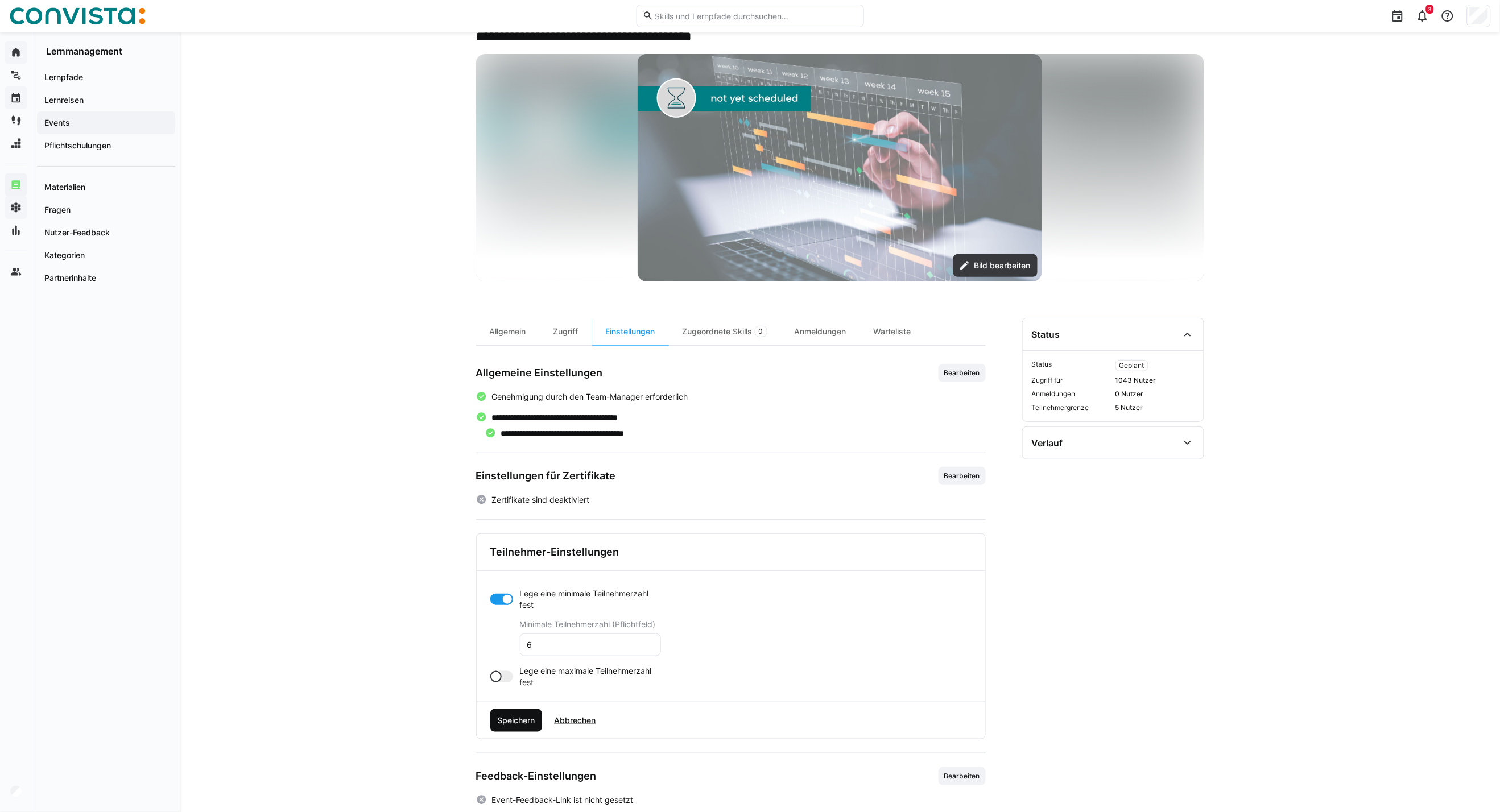
click at [526, 584] on span "Speichern" at bounding box center [516, 720] width 41 height 12
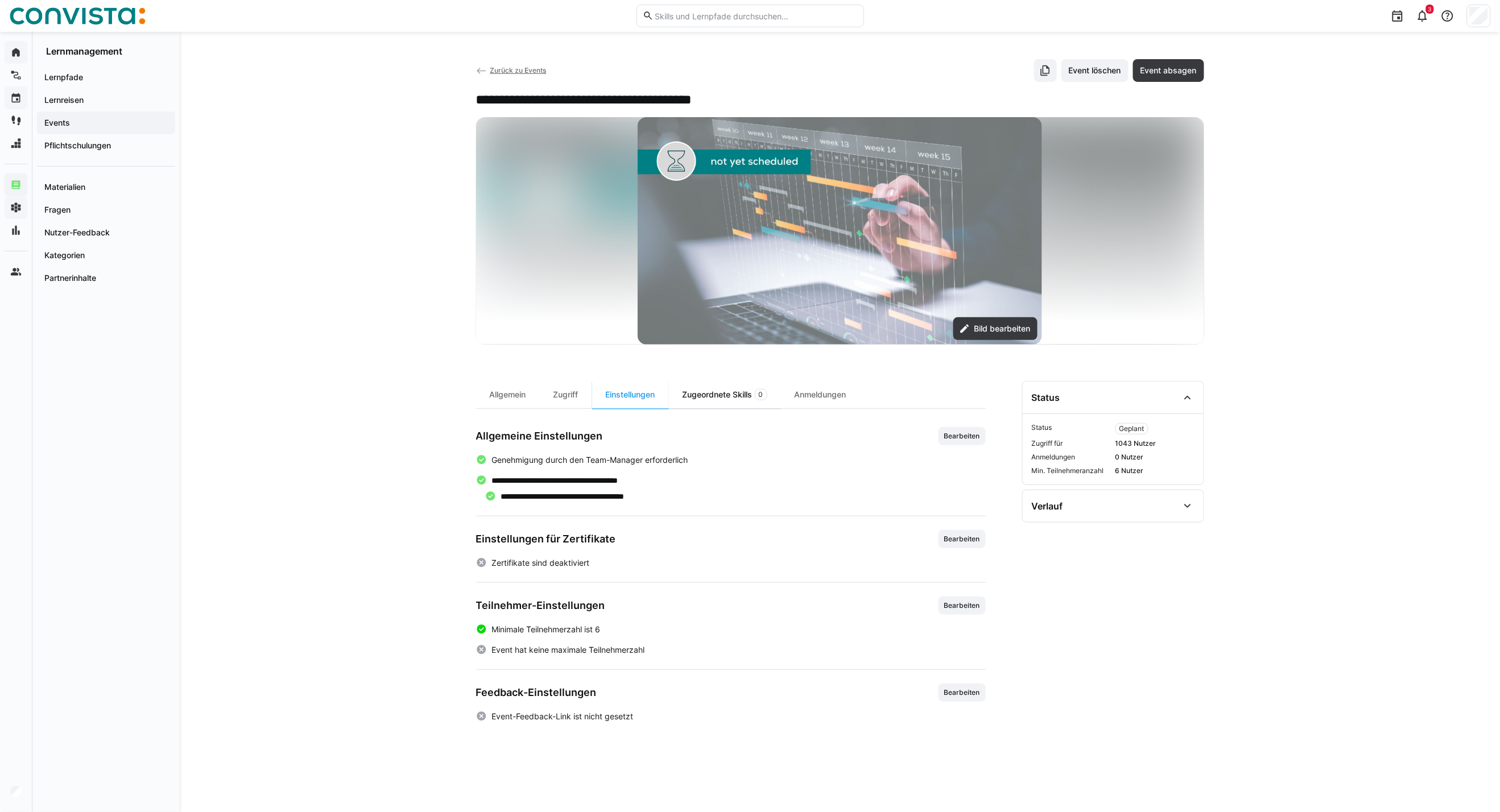
click at [730, 396] on div "Zugeordnete Skills 0" at bounding box center [725, 394] width 112 height 27
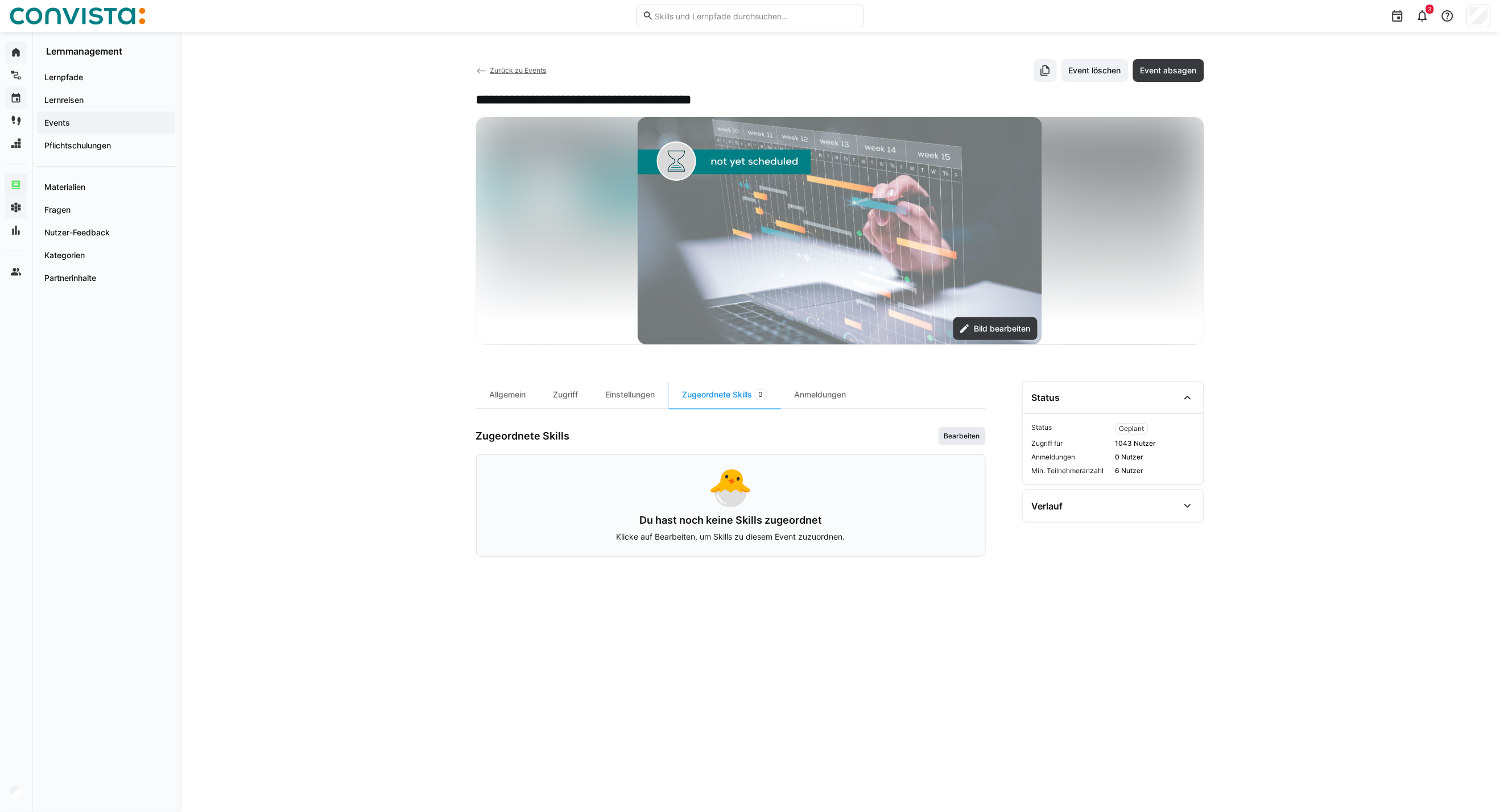
click at [958, 432] on span "Bearbeiten" at bounding box center [962, 436] width 38 height 9
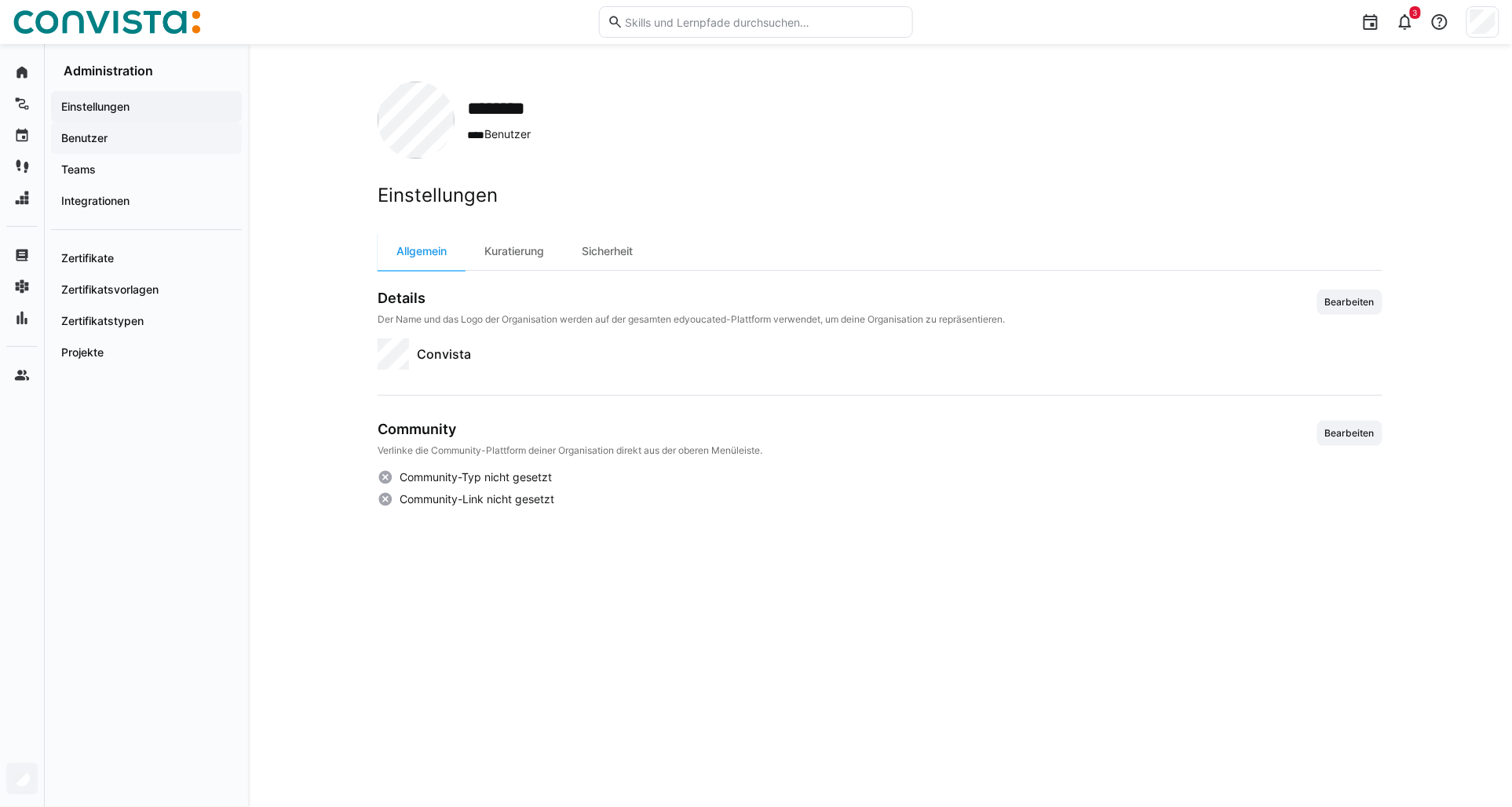
click at [0, 0] on app-navigation-label "Benutzer" at bounding box center [0, 0] width 0 height 0
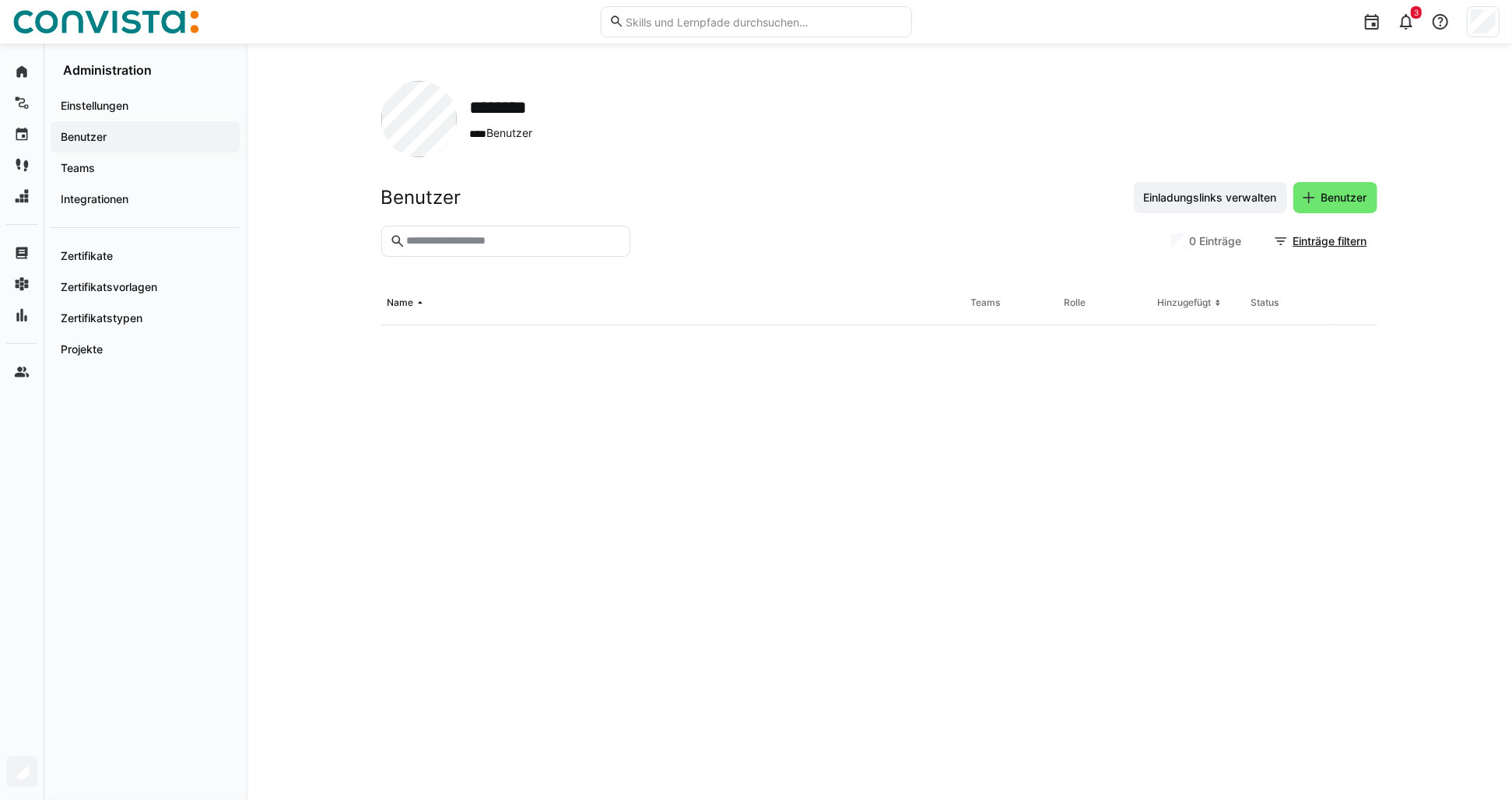
click at [448, 250] on eds-input at bounding box center [506, 240] width 249 height 31
click at [447, 247] on input "text" at bounding box center [512, 241] width 217 height 14
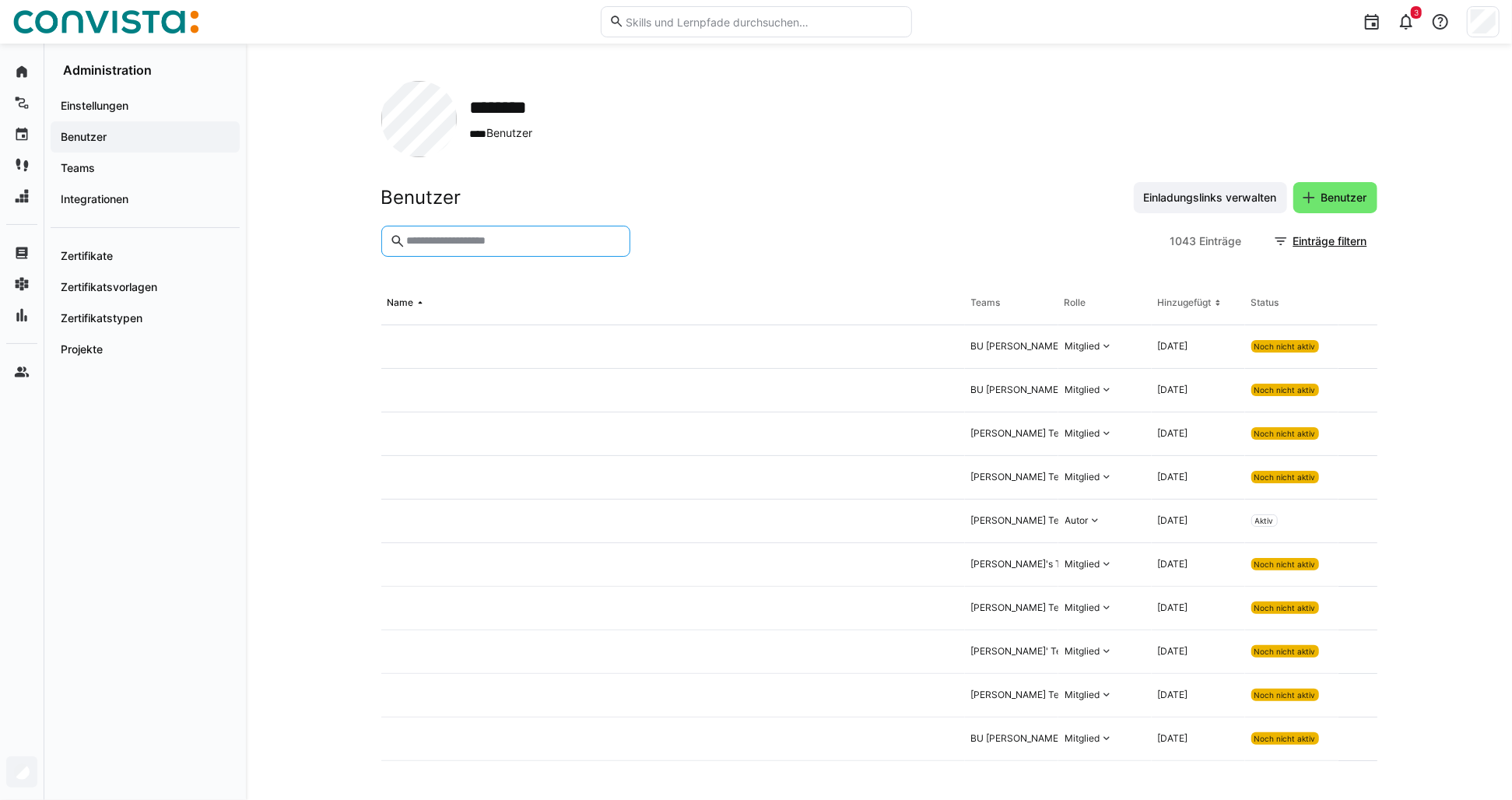
click at [446, 231] on eds-input at bounding box center [506, 240] width 249 height 31
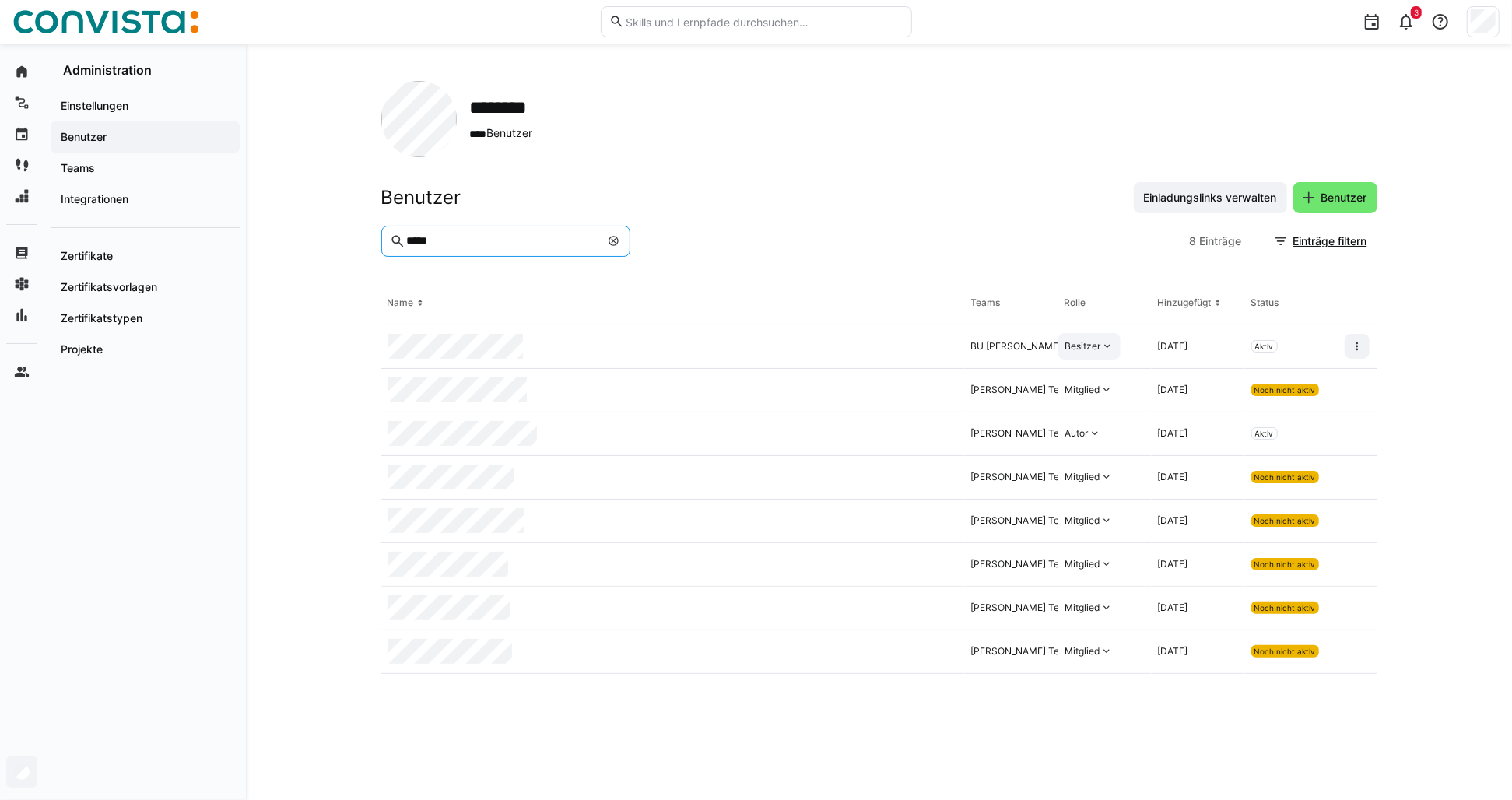
type input "*****"
click at [1106, 338] on div "Besitzer" at bounding box center [1089, 346] width 62 height 27
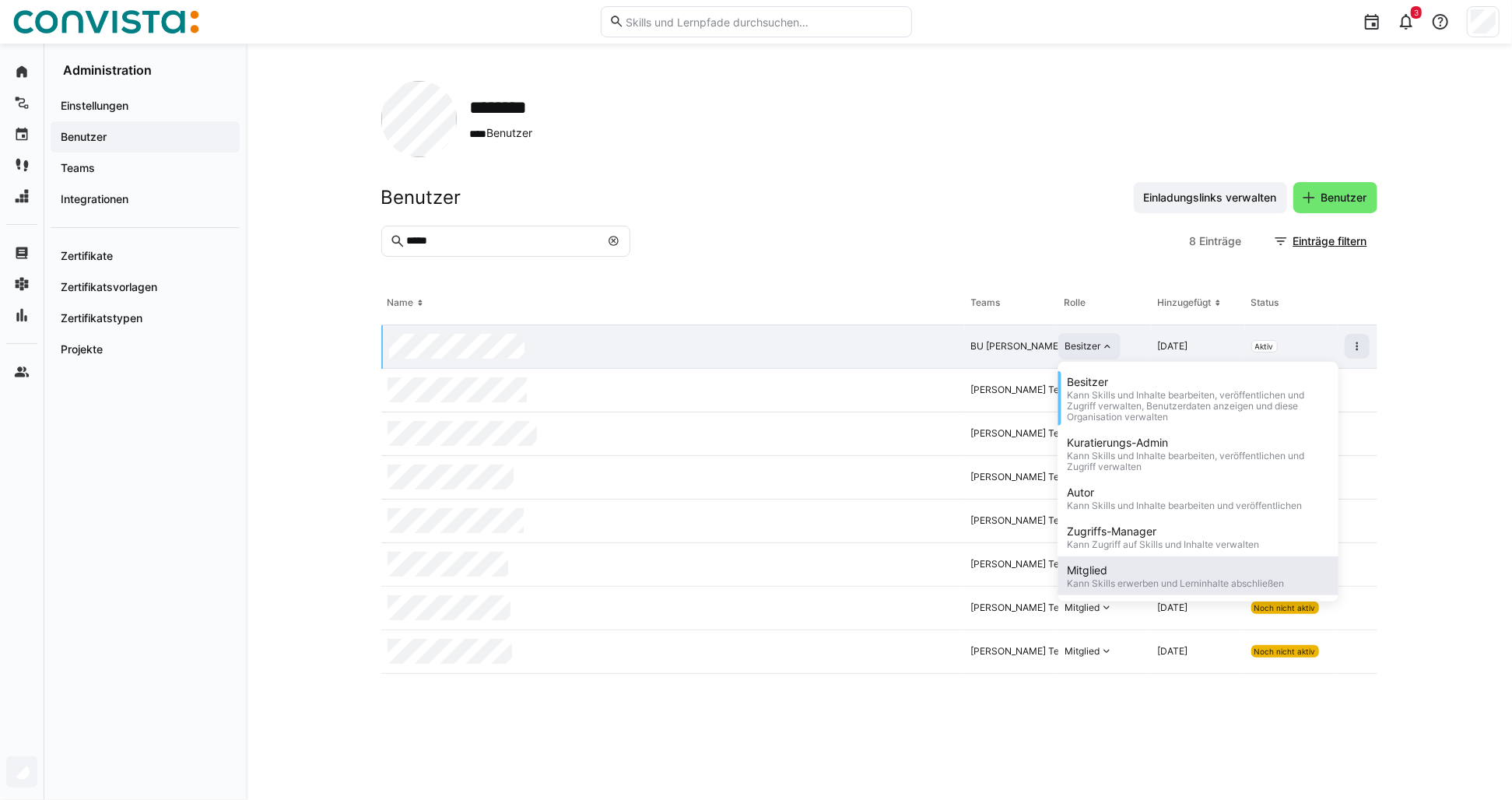
click at [1117, 575] on div "Mitglied" at bounding box center [1177, 571] width 218 height 16
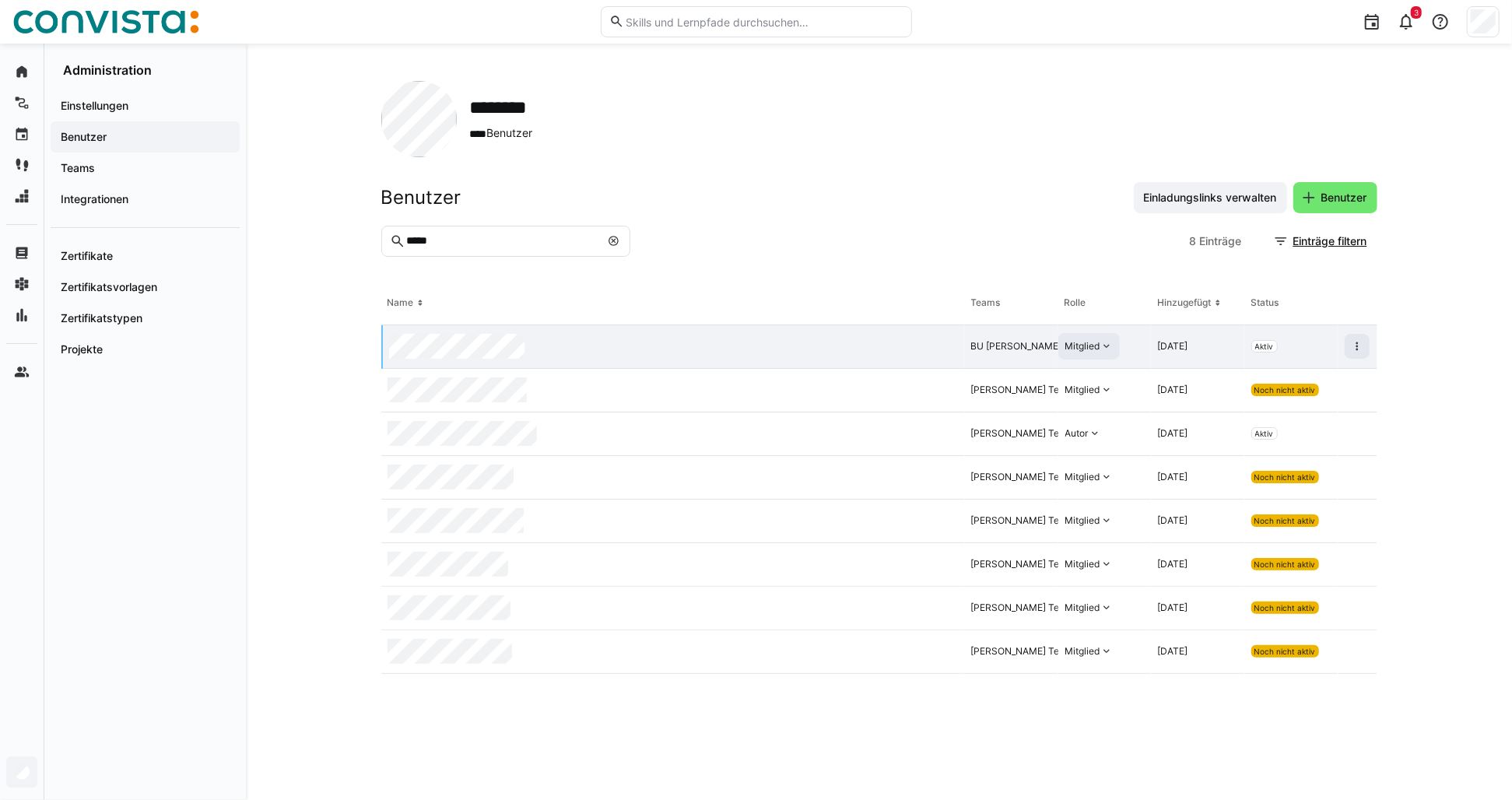
click at [1108, 353] on eds-icon at bounding box center [1107, 346] width 13 height 13
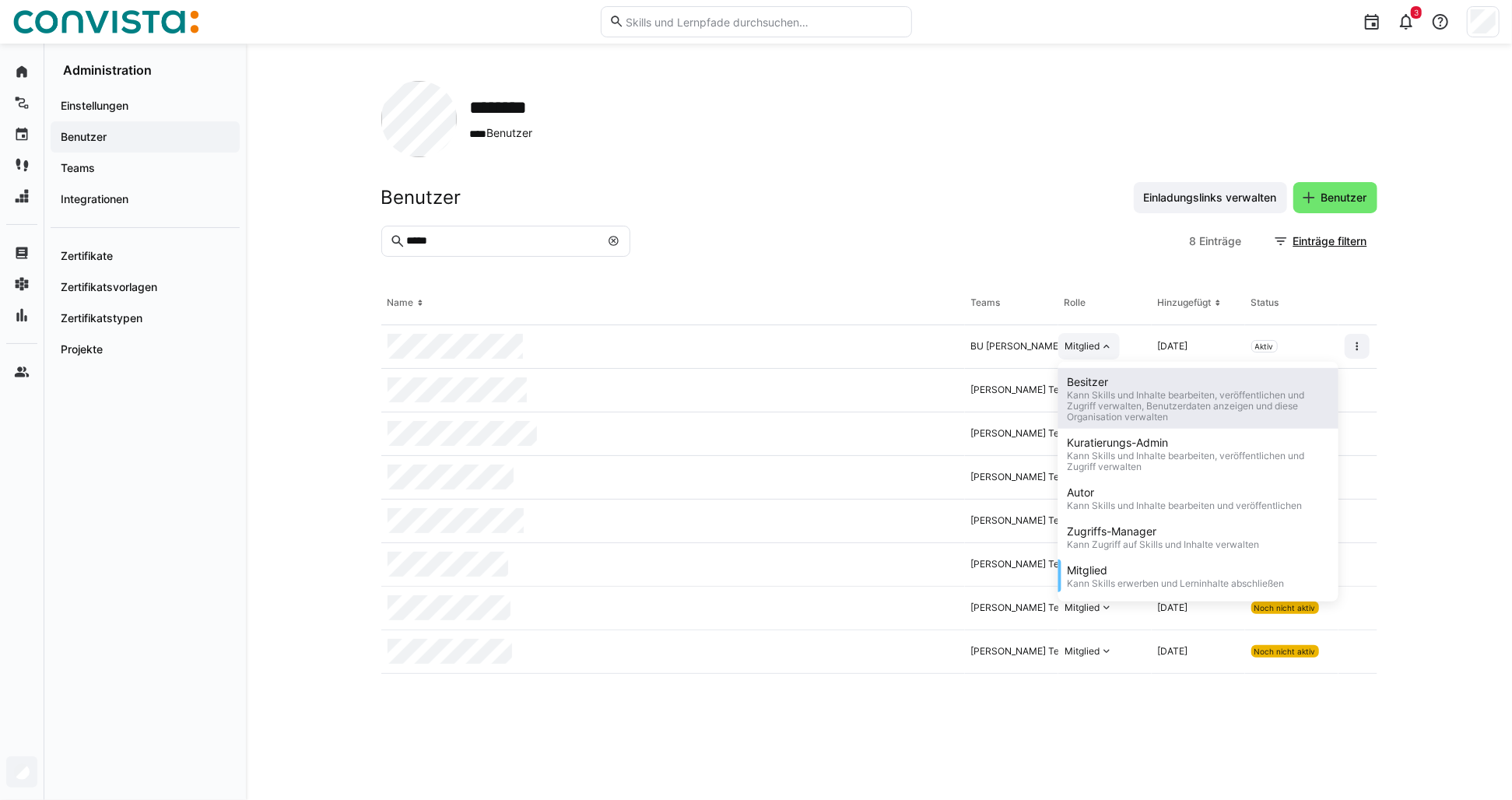
click at [1109, 409] on div "Kann Skills und Inhalte bearbeiten, veröffentlichen und Zugriff verwalten, Benu…" at bounding box center [1199, 405] width 261 height 33
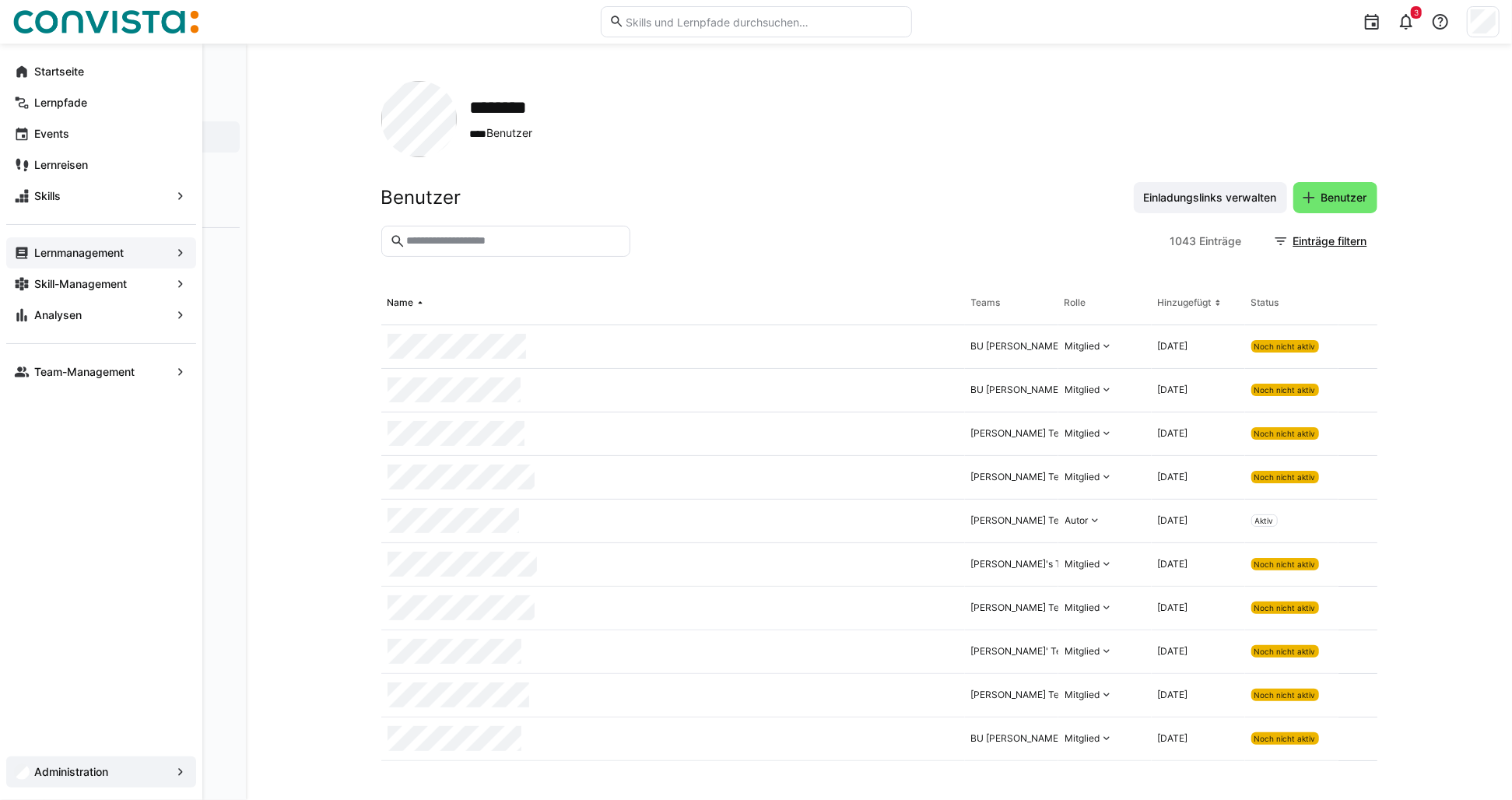
click at [0, 0] on app-navigation-label "Lernmanagement" at bounding box center [0, 0] width 0 height 0
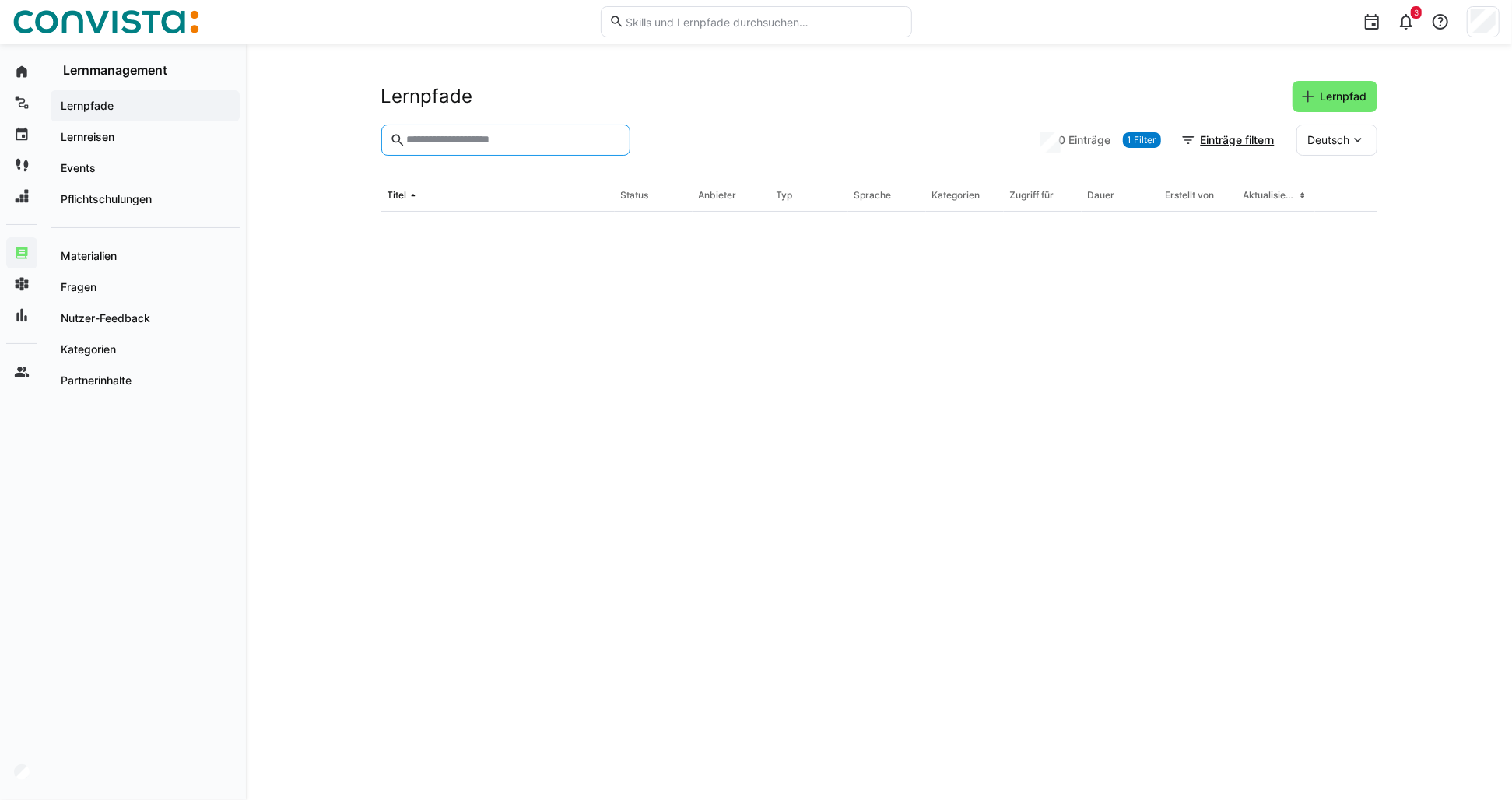
click at [459, 145] on input "text" at bounding box center [512, 140] width 217 height 14
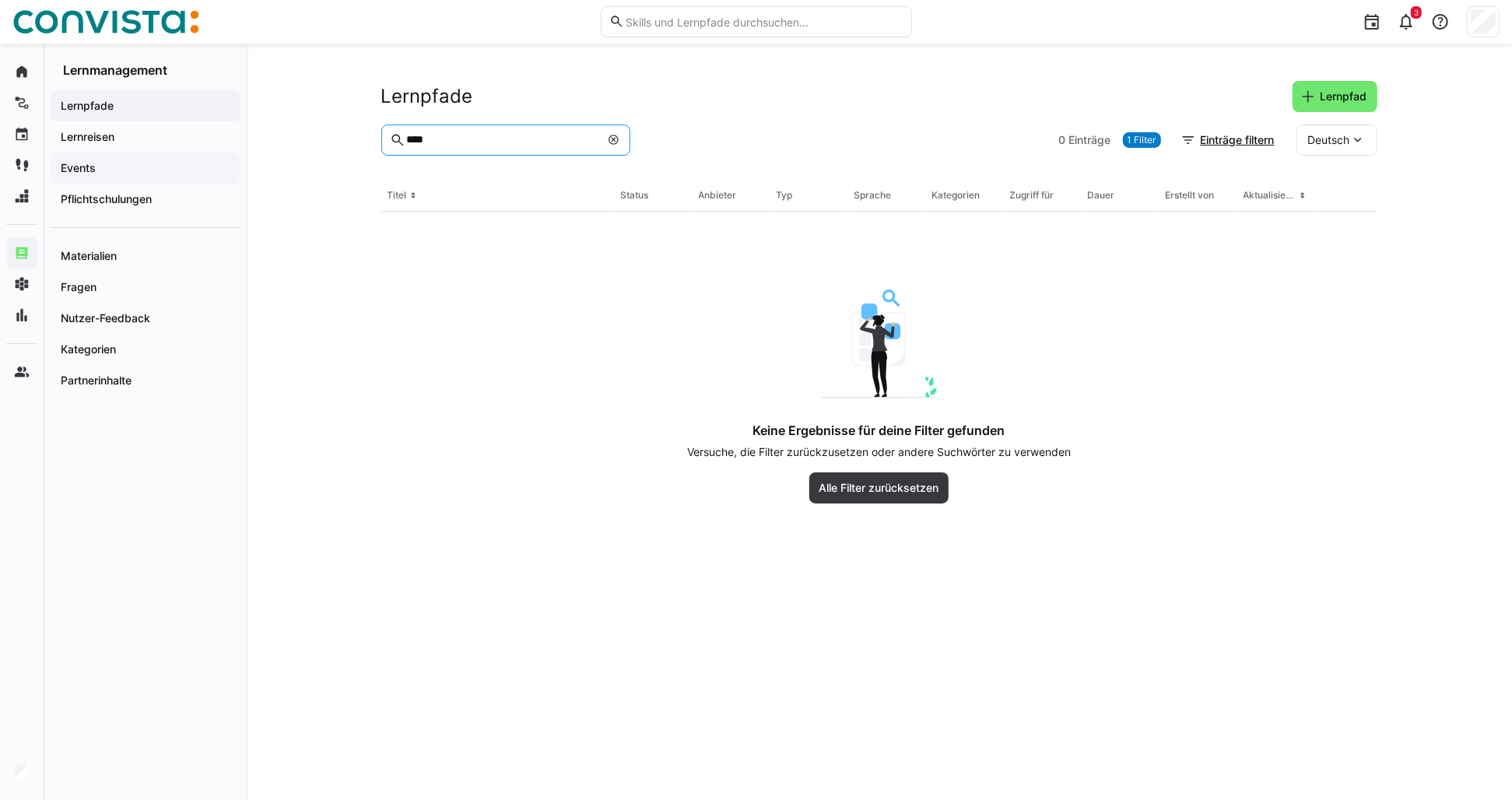
type input "****"
click at [144, 160] on span "Events" at bounding box center [145, 168] width 174 height 16
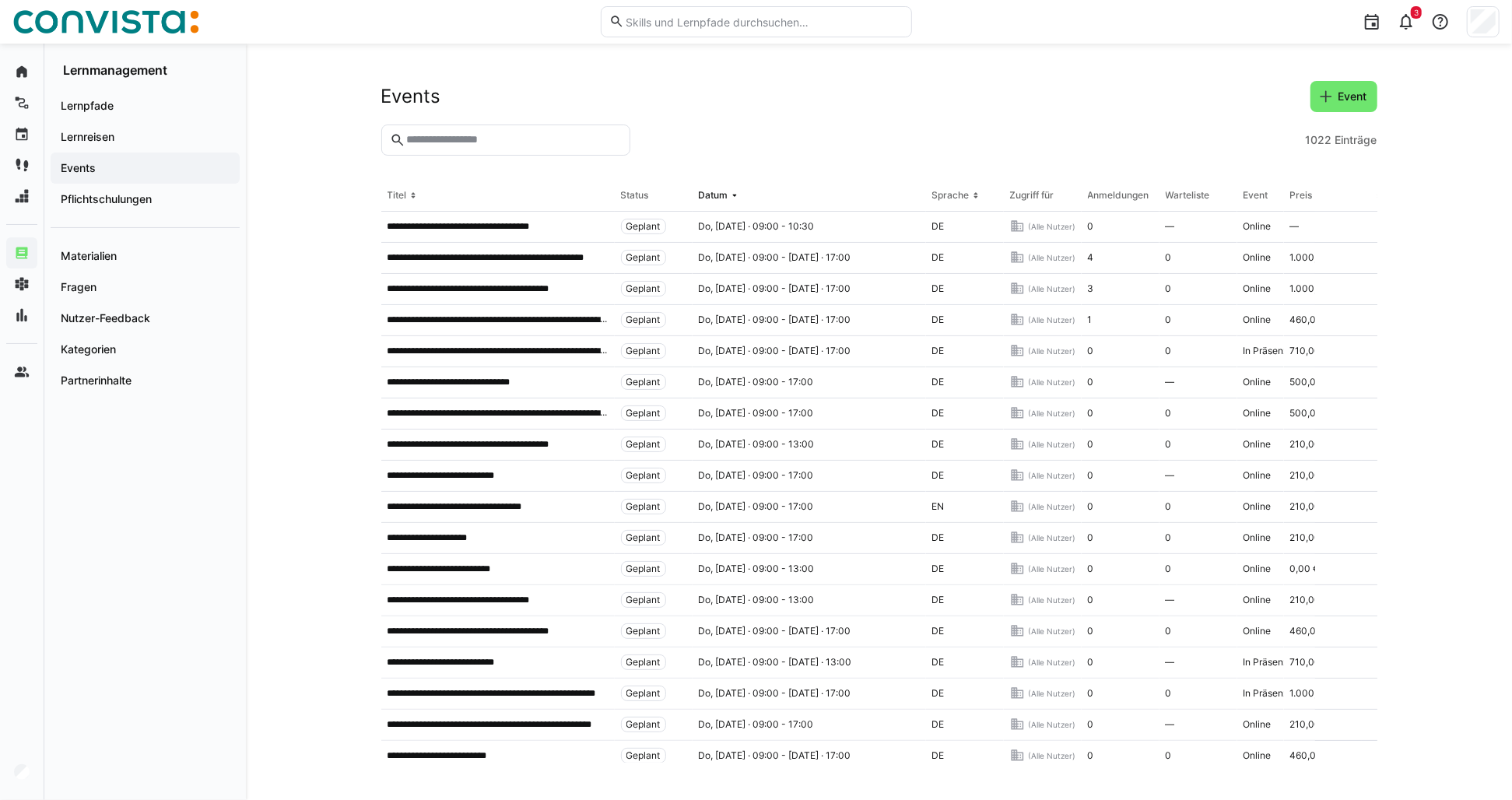
click at [439, 140] on input "text" at bounding box center [512, 140] width 217 height 14
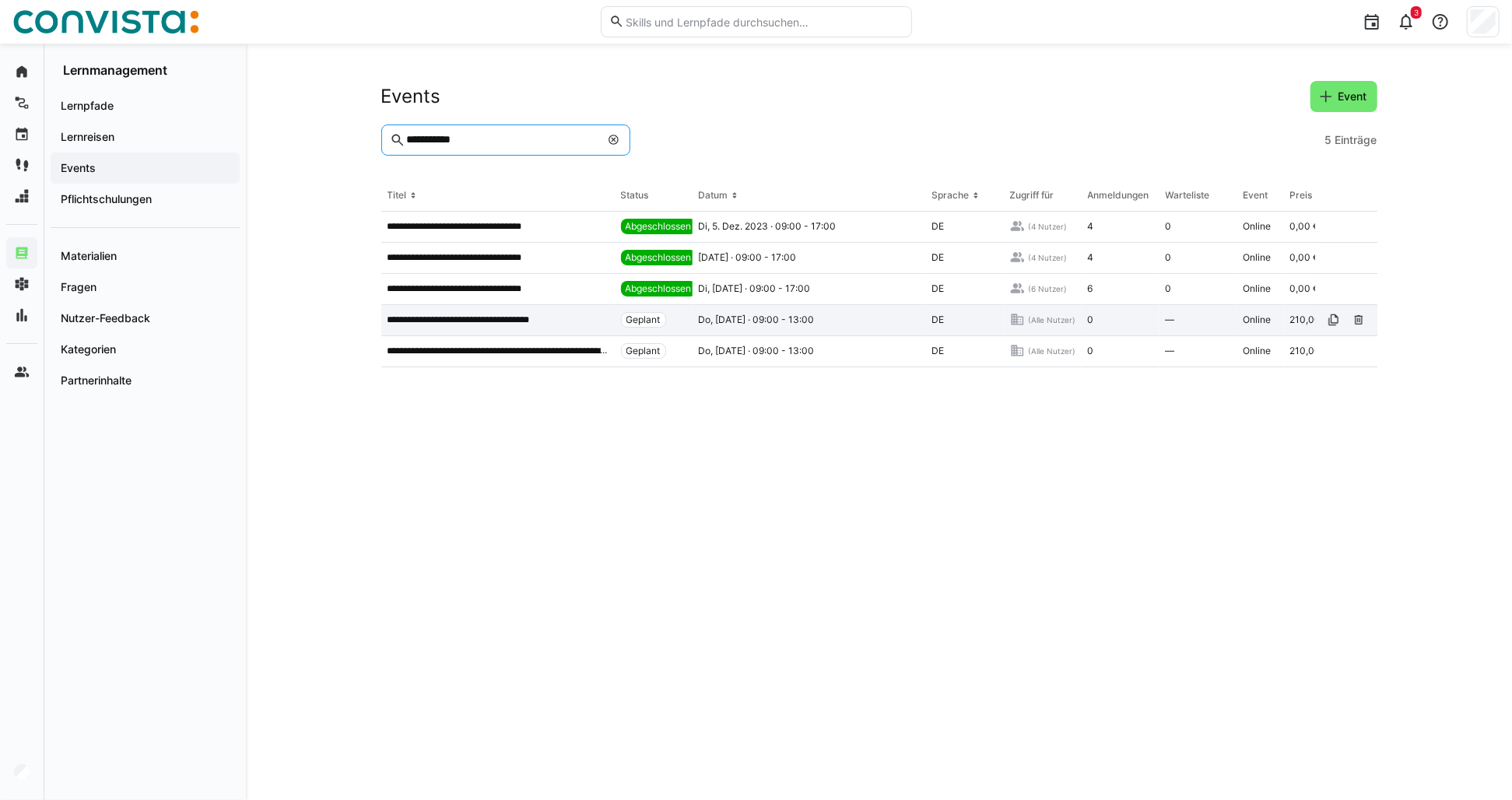
type input "**********"
click at [519, 323] on p "**********" at bounding box center [471, 319] width 166 height 13
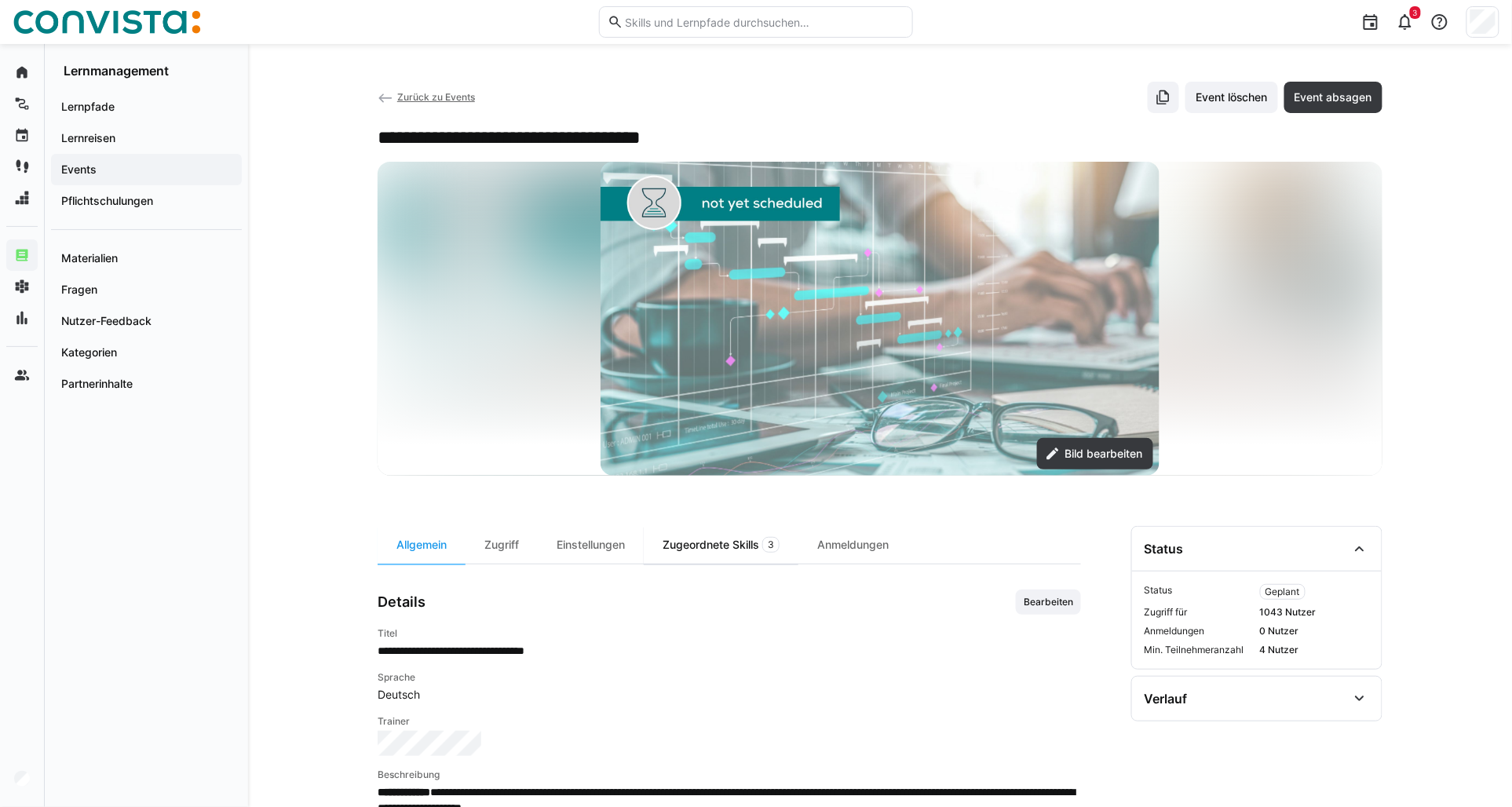
click at [693, 554] on div "Zugeordnete Skills 3" at bounding box center [720, 545] width 155 height 38
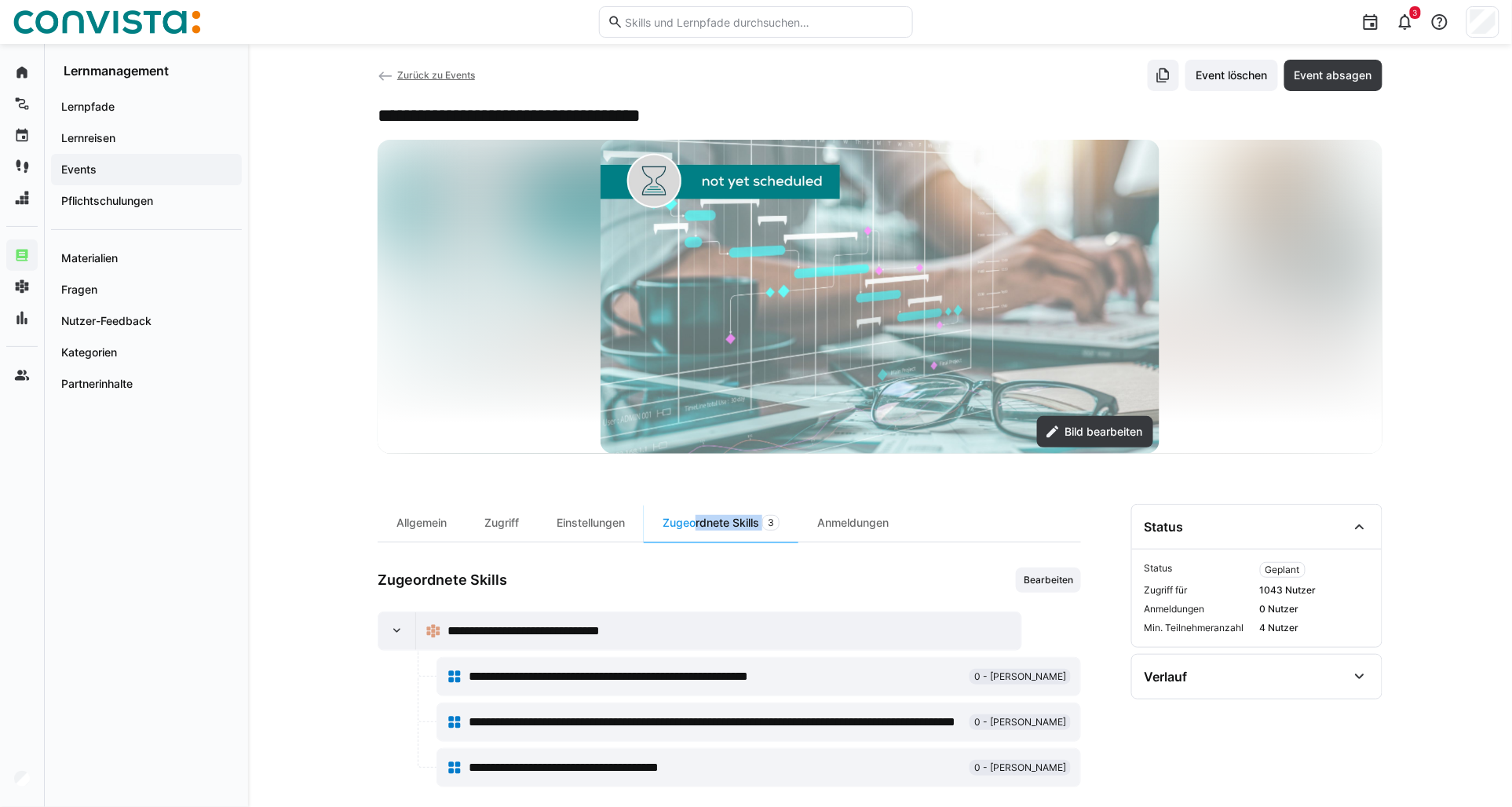
scroll to position [40, 0]
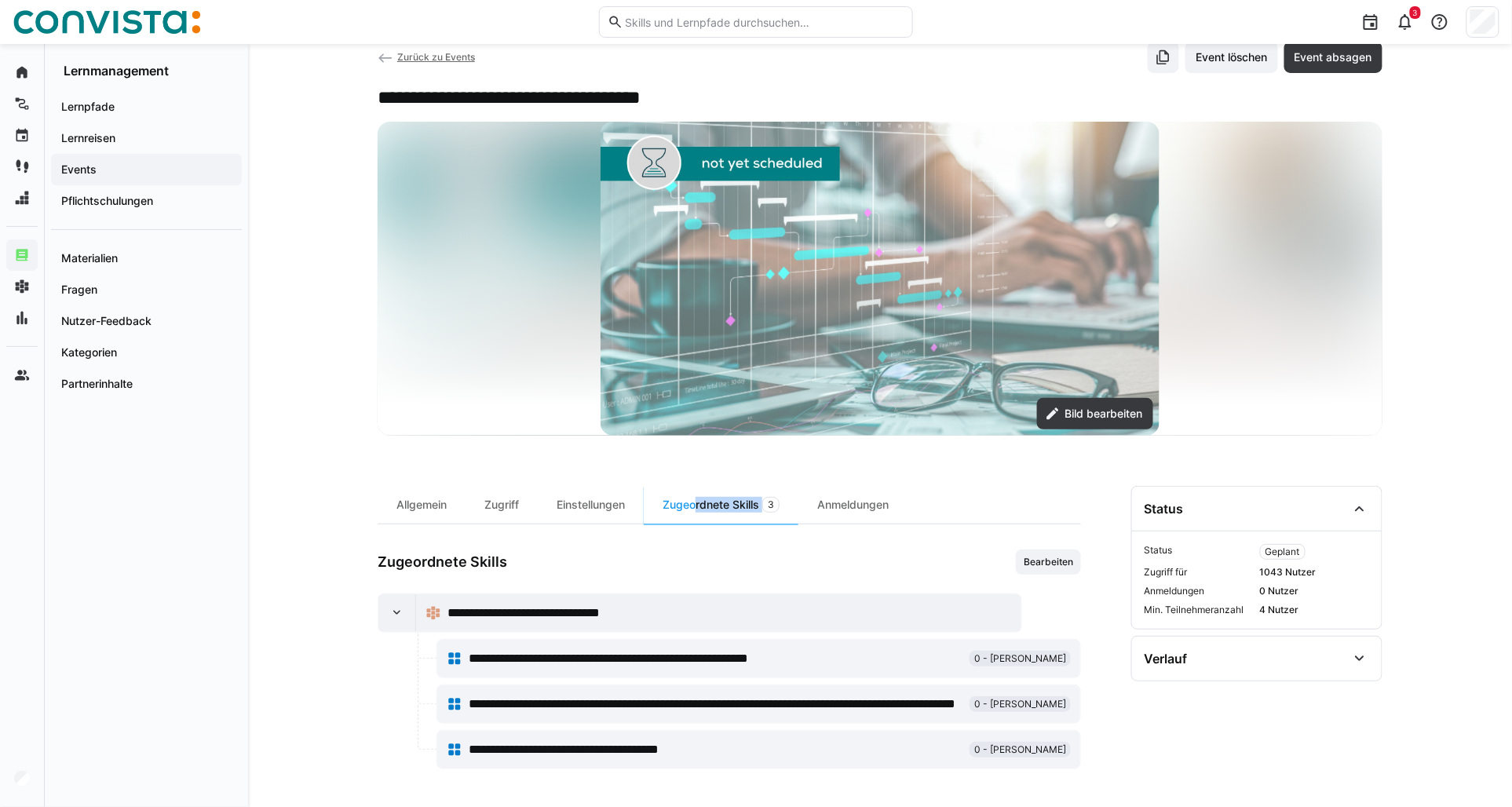
click at [440, 57] on span "Zurück zu Events" at bounding box center [436, 57] width 78 height 12
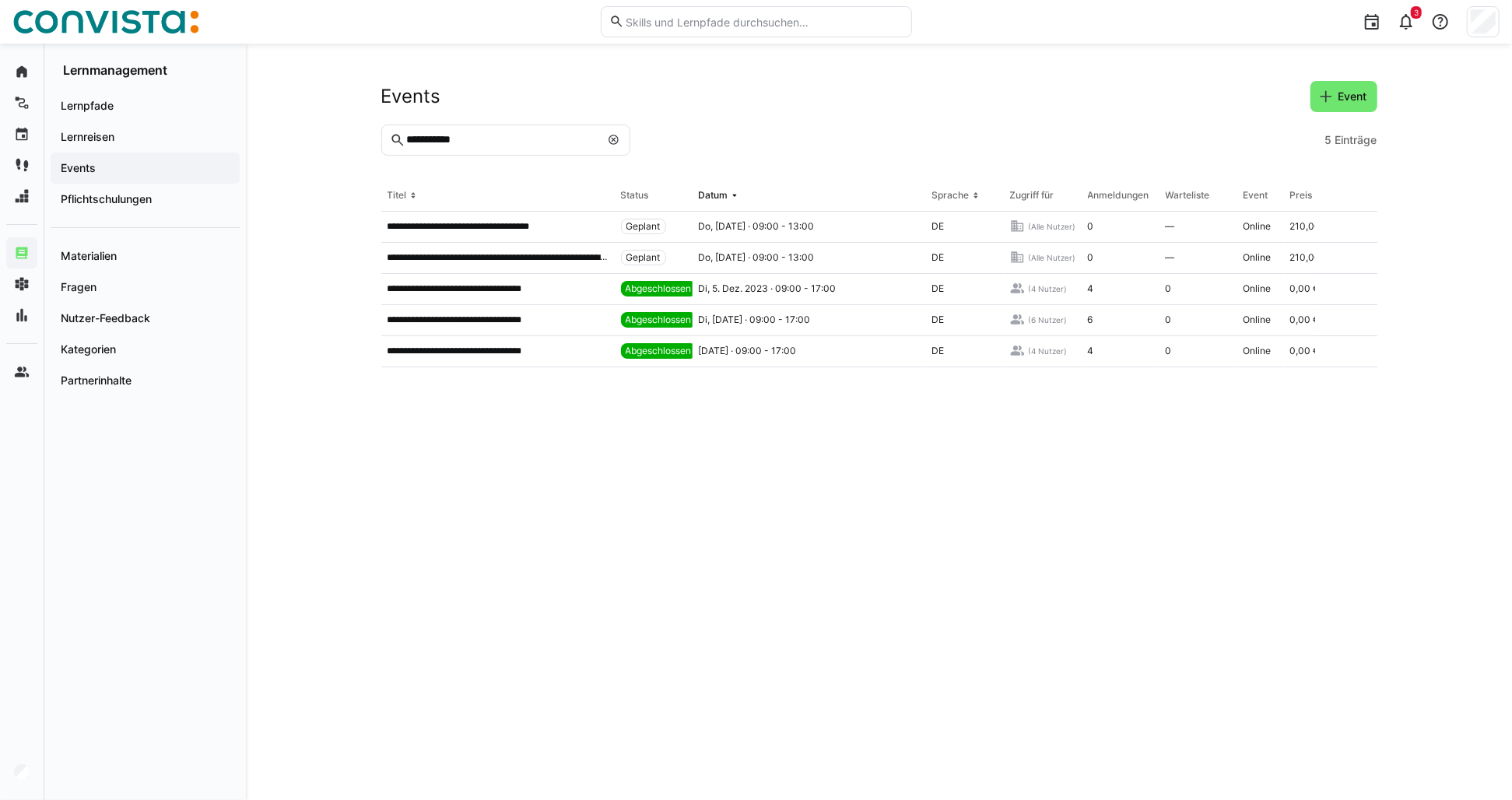
click at [438, 135] on input "**********" at bounding box center [501, 140] width 195 height 14
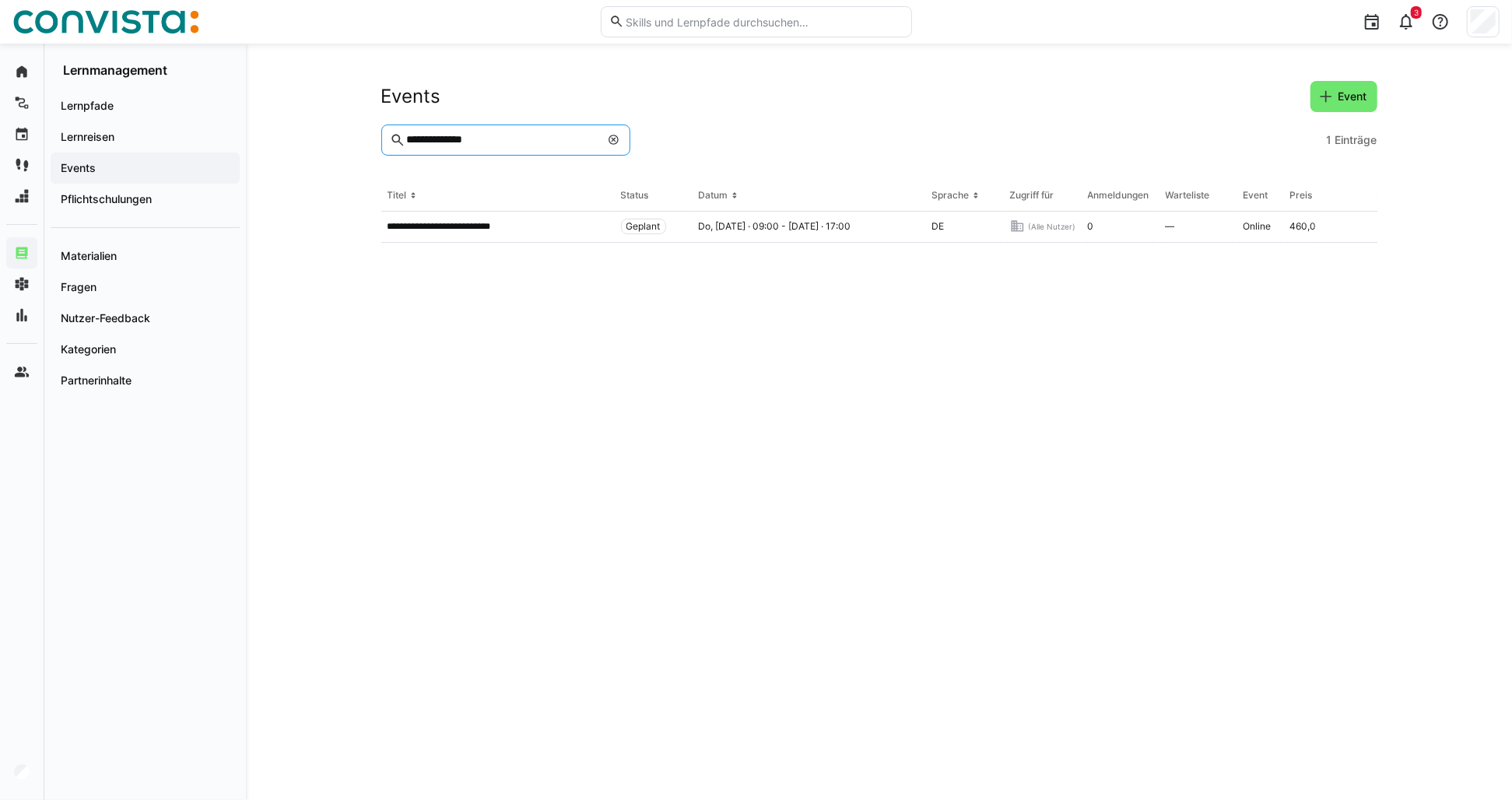
type input "**********"
click at [617, 135] on eds-icon at bounding box center [614, 139] width 13 height 13
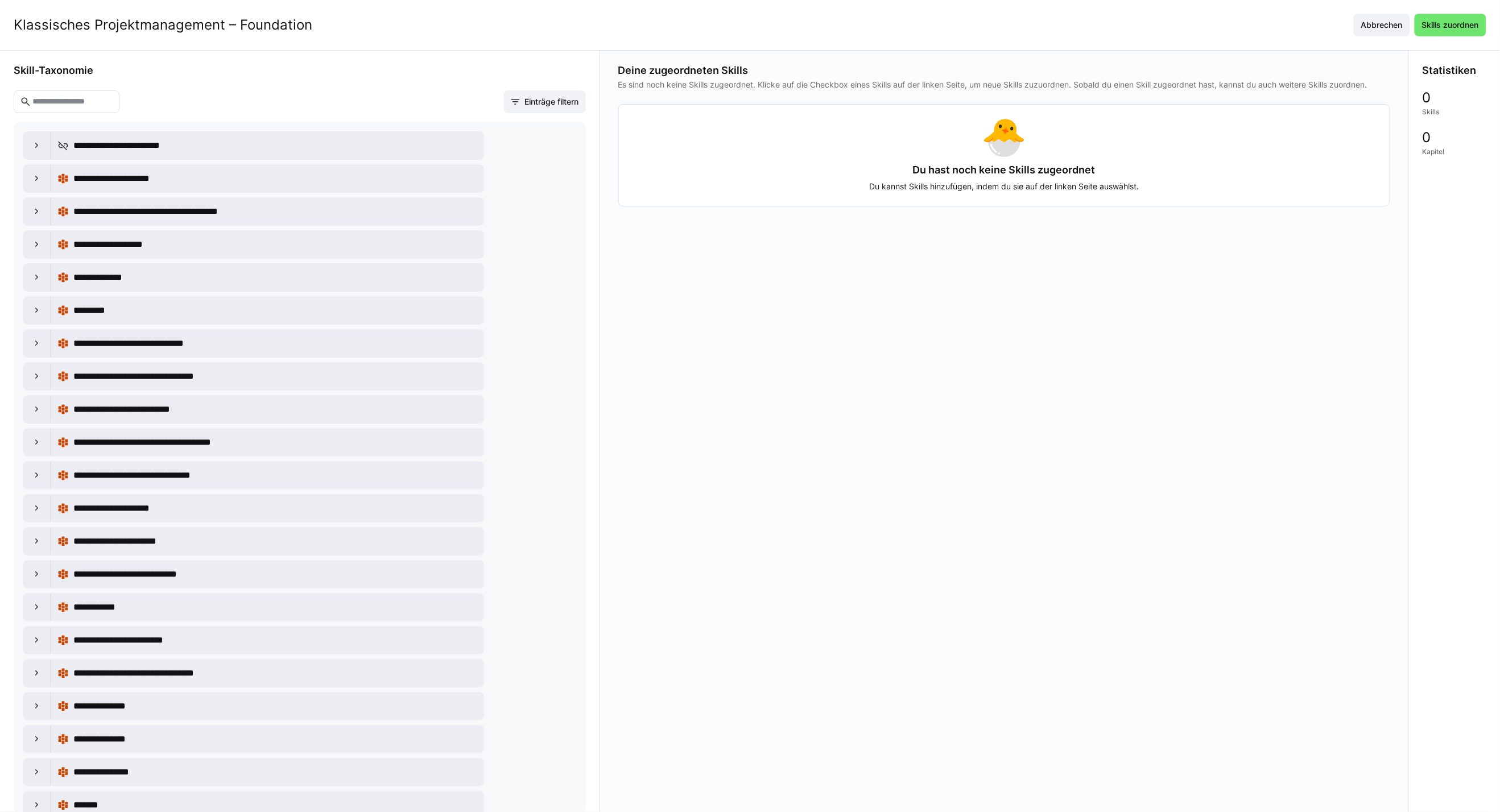
drag, startPoint x: 55, startPoint y: 106, endPoint x: 63, endPoint y: 105, distance: 8.1
click at [55, 106] on input "text" at bounding box center [72, 102] width 82 height 10
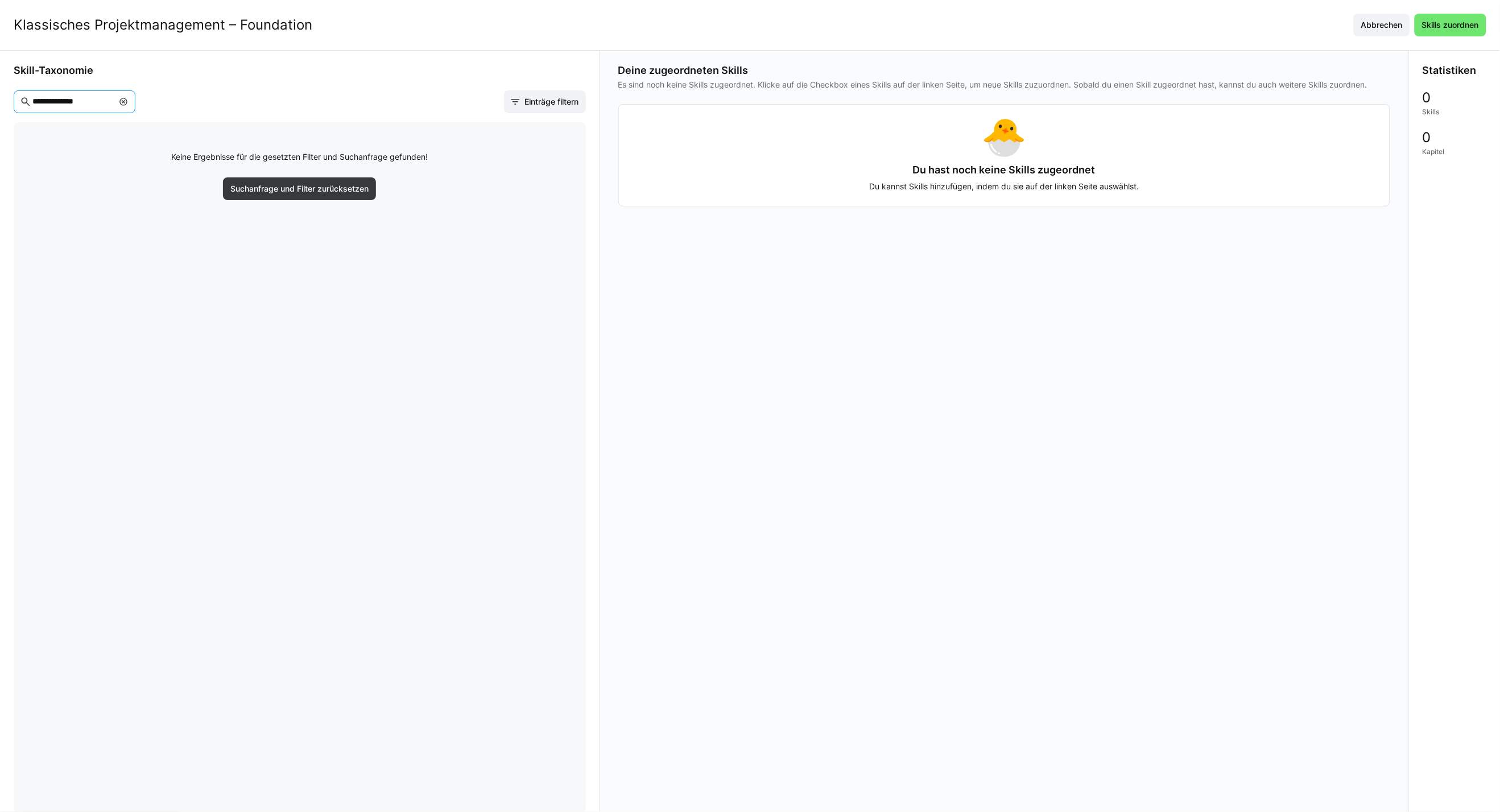
click at [66, 103] on input "**********" at bounding box center [72, 102] width 82 height 10
click at [78, 103] on input "**" at bounding box center [72, 102] width 82 height 10
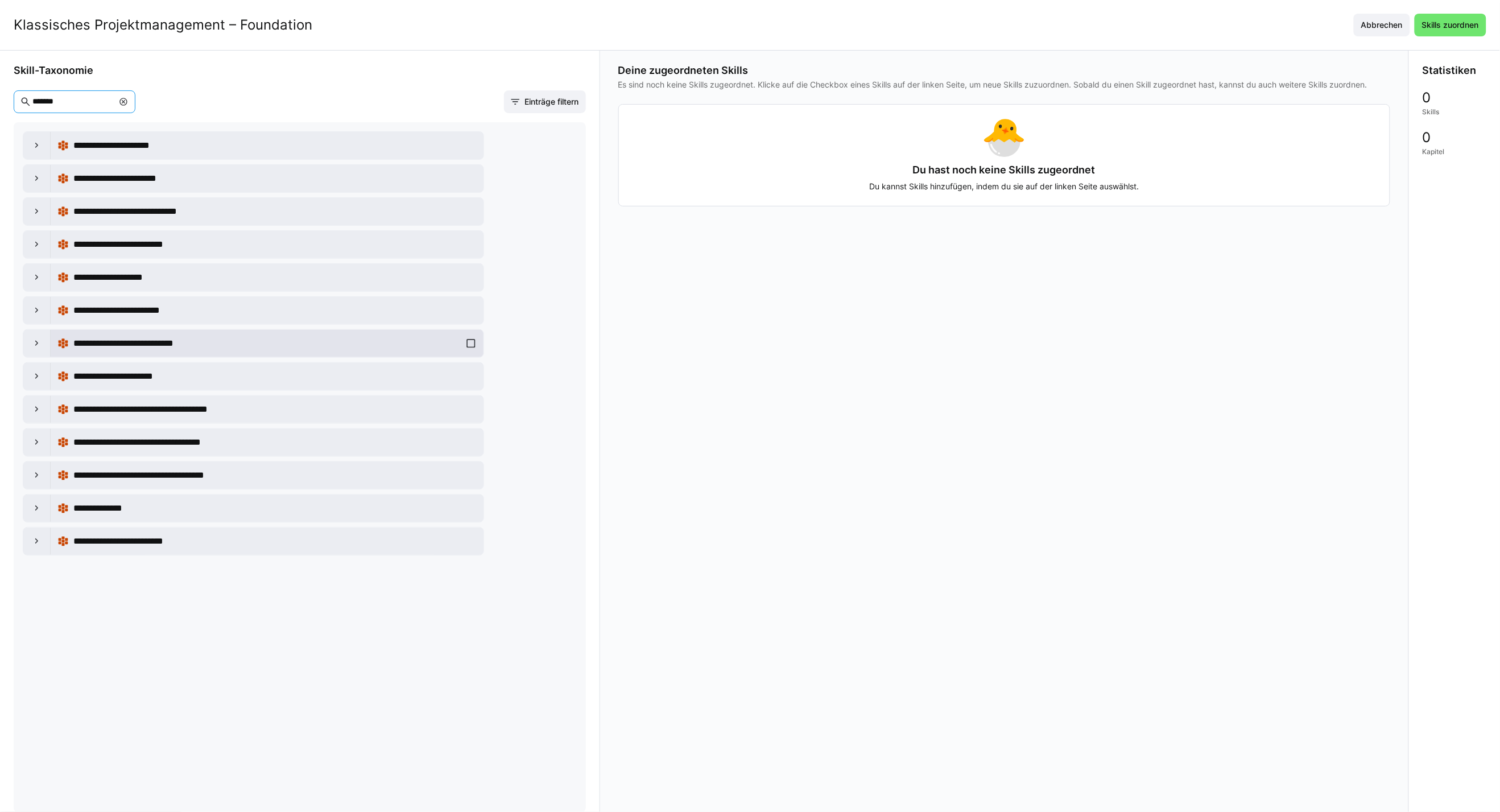
type input "*******"
click at [469, 348] on div "**********" at bounding box center [267, 343] width 419 height 22
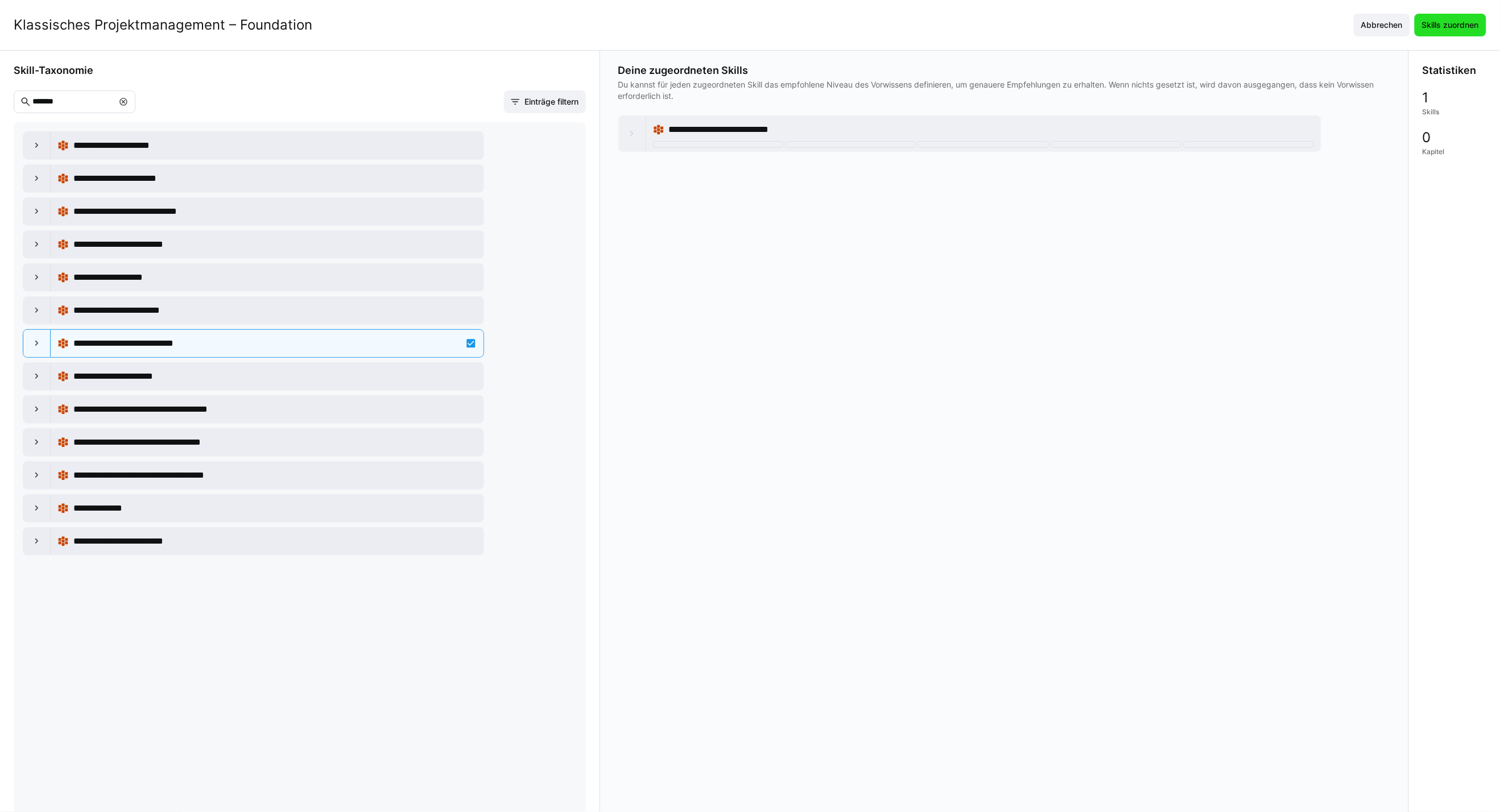
click at [1462, 22] on span "Skills zuordnen" at bounding box center [1449, 25] width 60 height 12
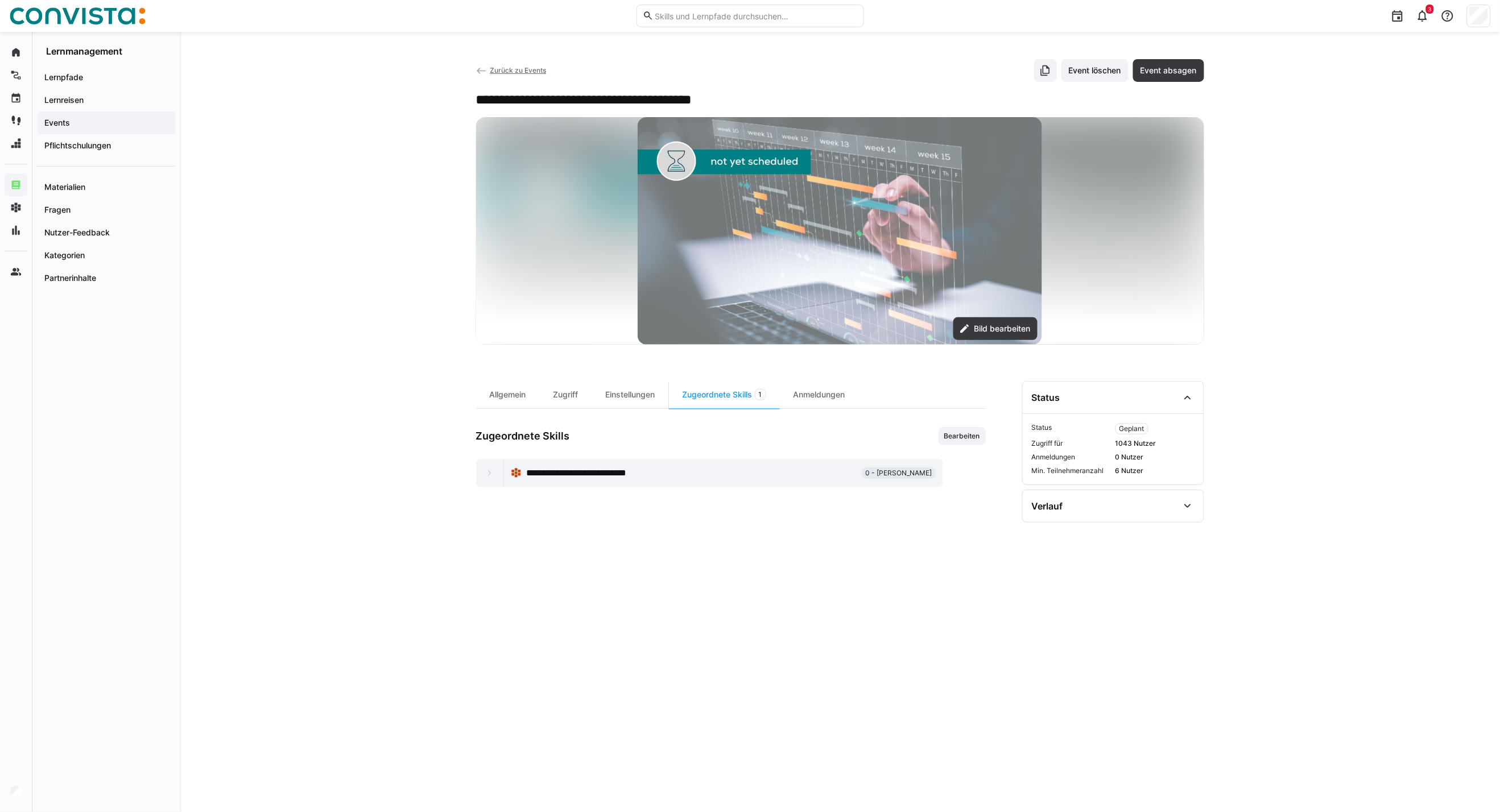
click at [490, 471] on eds-icon at bounding box center [490, 473] width 12 height 12
click at [517, 66] on span "Zurück zu Events" at bounding box center [518, 70] width 56 height 9
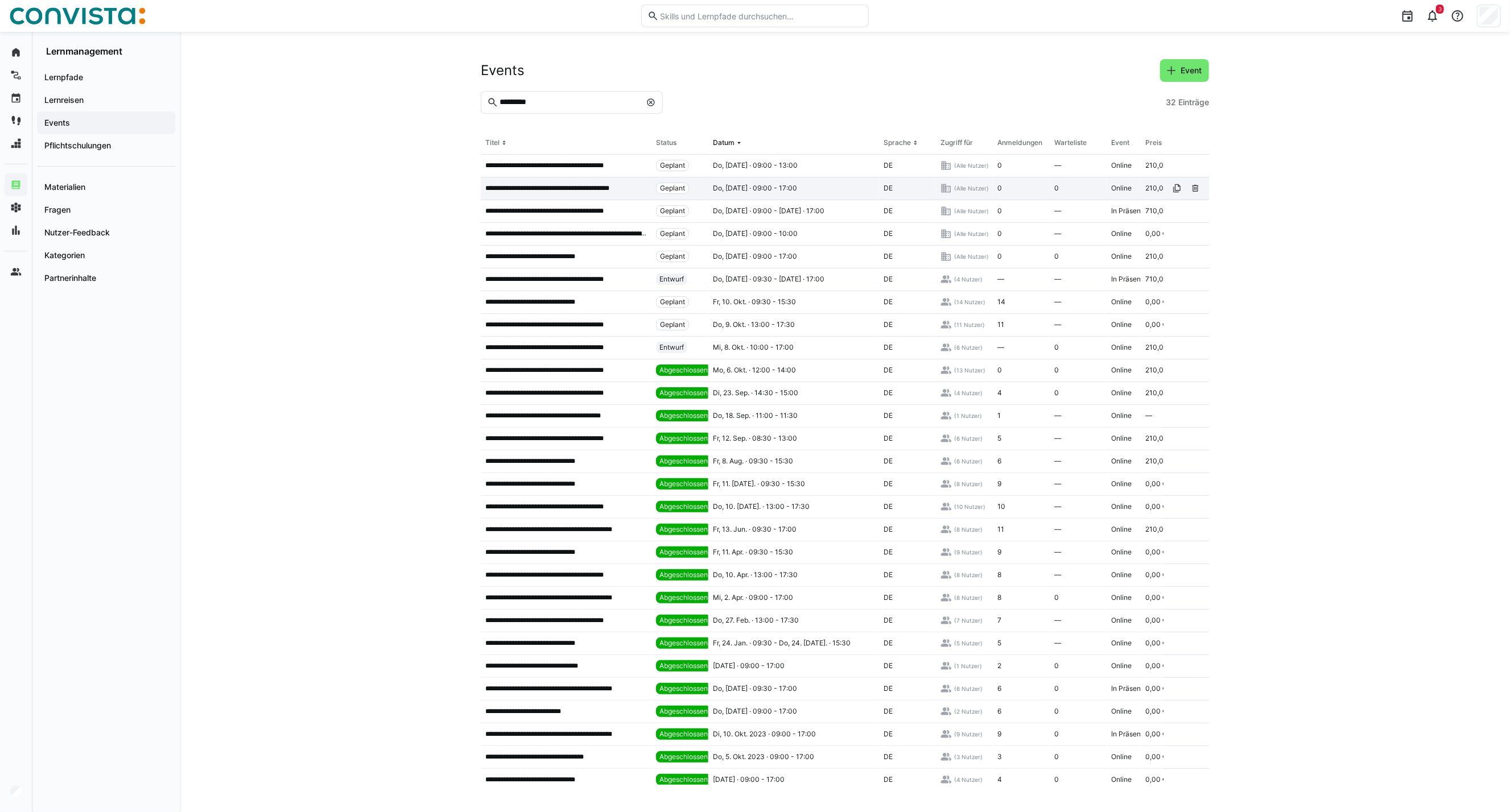
click at [583, 183] on p "**********" at bounding box center [566, 188] width 162 height 9
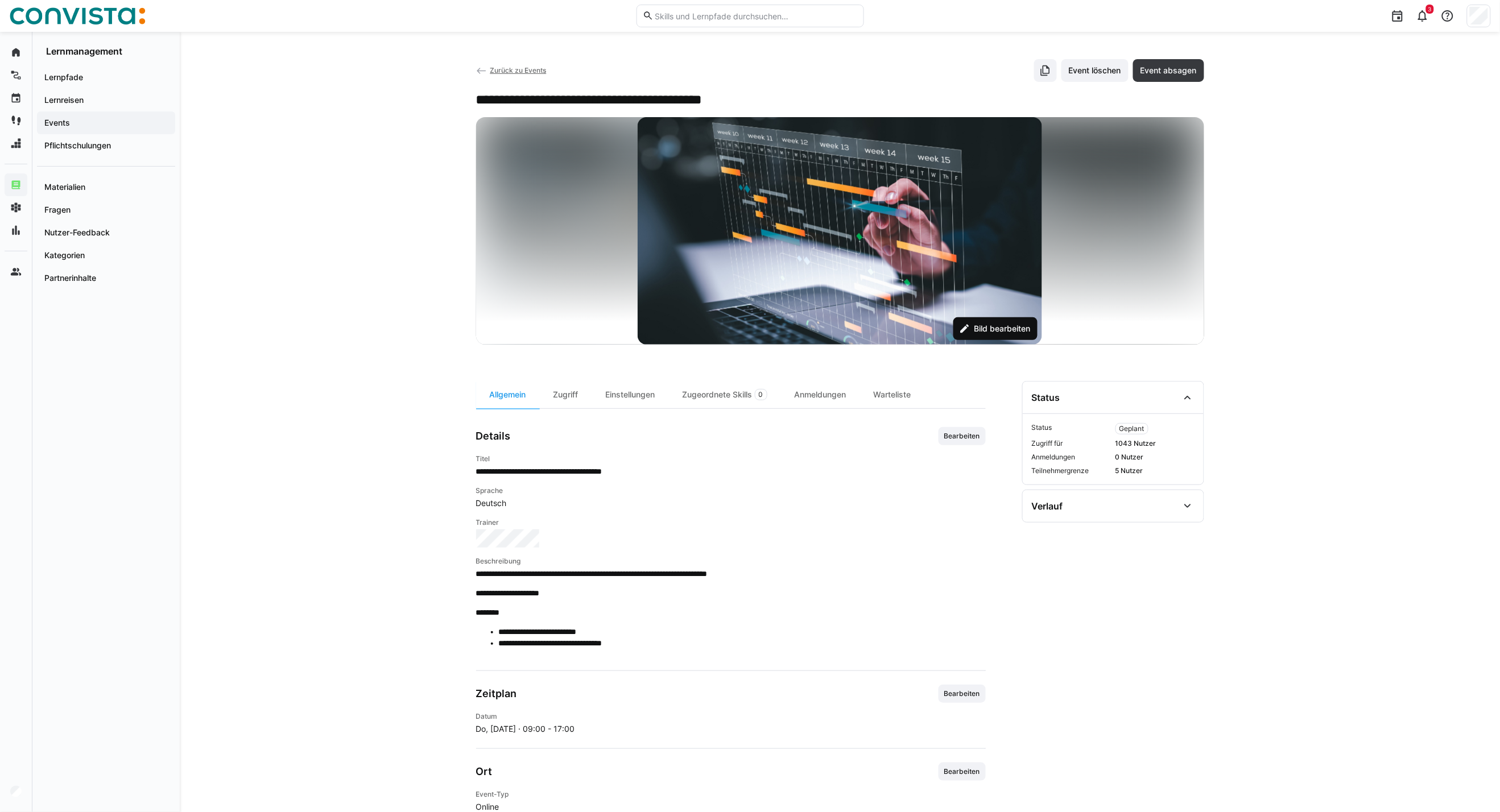
click at [1014, 323] on span "Bild bearbeiten" at bounding box center [1001, 329] width 60 height 12
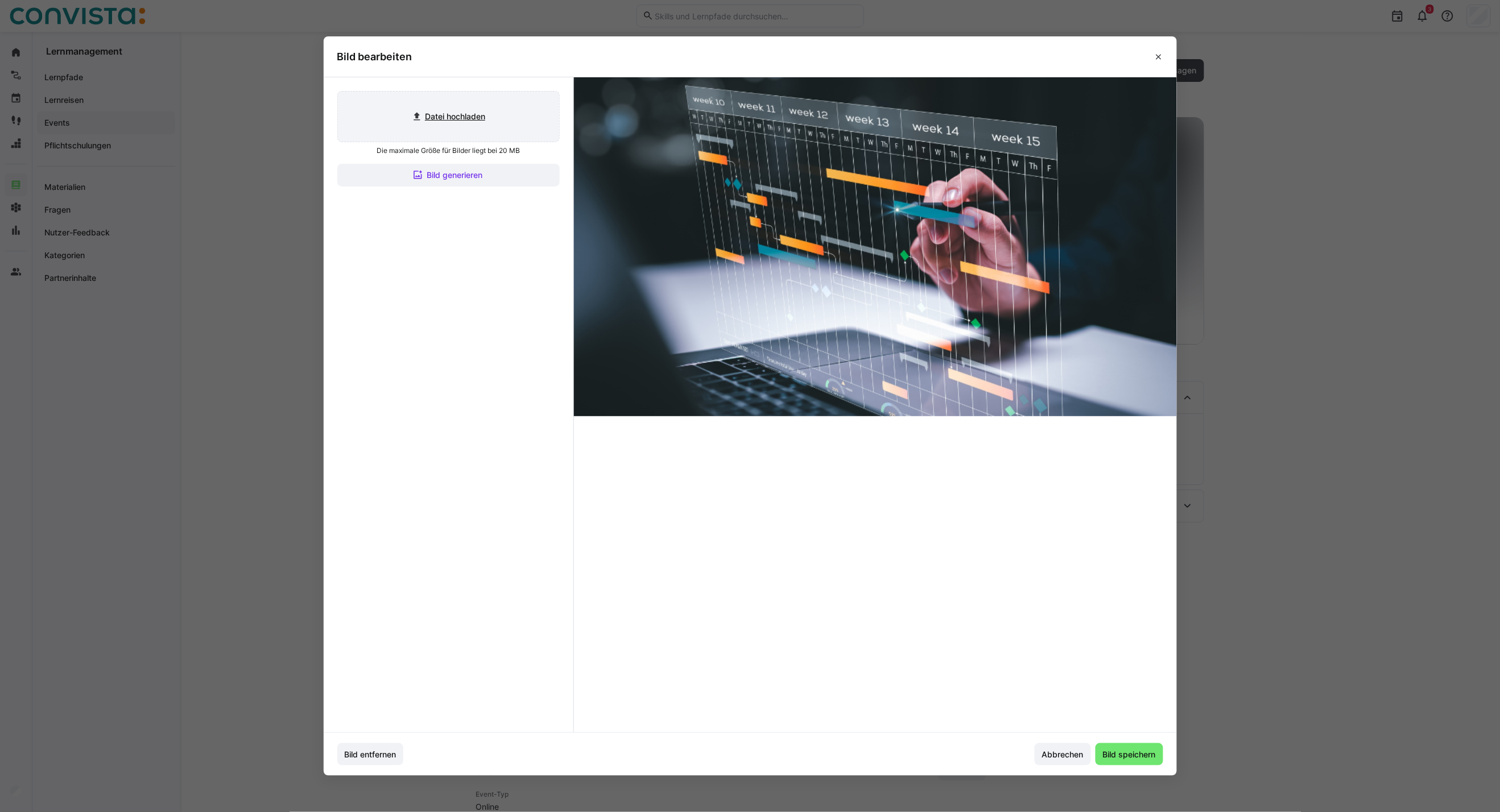
click at [457, 118] on input "file" at bounding box center [449, 116] width 221 height 50
type input "C:\fakepath\Projektmanagement_aktiv (2).jpg"
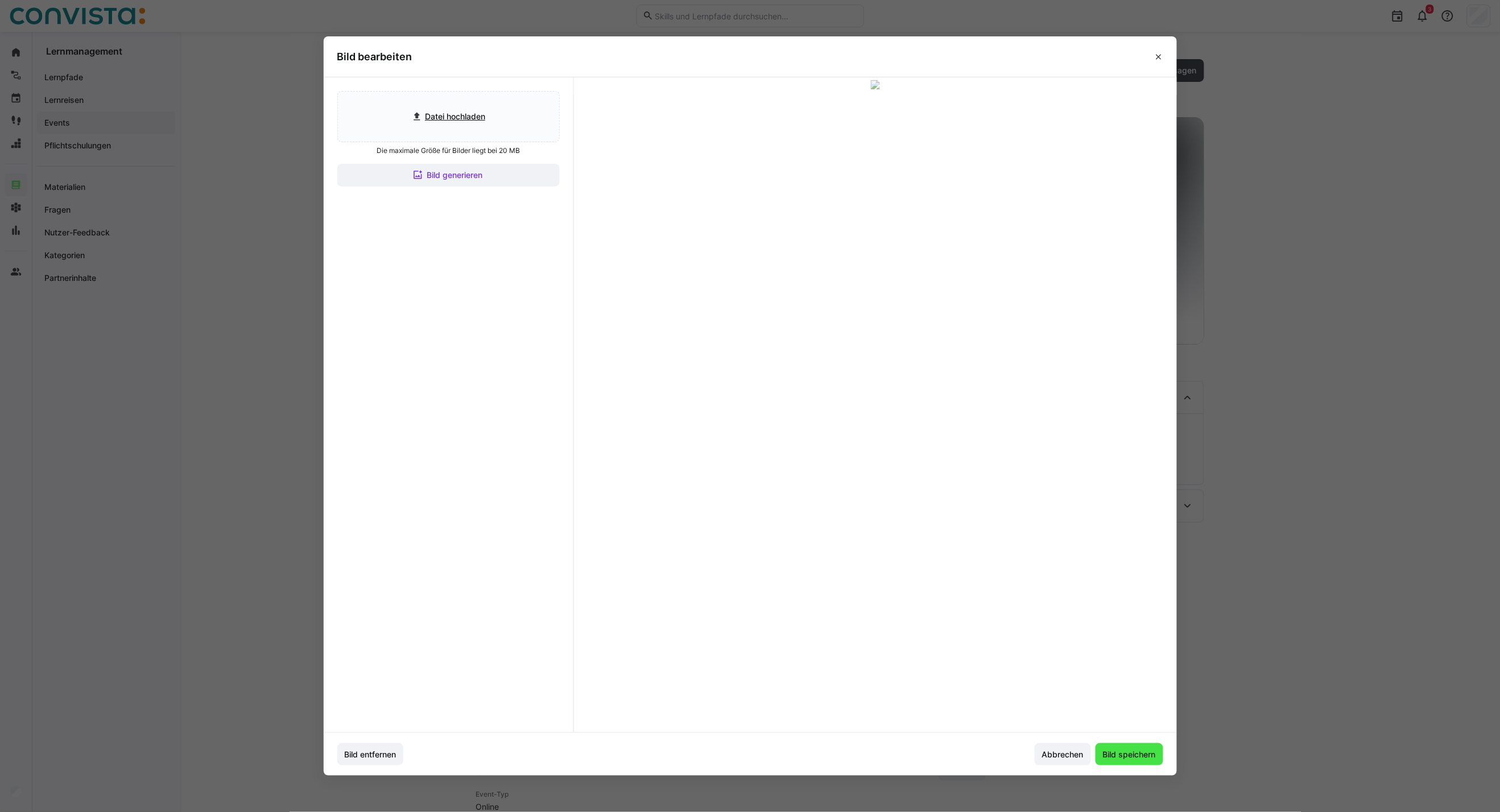
click at [1137, 765] on span "Bild speichern" at bounding box center [1129, 754] width 68 height 22
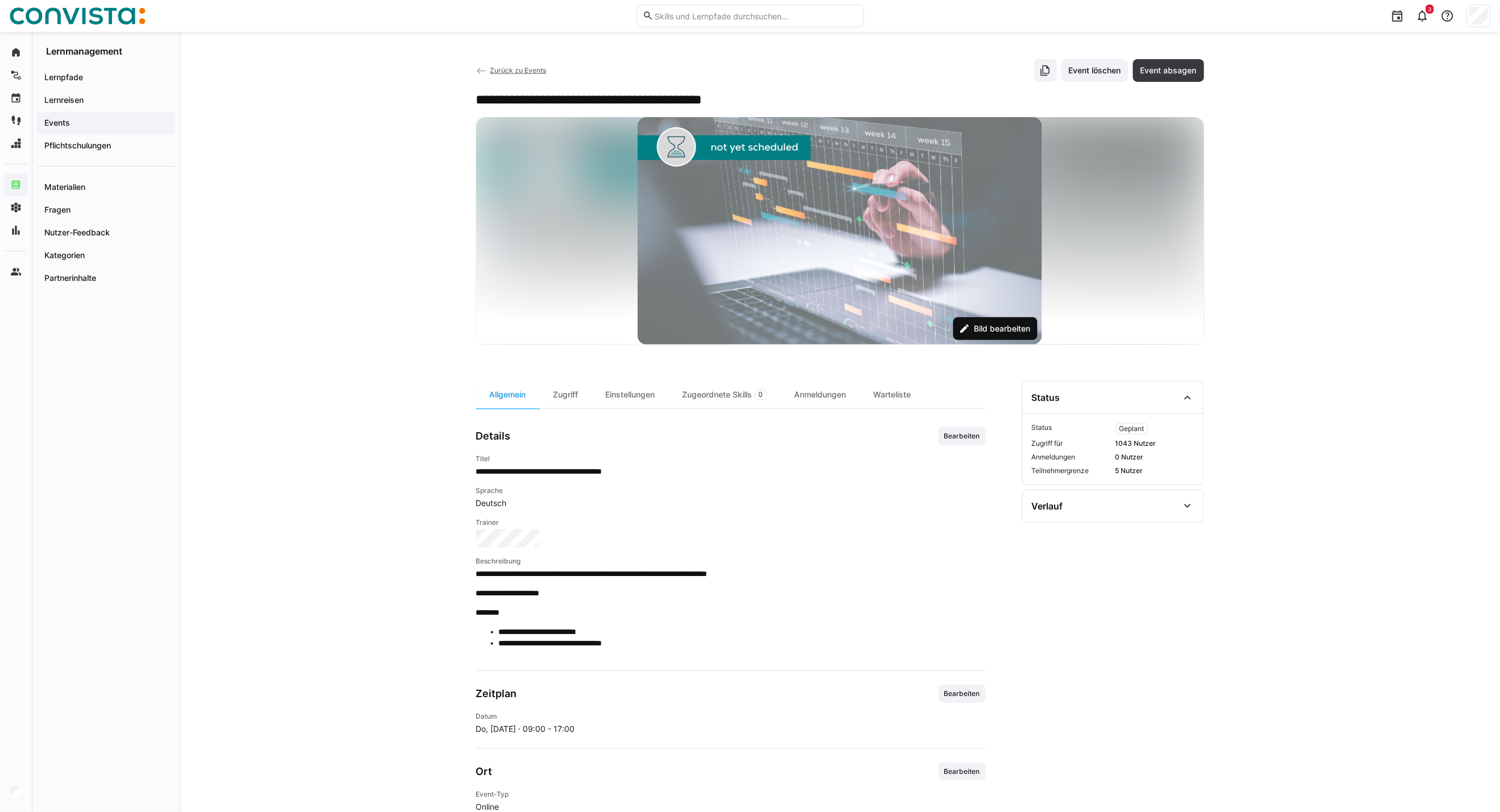
click at [1015, 327] on span "Bild bearbeiten" at bounding box center [1001, 329] width 60 height 12
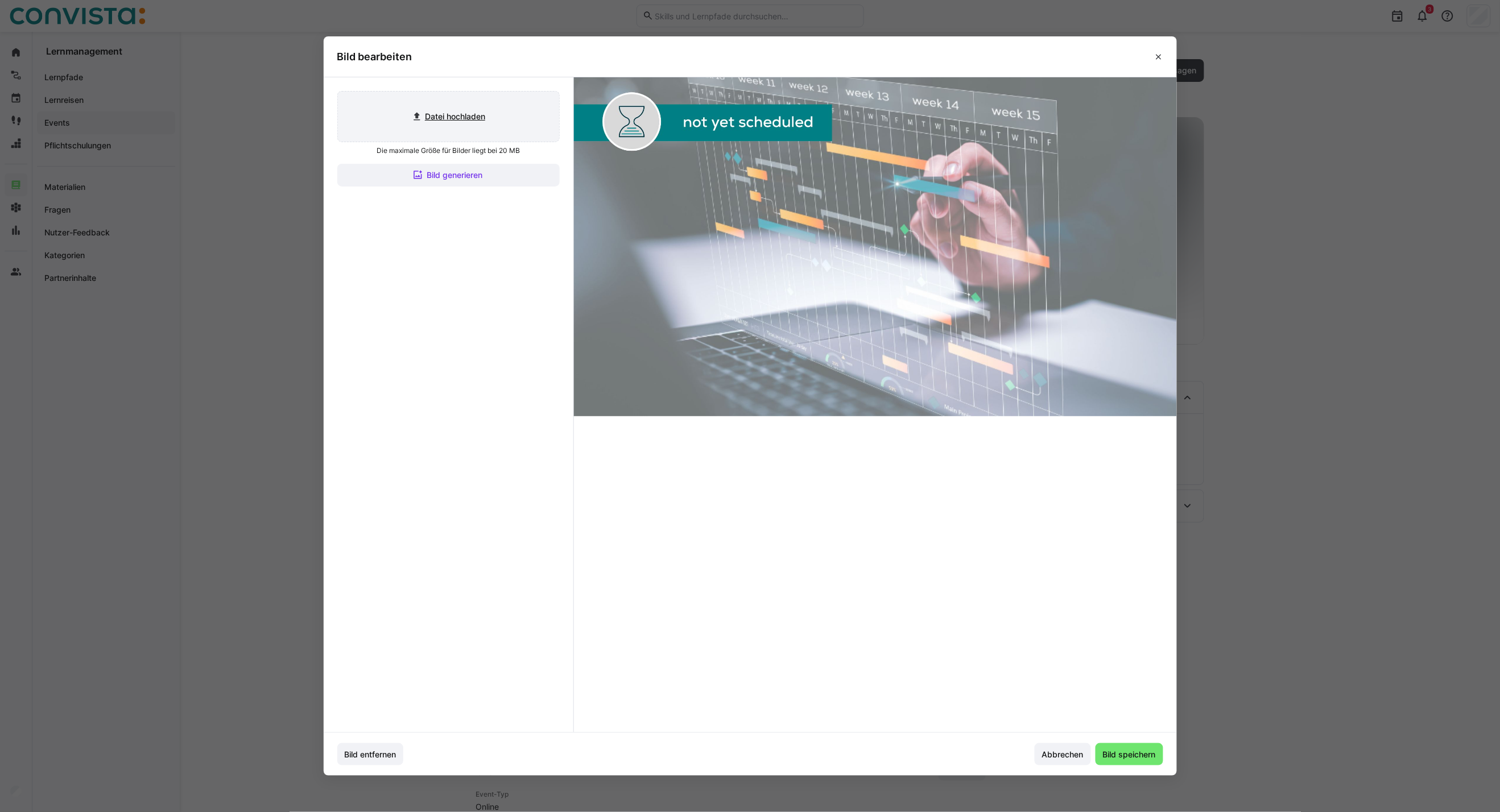
click at [445, 119] on input "file" at bounding box center [449, 116] width 221 height 50
type input "C:\fakepath\Projektmanagement_aktiv (2).jpg"
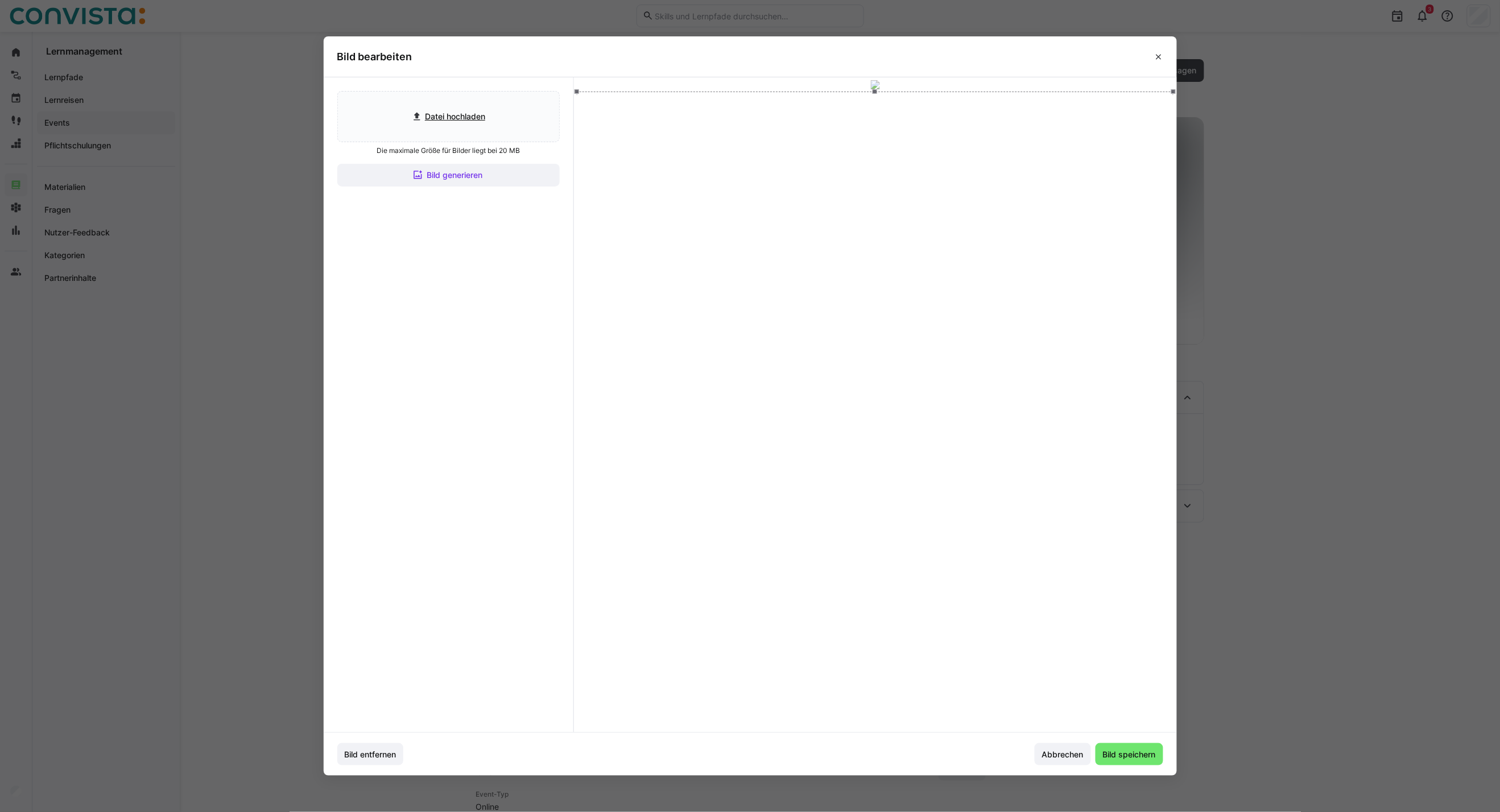
drag, startPoint x: 792, startPoint y: 220, endPoint x: 792, endPoint y: 199, distance: 21.0
click at [792, 199] on div at bounding box center [875, 259] width 597 height 336
click at [1134, 755] on span "Bild speichern" at bounding box center [1129, 755] width 56 height 12
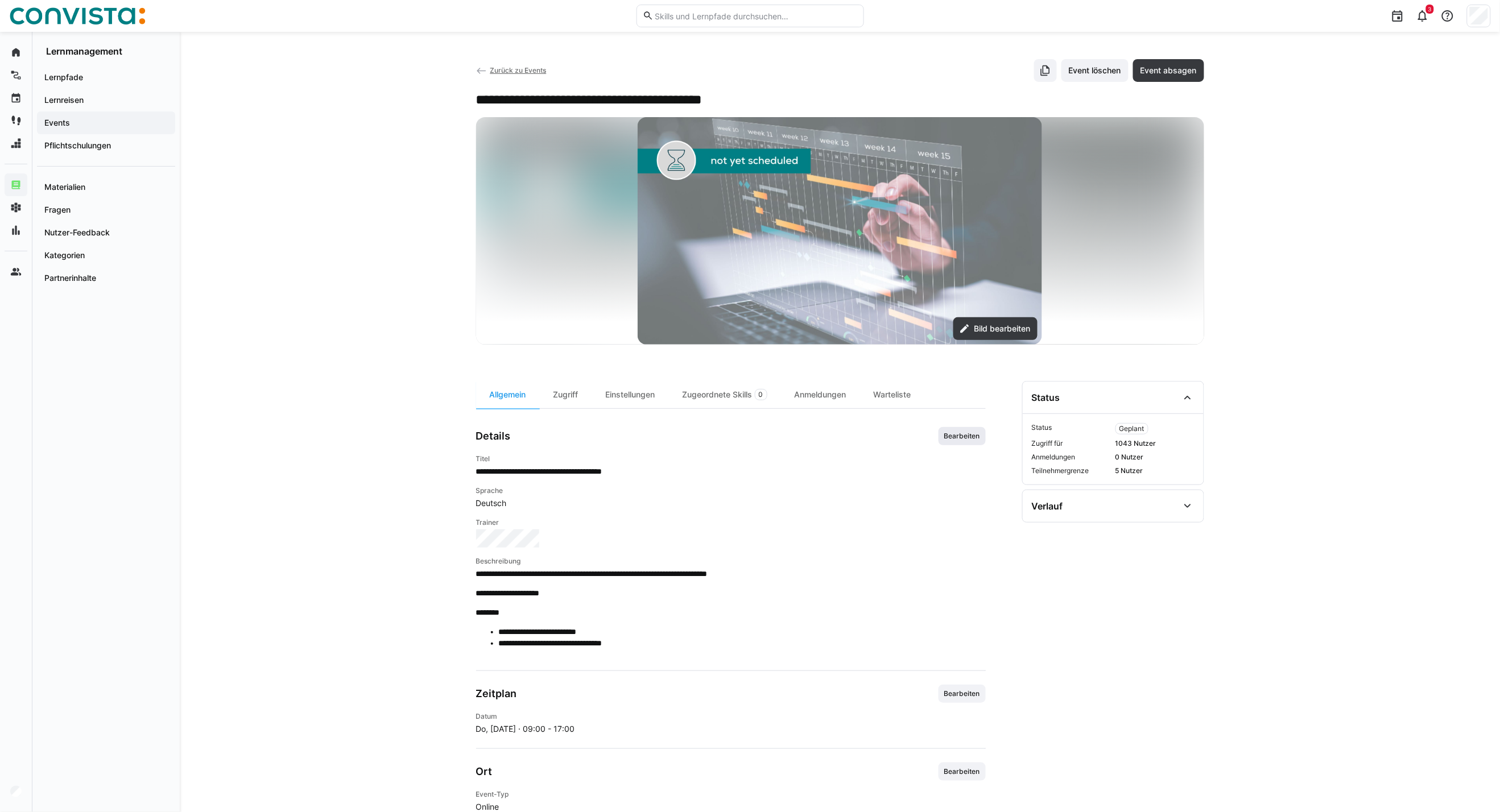
click at [975, 439] on span "Bearbeiten" at bounding box center [962, 436] width 38 height 9
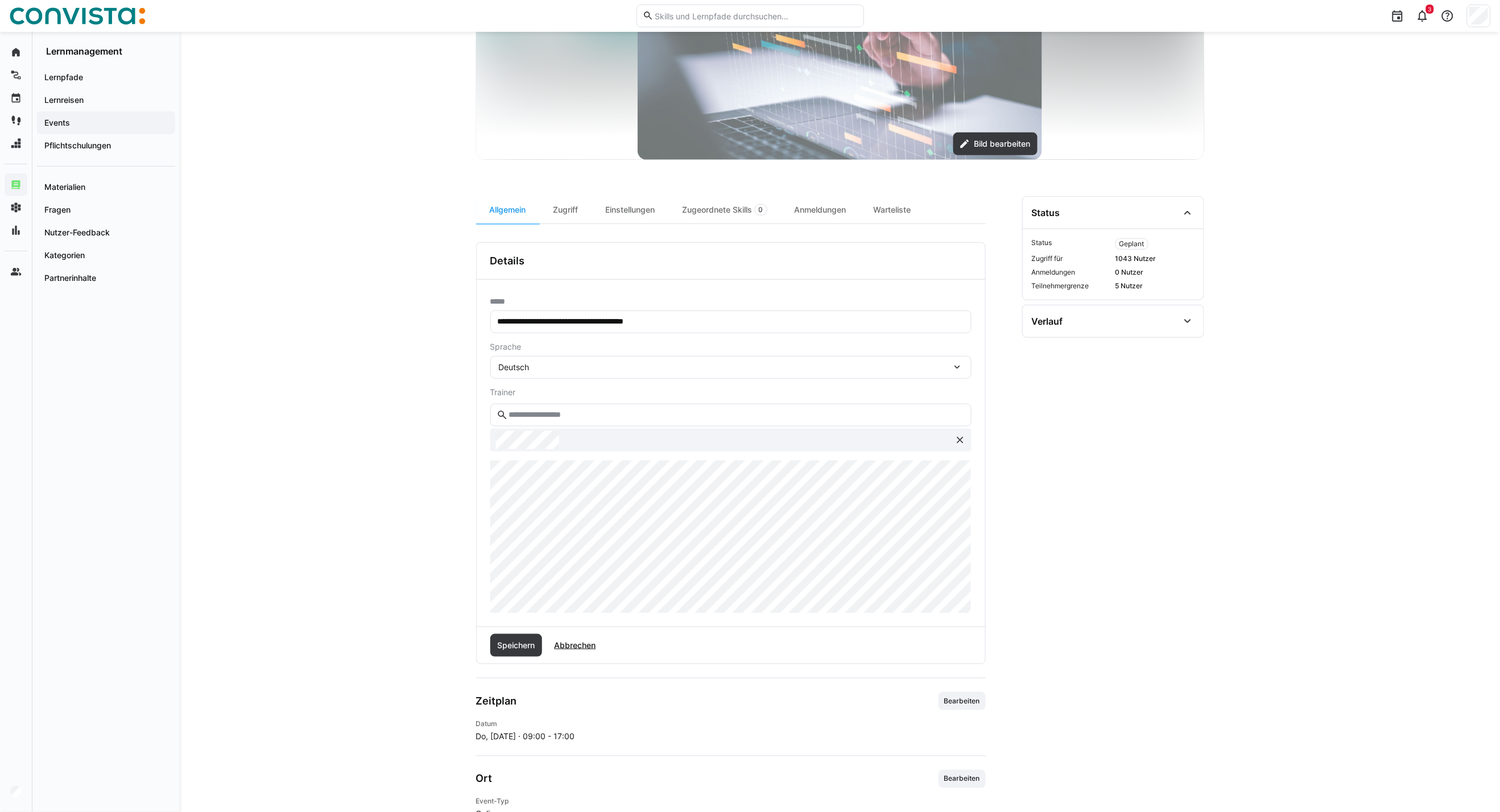
scroll to position [189, 0]
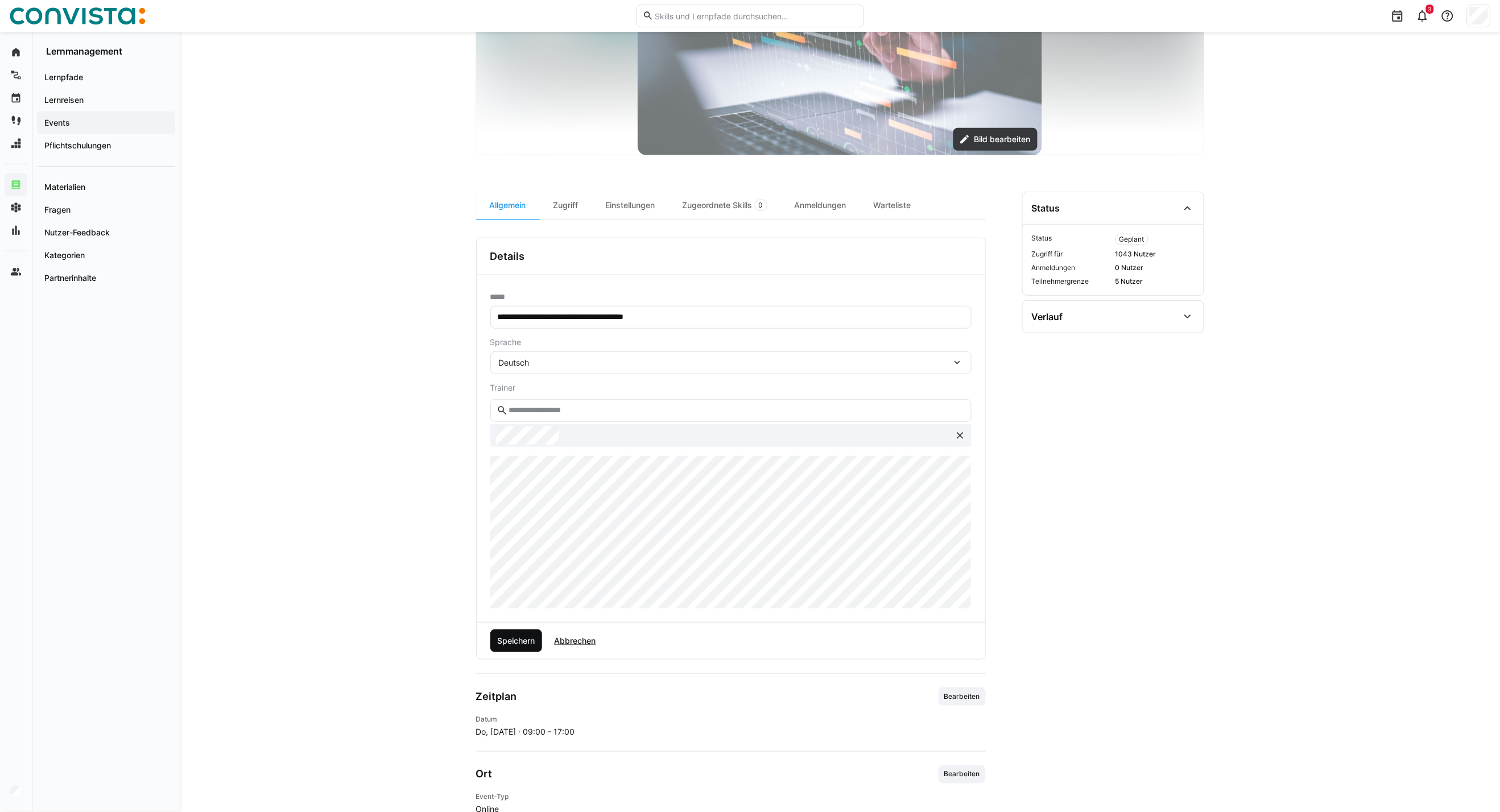
click at [519, 641] on span "Speichern" at bounding box center [516, 641] width 41 height 12
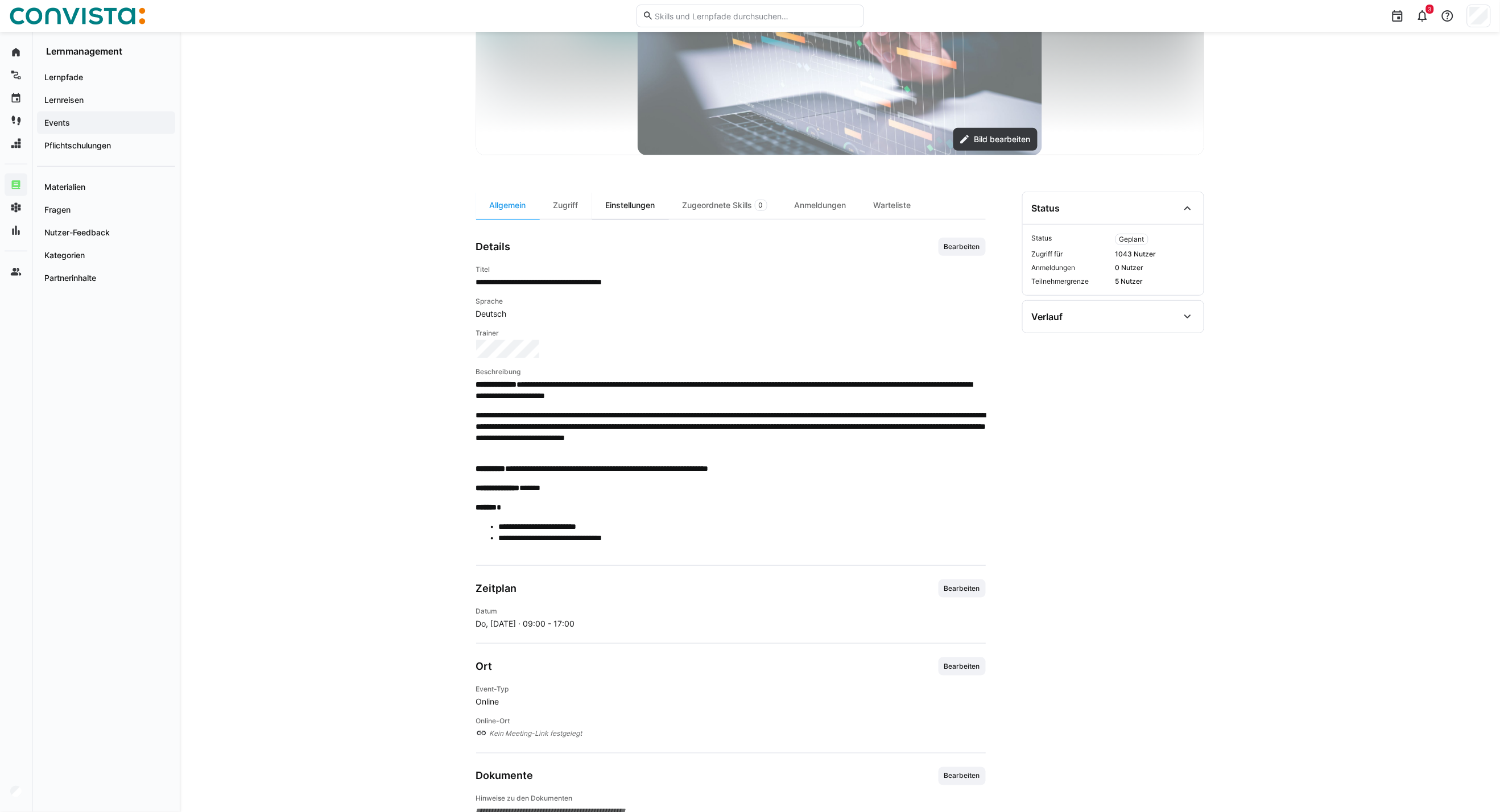
click at [633, 205] on div "Einstellungen" at bounding box center [630, 205] width 77 height 27
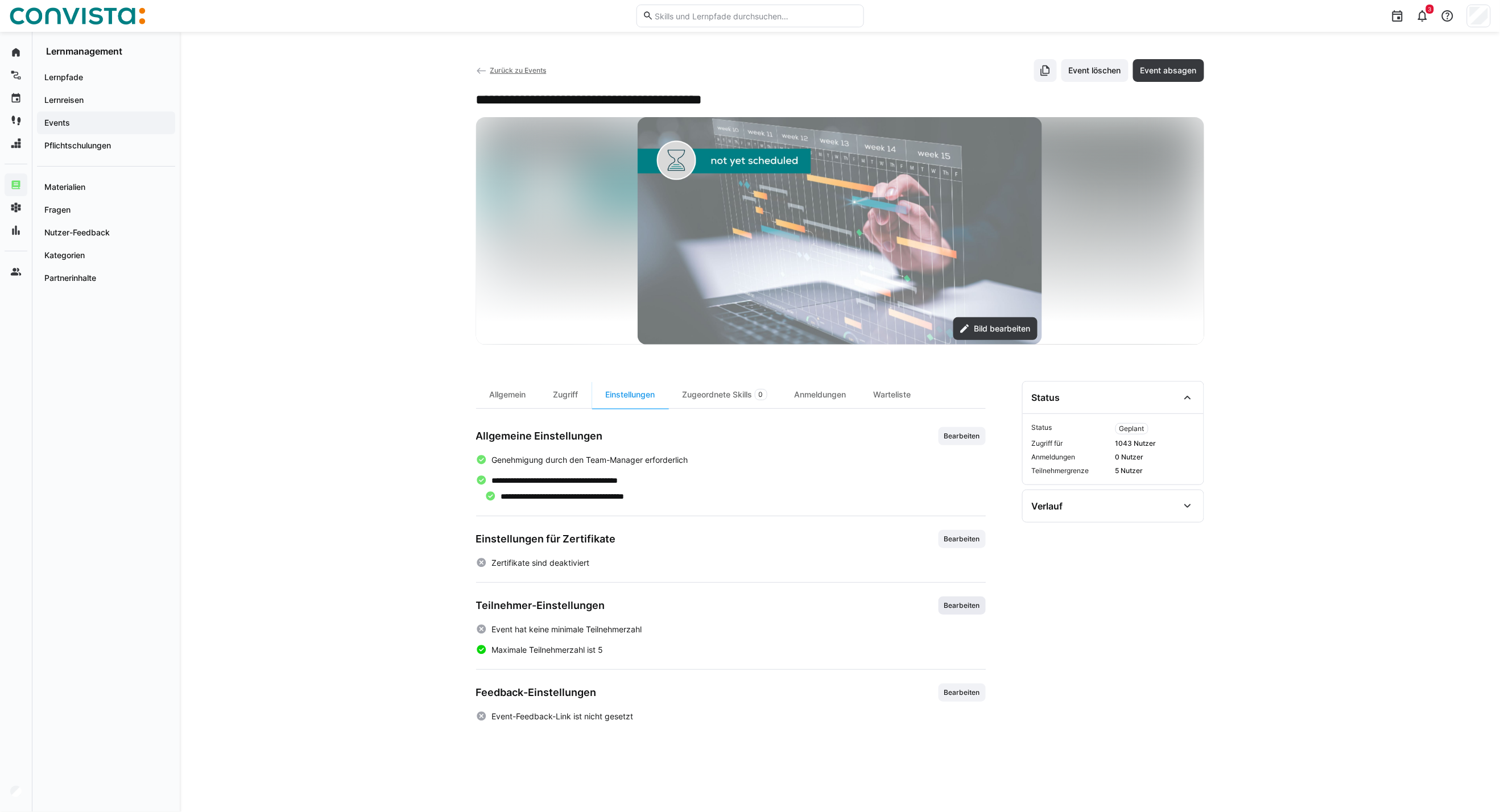
click at [973, 610] on span "Bearbeiten" at bounding box center [962, 605] width 38 height 9
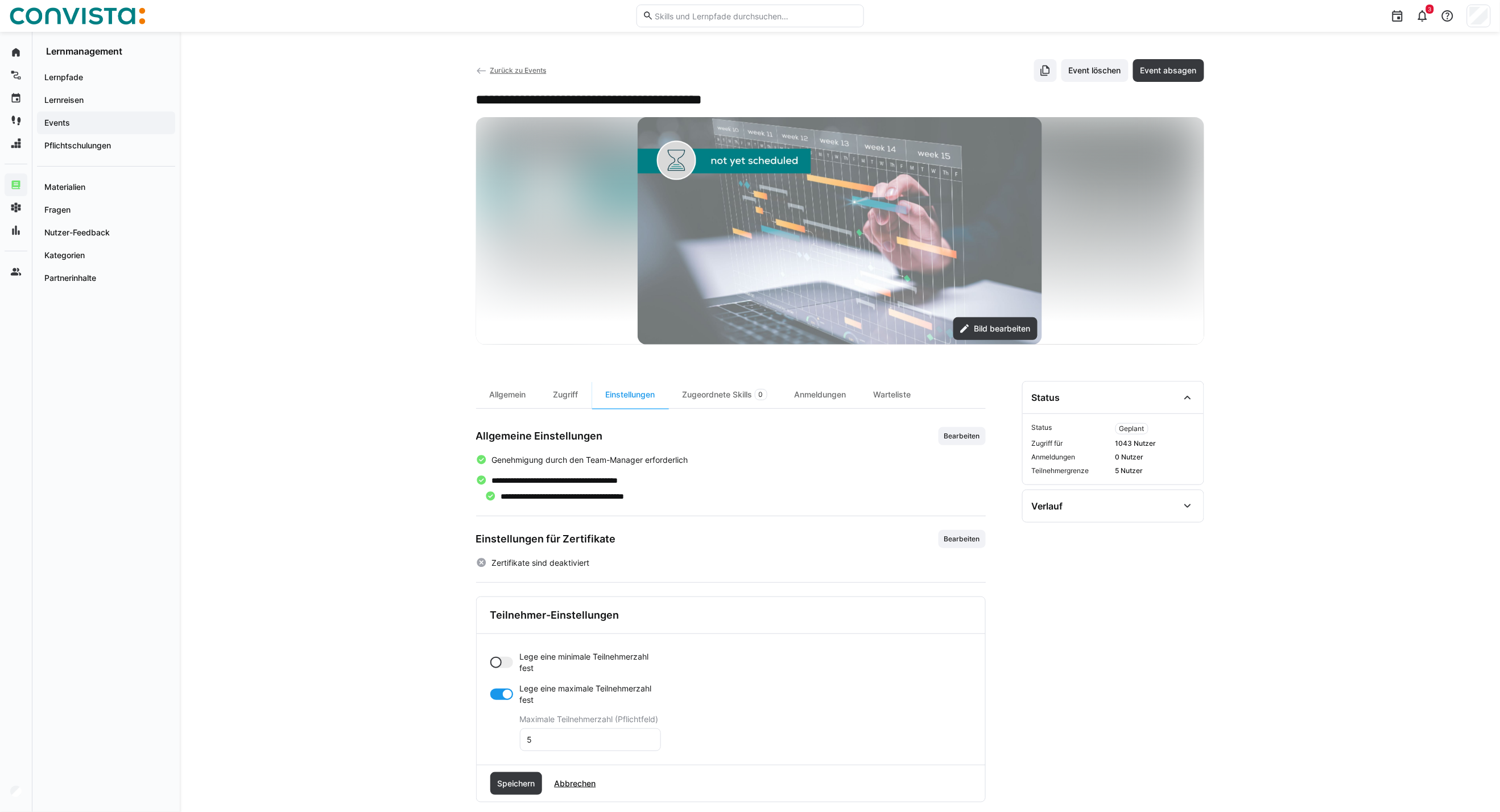
click at [504, 662] on div at bounding box center [501, 662] width 22 height 12
drag, startPoint x: 533, startPoint y: 709, endPoint x: 514, endPoint y: 711, distance: 19.1
click at [514, 711] on app-toggle-and-input "Lege eine minimale Teilnehmerzahl fest Minimale Teilnehmerzahl (Pflichtfeld) 0" at bounding box center [575, 685] width 171 height 68
type input "6"
click at [493, 739] on div at bounding box center [501, 740] width 22 height 12
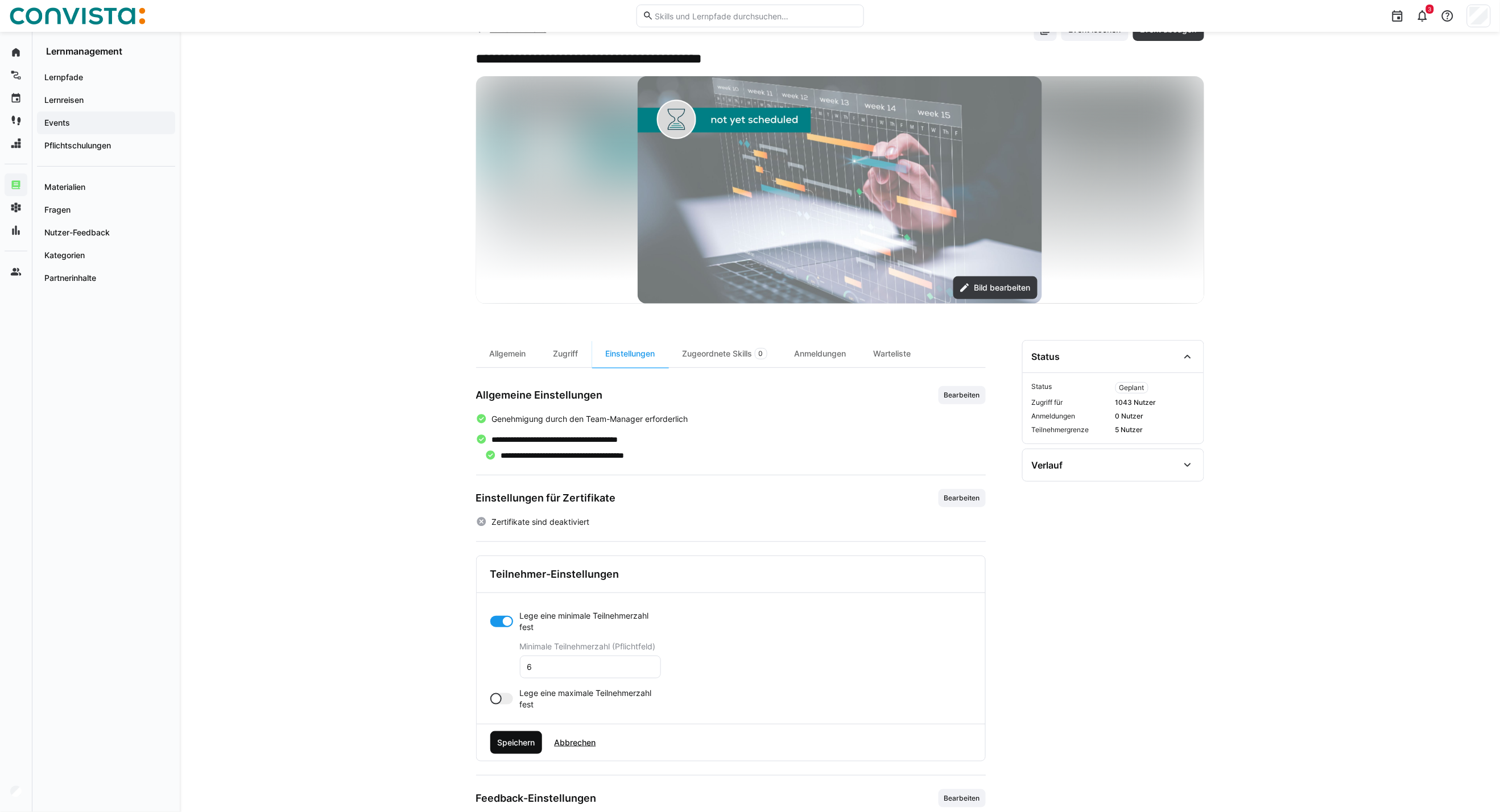
scroll to position [63, 0]
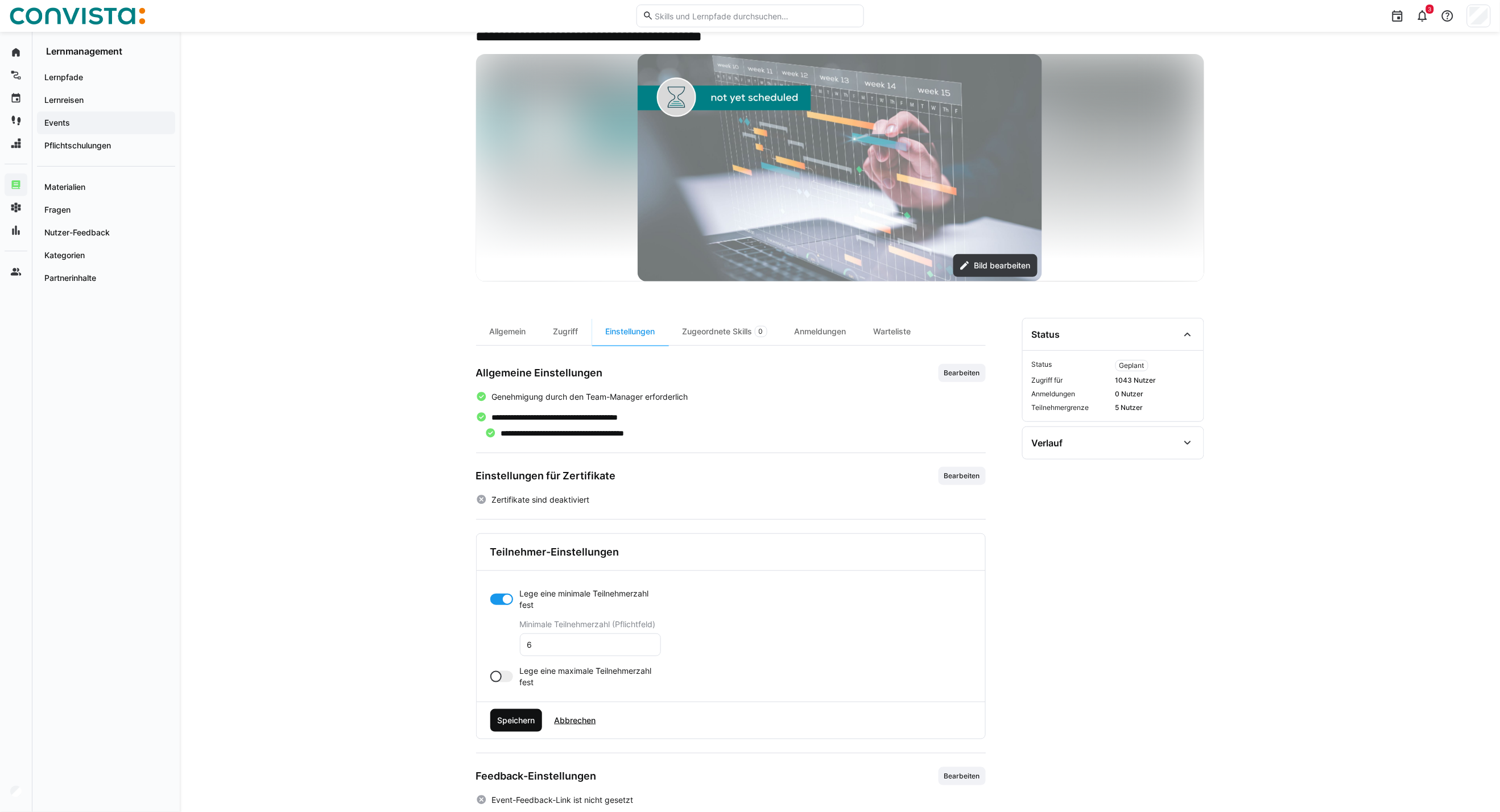
click at [522, 720] on span "Speichern" at bounding box center [516, 720] width 41 height 12
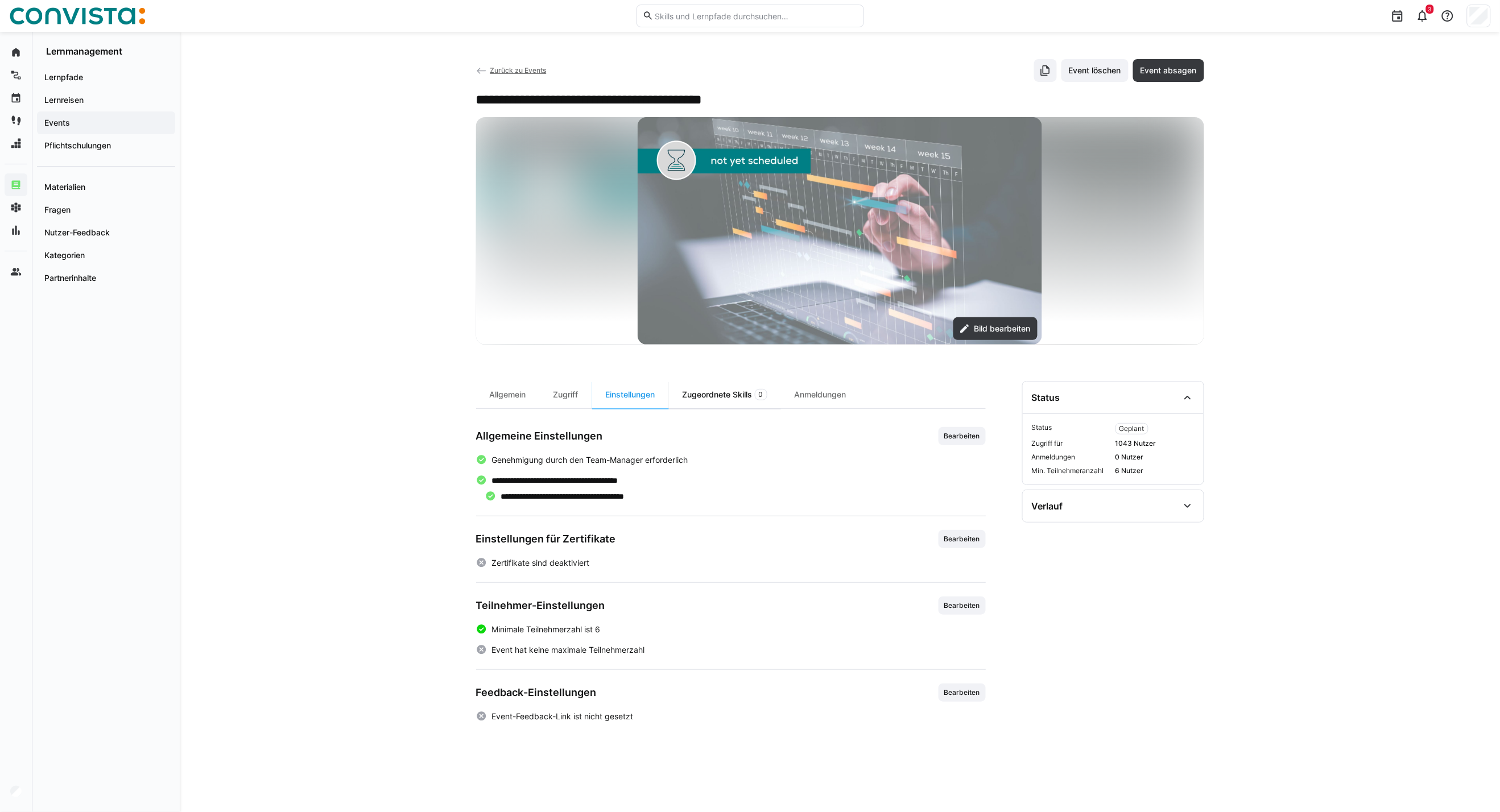
click at [727, 333] on img at bounding box center [840, 230] width 405 height 228
click at [700, 404] on div "Zugeordnete Skills 0" at bounding box center [725, 394] width 112 height 27
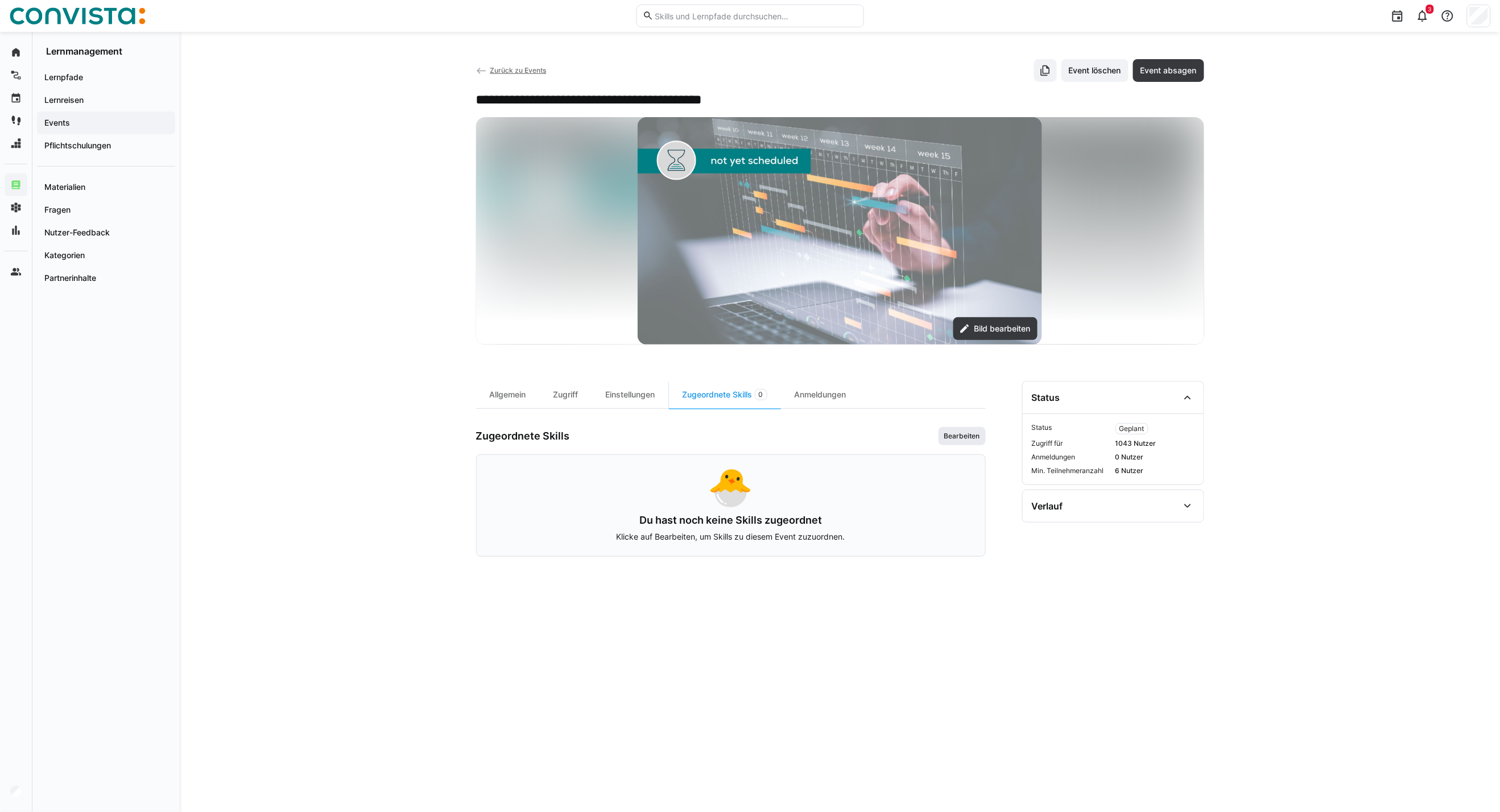
click at [954, 438] on span "Bearbeiten" at bounding box center [962, 436] width 38 height 9
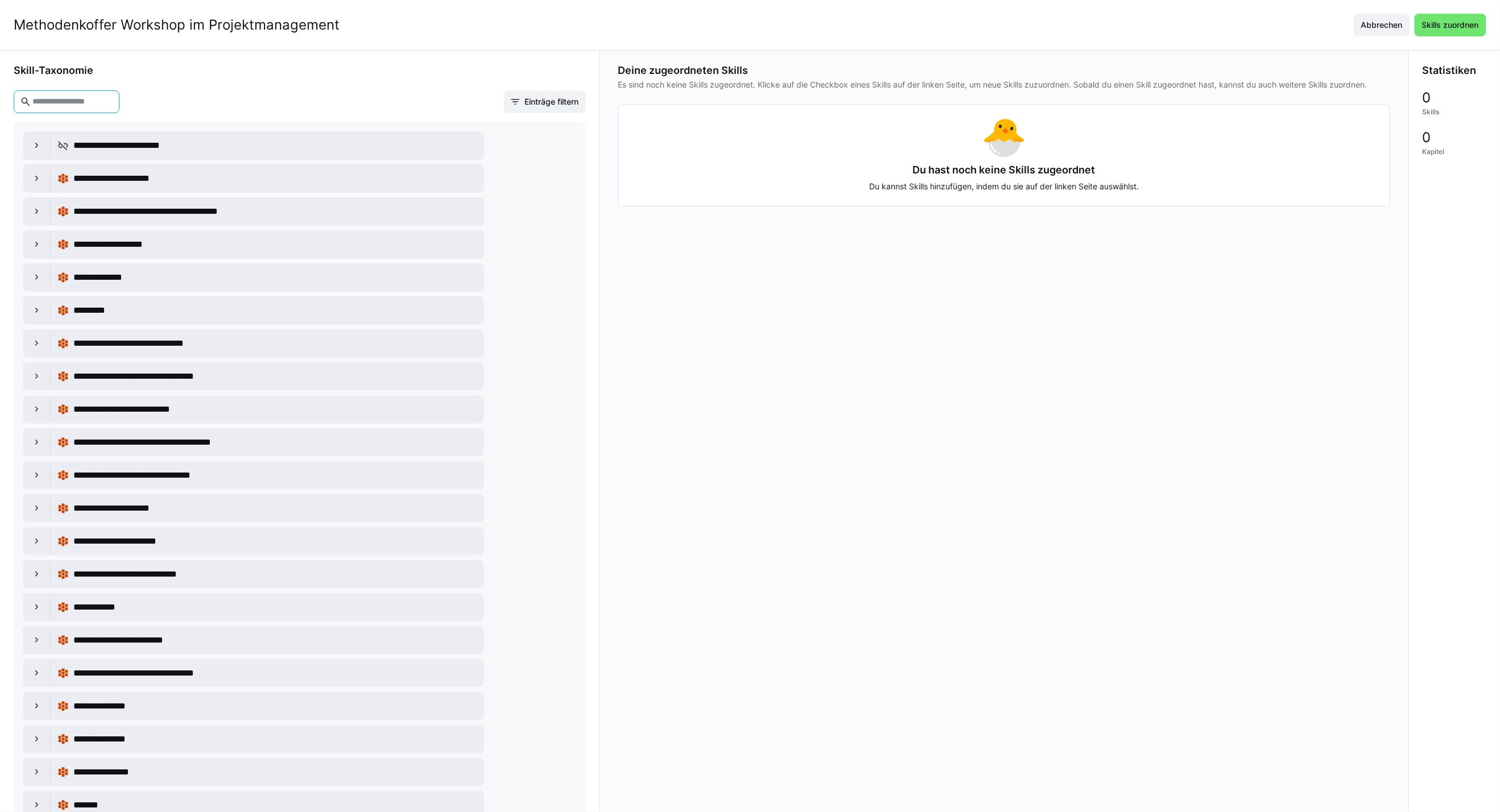
click at [54, 99] on input "text" at bounding box center [72, 102] width 82 height 10
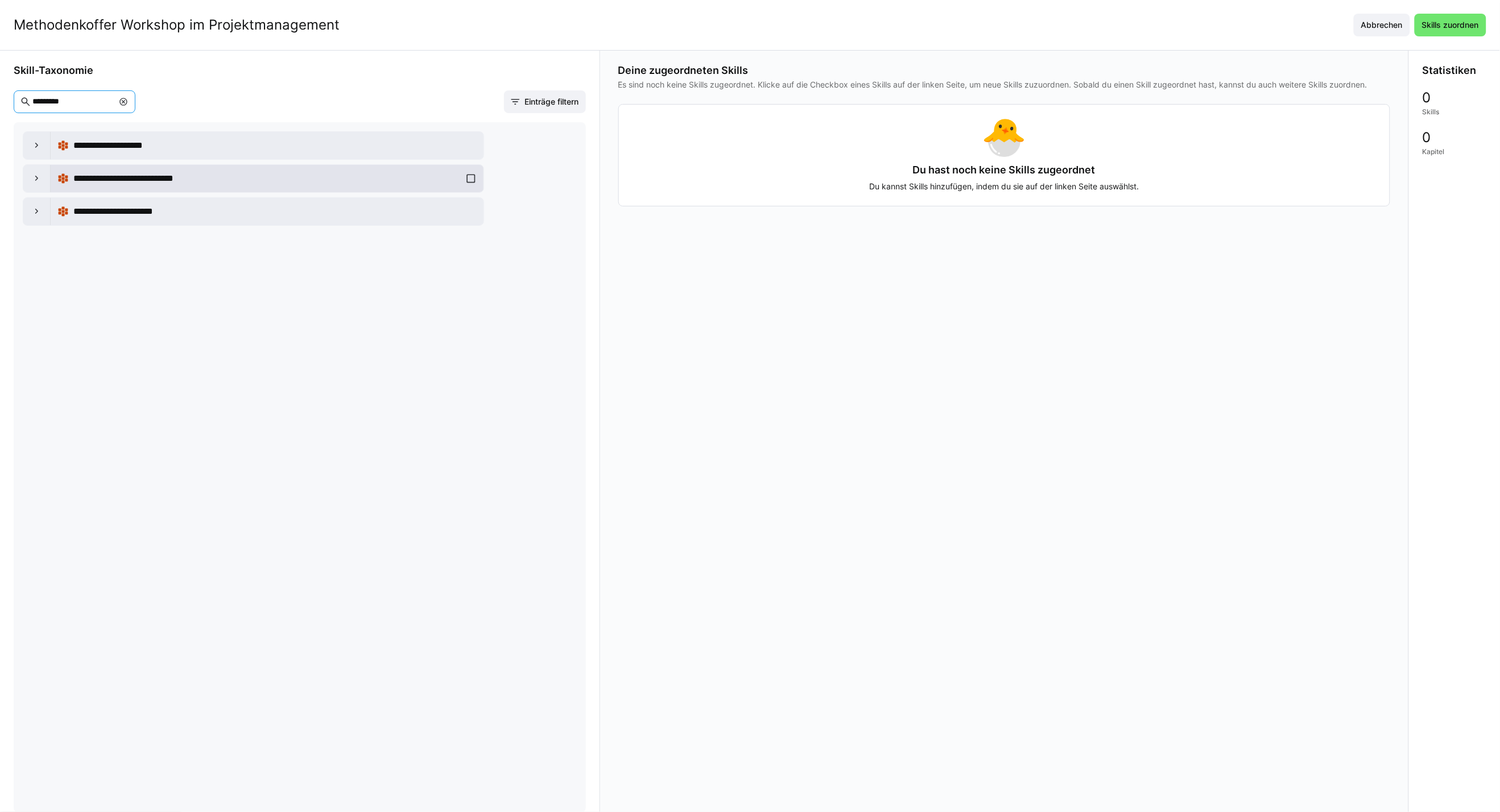
type input "*********"
click at [474, 178] on div "**********" at bounding box center [267, 178] width 419 height 22
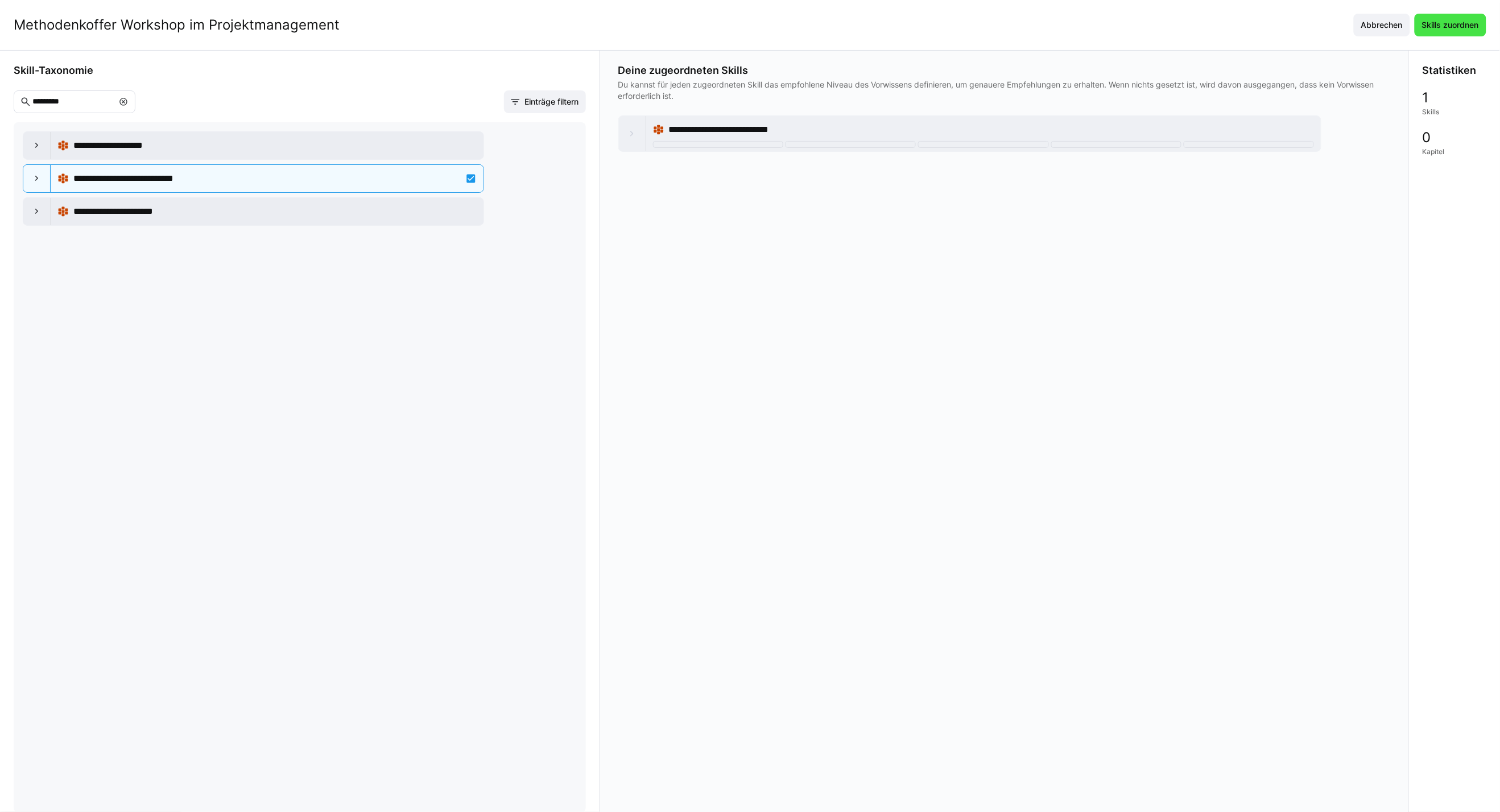
click at [1447, 30] on span "Skills zuordnen" at bounding box center [1449, 25] width 60 height 12
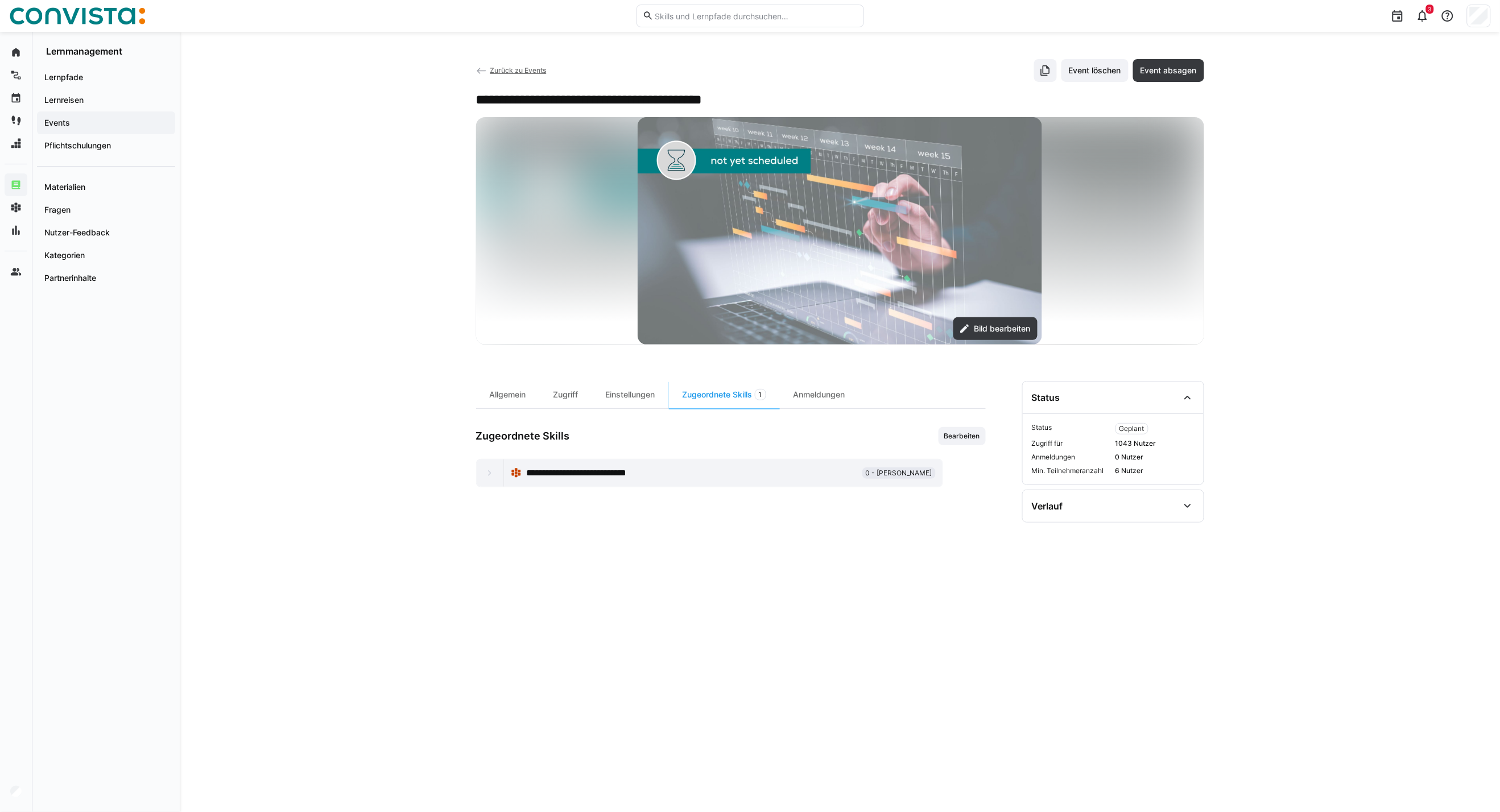
click at [525, 71] on span "Zurück zu Events" at bounding box center [518, 70] width 56 height 9
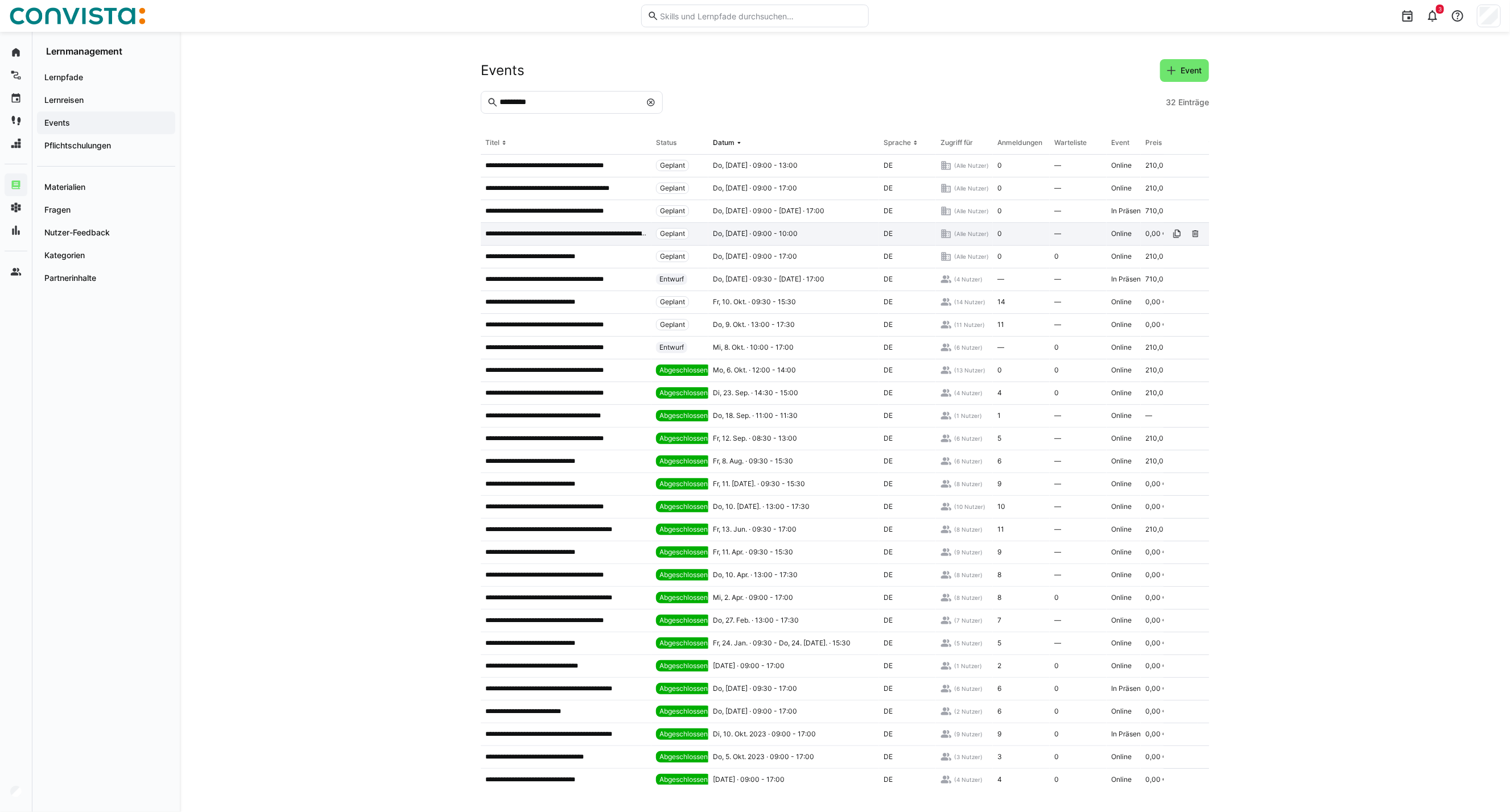
click at [562, 237] on p "**********" at bounding box center [566, 233] width 162 height 9
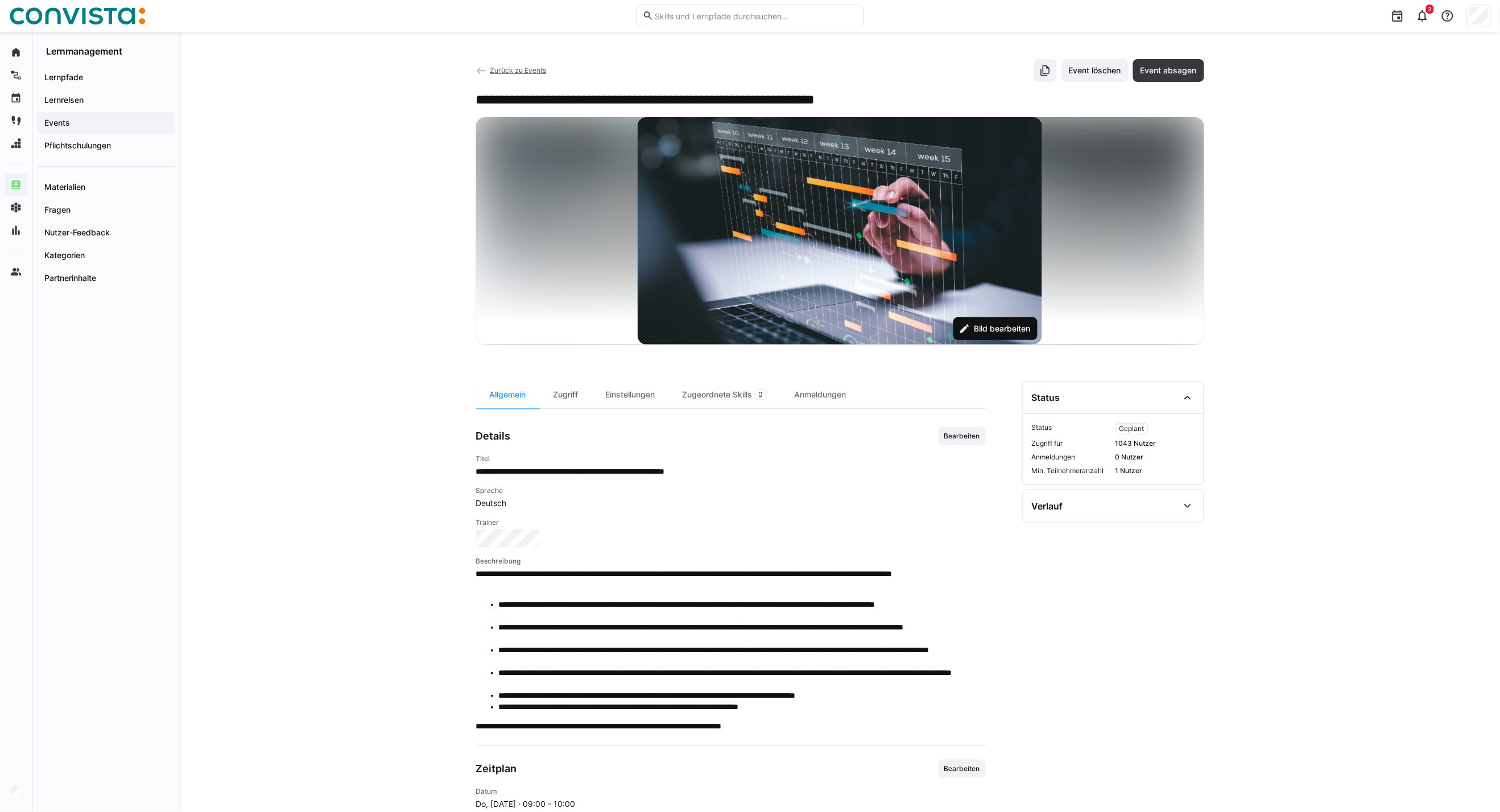
click at [986, 325] on span "Bild bearbeiten" at bounding box center [1001, 329] width 60 height 12
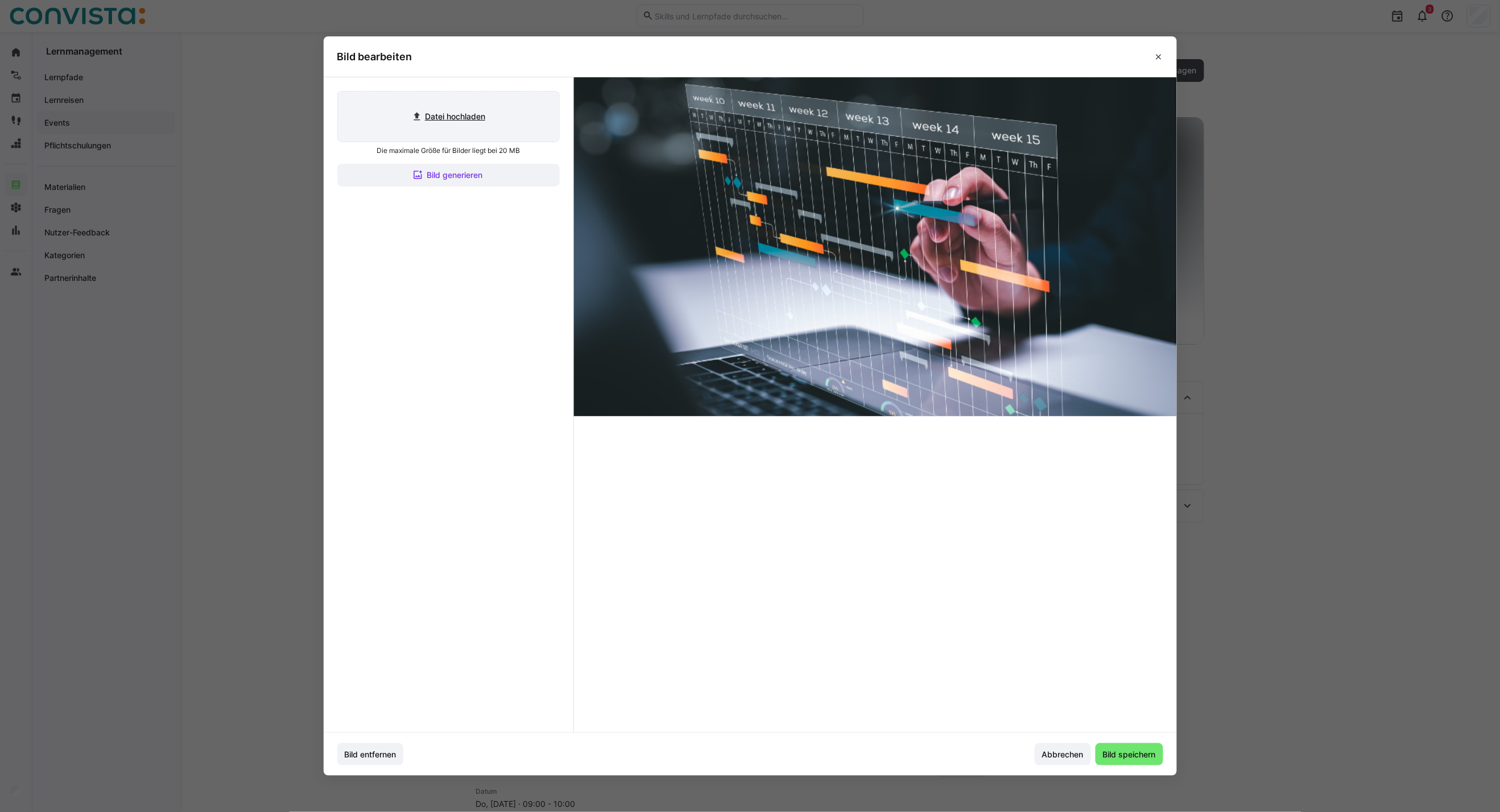
click at [458, 116] on input "file" at bounding box center [449, 116] width 221 height 50
type input "C:\fakepath\Projektmanagement_aktiv (2).jpg"
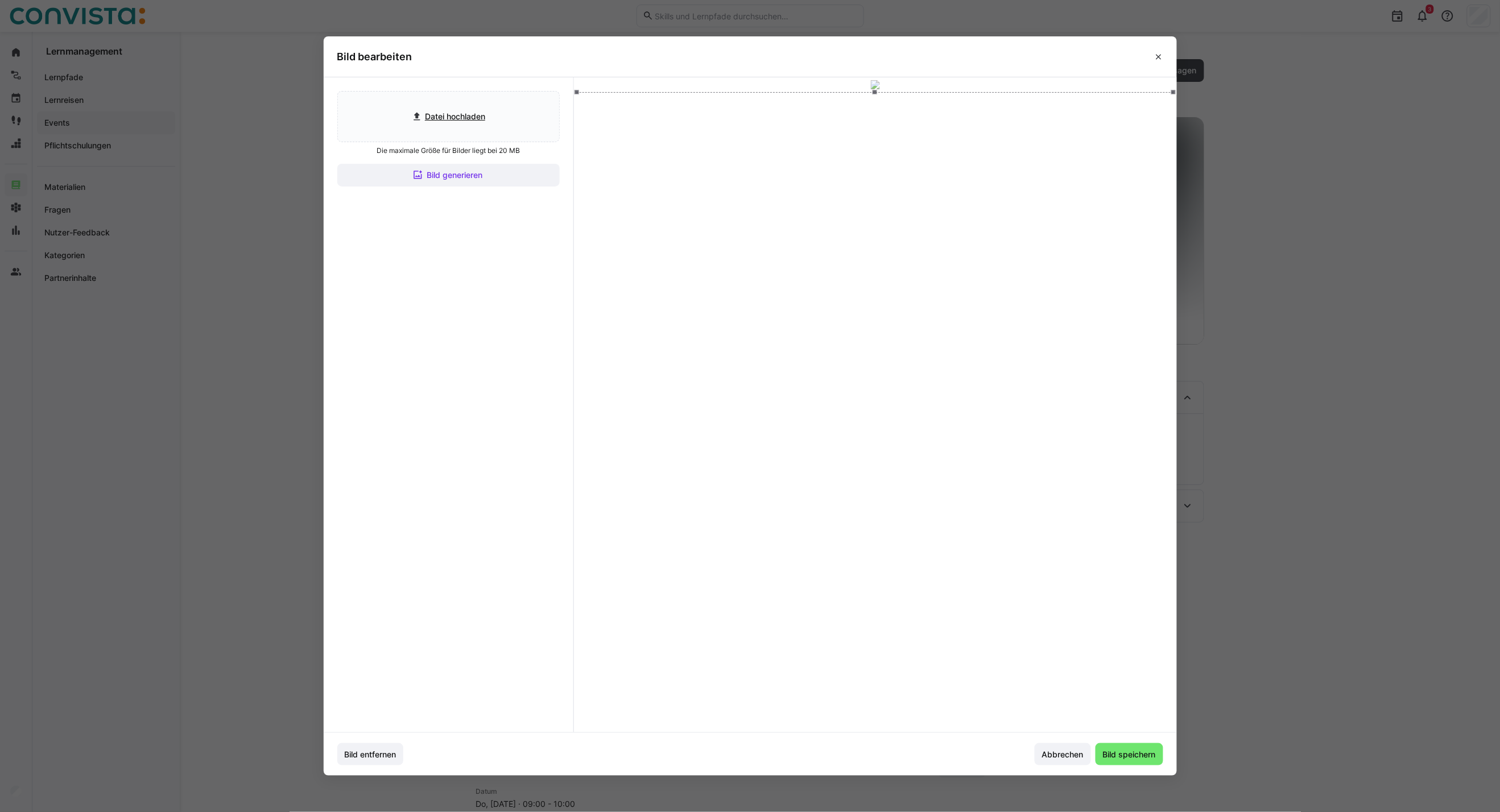
drag, startPoint x: 917, startPoint y: 407, endPoint x: 910, endPoint y: 388, distance: 20.2
click at [910, 388] on div at bounding box center [875, 260] width 597 height 336
click at [1134, 758] on span "Bild speichern" at bounding box center [1129, 755] width 56 height 12
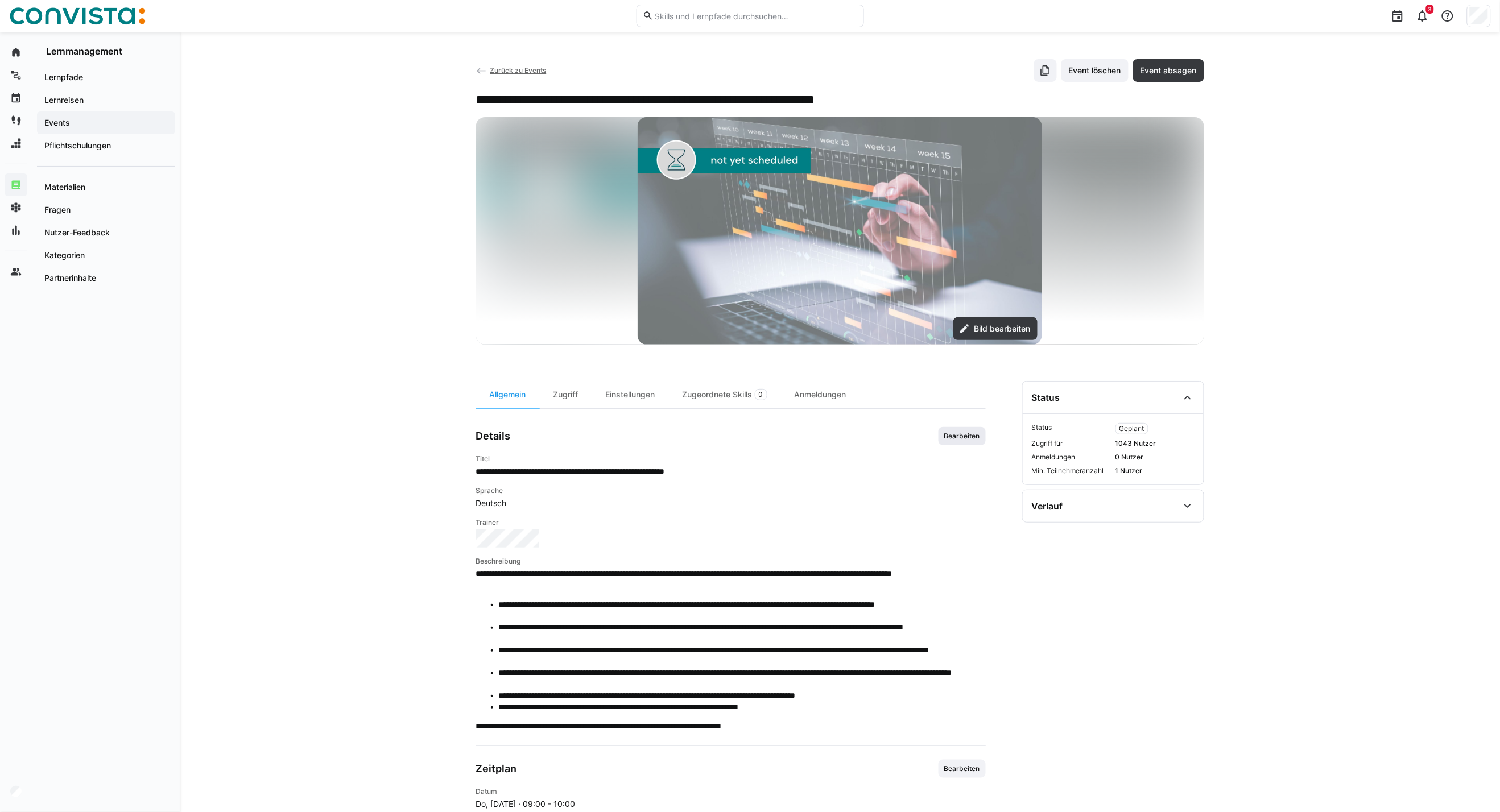
click at [962, 439] on span "Bearbeiten" at bounding box center [962, 436] width 38 height 9
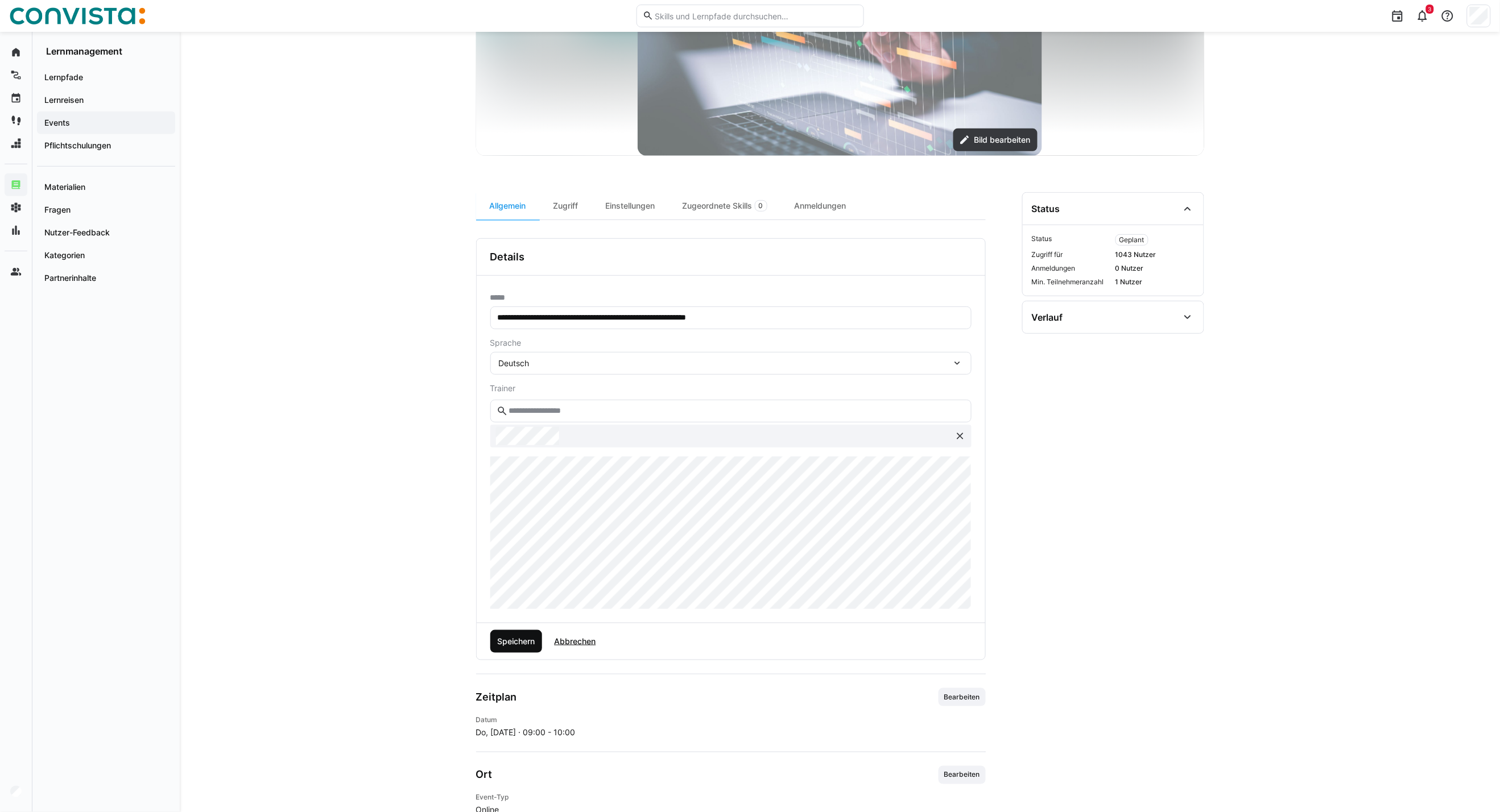
scroll to position [189, 0]
click at [529, 645] on span "Speichern" at bounding box center [516, 641] width 41 height 12
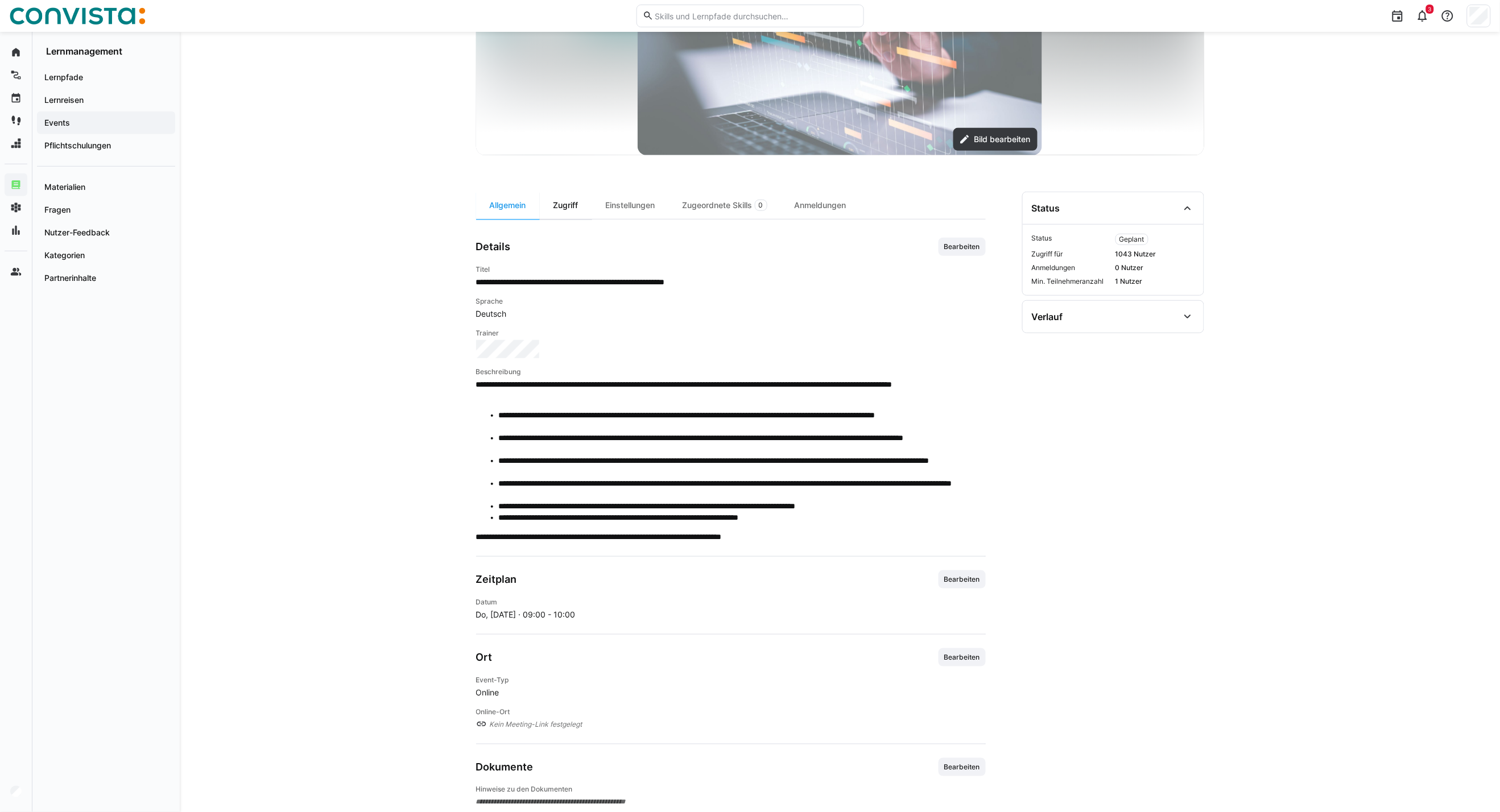
click at [575, 207] on div "Zugriff" at bounding box center [566, 205] width 52 height 27
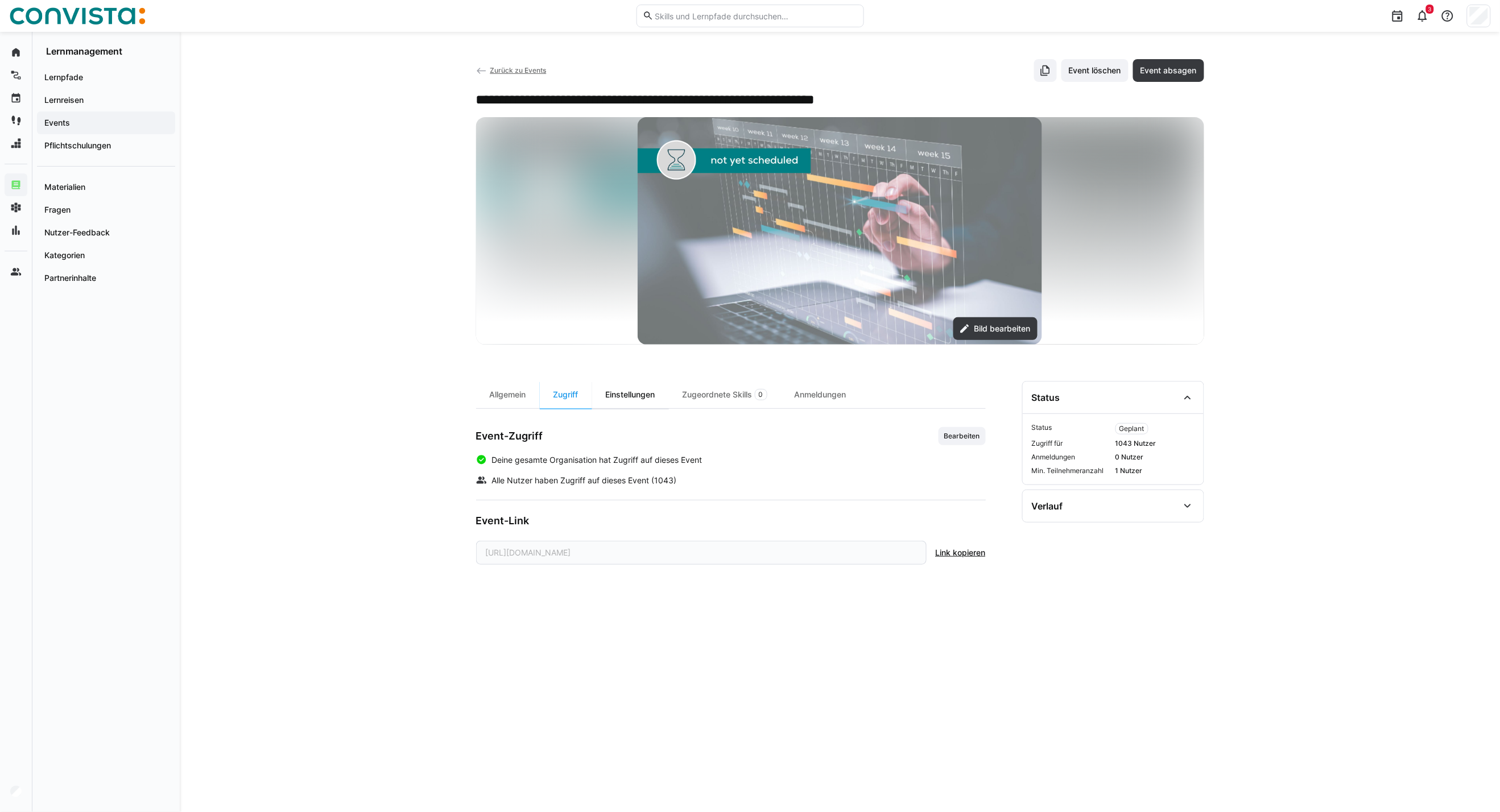
click at [652, 389] on div "Einstellungen" at bounding box center [630, 394] width 77 height 27
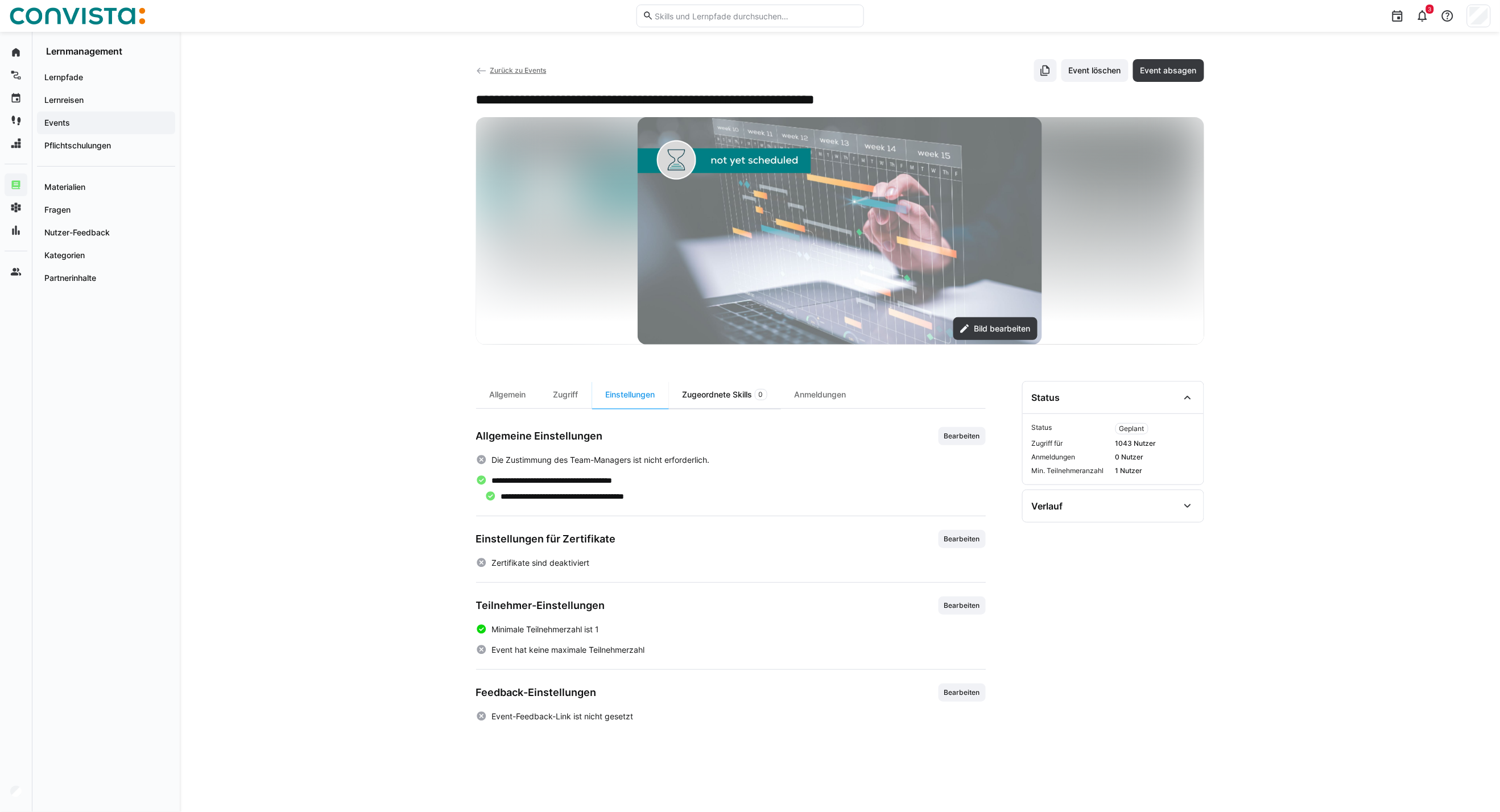
click at [710, 385] on div "Zugeordnete Skills 0" at bounding box center [725, 394] width 112 height 27
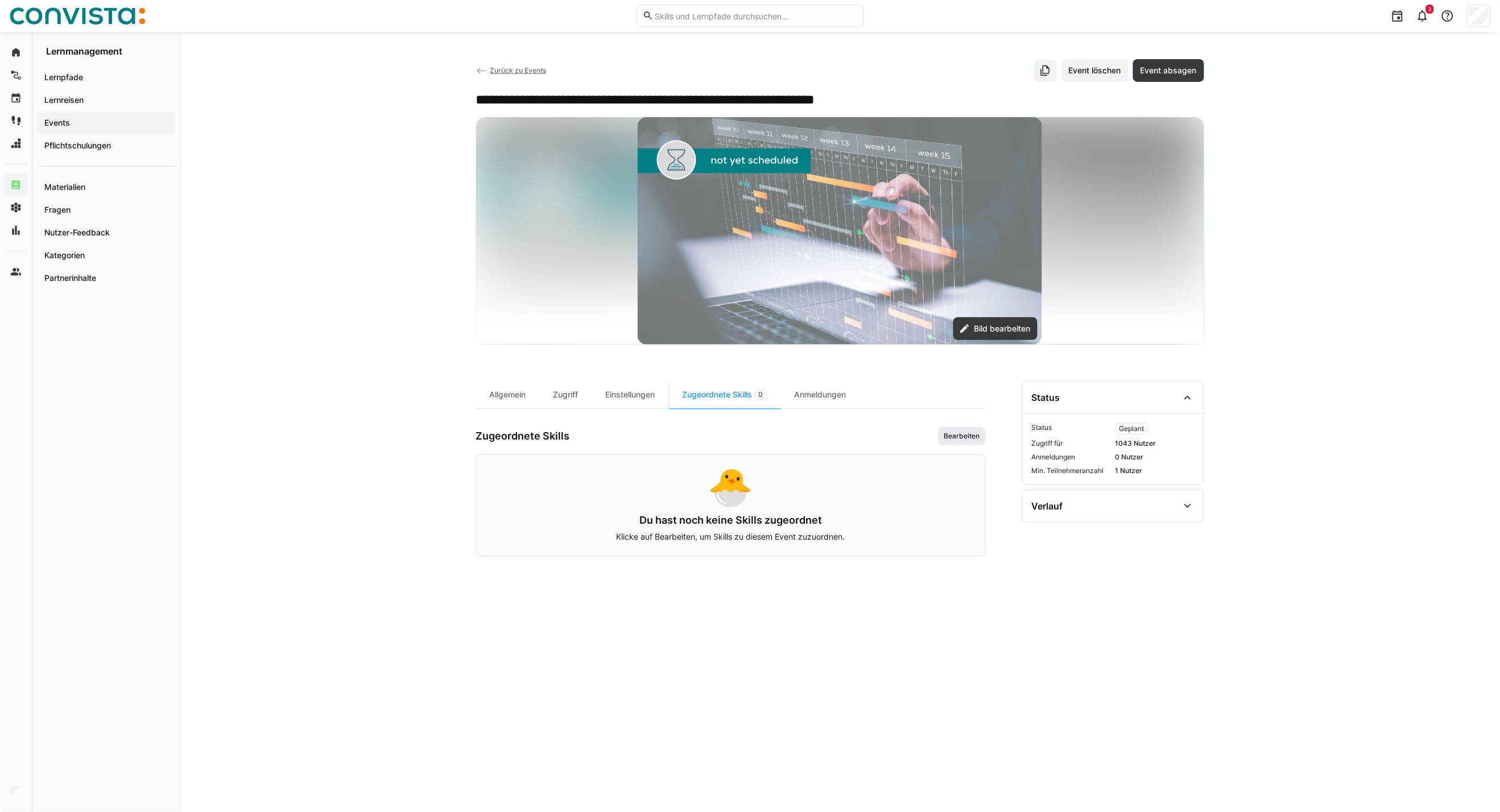
click at [954, 435] on span "Bearbeiten" at bounding box center [962, 436] width 38 height 9
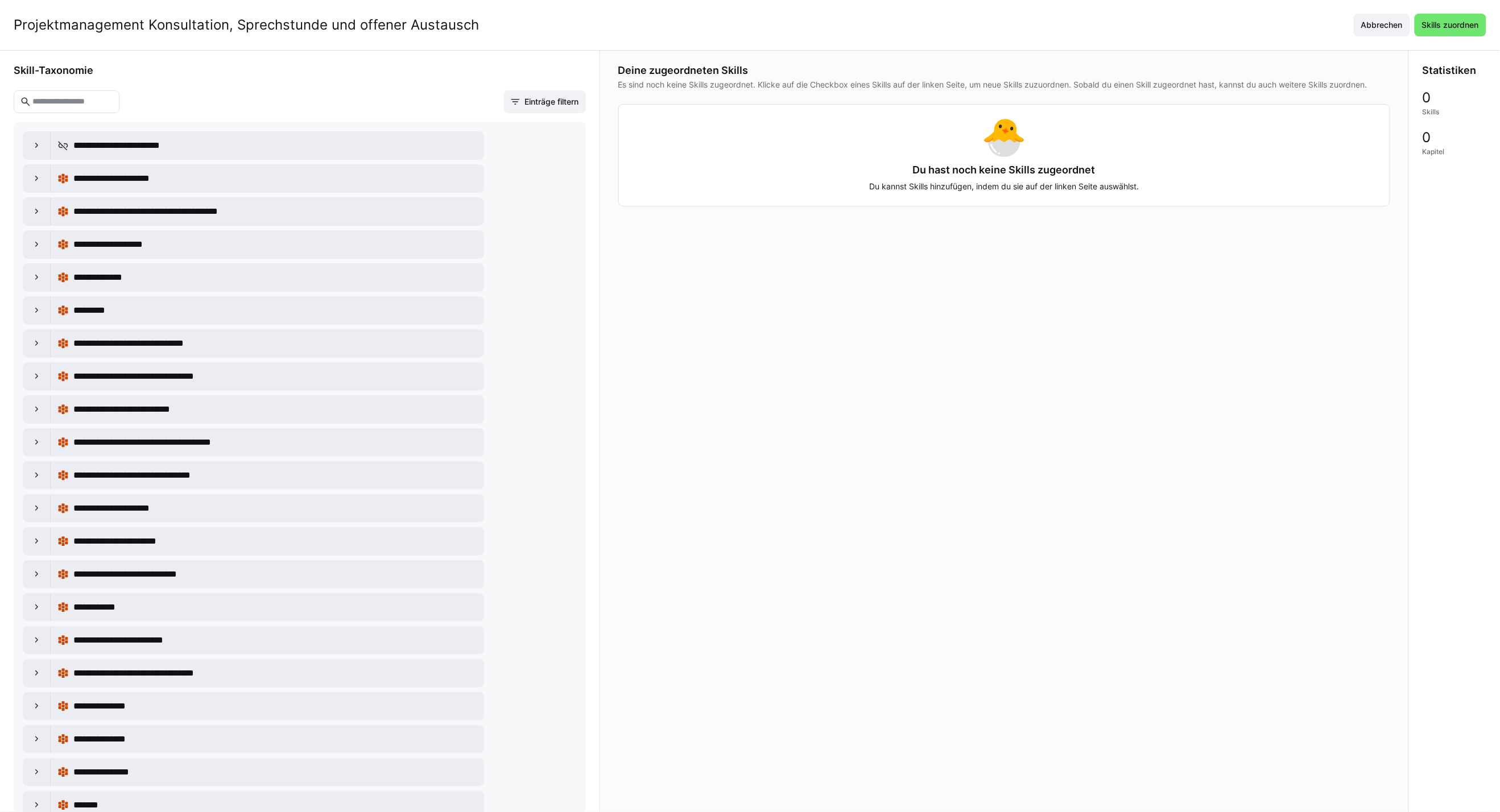
click at [101, 103] on input "text" at bounding box center [72, 102] width 82 height 10
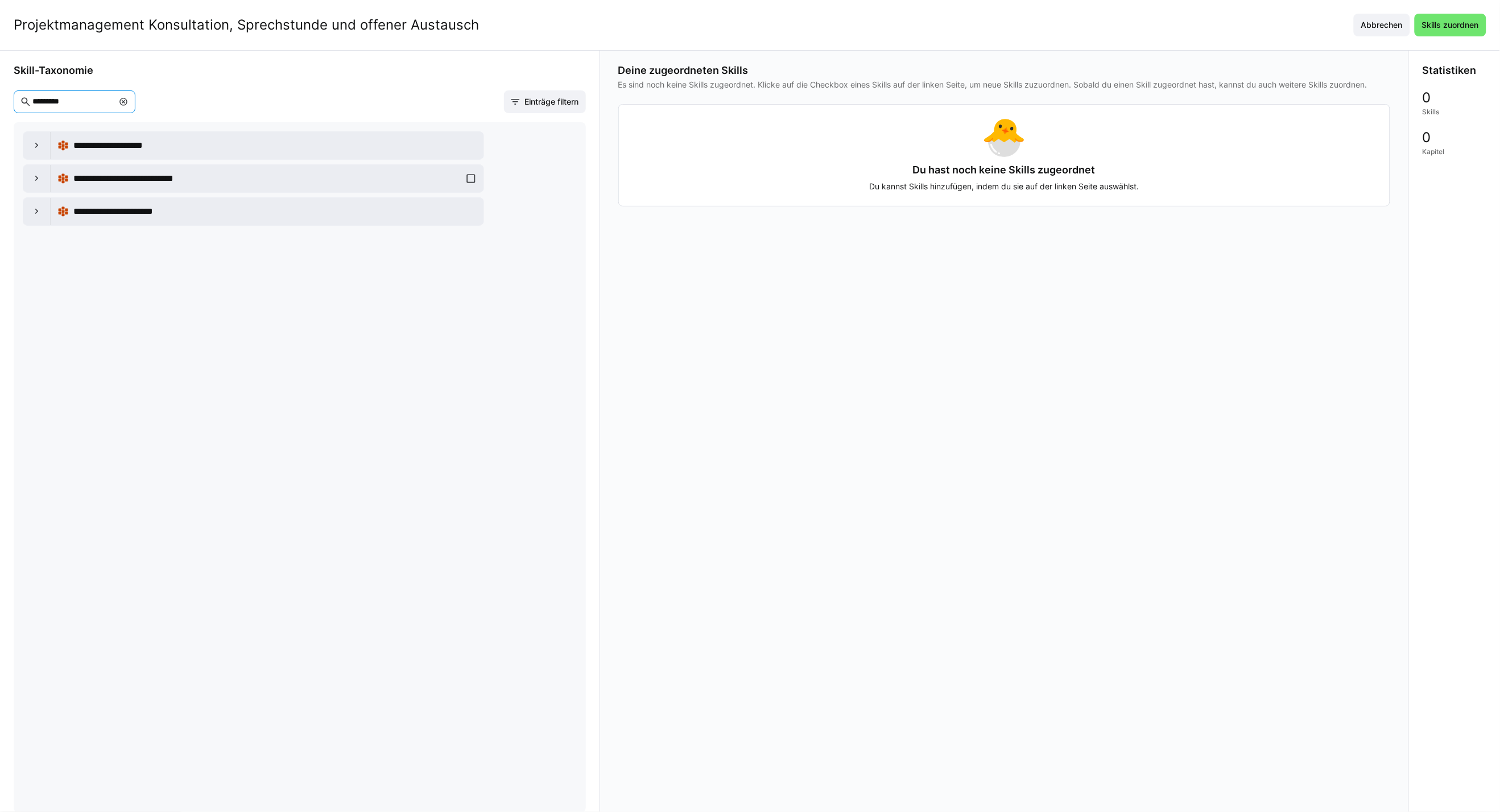
type input "*********"
click at [445, 181] on div "**********" at bounding box center [267, 178] width 387 height 14
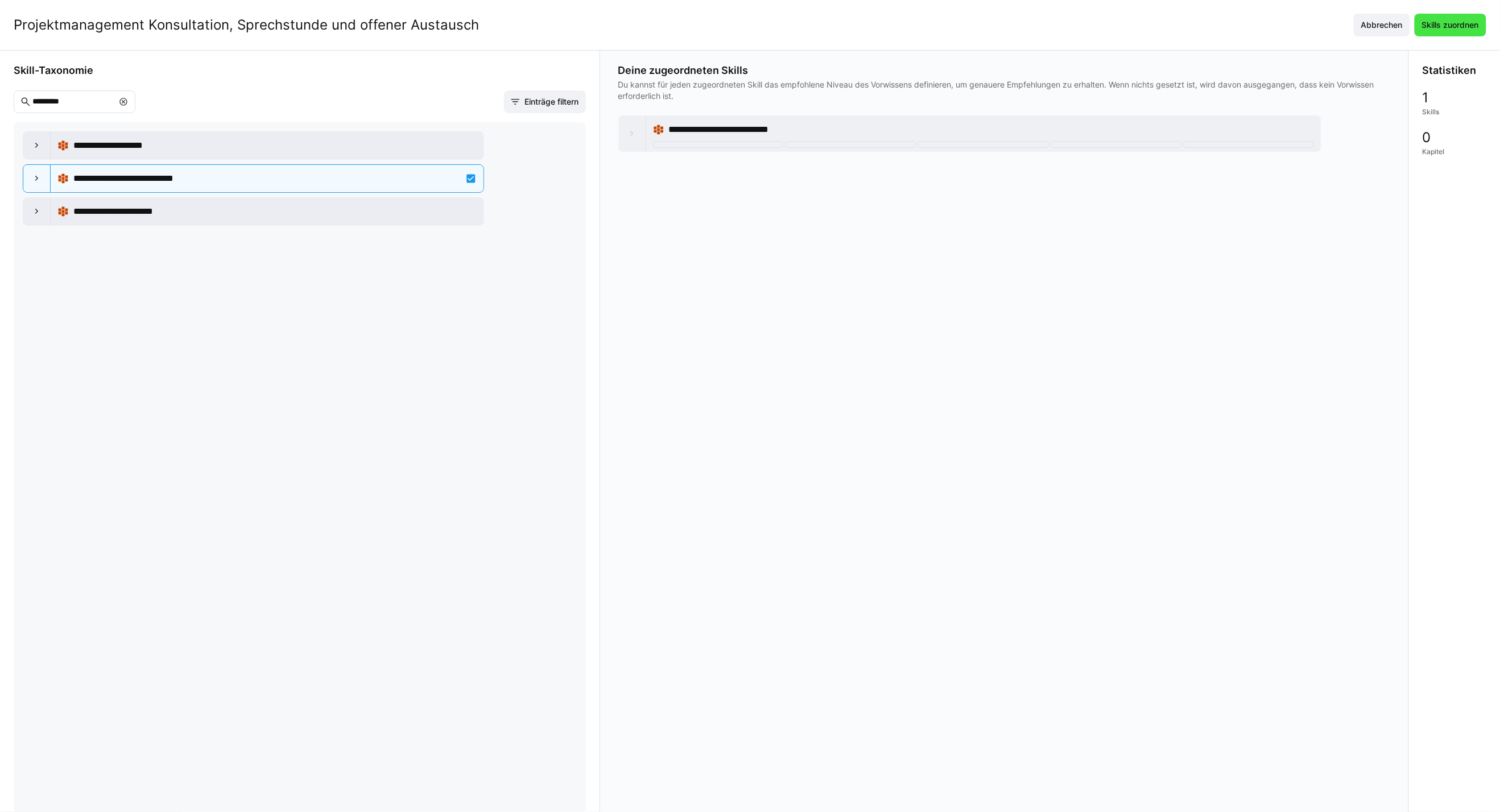
click at [1458, 16] on span "Skills zuordnen" at bounding box center [1450, 25] width 72 height 22
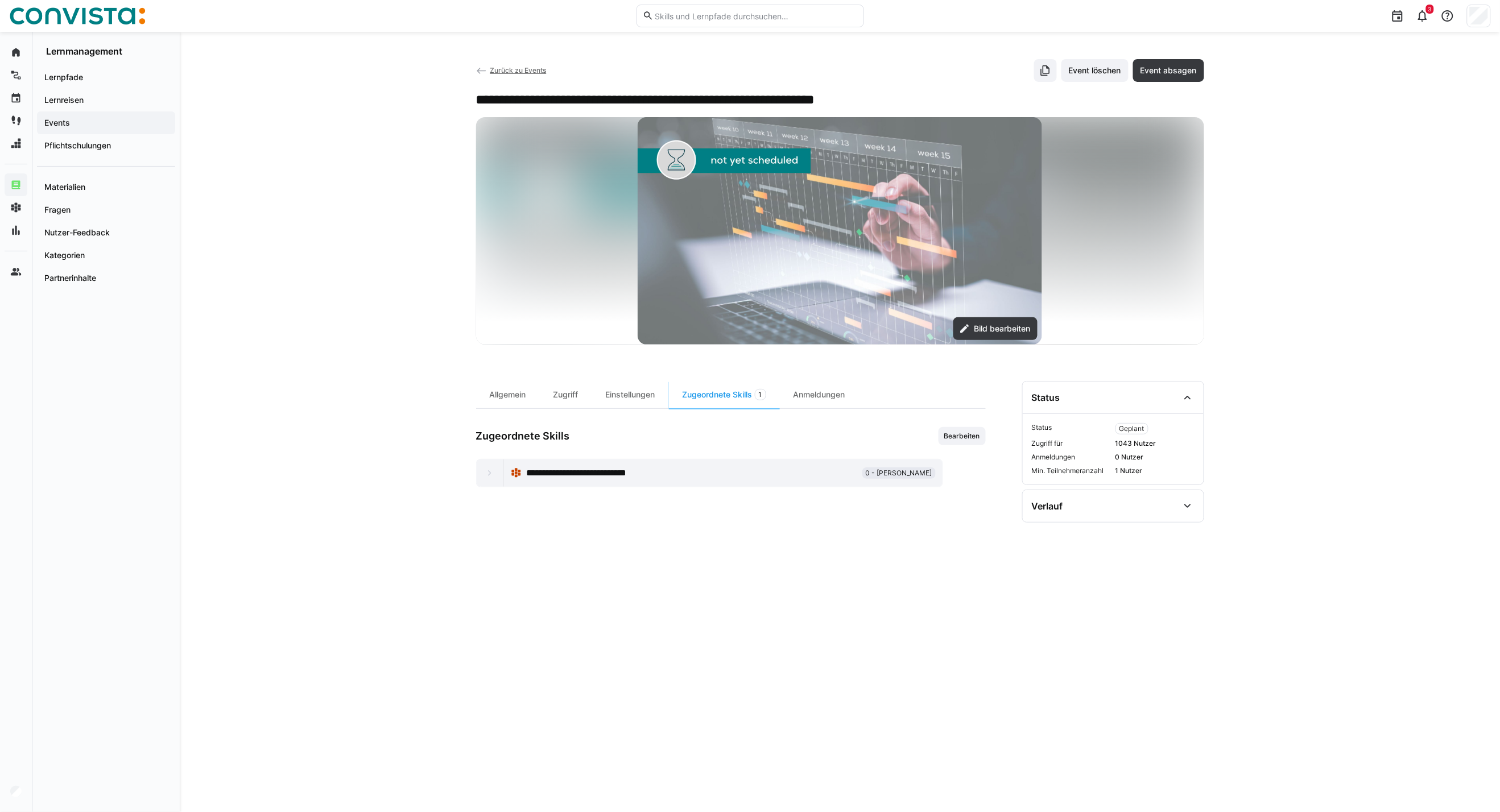
click at [517, 72] on span "Zurück zu Events" at bounding box center [518, 70] width 56 height 9
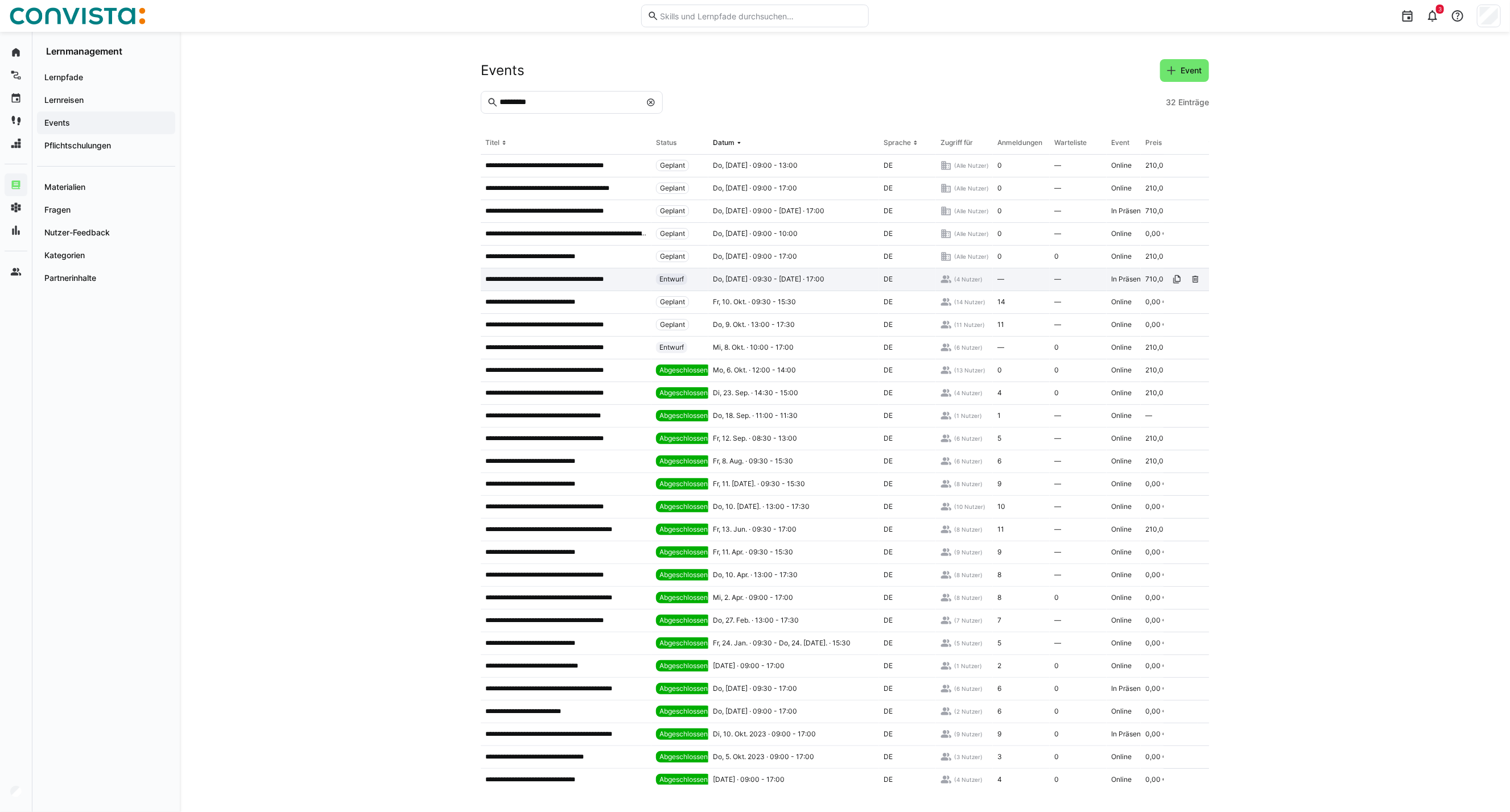
click at [546, 270] on div "**********" at bounding box center [566, 280] width 171 height 22
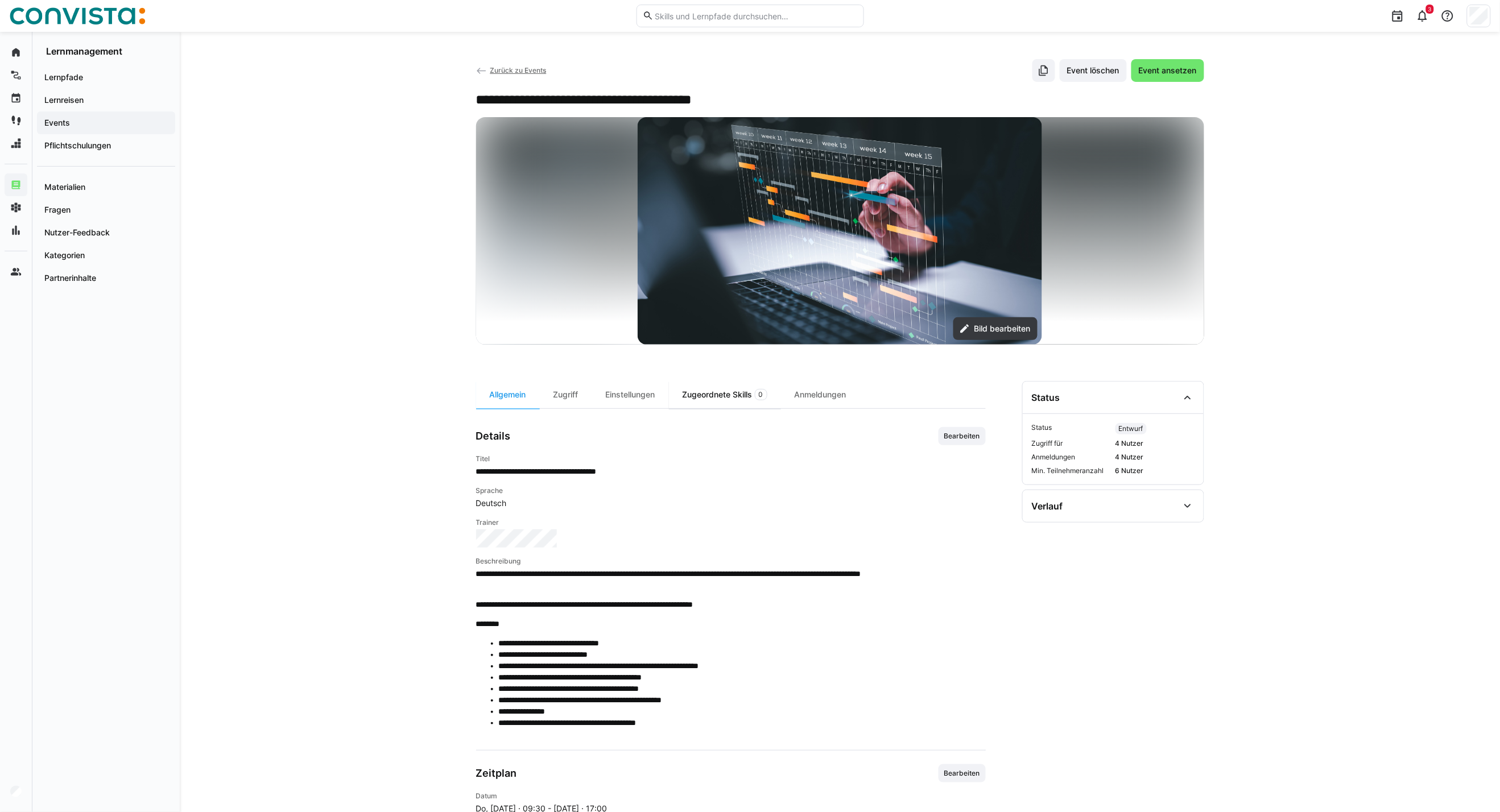
click at [713, 402] on div "Zugeordnete Skills 0" at bounding box center [725, 394] width 112 height 27
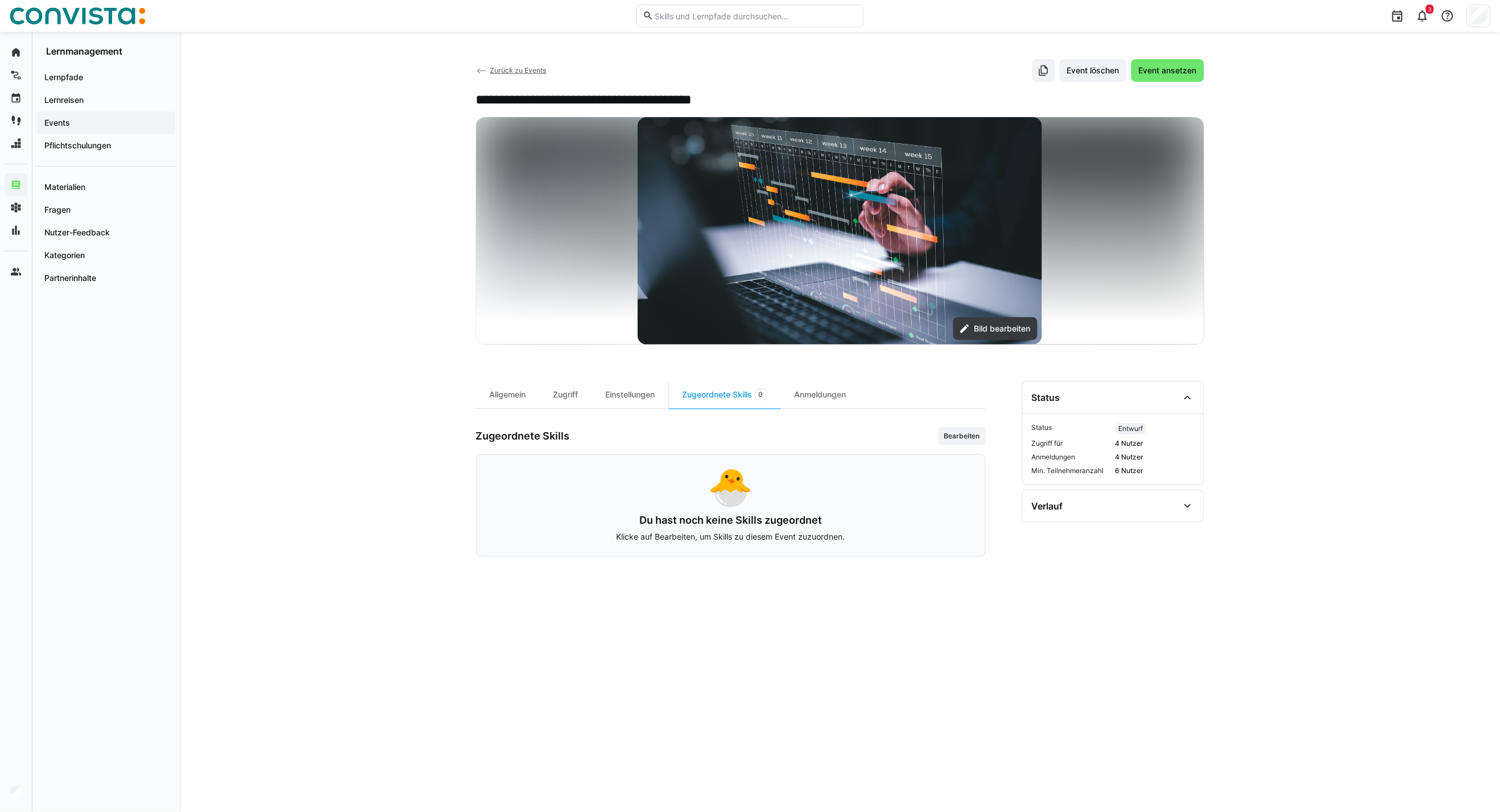
click at [998, 434] on div "**********" at bounding box center [840, 582] width 728 height 404
click at [977, 439] on span "Bearbeiten" at bounding box center [962, 436] width 38 height 9
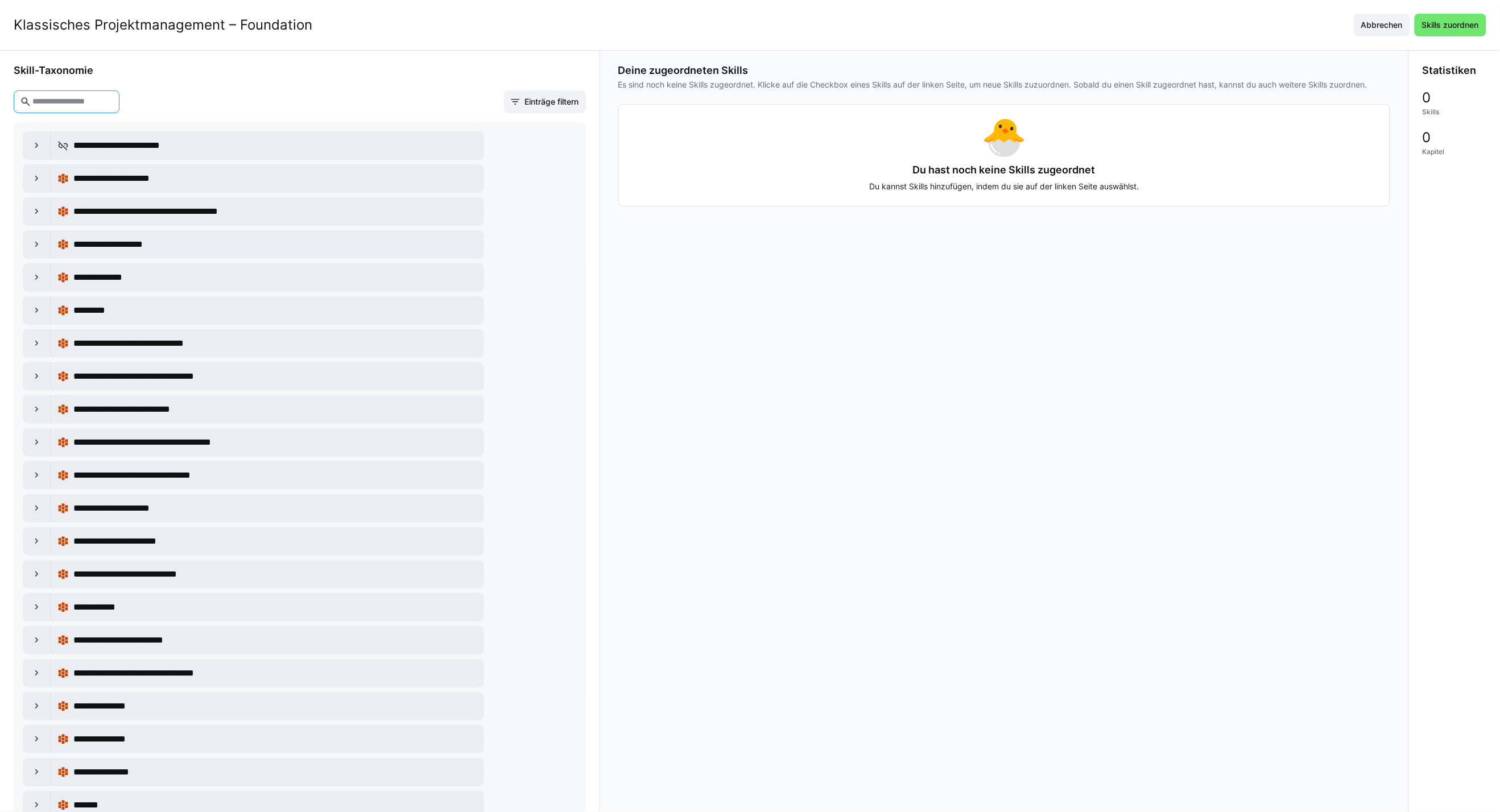
click at [95, 100] on input "text" at bounding box center [72, 102] width 82 height 10
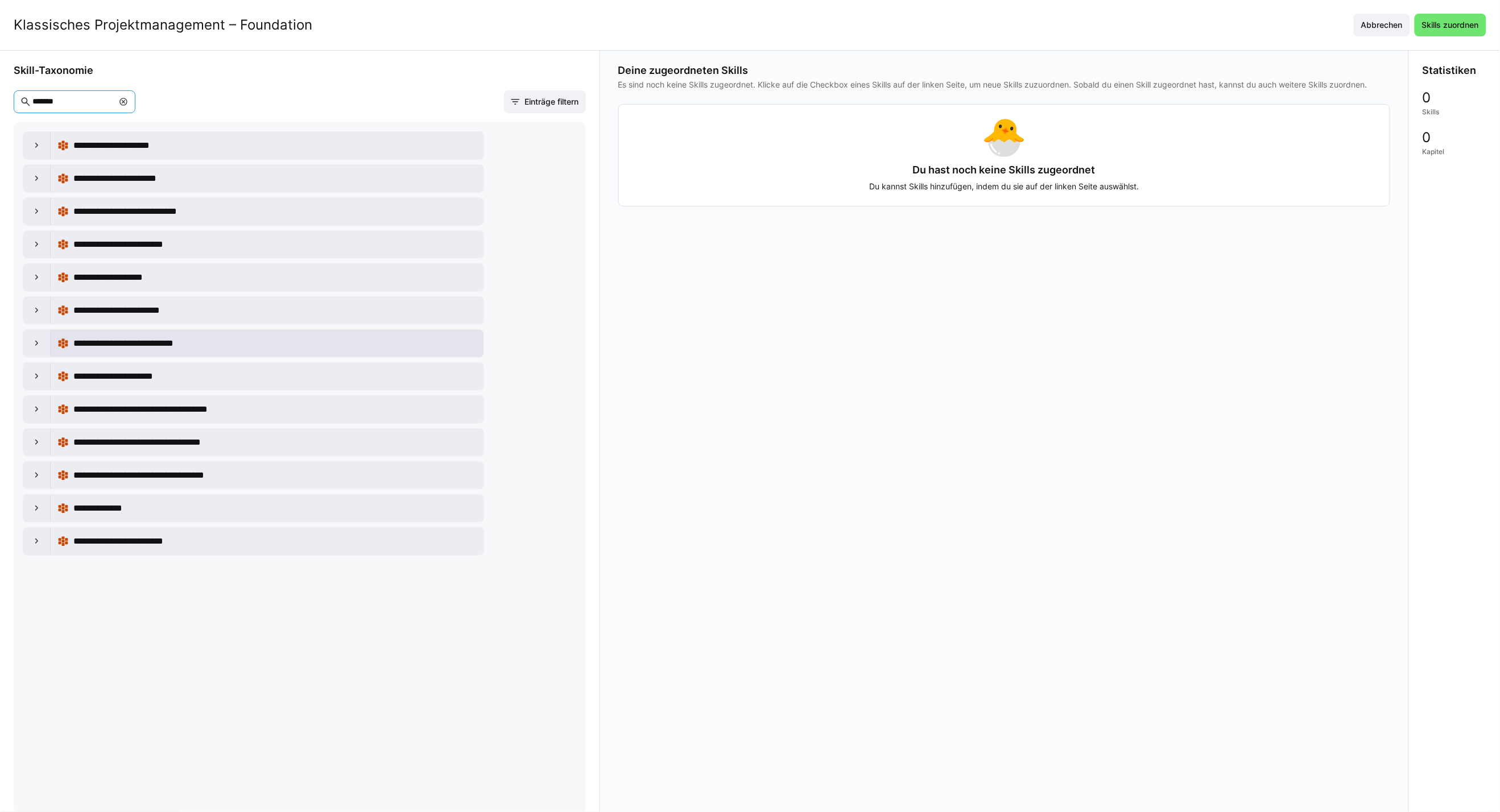
type input "*******"
click at [156, 349] on span "**********" at bounding box center [145, 343] width 142 height 14
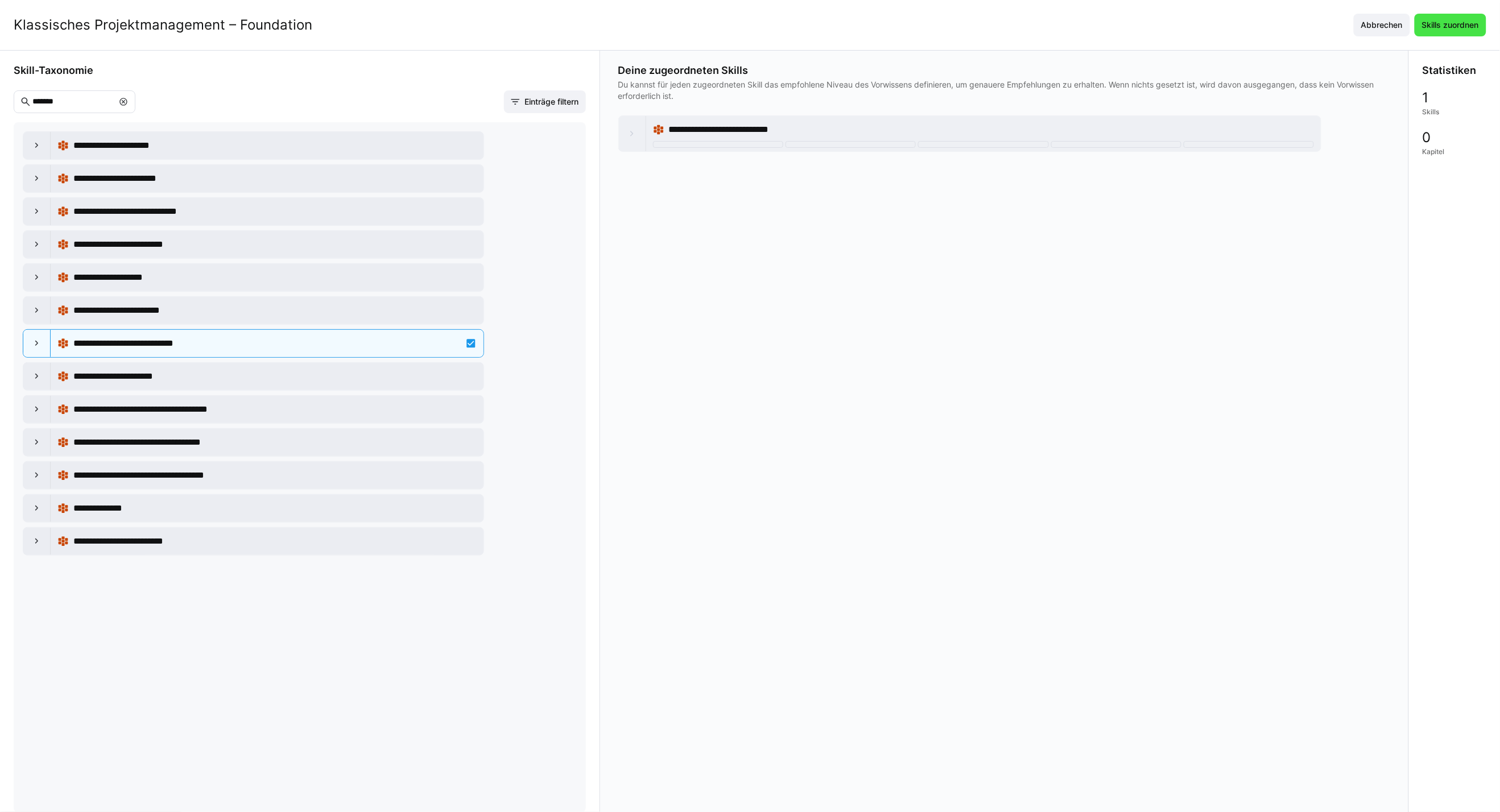
click at [1439, 31] on span "Skills zuordnen" at bounding box center [1450, 25] width 72 height 22
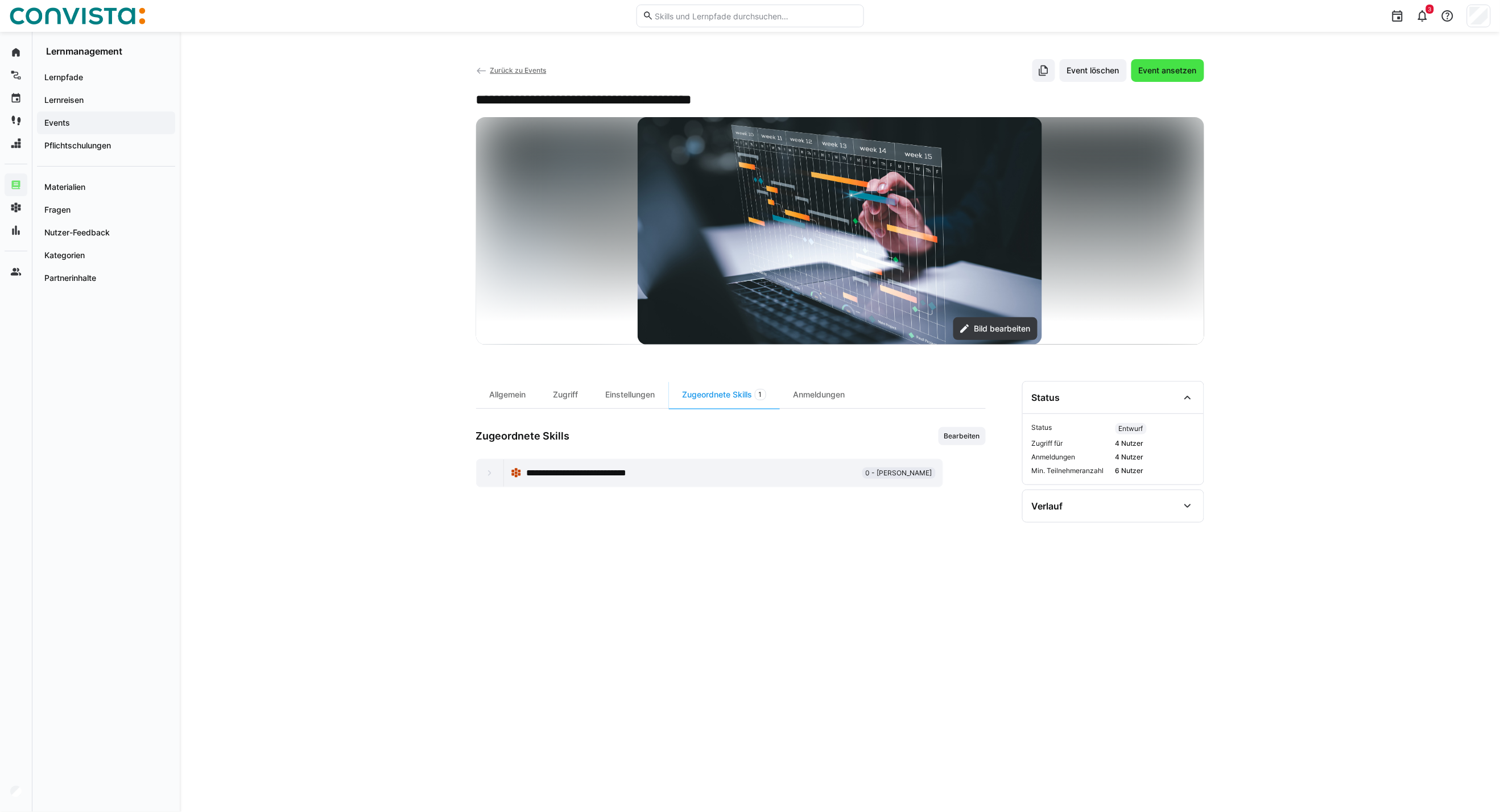
click at [1185, 67] on span "Event ansetzen" at bounding box center [1167, 71] width 61 height 12
click at [829, 392] on div "Anmeldungen" at bounding box center [819, 394] width 79 height 27
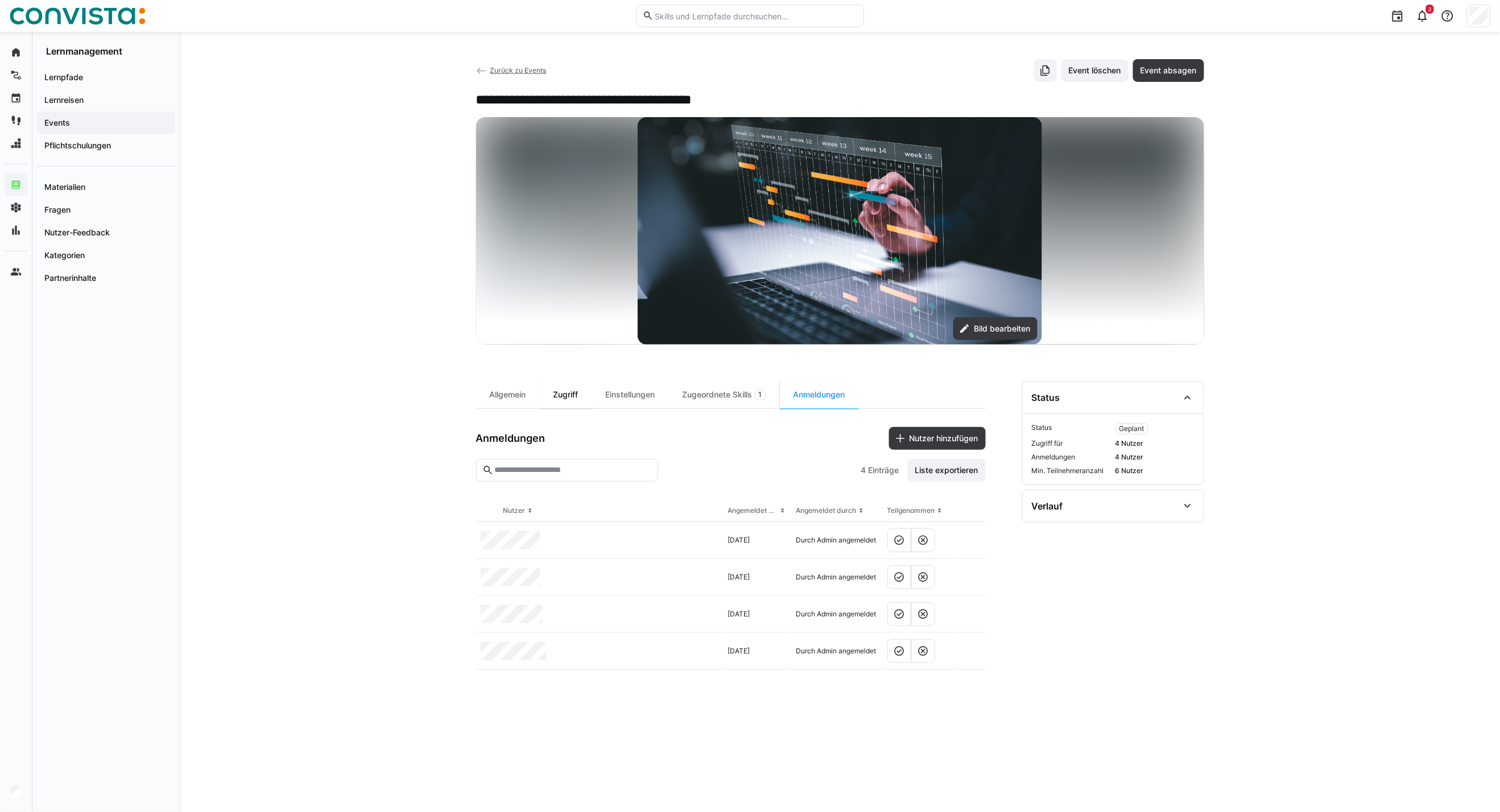
click at [546, 392] on div "Zugriff" at bounding box center [566, 394] width 52 height 27
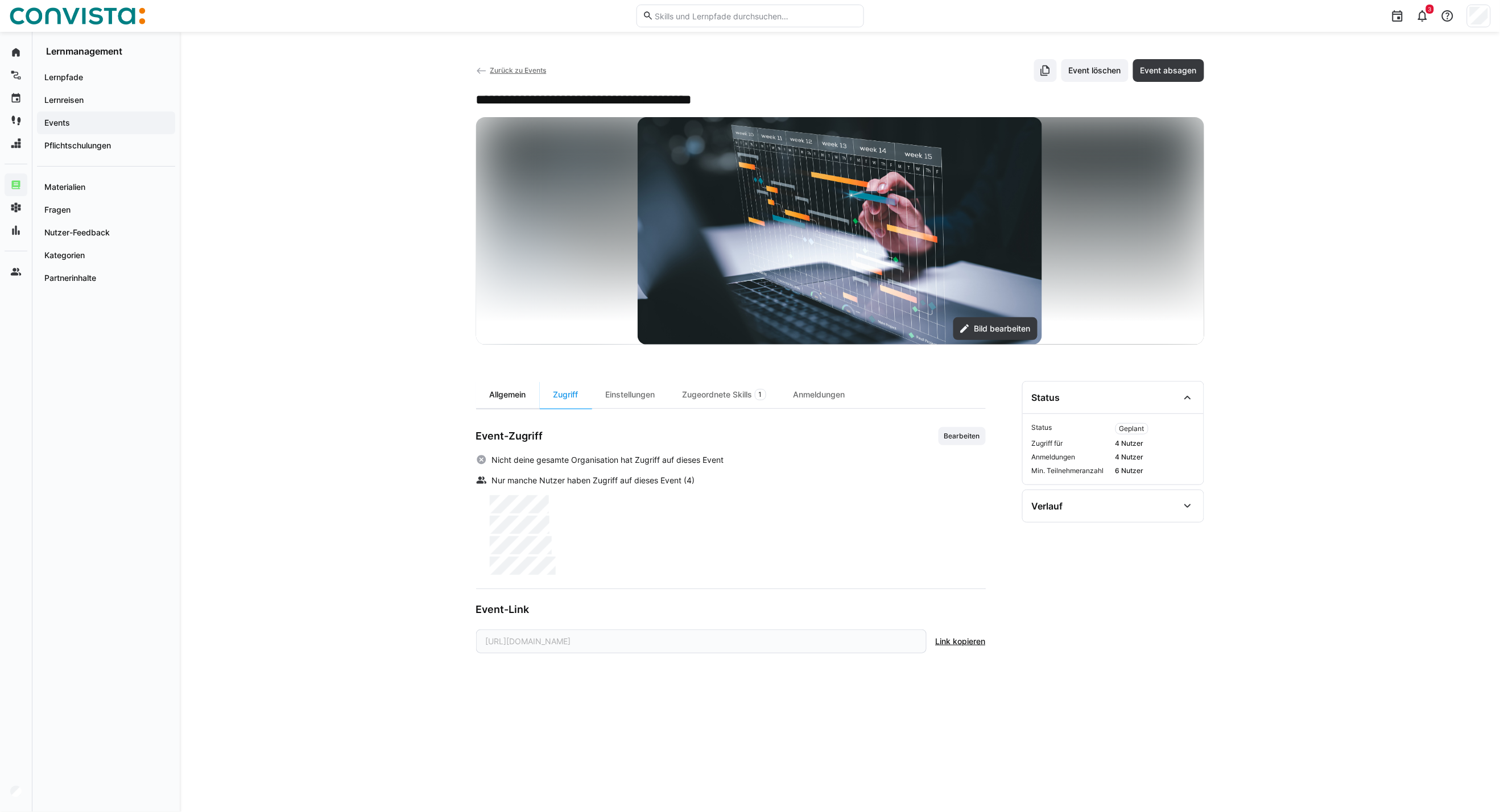
click at [529, 389] on div "Allgemein" at bounding box center [508, 394] width 64 height 27
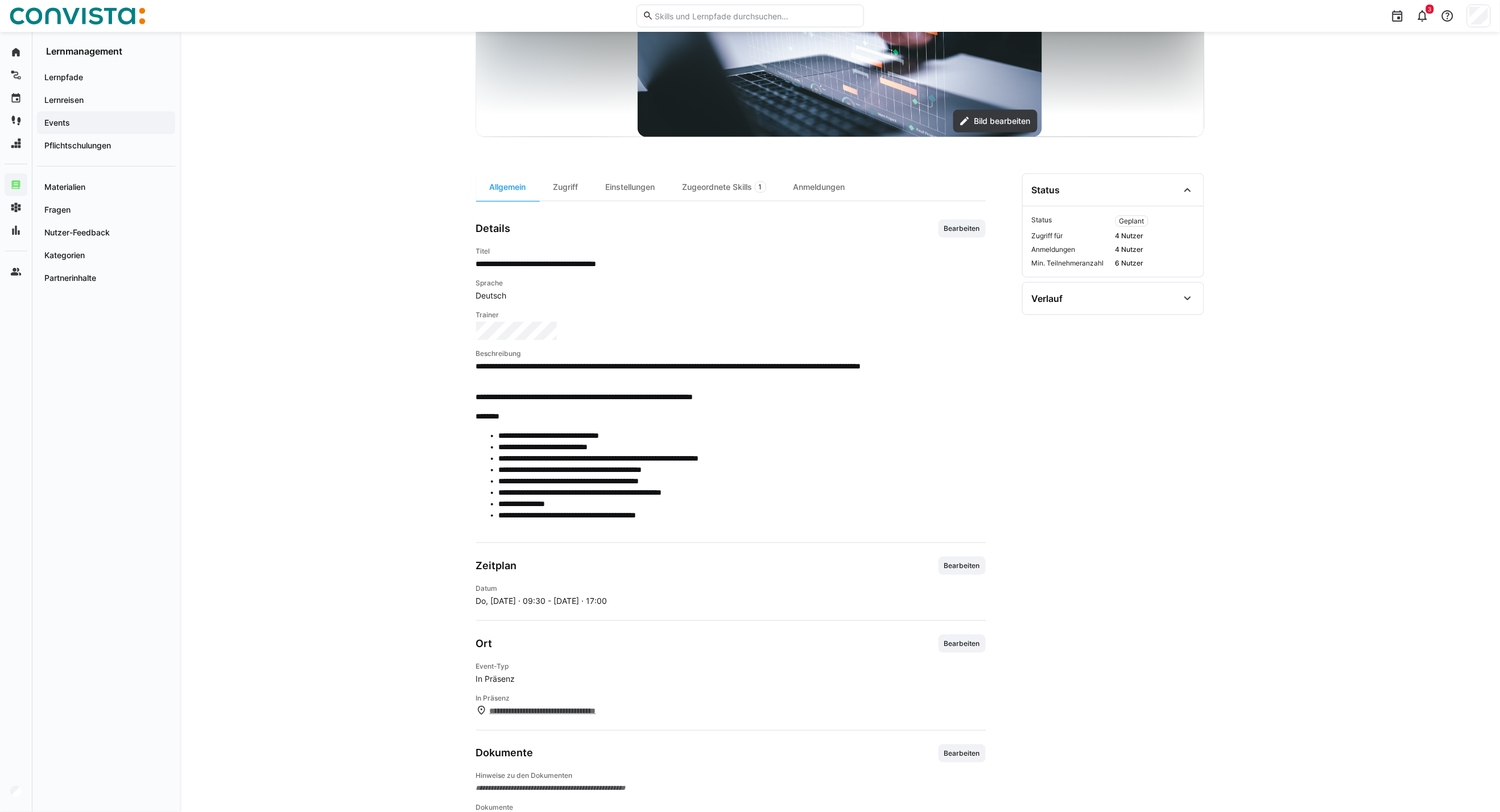
scroll to position [249, 0]
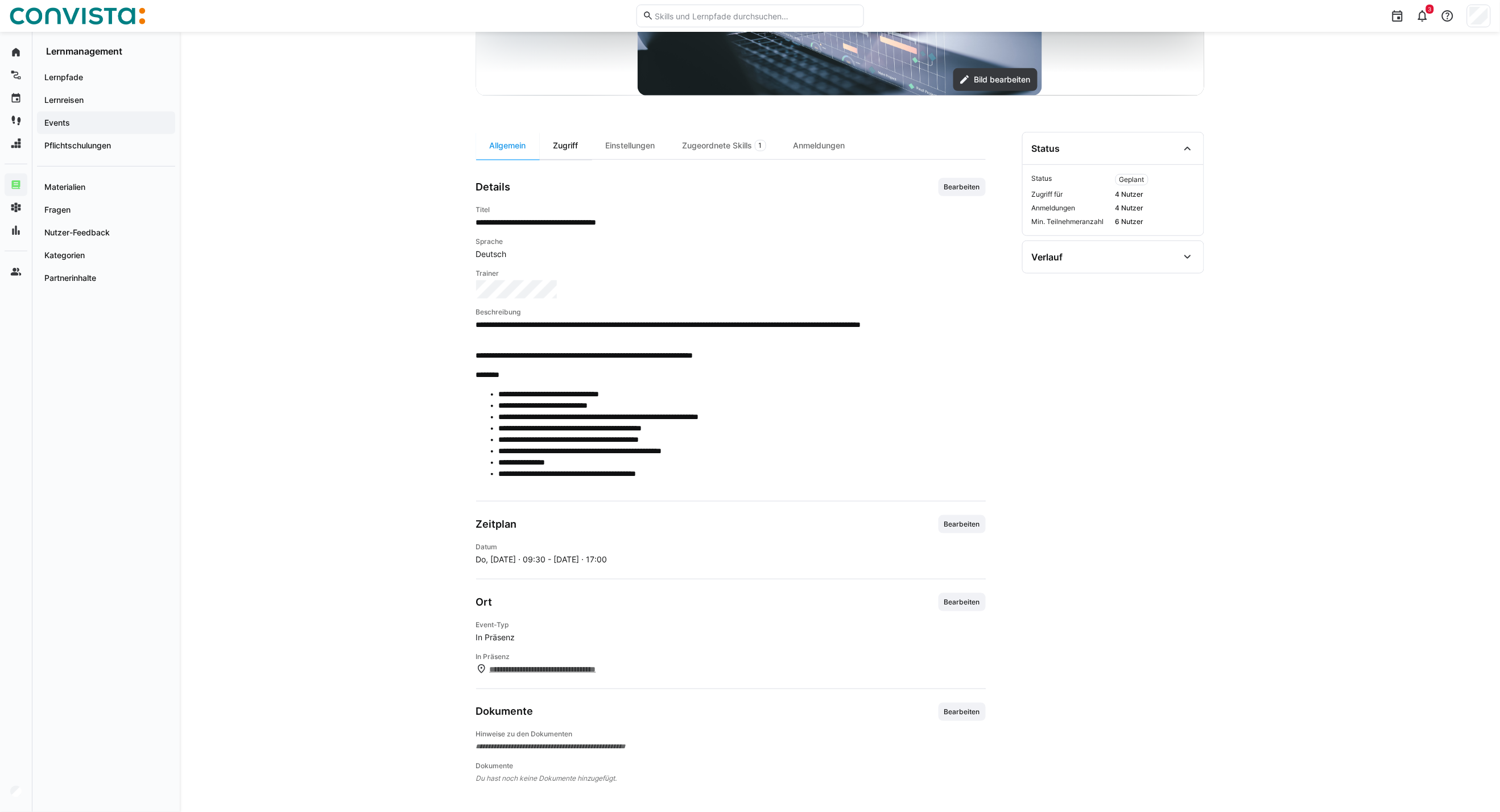
click at [577, 143] on div "Zugriff" at bounding box center [566, 146] width 52 height 27
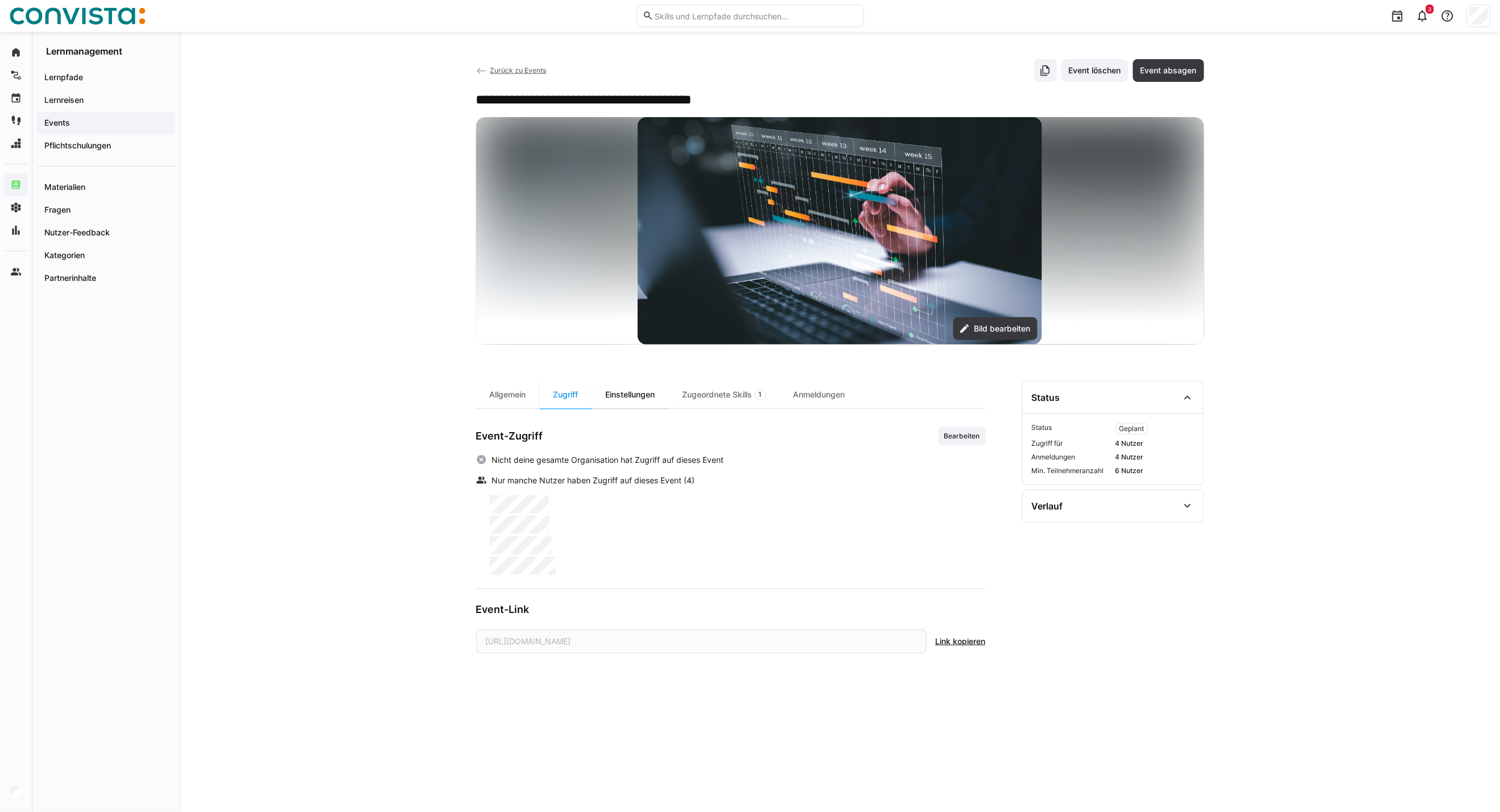
click at [642, 393] on div "Einstellungen" at bounding box center [630, 394] width 77 height 27
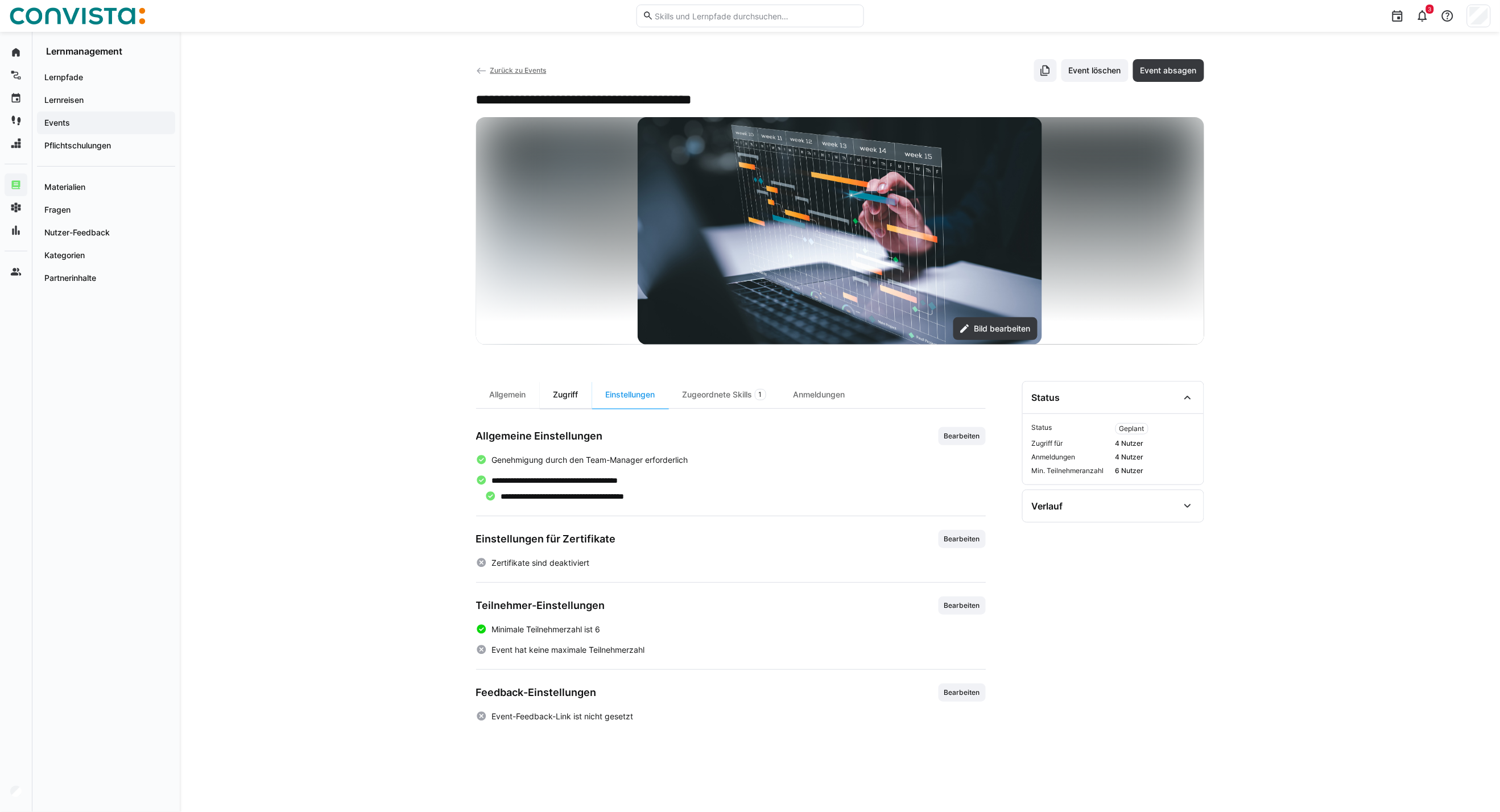
click at [559, 399] on div "Zugriff" at bounding box center [566, 394] width 52 height 27
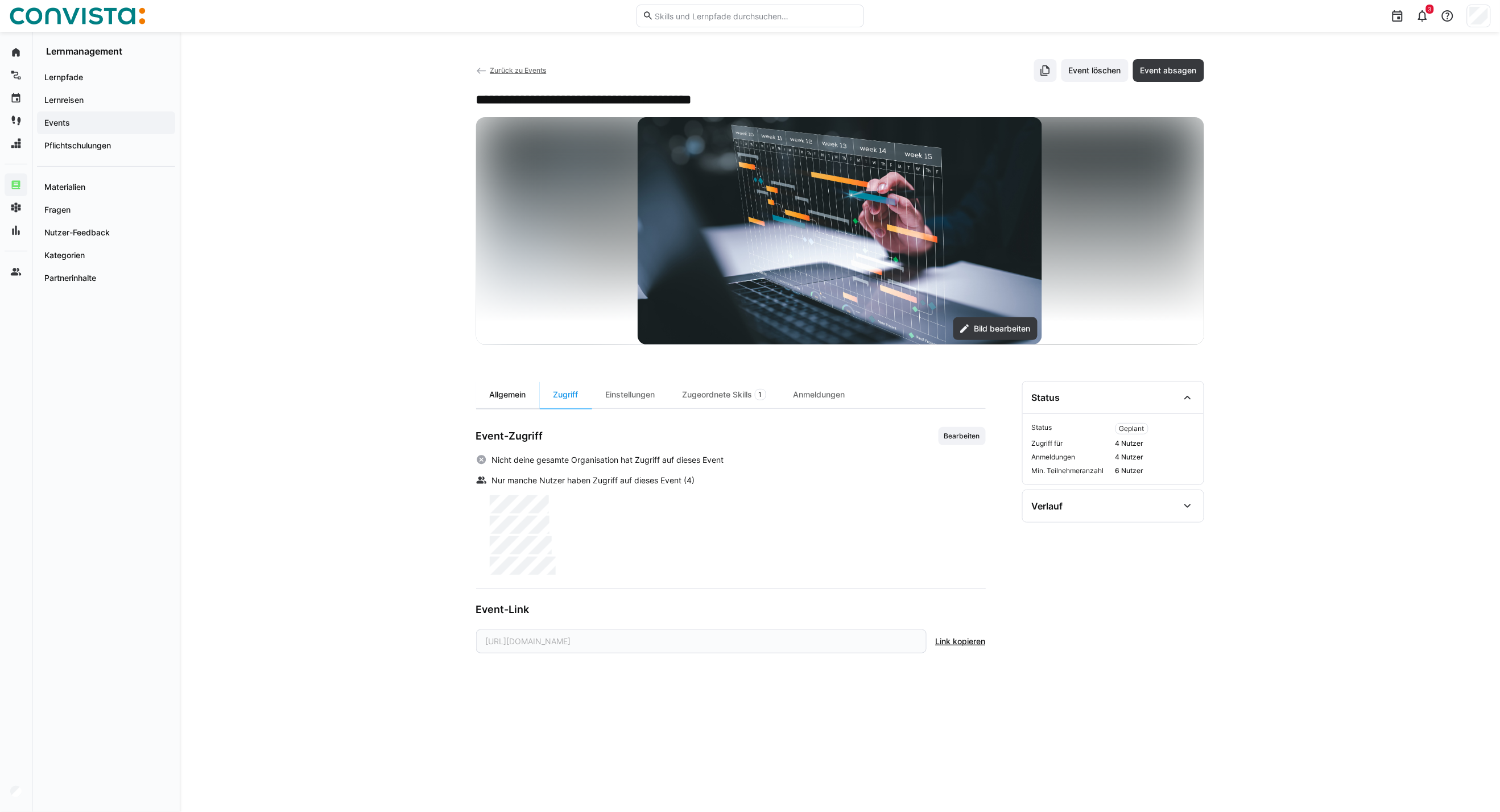
click at [509, 402] on div "Allgemein" at bounding box center [508, 394] width 64 height 27
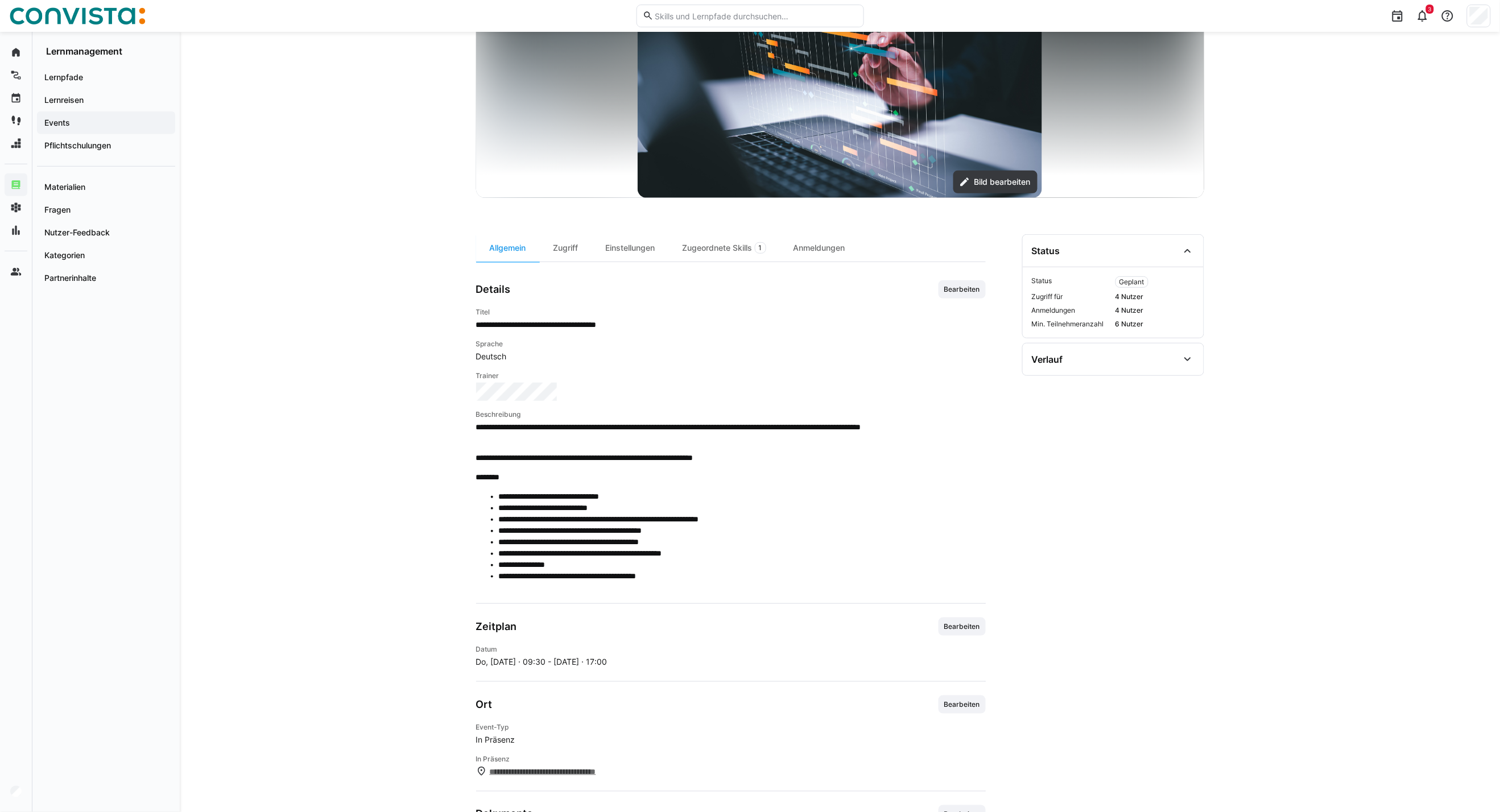
scroll to position [189, 0]
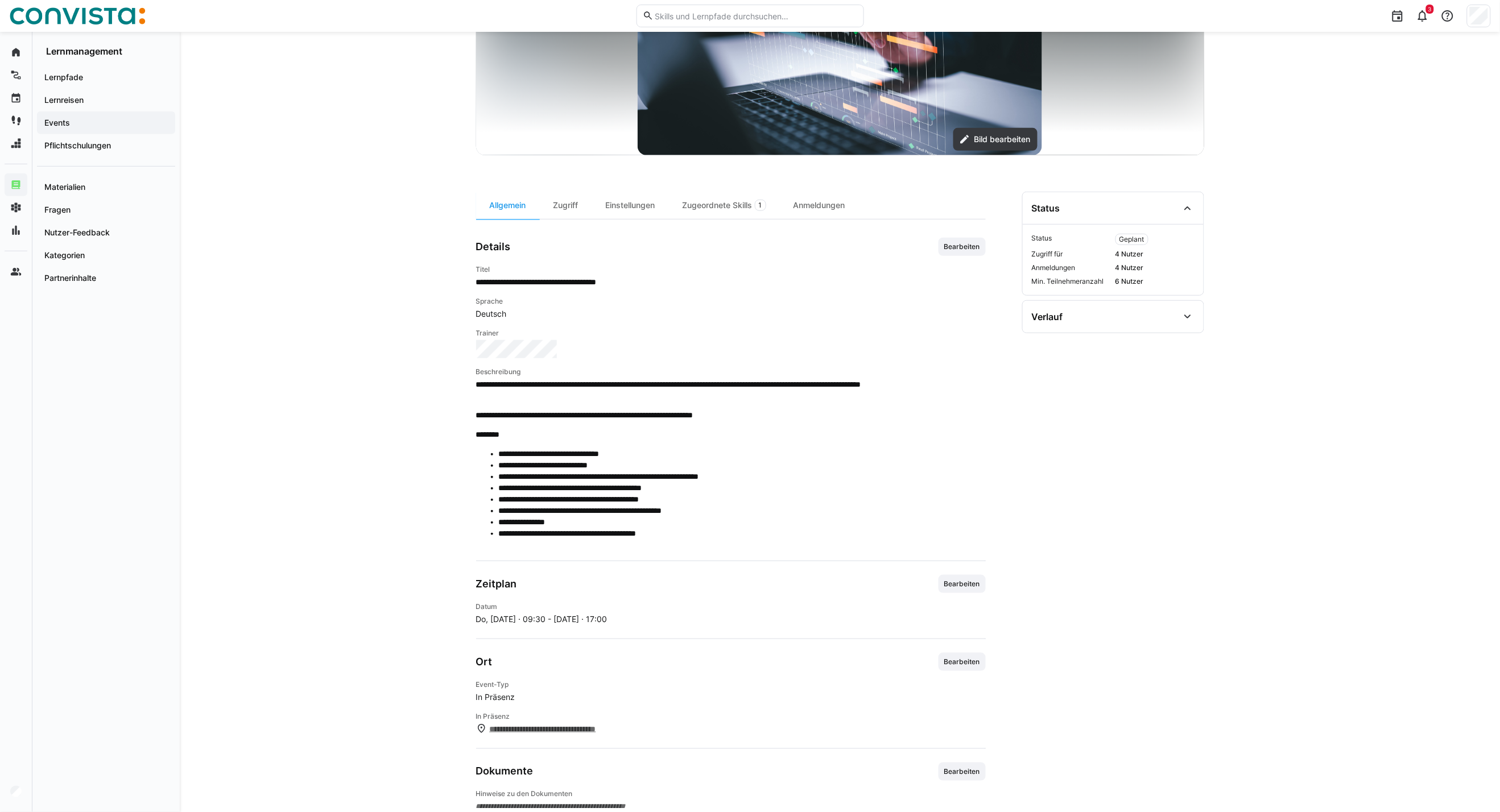
click at [955, 566] on app-learning-event-details-general "**********" at bounding box center [730, 541] width 509 height 607
click at [955, 578] on span "Bearbeiten" at bounding box center [962, 584] width 47 height 18
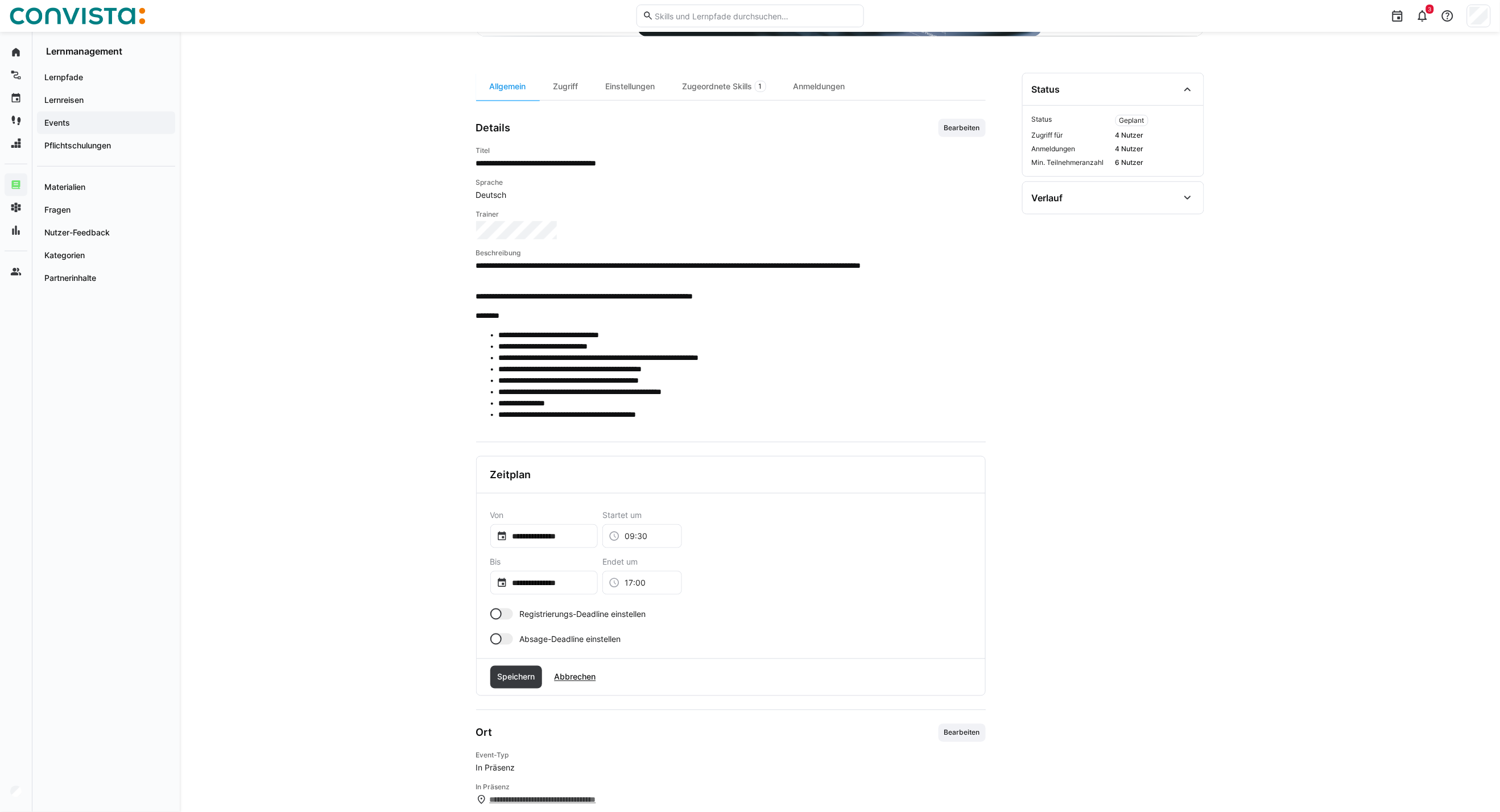
scroll to position [316, 0]
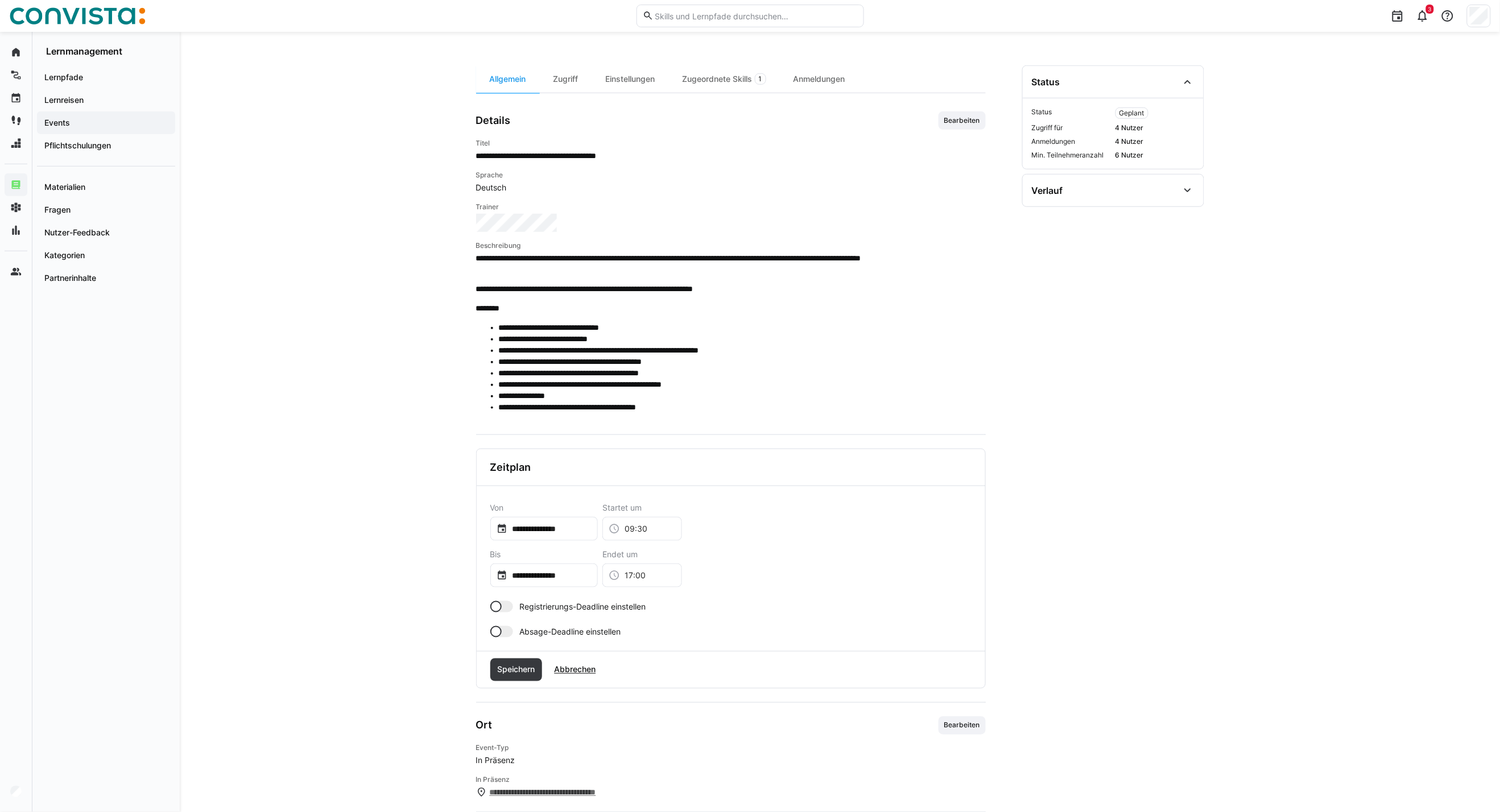
click at [507, 628] on div at bounding box center [501, 632] width 22 height 12
drag, startPoint x: 520, startPoint y: 671, endPoint x: 509, endPoint y: 672, distance: 11.0
click at [509, 672] on app-toggle-and-input "Absage-Deadline einstellen Tage bevor das Event beginnt 0" at bounding box center [575, 655] width 171 height 57
type input "30"
click at [512, 715] on span "Speichern" at bounding box center [516, 715] width 41 height 12
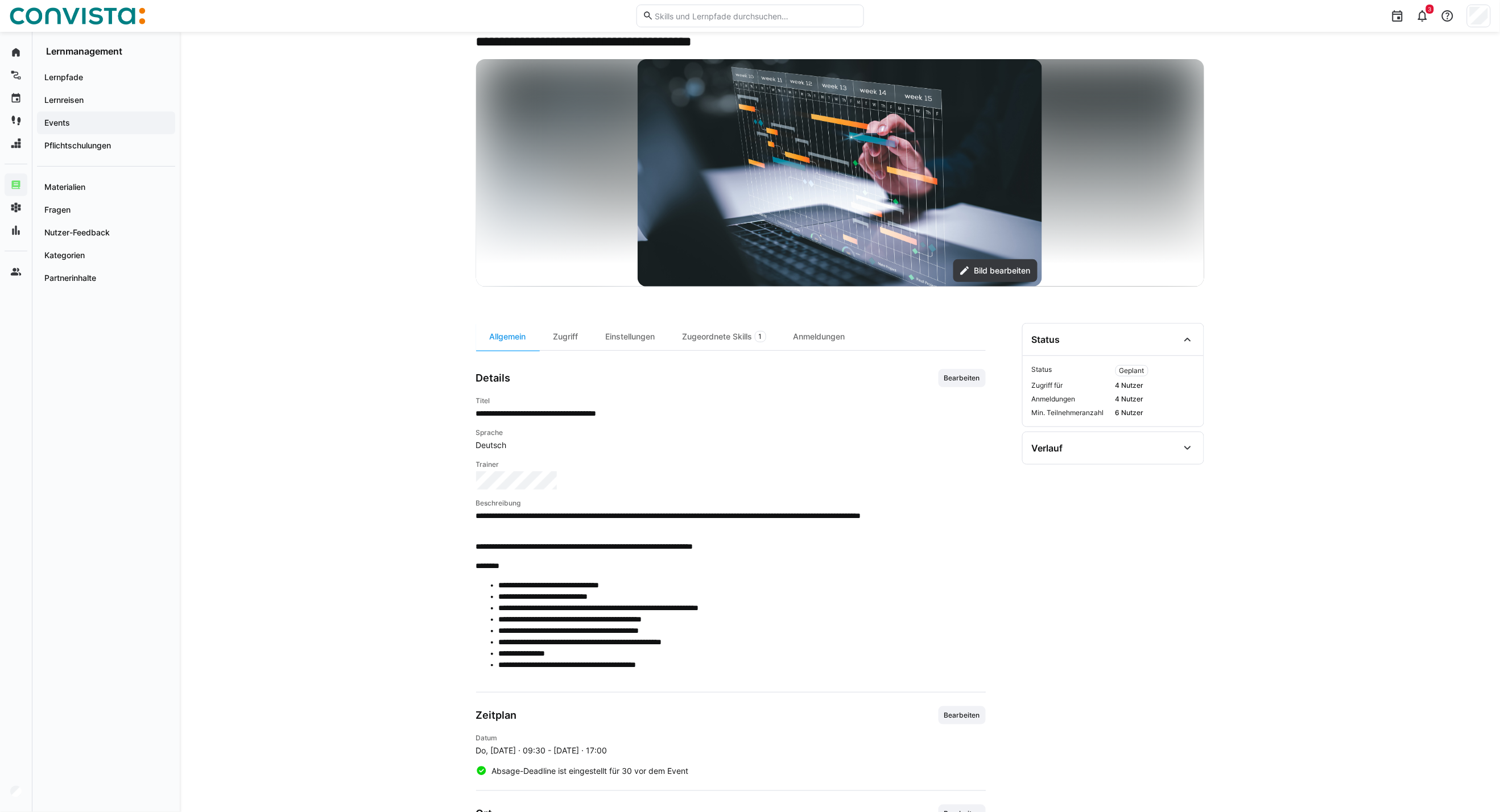
scroll to position [0, 0]
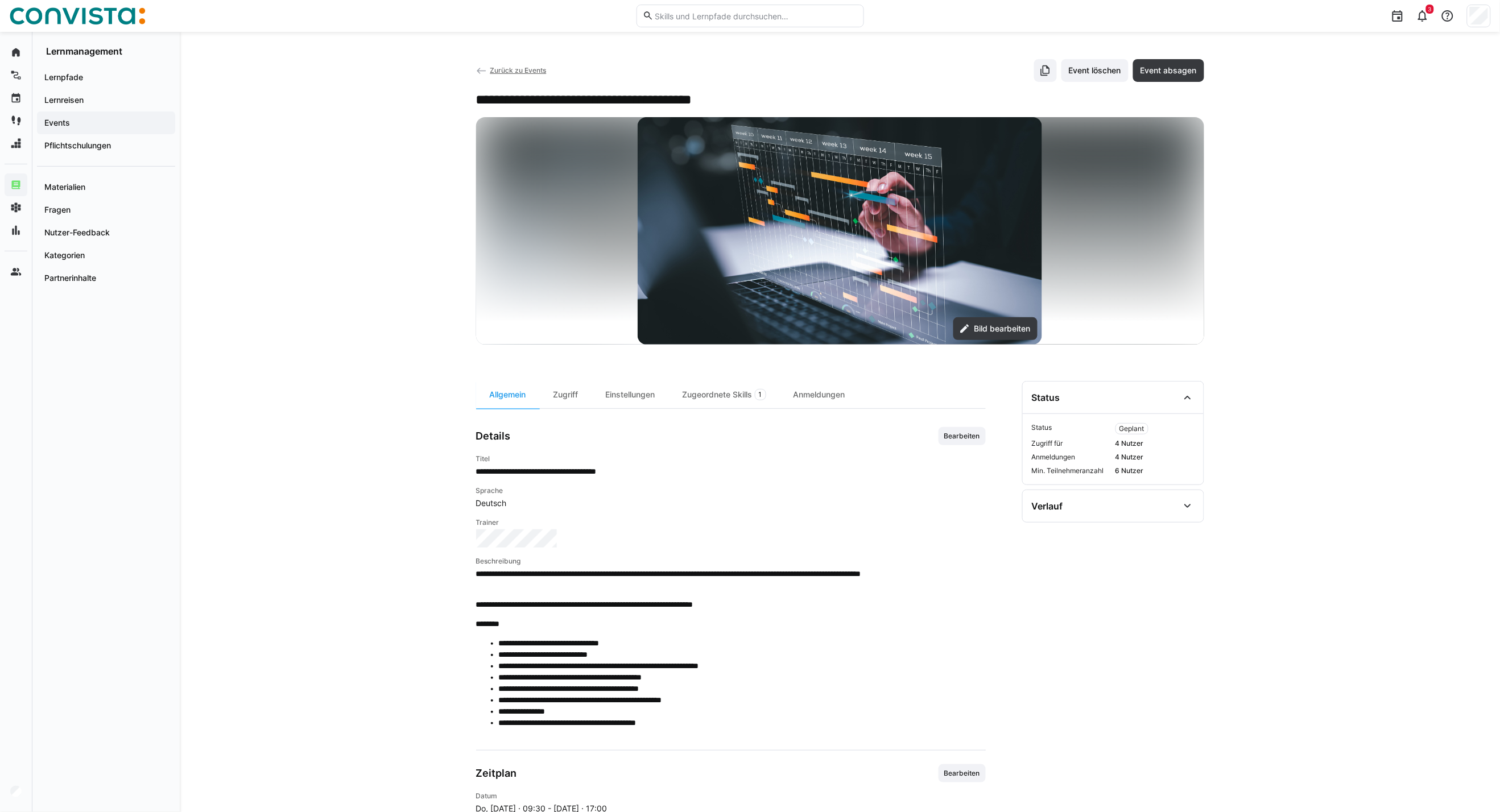
click at [520, 71] on span "Zurück zu Events" at bounding box center [518, 70] width 56 height 9
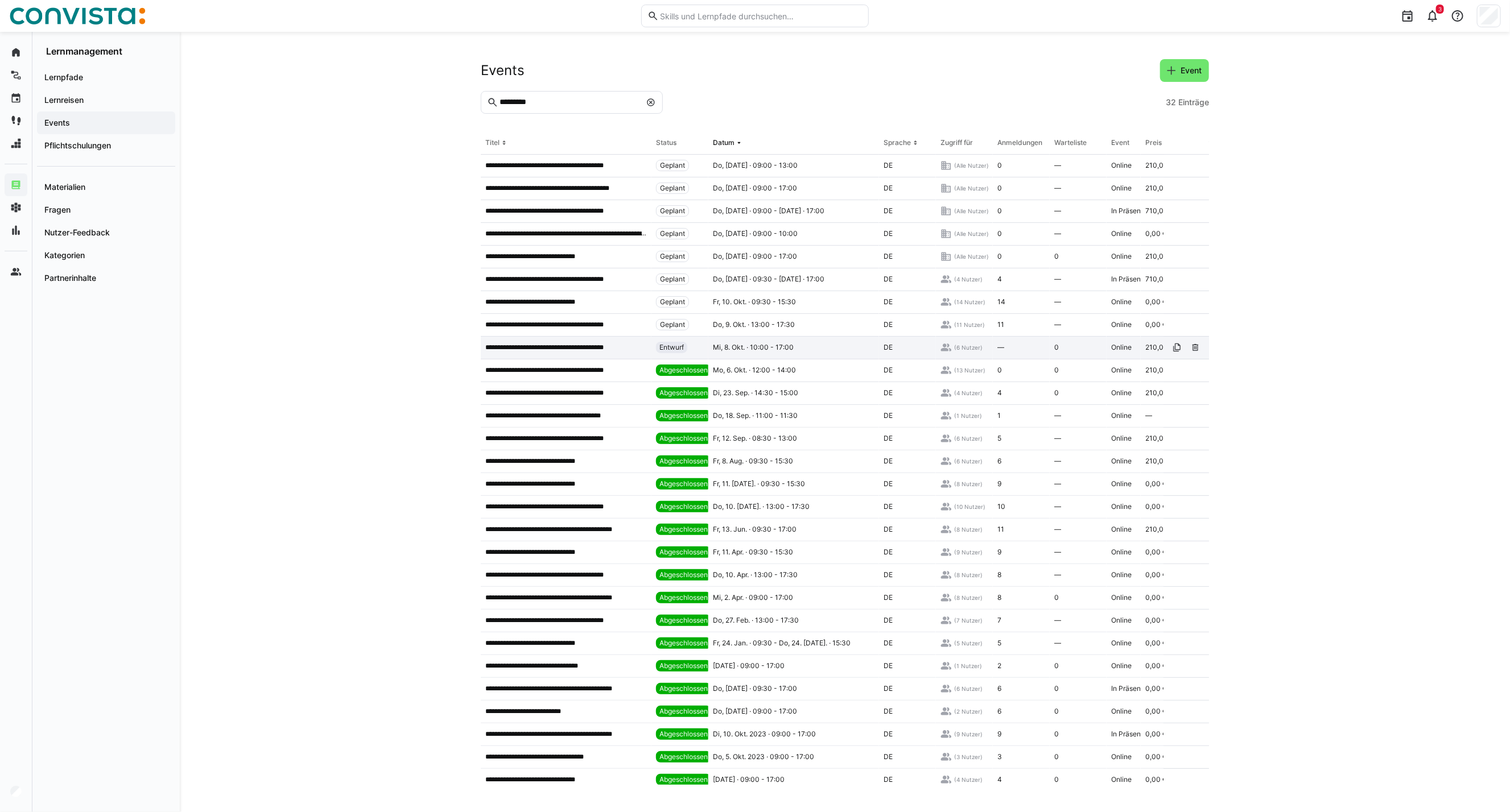
click at [585, 353] on div "**********" at bounding box center [566, 347] width 171 height 22
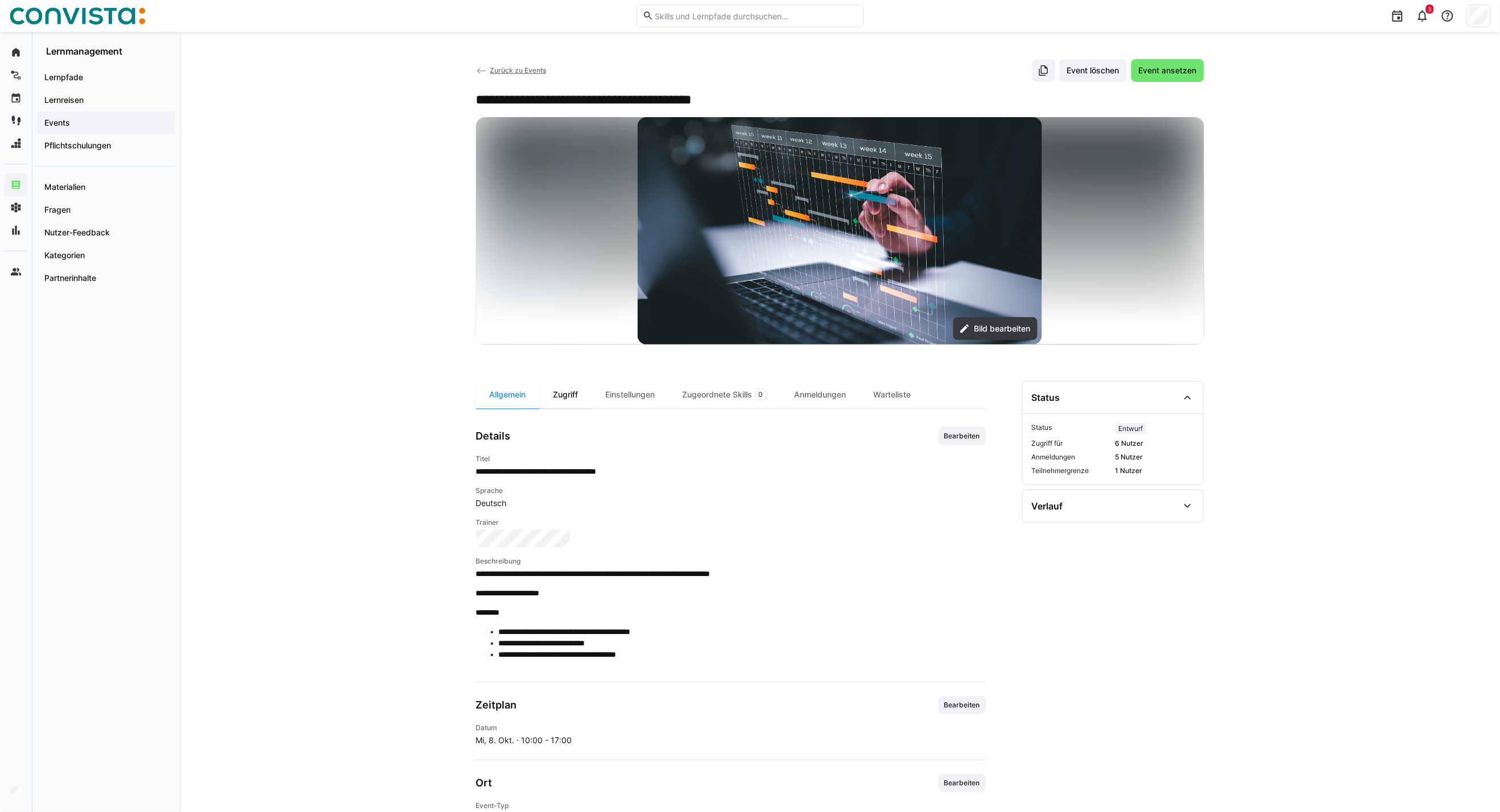
click at [573, 395] on div "Zugriff" at bounding box center [566, 394] width 52 height 27
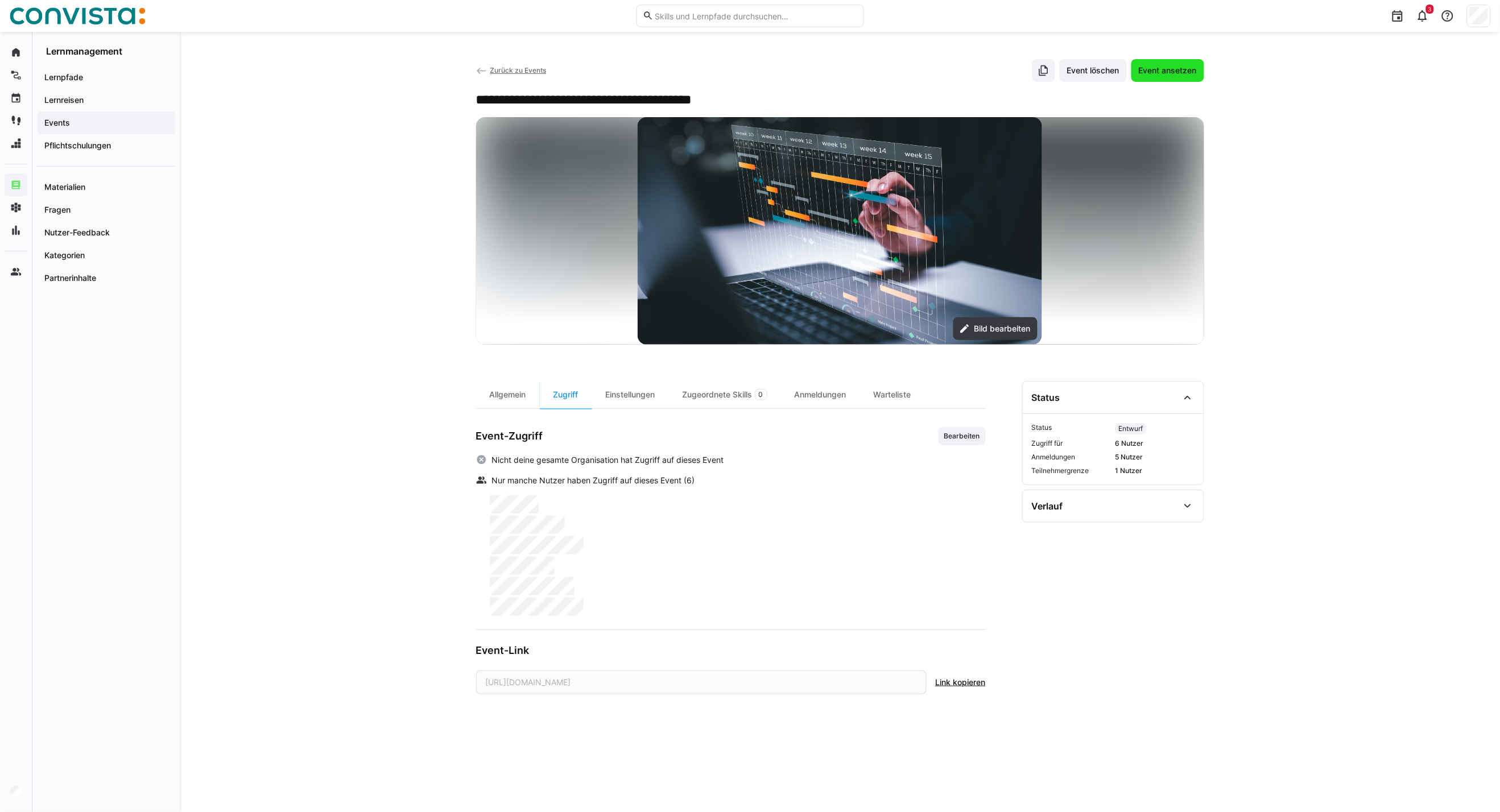
click at [1156, 74] on span "Event ansetzen" at bounding box center [1167, 71] width 61 height 12
click at [493, 68] on span "Zurück zu Events" at bounding box center [518, 70] width 56 height 9
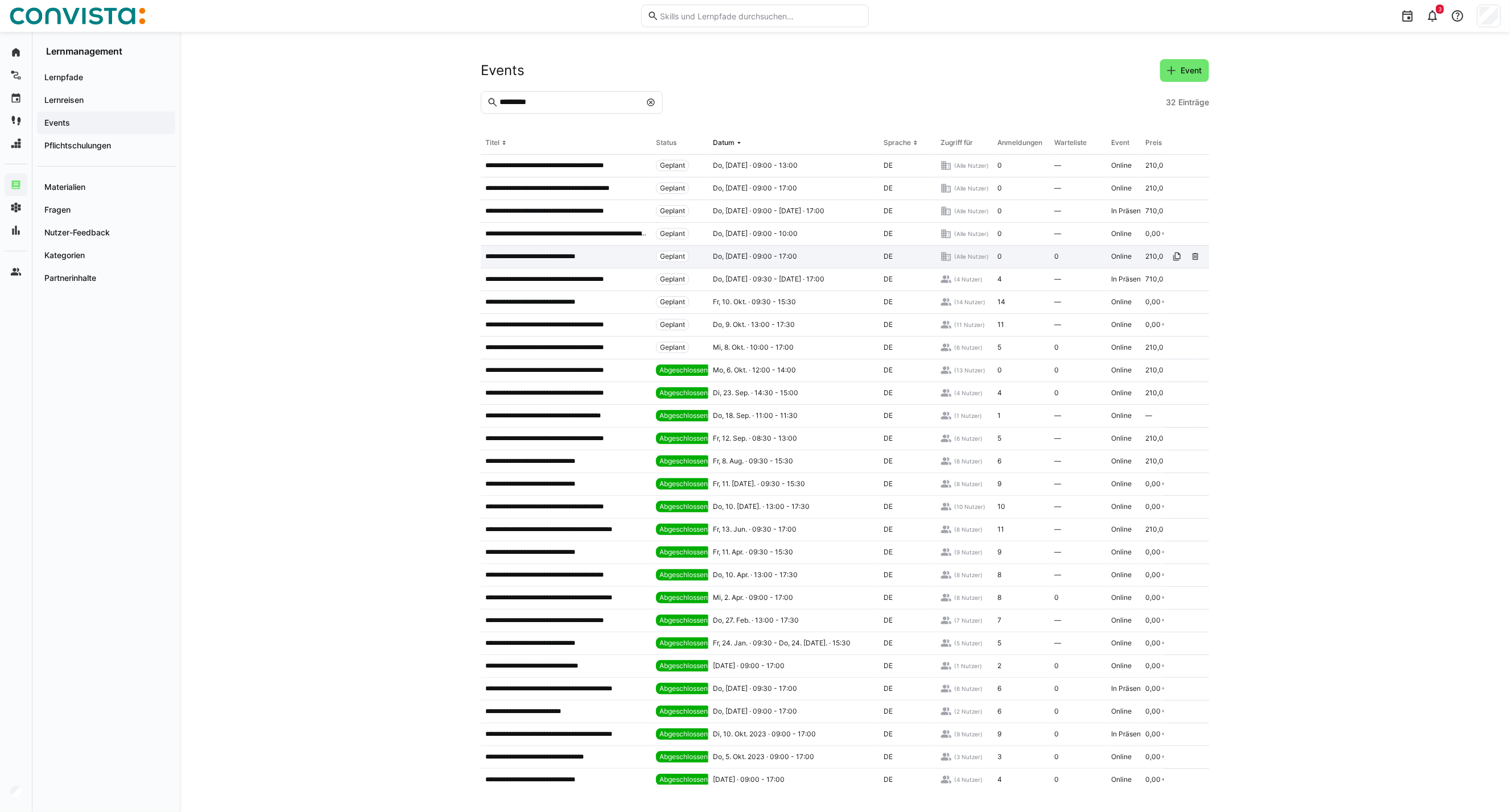
click at [518, 252] on p "**********" at bounding box center [541, 256] width 112 height 9
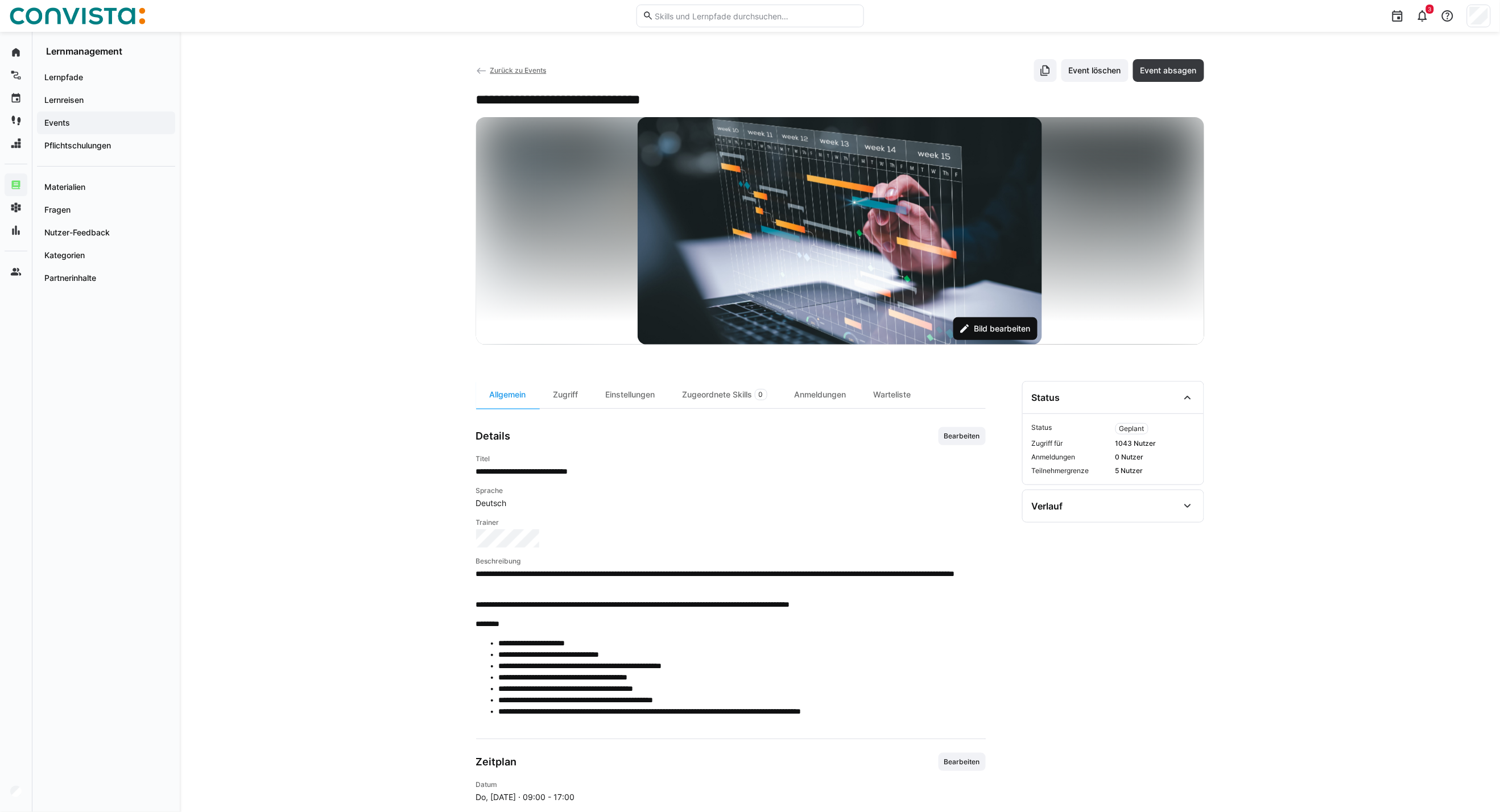
click at [1002, 328] on span "Bild bearbeiten" at bounding box center [1001, 329] width 60 height 12
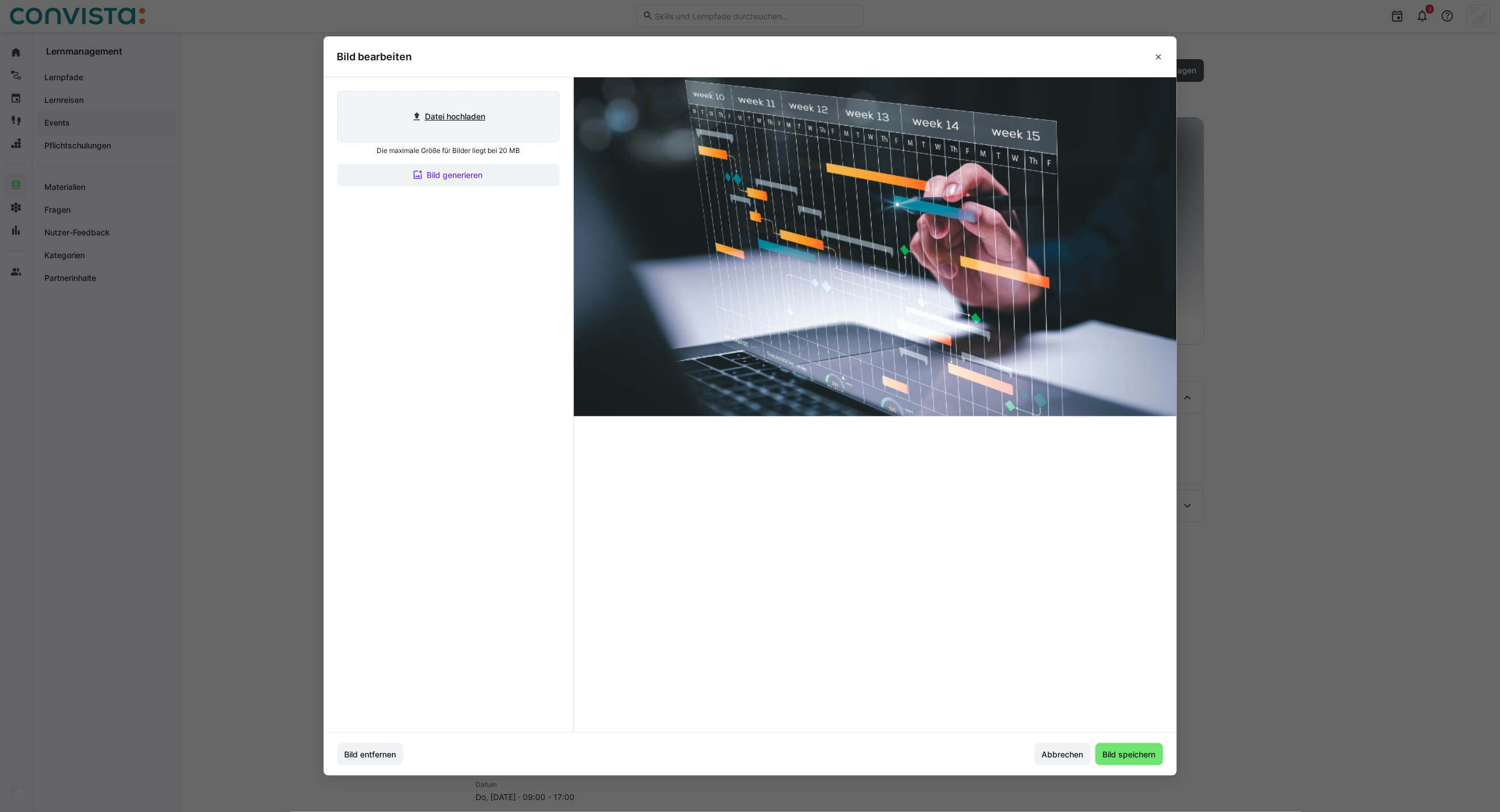
click at [465, 119] on input "file" at bounding box center [449, 116] width 221 height 50
type input "C:\fakepath\Projektmanagement_aktiv (2).jpg"
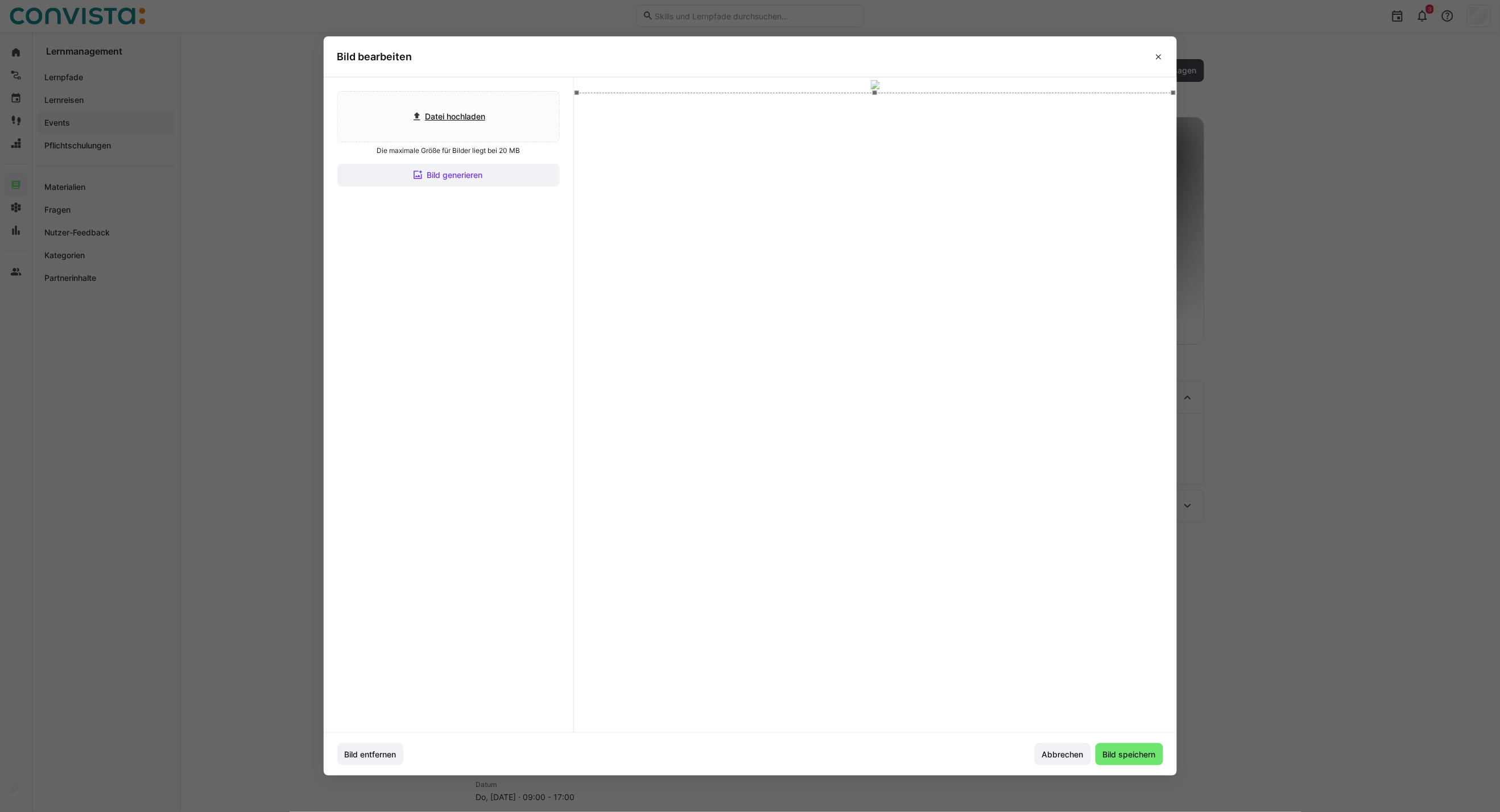
drag, startPoint x: 922, startPoint y: 420, endPoint x: 918, endPoint y: 402, distance: 18.4
click at [918, 402] on div at bounding box center [875, 260] width 597 height 336
click at [1122, 756] on span "Bild speichern" at bounding box center [1129, 755] width 56 height 12
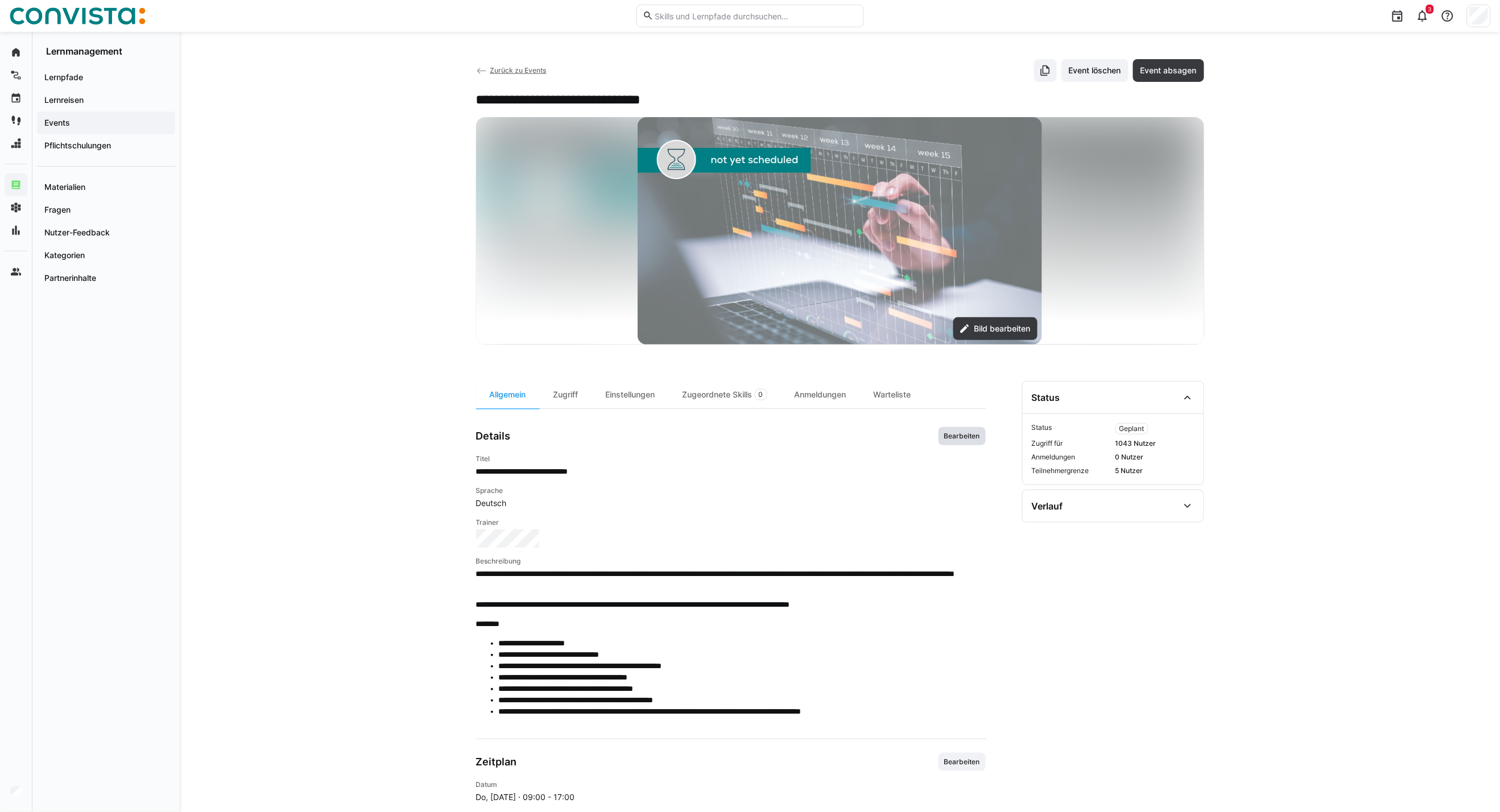
click at [955, 444] on span "Bearbeiten" at bounding box center [962, 436] width 47 height 18
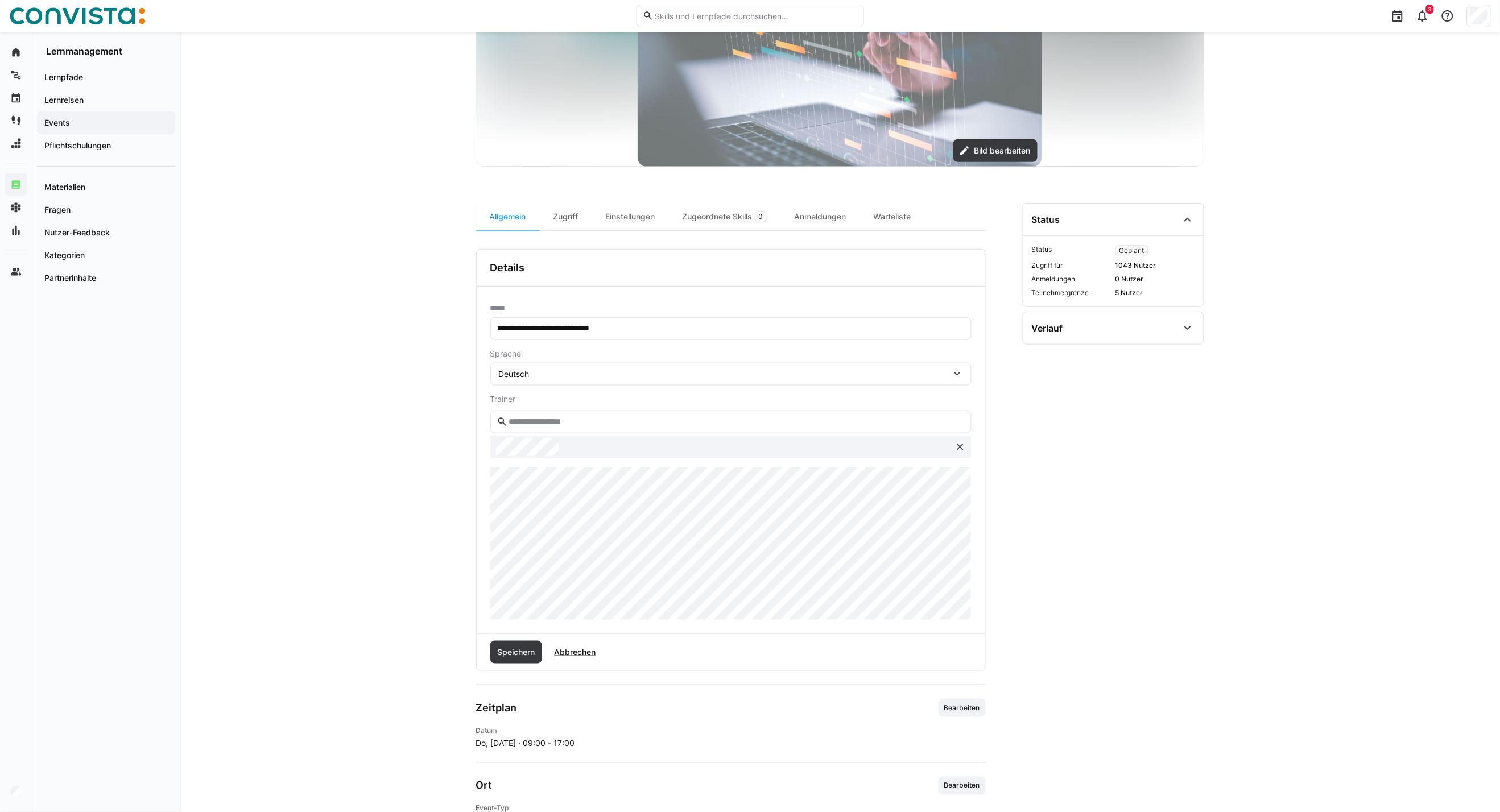
scroll to position [189, 0]
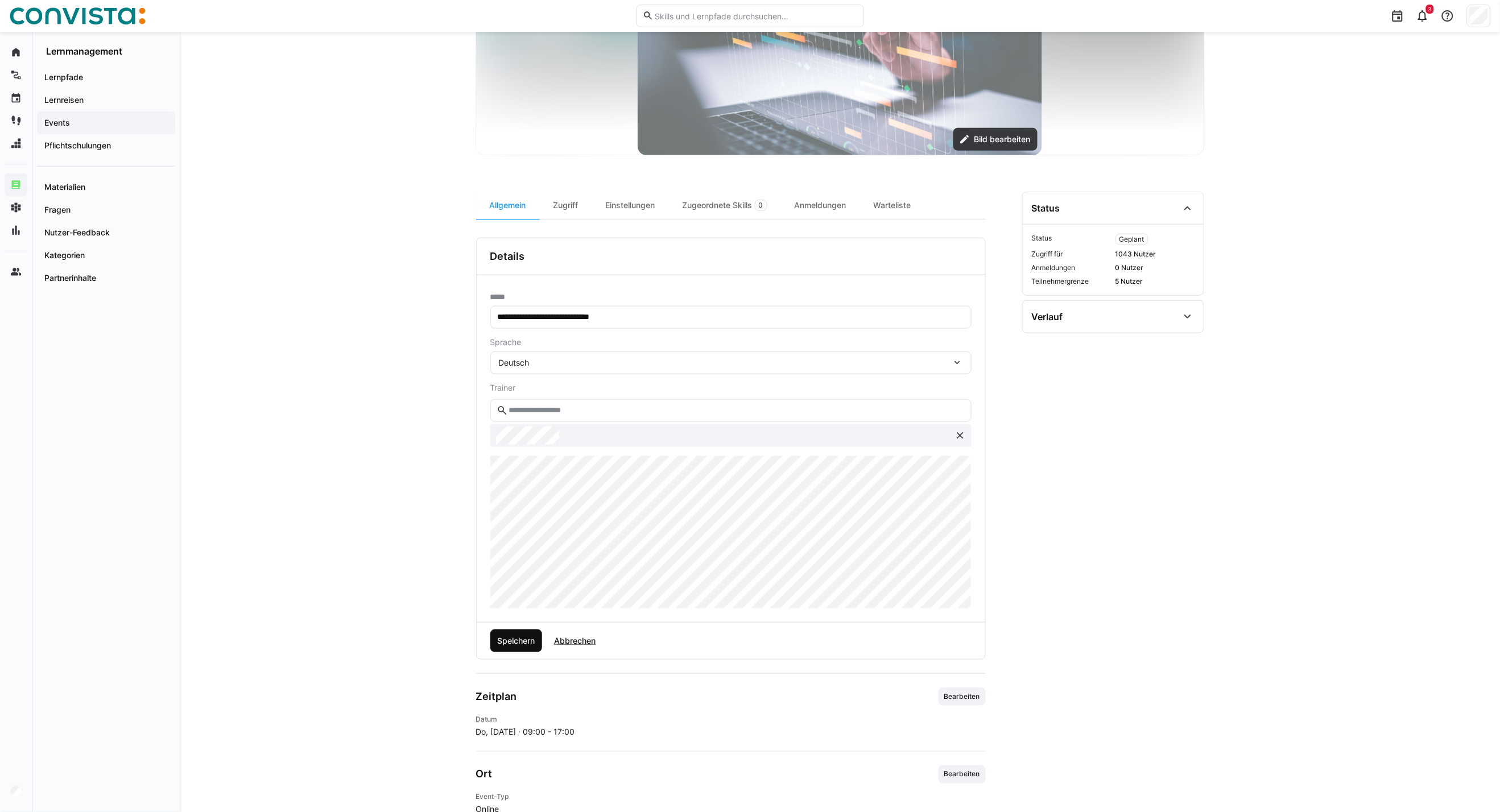
click at [514, 644] on span "Speichern" at bounding box center [516, 641] width 41 height 12
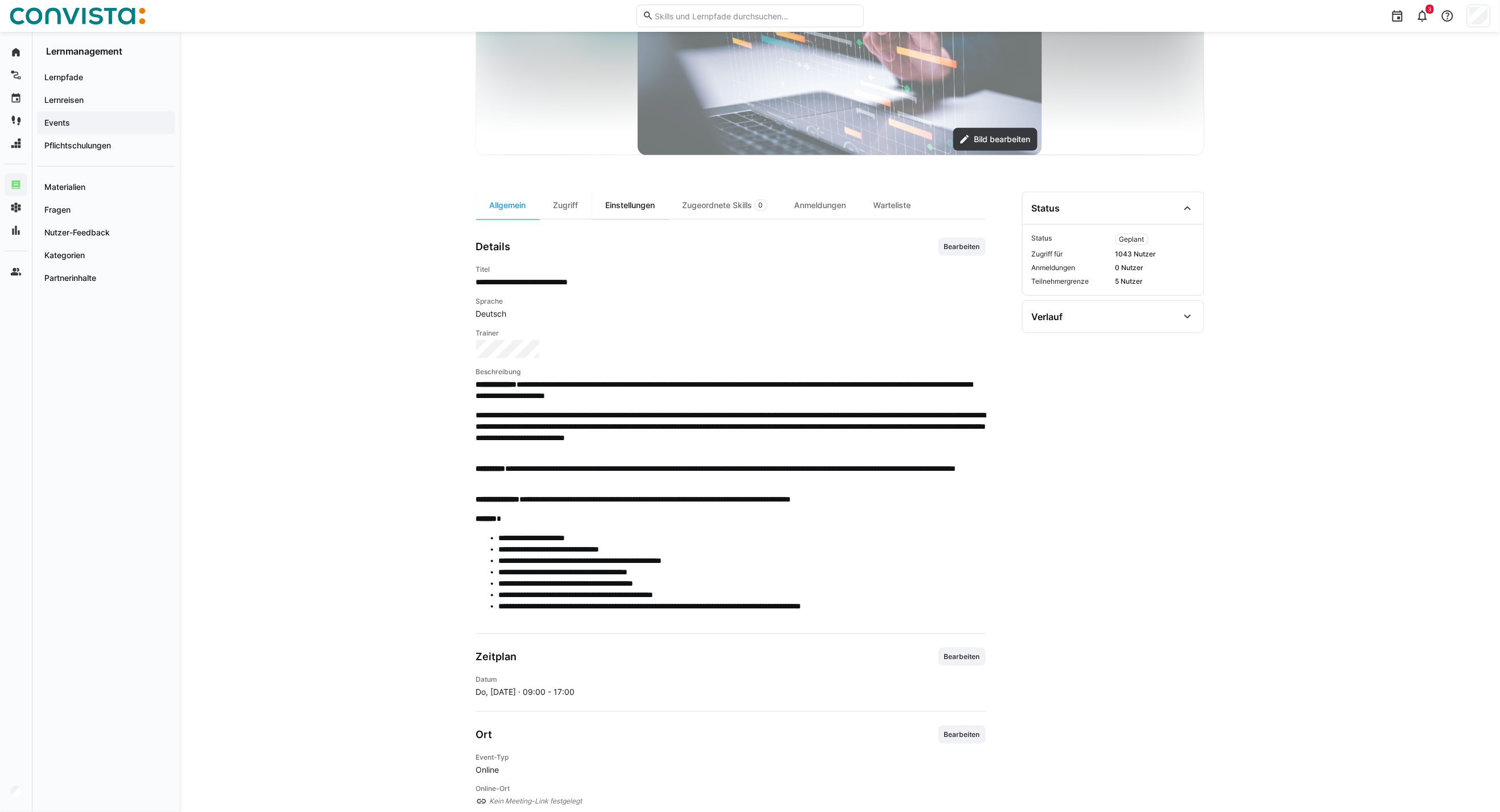
click at [615, 210] on div "Einstellungen" at bounding box center [630, 205] width 77 height 27
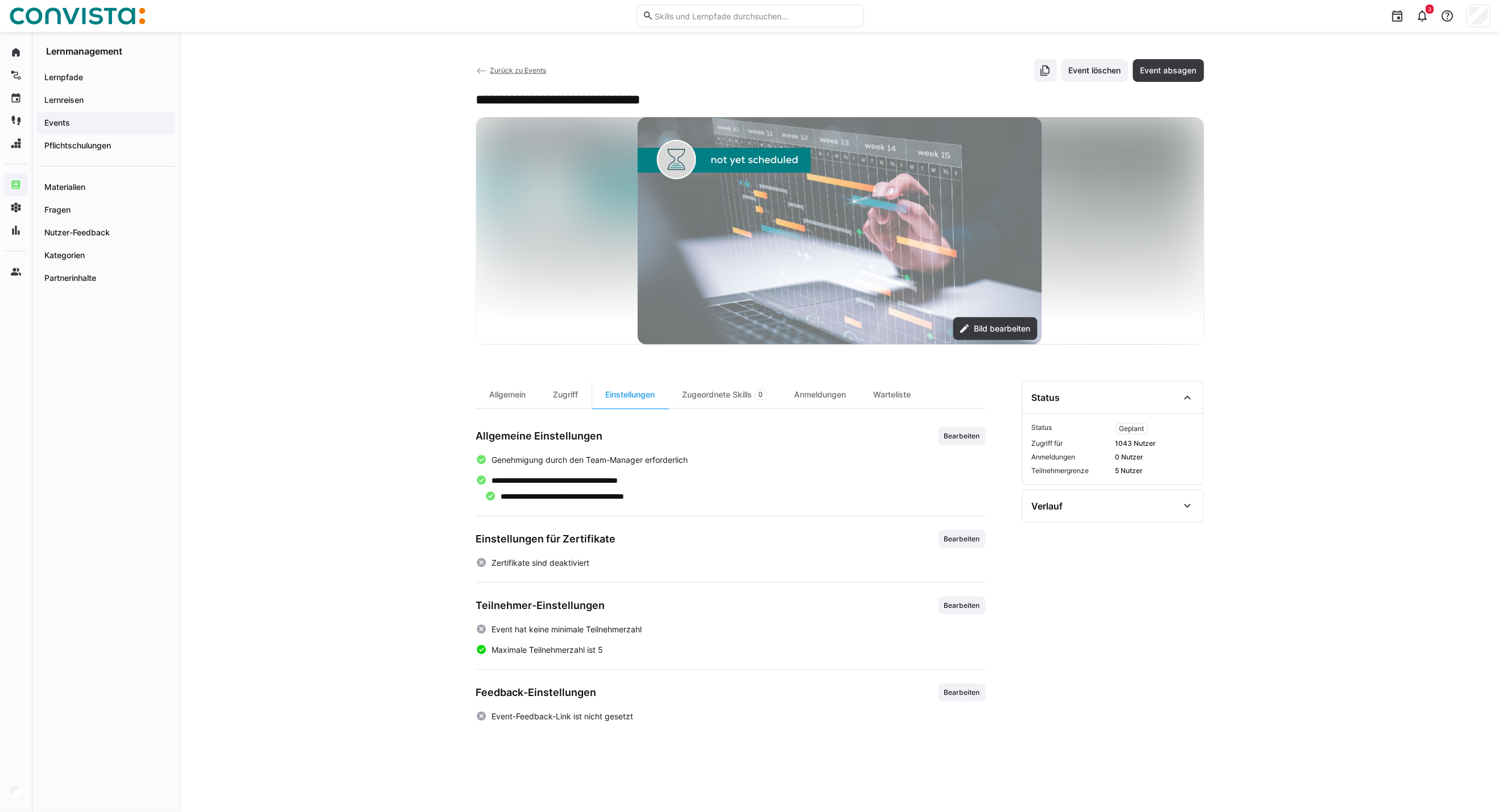
click at [960, 600] on span "Bearbeiten" at bounding box center [962, 605] width 47 height 18
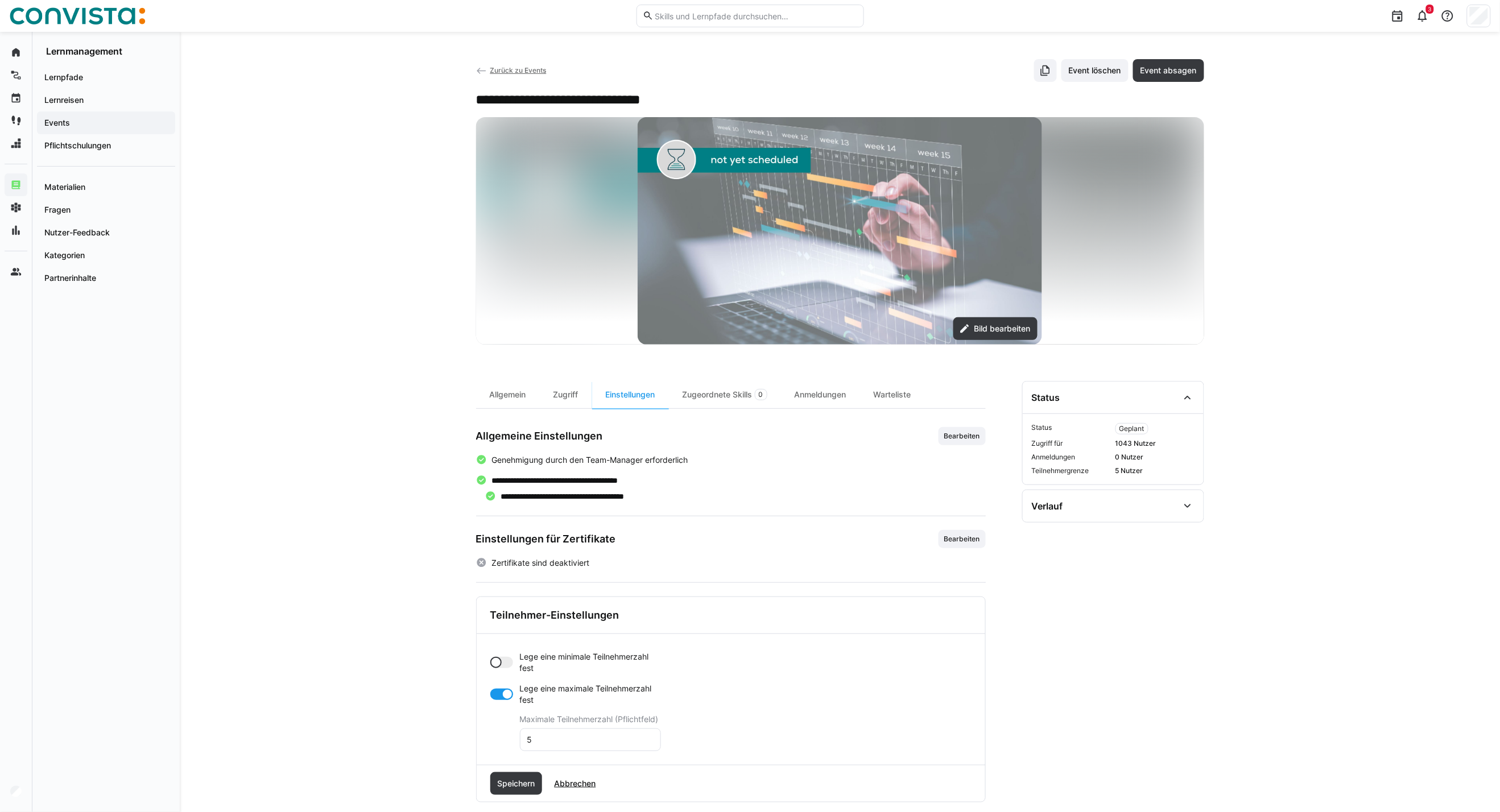
click at [507, 661] on div at bounding box center [501, 662] width 22 height 12
drag, startPoint x: 523, startPoint y: 712, endPoint x: 481, endPoint y: 709, distance: 42.1
click at [481, 709] on div "Lege eine minimale Teilnehmerzahl fest Minimale Teilnehmerzahl (Pflichtfeld) 0 …" at bounding box center [731, 722] width 509 height 176
type input "6"
click at [493, 741] on div at bounding box center [501, 740] width 22 height 12
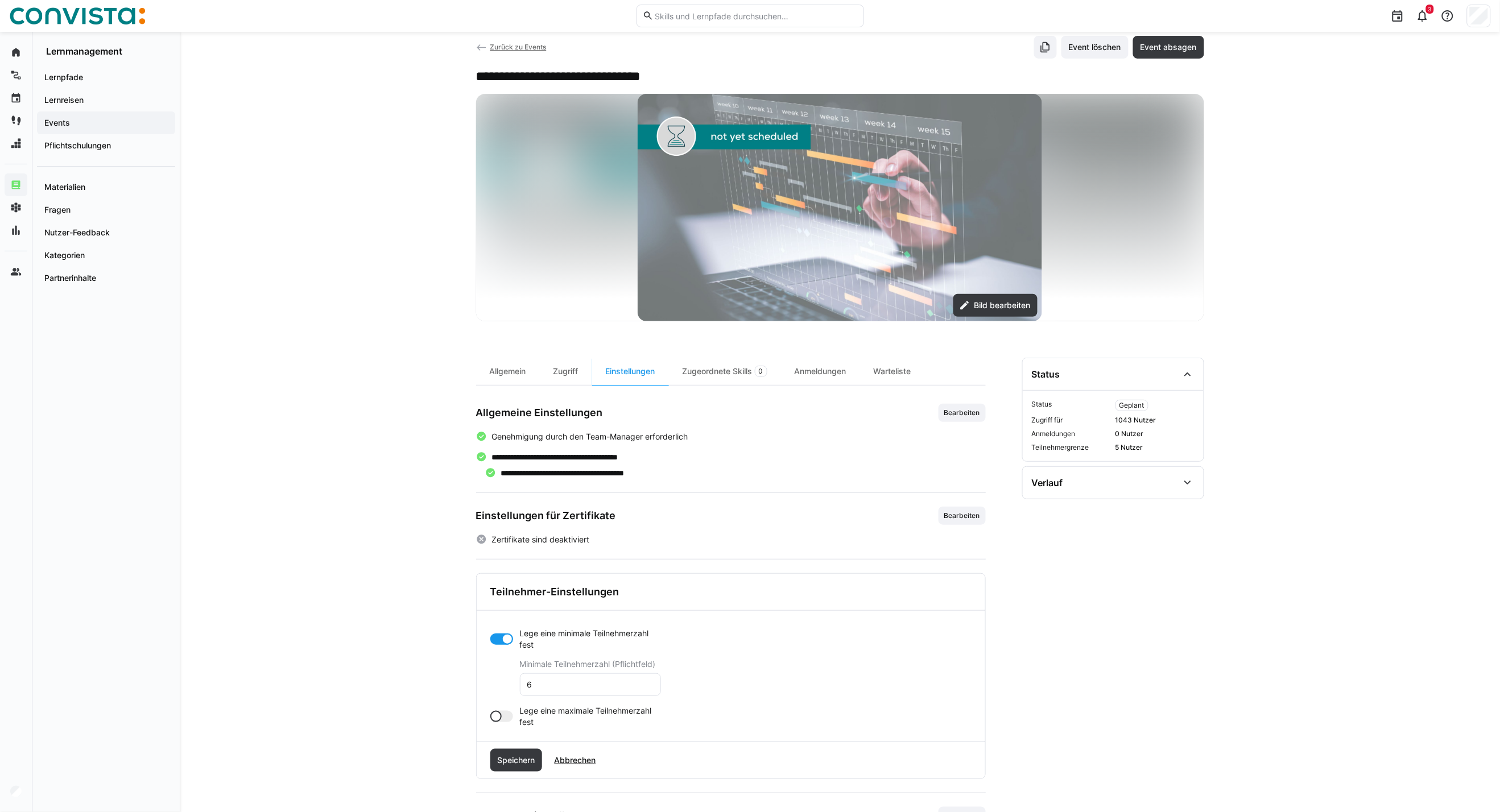
scroll to position [63, 0]
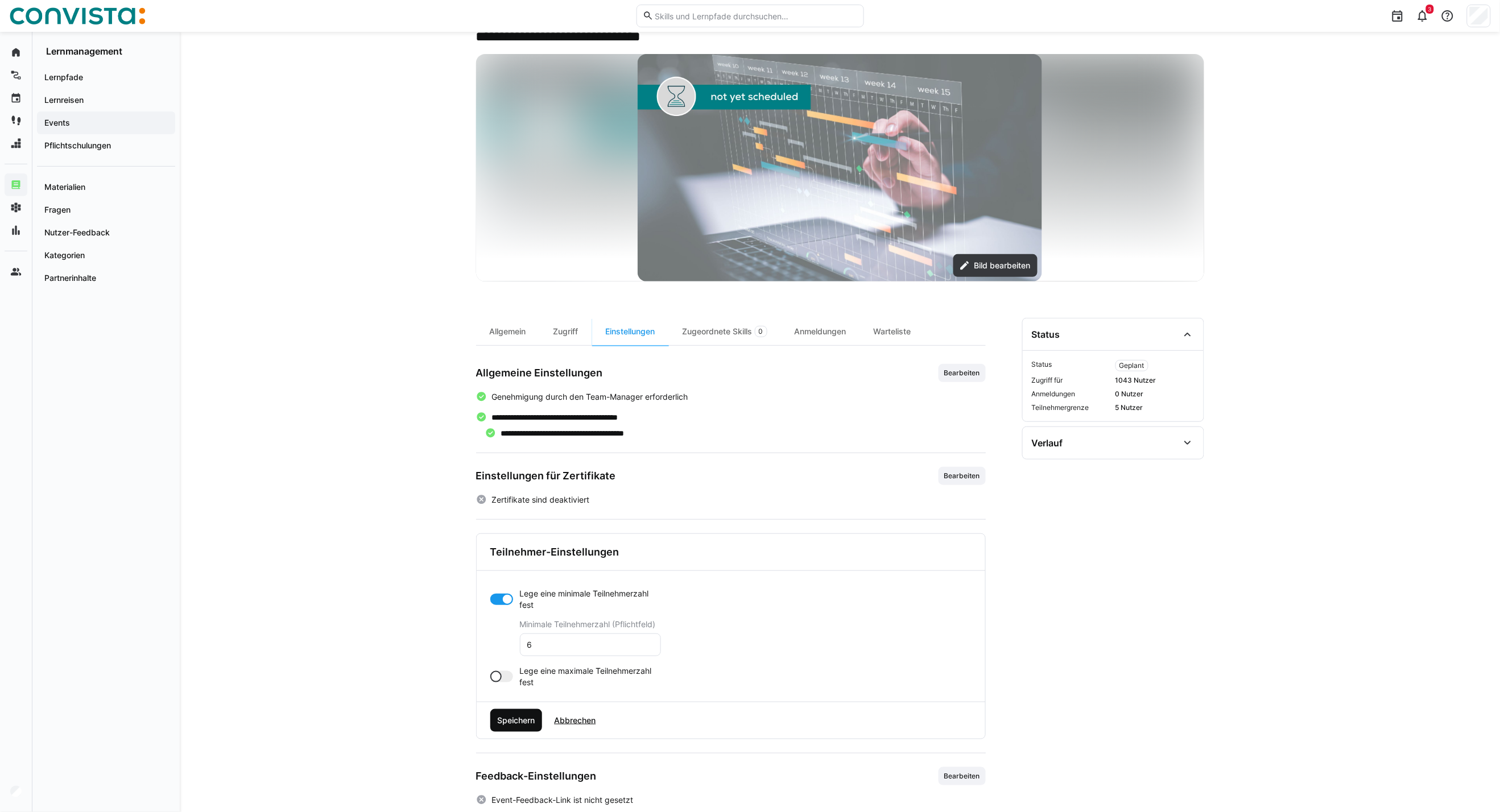
click at [504, 722] on span "Speichern" at bounding box center [516, 720] width 41 height 12
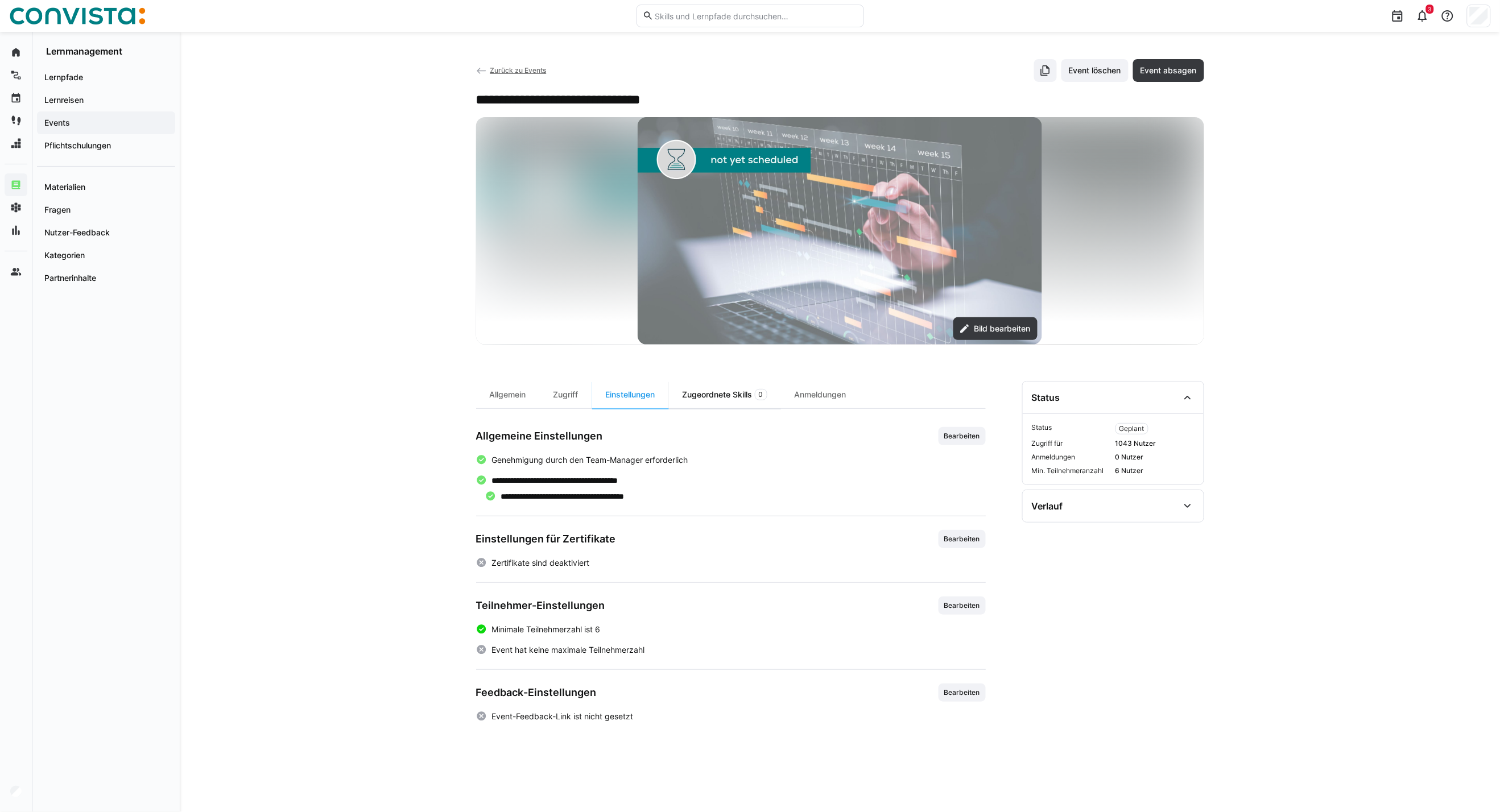
click at [704, 393] on div "Zugeordnete Skills 0" at bounding box center [725, 394] width 112 height 27
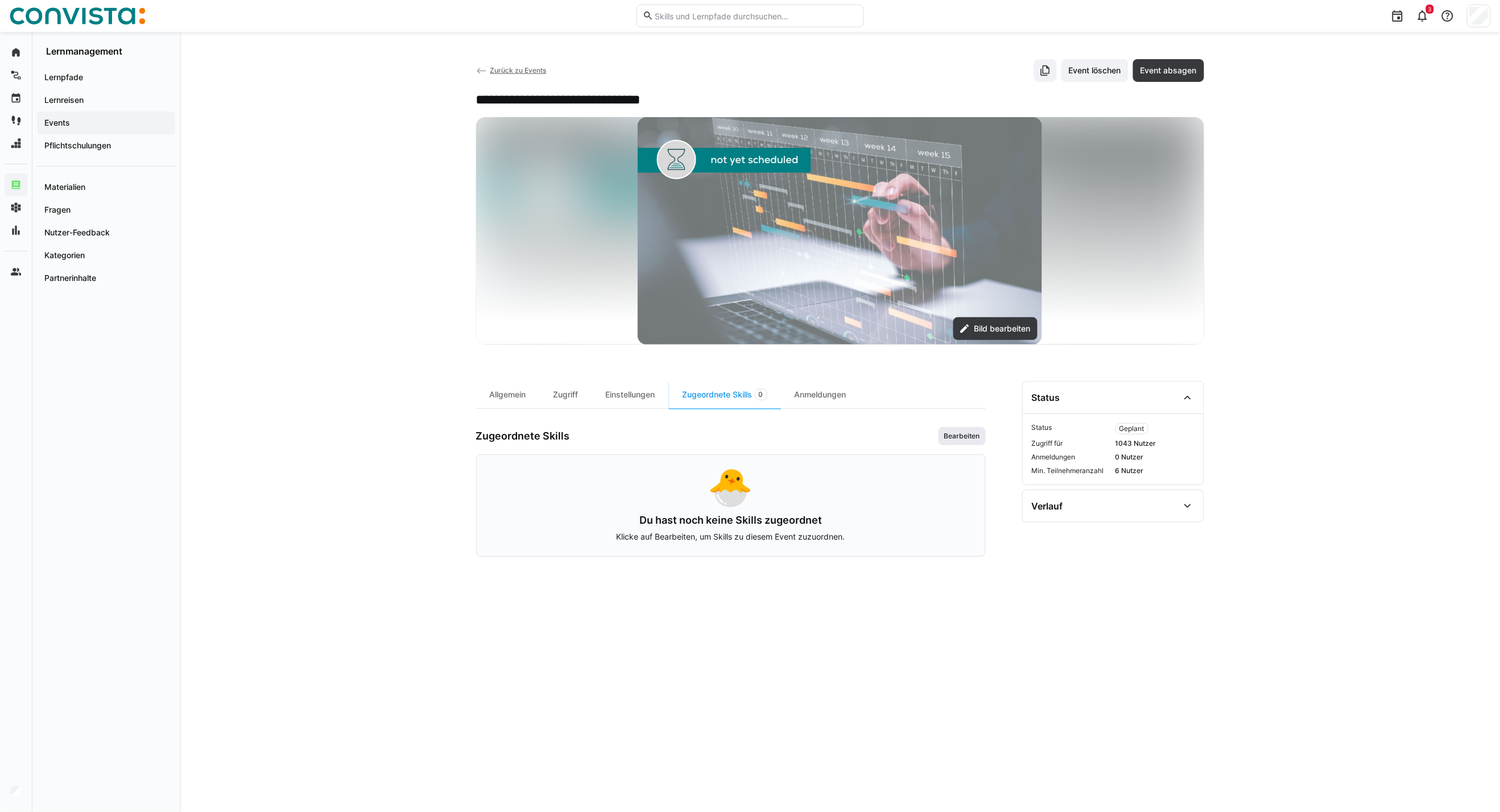
click at [965, 444] on span "Bearbeiten" at bounding box center [962, 436] width 47 height 18
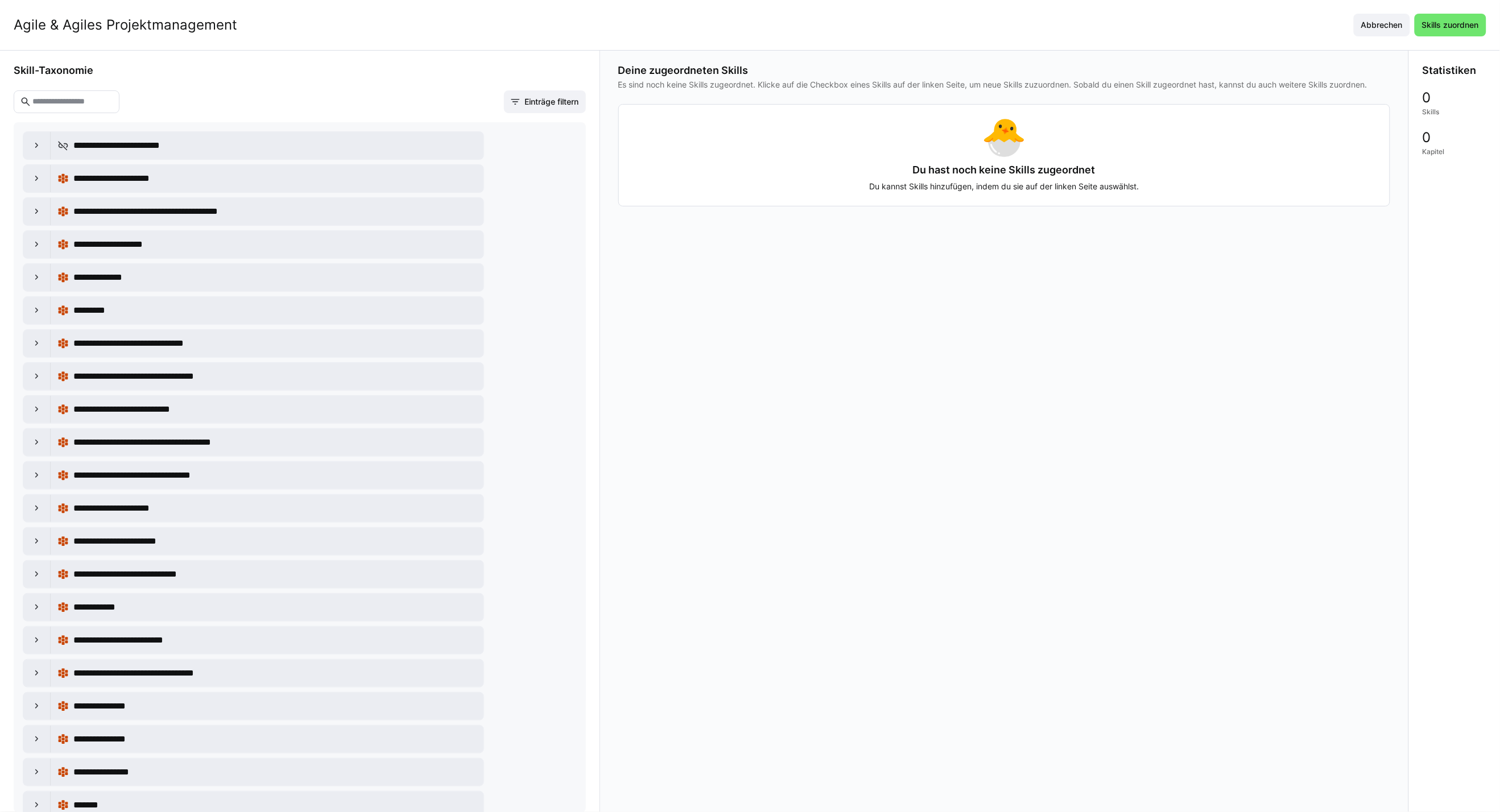
click at [79, 99] on input "text" at bounding box center [72, 102] width 82 height 10
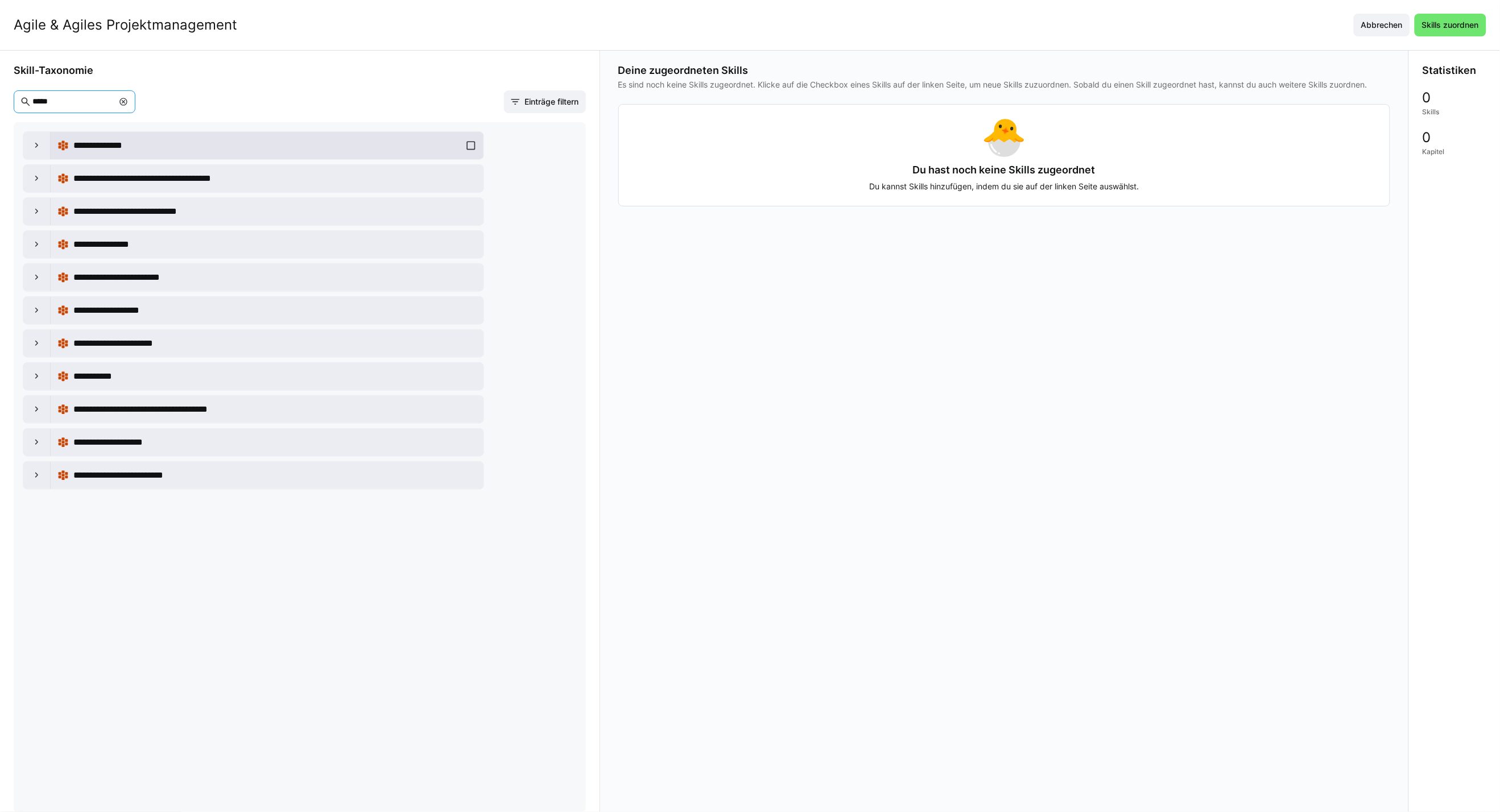
type input "*****"
click at [462, 147] on div "**********" at bounding box center [267, 145] width 419 height 22
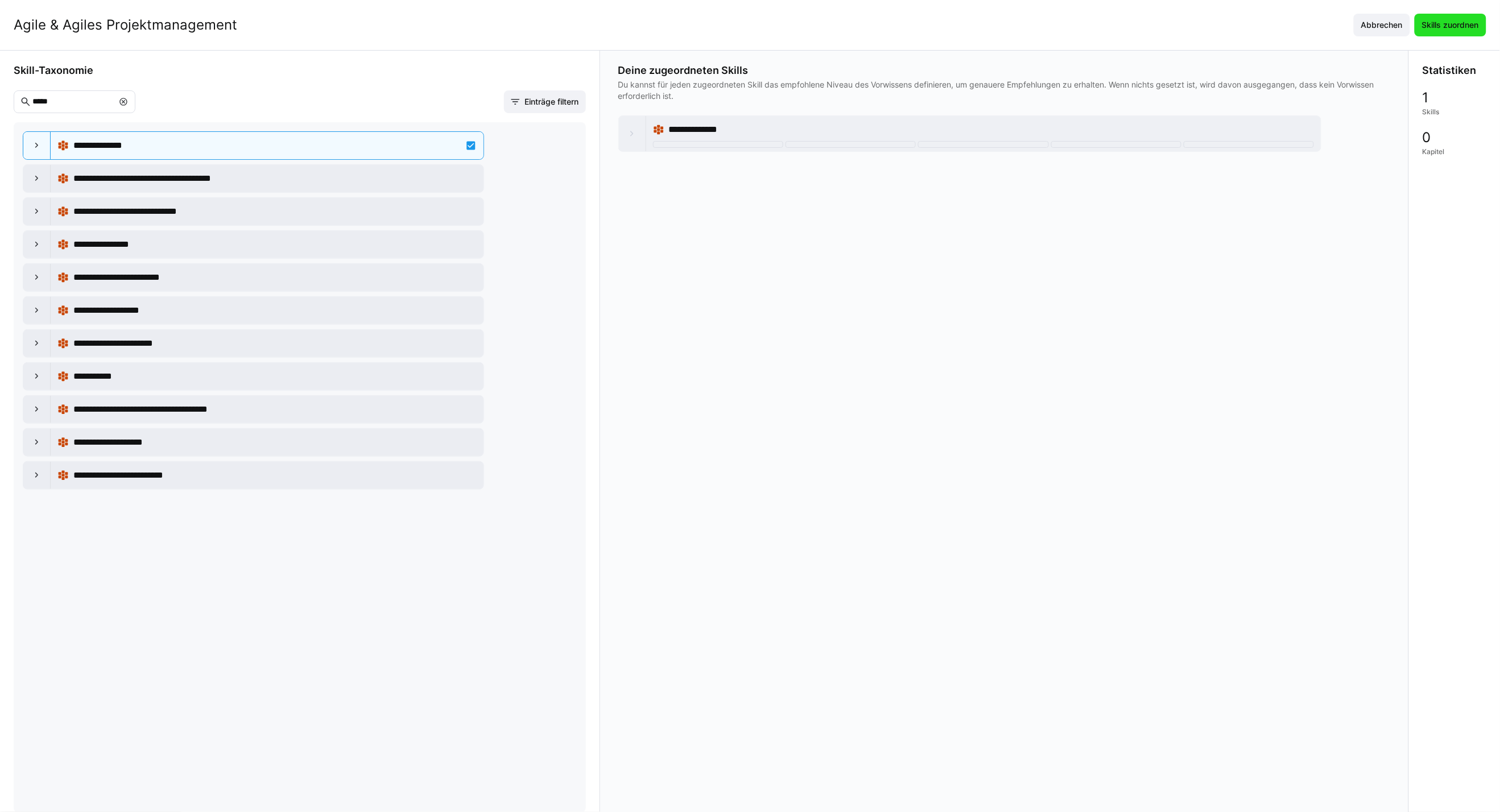
click at [1458, 30] on span "Skills zuordnen" at bounding box center [1449, 25] width 60 height 12
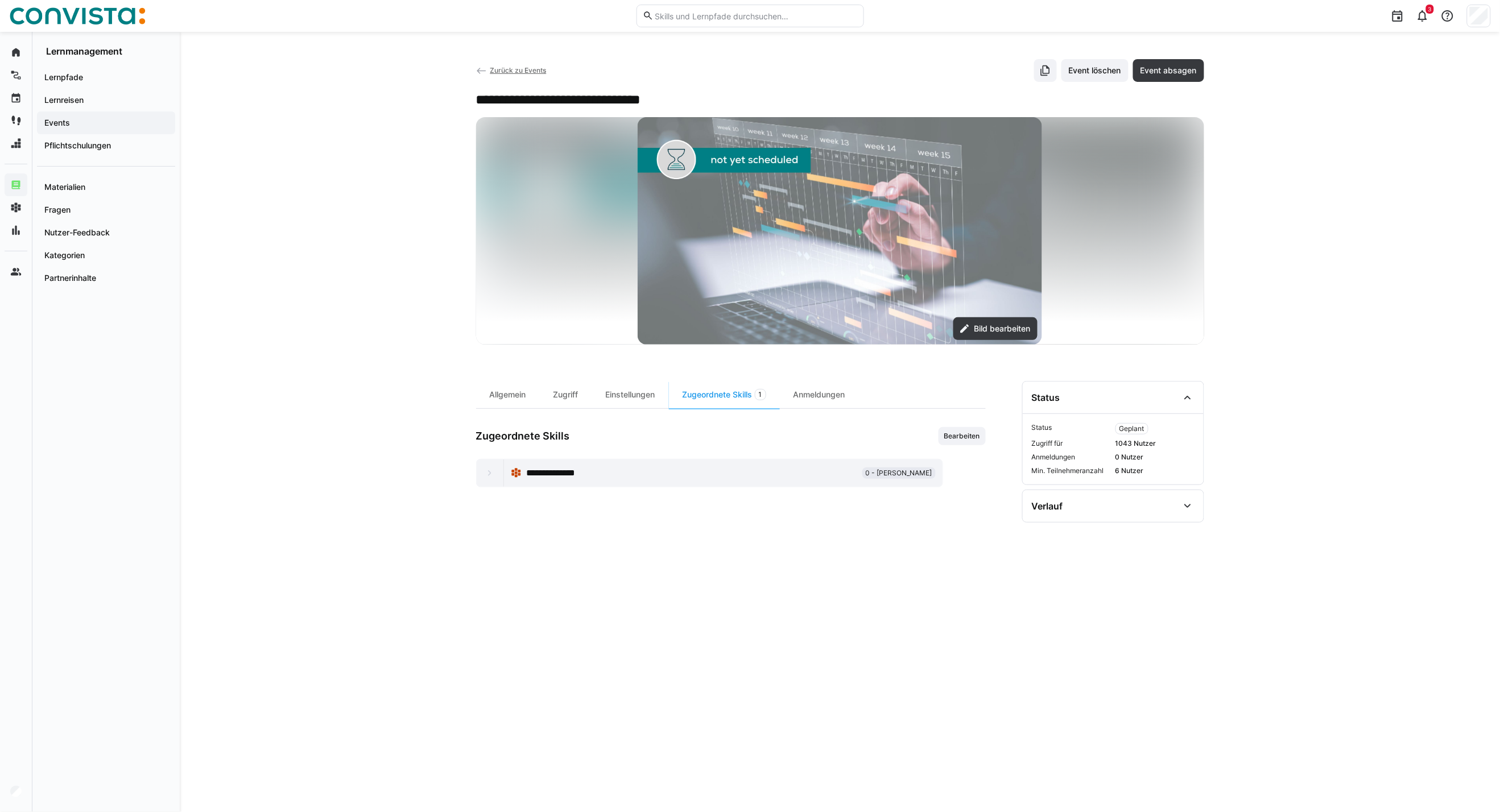
click at [530, 73] on span "Zurück zu Events" at bounding box center [518, 70] width 56 height 9
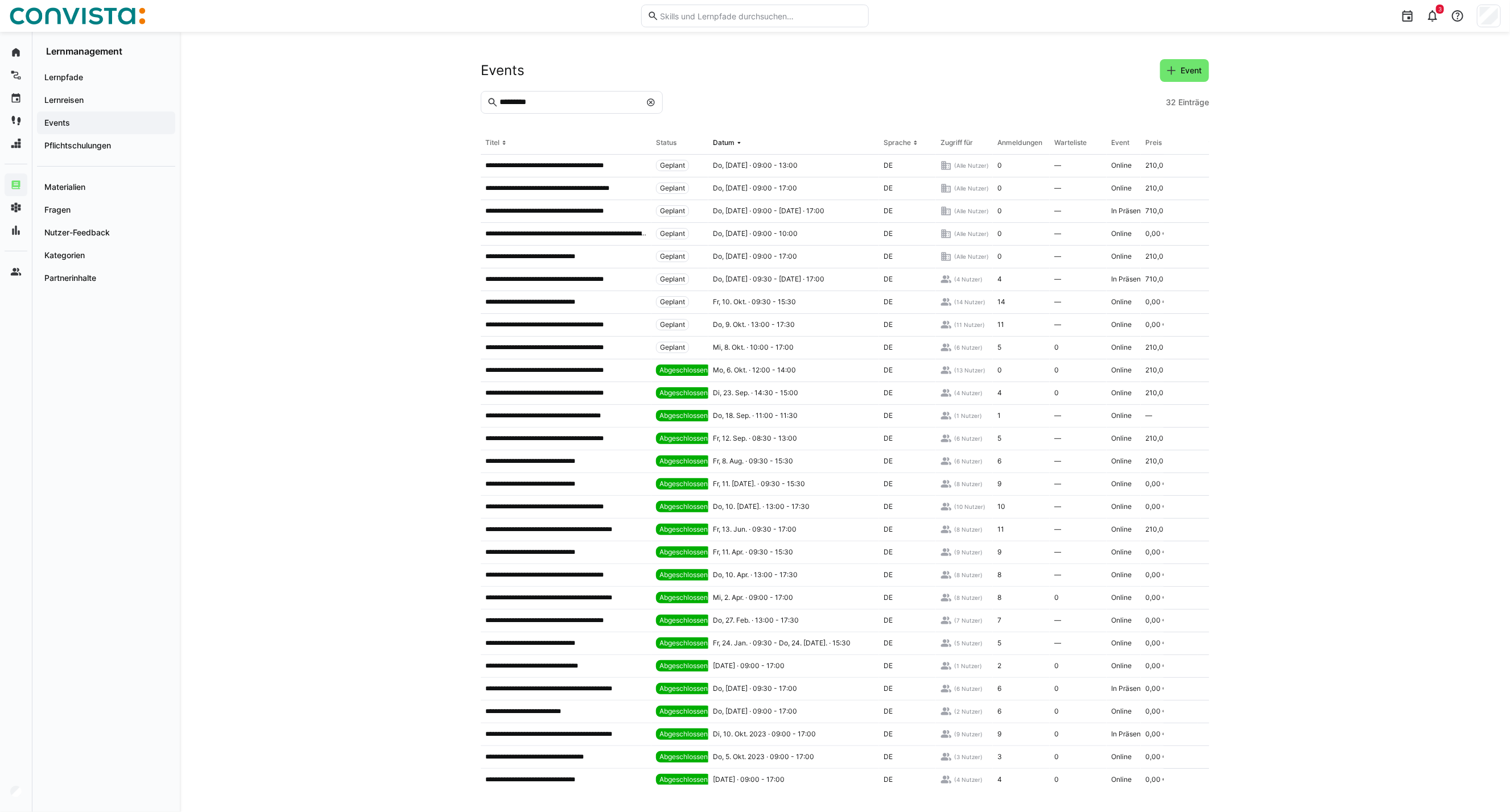
drag, startPoint x: 554, startPoint y: 101, endPoint x: 529, endPoint y: 105, distance: 25.3
click at [554, 101] on input "*********" at bounding box center [570, 103] width 142 height 10
click at [529, 104] on input "*********" at bounding box center [570, 103] width 142 height 10
click at [557, 103] on input "*********" at bounding box center [570, 103] width 142 height 10
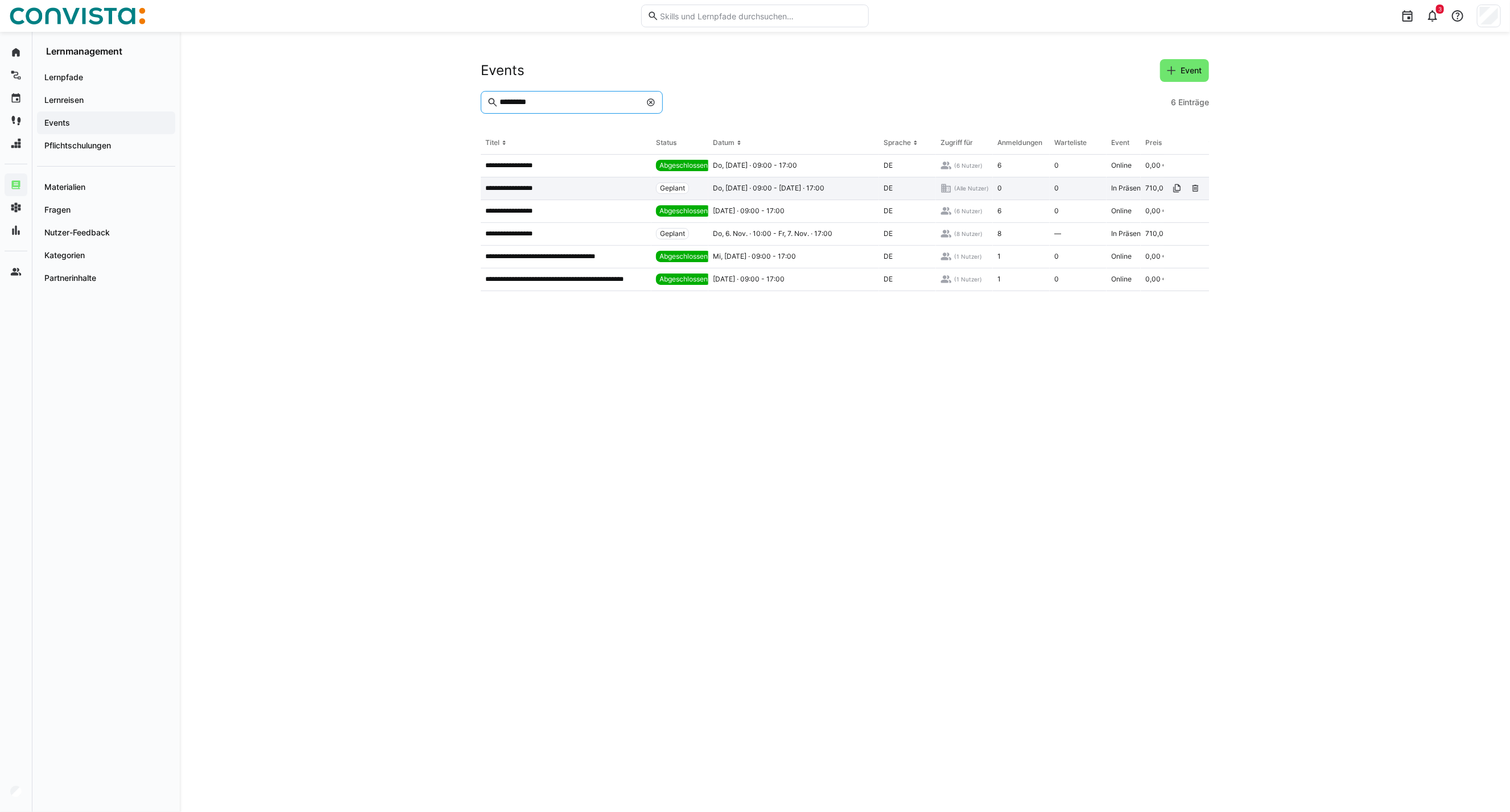
type input "*********"
click at [546, 189] on p "**********" at bounding box center [520, 188] width 70 height 9
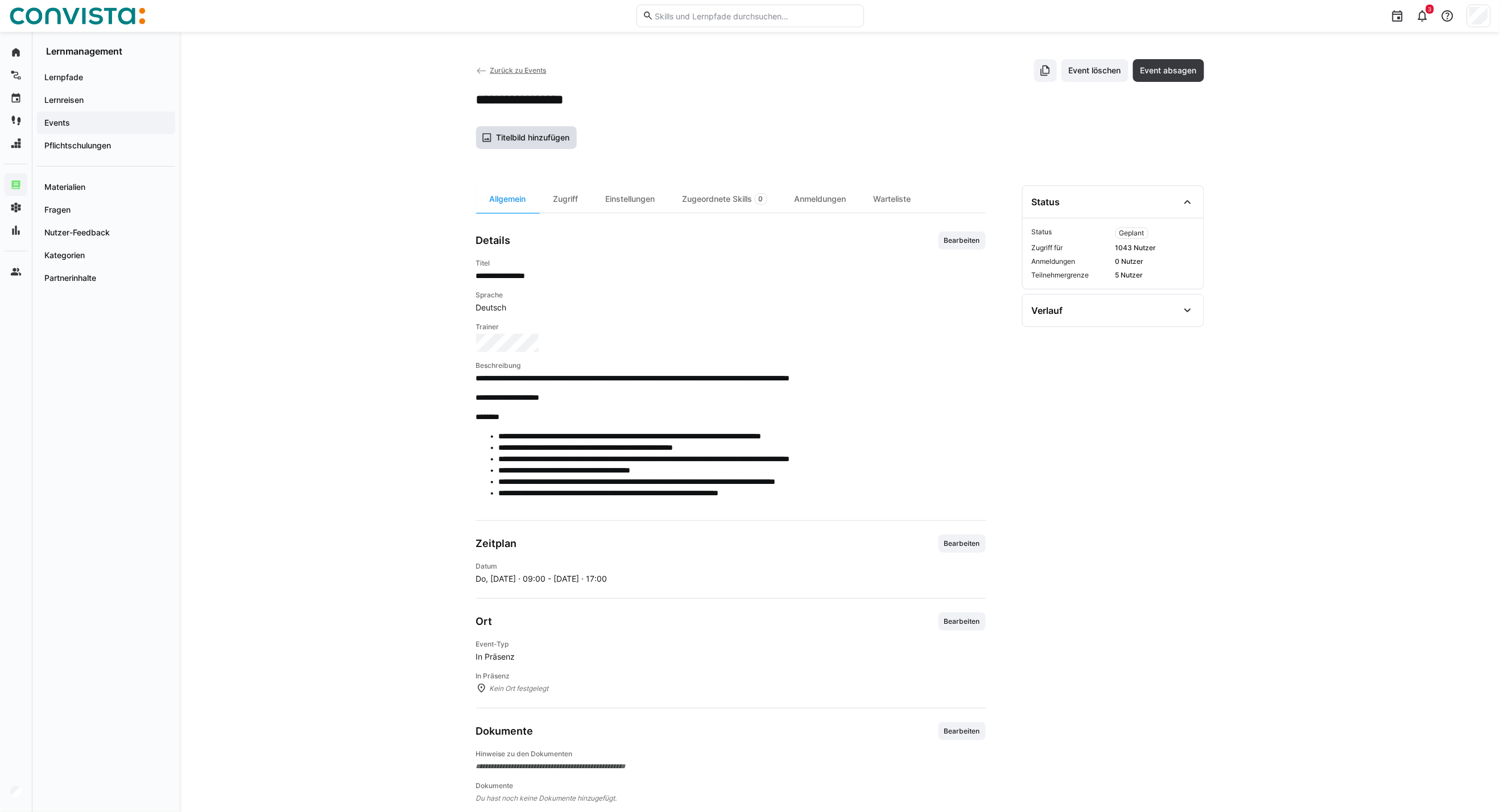
click at [530, 137] on span "Titelbild hinzufügen" at bounding box center [533, 138] width 77 height 12
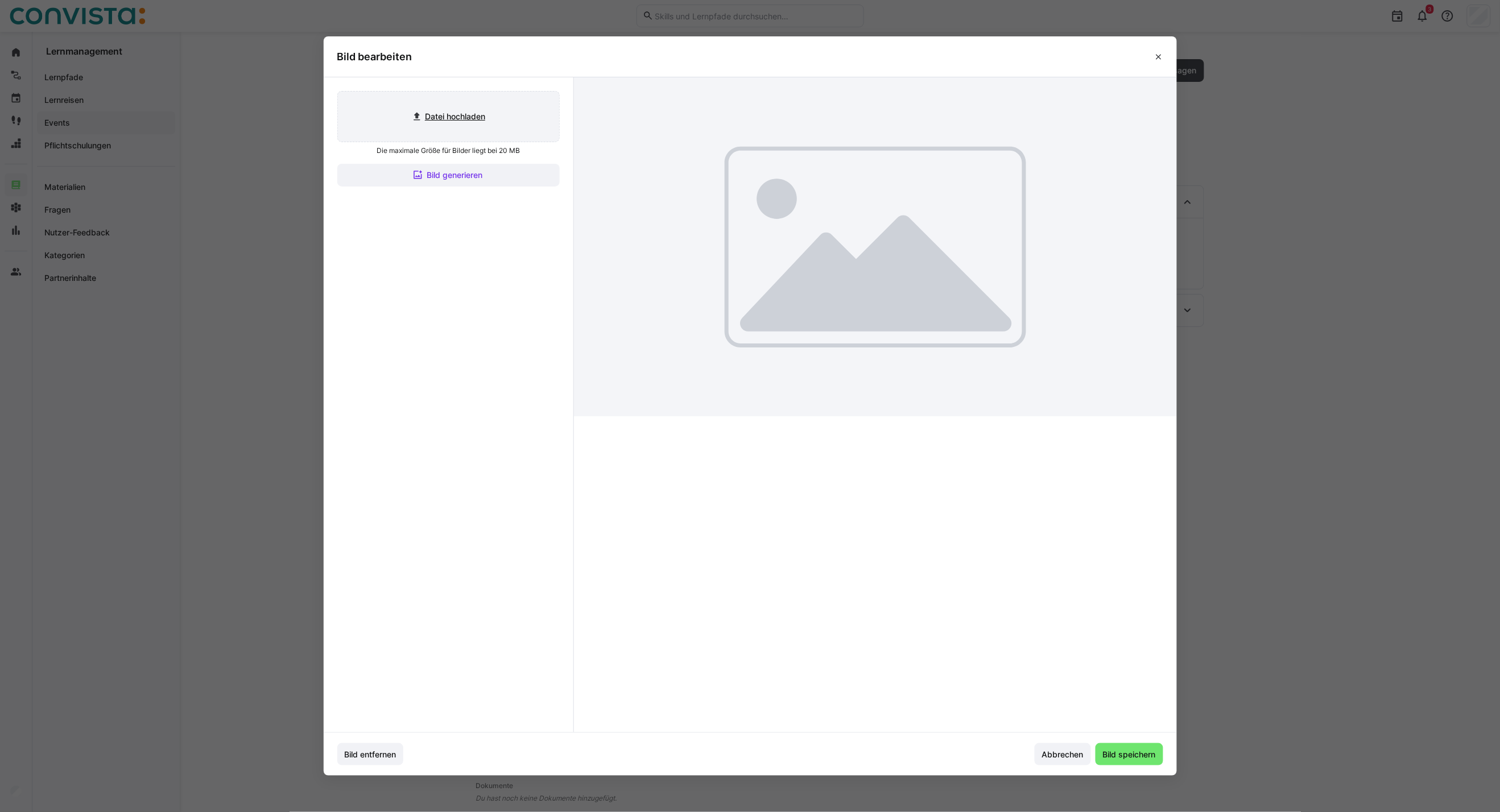
click at [471, 127] on input "file" at bounding box center [449, 116] width 221 height 50
type input "C:\fakepath\CoE People Enablement & OpEx_inaktiv.jpg"
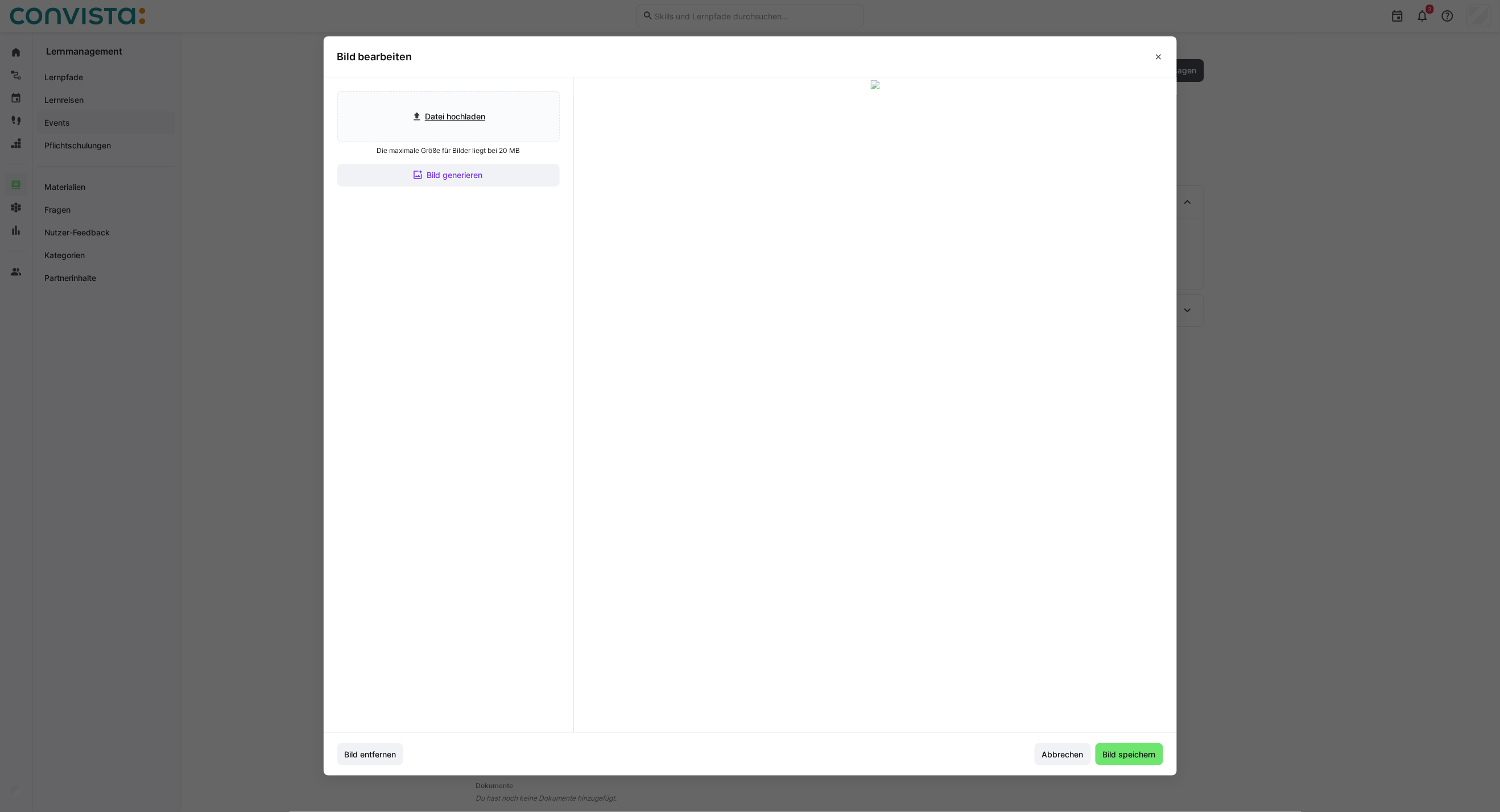
drag, startPoint x: 1124, startPoint y: 754, endPoint x: 1113, endPoint y: 736, distance: 21.1
click at [1124, 754] on span "Bild speichern" at bounding box center [1129, 755] width 56 height 12
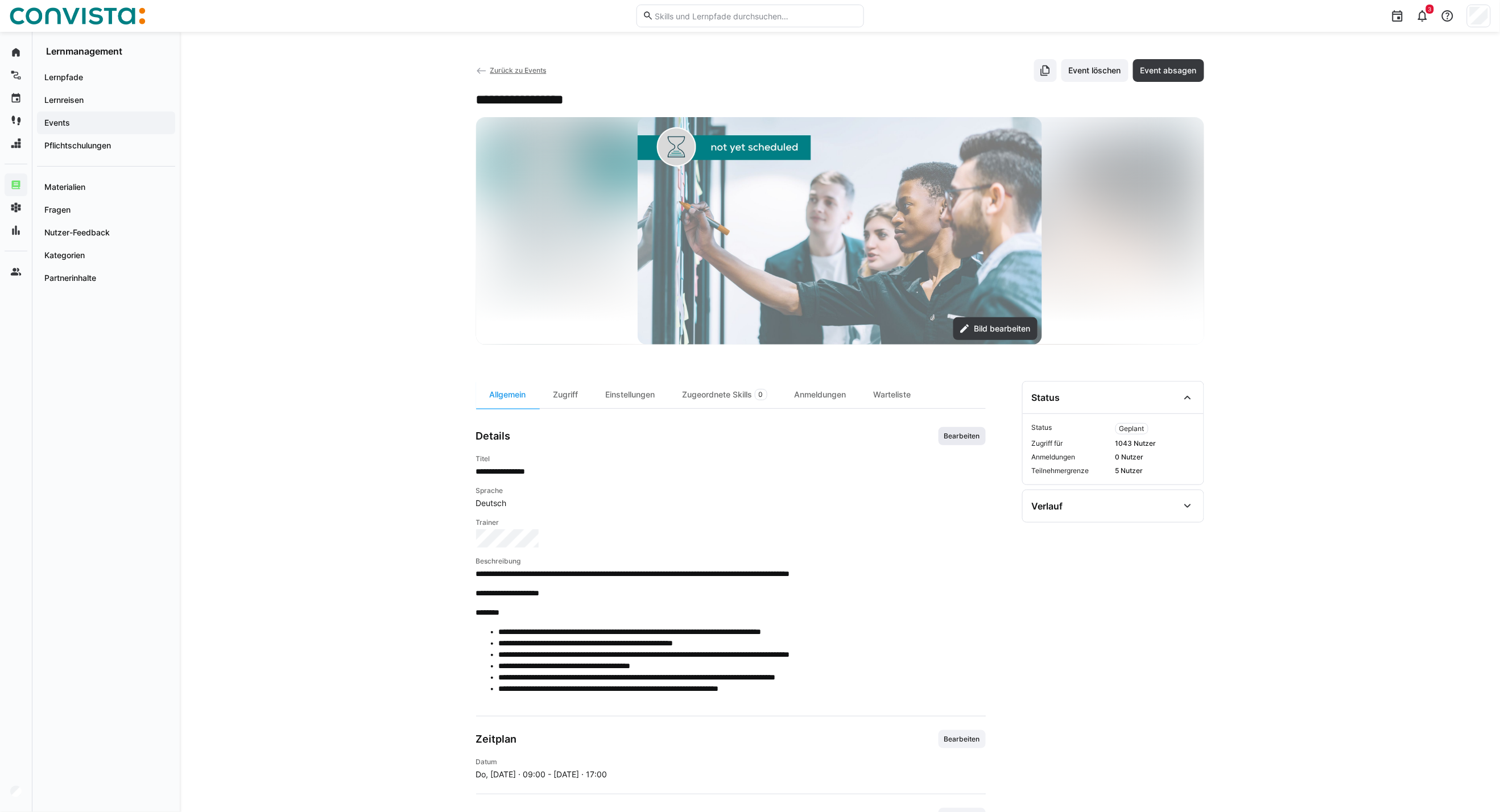
click at [955, 436] on span "Bearbeiten" at bounding box center [962, 436] width 38 height 9
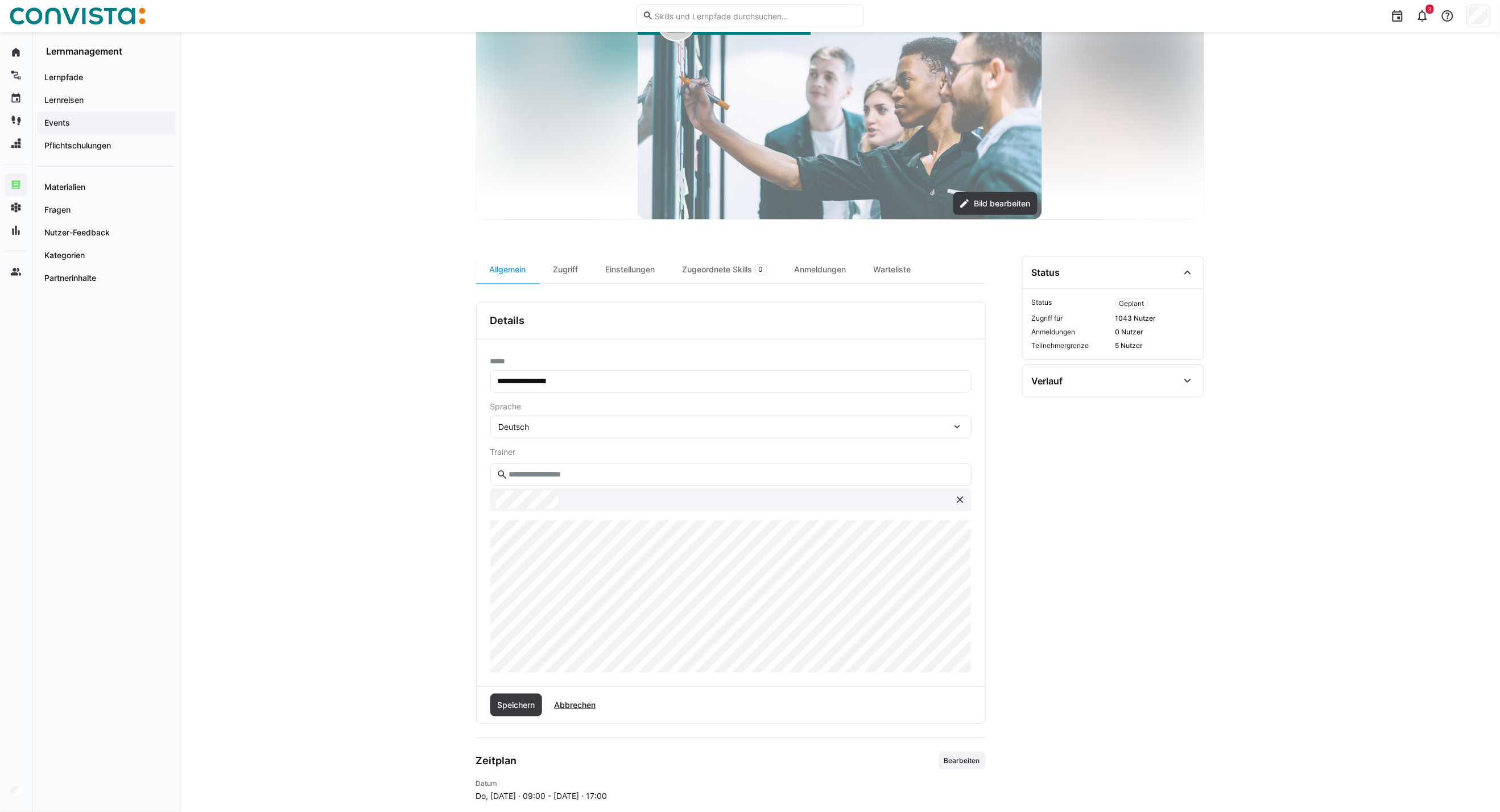
scroll to position [126, 0]
click at [520, 707] on span "Speichern" at bounding box center [516, 704] width 41 height 12
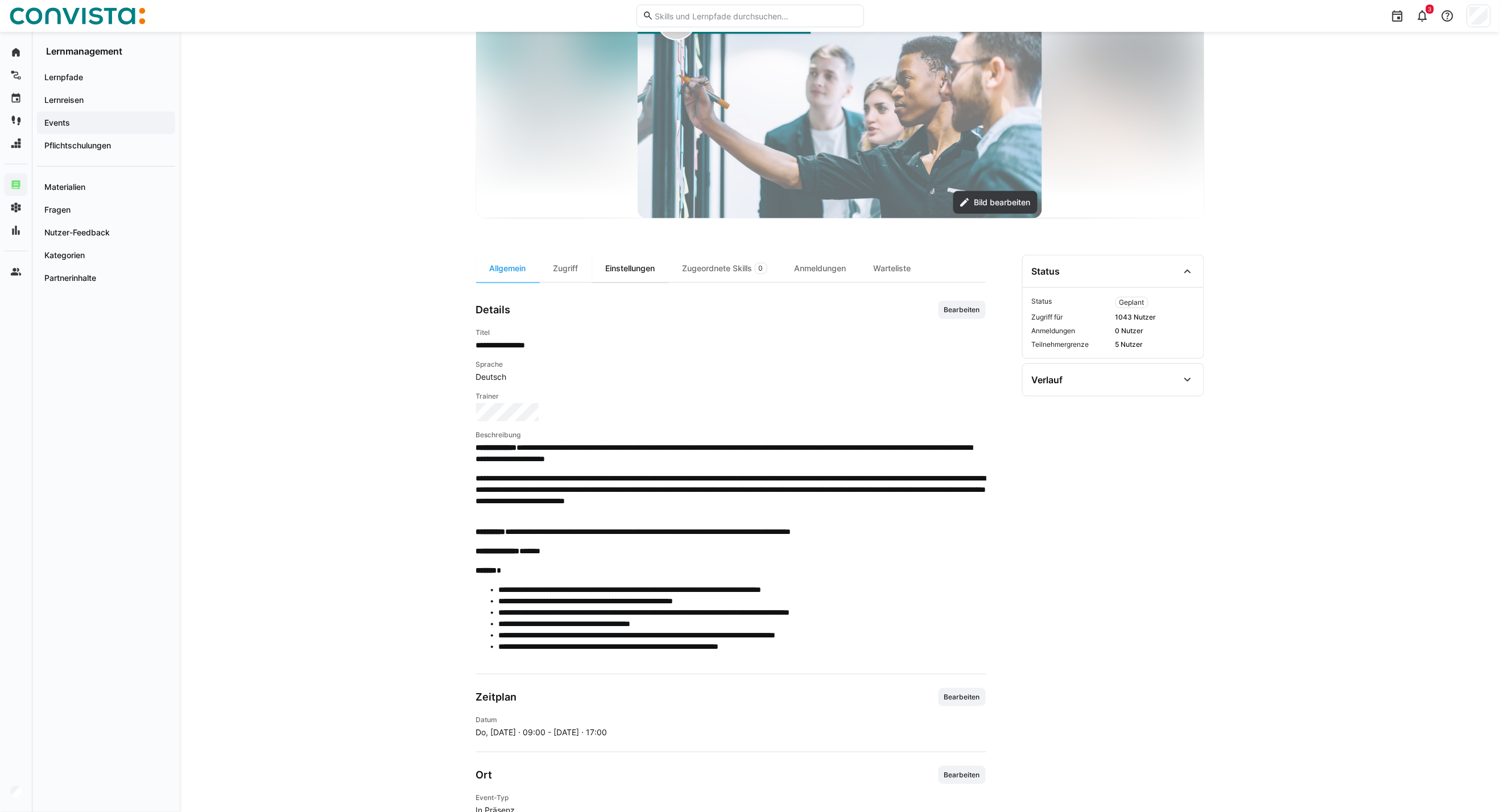
click at [613, 275] on div "Einstellungen" at bounding box center [630, 269] width 77 height 27
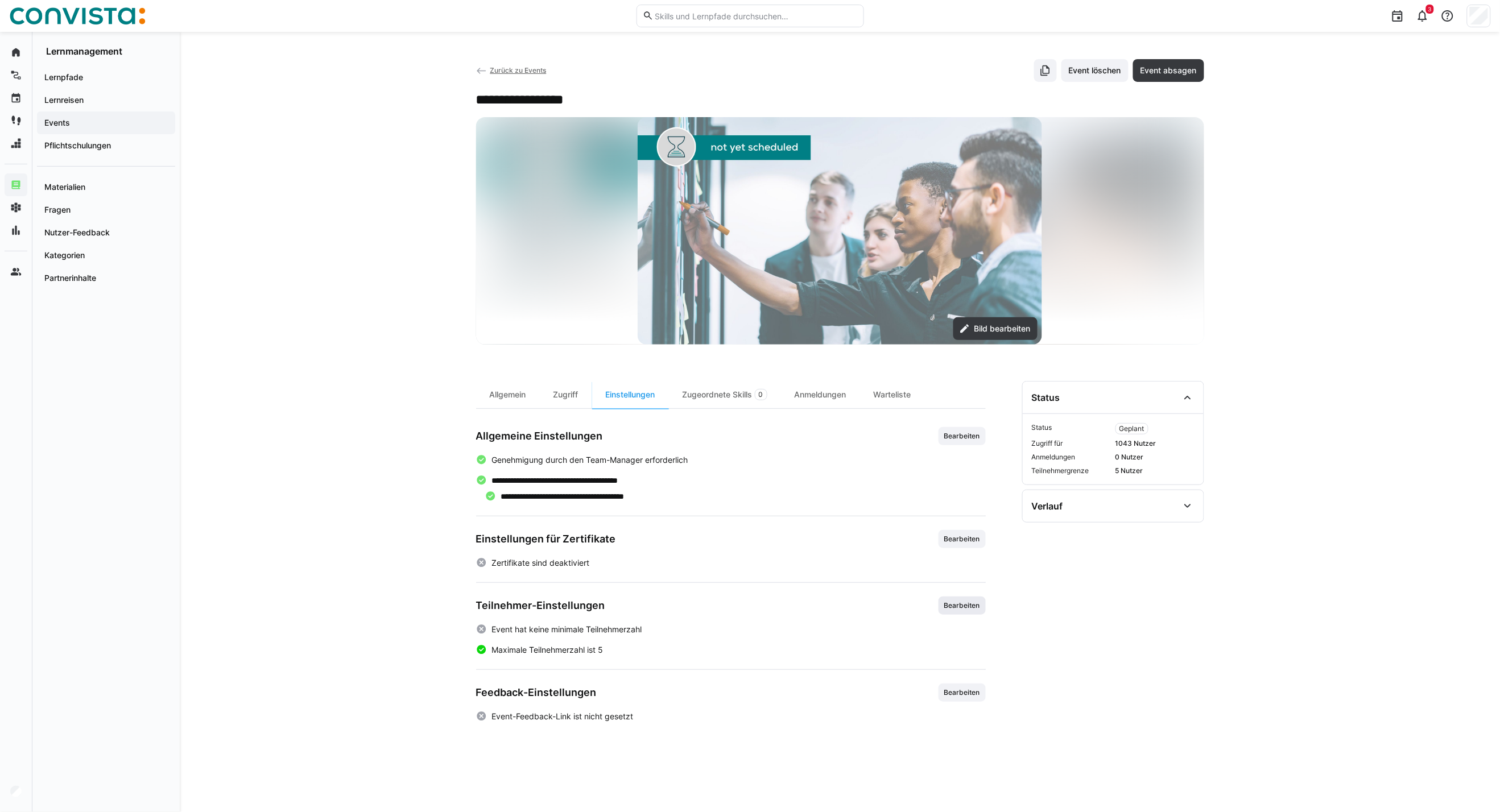
click at [966, 608] on span "Bearbeiten" at bounding box center [962, 605] width 38 height 9
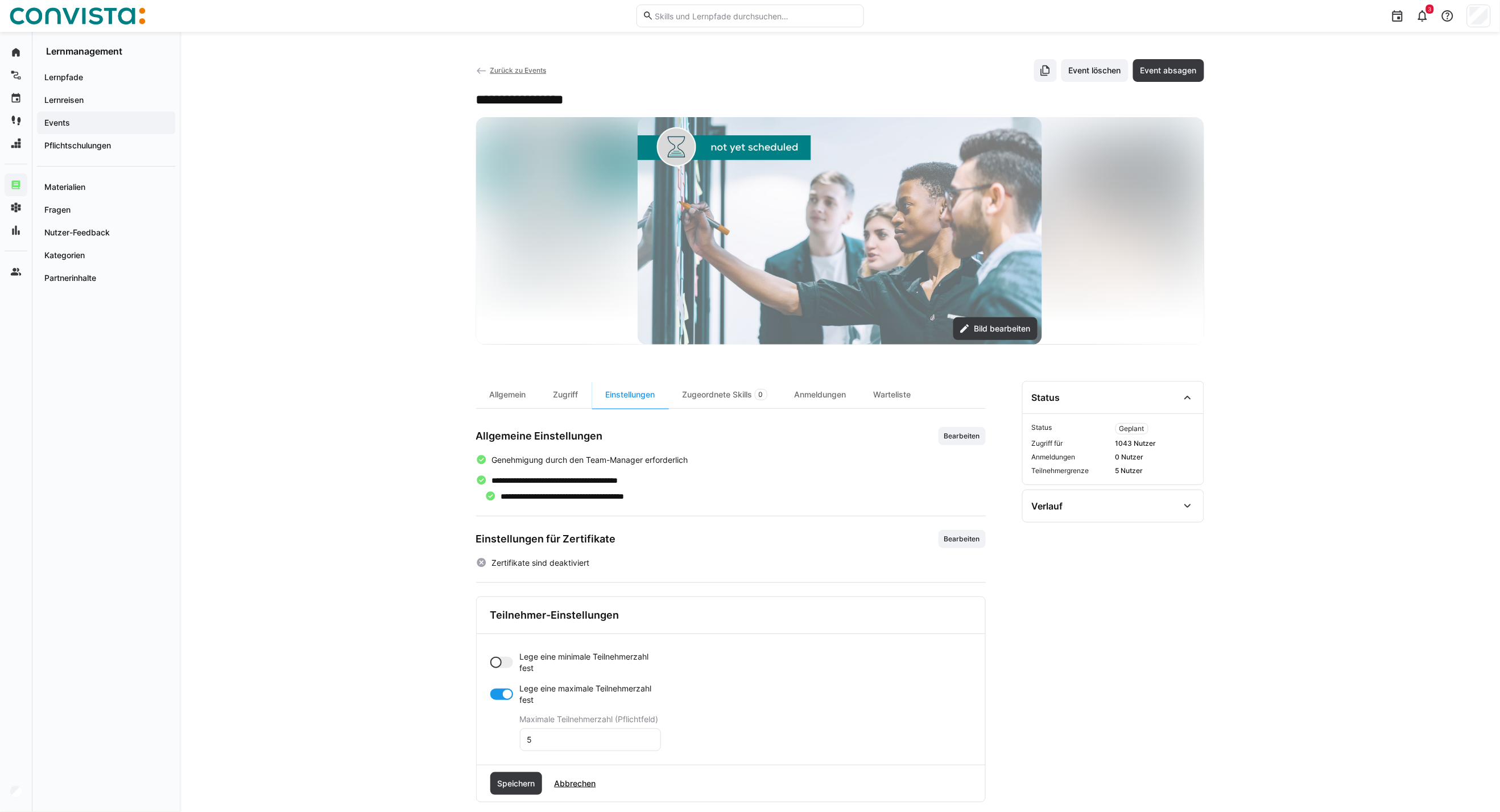
drag, startPoint x: 493, startPoint y: 663, endPoint x: 504, endPoint y: 668, distance: 12.1
click at [496, 664] on div at bounding box center [496, 662] width 12 height 12
drag, startPoint x: 543, startPoint y: 712, endPoint x: 522, endPoint y: 711, distance: 21.0
click at [522, 711] on eds-input "0" at bounding box center [590, 707] width 141 height 22
type input "6"
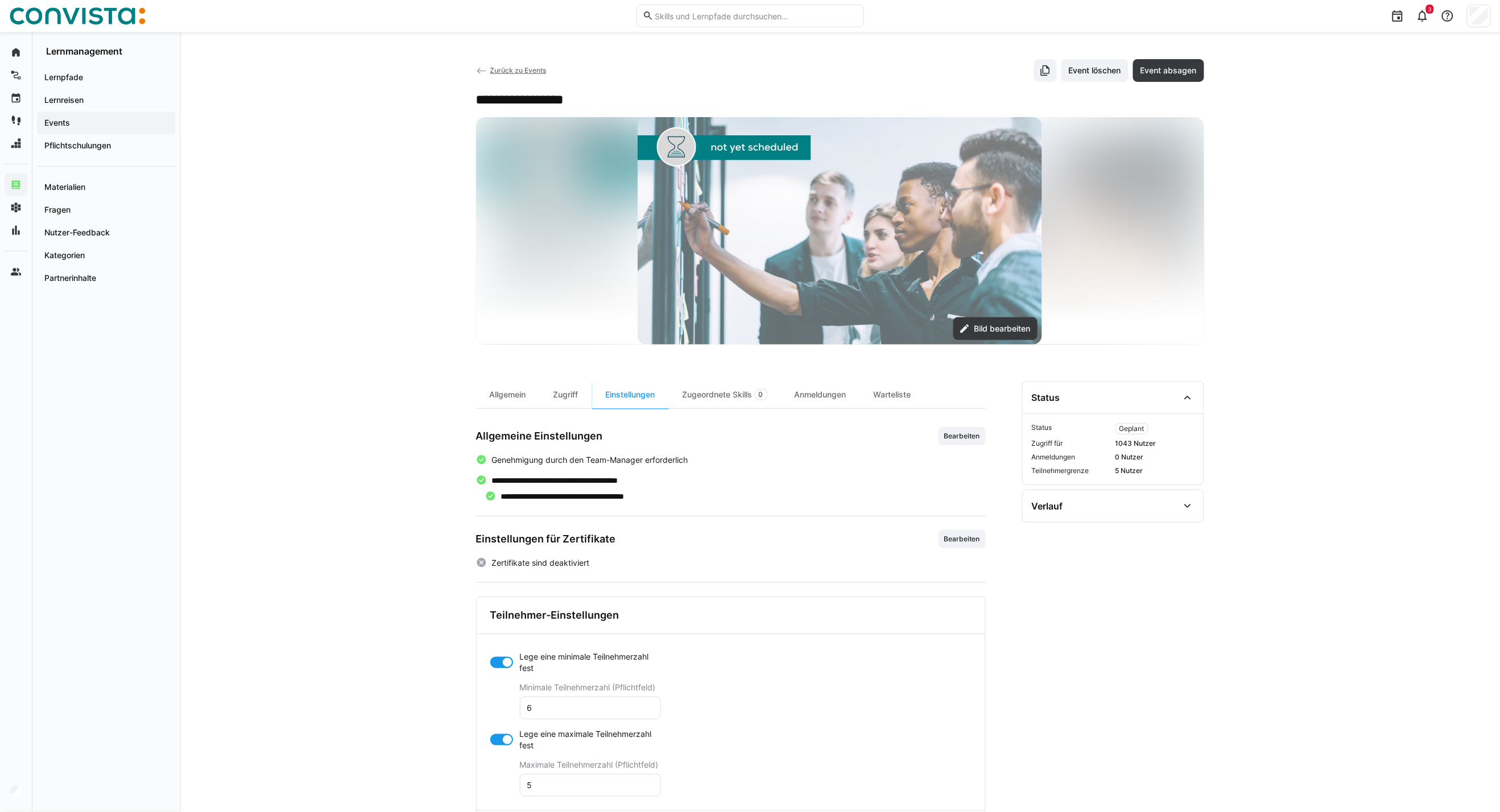
click at [492, 744] on div at bounding box center [501, 740] width 22 height 12
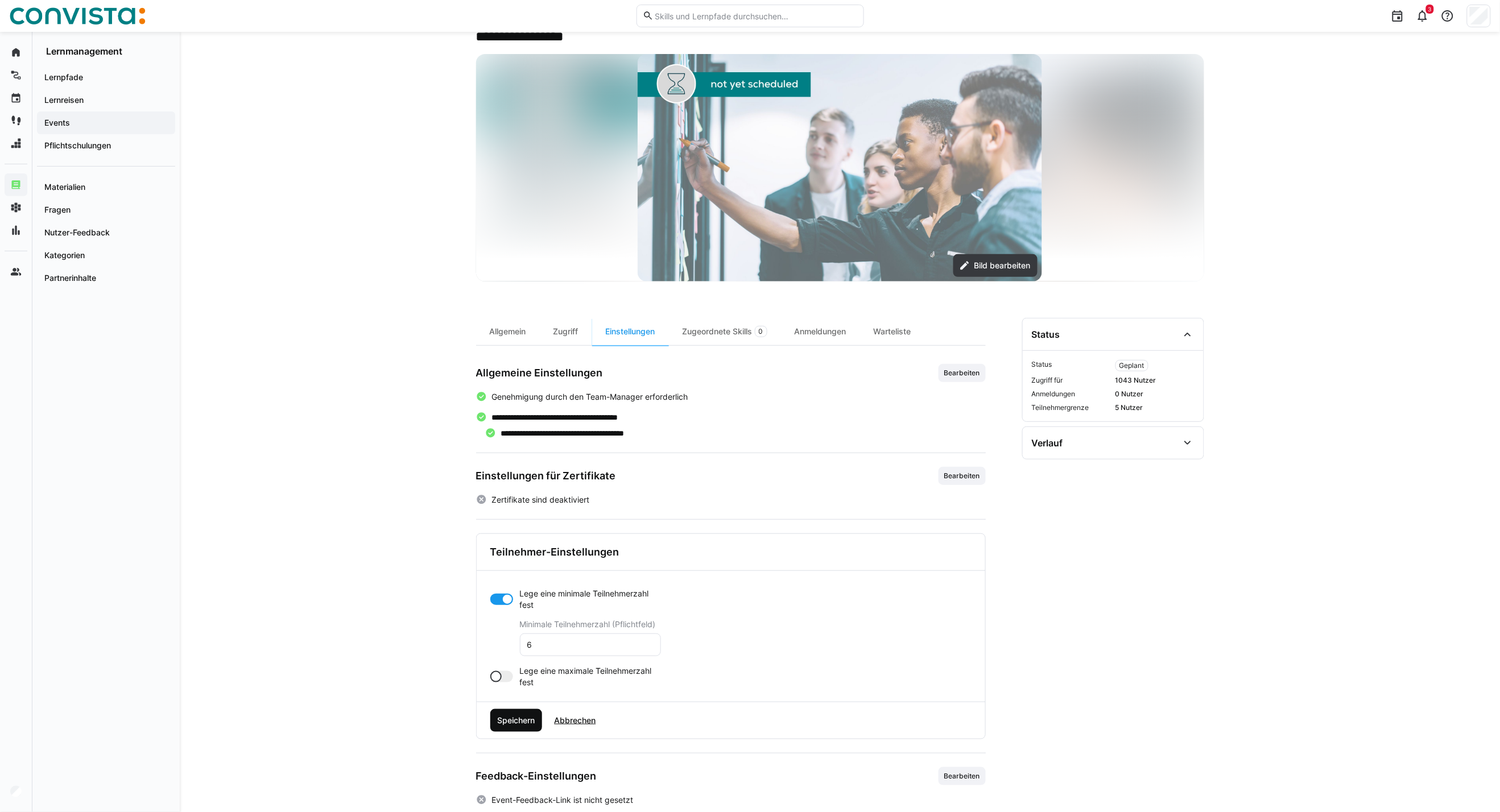
click at [516, 723] on span "Speichern" at bounding box center [516, 720] width 41 height 12
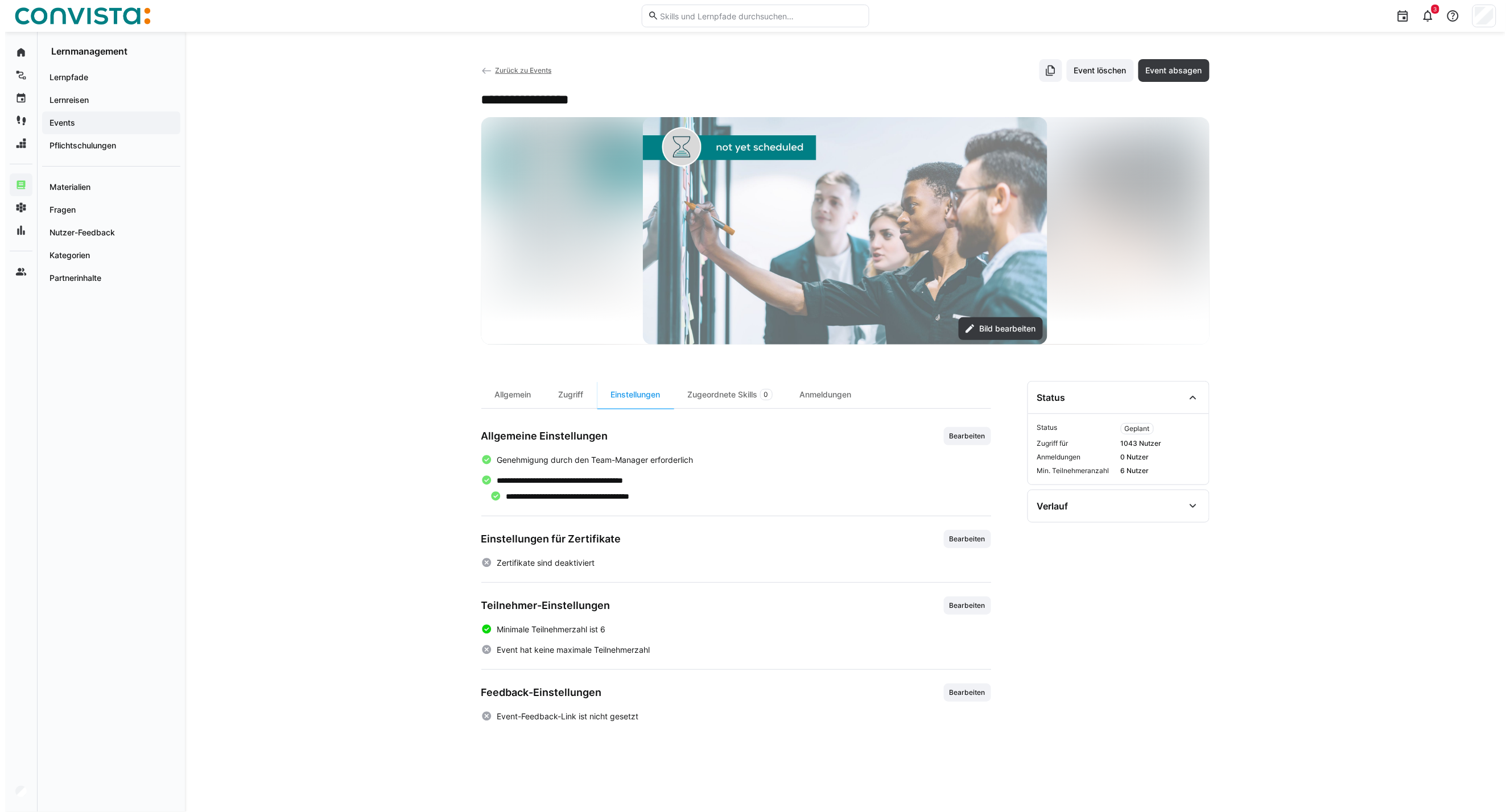
scroll to position [0, 0]
click at [732, 394] on div "Zugeordnete Skills 0" at bounding box center [725, 394] width 112 height 27
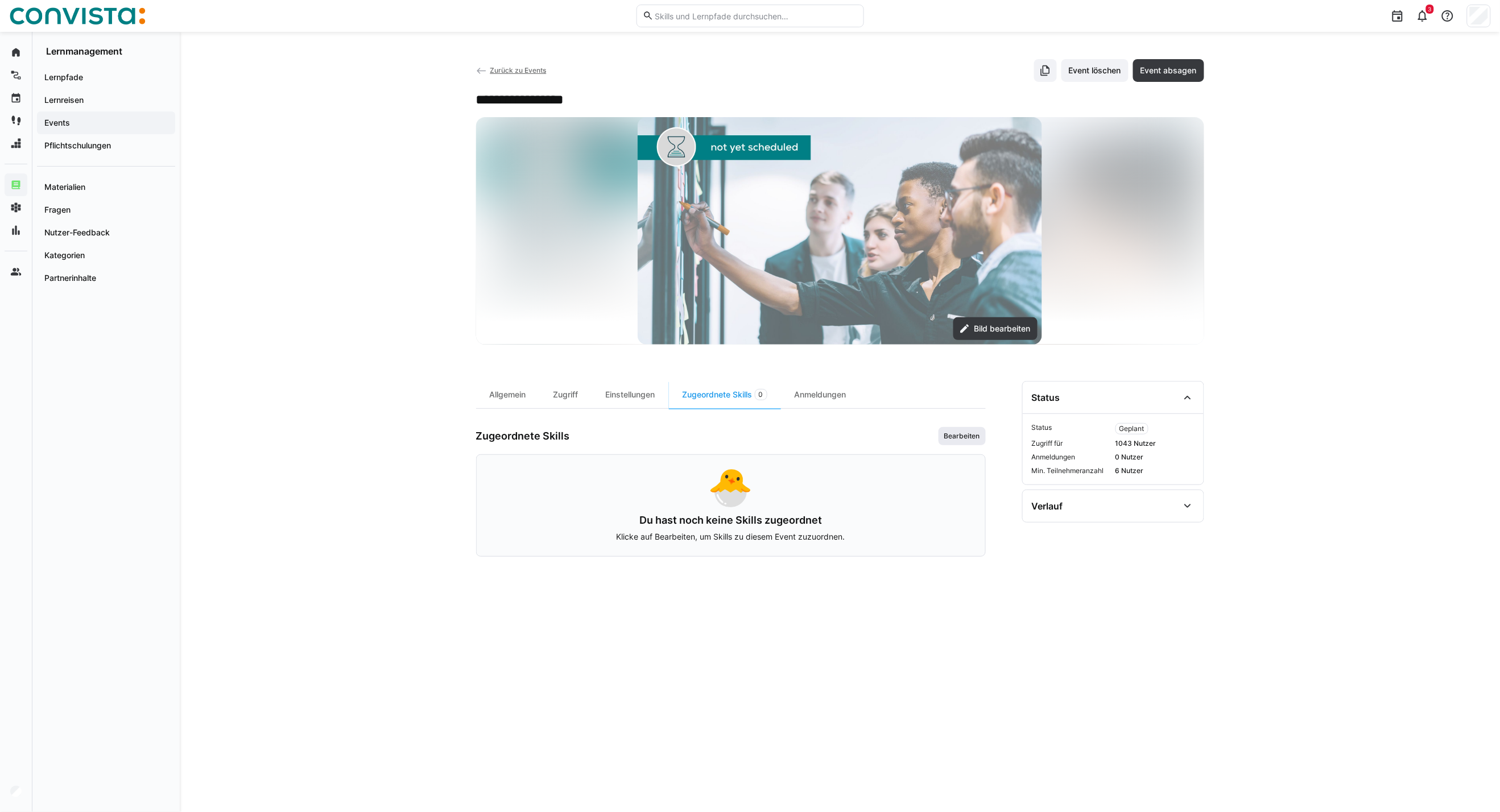
click at [943, 438] on span "Bearbeiten" at bounding box center [962, 436] width 38 height 9
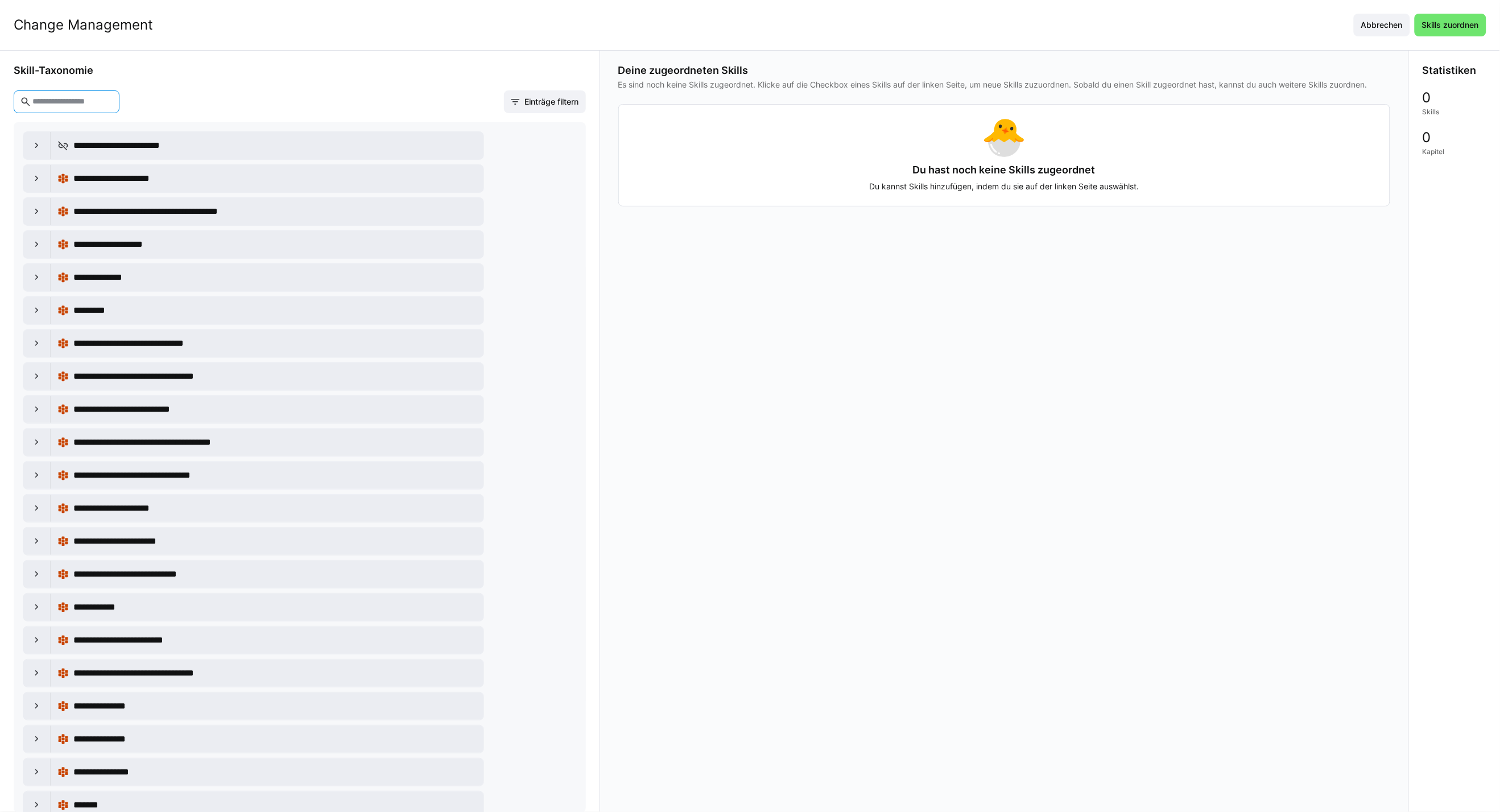
click at [82, 105] on input "text" at bounding box center [72, 102] width 82 height 10
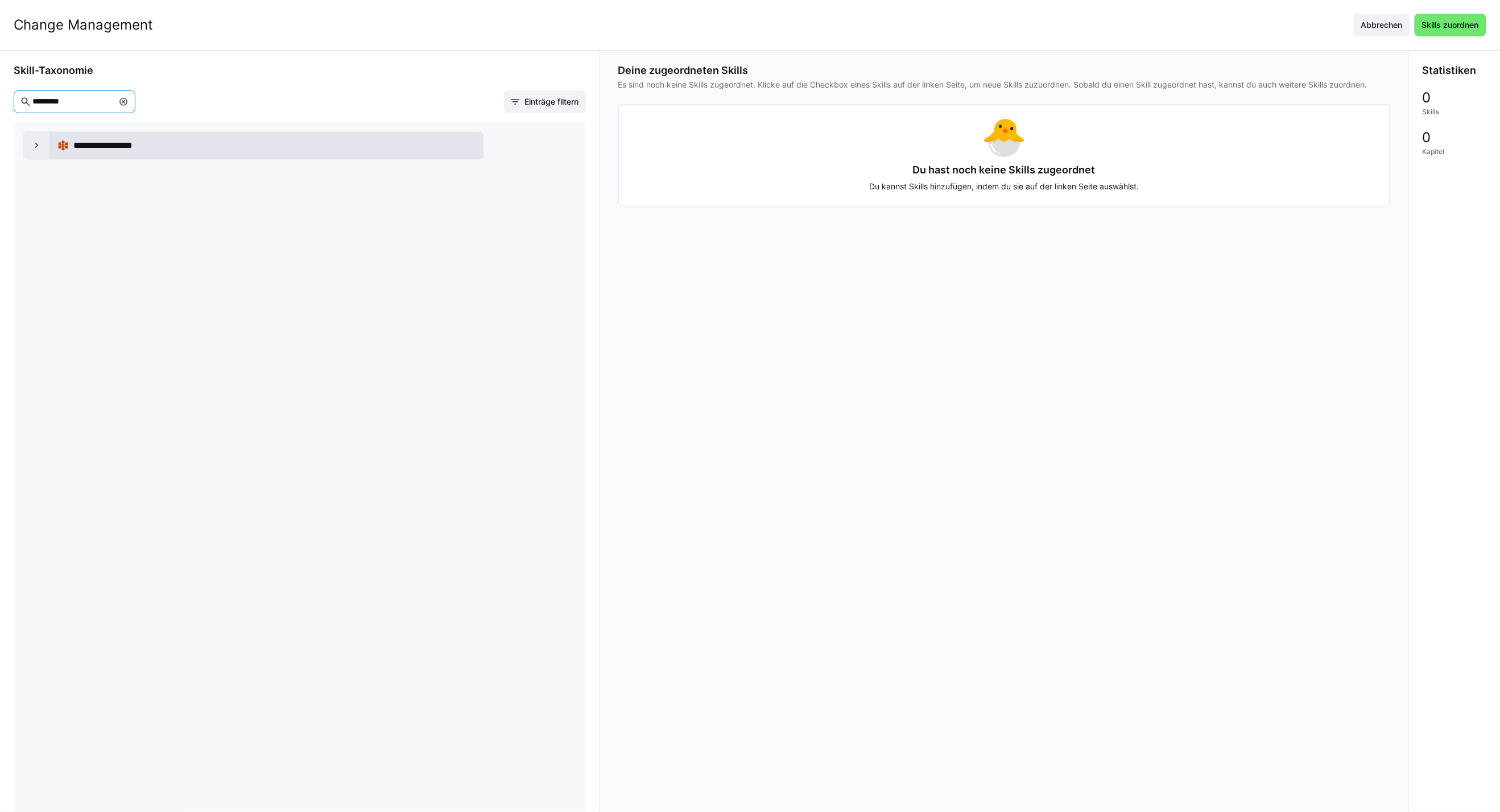
type input "*********"
click at [71, 156] on div "**********" at bounding box center [267, 145] width 419 height 22
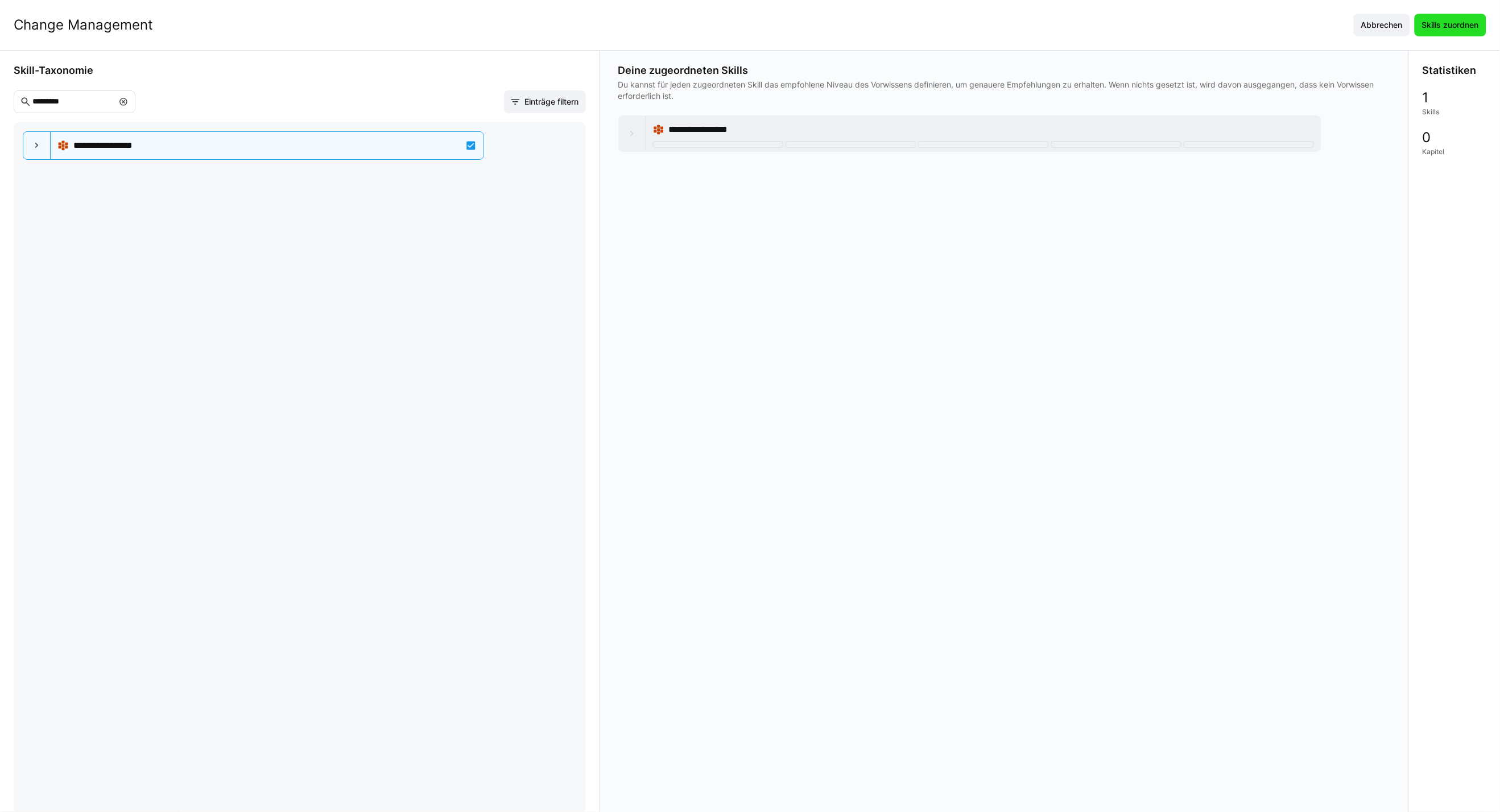
click at [1451, 21] on span "Skills zuordnen" at bounding box center [1449, 25] width 60 height 12
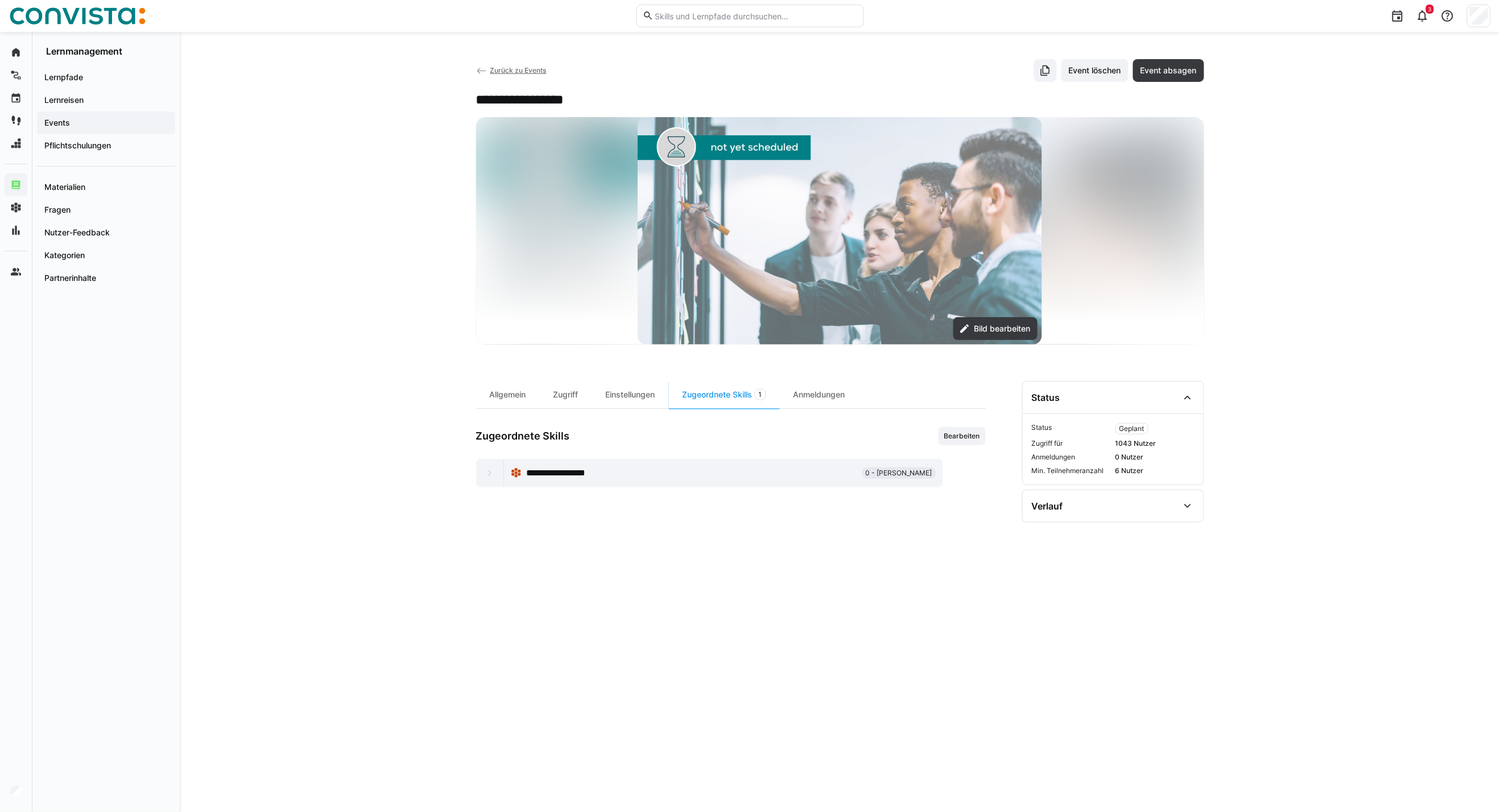
click at [508, 71] on span "Zurück zu Events" at bounding box center [518, 70] width 56 height 9
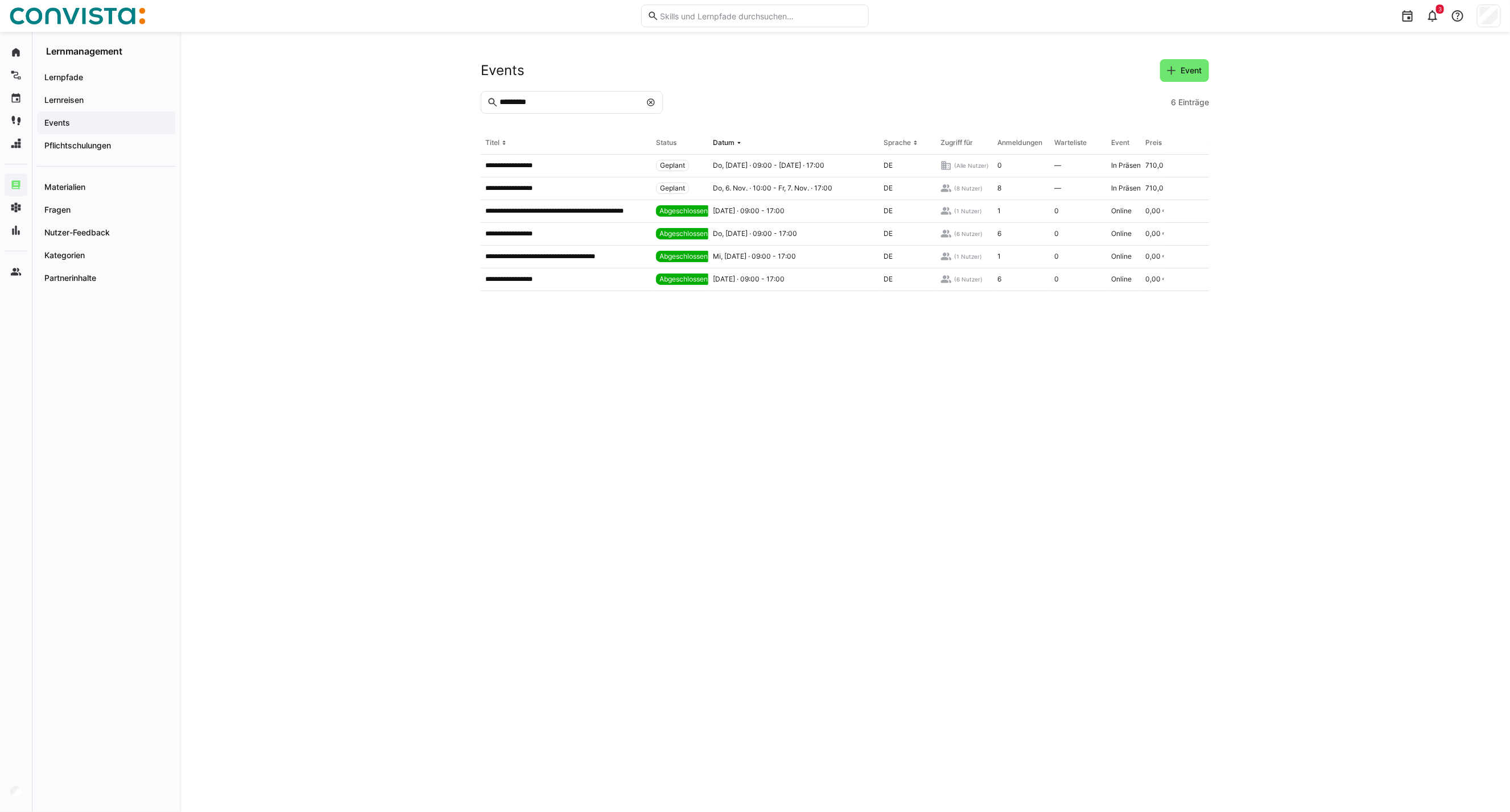
drag, startPoint x: 651, startPoint y: 98, endPoint x: 1470, endPoint y: 207, distance: 826.2
click at [651, 98] on eds-icon at bounding box center [651, 102] width 9 height 9
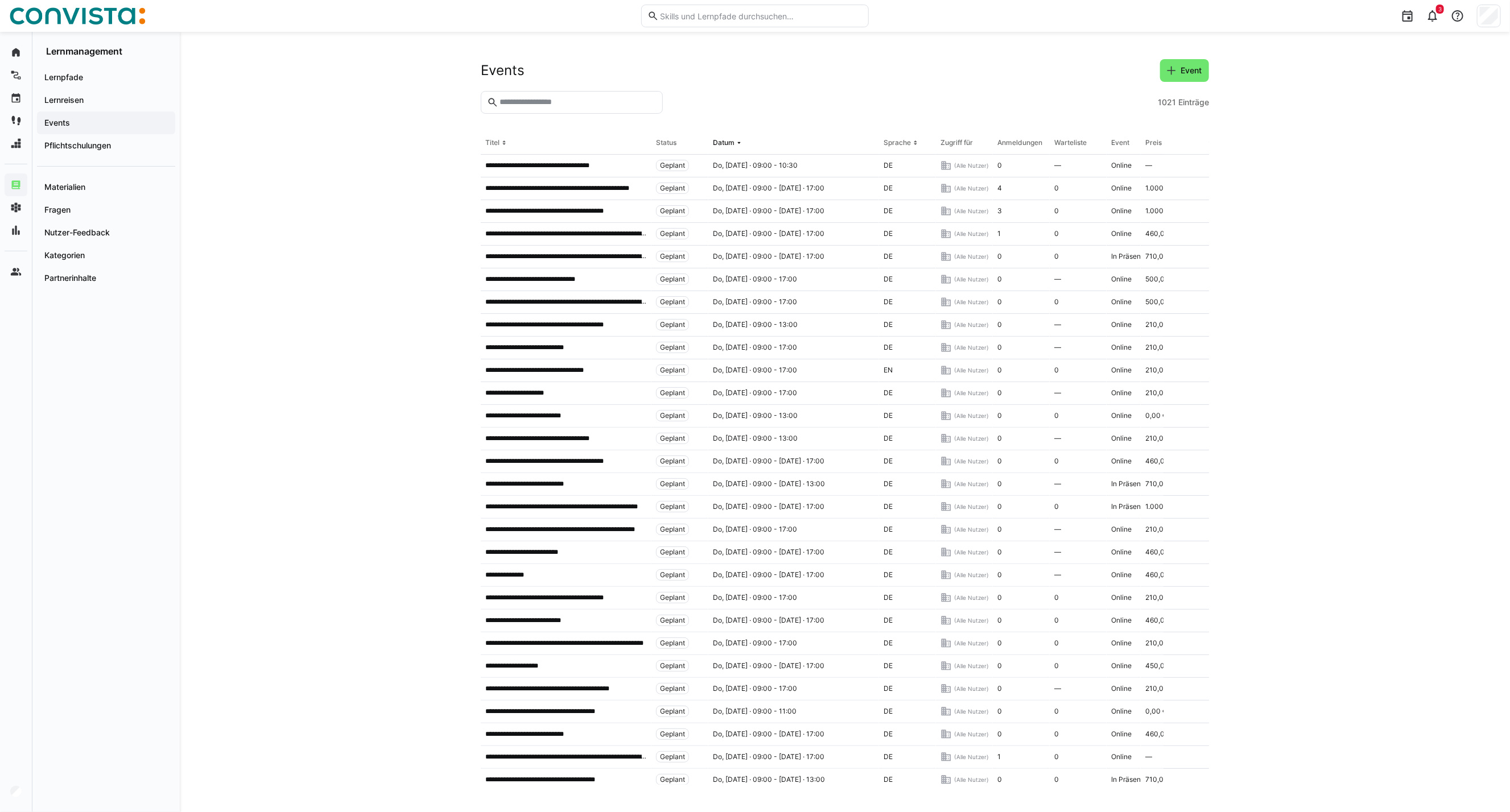
click at [492, 70] on h2 "Events" at bounding box center [502, 71] width 44 height 17
click at [573, 67] on div "Events Event" at bounding box center [844, 70] width 728 height 22
